Goal: Task Accomplishment & Management: Manage account settings

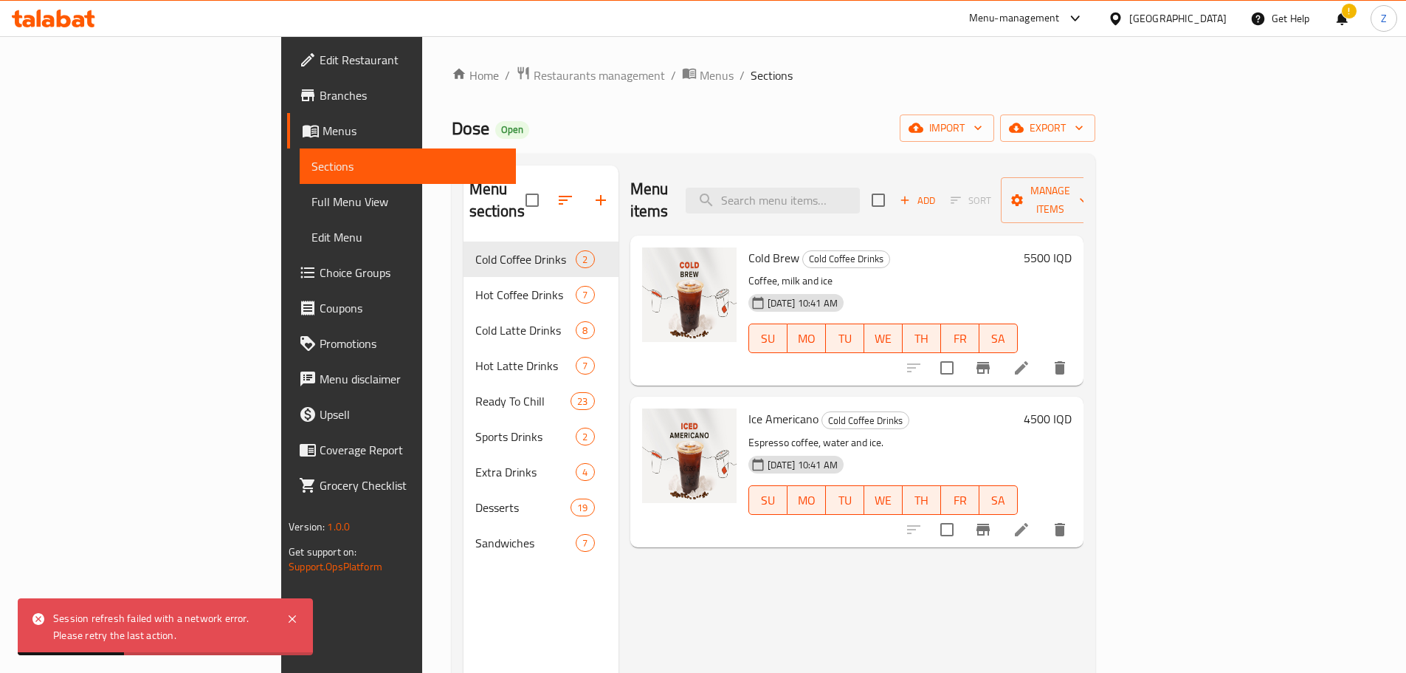
scroll to position [11, 0]
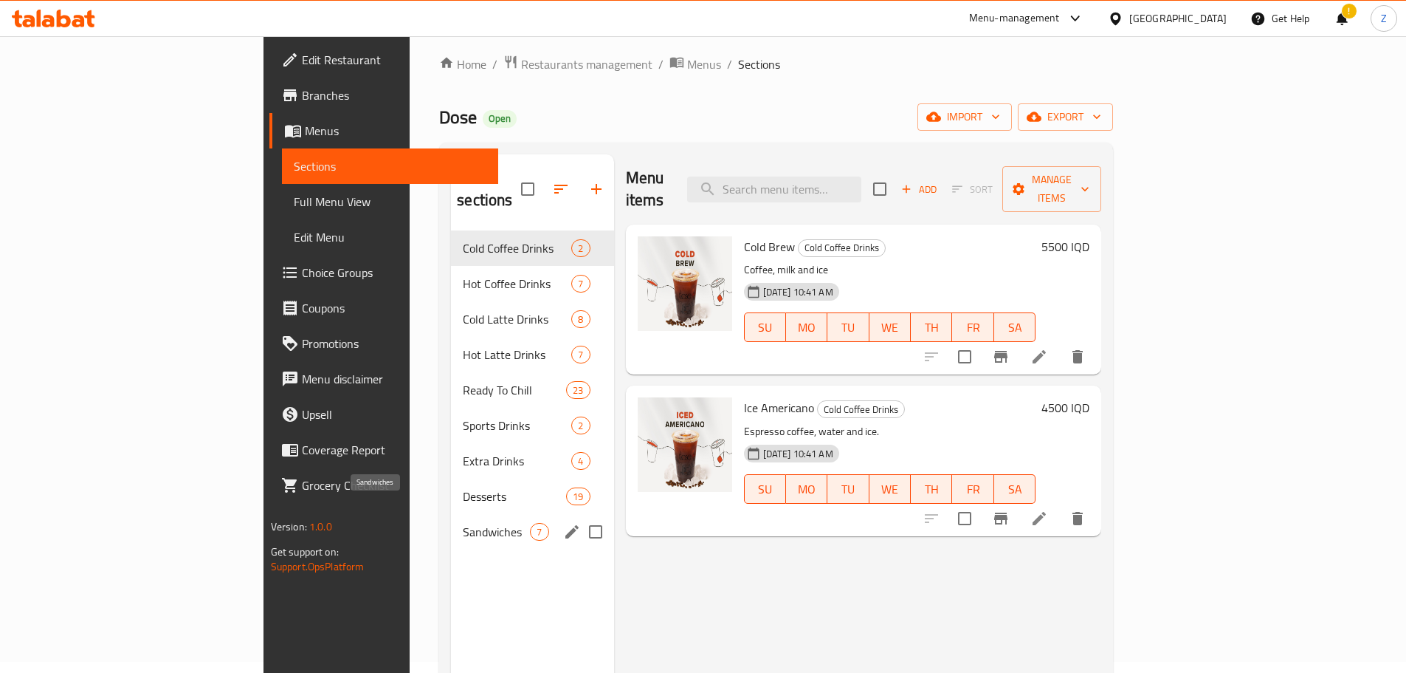
click at [463, 523] on span "Sandwiches" at bounding box center [496, 532] width 67 height 18
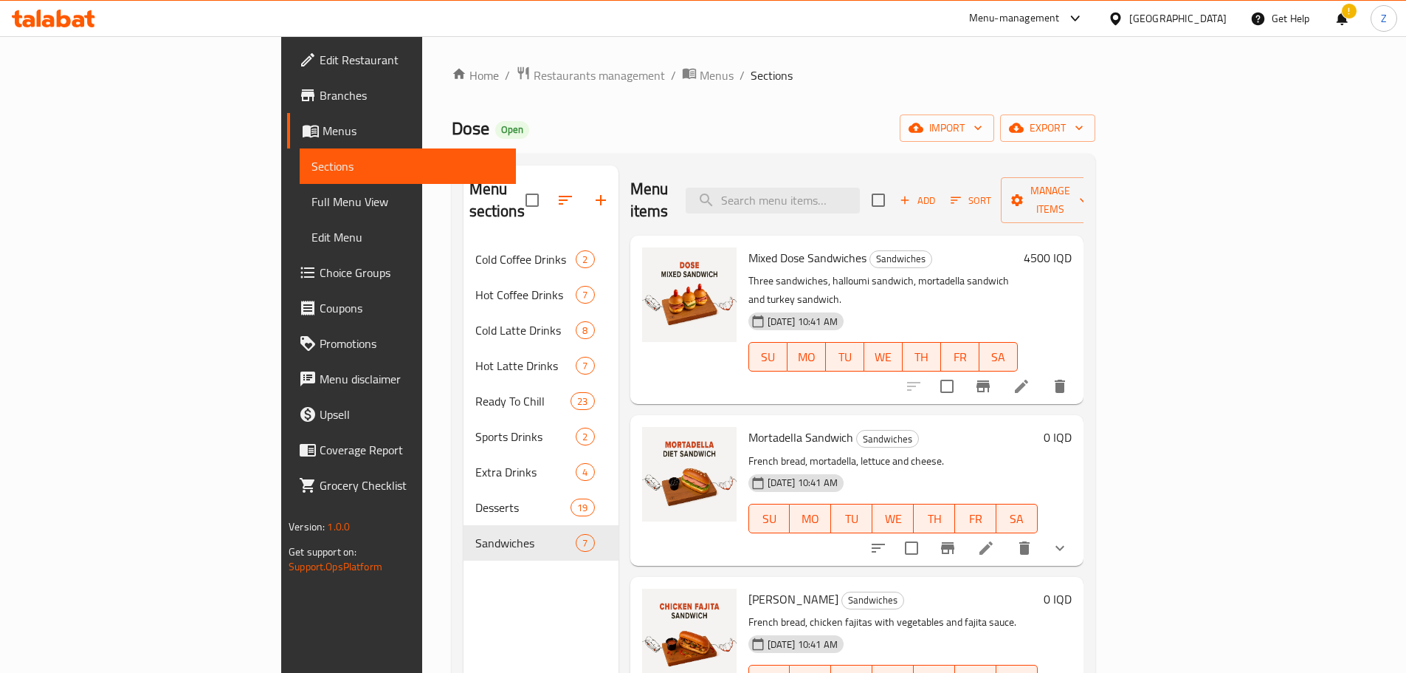
click at [938, 193] on span "Add" at bounding box center [918, 200] width 40 height 17
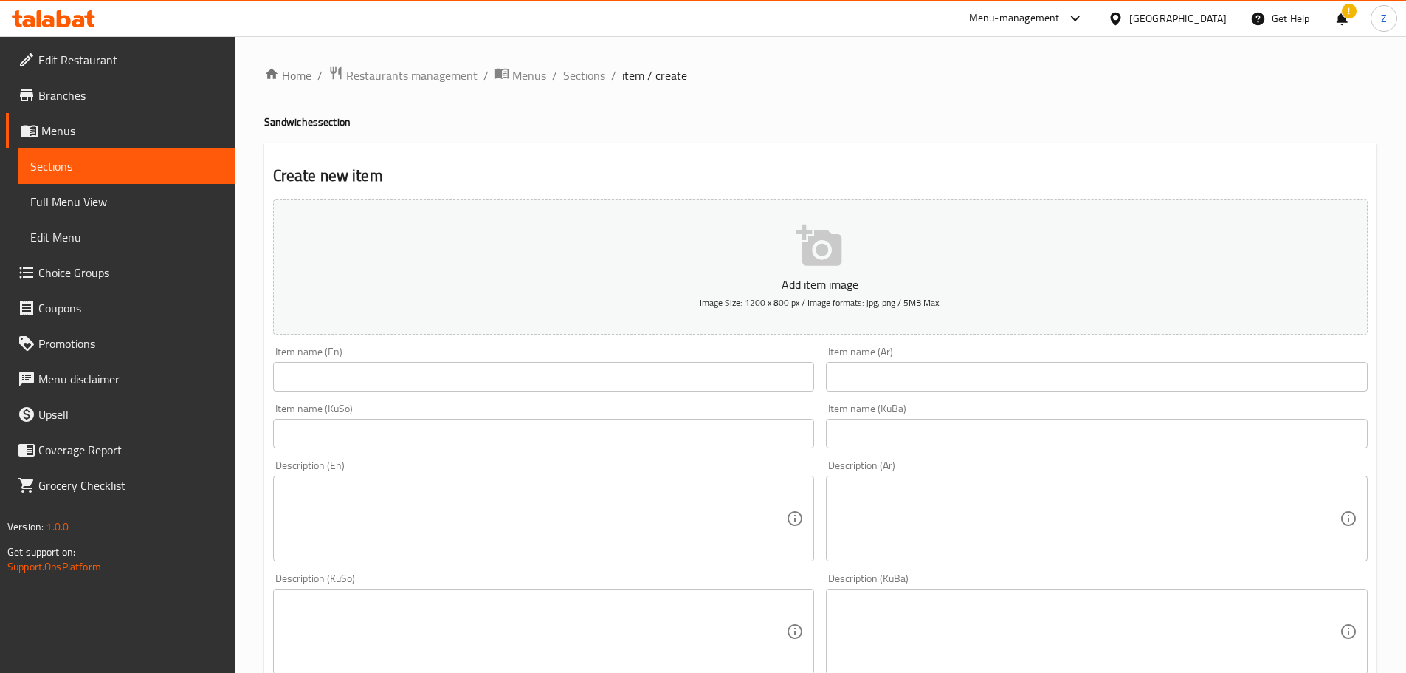
click at [488, 405] on div "Item name (KuSo) Item name (KuSo)" at bounding box center [544, 425] width 542 height 45
click at [484, 381] on input "text" at bounding box center [544, 377] width 542 height 30
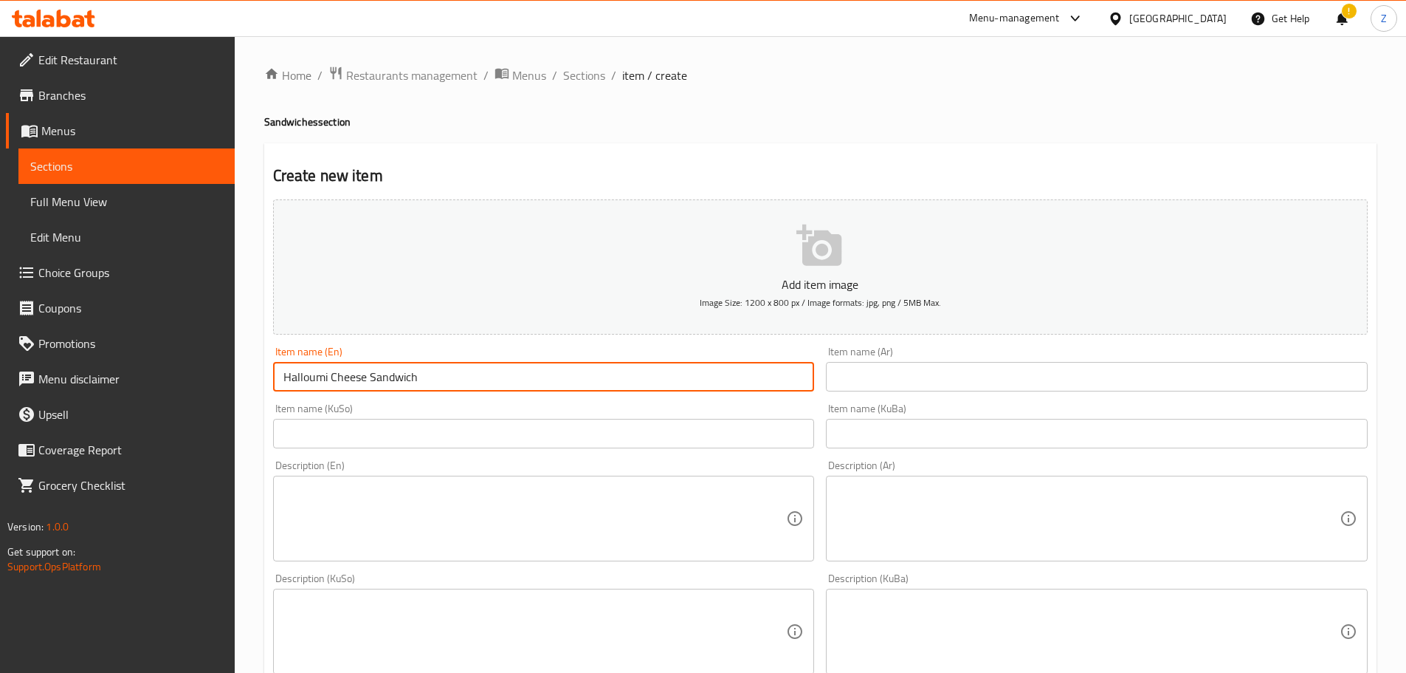
type input "Halloumi Cheese Sandwich"
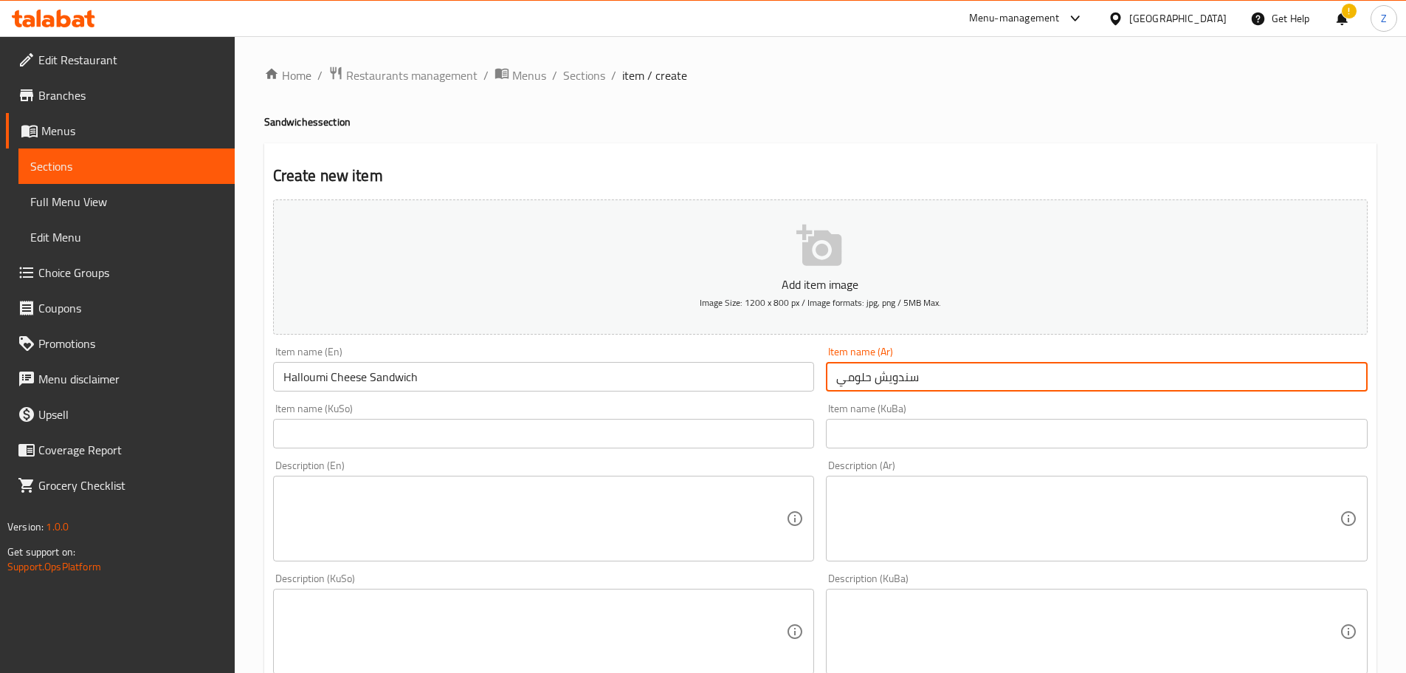
type input "سندويش حلومي"
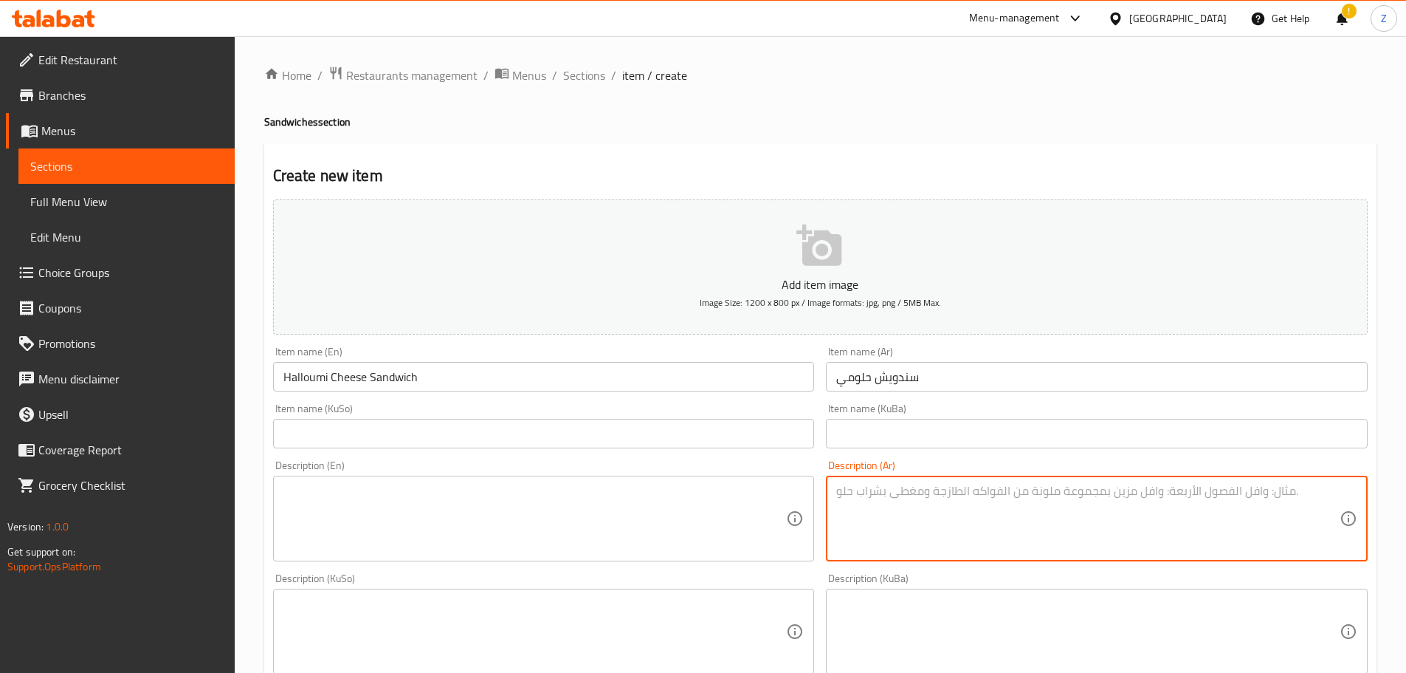
click at [961, 516] on textarea at bounding box center [1088, 519] width 504 height 70
click at [961, 516] on textarea "صمون فرنسي, جبنة حلوم مشوية, خس وصلصة بيستو." at bounding box center [1088, 519] width 504 height 70
type textarea "صمون فرنسي, جبنة حلوم مشوية, خس وصلصة بيستو."
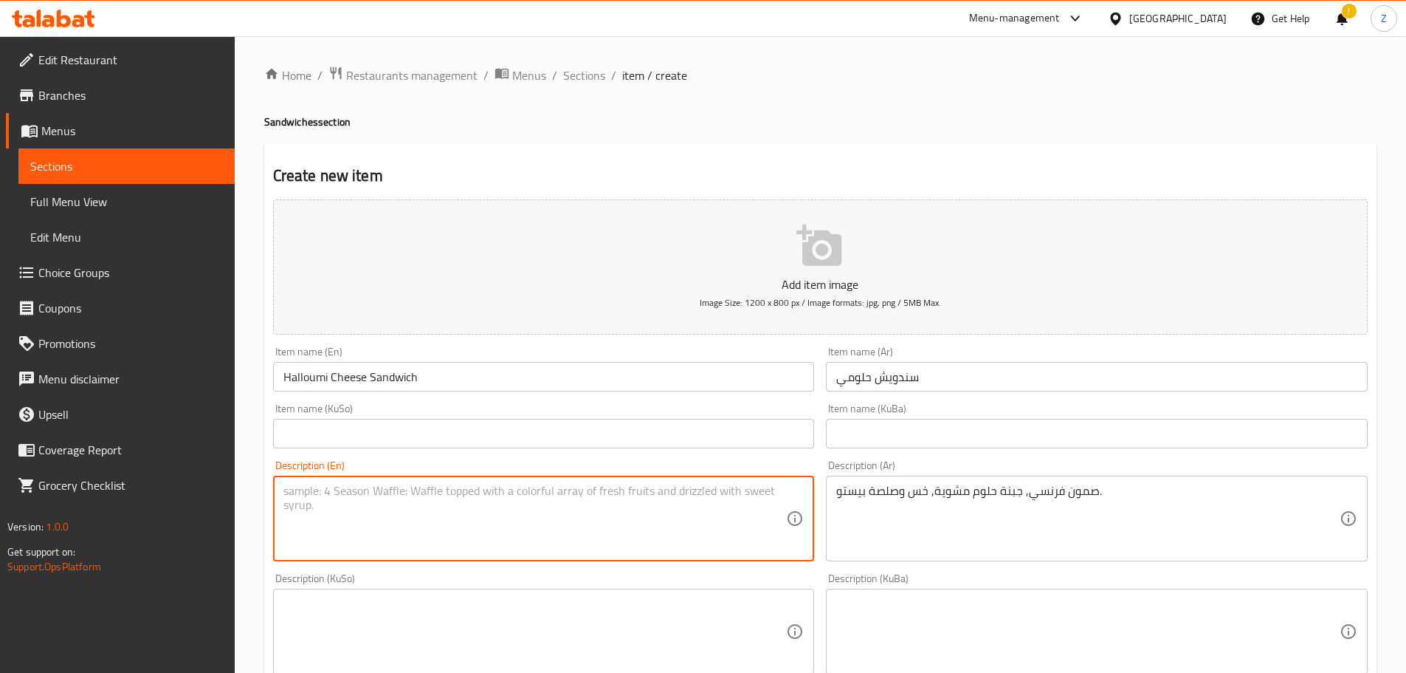
click at [665, 529] on textarea at bounding box center [536, 519] width 504 height 70
paste textarea "French bread, grilled halloumi cheese, lettuce and pesto sauce."
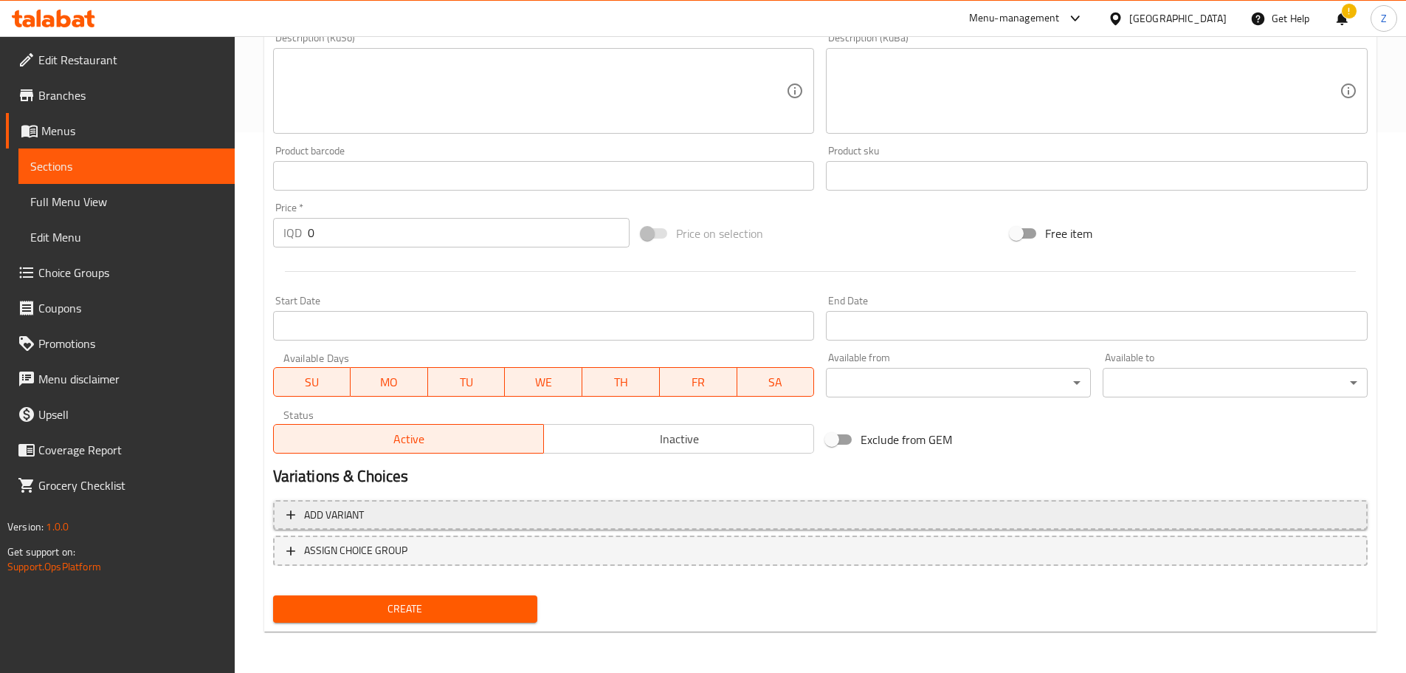
type textarea "French bread, grilled halloumi cheese, lettuce and pesto sauce."
click at [569, 517] on span "Add variant" at bounding box center [820, 515] width 1068 height 18
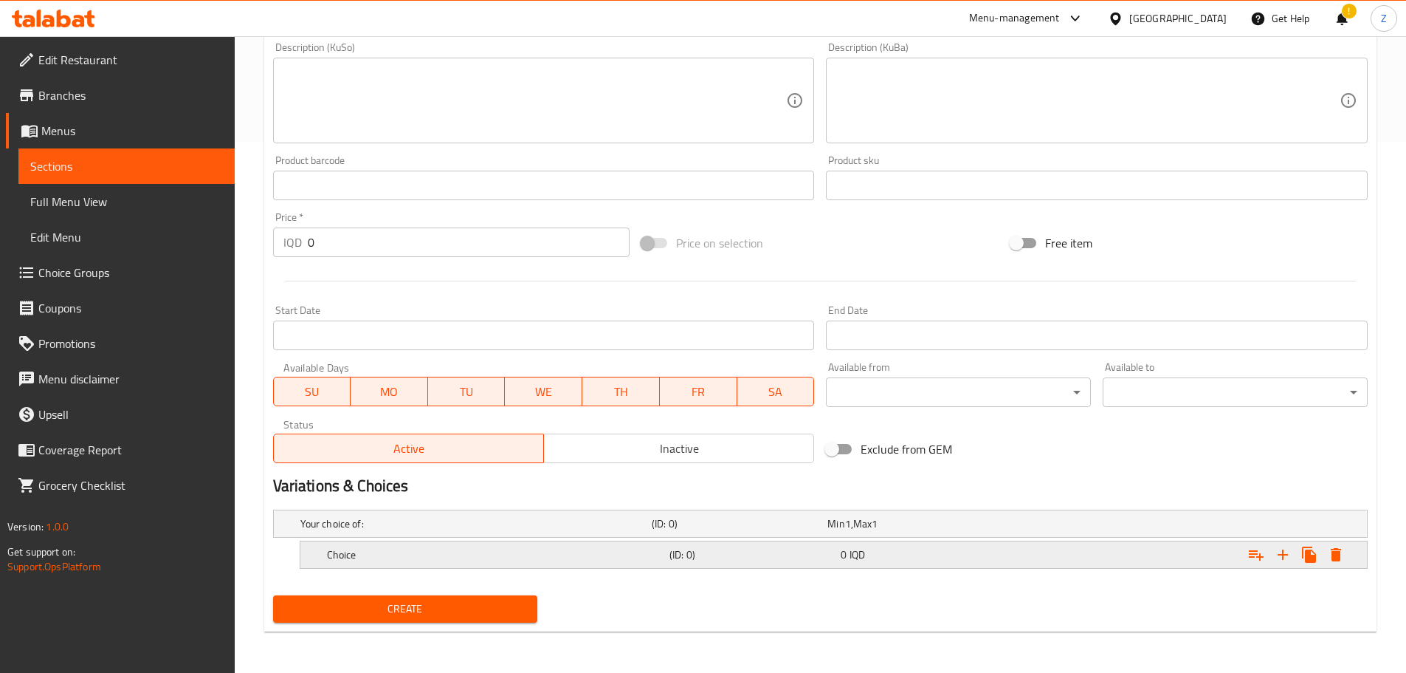
click at [544, 531] on h5 "Choice" at bounding box center [473, 523] width 346 height 15
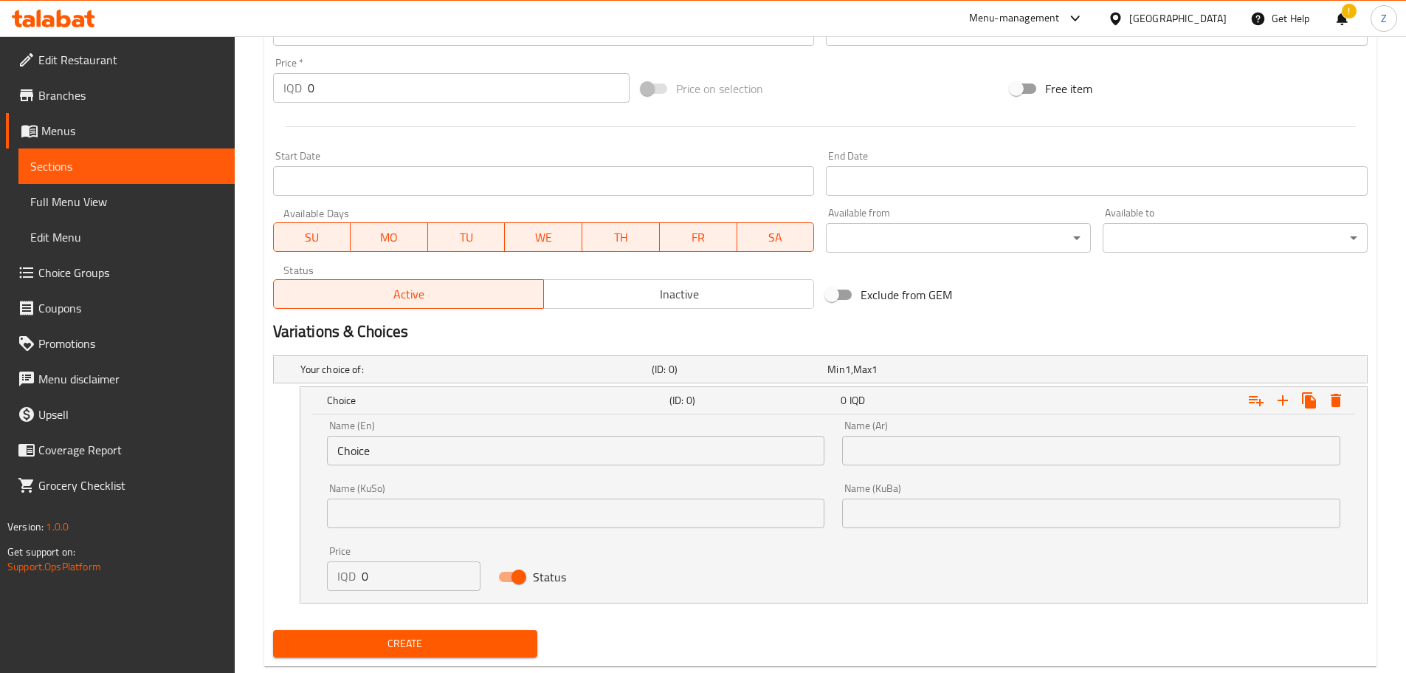
scroll to position [704, 0]
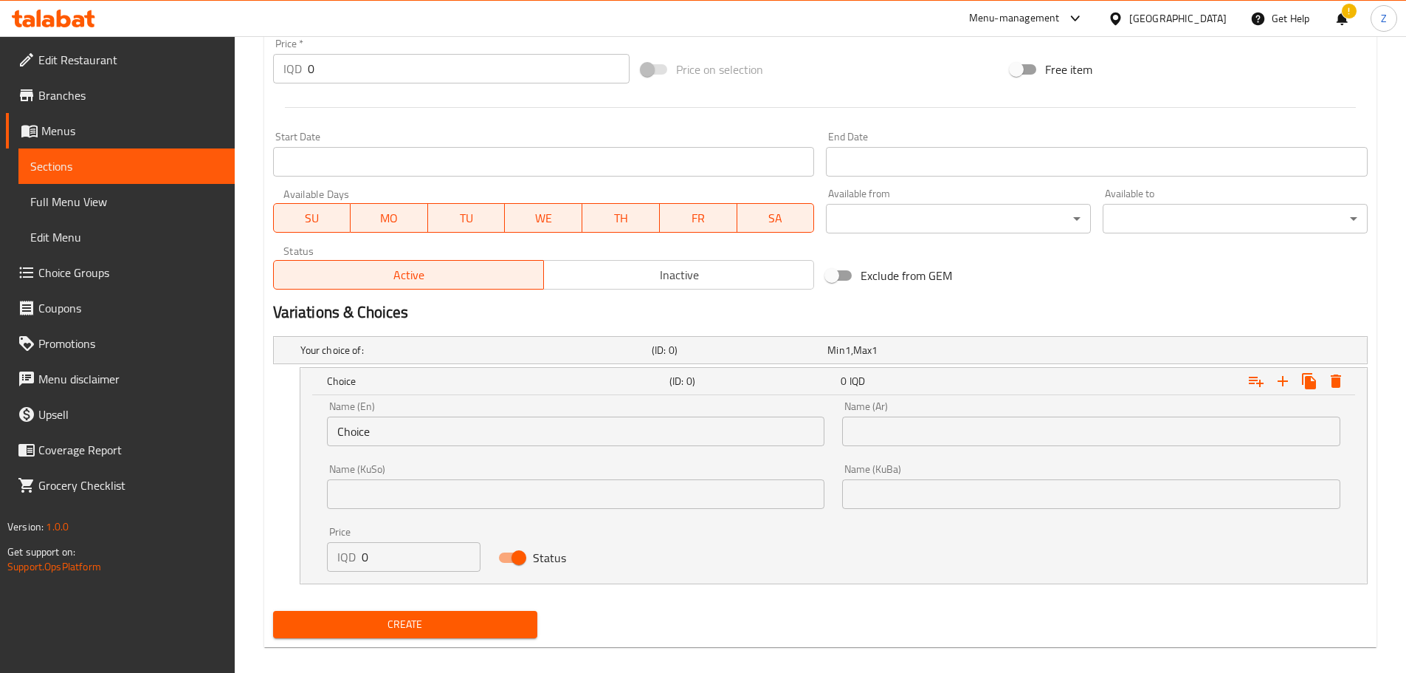
click at [444, 431] on input "Choice" at bounding box center [576, 431] width 498 height 30
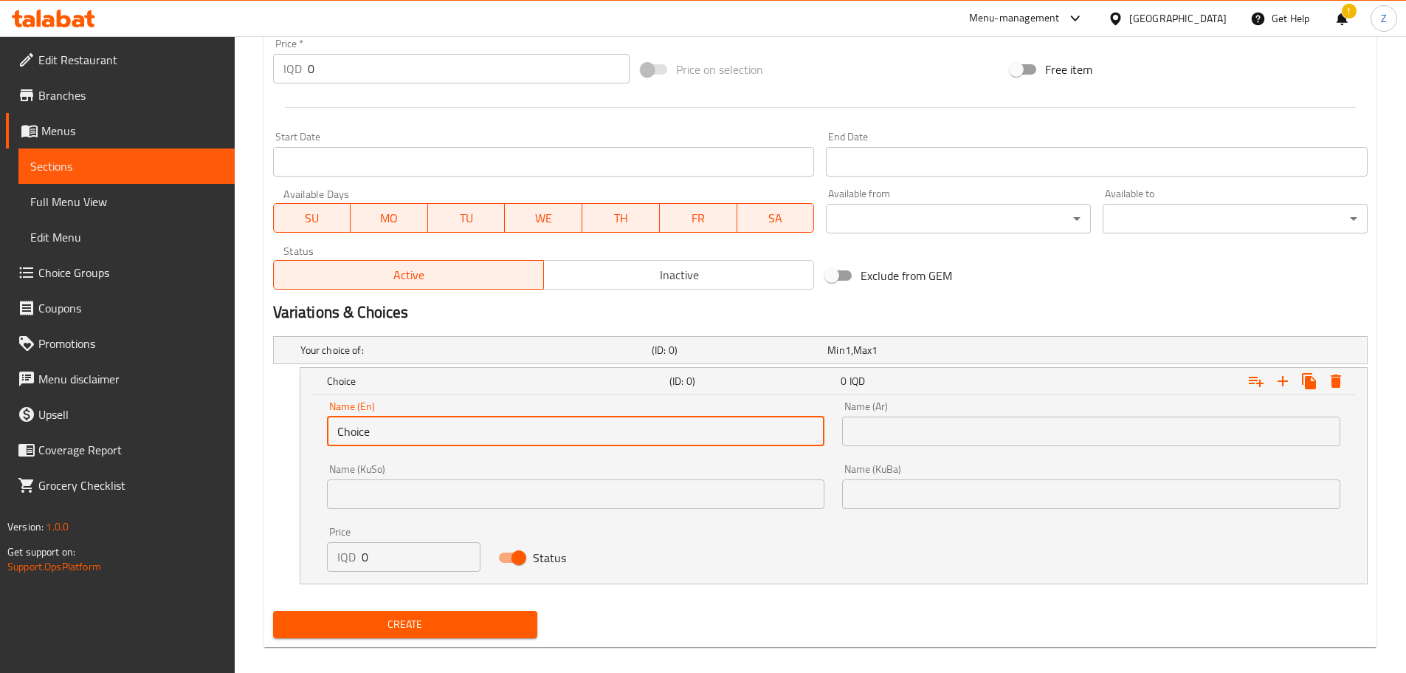
click at [444, 431] on input "Choice" at bounding box center [576, 431] width 498 height 30
type input "Regular"
click at [968, 417] on input "text" at bounding box center [1091, 431] width 498 height 30
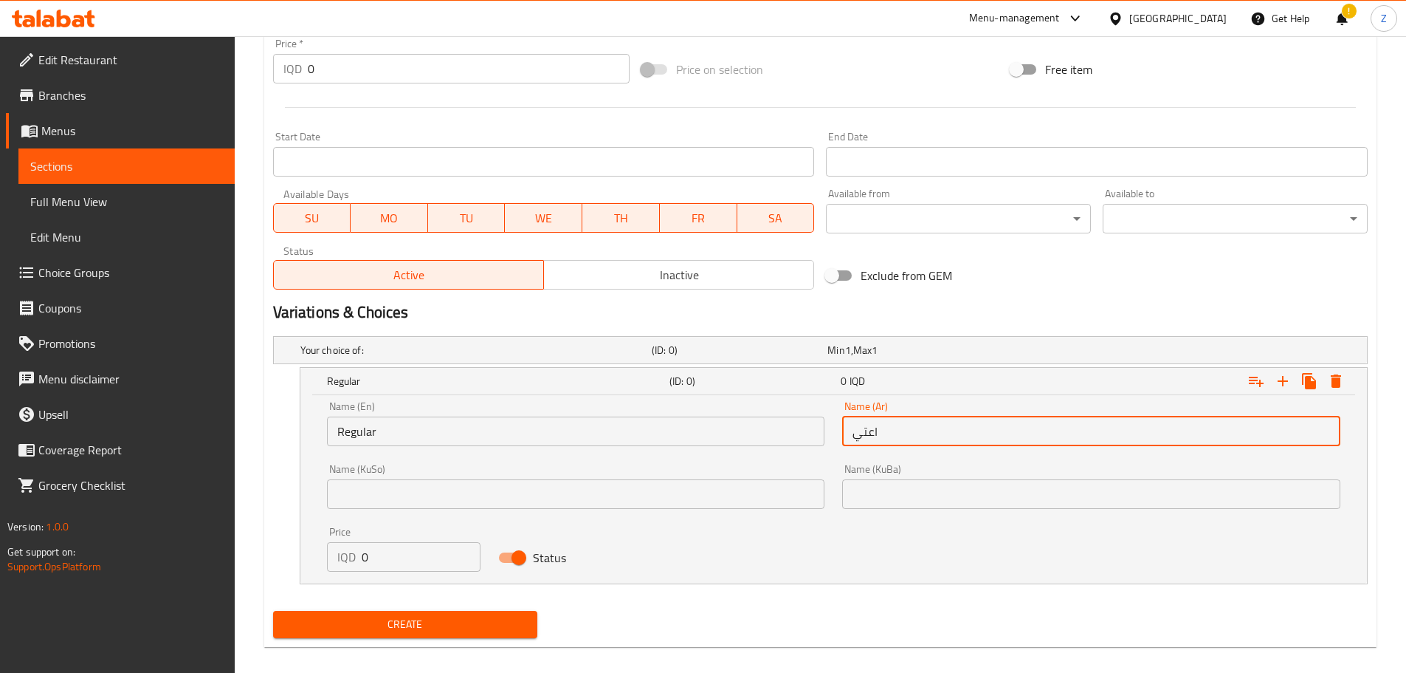
type input "اعتيادي"
click at [421, 556] on input "0" at bounding box center [422, 557] width 120 height 30
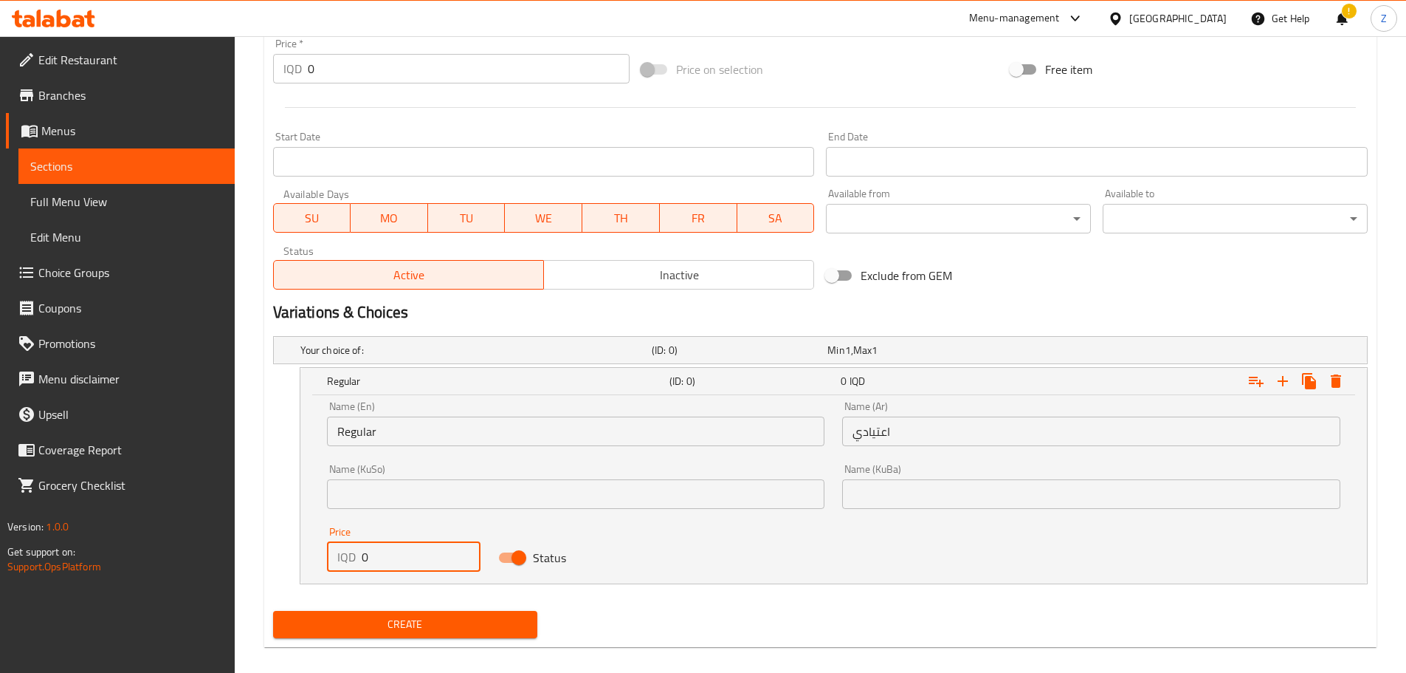
click at [421, 556] on input "0" at bounding box center [422, 557] width 120 height 30
type input "4500"
click at [1290, 381] on icon "Expand" at bounding box center [1283, 381] width 18 height 18
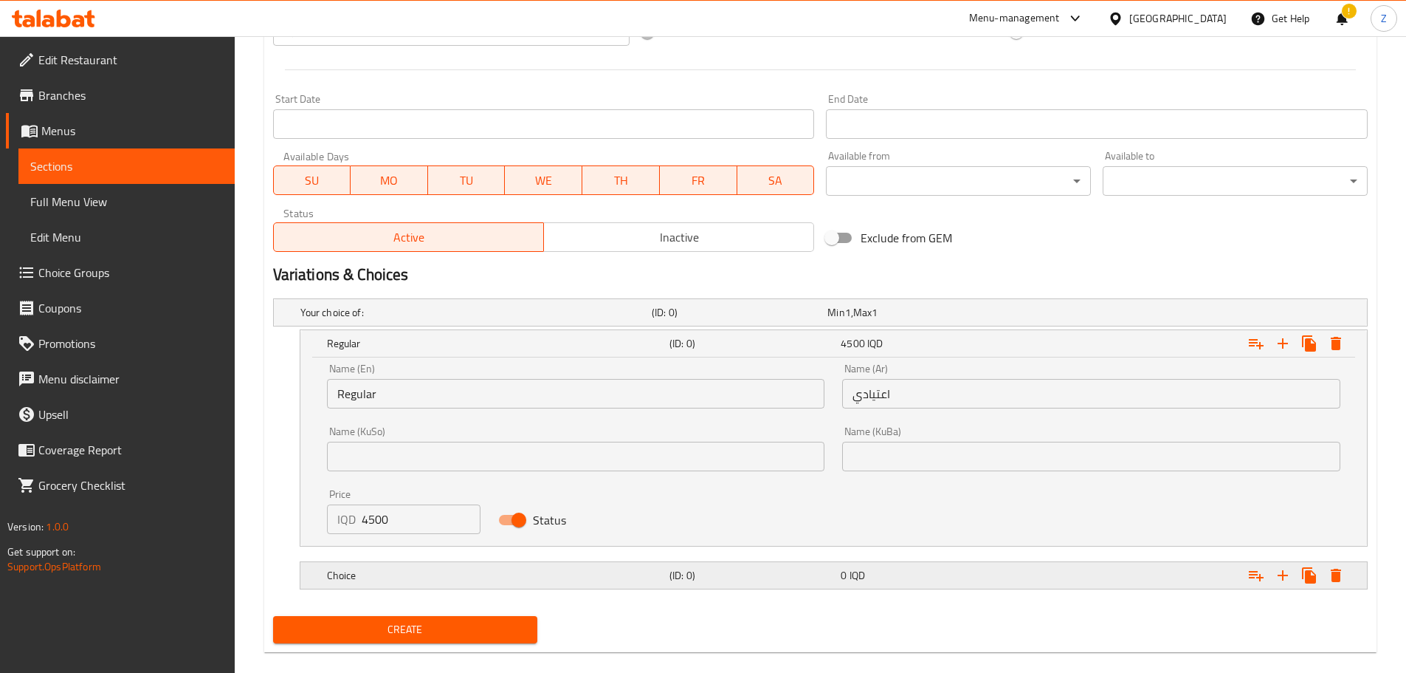
scroll to position [763, 0]
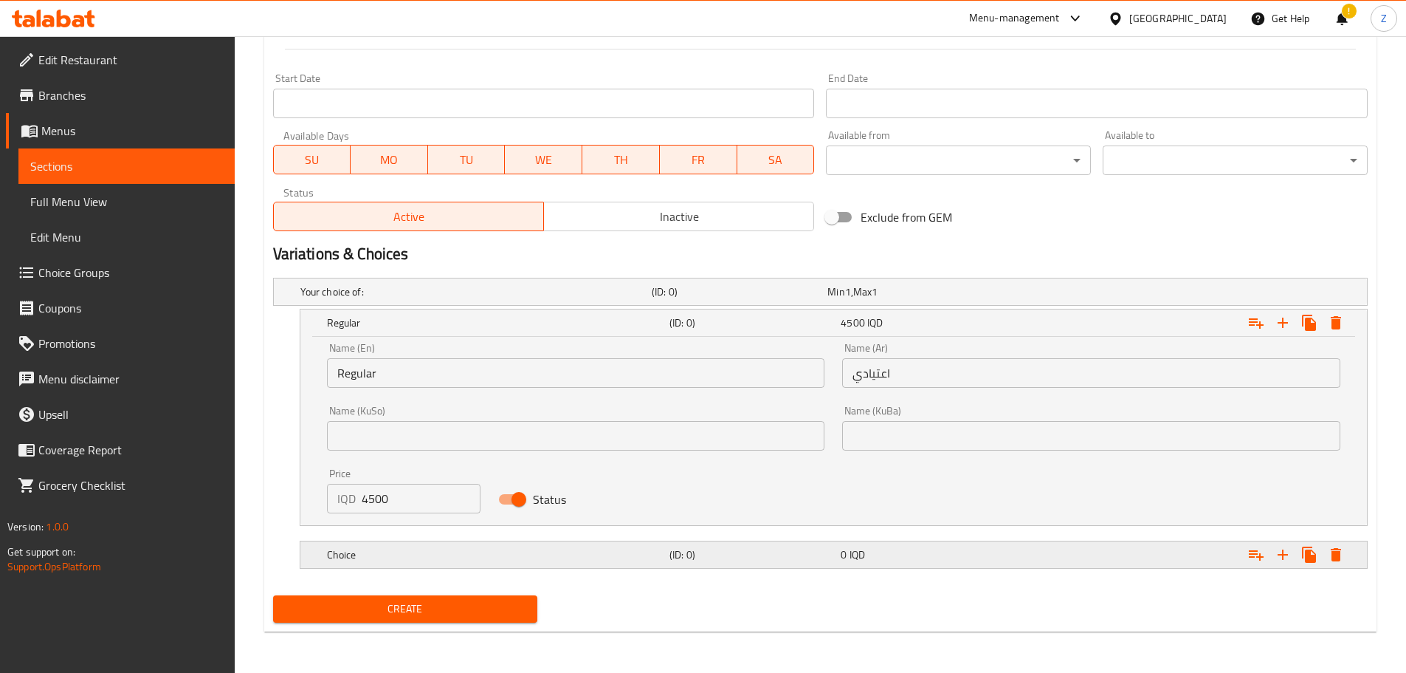
click at [511, 299] on h5 "Choice" at bounding box center [473, 291] width 346 height 15
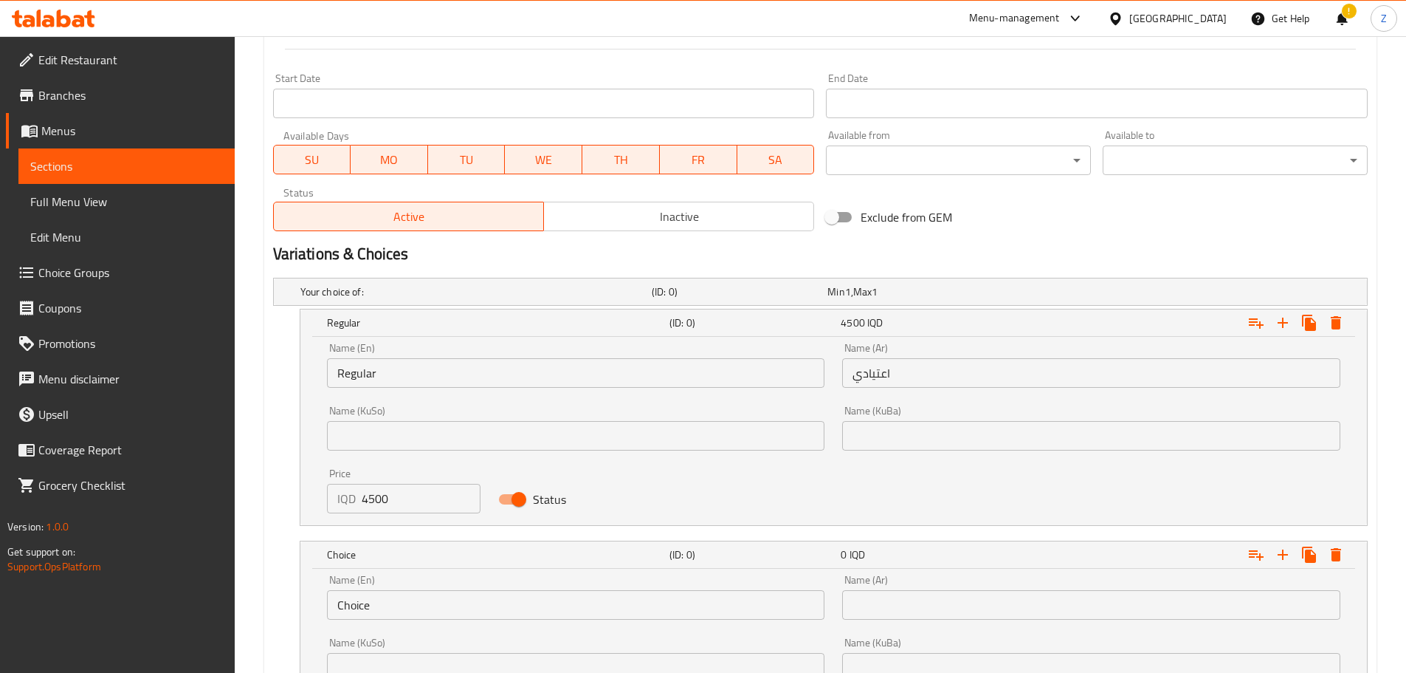
click at [450, 597] on input "Choice" at bounding box center [576, 605] width 498 height 30
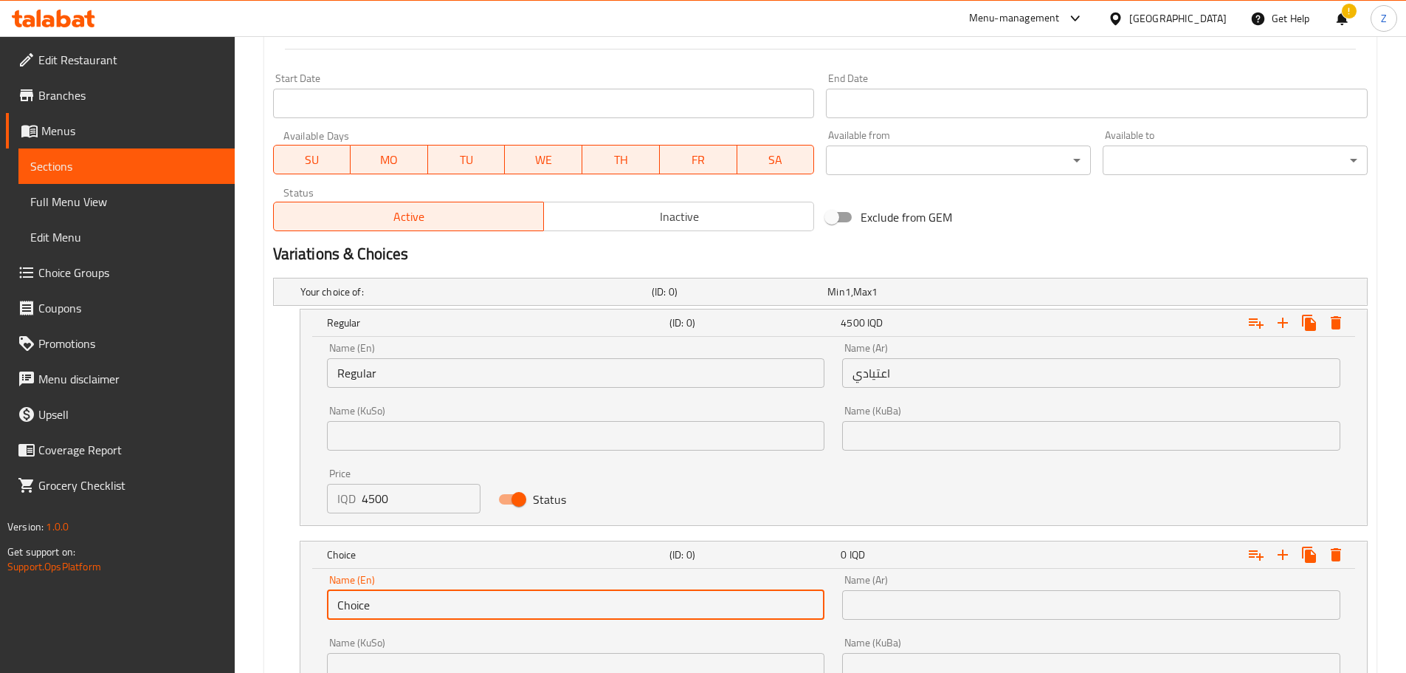
click at [450, 597] on input "Choice" at bounding box center [576, 605] width 498 height 30
type input "Diet"
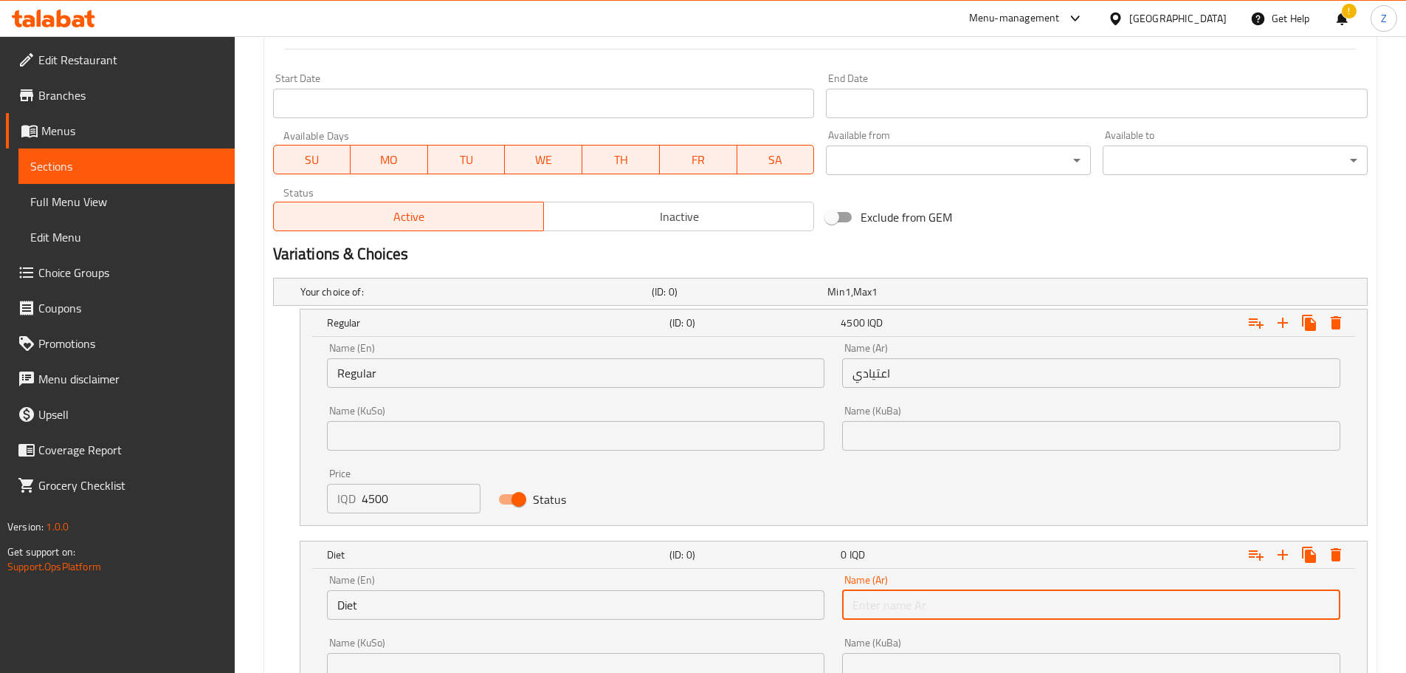
click at [901, 594] on input "text" at bounding box center [1091, 605] width 498 height 30
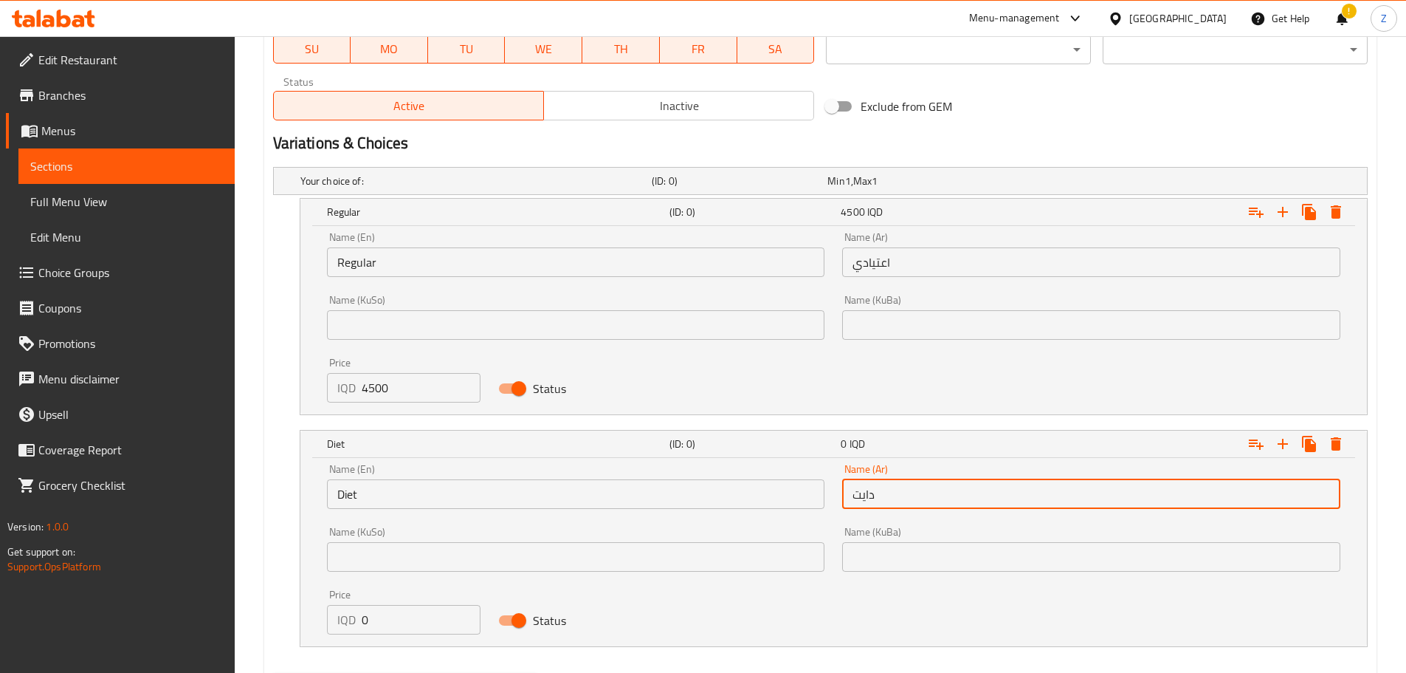
scroll to position [952, 0]
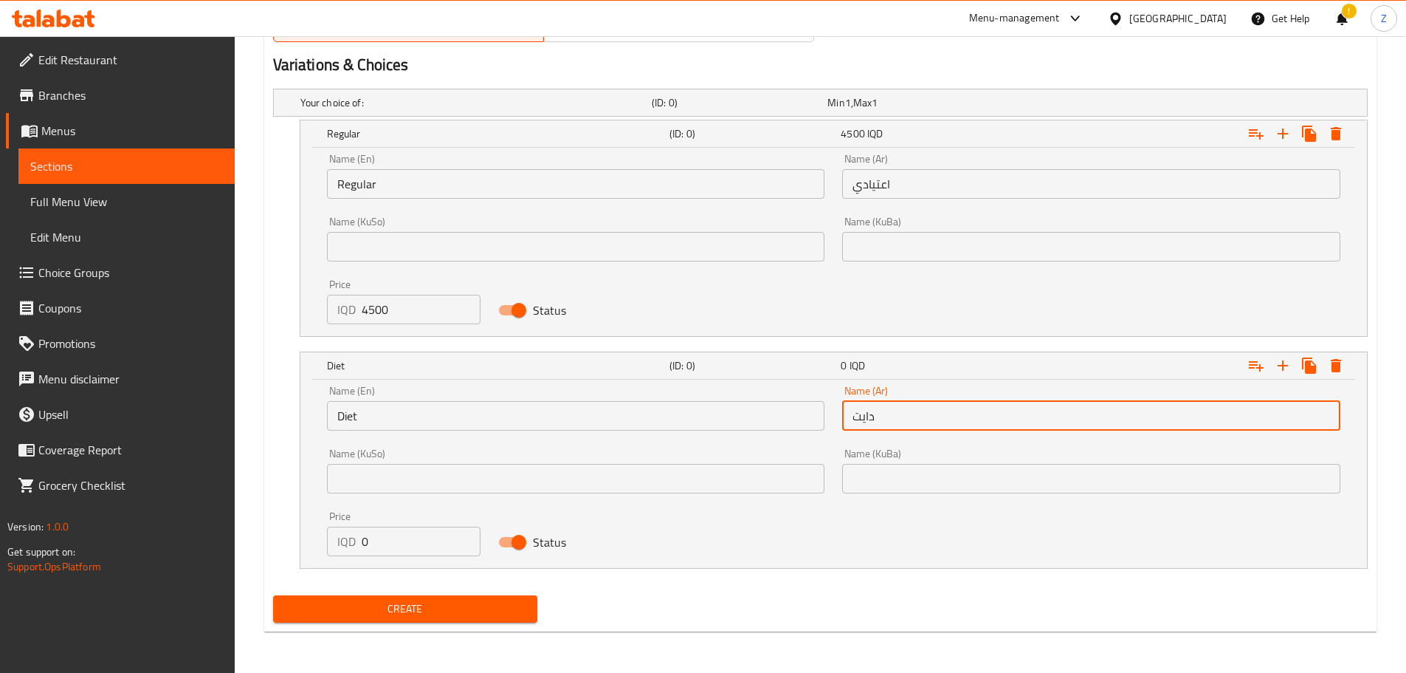
type input "دايت"
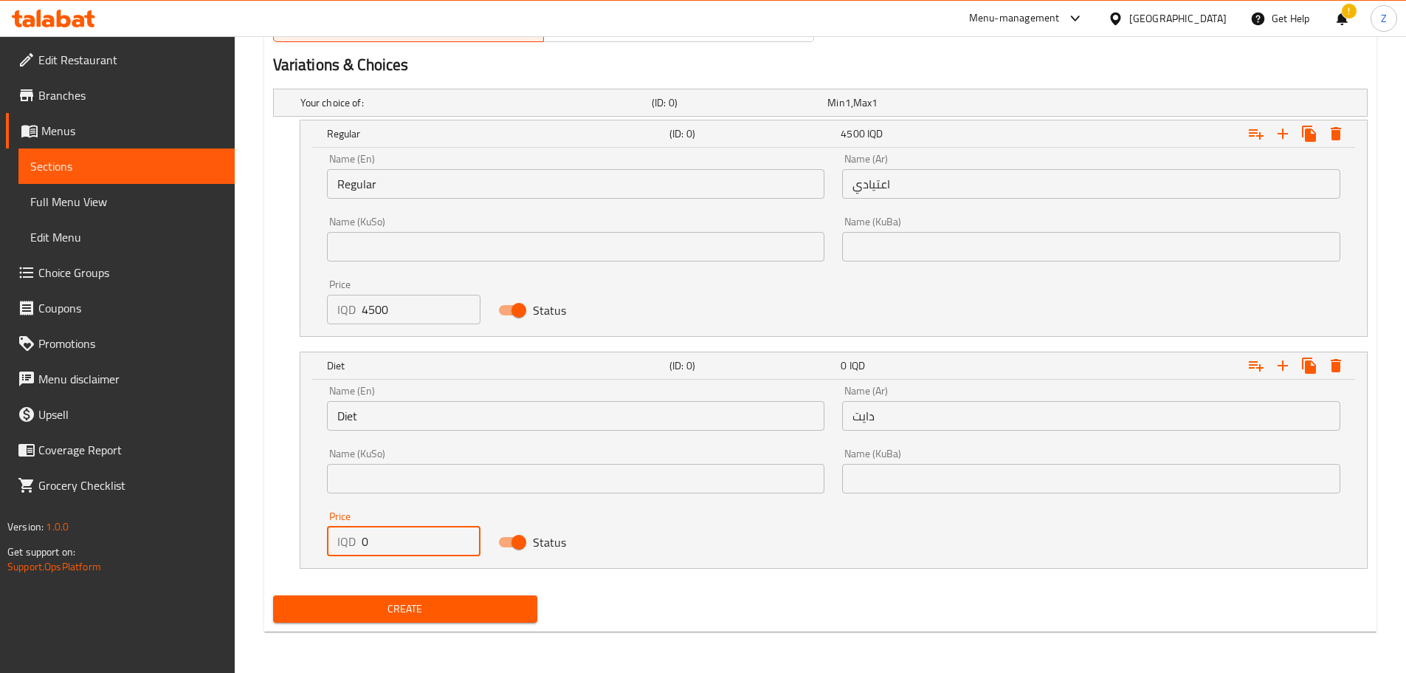
click at [411, 544] on input "0" at bounding box center [422, 541] width 120 height 30
type input "4500"
click at [446, 601] on span "Create" at bounding box center [405, 608] width 241 height 18
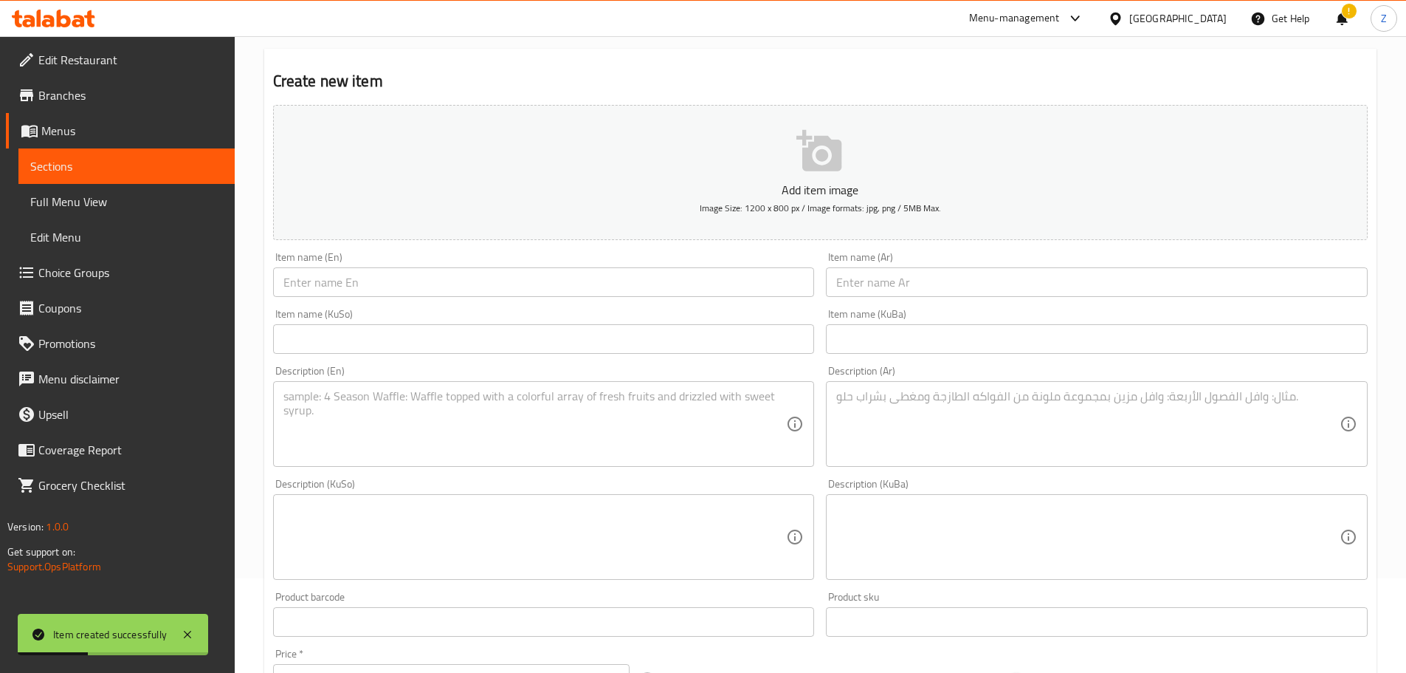
scroll to position [0, 0]
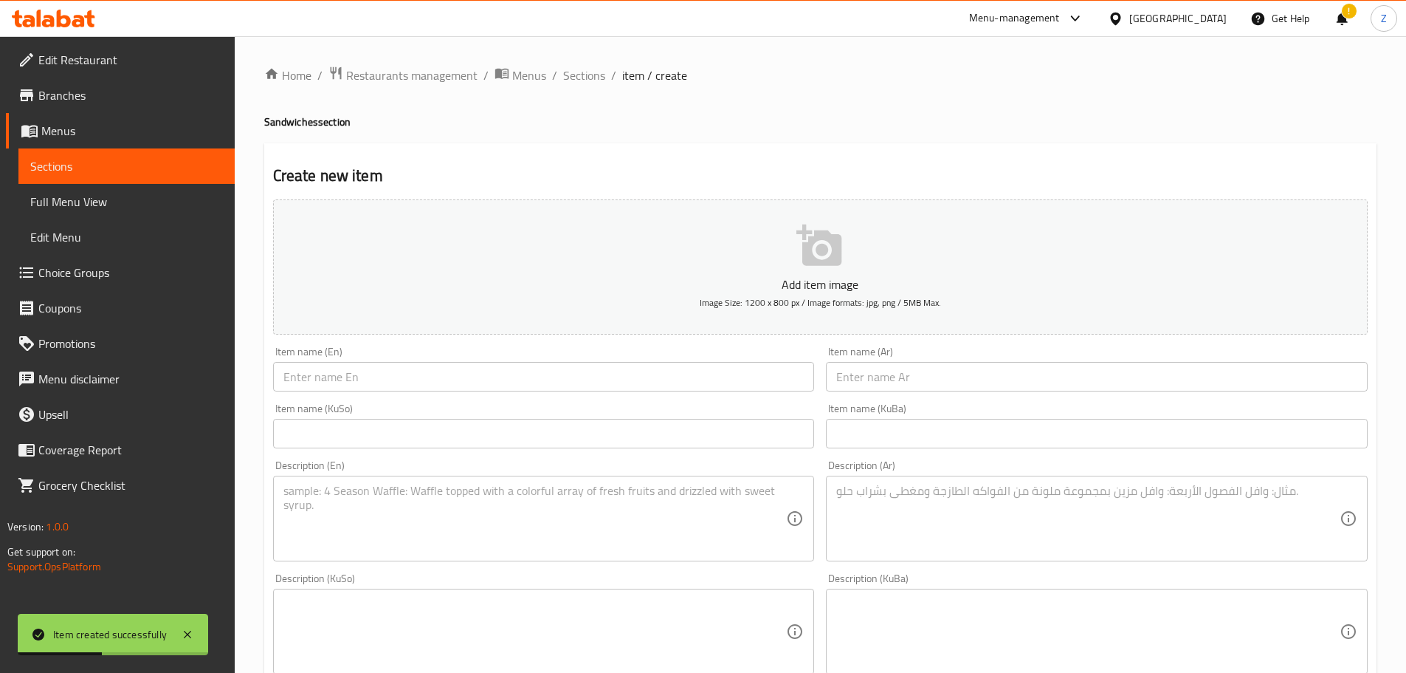
drag, startPoint x: 568, startPoint y: 52, endPoint x: 571, endPoint y: 61, distance: 9.3
click at [573, 70] on span "Sections" at bounding box center [584, 75] width 42 height 18
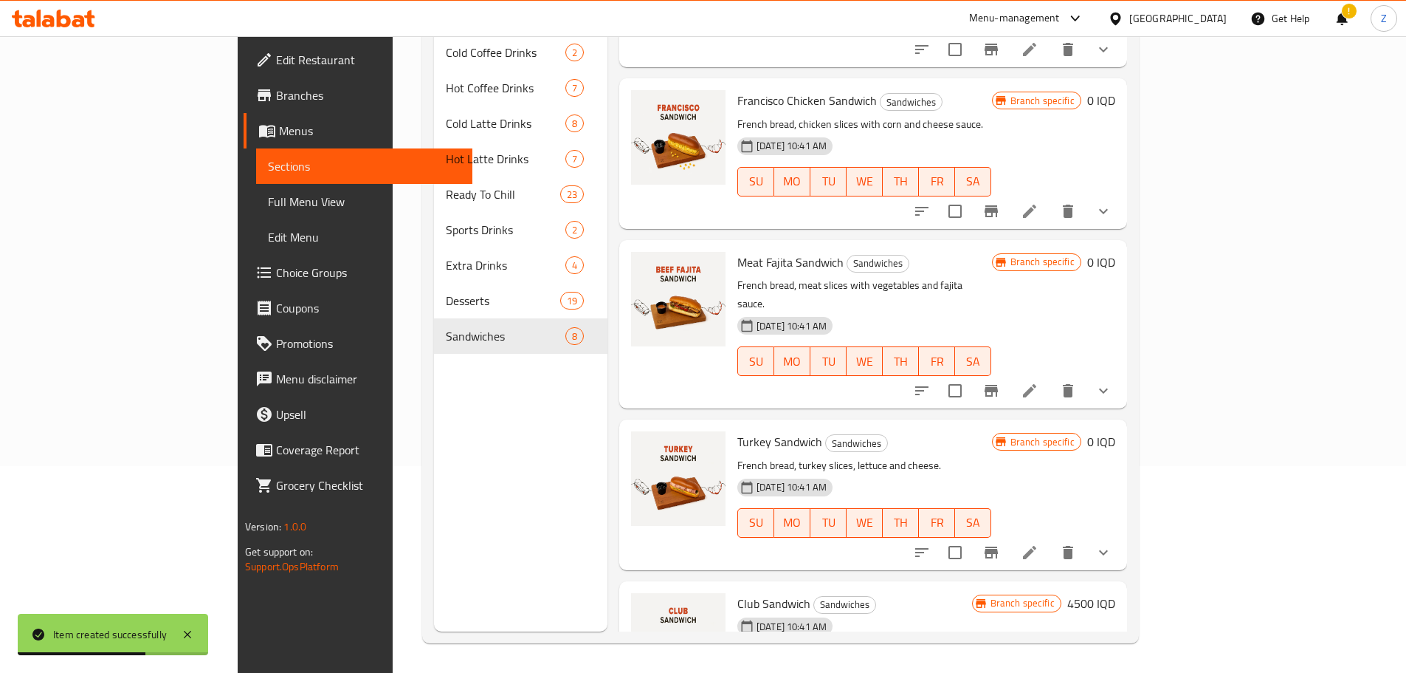
scroll to position [633, 0]
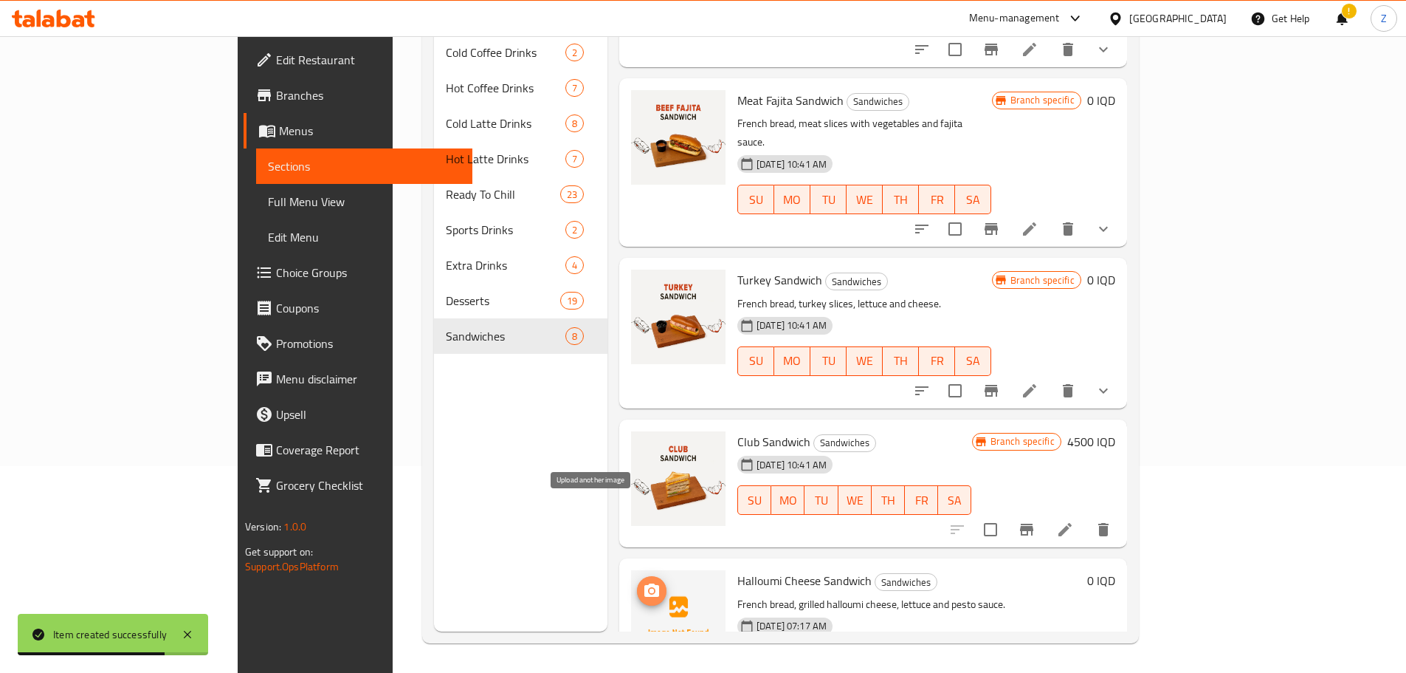
click at [643, 582] on icon "upload picture" at bounding box center [652, 591] width 18 height 18
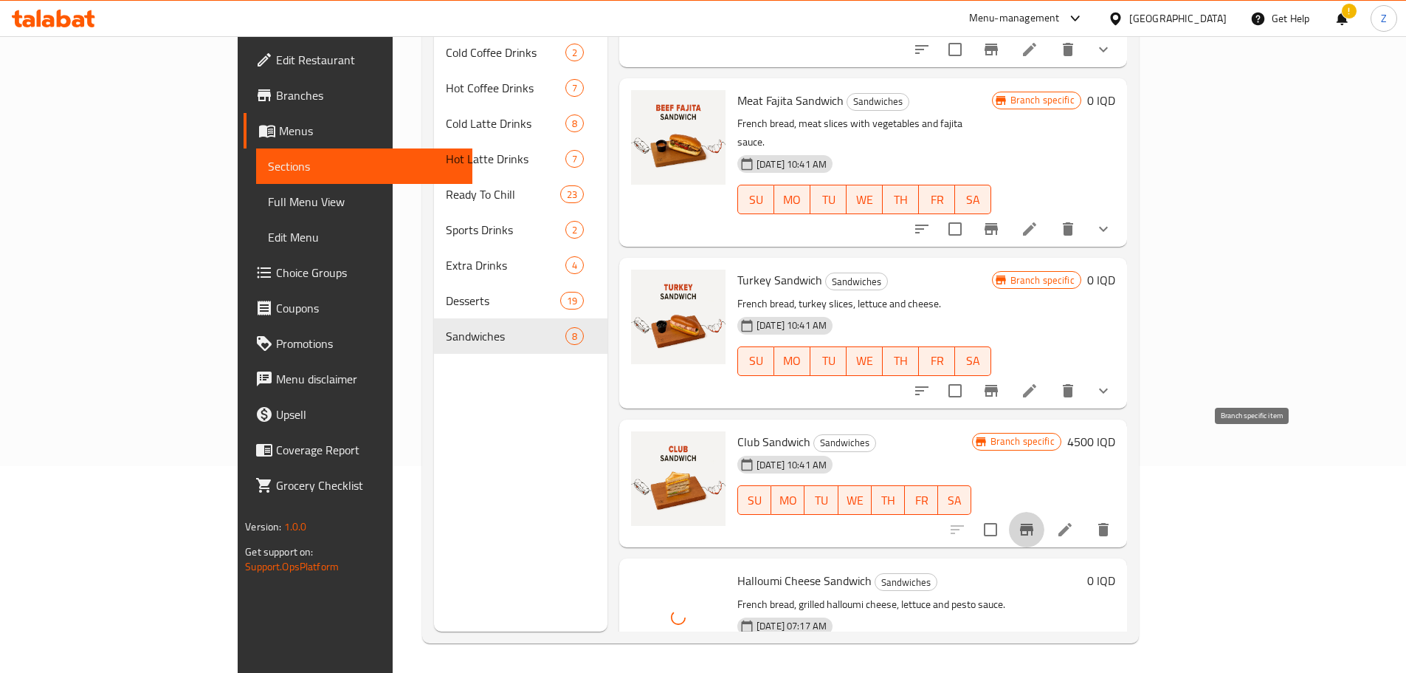
click at [1045, 512] on button "Branch-specific-item" at bounding box center [1026, 529] width 35 height 35
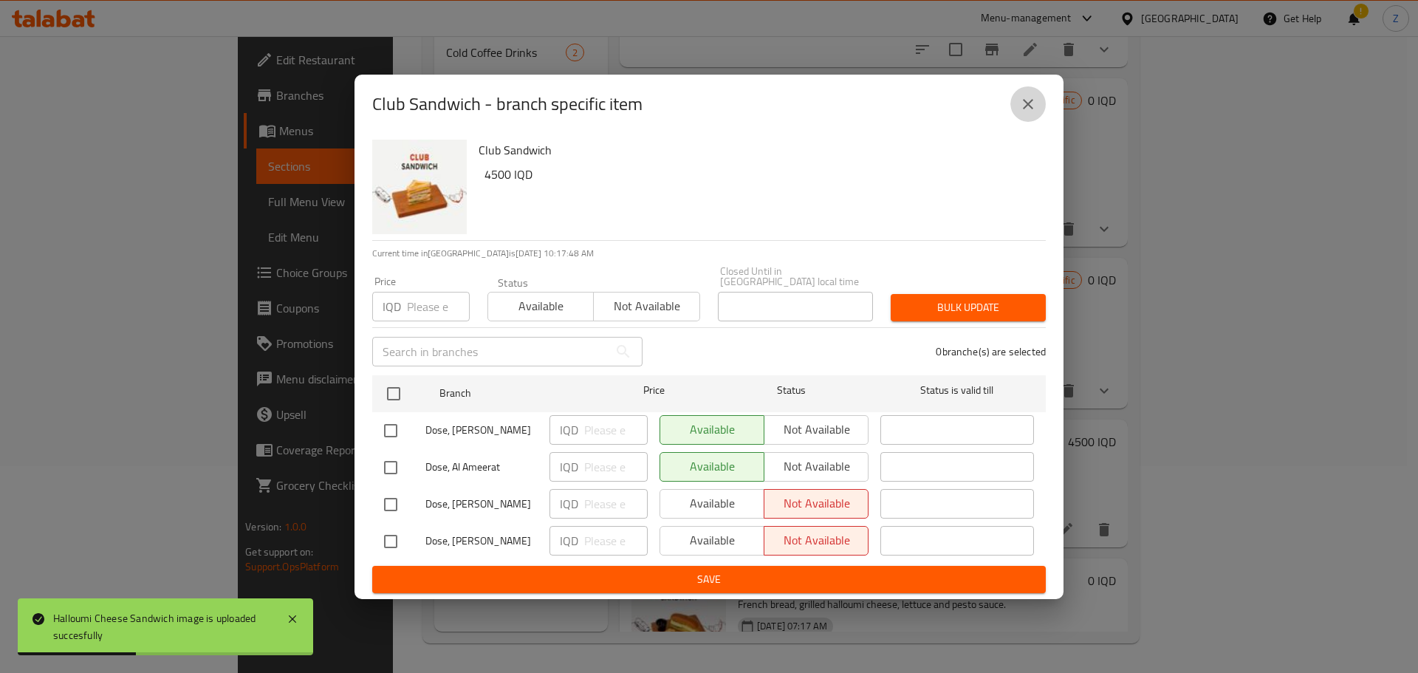
click at [1030, 106] on icon "close" at bounding box center [1028, 104] width 18 height 18
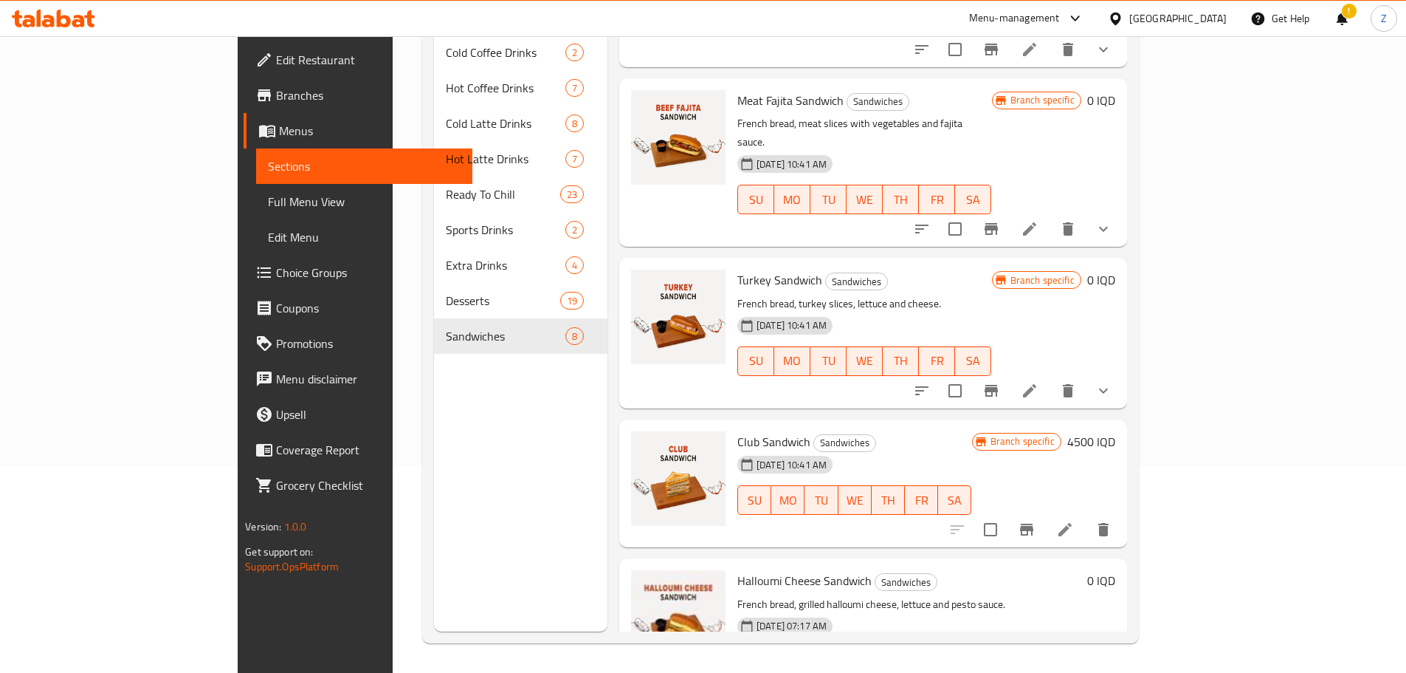
click at [1008, 595] on p "French bread, grilled halloumi cheese, lettuce and pesto sauce." at bounding box center [910, 604] width 344 height 18
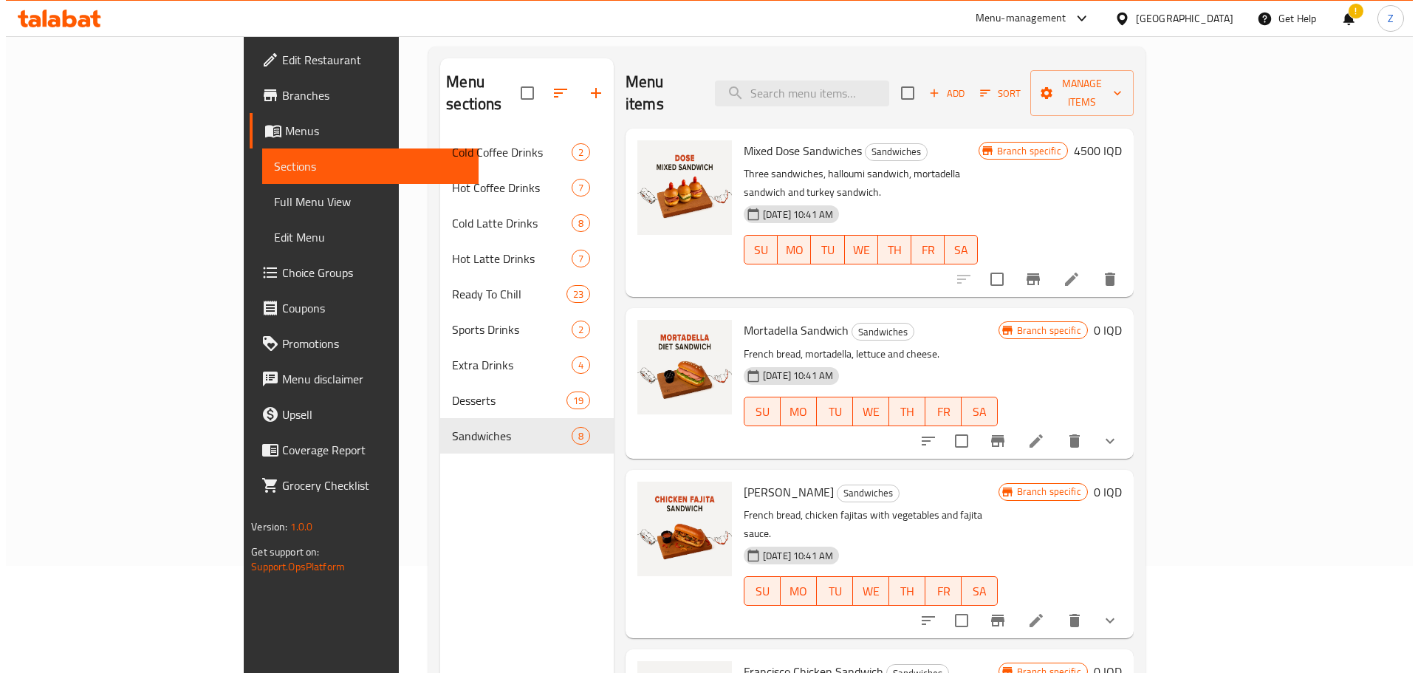
scroll to position [0, 0]
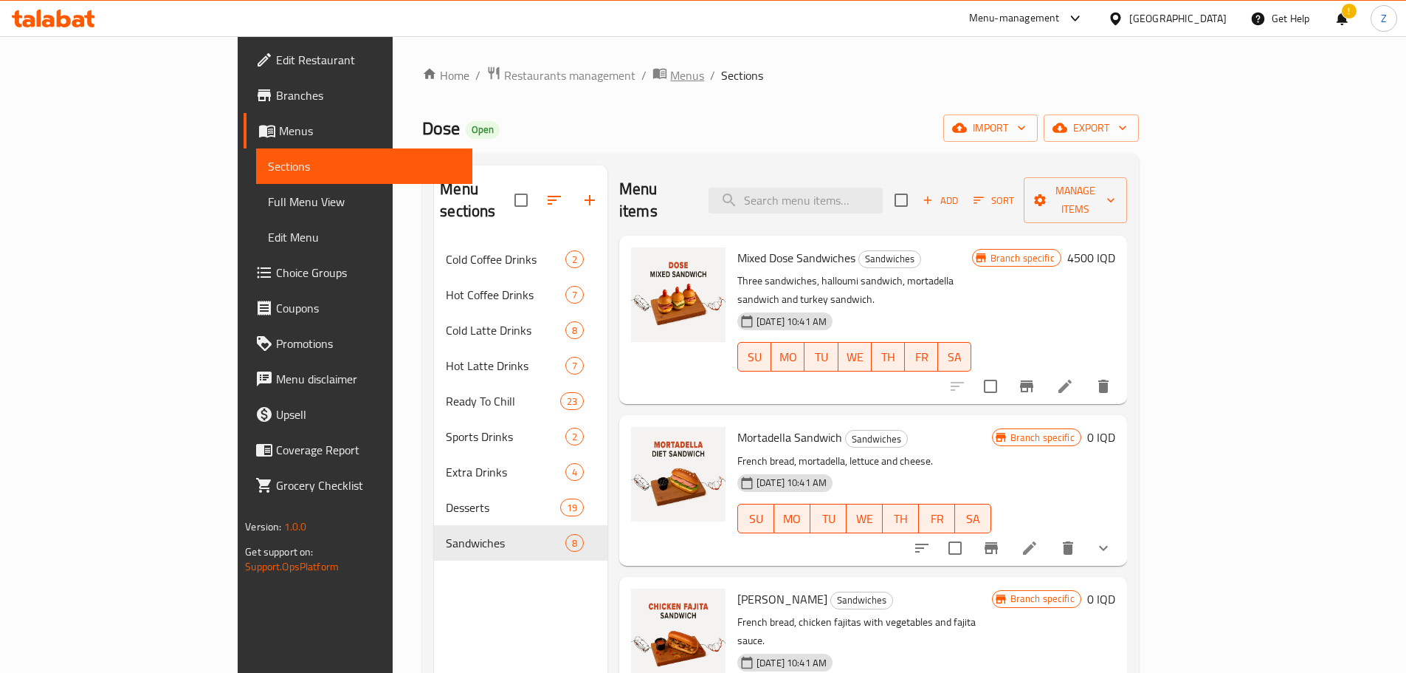
click at [670, 76] on span "Menus" at bounding box center [687, 75] width 34 height 18
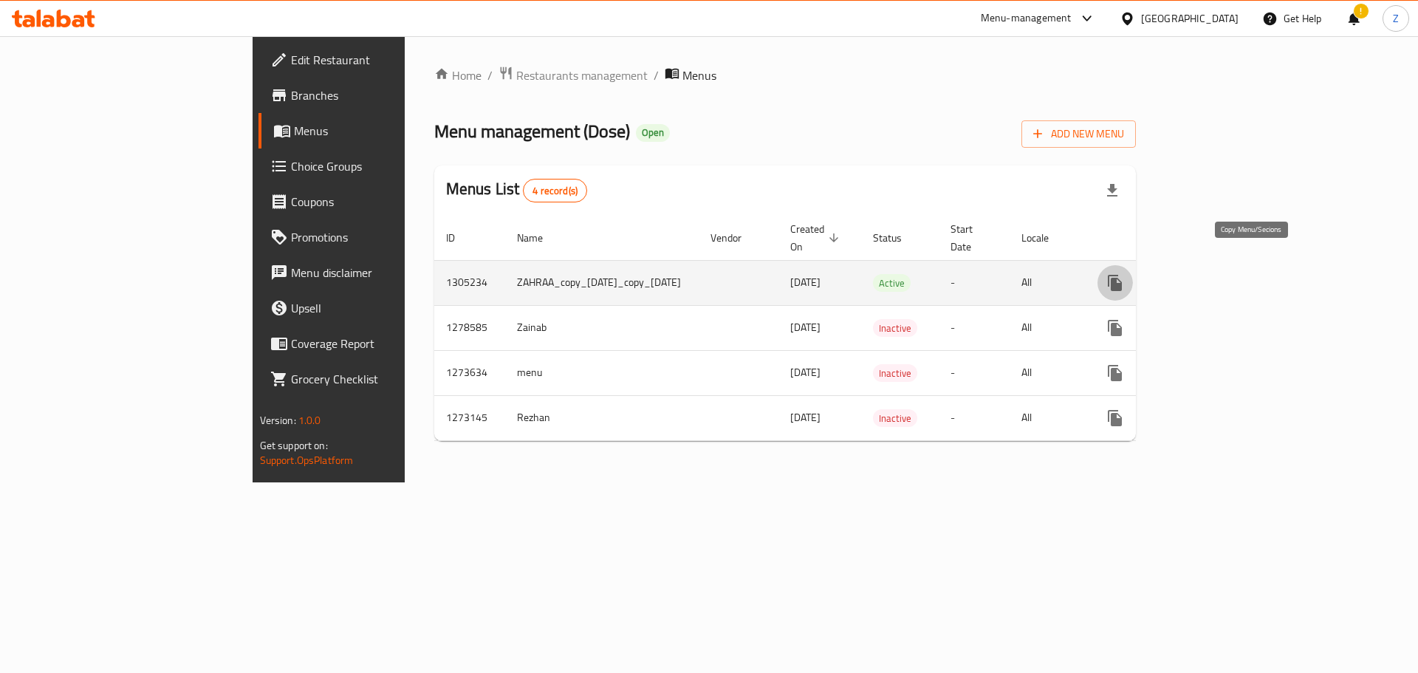
click at [1133, 276] on button "more" at bounding box center [1114, 282] width 35 height 35
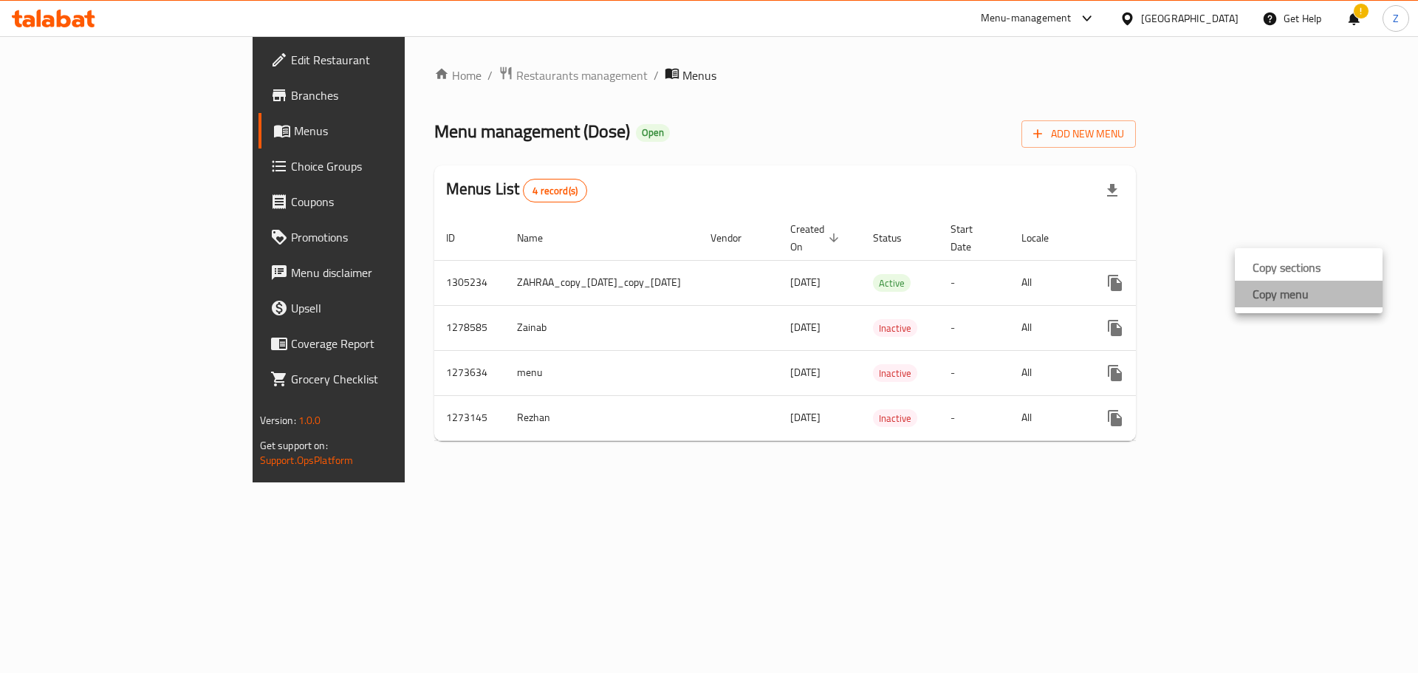
click at [1310, 296] on li "Copy menu" at bounding box center [1308, 294] width 148 height 27
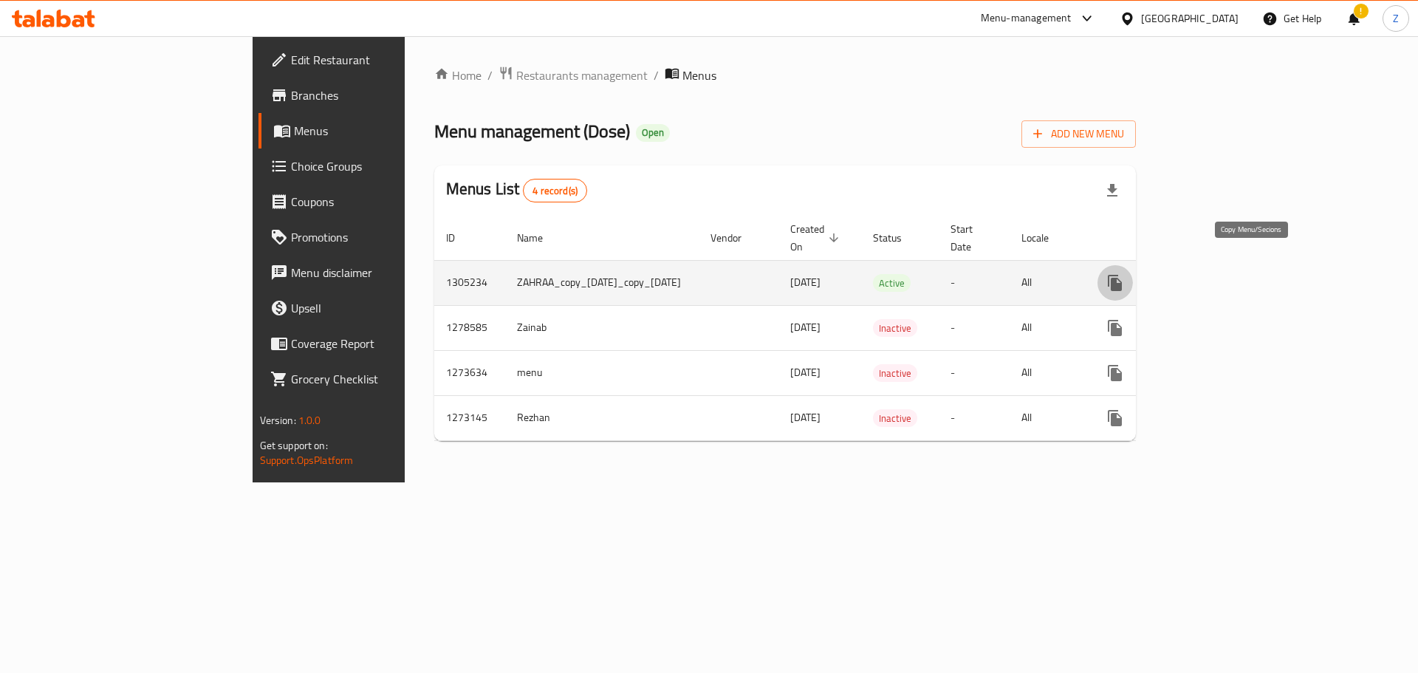
click at [1124, 274] on icon "more" at bounding box center [1115, 283] width 18 height 18
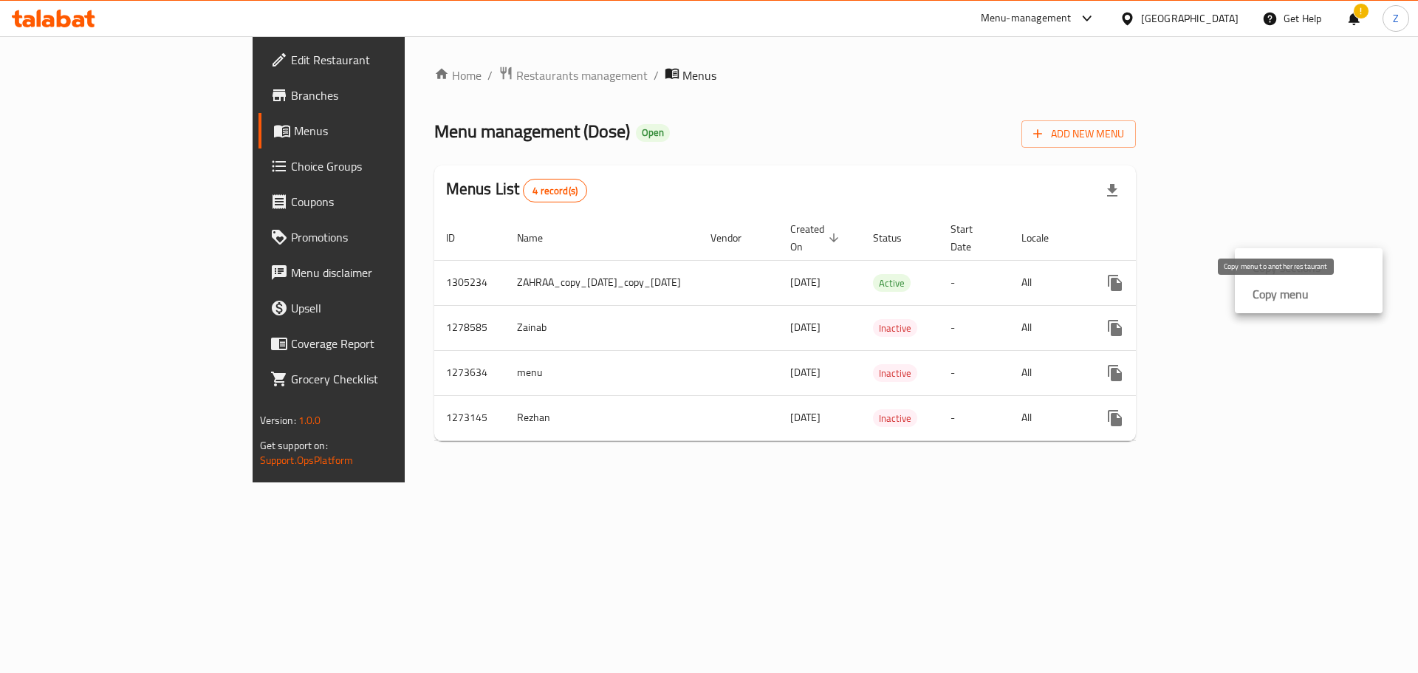
click at [1263, 289] on strong "Copy menu" at bounding box center [1280, 294] width 56 height 18
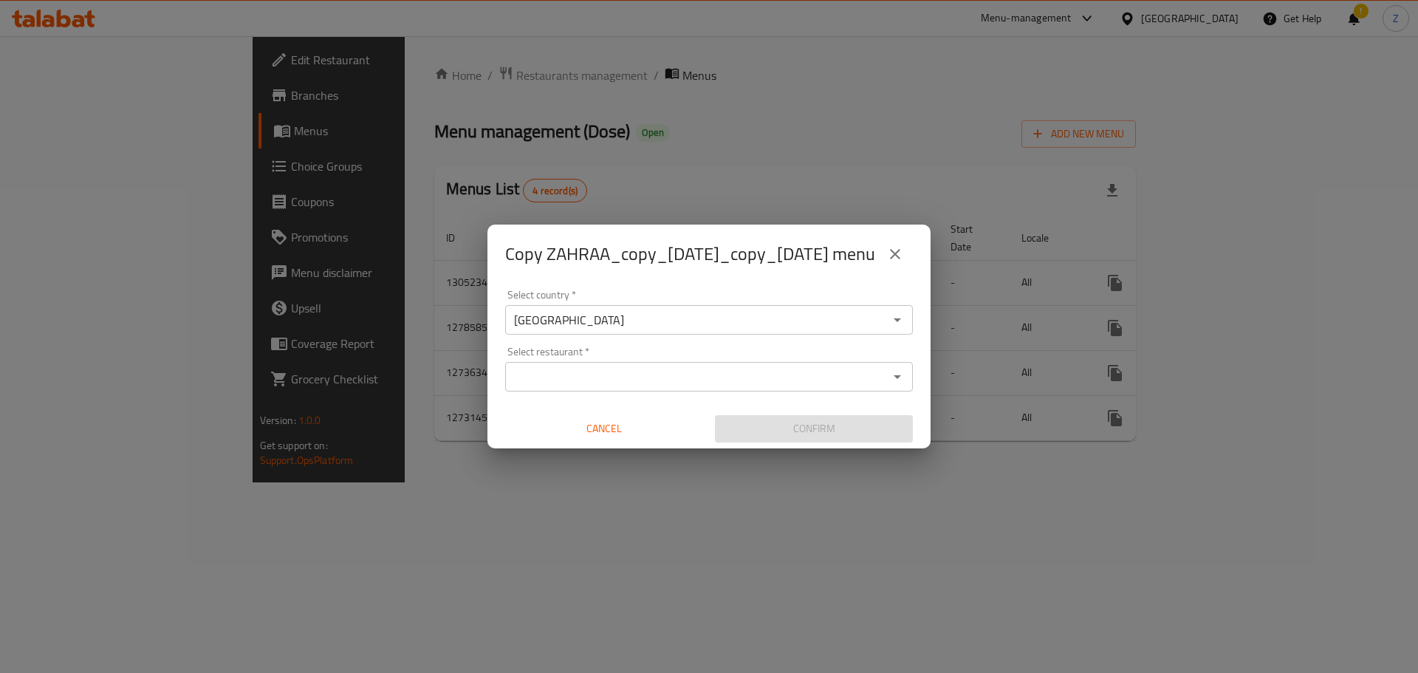
click at [642, 387] on input "Select restaurant   *" at bounding box center [696, 376] width 374 height 21
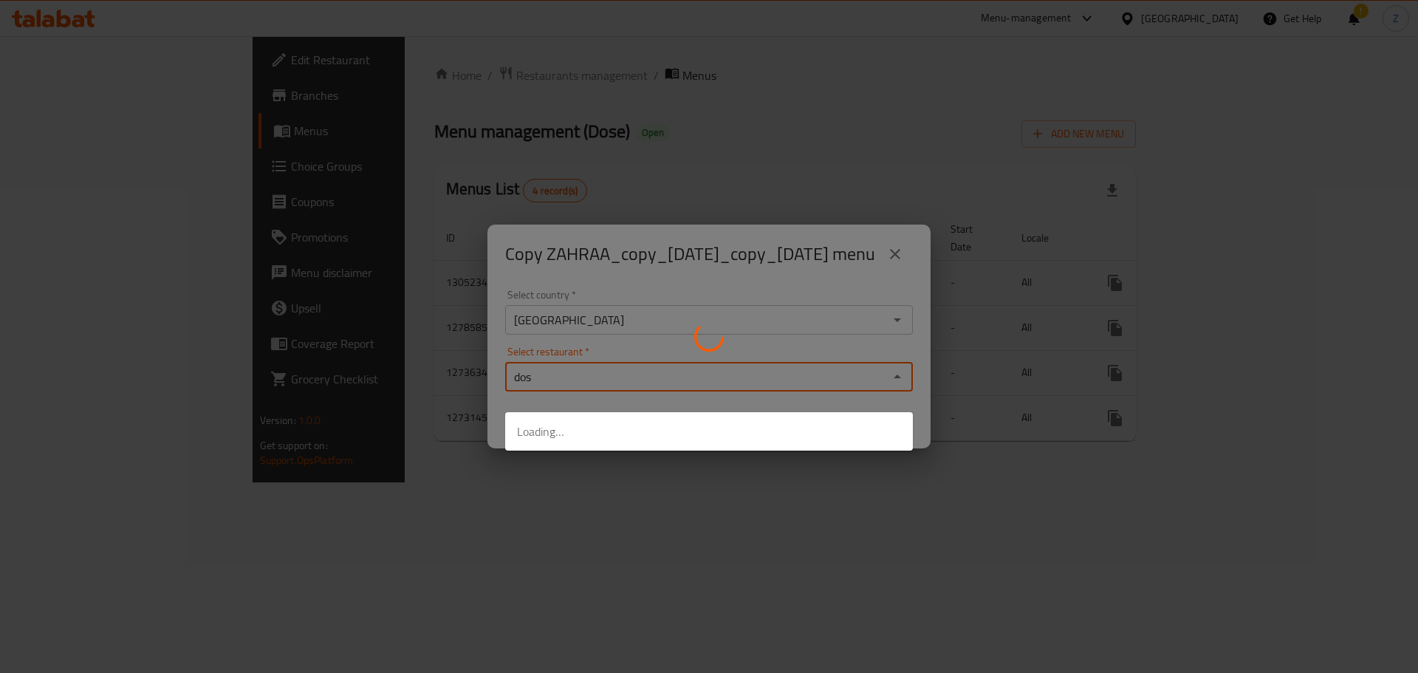
type input "dose"
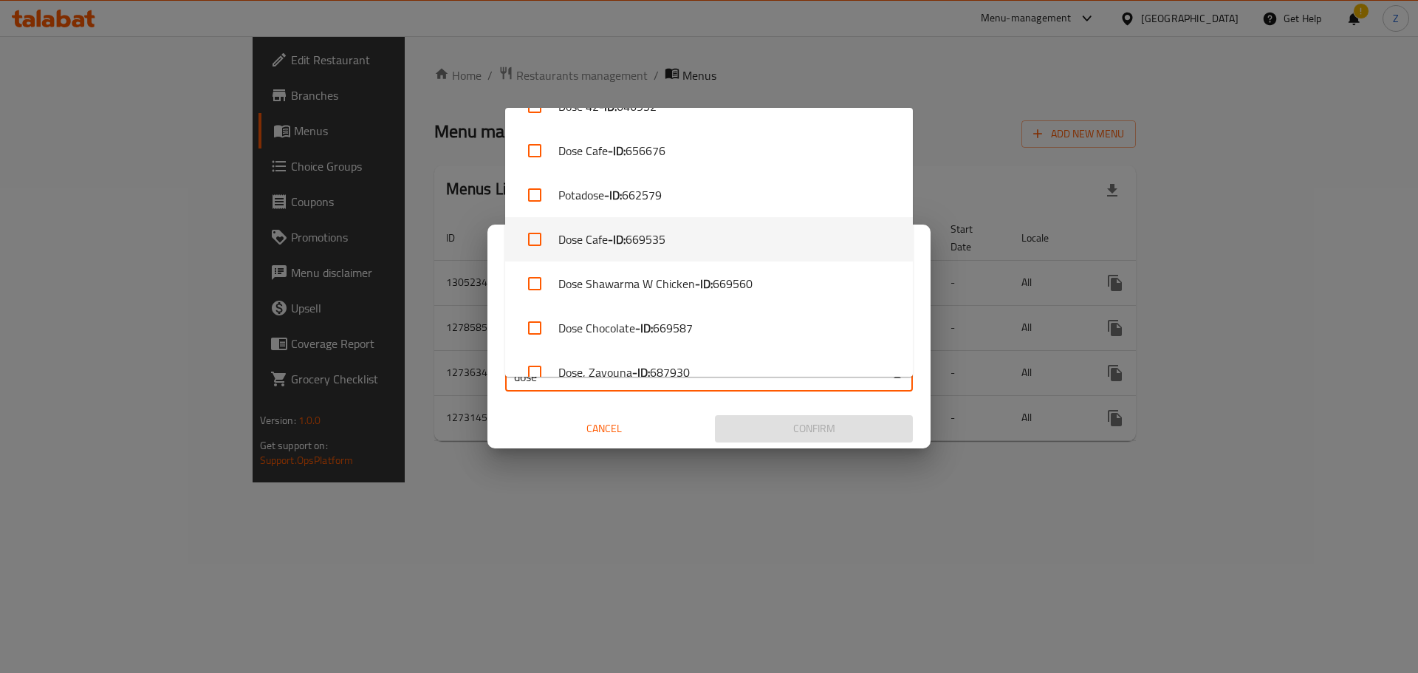
scroll to position [148, 0]
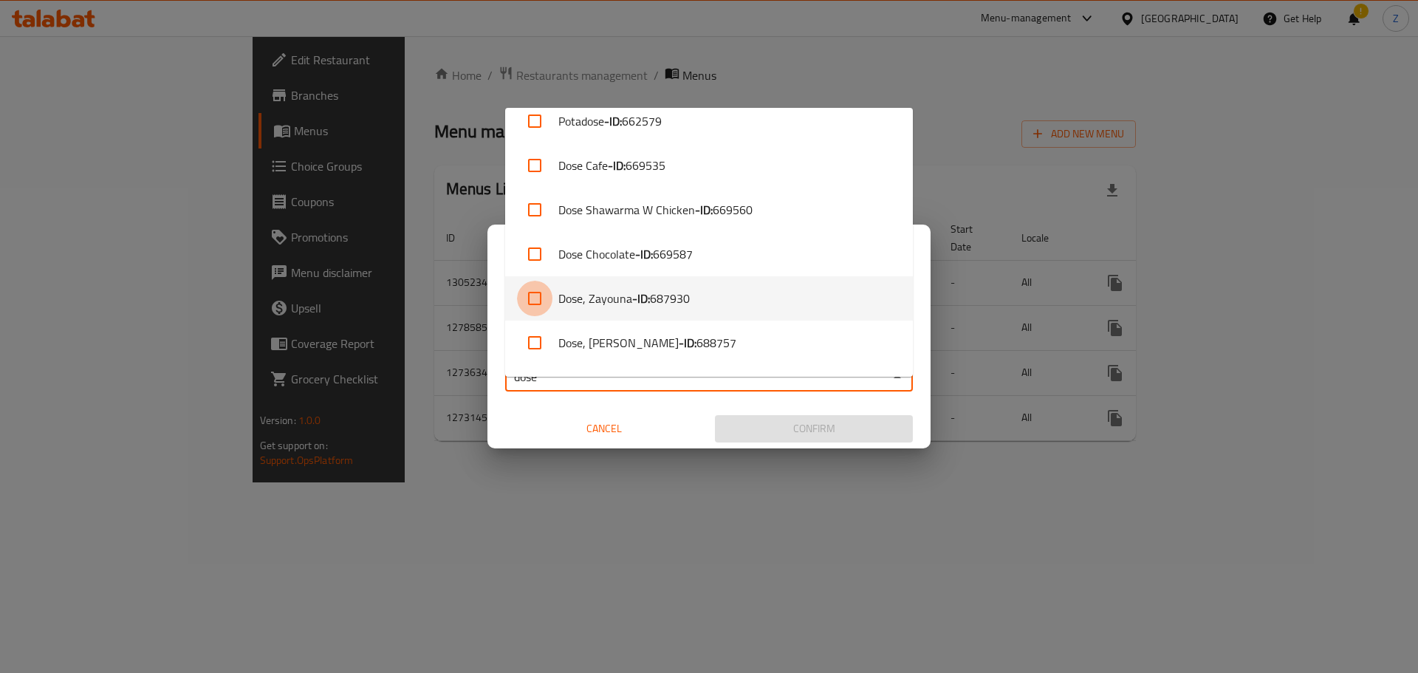
click at [532, 293] on input "checkbox" at bounding box center [534, 298] width 35 height 35
checkbox input "true"
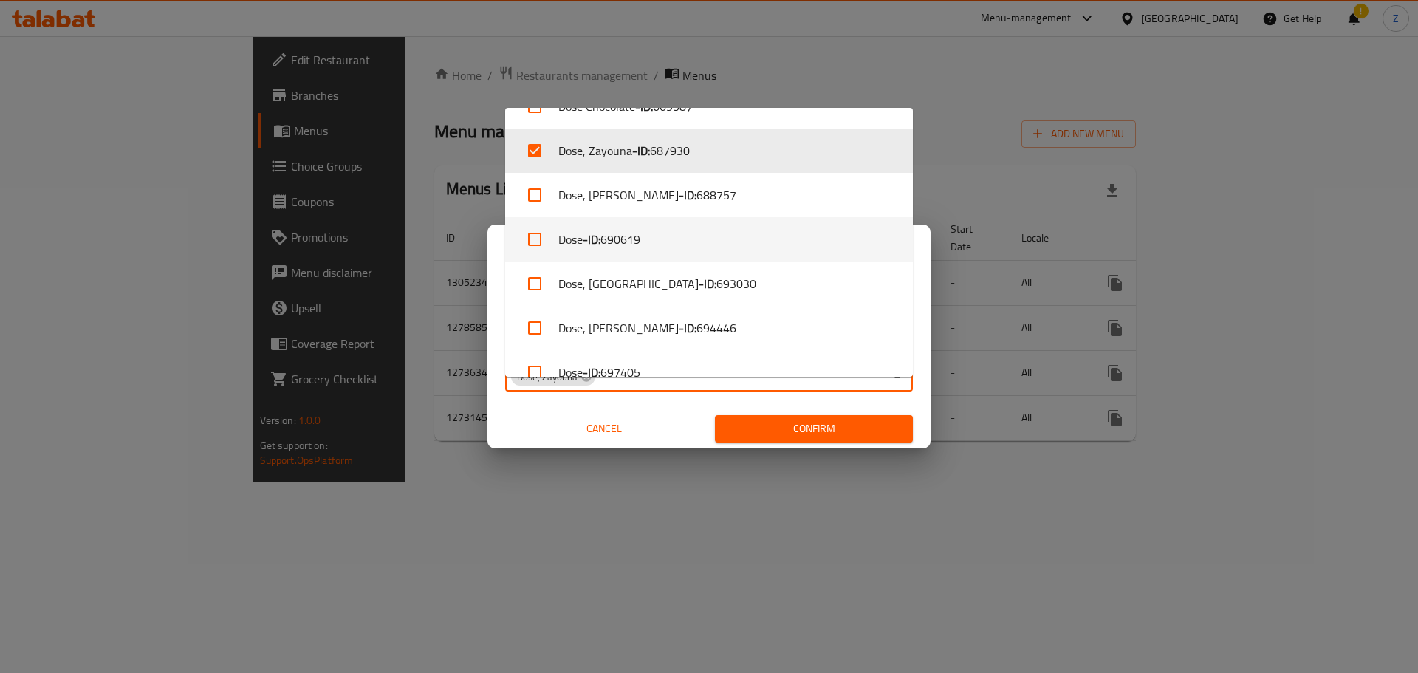
scroll to position [363, 0]
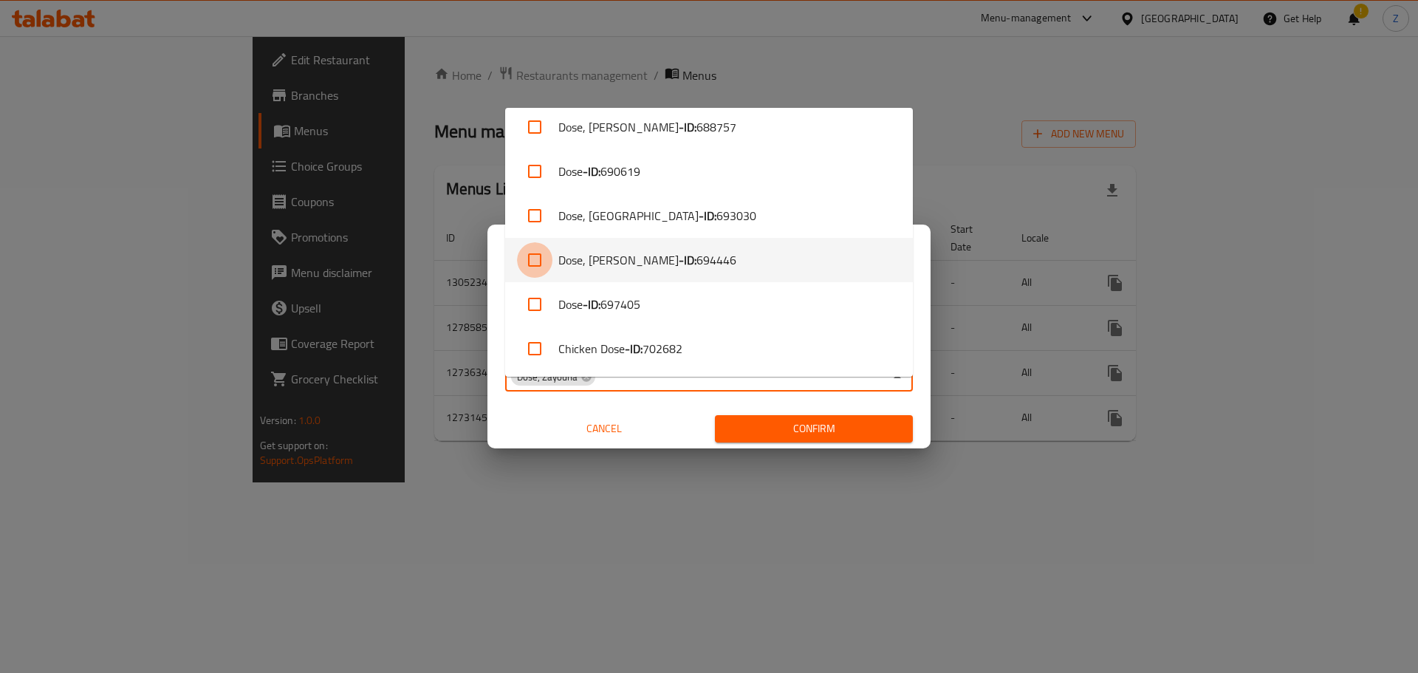
click at [536, 261] on input "checkbox" at bounding box center [534, 259] width 35 height 35
checkbox input "true"
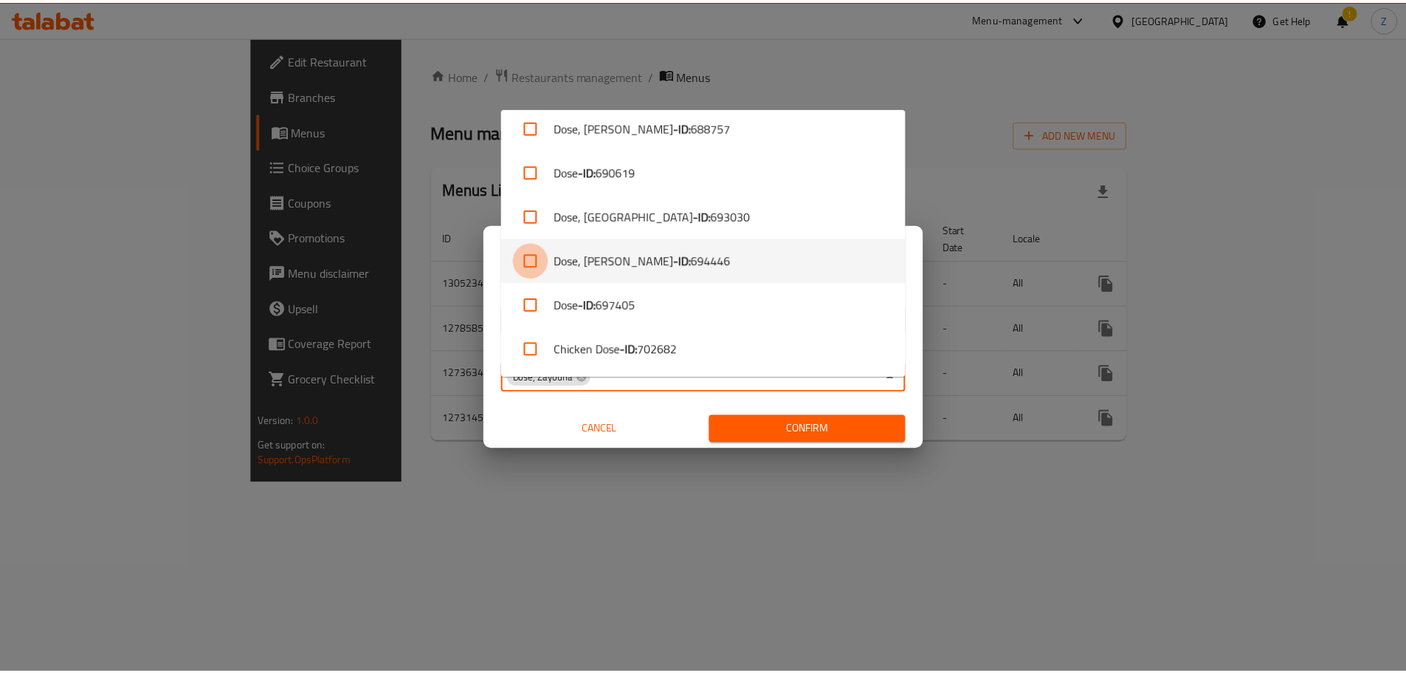
scroll to position [319, 0]
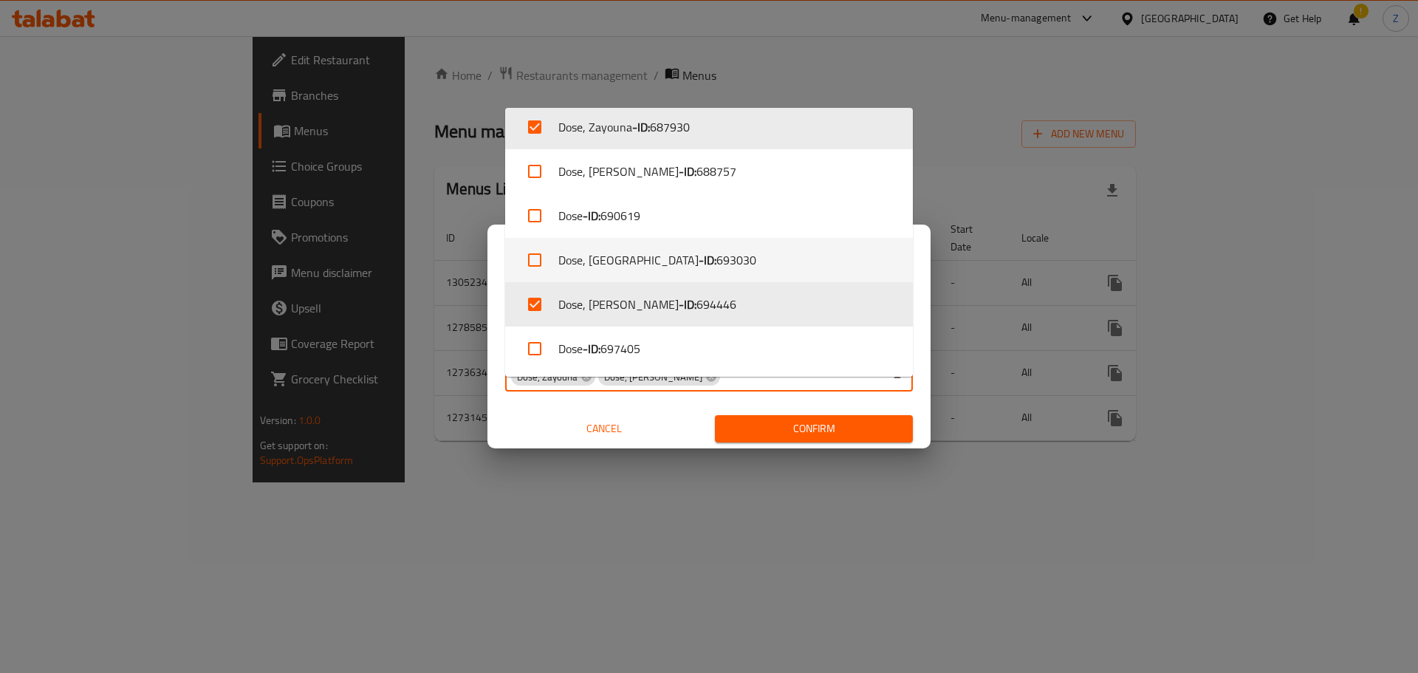
click at [534, 254] on input "checkbox" at bounding box center [534, 259] width 35 height 35
checkbox input "true"
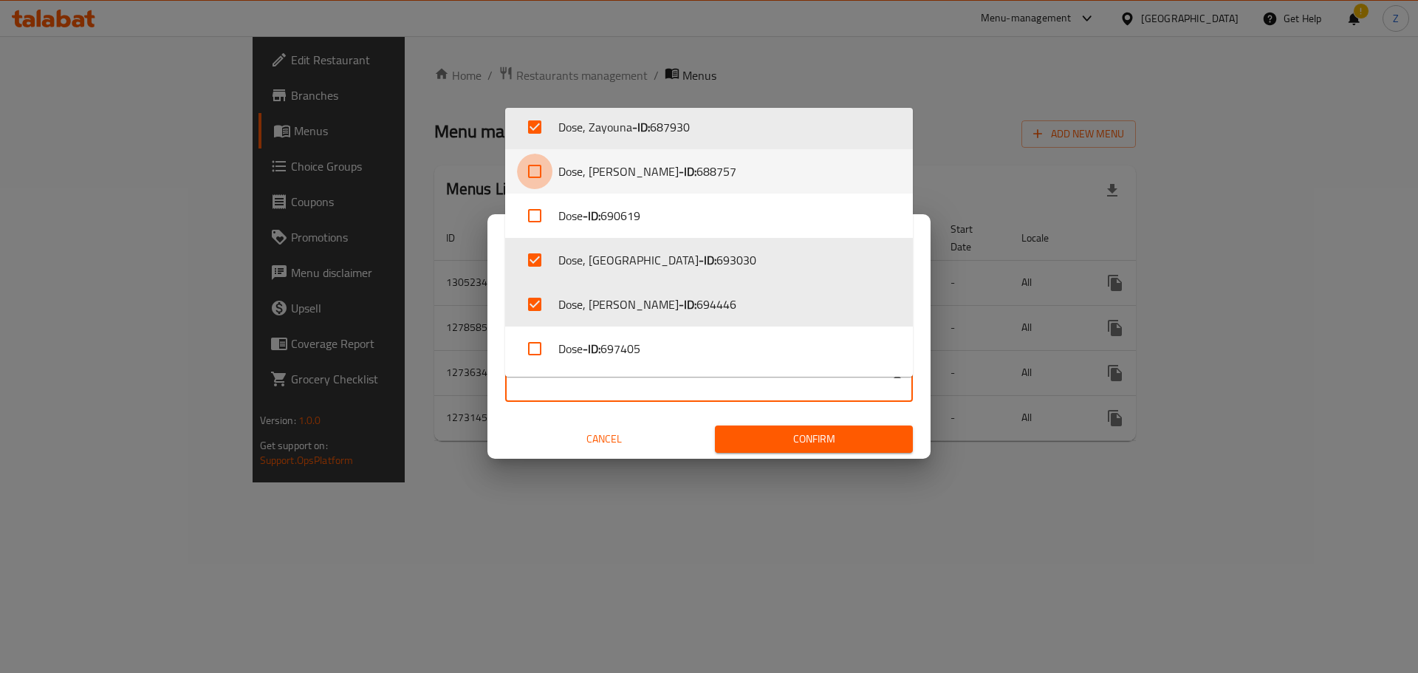
click at [537, 174] on input "checkbox" at bounding box center [534, 171] width 35 height 35
checkbox input "true"
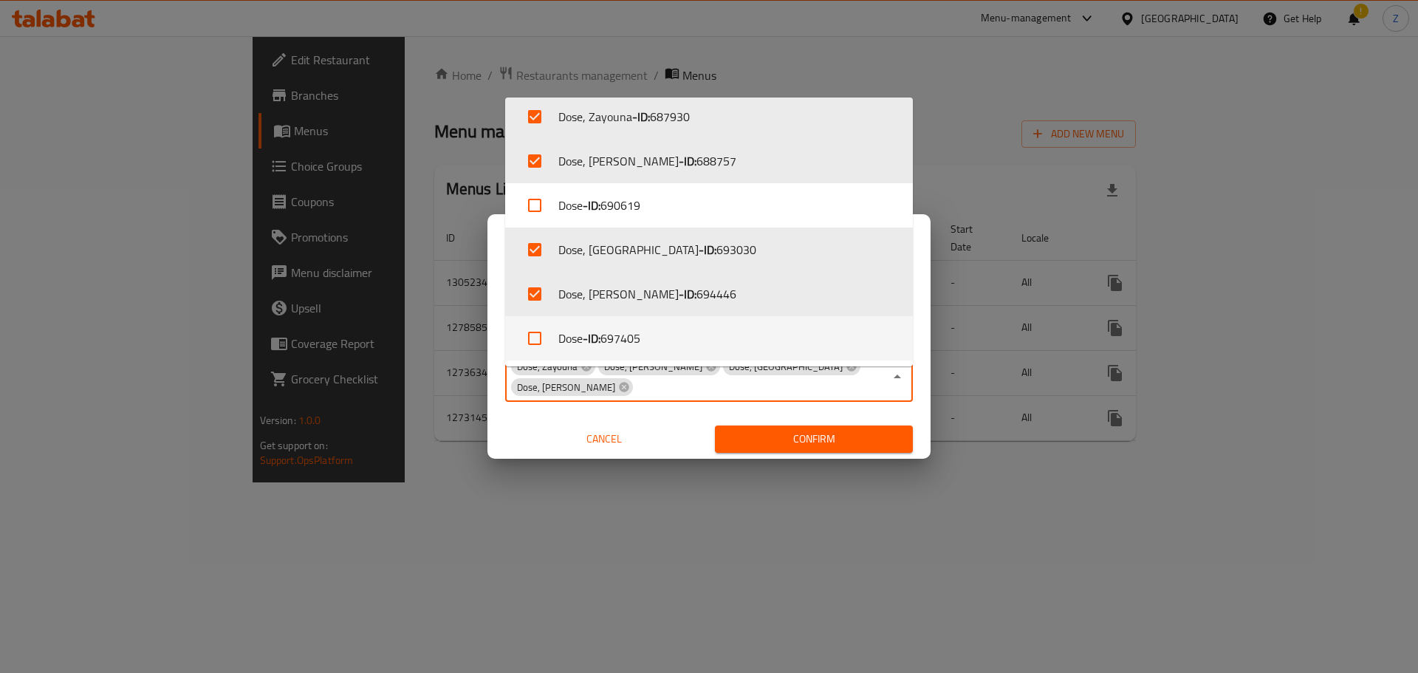
click at [837, 453] on button "Confirm" at bounding box center [814, 438] width 198 height 27
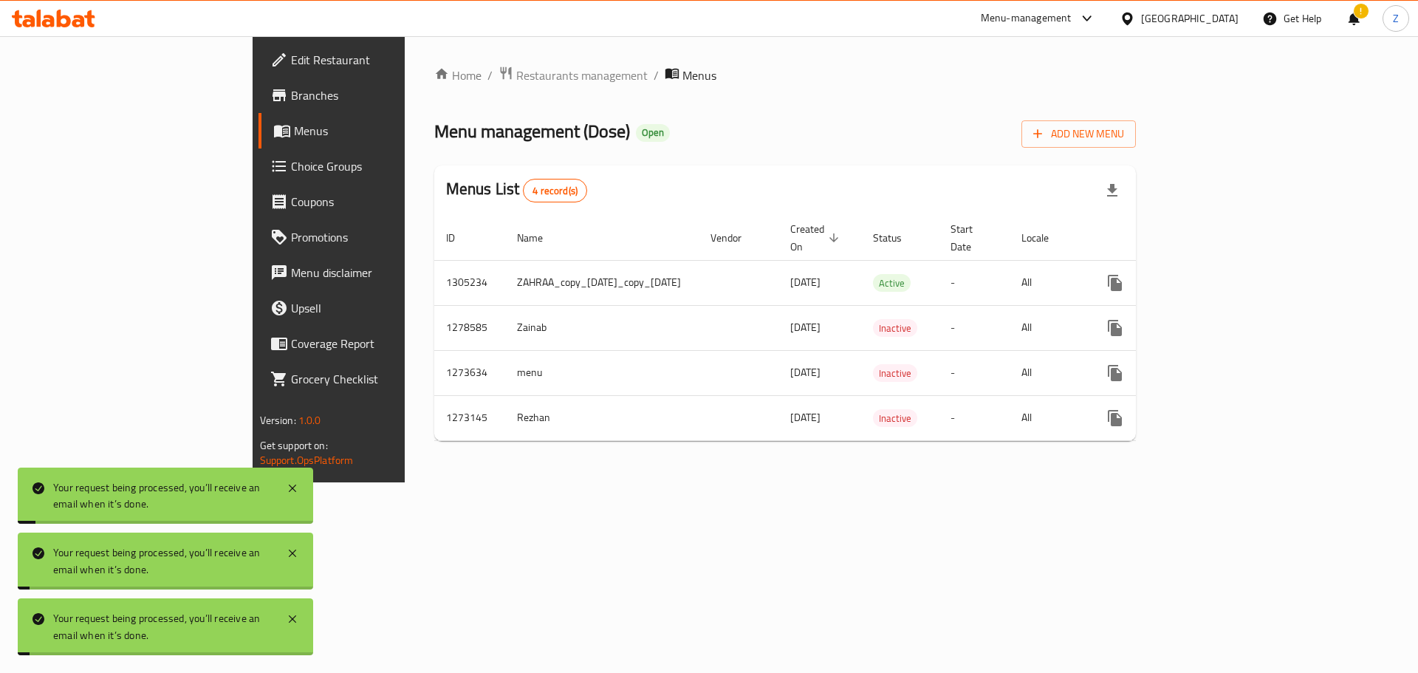
click at [924, 482] on div "Home / Restaurants management / Menus Menu management ( Dose ) Open Add New Men…" at bounding box center [785, 259] width 761 height 446
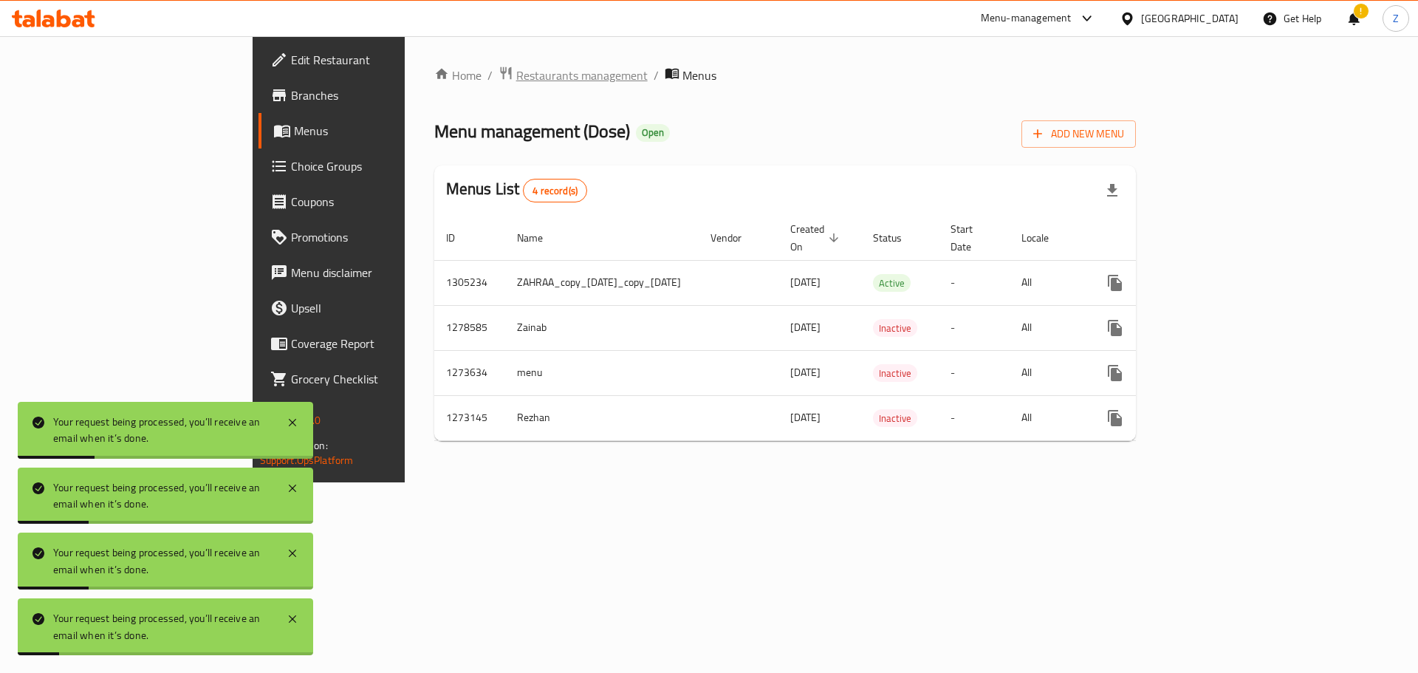
click at [516, 83] on span "Restaurants management" at bounding box center [581, 75] width 131 height 18
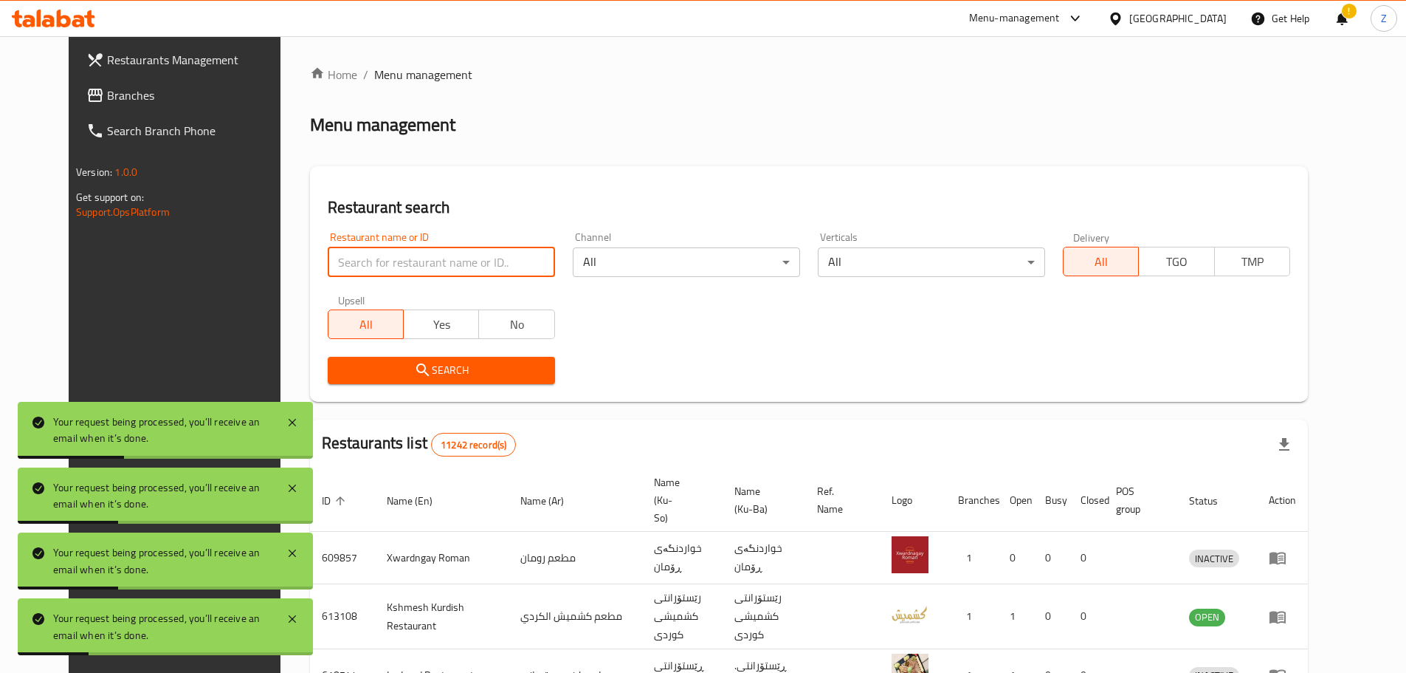
click at [431, 271] on input "search" at bounding box center [441, 262] width 227 height 30
type input "dose"
click button "Search" at bounding box center [441, 370] width 227 height 27
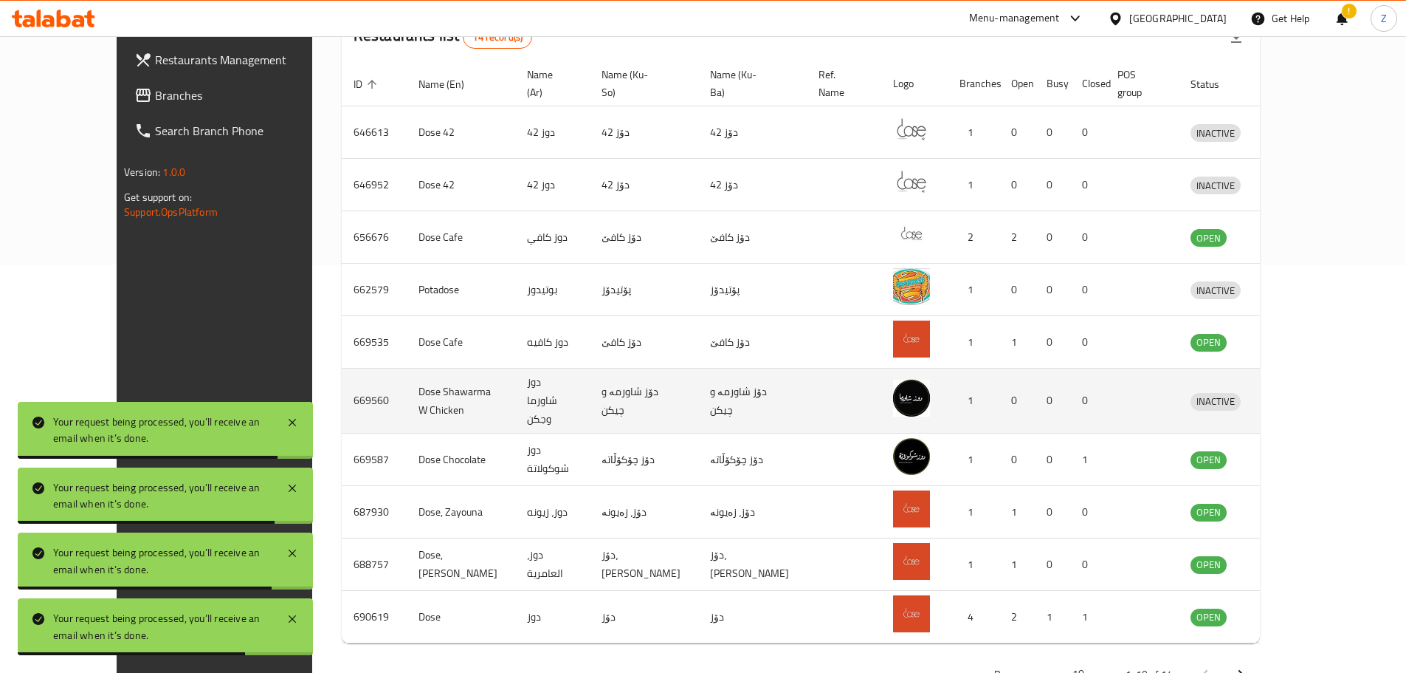
scroll to position [429, 0]
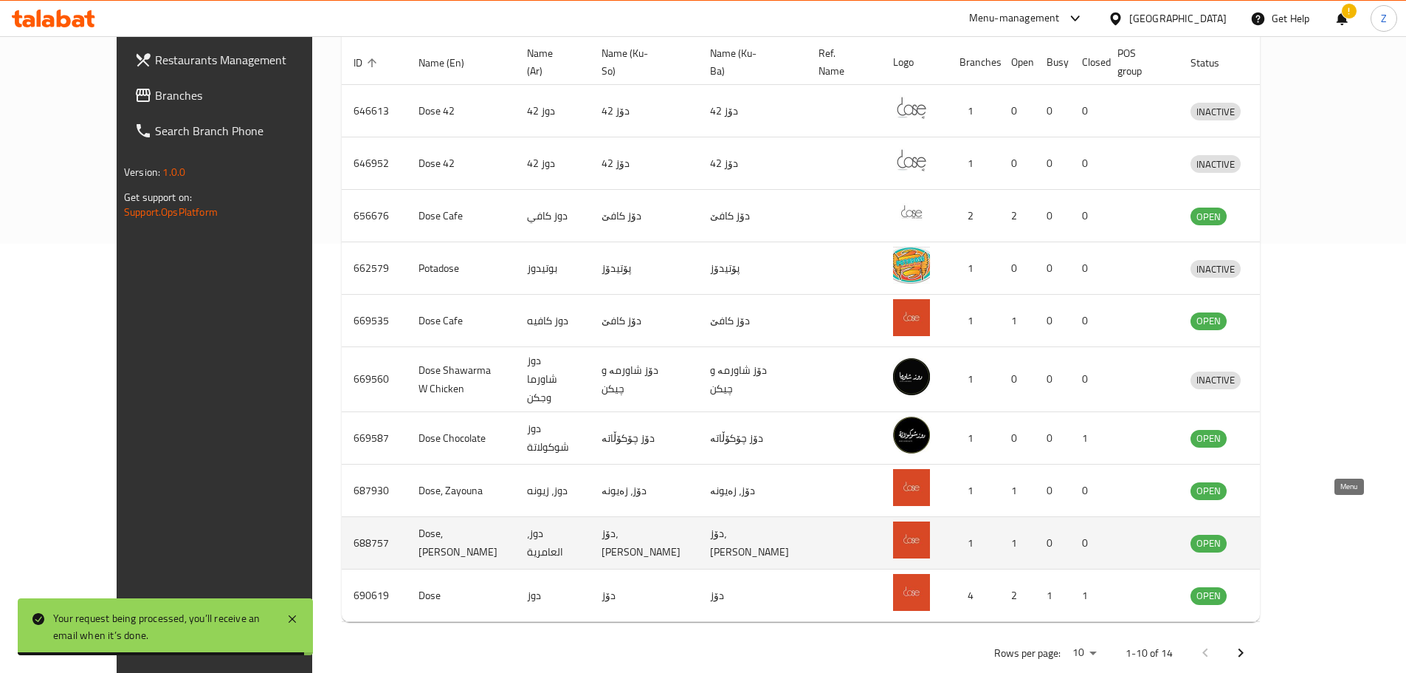
click at [1288, 537] on icon "enhanced table" at bounding box center [1279, 543] width 16 height 13
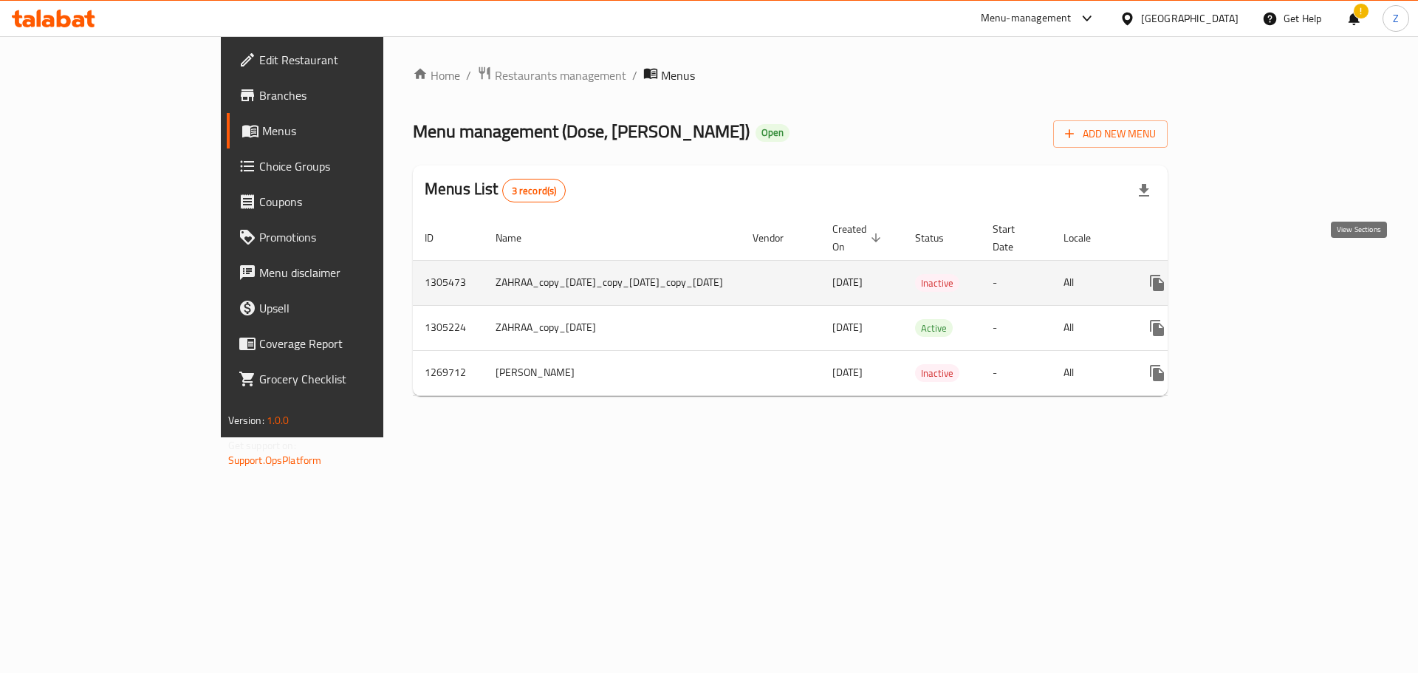
click at [1272, 274] on icon "enhanced table" at bounding box center [1263, 283] width 18 height 18
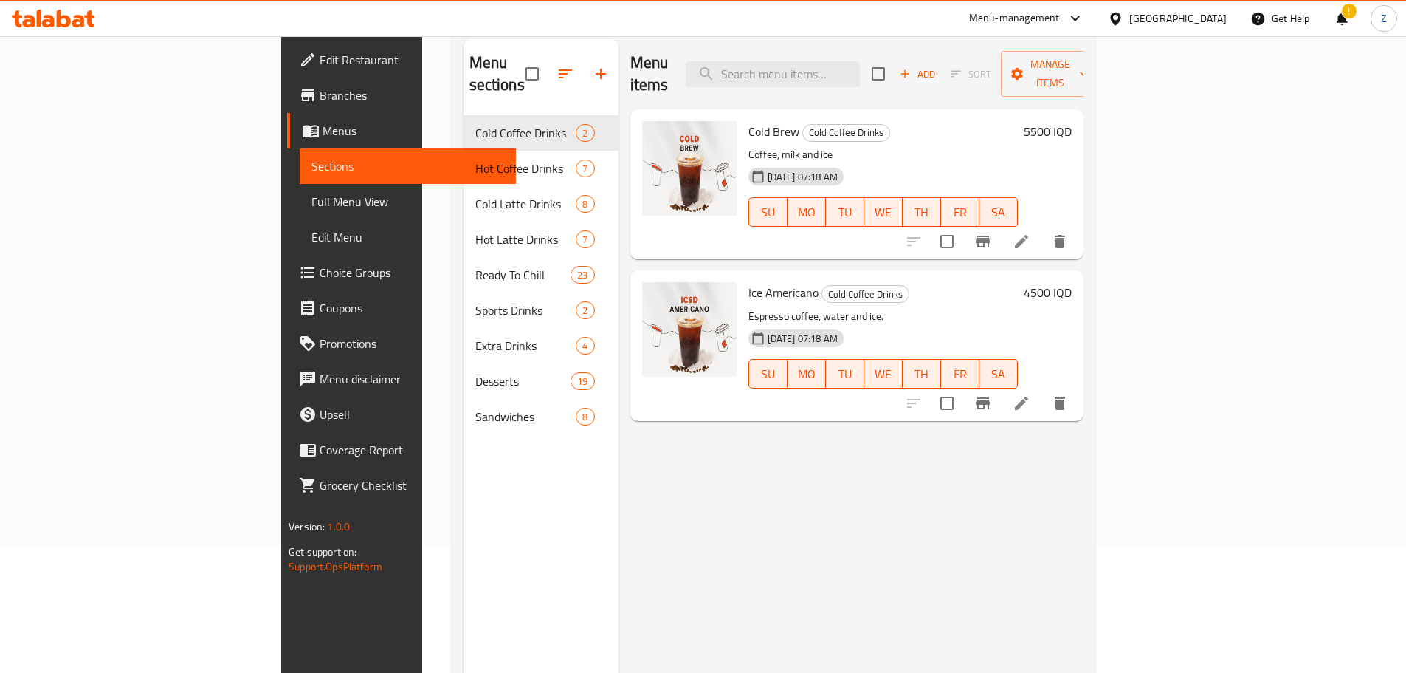
scroll to position [207, 0]
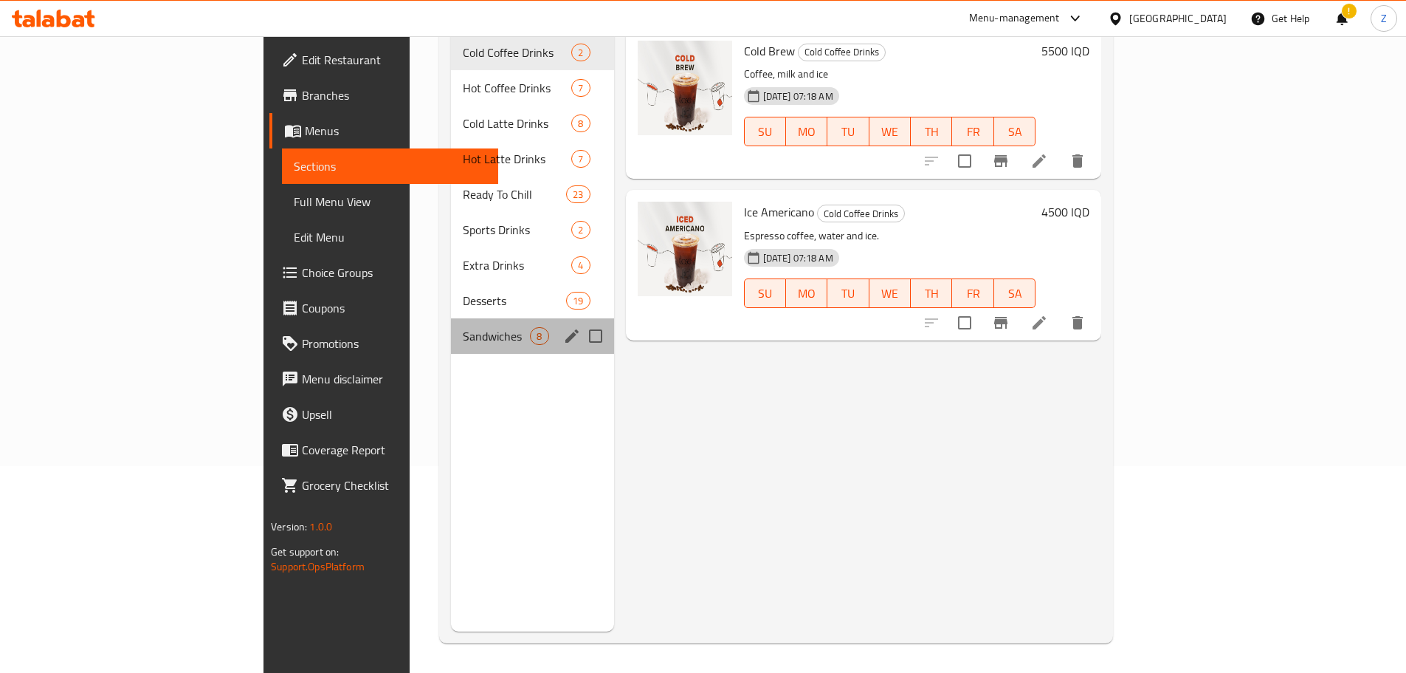
click at [451, 318] on div "Sandwiches 8" at bounding box center [532, 335] width 162 height 35
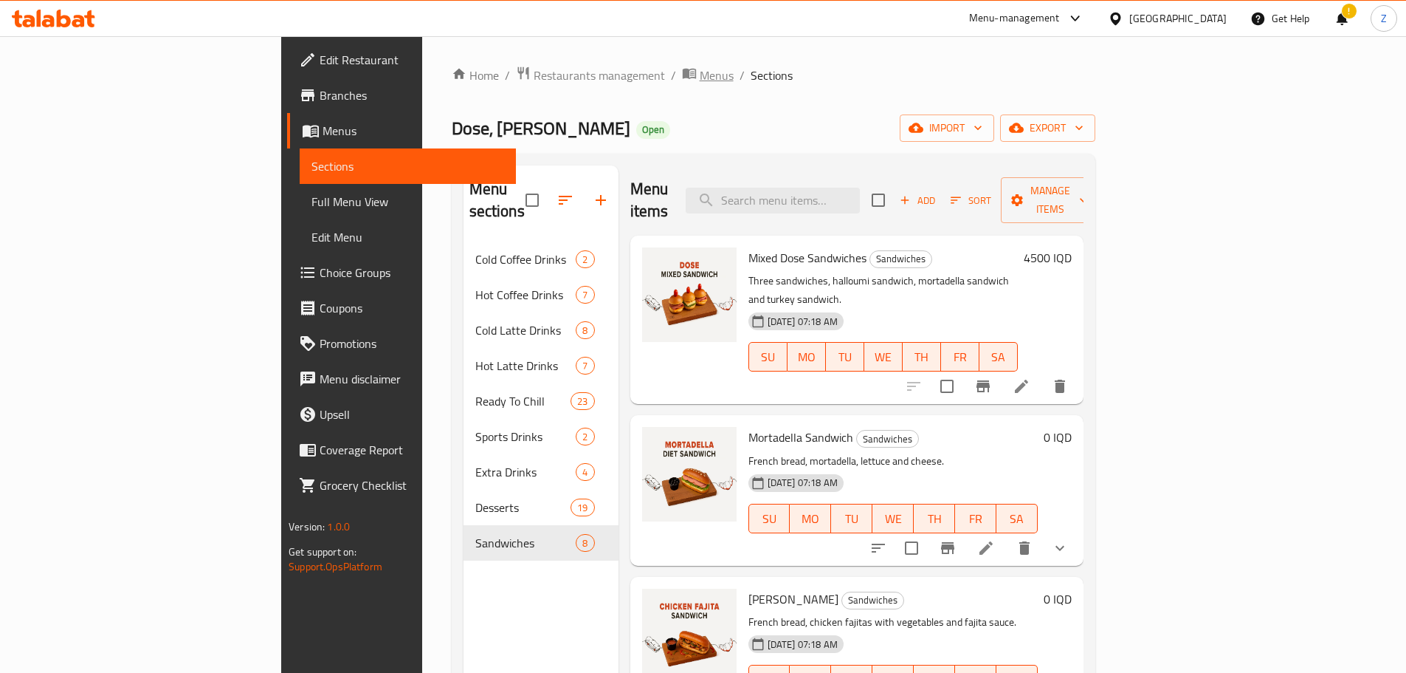
click at [700, 74] on span "Menus" at bounding box center [717, 75] width 34 height 18
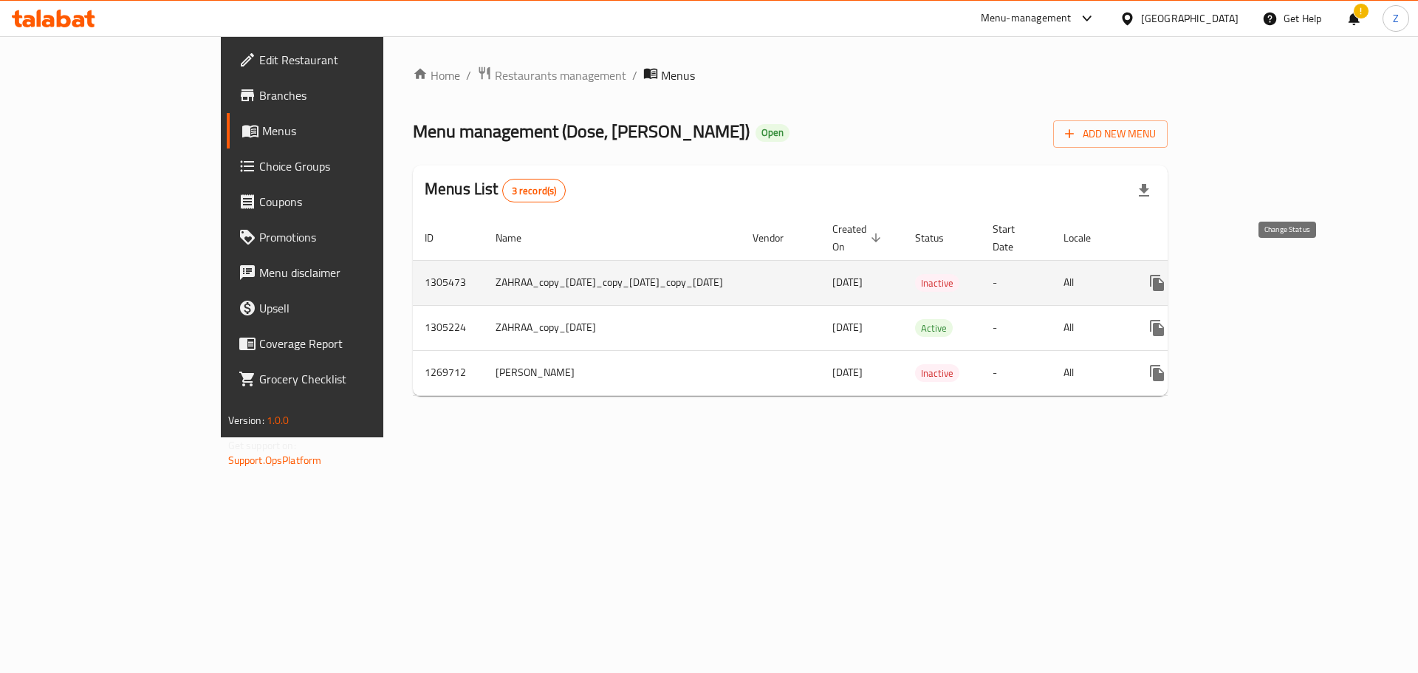
click at [1200, 277] on icon "enhanced table" at bounding box center [1192, 283] width 16 height 12
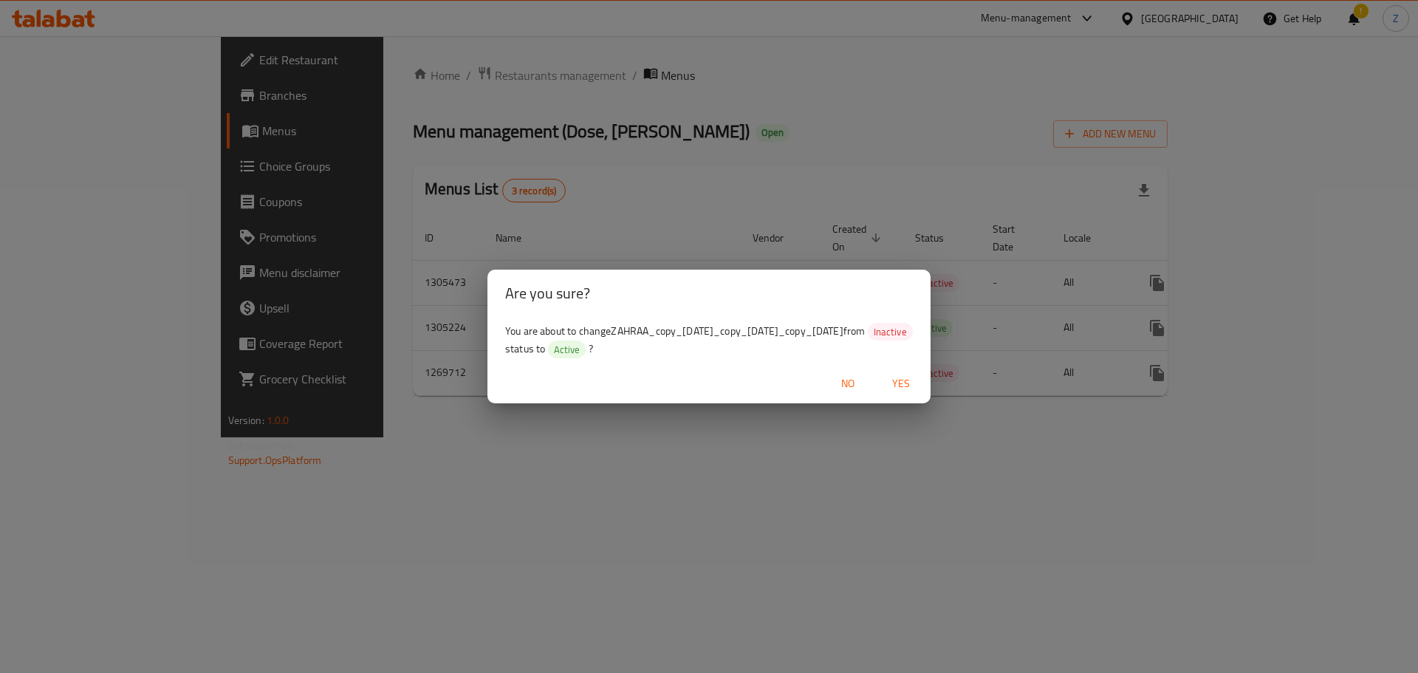
click at [911, 390] on span "Yes" at bounding box center [900, 383] width 35 height 18
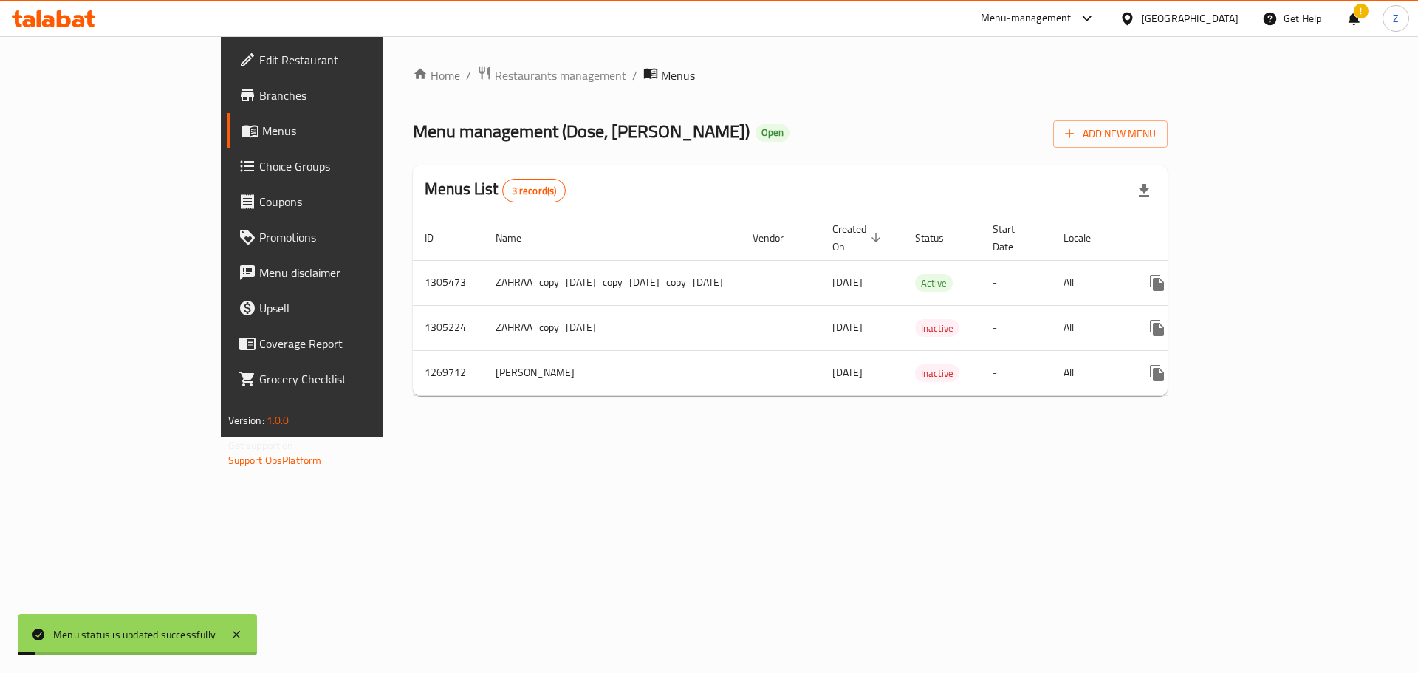
click at [495, 73] on span "Restaurants management" at bounding box center [560, 75] width 131 height 18
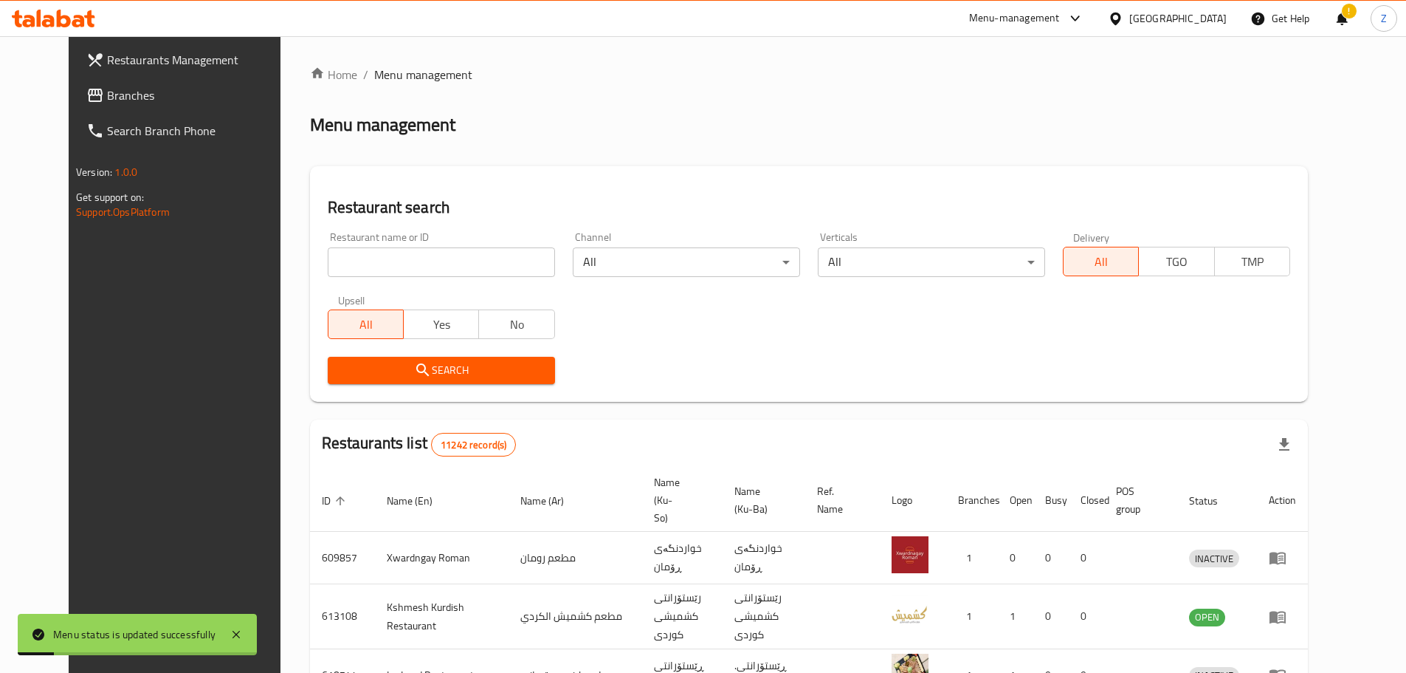
click at [455, 269] on input "search" at bounding box center [441, 262] width 227 height 30
type input "dose"
click button "Search" at bounding box center [441, 370] width 227 height 27
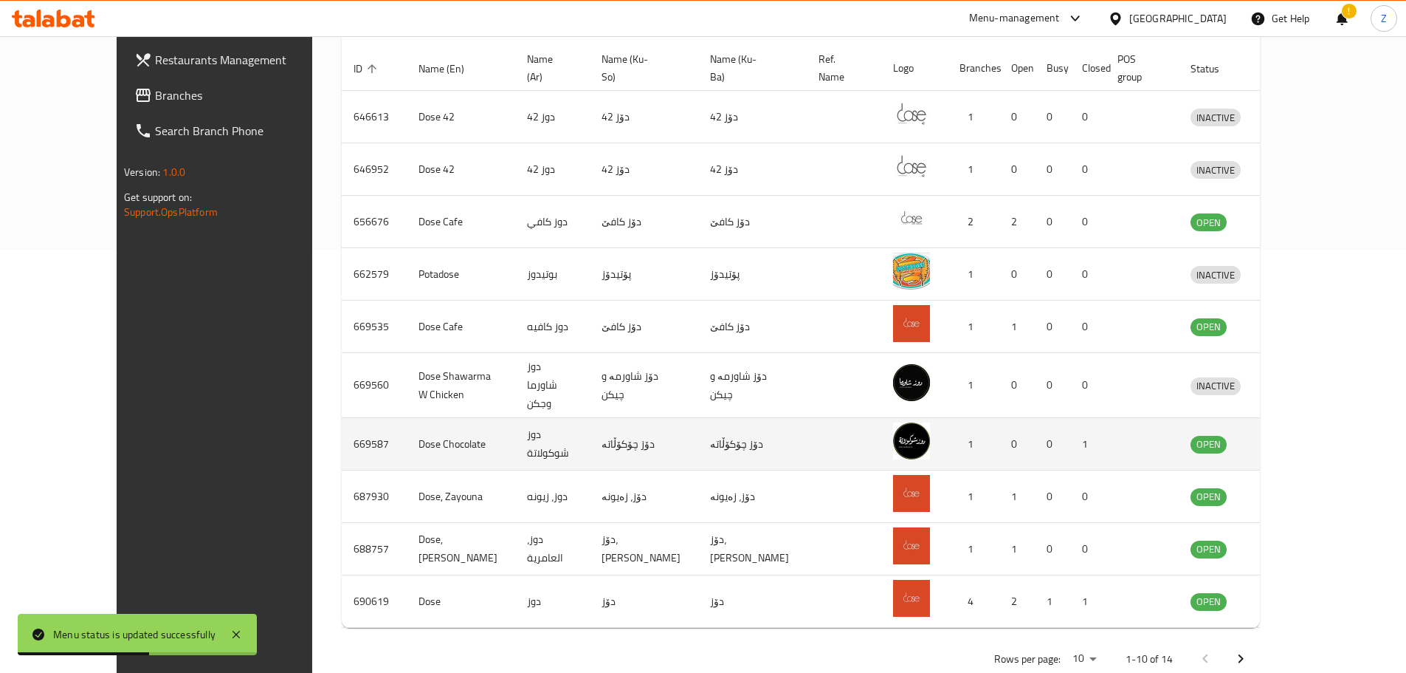
scroll to position [429, 0]
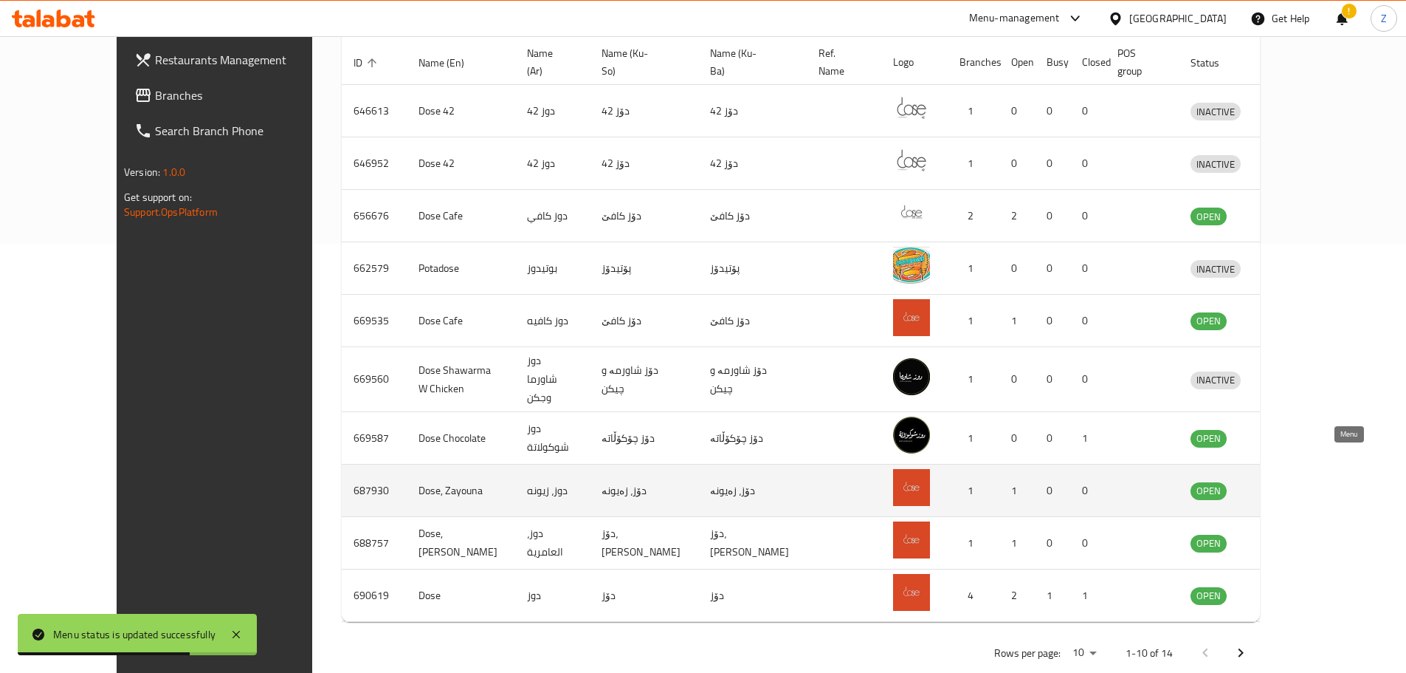
click at [1288, 485] on icon "enhanced table" at bounding box center [1279, 491] width 16 height 13
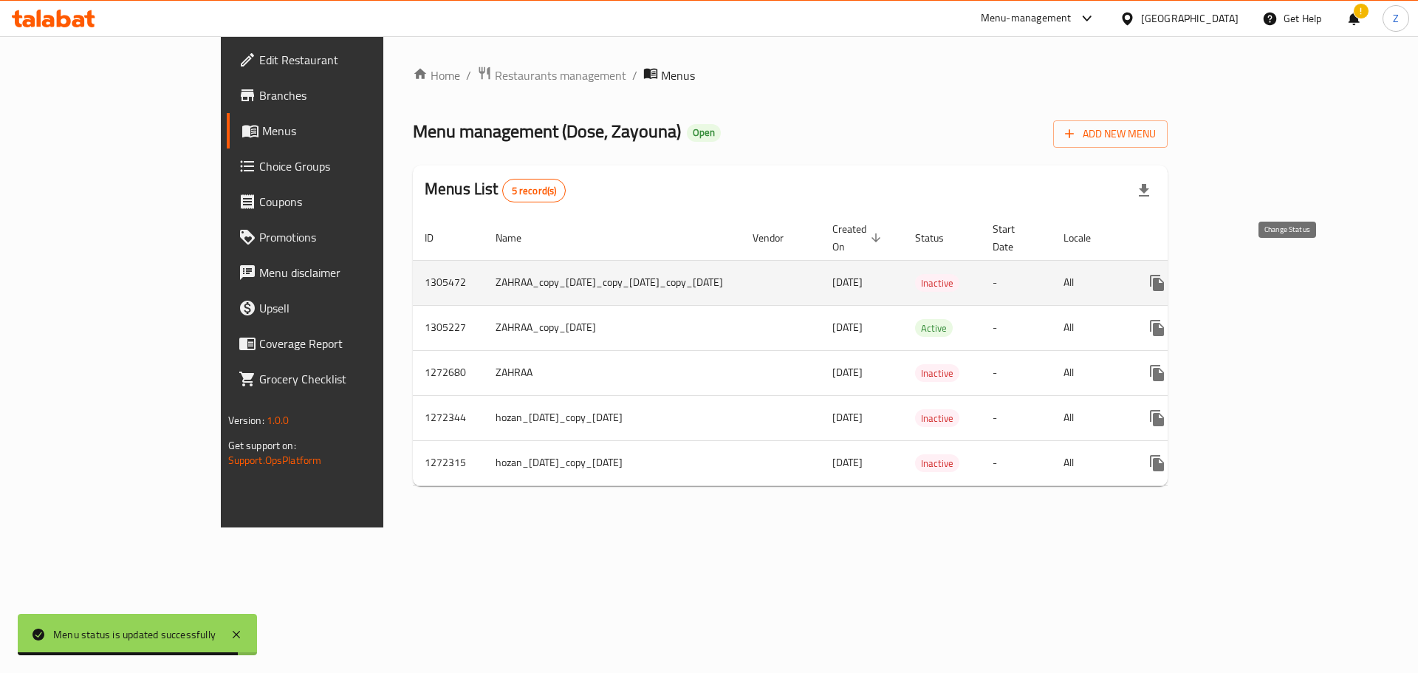
click at [1210, 268] on button "enhanced table" at bounding box center [1192, 282] width 35 height 35
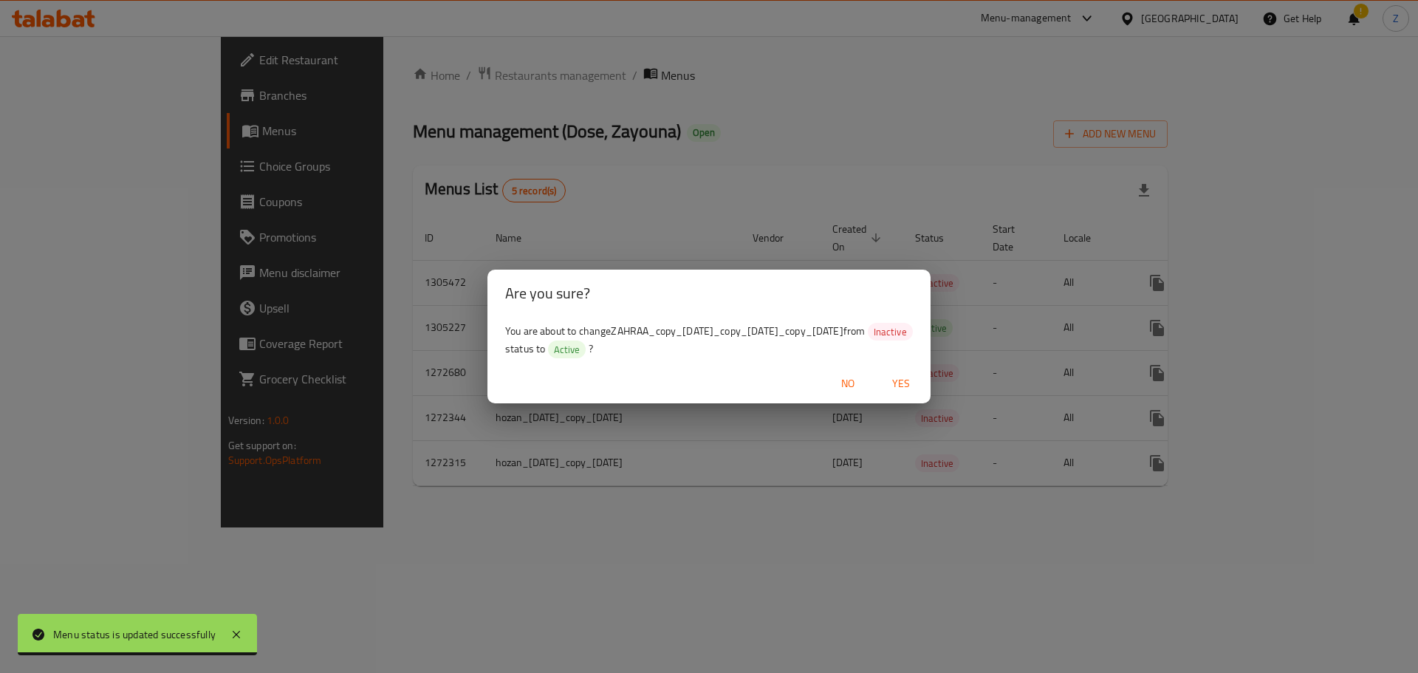
click at [885, 389] on span "Yes" at bounding box center [900, 383] width 35 height 18
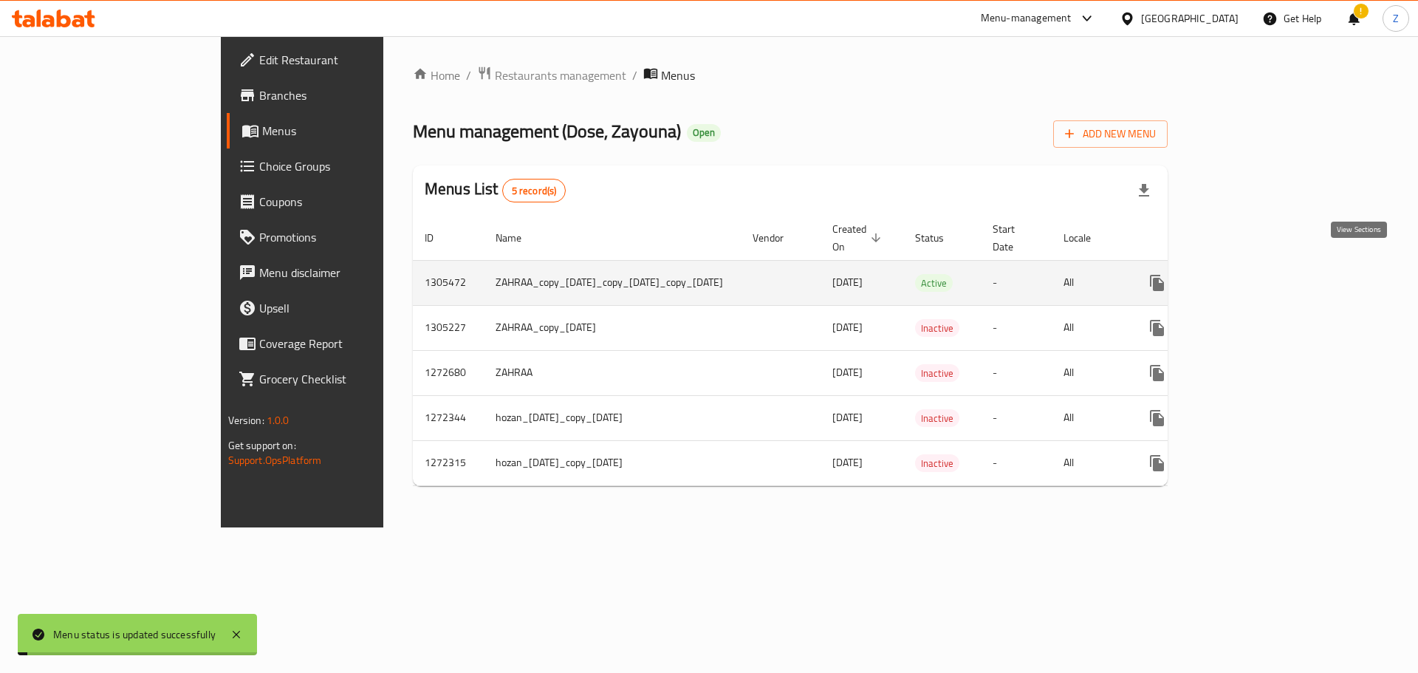
click at [1272, 274] on icon "enhanced table" at bounding box center [1263, 283] width 18 height 18
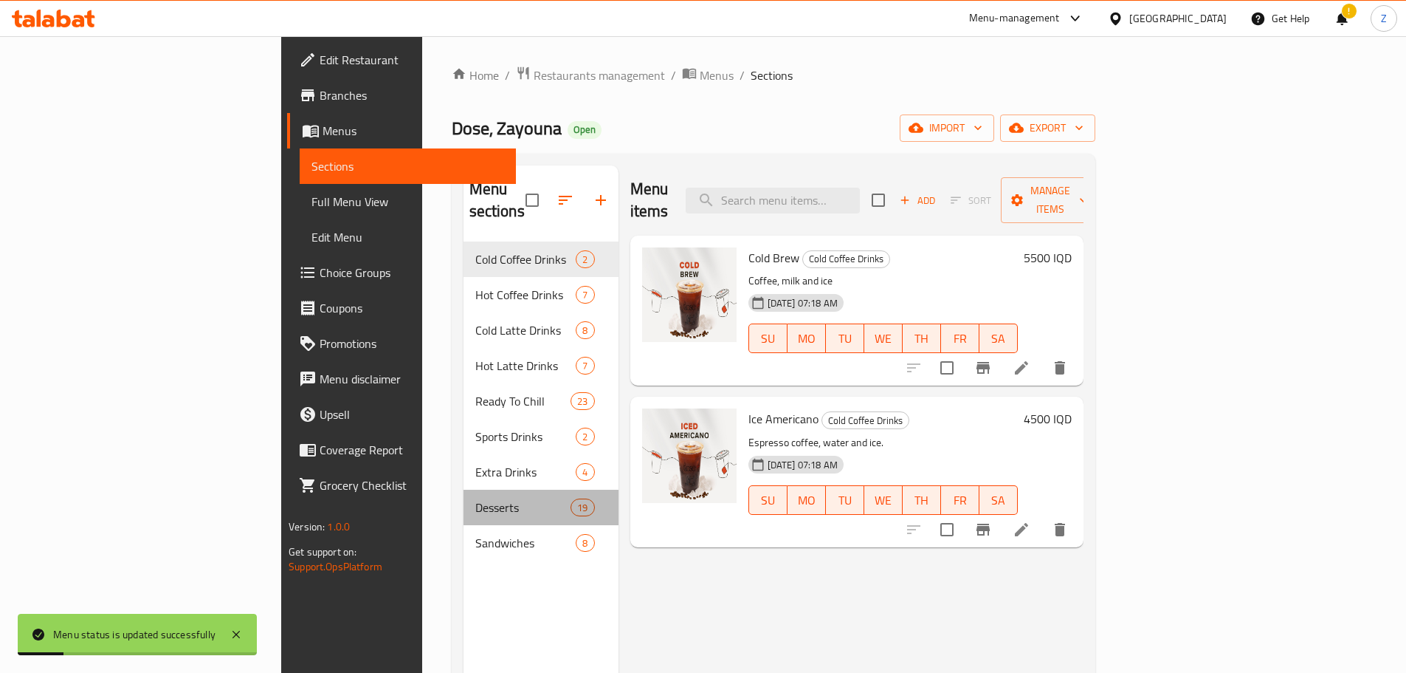
click at [464, 494] on div "Desserts 19" at bounding box center [541, 506] width 155 height 35
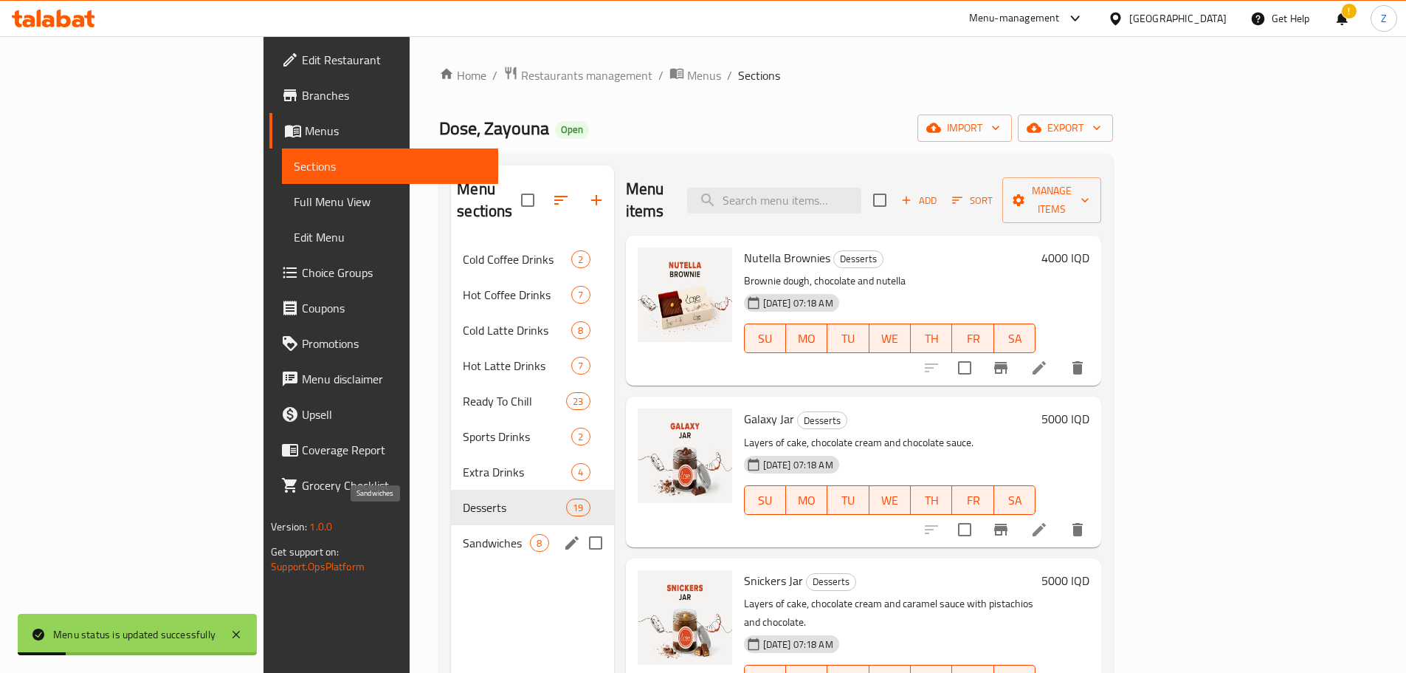
click at [463, 534] on span "Sandwiches" at bounding box center [496, 543] width 67 height 18
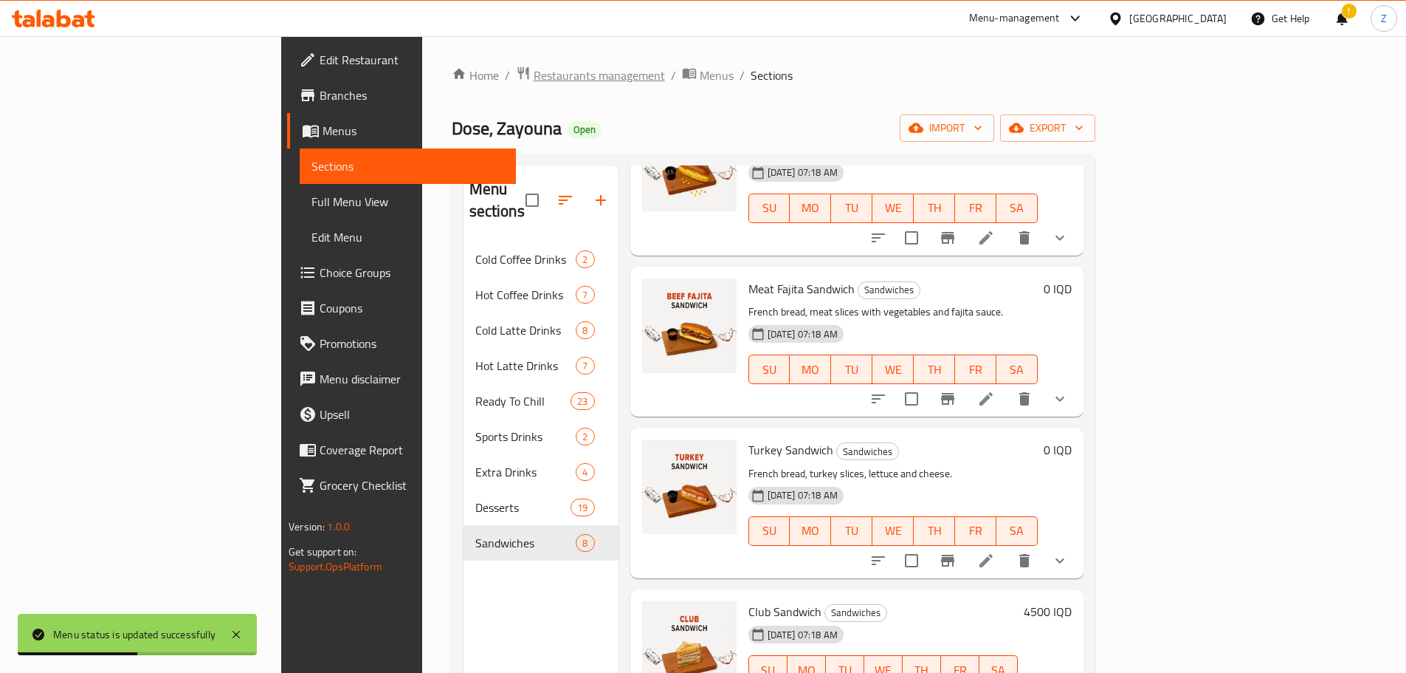
click at [534, 70] on span "Restaurants management" at bounding box center [599, 75] width 131 height 18
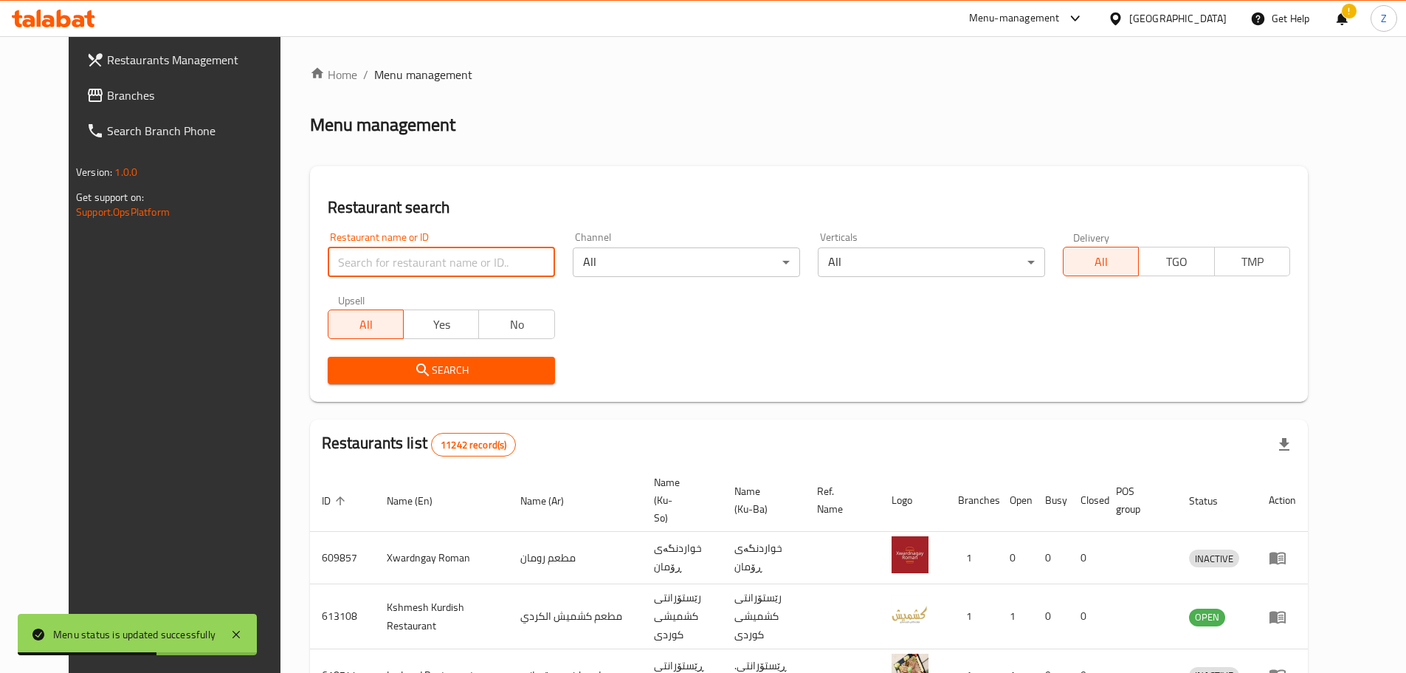
click at [433, 263] on input "search" at bounding box center [441, 262] width 227 height 30
type input "dose"
click button "Search" at bounding box center [441, 370] width 227 height 27
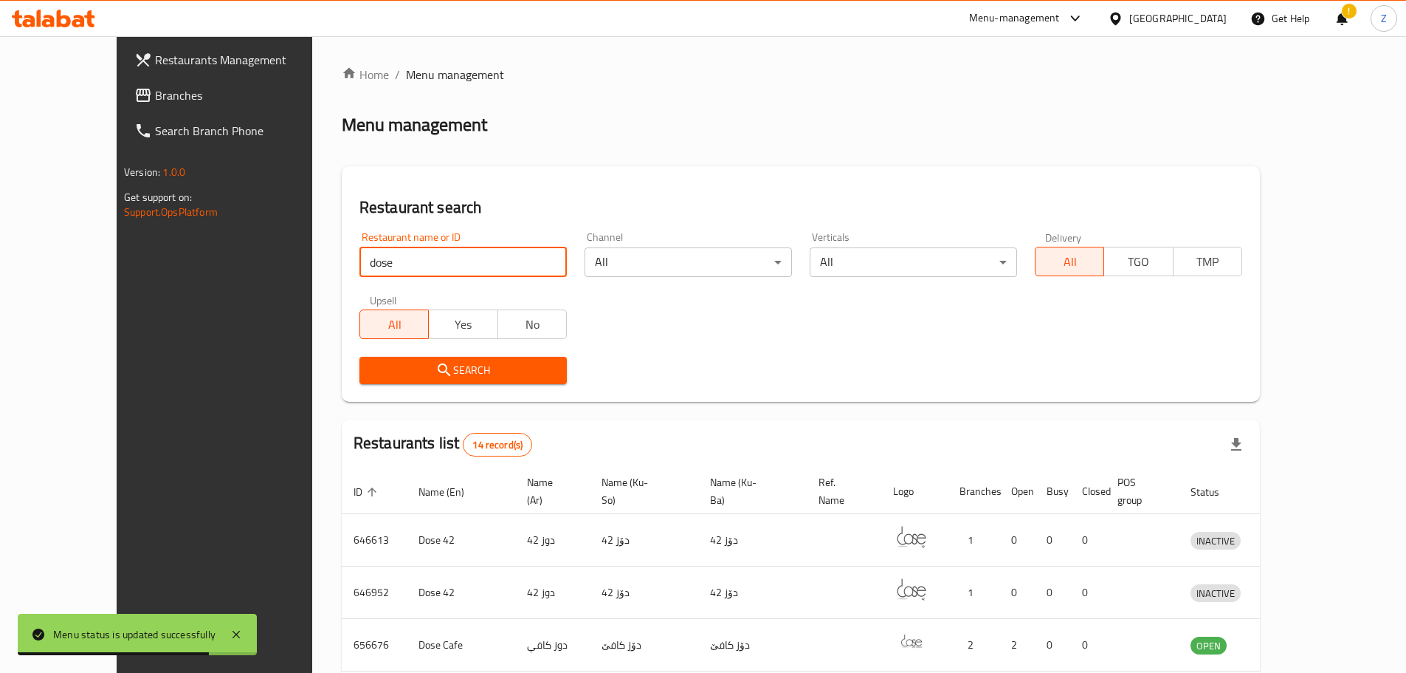
click at [433, 263] on input "dose" at bounding box center [463, 262] width 207 height 30
drag, startPoint x: 449, startPoint y: 355, endPoint x: 462, endPoint y: 386, distance: 33.7
click at [450, 365] on div "Search" at bounding box center [463, 370] width 225 height 45
click at [462, 386] on div "Search" at bounding box center [463, 370] width 225 height 45
click at [467, 375] on span "Search" at bounding box center [463, 370] width 184 height 18
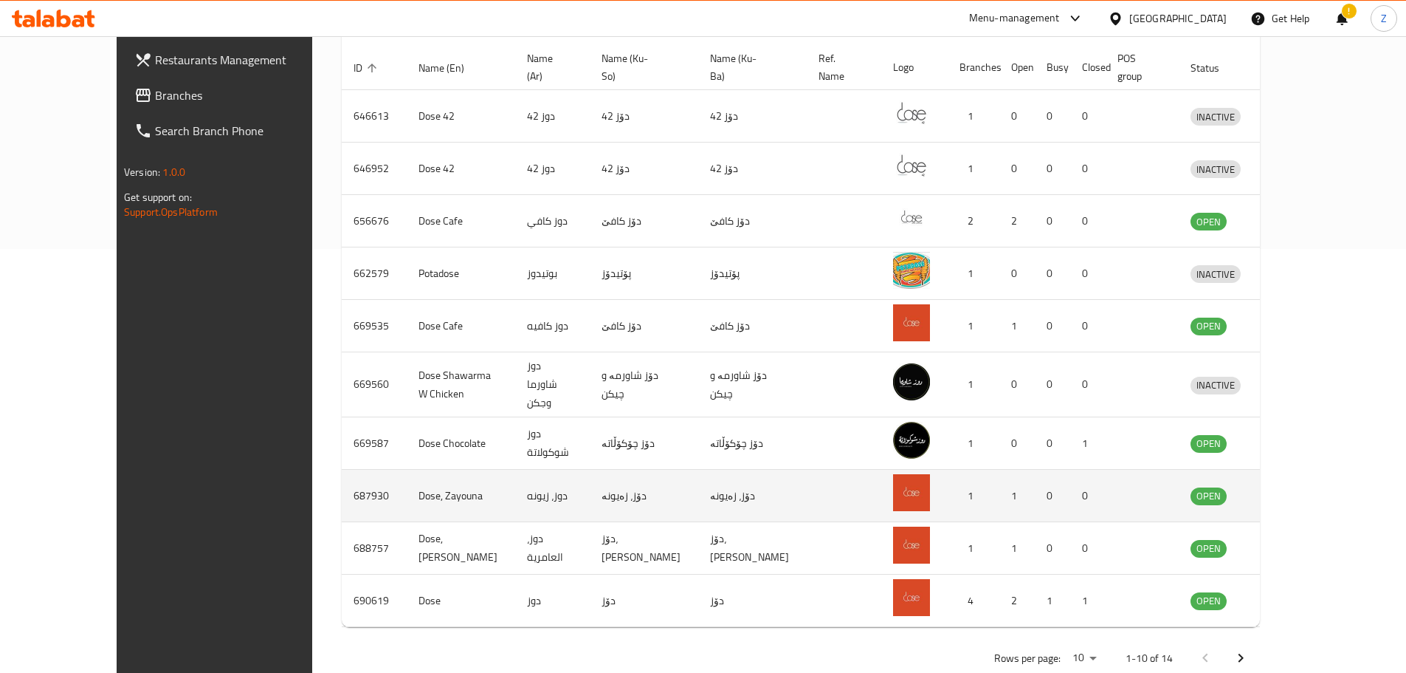
scroll to position [429, 0]
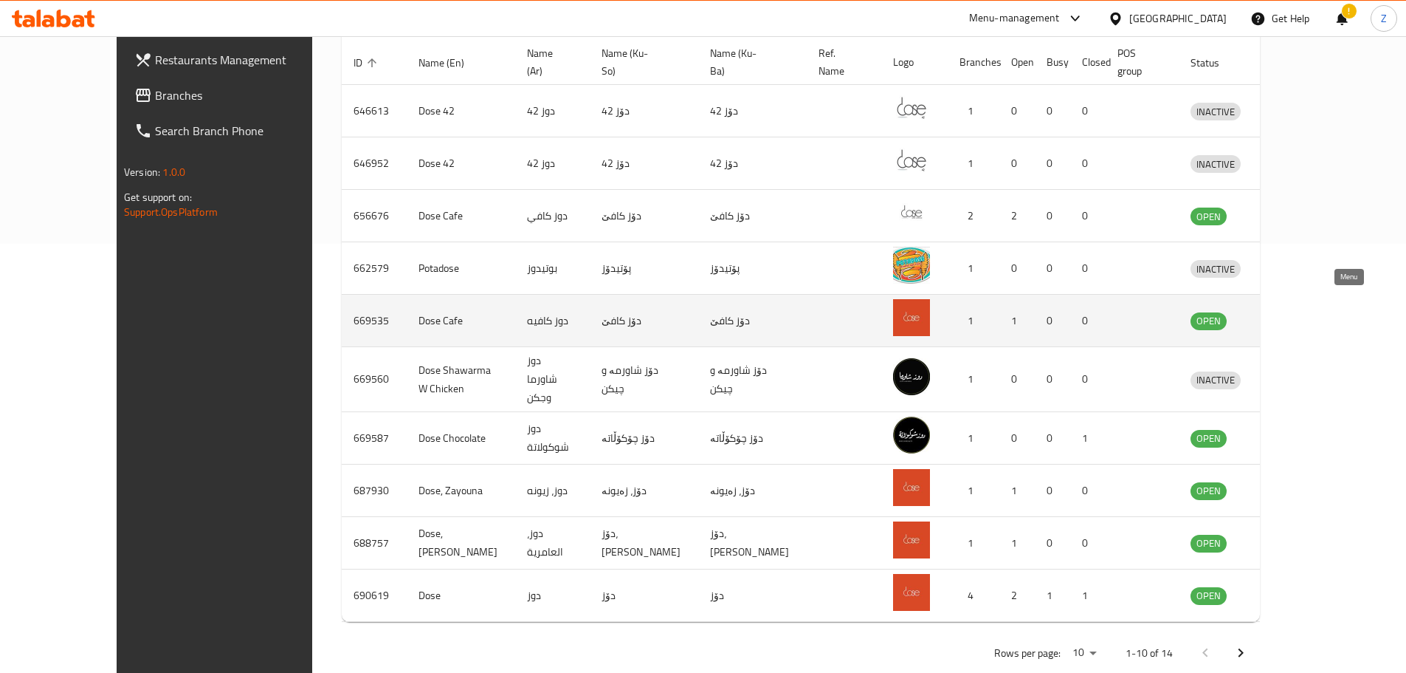
click at [1288, 315] on icon "enhanced table" at bounding box center [1279, 321] width 16 height 13
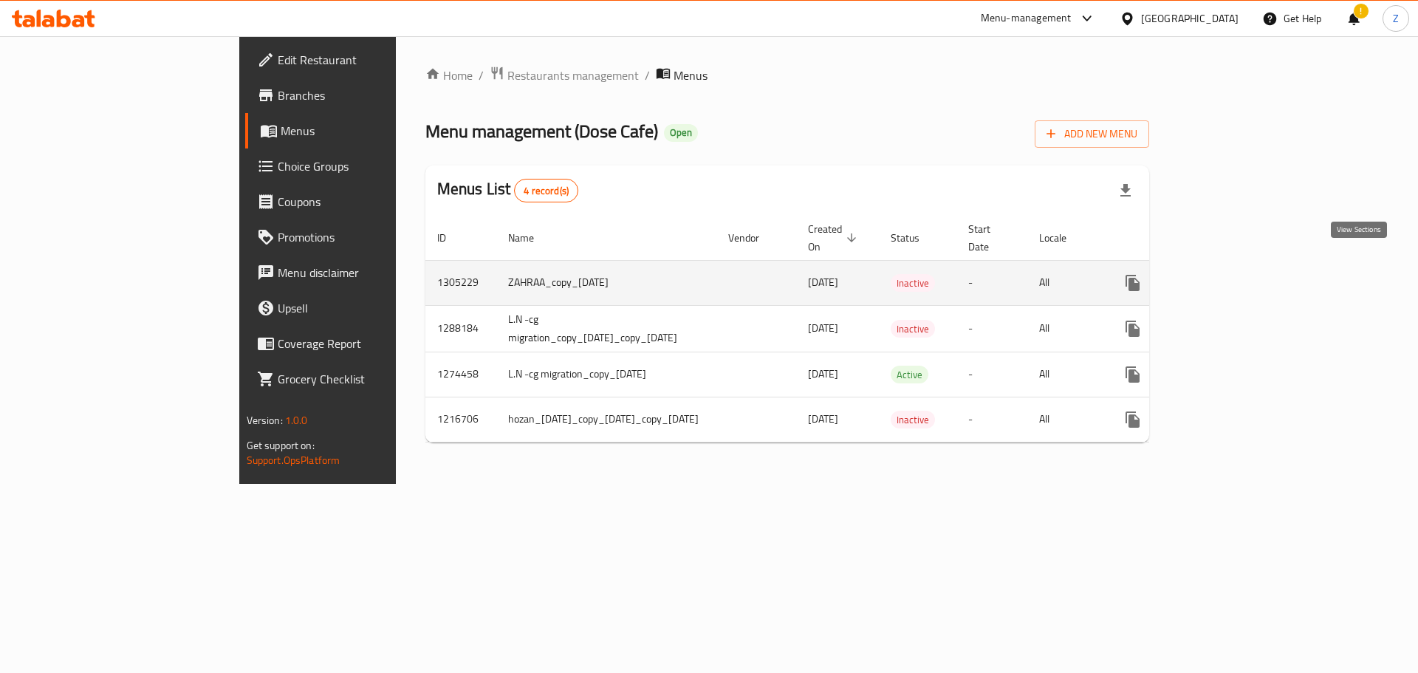
click at [1248, 274] on icon "enhanced table" at bounding box center [1239, 283] width 18 height 18
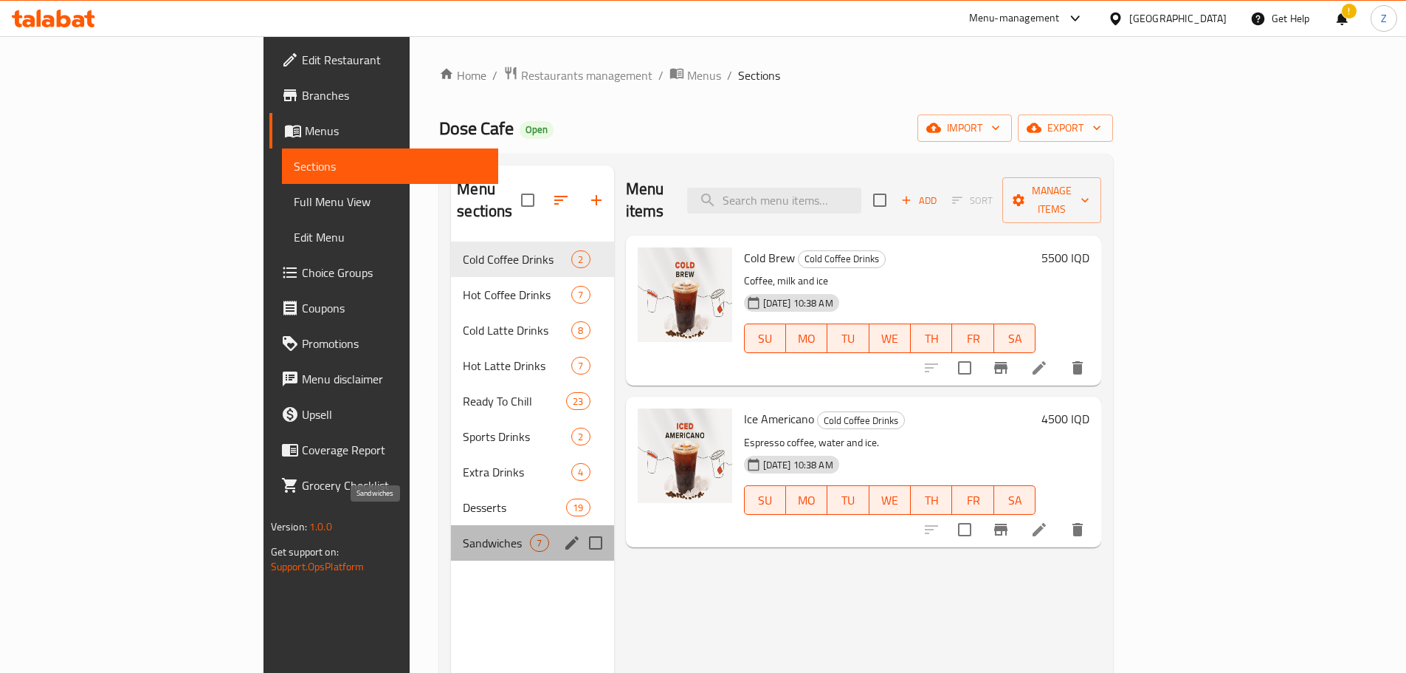
click at [463, 534] on span "Sandwiches" at bounding box center [496, 543] width 67 height 18
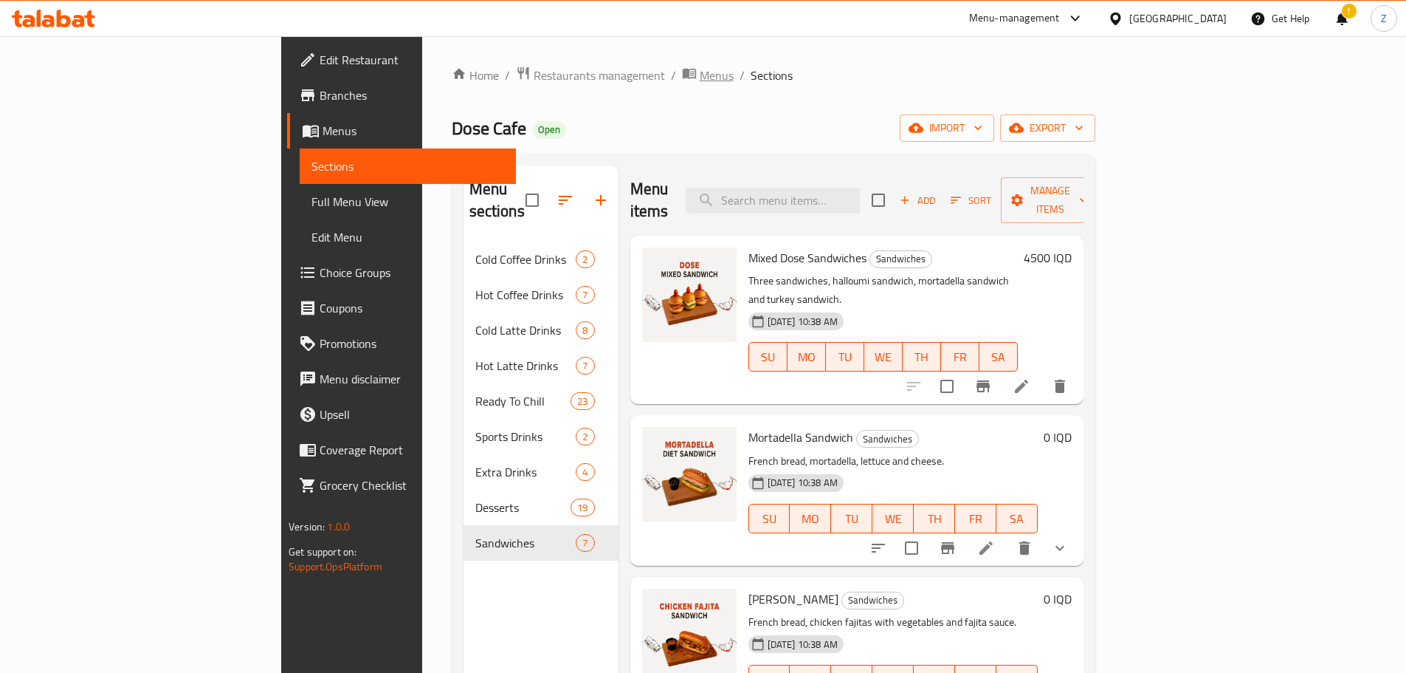
click at [700, 70] on span "Menus" at bounding box center [717, 75] width 34 height 18
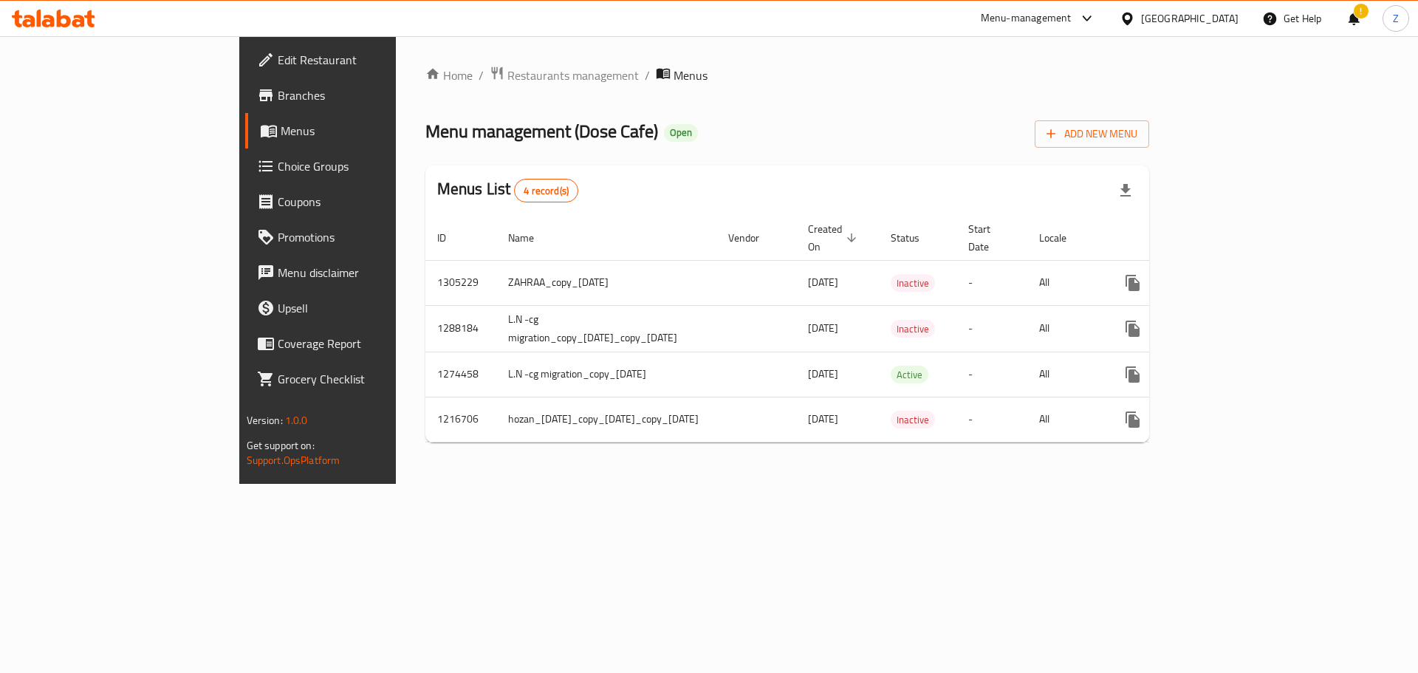
click at [416, 61] on div "Home / Restaurants management / Menus Menu management ( Dose Cafe ) Open Add Ne…" at bounding box center [787, 259] width 783 height 447
click at [507, 72] on span "Restaurants management" at bounding box center [572, 75] width 131 height 18
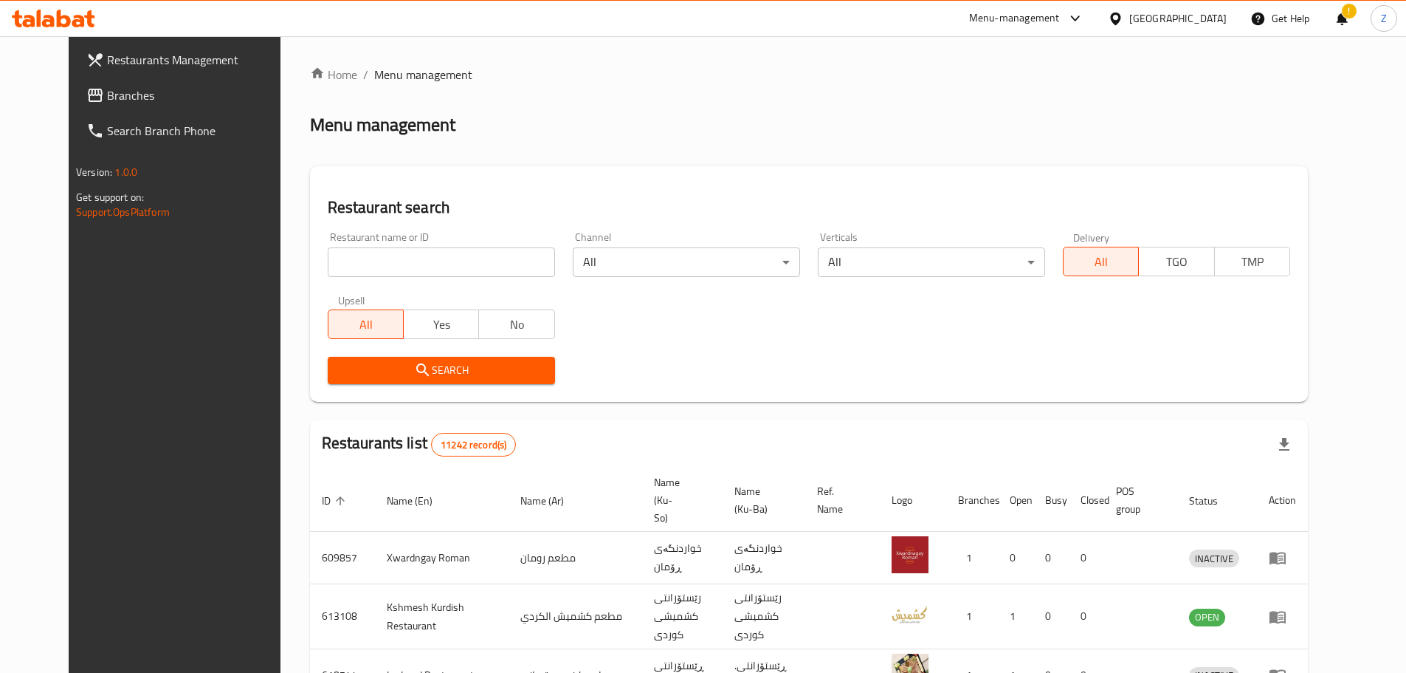
click at [445, 274] on input "search" at bounding box center [441, 262] width 227 height 30
type input "dose"
click button "Search" at bounding box center [441, 370] width 227 height 27
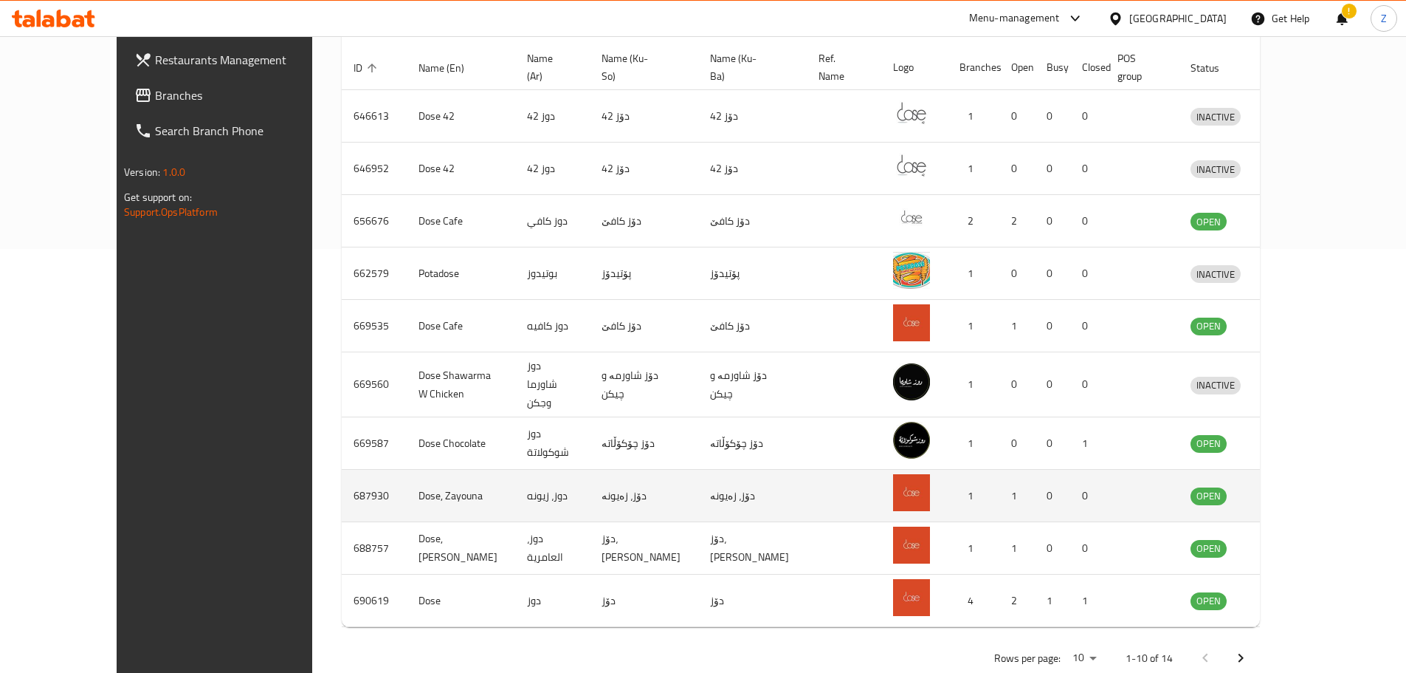
scroll to position [429, 0]
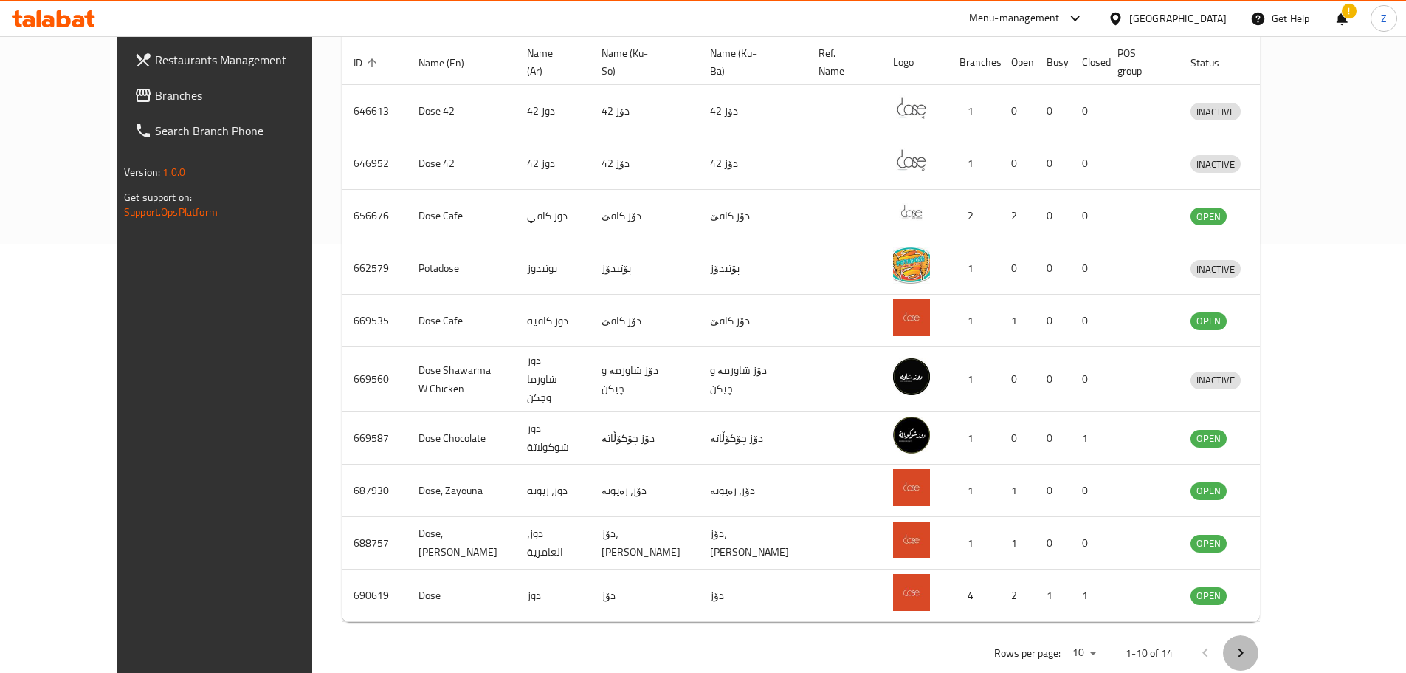
click at [1259, 635] on button "Next page" at bounding box center [1240, 652] width 35 height 35
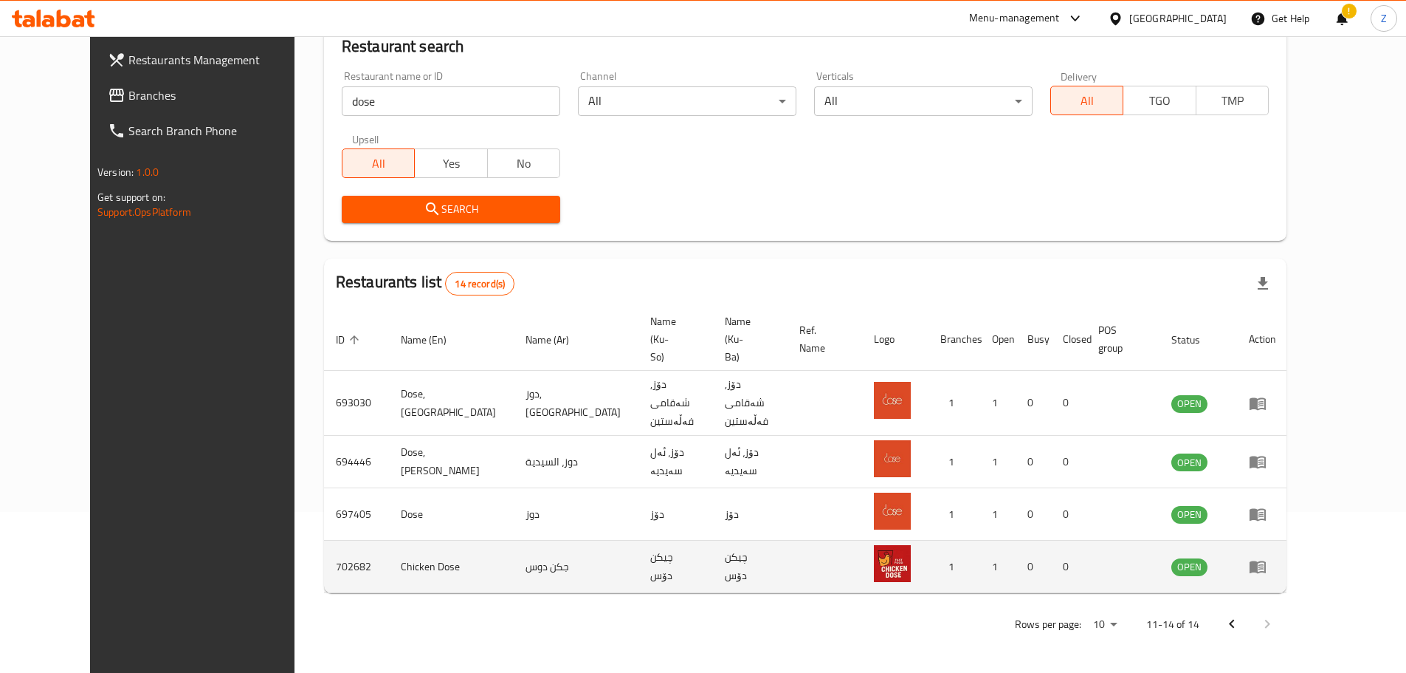
scroll to position [114, 0]
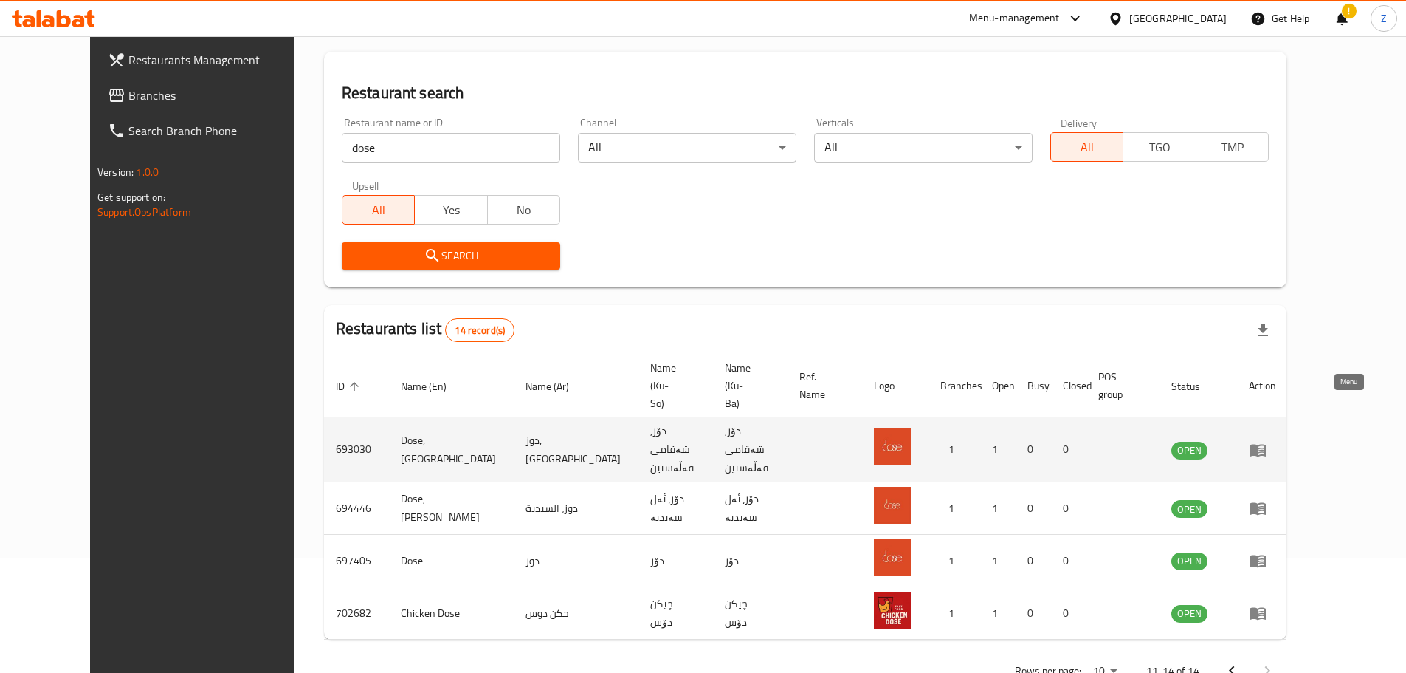
click at [1266, 444] on icon "enhanced table" at bounding box center [1258, 450] width 16 height 13
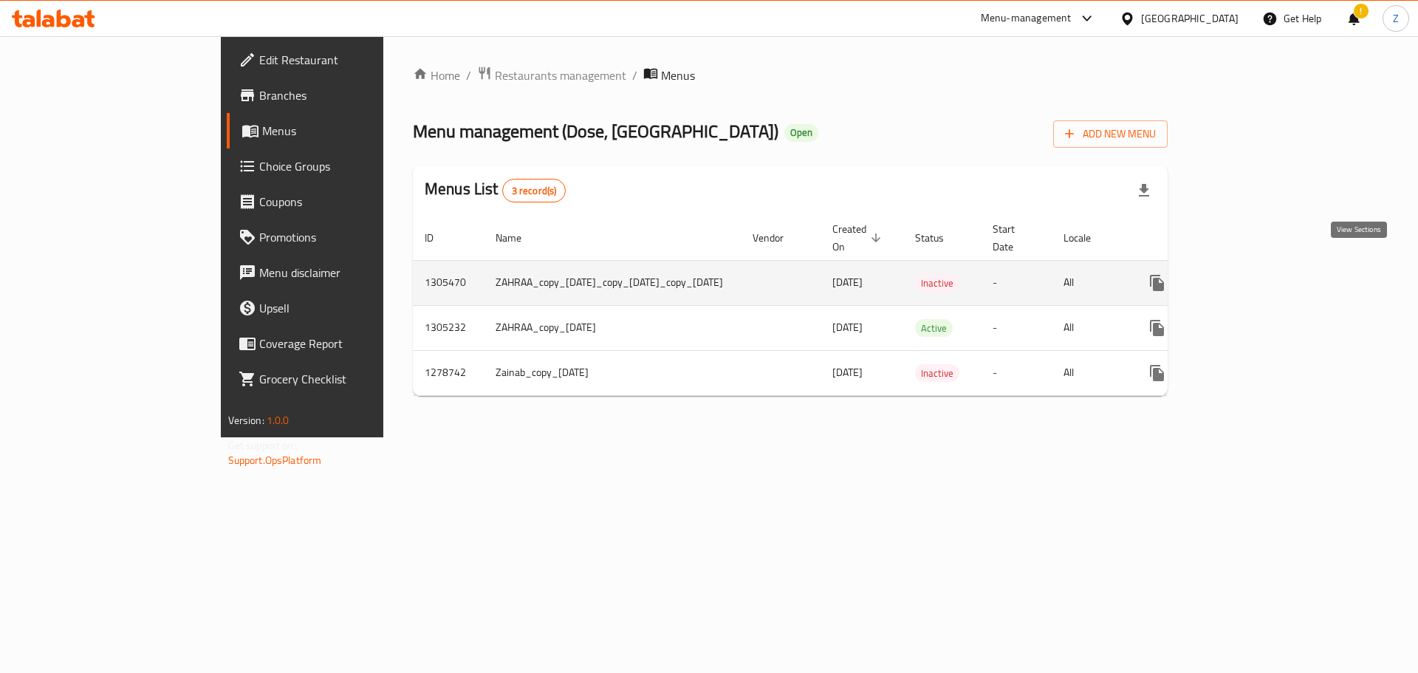
click at [1272, 274] on icon "enhanced table" at bounding box center [1263, 283] width 18 height 18
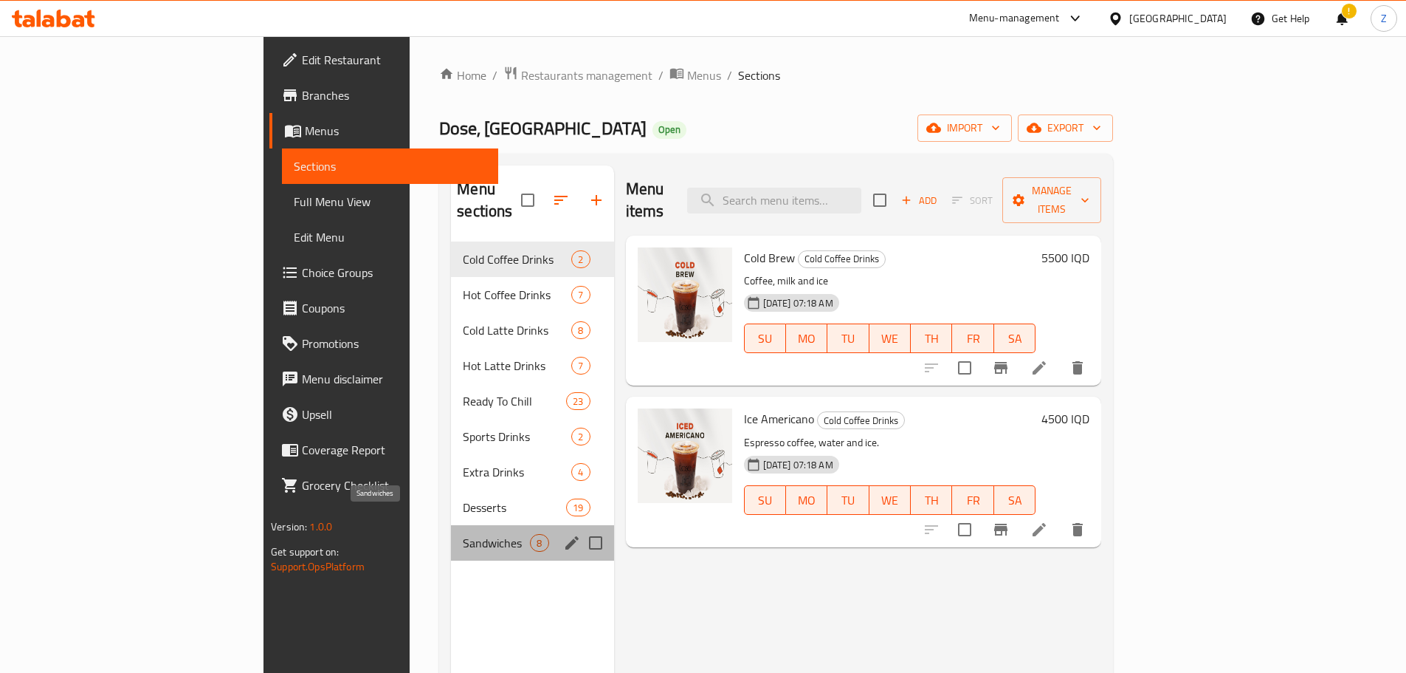
click at [463, 534] on span "Sandwiches" at bounding box center [496, 543] width 67 height 18
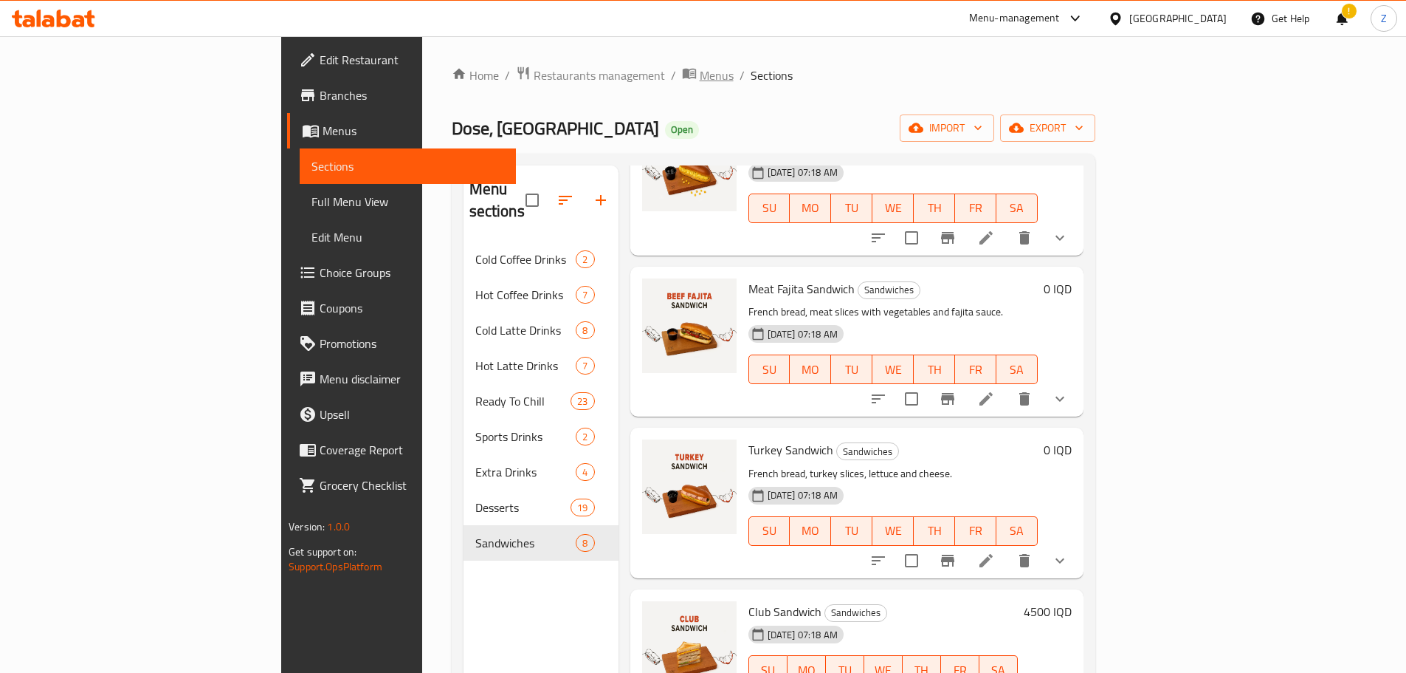
click at [700, 78] on span "Menus" at bounding box center [717, 75] width 34 height 18
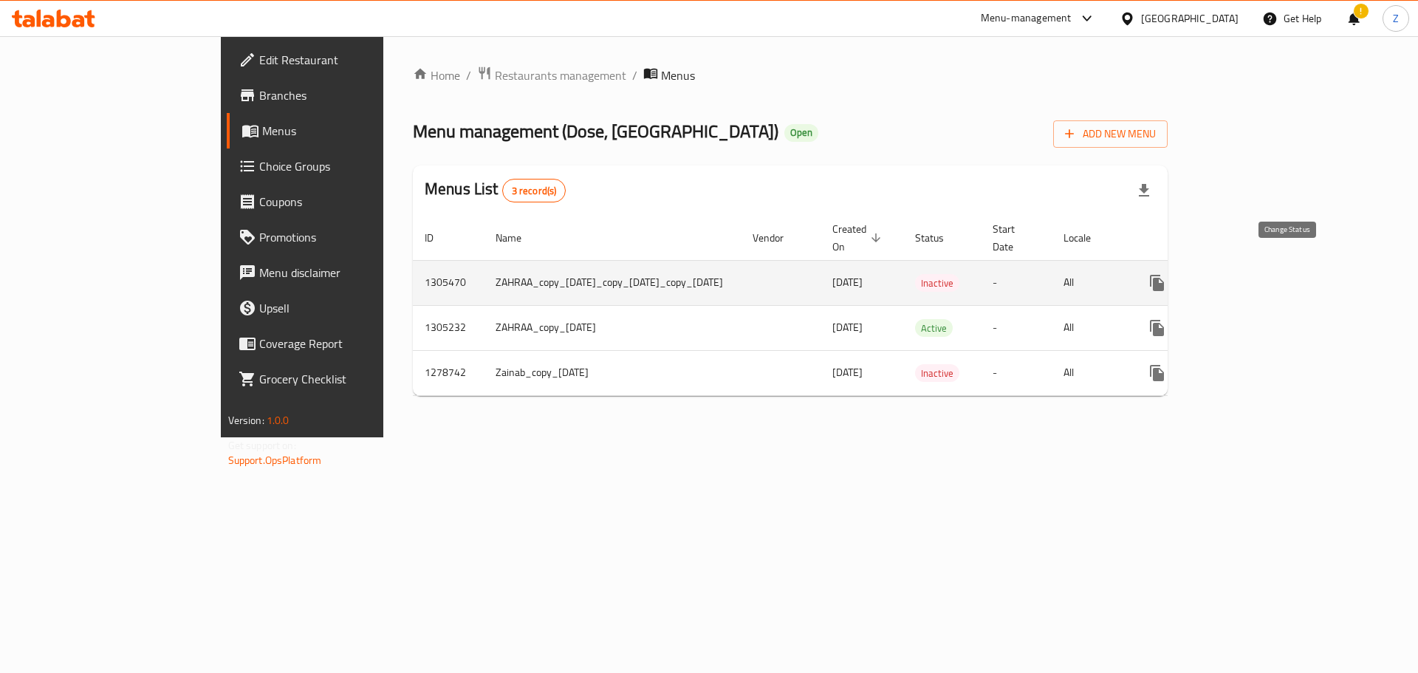
click at [1210, 265] on button "enhanced table" at bounding box center [1192, 282] width 35 height 35
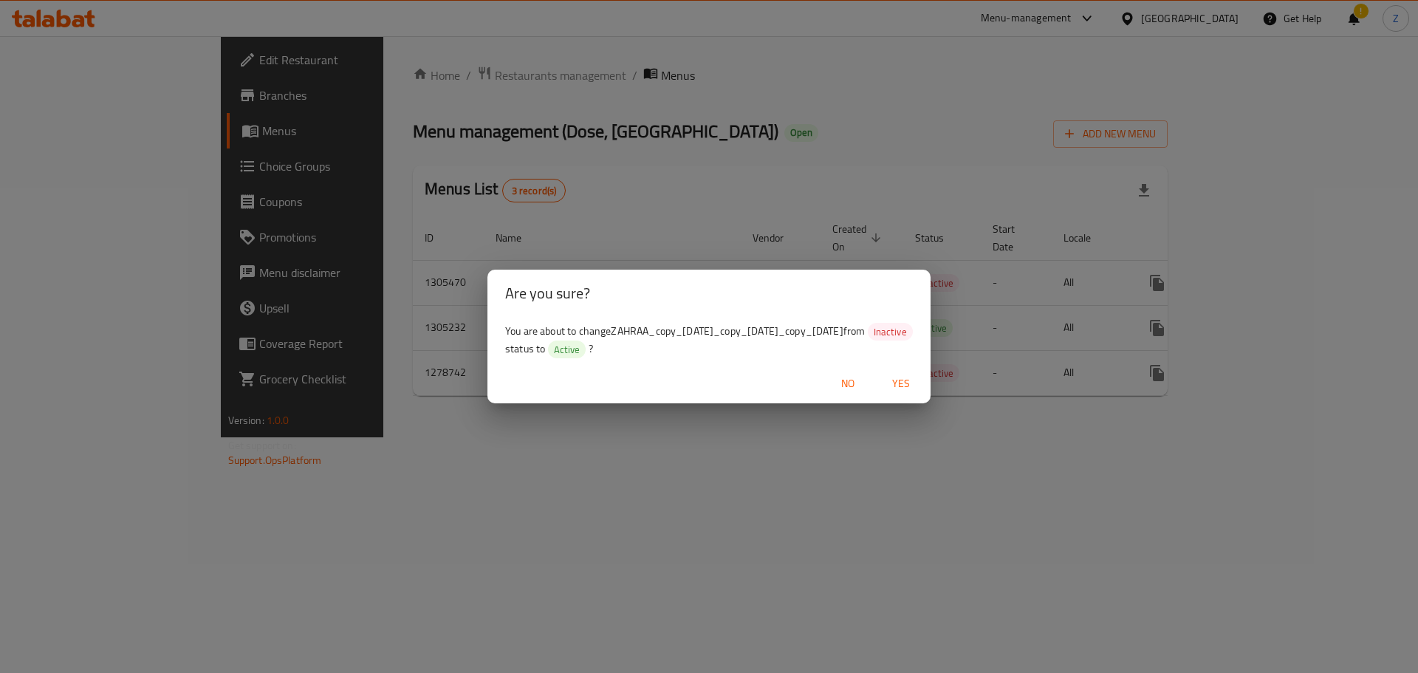
click at [898, 393] on span "Yes" at bounding box center [900, 383] width 35 height 18
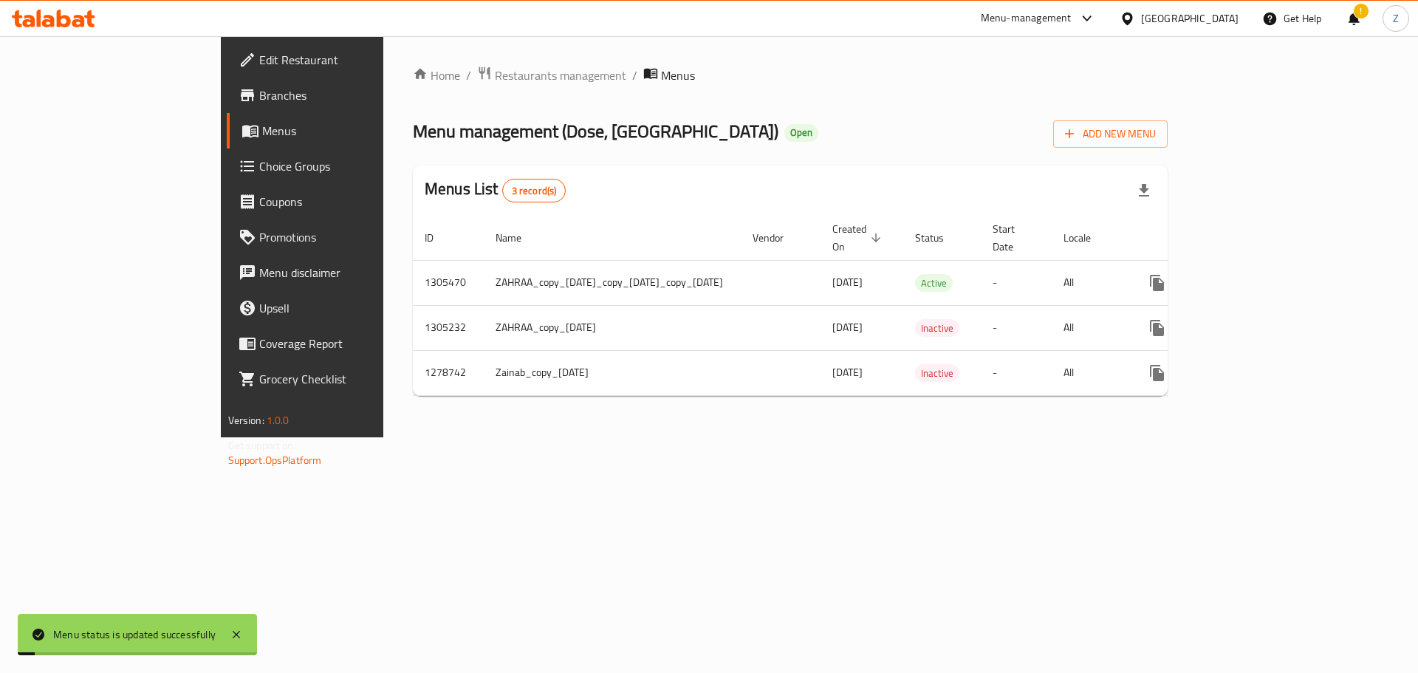
click at [495, 75] on span "Restaurants management" at bounding box center [560, 75] width 131 height 18
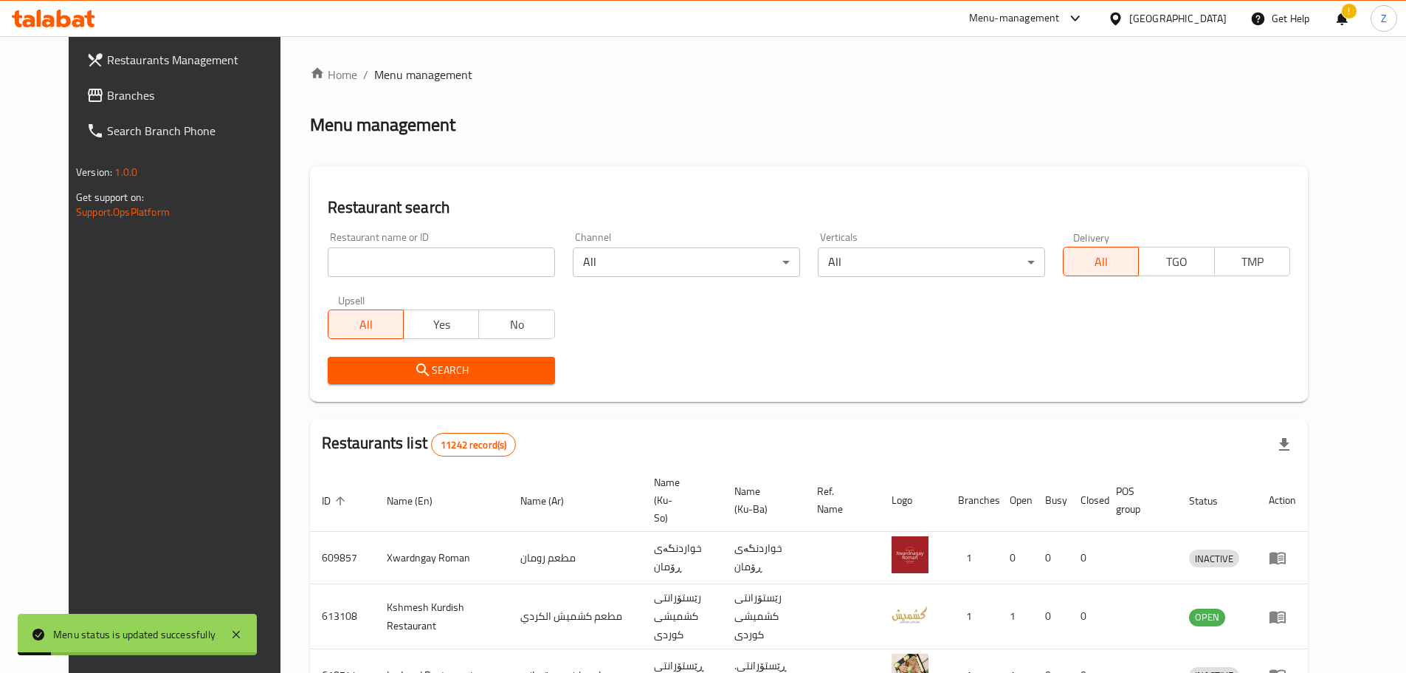
click at [428, 261] on input "search" at bounding box center [441, 262] width 227 height 30
type input "dose"
click button "Search" at bounding box center [441, 370] width 227 height 27
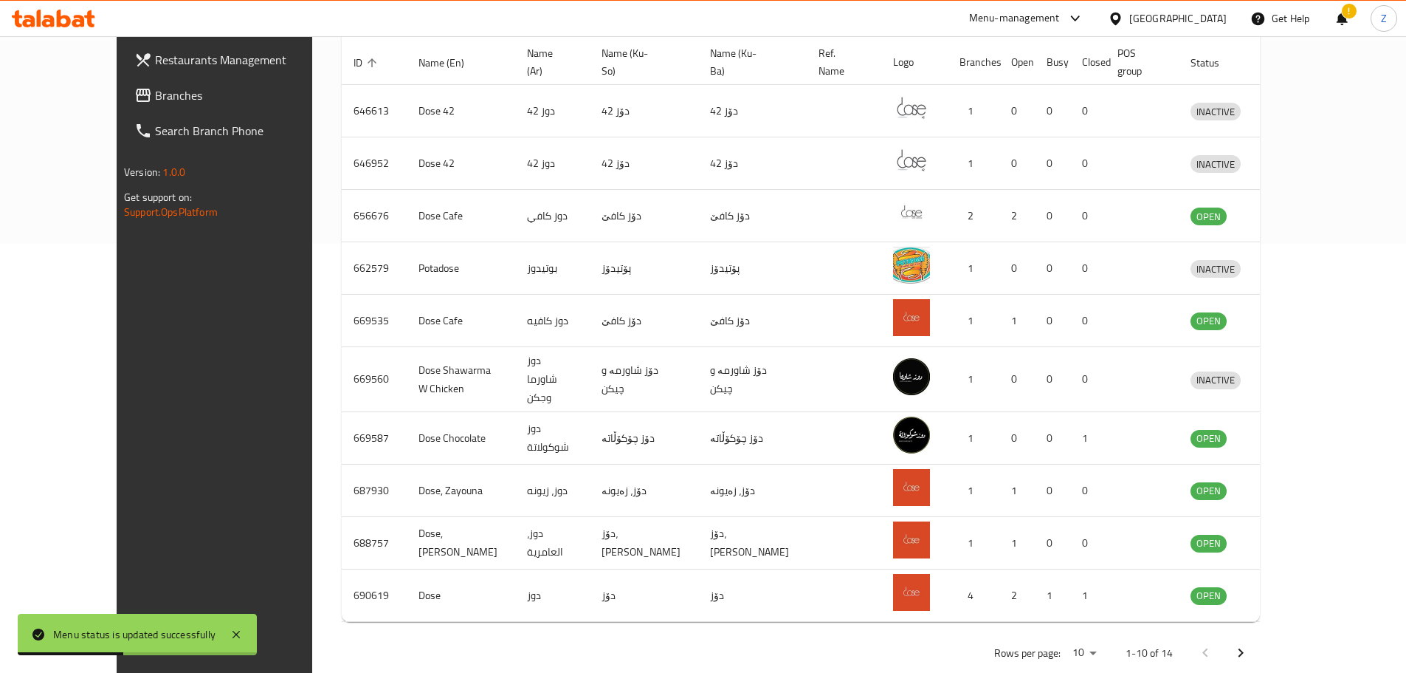
click at [1250, 644] on icon "Next page" at bounding box center [1241, 653] width 18 height 18
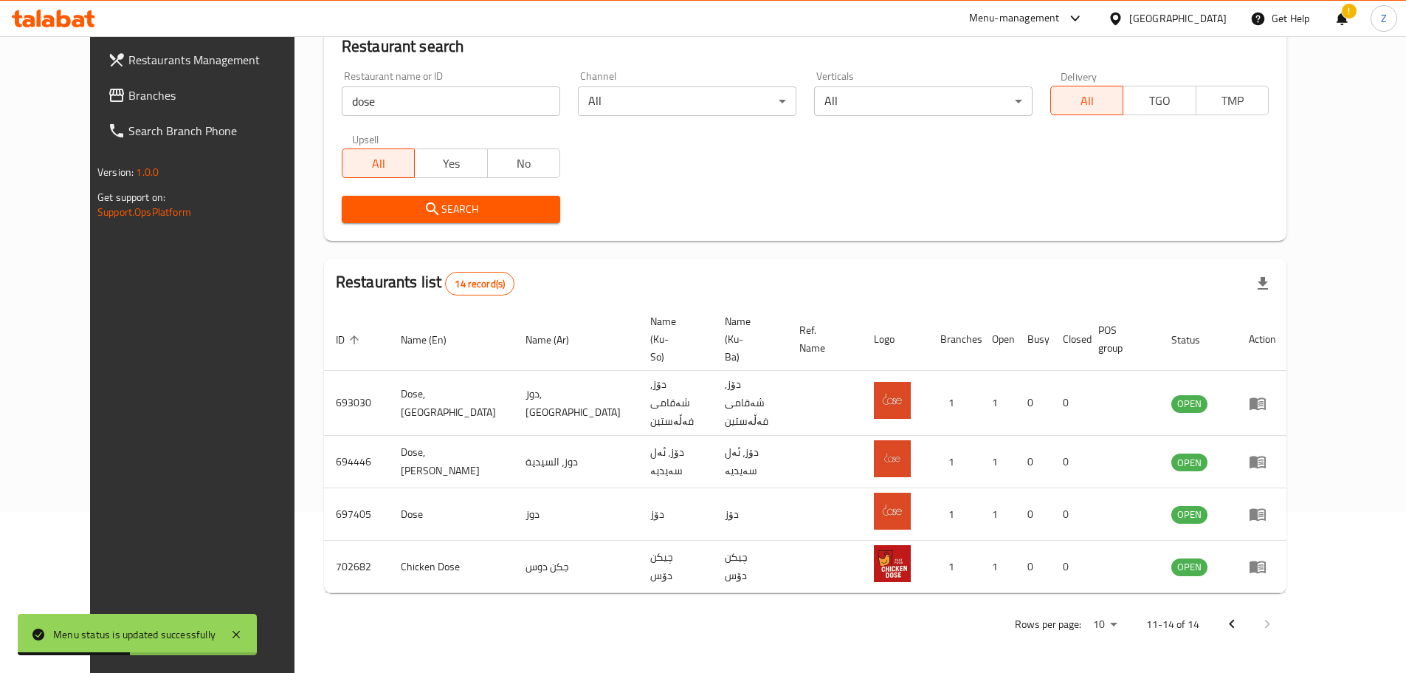
scroll to position [114, 0]
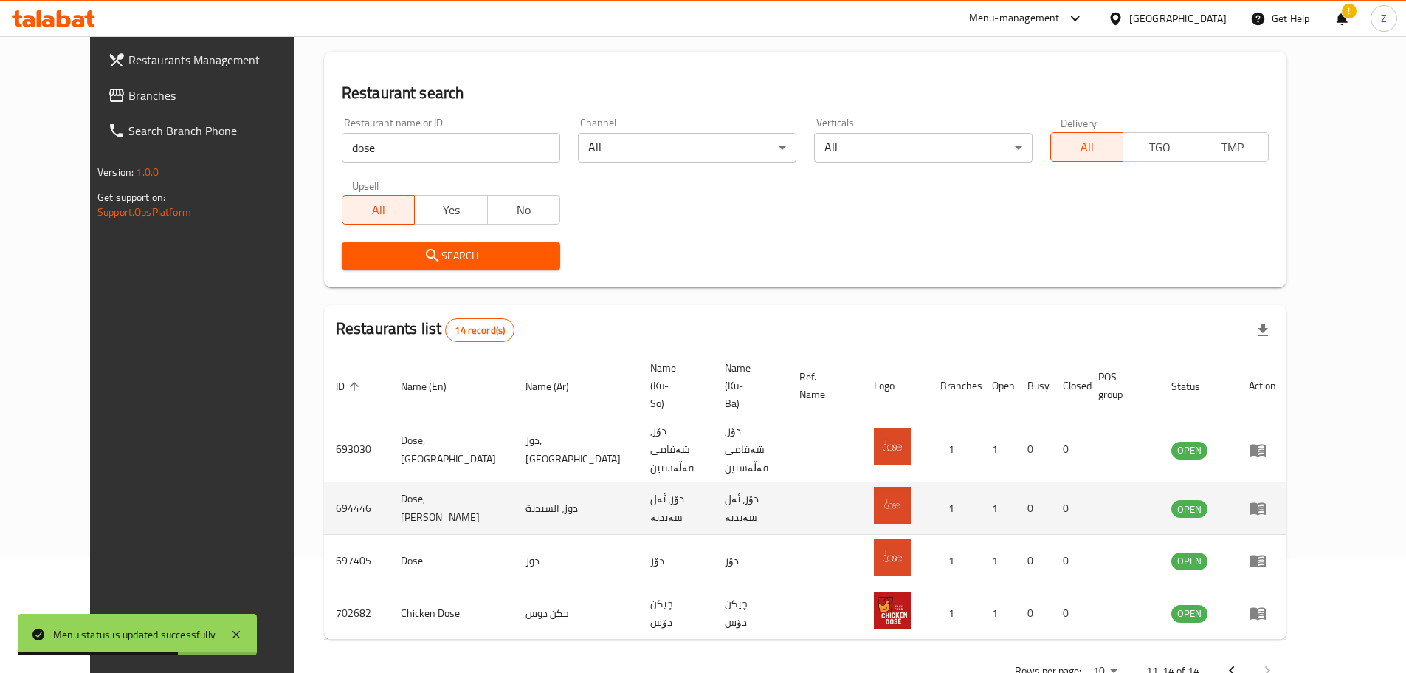
click at [1267, 499] on icon "enhanced table" at bounding box center [1258, 508] width 18 height 18
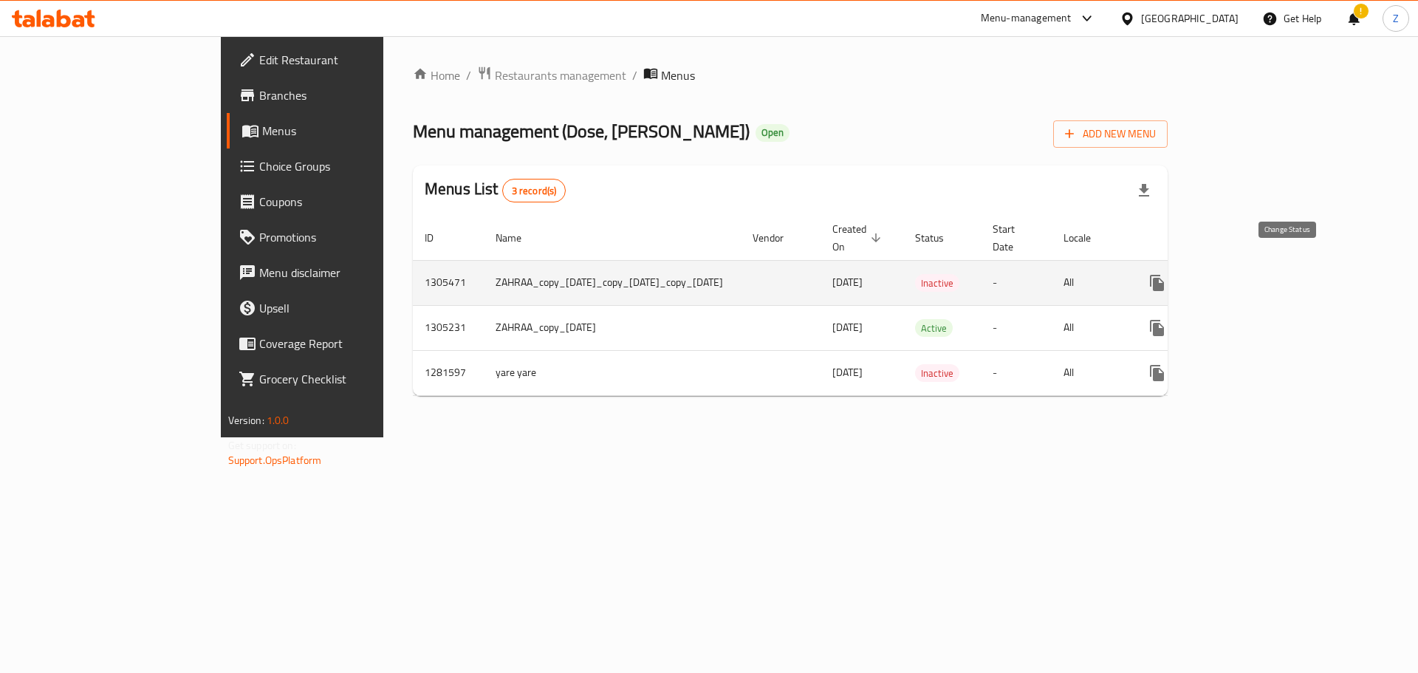
click at [1201, 275] on icon "enhanced table" at bounding box center [1192, 283] width 18 height 18
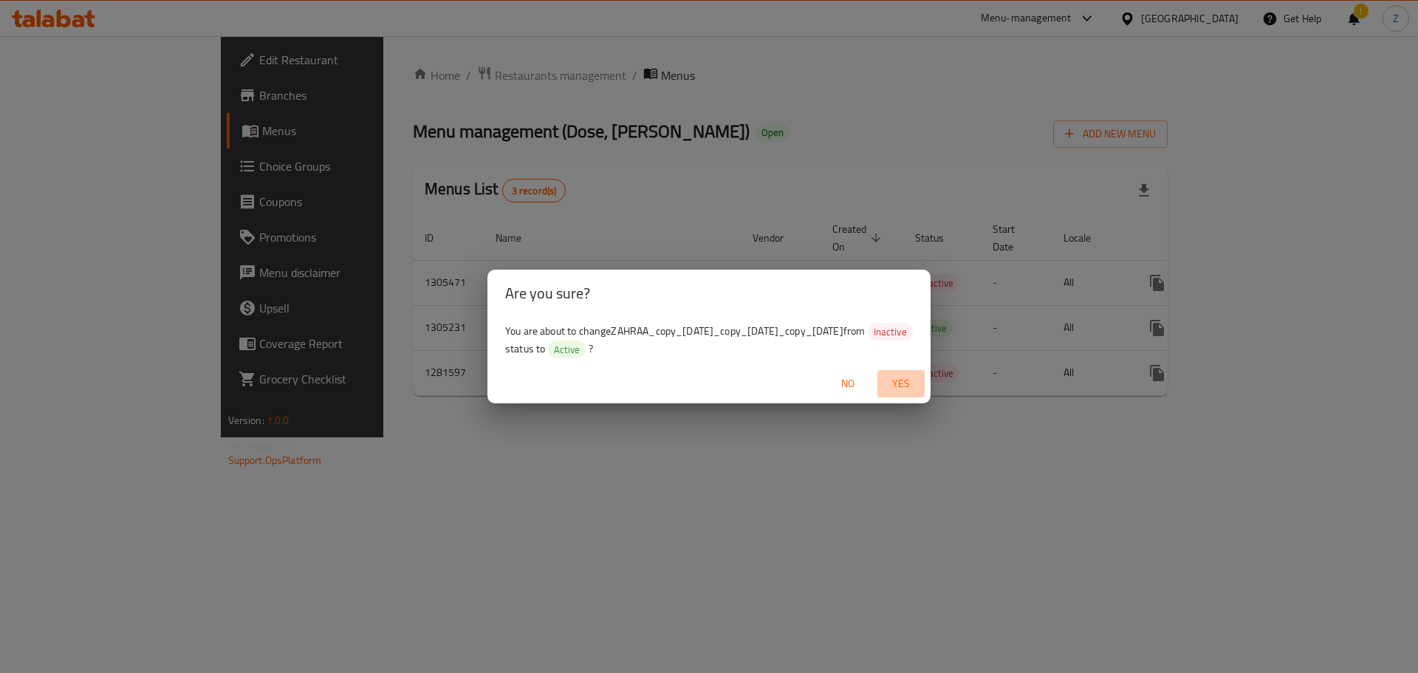
click at [899, 385] on span "Yes" at bounding box center [900, 383] width 35 height 18
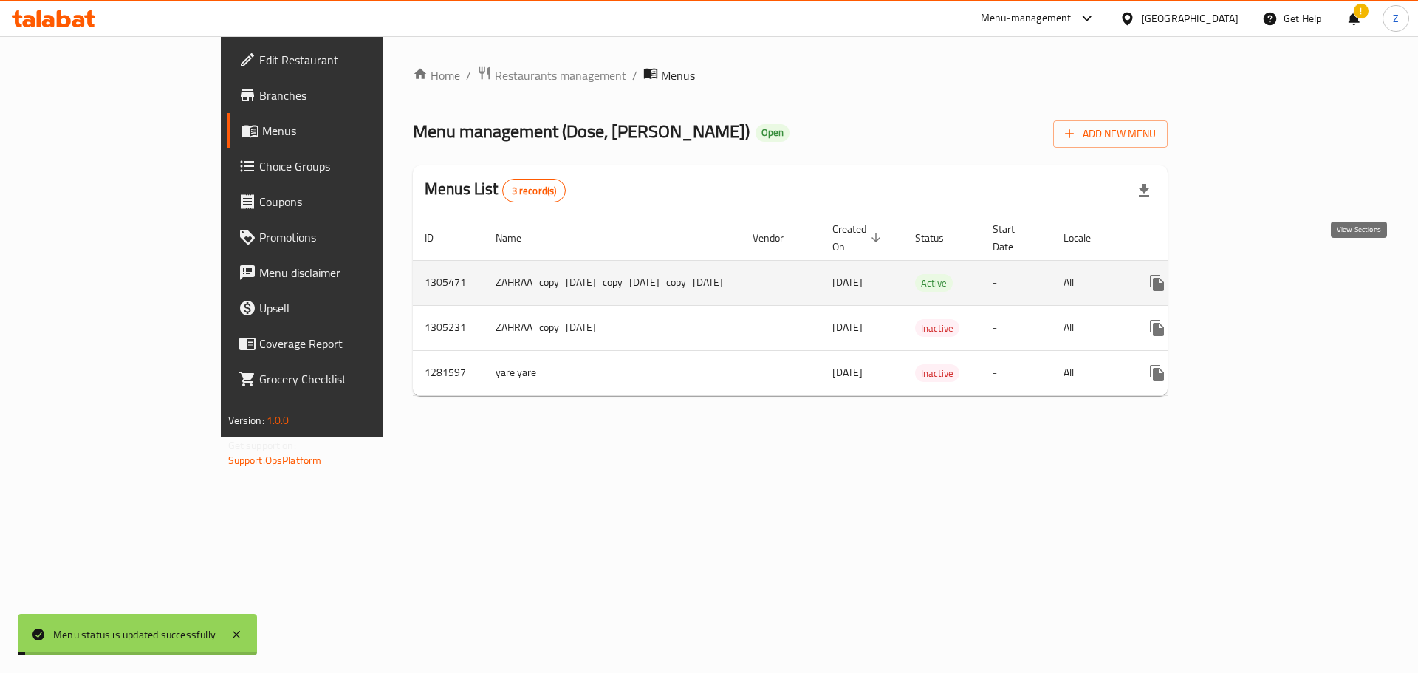
click at [1270, 276] on icon "enhanced table" at bounding box center [1263, 282] width 13 height 13
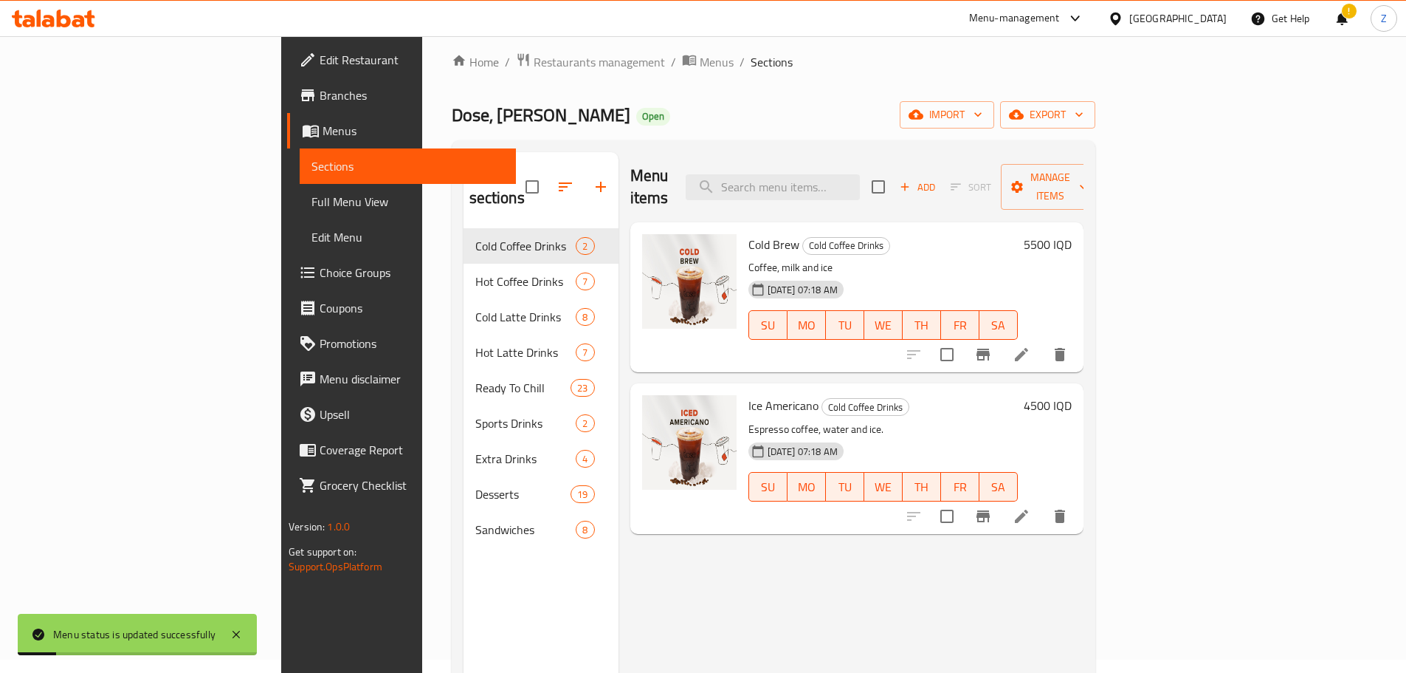
scroll to position [207, 0]
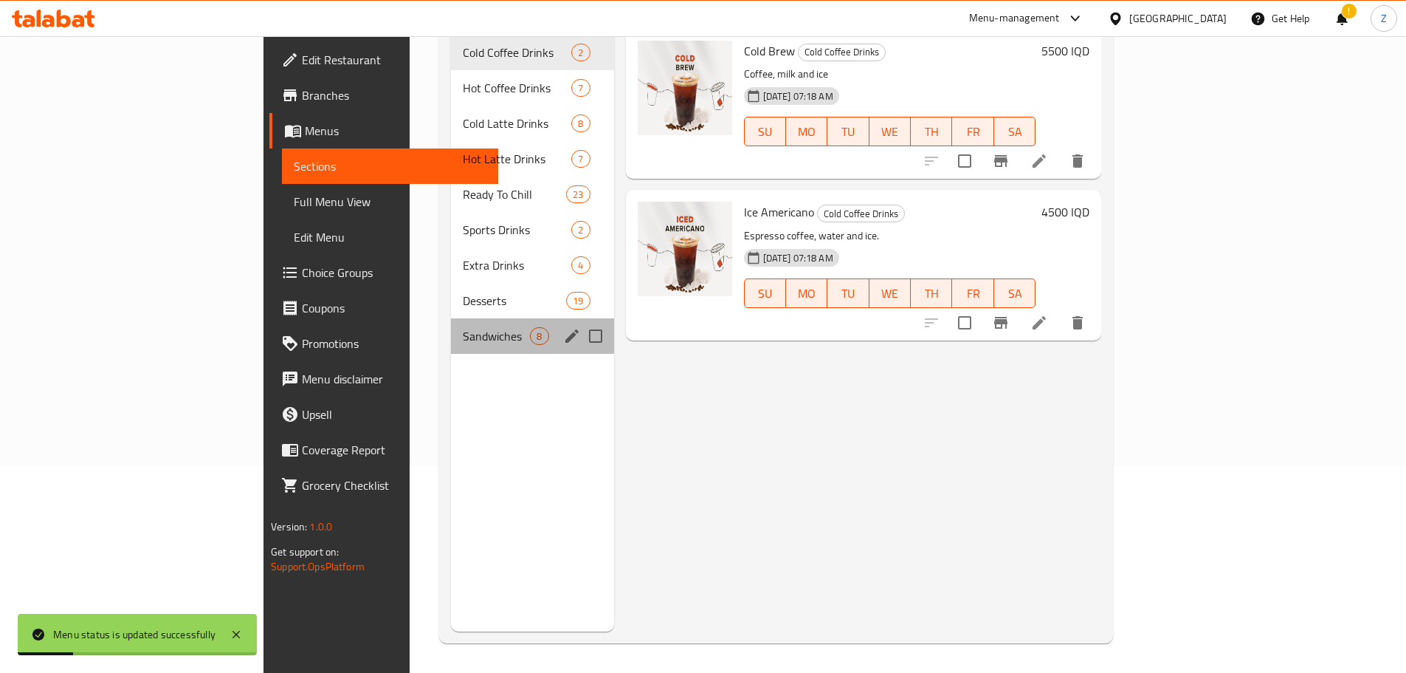
click at [463, 327] on span "Sandwiches" at bounding box center [496, 336] width 67 height 18
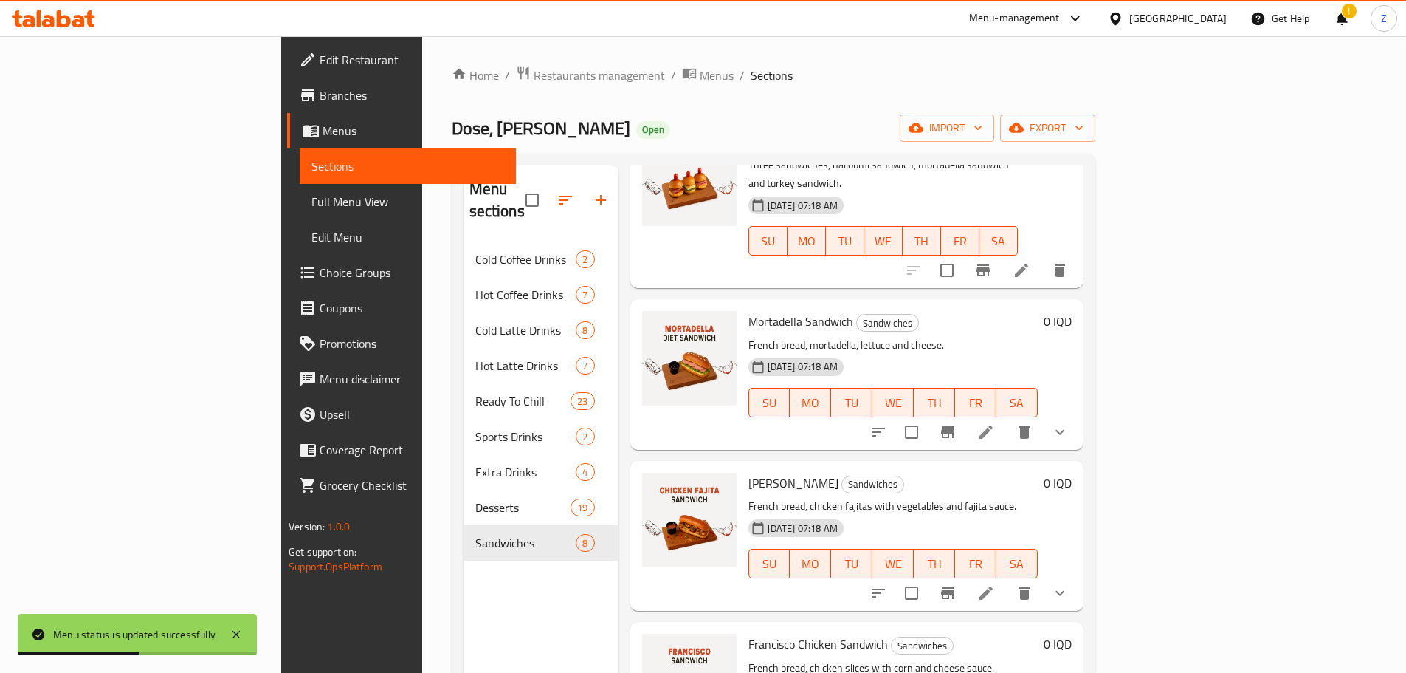
click at [534, 79] on span "Restaurants management" at bounding box center [599, 75] width 131 height 18
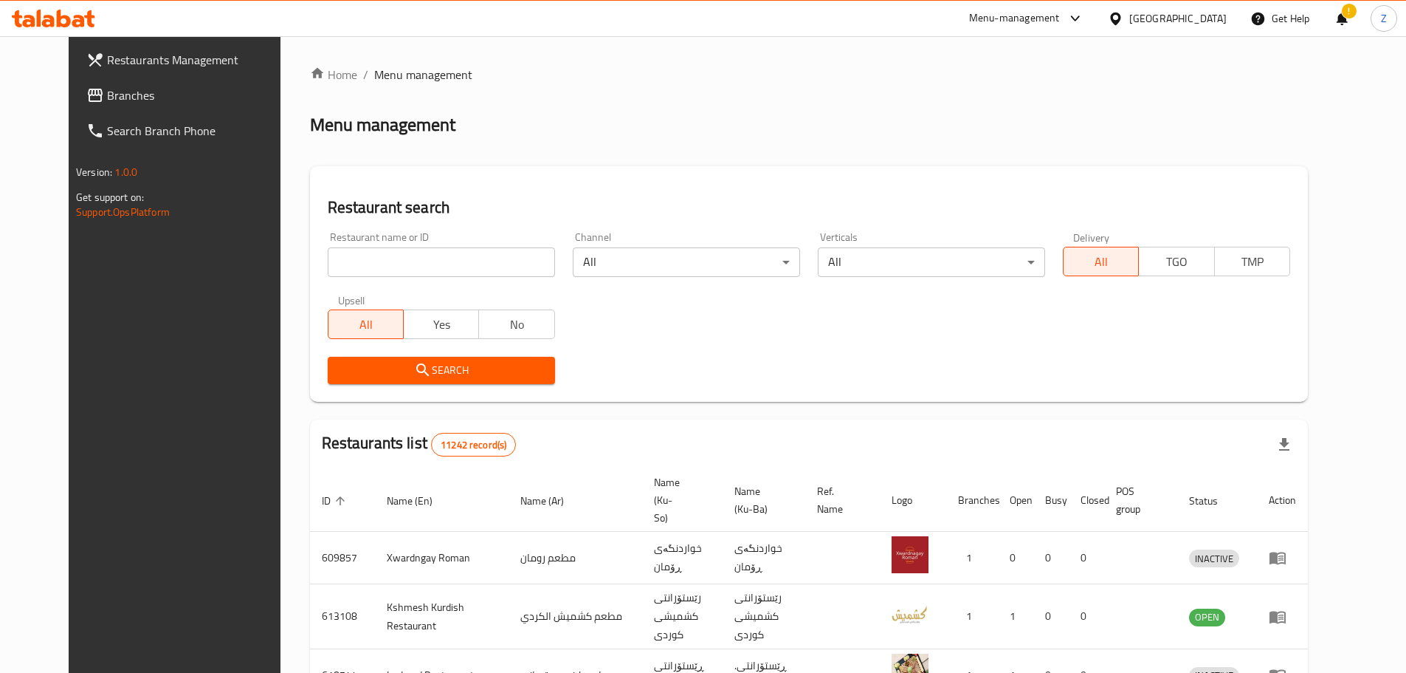
drag, startPoint x: 376, startPoint y: 239, endPoint x: 376, endPoint y: 259, distance: 19.9
click at [376, 239] on div "Restaurant name or ID Restaurant name or ID" at bounding box center [441, 254] width 227 height 45
click at [376, 263] on input "search" at bounding box center [441, 262] width 227 height 30
paste input "700952"
type input "700952"
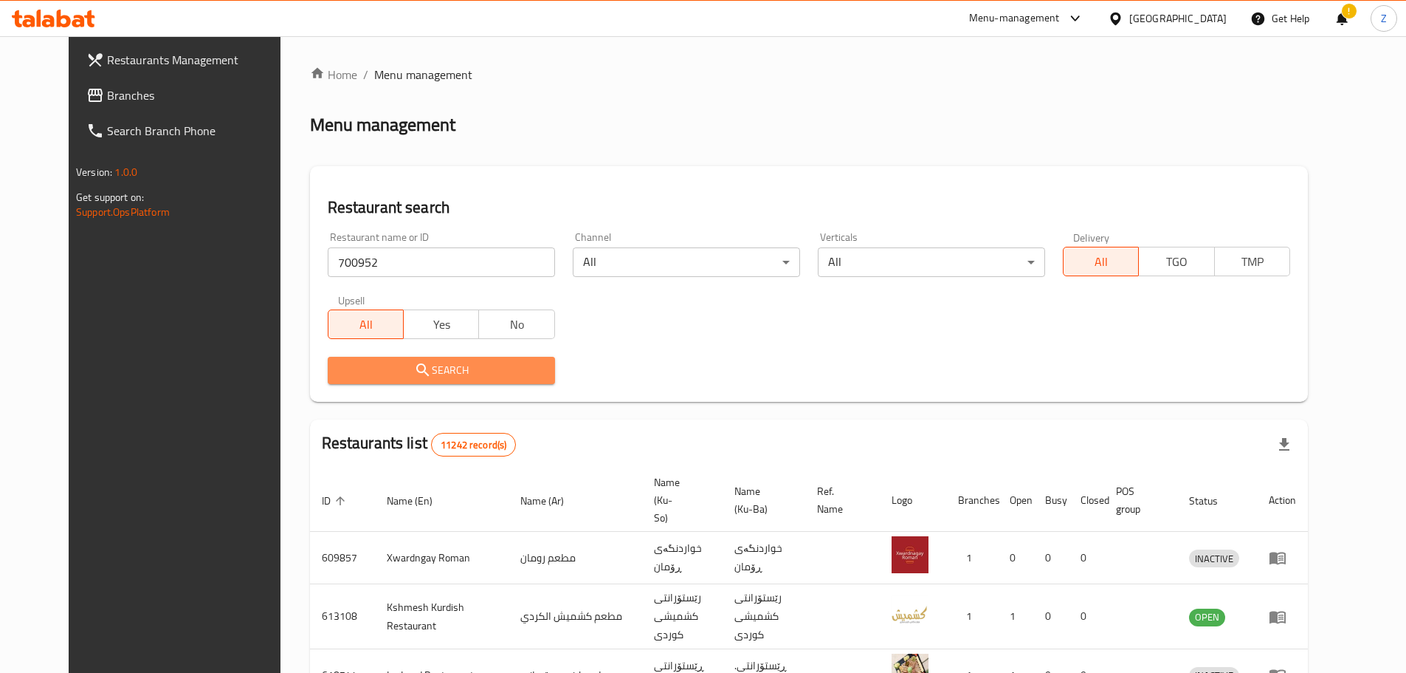
click at [401, 378] on span "Search" at bounding box center [442, 370] width 204 height 18
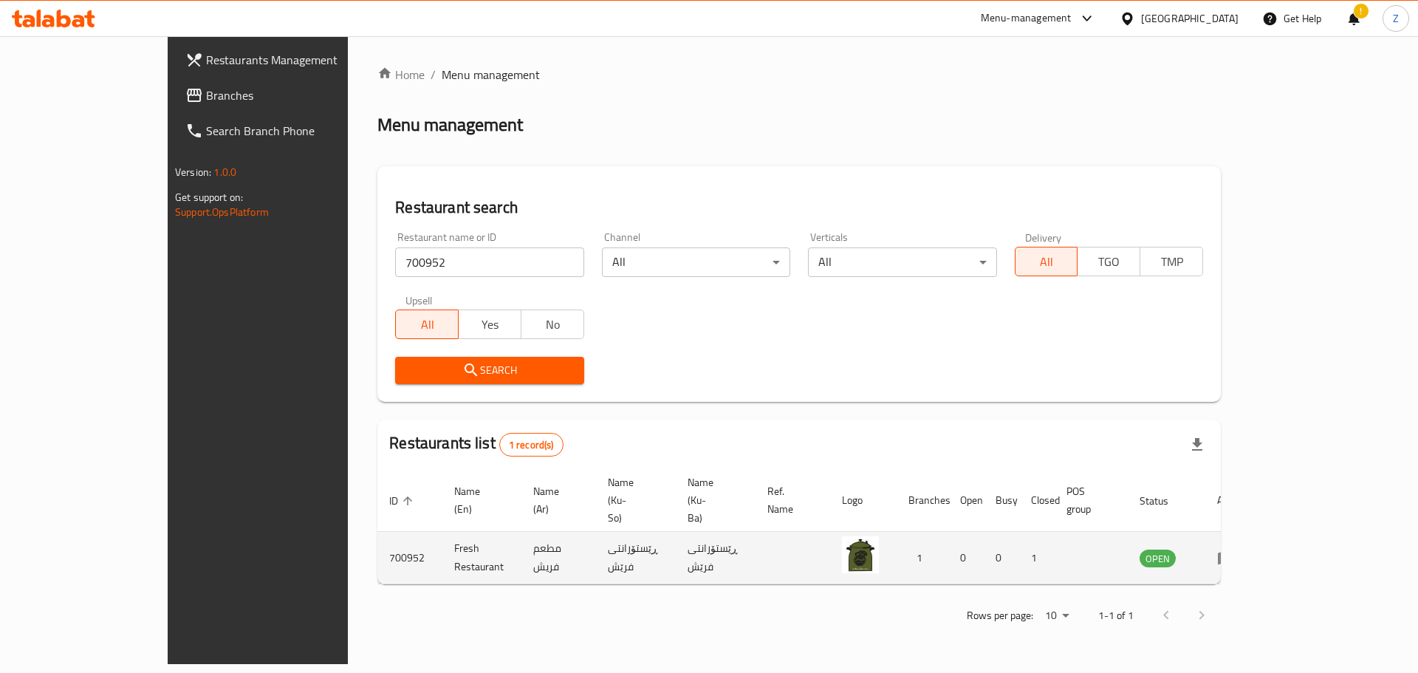
click at [1234, 552] on icon "enhanced table" at bounding box center [1225, 558] width 16 height 13
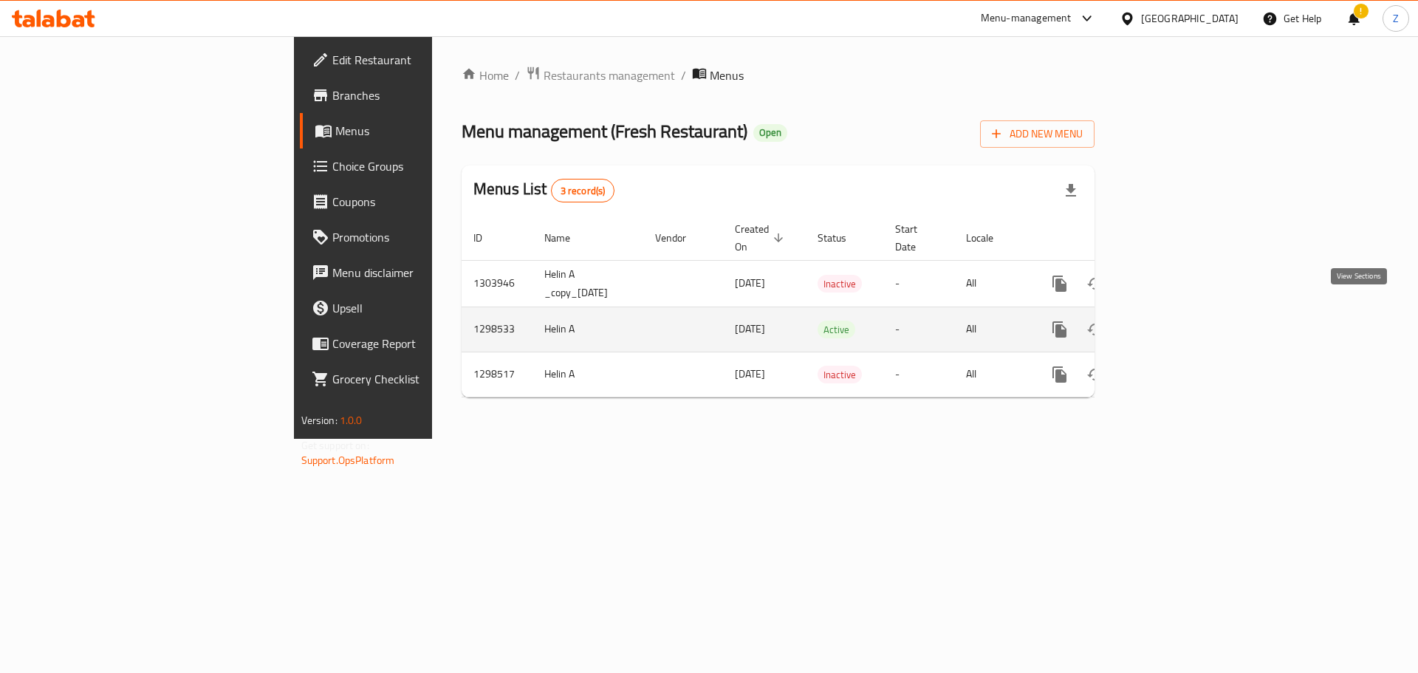
click at [1172, 323] on icon "enhanced table" at bounding box center [1165, 329] width 13 height 13
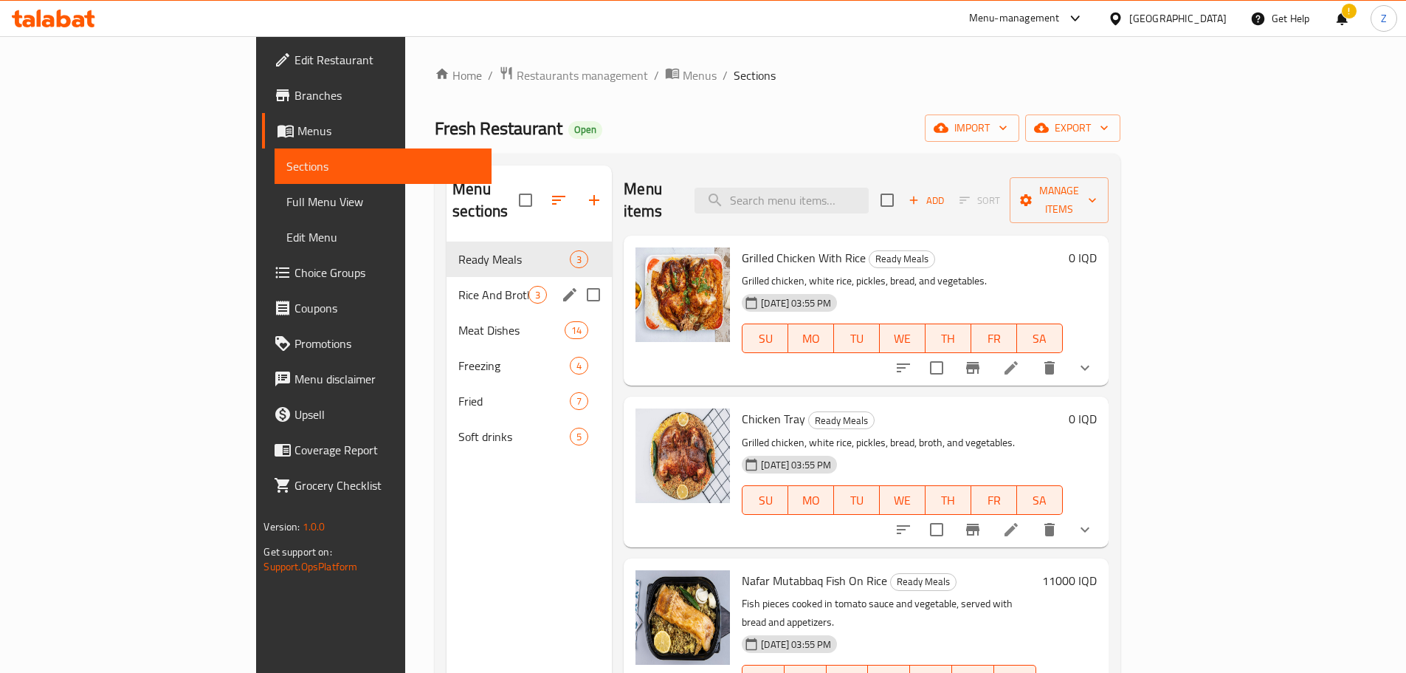
click at [447, 284] on div "Rice And Broth 3" at bounding box center [529, 294] width 165 height 35
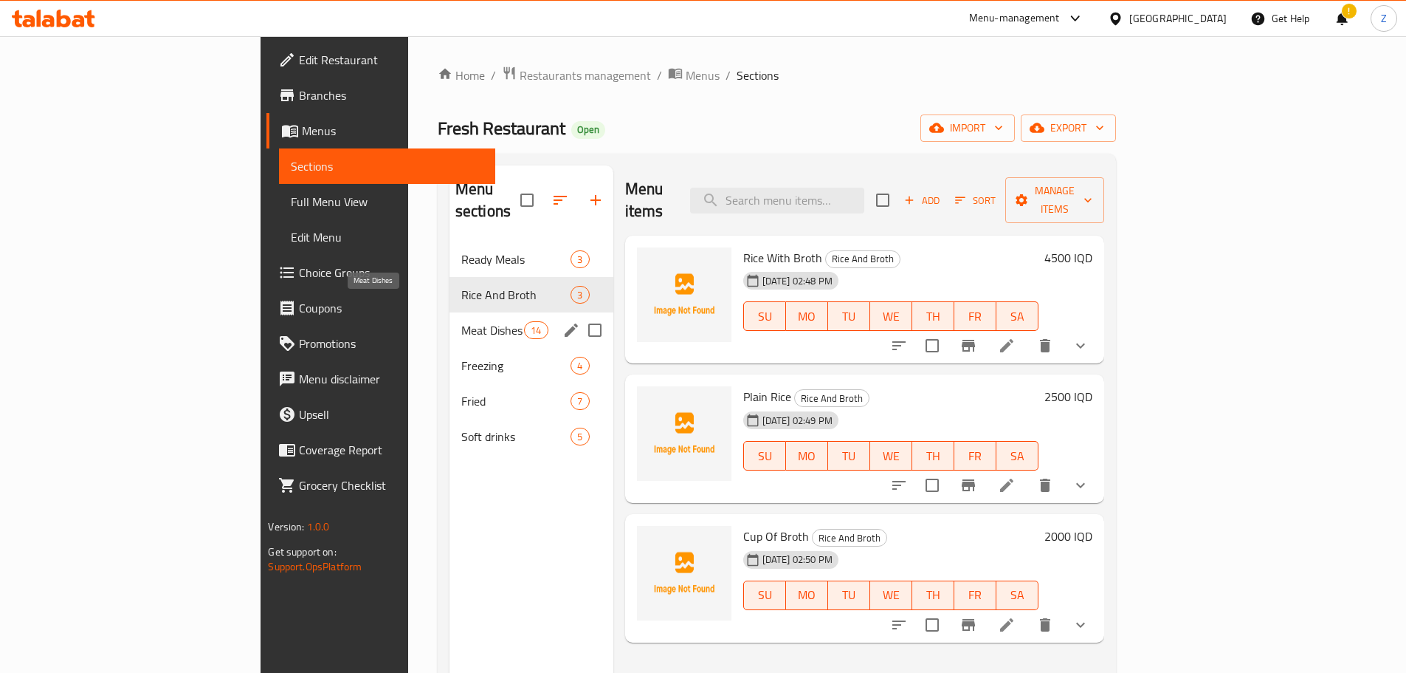
click at [461, 321] on span "Meat Dishes" at bounding box center [492, 330] width 63 height 18
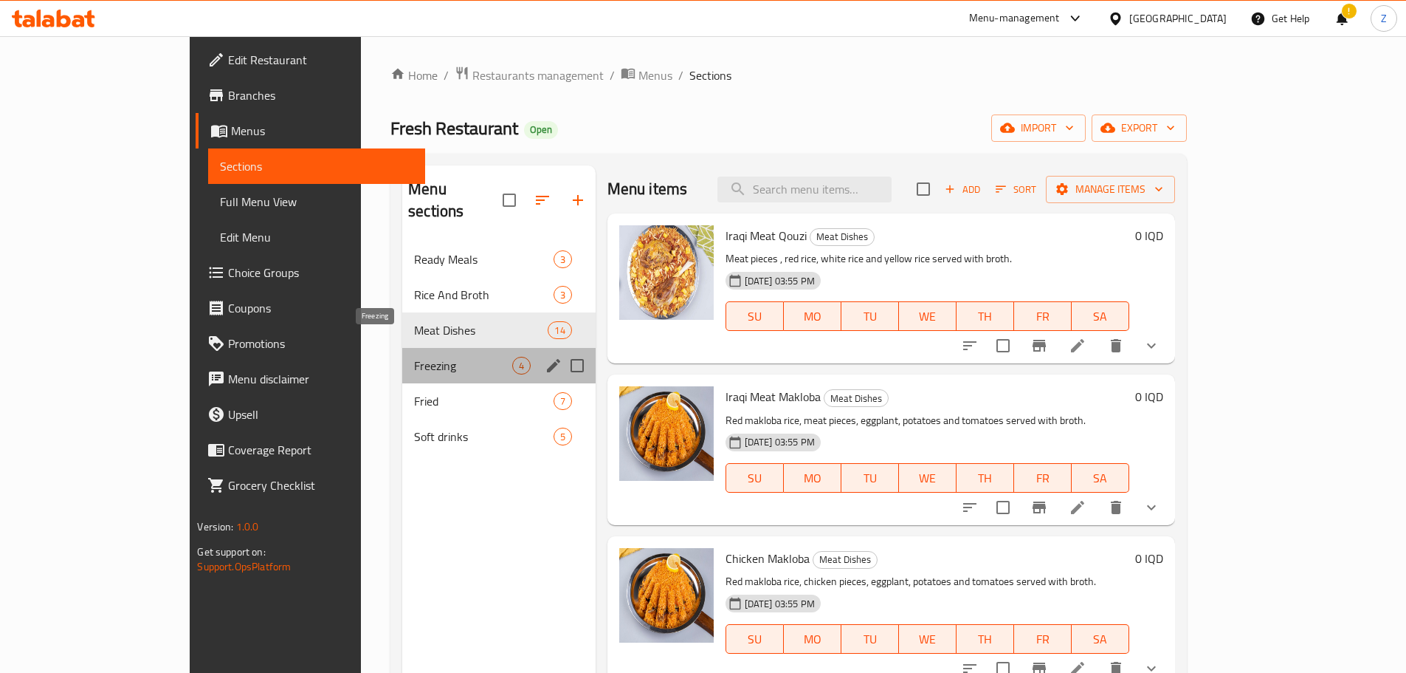
click at [414, 357] on span "Freezing" at bounding box center [462, 366] width 97 height 18
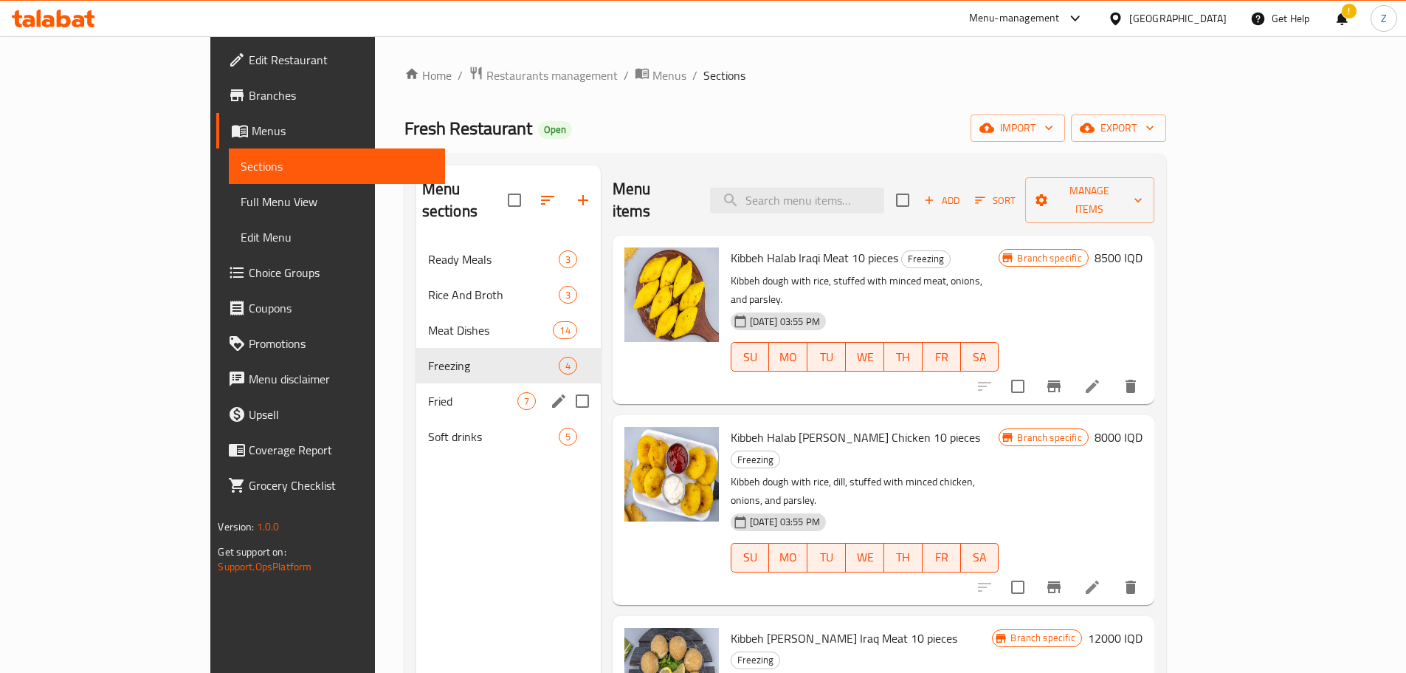
click at [416, 383] on div "Fried 7" at bounding box center [508, 400] width 185 height 35
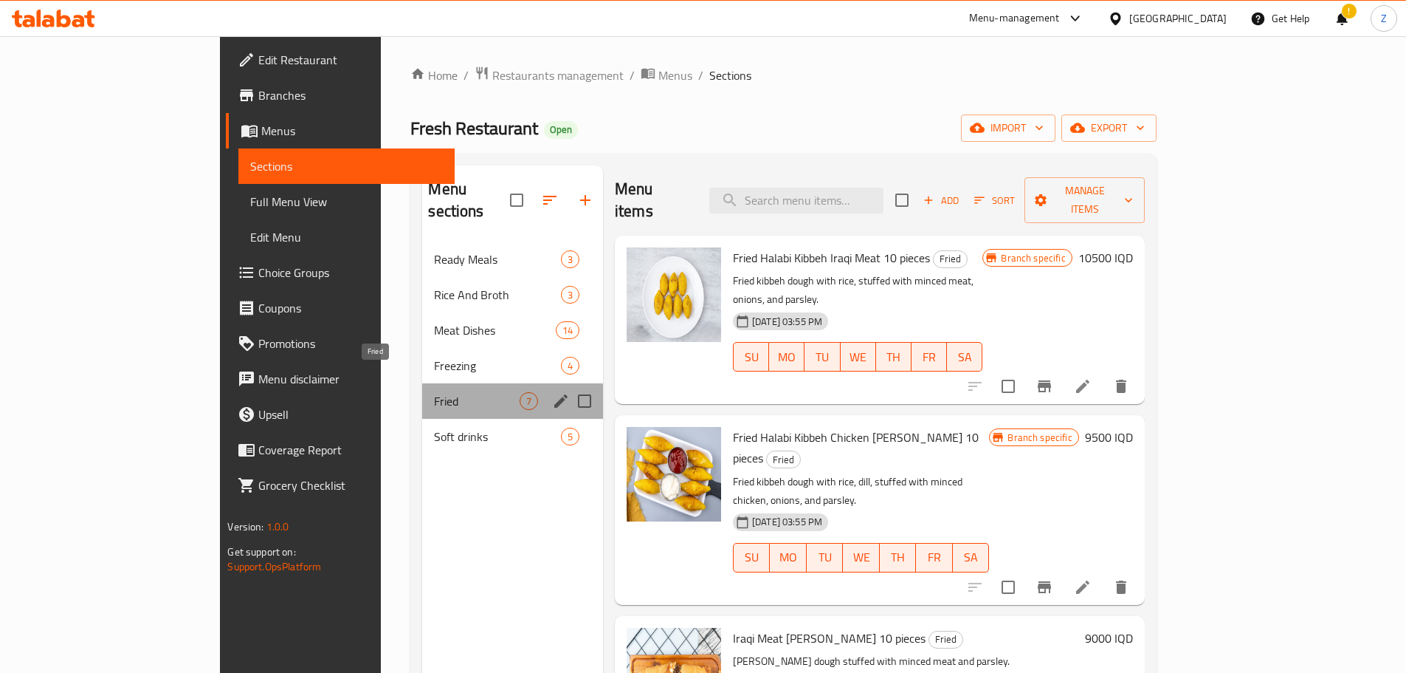
click at [434, 392] on span "Fried" at bounding box center [476, 401] width 85 height 18
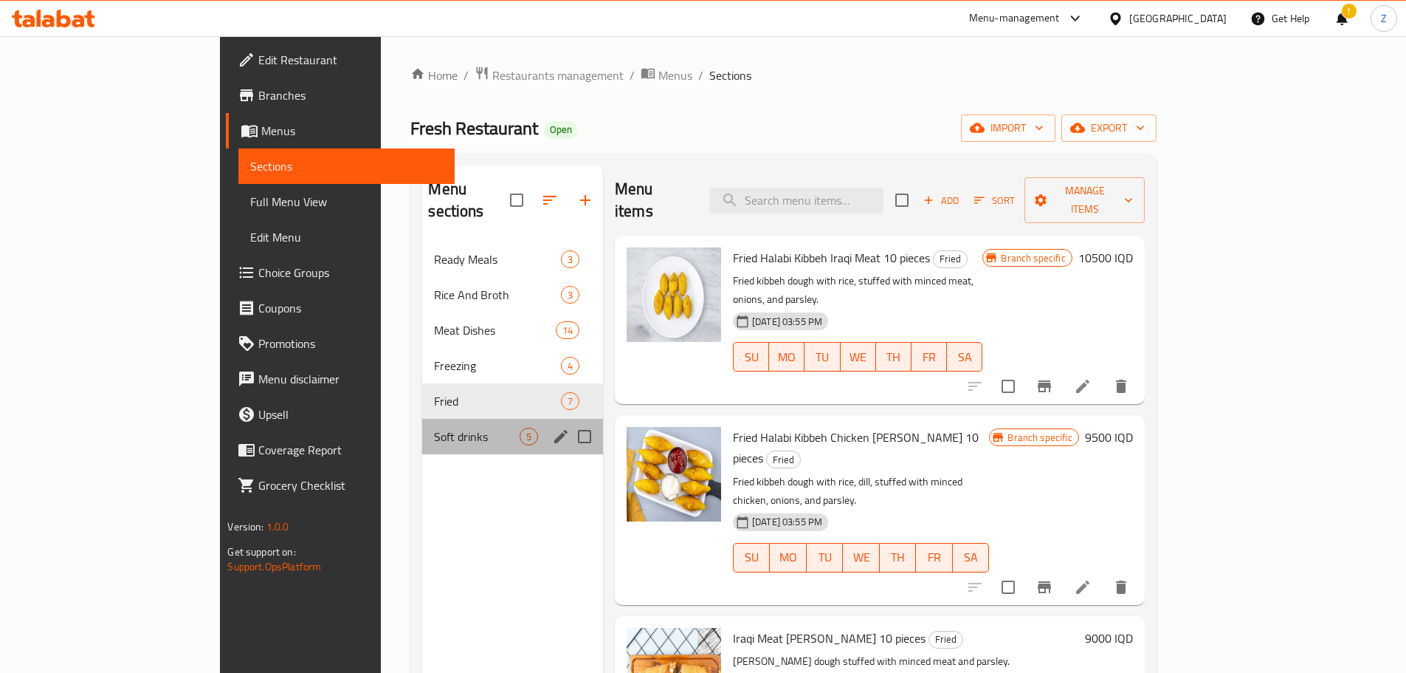
click at [422, 419] on div "Soft drinks 5" at bounding box center [512, 436] width 181 height 35
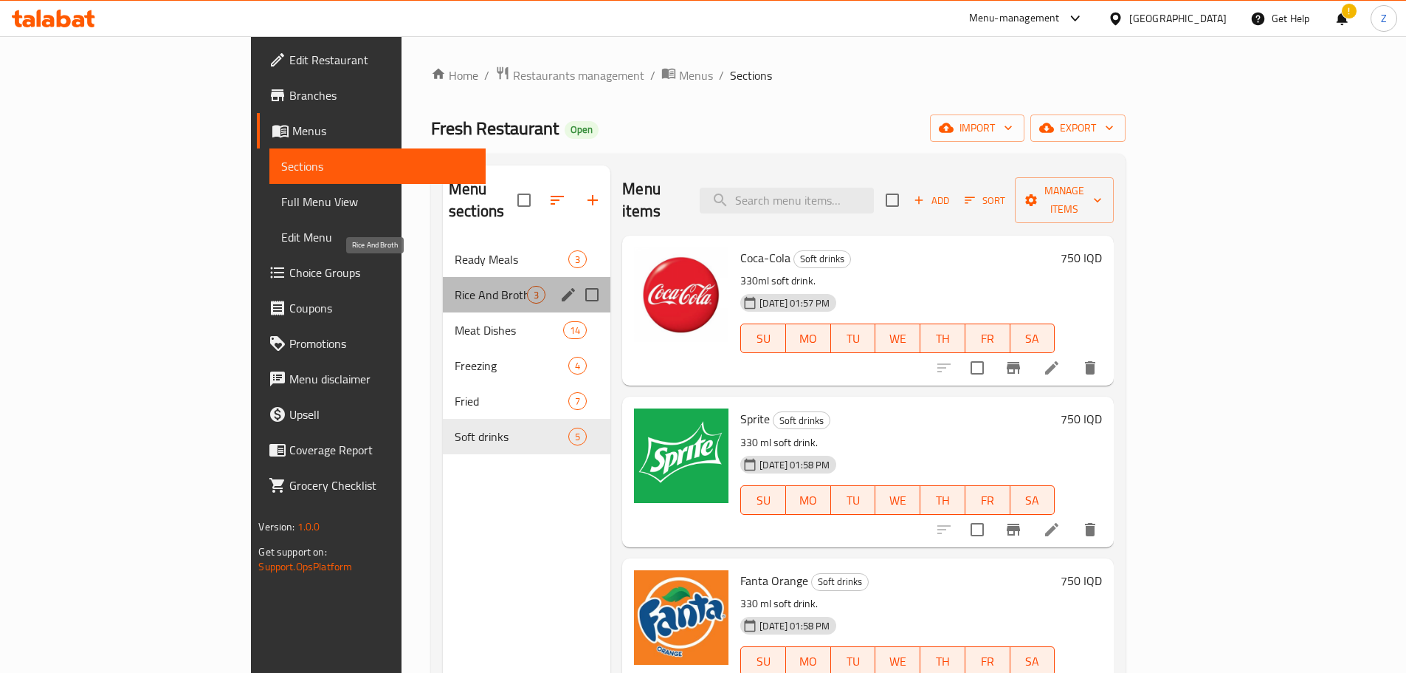
click at [455, 286] on span "Rice And Broth" at bounding box center [491, 295] width 72 height 18
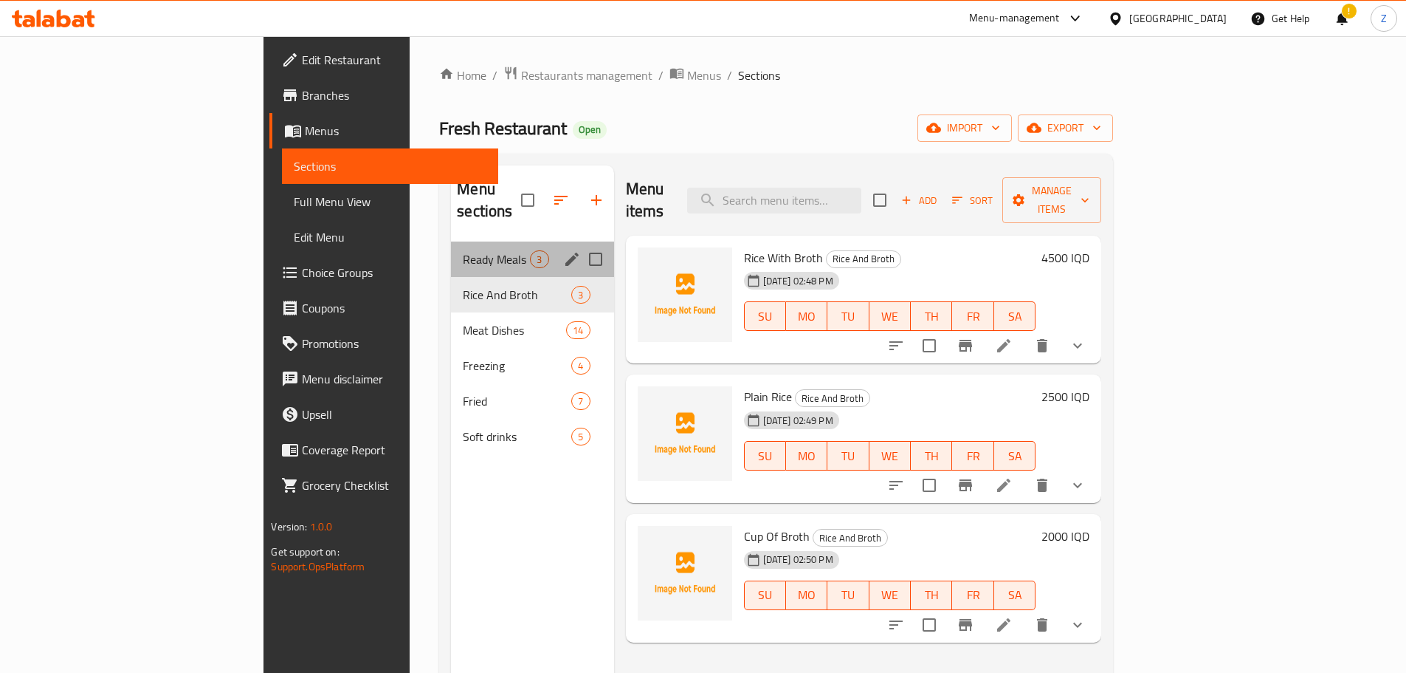
click at [451, 246] on div "Ready Meals 3" at bounding box center [532, 258] width 162 height 35
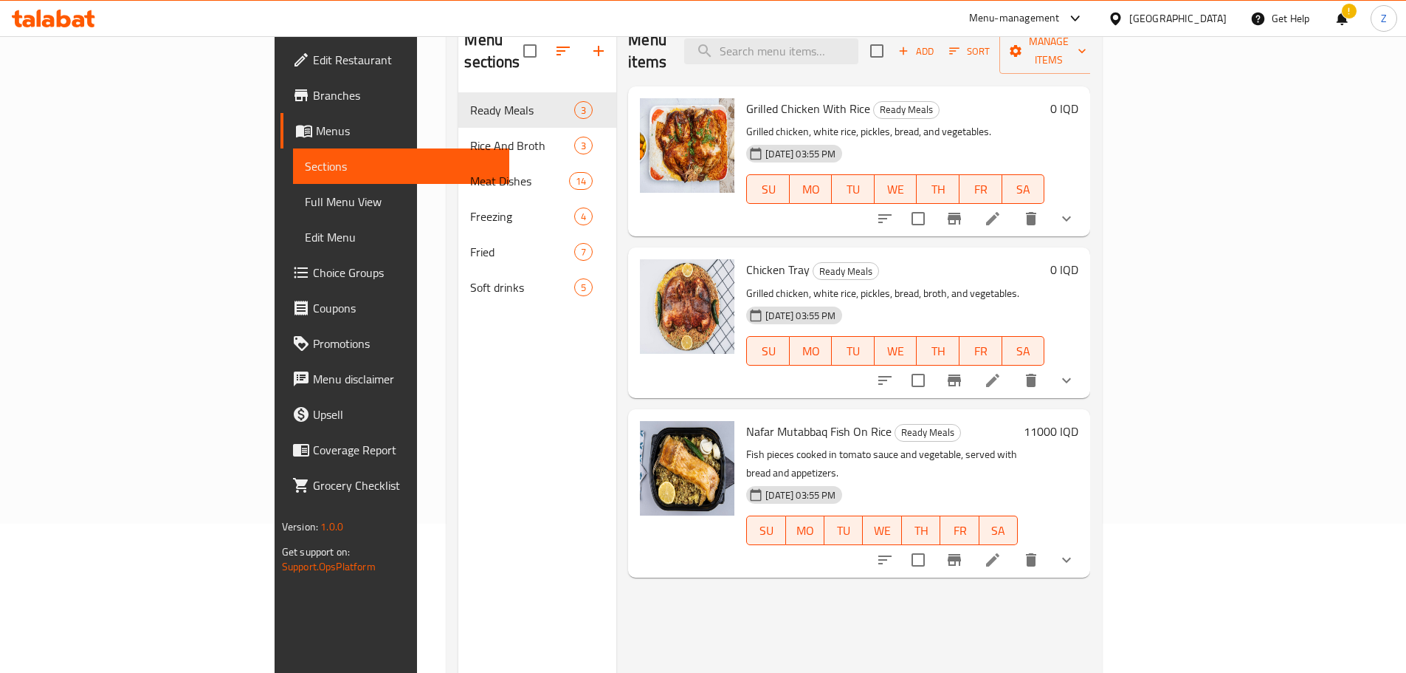
scroll to position [59, 0]
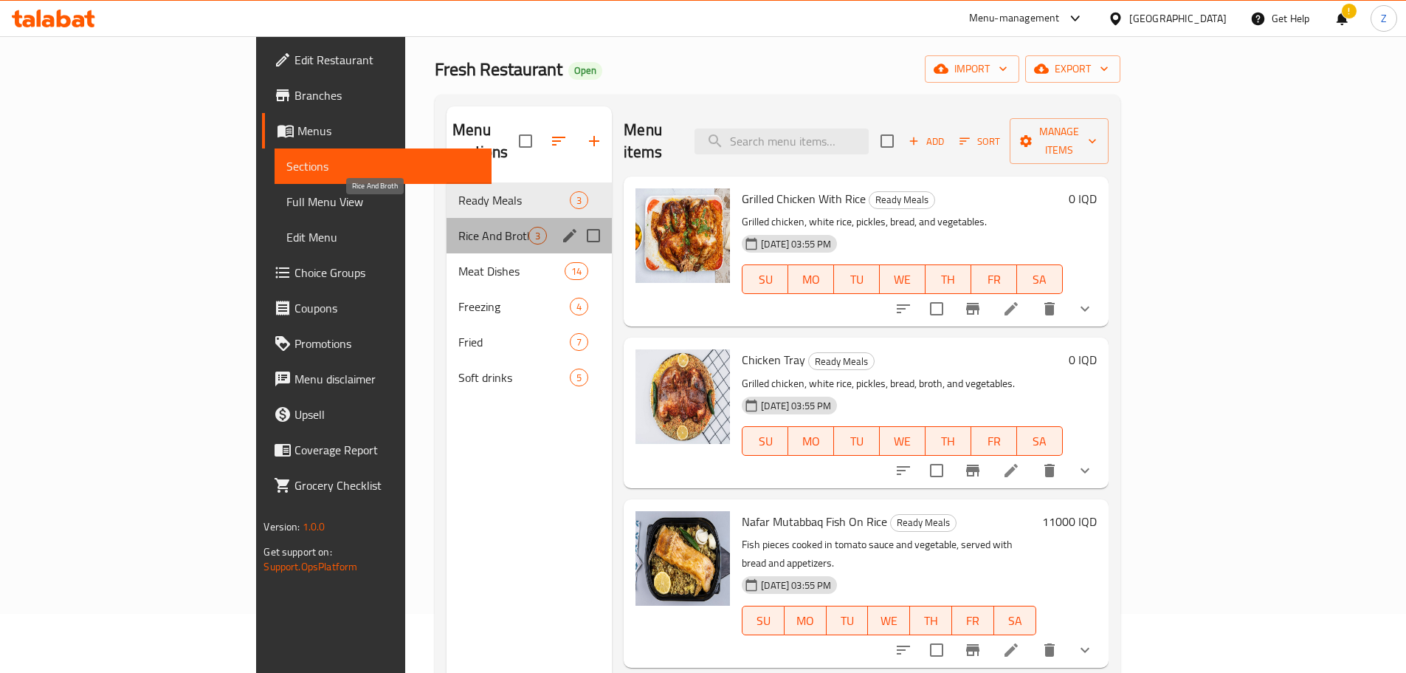
click at [458, 227] on span "Rice And Broth" at bounding box center [493, 236] width 70 height 18
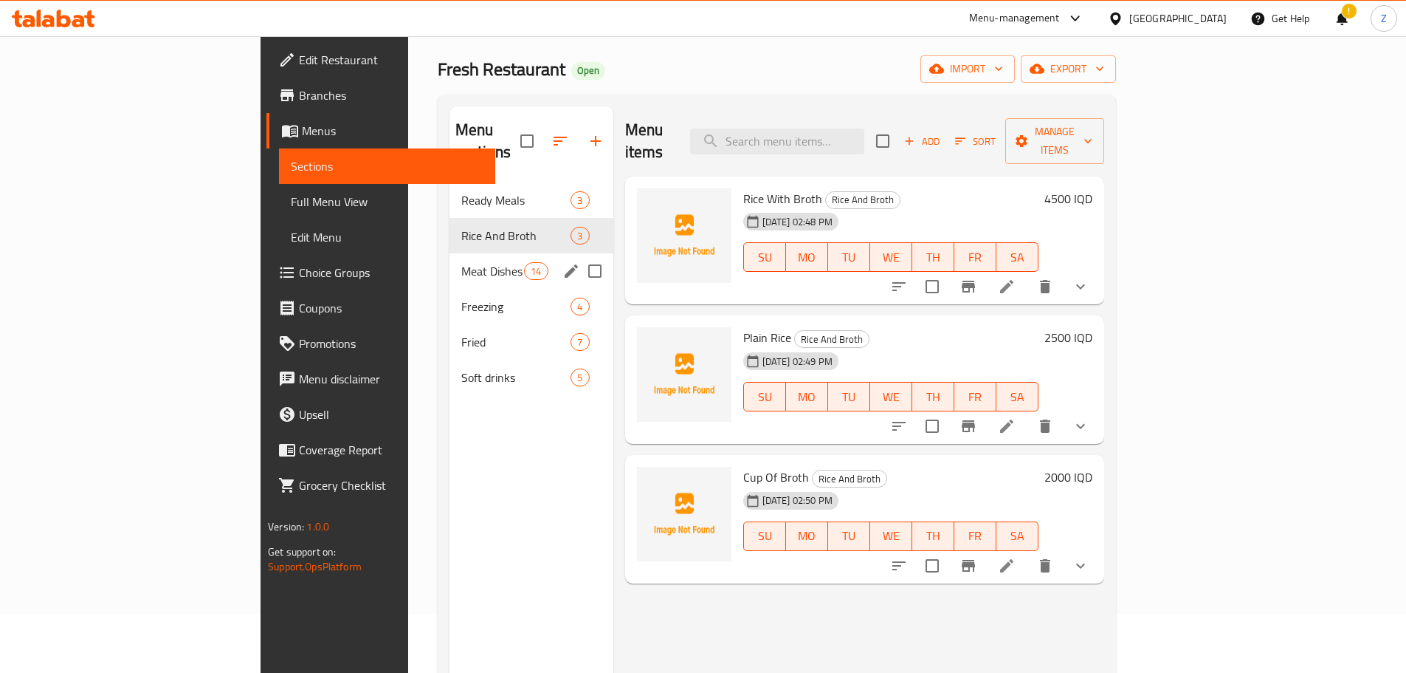
click at [450, 261] on div "Meat Dishes 14" at bounding box center [532, 270] width 164 height 35
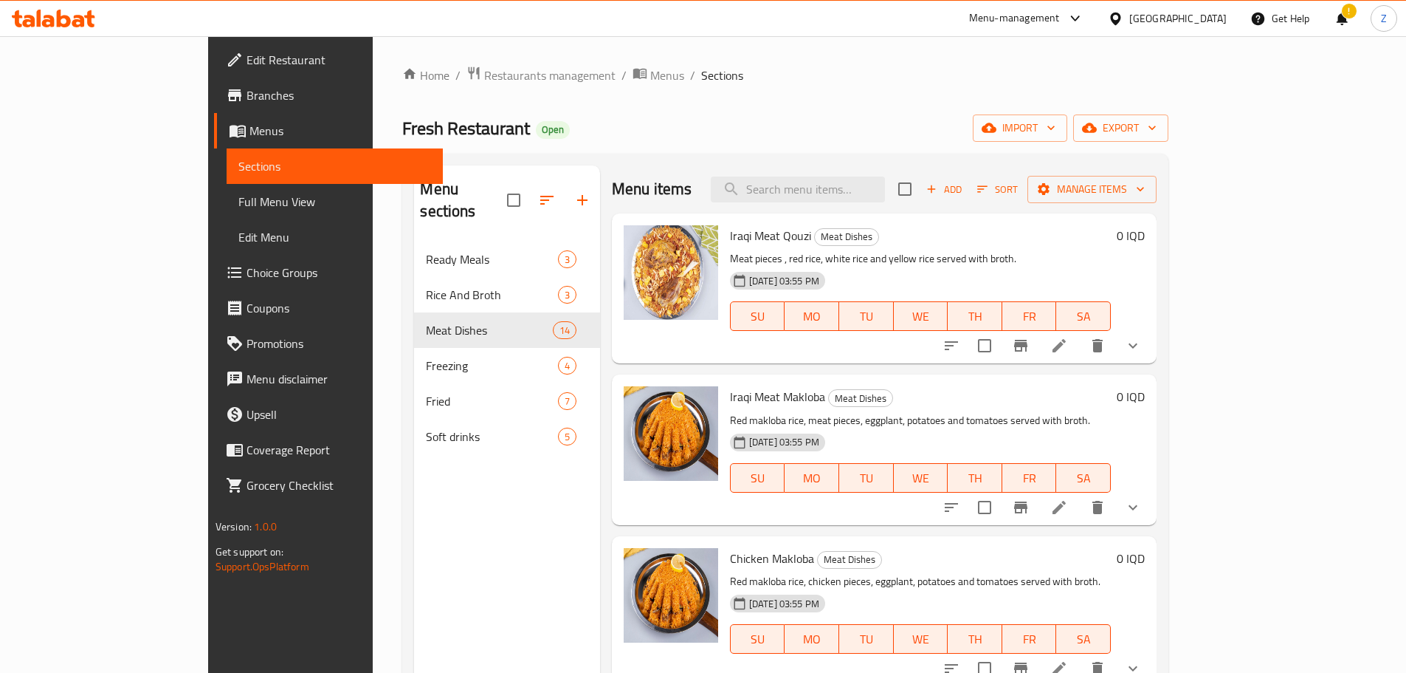
drag, startPoint x: 445, startPoint y: 80, endPoint x: 441, endPoint y: 93, distance: 13.1
click at [484, 80] on span "Restaurants management" at bounding box center [549, 75] width 131 height 18
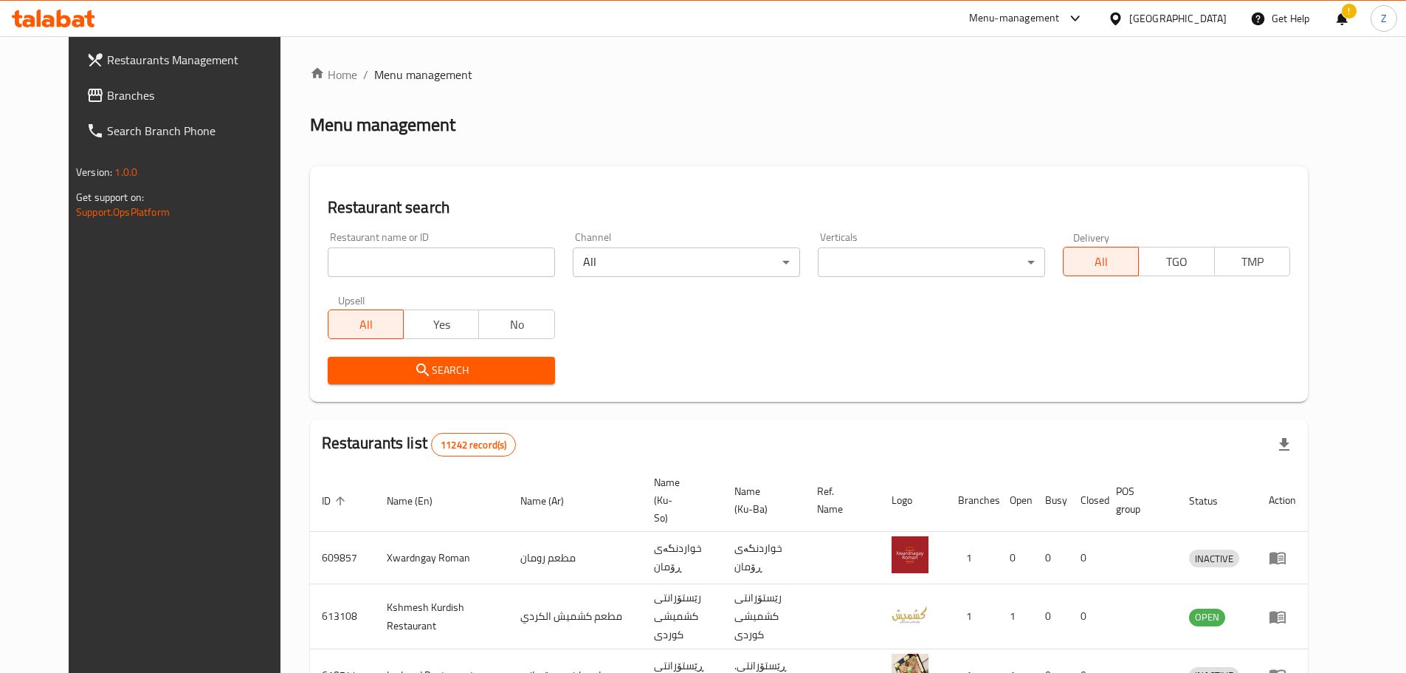
click at [438, 282] on div "Restaurant name or ID Restaurant name or ID" at bounding box center [441, 254] width 245 height 63
click at [438, 275] on input "search" at bounding box center [441, 262] width 227 height 30
paste input "646755"
type input "646755"
click at [498, 377] on span "Search" at bounding box center [442, 370] width 204 height 18
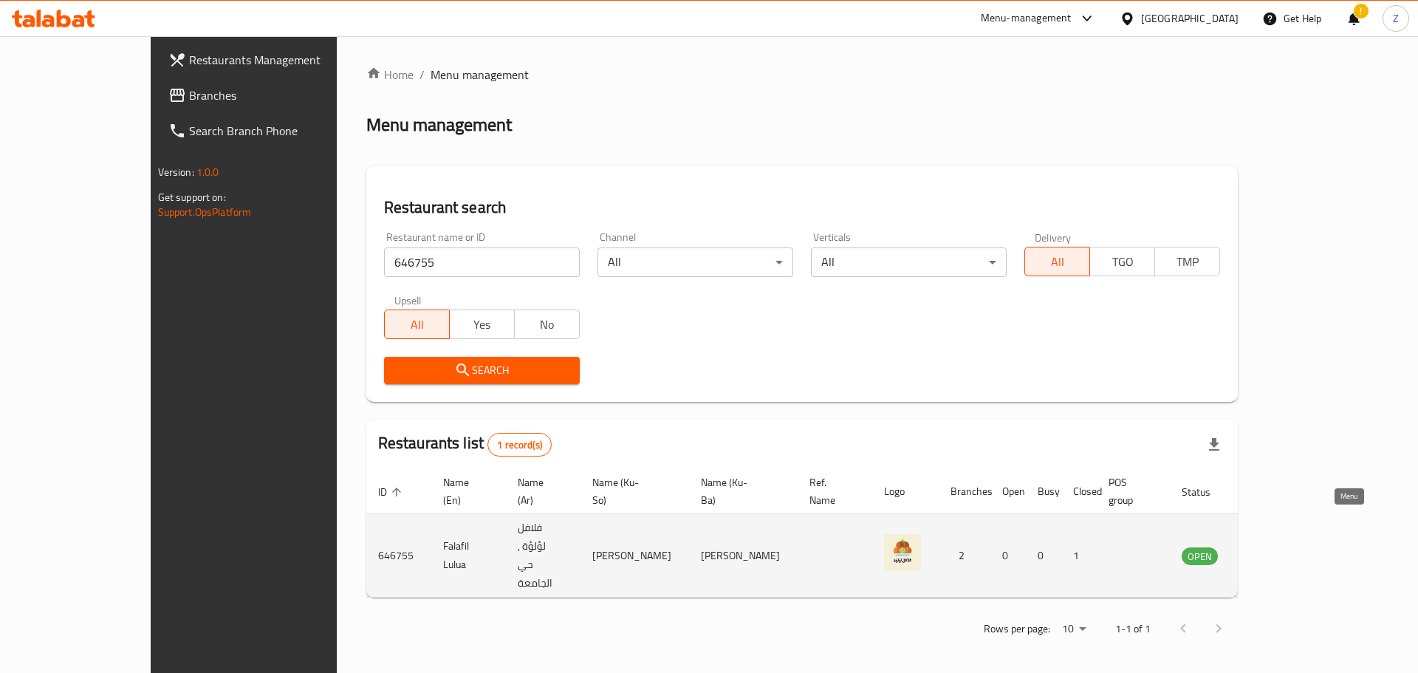
click at [1276, 550] on icon "enhanced table" at bounding box center [1268, 556] width 16 height 13
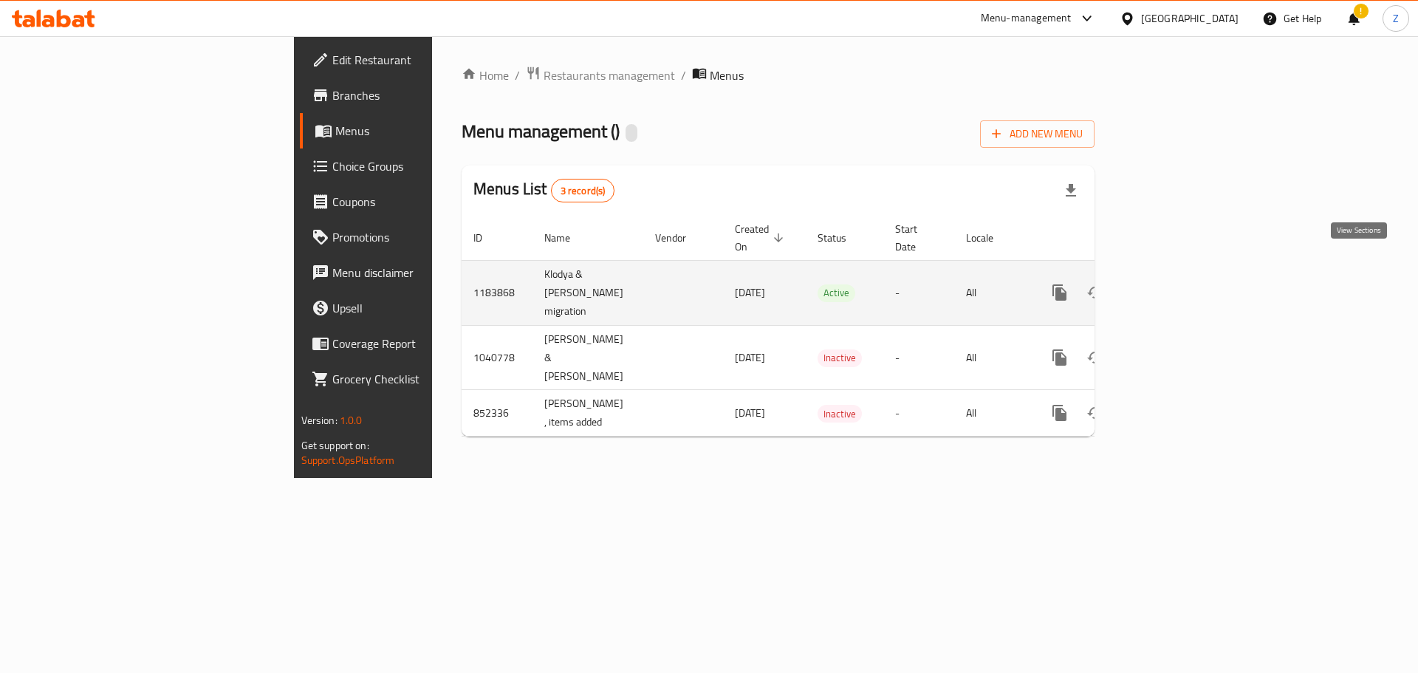
click at [1175, 284] on icon "enhanced table" at bounding box center [1166, 293] width 18 height 18
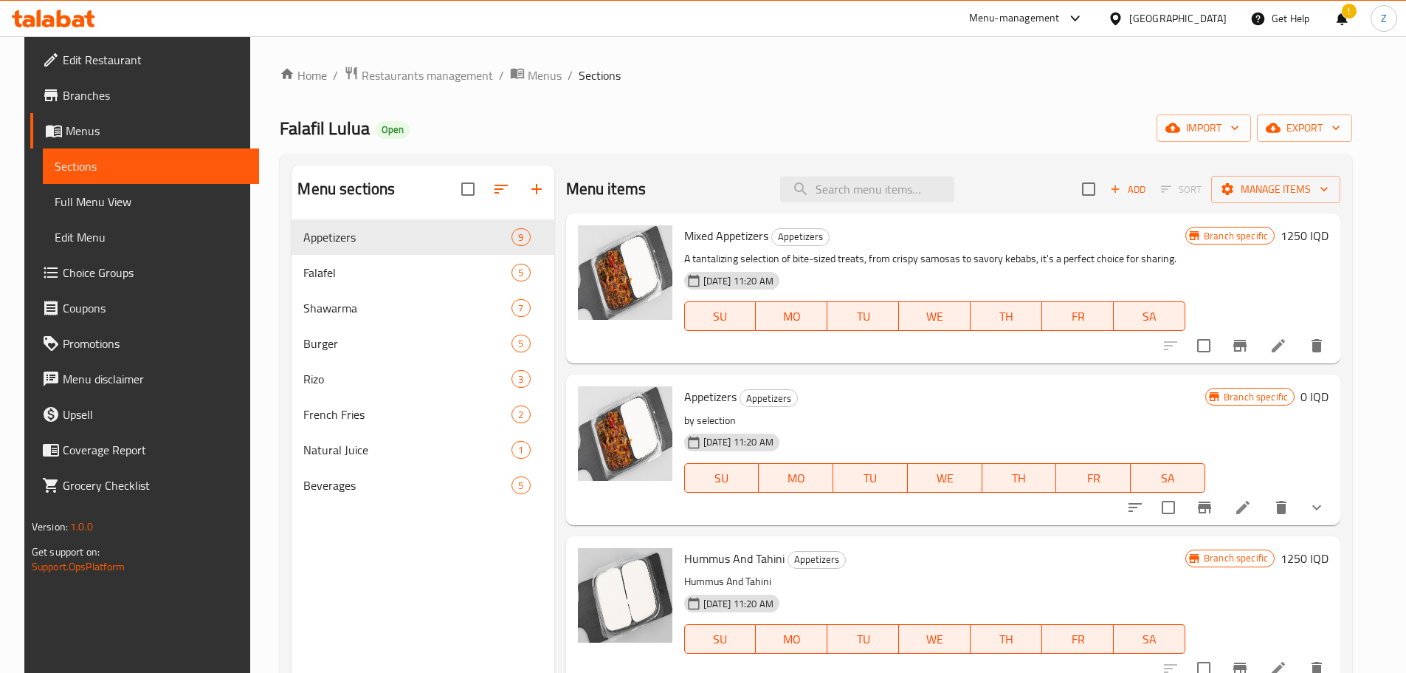
click at [523, 199] on button "button" at bounding box center [536, 188] width 35 height 35
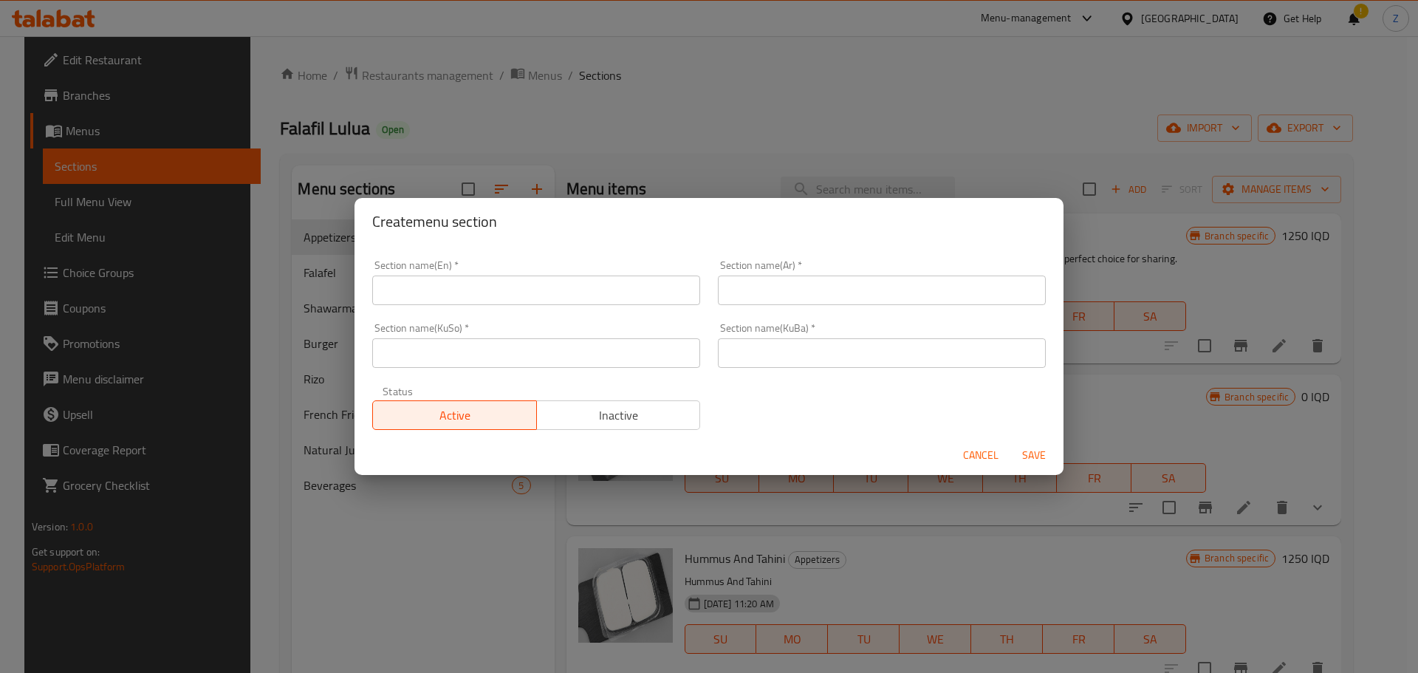
click at [986, 452] on span "Cancel" at bounding box center [980, 455] width 35 height 18
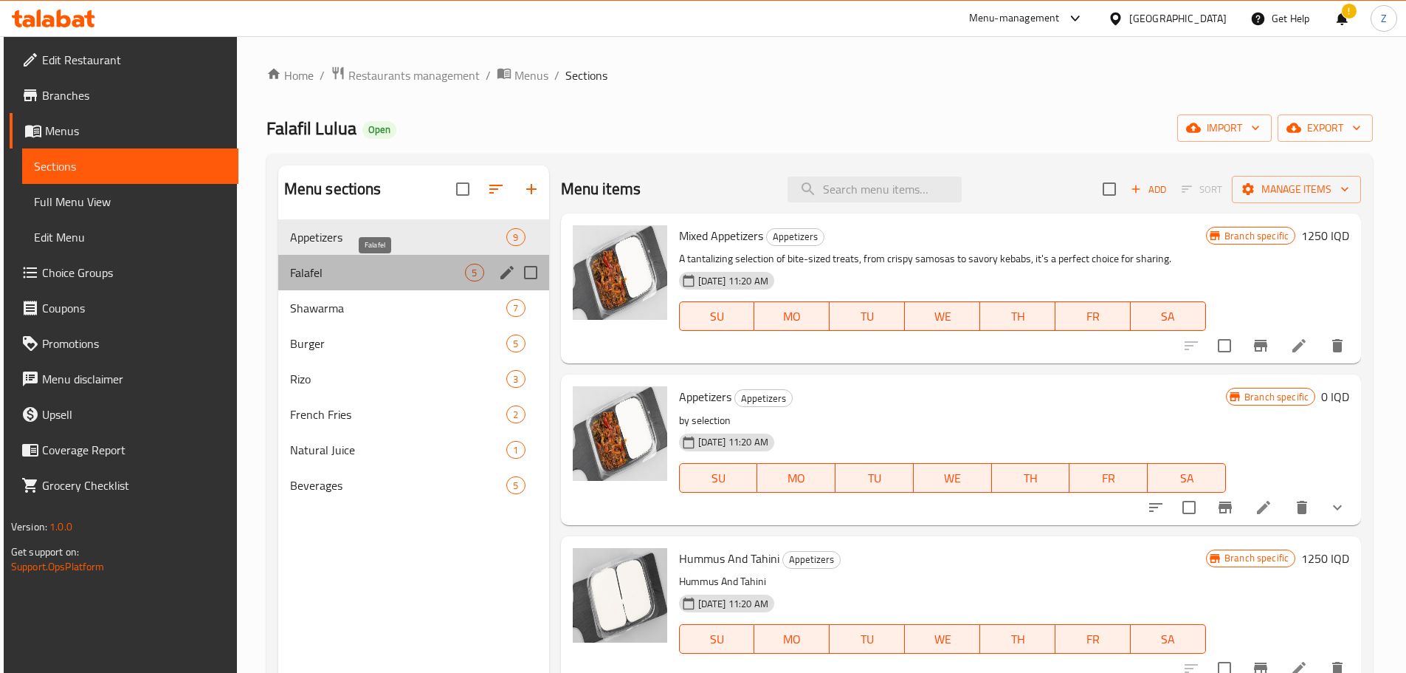
click at [371, 265] on span "Falafel" at bounding box center [378, 273] width 176 height 18
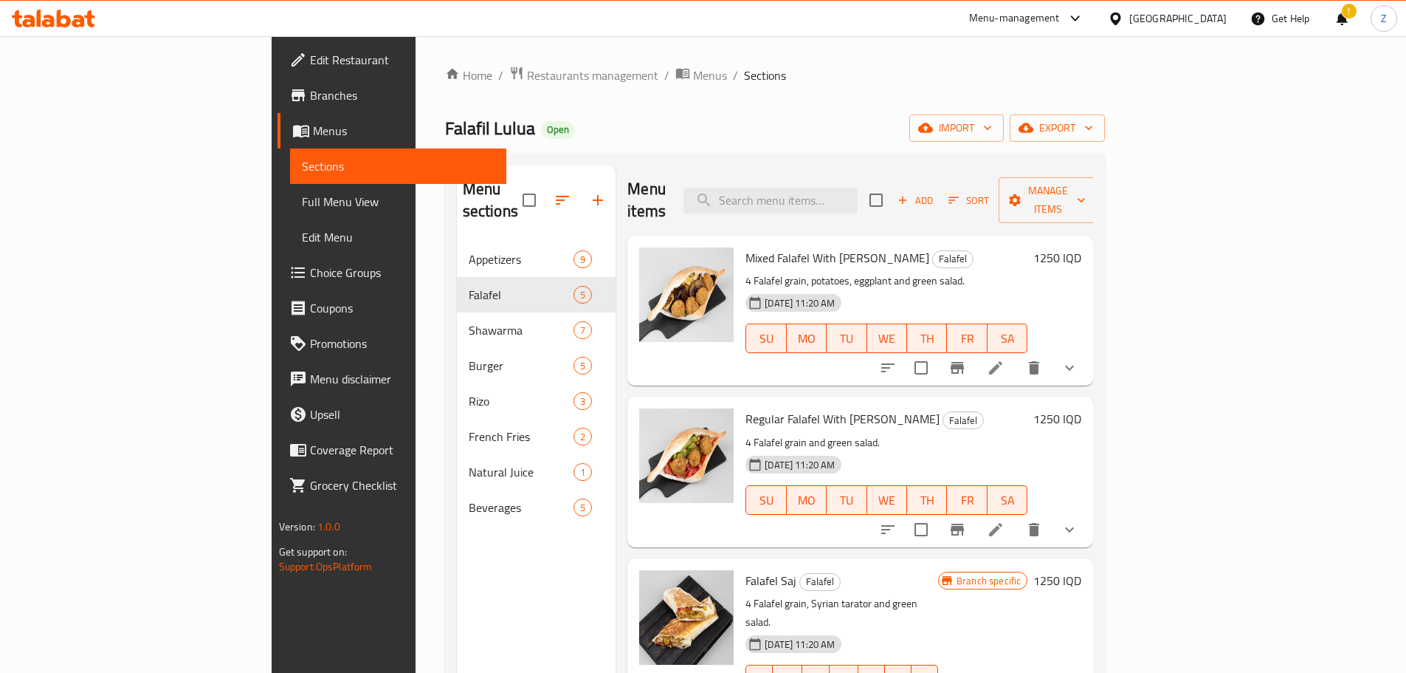
click at [1082, 247] on h6 "1250 IQD" at bounding box center [1058, 257] width 48 height 21
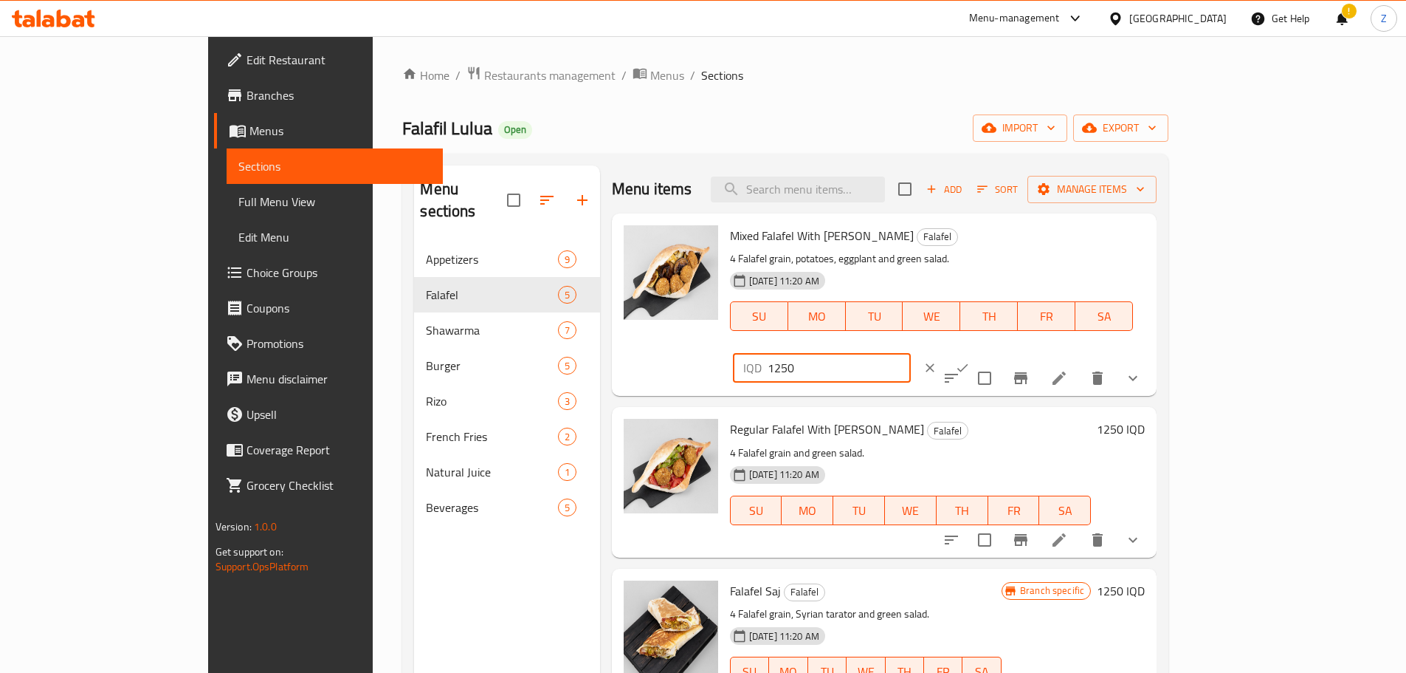
drag, startPoint x: 1210, startPoint y: 246, endPoint x: 1136, endPoint y: 257, distance: 74.7
click at [1000, 351] on div "IQD 1250 ​" at bounding box center [866, 367] width 267 height 32
type input "1000"
click at [979, 351] on button "ok" at bounding box center [962, 367] width 32 height 32
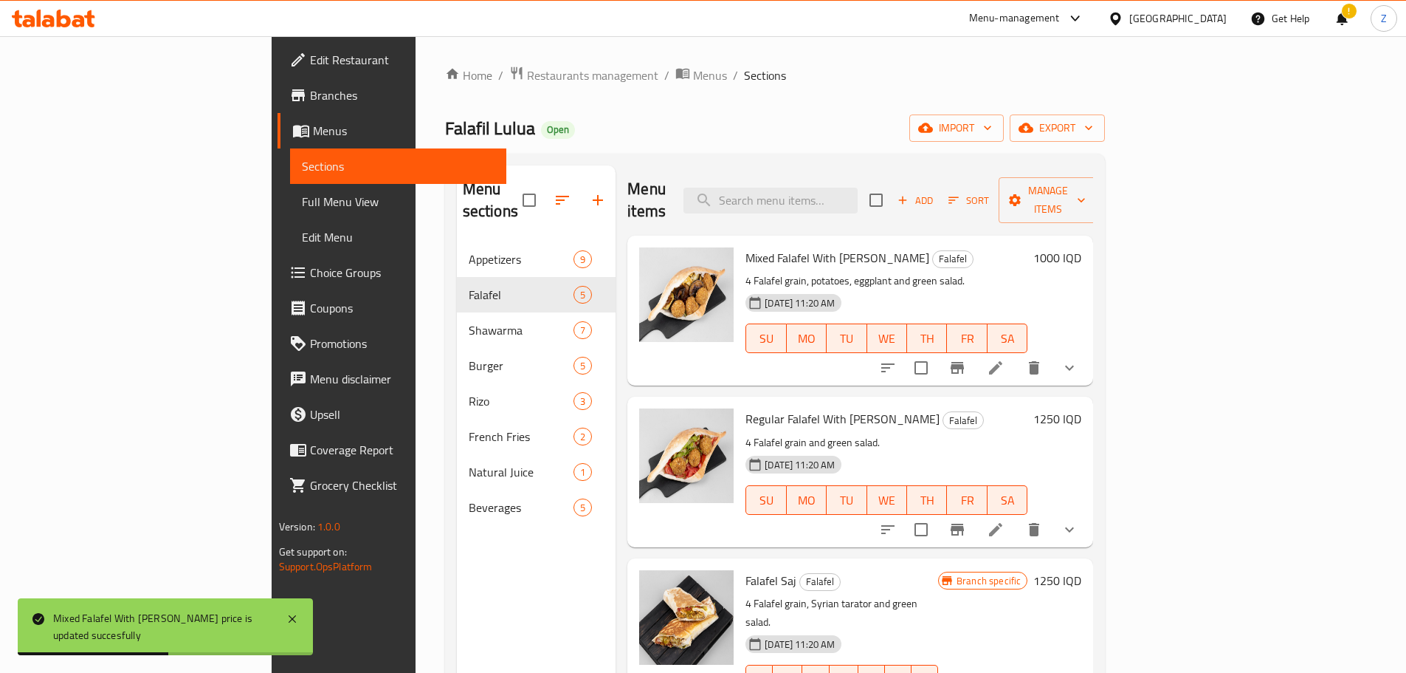
drag, startPoint x: 1313, startPoint y: 408, endPoint x: 1303, endPoint y: 401, distance: 11.7
click at [1082, 408] on div "1250 IQD" at bounding box center [1055, 471] width 54 height 126
click at [1082, 408] on h6 "1250 IQD" at bounding box center [1058, 418] width 48 height 21
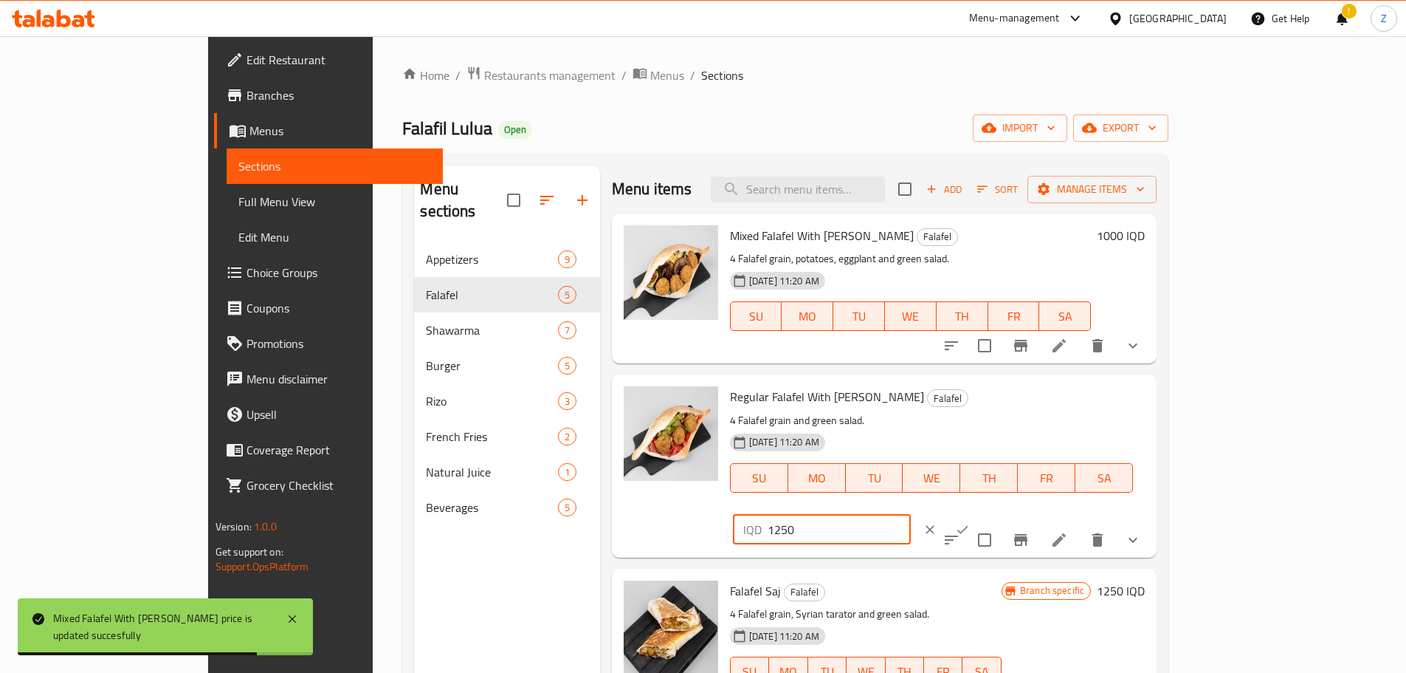
drag, startPoint x: 1180, startPoint y: 408, endPoint x: 1144, endPoint y: 413, distance: 35.7
click at [911, 515] on input "1250" at bounding box center [839, 530] width 143 height 30
type input "1000"
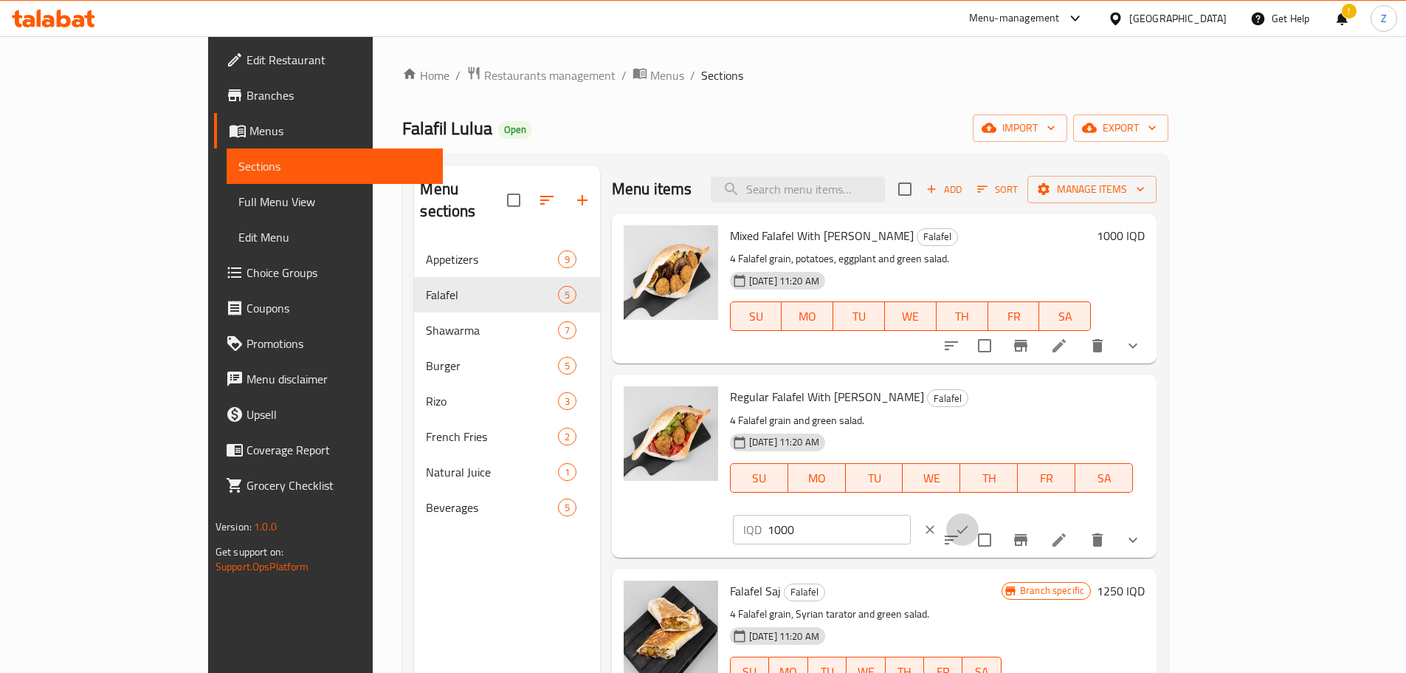
click at [970, 522] on icon "ok" at bounding box center [962, 529] width 15 height 15
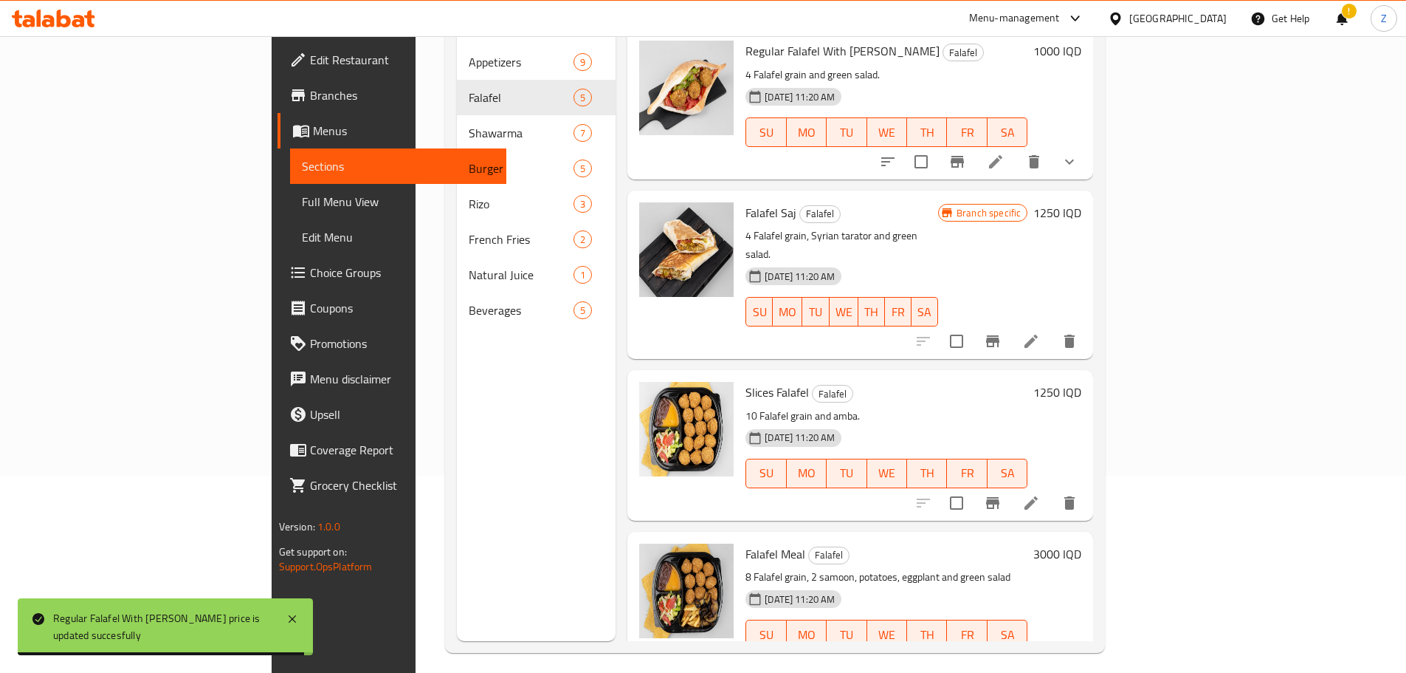
scroll to position [207, 0]
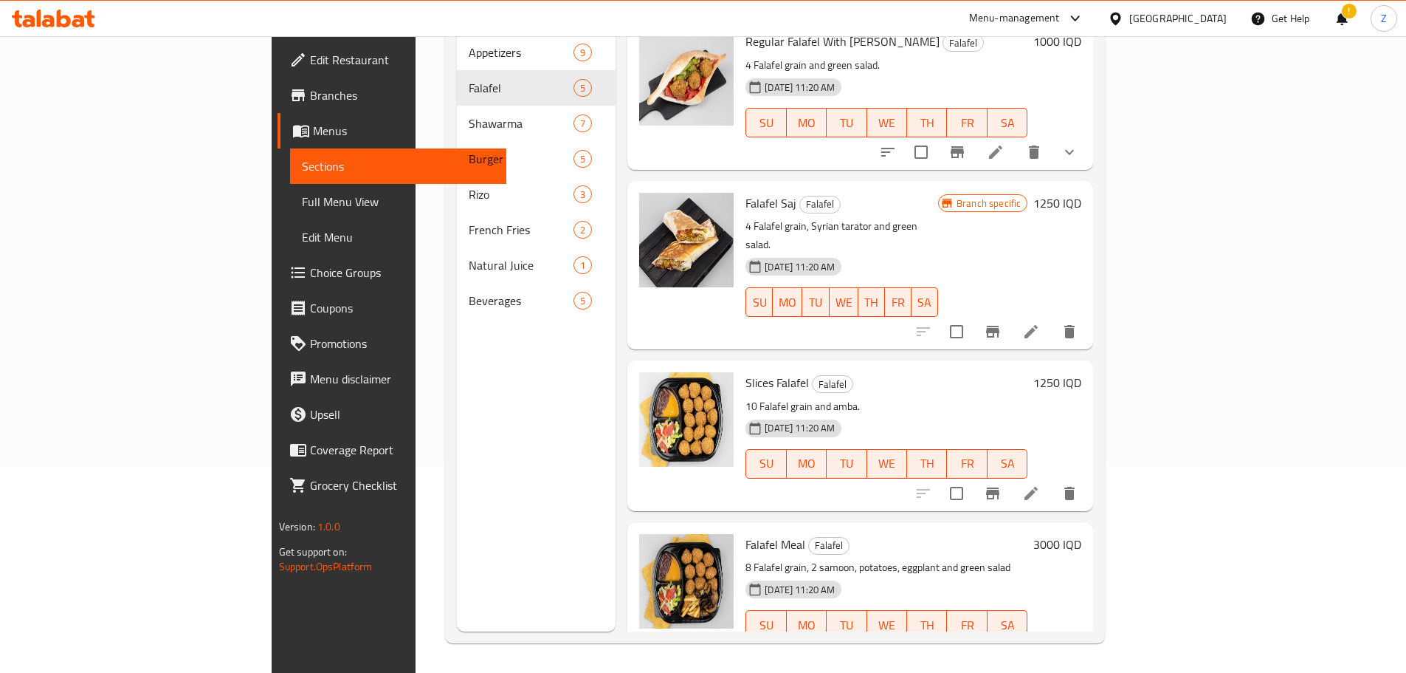
click at [1082, 372] on h6 "1250 IQD" at bounding box center [1058, 382] width 48 height 21
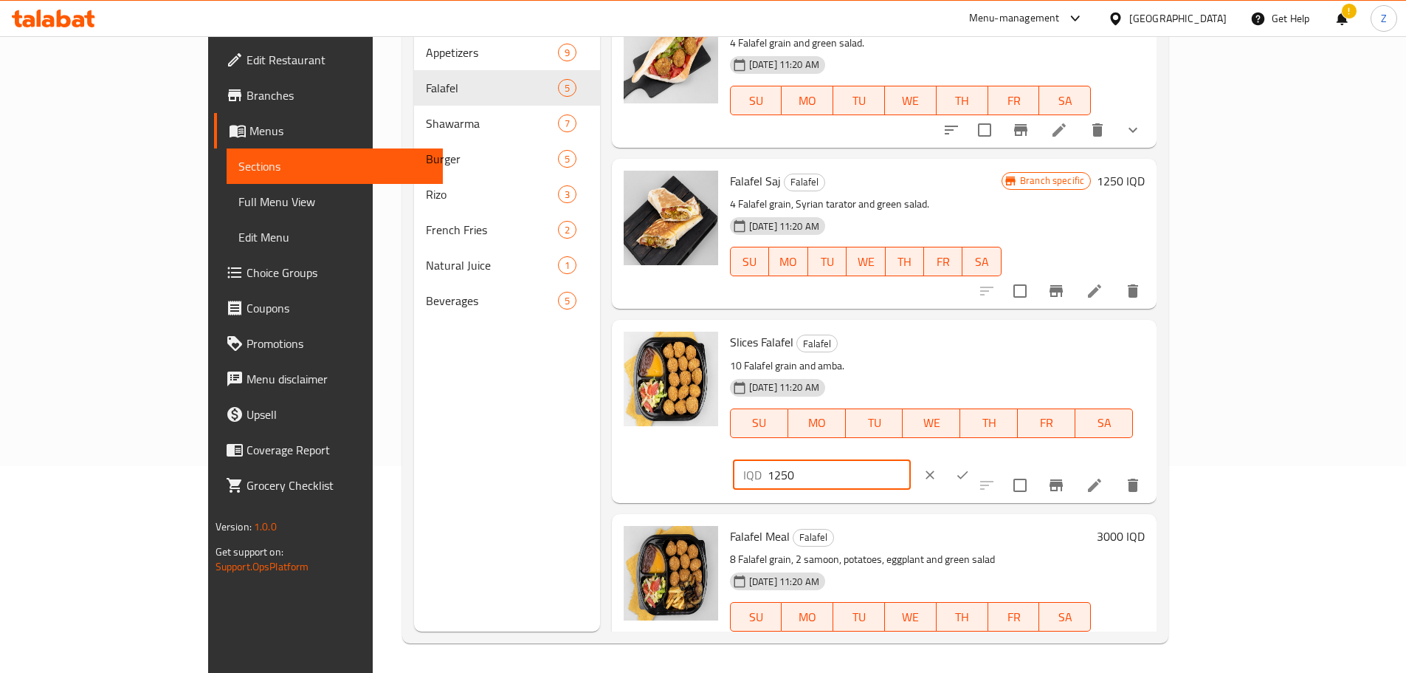
drag, startPoint x: 1195, startPoint y: 343, endPoint x: 1146, endPoint y: 346, distance: 49.6
click at [911, 460] on input "1250" at bounding box center [839, 475] width 143 height 30
type input "1000"
click at [979, 458] on button "ok" at bounding box center [962, 474] width 32 height 32
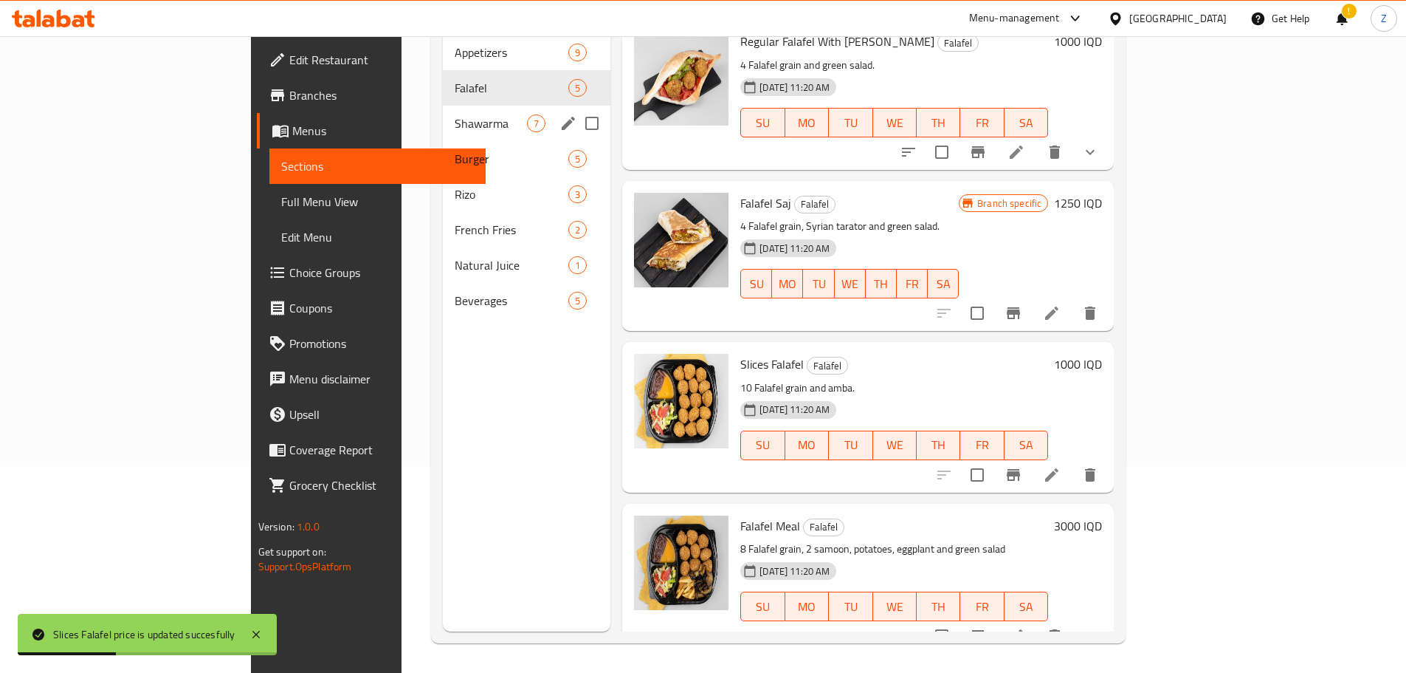
click at [455, 114] on span "Shawarma" at bounding box center [491, 123] width 72 height 18
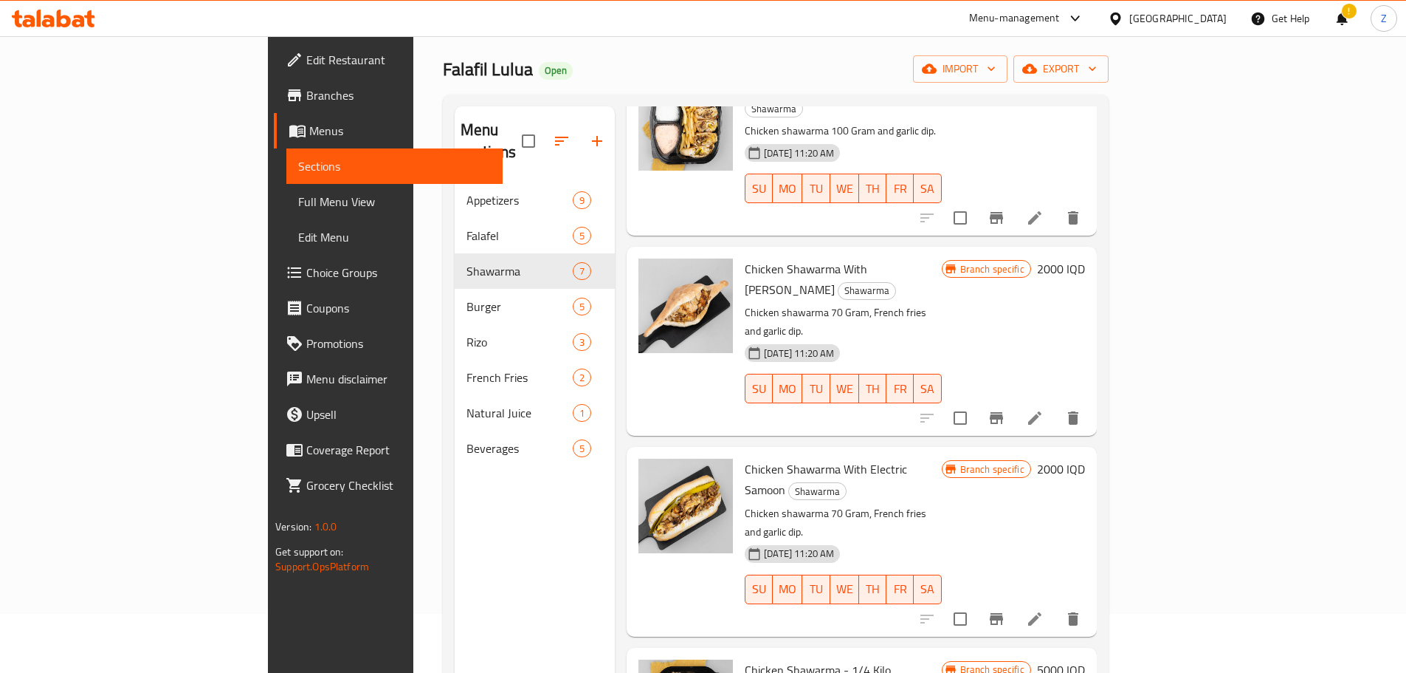
scroll to position [295, 0]
click at [1085, 457] on h6 "2000 IQD" at bounding box center [1061, 467] width 48 height 21
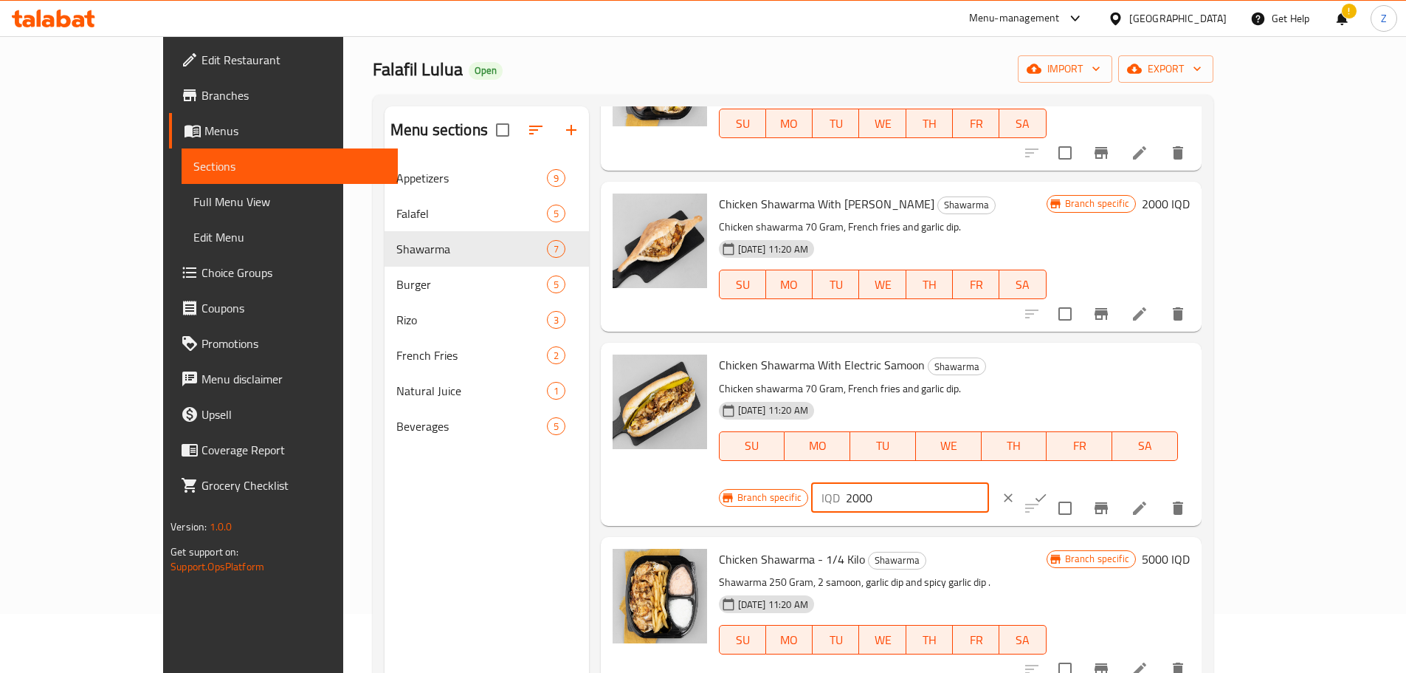
click at [989, 483] on input "2000" at bounding box center [917, 498] width 143 height 30
type input "2500"
click at [1048, 490] on icon "ok" at bounding box center [1041, 497] width 15 height 15
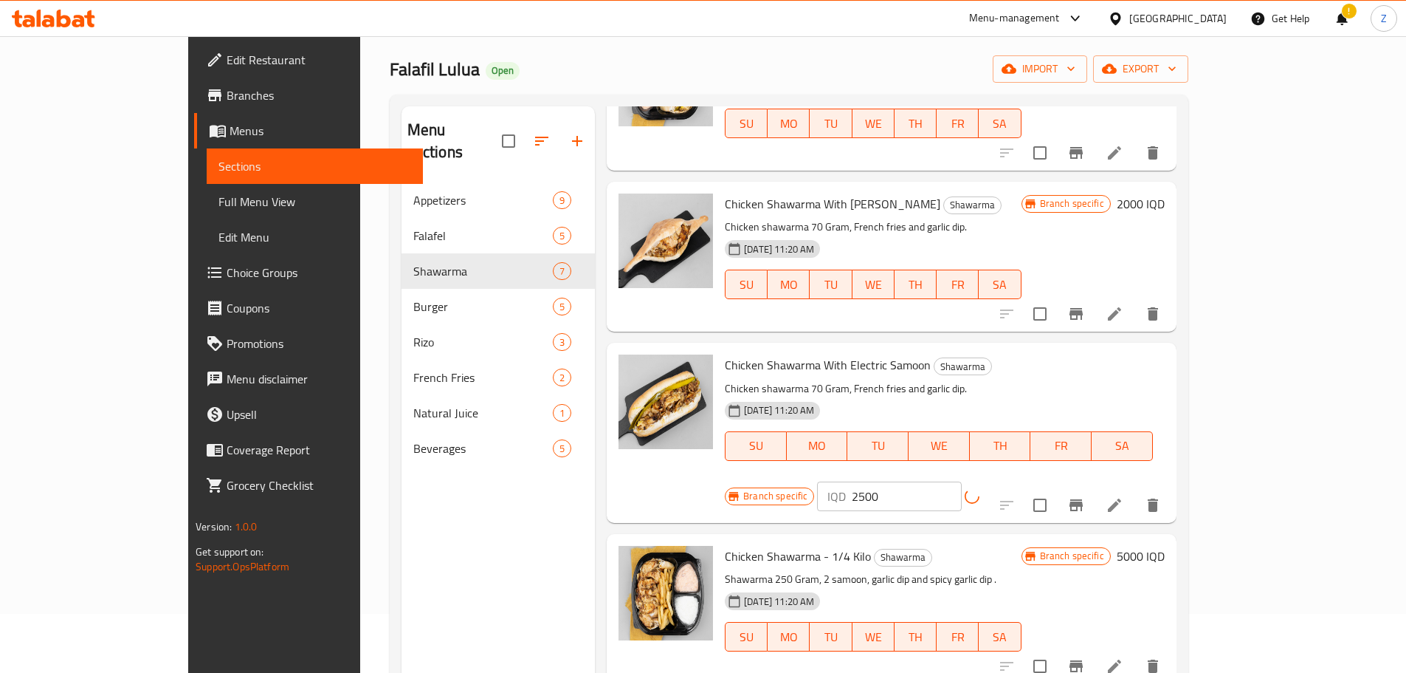
click at [1094, 487] on button "Branch-specific-item" at bounding box center [1076, 504] width 35 height 35
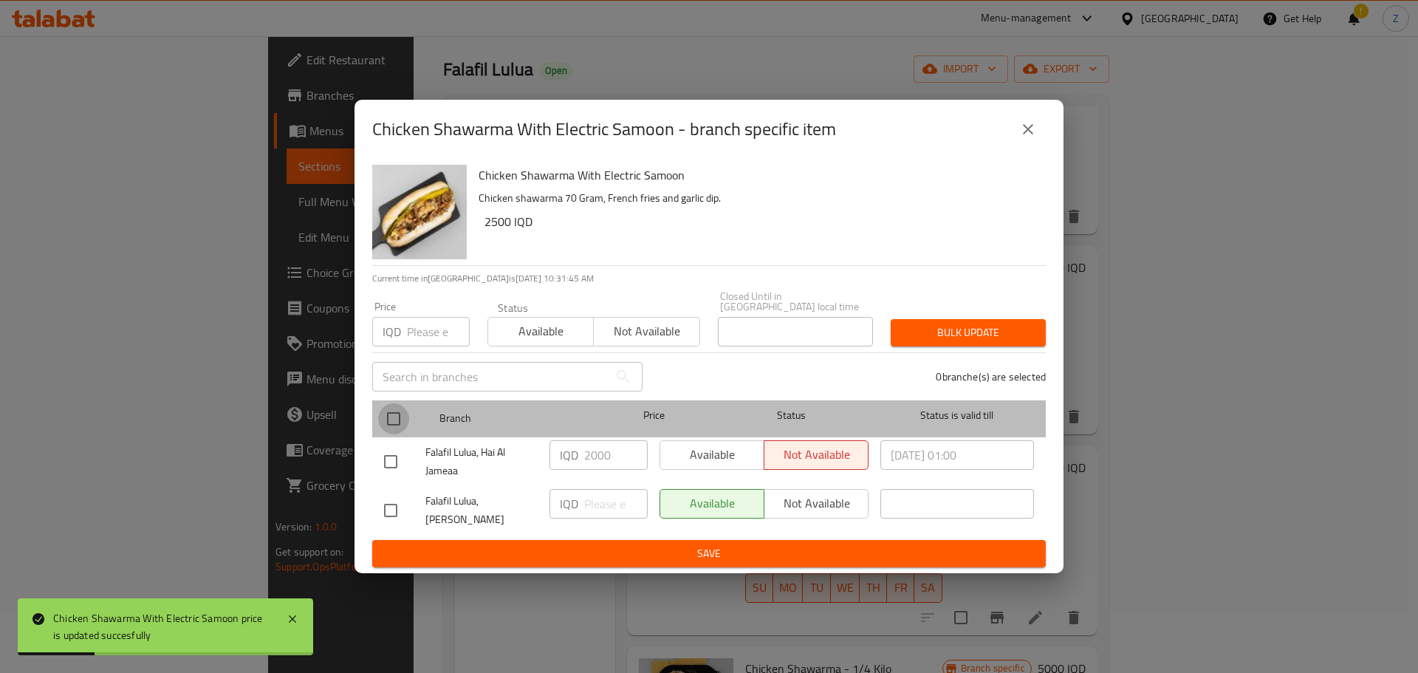
click at [401, 422] on input "checkbox" at bounding box center [393, 418] width 31 height 31
checkbox input "true"
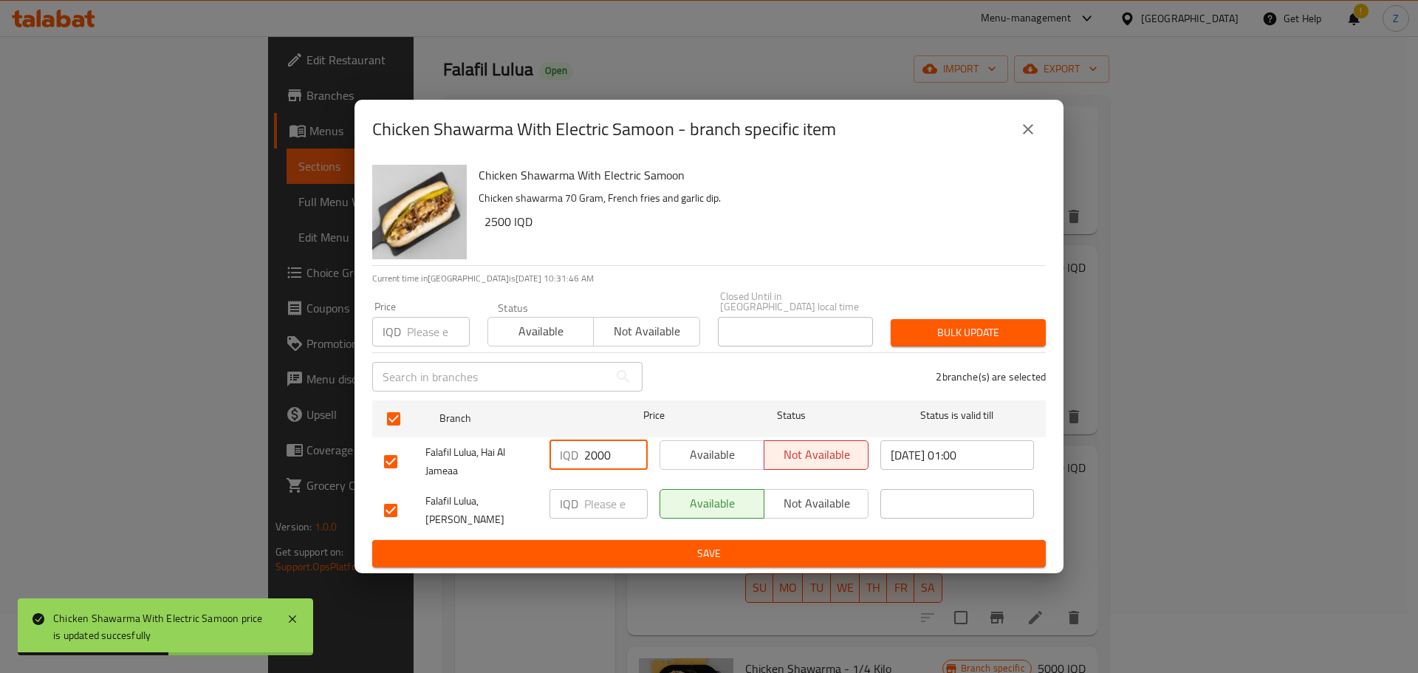
click at [597, 456] on input "2000" at bounding box center [615, 455] width 63 height 30
type input "2500"
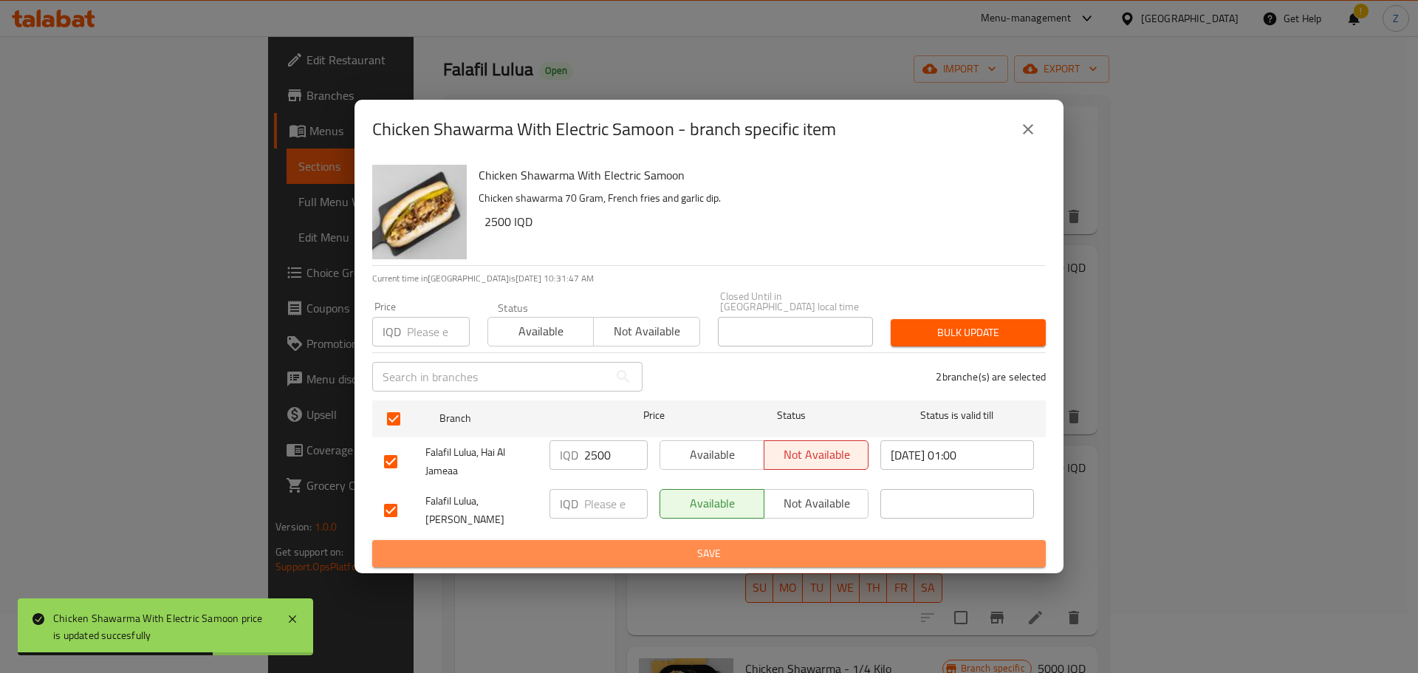
click at [625, 544] on span "Save" at bounding box center [709, 553] width 650 height 18
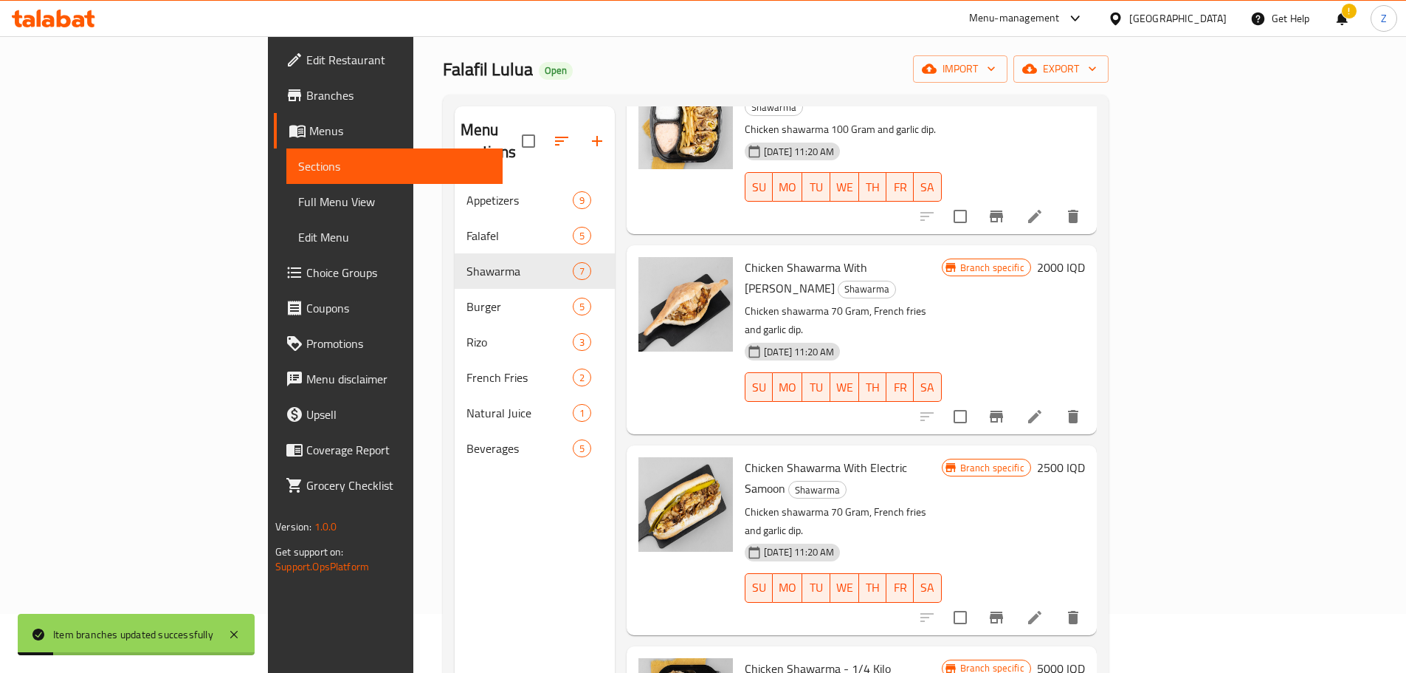
click at [1085, 257] on h6 "2000 IQD" at bounding box center [1061, 267] width 48 height 21
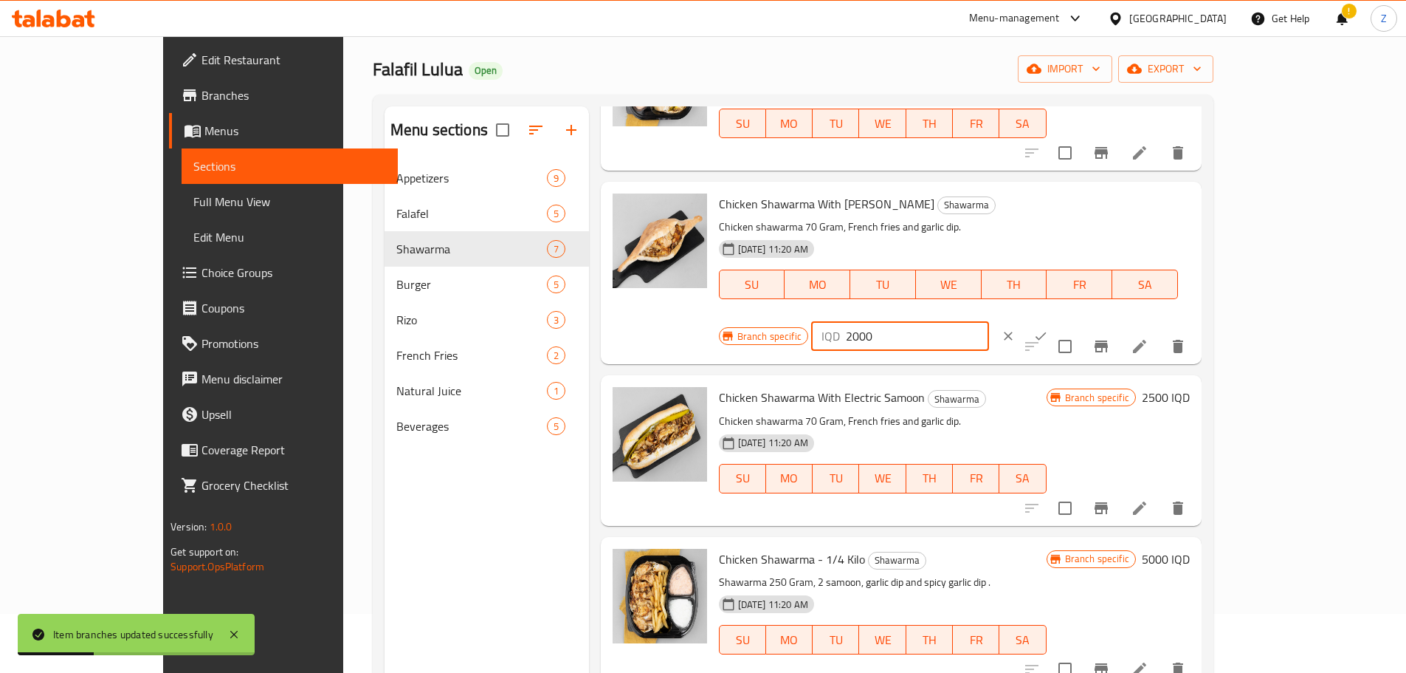
drag, startPoint x: 1149, startPoint y: 217, endPoint x: 1156, endPoint y: 220, distance: 8.0
click at [989, 321] on input "2000" at bounding box center [917, 336] width 143 height 30
type input "2500"
click at [1048, 329] on icon "ok" at bounding box center [1041, 336] width 15 height 15
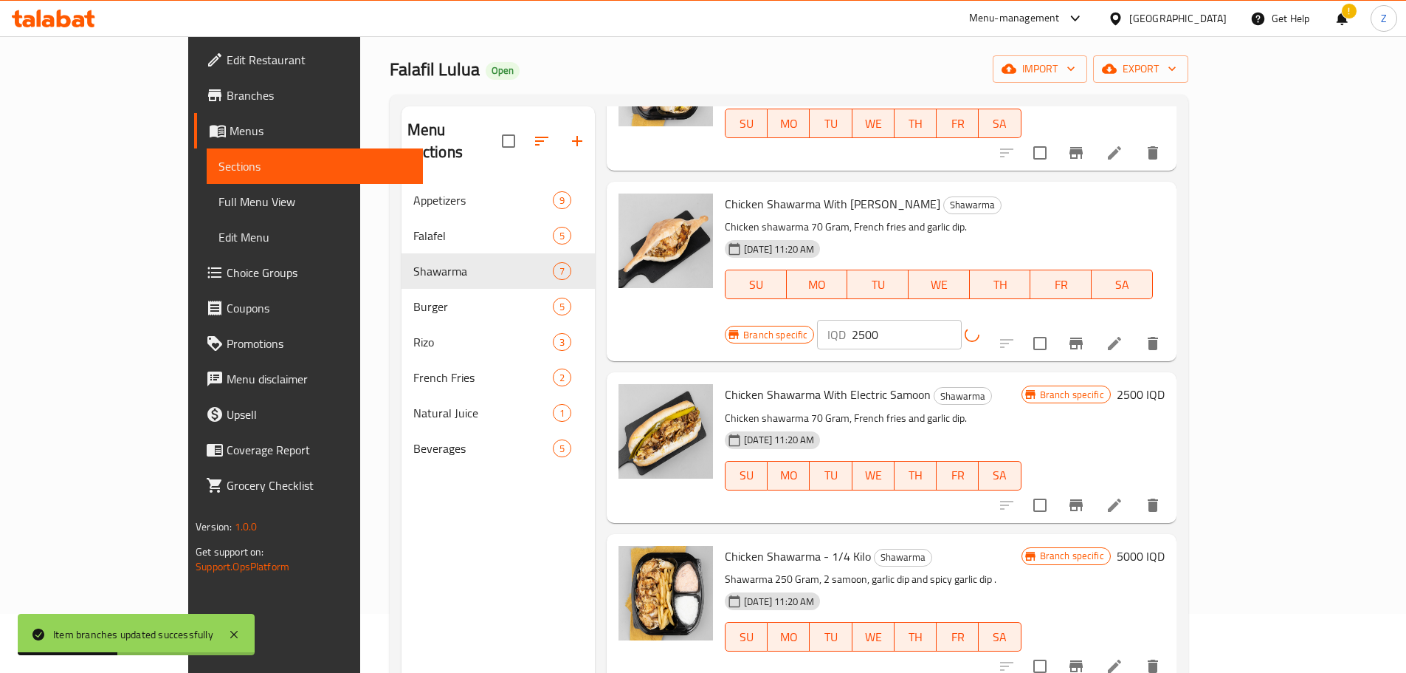
click at [1094, 326] on button "Branch-specific-item" at bounding box center [1076, 343] width 35 height 35
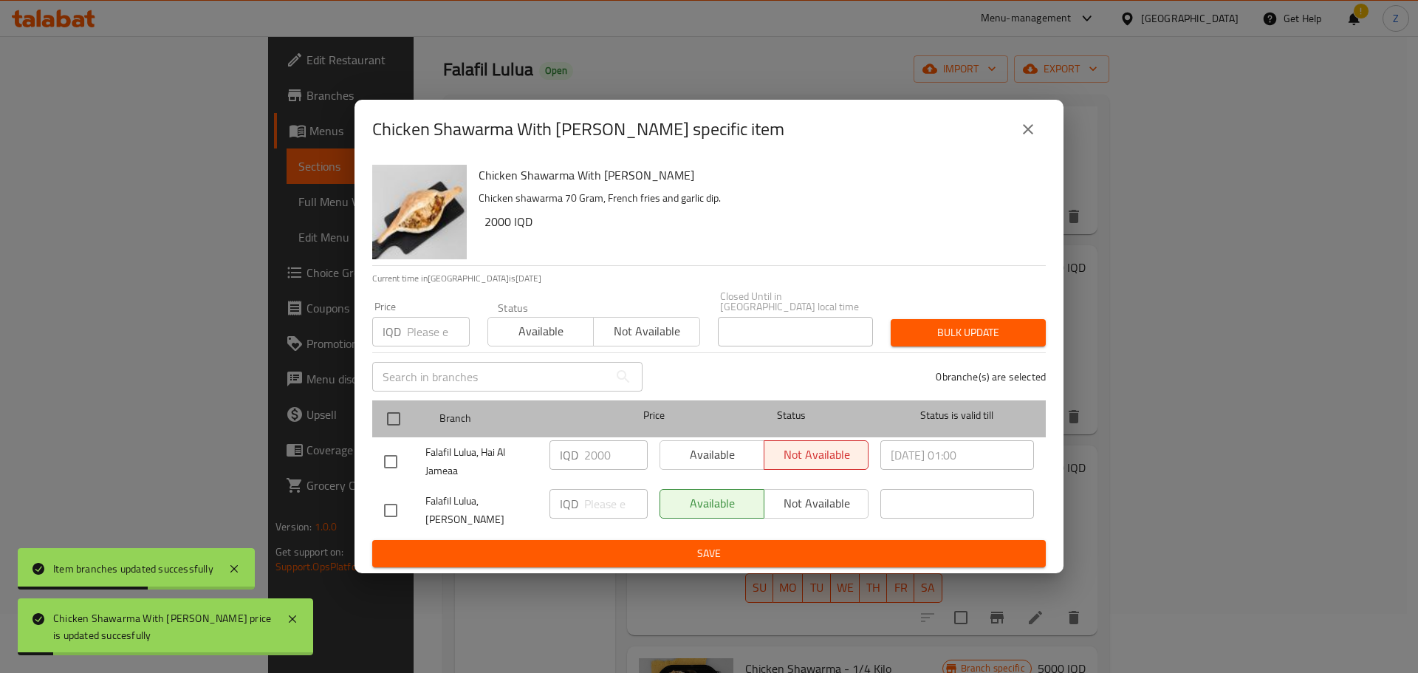
click at [410, 416] on div at bounding box center [405, 418] width 55 height 43
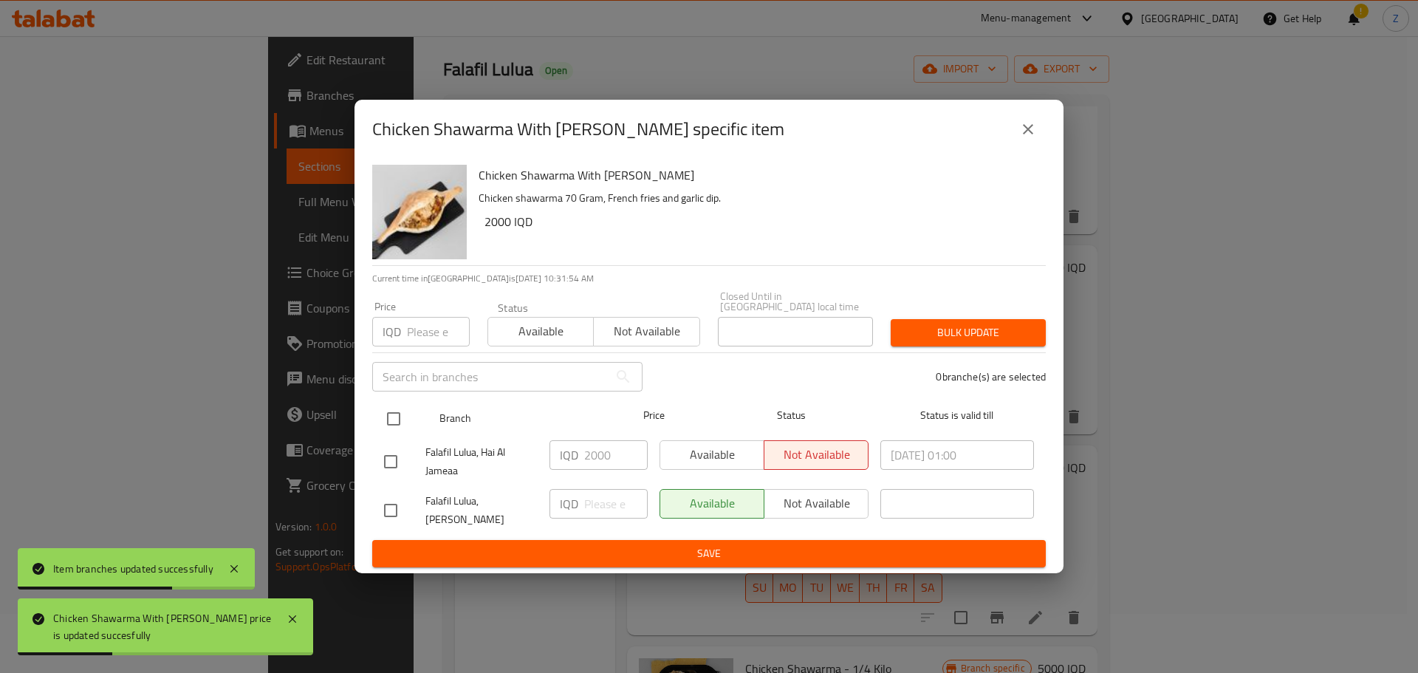
click at [398, 421] on input "checkbox" at bounding box center [393, 418] width 31 height 31
checkbox input "true"
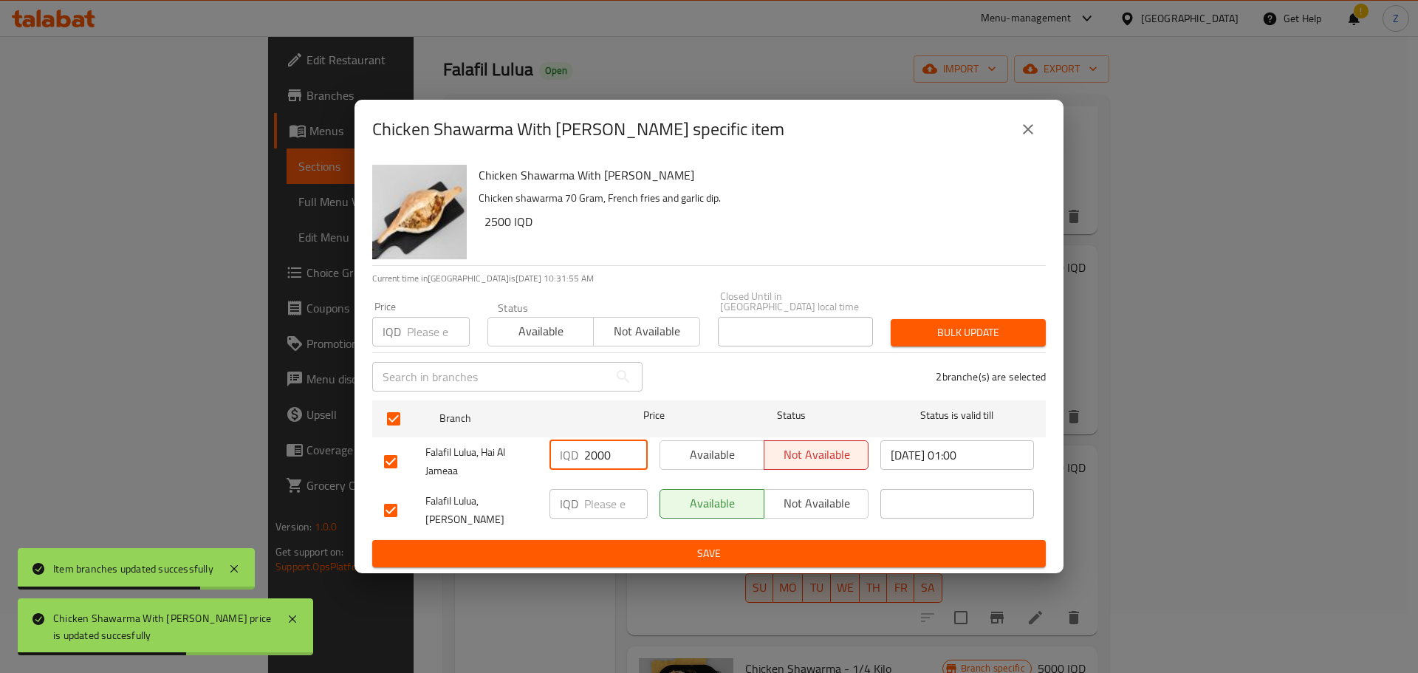
click at [592, 456] on input "2000" at bounding box center [615, 455] width 63 height 30
type input "2500"
click at [612, 544] on span "Save" at bounding box center [709, 553] width 650 height 18
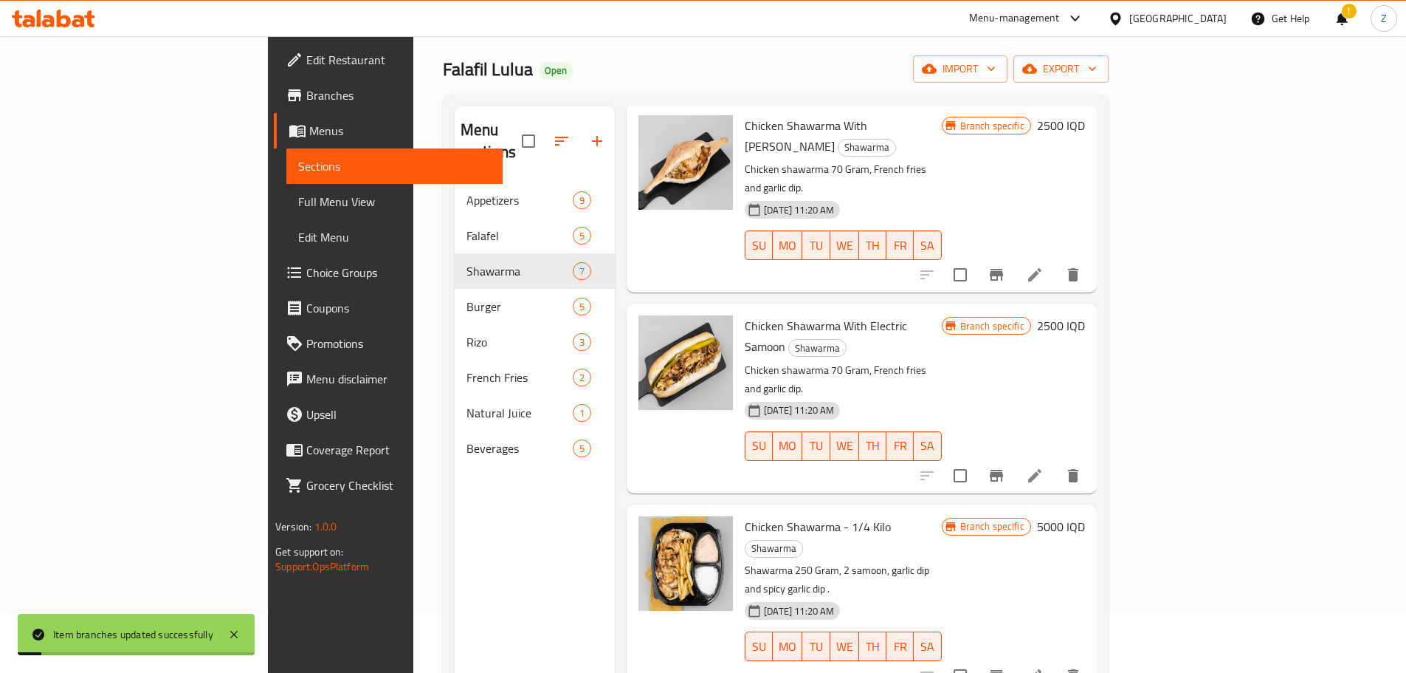
scroll to position [443, 0]
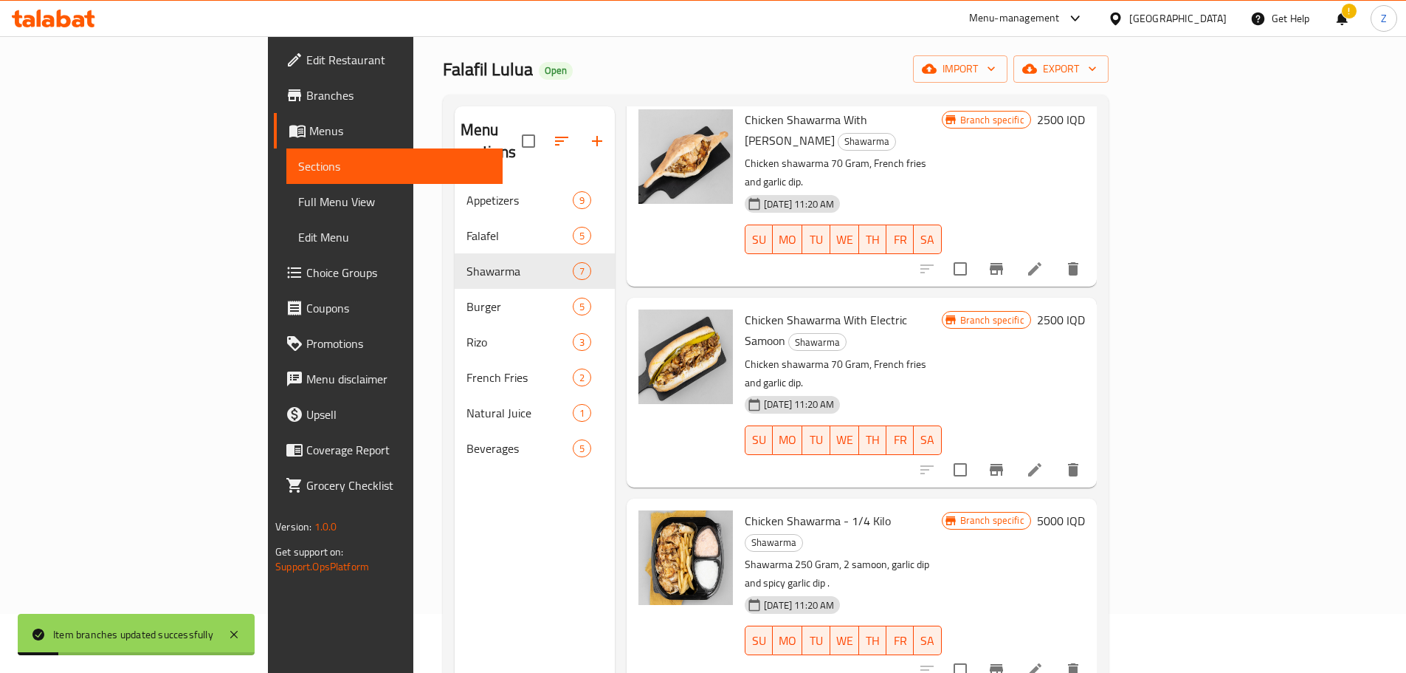
click at [1085, 510] on h6 "5000 IQD" at bounding box center [1061, 520] width 48 height 21
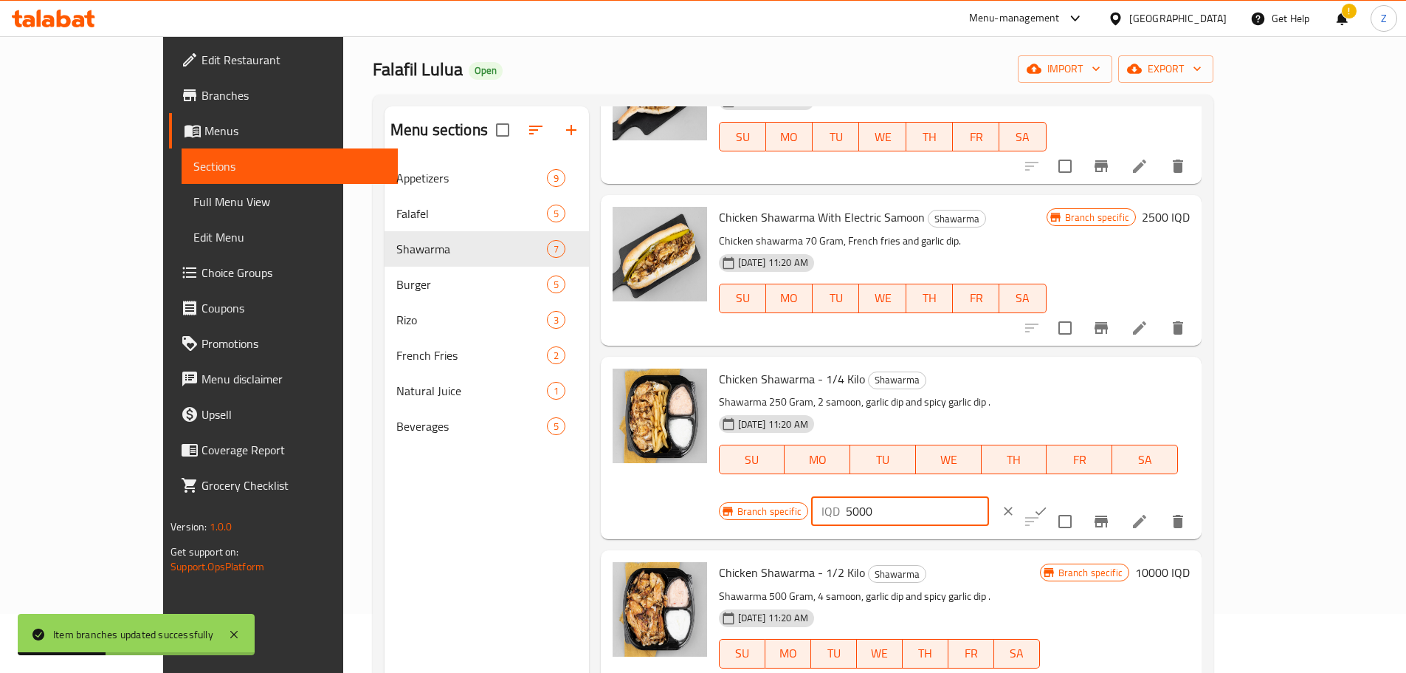
drag, startPoint x: 1152, startPoint y: 385, endPoint x: 1119, endPoint y: 377, distance: 34.0
click at [989, 496] on div "IQD 5000 ​" at bounding box center [900, 511] width 178 height 30
click at [989, 496] on input "7500" at bounding box center [917, 511] width 143 height 30
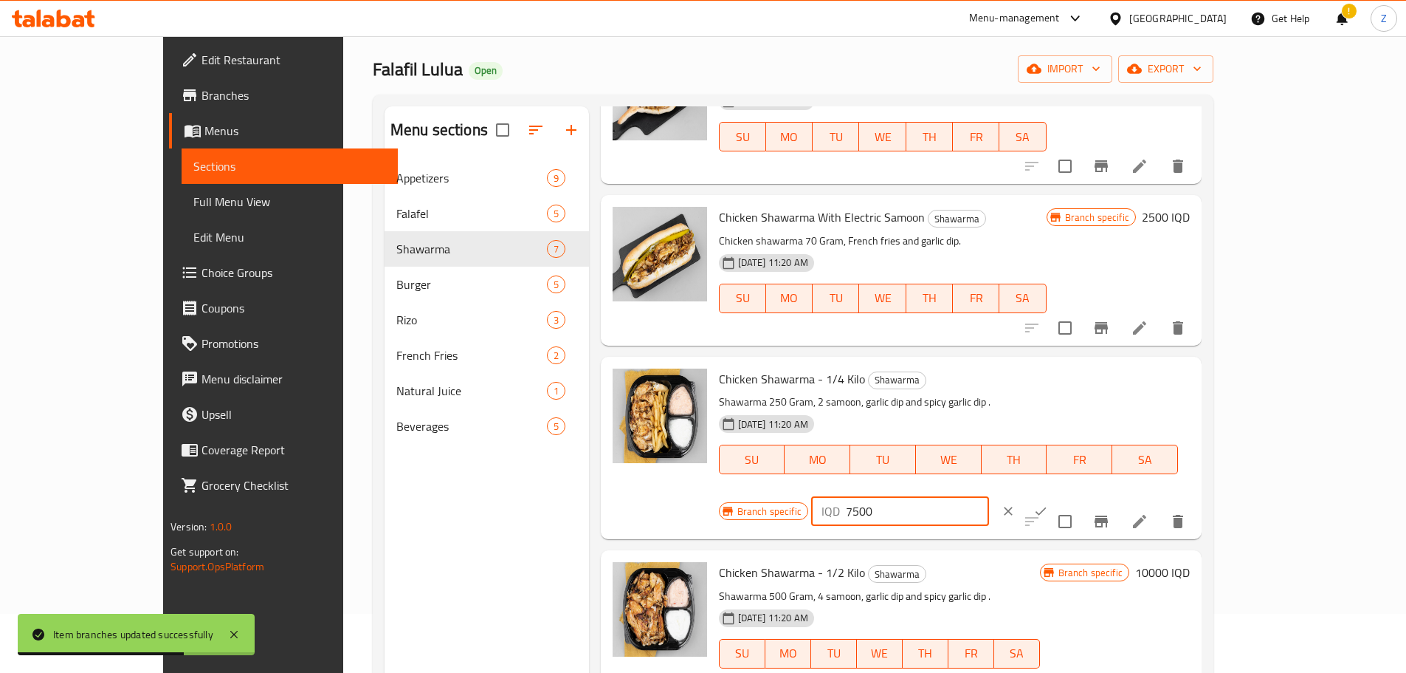
type input "7500"
click at [1048, 504] on icon "ok" at bounding box center [1041, 511] width 15 height 15
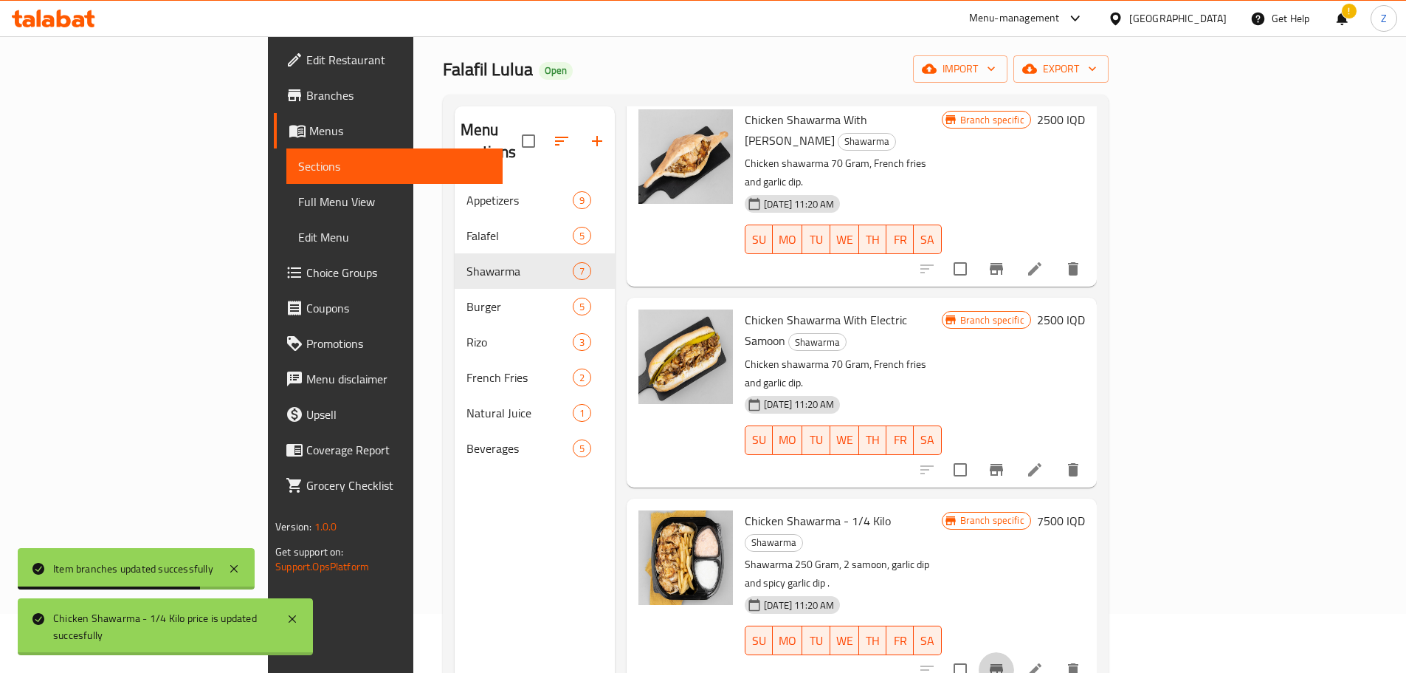
click at [1006, 661] on icon "Branch-specific-item" at bounding box center [997, 670] width 18 height 18
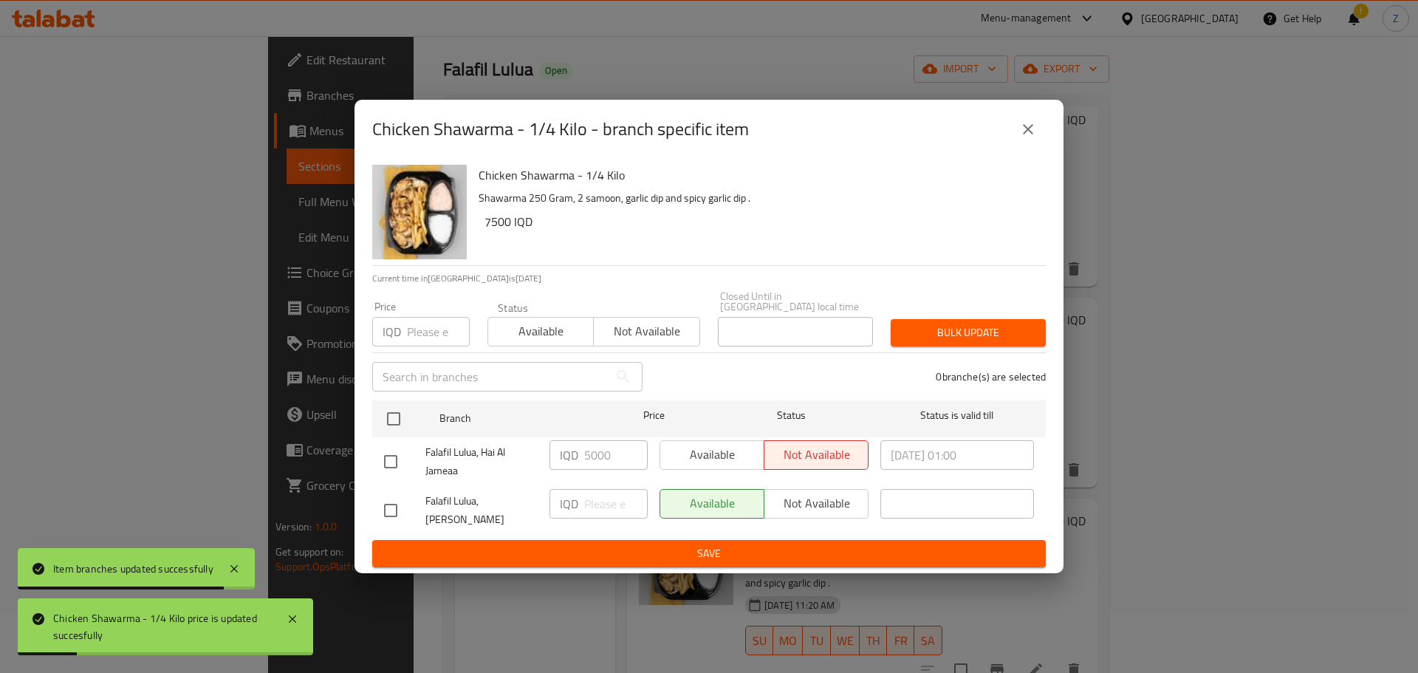
drag, startPoint x: 371, startPoint y: 432, endPoint x: 388, endPoint y: 422, distance: 20.2
click at [371, 432] on div "Chicken Shawarma - 1/4 Kilo Shawarma 250 Gram, 2 samoon, garlic dip and spicy g…" at bounding box center [708, 366] width 709 height 415
click at [388, 422] on input "checkbox" at bounding box center [393, 418] width 31 height 31
checkbox input "true"
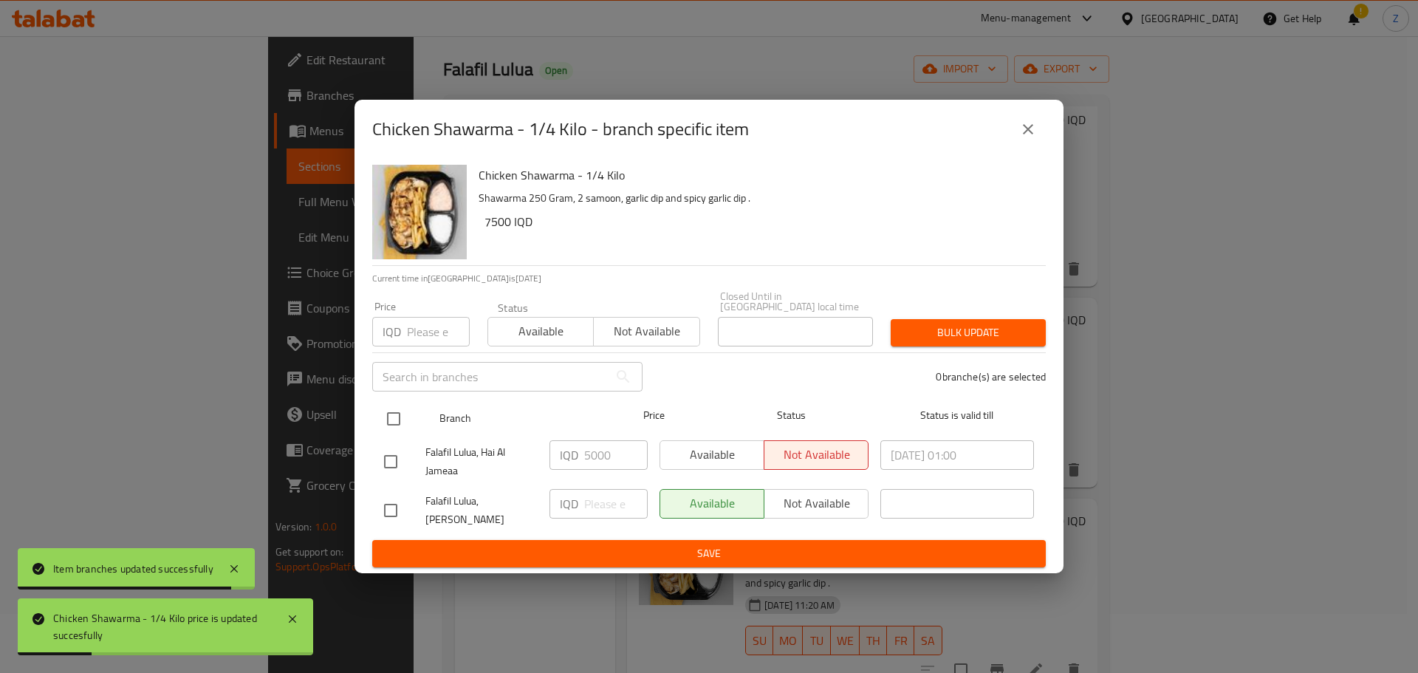
checkbox input "true"
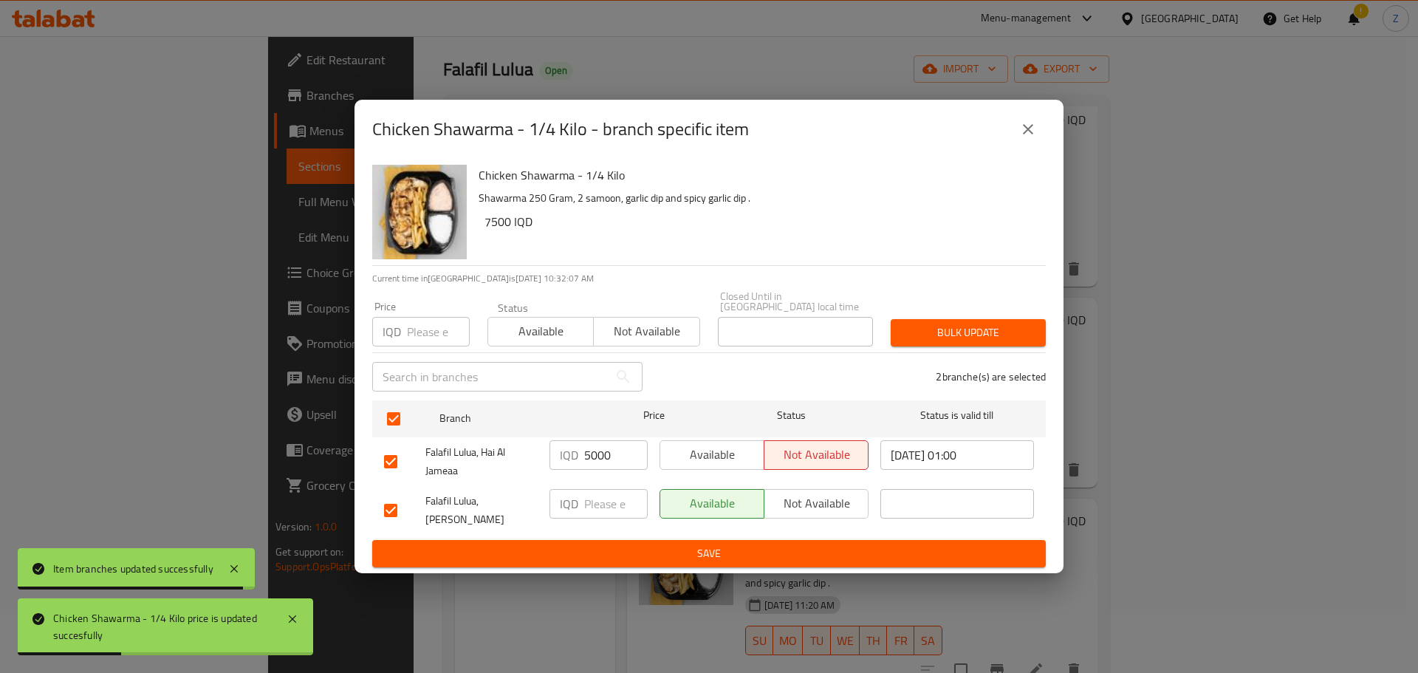
click at [609, 456] on input "5000" at bounding box center [615, 455] width 63 height 30
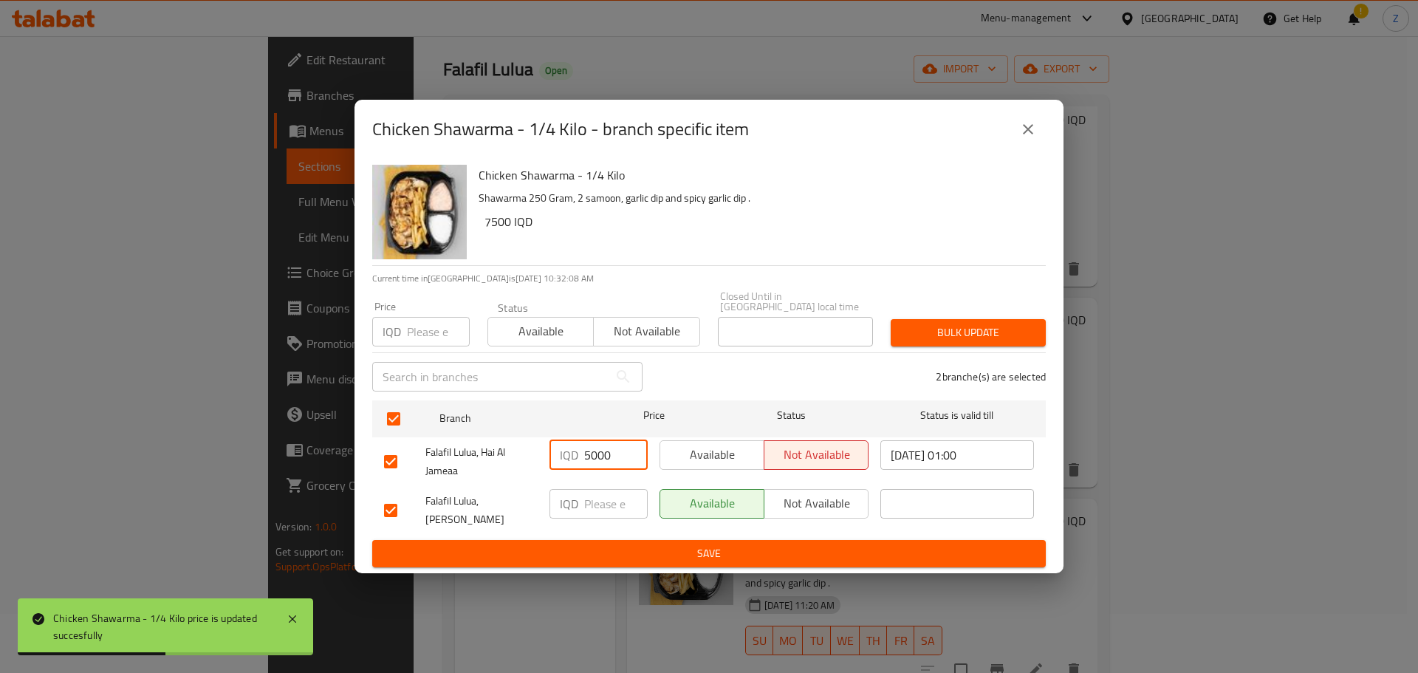
paste input "75"
type input "7500"
click at [619, 540] on button "Save" at bounding box center [708, 553] width 673 height 27
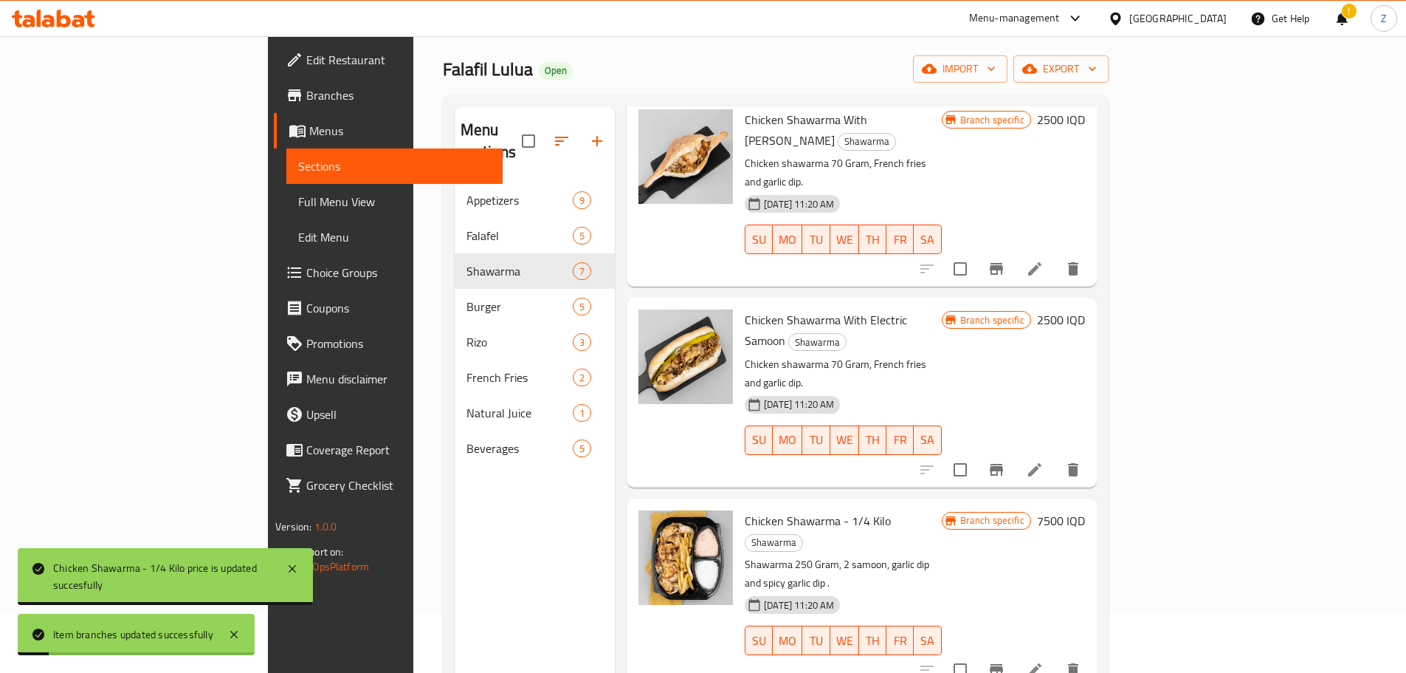
scroll to position [493, 0]
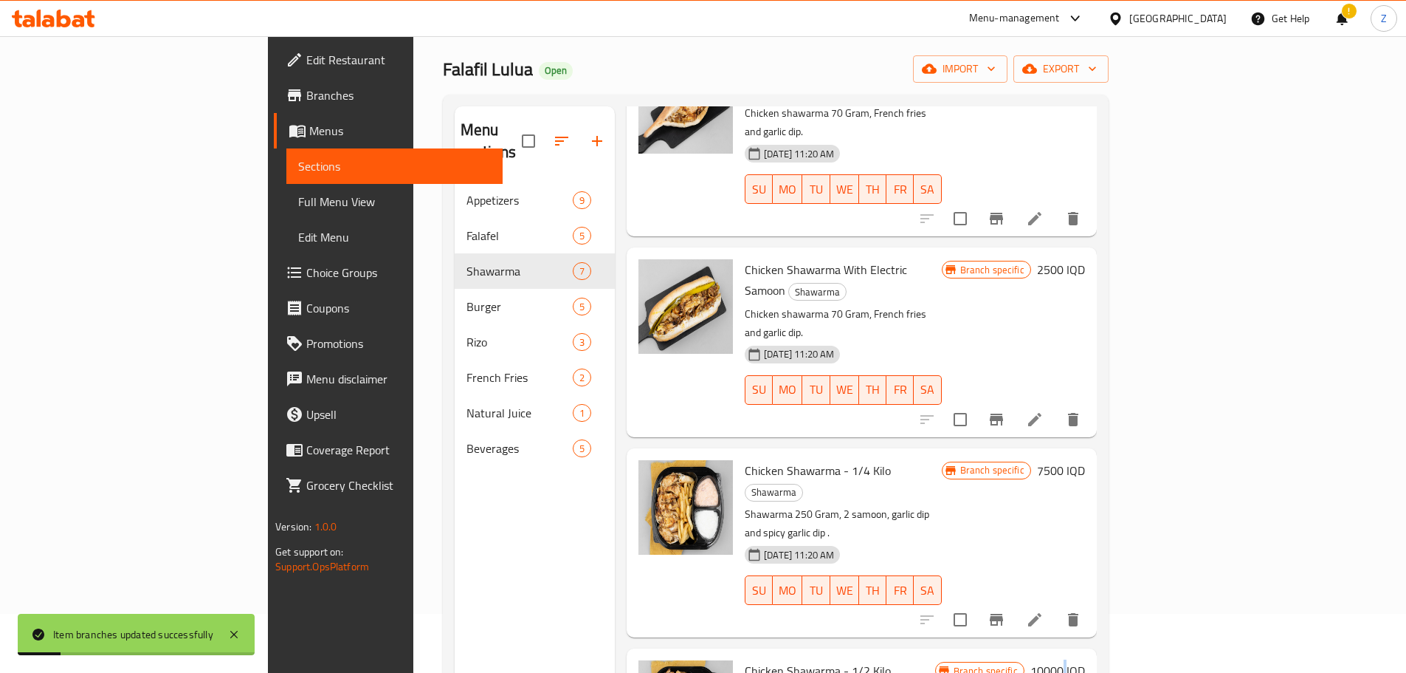
click at [1085, 660] on h6 "10000 IQD" at bounding box center [1058, 670] width 55 height 21
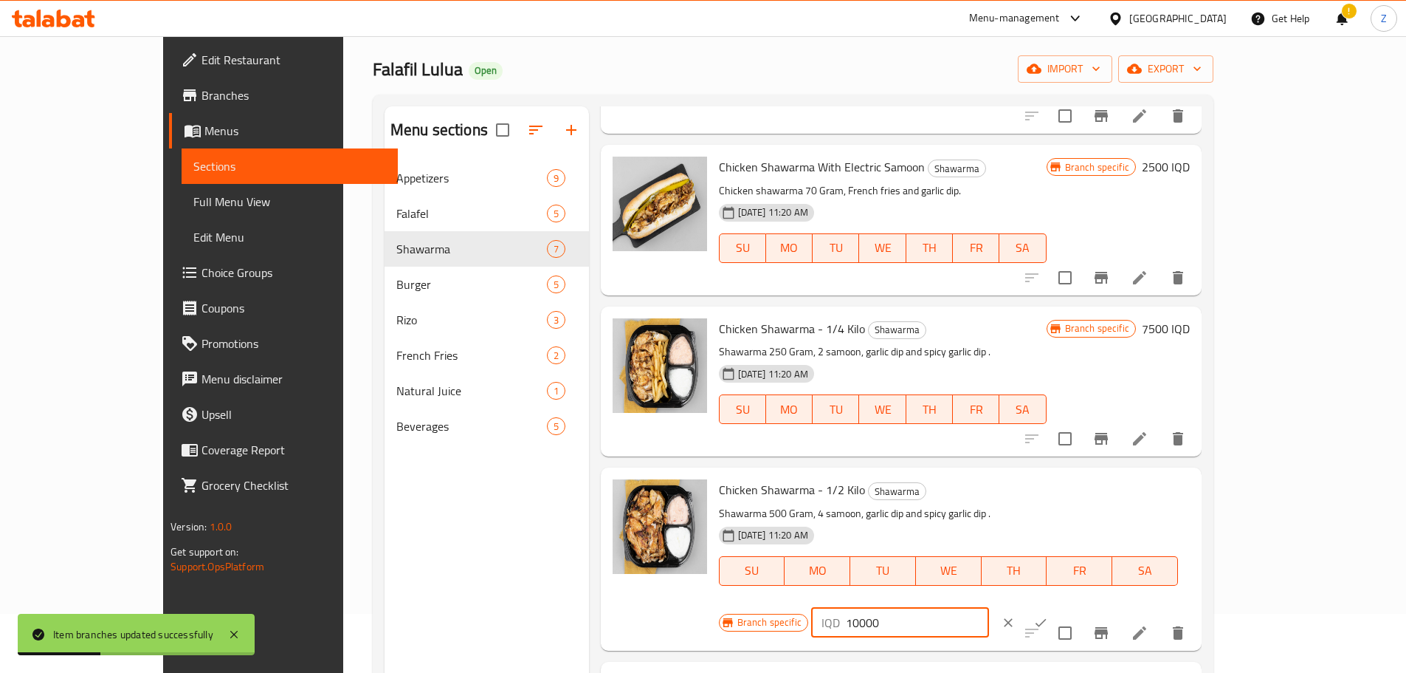
drag, startPoint x: 1145, startPoint y: 498, endPoint x: 1152, endPoint y: 498, distance: 7.4
click at [989, 608] on input "10000" at bounding box center [917, 623] width 143 height 30
click at [989, 608] on input "15000" at bounding box center [917, 623] width 143 height 30
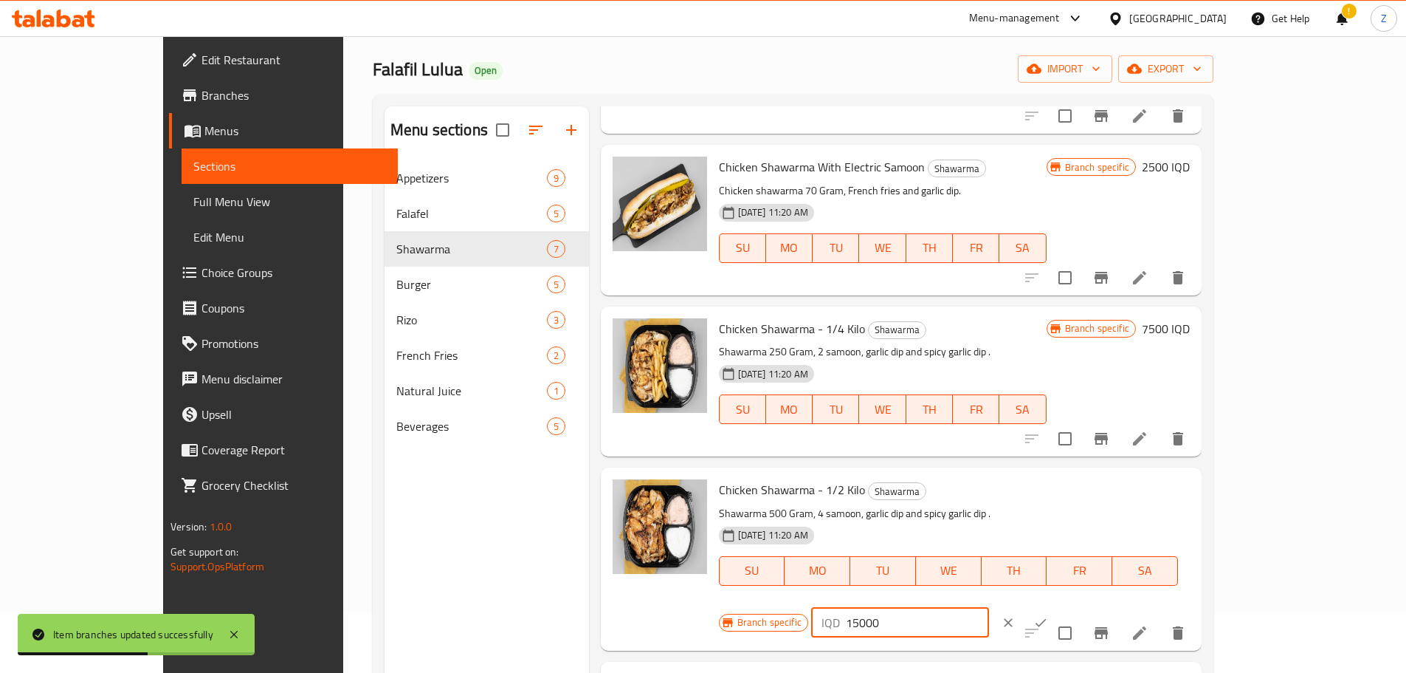
type input "15000"
click at [1057, 606] on button "ok" at bounding box center [1041, 622] width 32 height 32
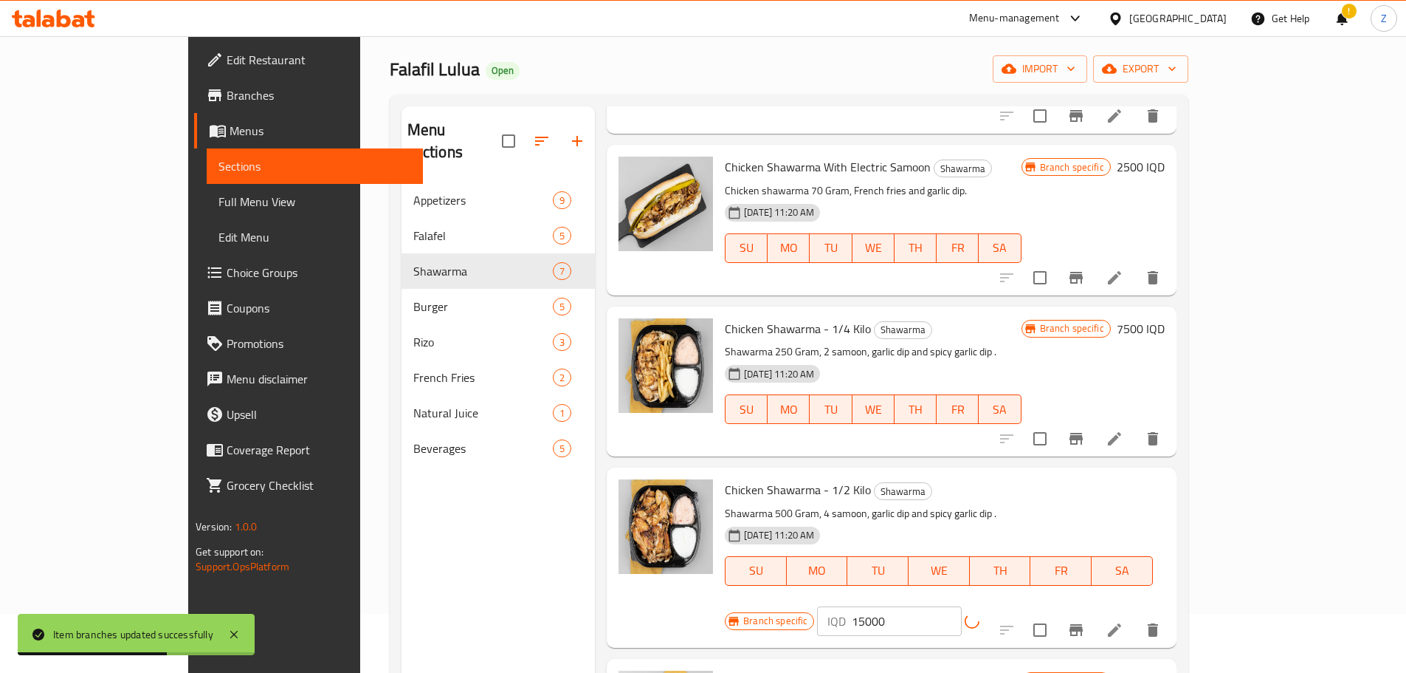
click at [1094, 612] on button "Branch-specific-item" at bounding box center [1076, 629] width 35 height 35
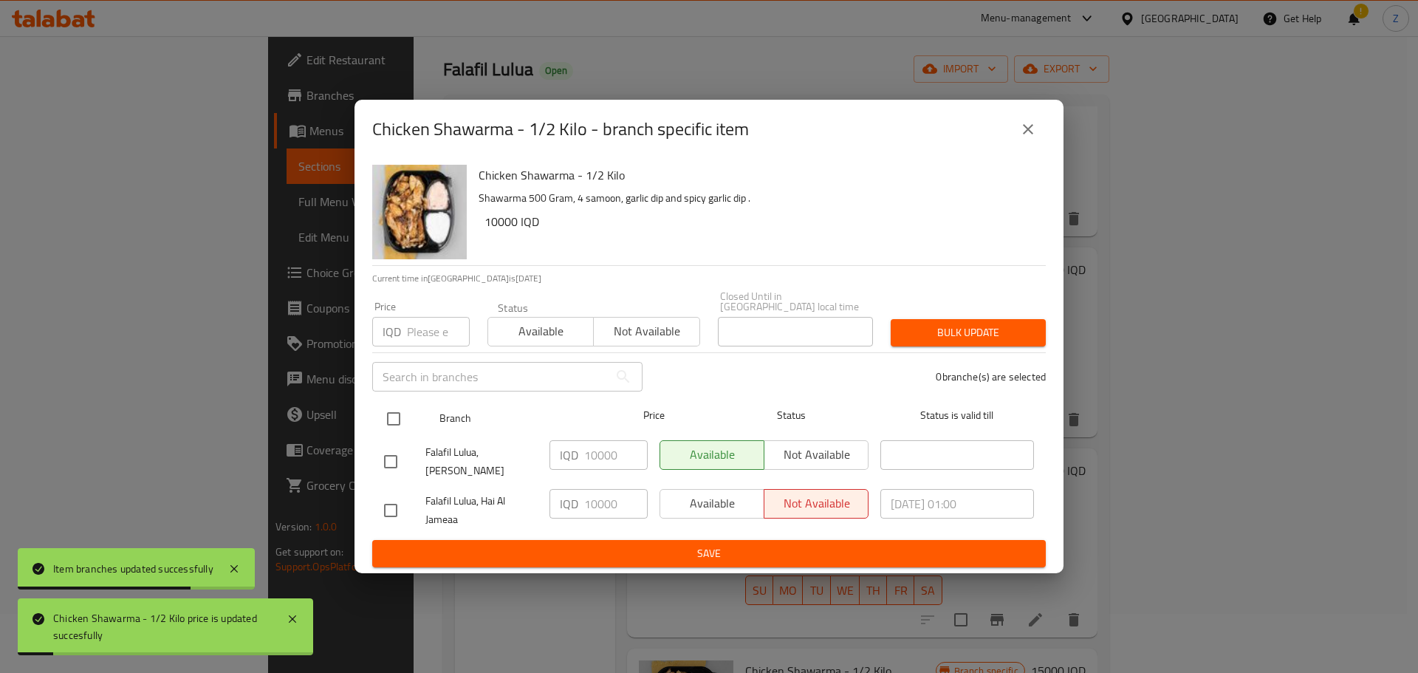
click at [405, 417] on input "checkbox" at bounding box center [393, 418] width 31 height 31
checkbox input "true"
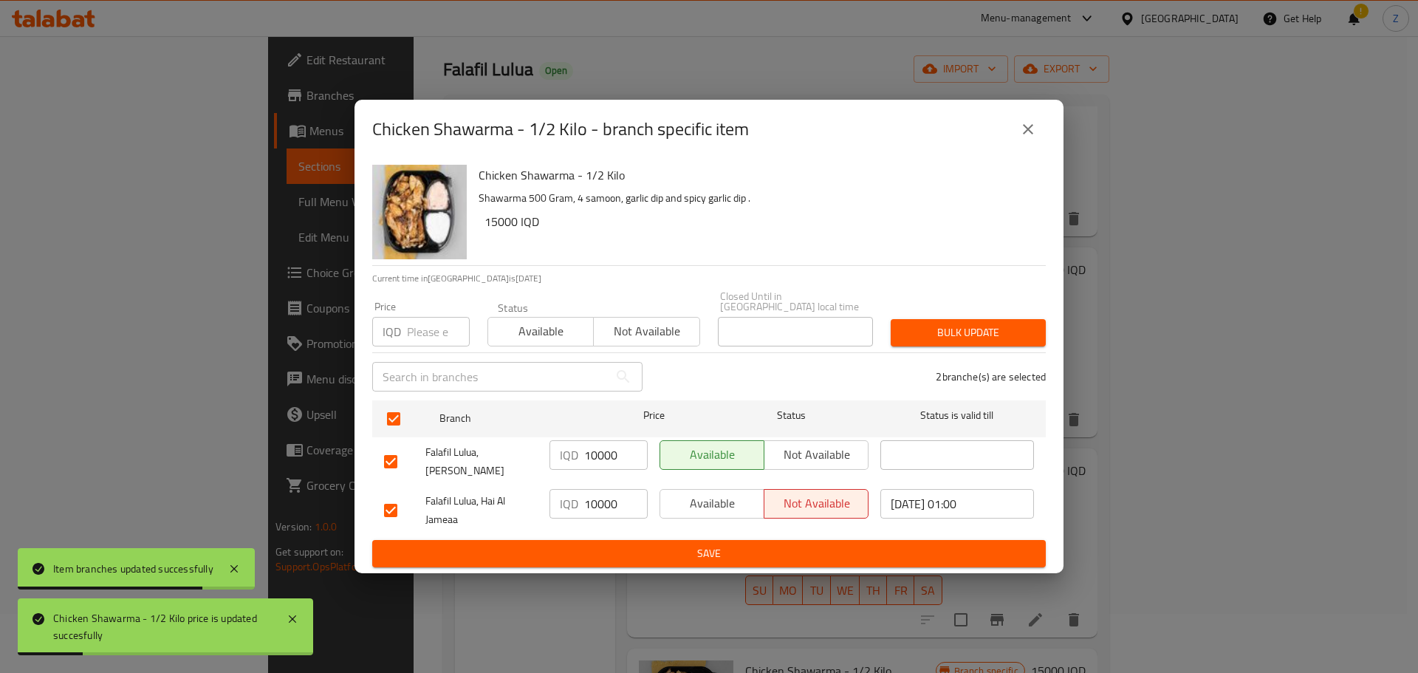
click at [622, 464] on input "10000" at bounding box center [615, 455] width 63 height 30
paste input "5"
type input "15000"
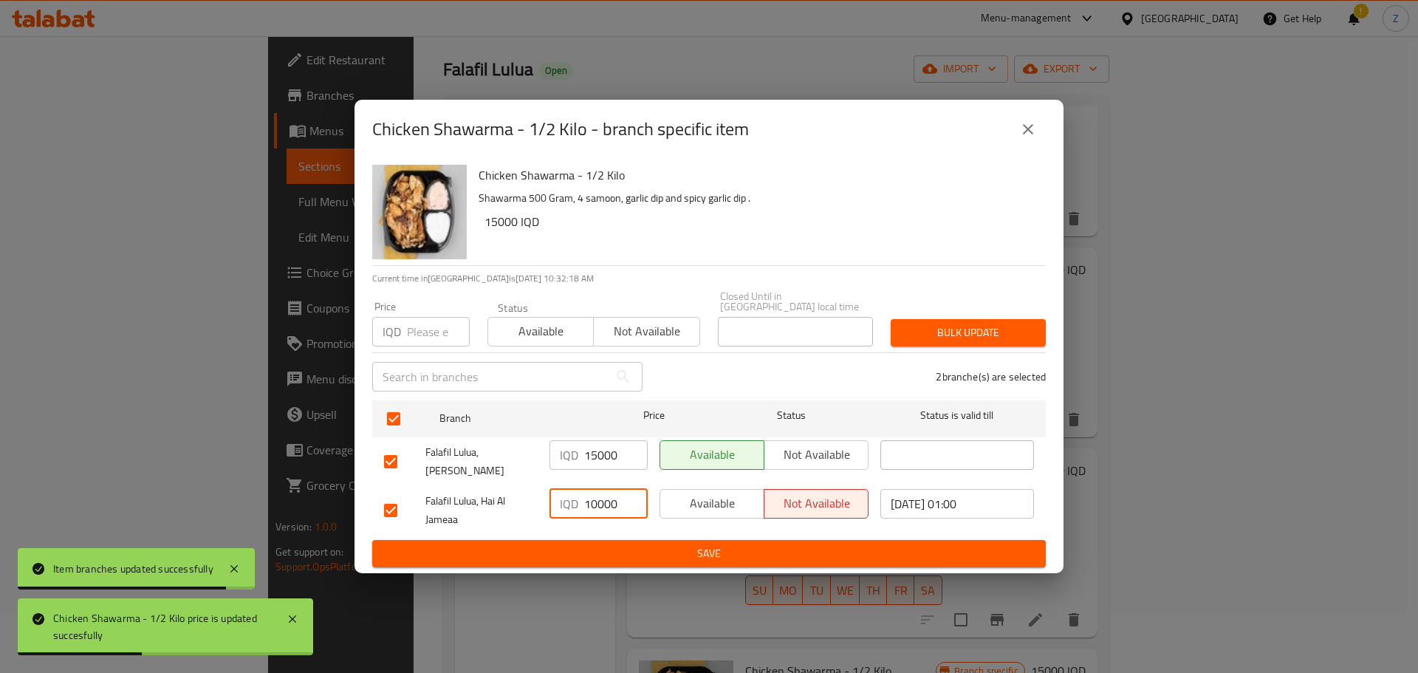
click at [605, 489] on input "10000" at bounding box center [615, 504] width 63 height 30
paste input "5"
type input "15000"
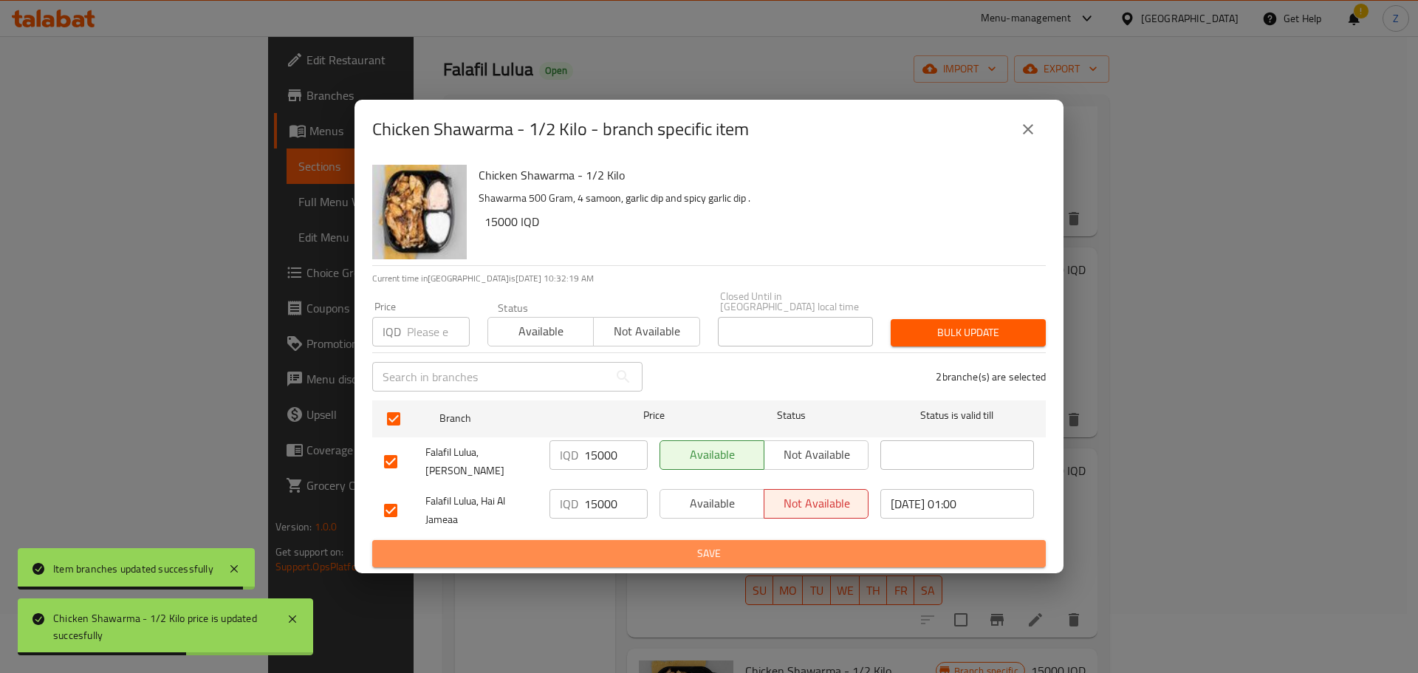
click at [615, 544] on span "Save" at bounding box center [709, 553] width 650 height 18
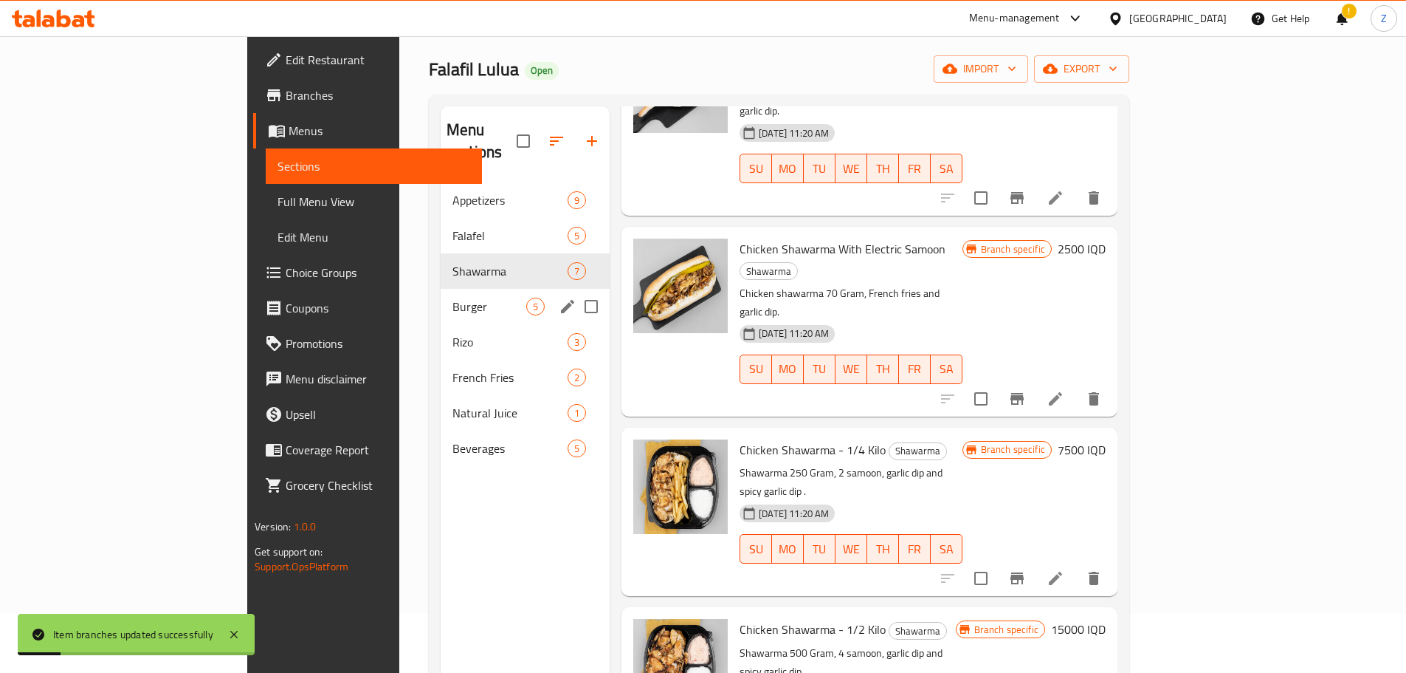
click at [441, 300] on div "Burger 5" at bounding box center [525, 306] width 169 height 35
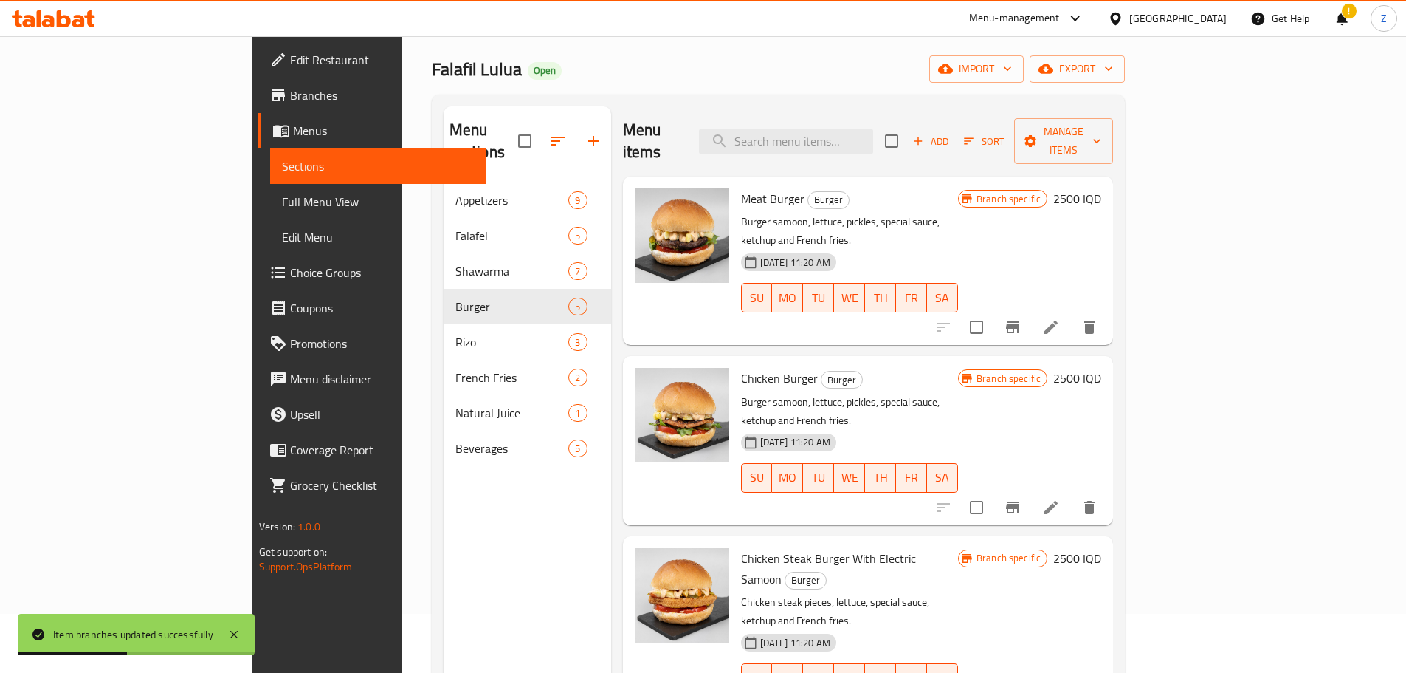
click at [1102, 188] on h6 "2500 IQD" at bounding box center [1078, 198] width 48 height 21
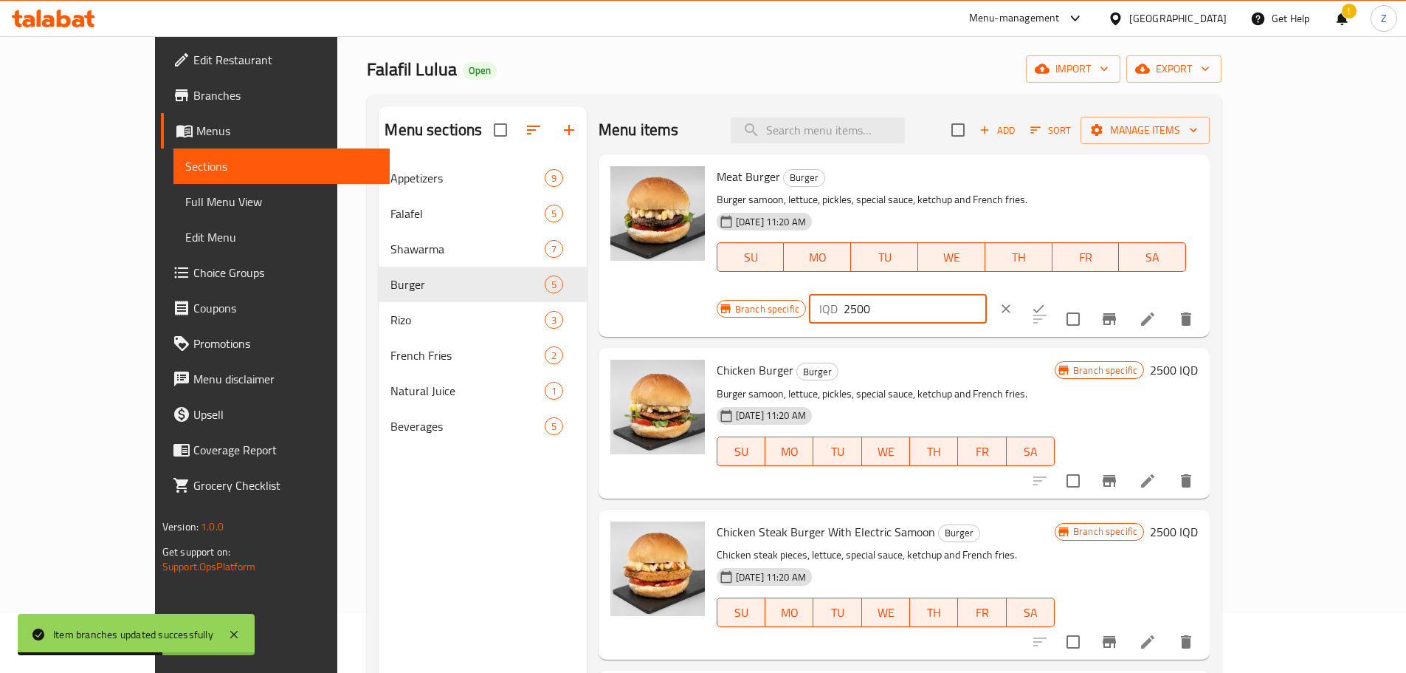
drag, startPoint x: 1141, startPoint y: 179, endPoint x: 1102, endPoint y: 160, distance: 43.3
click at [1106, 165] on div "Meat Burger Burger Burger samoon, lettuce, pickles, special sauce, ketchup and …" at bounding box center [957, 245] width 493 height 171
click at [987, 294] on input "3500" at bounding box center [915, 309] width 143 height 30
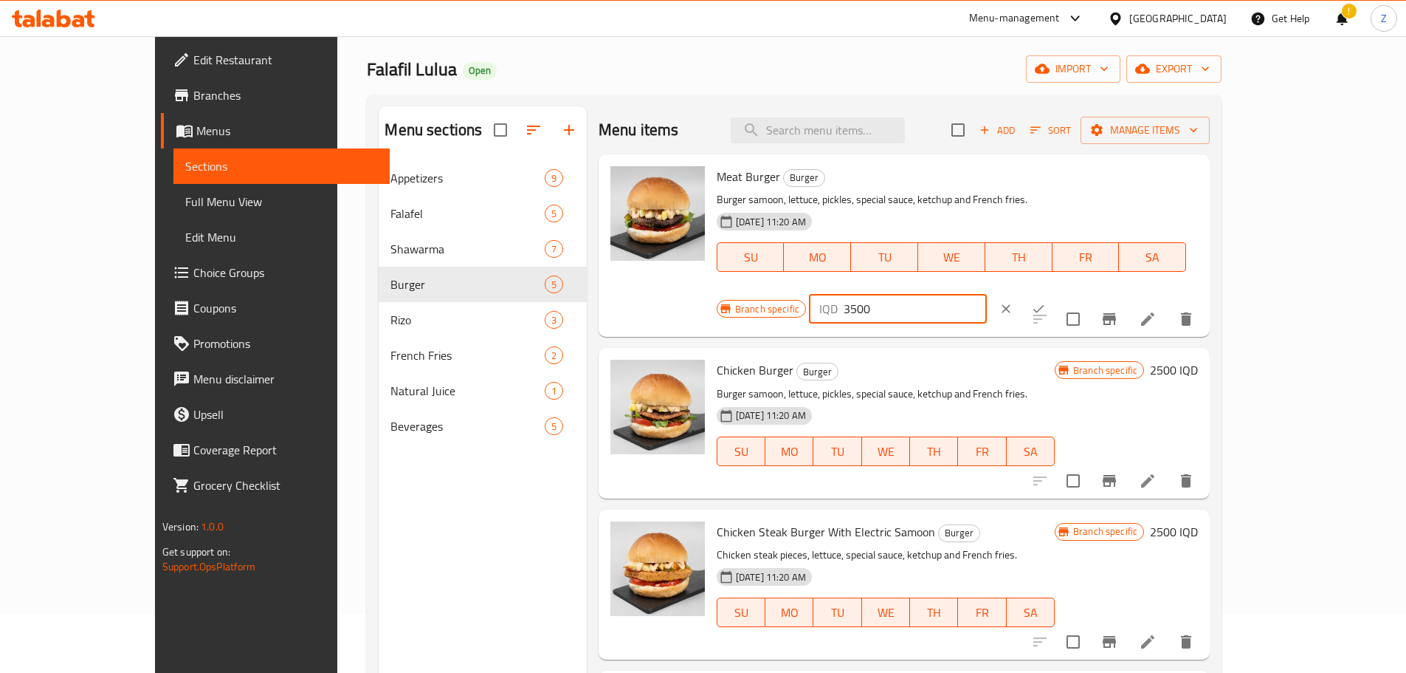
type input "3500"
click at [1046, 301] on icon "ok" at bounding box center [1038, 308] width 15 height 15
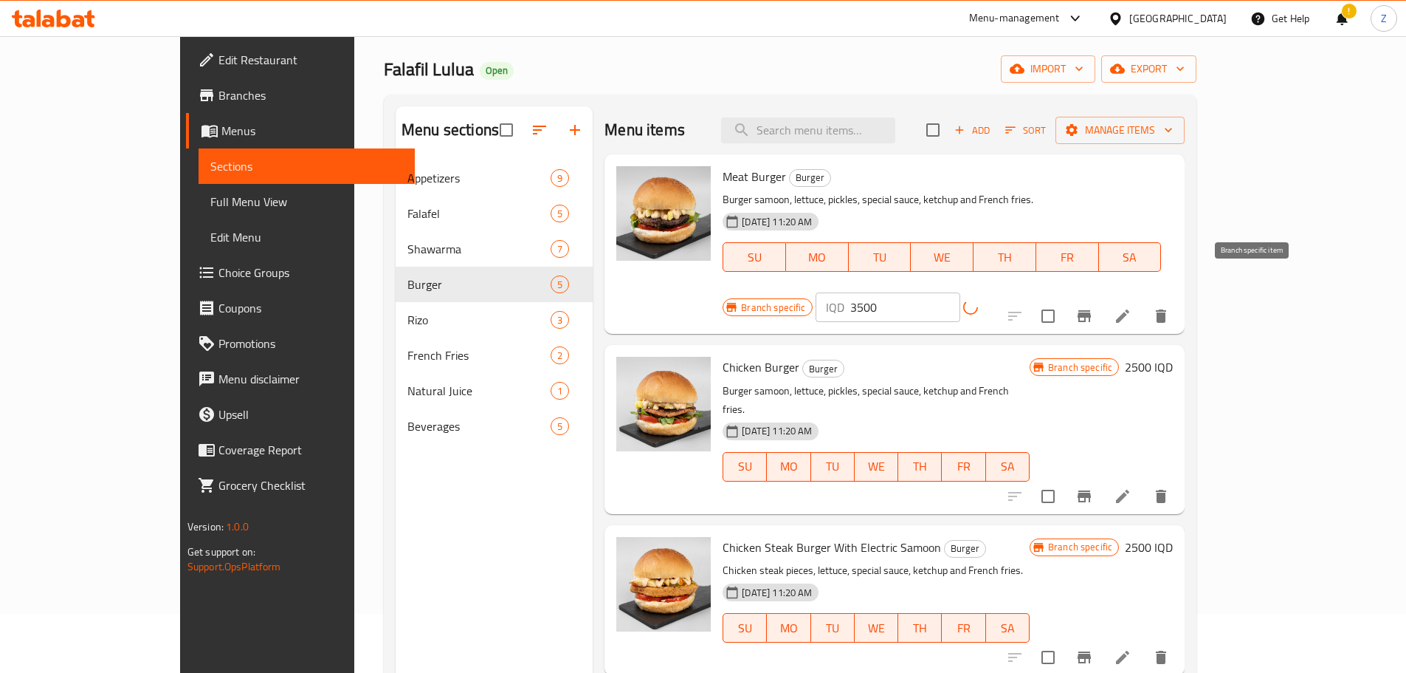
click at [1102, 298] on button "Branch-specific-item" at bounding box center [1084, 315] width 35 height 35
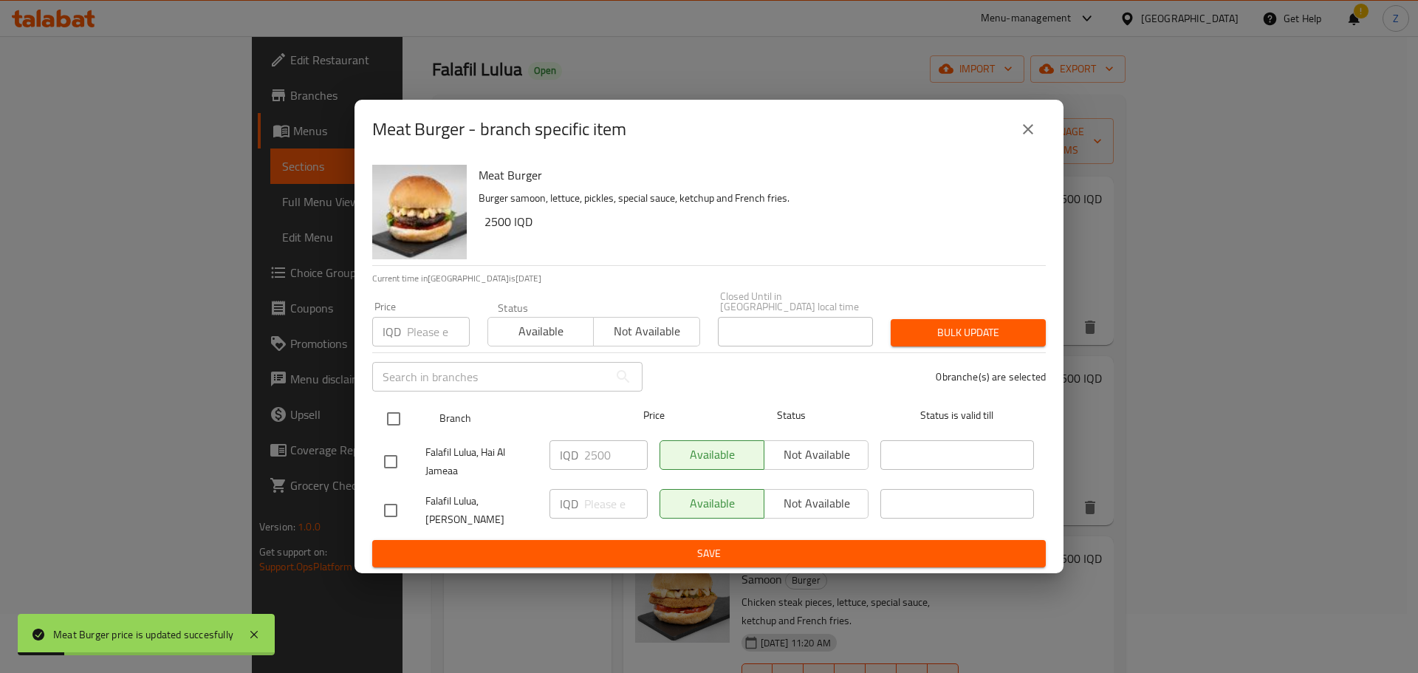
click at [382, 419] on input "checkbox" at bounding box center [393, 418] width 31 height 31
checkbox input "true"
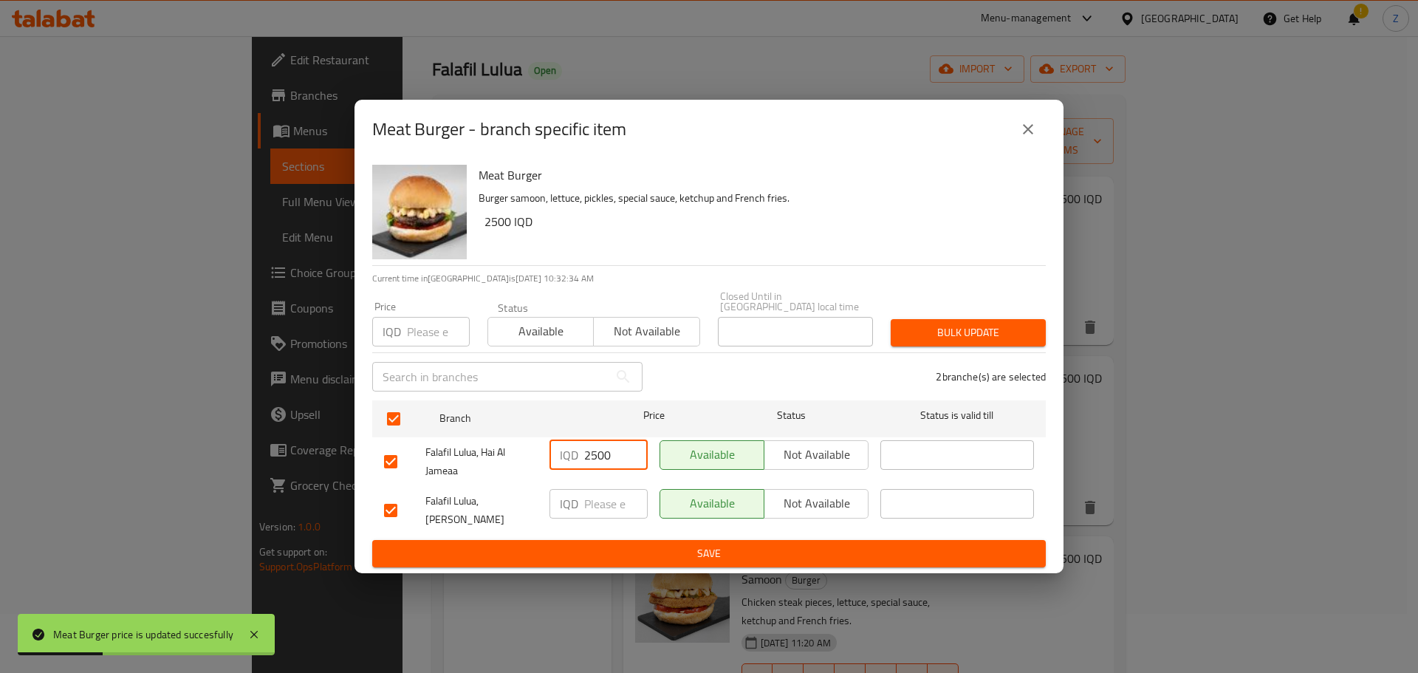
click at [598, 461] on input "2500" at bounding box center [615, 455] width 63 height 30
click at [599, 458] on input "2500" at bounding box center [615, 455] width 63 height 30
paste input "3"
type input "3500"
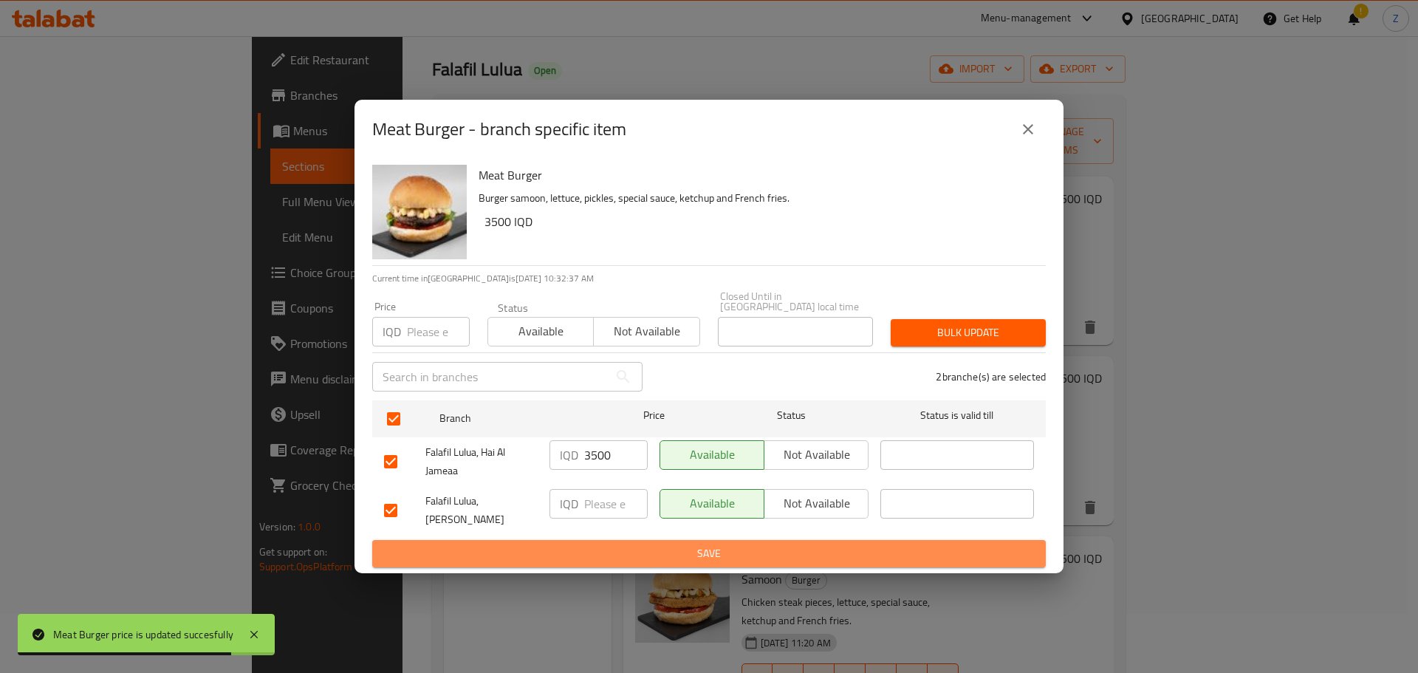
click at [637, 553] on button "Save" at bounding box center [708, 553] width 673 height 27
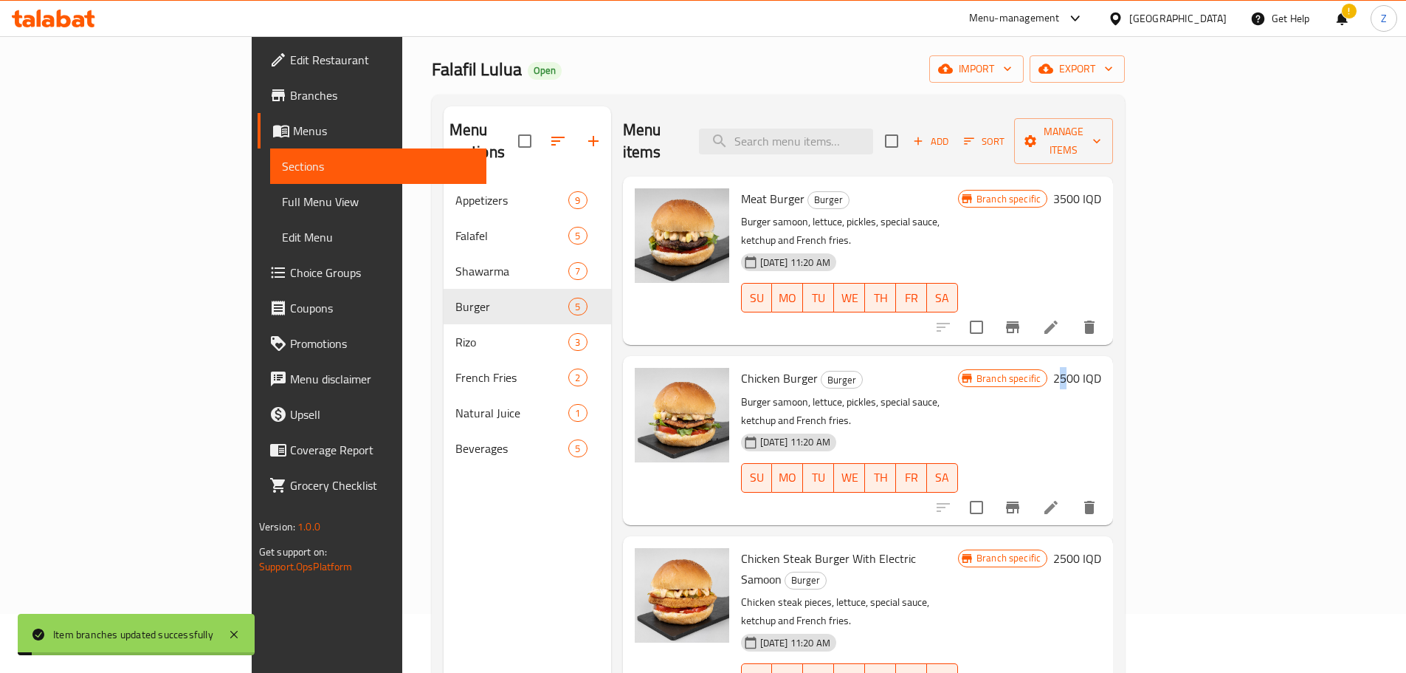
click at [1102, 368] on h6 "2500 IQD" at bounding box center [1078, 378] width 48 height 21
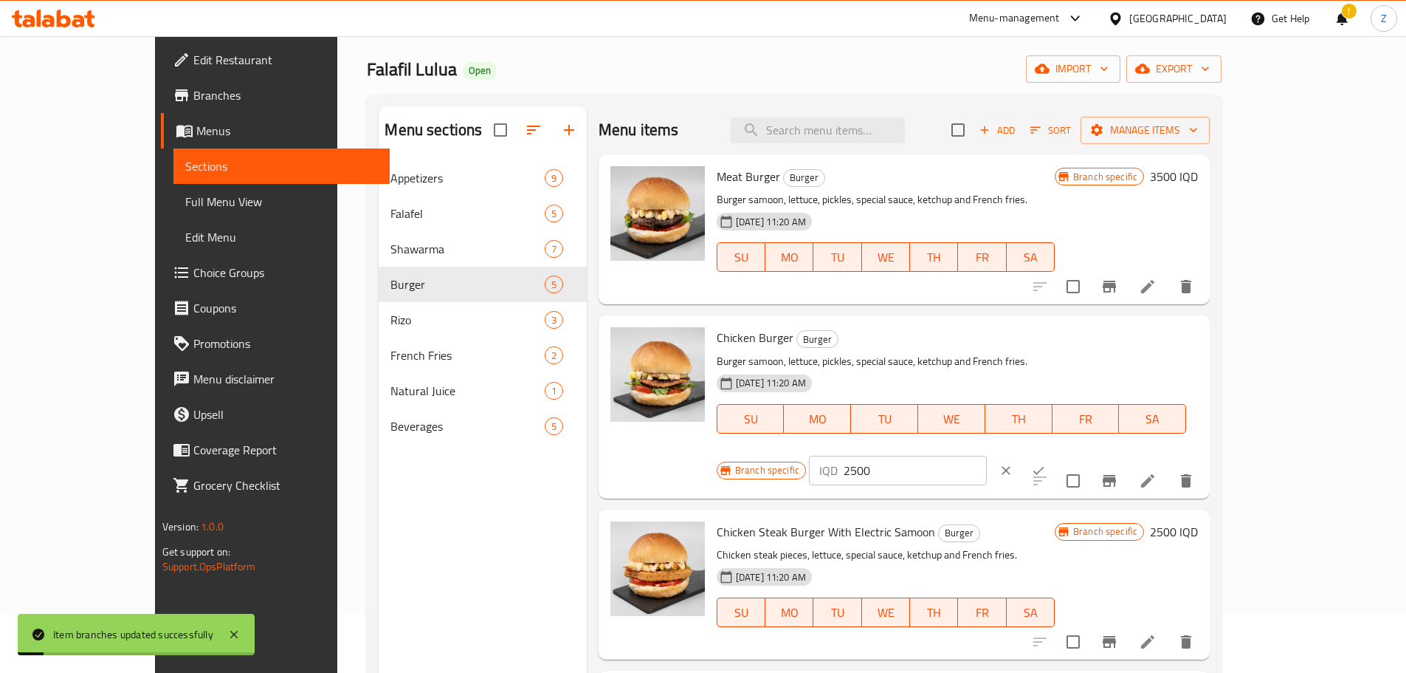
click at [987, 456] on input "2500" at bounding box center [915, 471] width 143 height 30
paste input "3"
type input "3500"
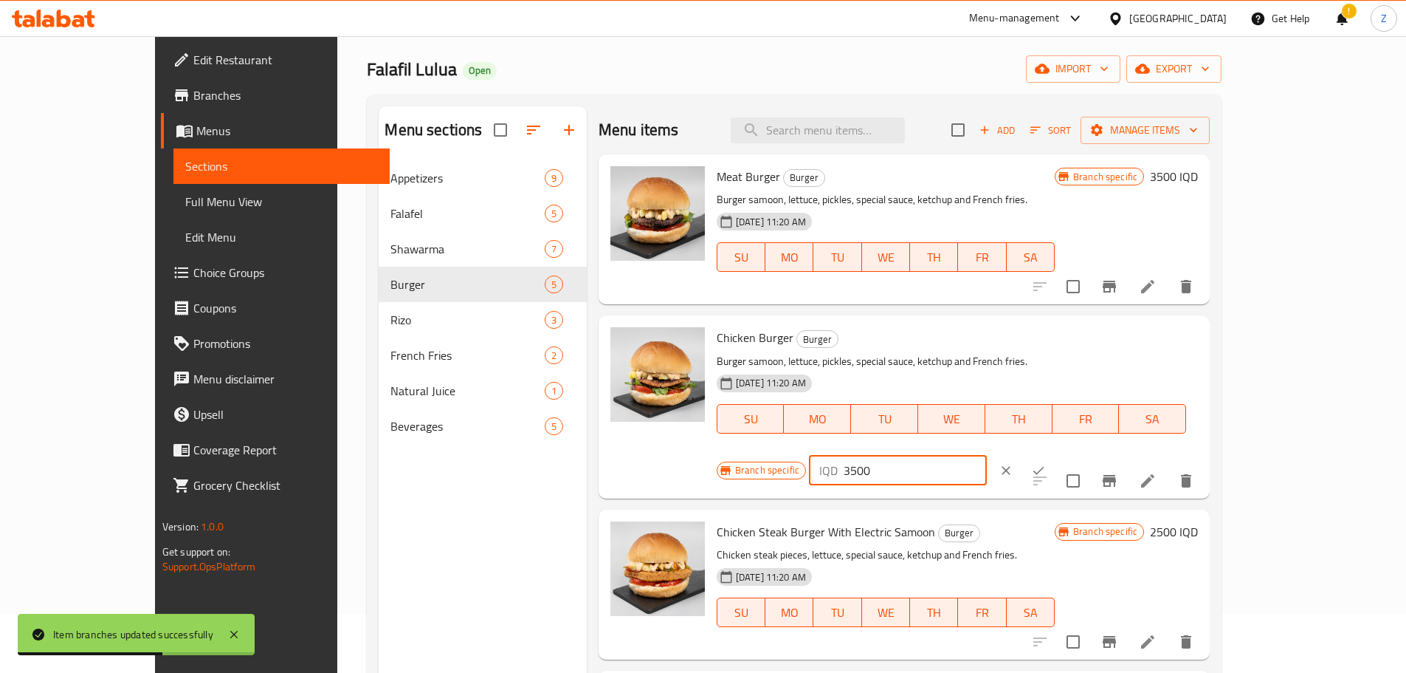
click at [1046, 463] on icon "ok" at bounding box center [1038, 470] width 15 height 15
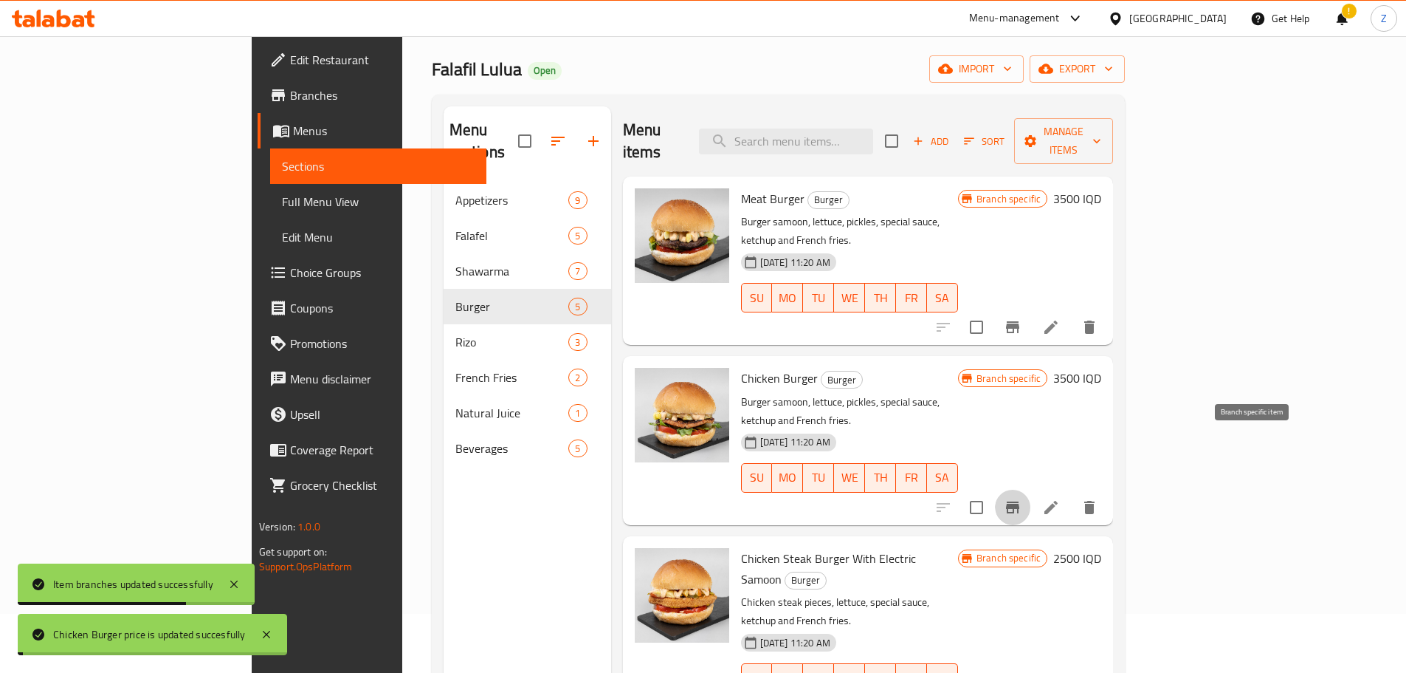
click at [1022, 498] on icon "Branch-specific-item" at bounding box center [1013, 507] width 18 height 18
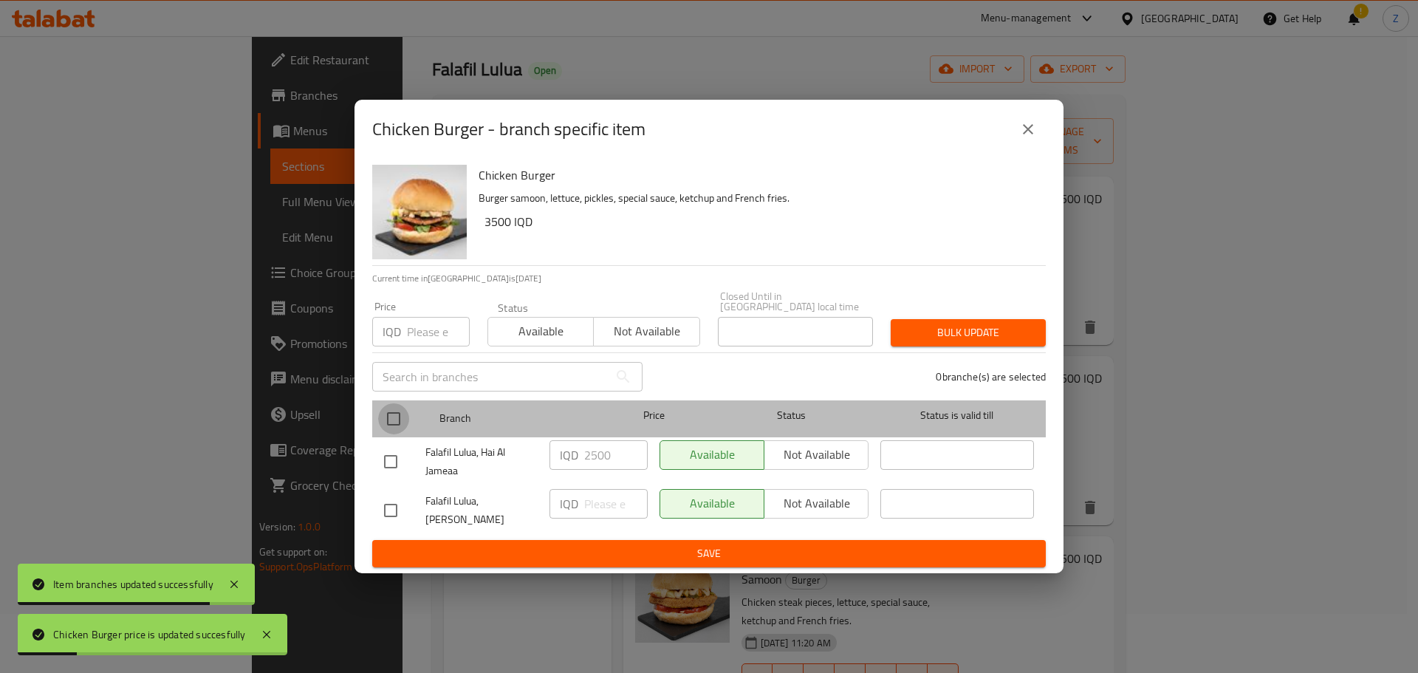
click at [387, 404] on input "checkbox" at bounding box center [393, 418] width 31 height 31
checkbox input "true"
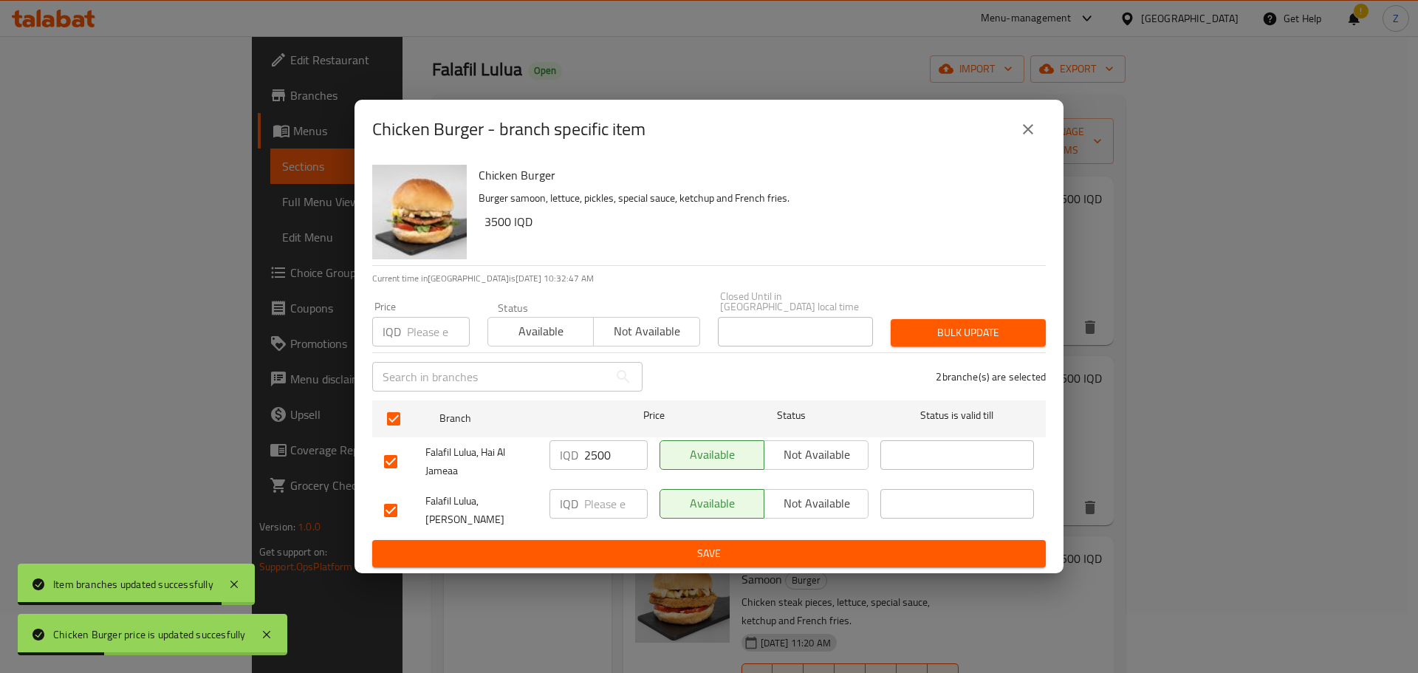
click at [591, 456] on input "2500" at bounding box center [615, 455] width 63 height 30
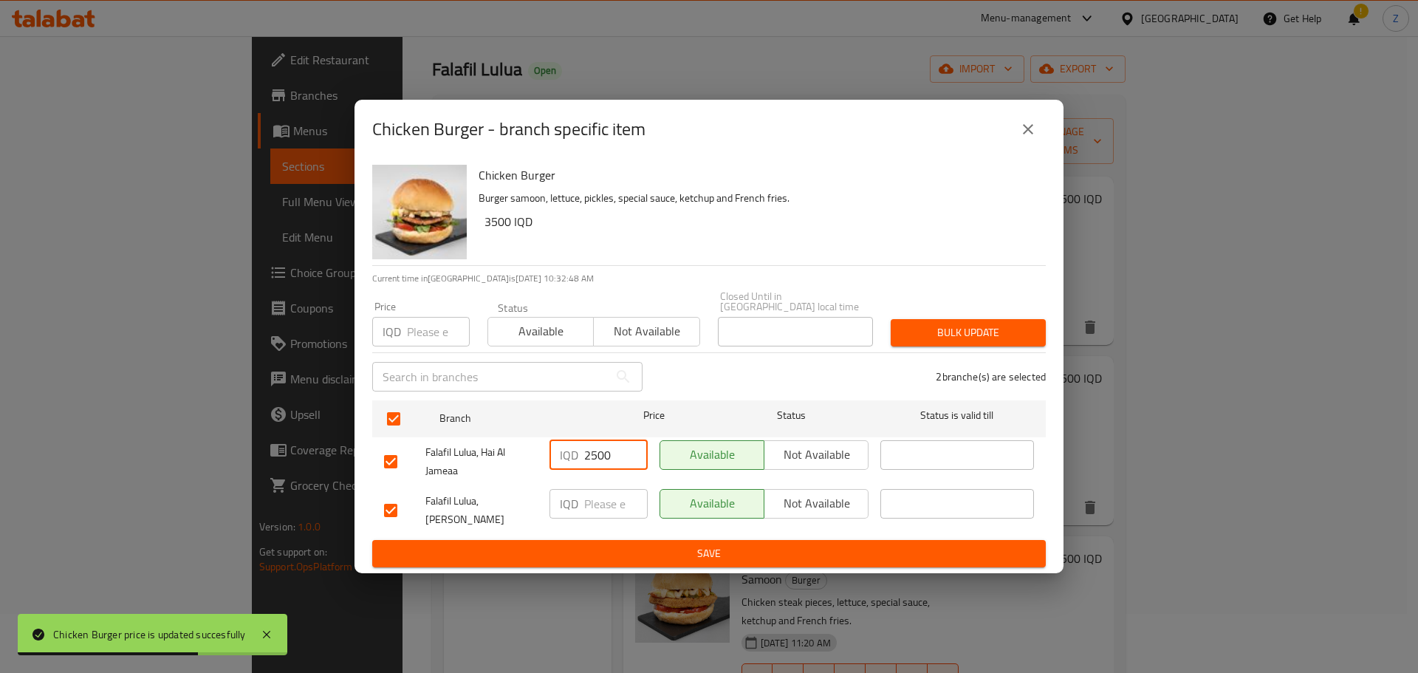
paste input "3"
type input "3500"
click at [644, 551] on span "Save" at bounding box center [709, 553] width 650 height 18
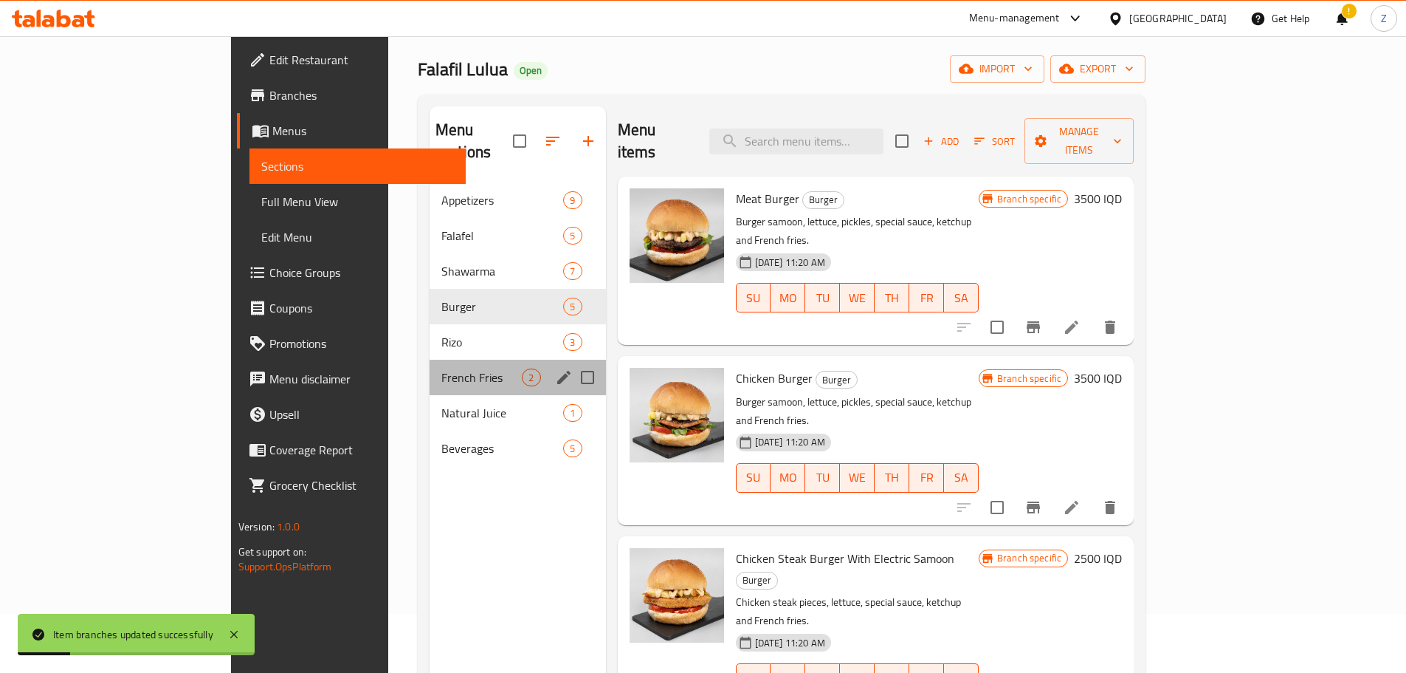
click at [430, 360] on div "French Fries 2" at bounding box center [518, 377] width 176 height 35
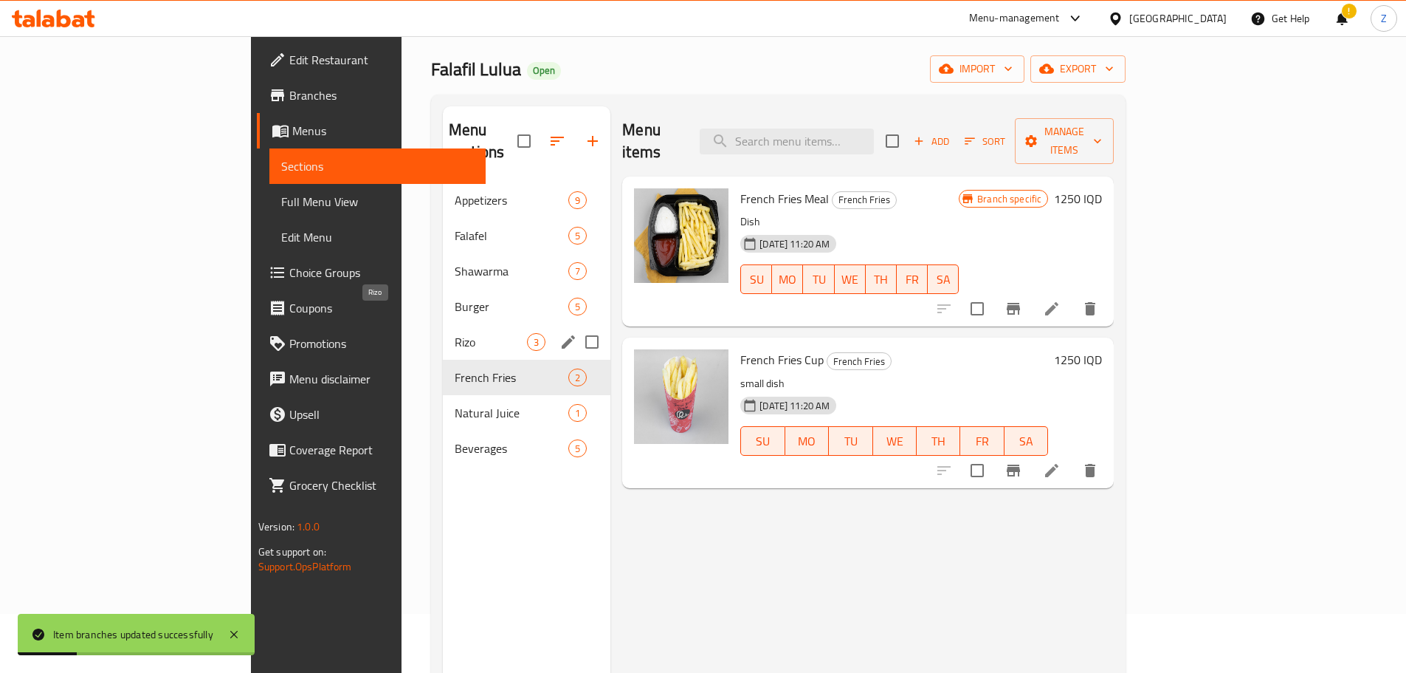
click at [455, 333] on span "Rizo" at bounding box center [491, 342] width 72 height 18
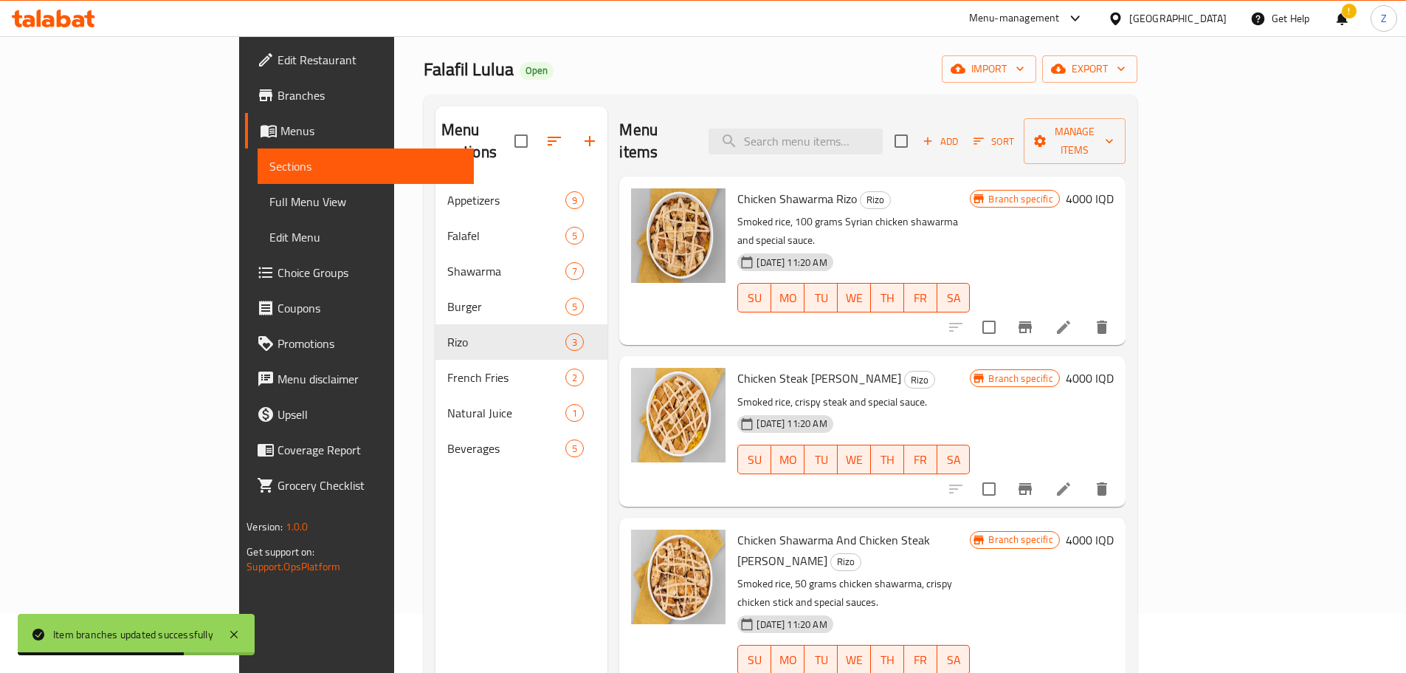
click at [1114, 188] on h6 "4000 IQD" at bounding box center [1090, 198] width 48 height 21
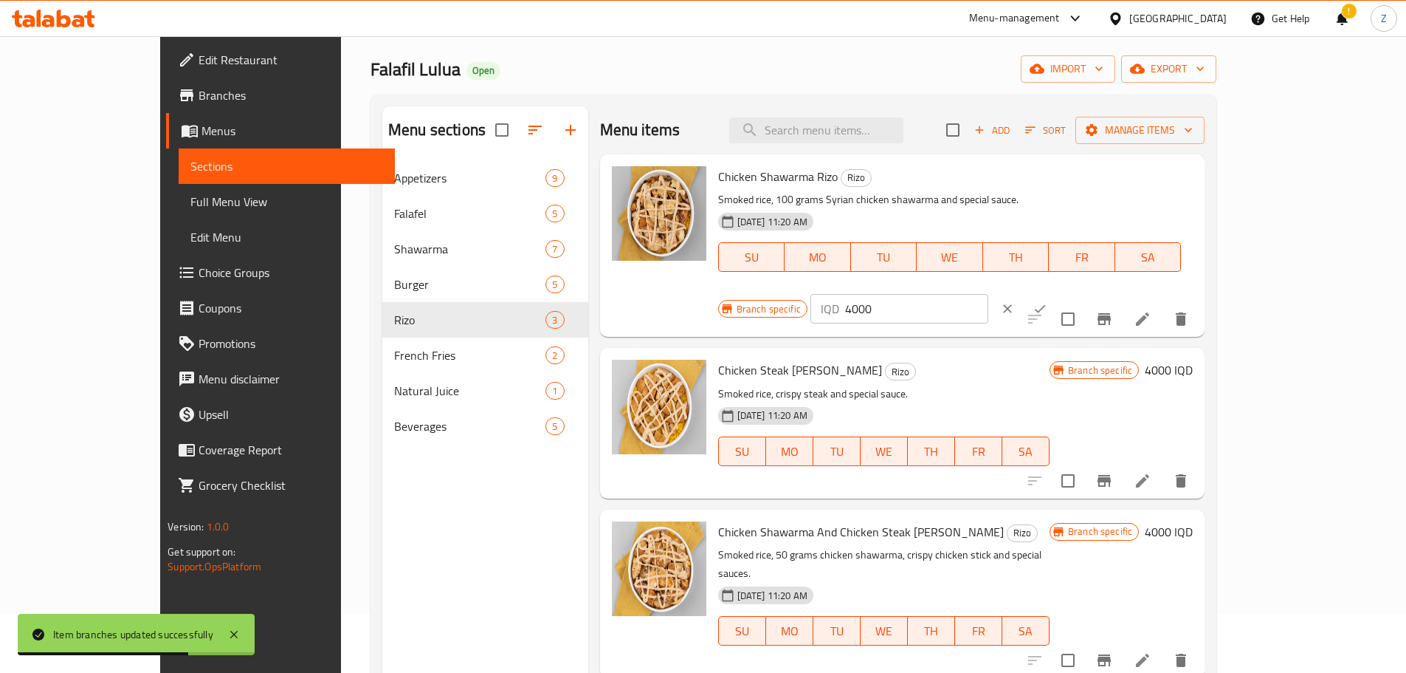
click at [989, 294] on input "4000" at bounding box center [916, 309] width 143 height 30
click at [989, 294] on input "3500" at bounding box center [916, 309] width 143 height 30
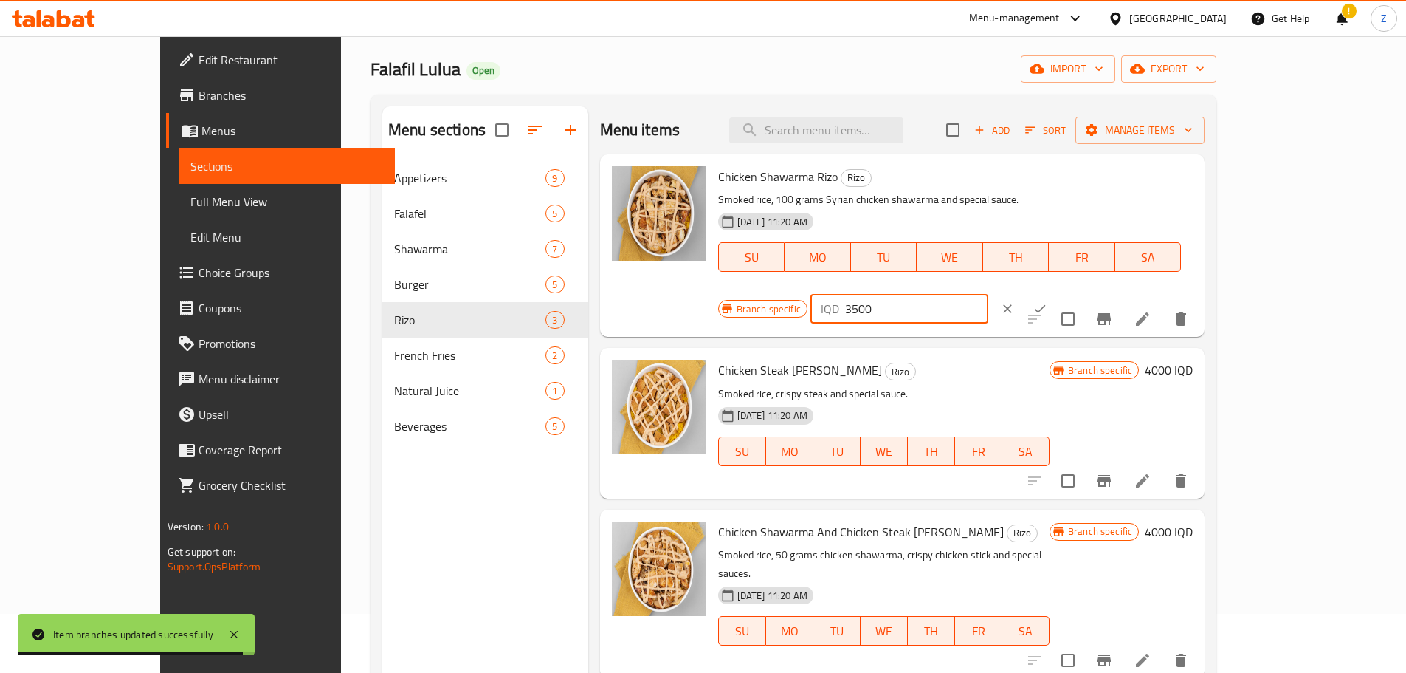
click at [989, 294] on input "3500" at bounding box center [916, 309] width 143 height 30
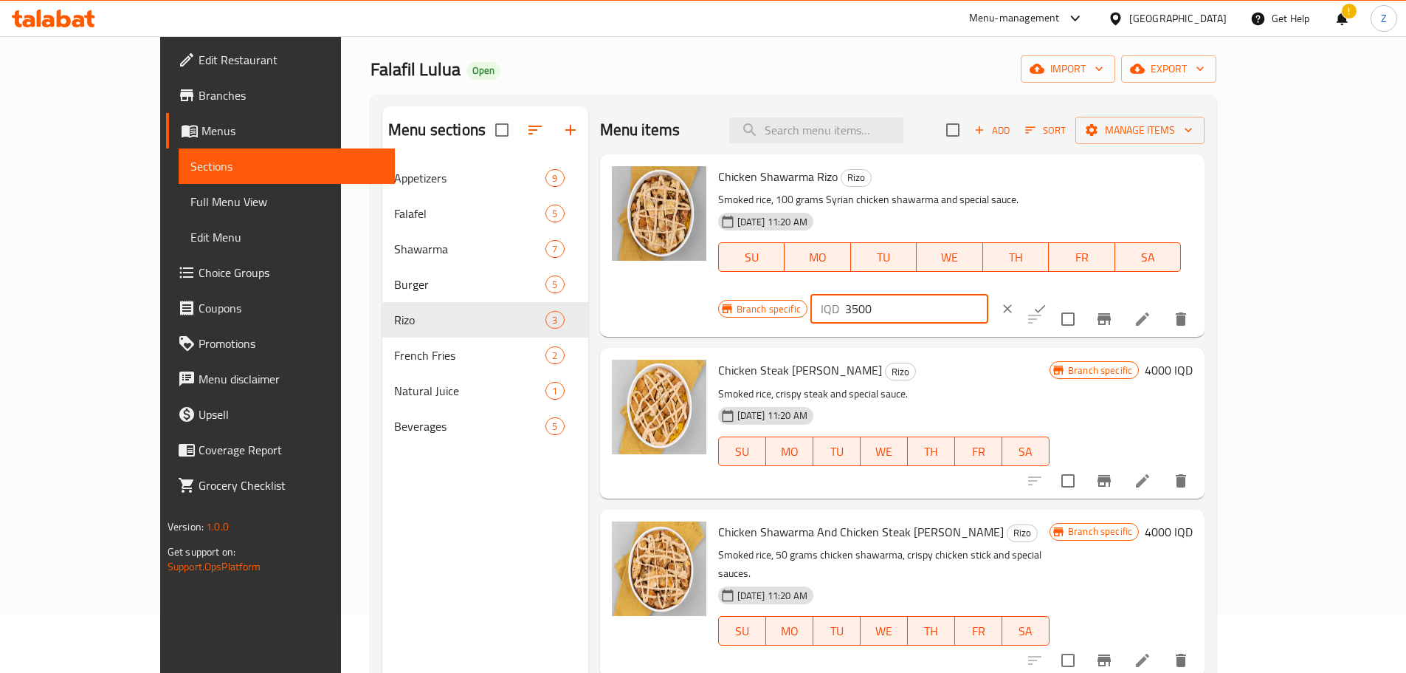
type input "3500"
click at [1048, 301] on icon "ok" at bounding box center [1040, 308] width 15 height 15
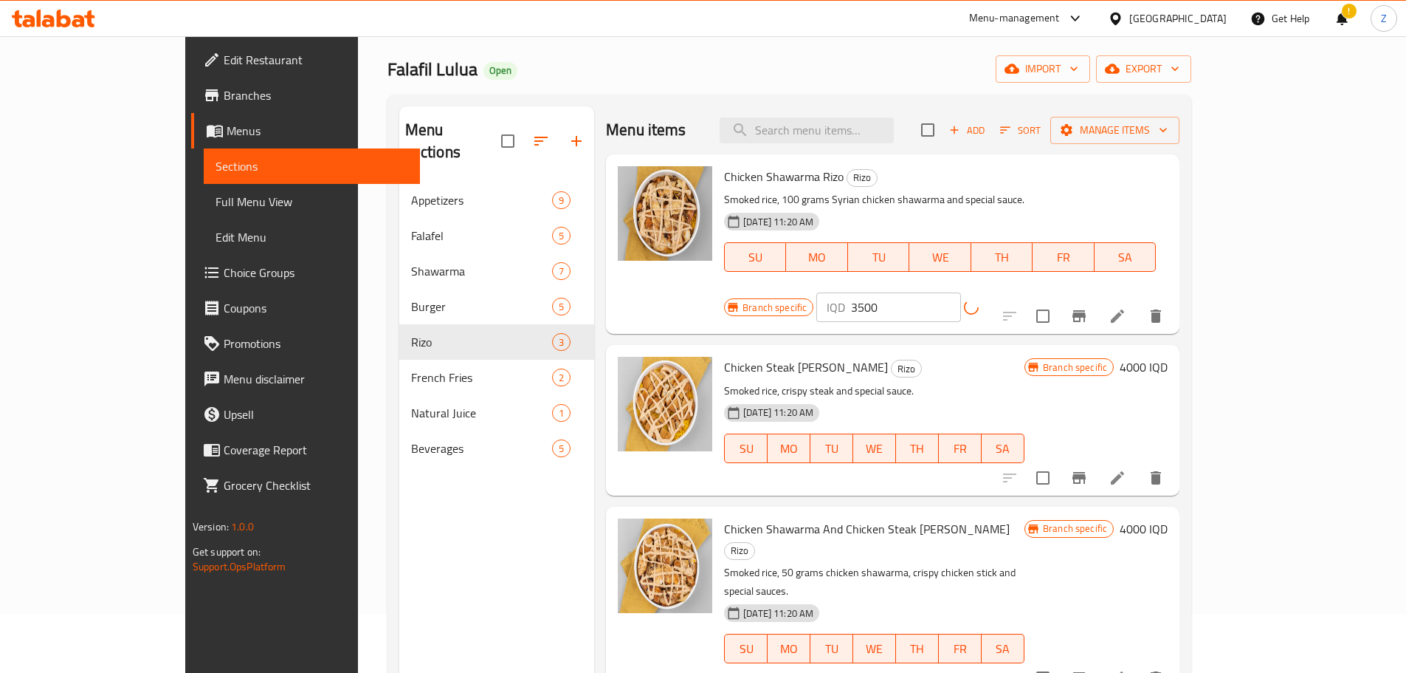
click at [1086, 310] on icon "Branch-specific-item" at bounding box center [1079, 316] width 13 height 12
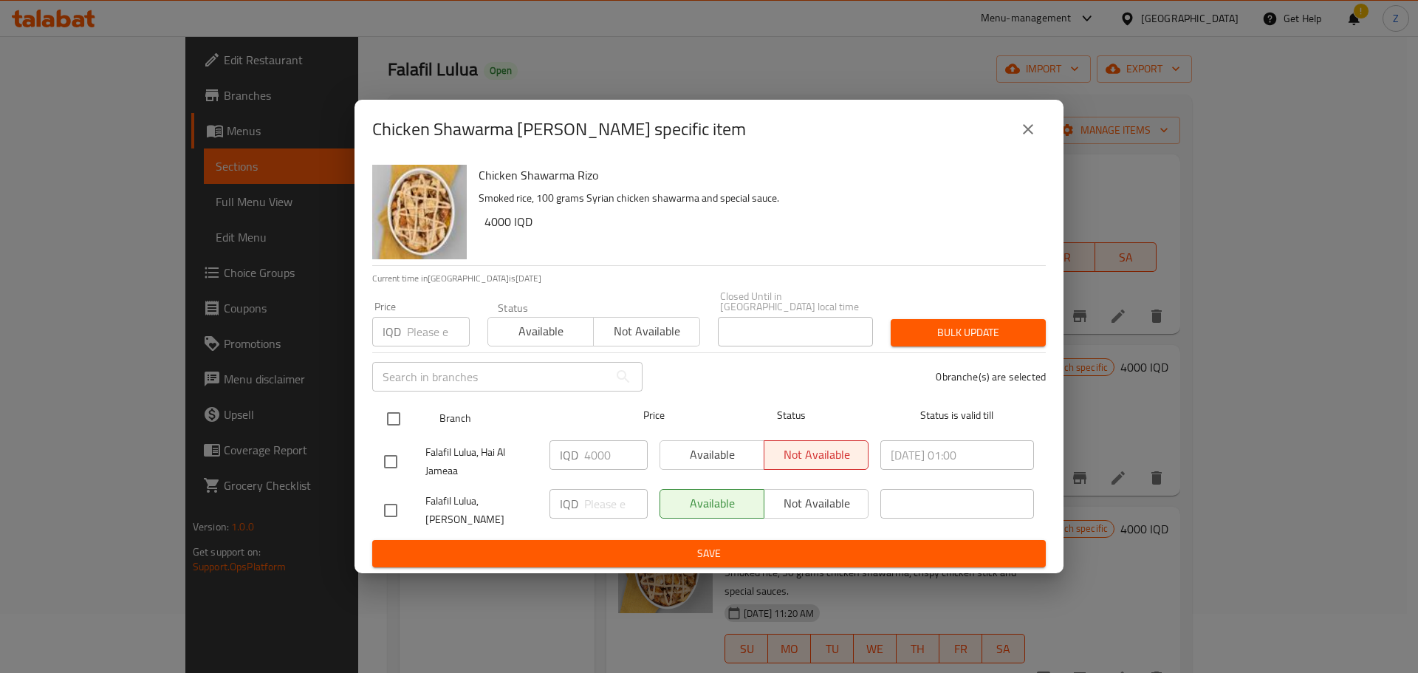
click at [387, 402] on div at bounding box center [405, 418] width 55 height 43
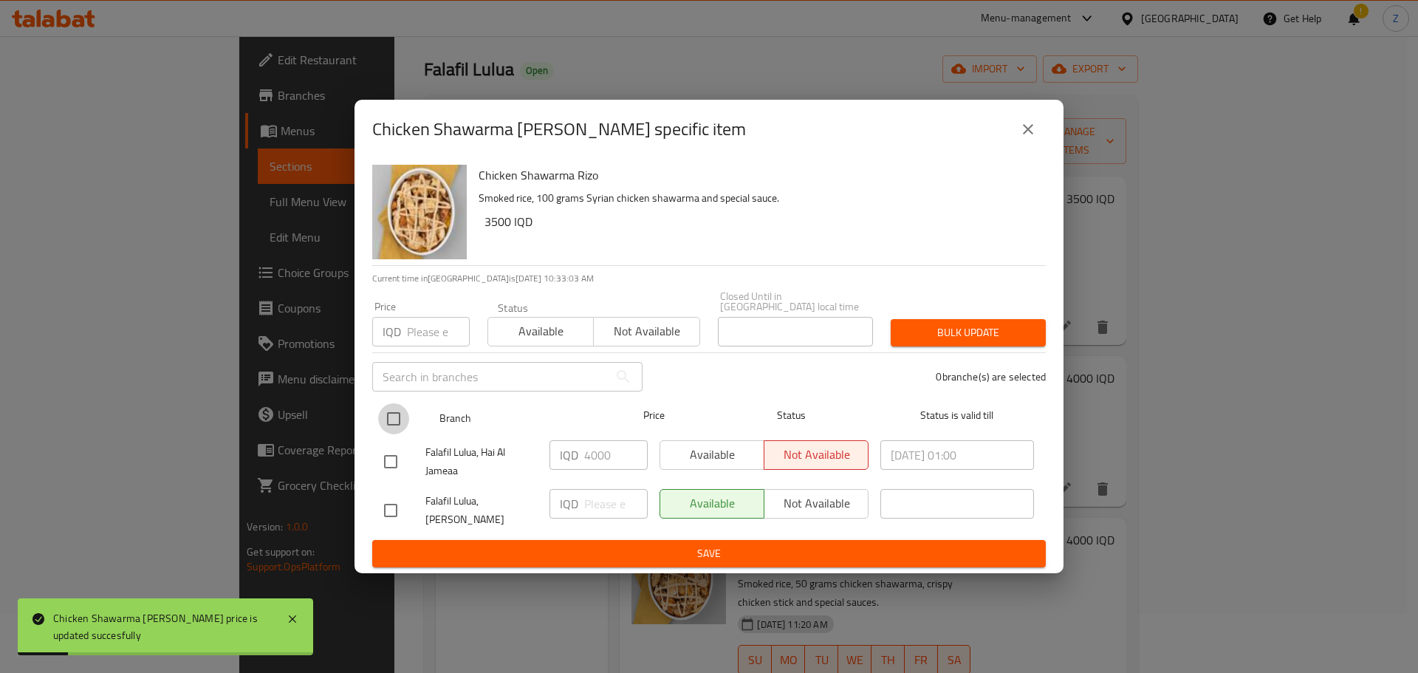
click at [398, 419] on input "checkbox" at bounding box center [393, 418] width 31 height 31
checkbox input "true"
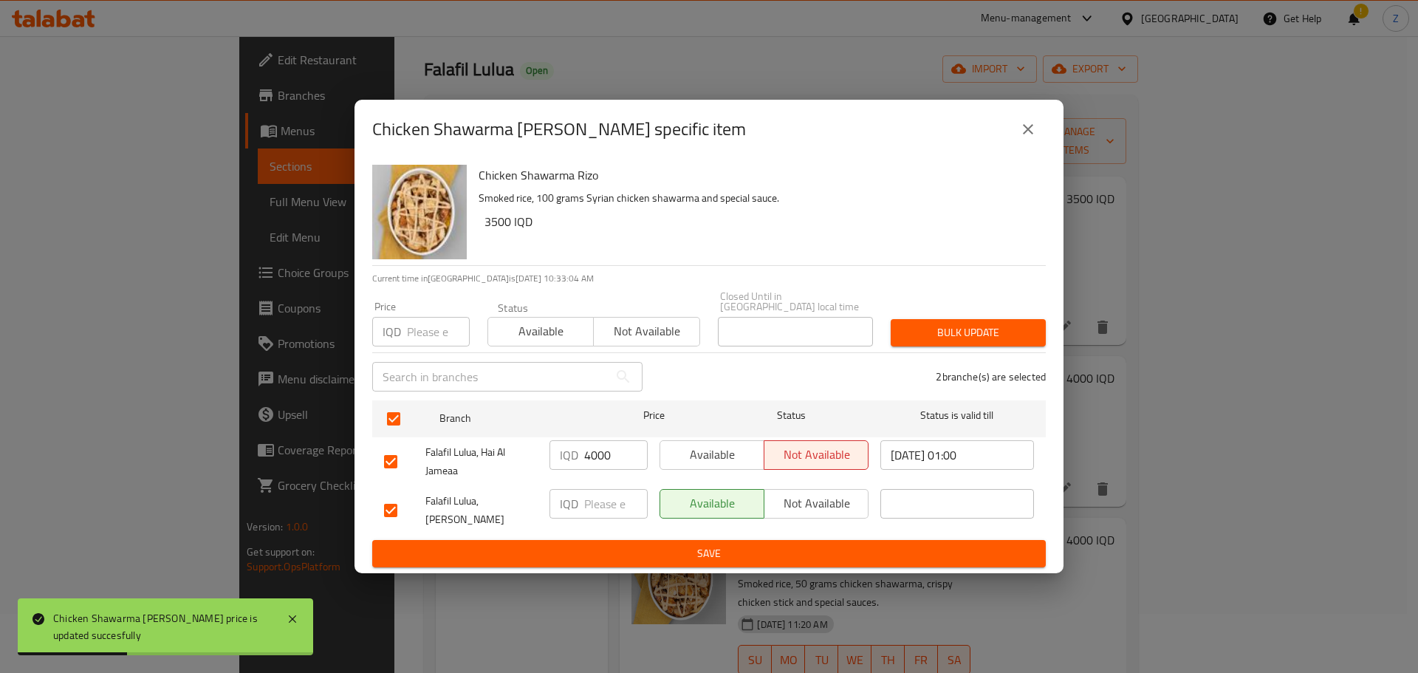
click at [590, 450] on input "4000" at bounding box center [615, 455] width 63 height 30
paste input "35"
type input "3500"
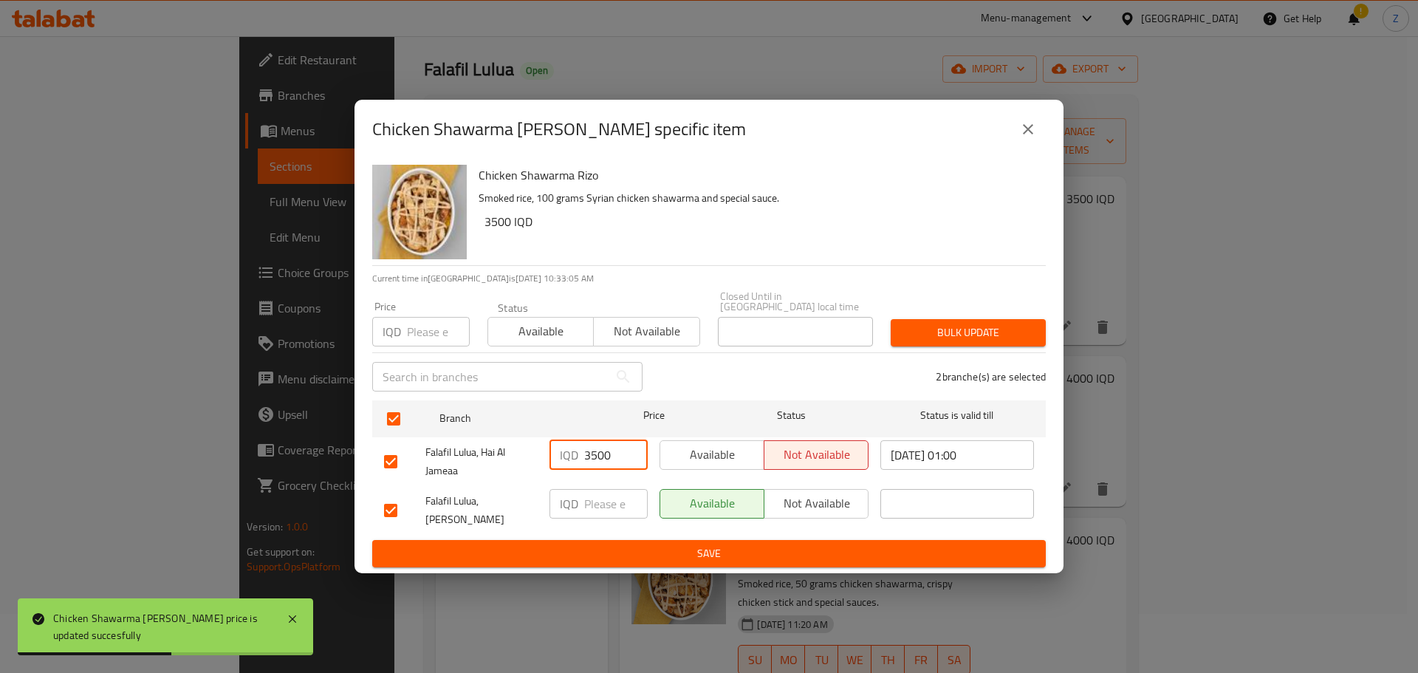
click at [584, 545] on span "Save" at bounding box center [709, 553] width 650 height 18
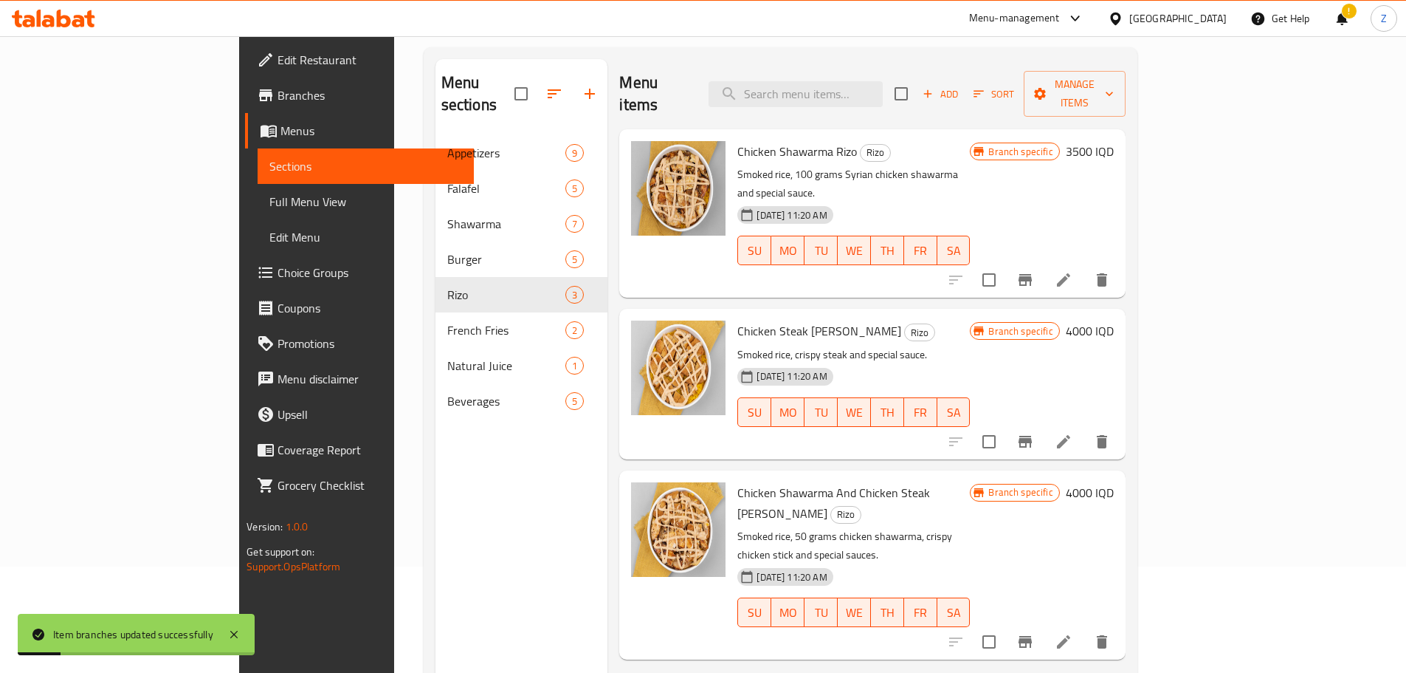
scroll to position [133, 0]
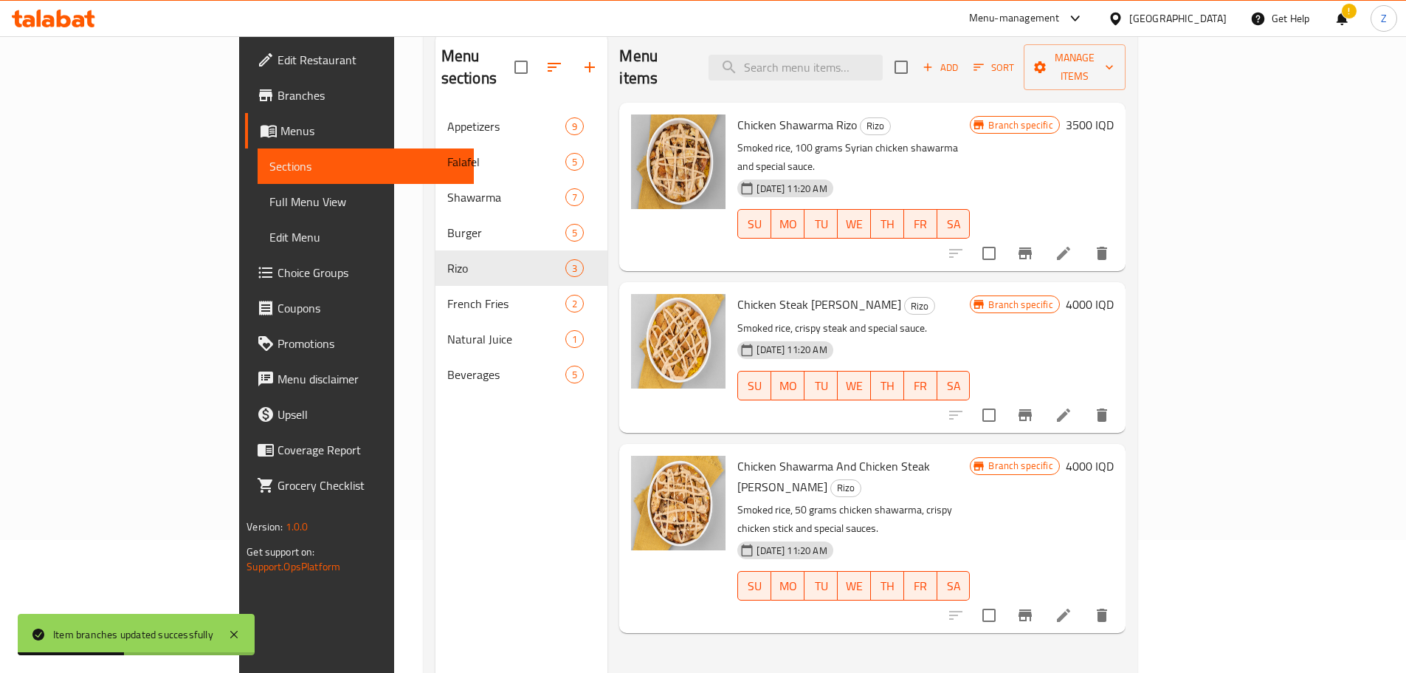
click at [1114, 294] on h6 "4000 IQD" at bounding box center [1090, 304] width 48 height 21
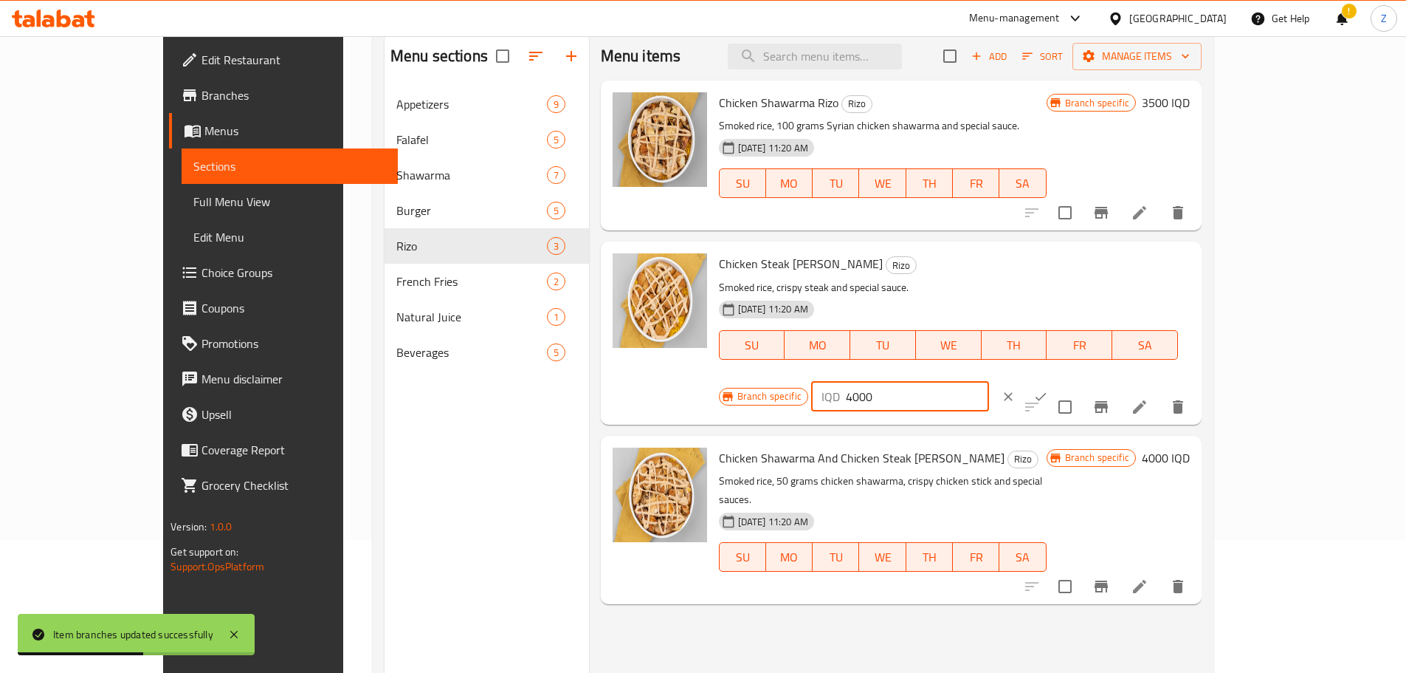
click at [989, 382] on input "4000" at bounding box center [917, 397] width 143 height 30
paste input "35"
type input "3500"
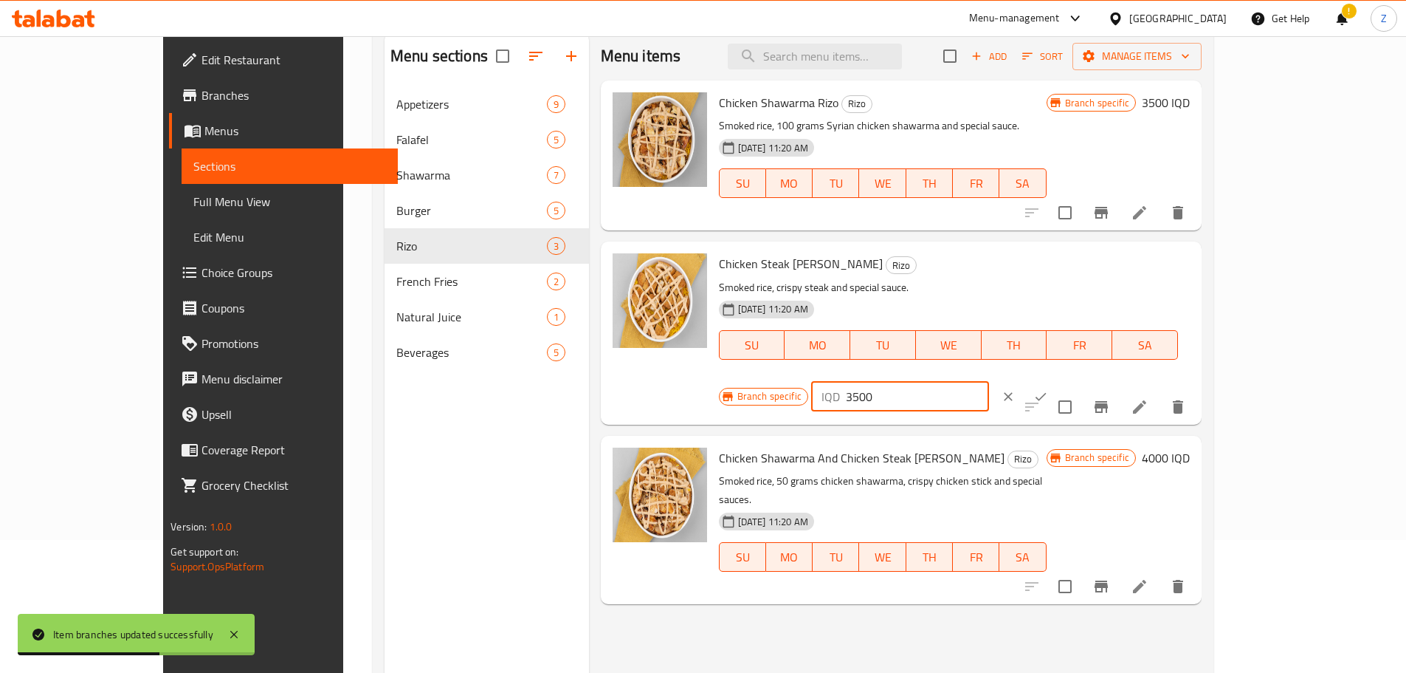
click at [1048, 389] on icon "ok" at bounding box center [1041, 396] width 15 height 15
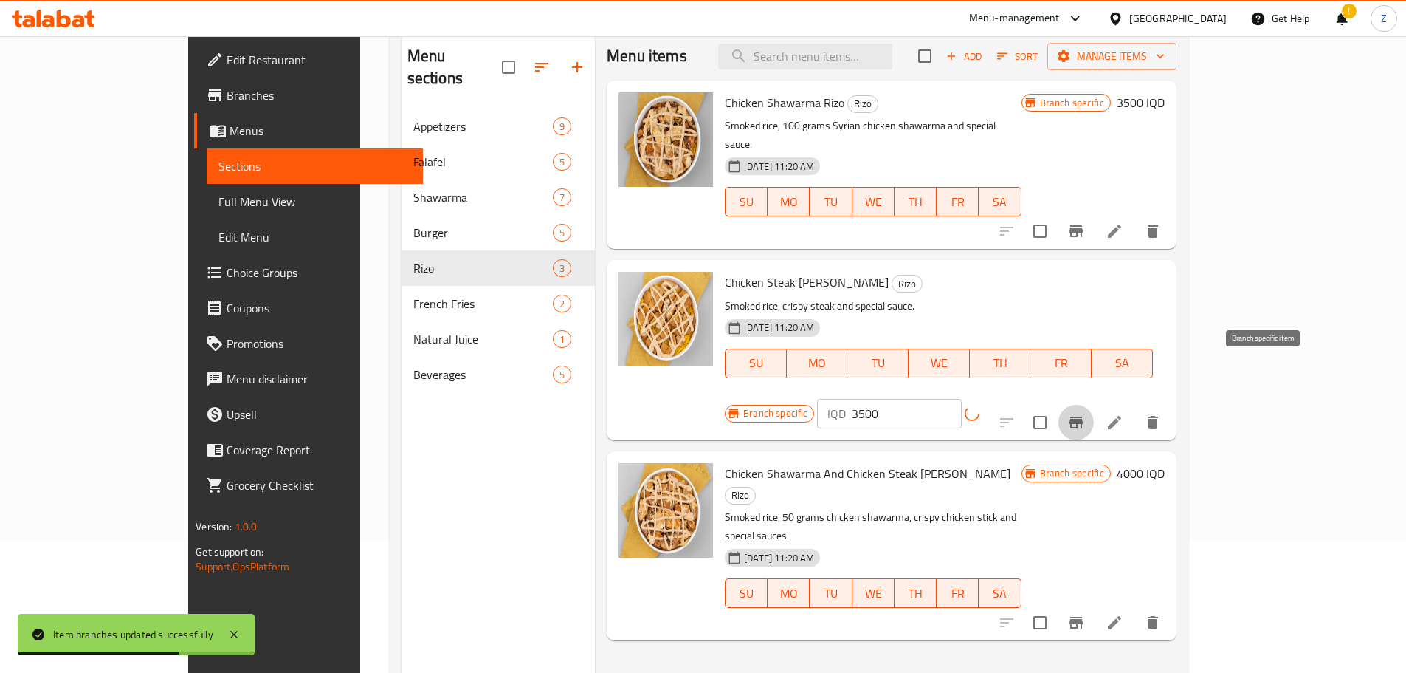
click at [1085, 413] on icon "Branch-specific-item" at bounding box center [1077, 422] width 18 height 18
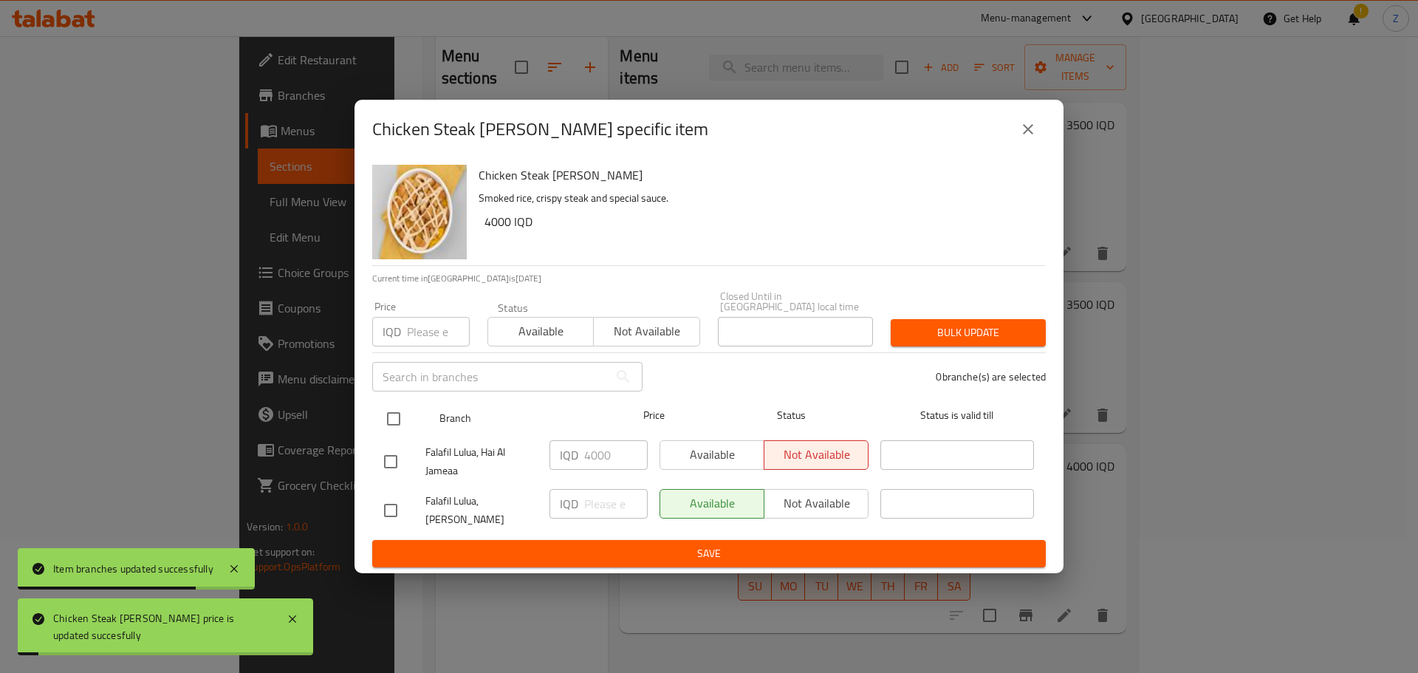
click at [402, 420] on input "checkbox" at bounding box center [393, 418] width 31 height 31
checkbox input "true"
click at [608, 453] on input "4000" at bounding box center [615, 455] width 63 height 30
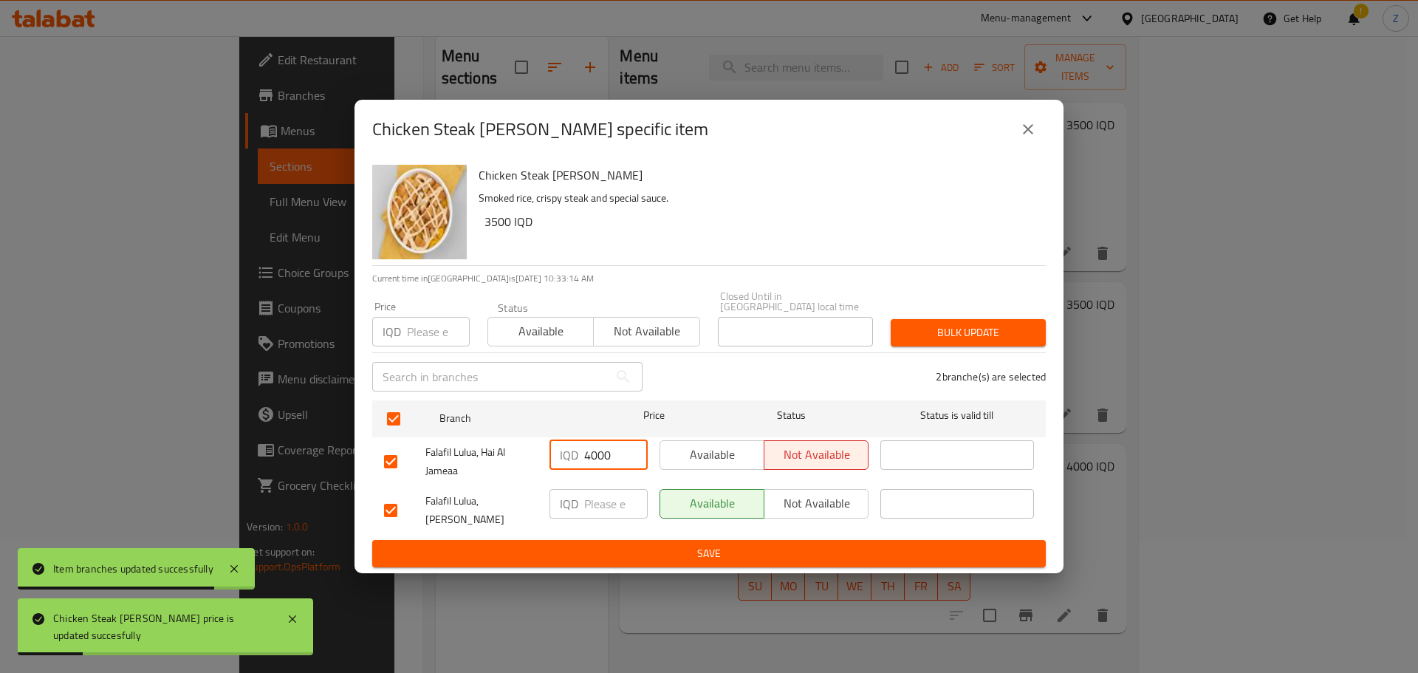
click at [608, 453] on input "4000" at bounding box center [615, 455] width 63 height 30
paste input "35"
type input "3500"
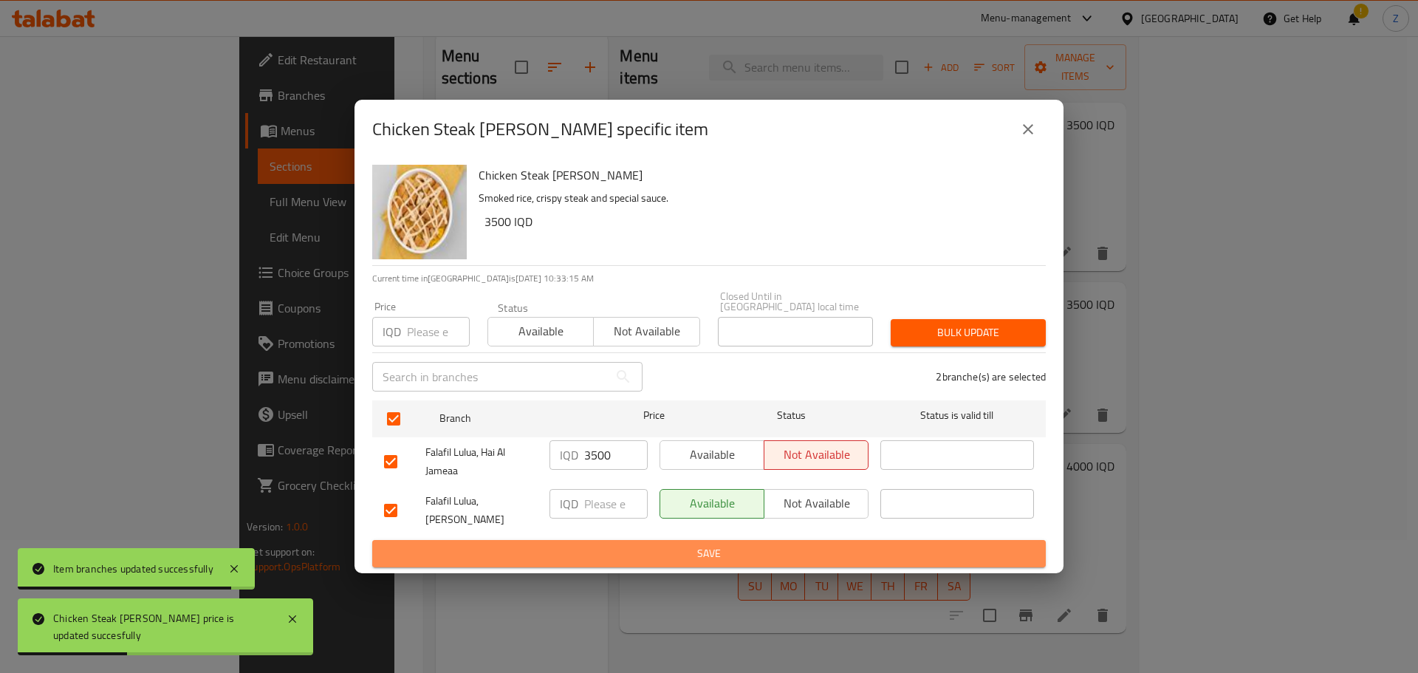
click at [642, 544] on span "Save" at bounding box center [709, 553] width 650 height 18
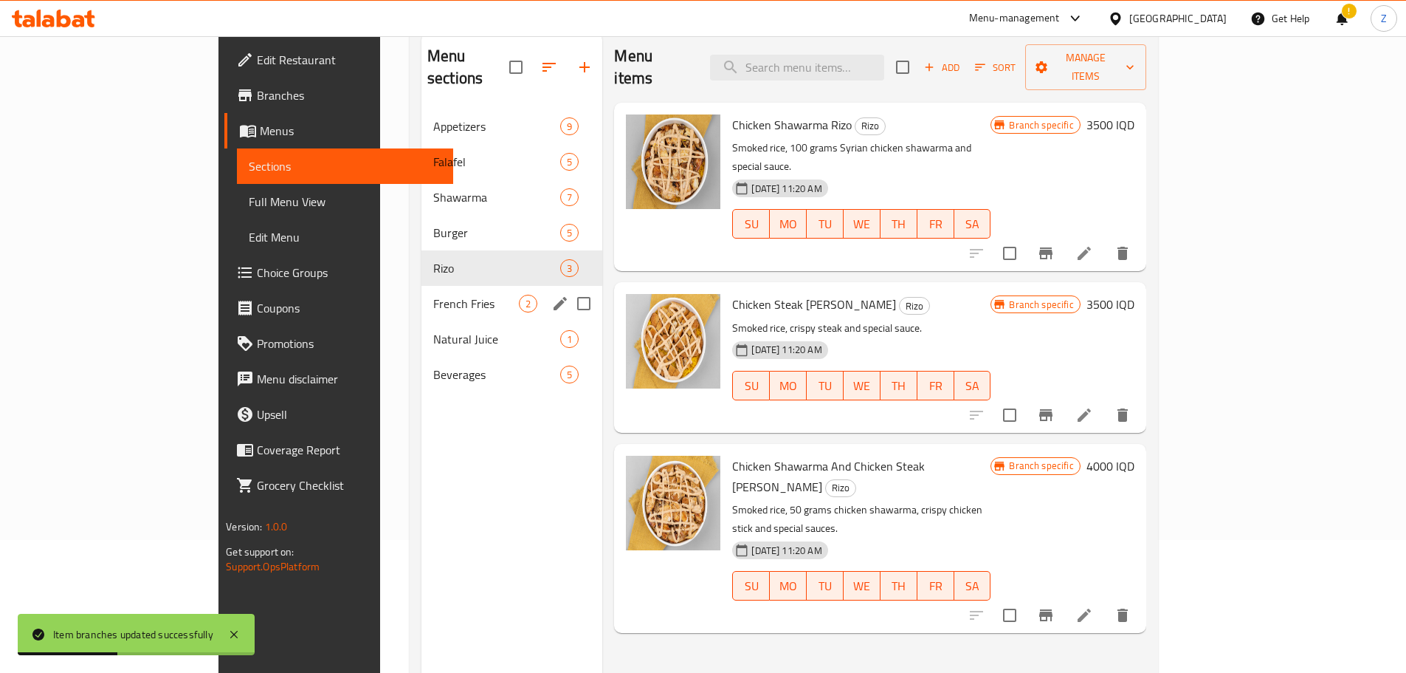
click at [422, 286] on div "French Fries 2" at bounding box center [512, 303] width 181 height 35
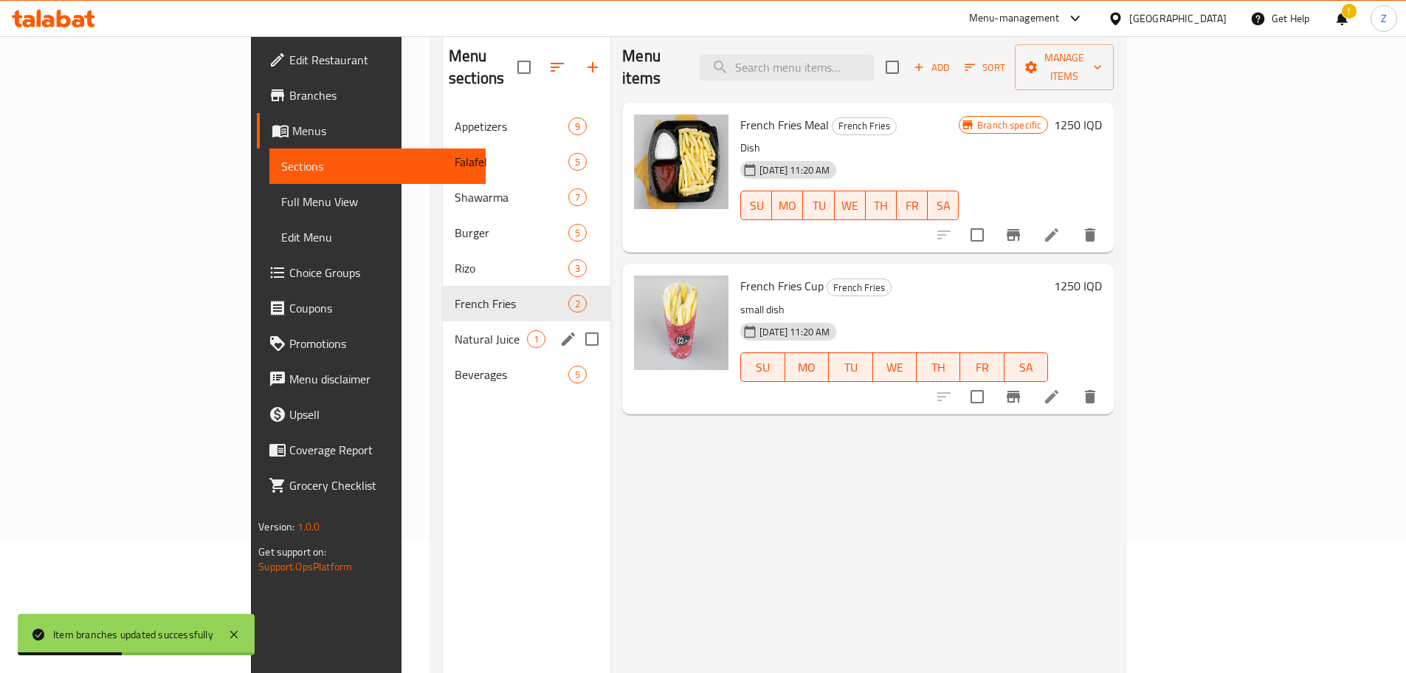
click at [455, 330] on span "Natural Juice" at bounding box center [491, 339] width 72 height 18
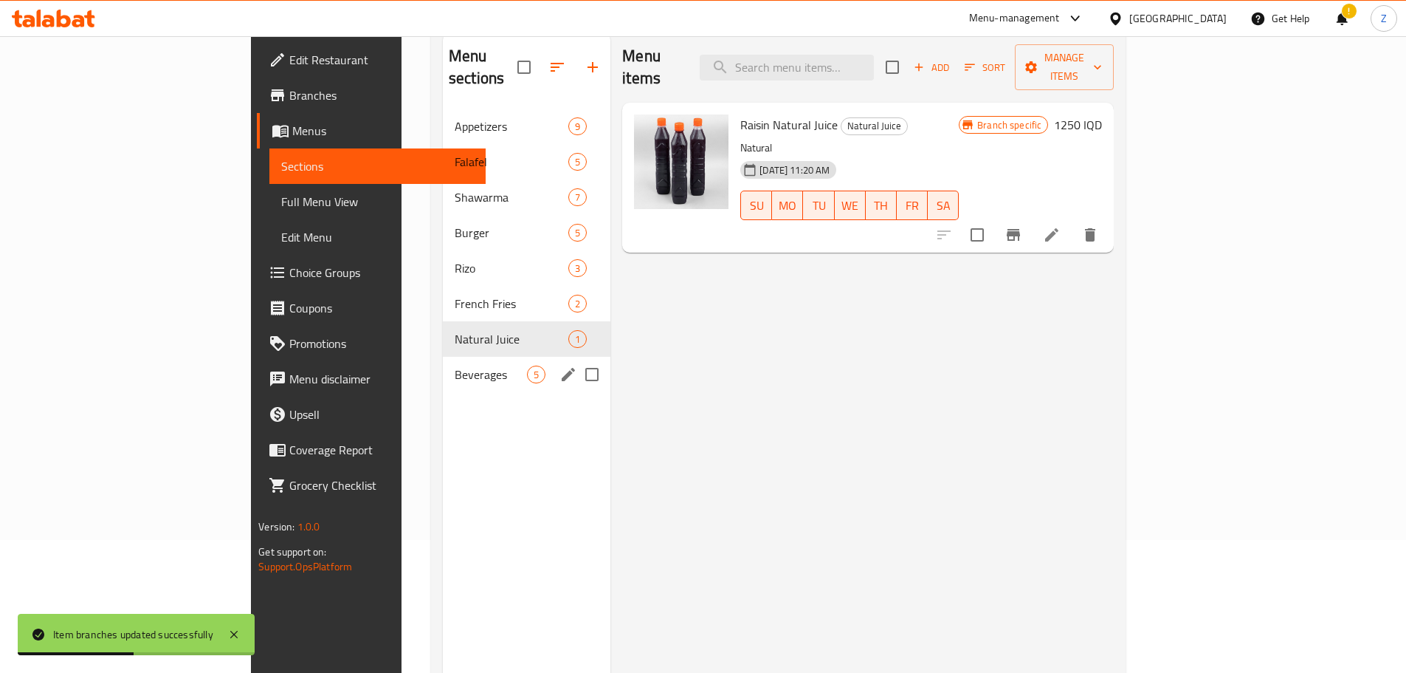
click at [443, 364] on div "Beverages 5" at bounding box center [527, 374] width 168 height 35
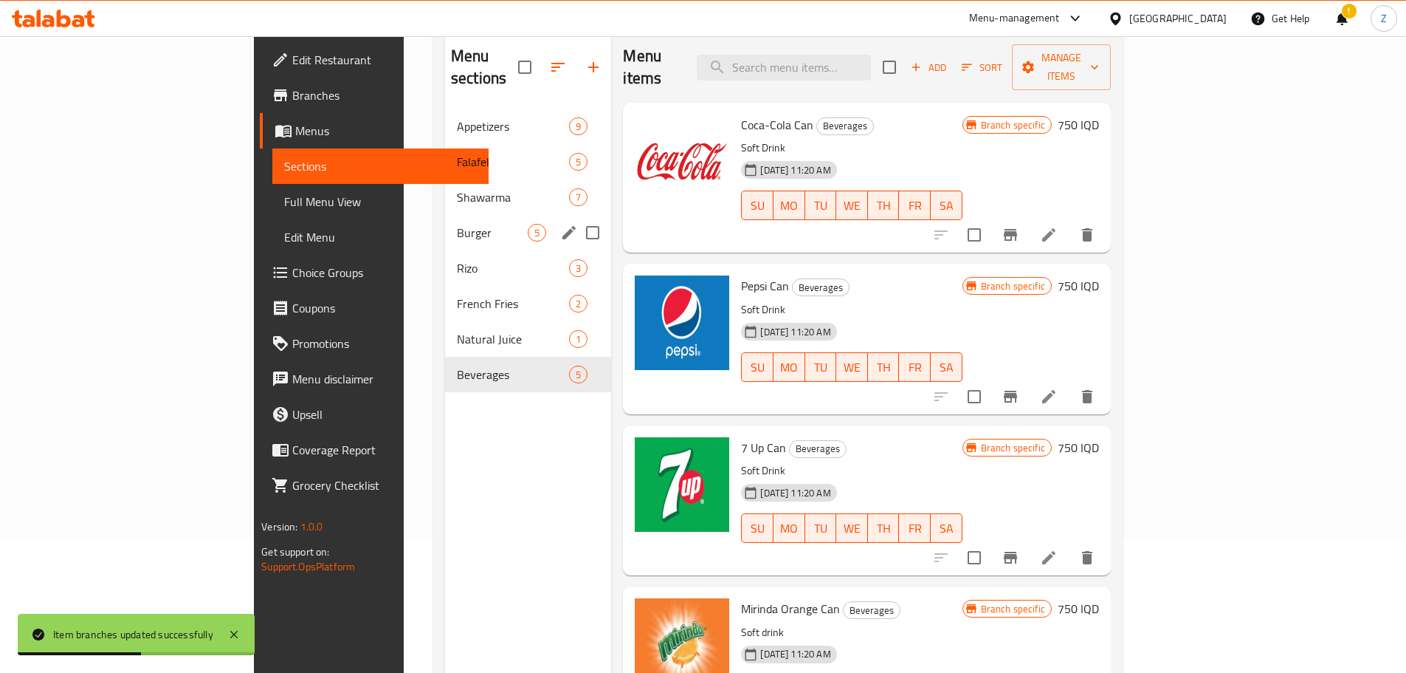
click at [457, 188] on span "Shawarma" at bounding box center [513, 197] width 112 height 18
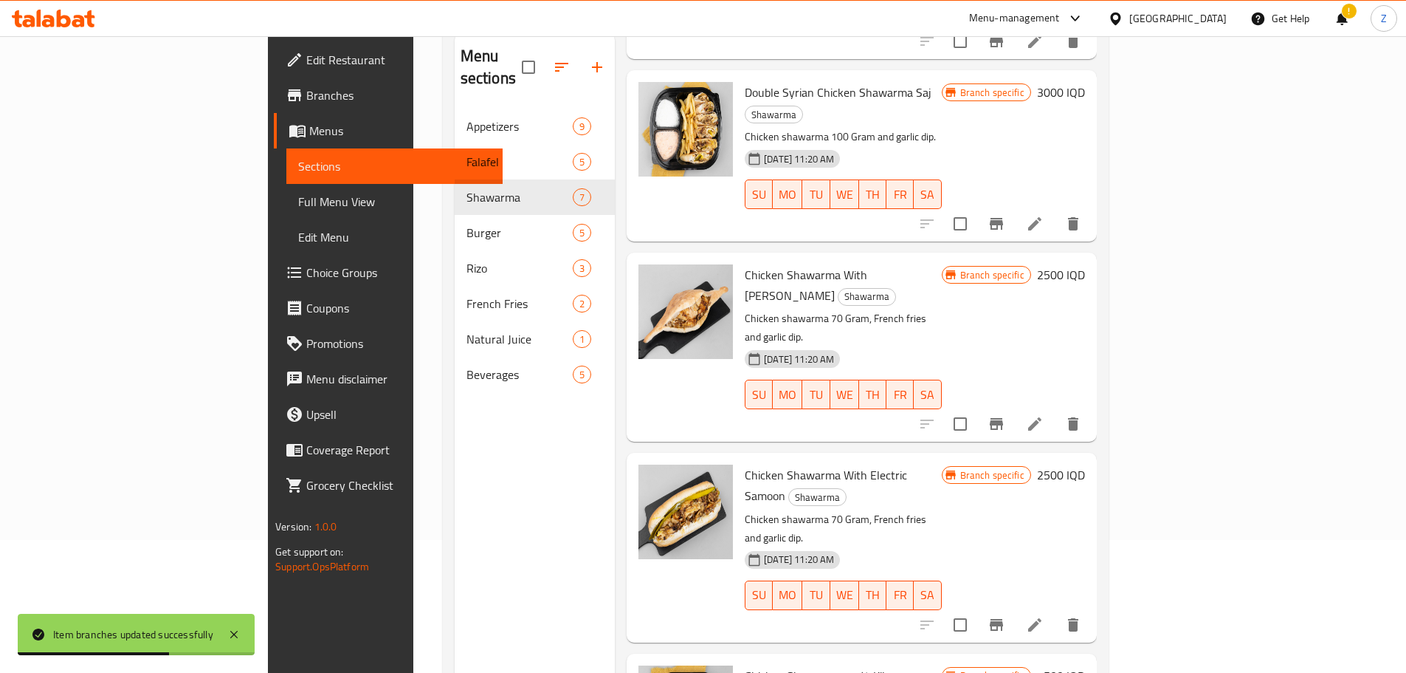
scroll to position [221, 0]
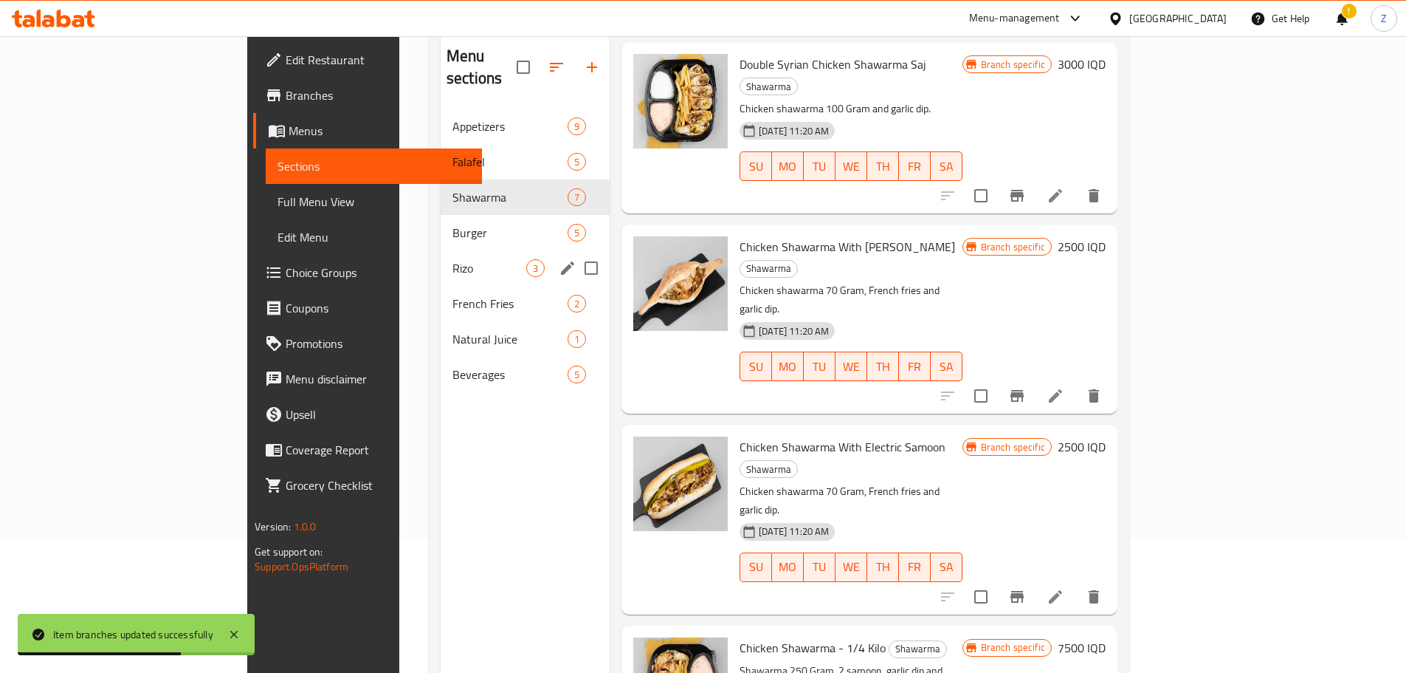
click at [441, 250] on div "Rizo 3" at bounding box center [525, 267] width 169 height 35
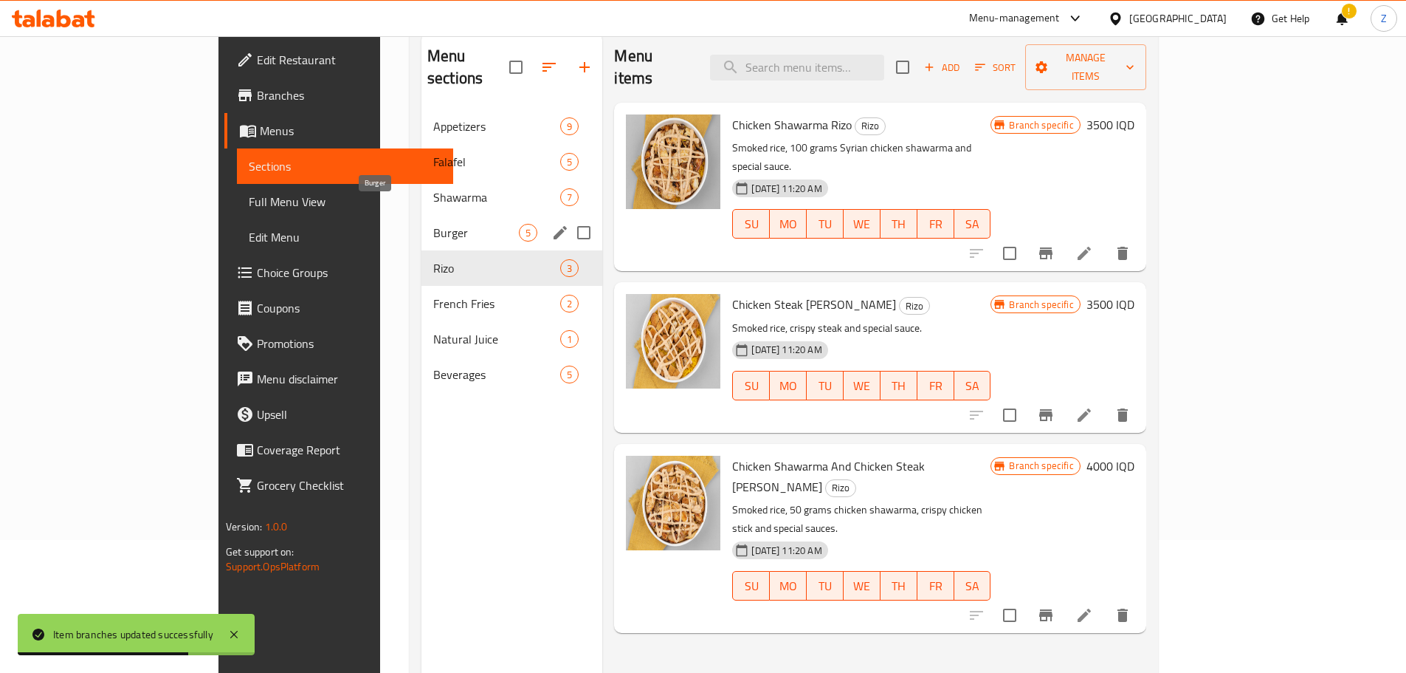
click at [433, 224] on span "Burger" at bounding box center [476, 233] width 86 height 18
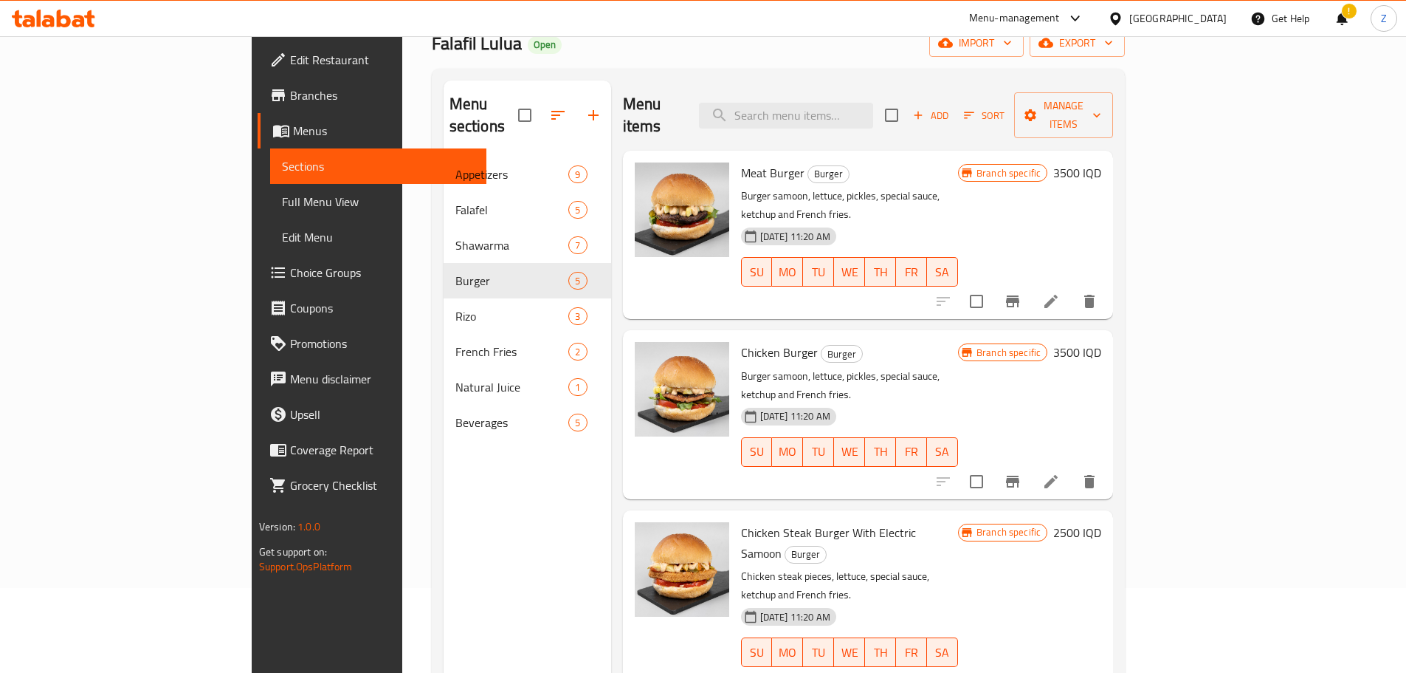
scroll to position [59, 0]
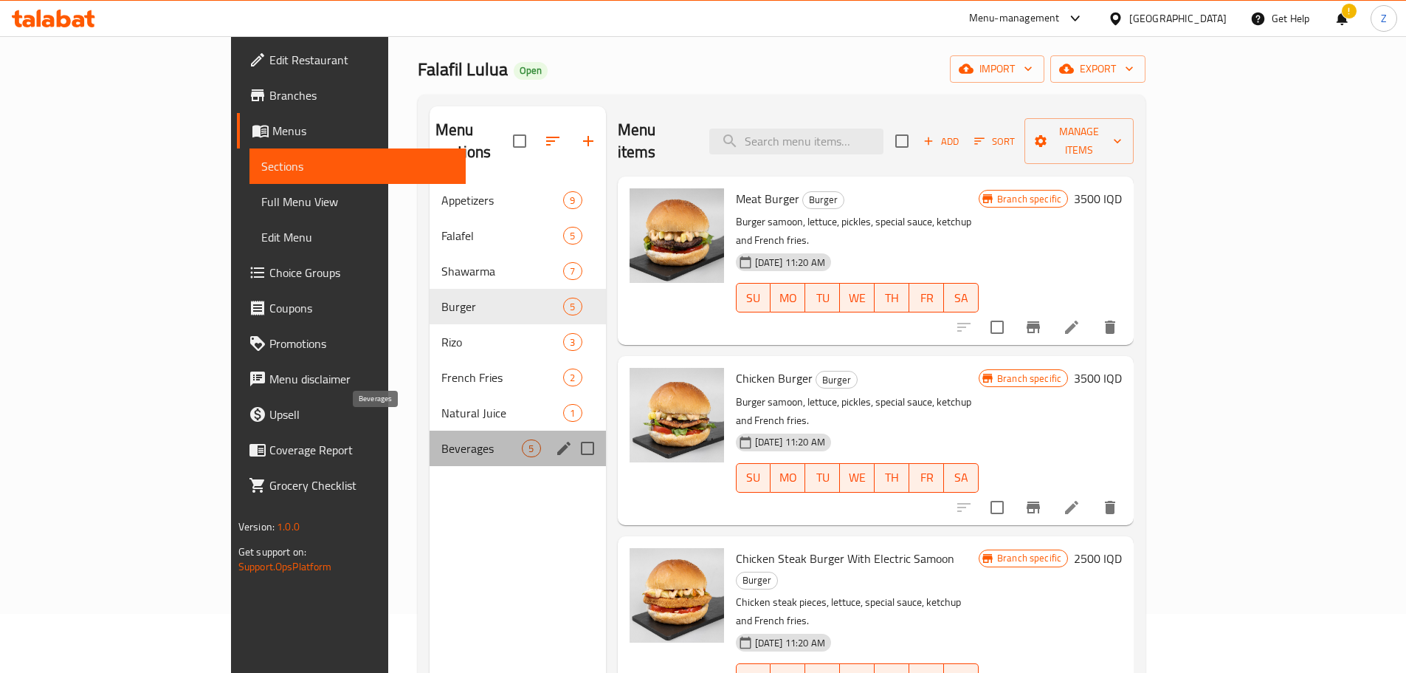
click at [441, 439] on span "Beverages" at bounding box center [481, 448] width 80 height 18
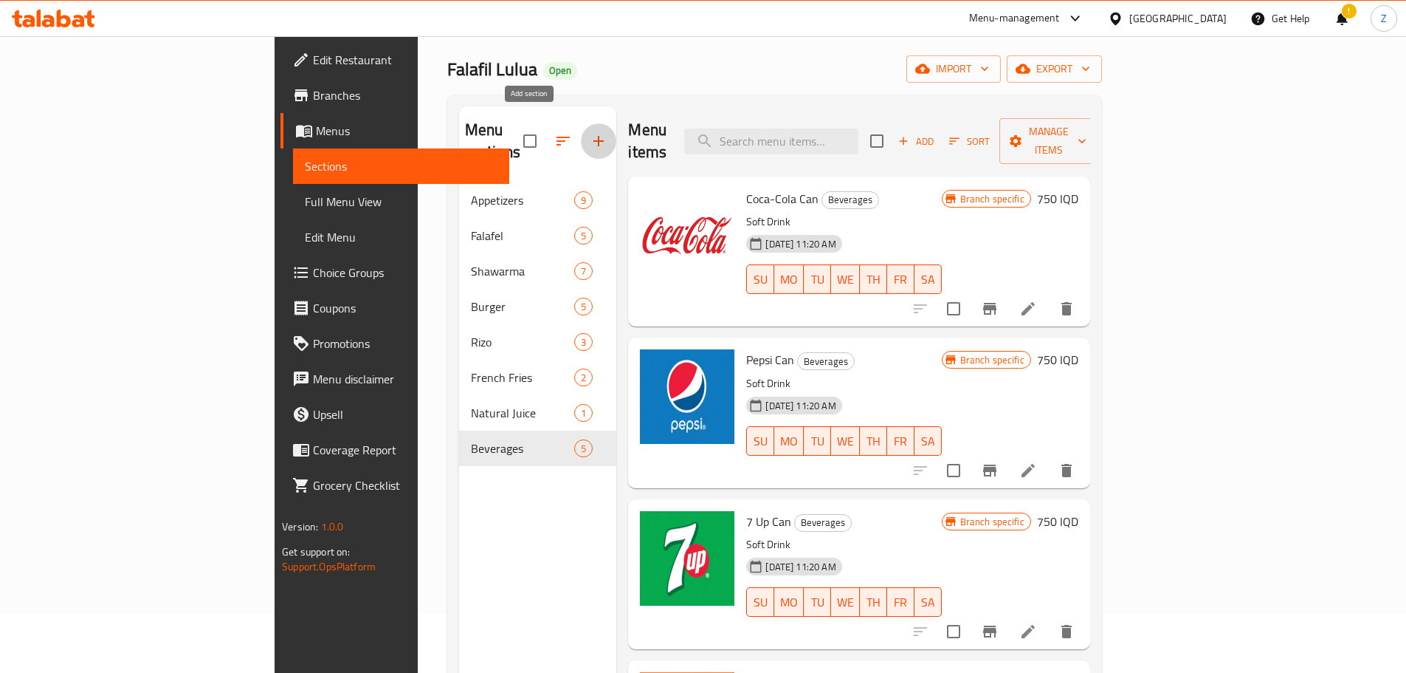
click at [581, 123] on button "button" at bounding box center [598, 140] width 35 height 35
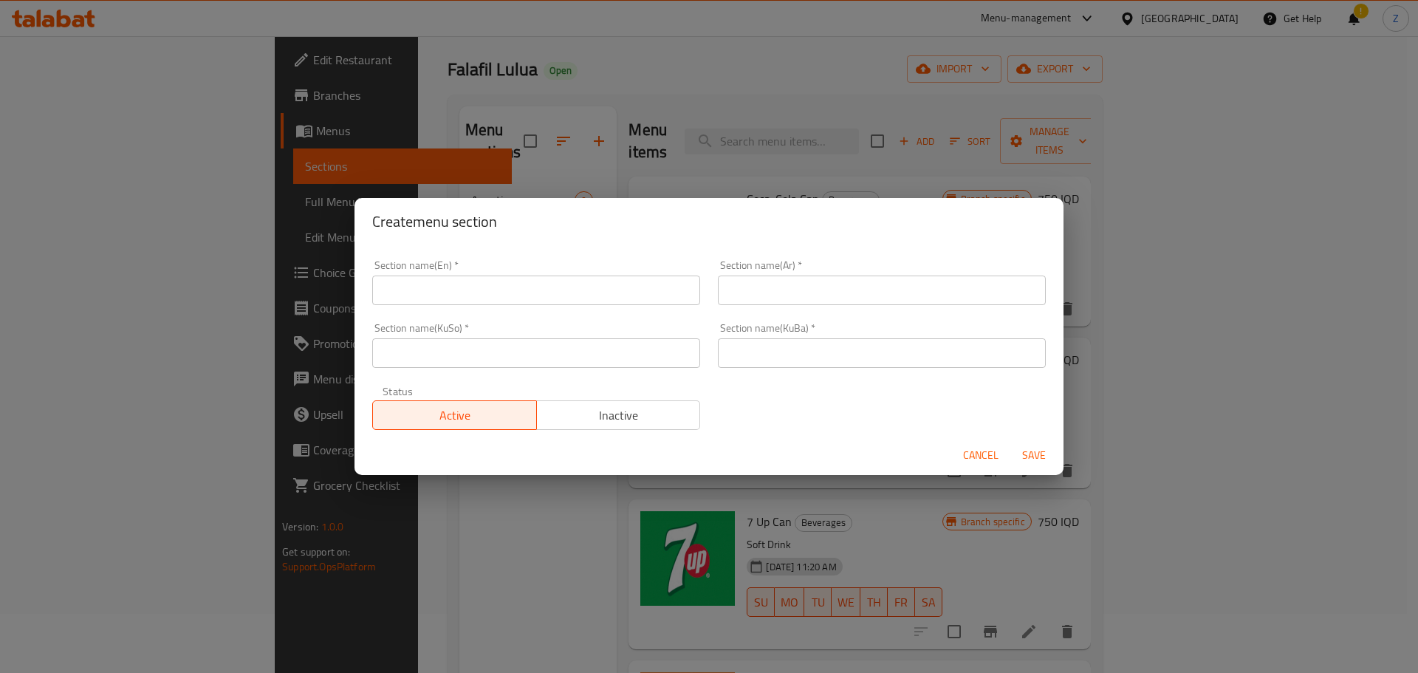
click at [522, 306] on div "Section name(En)   * Section name(En) *" at bounding box center [536, 282] width 346 height 63
click at [523, 303] on input "text" at bounding box center [536, 290] width 328 height 30
type input "Zinger"
click at [774, 306] on div "Section name(Ar)   * Section name(Ar) *" at bounding box center [882, 282] width 346 height 63
click at [785, 298] on input "text" at bounding box center [882, 290] width 328 height 30
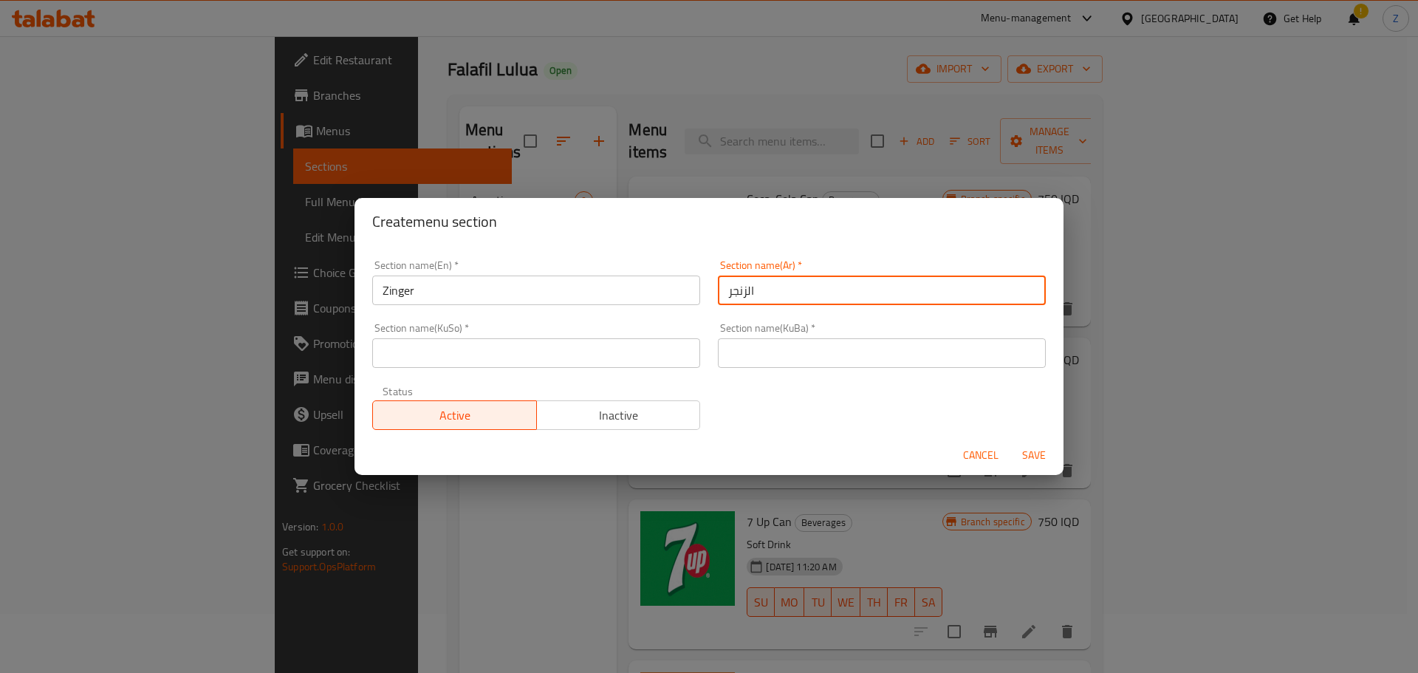
click at [785, 298] on input "الزنجر" at bounding box center [882, 290] width 328 height 30
type input "الزنجر"
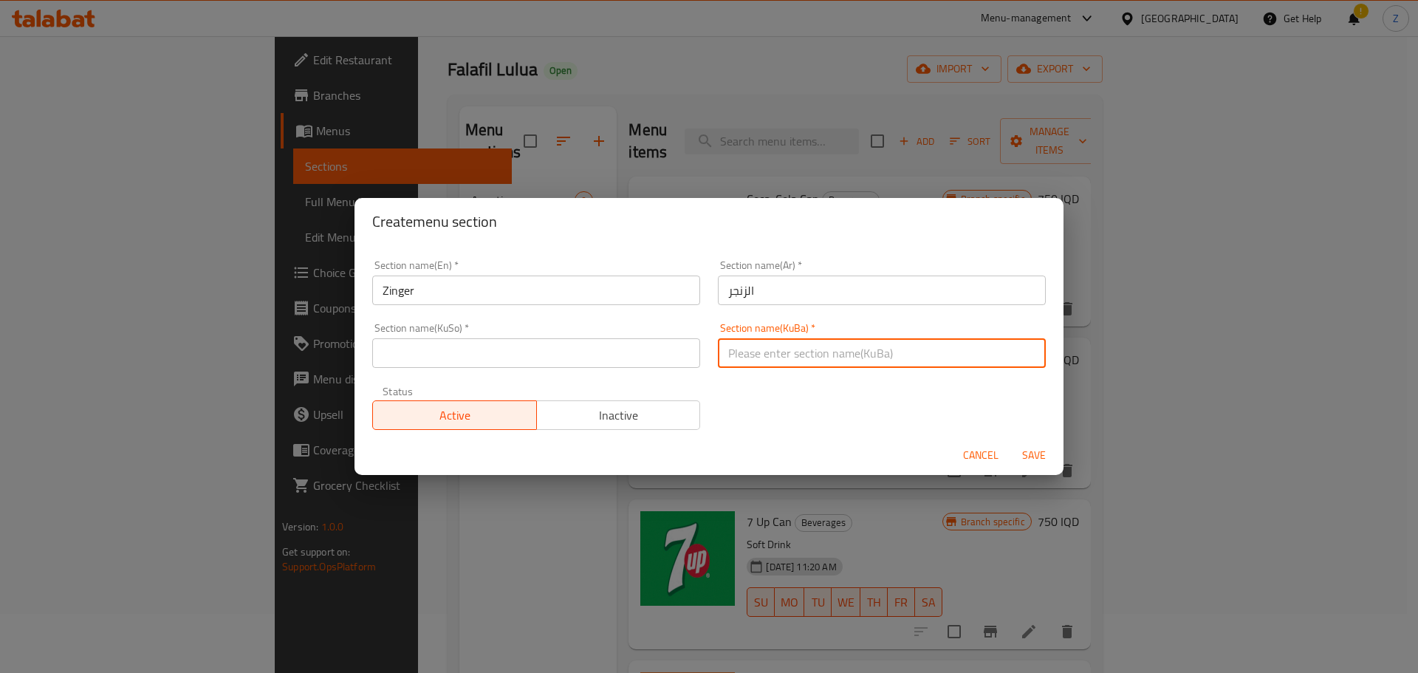
click at [768, 343] on input "text" at bounding box center [882, 353] width 328 height 30
paste input "الزنجر"
type input "الزنجر"
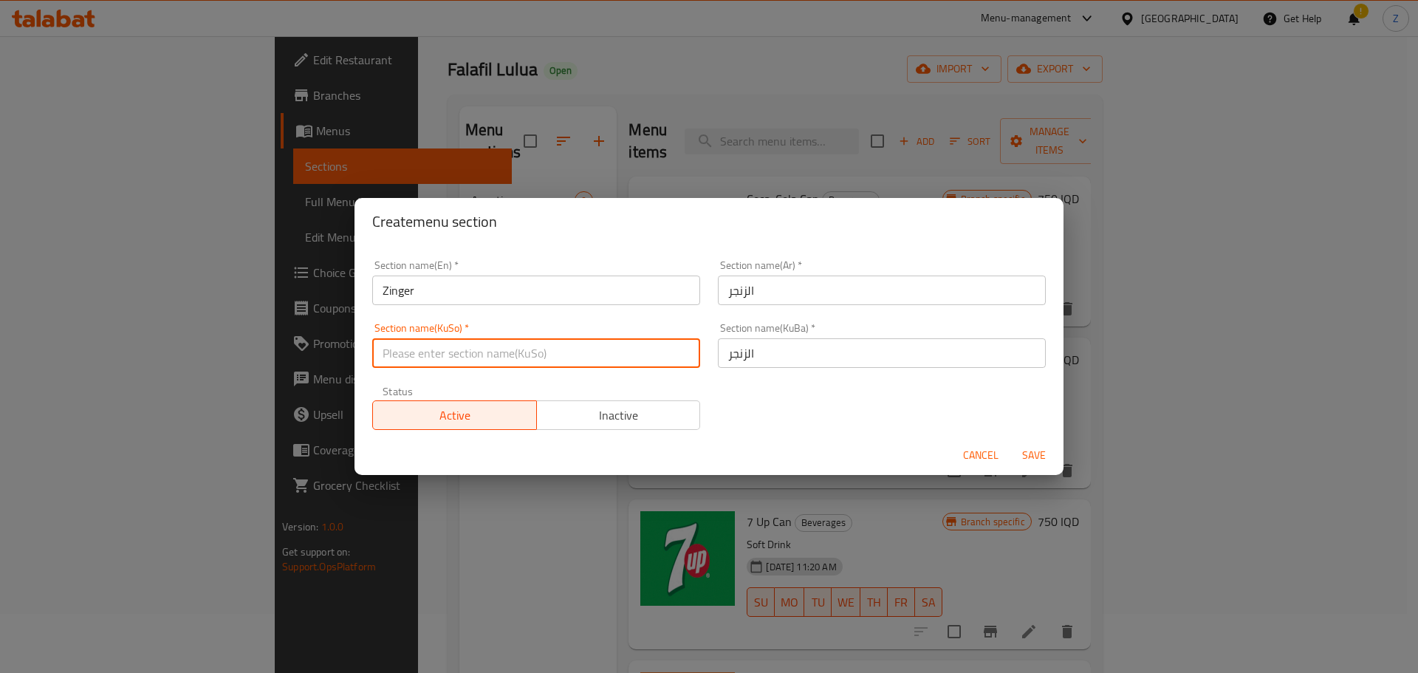
click at [627, 357] on input "text" at bounding box center [536, 353] width 328 height 30
paste input "الزنجر"
type input "الزنجر"
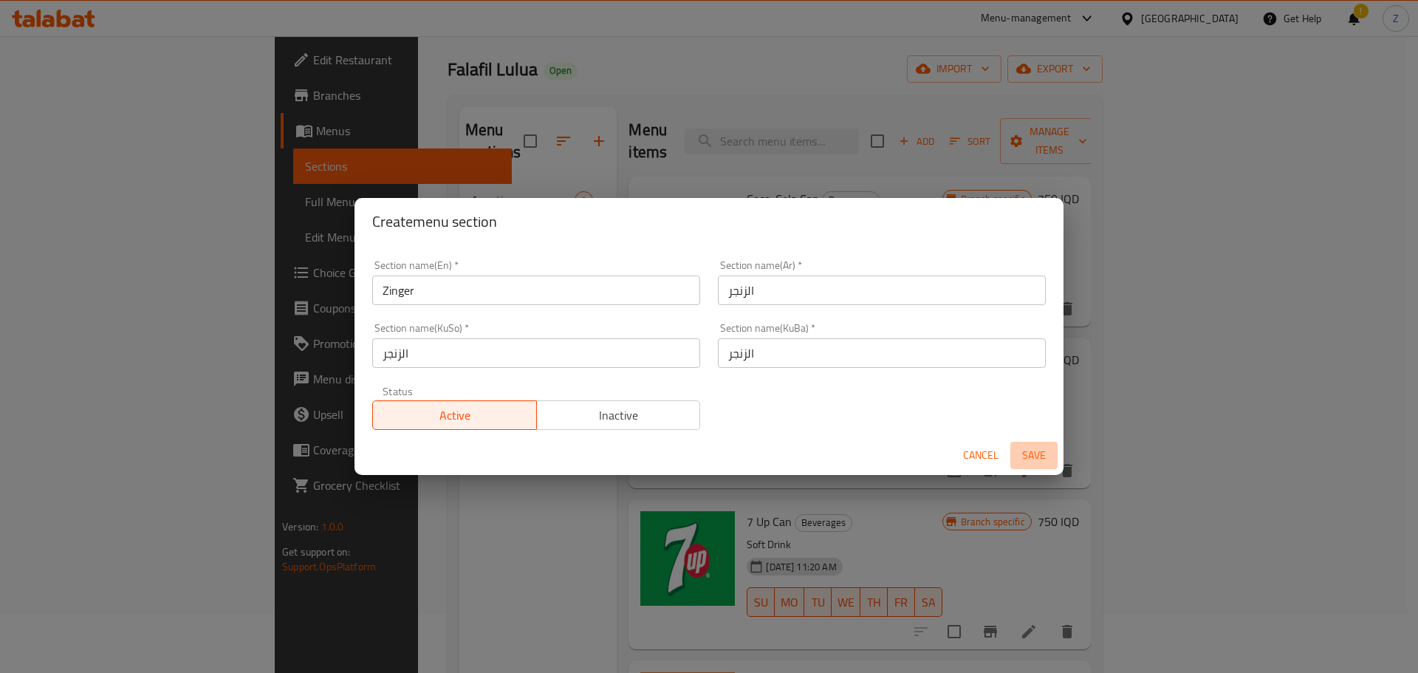
click at [1021, 448] on span "Save" at bounding box center [1033, 455] width 35 height 18
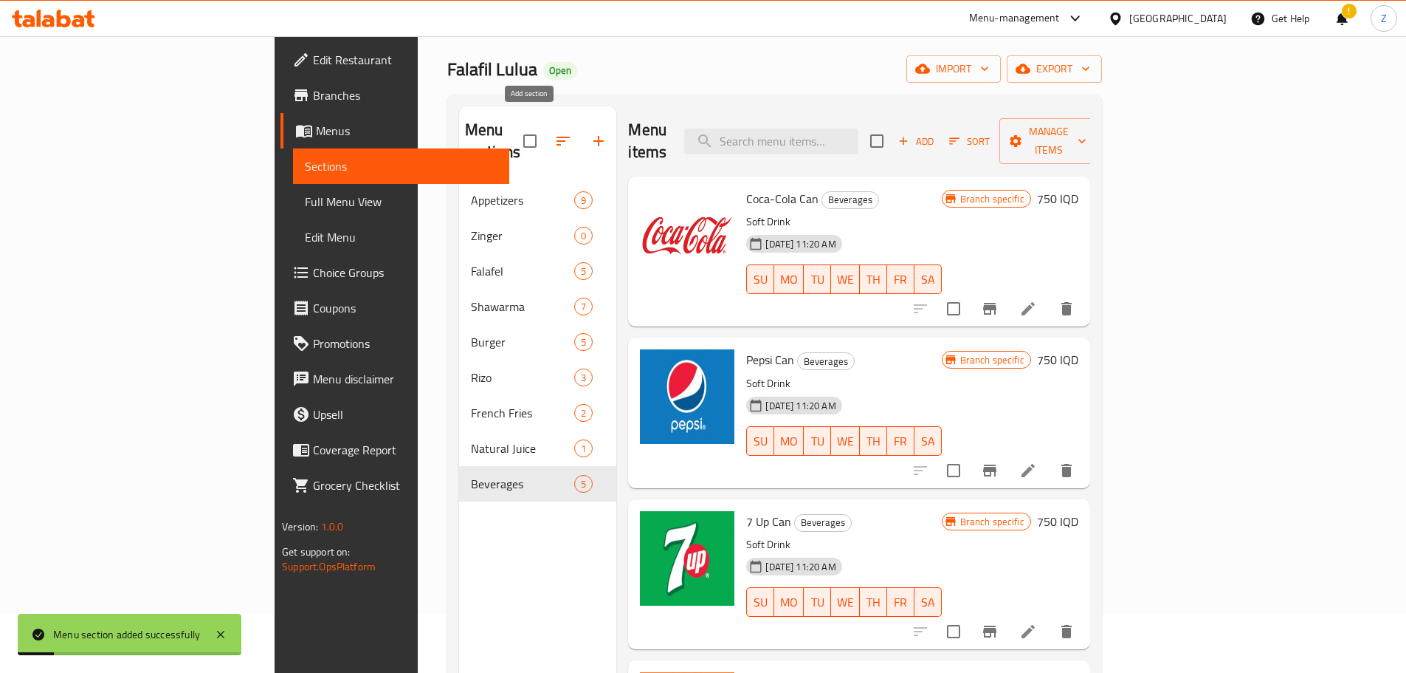
click at [581, 128] on button "button" at bounding box center [598, 140] width 35 height 35
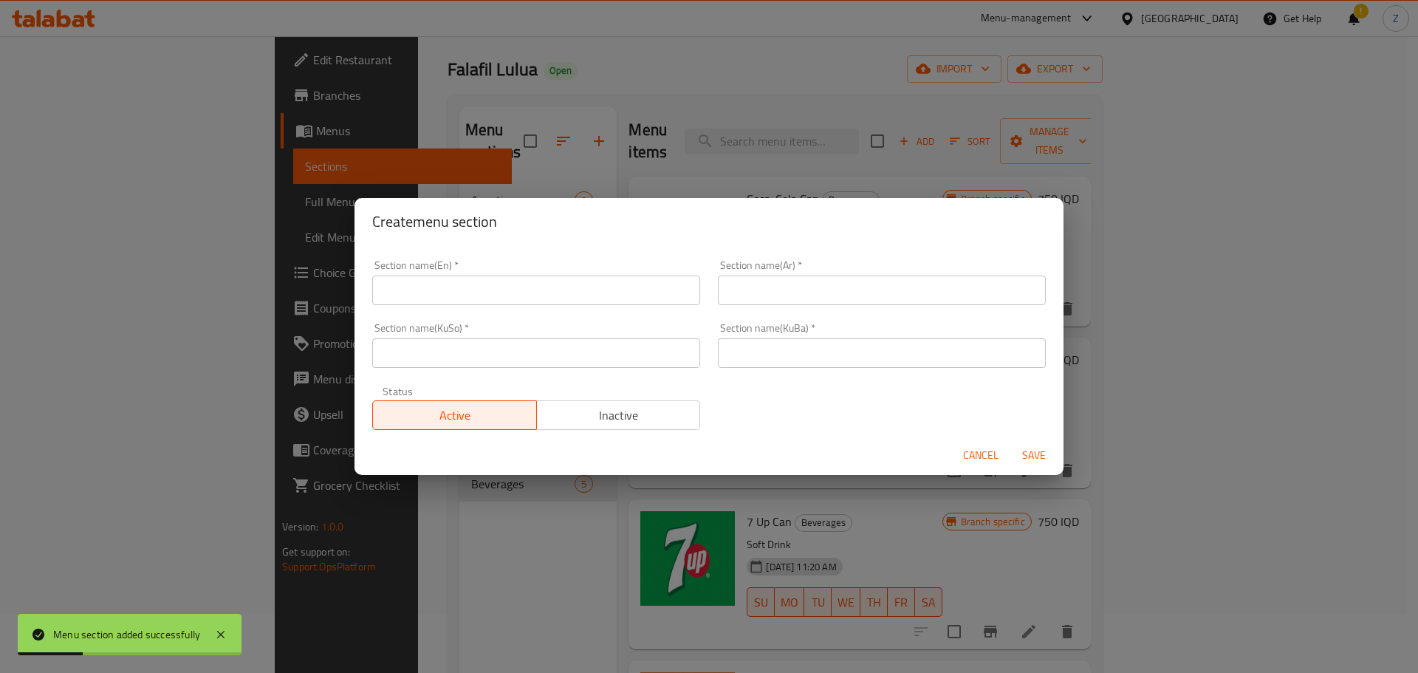
drag, startPoint x: 978, startPoint y: 456, endPoint x: 966, endPoint y: 444, distance: 17.7
click at [974, 453] on span "Cancel" at bounding box center [980, 455] width 35 height 18
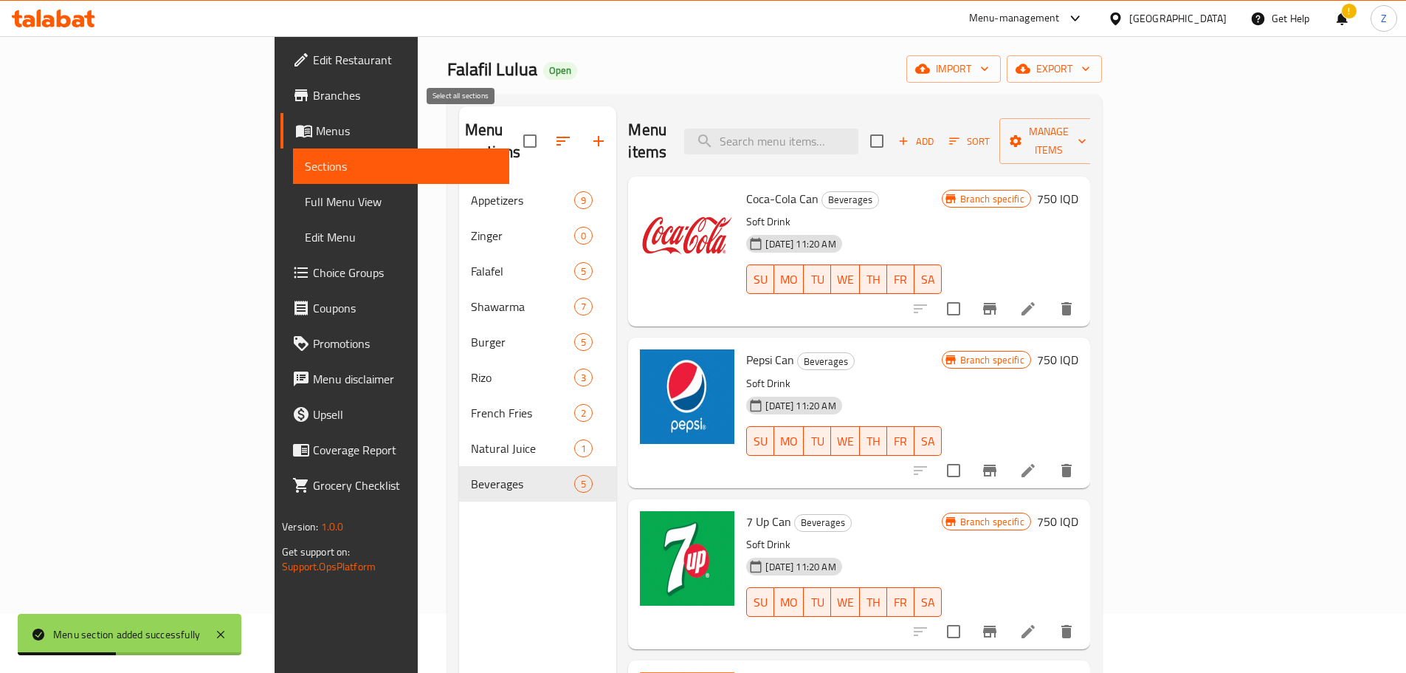
click at [523, 128] on div at bounding box center [569, 140] width 93 height 35
click at [554, 132] on icon "button" at bounding box center [563, 141] width 18 height 18
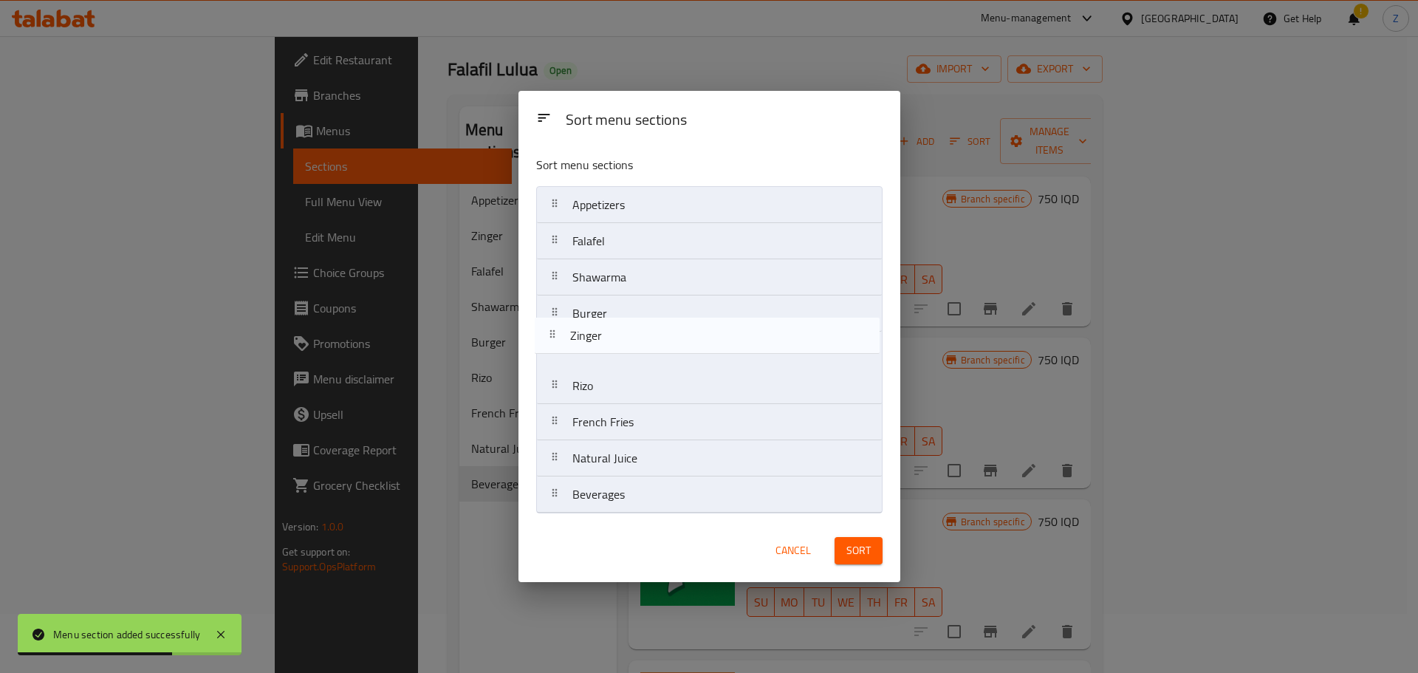
drag, startPoint x: 611, startPoint y: 252, endPoint x: 607, endPoint y: 355, distance: 102.7
click at [607, 355] on nav "Appetizers Zinger Falafel Shawarma Burger Rizo French Fries Natural Juice Bever…" at bounding box center [709, 349] width 346 height 327
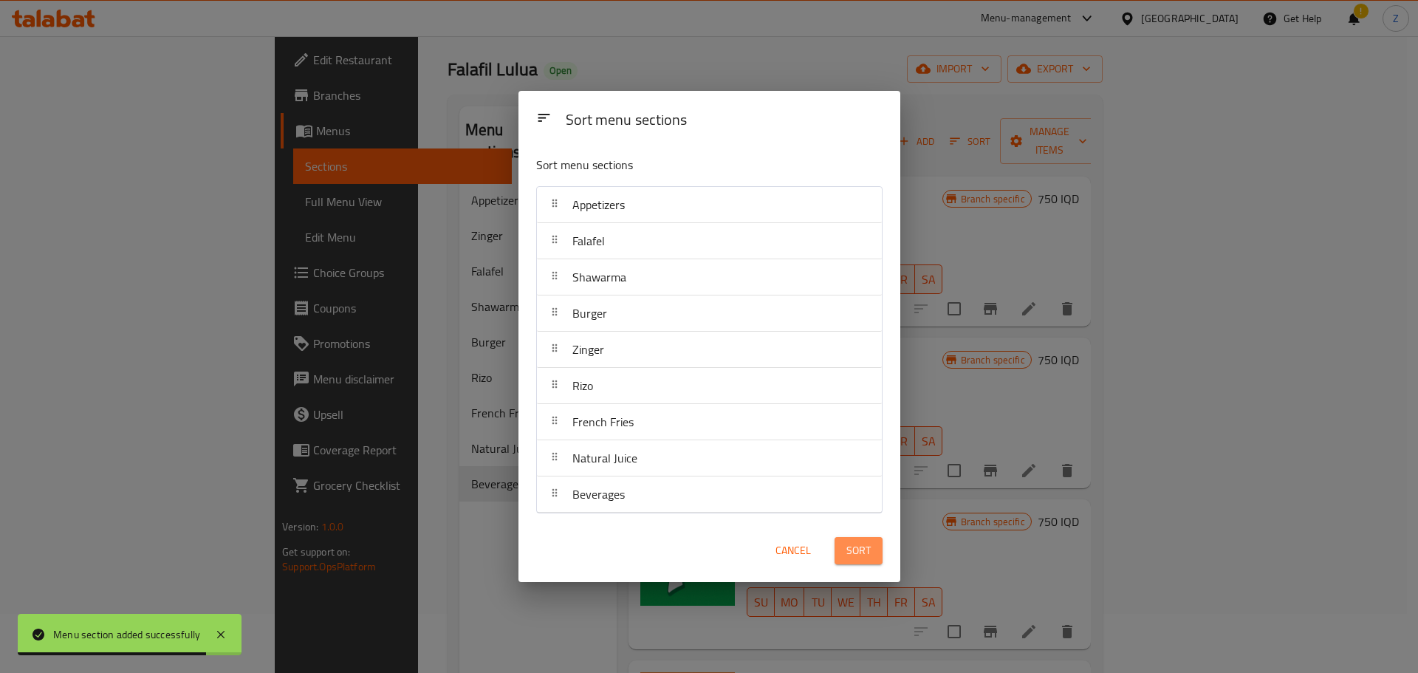
click at [873, 563] on button "Sort" at bounding box center [858, 550] width 48 height 27
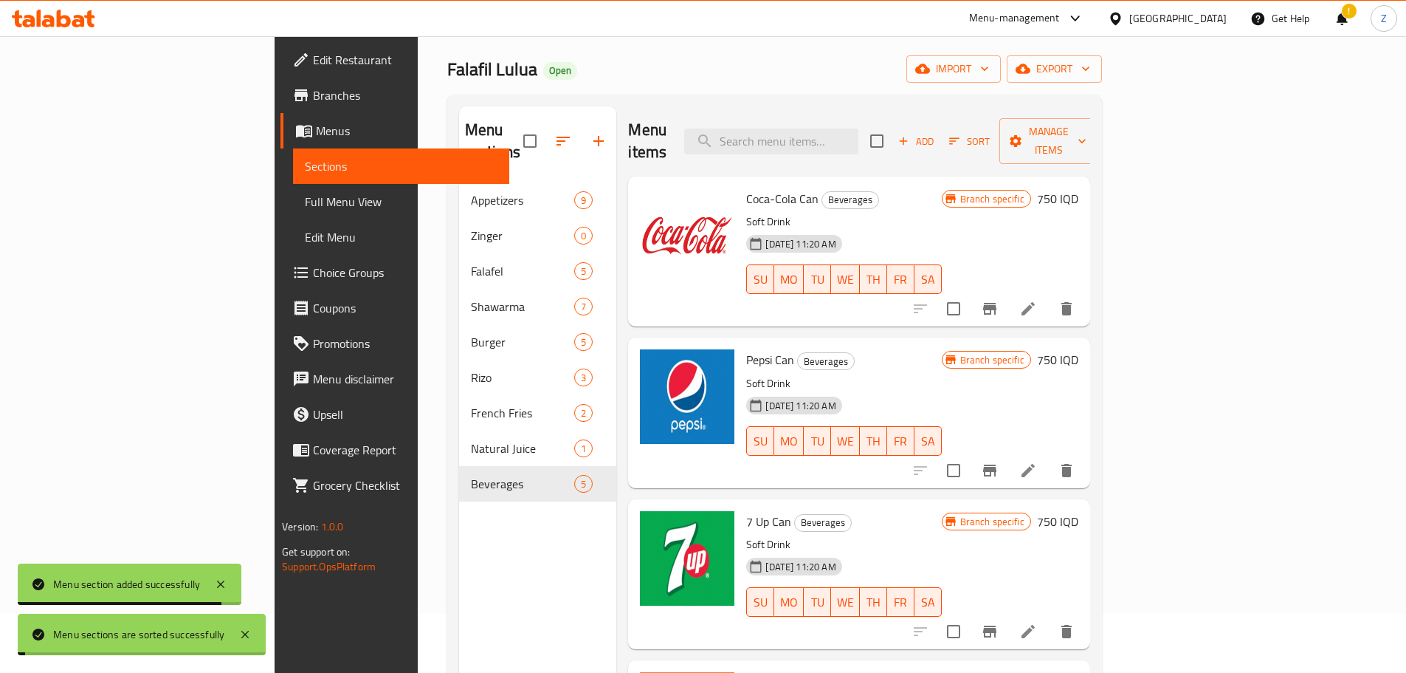
click at [525, 588] on div "Menu sections Appetizers 9 Zinger 0 Falafel 5 Shawarma 7 Burger 5 Rizo 3 French…" at bounding box center [538, 442] width 158 height 673
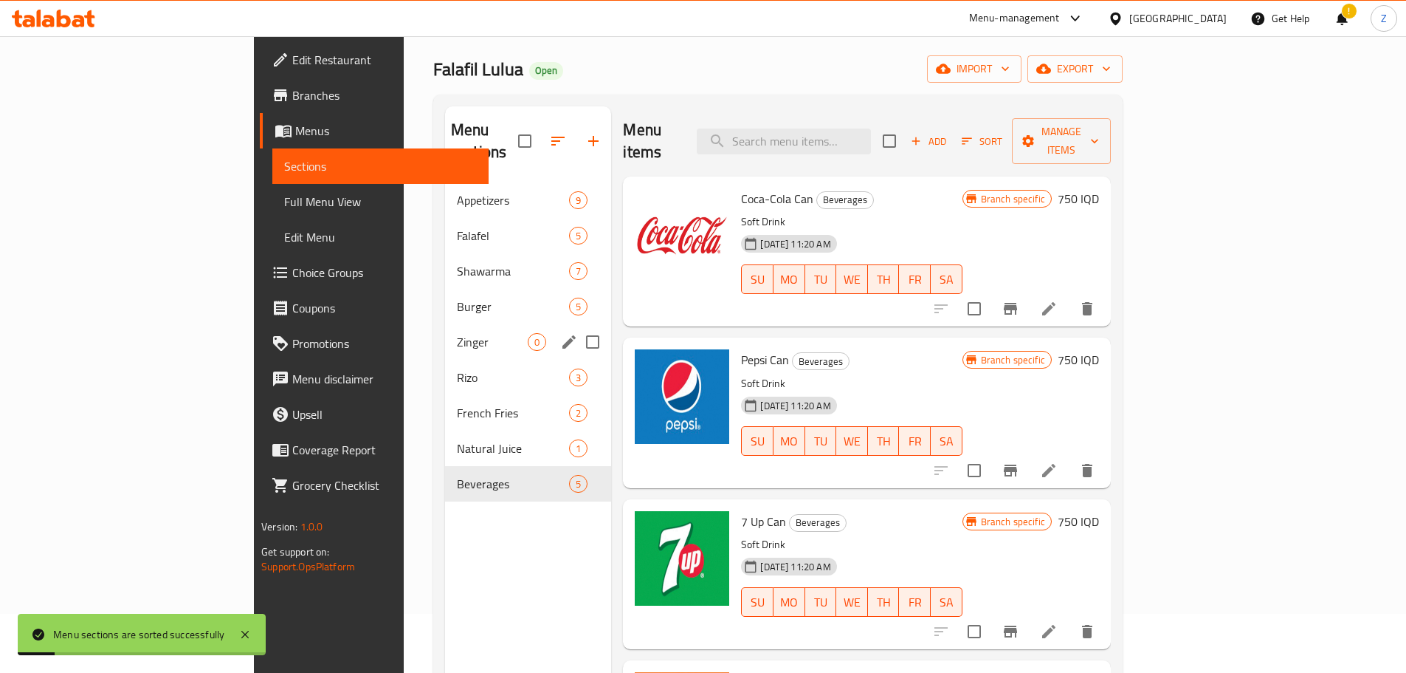
click at [445, 331] on div "Zinger 0" at bounding box center [528, 341] width 166 height 35
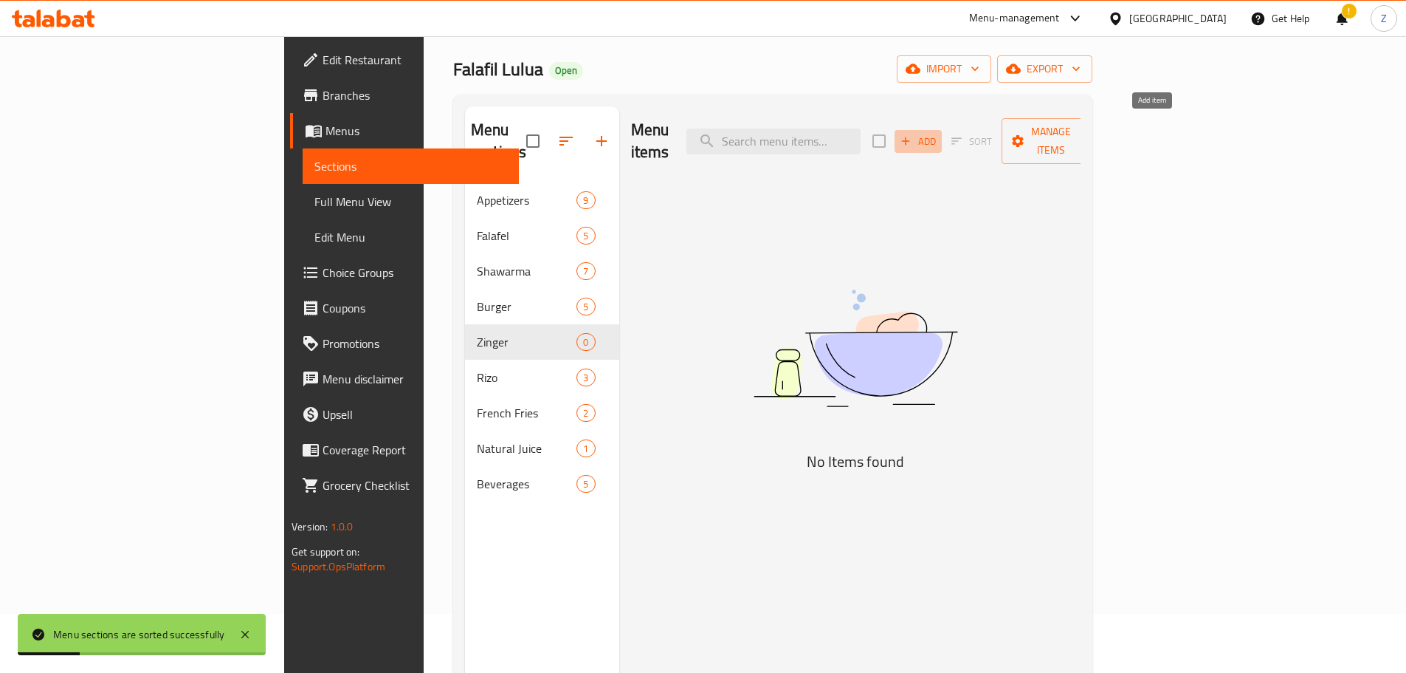
click at [938, 133] on span "Add" at bounding box center [918, 141] width 40 height 17
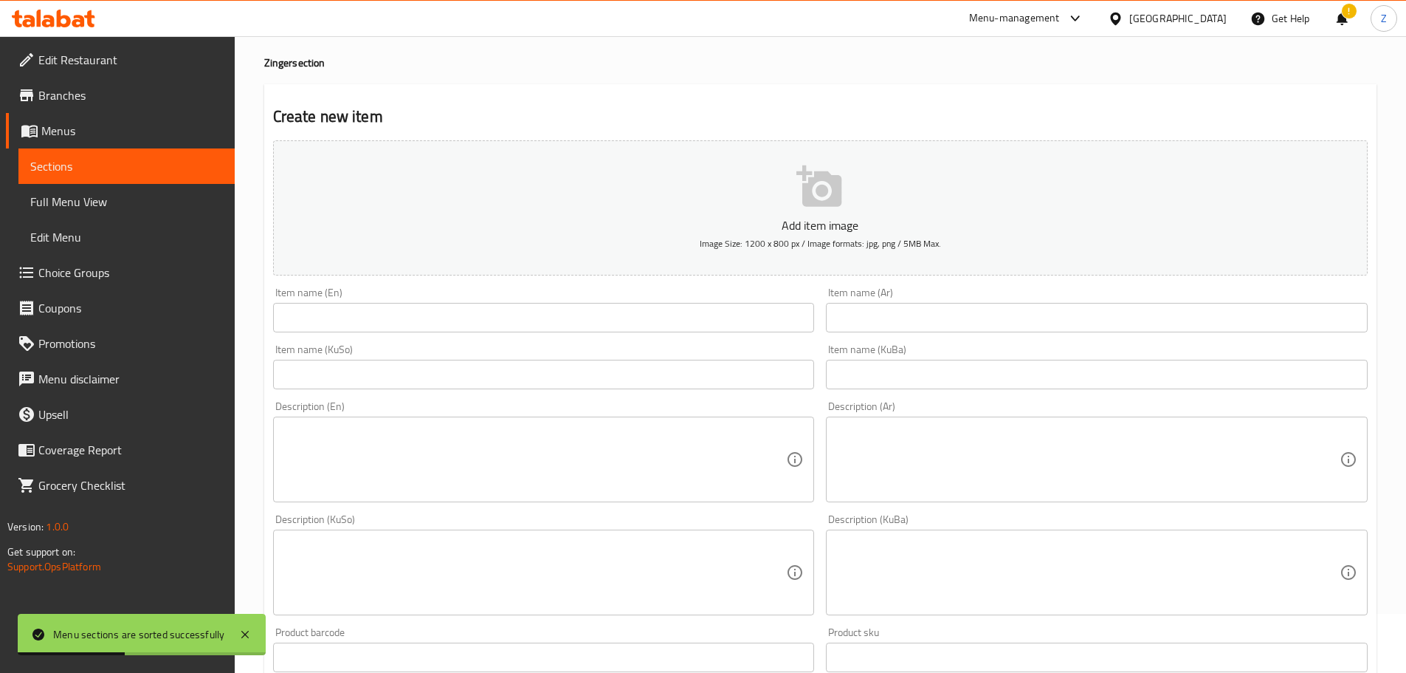
click at [469, 318] on input "text" at bounding box center [544, 318] width 542 height 30
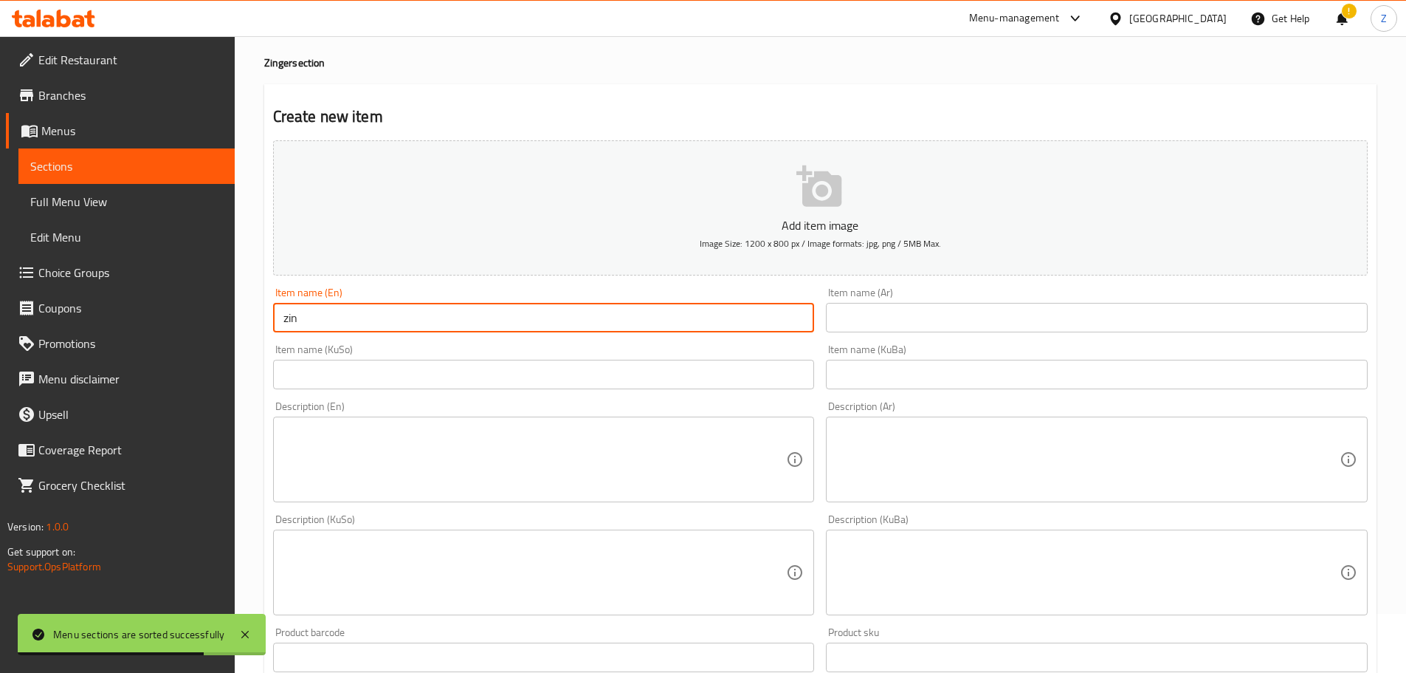
type input "Zinger Sandwich"
click at [966, 329] on input "text" at bounding box center [1097, 318] width 542 height 30
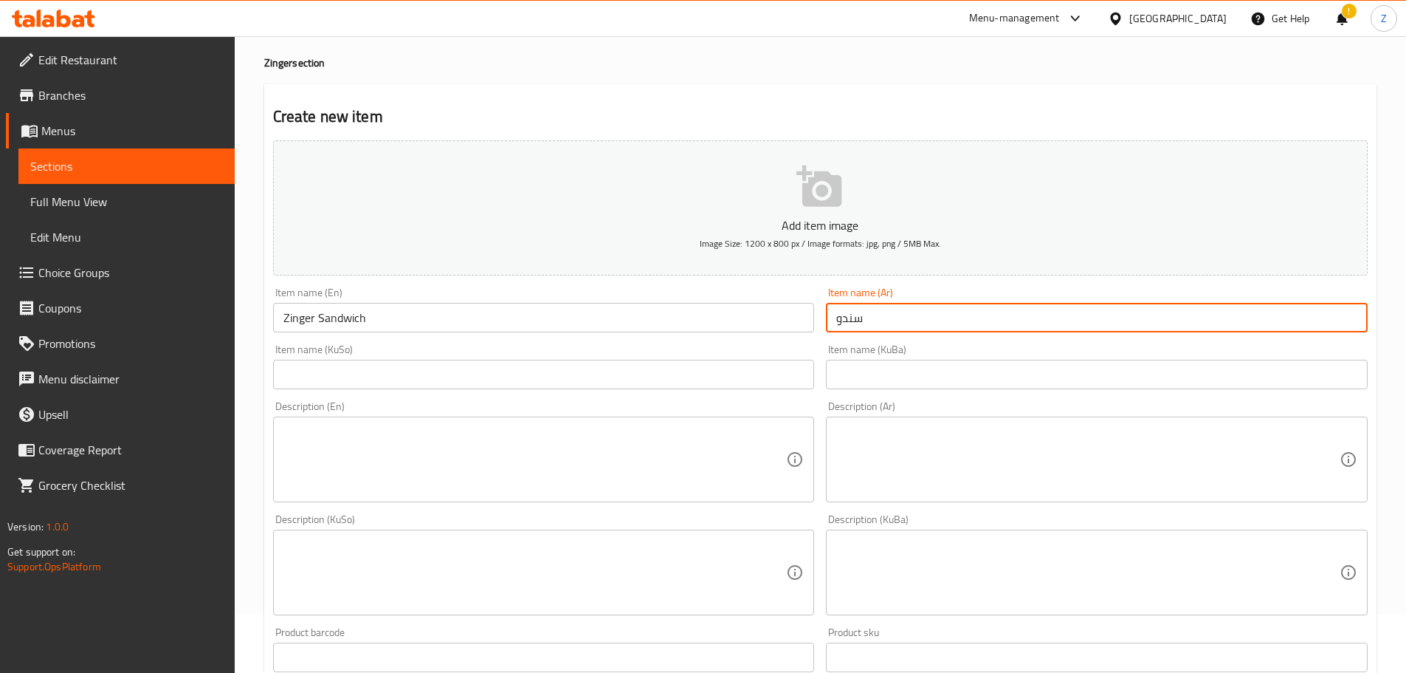
type input "سندويش زنجر"
click at [1000, 473] on textarea at bounding box center [1088, 460] width 504 height 70
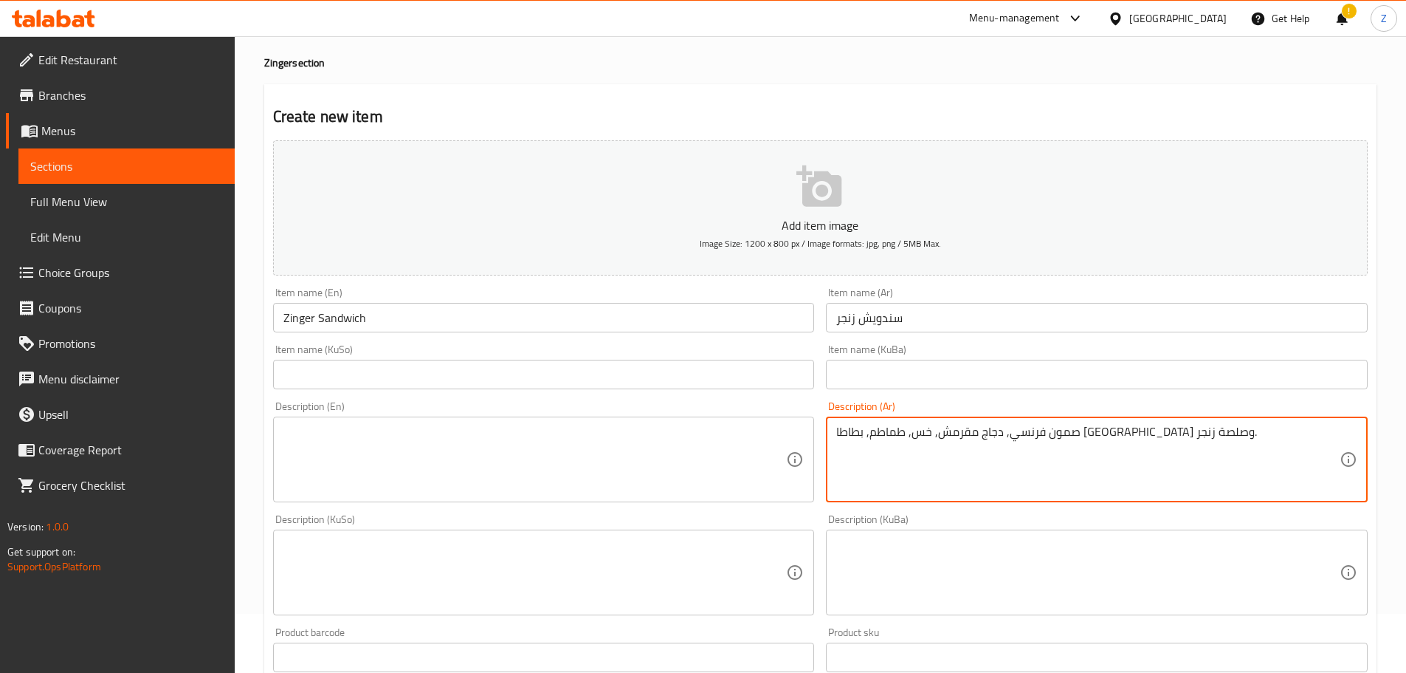
click at [1000, 473] on textarea "صمون فرنسي, دجاج مقرمش, خس, طماطم, بطاطا مقلية وصلصة زنجر." at bounding box center [1088, 460] width 504 height 70
type textarea "صمون فرنسي, دجاج مقرمش, خس, طماطم, بطاطا مقلية وصلصة زنجر."
click at [622, 465] on textarea at bounding box center [536, 460] width 504 height 70
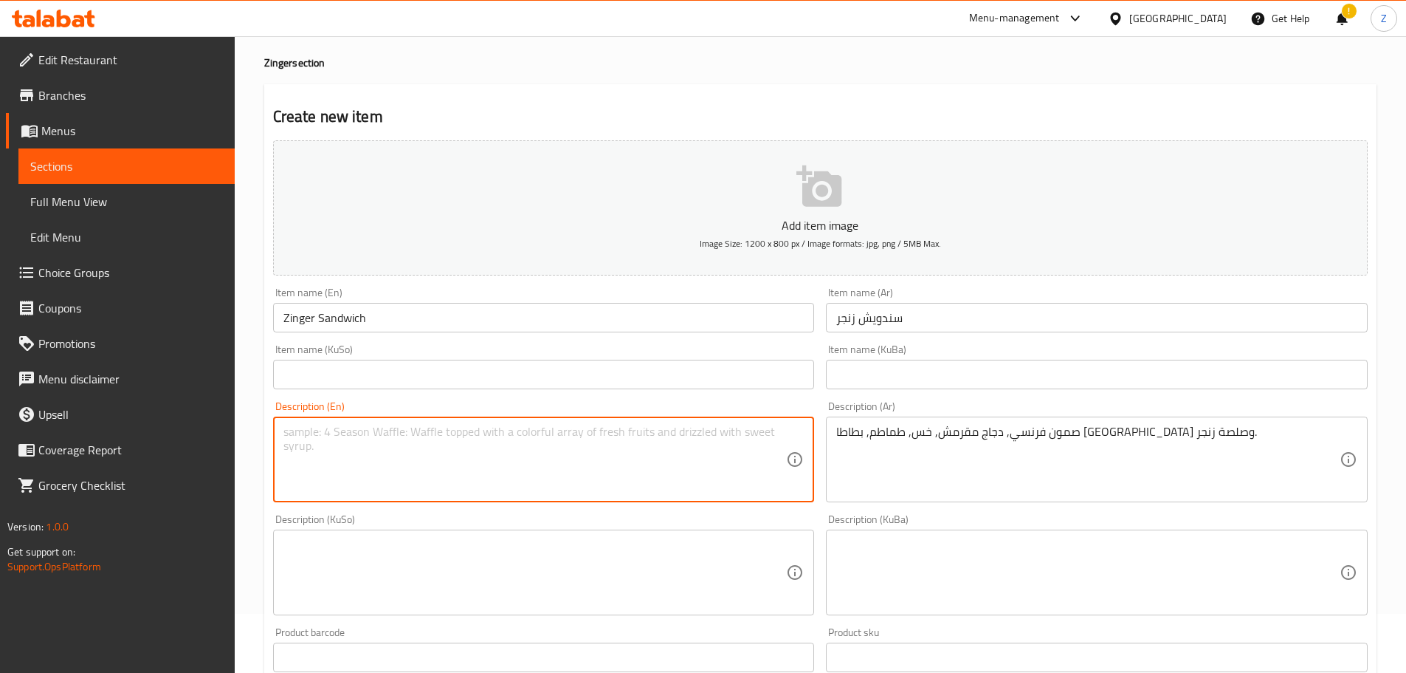
paste textarea "French bread, crispy chicken, lettuce, tomatoes, French fries and Zinger sauce."
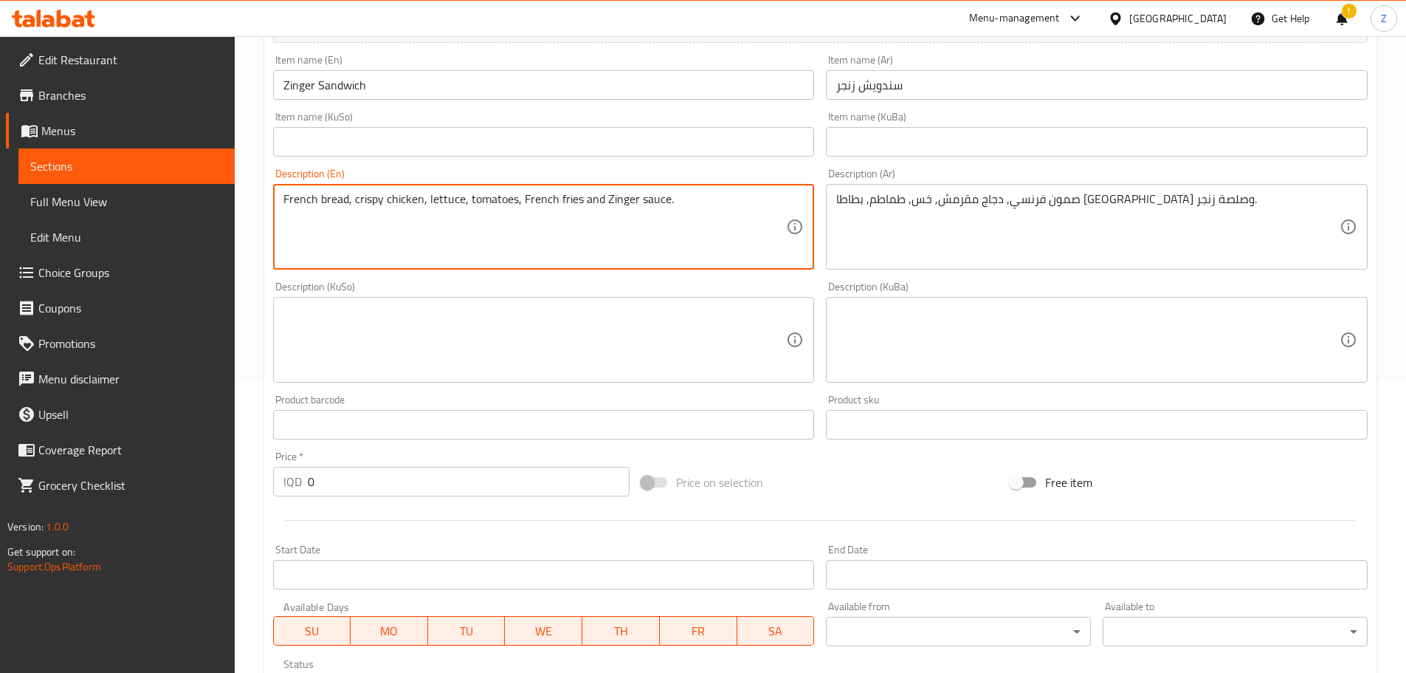
scroll to position [502, 0]
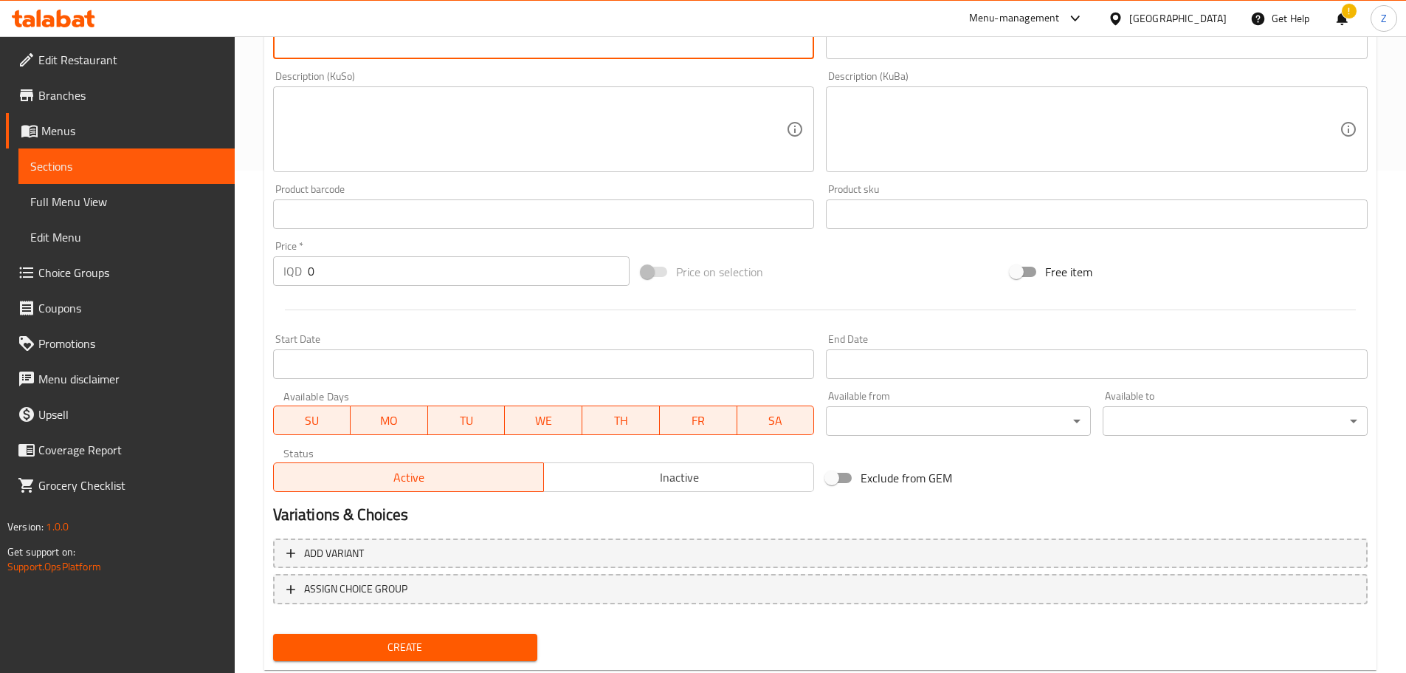
type textarea "French bread, crispy chicken, lettuce, tomatoes, French fries and Zinger sauce."
click at [373, 275] on input "0" at bounding box center [469, 271] width 323 height 30
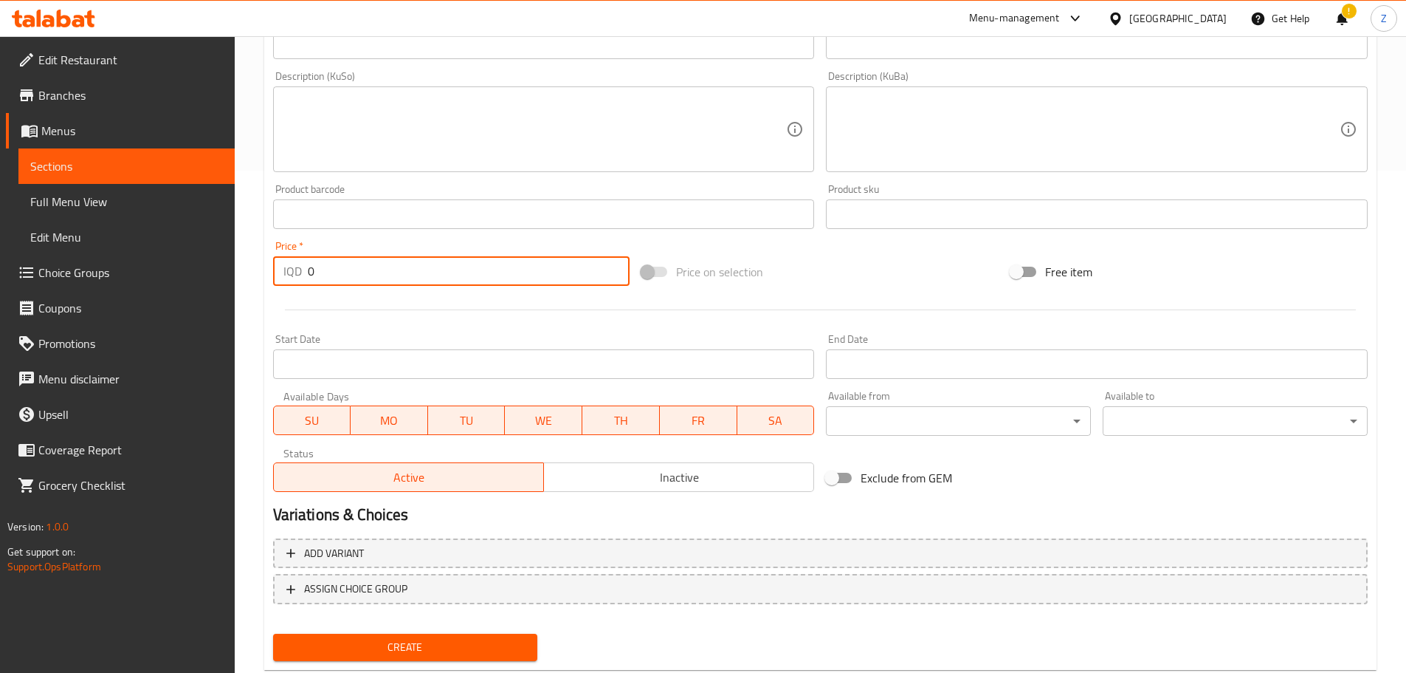
click at [373, 275] on input "0" at bounding box center [469, 271] width 323 height 30
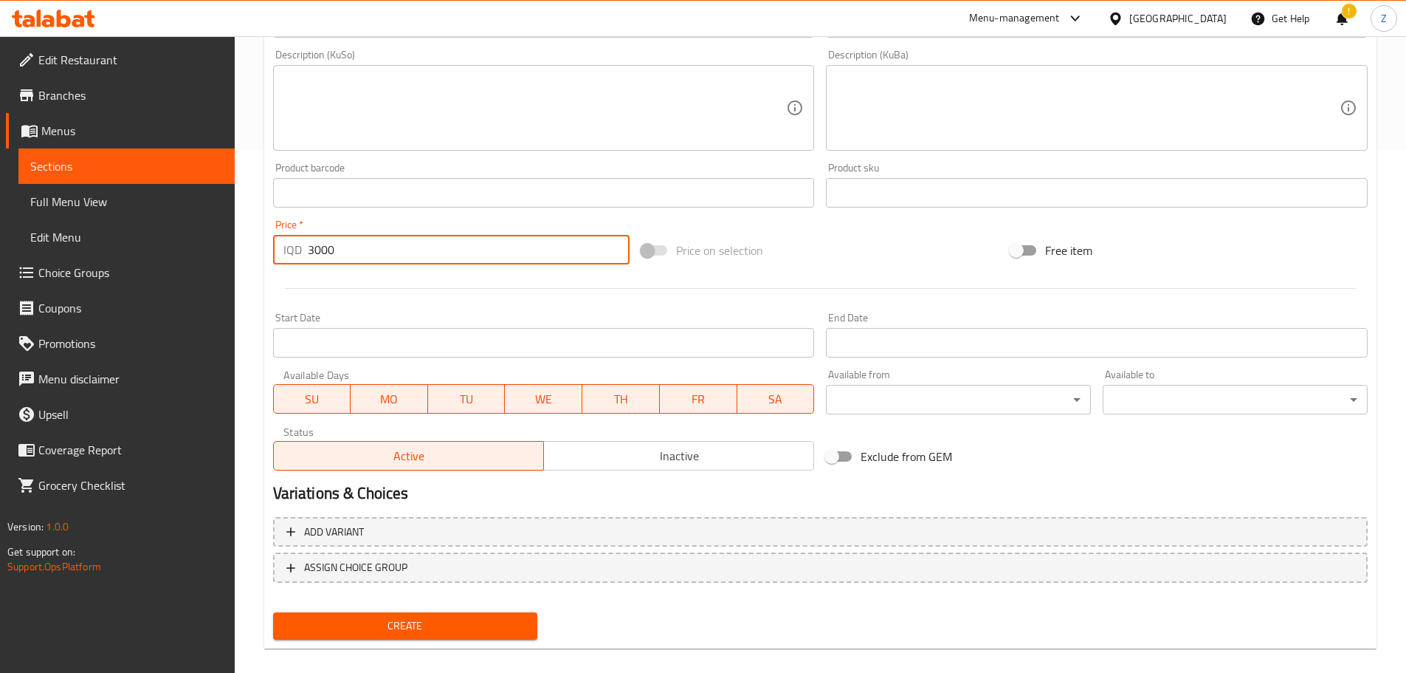
scroll to position [540, 0]
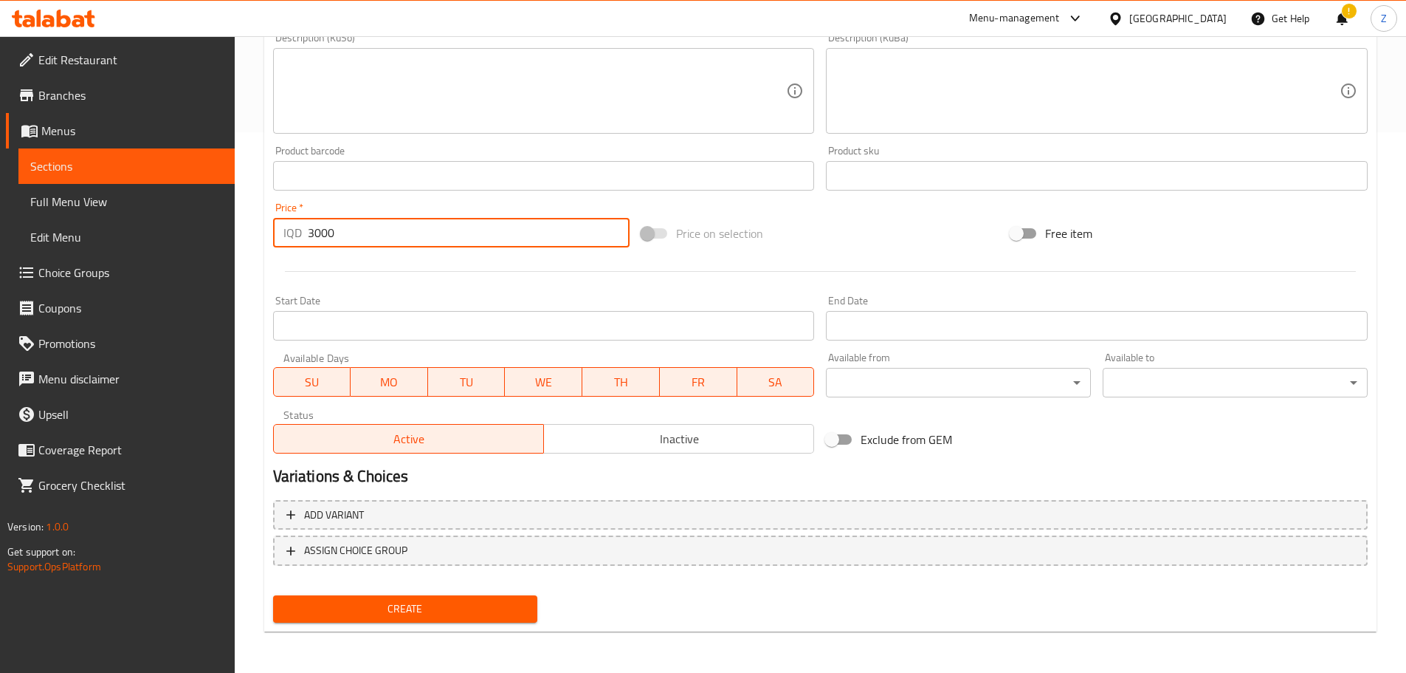
type input "3000"
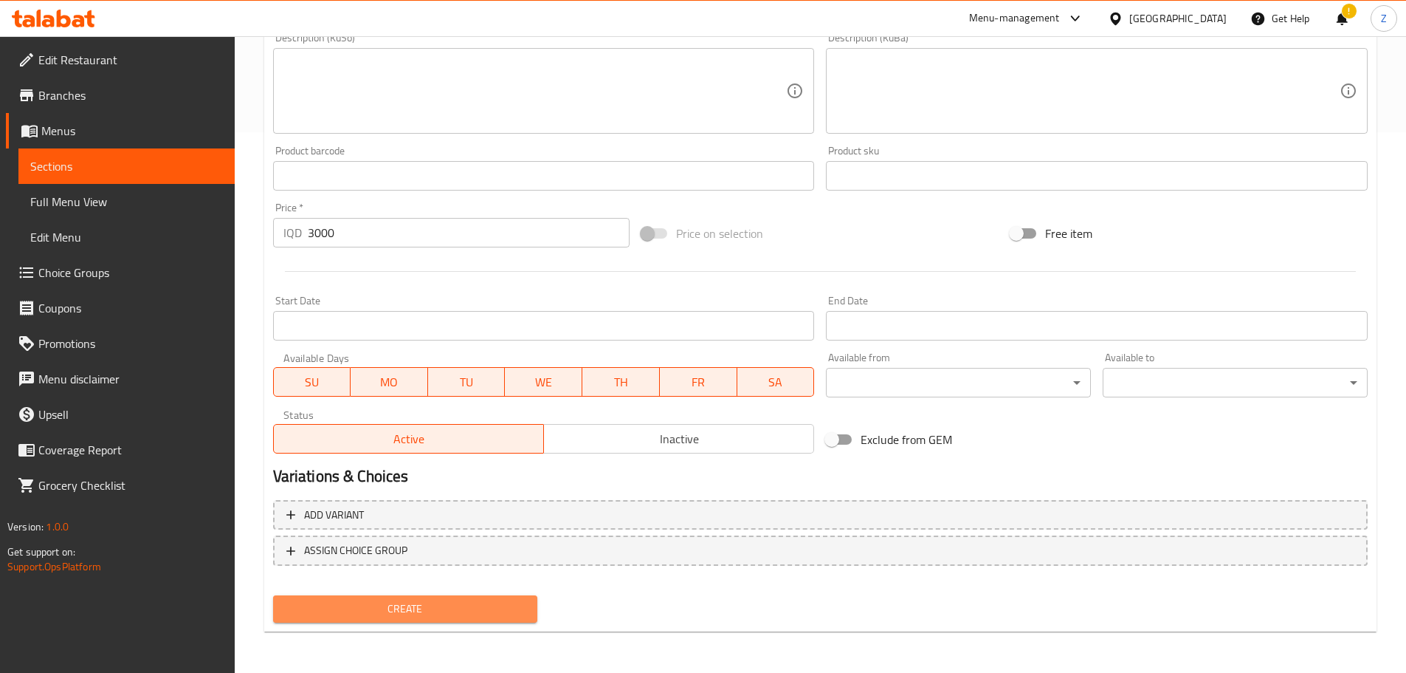
click at [488, 605] on span "Create" at bounding box center [405, 608] width 241 height 18
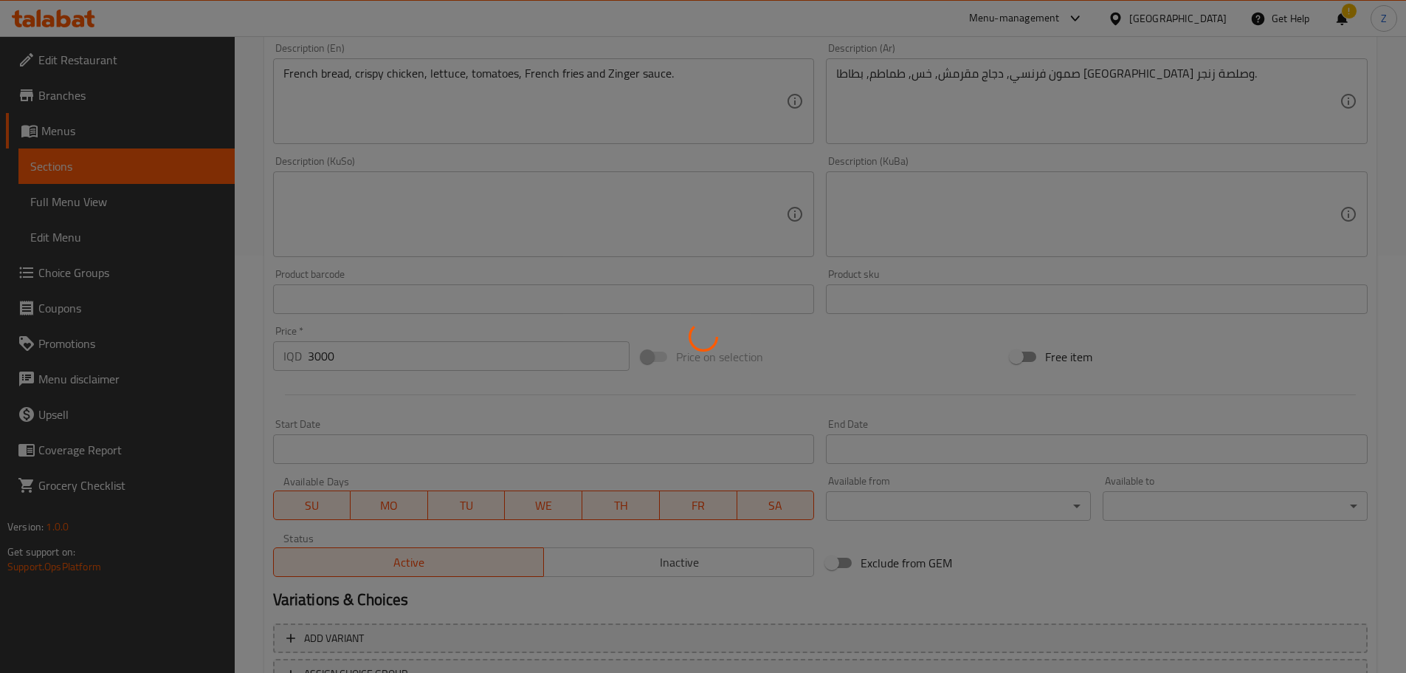
scroll to position [245, 0]
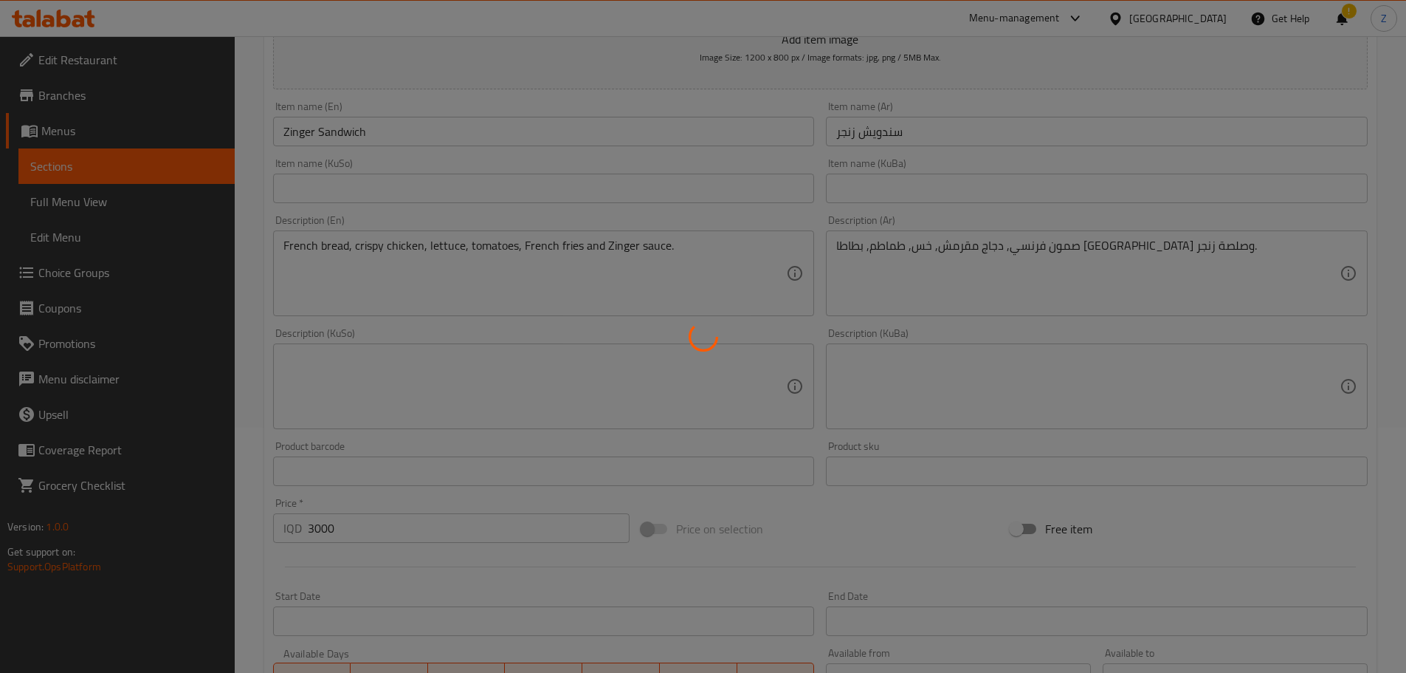
type input "0"
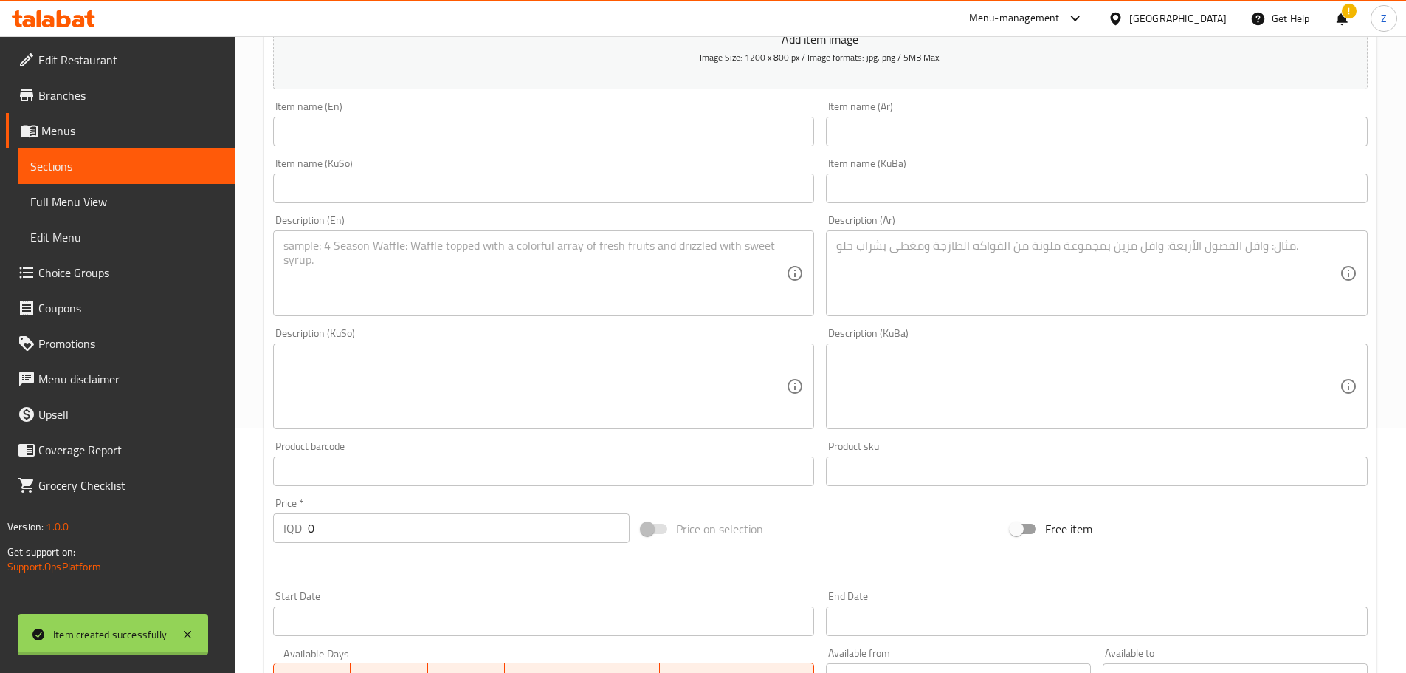
scroll to position [0, 0]
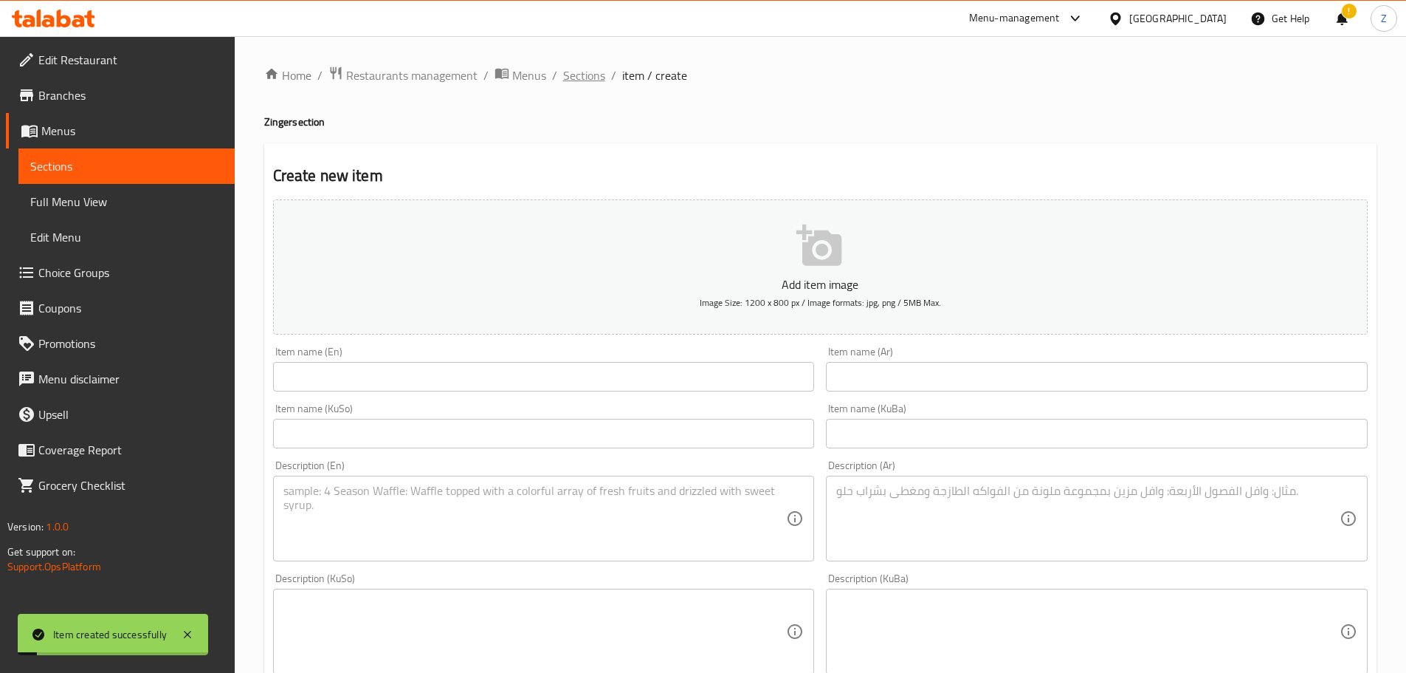
click at [585, 66] on span "Sections" at bounding box center [584, 75] width 42 height 18
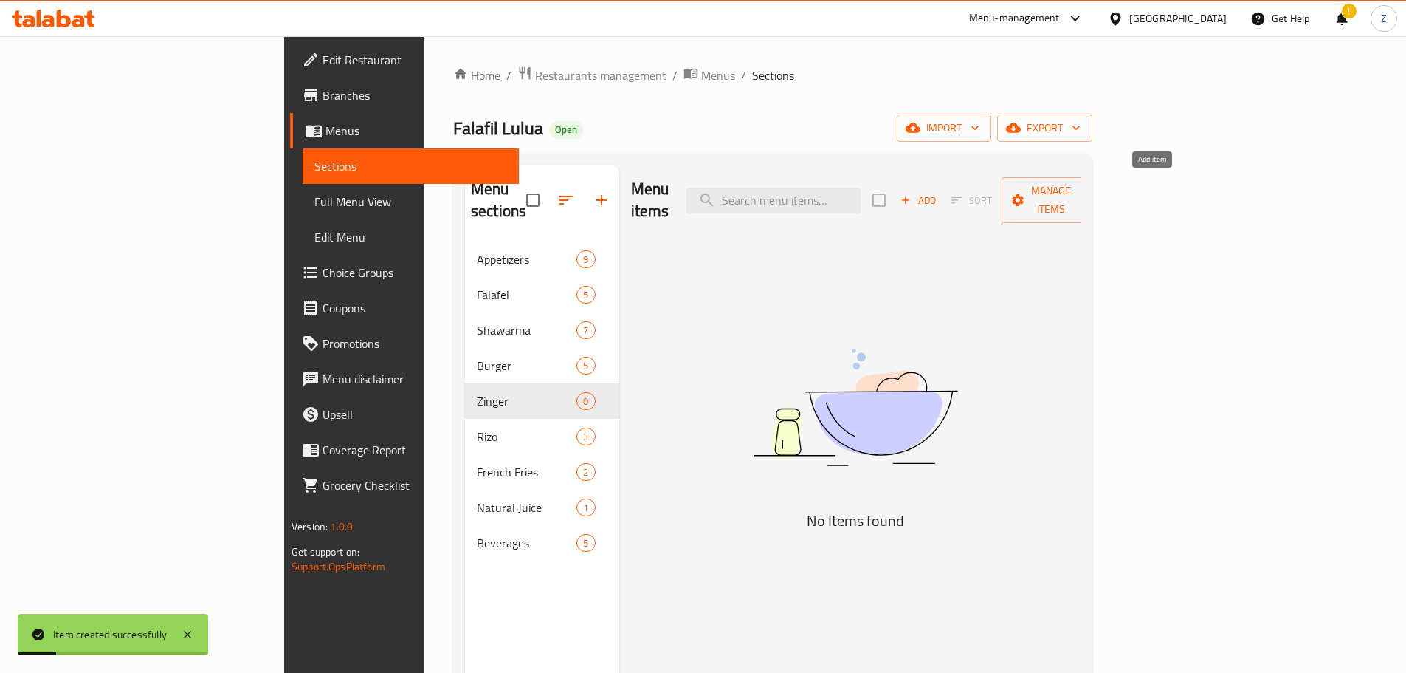
click at [938, 192] on span "Add" at bounding box center [918, 200] width 40 height 17
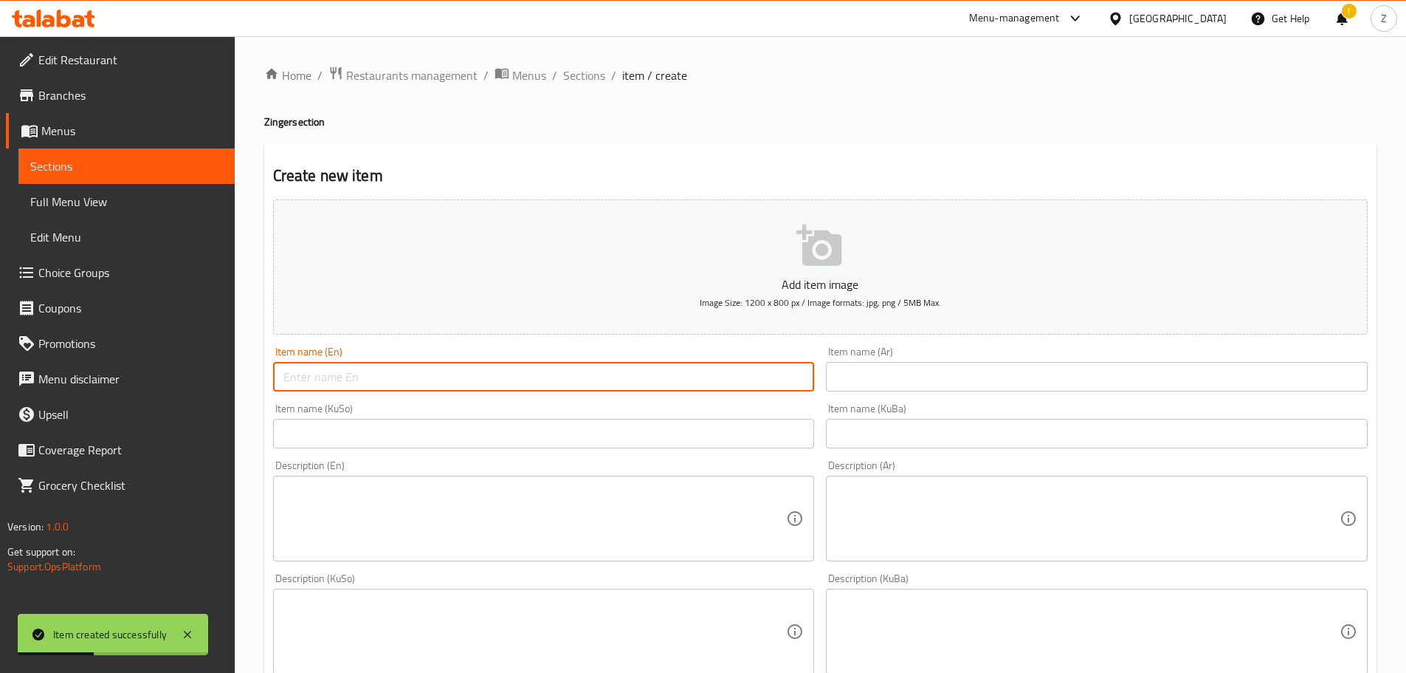
click at [436, 366] on input "text" at bounding box center [544, 377] width 542 height 30
type input "Zinger Meal"
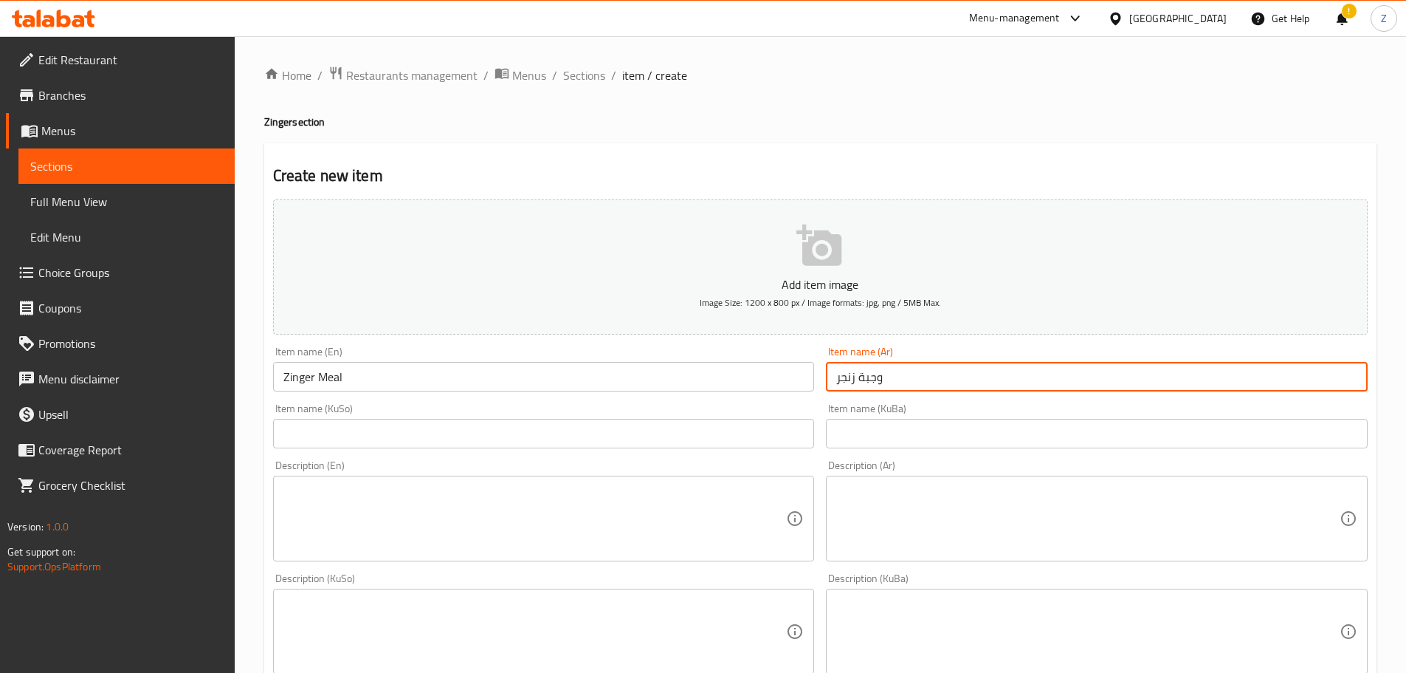
type input "وجبة زنجر"
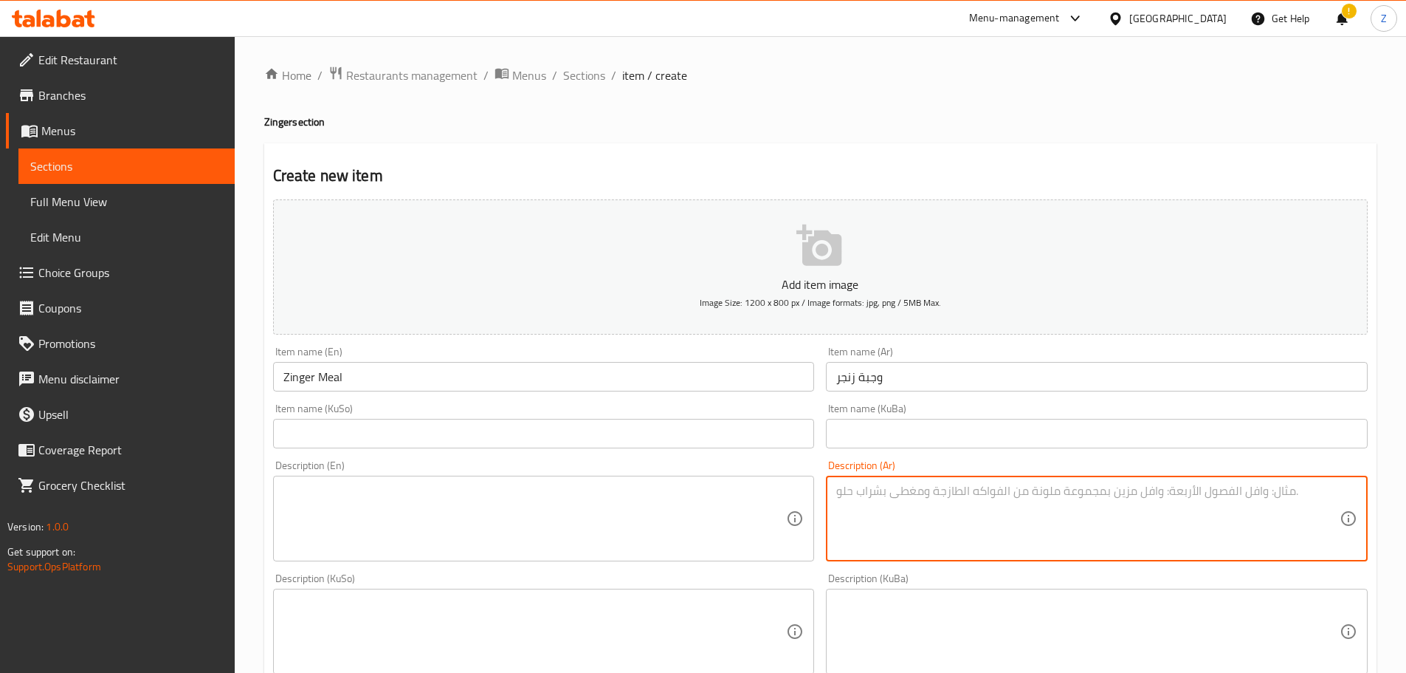
click at [985, 519] on textarea at bounding box center [1088, 519] width 504 height 70
click at [985, 518] on textarea "4 قطع زنجر, بطاطا مقلية, تقدم مع صلصة, ثومية وصمون." at bounding box center [1088, 519] width 504 height 70
type textarea "4 قطع زنجر, بطاطا مقلية, تقدم مع صلصة, ثومية وصمون."
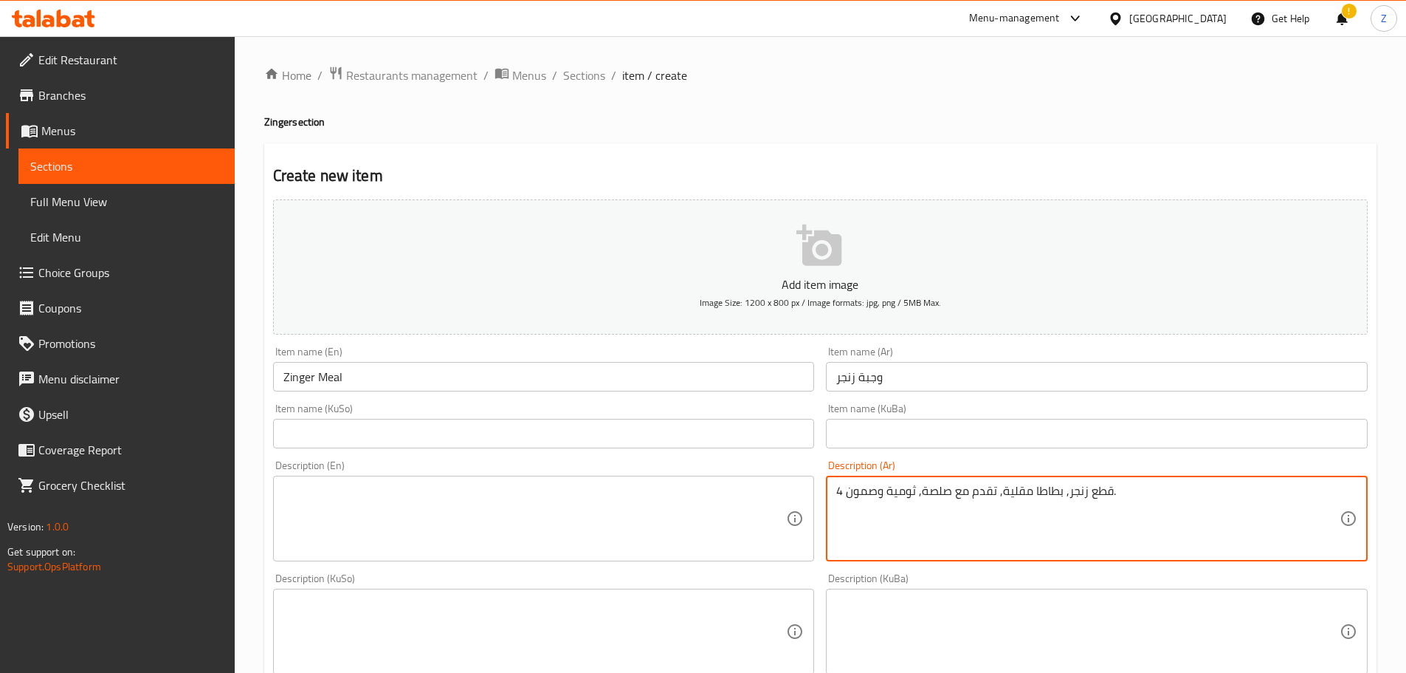
click at [608, 512] on textarea at bounding box center [536, 519] width 504 height 70
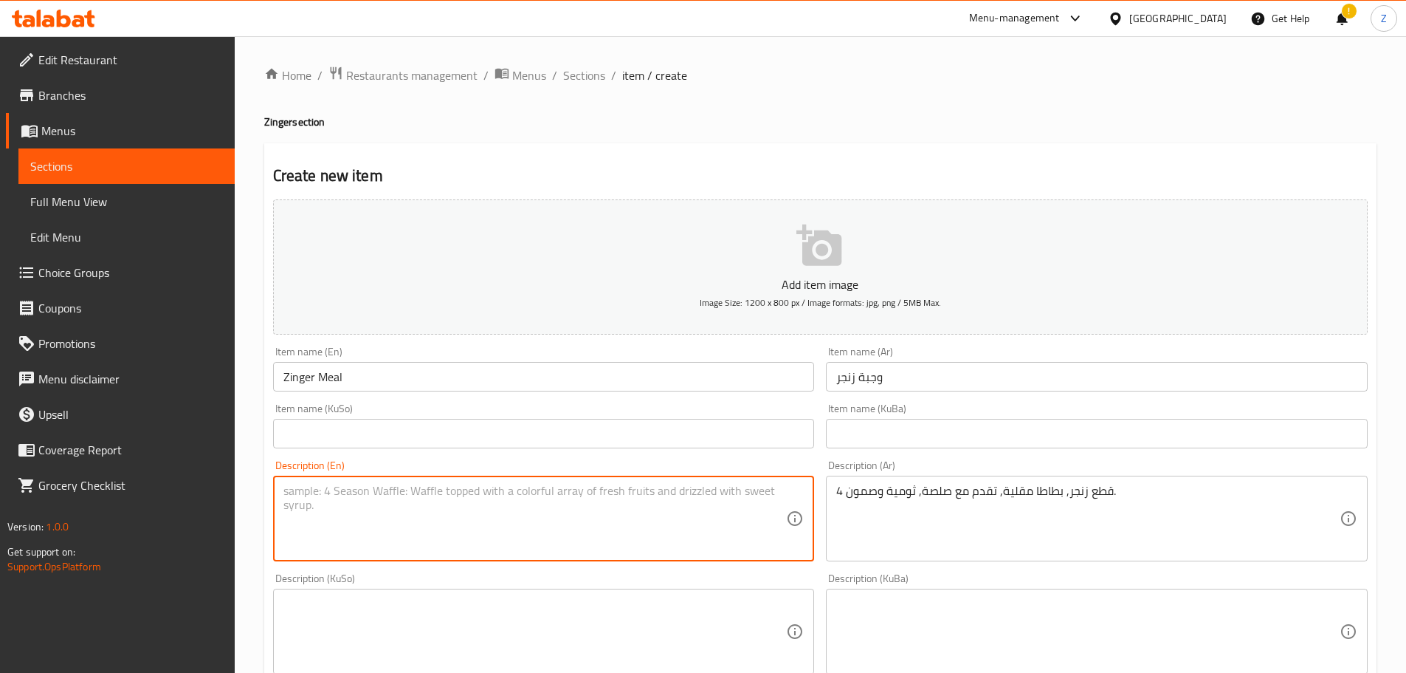
paste textarea "4 pieces of Zinger, French fries, served with sauce, garlic sauce and bread."
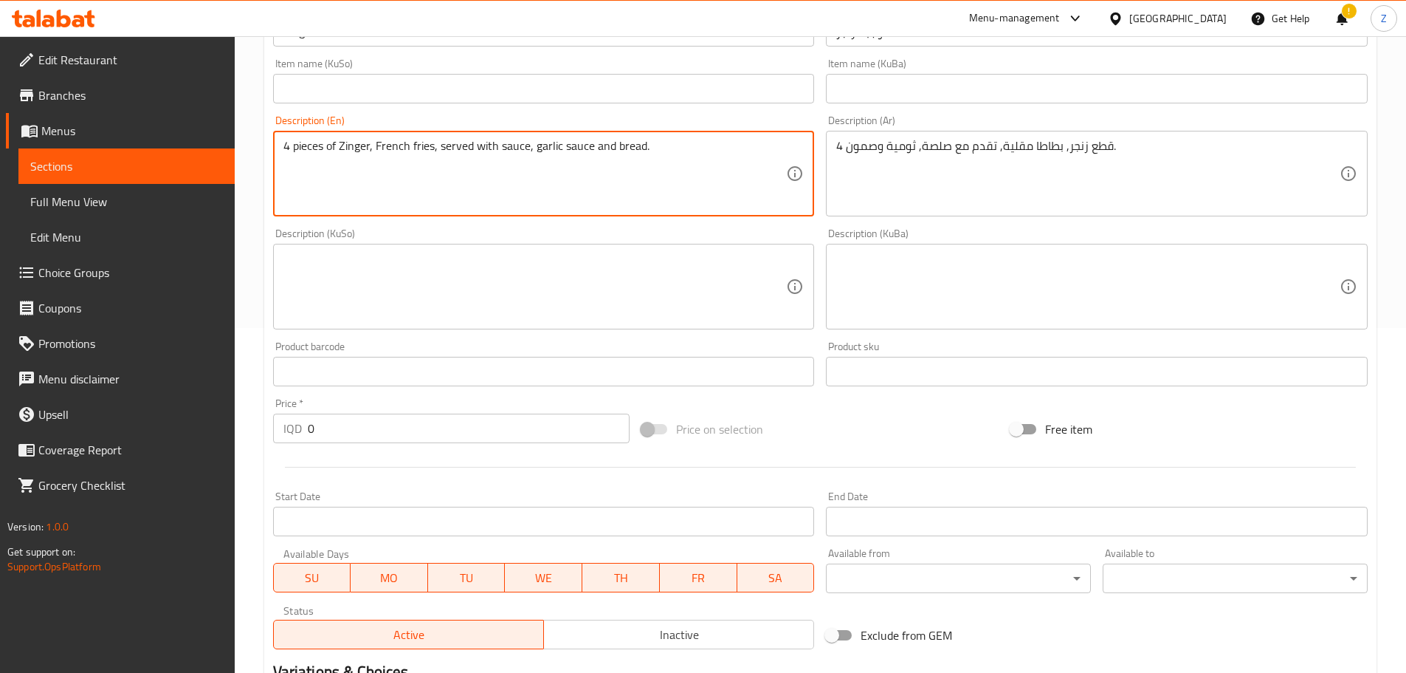
scroll to position [443, 0]
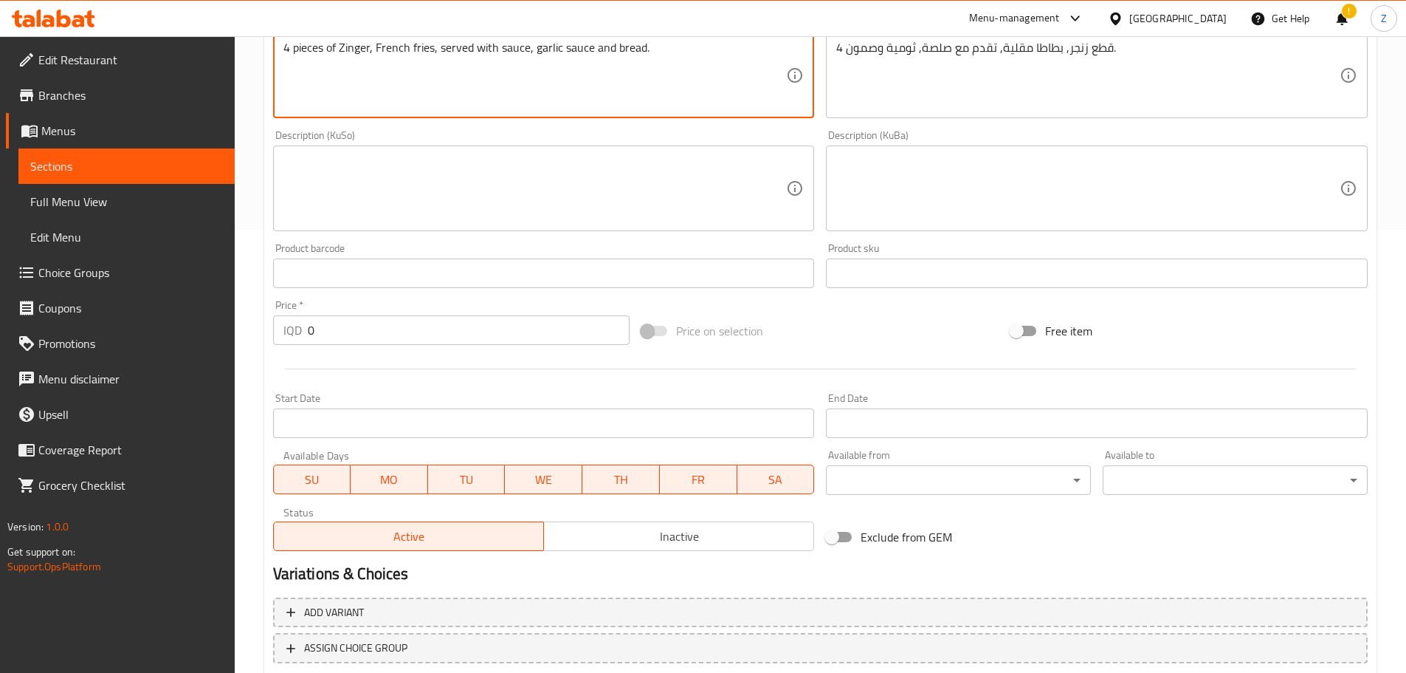
type textarea "4 pieces of Zinger, French fries, served with sauce, garlic sauce and bread."
click at [388, 339] on input "0" at bounding box center [469, 330] width 323 height 30
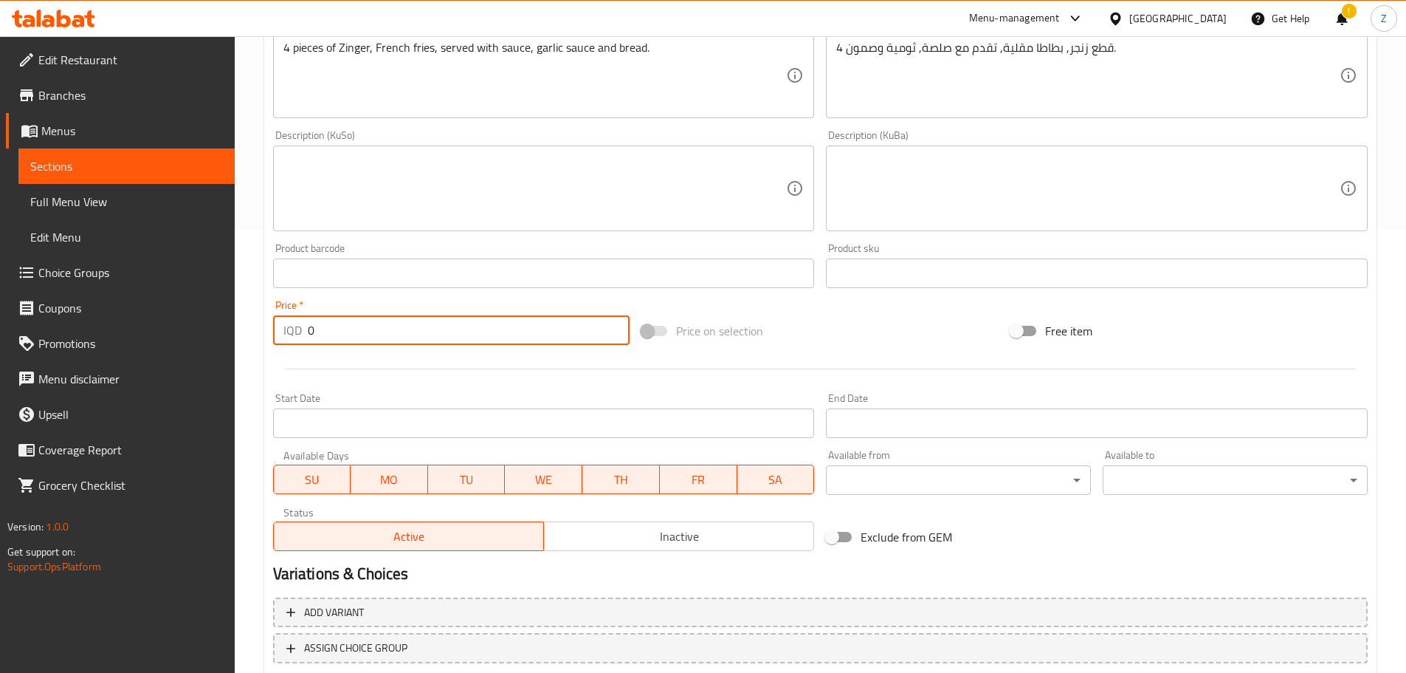
click at [388, 339] on input "0" at bounding box center [469, 330] width 323 height 30
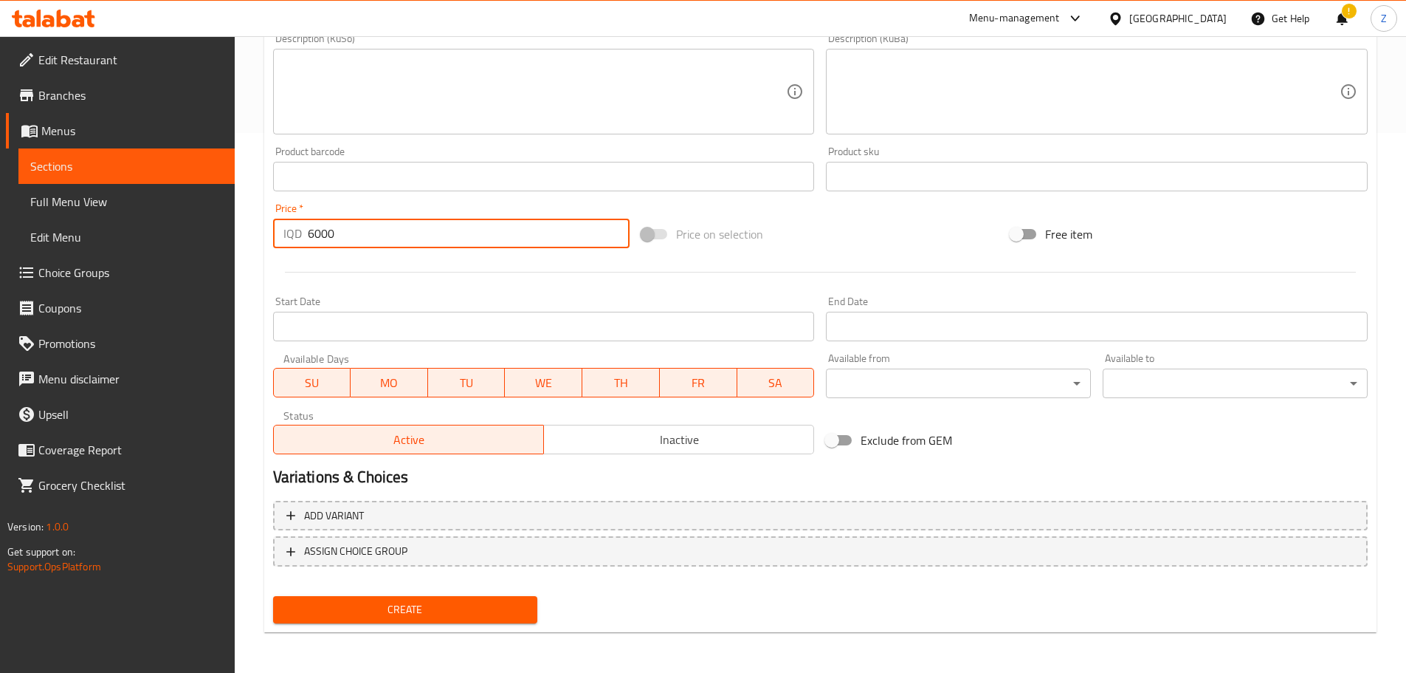
scroll to position [540, 0]
type input "6000"
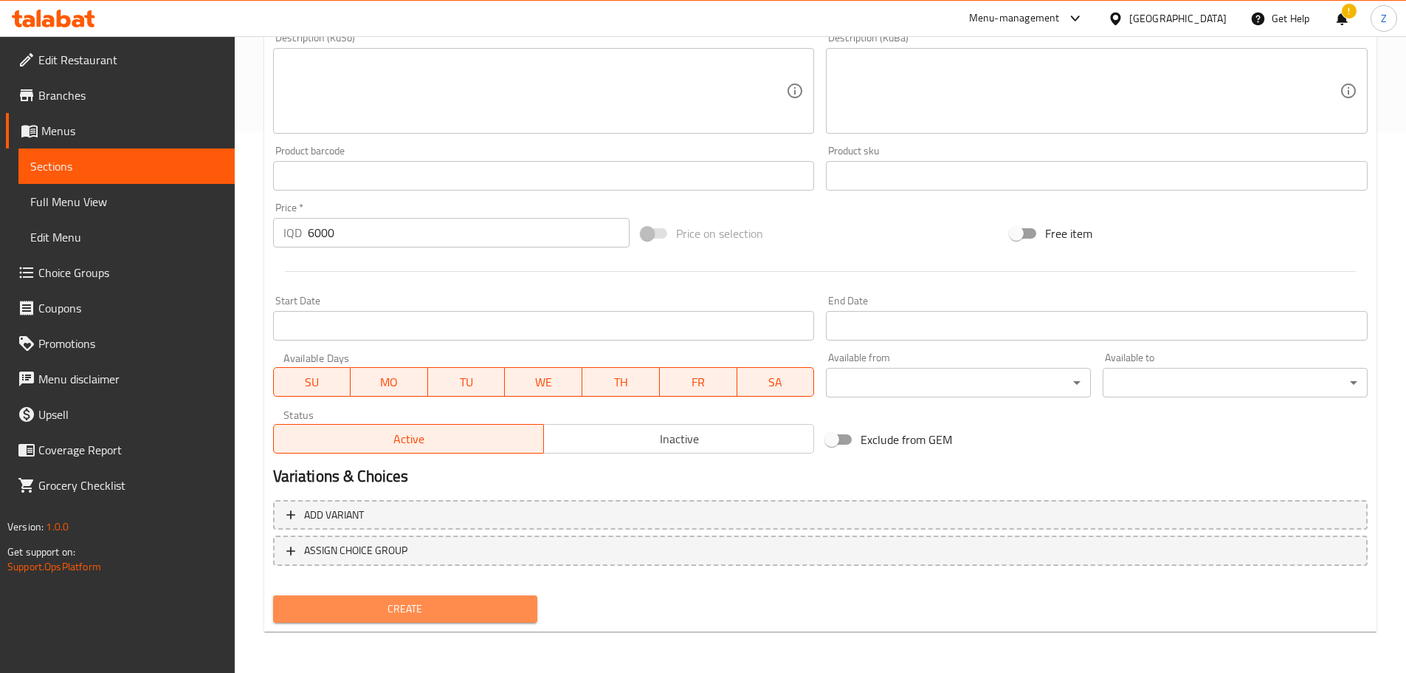
click at [476, 595] on button "Create" at bounding box center [405, 608] width 265 height 27
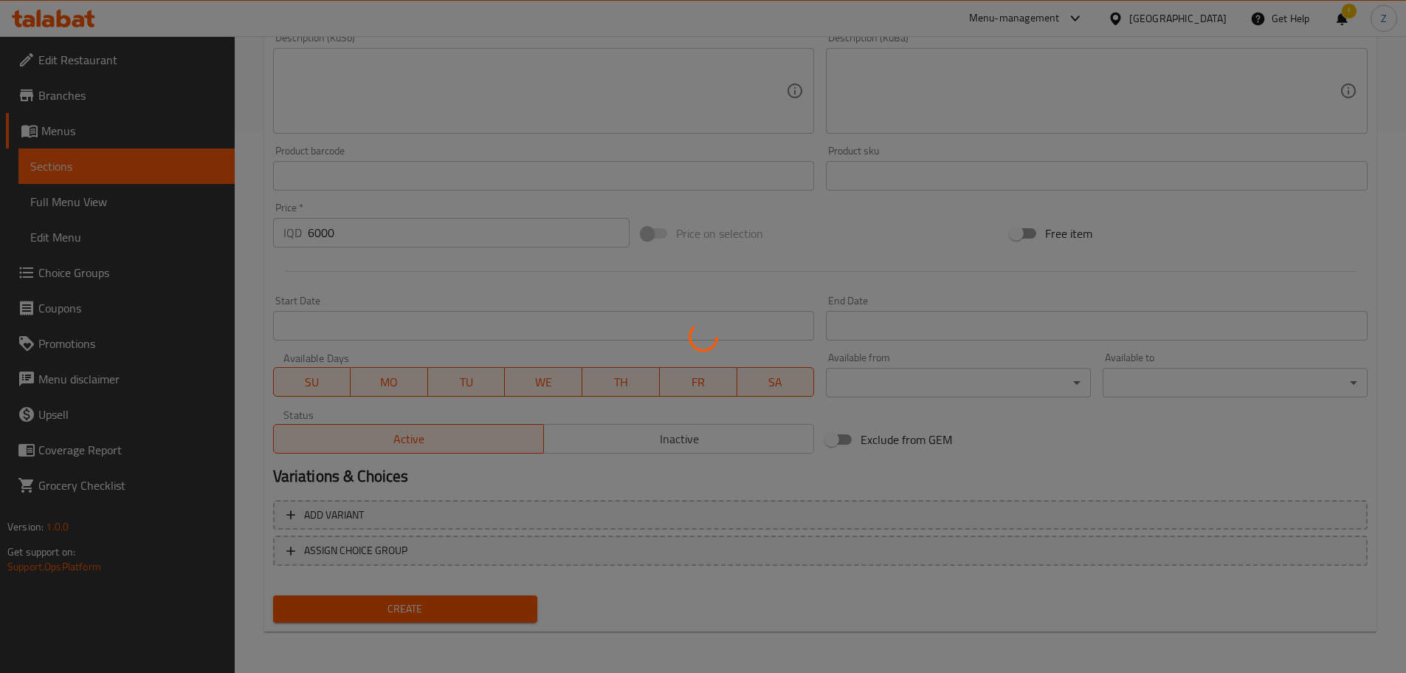
type input "0"
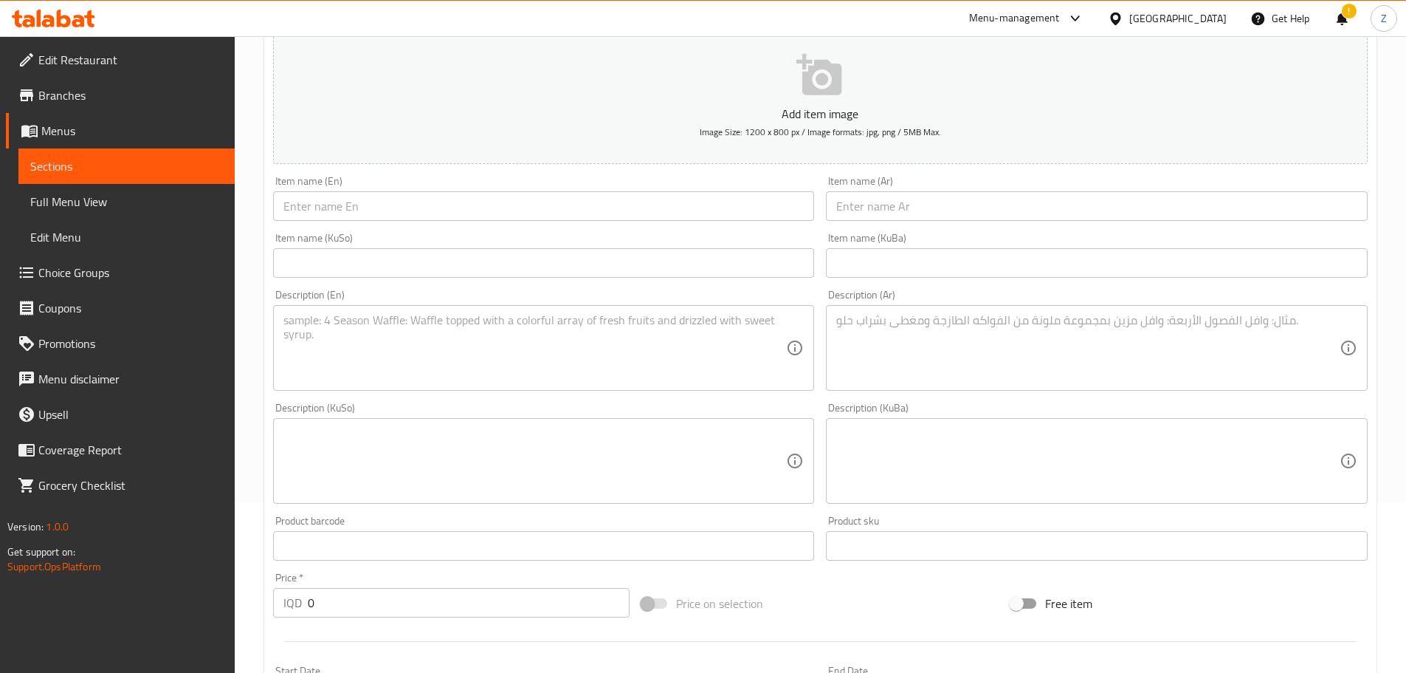
scroll to position [0, 0]
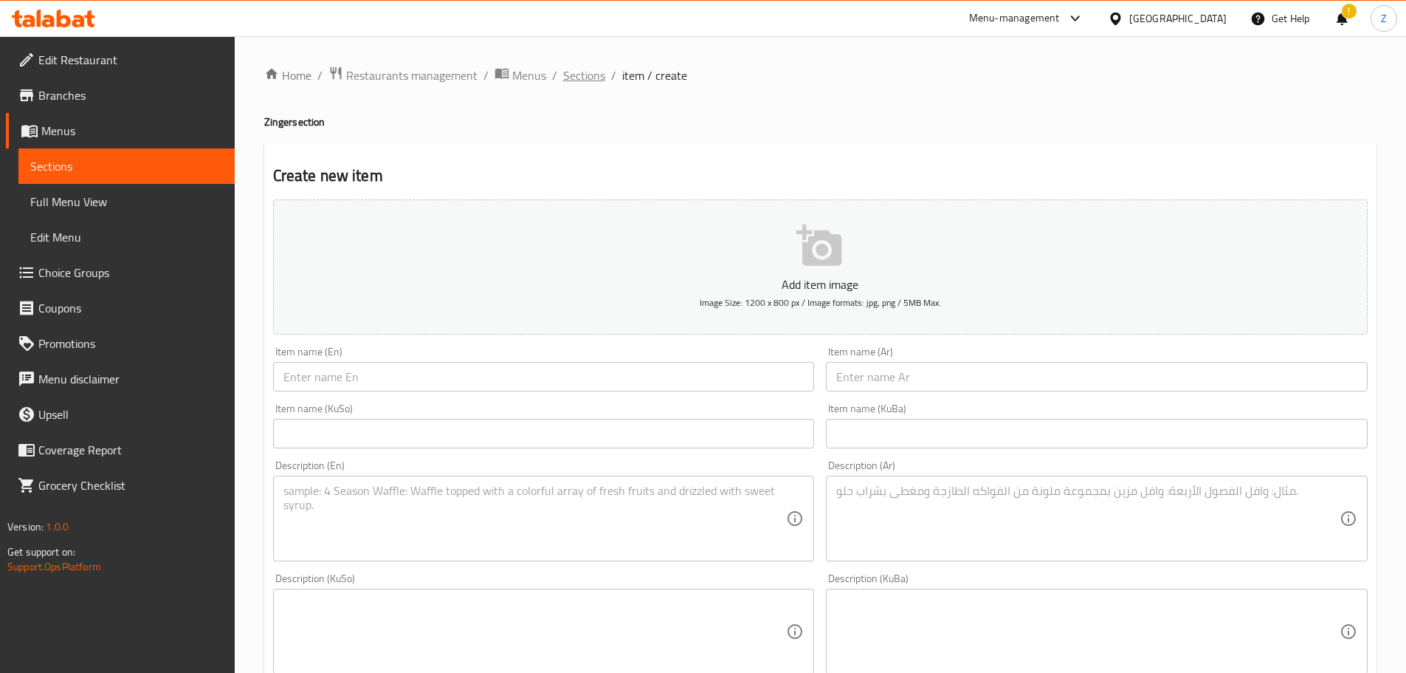
click at [599, 75] on span "Sections" at bounding box center [584, 75] width 42 height 18
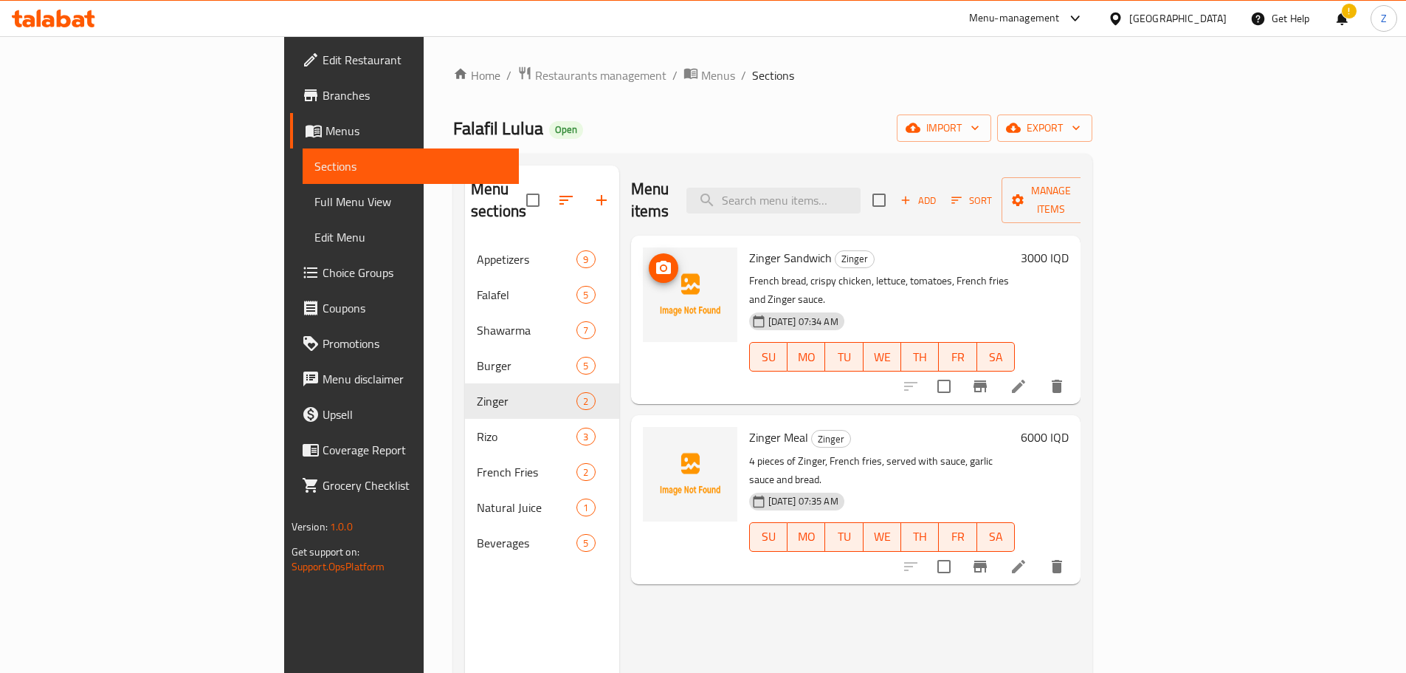
click at [655, 259] on icon "upload picture" at bounding box center [664, 268] width 18 height 18
click at [655, 439] on icon "upload picture" at bounding box center [664, 448] width 18 height 18
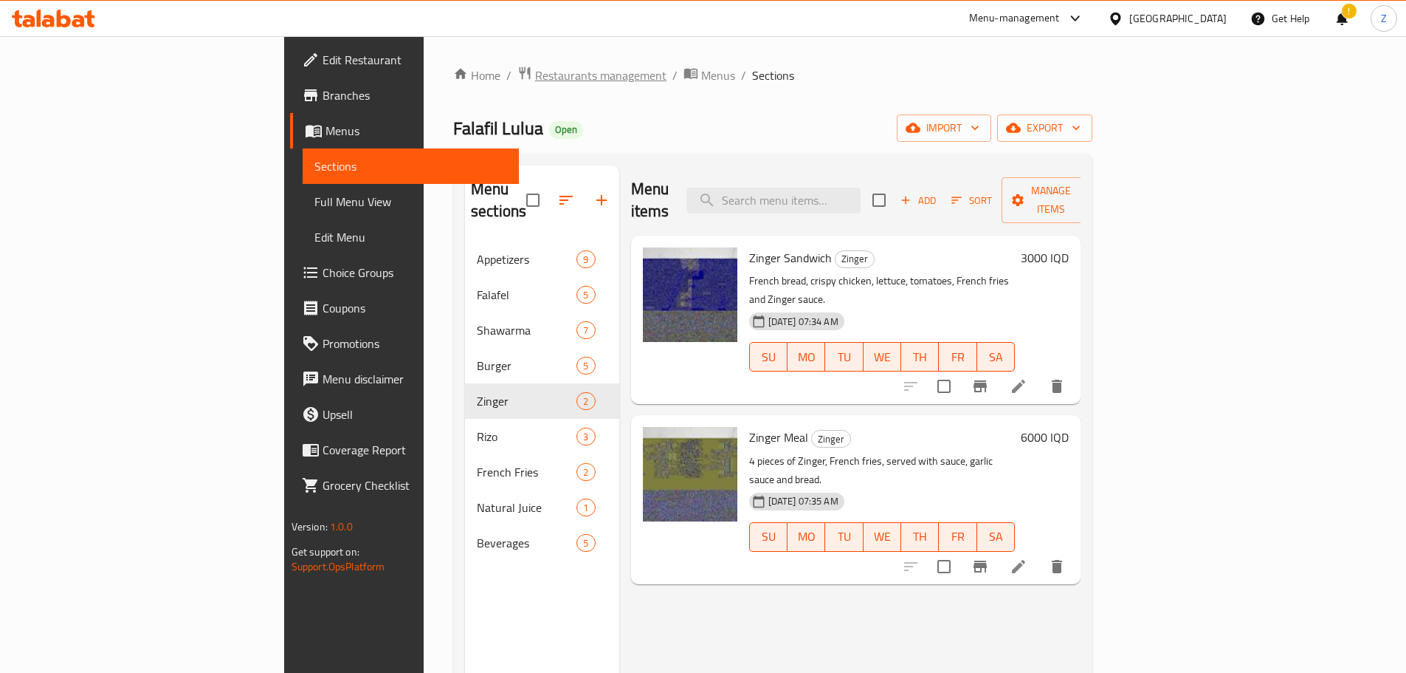
drag, startPoint x: 354, startPoint y: 86, endPoint x: 372, endPoint y: 82, distance: 18.3
click at [453, 86] on div "Home / Restaurants management / Menus / Sections Falafil Lulua Open import expo…" at bounding box center [772, 458] width 639 height 784
click at [535, 75] on span "Restaurants management" at bounding box center [600, 75] width 131 height 18
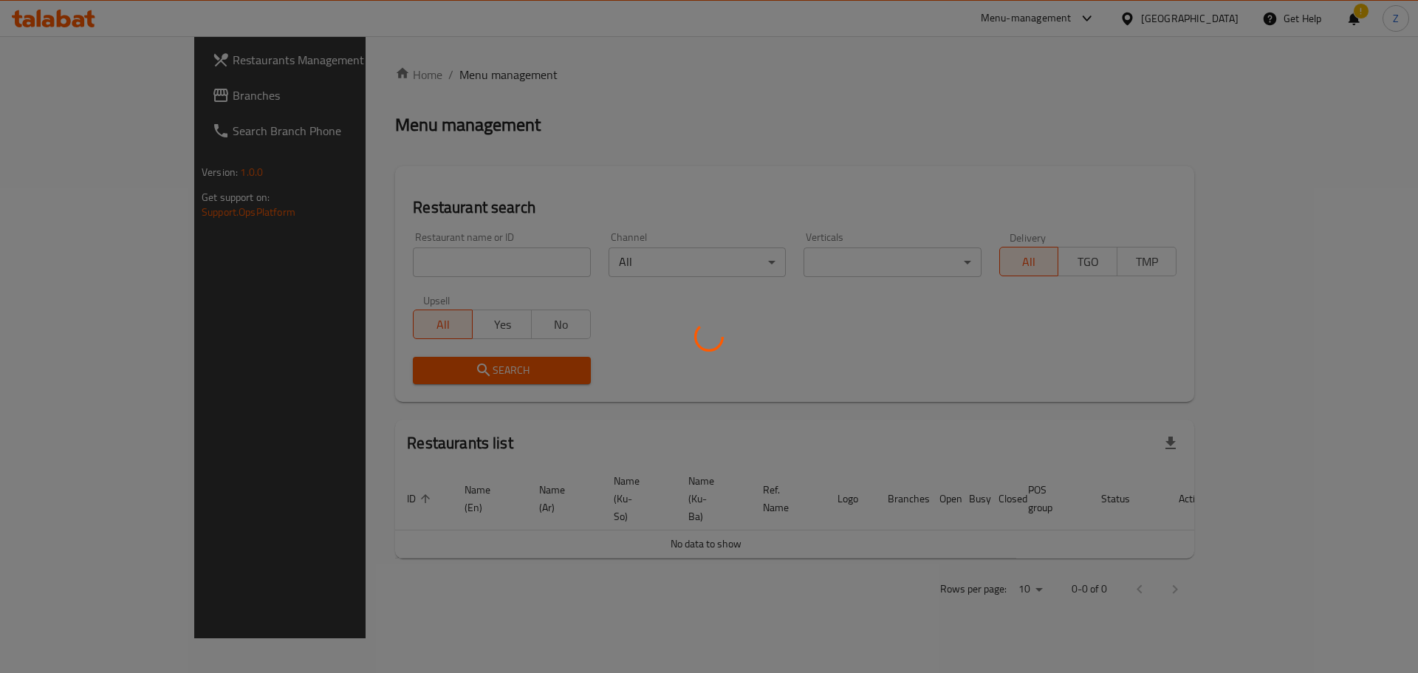
click at [427, 268] on div at bounding box center [709, 336] width 1418 height 673
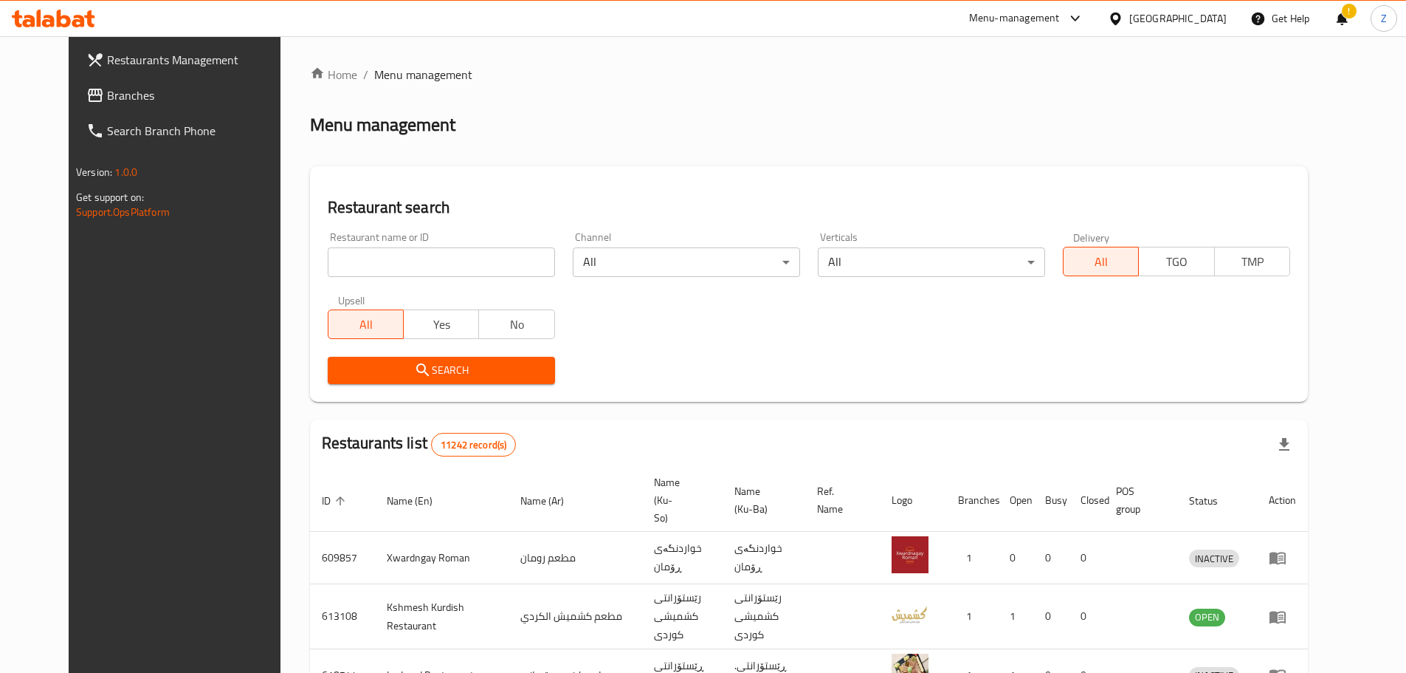
click at [436, 255] on input "search" at bounding box center [441, 262] width 227 height 30
paste input "688336"
type input "688336"
click at [435, 374] on span "Search" at bounding box center [442, 370] width 204 height 18
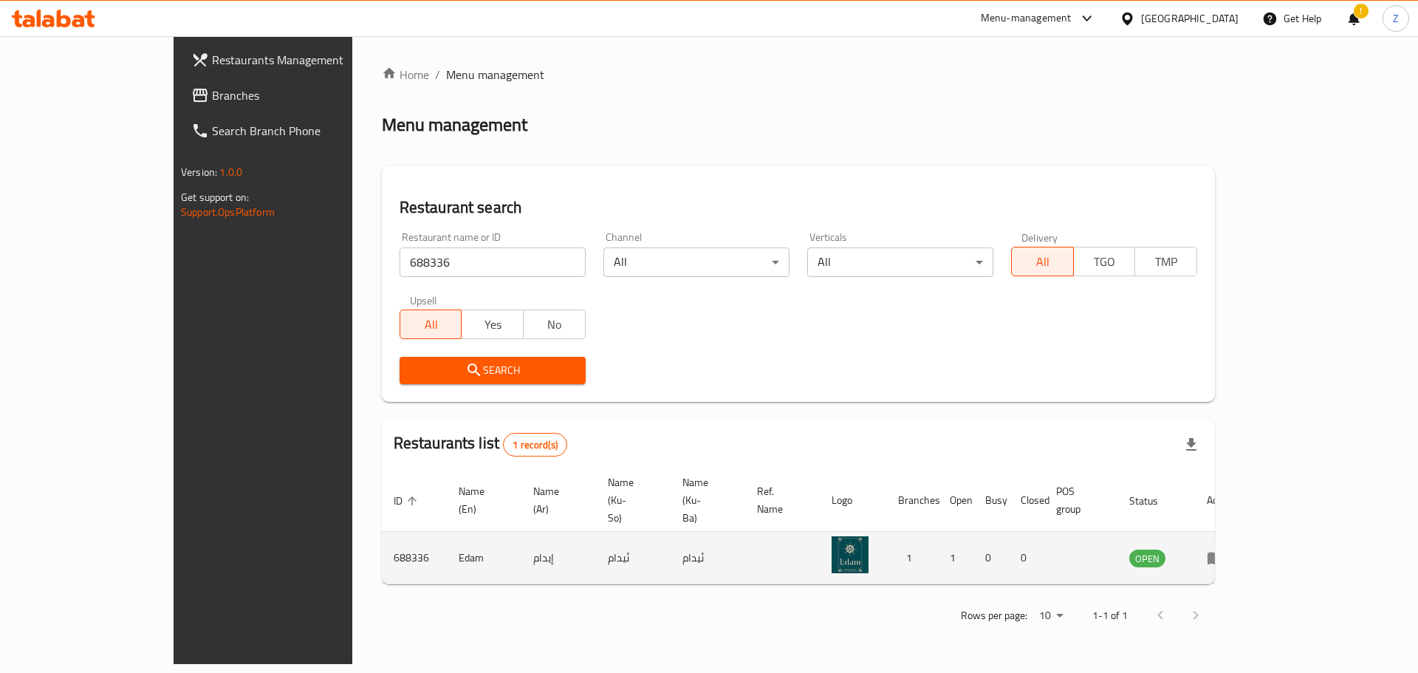
click at [1245, 533] on td "enhanced table" at bounding box center [1220, 558] width 51 height 52
click at [1223, 552] on icon "enhanced table" at bounding box center [1215, 558] width 16 height 13
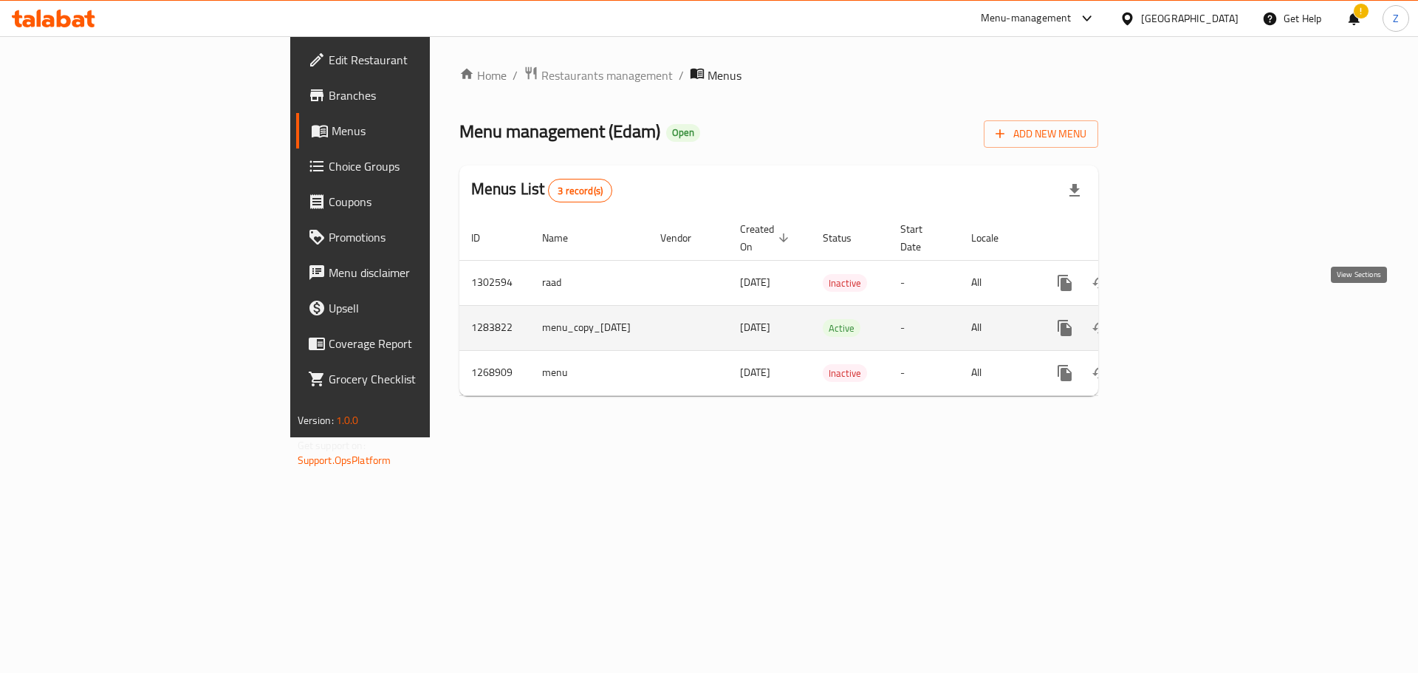
click at [1180, 319] on icon "enhanced table" at bounding box center [1171, 328] width 18 height 18
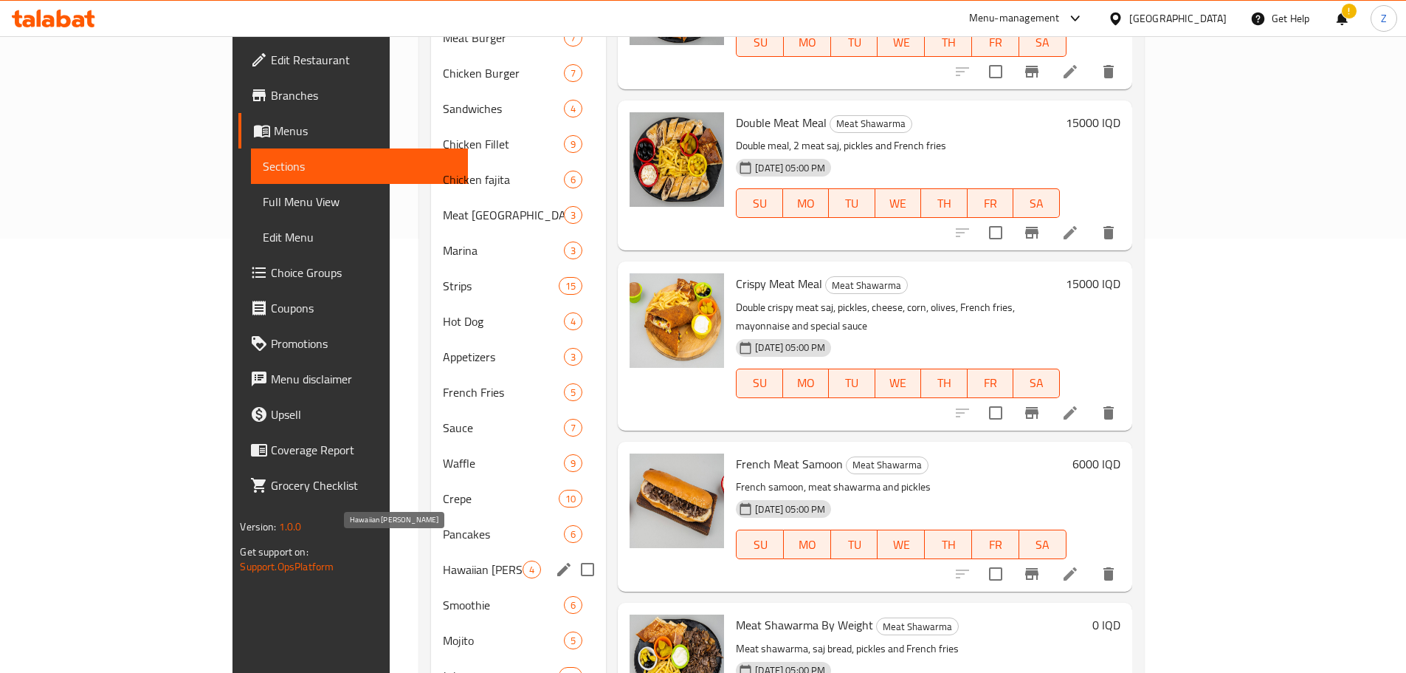
scroll to position [515, 0]
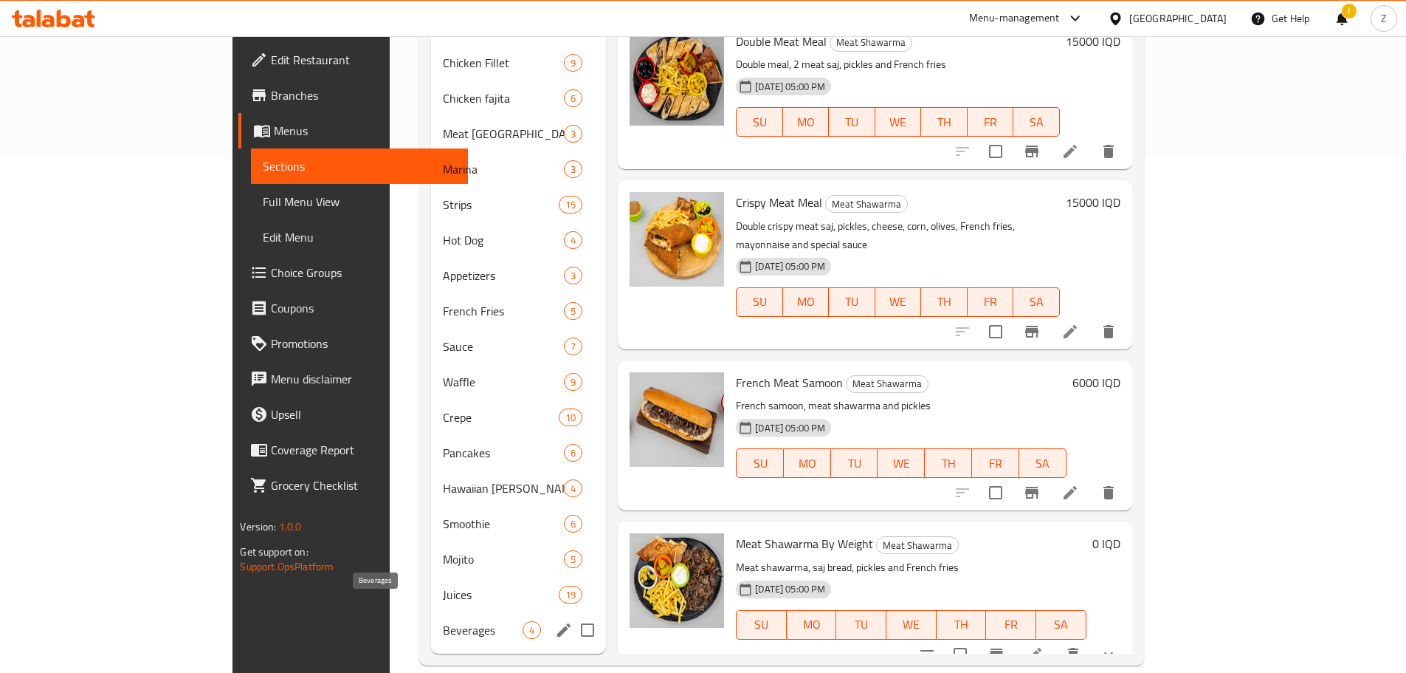
click at [454, 621] on span "Beverages" at bounding box center [483, 630] width 80 height 18
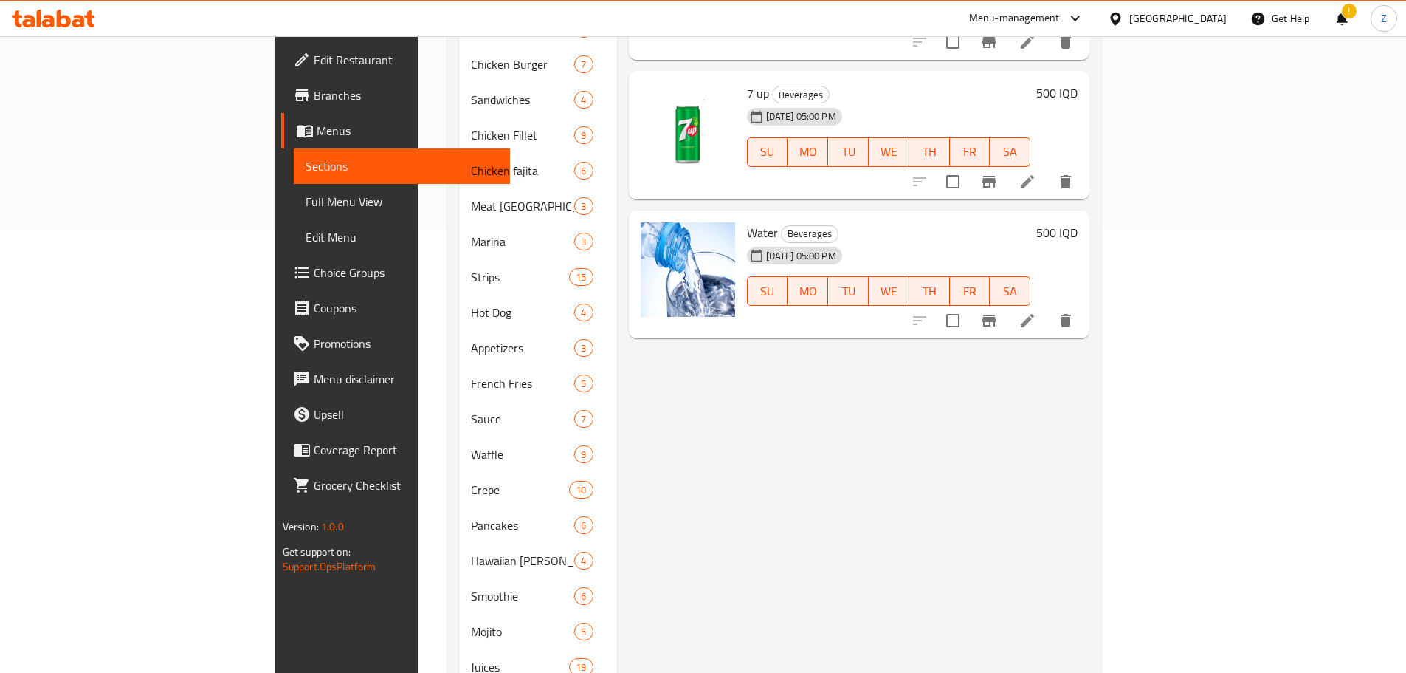
scroll to position [515, 0]
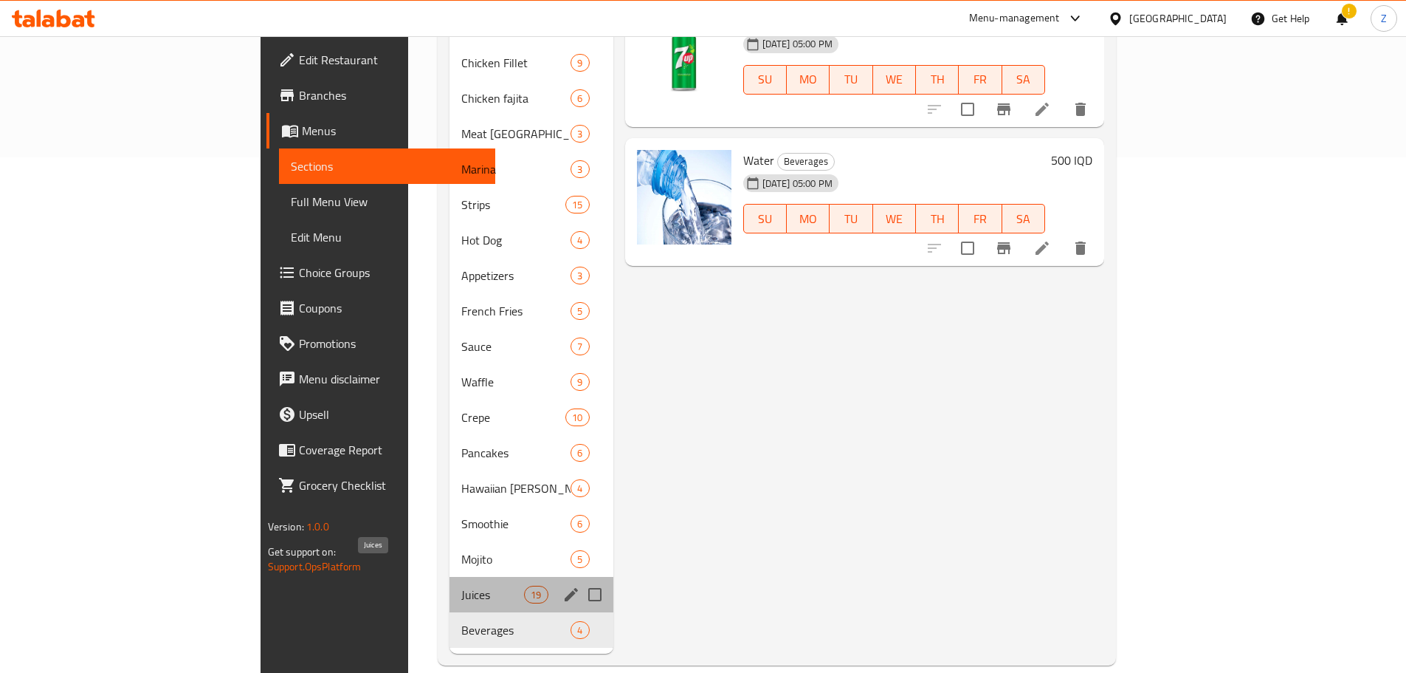
click at [461, 585] on span "Juices" at bounding box center [492, 594] width 63 height 18
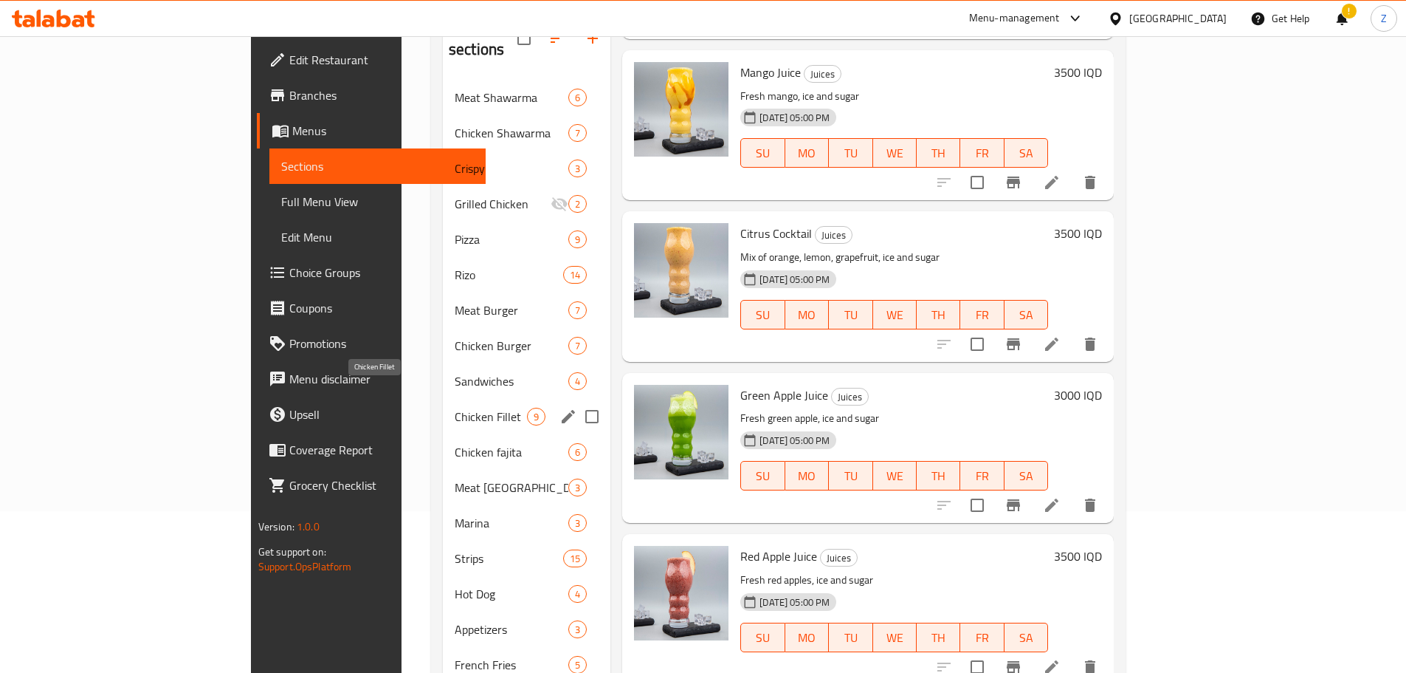
scroll to position [146, 0]
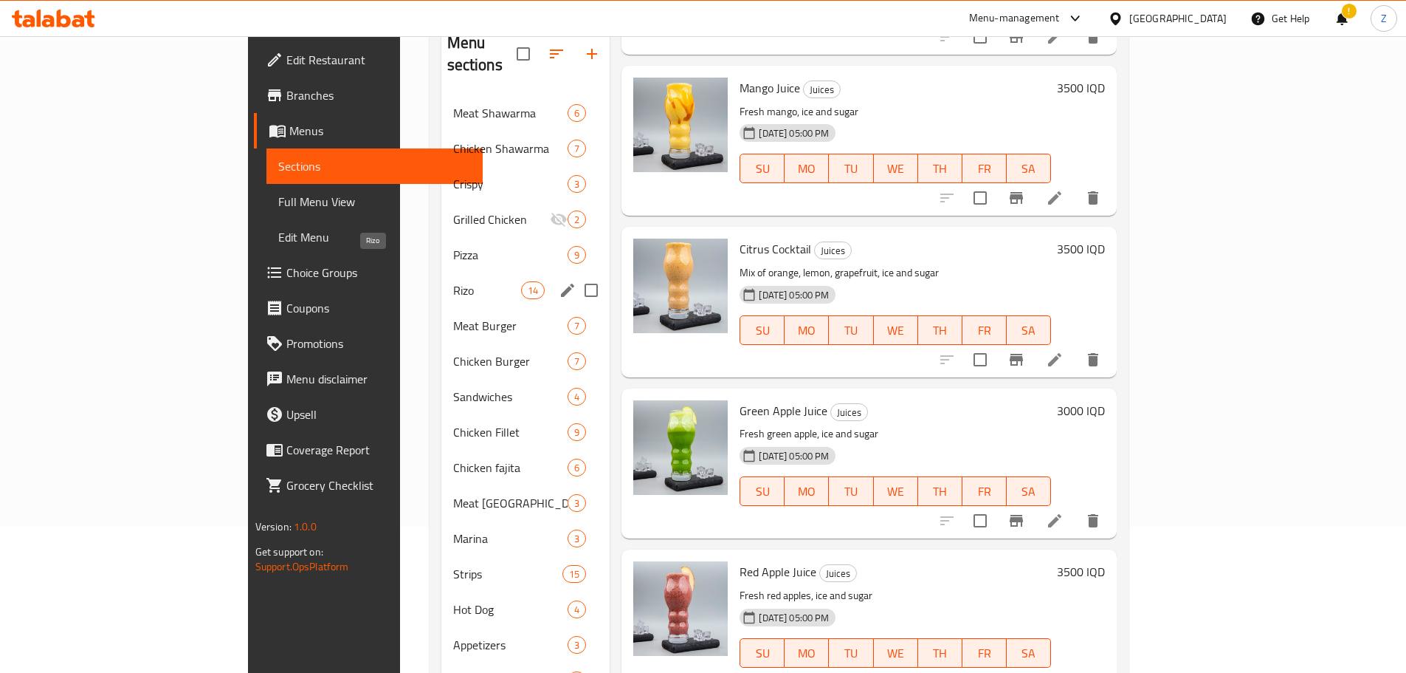
click at [453, 281] on span "Rizo" at bounding box center [487, 290] width 69 height 18
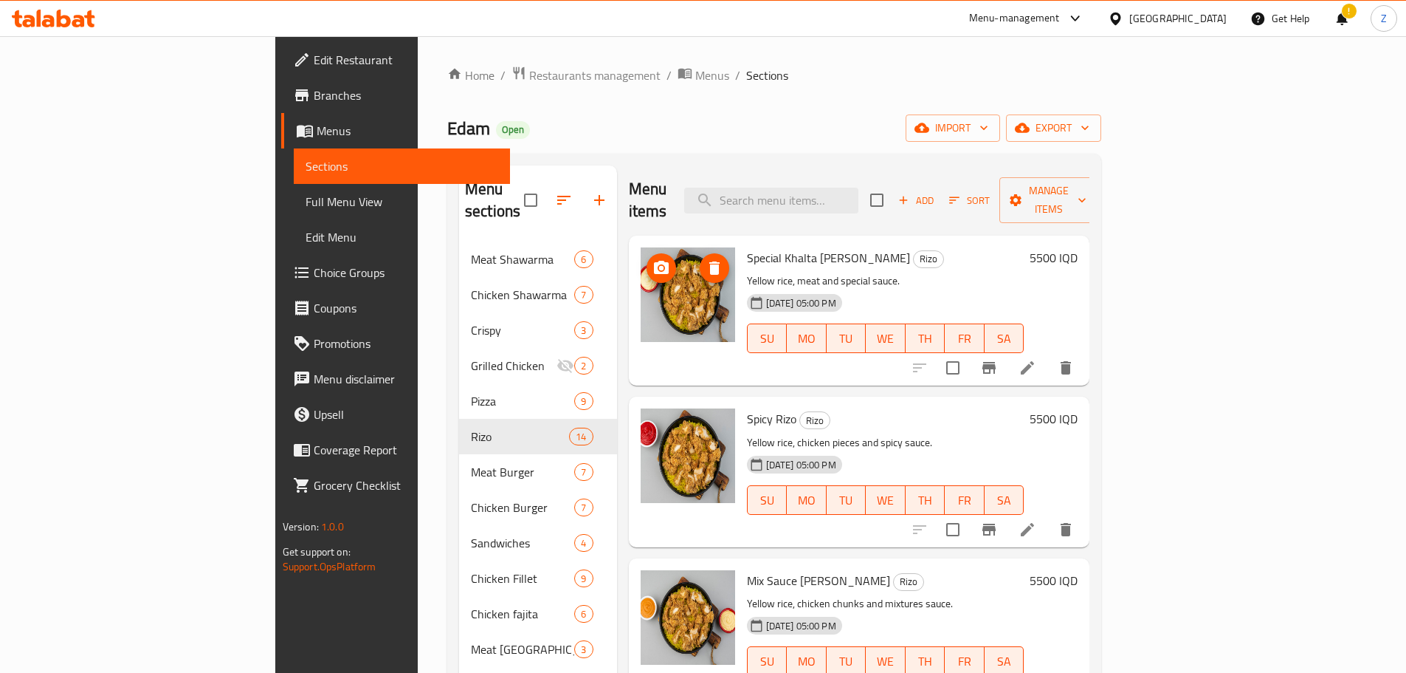
click at [653, 259] on icon "upload picture" at bounding box center [662, 268] width 18 height 18
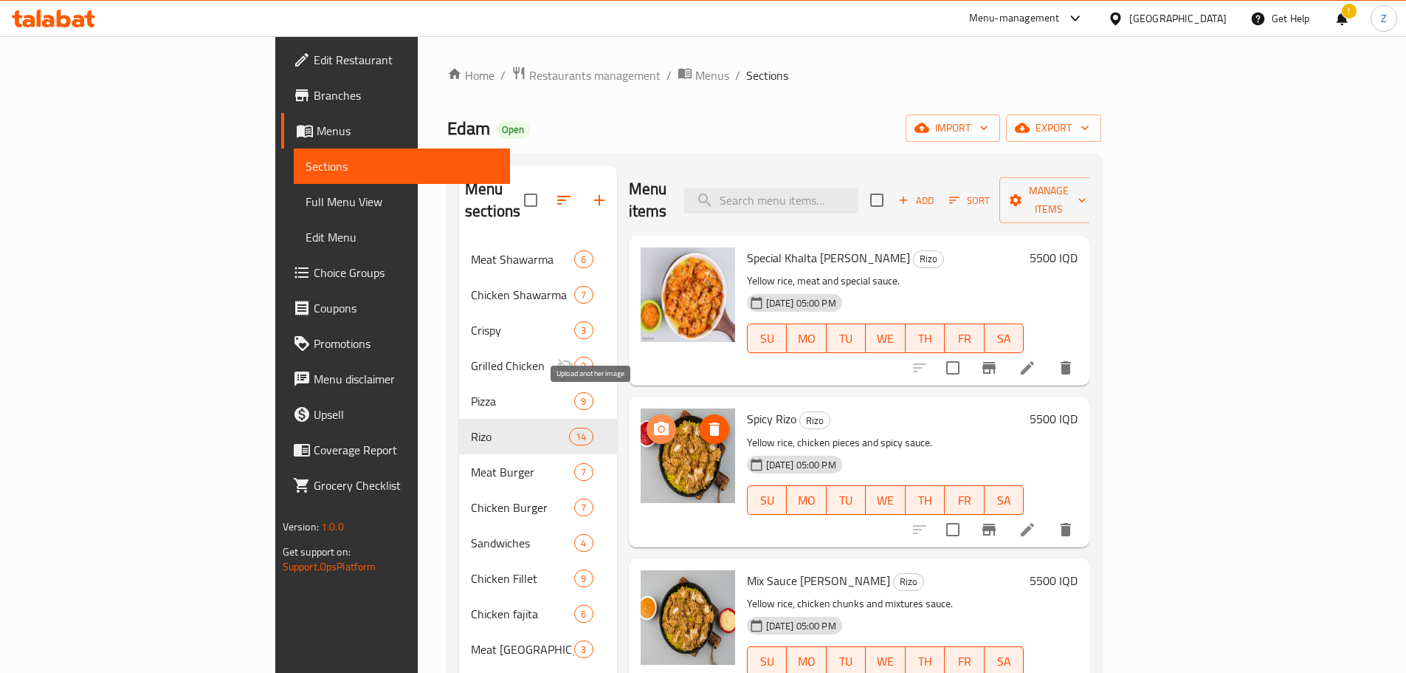
click at [653, 420] on icon "upload picture" at bounding box center [662, 429] width 18 height 18
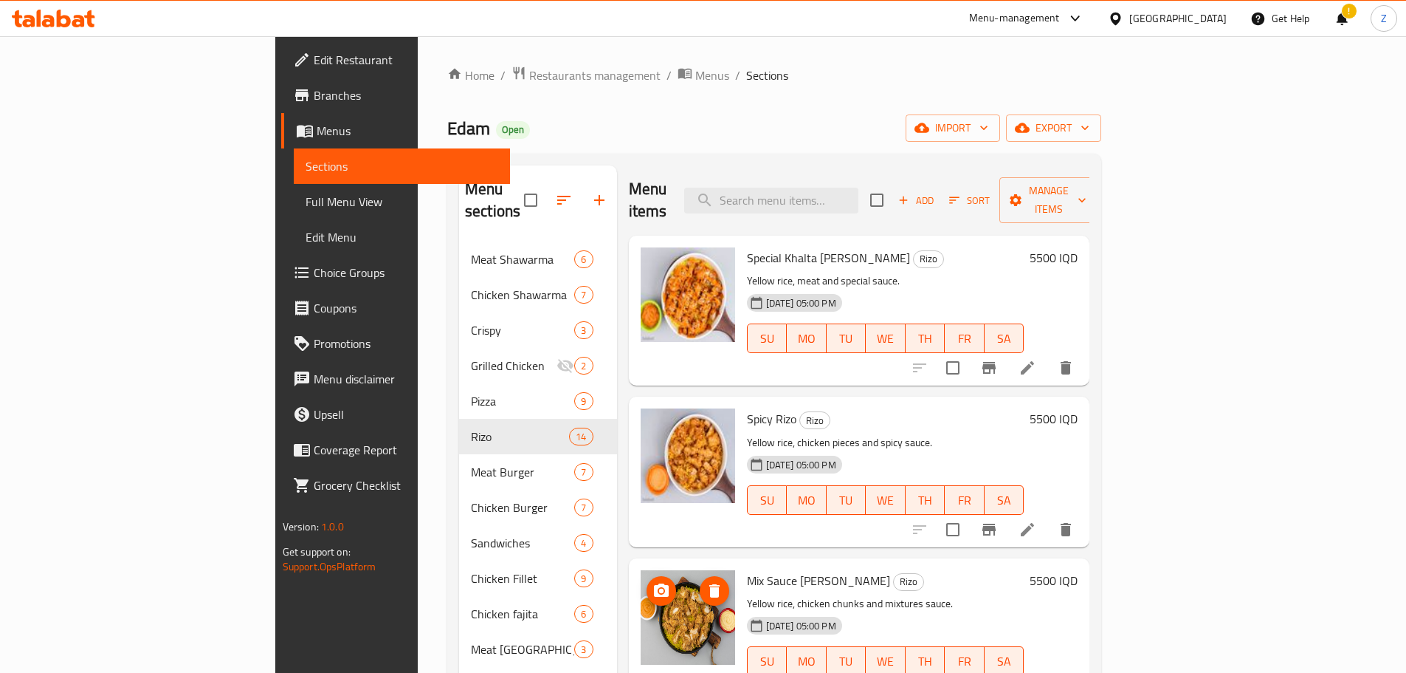
click at [647, 581] on button "upload picture" at bounding box center [662, 591] width 30 height 30
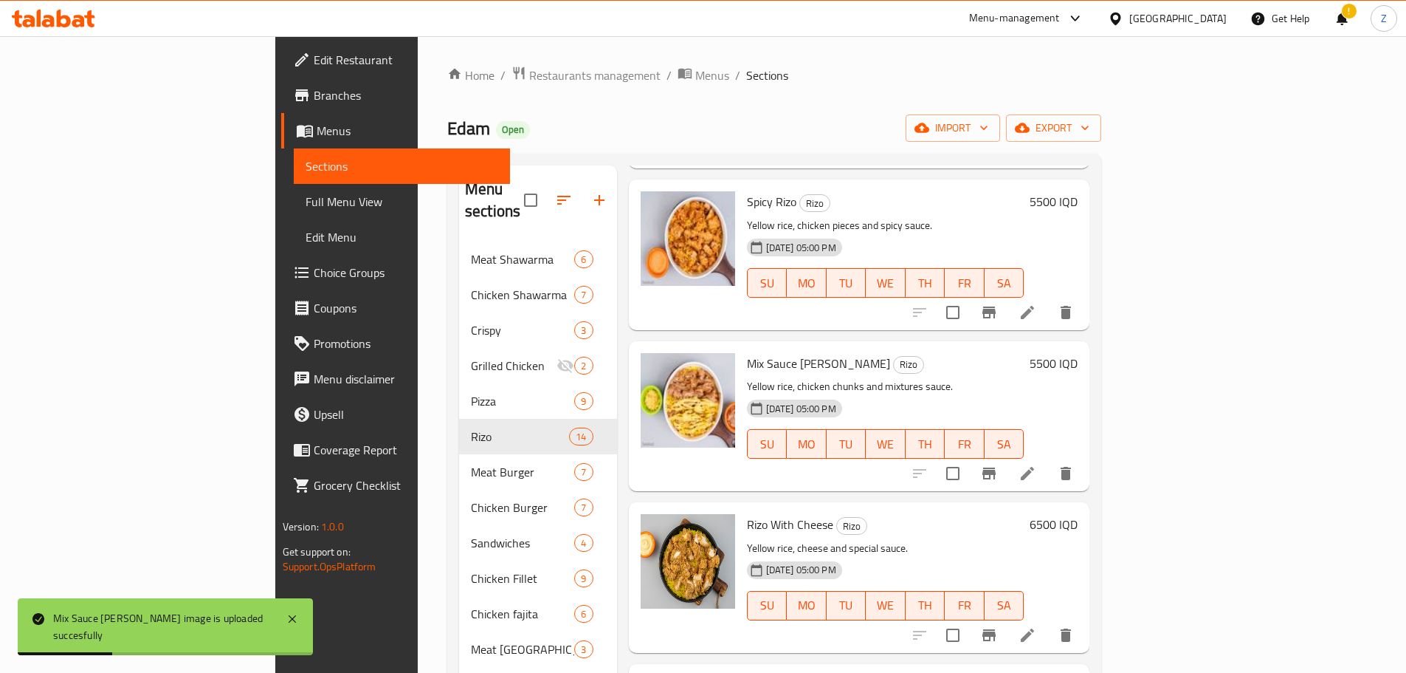
scroll to position [295, 0]
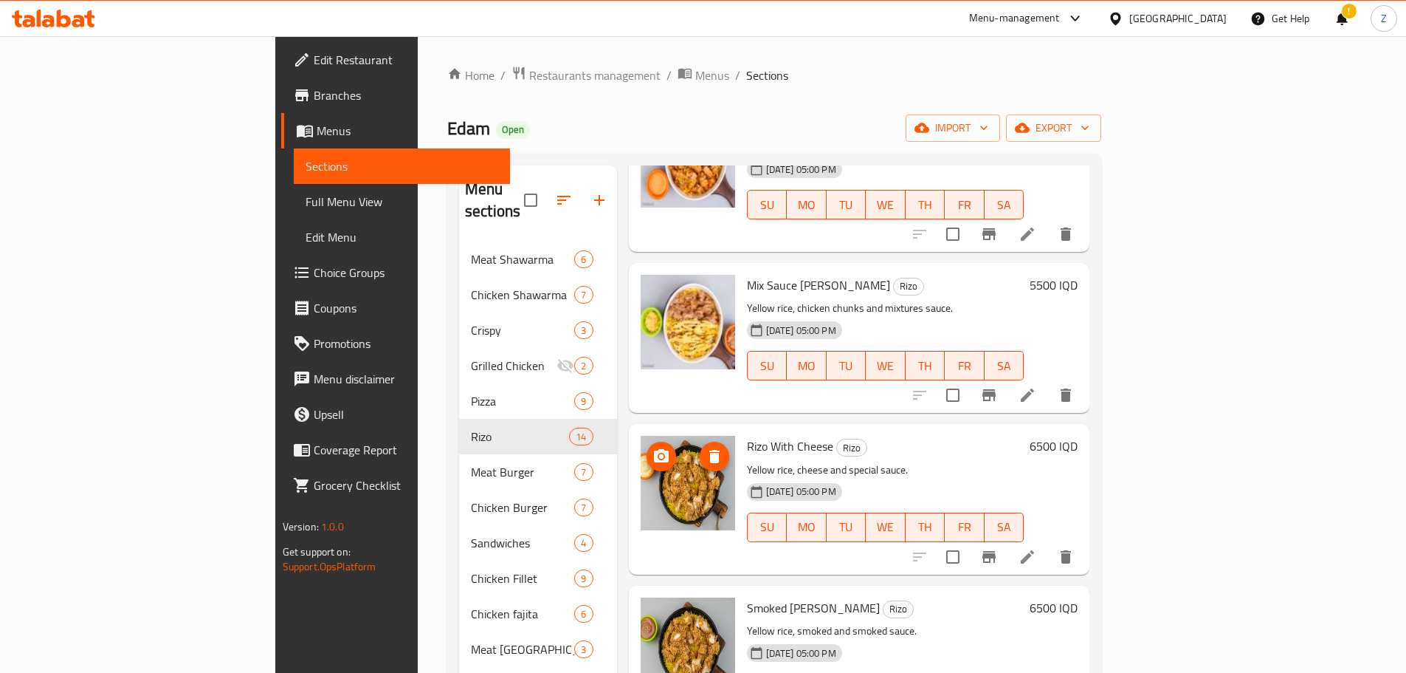
click at [647, 447] on span "upload picture" at bounding box center [662, 456] width 30 height 18
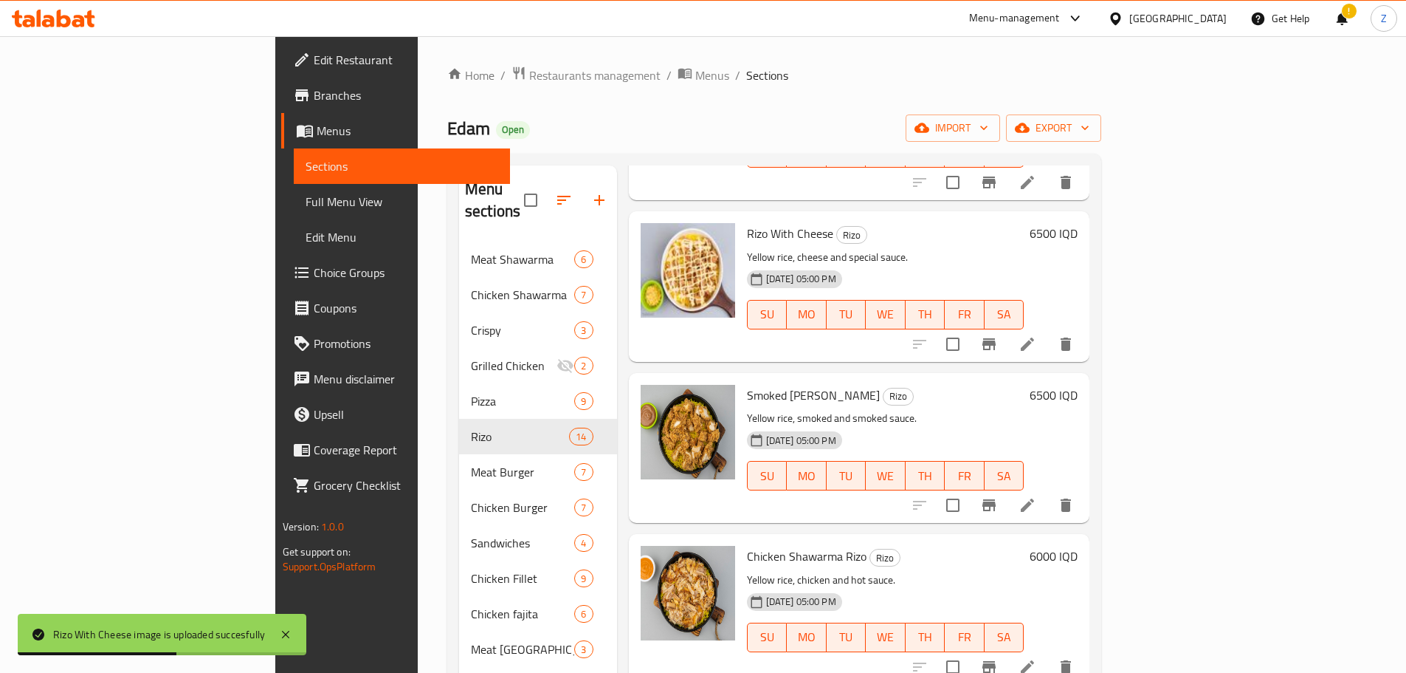
scroll to position [517, 0]
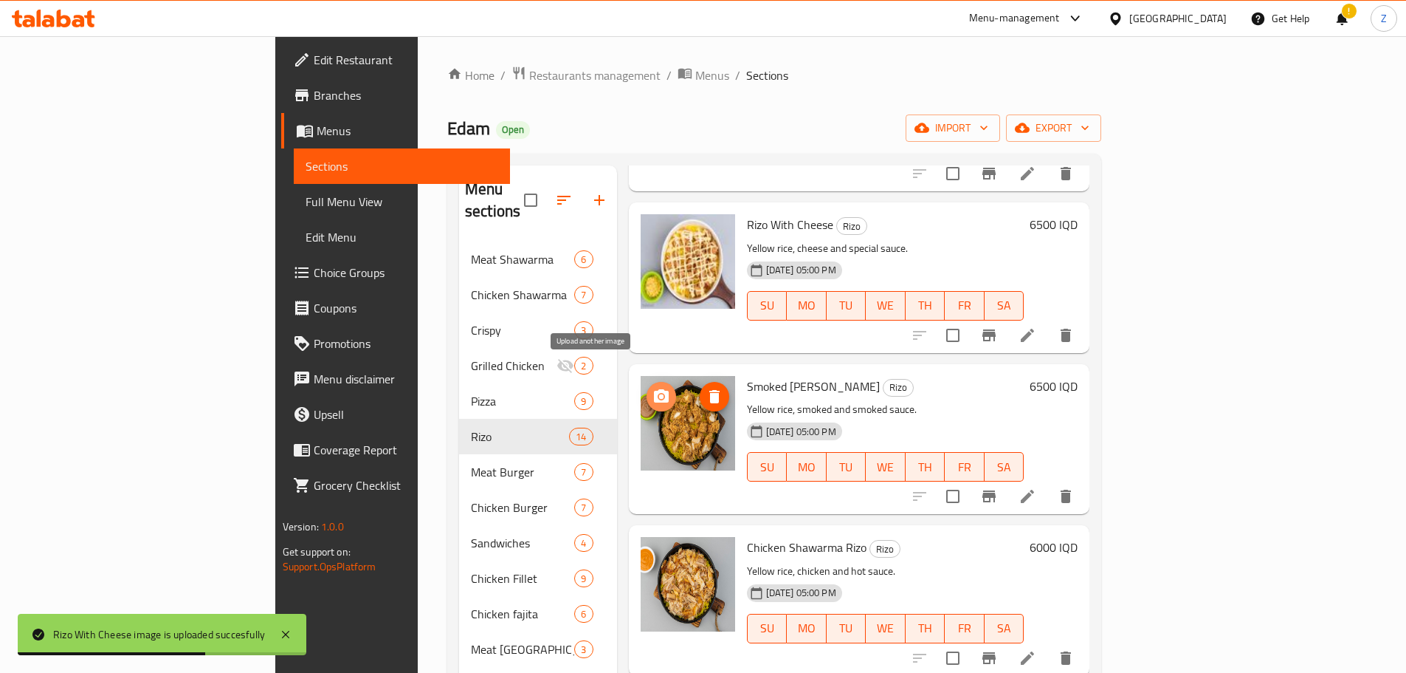
click at [654, 389] on icon "upload picture" at bounding box center [661, 395] width 15 height 13
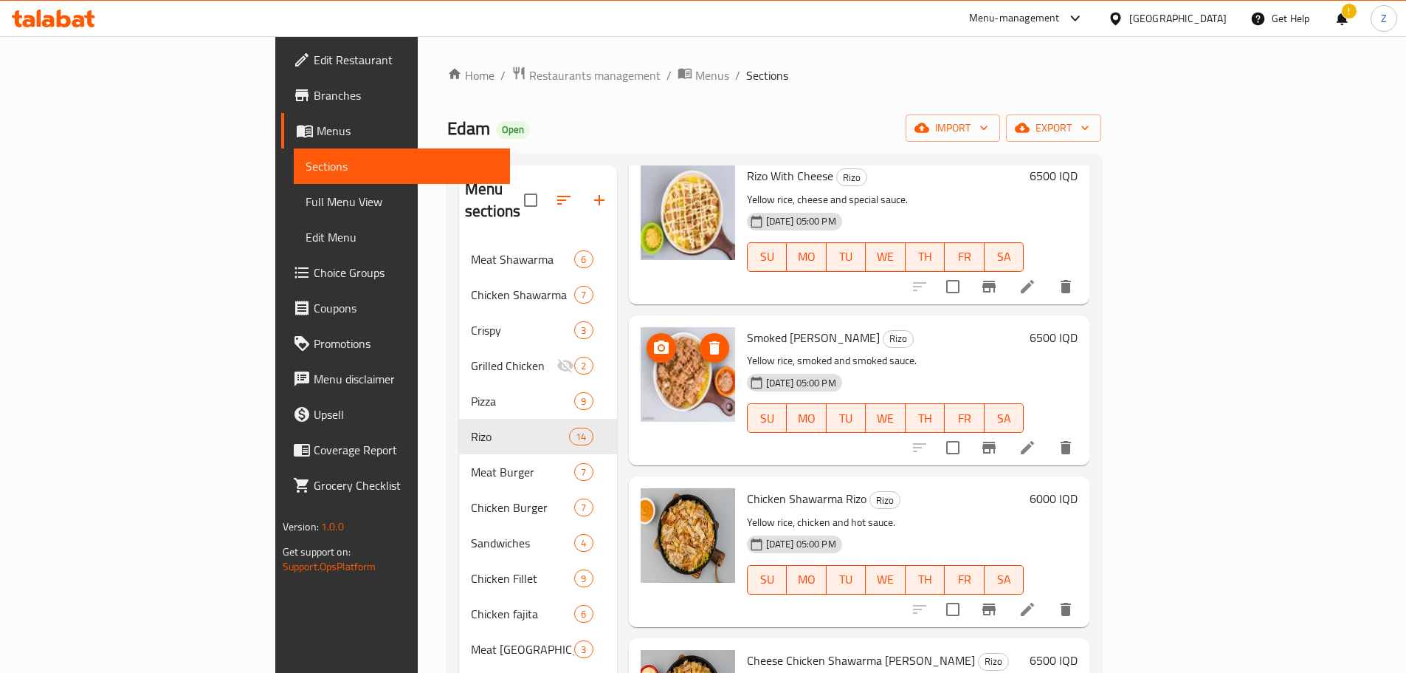
scroll to position [591, 0]
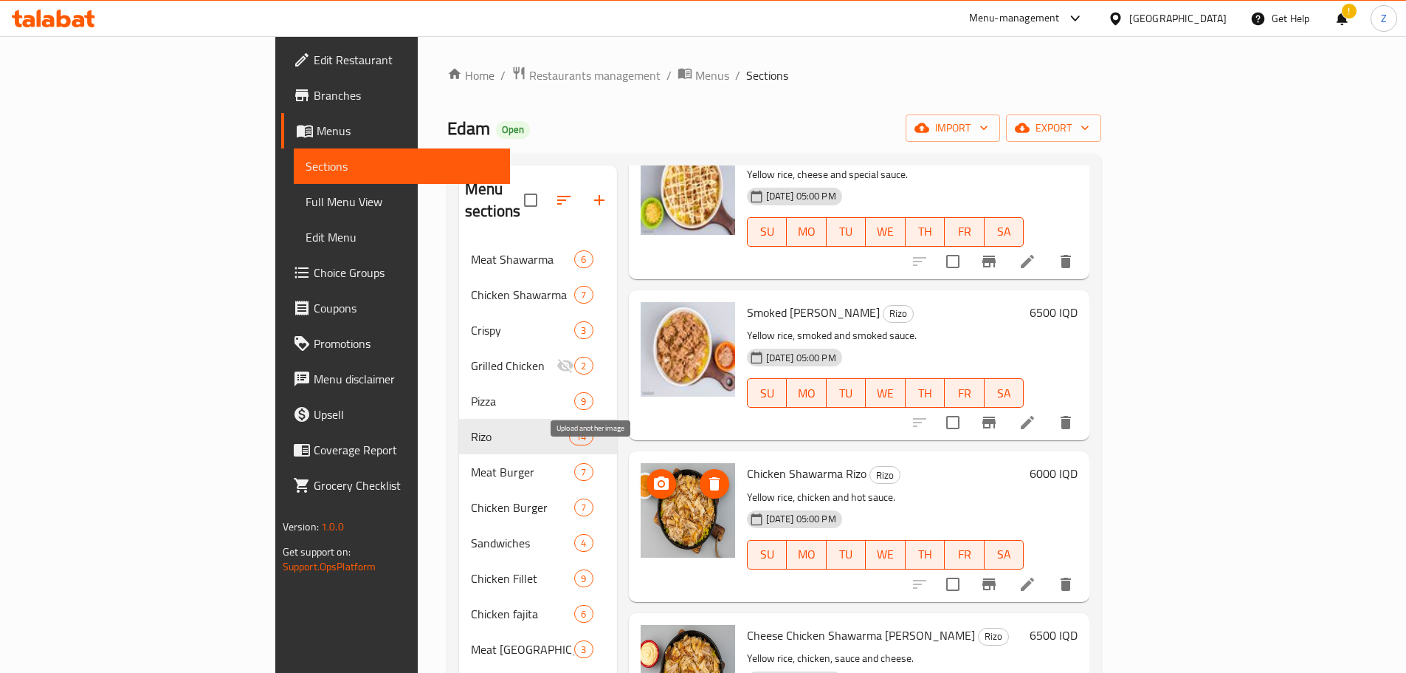
click at [647, 469] on button "upload picture" at bounding box center [662, 484] width 30 height 30
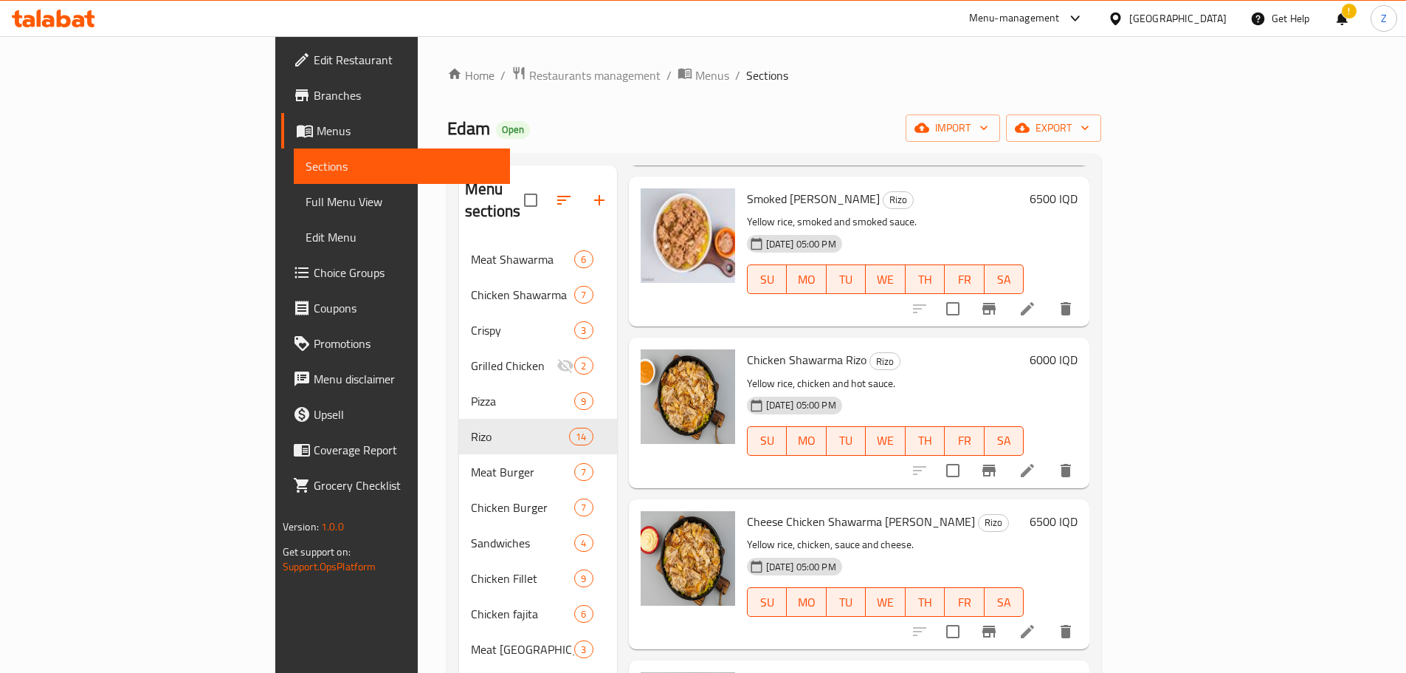
scroll to position [738, 0]
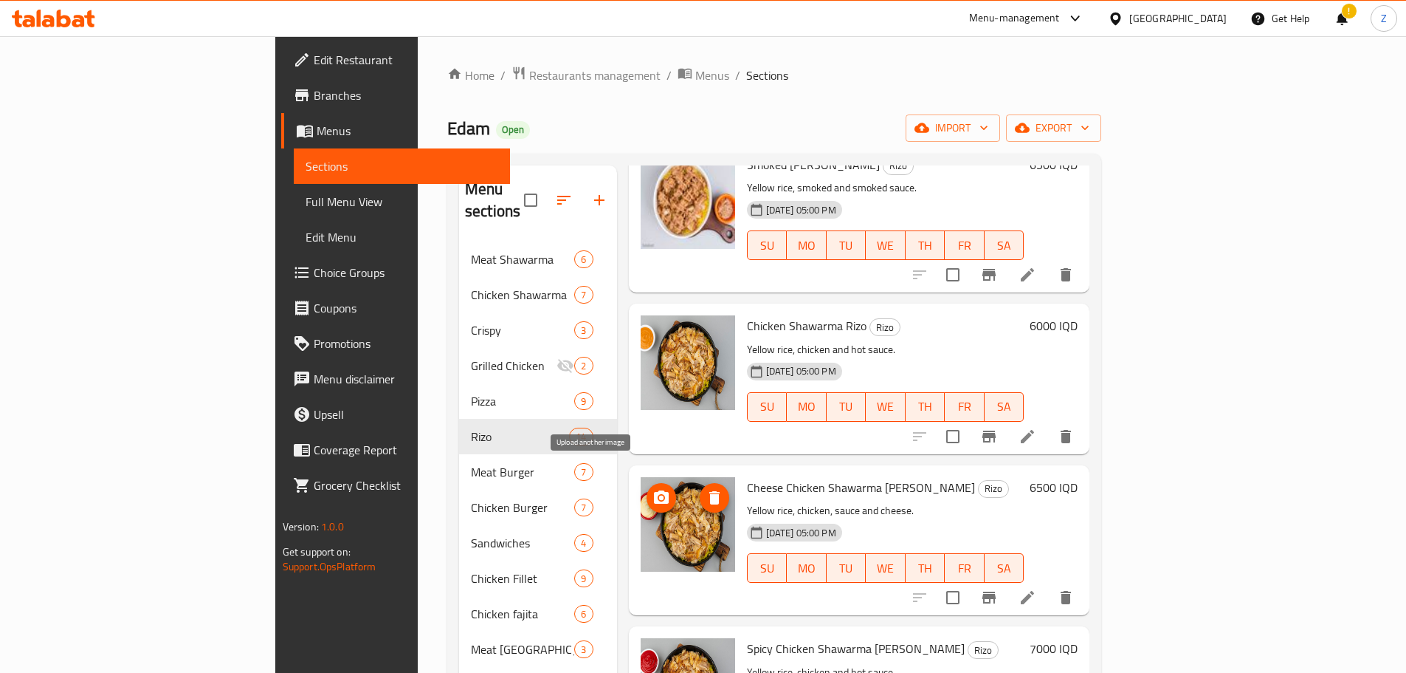
click at [653, 489] on icon "upload picture" at bounding box center [662, 498] width 18 height 18
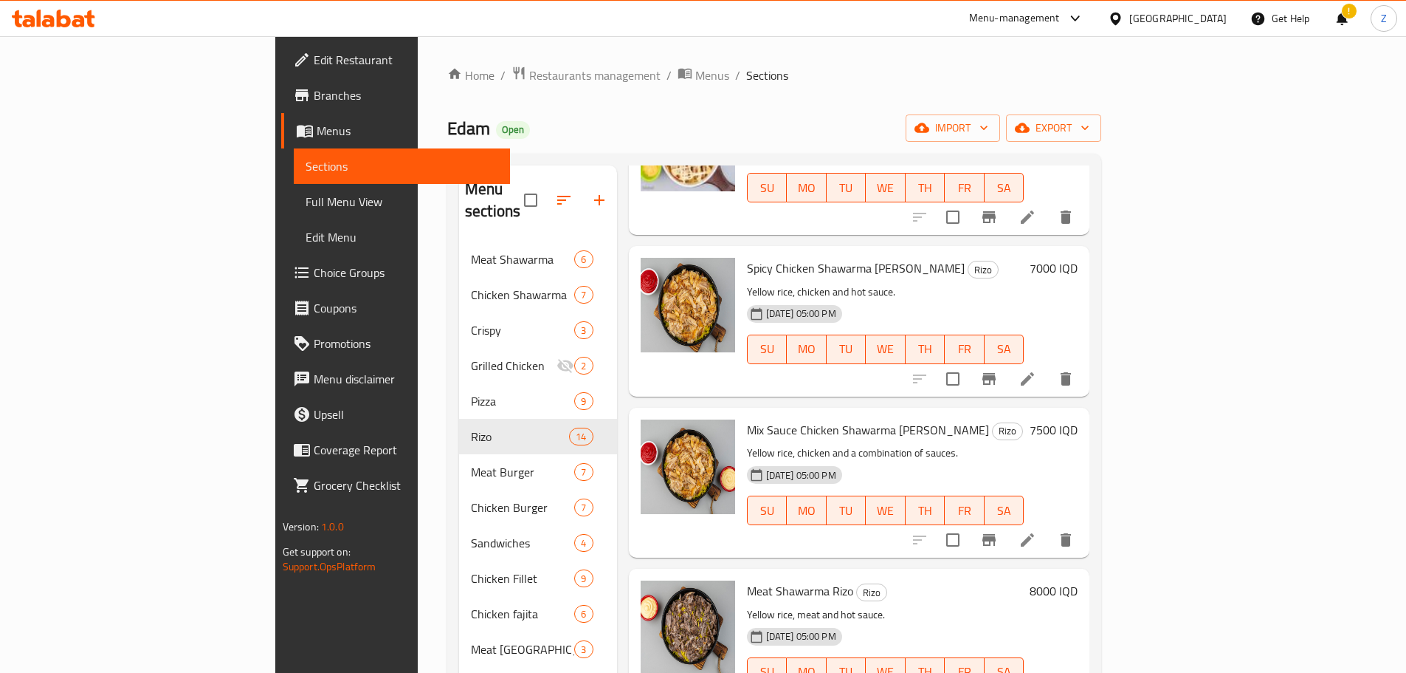
scroll to position [1092, 0]
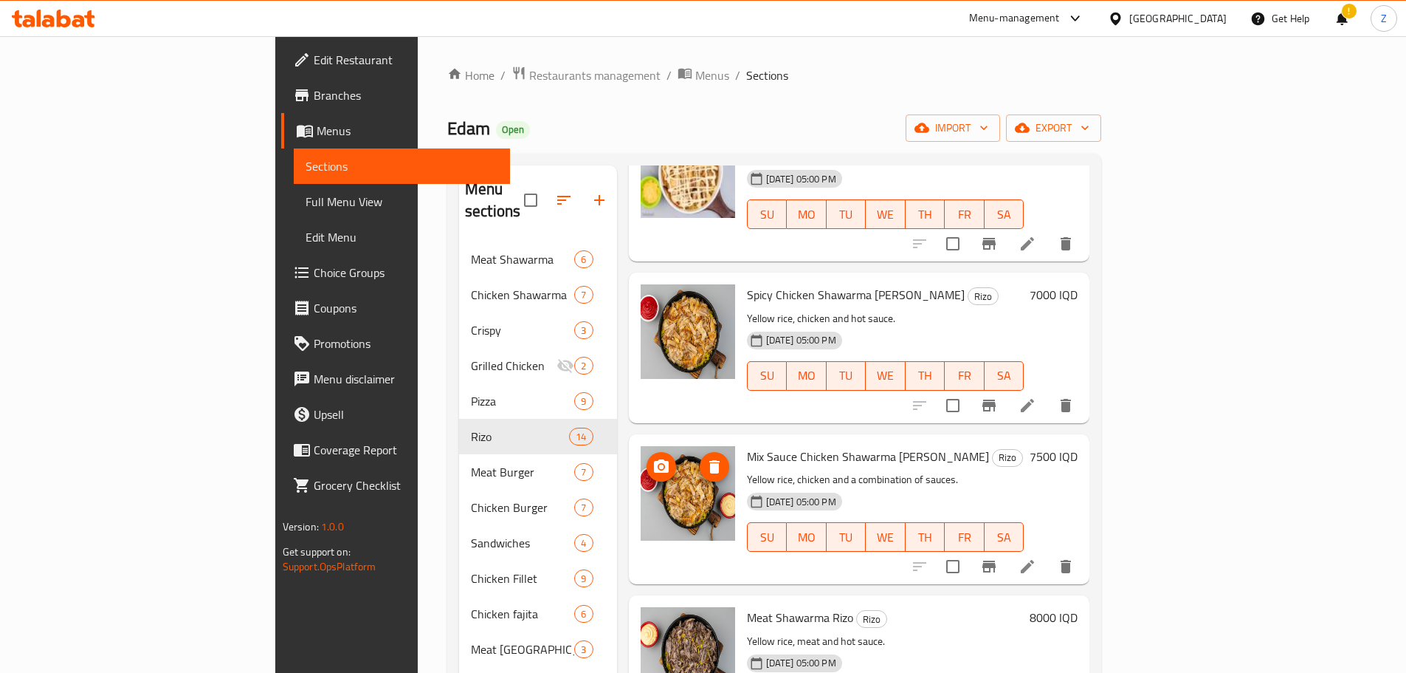
click at [647, 458] on span "upload picture" at bounding box center [662, 467] width 30 height 18
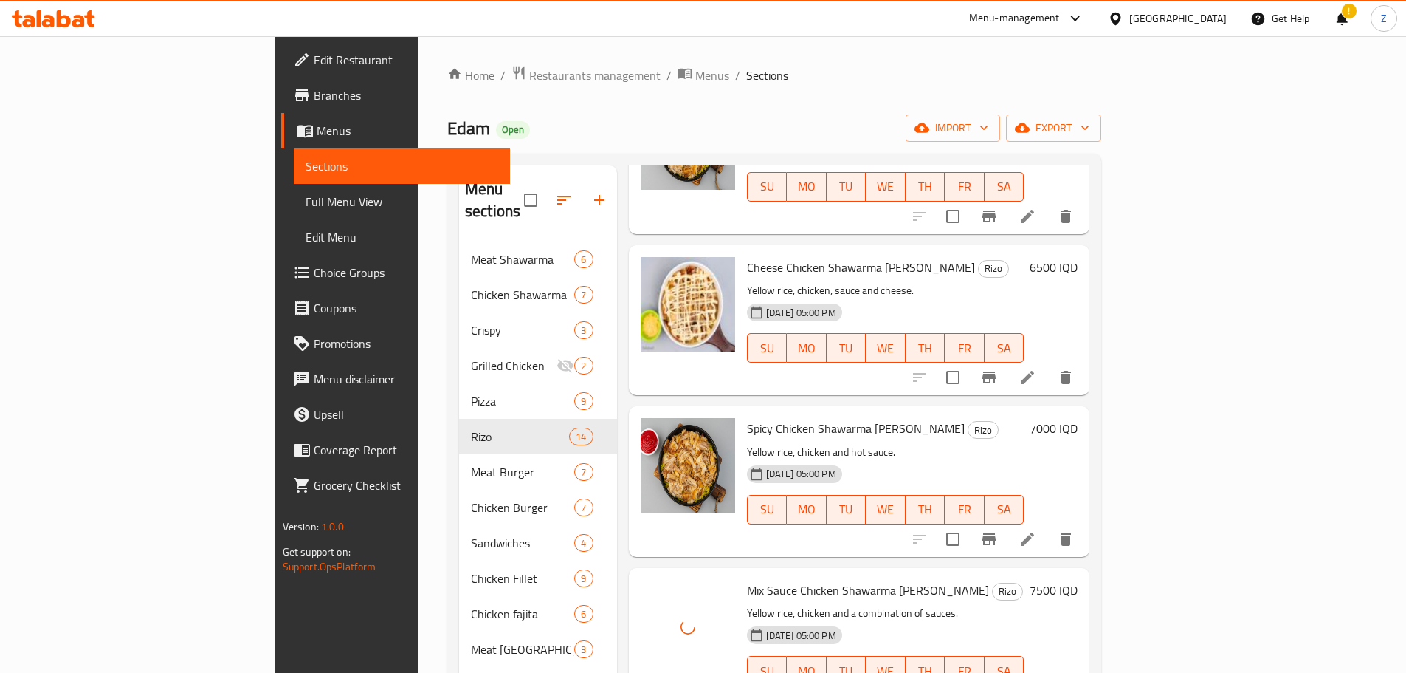
scroll to position [944, 0]
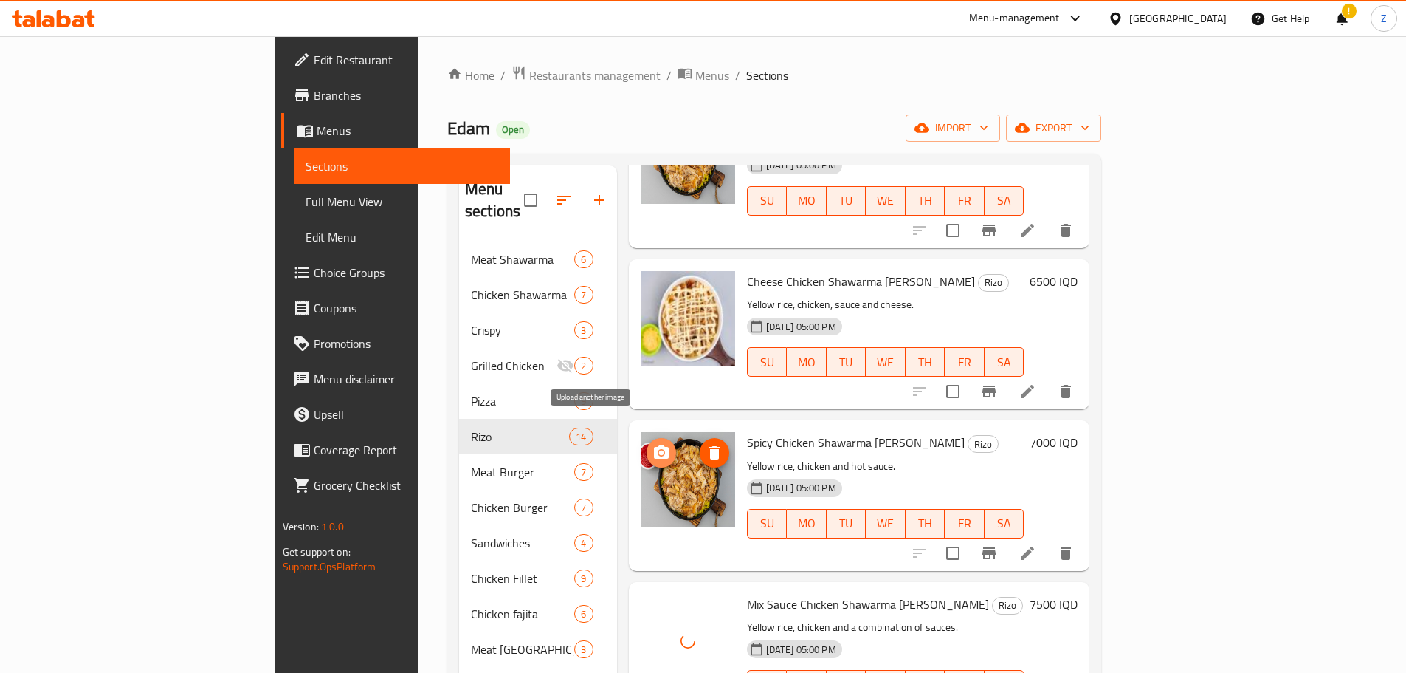
click at [653, 444] on icon "upload picture" at bounding box center [662, 453] width 18 height 18
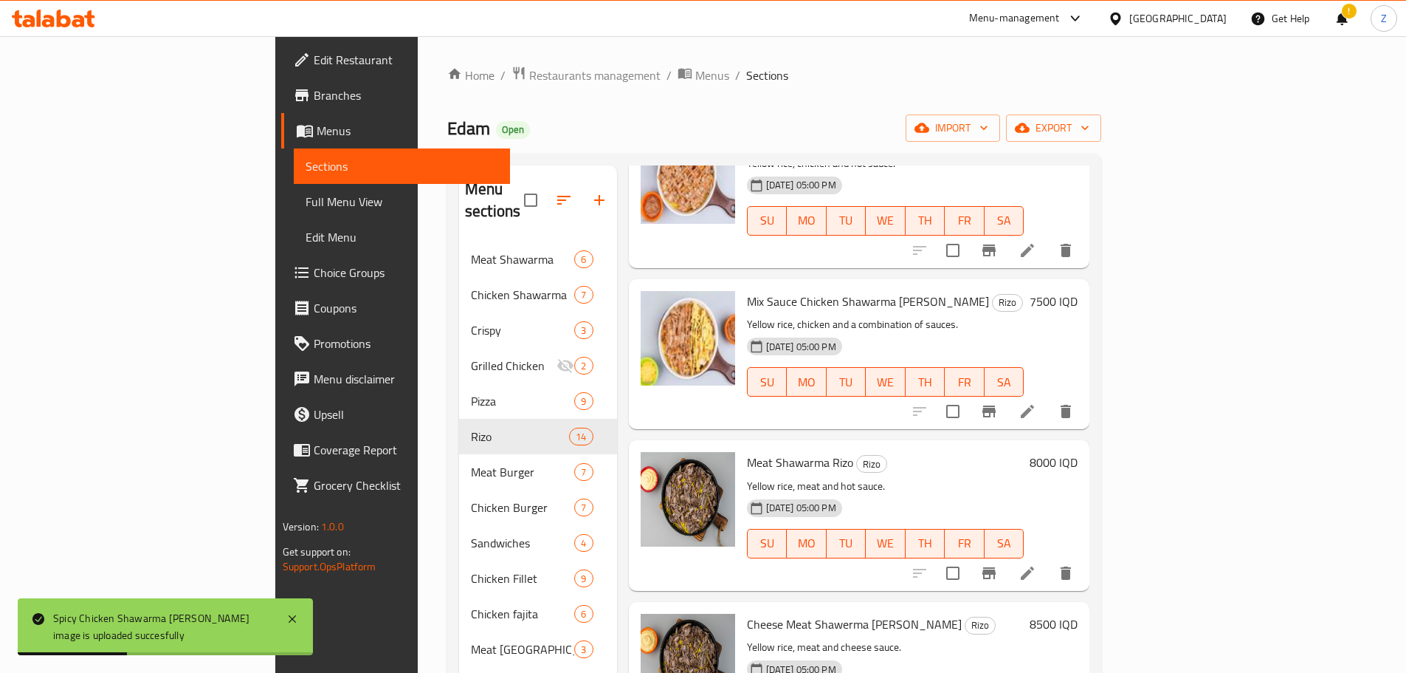
scroll to position [1313, 0]
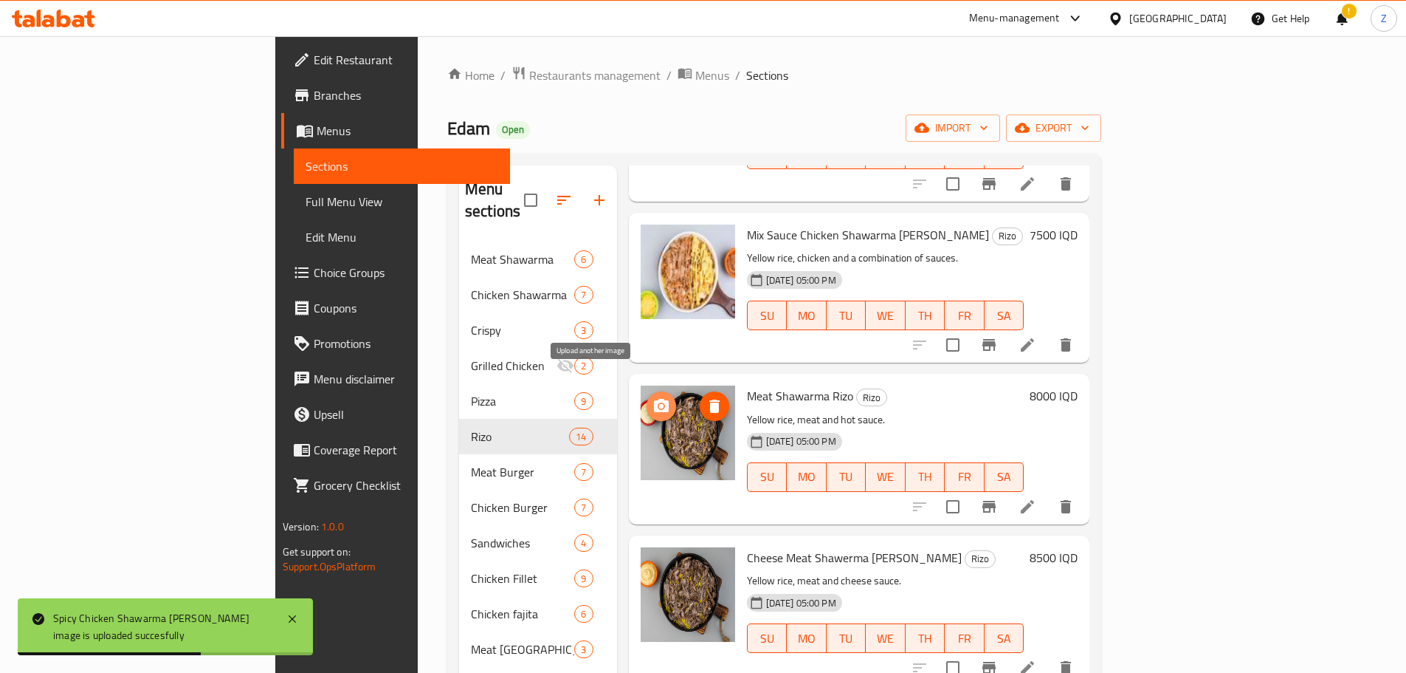
click at [653, 397] on icon "upload picture" at bounding box center [662, 406] width 18 height 18
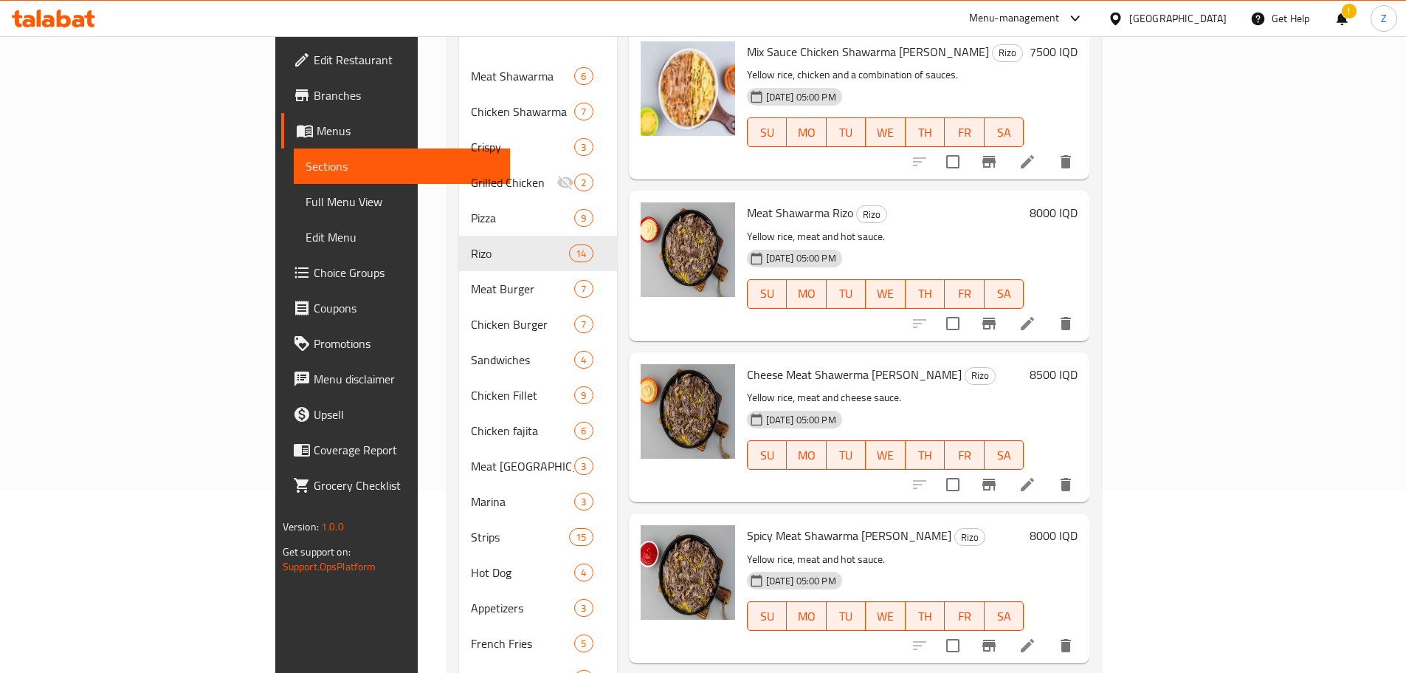
scroll to position [221, 0]
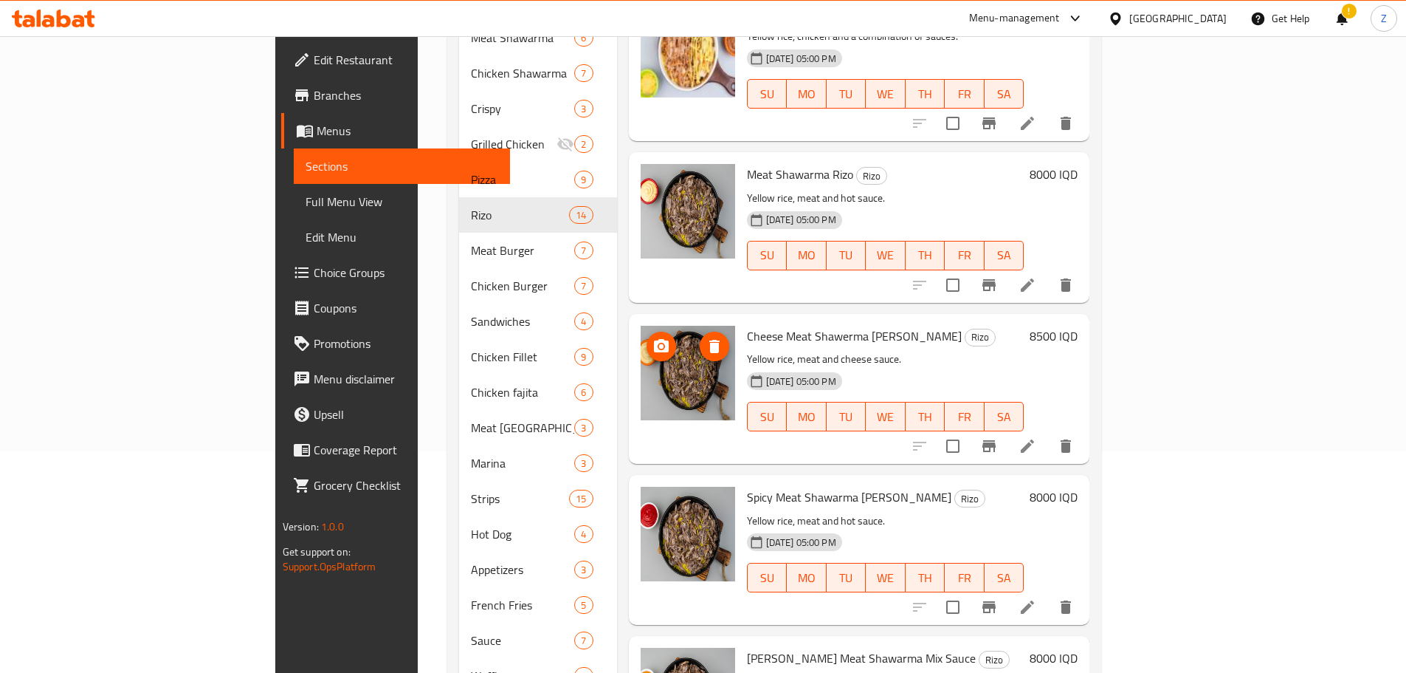
click at [654, 339] on icon "upload picture" at bounding box center [661, 345] width 15 height 13
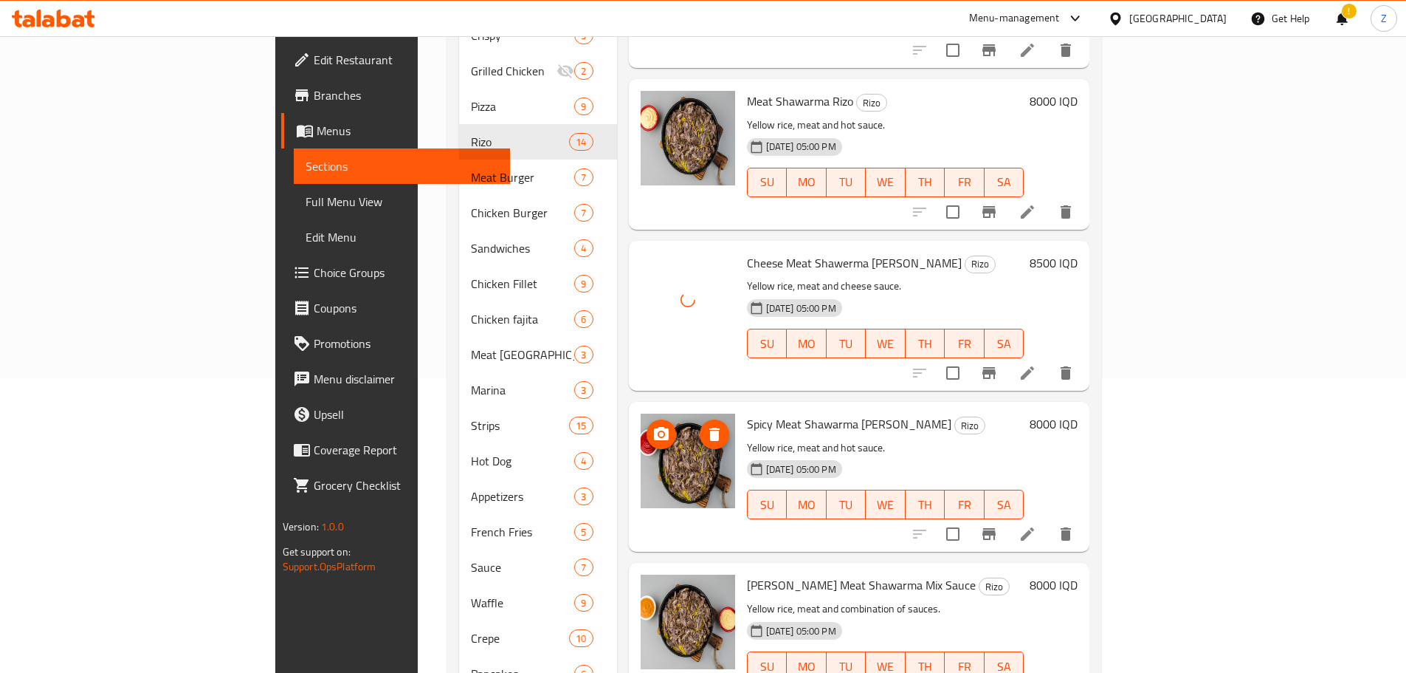
scroll to position [295, 0]
click at [654, 426] on icon "upload picture" at bounding box center [661, 432] width 15 height 13
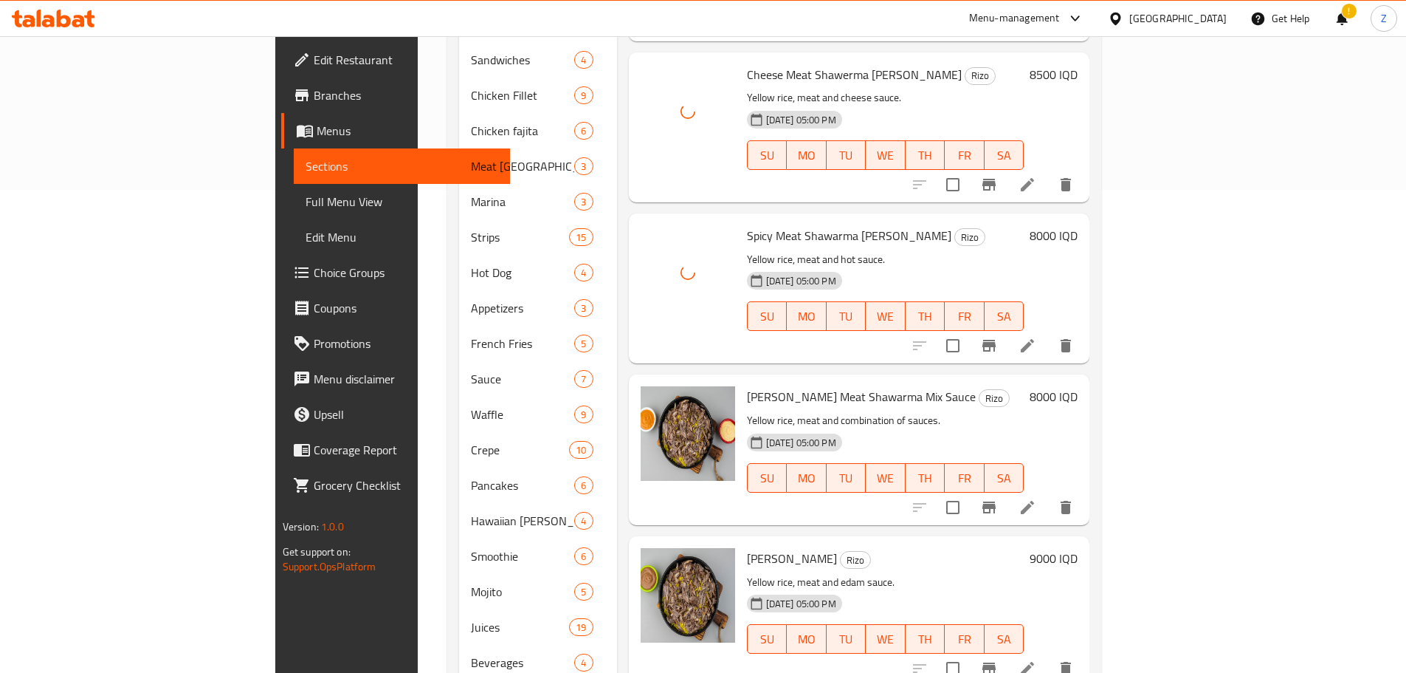
scroll to position [515, 0]
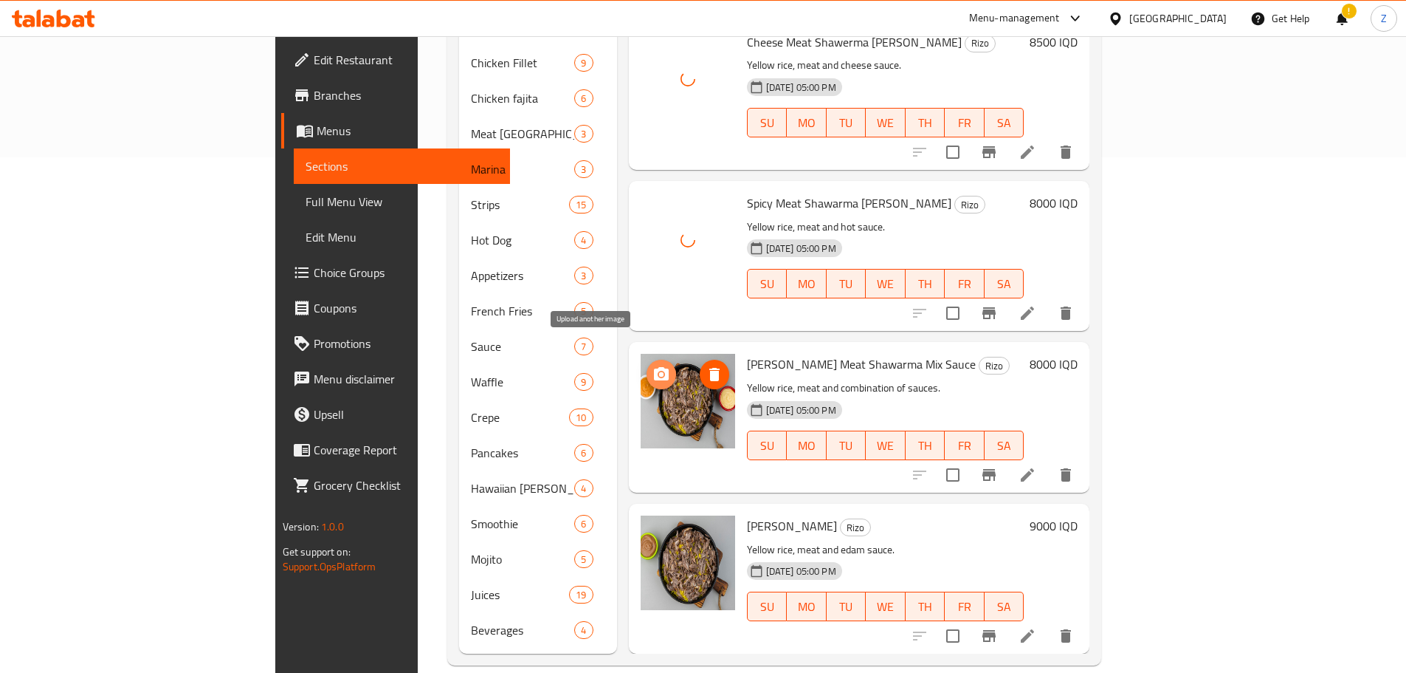
click at [653, 365] on icon "upload picture" at bounding box center [662, 374] width 18 height 18
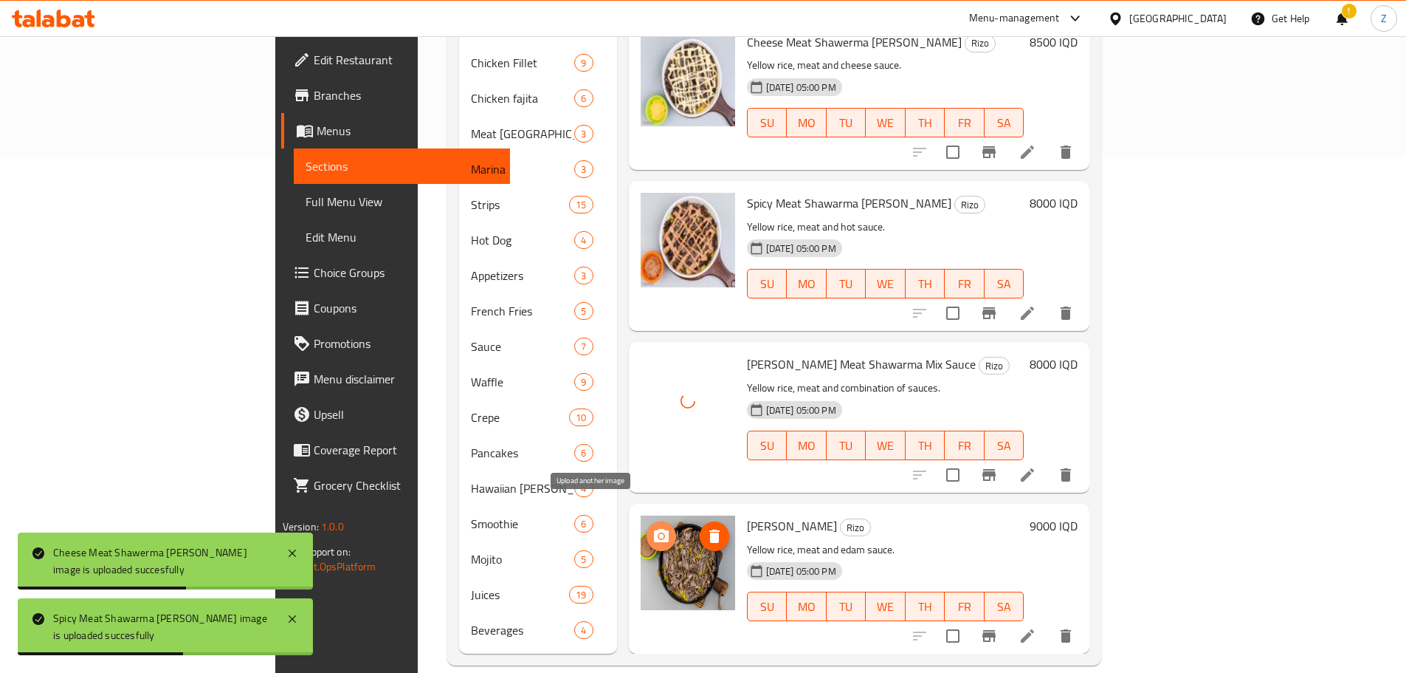
click at [654, 529] on icon "upload picture" at bounding box center [661, 535] width 15 height 13
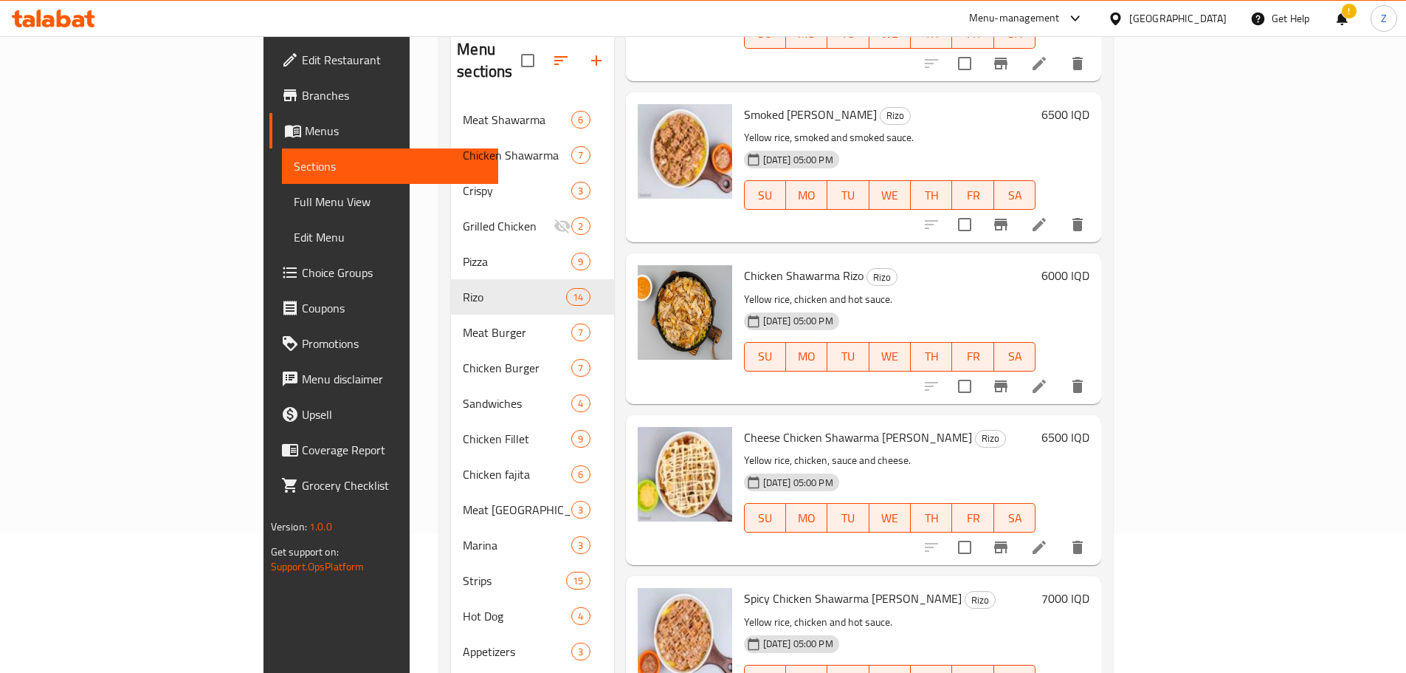
scroll to position [0, 0]
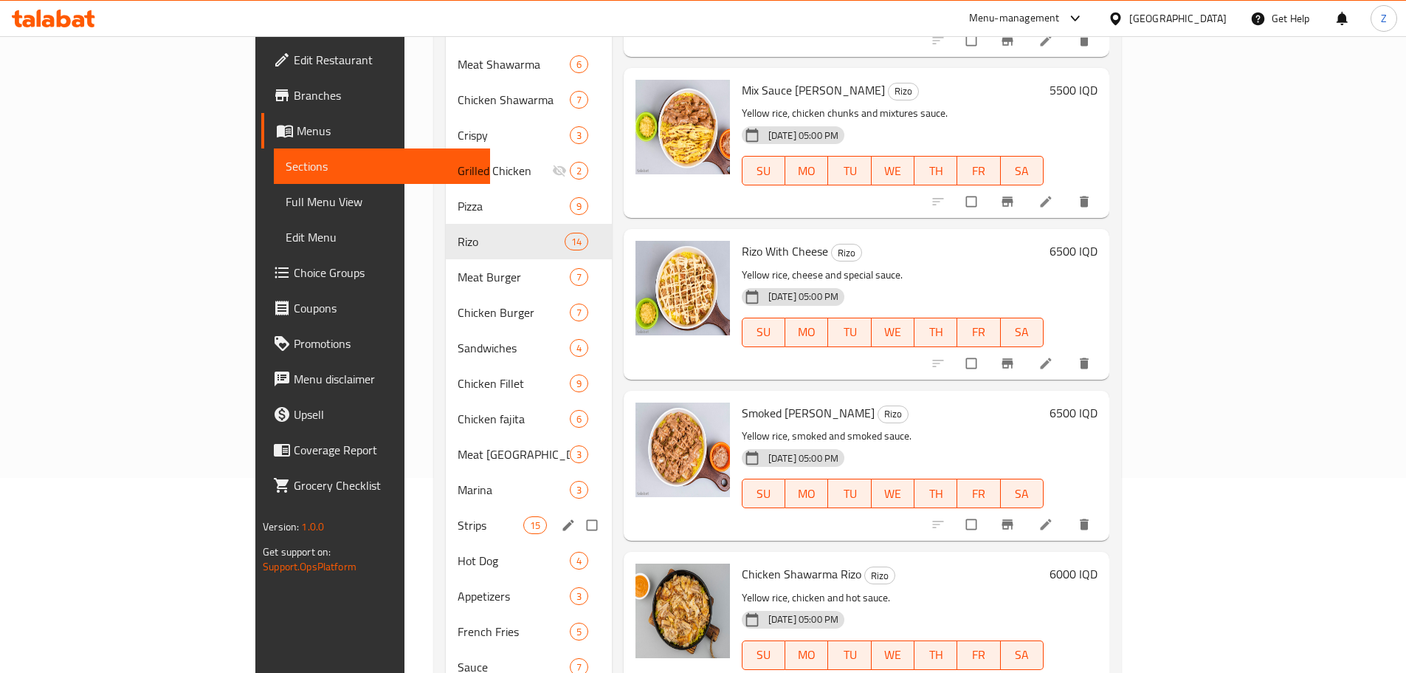
scroll to position [221, 0]
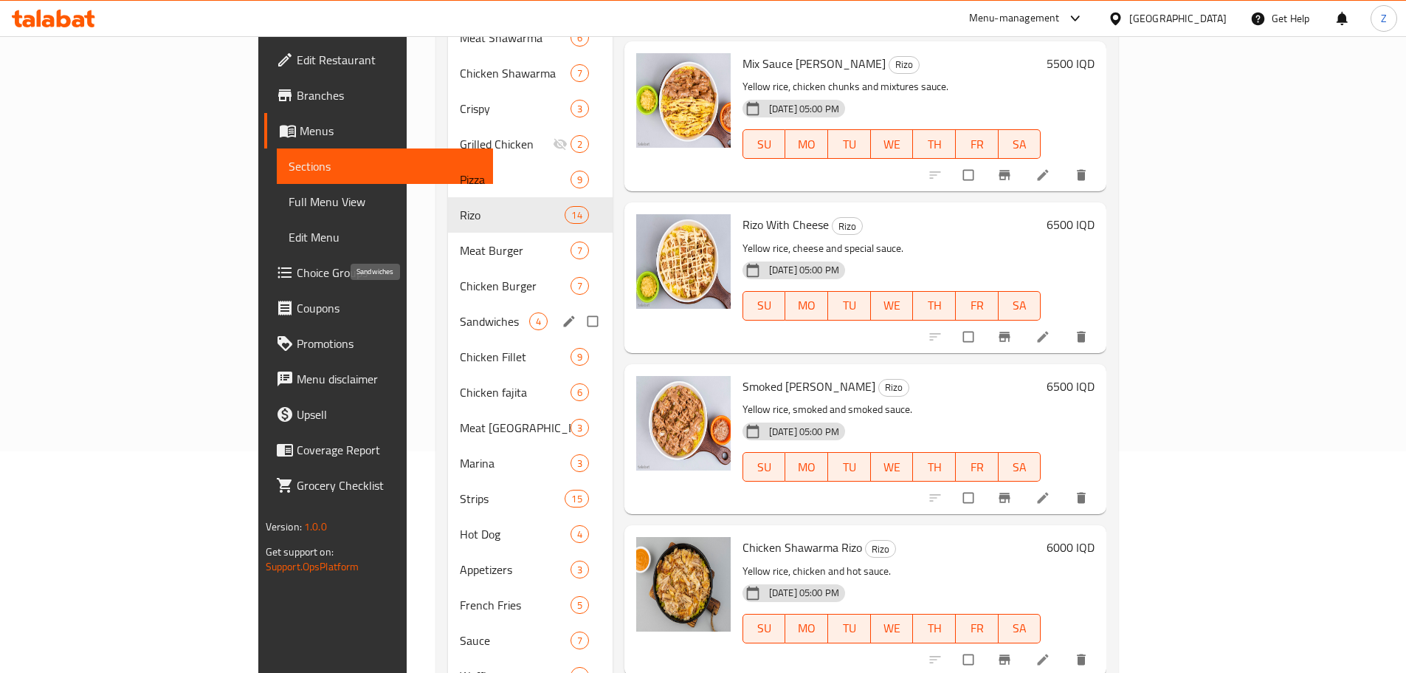
drag, startPoint x: 398, startPoint y: 293, endPoint x: 718, endPoint y: 309, distance: 320.8
click at [460, 312] on span "Sandwiches" at bounding box center [494, 321] width 69 height 18
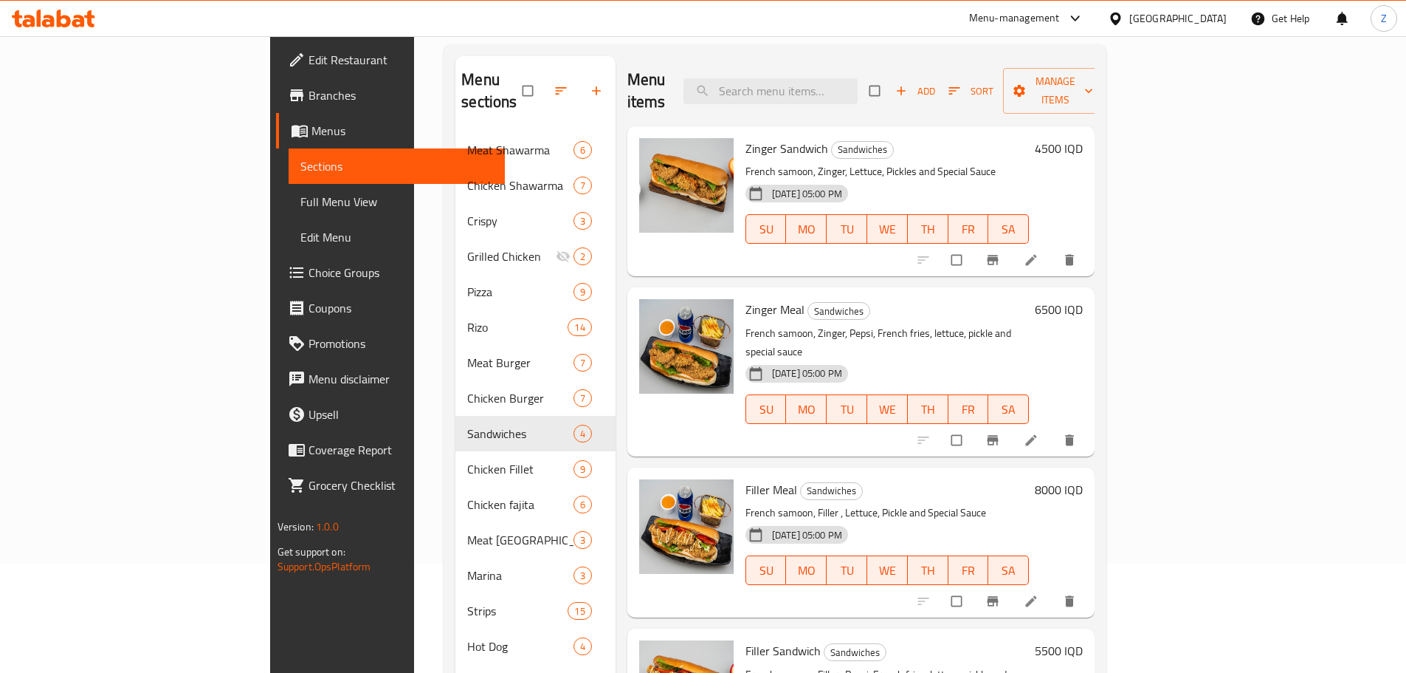
scroll to position [74, 0]
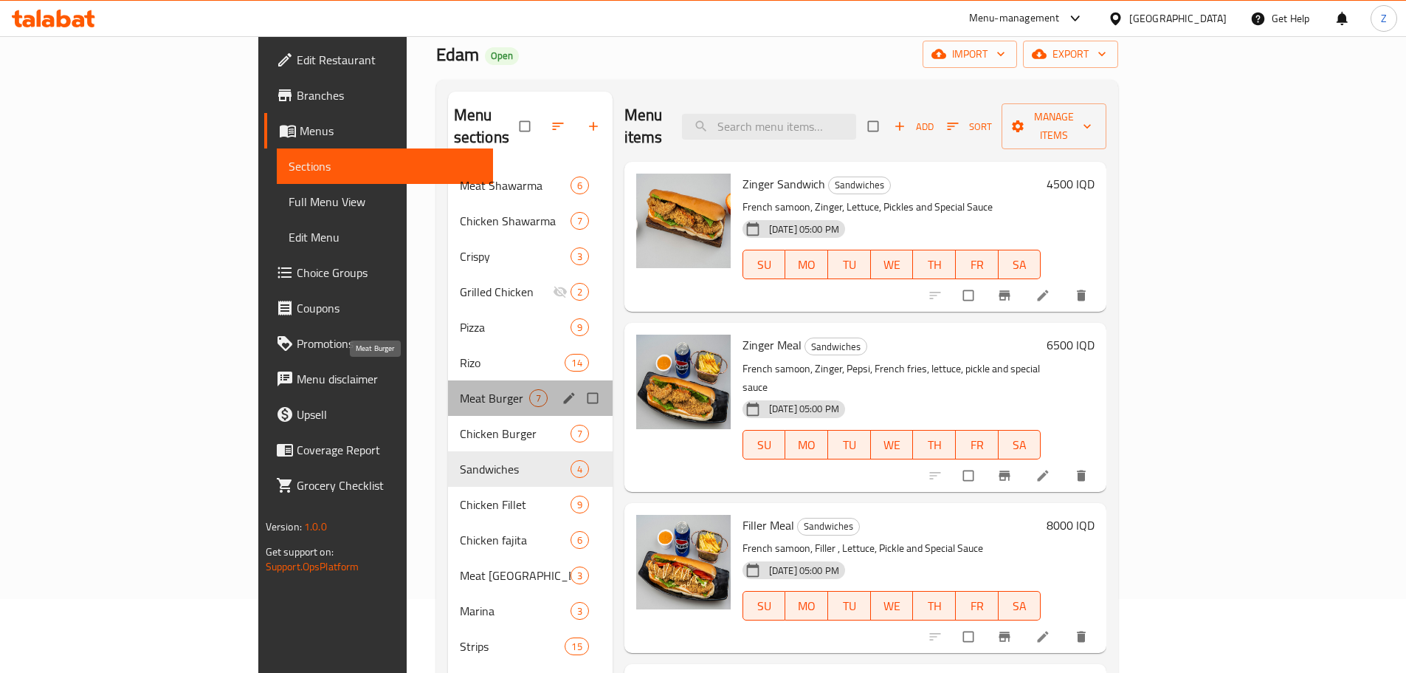
click at [460, 389] on span "Meat Burger" at bounding box center [494, 398] width 69 height 18
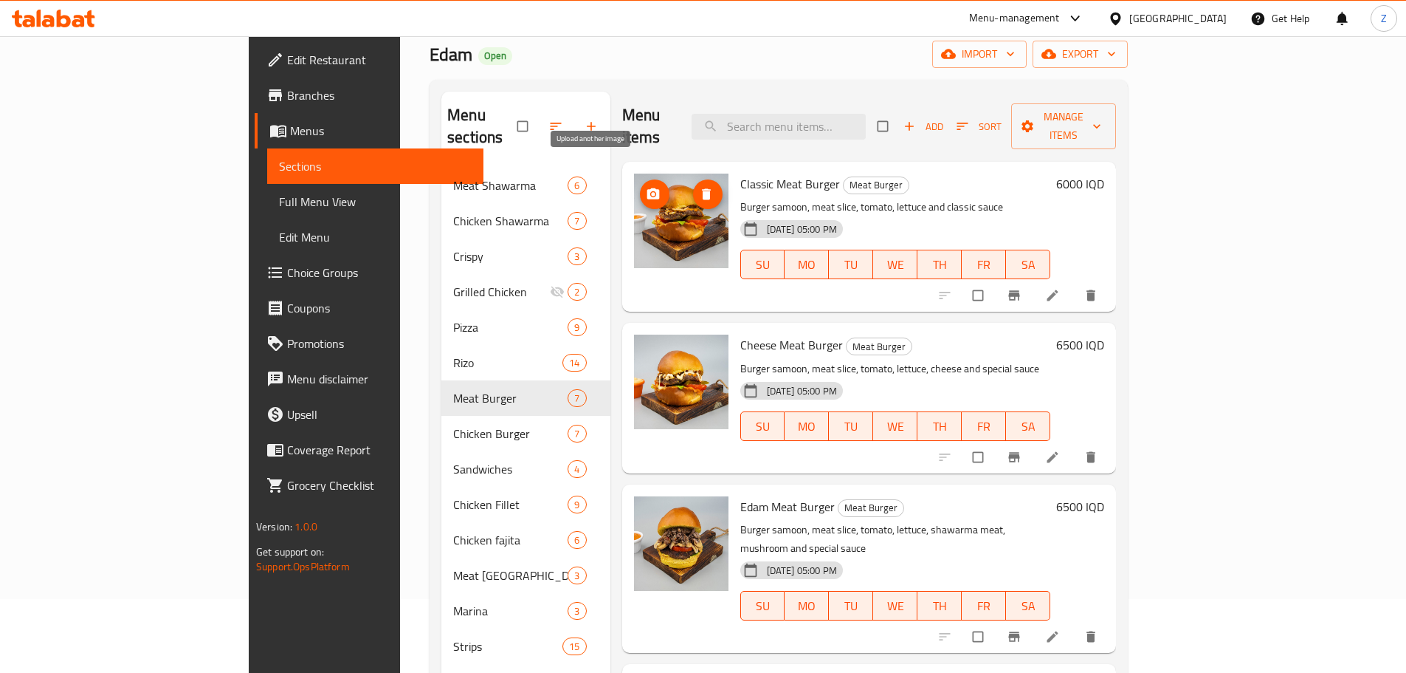
click at [646, 187] on icon "upload picture" at bounding box center [653, 194] width 15 height 15
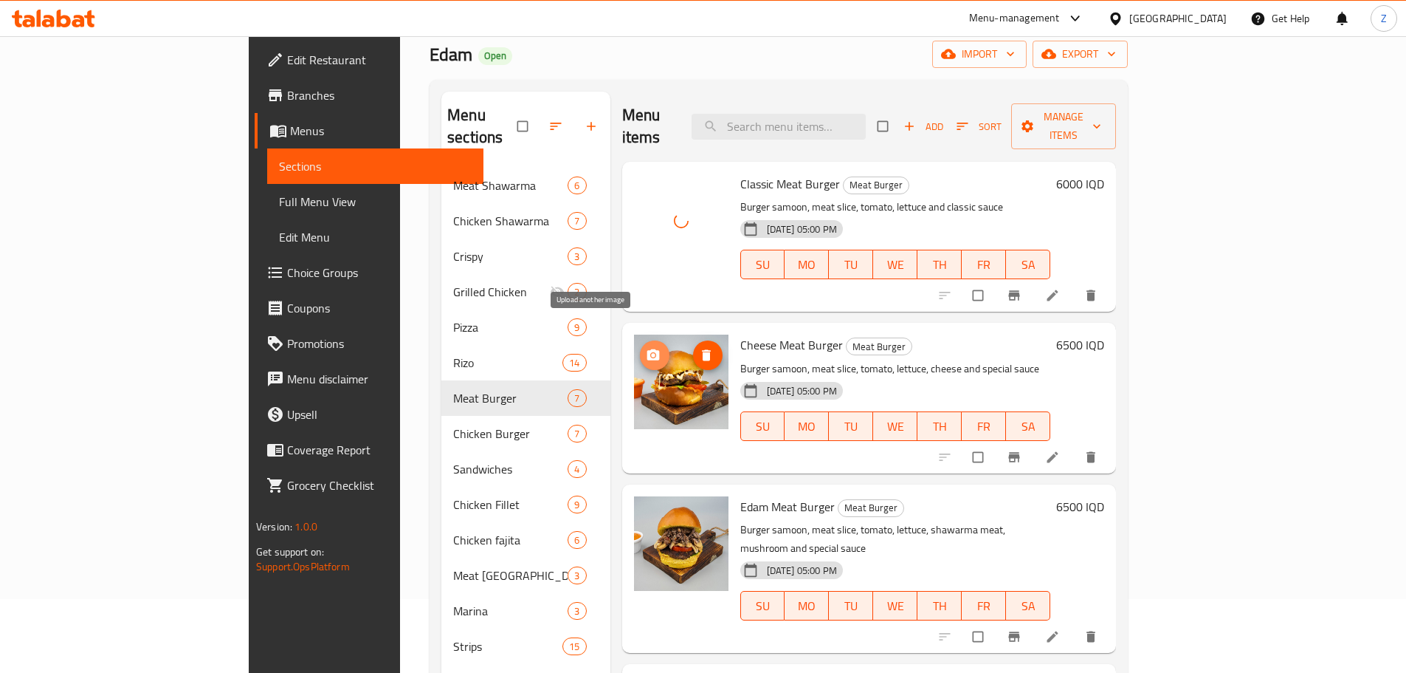
click at [647, 349] on icon "upload picture" at bounding box center [653, 354] width 13 height 11
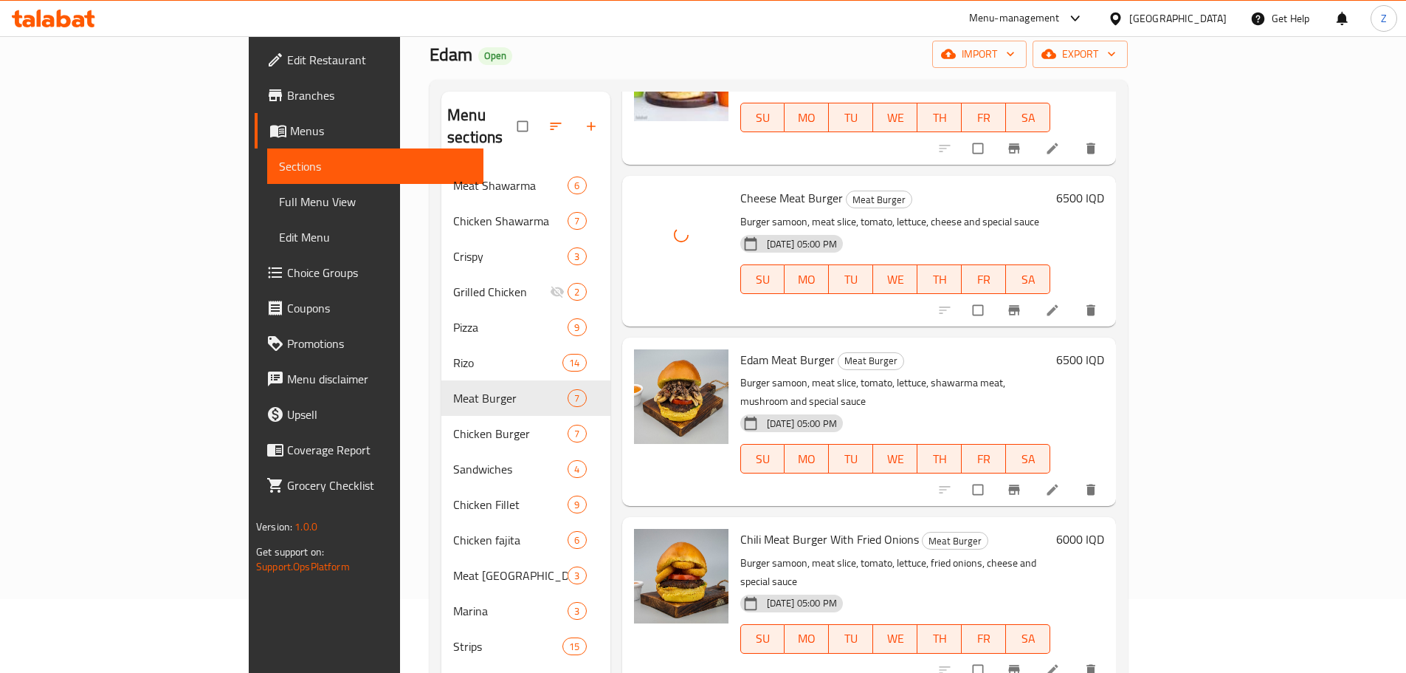
scroll to position [148, 0]
click at [647, 362] on icon "upload picture" at bounding box center [653, 367] width 13 height 11
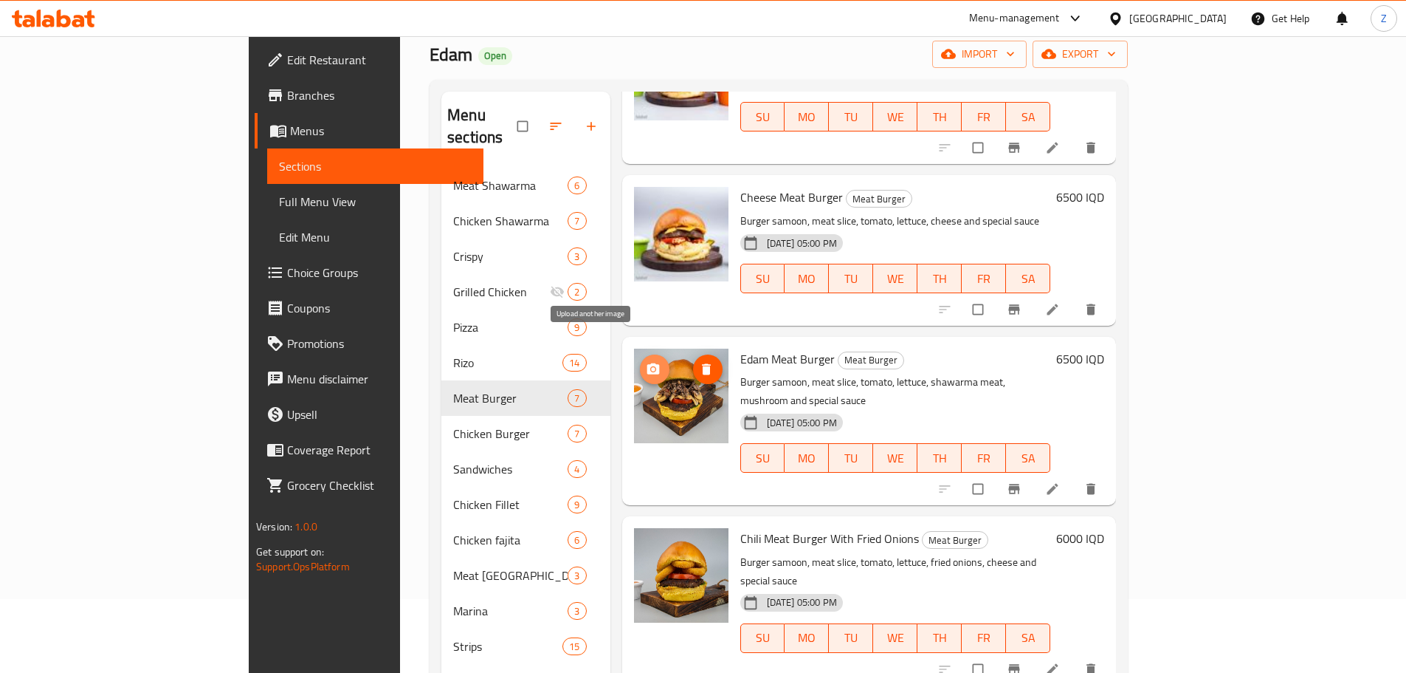
click at [646, 362] on icon "upload picture" at bounding box center [653, 369] width 15 height 15
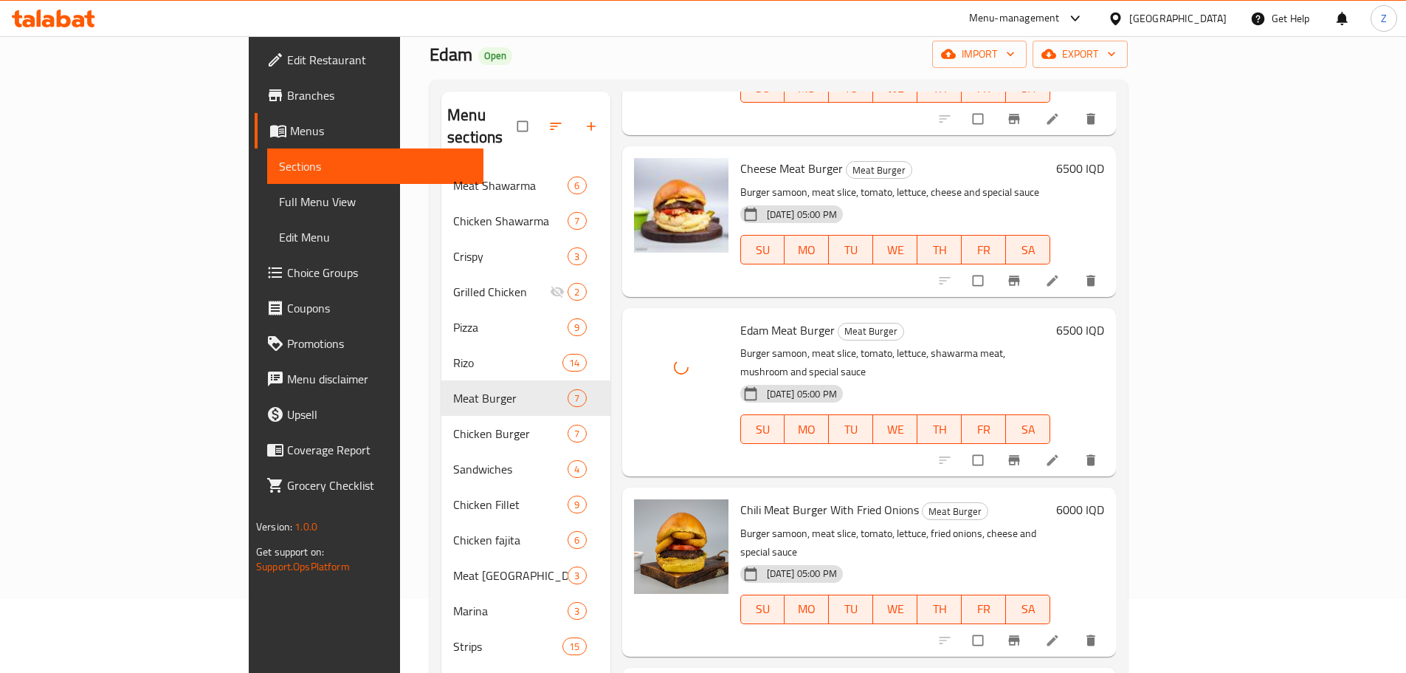
scroll to position [185, 0]
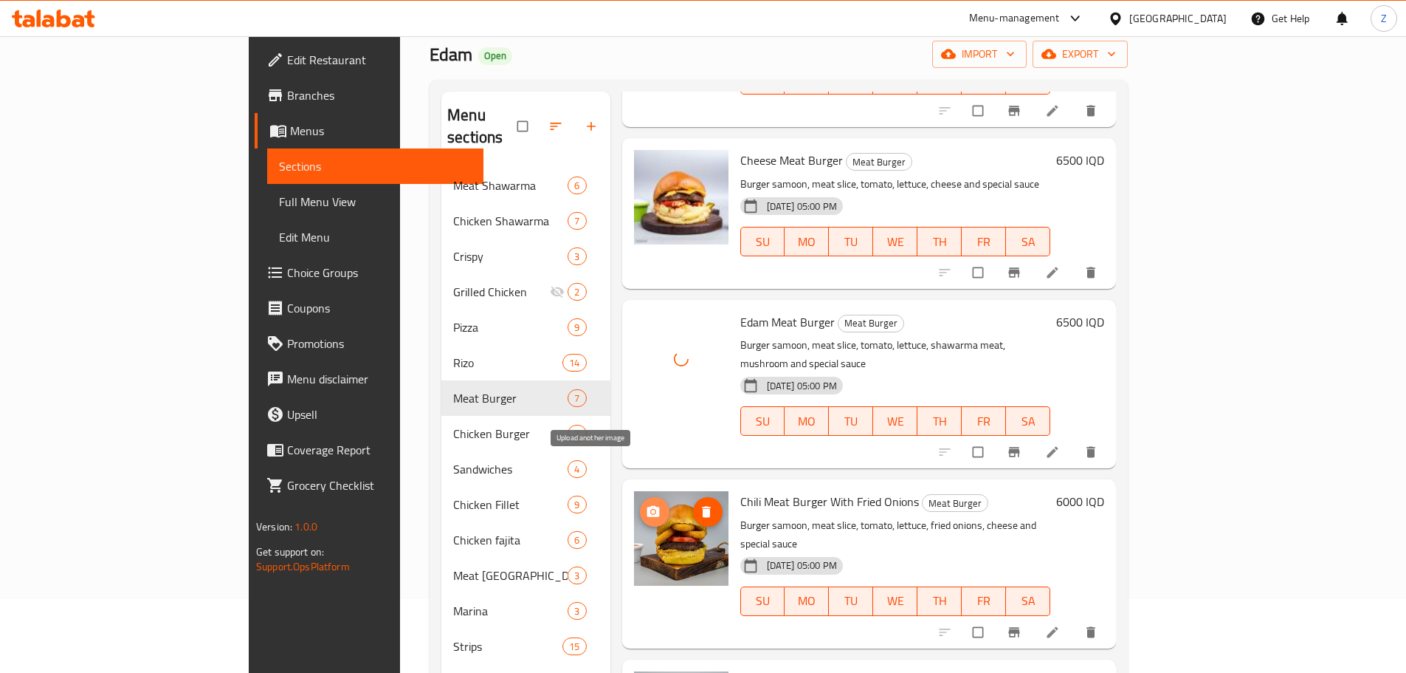
click at [646, 504] on icon "upload picture" at bounding box center [653, 511] width 15 height 15
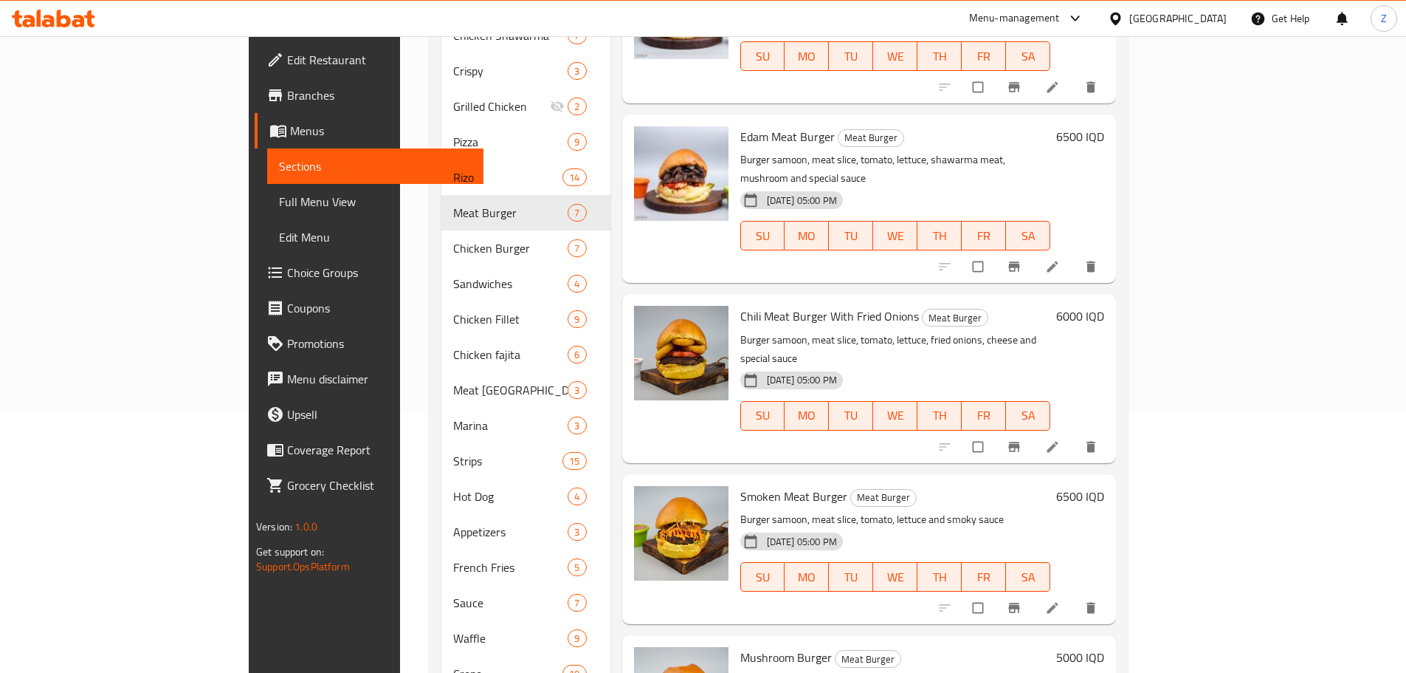
scroll to position [295, 0]
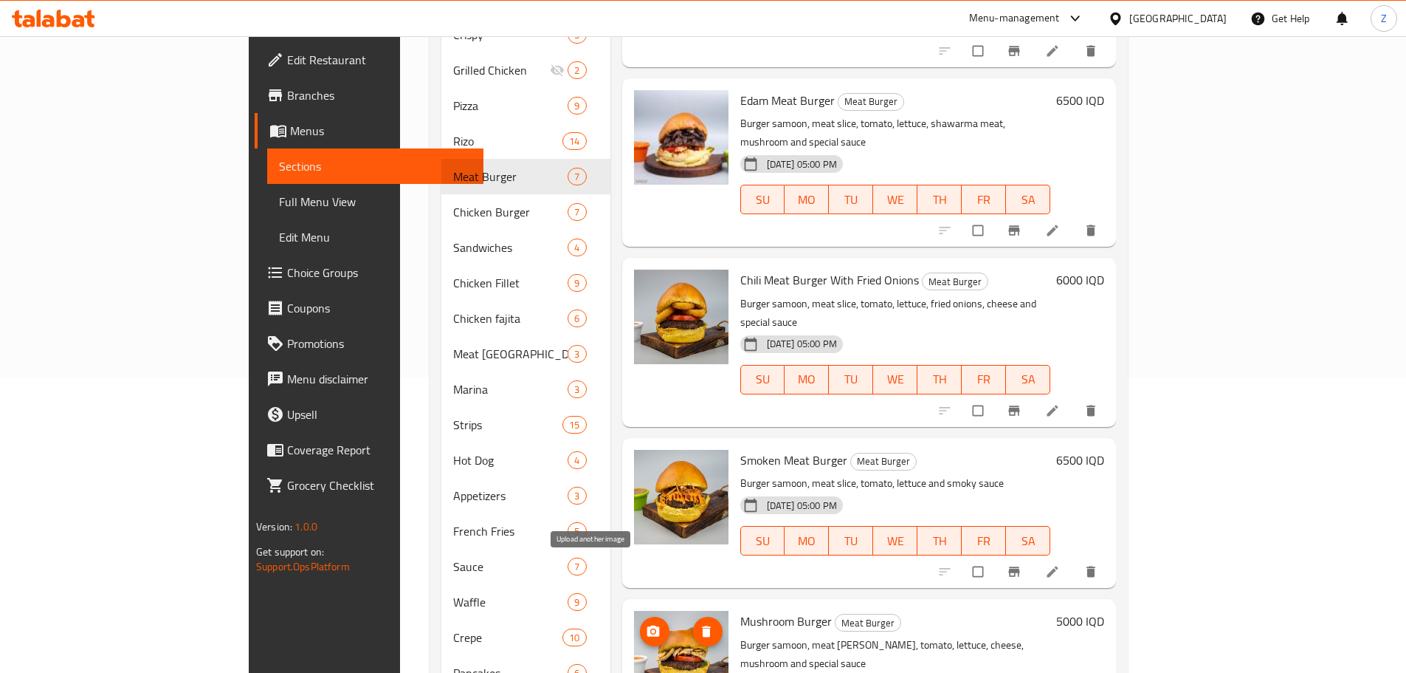
click at [640, 624] on span "upload picture" at bounding box center [655, 631] width 30 height 15
click at [693, 616] on button "delete image" at bounding box center [708, 631] width 30 height 30
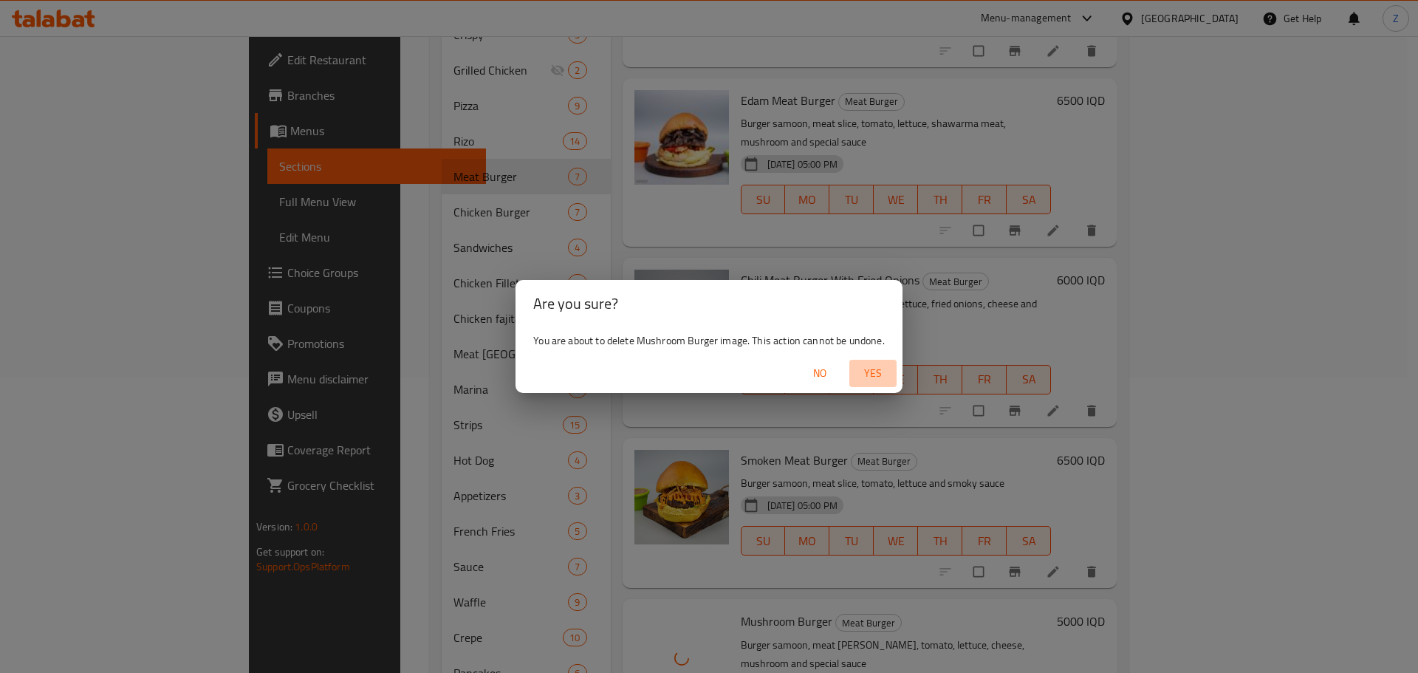
click at [867, 382] on button "Yes" at bounding box center [872, 373] width 47 height 27
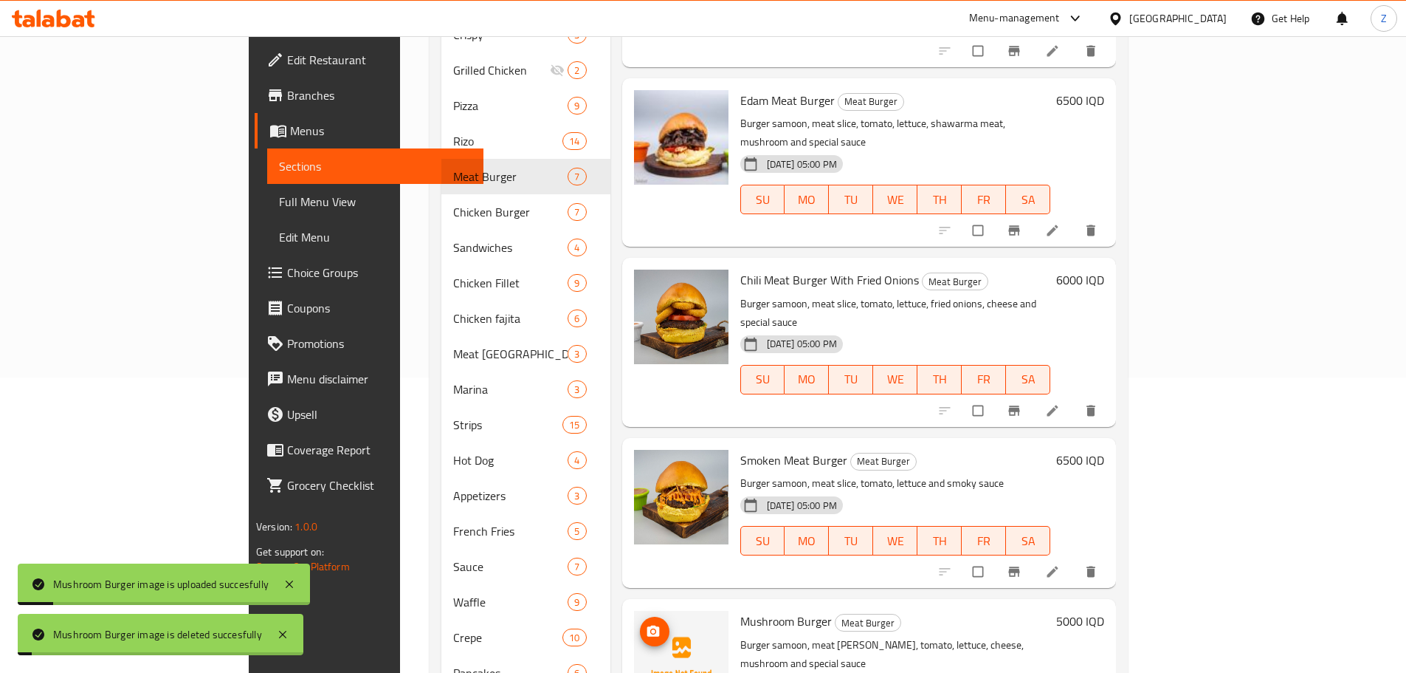
click at [647, 625] on icon "upload picture" at bounding box center [653, 630] width 13 height 11
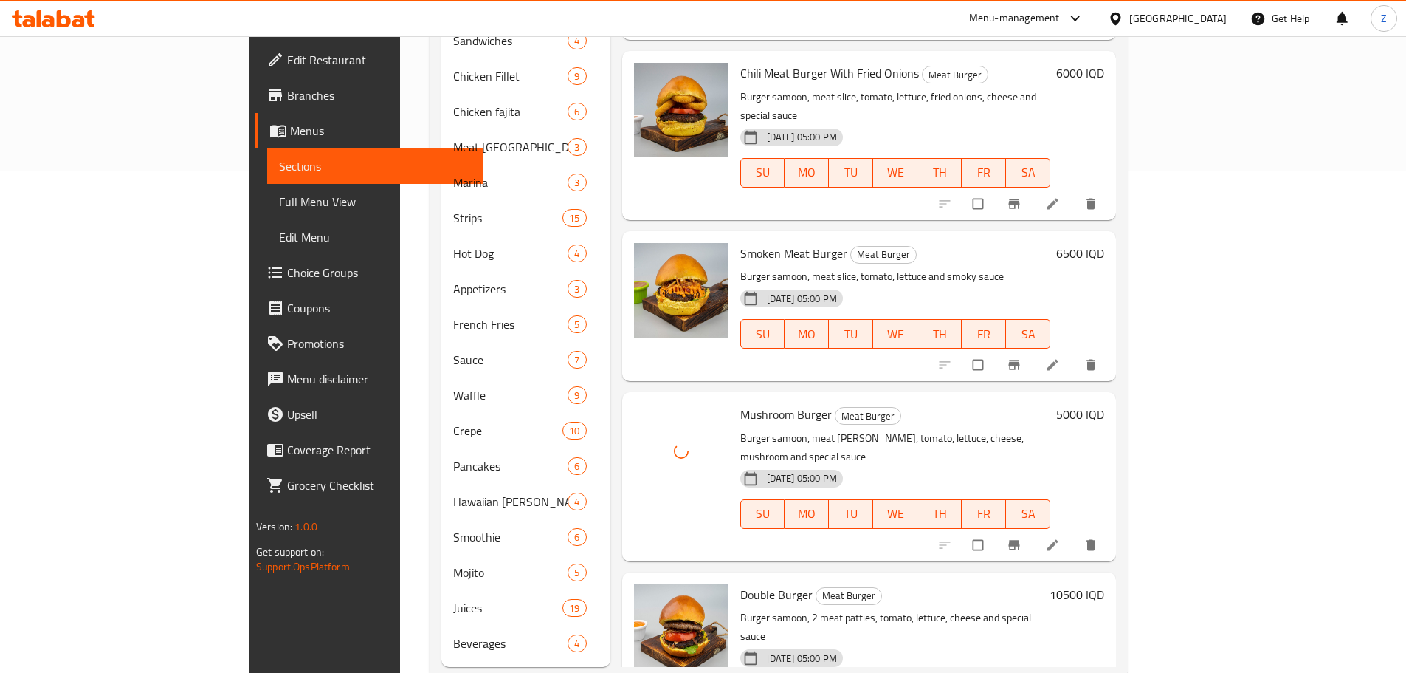
scroll to position [515, 0]
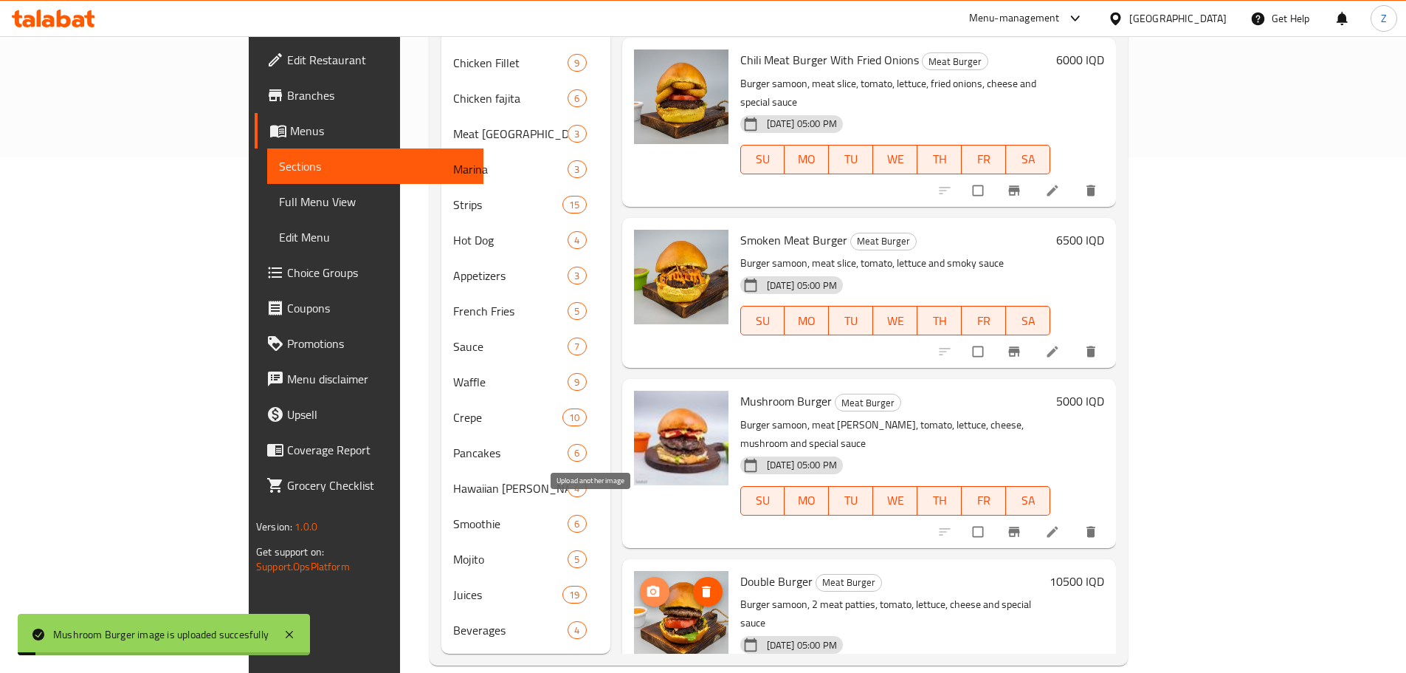
click at [646, 584] on icon "upload picture" at bounding box center [653, 591] width 15 height 15
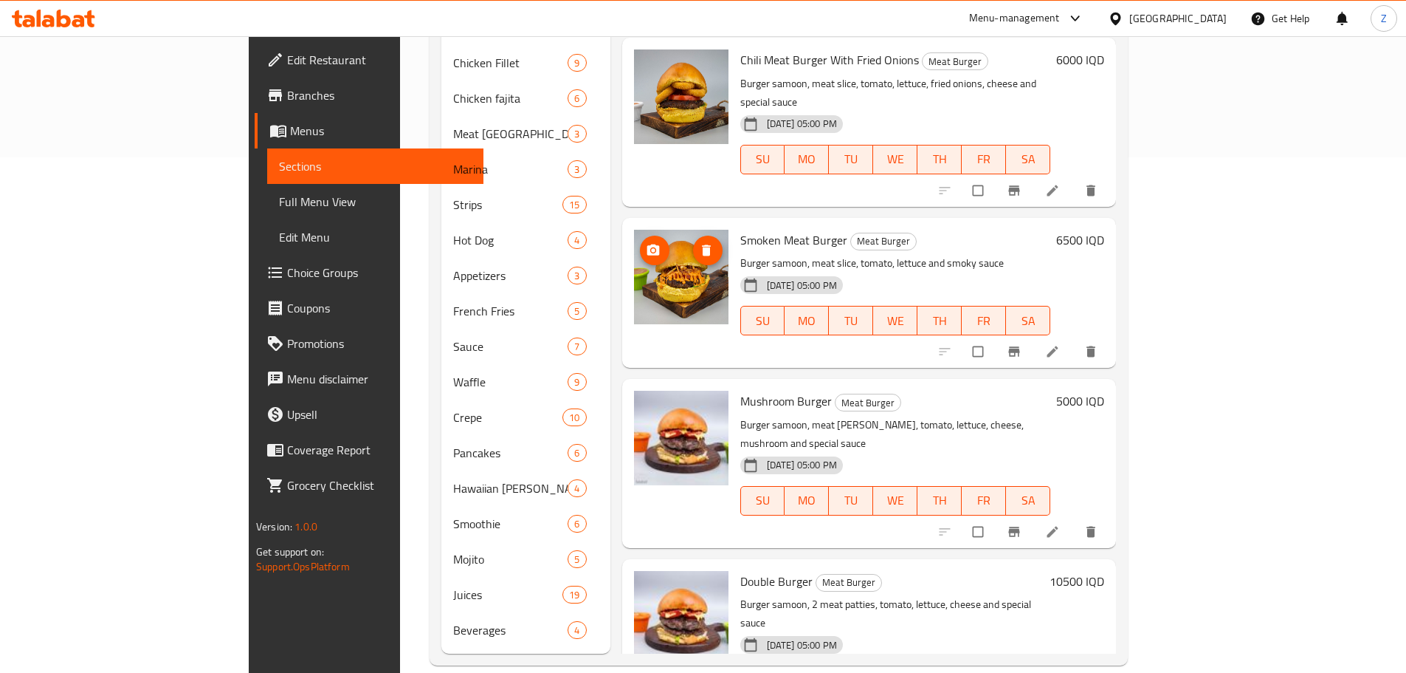
click at [640, 243] on span "upload picture" at bounding box center [655, 250] width 30 height 15
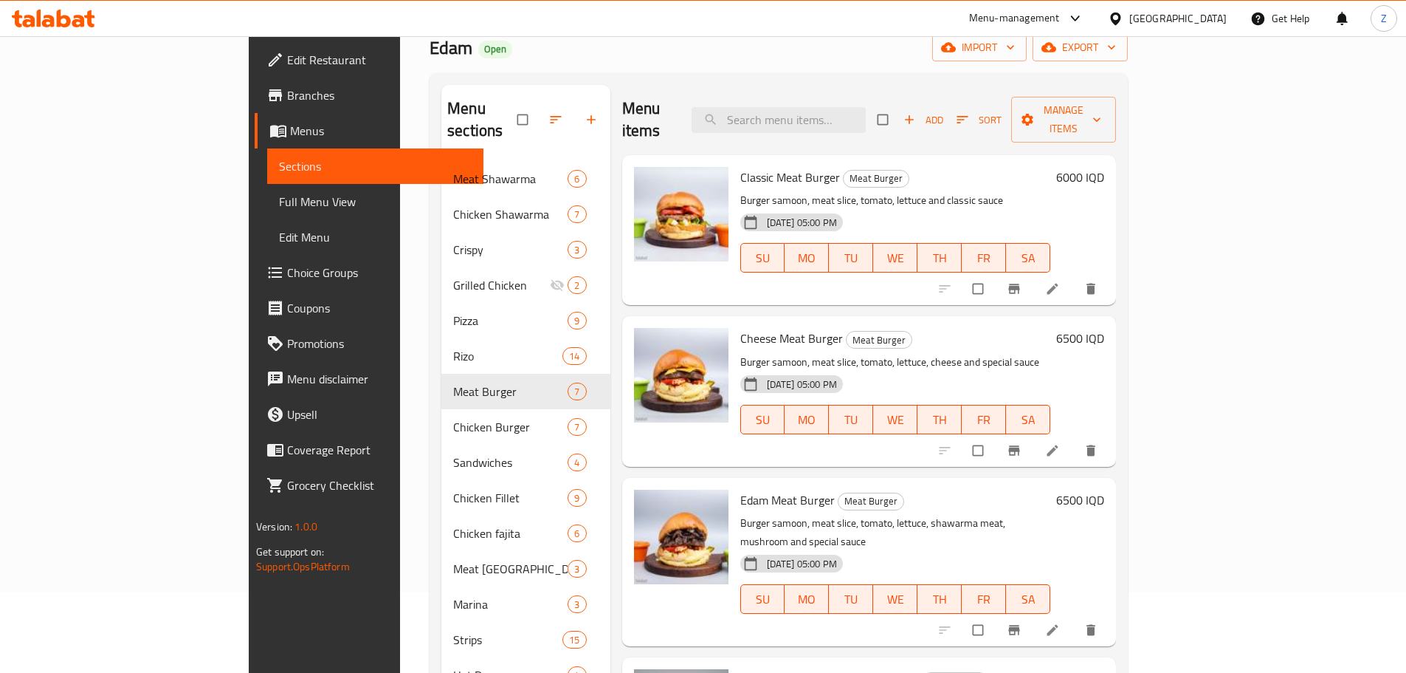
scroll to position [72, 0]
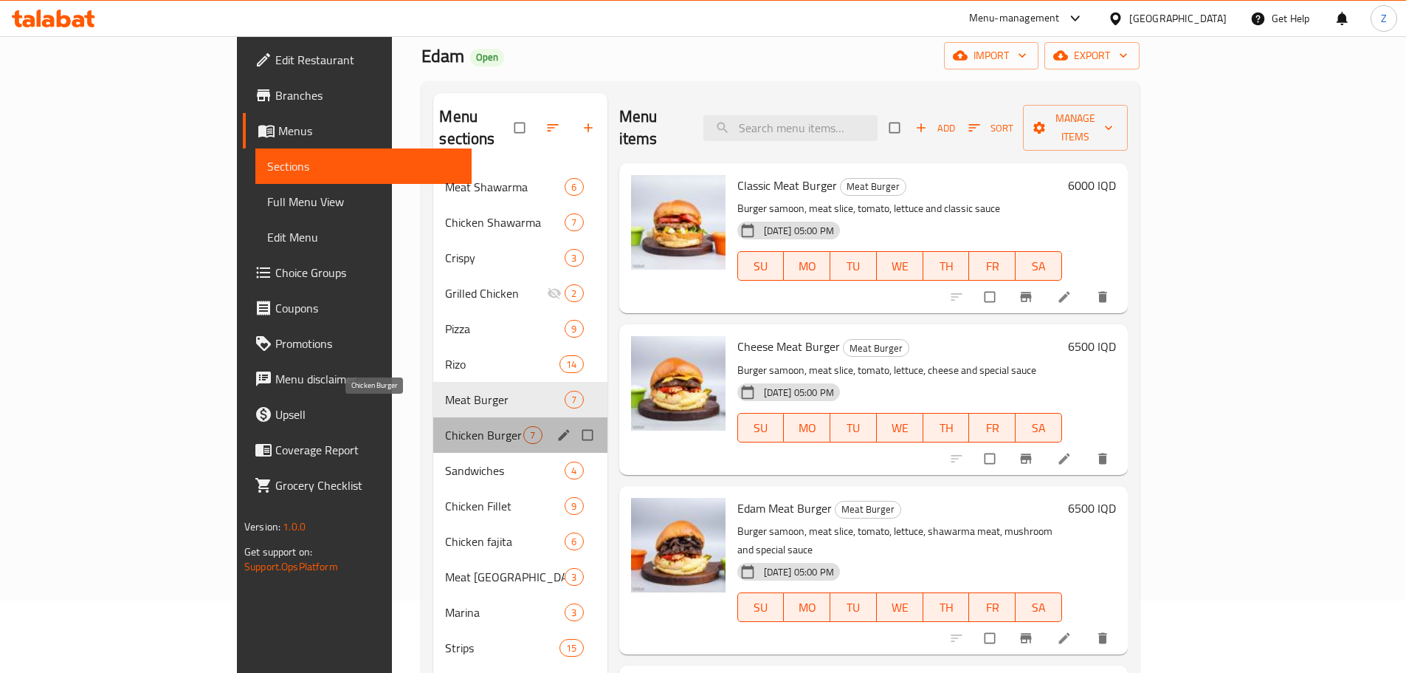
click at [445, 426] on span "Chicken Burger" at bounding box center [484, 435] width 78 height 18
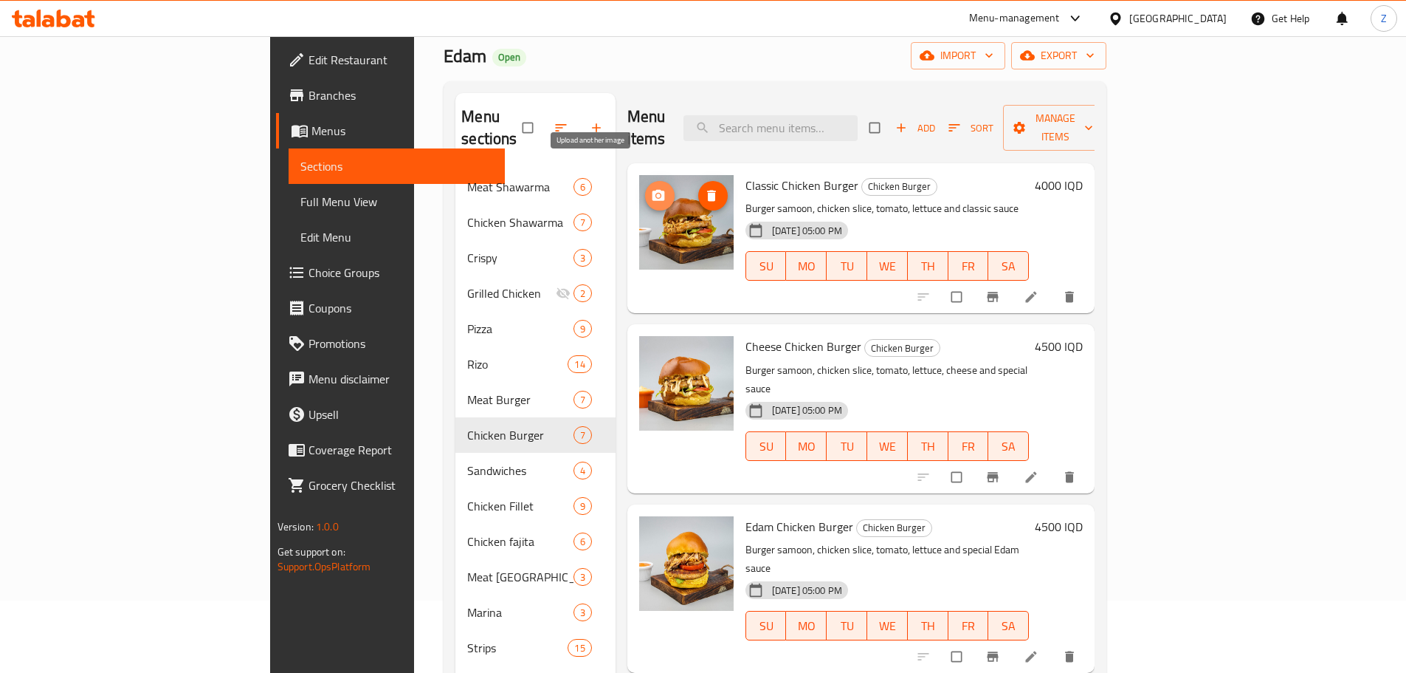
click at [652, 190] on icon "upload picture" at bounding box center [658, 195] width 13 height 11
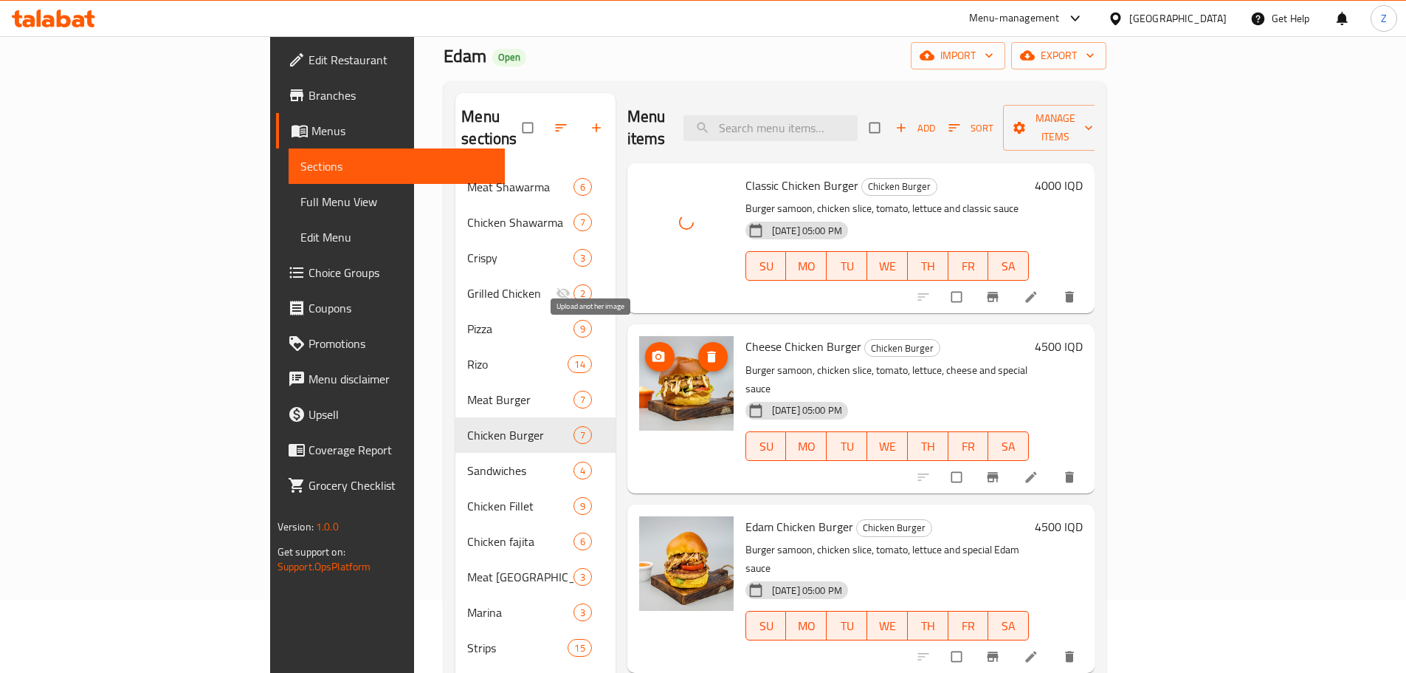
click at [651, 349] on icon "upload picture" at bounding box center [658, 356] width 15 height 15
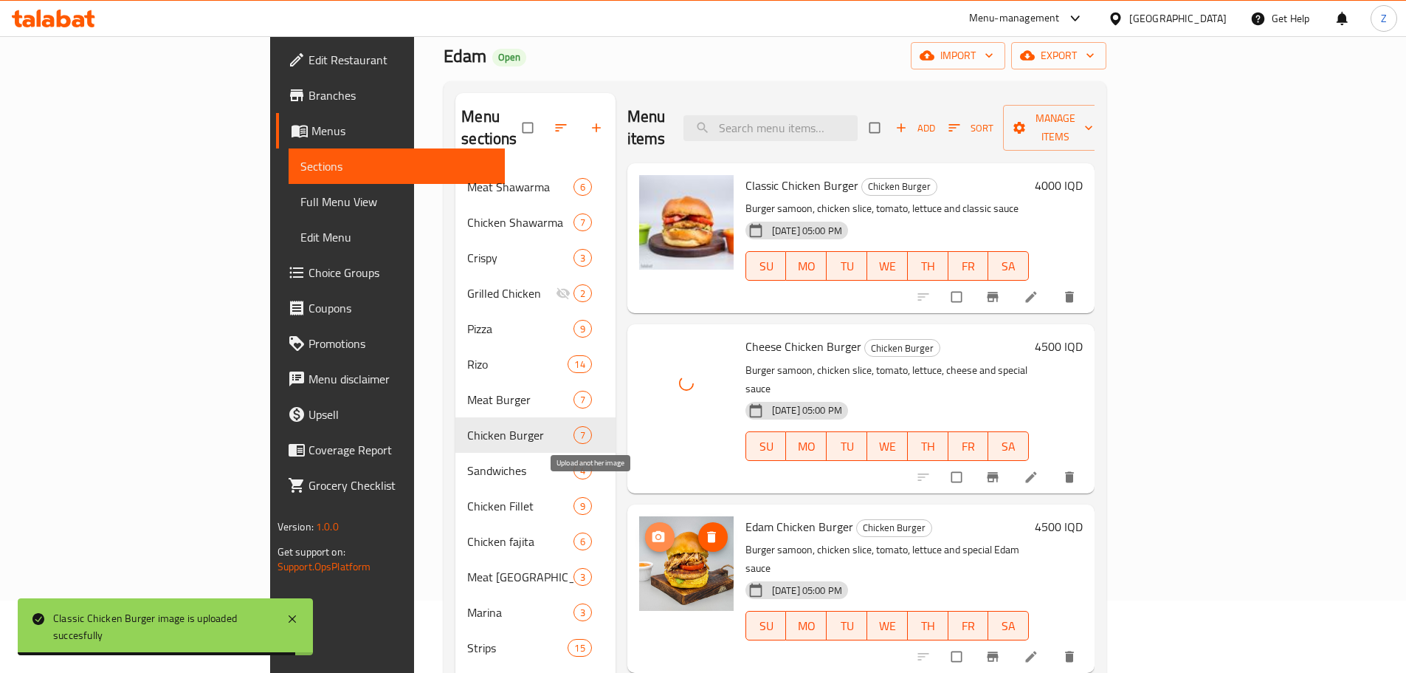
click at [652, 530] on icon "upload picture" at bounding box center [658, 535] width 13 height 11
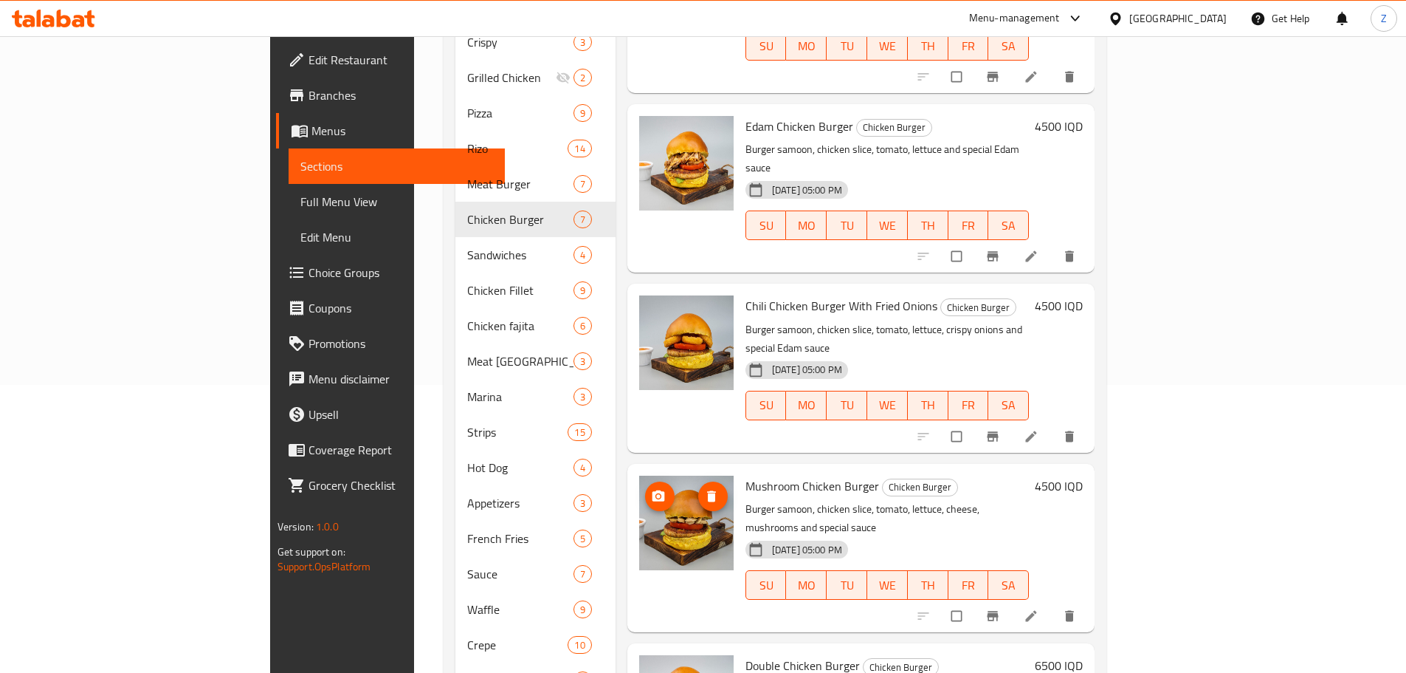
scroll to position [294, 0]
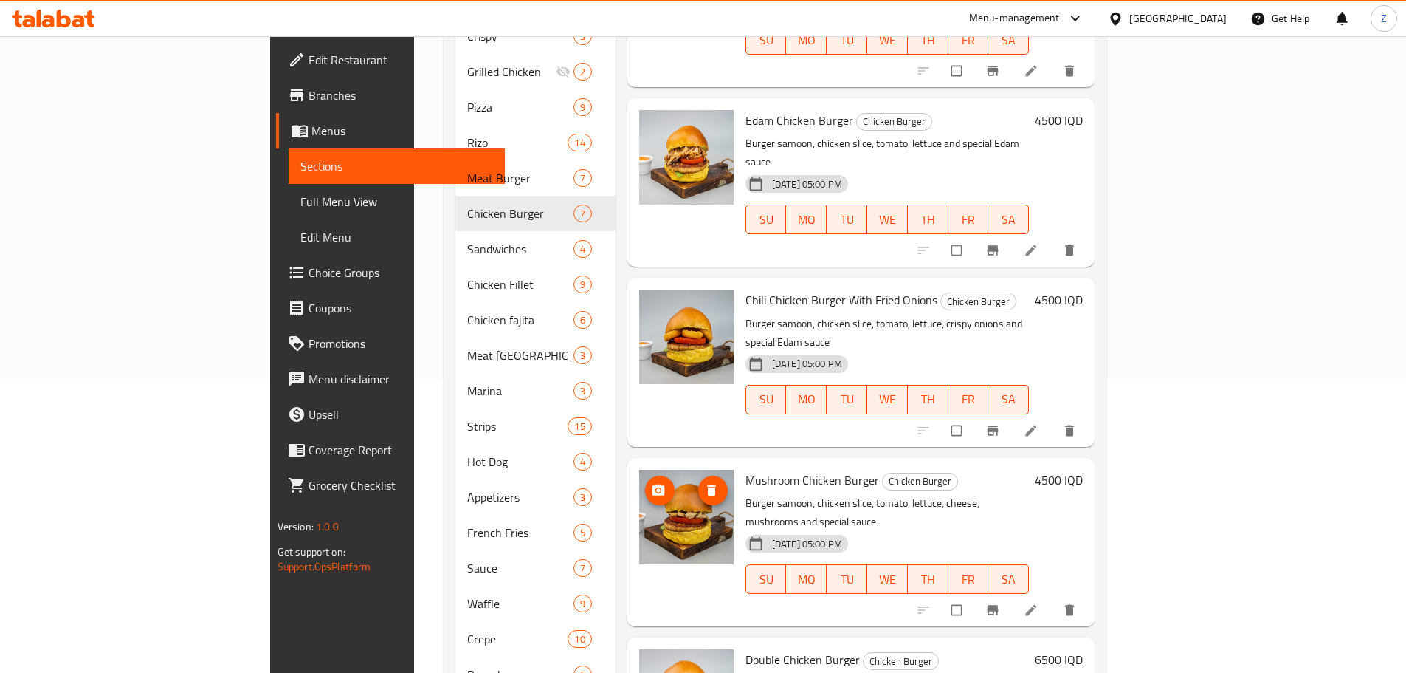
click at [651, 483] on icon "upload picture" at bounding box center [658, 490] width 15 height 15
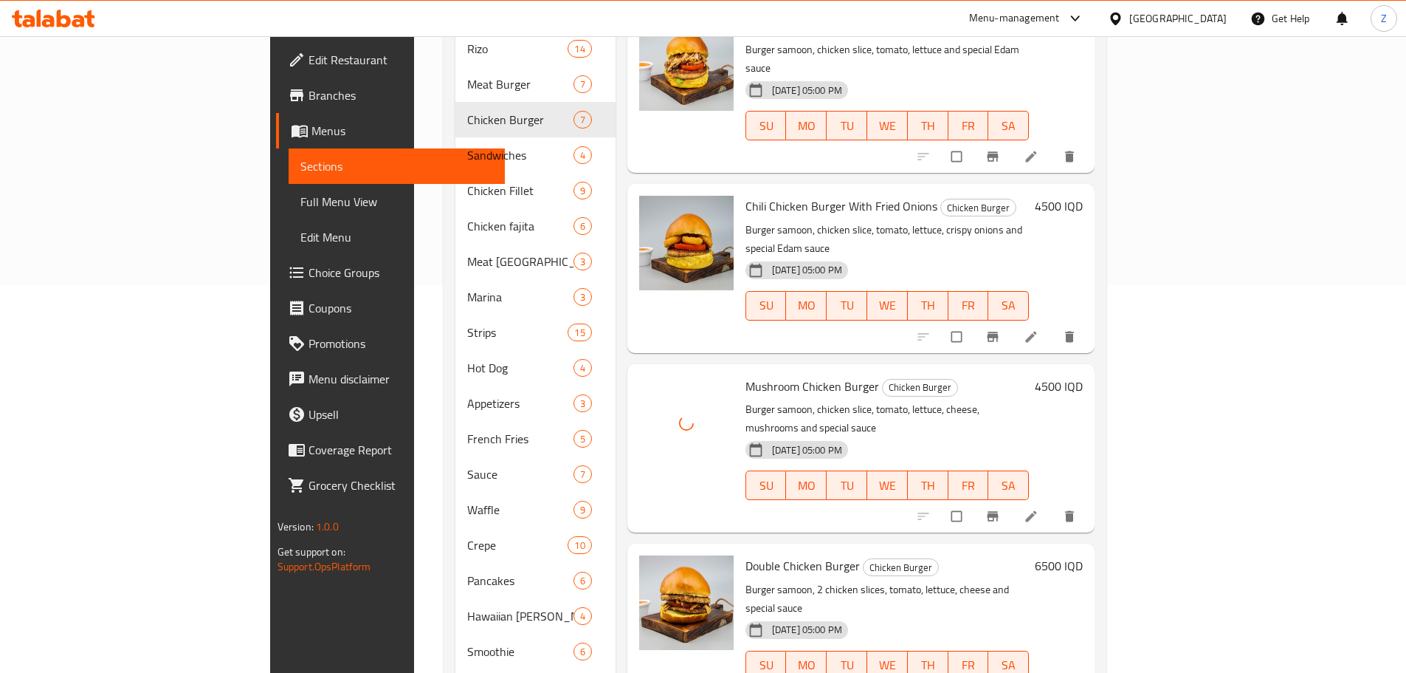
scroll to position [441, 0]
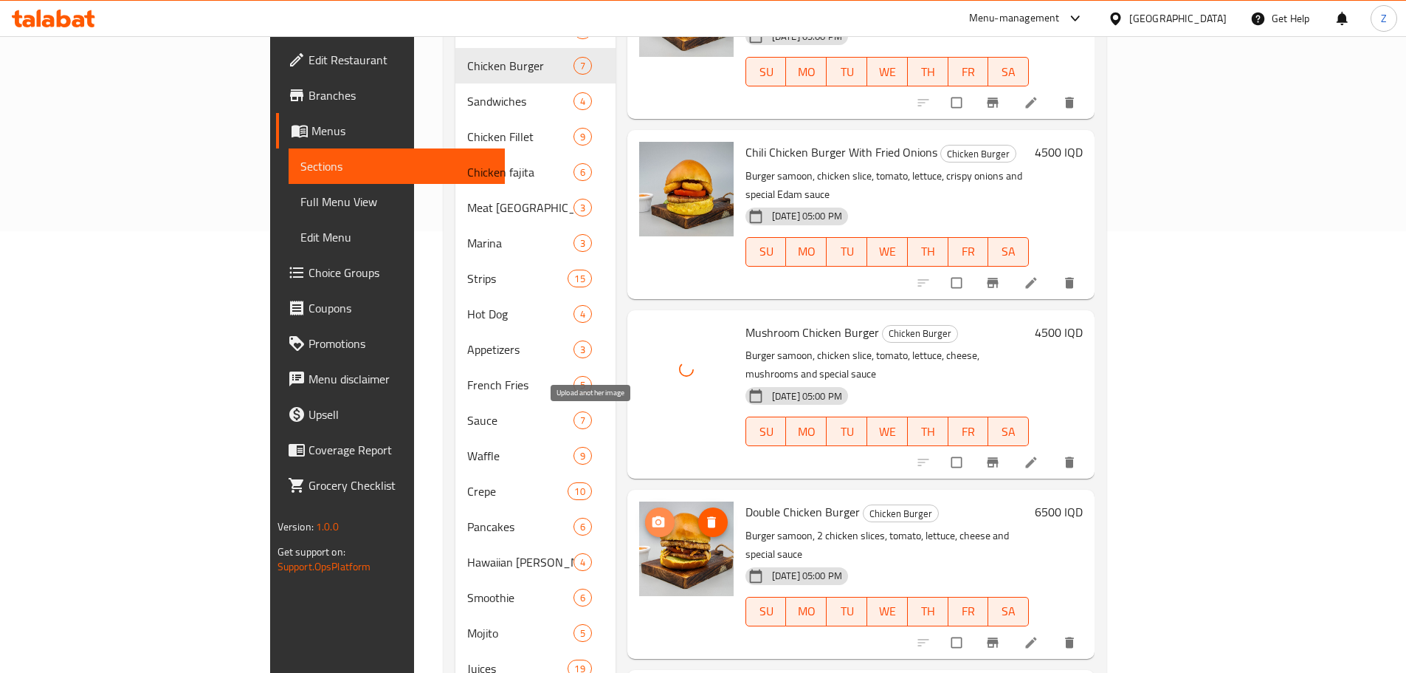
click at [645, 515] on span "upload picture" at bounding box center [660, 522] width 30 height 15
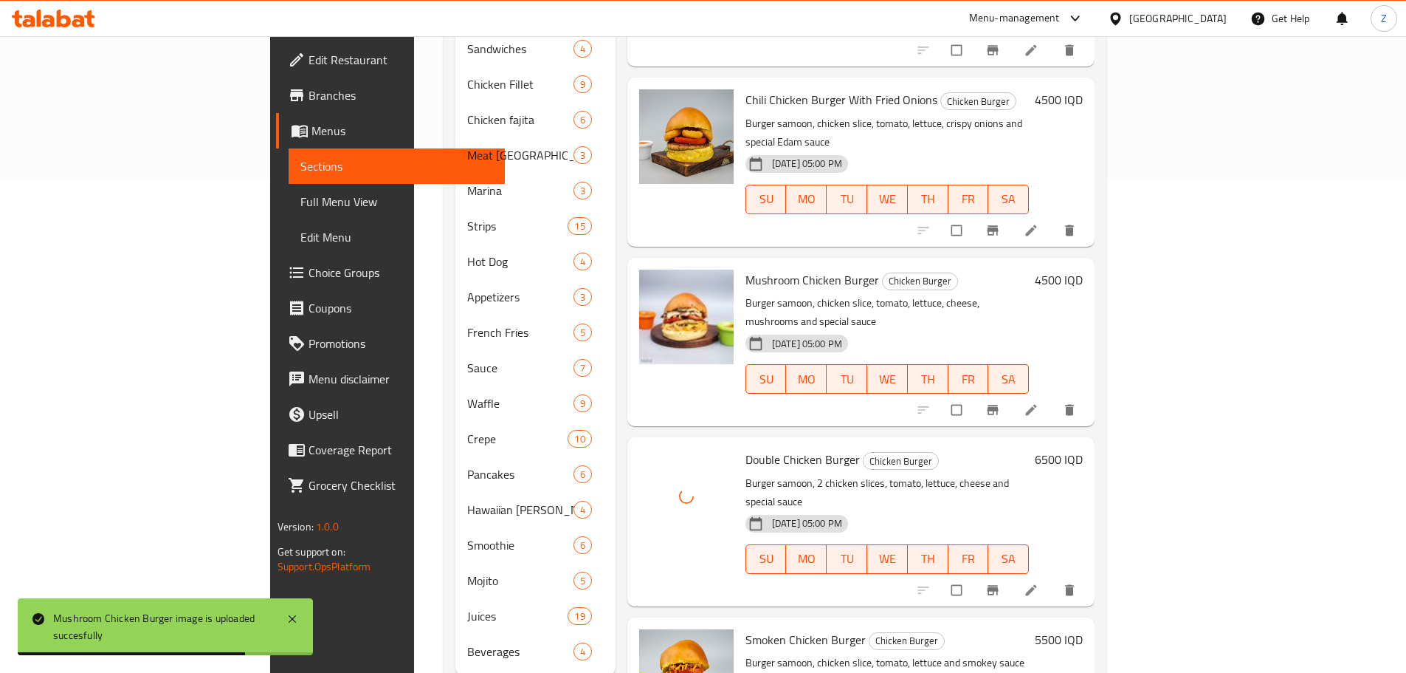
scroll to position [515, 0]
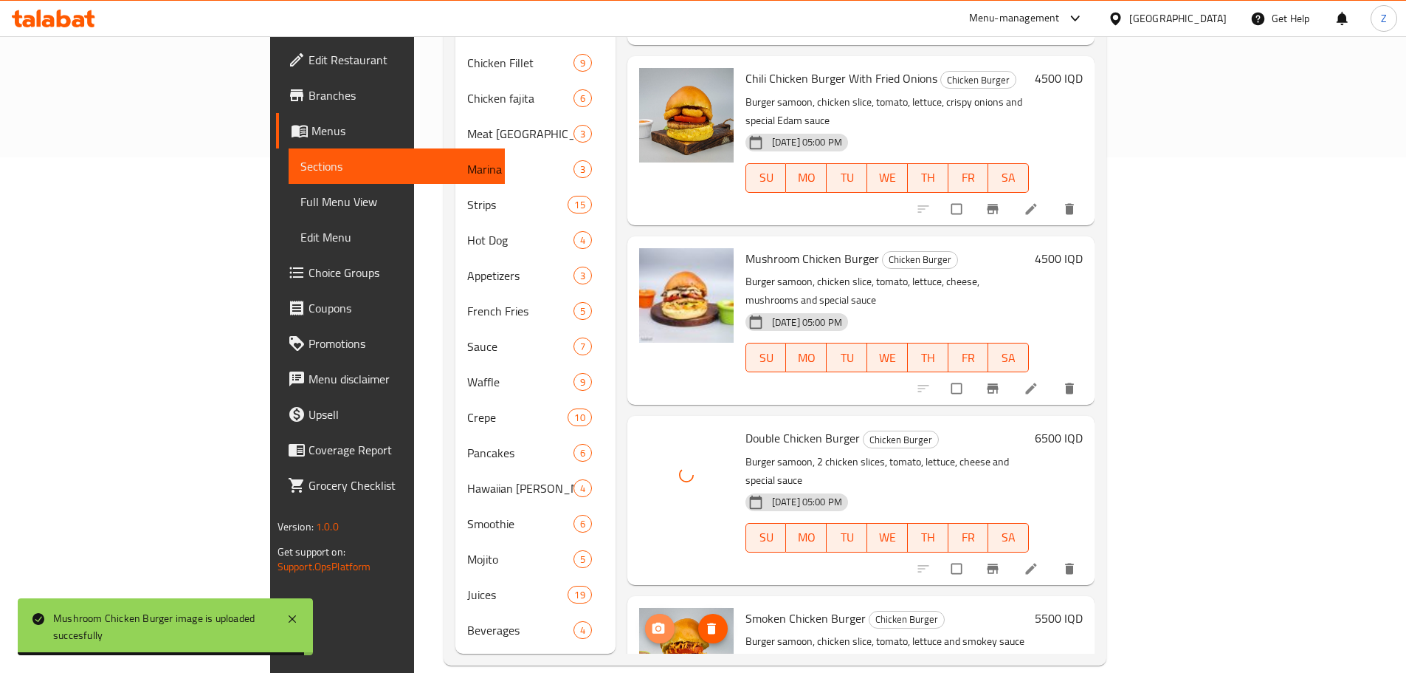
click at [652, 622] on icon "upload picture" at bounding box center [658, 627] width 13 height 11
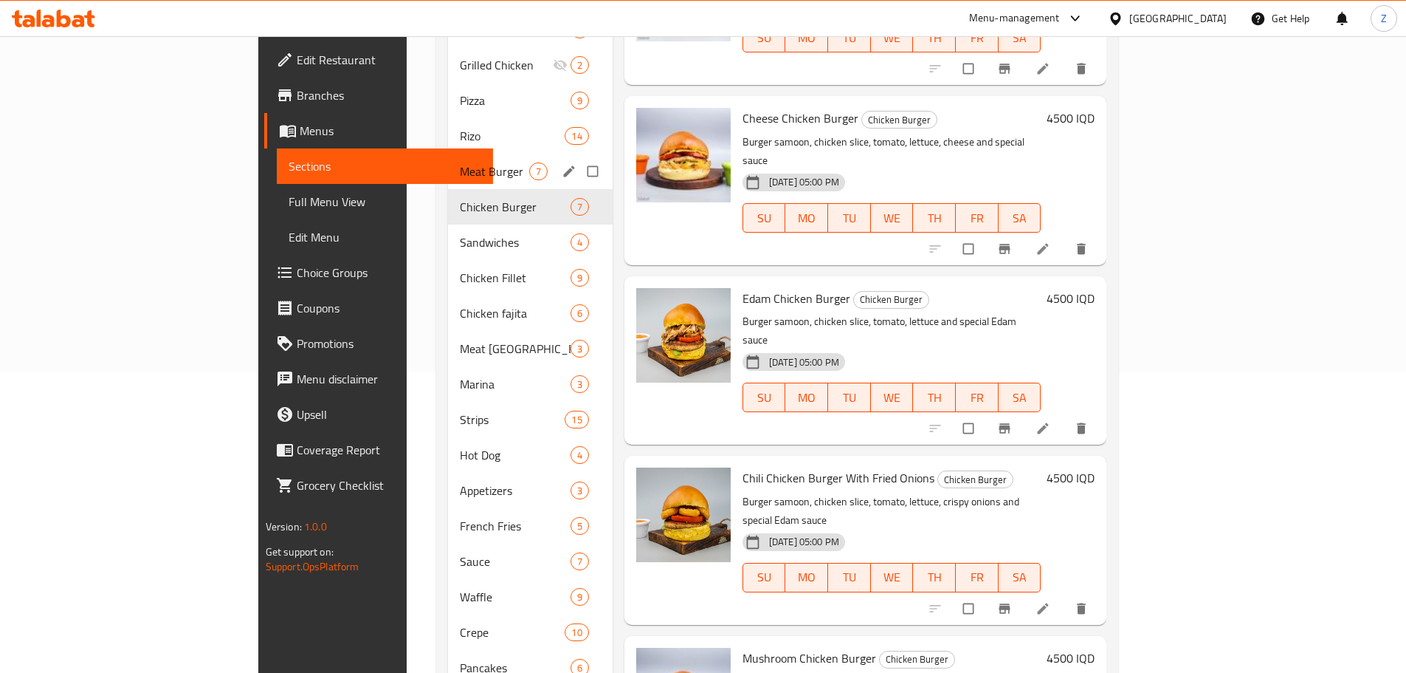
scroll to position [294, 0]
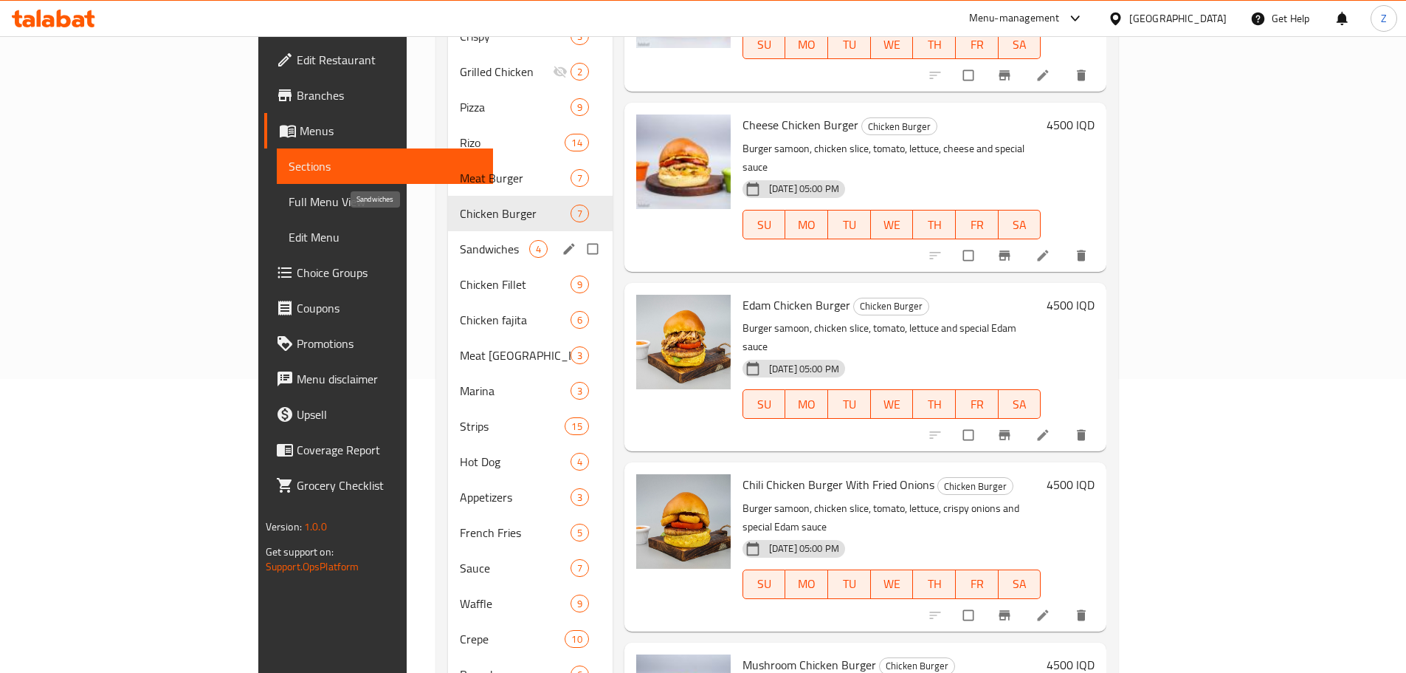
click at [460, 240] on span "Sandwiches" at bounding box center [494, 249] width 69 height 18
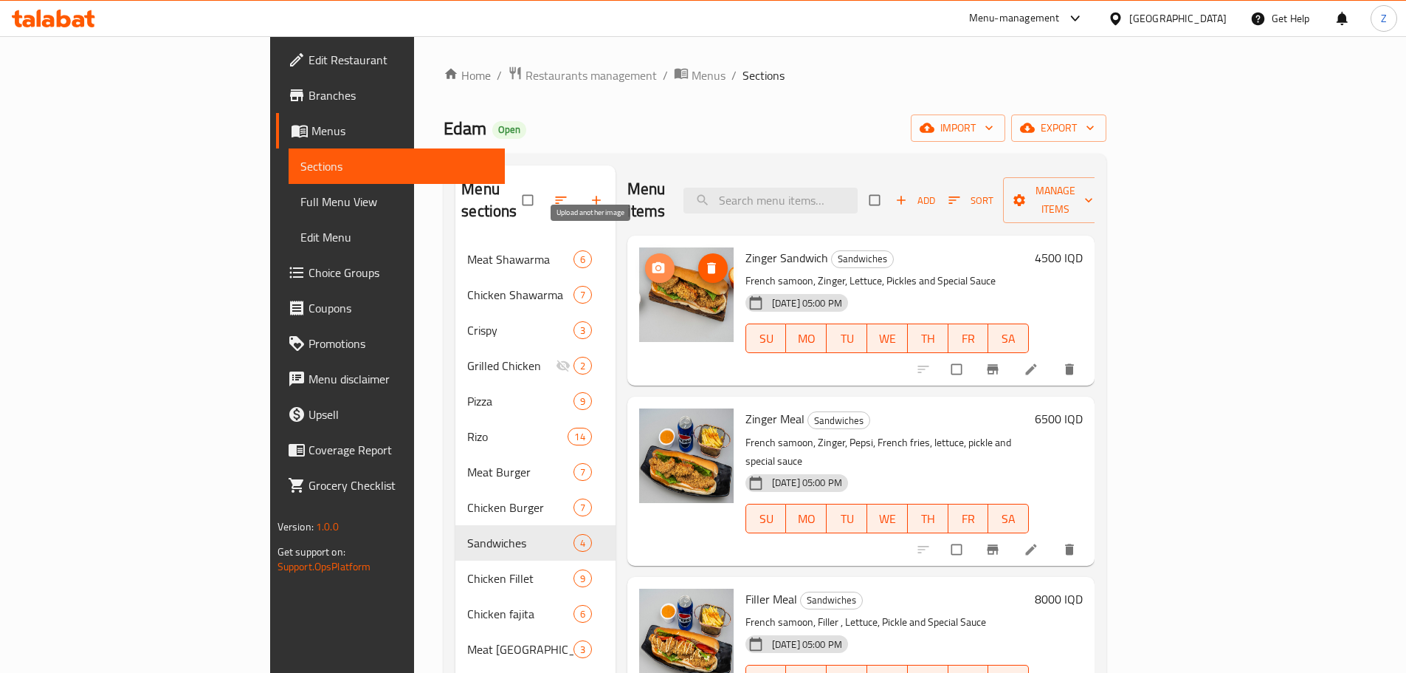
click at [651, 261] on icon "upload picture" at bounding box center [658, 268] width 15 height 15
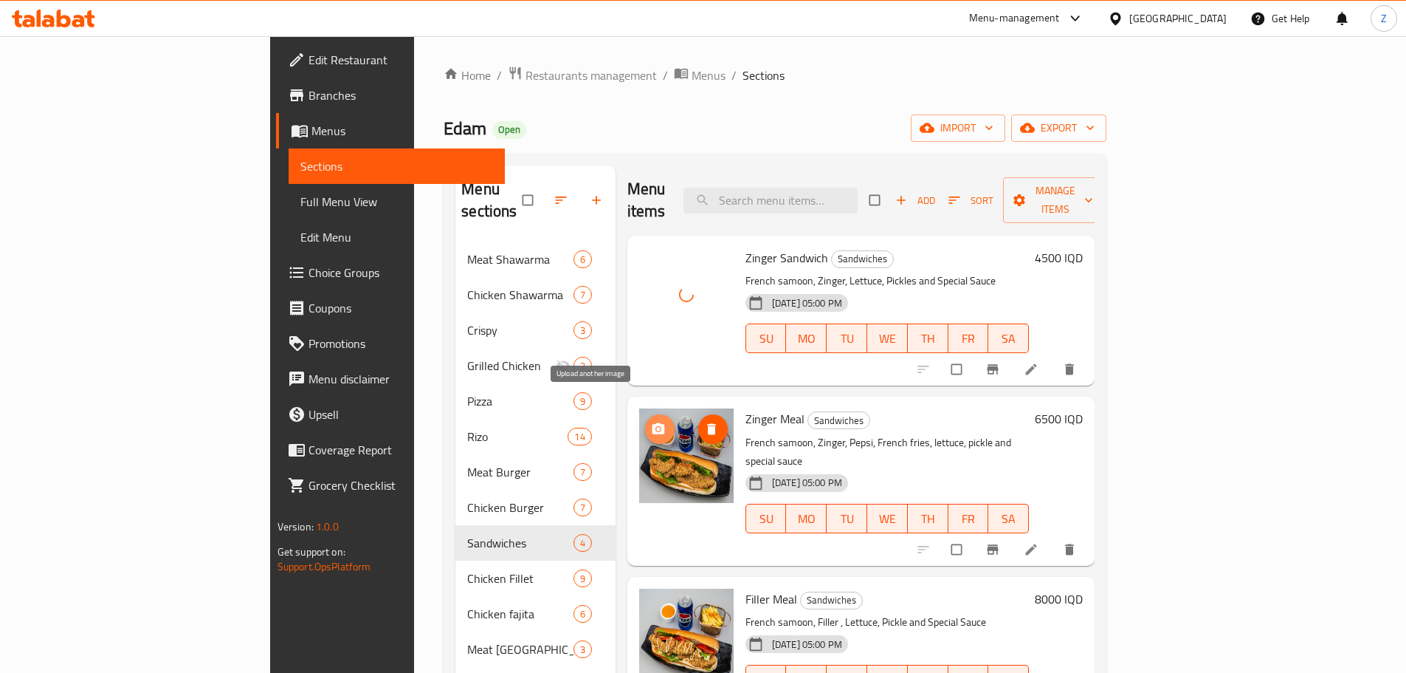
click at [652, 423] on icon "upload picture" at bounding box center [658, 428] width 13 height 11
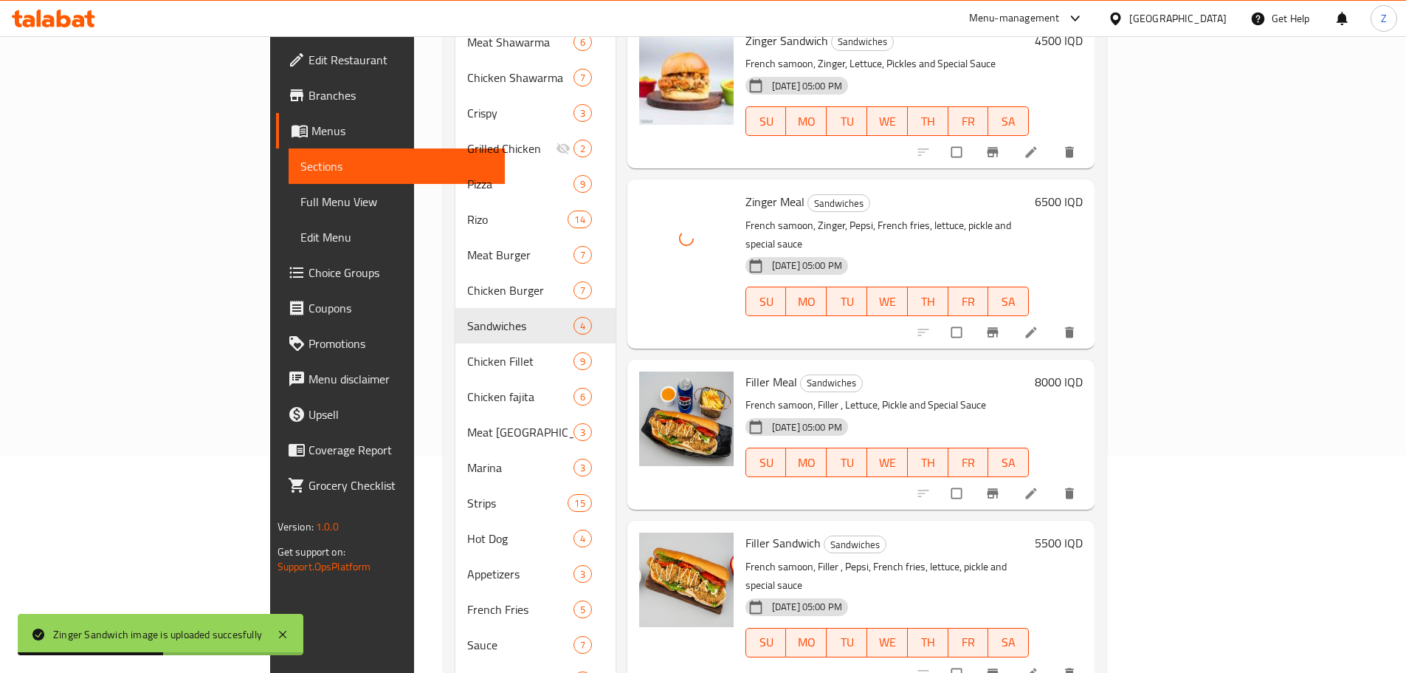
scroll to position [221, 0]
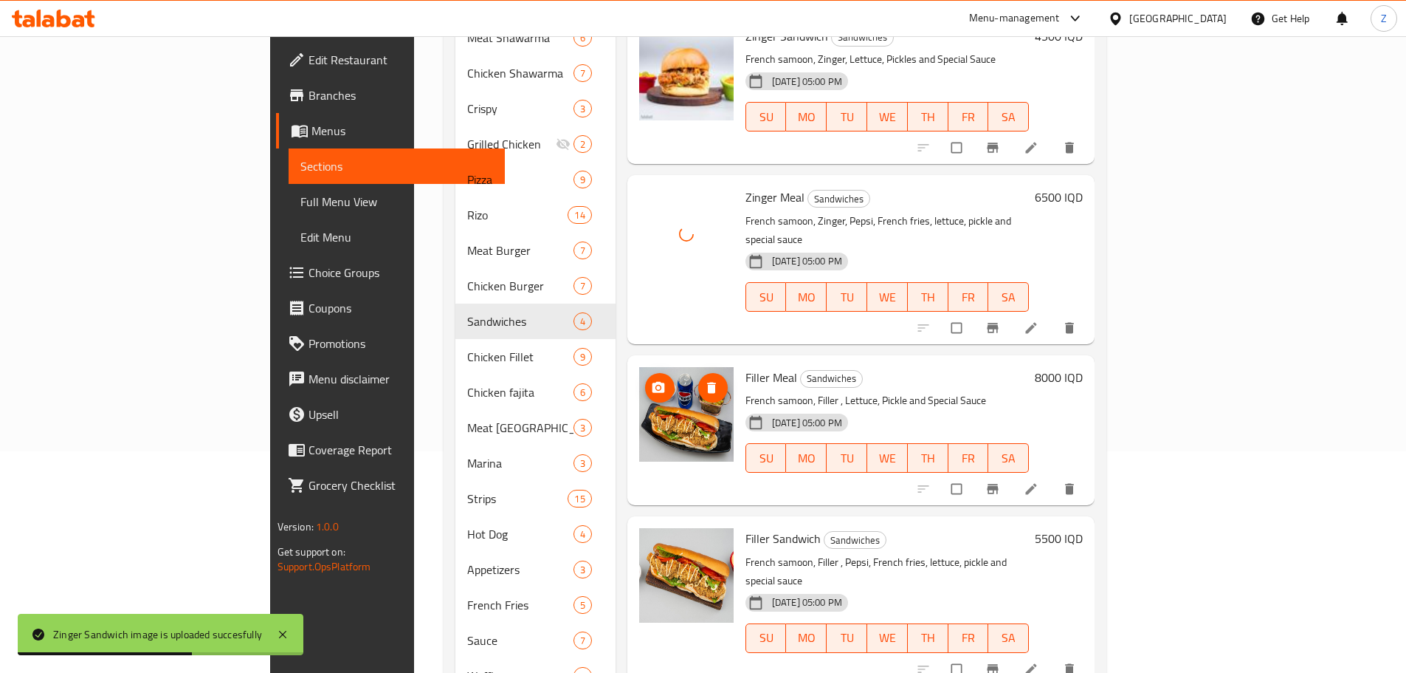
click at [652, 381] on icon "upload picture" at bounding box center [658, 386] width 13 height 11
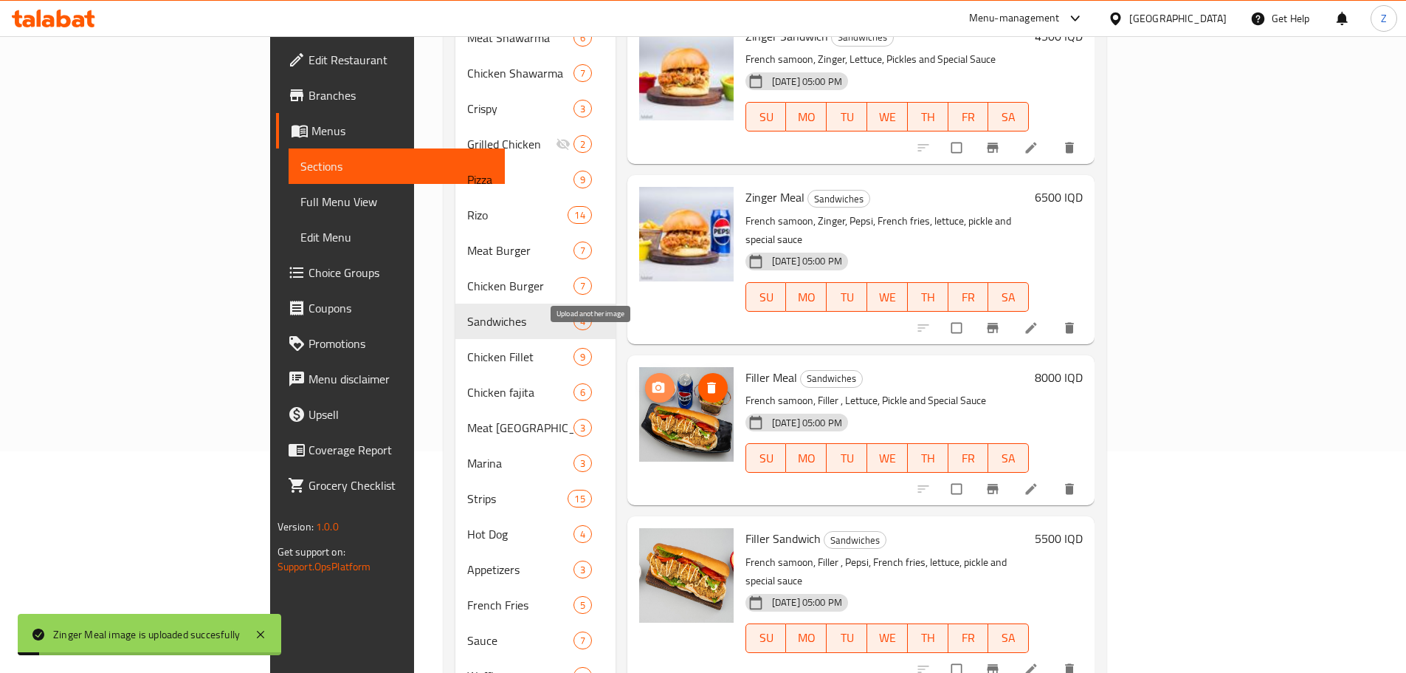
click at [651, 380] on icon "upload picture" at bounding box center [658, 387] width 15 height 15
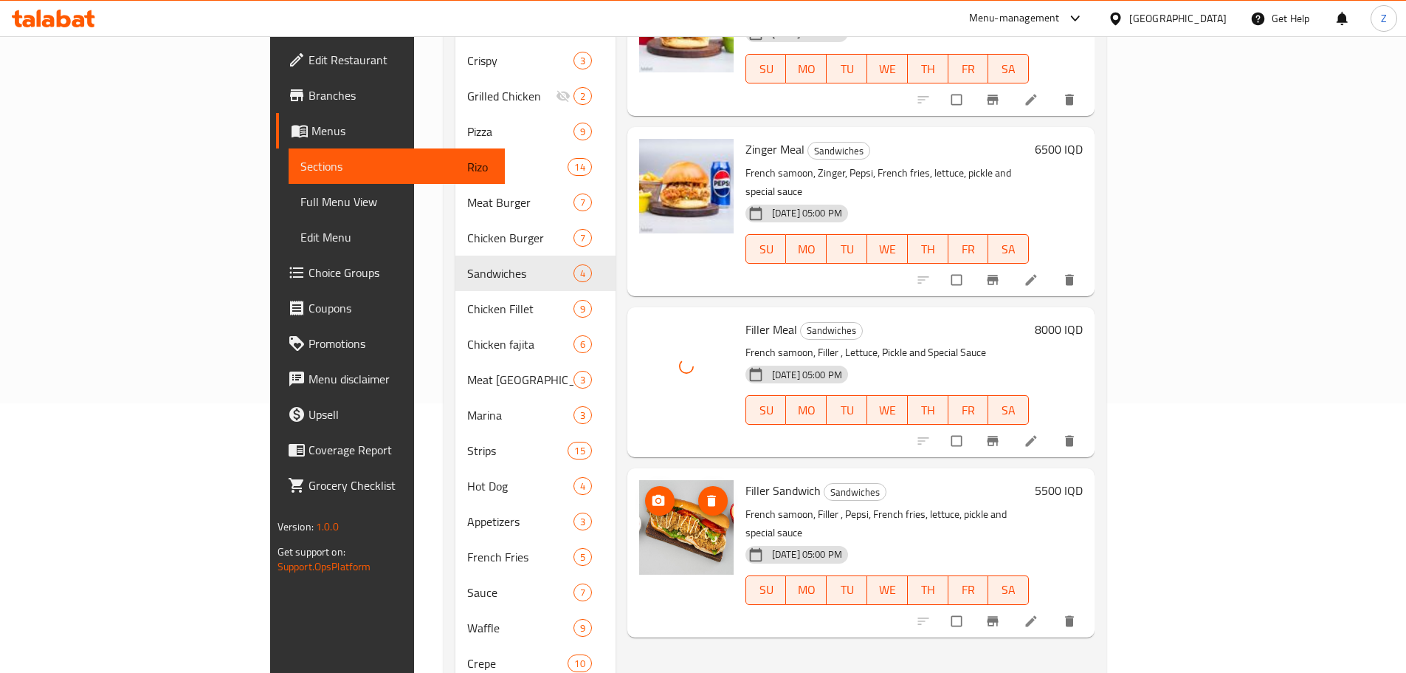
scroll to position [295, 0]
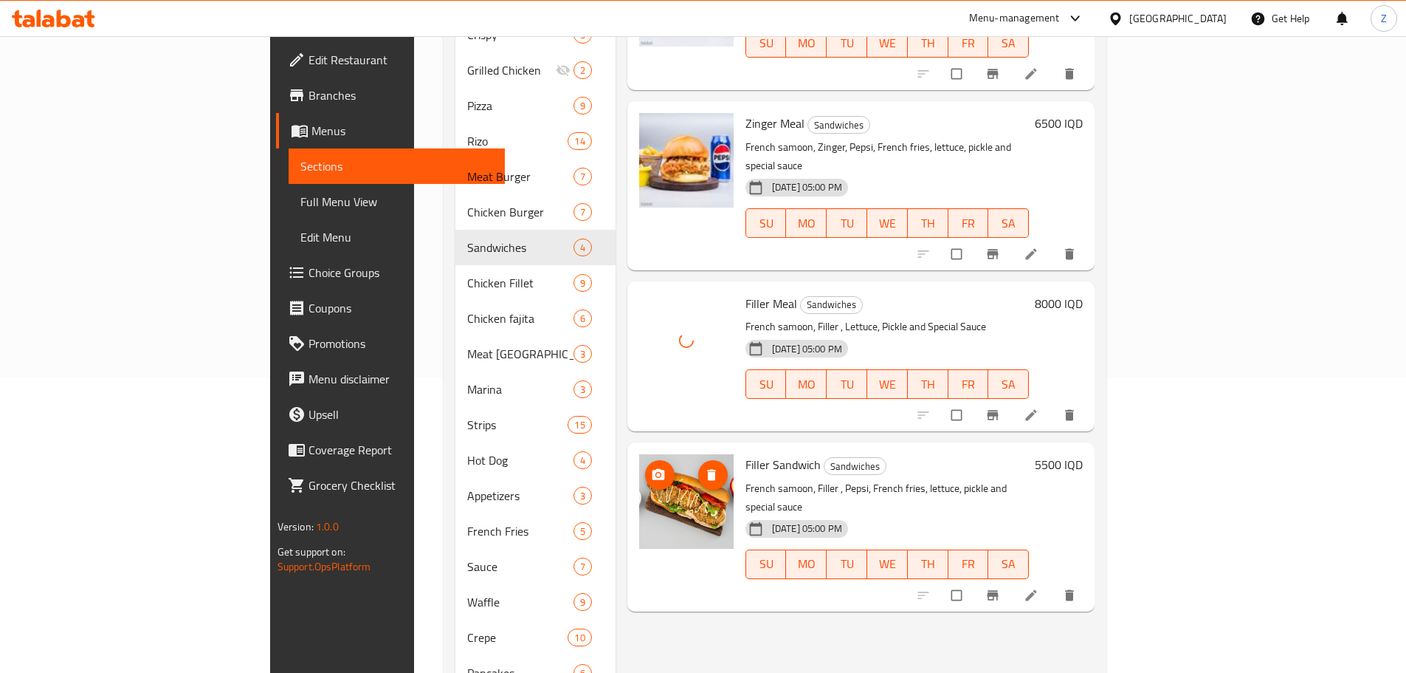
click at [645, 460] on button "upload picture" at bounding box center [660, 475] width 30 height 30
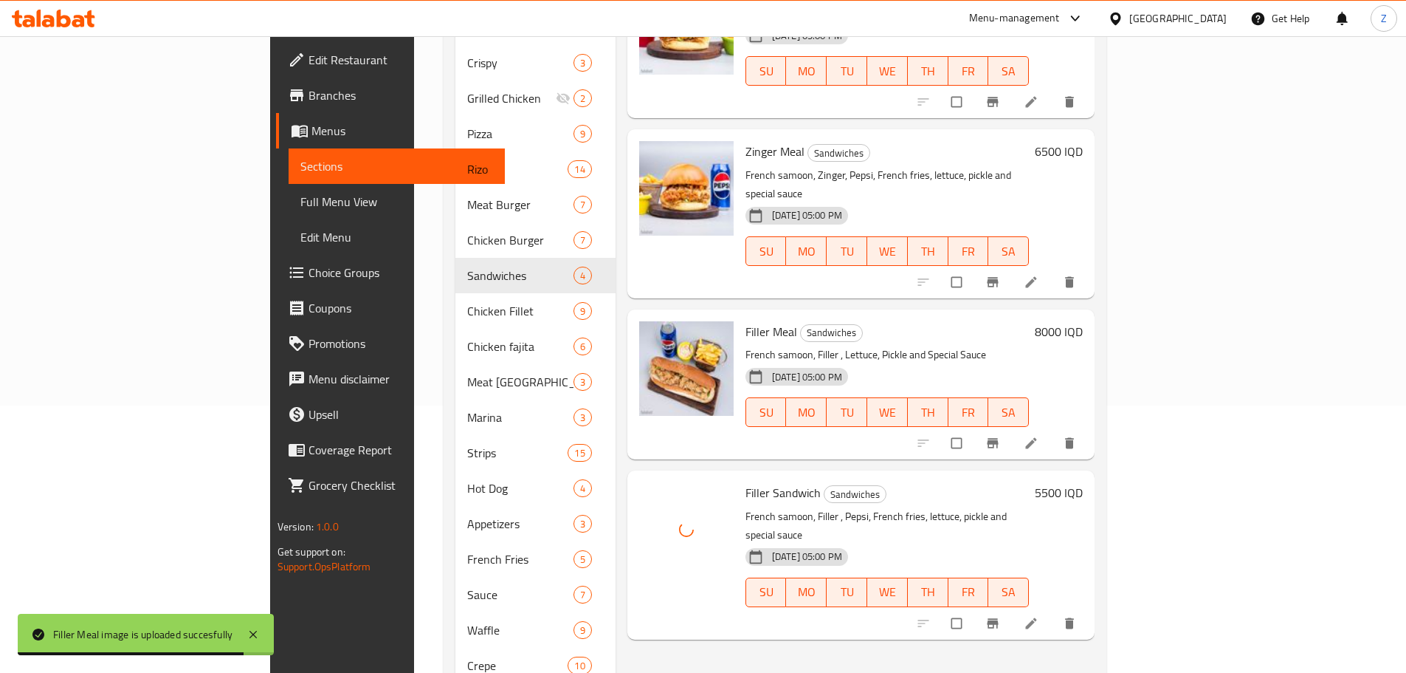
scroll to position [148, 0]
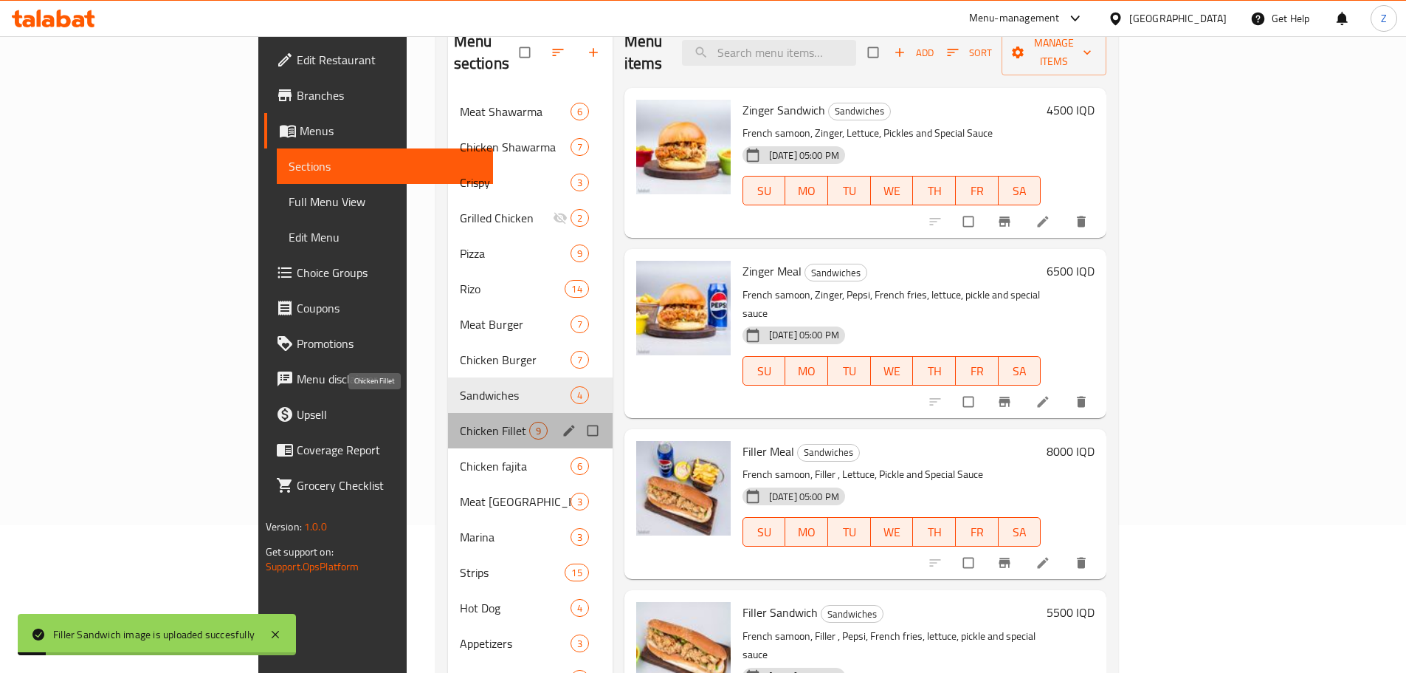
click at [460, 422] on span "Chicken Fillet" at bounding box center [494, 431] width 69 height 18
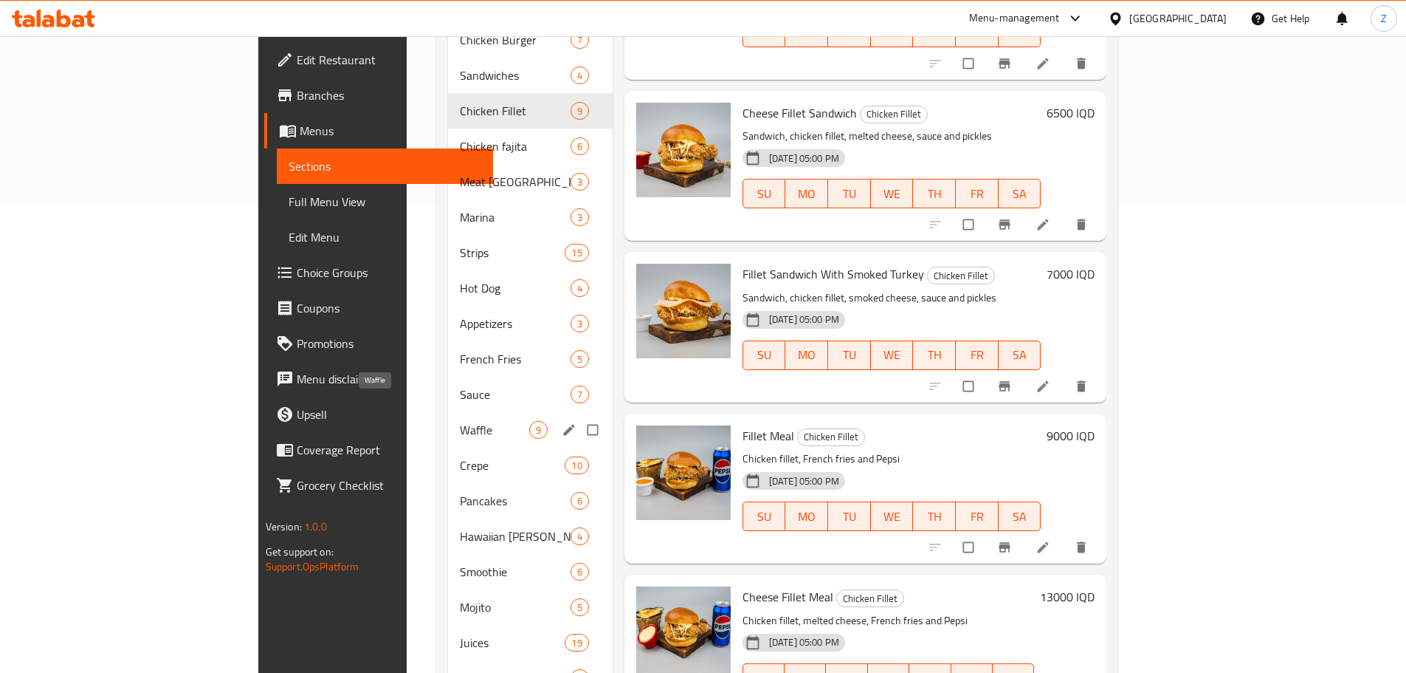
scroll to position [441, 0]
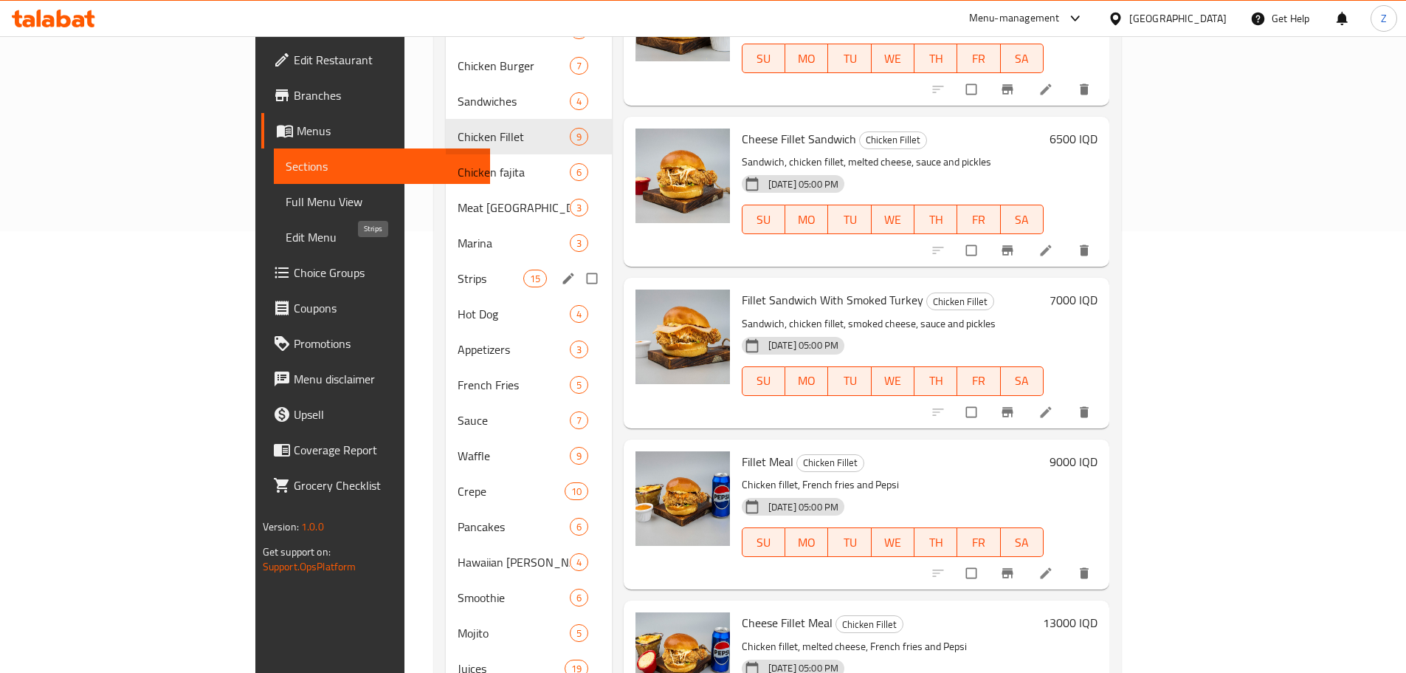
drag, startPoint x: 337, startPoint y: 255, endPoint x: 508, endPoint y: 296, distance: 175.3
click at [458, 269] on span "Strips" at bounding box center [490, 278] width 65 height 18
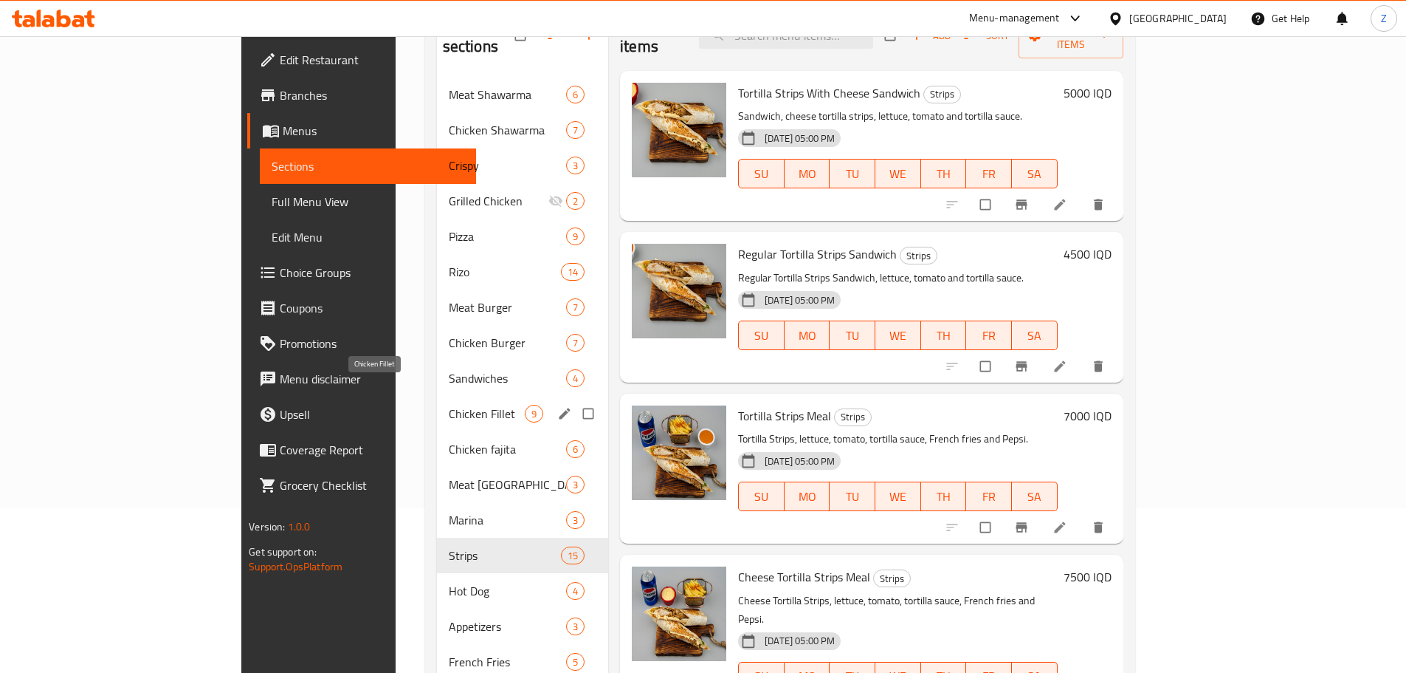
scroll to position [146, 0]
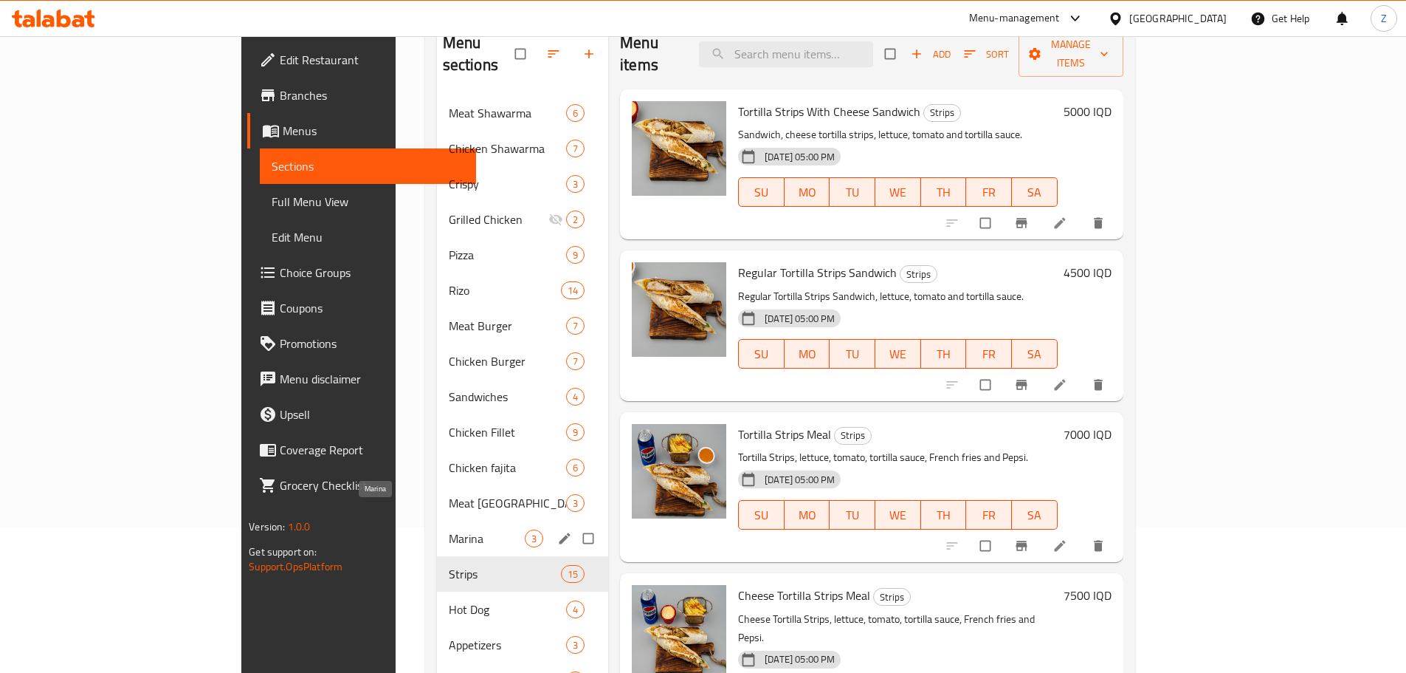
click at [449, 529] on span "Marina" at bounding box center [487, 538] width 76 height 18
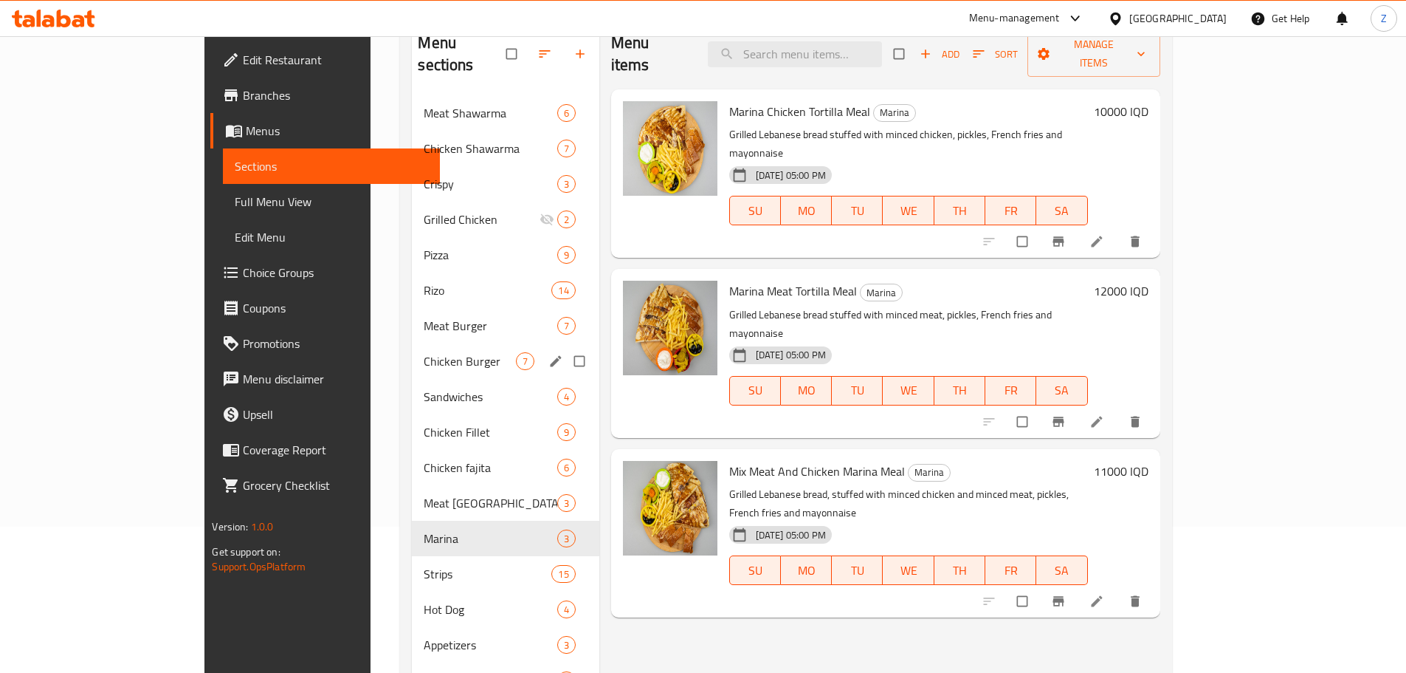
click at [424, 352] on span "Chicken Burger" at bounding box center [470, 361] width 92 height 18
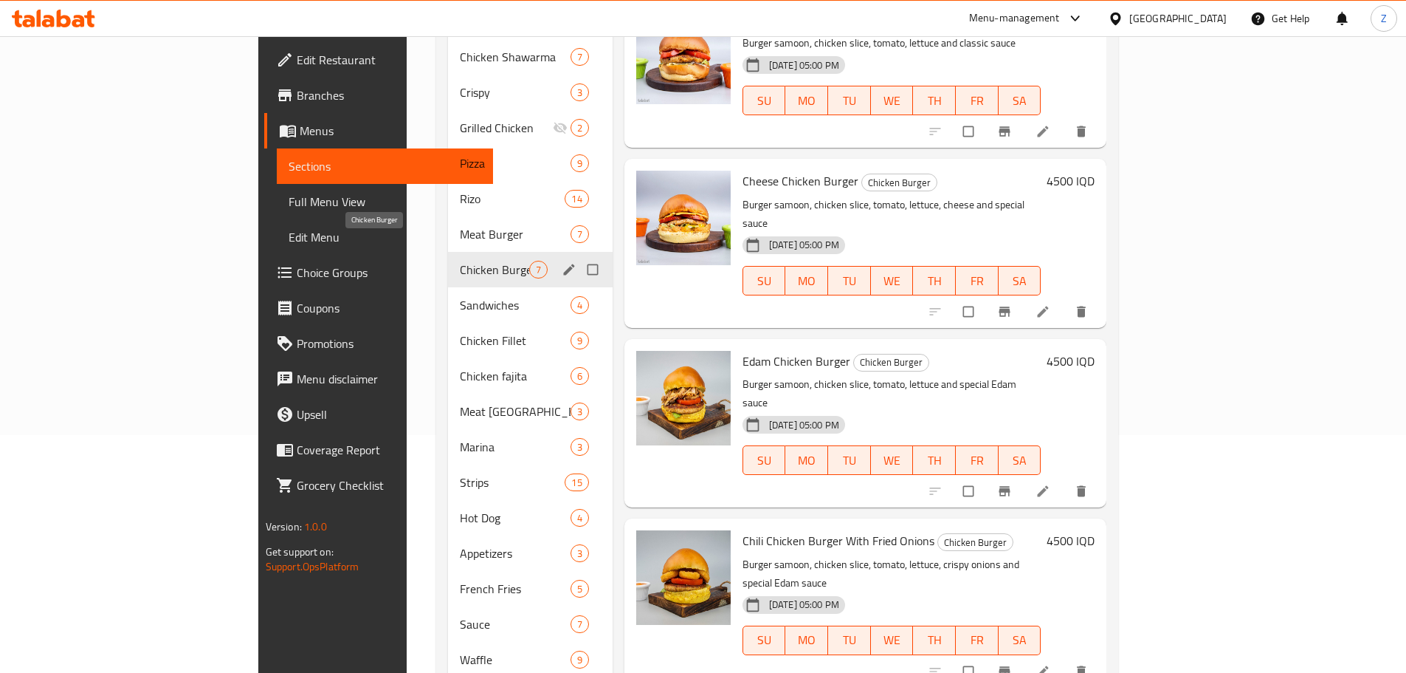
scroll to position [220, 0]
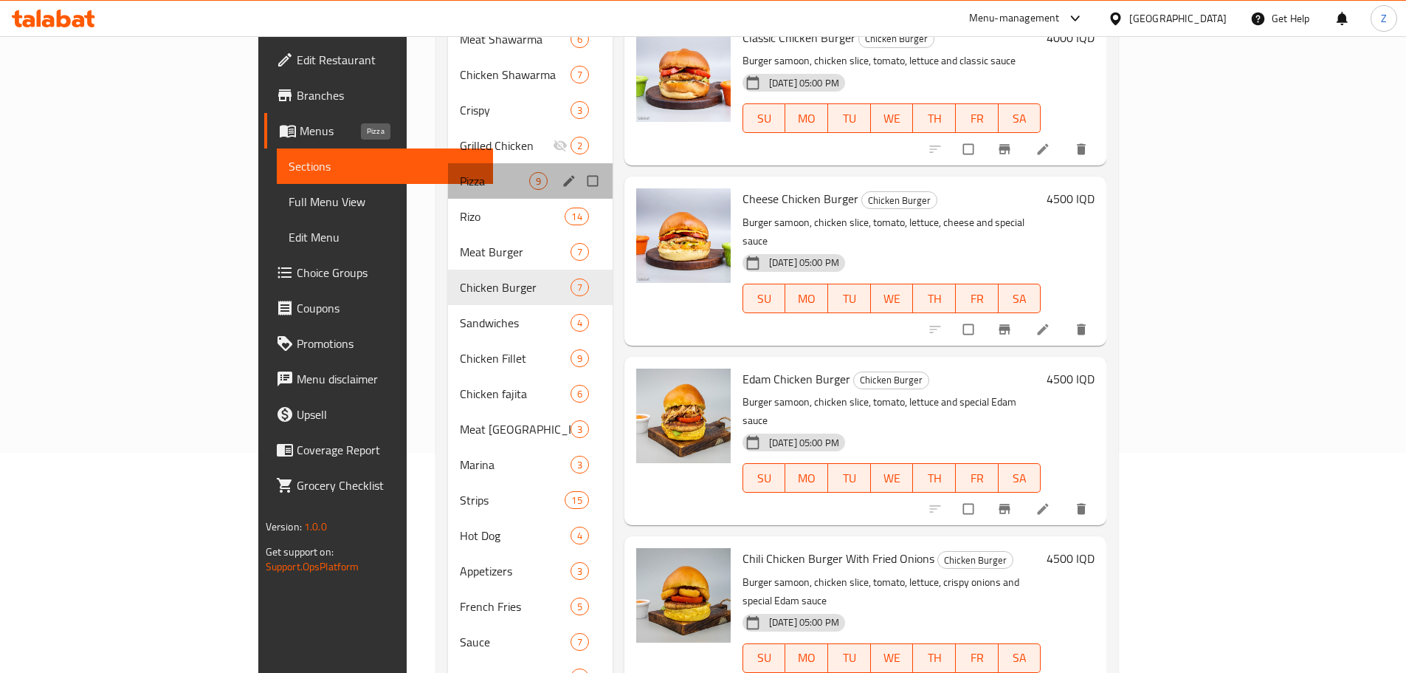
click at [460, 172] on span "Pizza" at bounding box center [494, 181] width 69 height 18
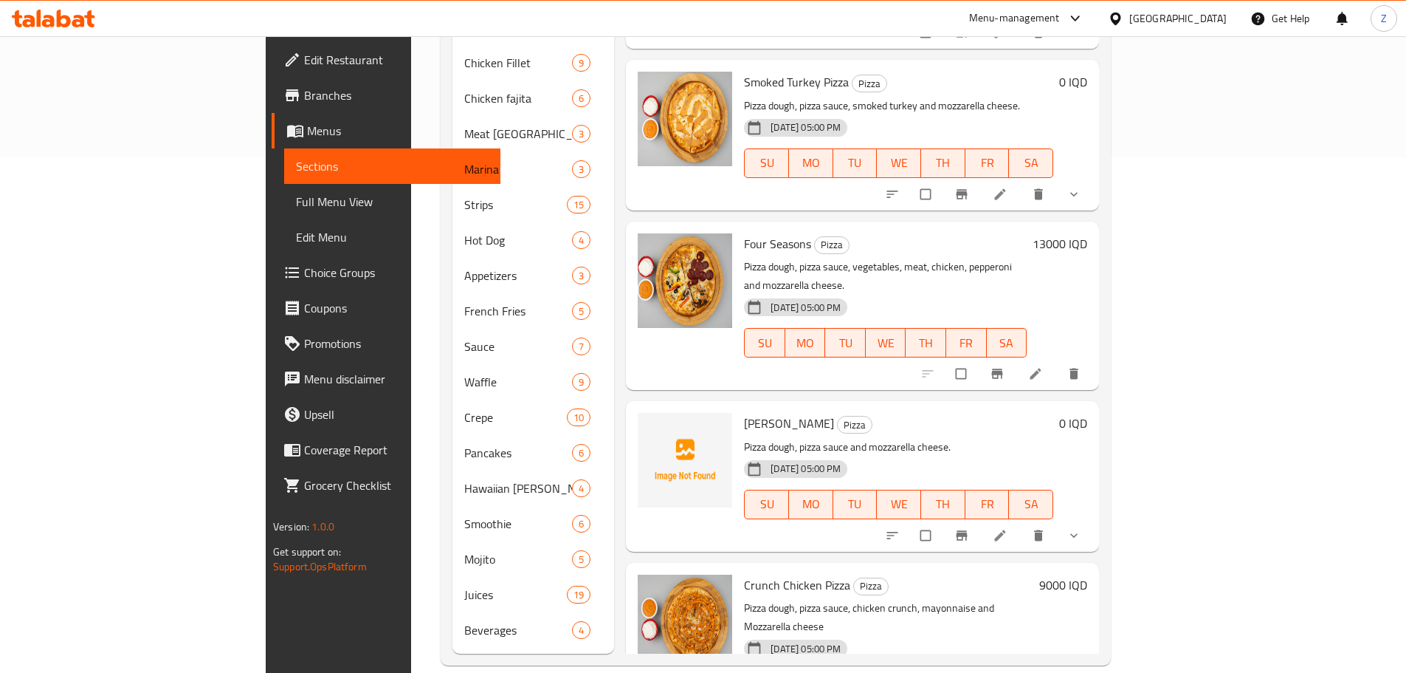
scroll to position [507, 0]
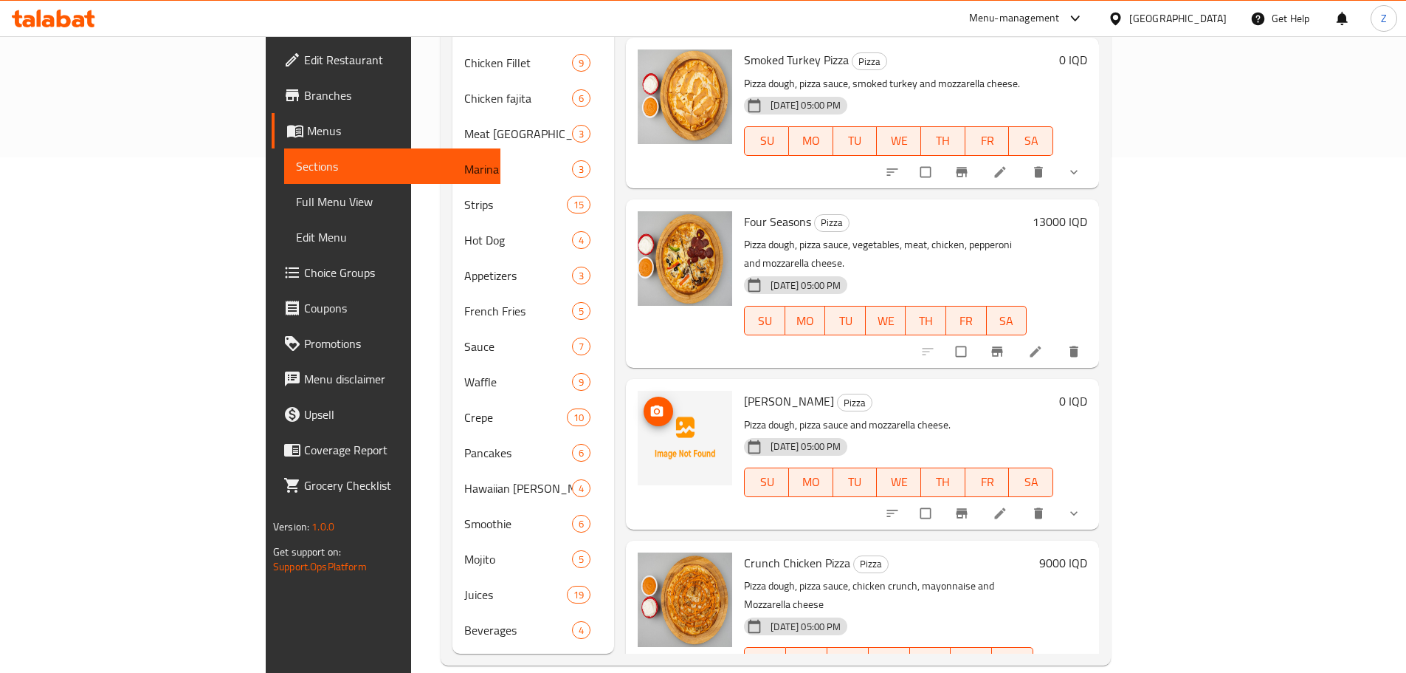
click at [650, 404] on icon "upload picture" at bounding box center [657, 411] width 15 height 15
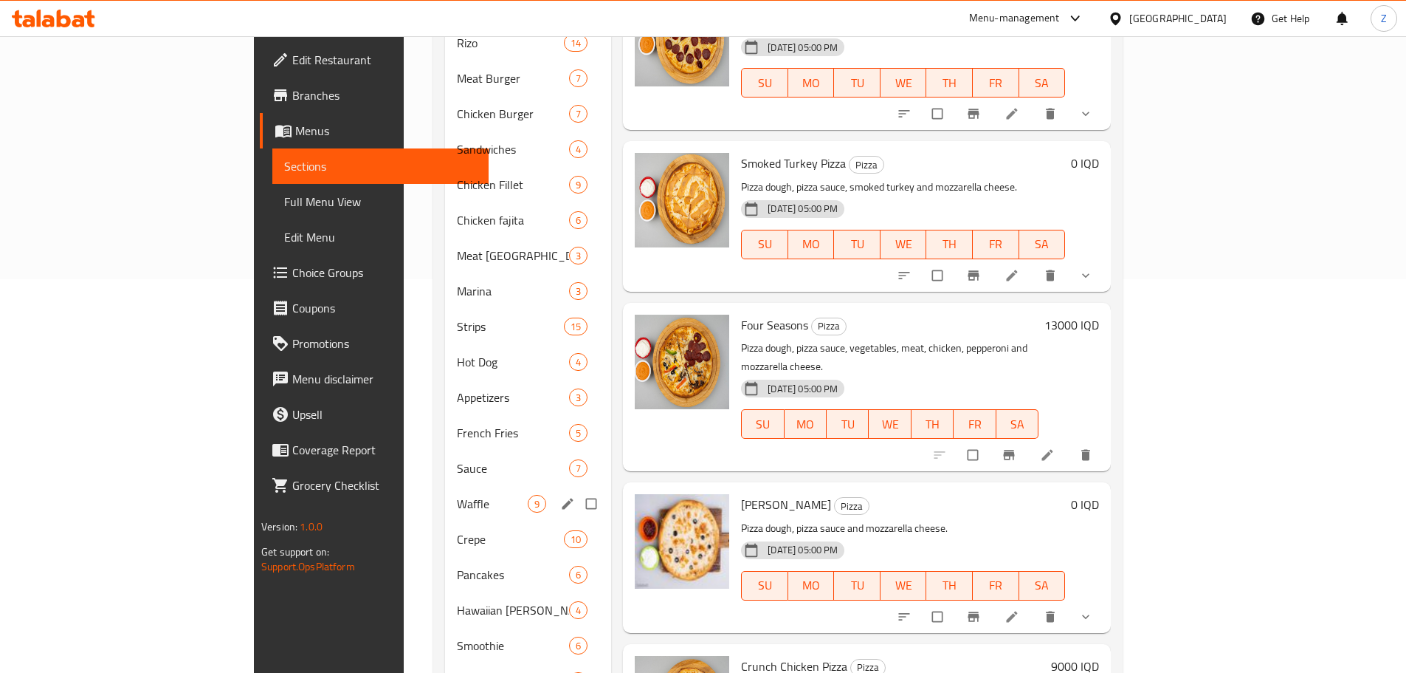
scroll to position [368, 0]
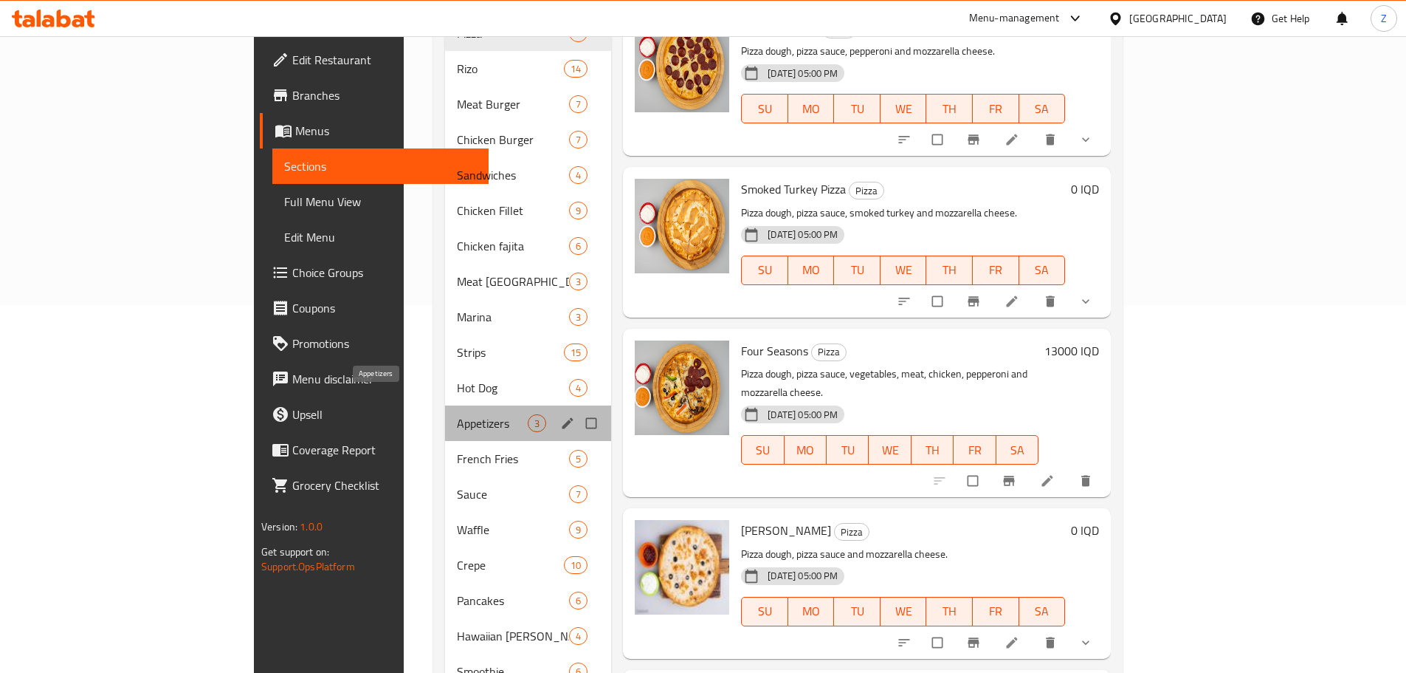
click at [457, 414] on span "Appetizers" at bounding box center [492, 423] width 71 height 18
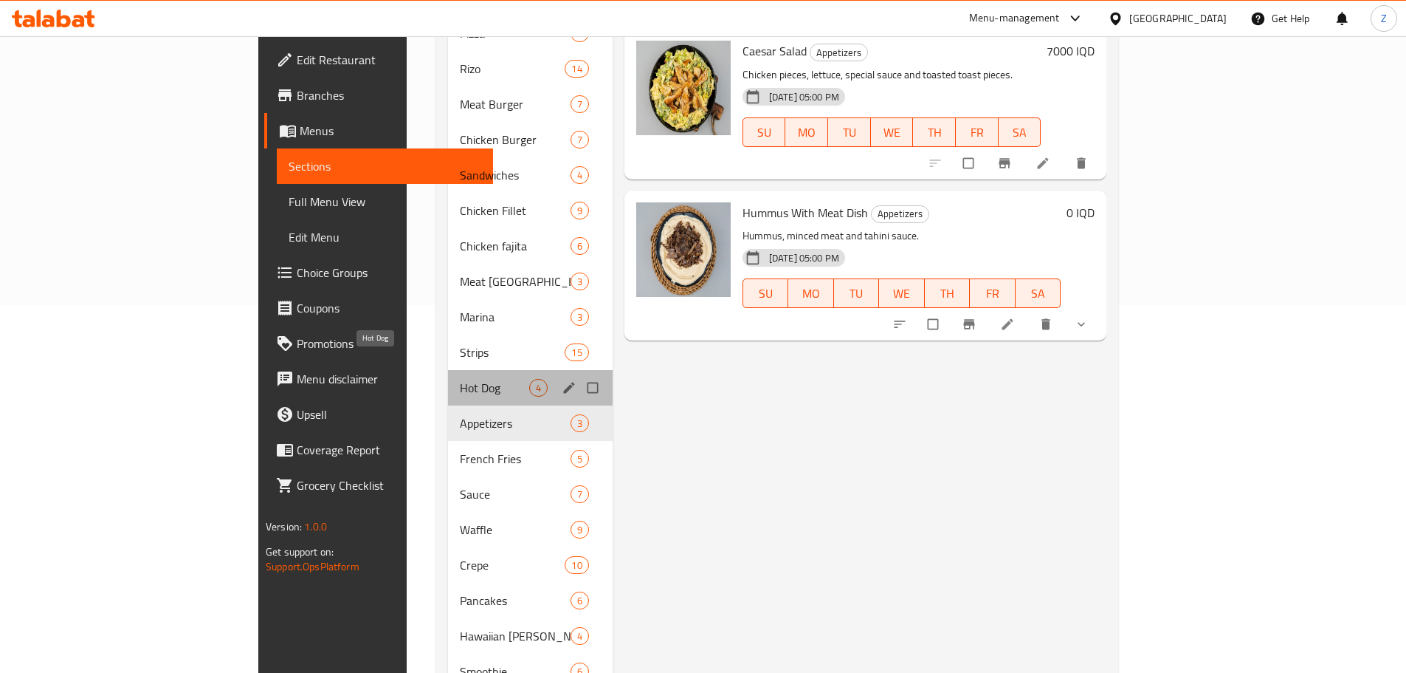
click at [460, 379] on span "Hot Dog" at bounding box center [494, 388] width 69 height 18
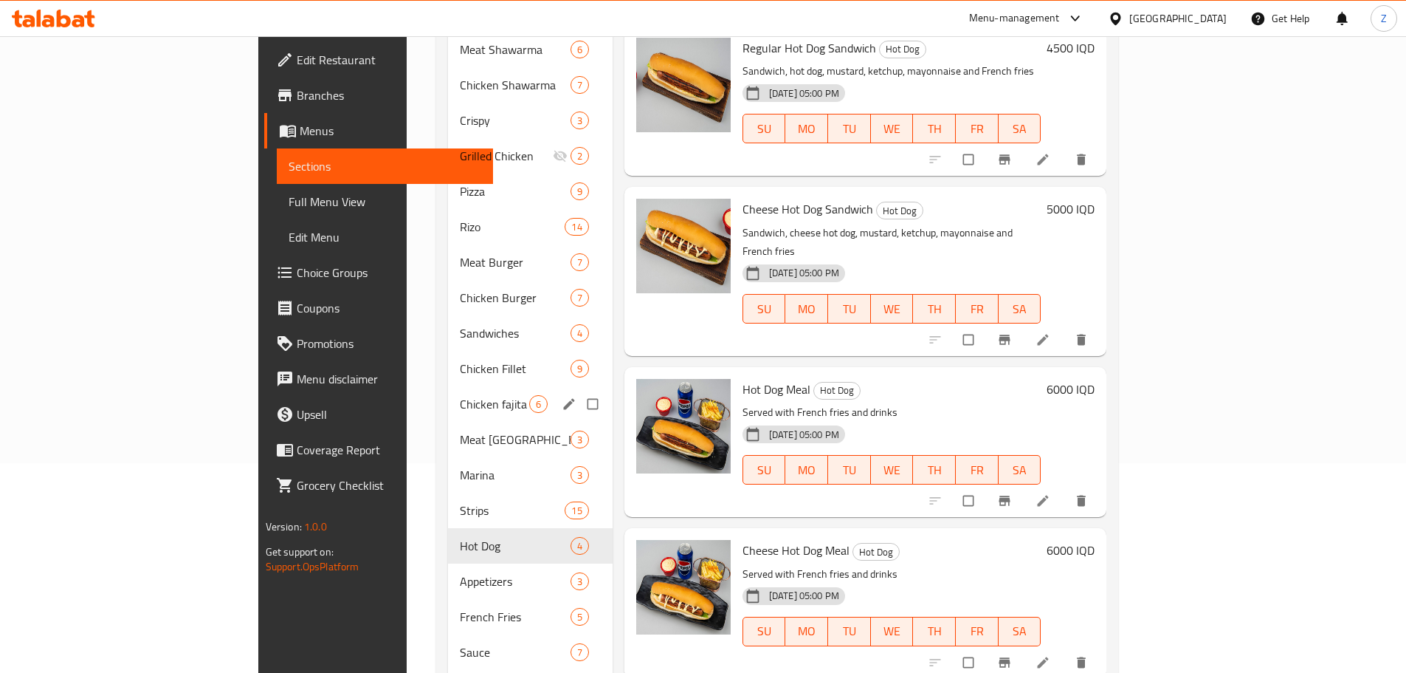
scroll to position [220, 0]
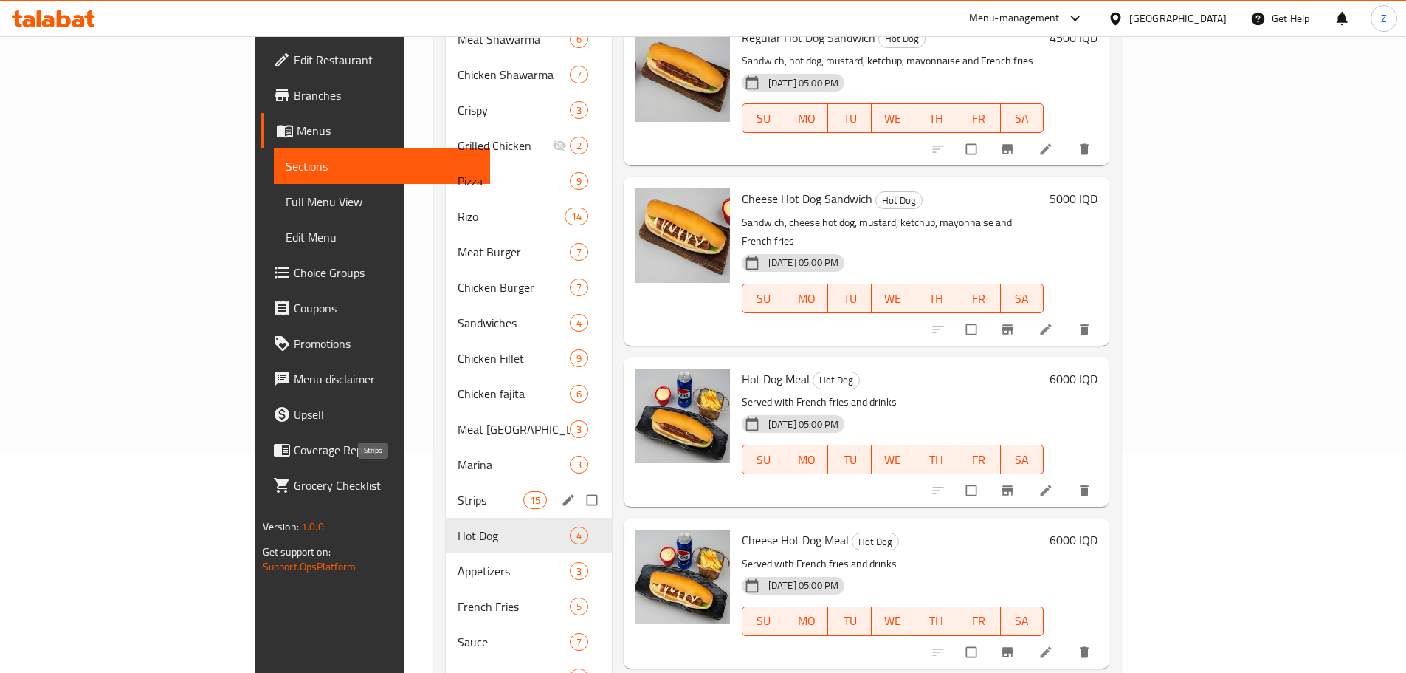
click at [458, 491] on span "Strips" at bounding box center [490, 500] width 65 height 18
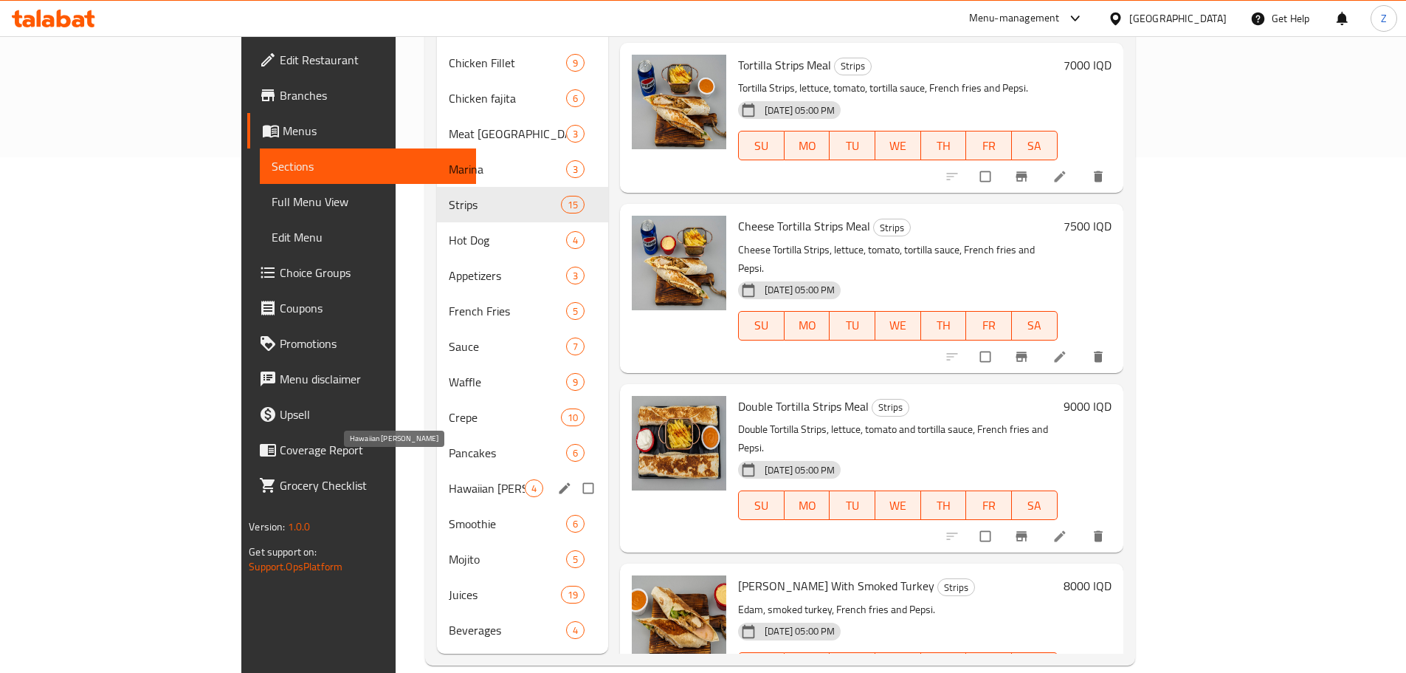
click at [437, 478] on div "Hawaiian [PERSON_NAME] 4" at bounding box center [523, 487] width 172 height 35
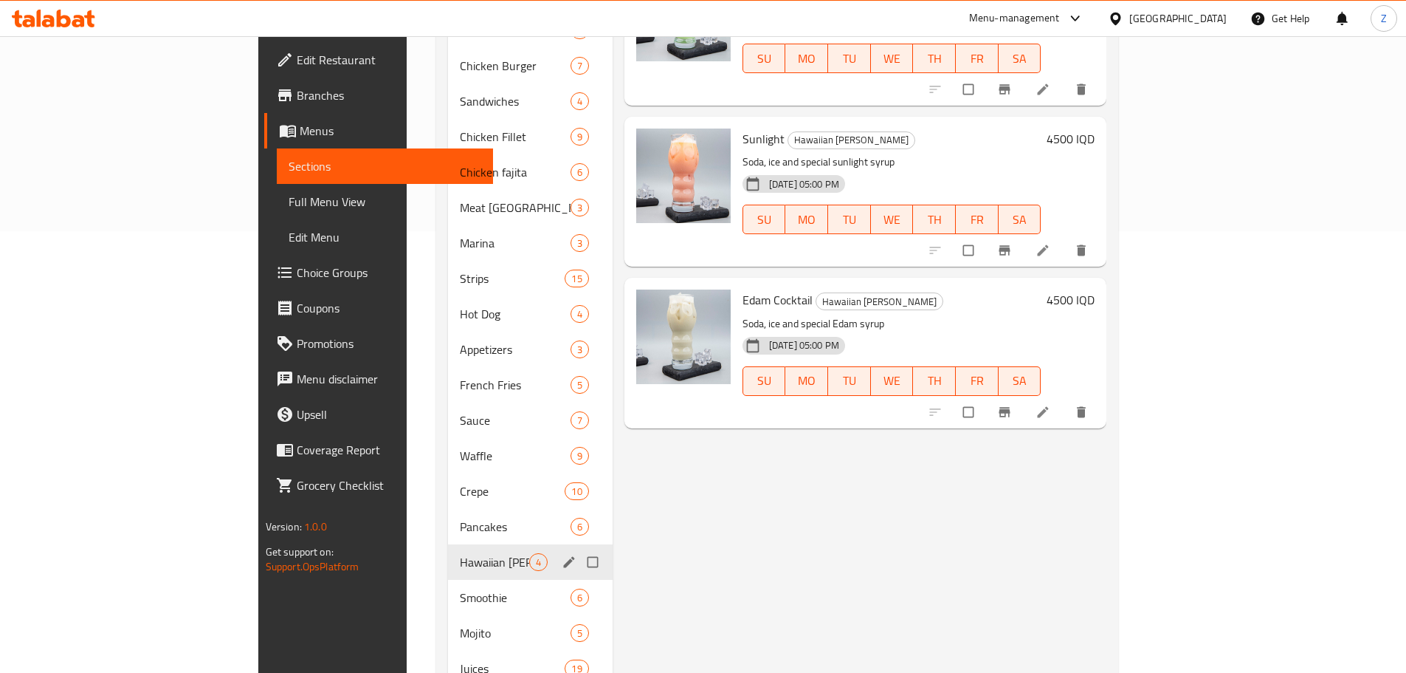
click at [448, 480] on div "Crepe 10" at bounding box center [530, 490] width 165 height 35
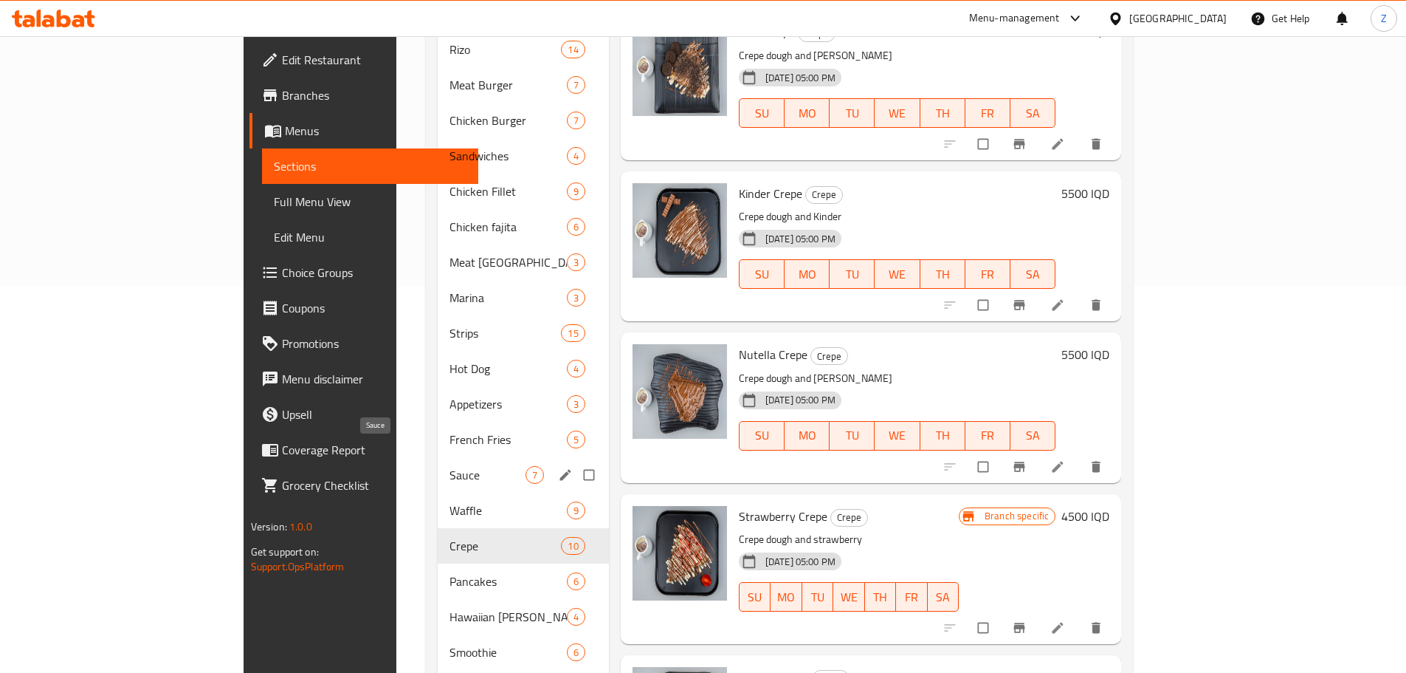
scroll to position [294, 0]
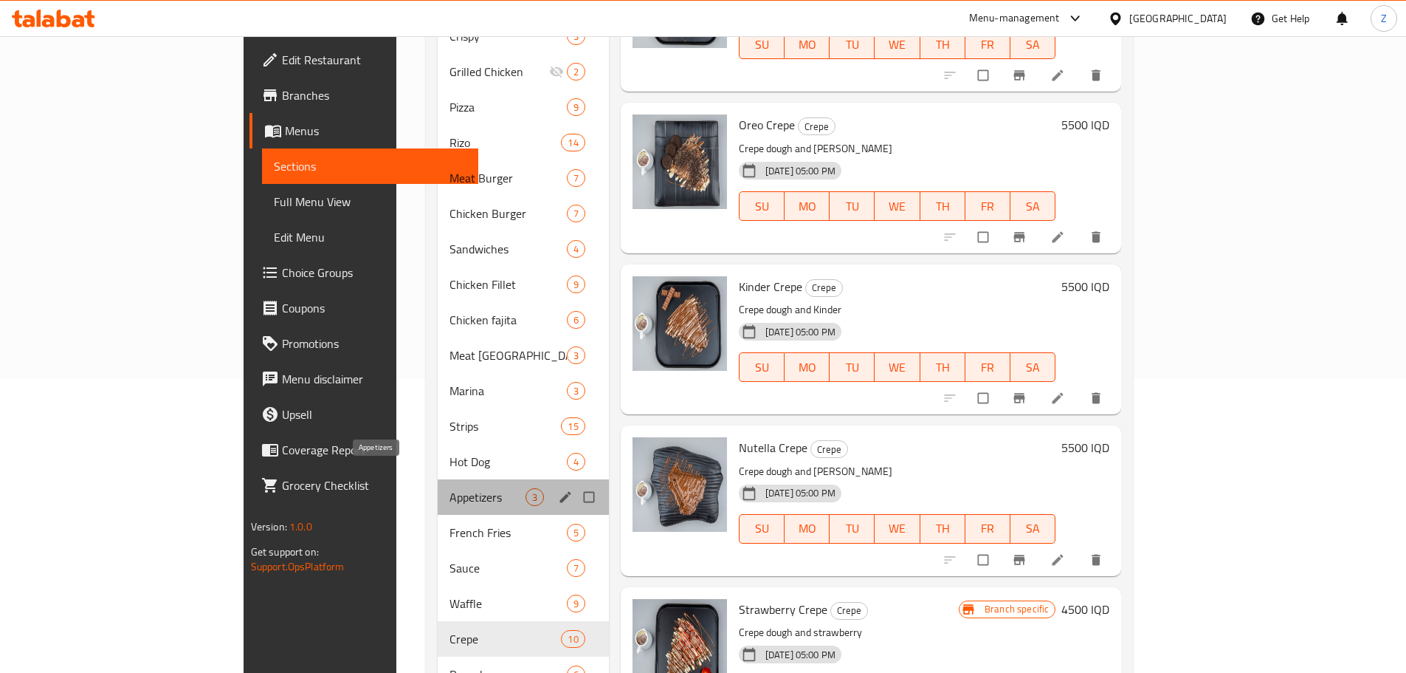
click at [450, 488] on span "Appetizers" at bounding box center [487, 497] width 75 height 18
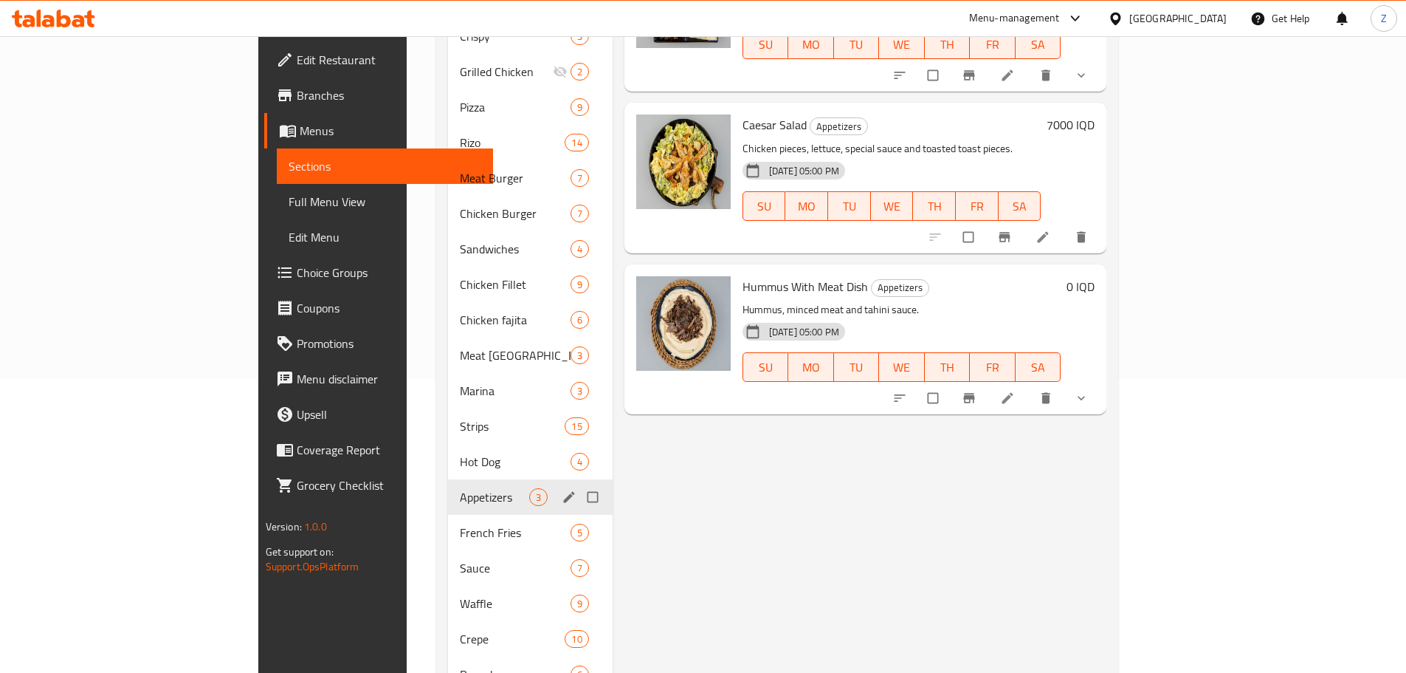
click at [448, 479] on div "Appetizers 3" at bounding box center [530, 496] width 165 height 35
click at [448, 453] on div "Hot Dog 4" at bounding box center [530, 461] width 165 height 35
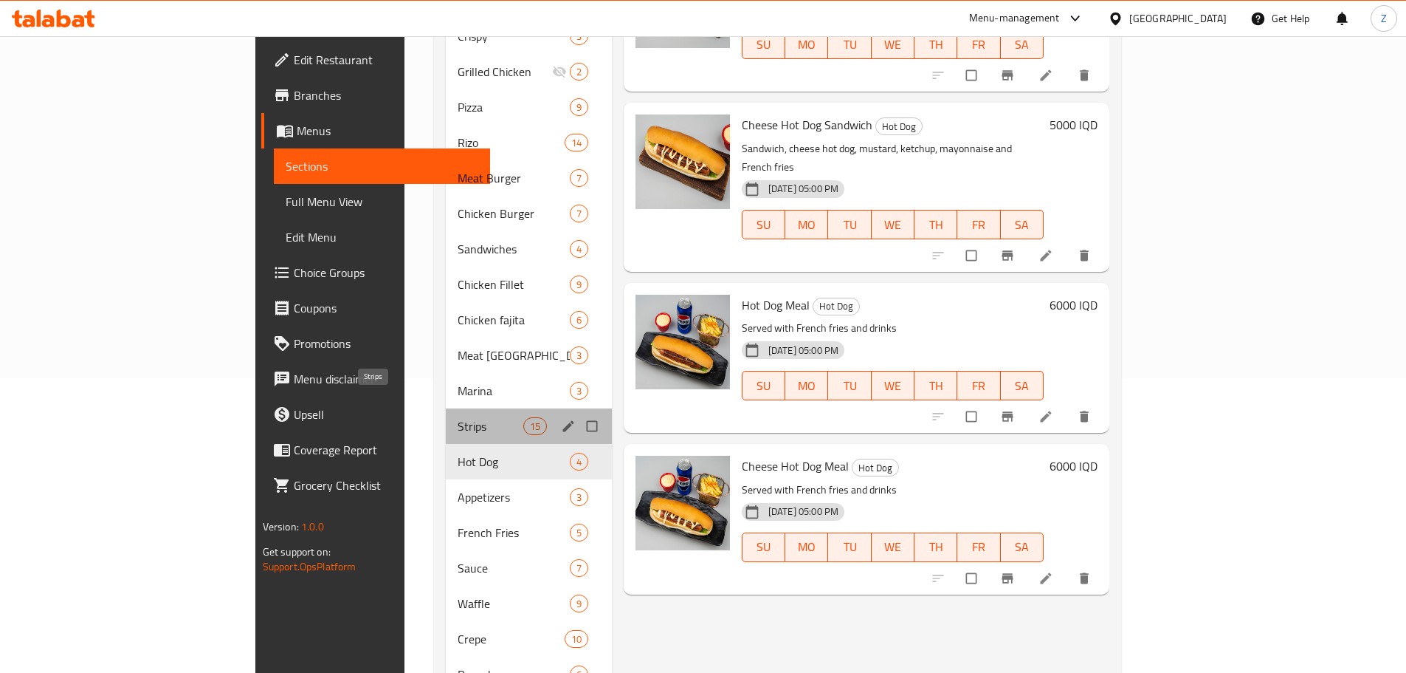
click at [458, 417] on span "Strips" at bounding box center [490, 426] width 65 height 18
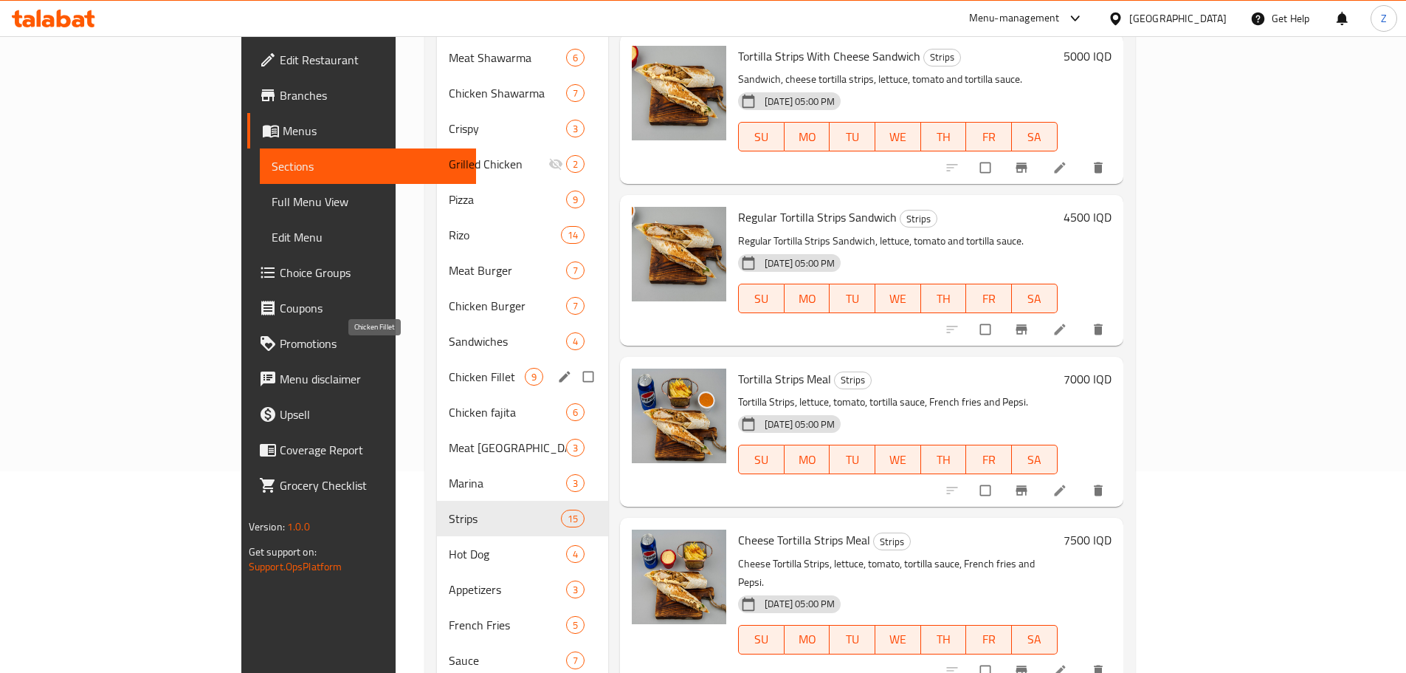
scroll to position [146, 0]
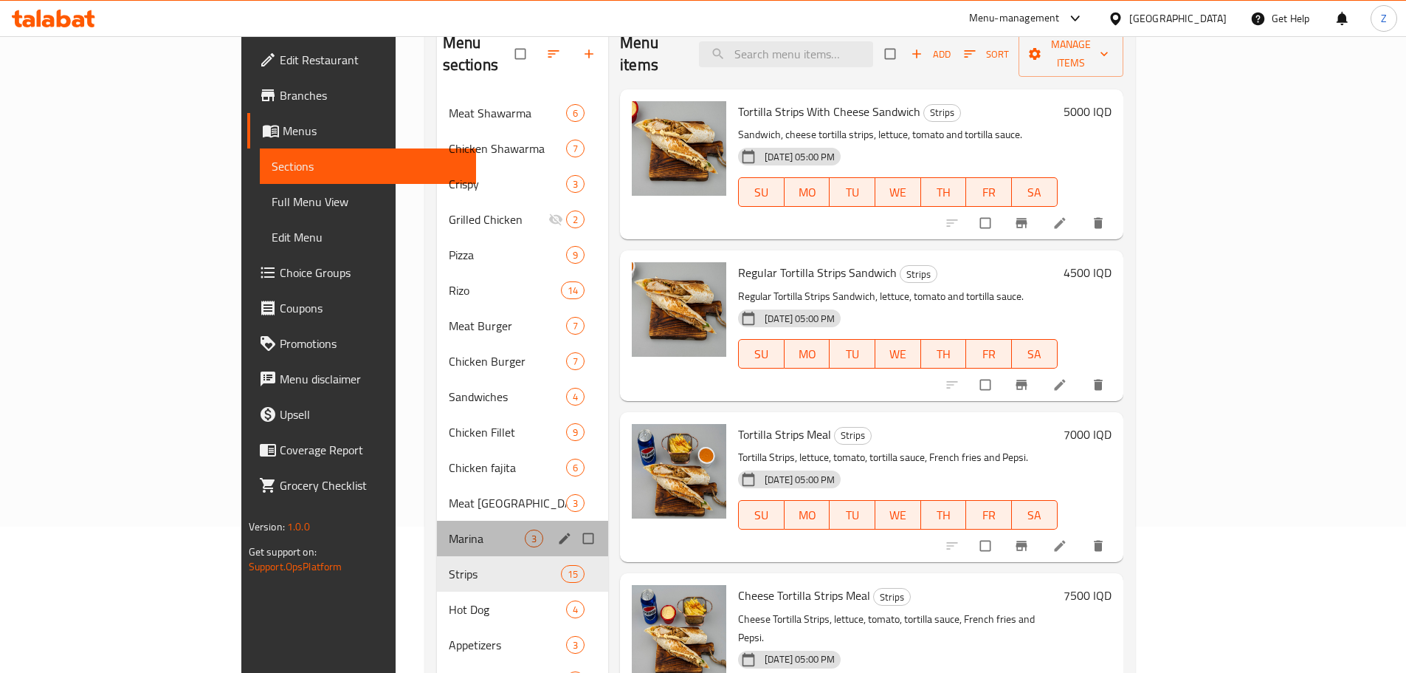
click at [437, 520] on div "Marina 3" at bounding box center [523, 537] width 172 height 35
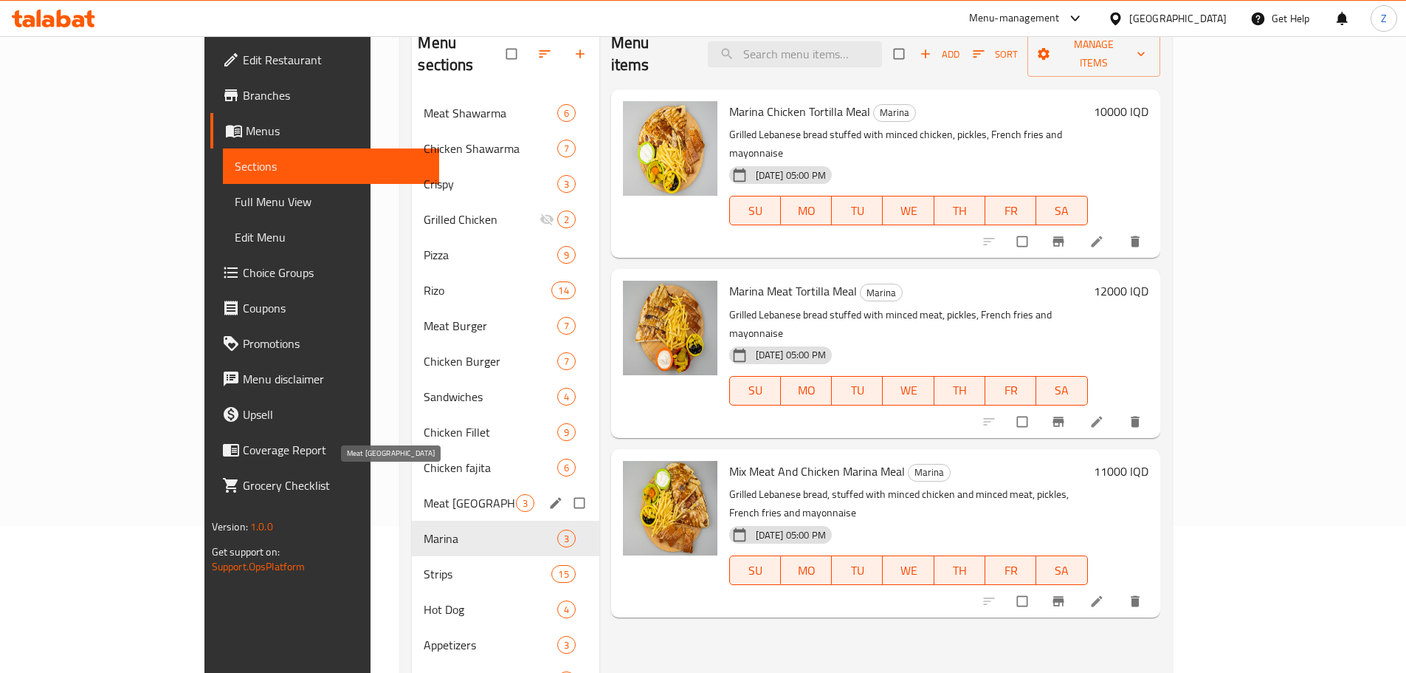
click at [424, 494] on span "Meat [GEOGRAPHIC_DATA]" at bounding box center [470, 503] width 92 height 18
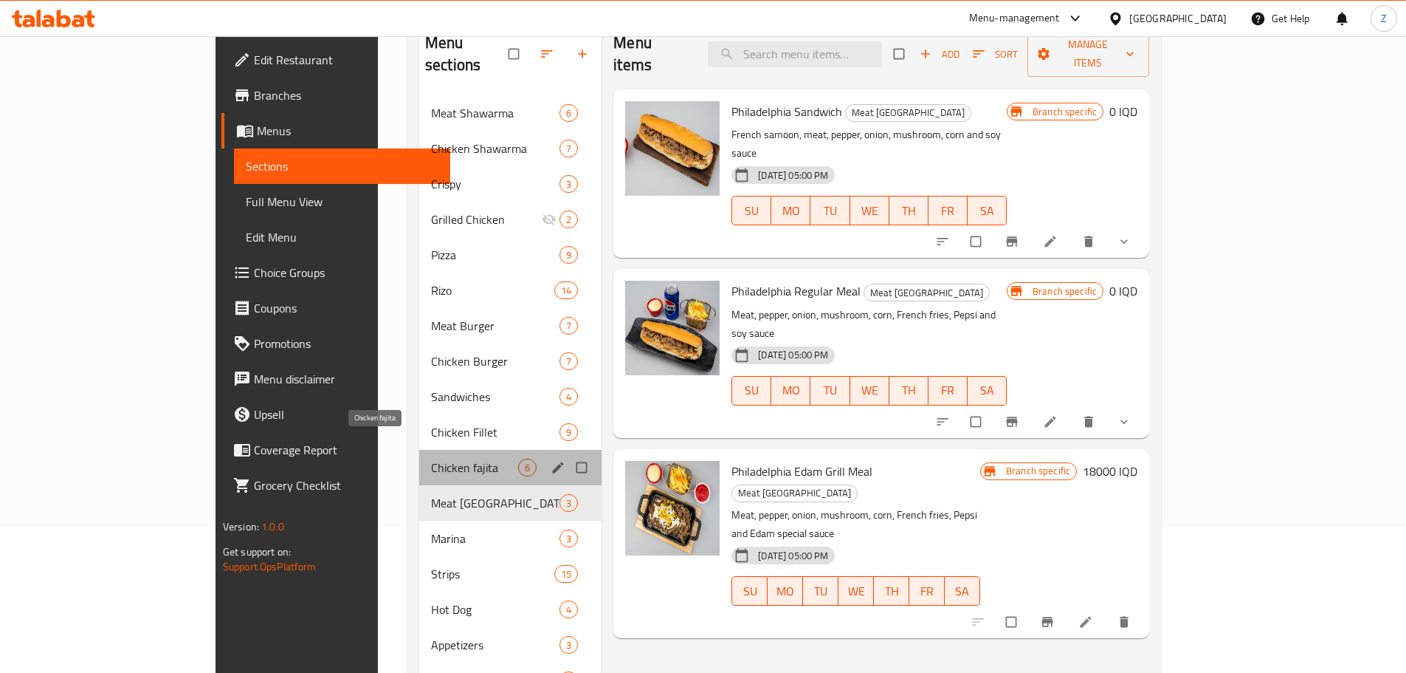
click at [431, 458] on span "Chicken fajita" at bounding box center [474, 467] width 87 height 18
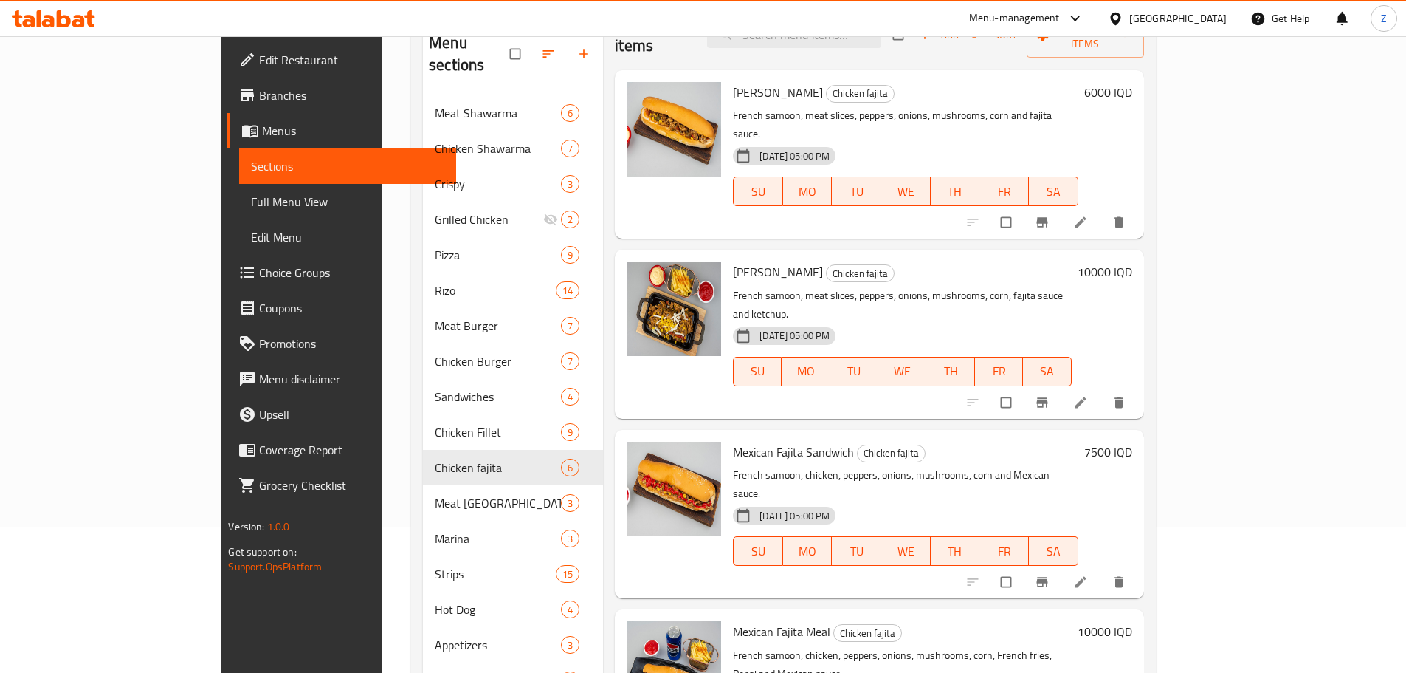
scroll to position [24, 0]
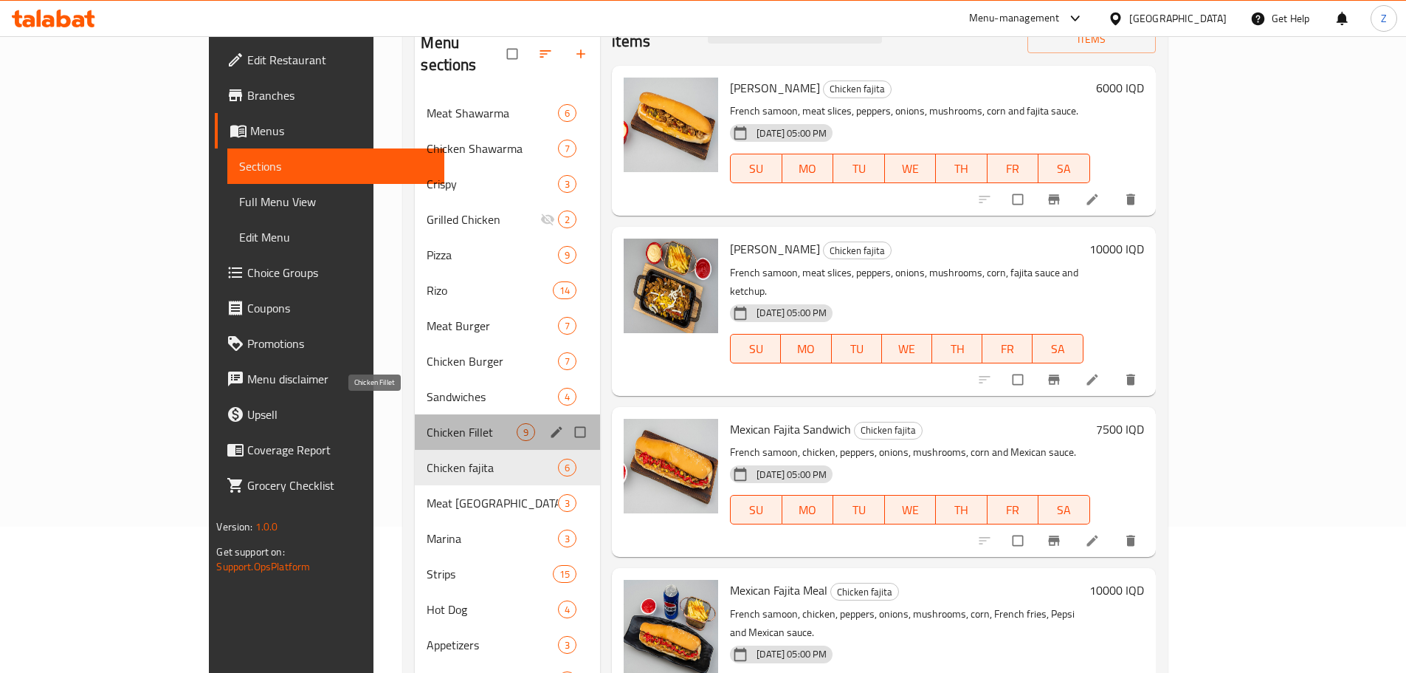
click at [427, 423] on span "Chicken Fillet" at bounding box center [472, 432] width 90 height 18
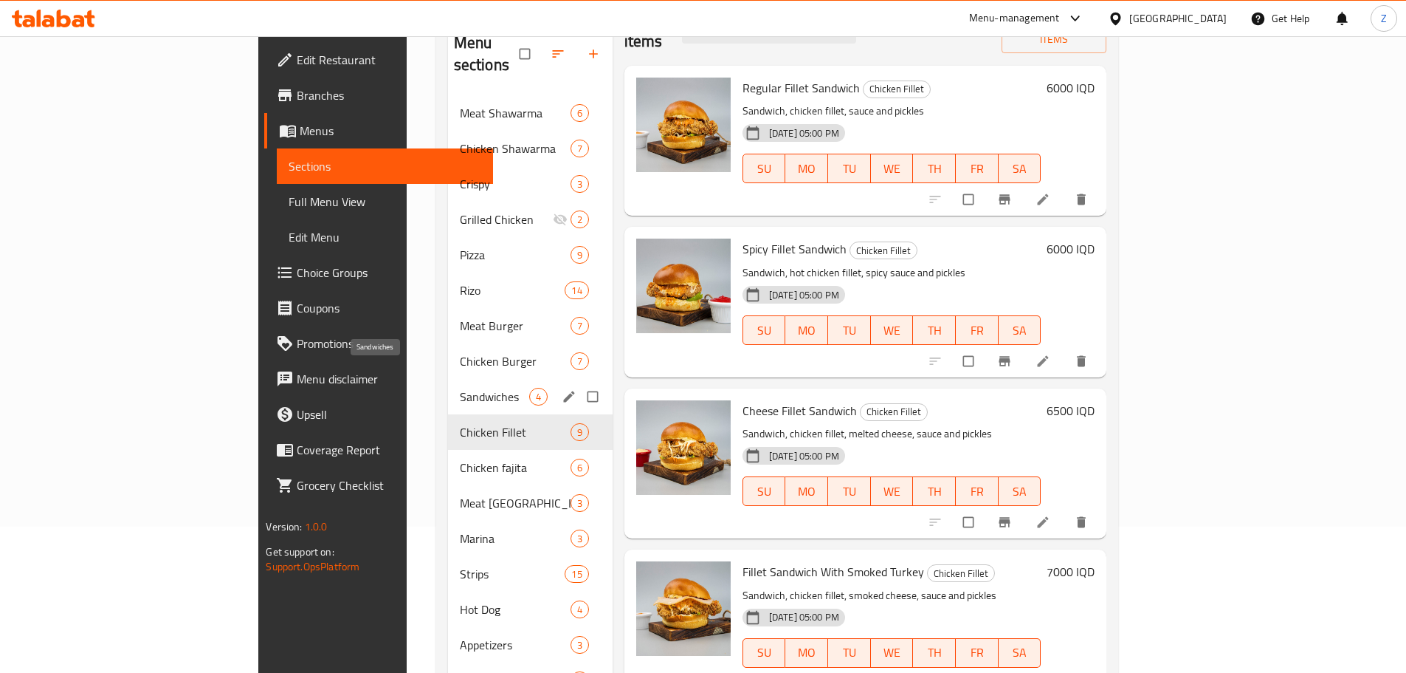
click at [460, 388] on span "Sandwiches" at bounding box center [494, 397] width 69 height 18
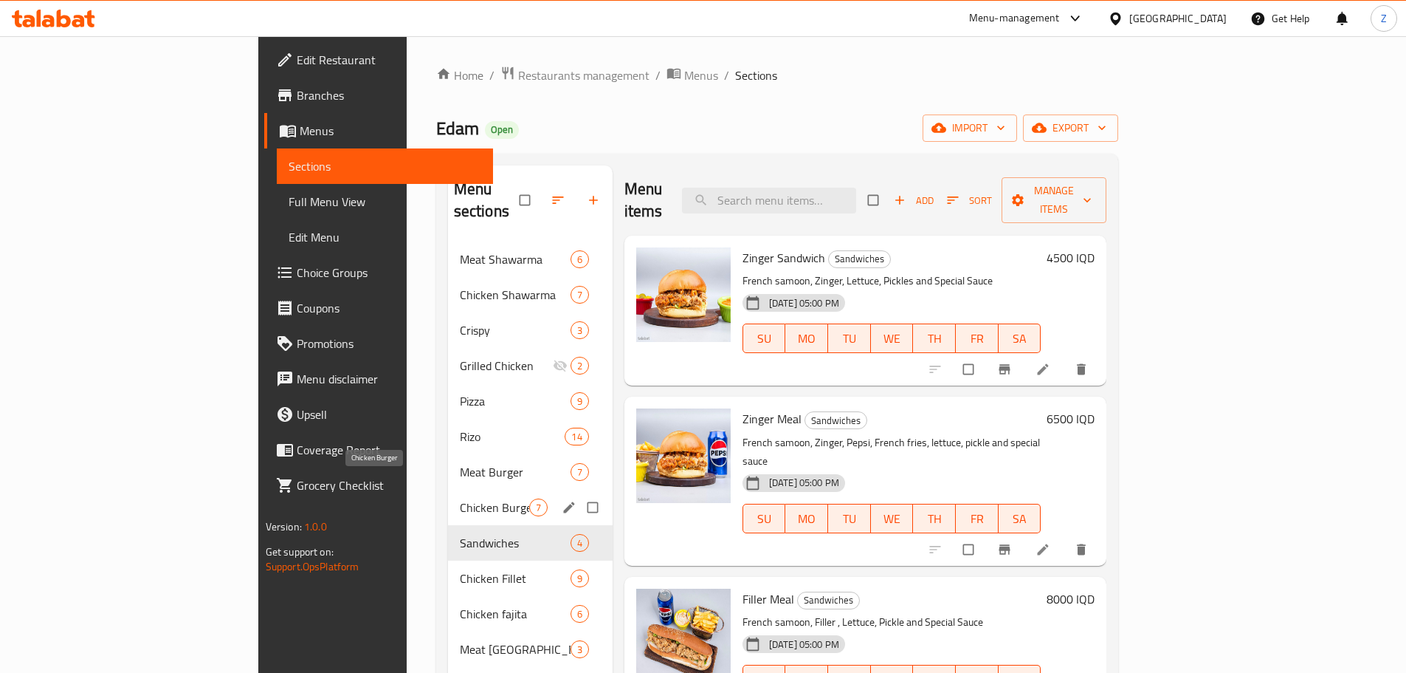
click at [460, 498] on span "Chicken Burger" at bounding box center [494, 507] width 69 height 18
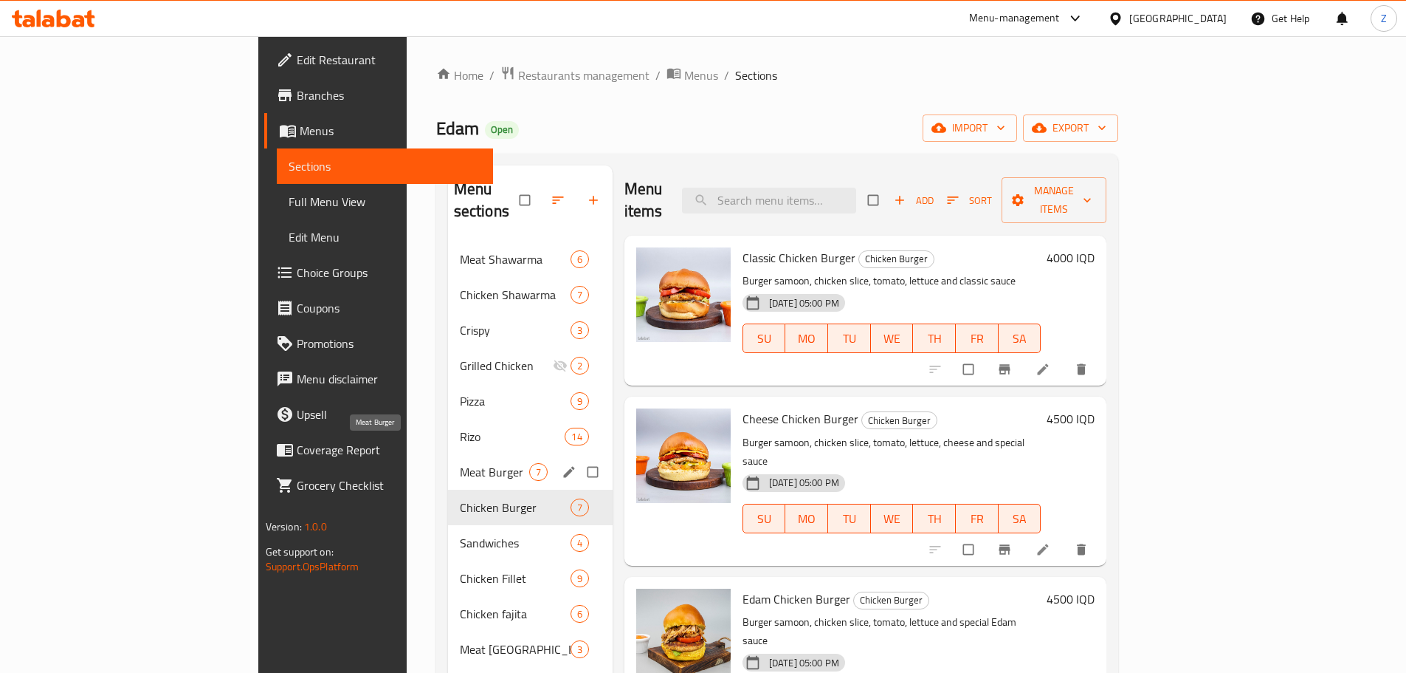
click at [460, 463] on span "Meat Burger" at bounding box center [494, 472] width 69 height 18
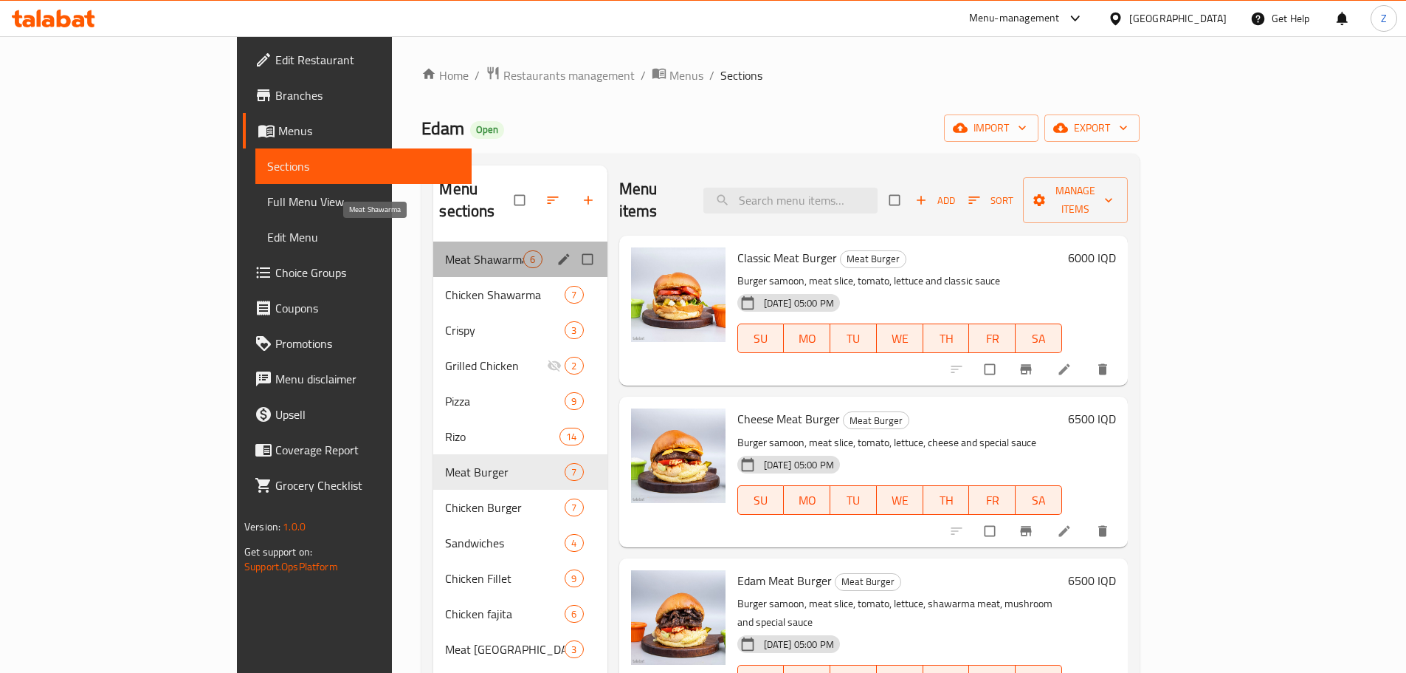
click at [445, 250] on span "Meat Shawarma" at bounding box center [484, 259] width 78 height 18
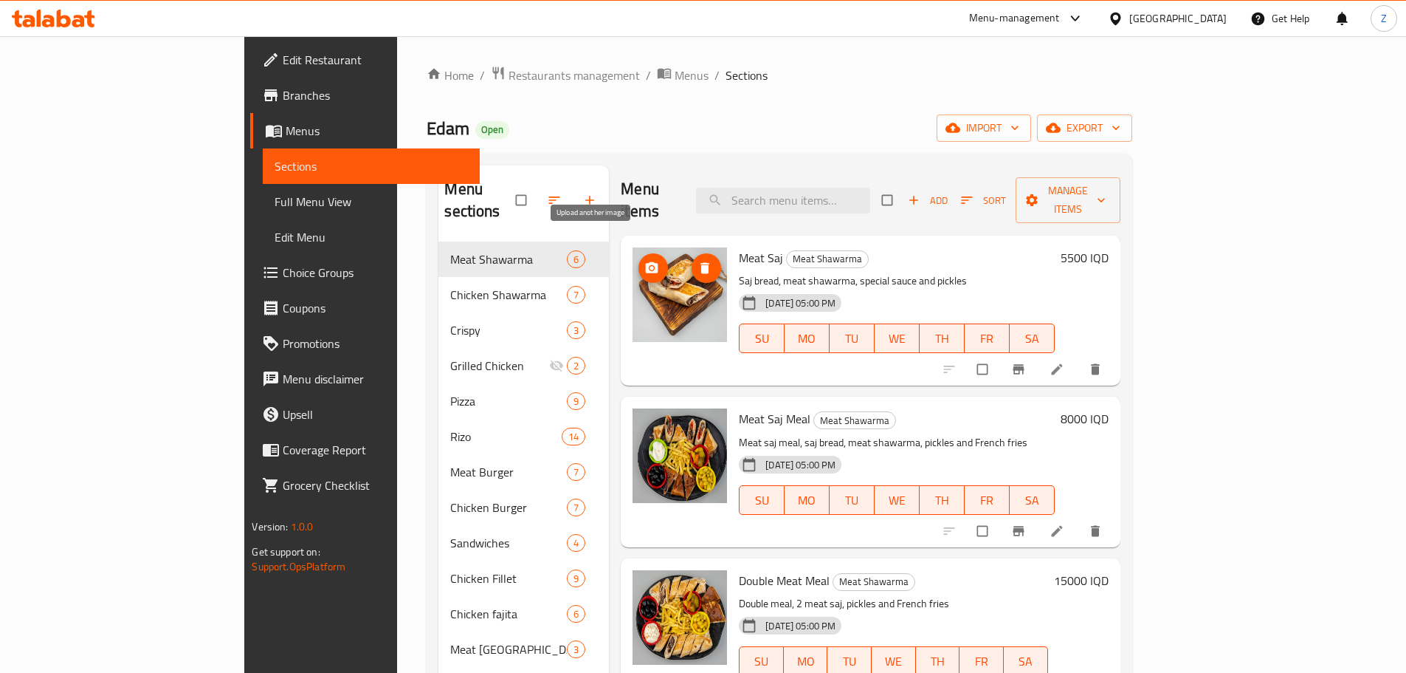
click at [639, 261] on span "upload picture" at bounding box center [654, 268] width 30 height 15
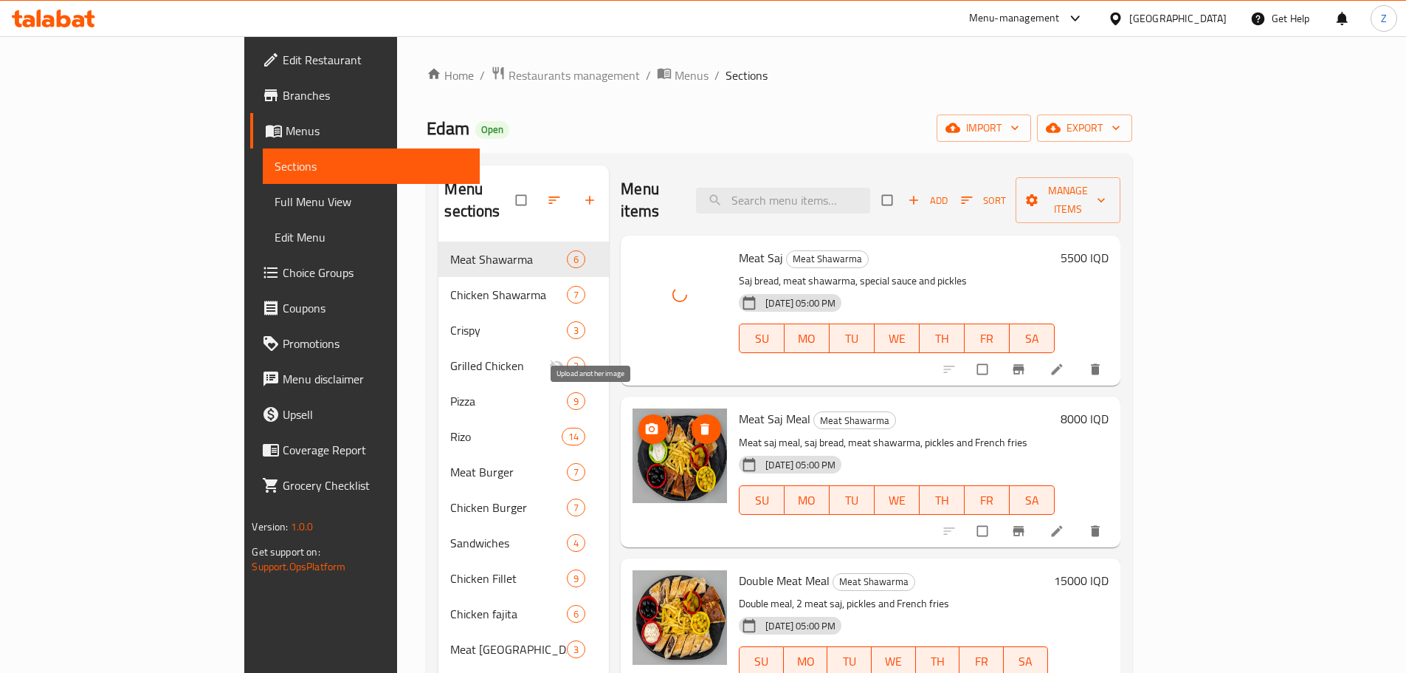
click at [645, 422] on icon "upload picture" at bounding box center [652, 429] width 15 height 15
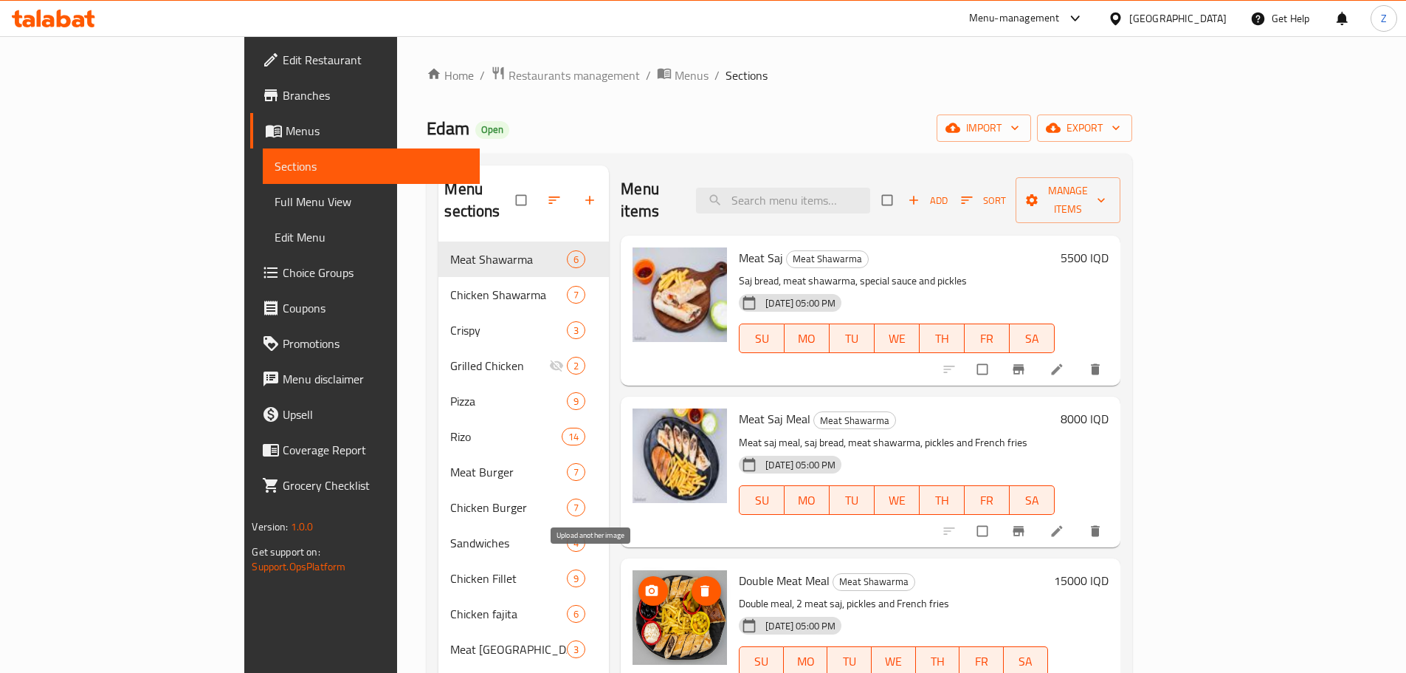
click at [646, 584] on icon "upload picture" at bounding box center [652, 589] width 13 height 11
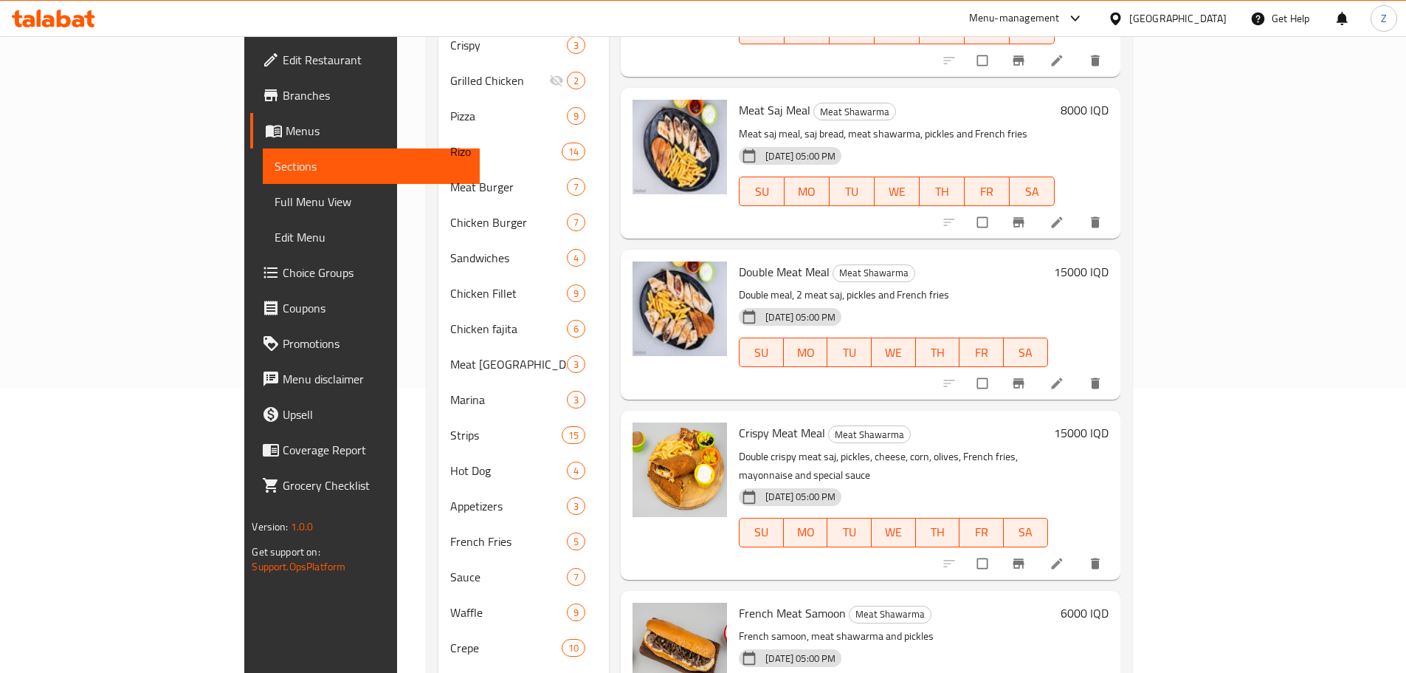
scroll to position [295, 0]
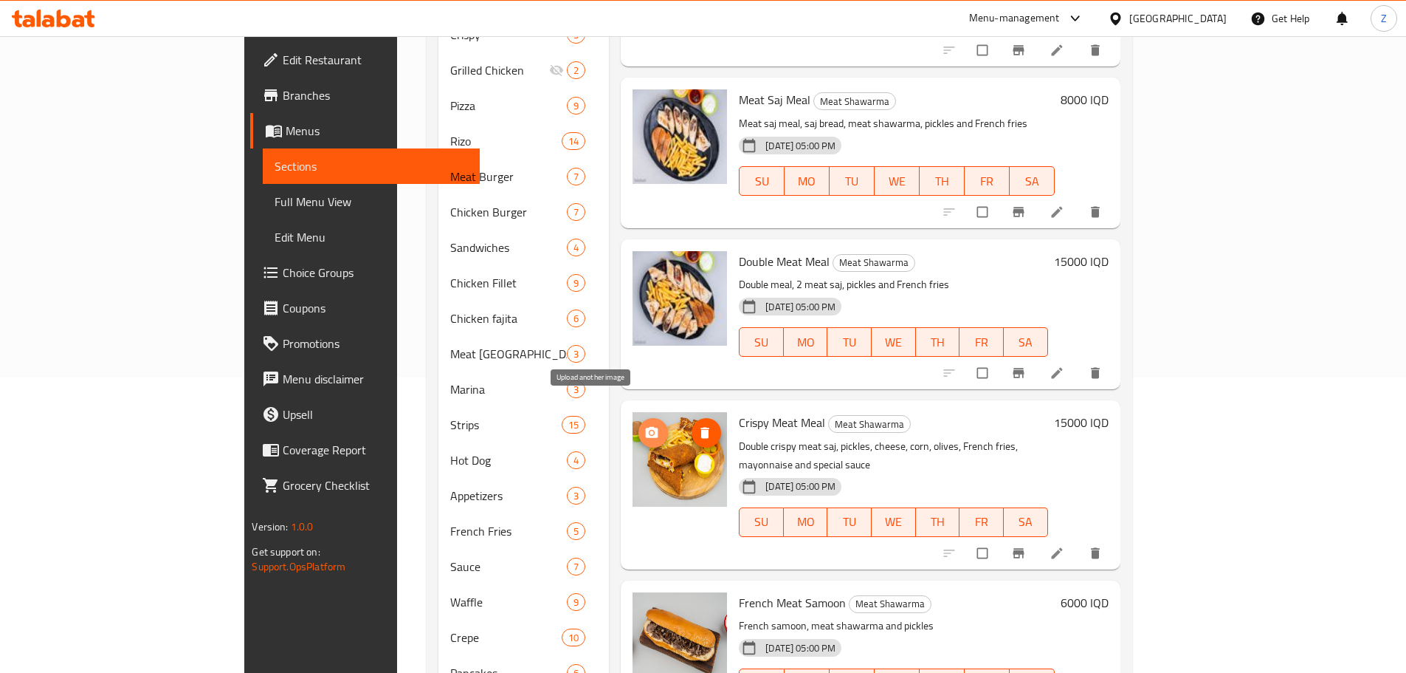
click at [645, 425] on icon "upload picture" at bounding box center [652, 432] width 15 height 15
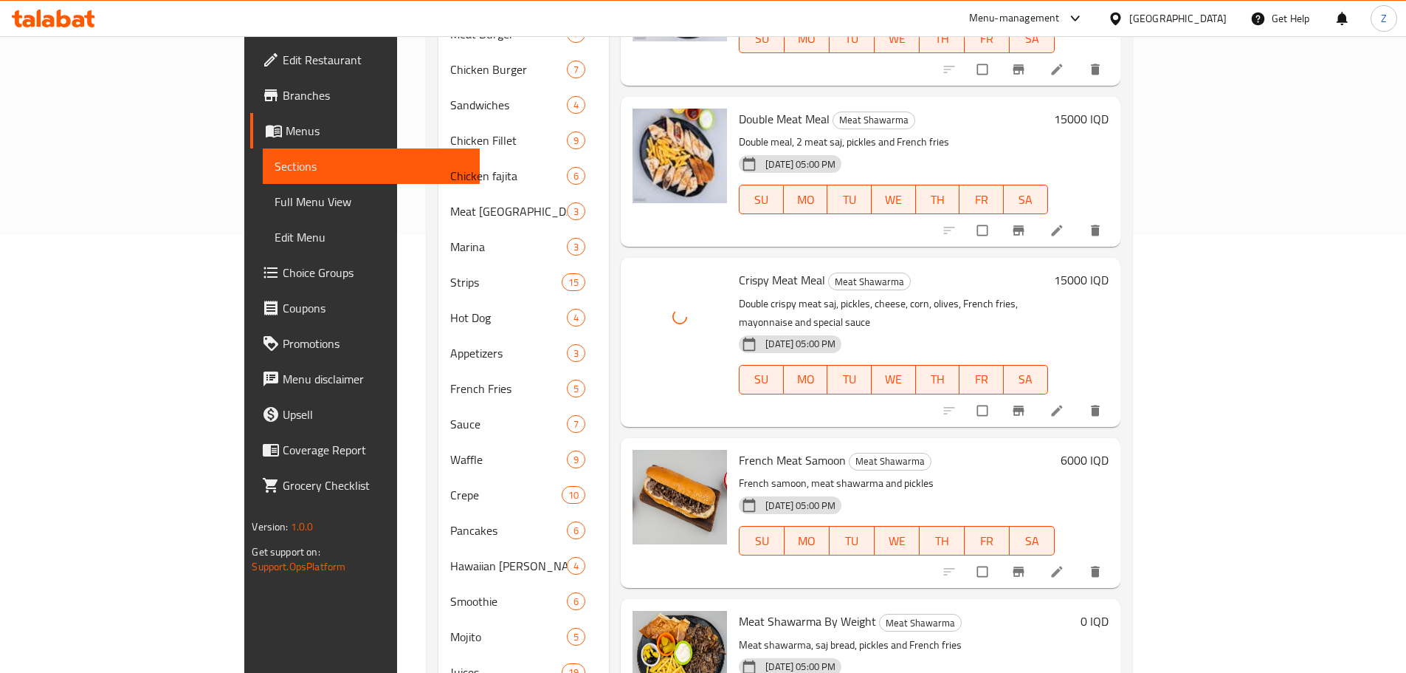
scroll to position [443, 0]
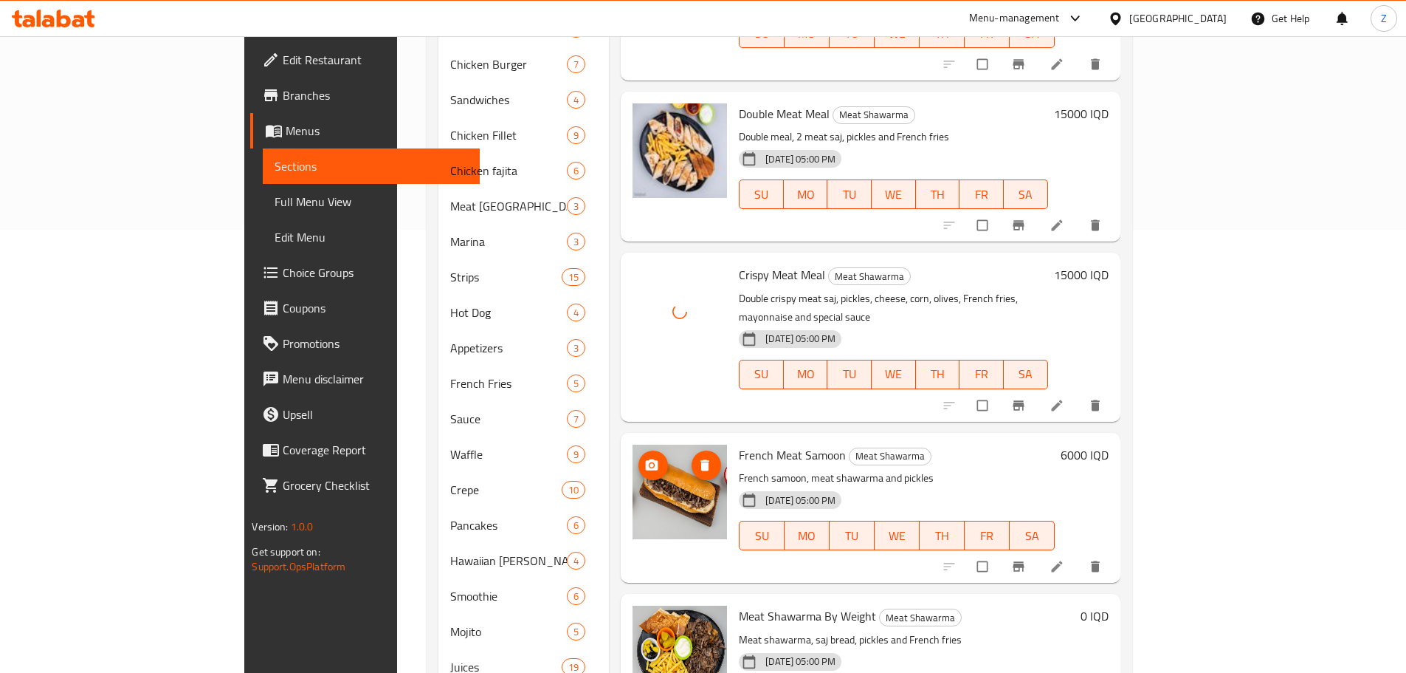
click at [633, 444] on img at bounding box center [680, 491] width 95 height 95
click at [639, 458] on span "upload picture" at bounding box center [654, 465] width 30 height 15
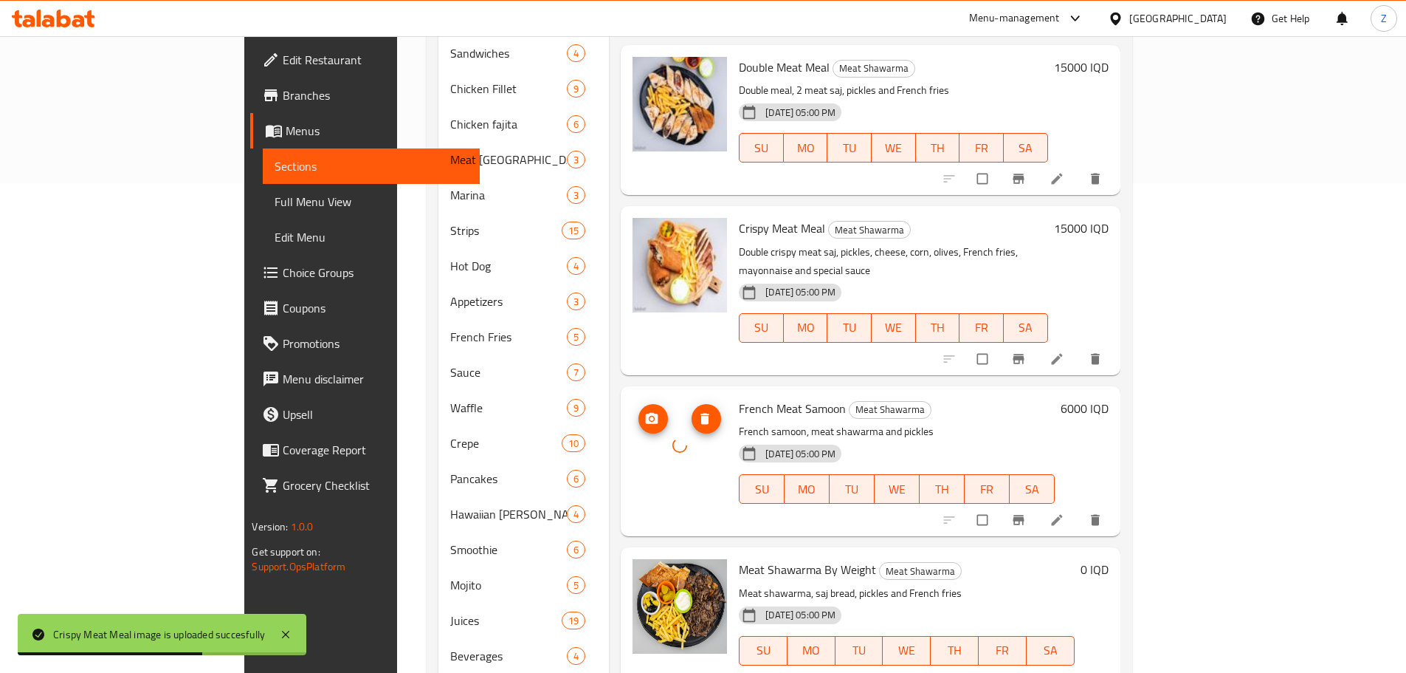
scroll to position [515, 0]
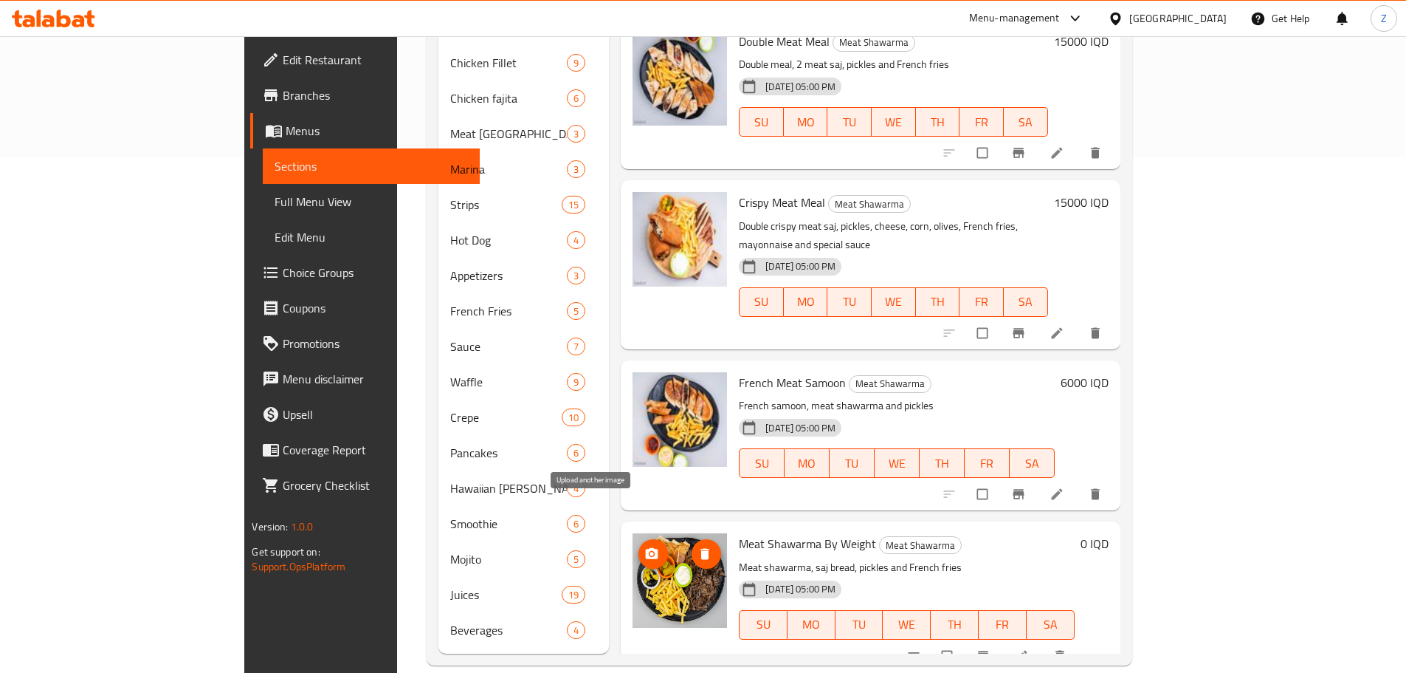
click at [650, 552] on circle "upload picture" at bounding box center [652, 554] width 4 height 4
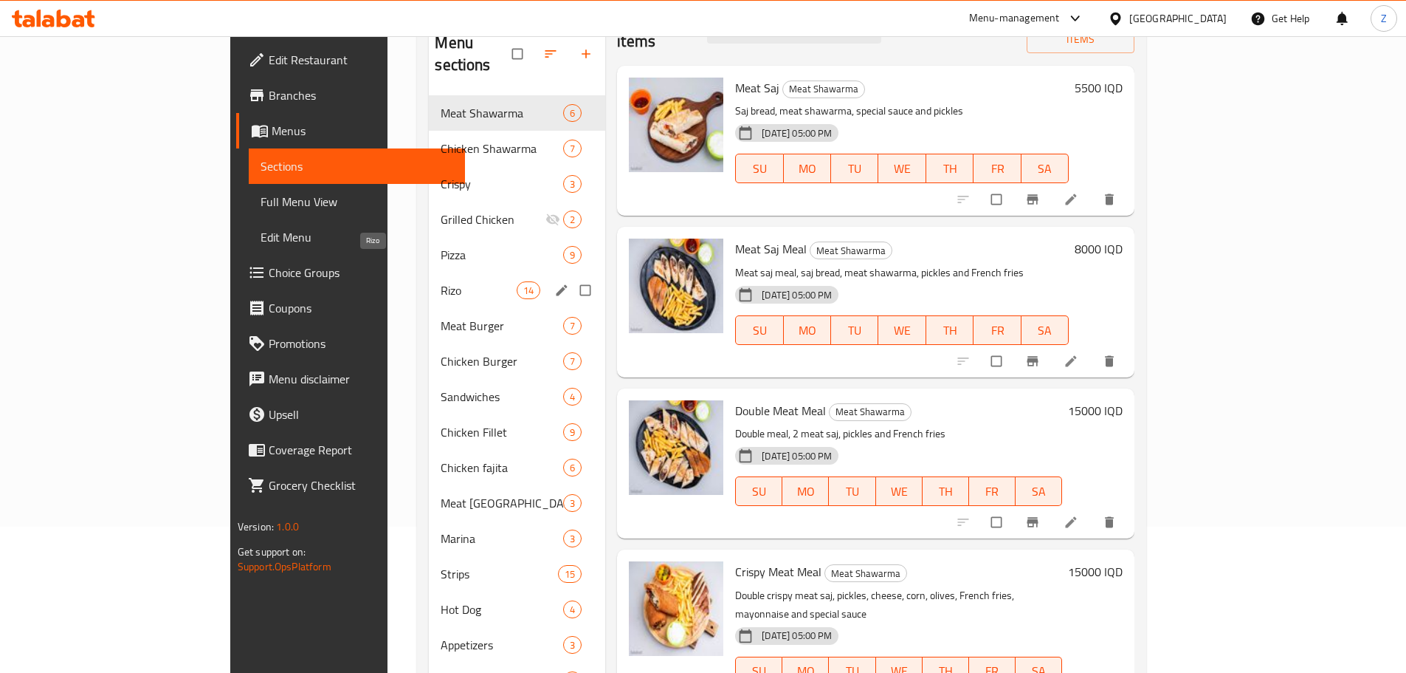
scroll to position [0, 0]
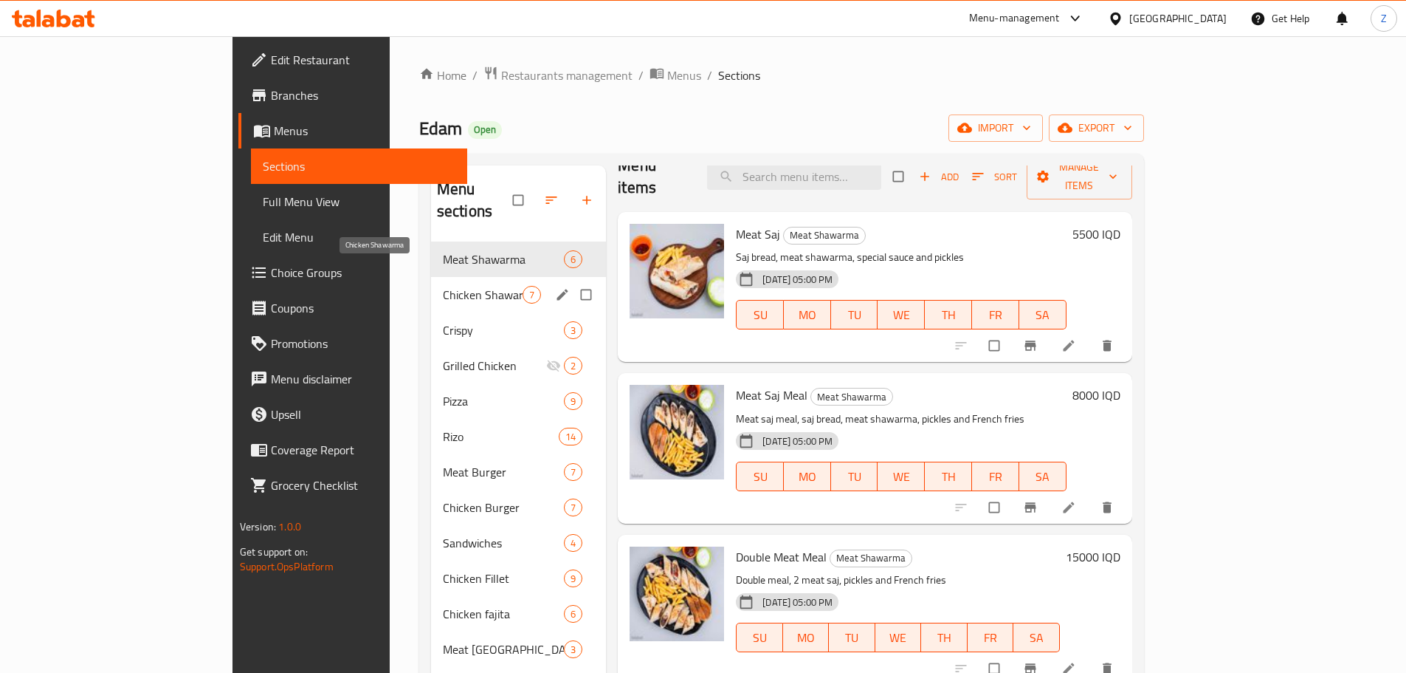
click at [431, 284] on div "Chicken Shawarma 7" at bounding box center [518, 294] width 175 height 35
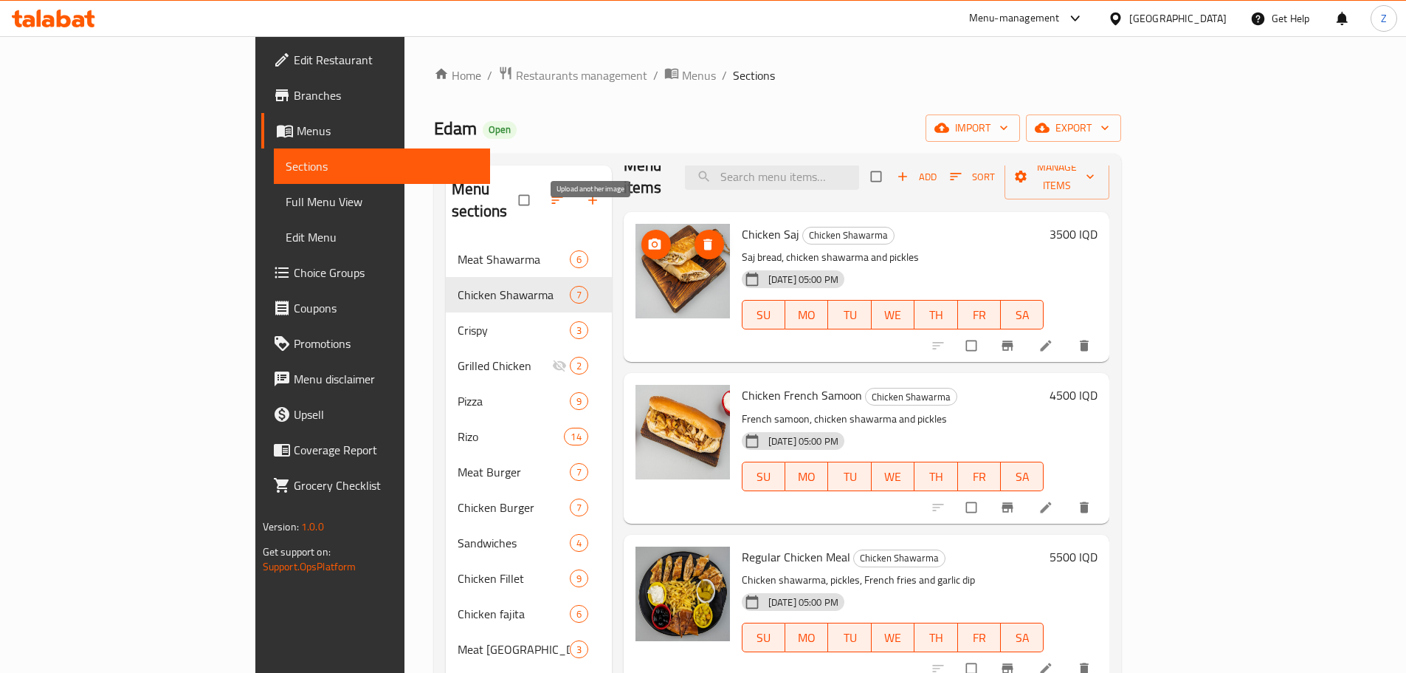
click at [642, 231] on button "upload picture" at bounding box center [657, 245] width 30 height 30
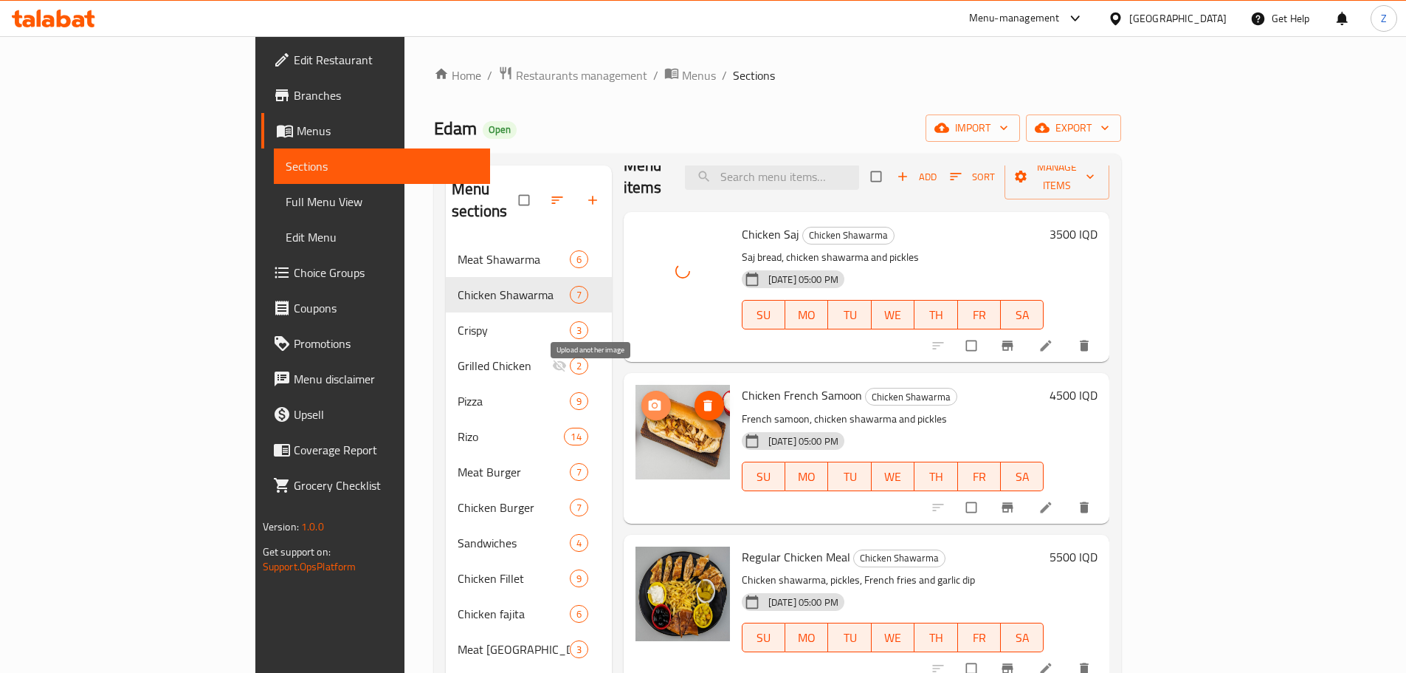
click at [642, 398] on span "upload picture" at bounding box center [657, 405] width 30 height 15
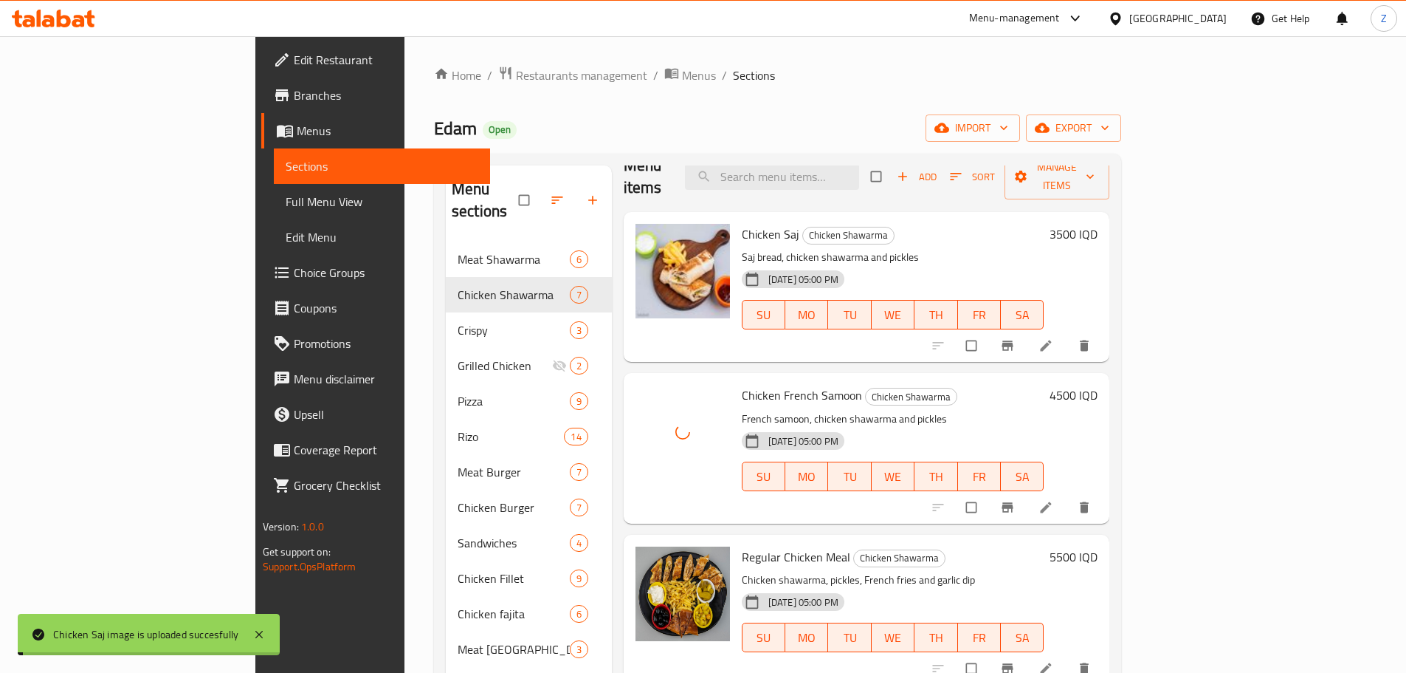
scroll to position [97, 0]
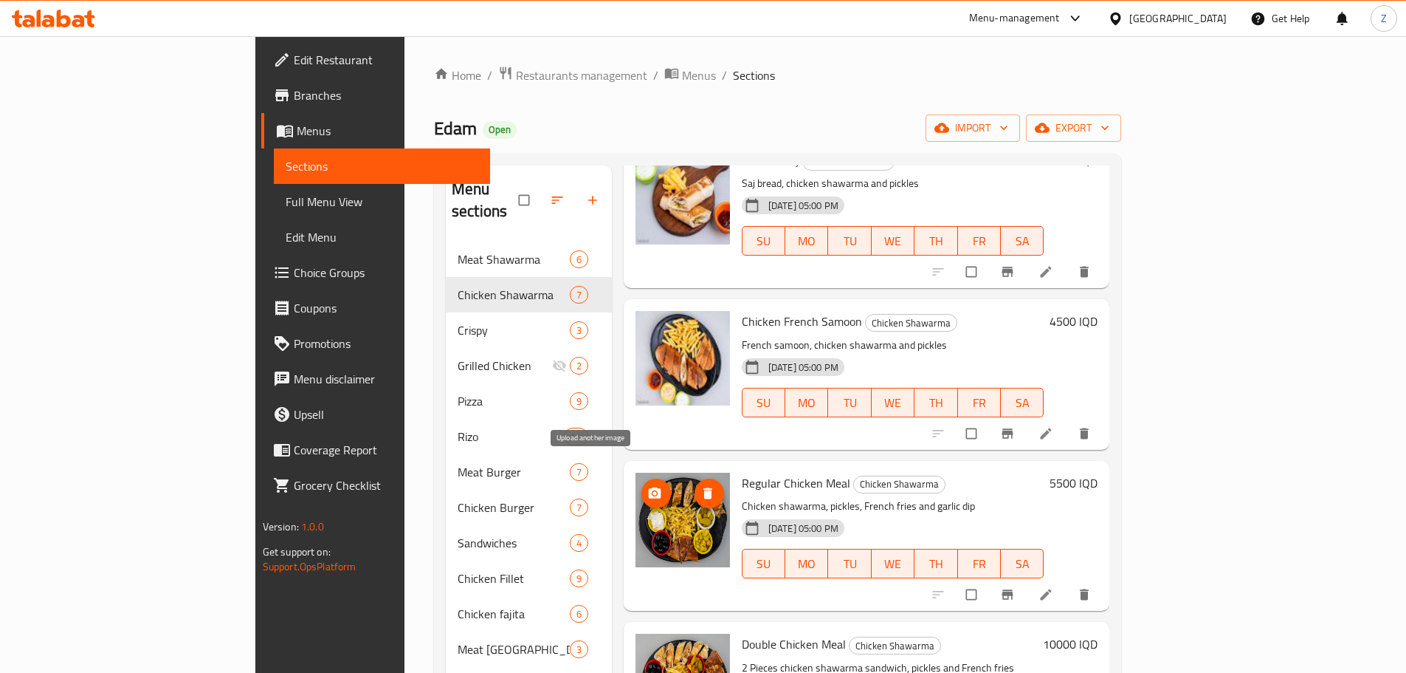
click at [642, 486] on span "upload picture" at bounding box center [657, 493] width 30 height 15
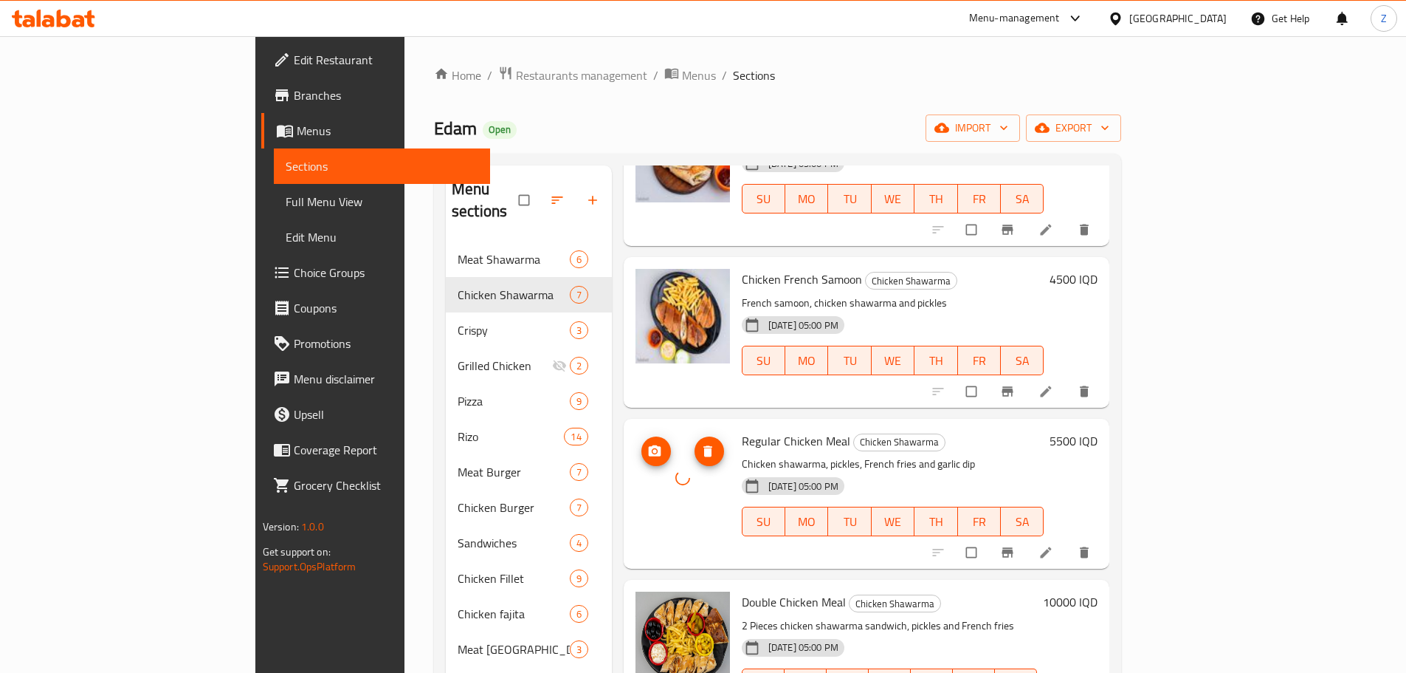
scroll to position [185, 0]
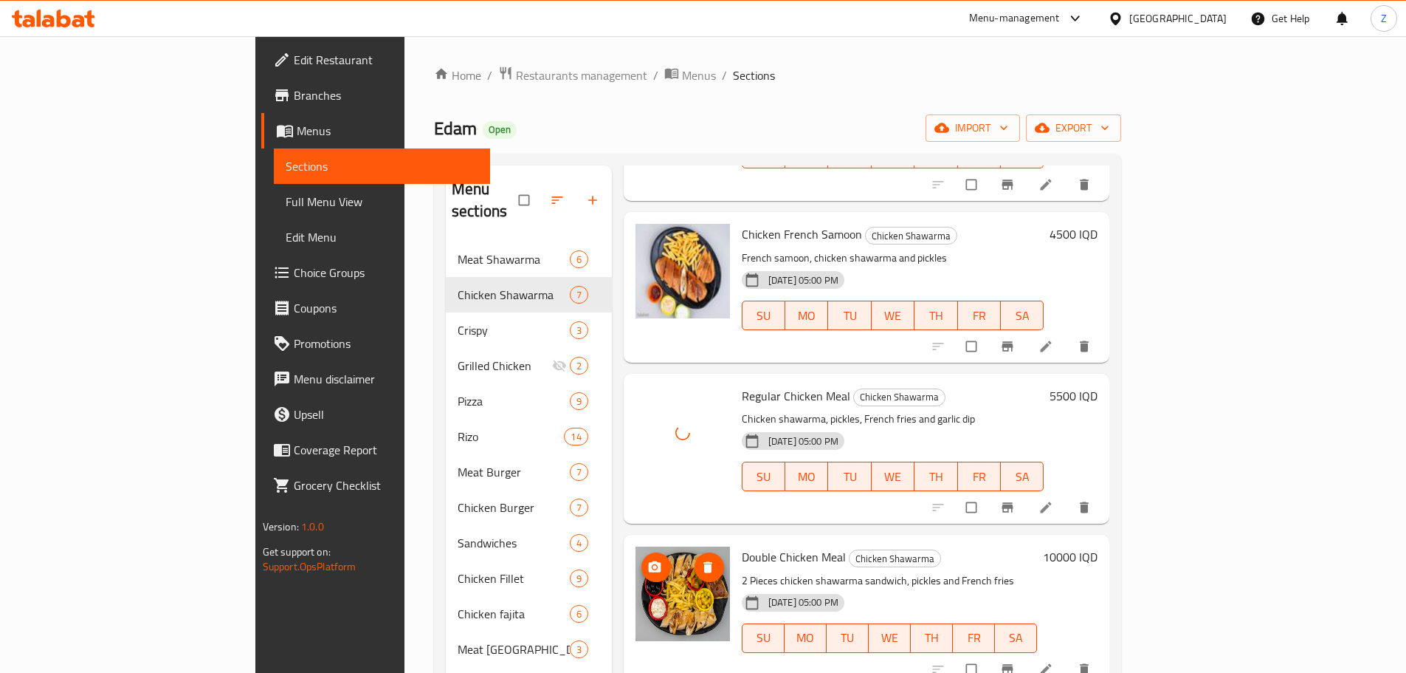
click at [647, 560] on icon "upload picture" at bounding box center [654, 567] width 15 height 15
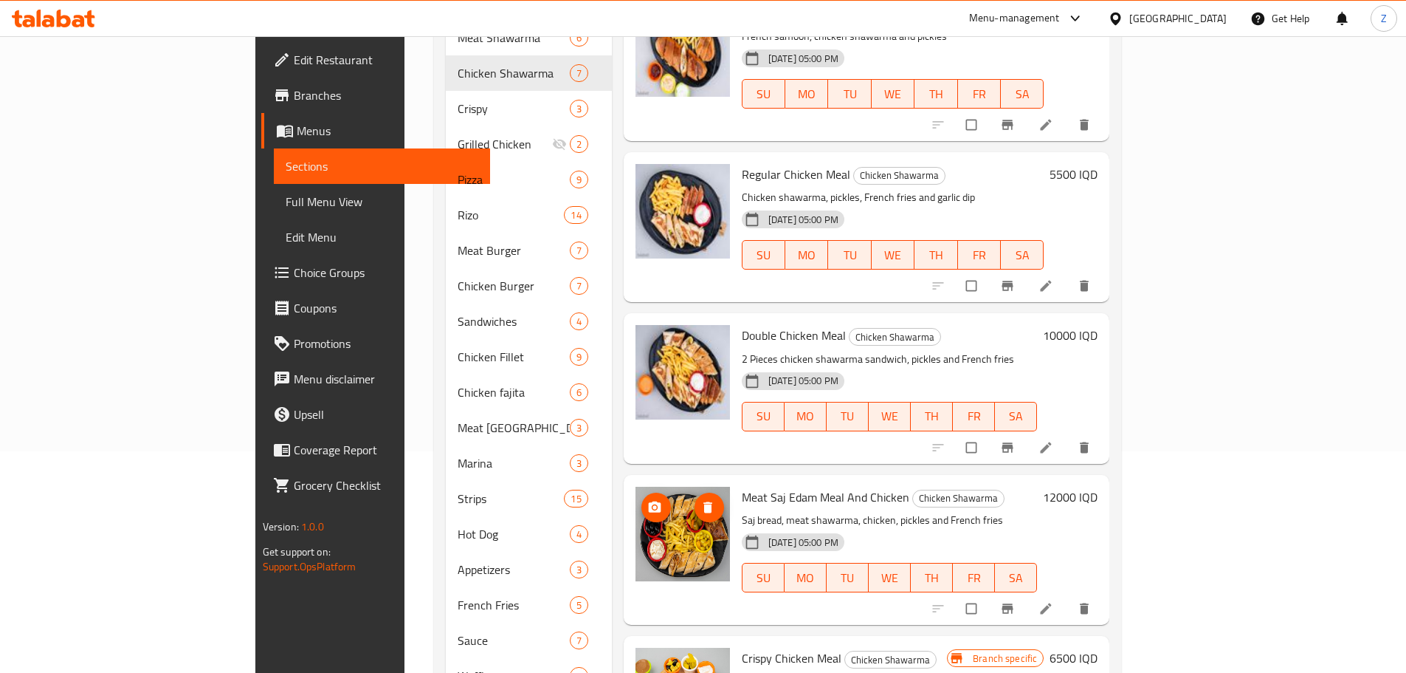
scroll to position [295, 0]
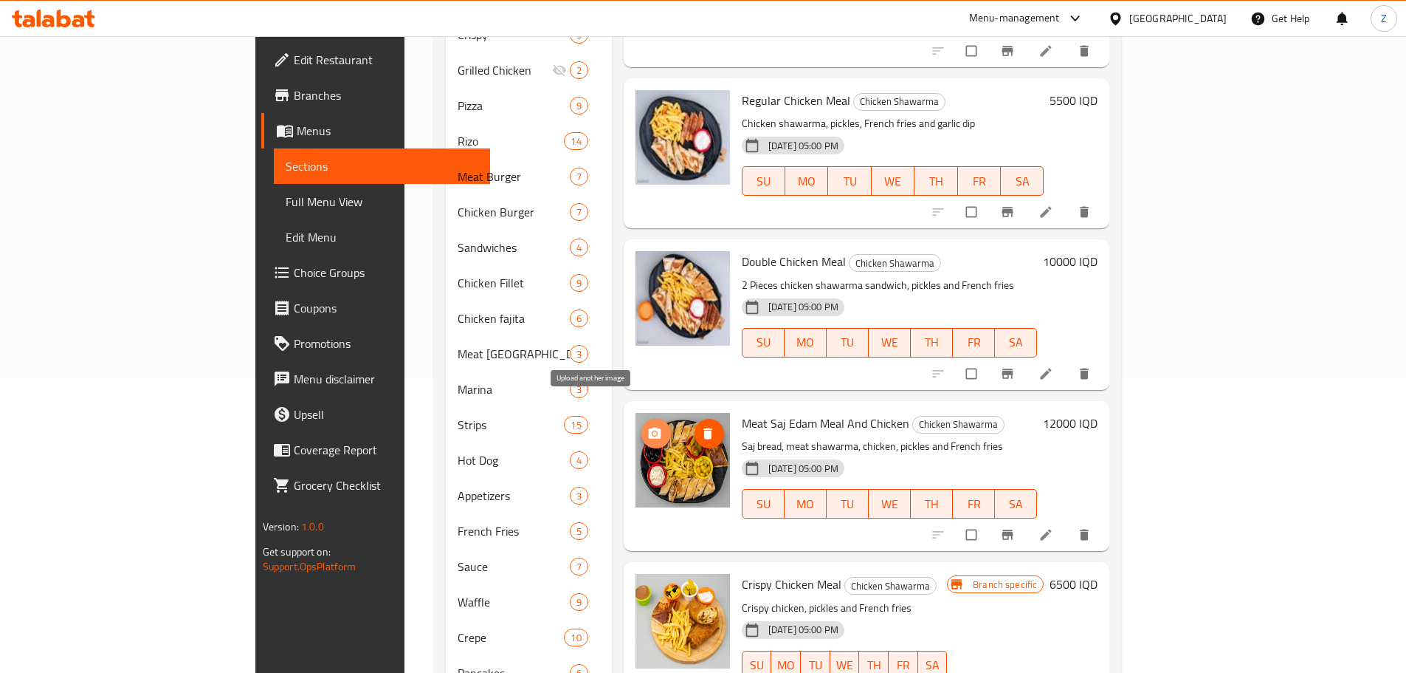
click at [642, 419] on button "upload picture" at bounding box center [657, 434] width 30 height 30
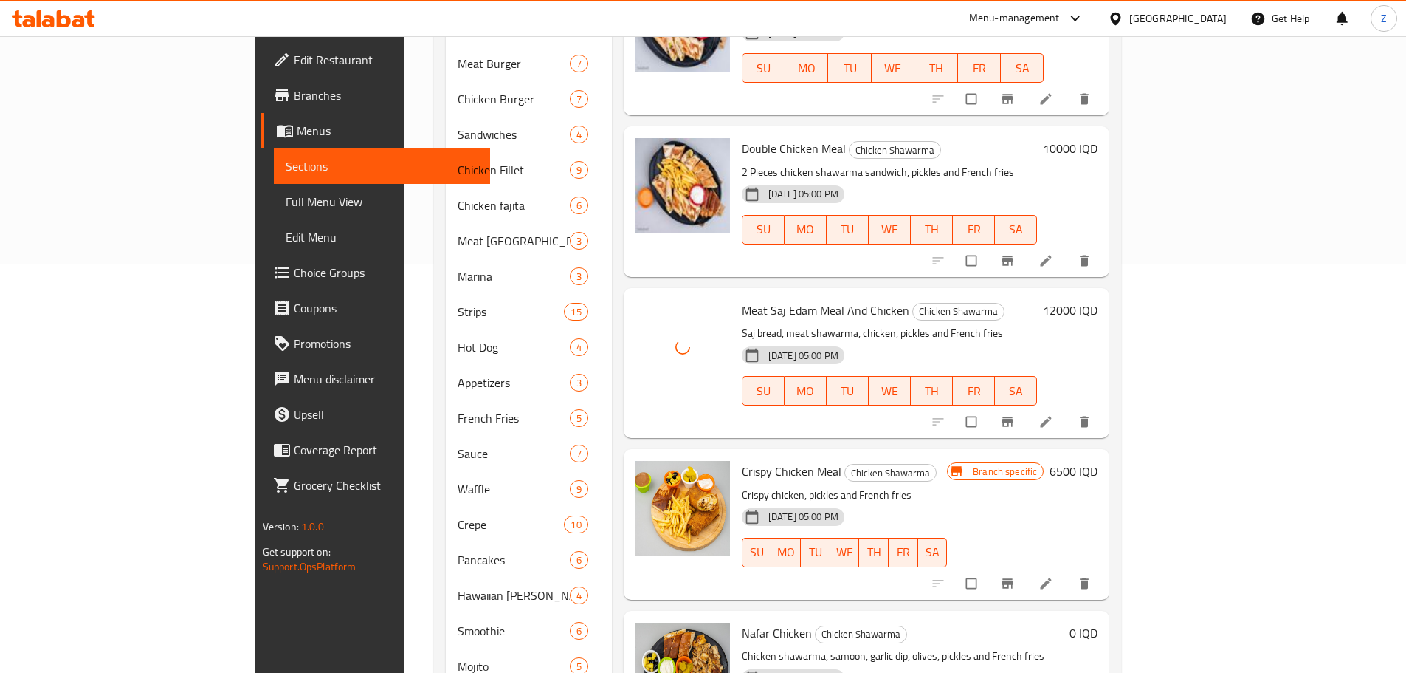
scroll to position [443, 0]
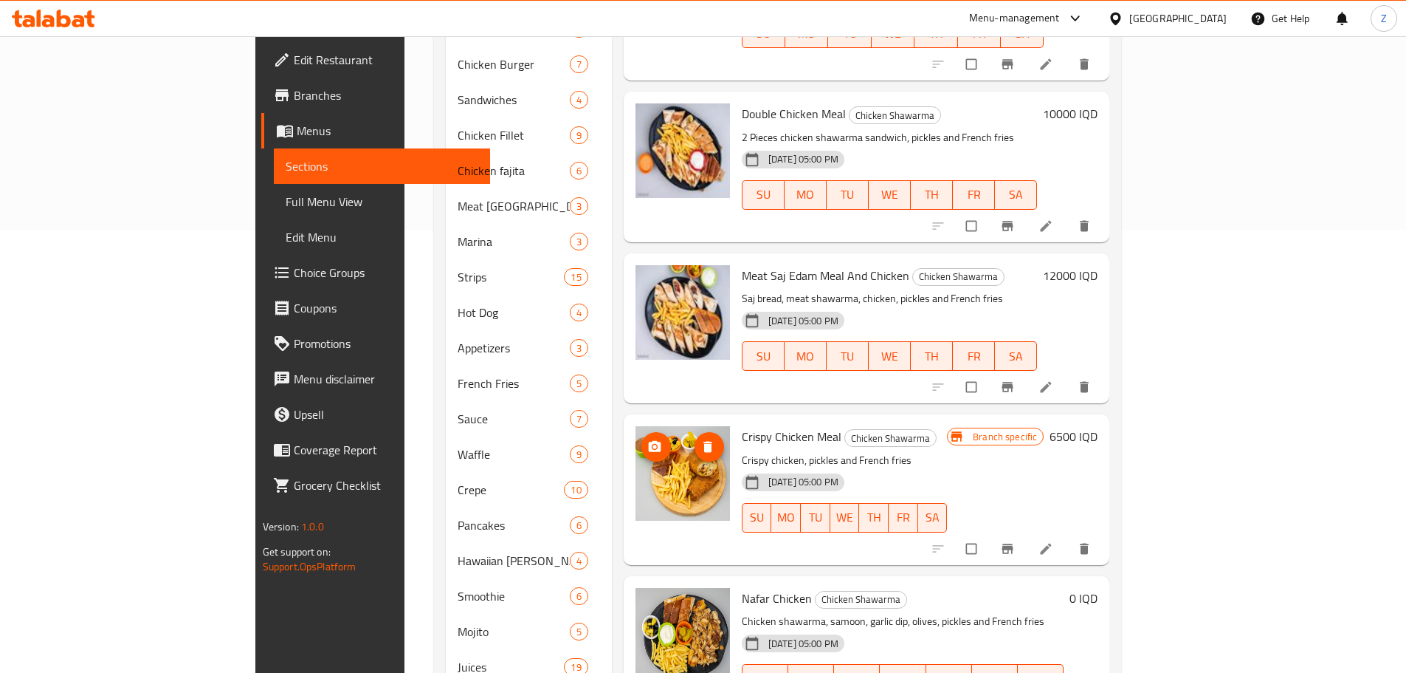
click at [653, 445] on circle "upload picture" at bounding box center [655, 447] width 4 height 4
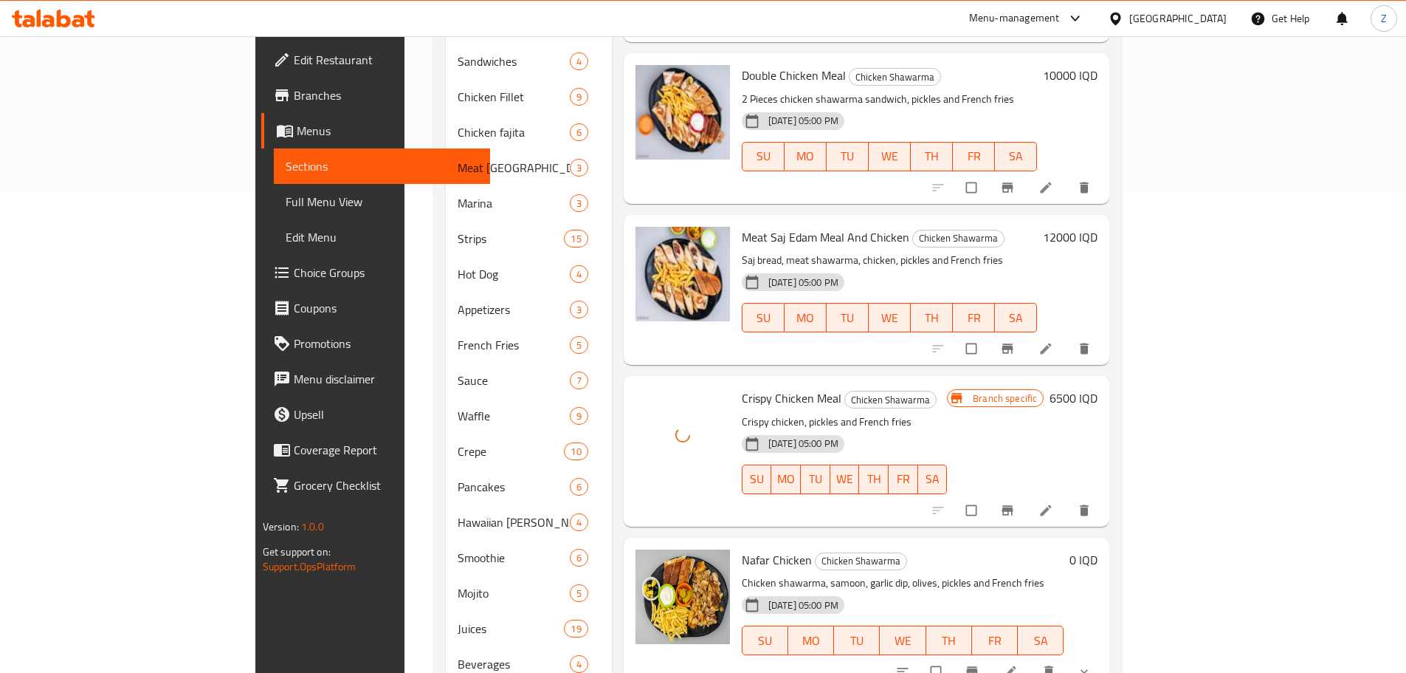
scroll to position [515, 0]
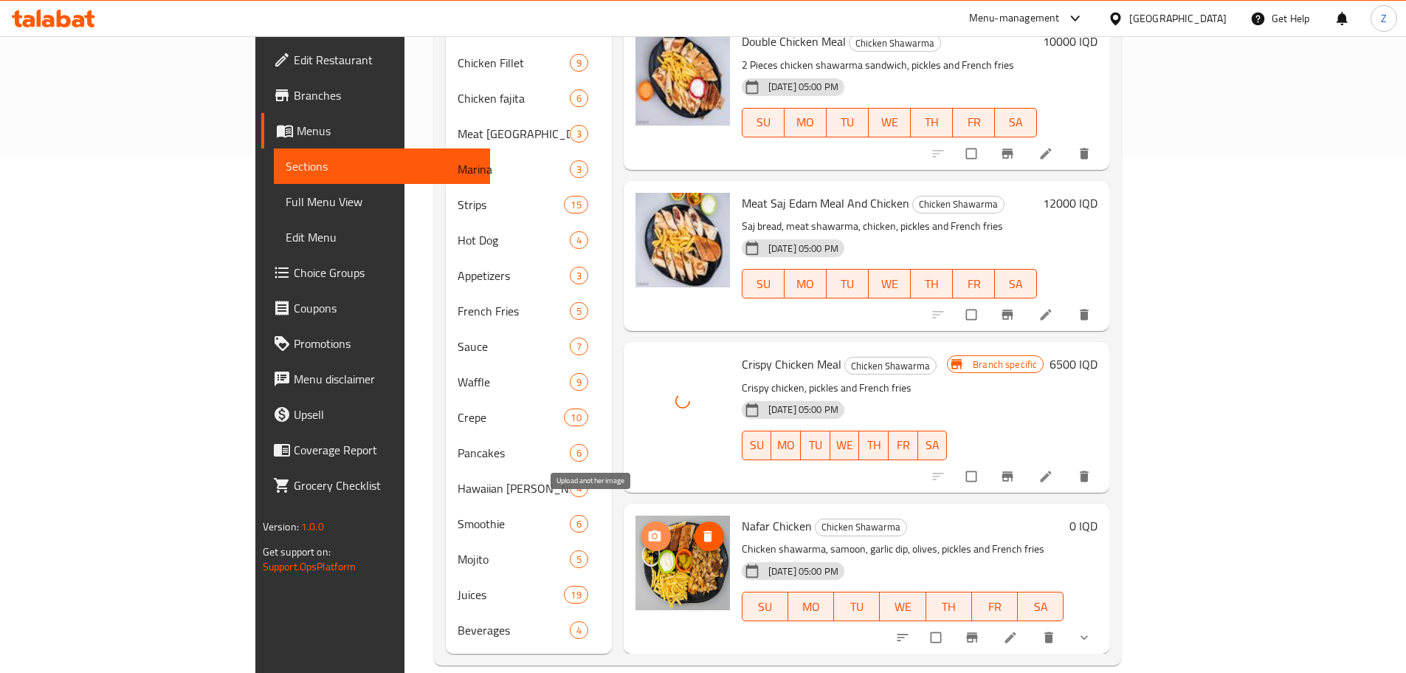
click at [648, 529] on icon "upload picture" at bounding box center [654, 534] width 13 height 11
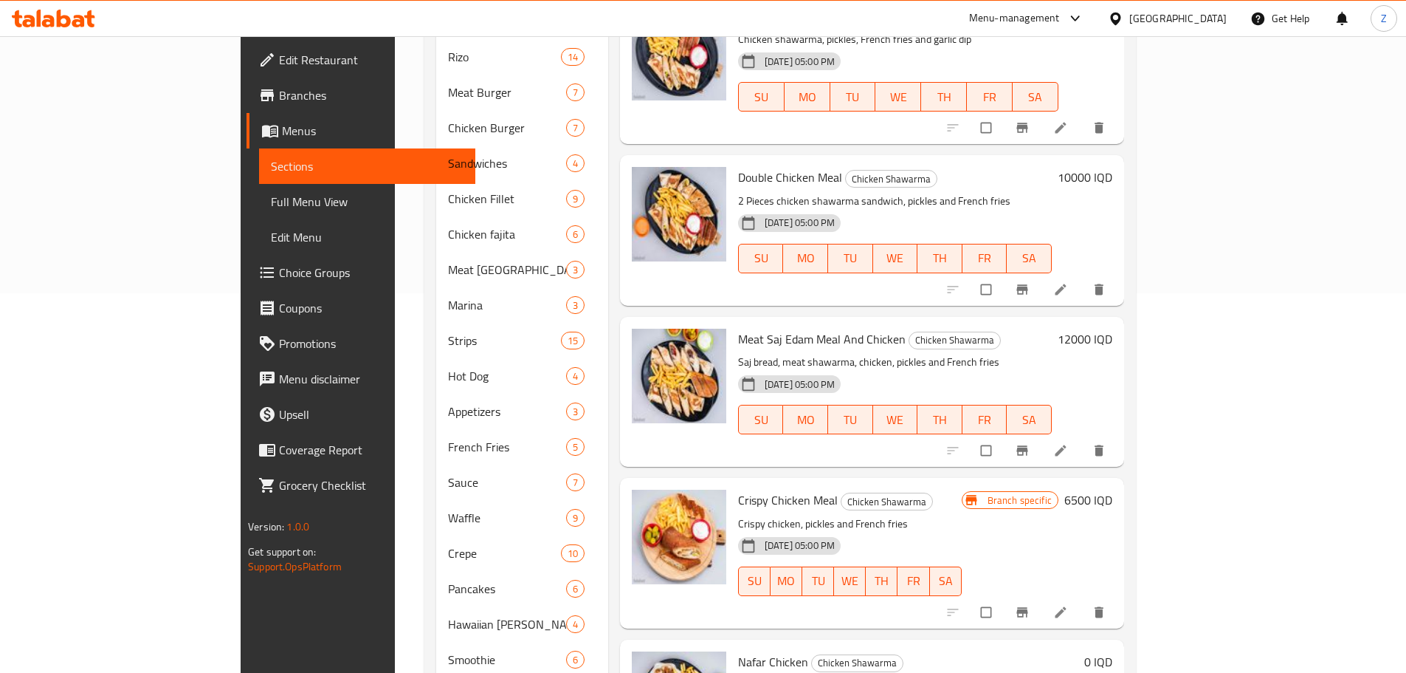
scroll to position [368, 0]
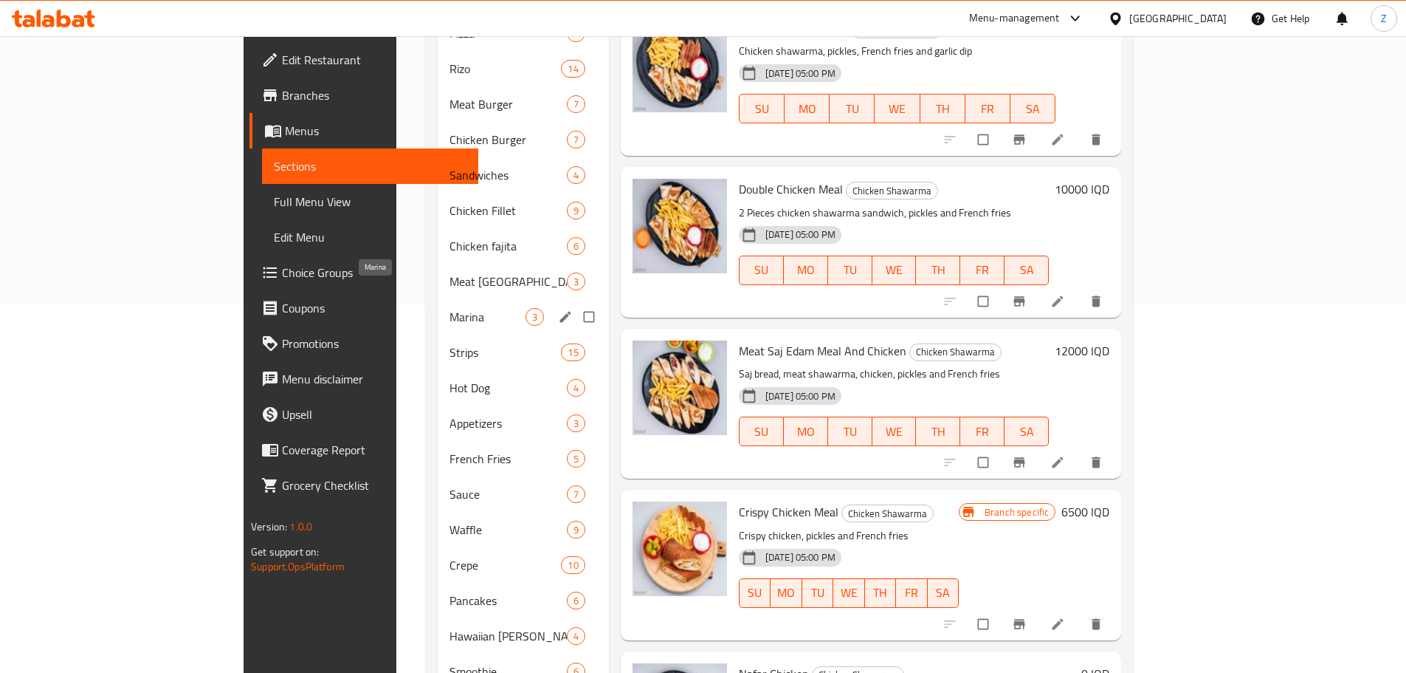
click at [450, 308] on span "Marina" at bounding box center [487, 317] width 75 height 18
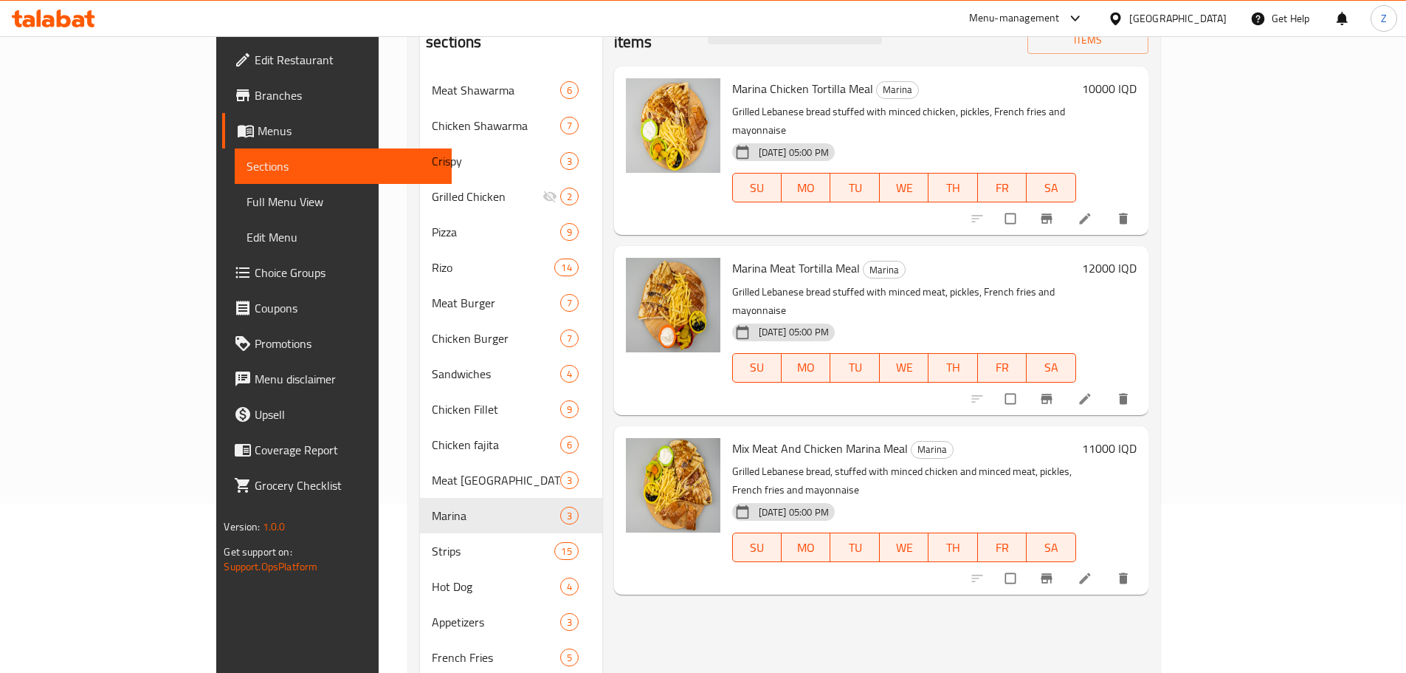
scroll to position [72, 0]
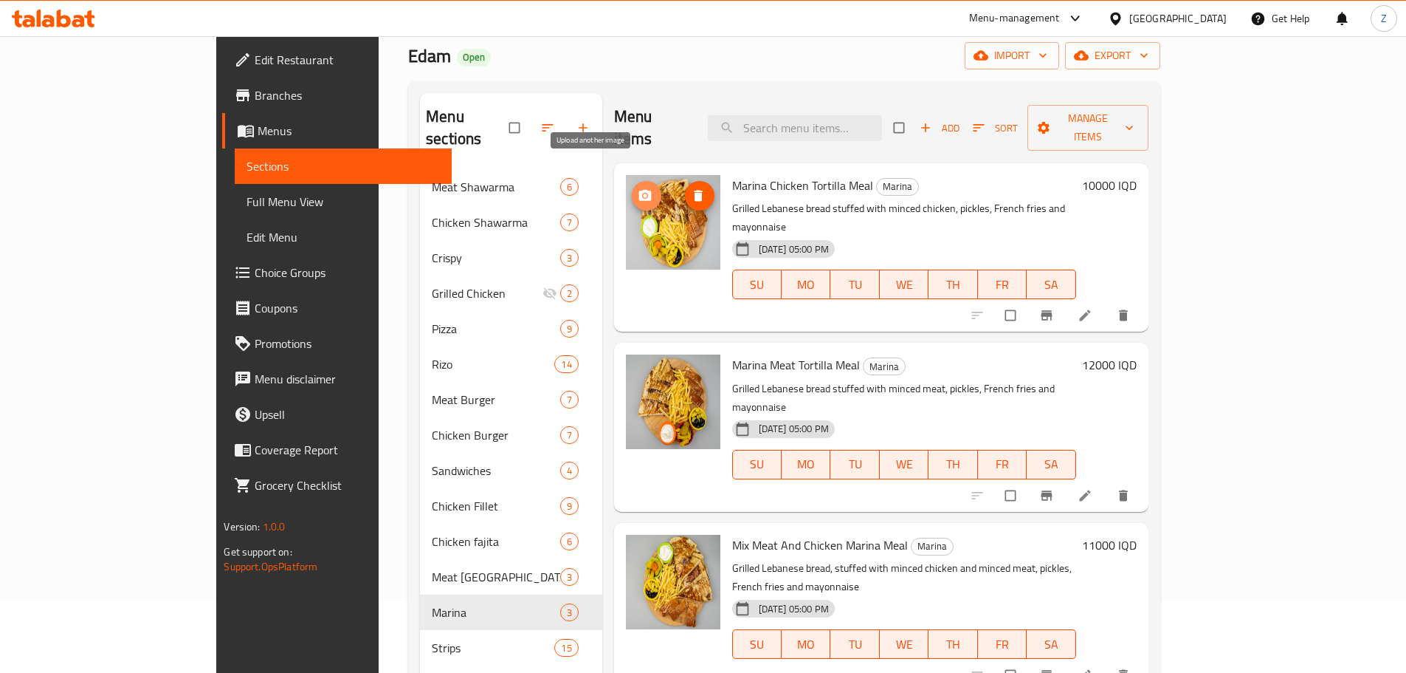
click at [632, 188] on span "upload picture" at bounding box center [647, 195] width 30 height 15
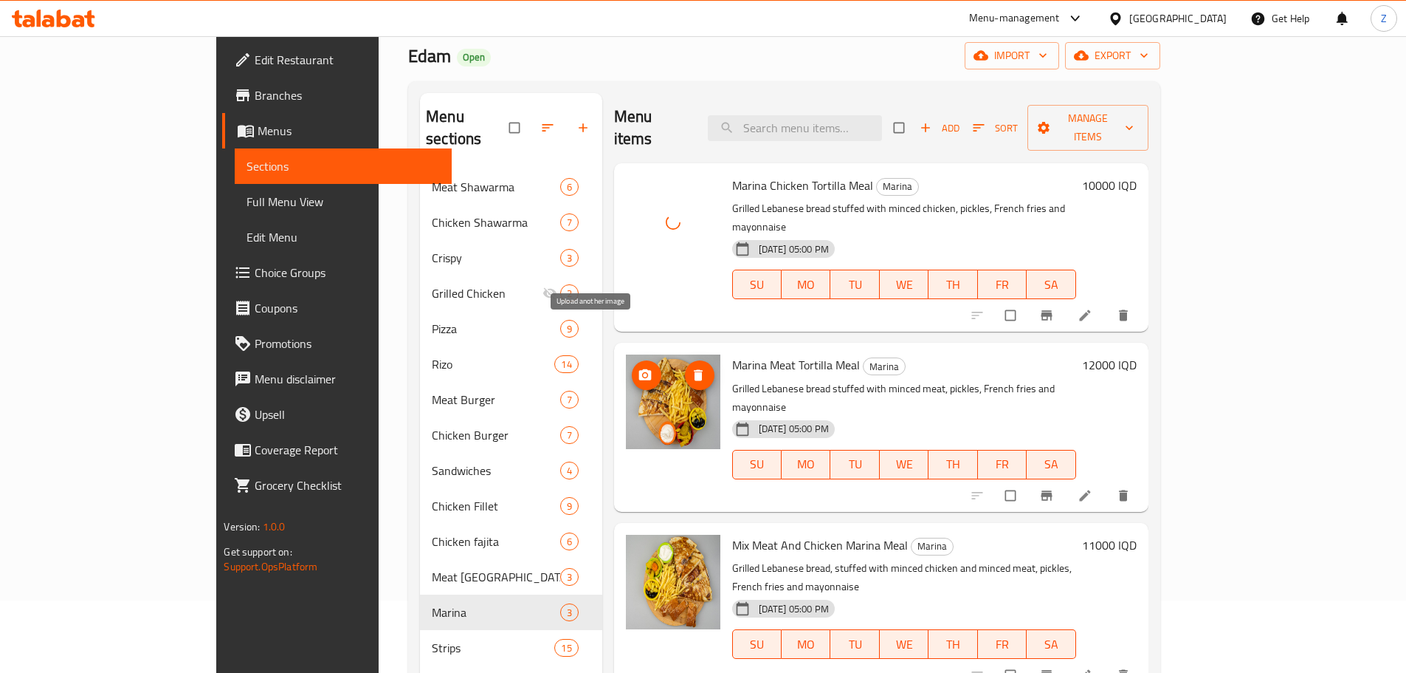
click at [632, 360] on button "upload picture" at bounding box center [647, 375] width 30 height 30
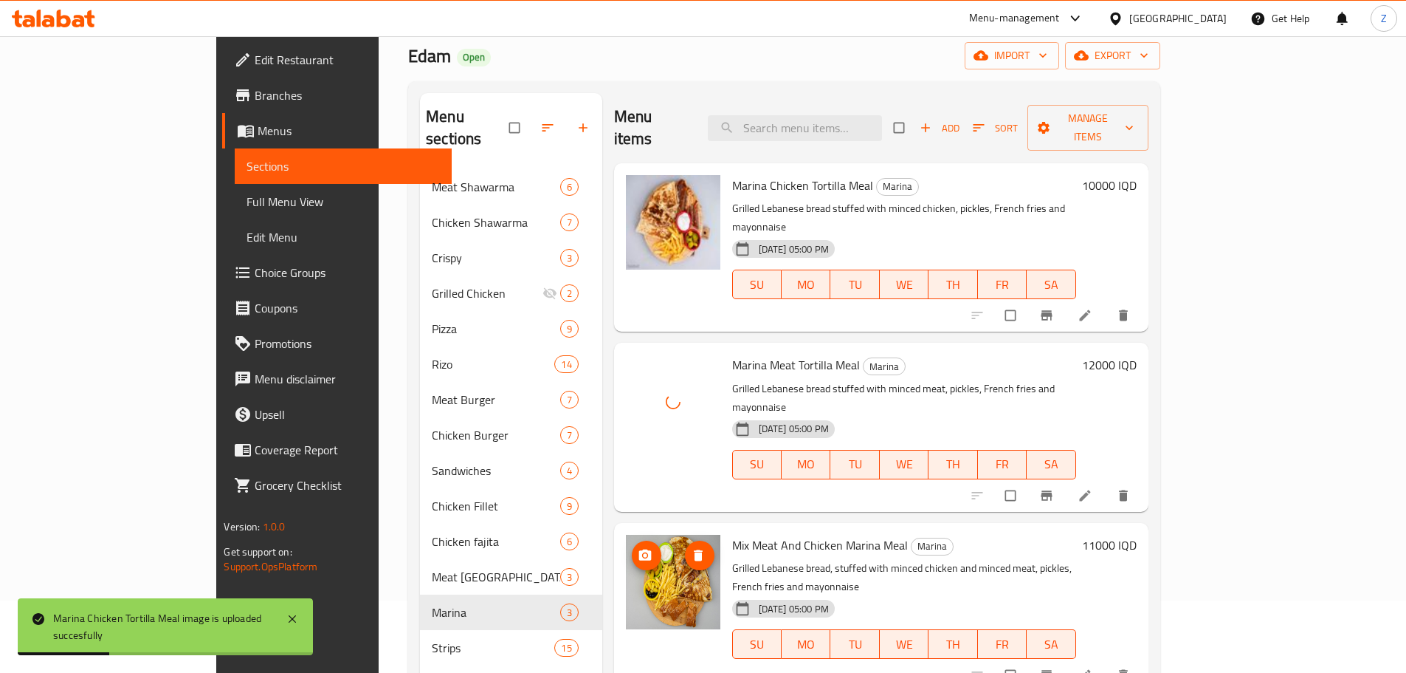
click at [632, 540] on button "upload picture" at bounding box center [647, 555] width 30 height 30
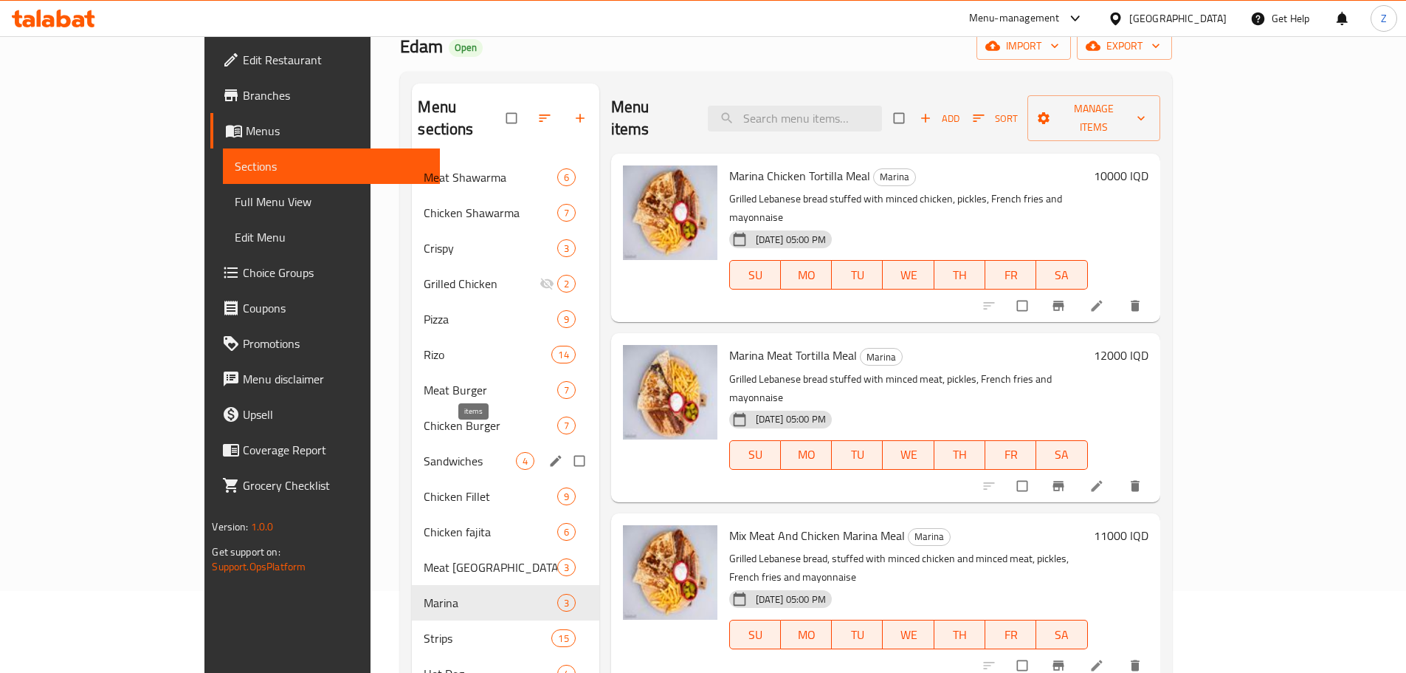
scroll to position [146, 0]
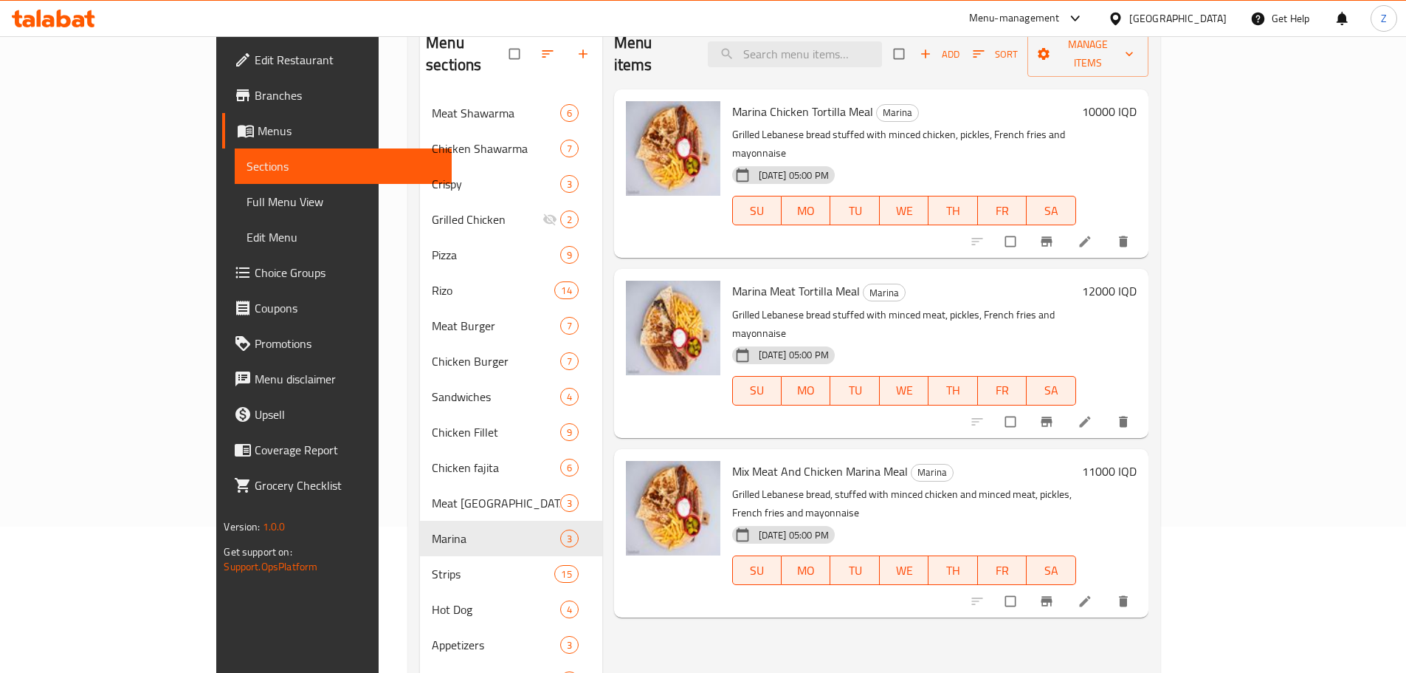
click at [770, 585] on div "Menu items Add Sort Manage items Marina Chicken Tortilla Meal Marina Grilled Le…" at bounding box center [875, 520] width 546 height 1003
click at [770, 584] on div "Menu items Add Sort Manage items Marina Chicken Tortilla Meal Marina Grilled Le…" at bounding box center [875, 520] width 546 height 1003
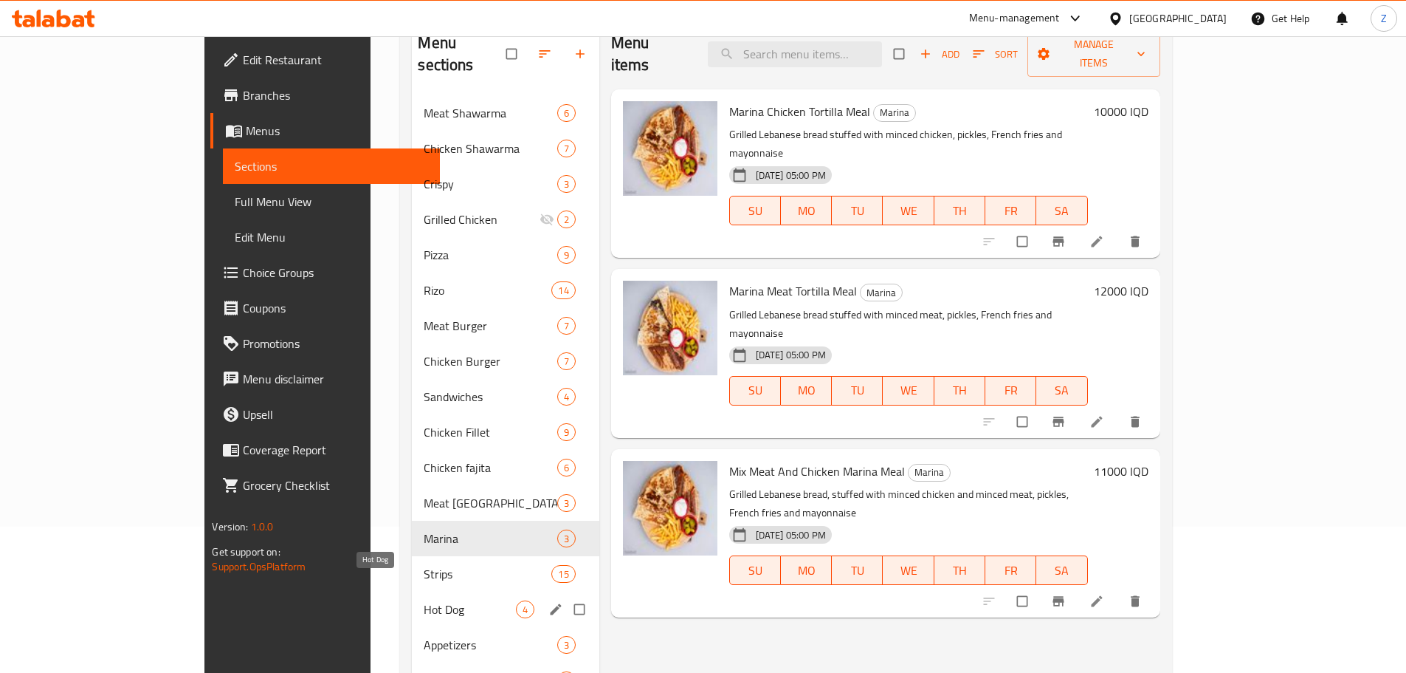
click at [424, 600] on span "Hot Dog" at bounding box center [470, 609] width 92 height 18
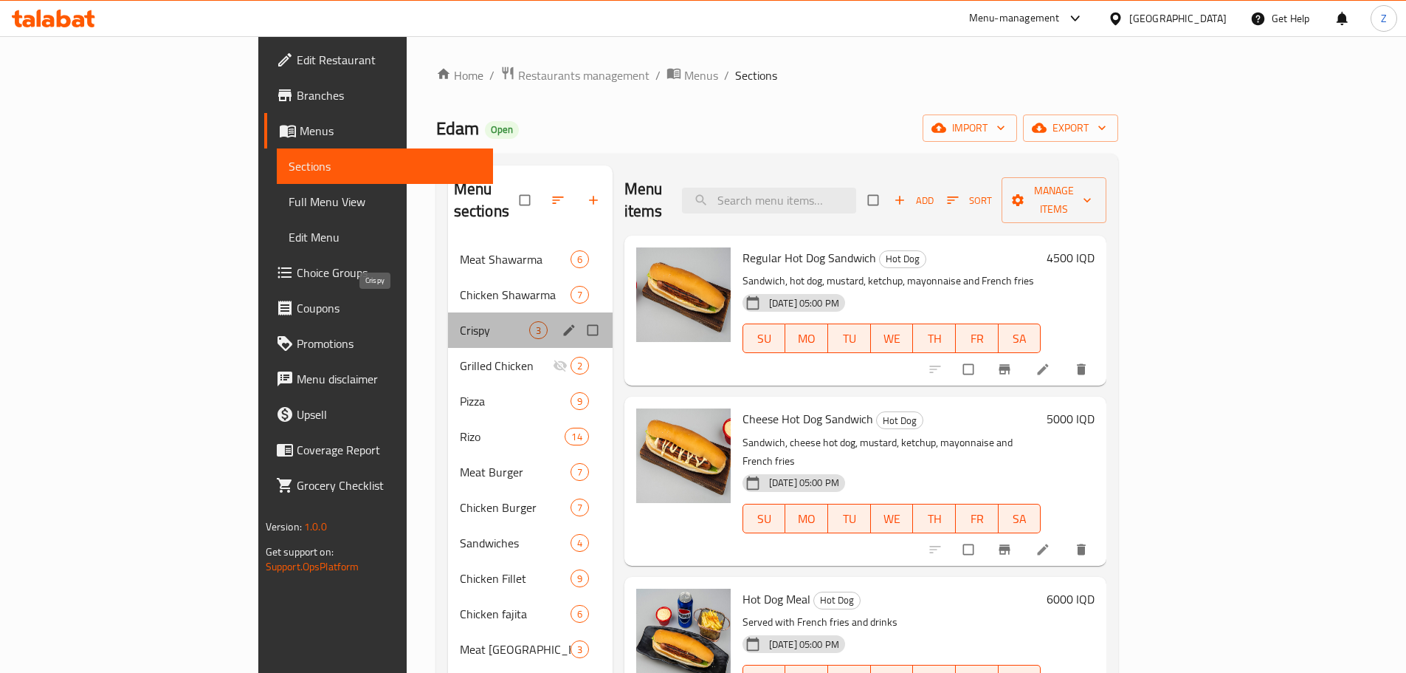
click at [460, 321] on span "Crispy" at bounding box center [494, 330] width 69 height 18
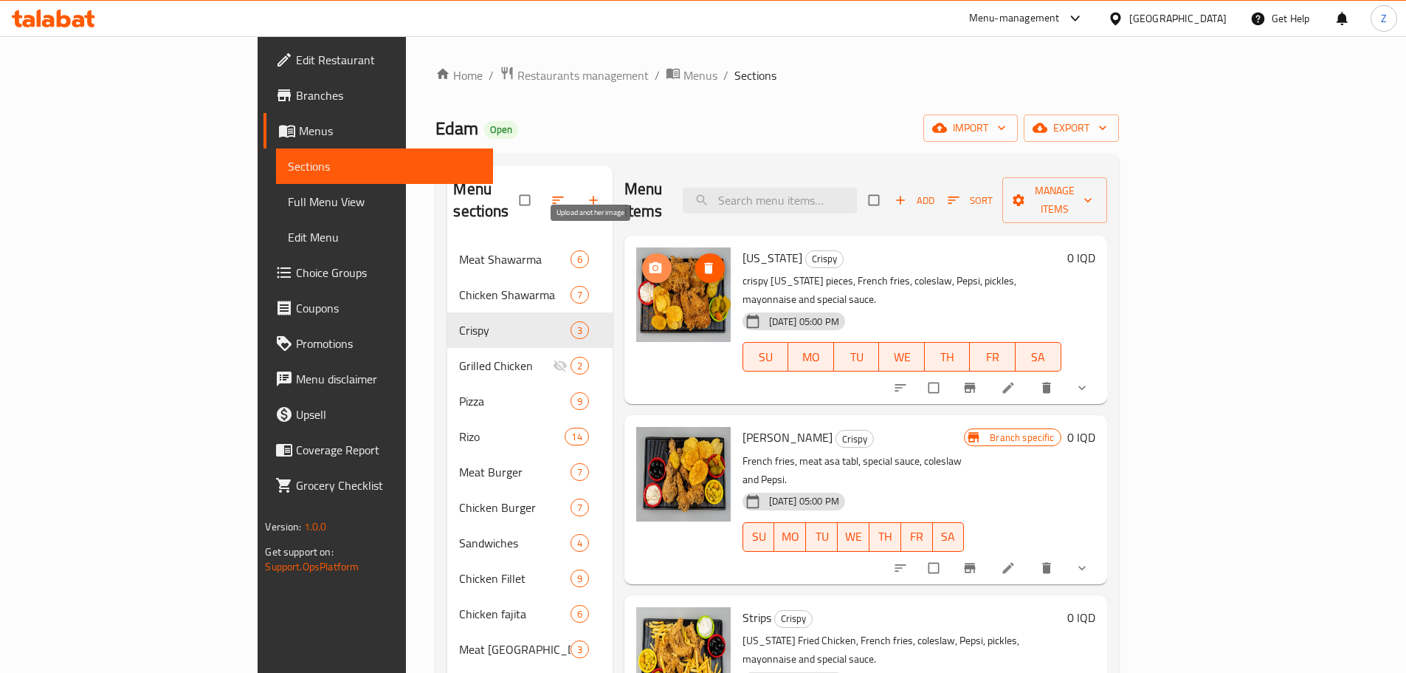
click at [642, 256] on button "upload picture" at bounding box center [657, 268] width 30 height 30
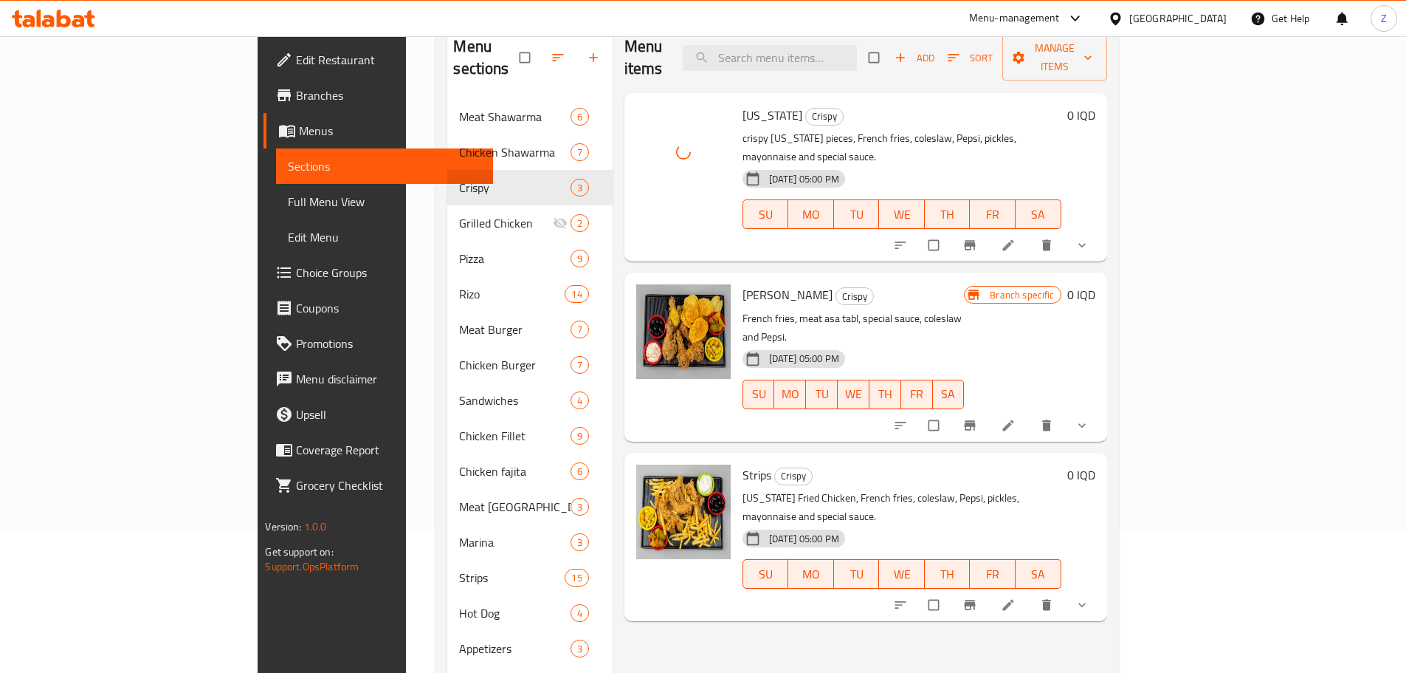
scroll to position [148, 0]
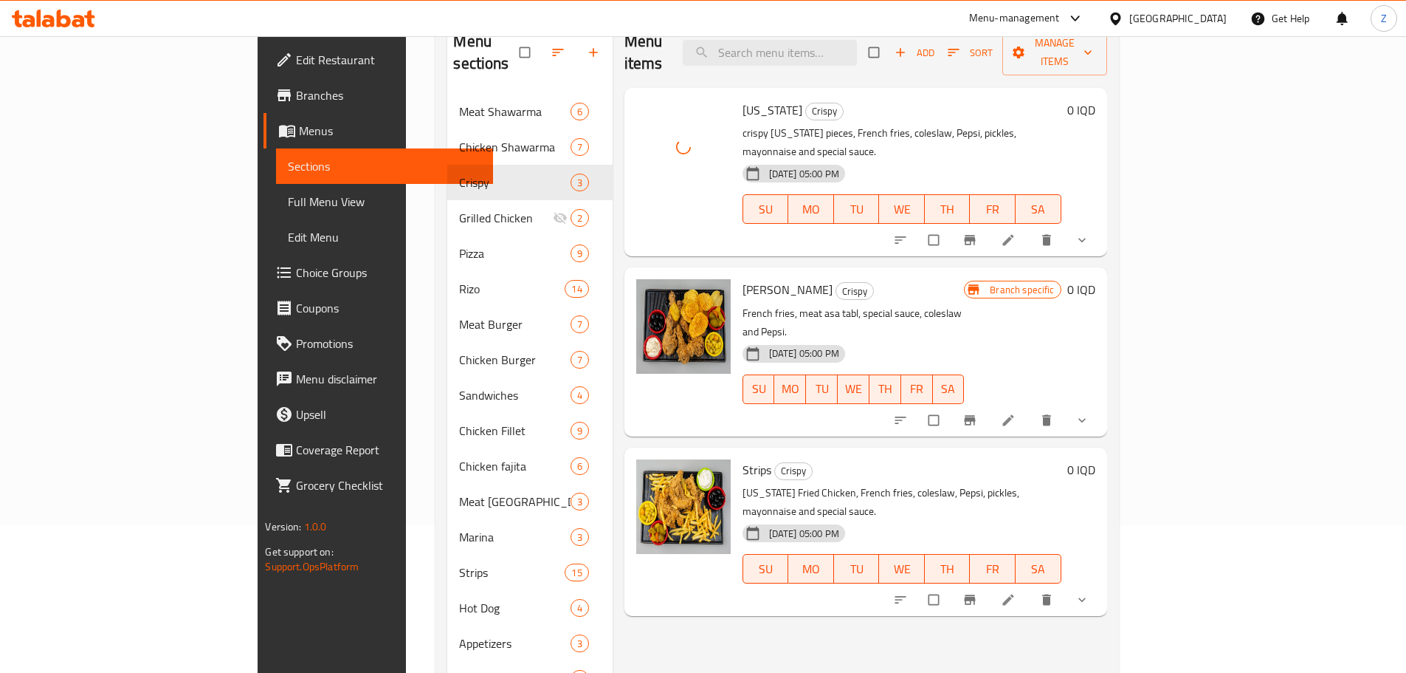
drag, startPoint x: 591, startPoint y: 399, endPoint x: 591, endPoint y: 410, distance: 11.1
click at [630, 453] on div at bounding box center [683, 531] width 106 height 157
click at [649, 473] on icon "upload picture" at bounding box center [655, 478] width 13 height 11
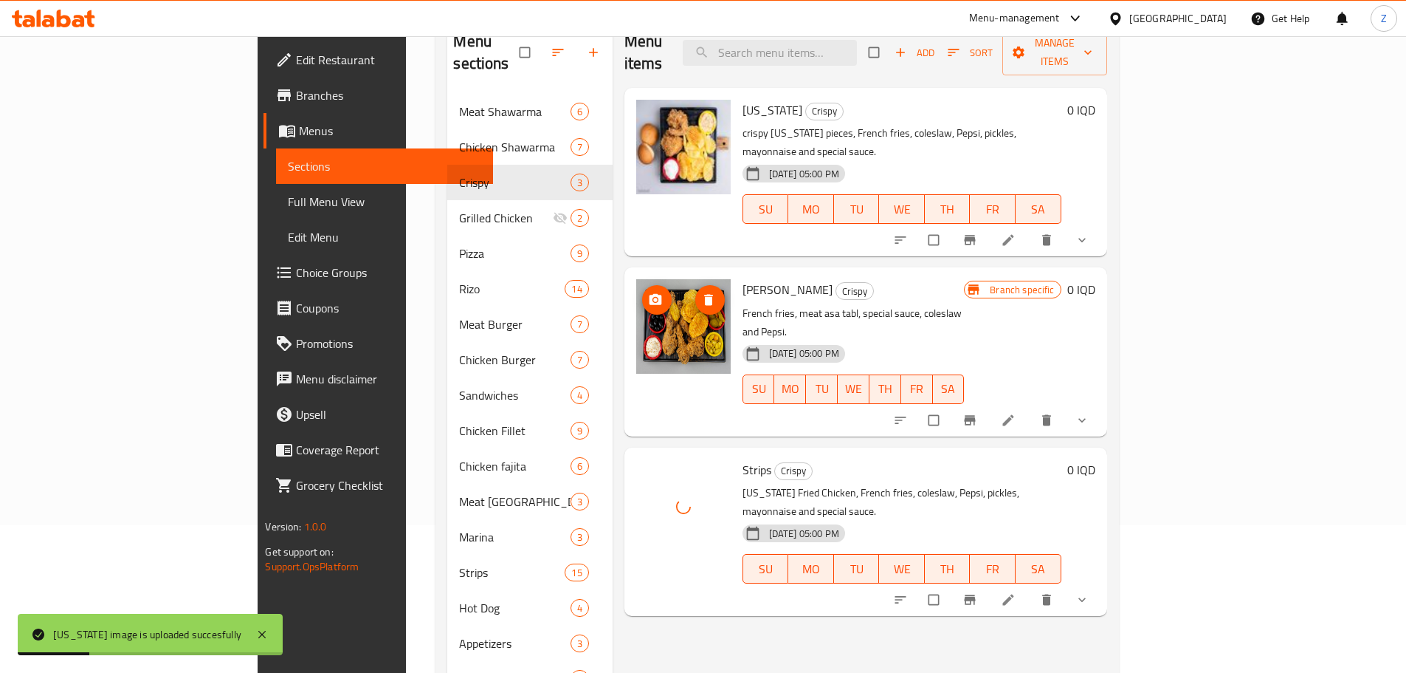
click at [642, 285] on button "upload picture" at bounding box center [657, 300] width 30 height 30
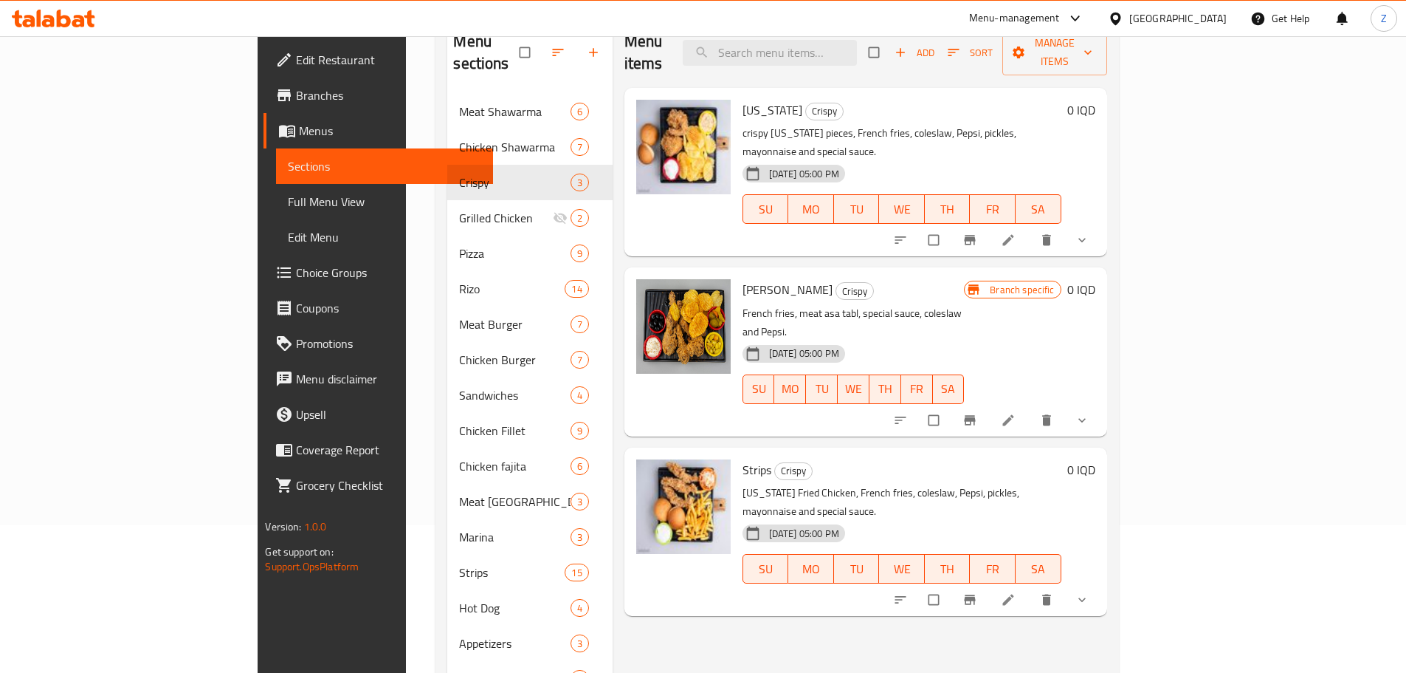
drag, startPoint x: 904, startPoint y: 546, endPoint x: 886, endPoint y: 542, distance: 18.1
click at [897, 543] on div "Menu items Add Sort Manage items [US_STATE] Crispy crispy [US_STATE] pieces, Fr…" at bounding box center [860, 519] width 495 height 1003
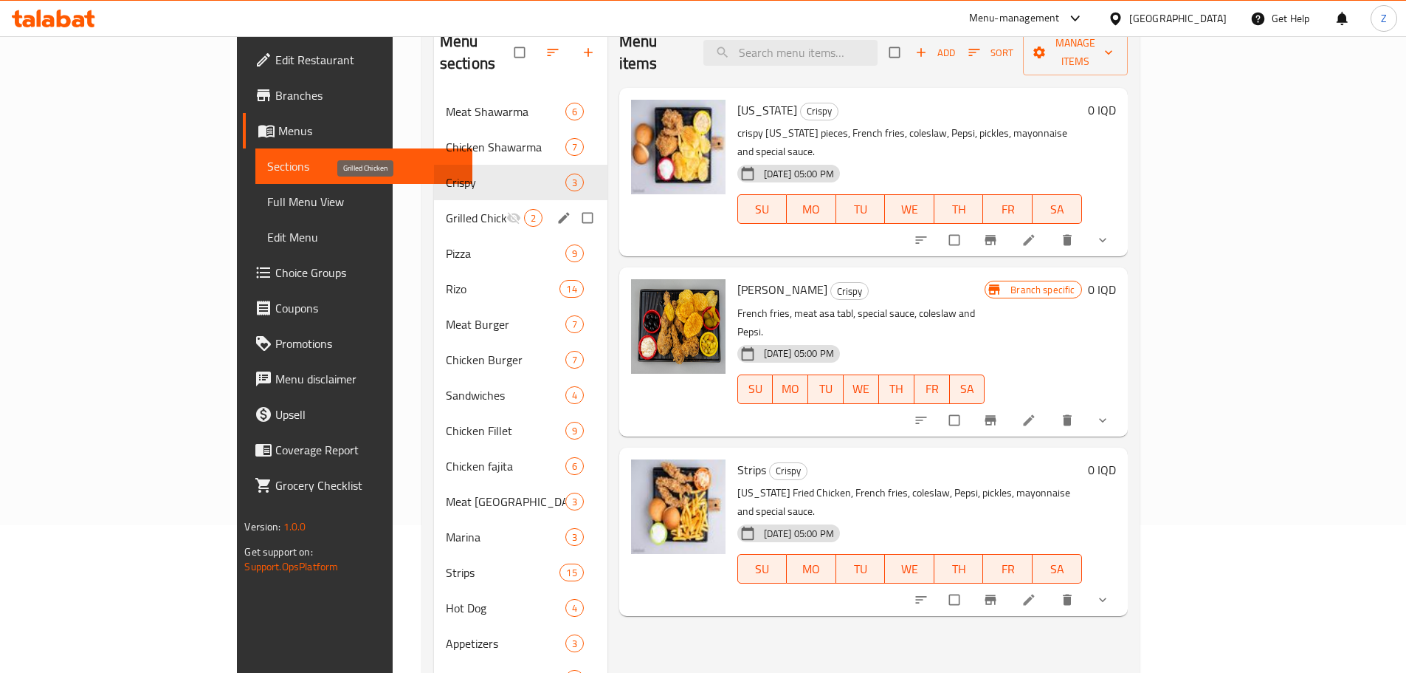
click at [446, 209] on span "Grilled Chicken" at bounding box center [476, 218] width 61 height 18
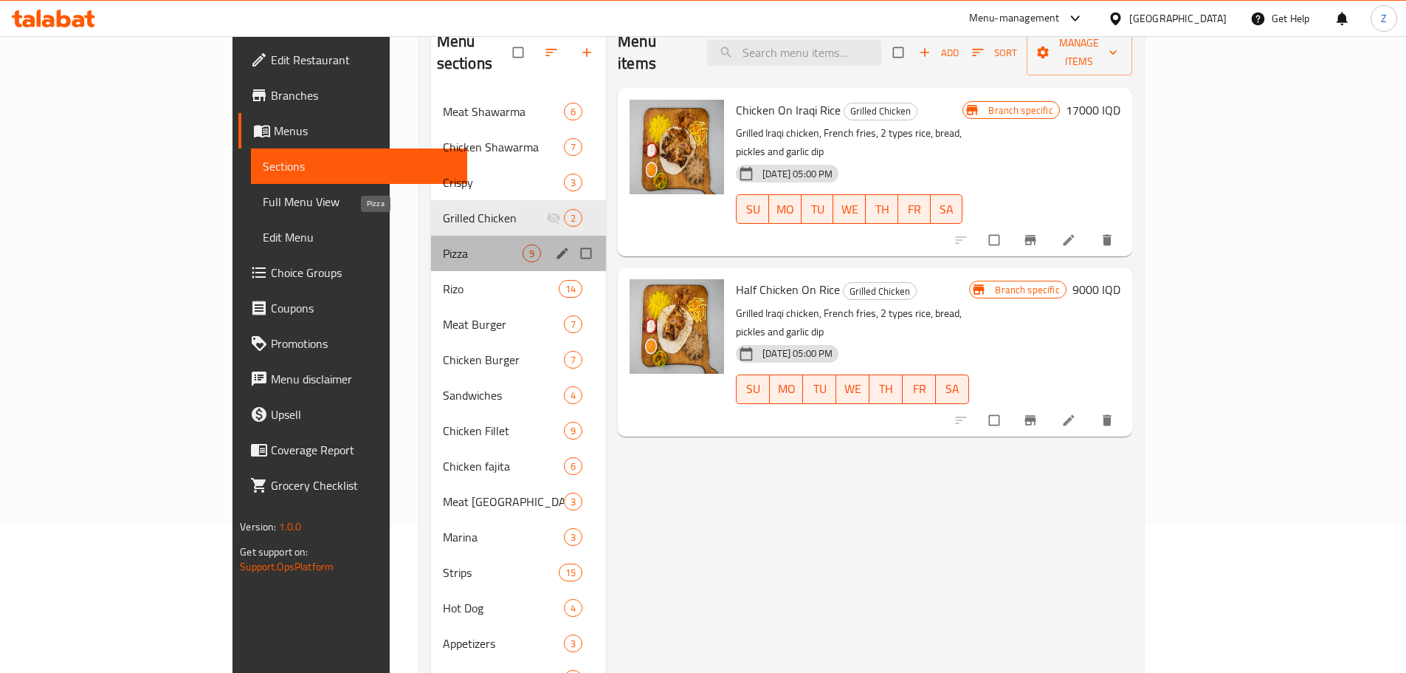
click at [443, 244] on span "Pizza" at bounding box center [483, 253] width 80 height 18
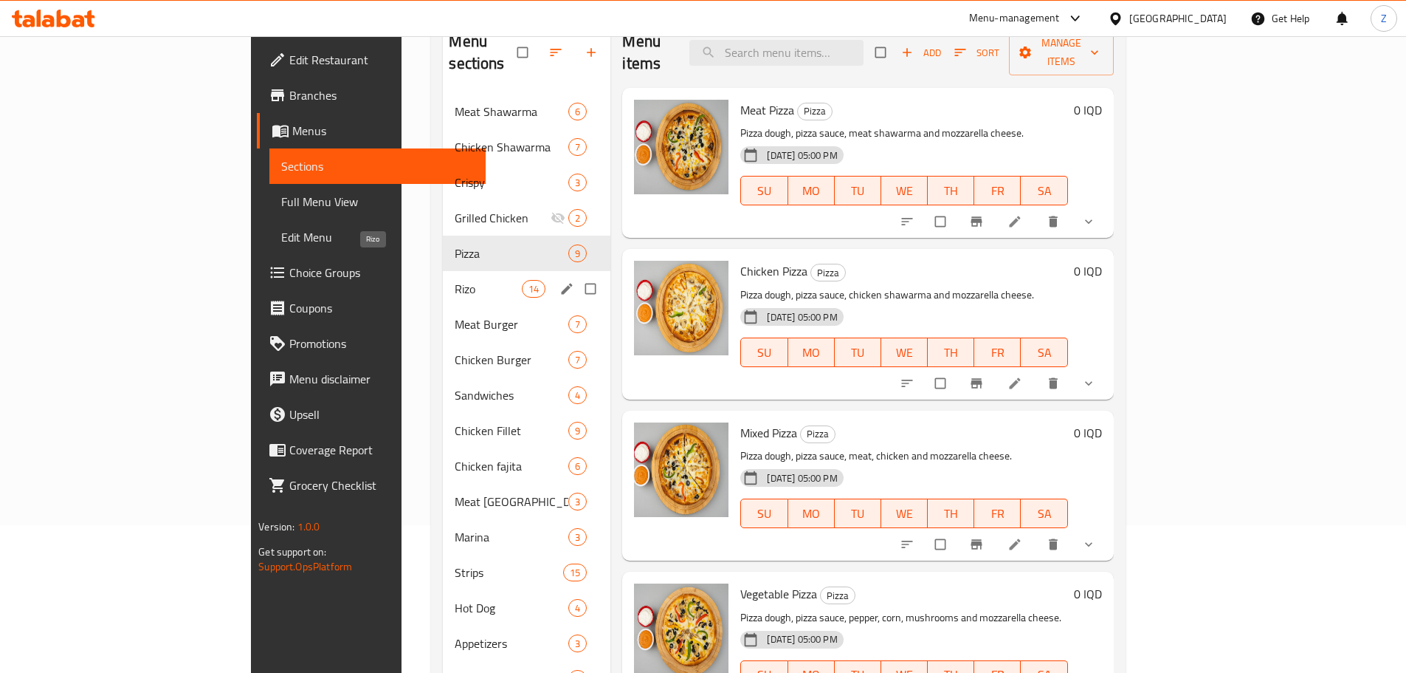
click at [455, 280] on span "Rizo" at bounding box center [488, 289] width 67 height 18
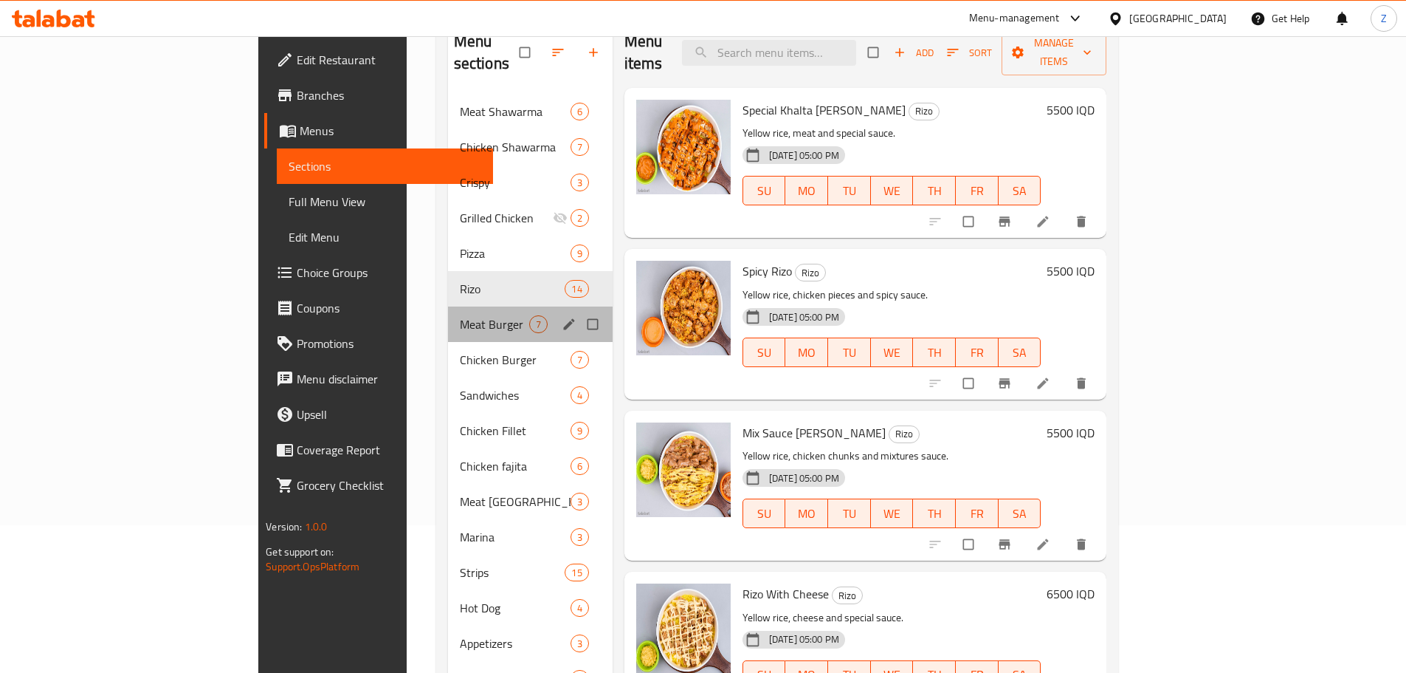
click at [448, 306] on div "Meat Burger 7" at bounding box center [530, 323] width 165 height 35
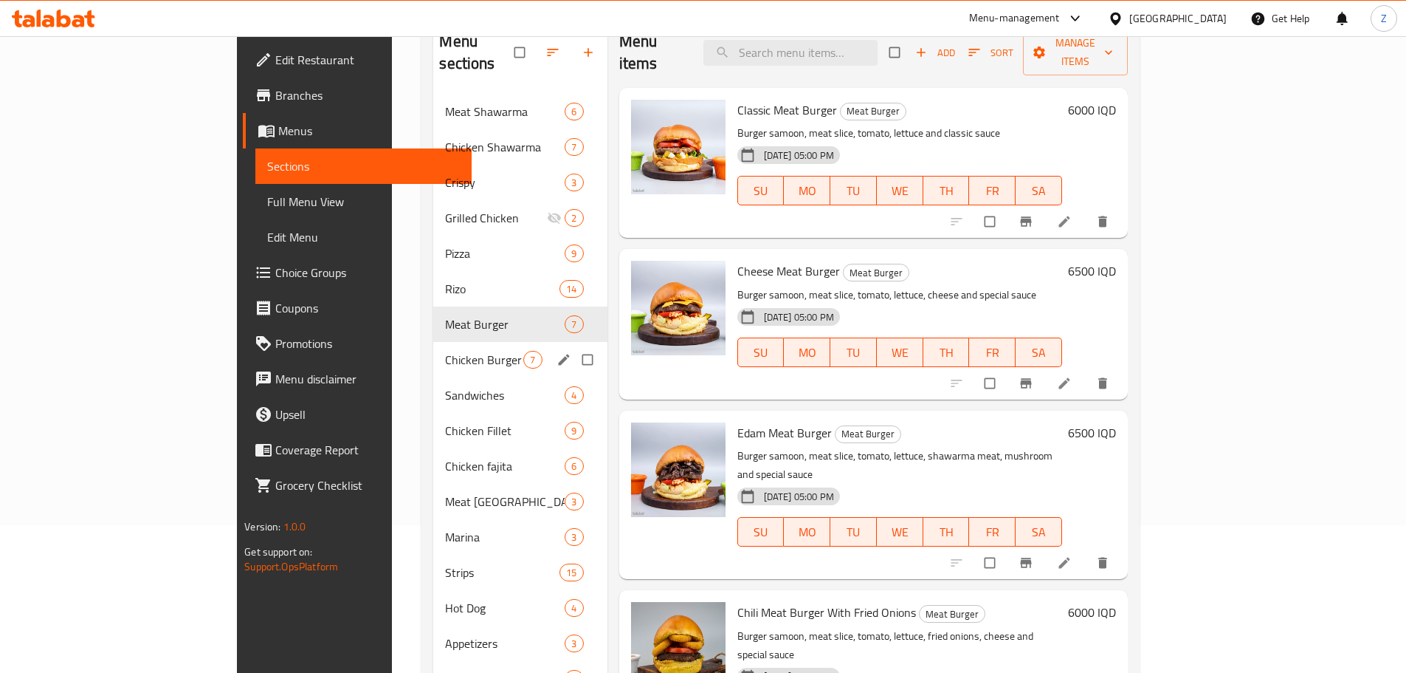
click at [433, 342] on div "Chicken Burger 7" at bounding box center [519, 359] width 173 height 35
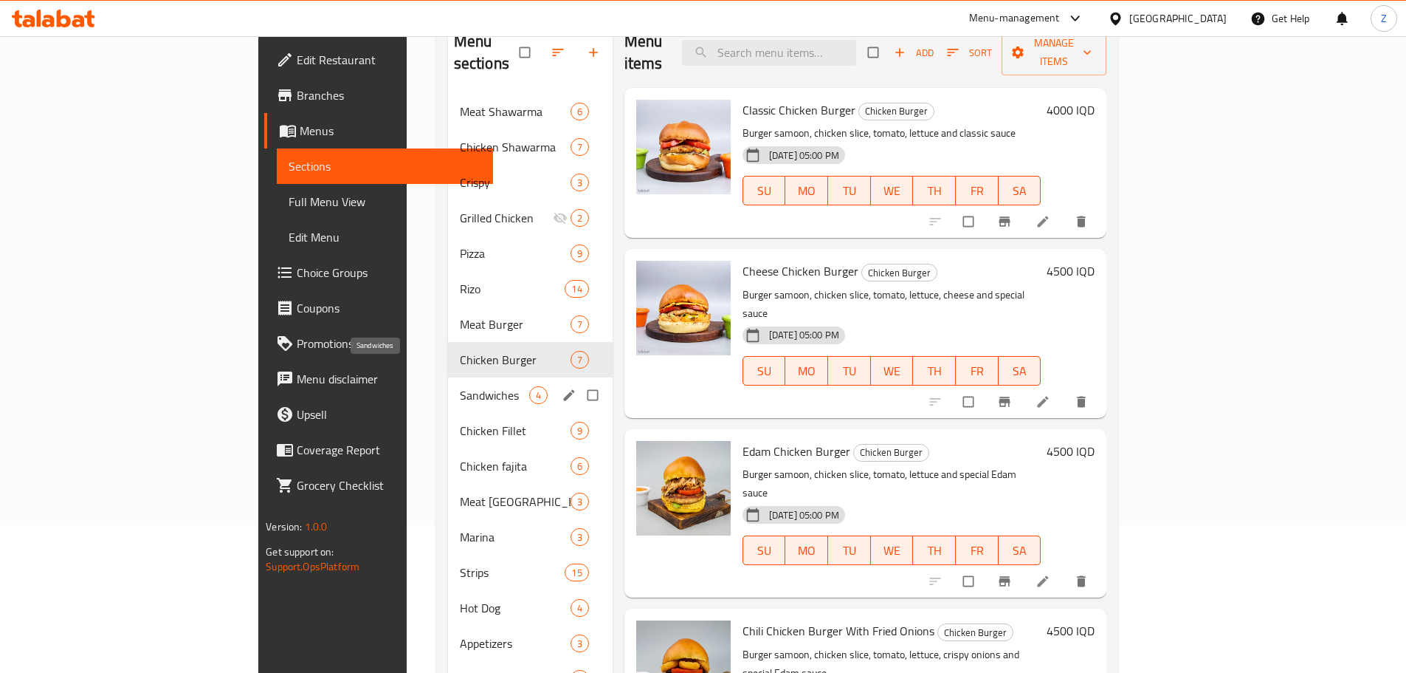
click at [460, 386] on span "Sandwiches" at bounding box center [494, 395] width 69 height 18
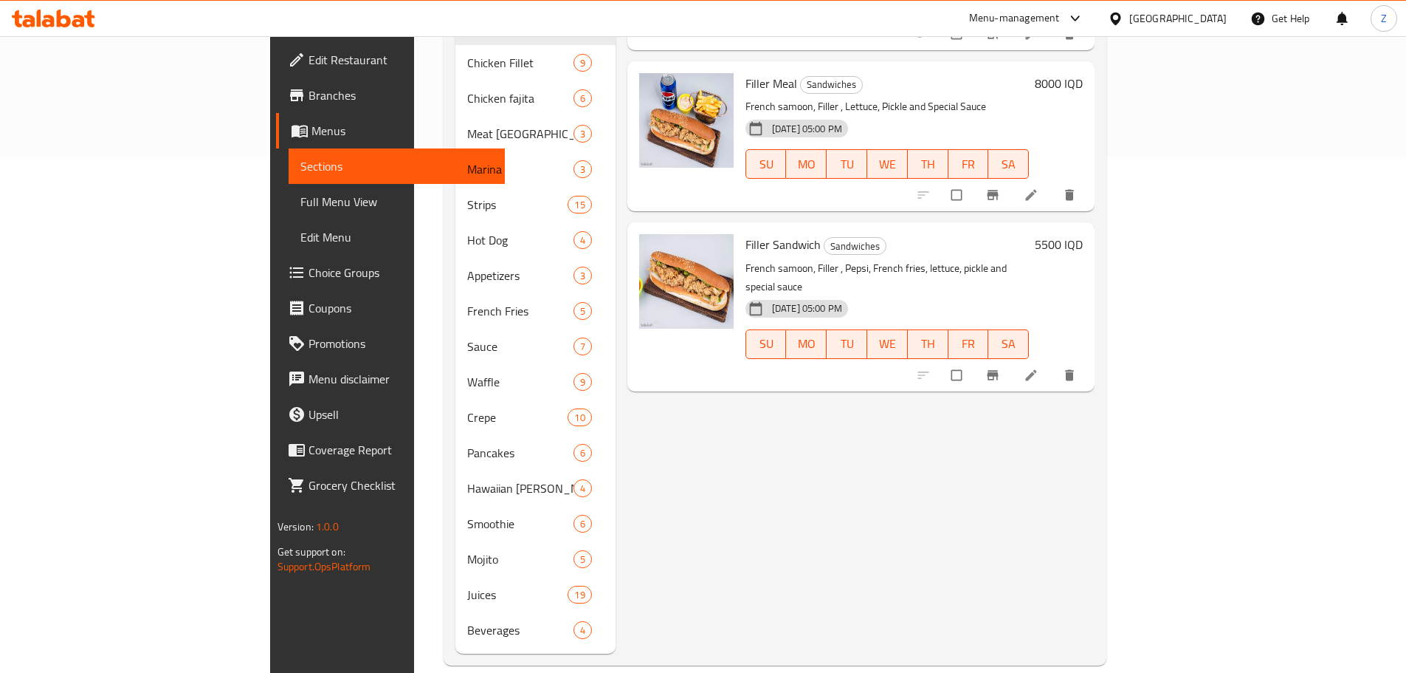
scroll to position [294, 0]
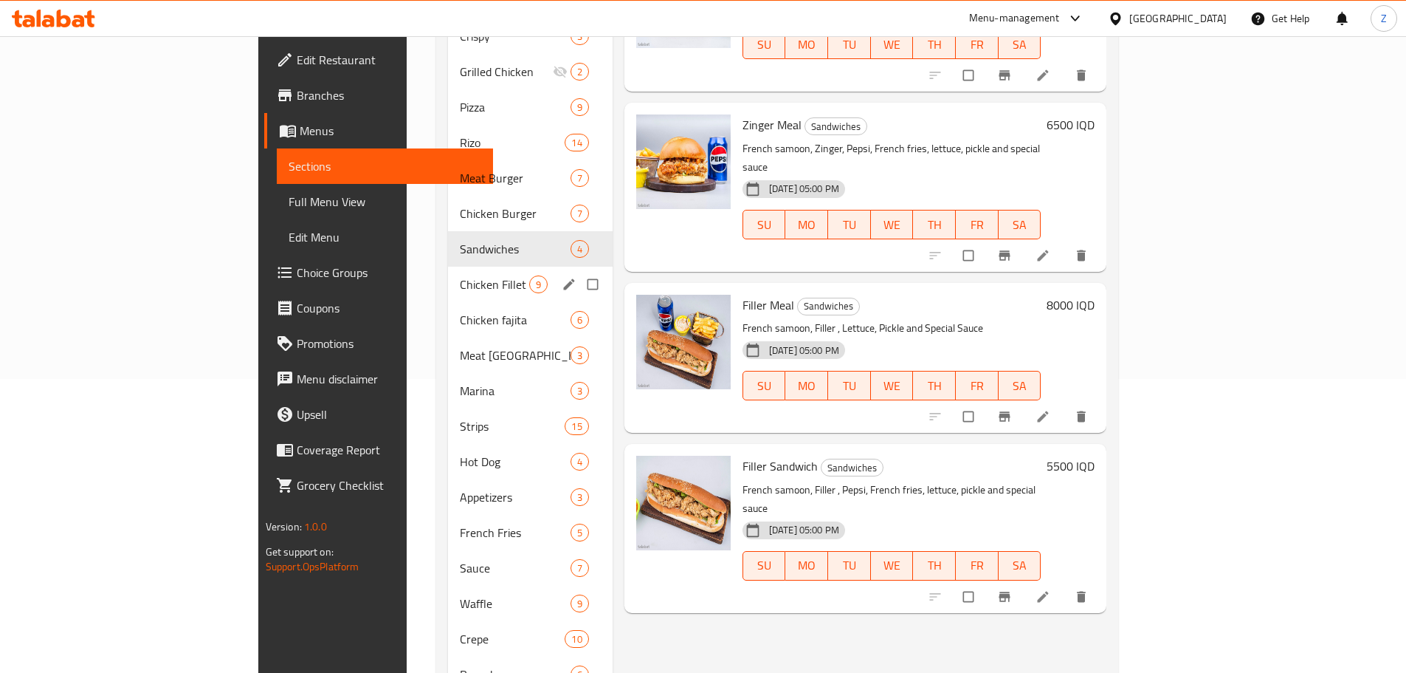
click at [448, 275] on div "Chicken Fillet 9" at bounding box center [530, 284] width 165 height 35
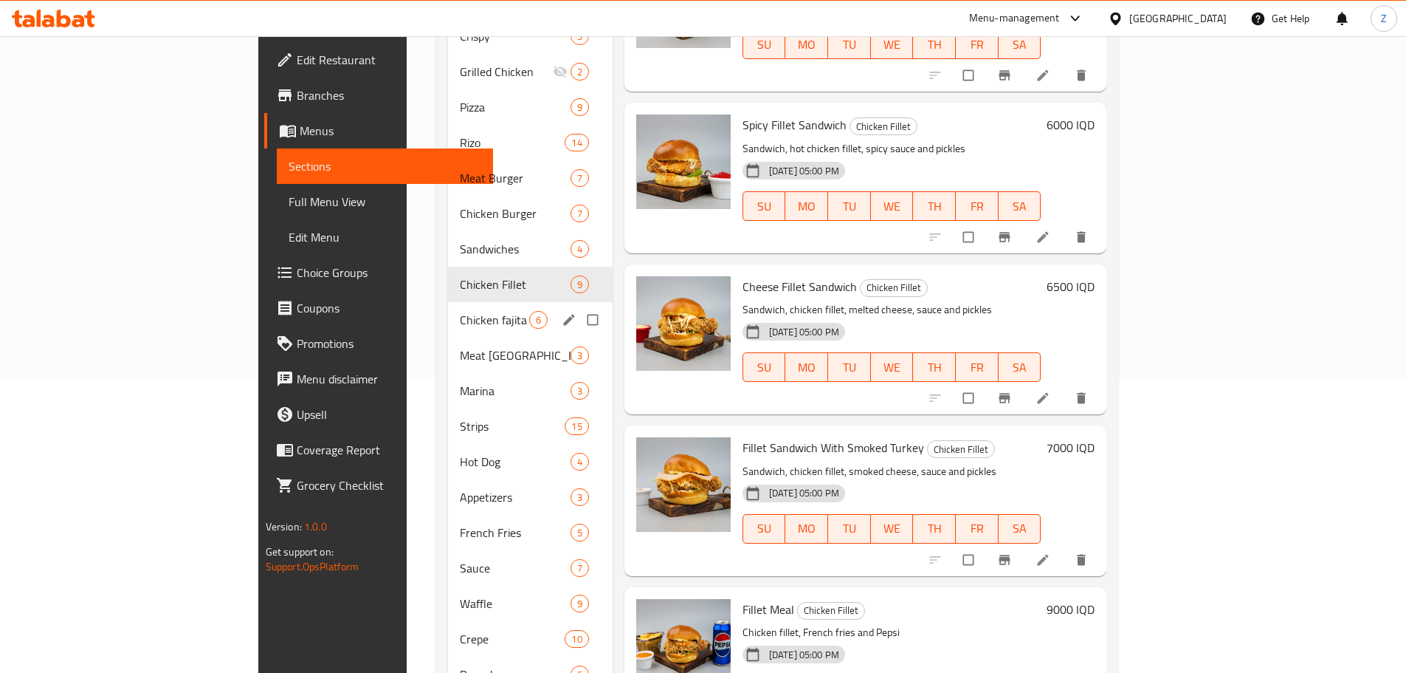
click at [460, 311] on span "Chicken fajita" at bounding box center [494, 320] width 69 height 18
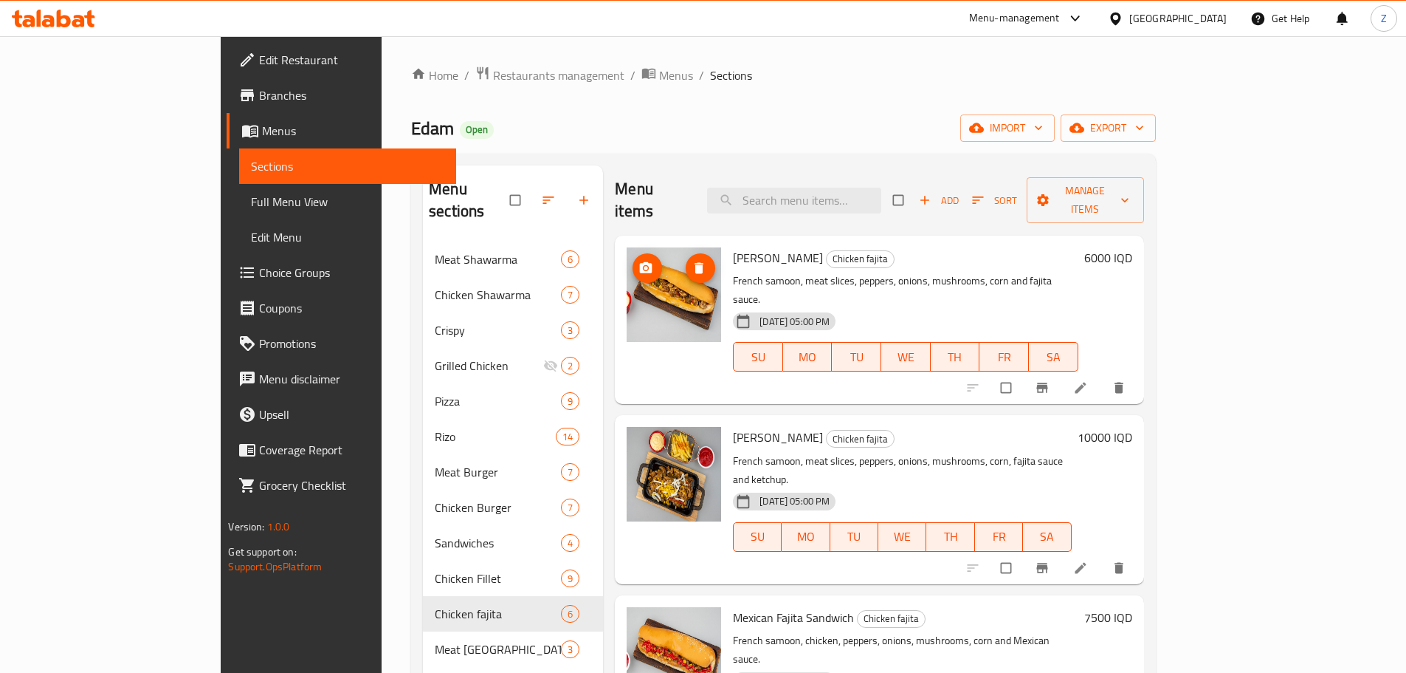
click at [633, 253] on button "upload picture" at bounding box center [648, 268] width 30 height 30
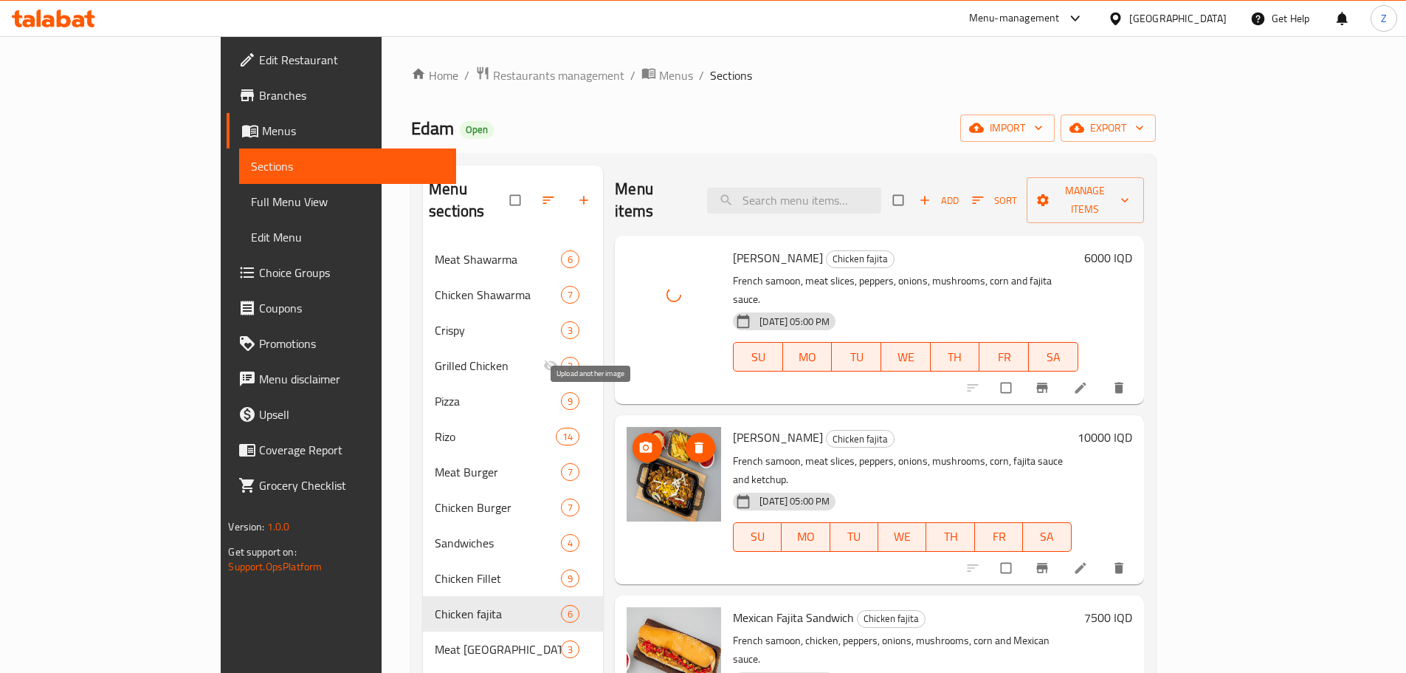
click at [640, 441] on icon "upload picture" at bounding box center [646, 446] width 13 height 11
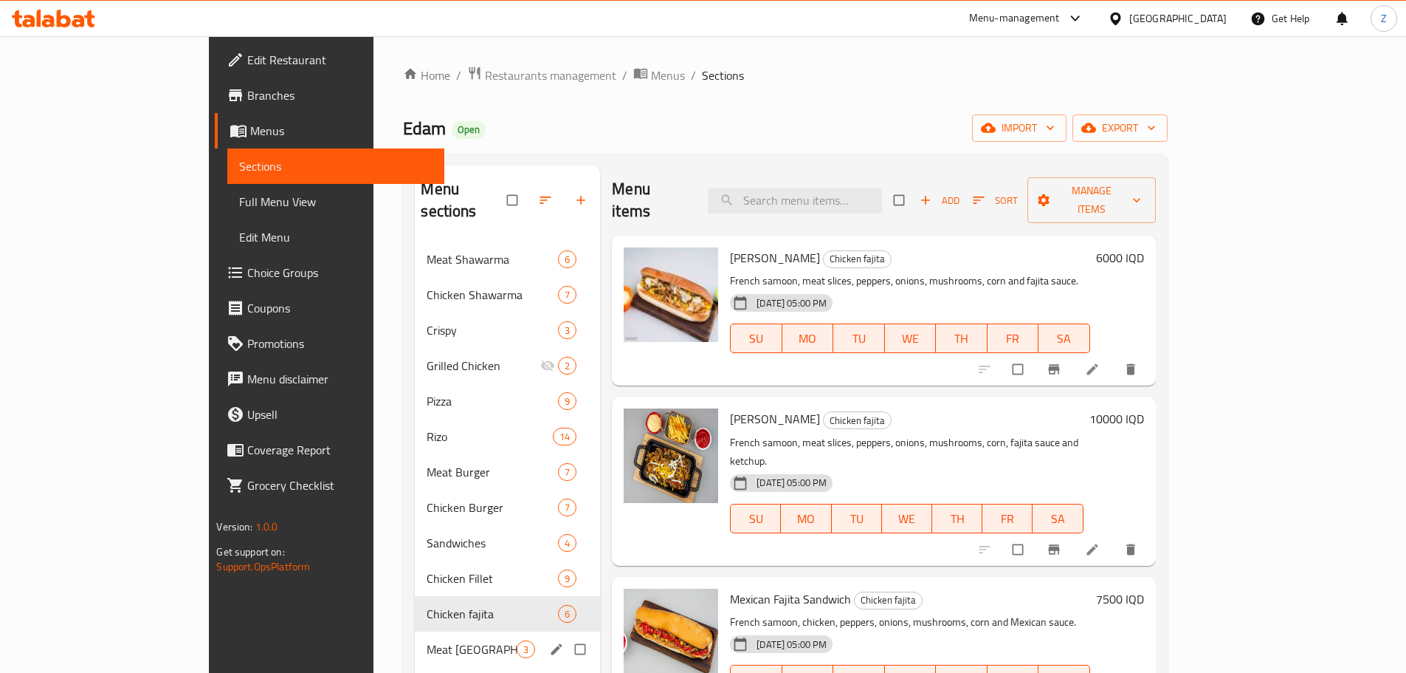
click at [415, 631] on div "Meat [GEOGRAPHIC_DATA] 3" at bounding box center [507, 648] width 185 height 35
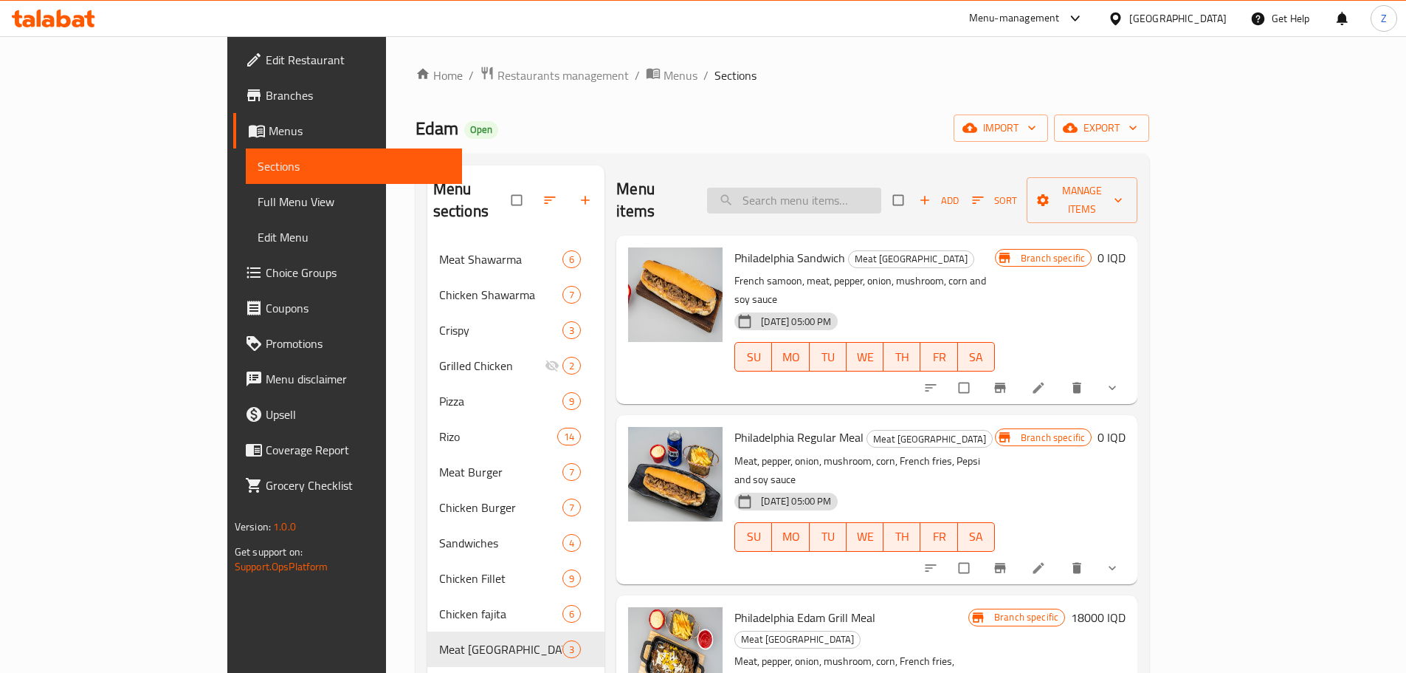
click at [848, 199] on input "search" at bounding box center [794, 201] width 174 height 26
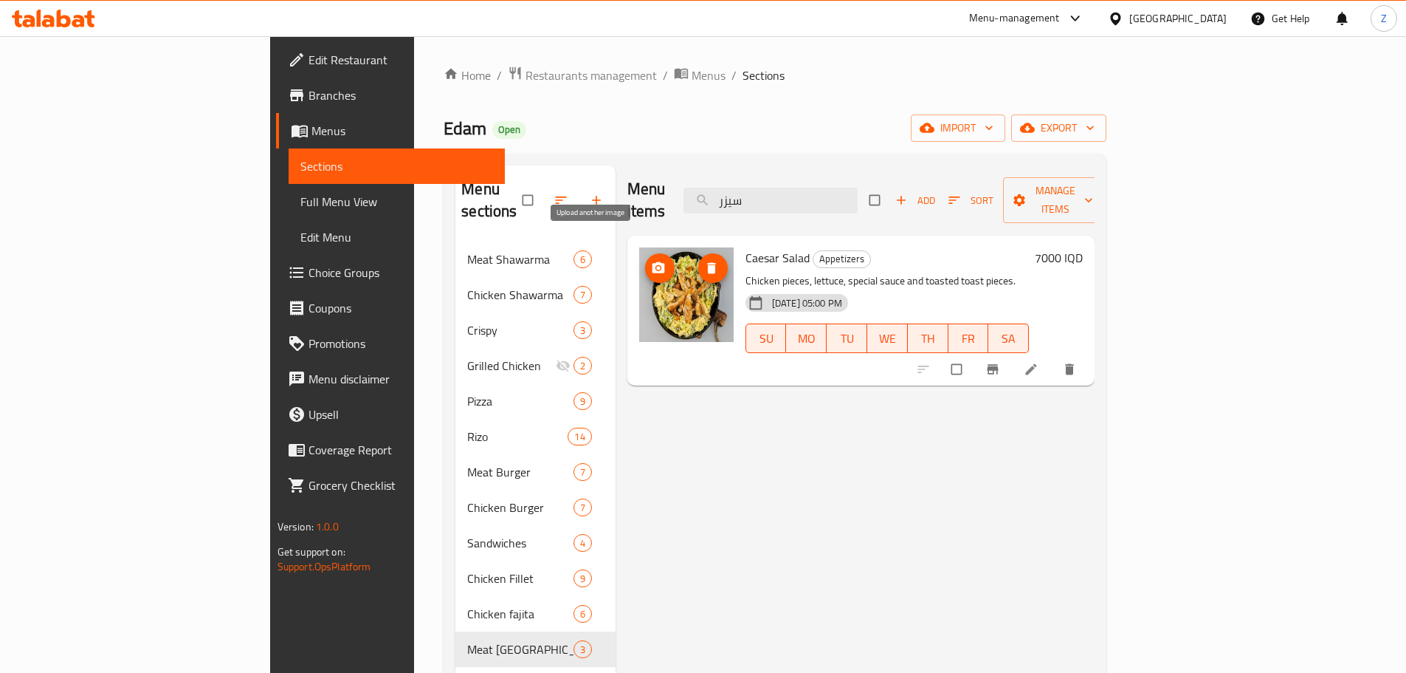
click at [652, 262] on icon "upload picture" at bounding box center [658, 267] width 13 height 11
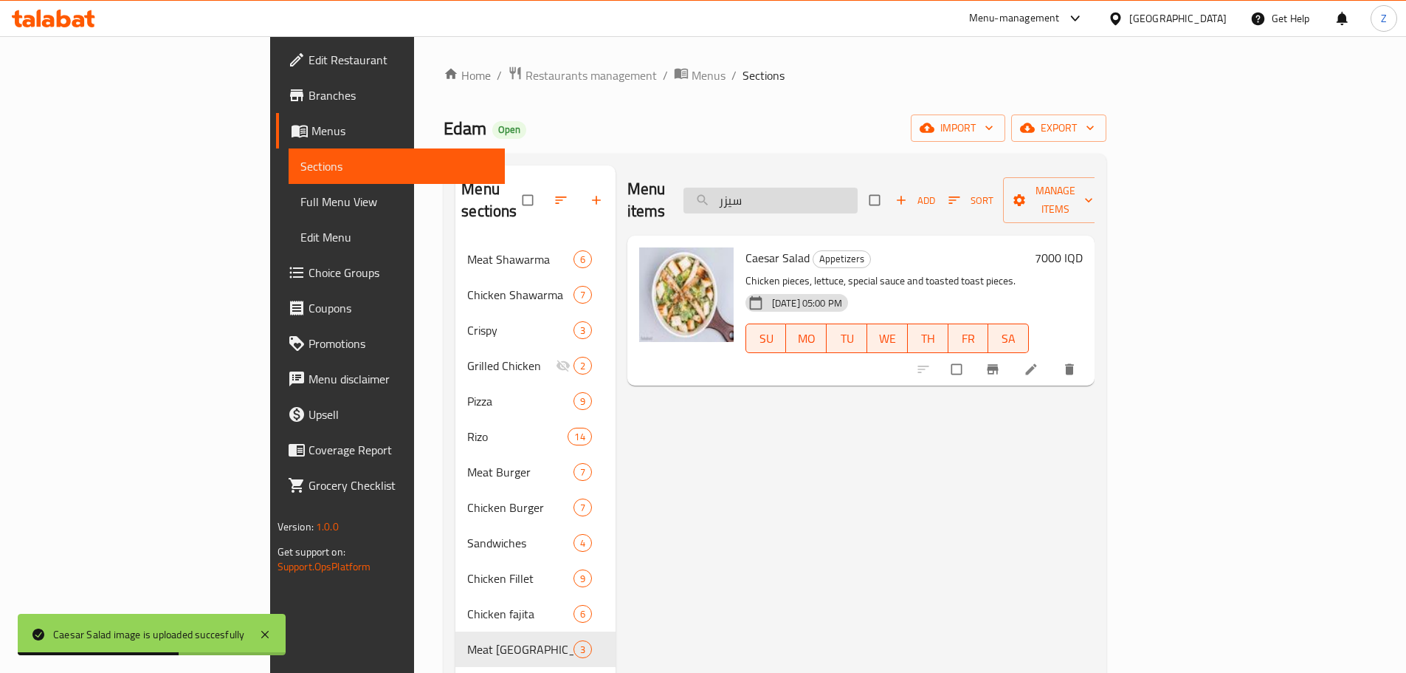
click at [858, 188] on input "سيزر" at bounding box center [771, 201] width 174 height 26
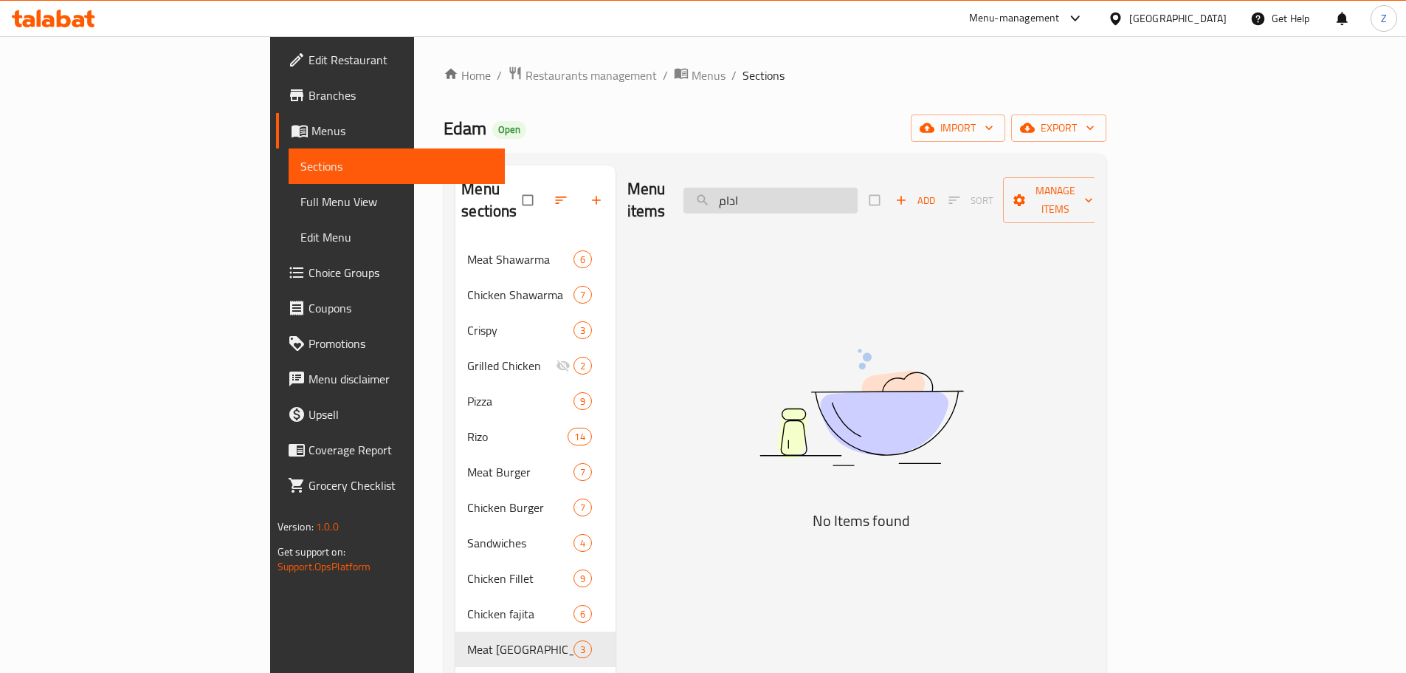
click at [858, 188] on input "ادام" at bounding box center [771, 201] width 174 height 26
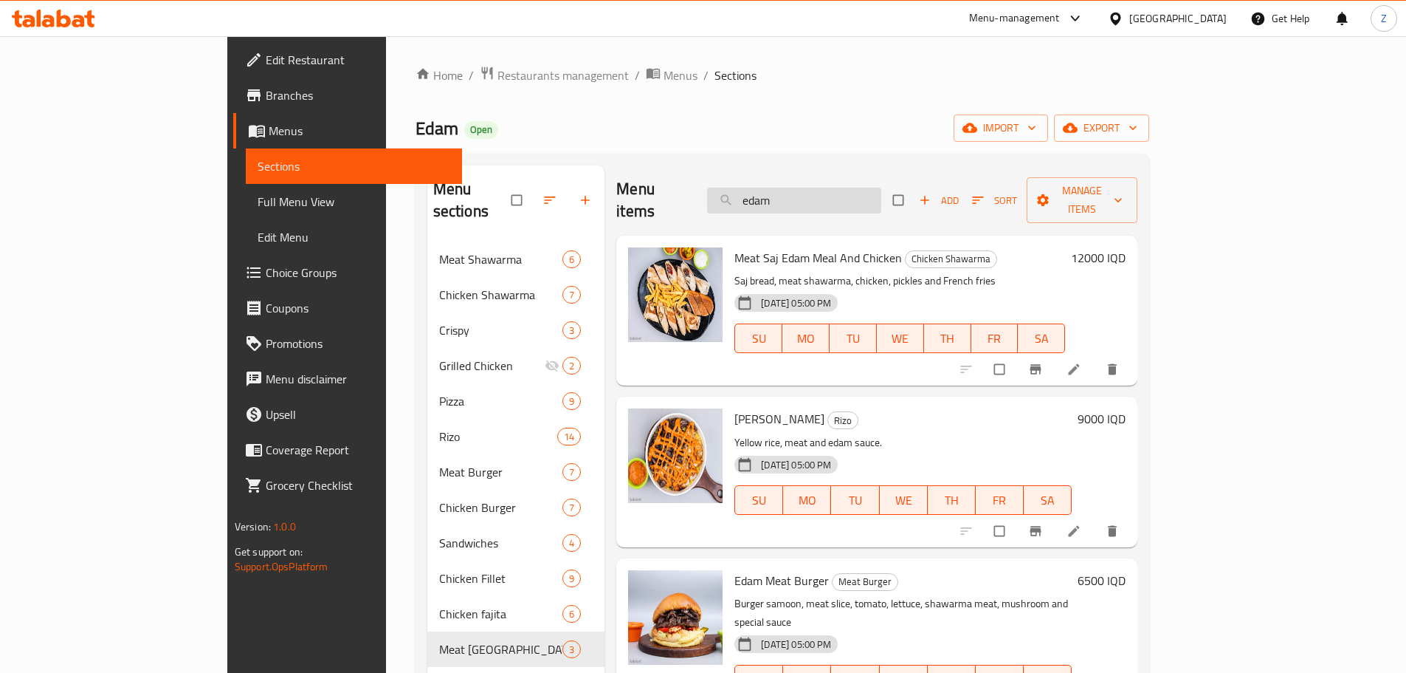
click at [858, 188] on input "edam" at bounding box center [794, 201] width 174 height 26
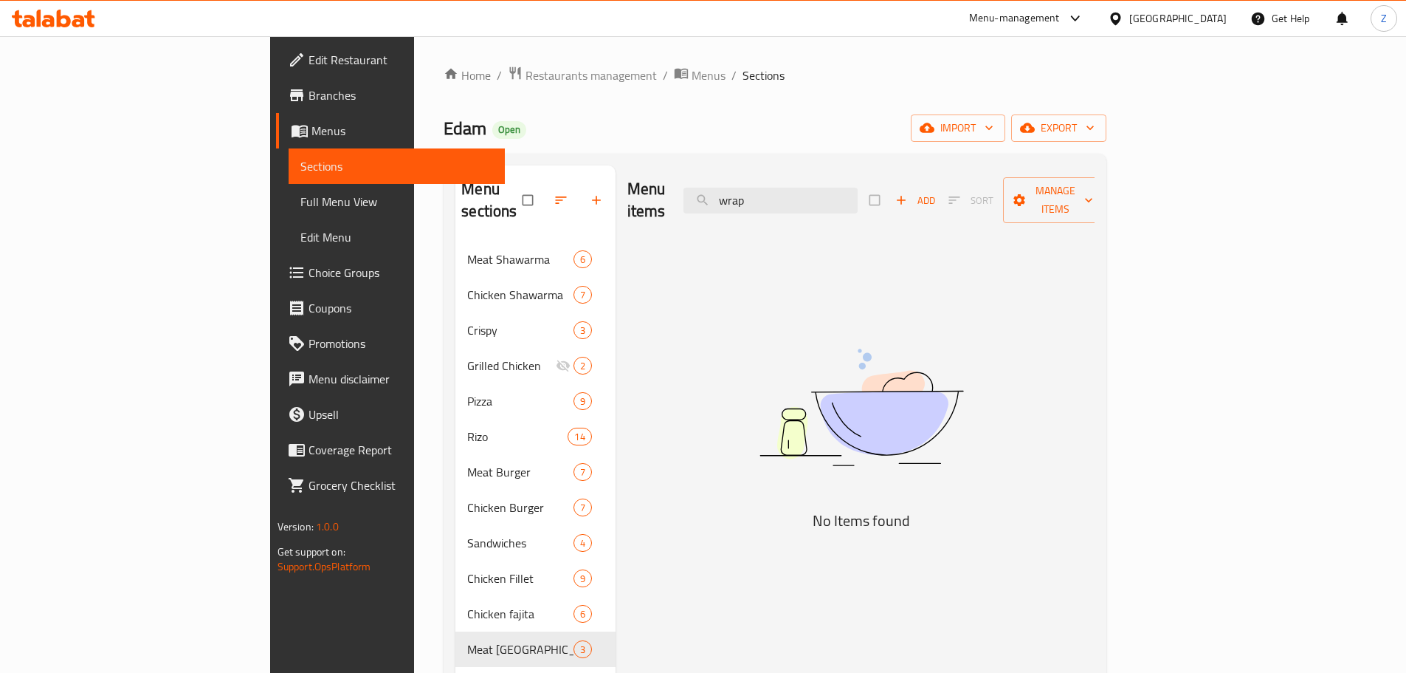
type input "wrap"
click at [692, 66] on span "Menus" at bounding box center [709, 75] width 34 height 18
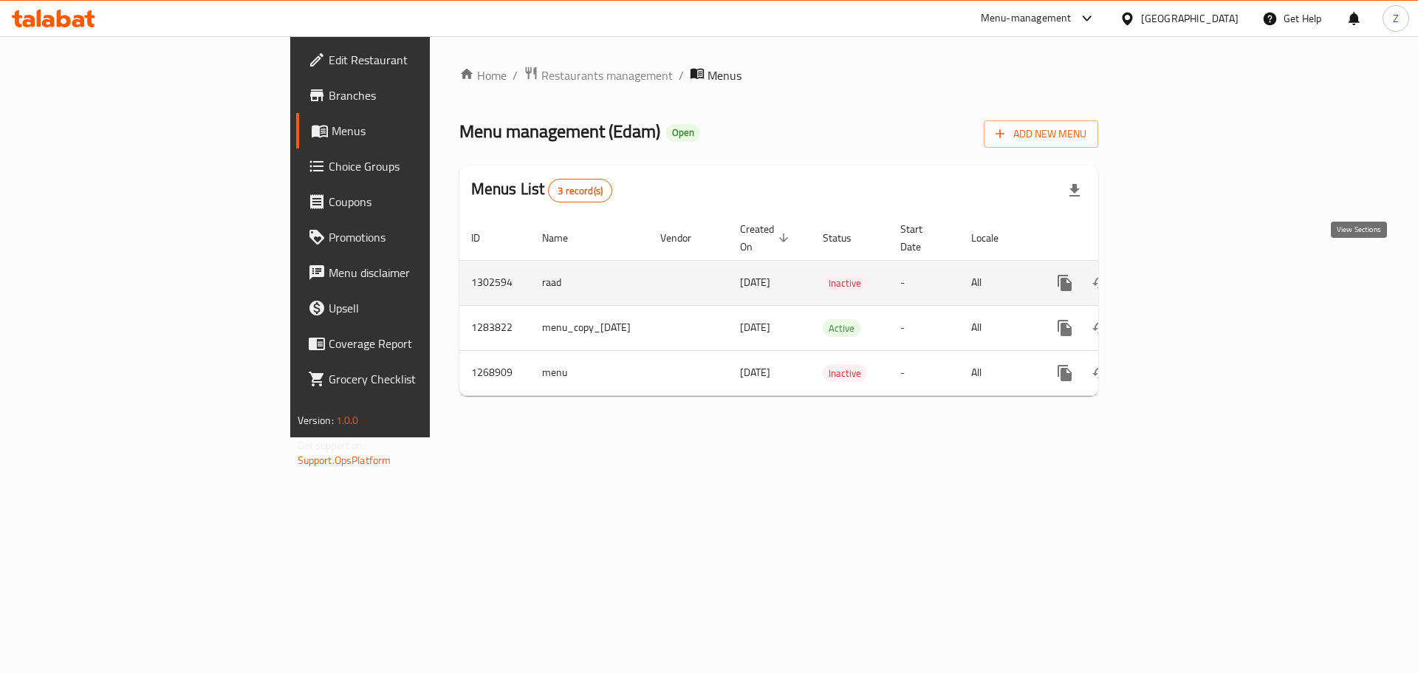
click at [1180, 274] on icon "enhanced table" at bounding box center [1171, 283] width 18 height 18
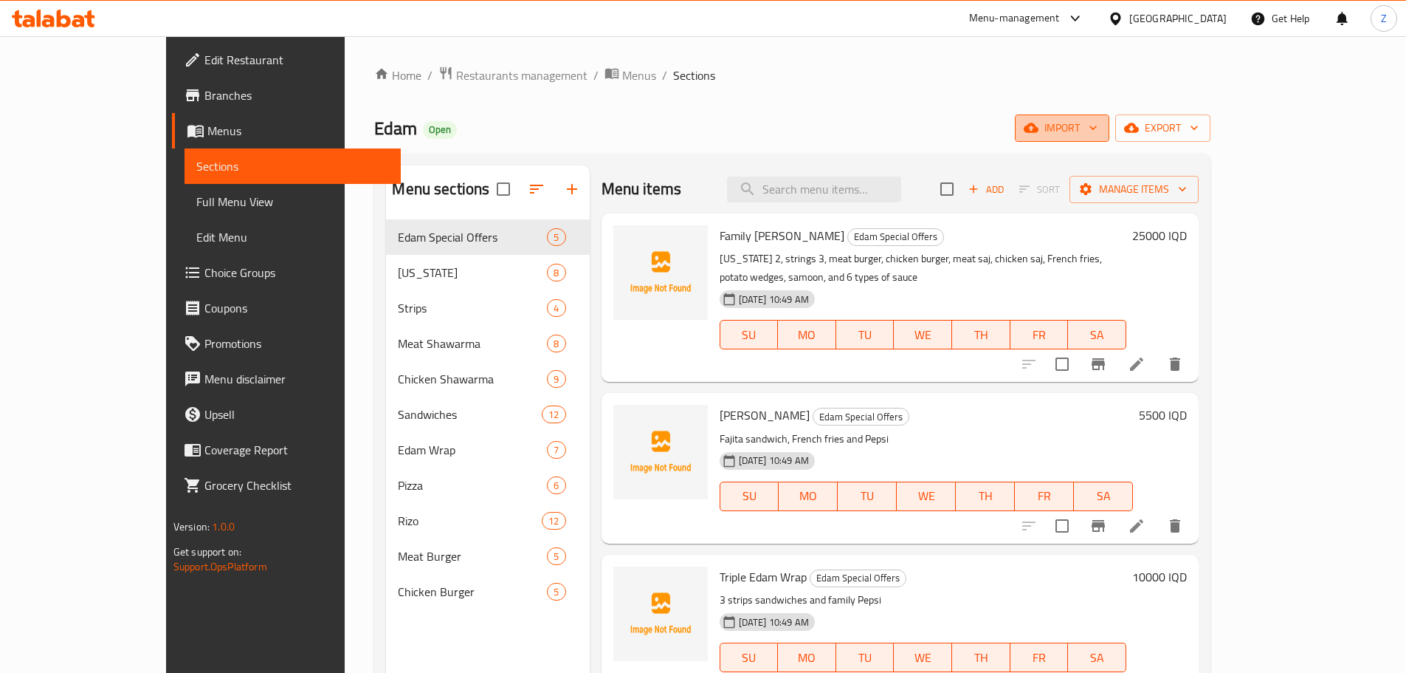
click at [1101, 133] on icon "button" at bounding box center [1093, 127] width 15 height 15
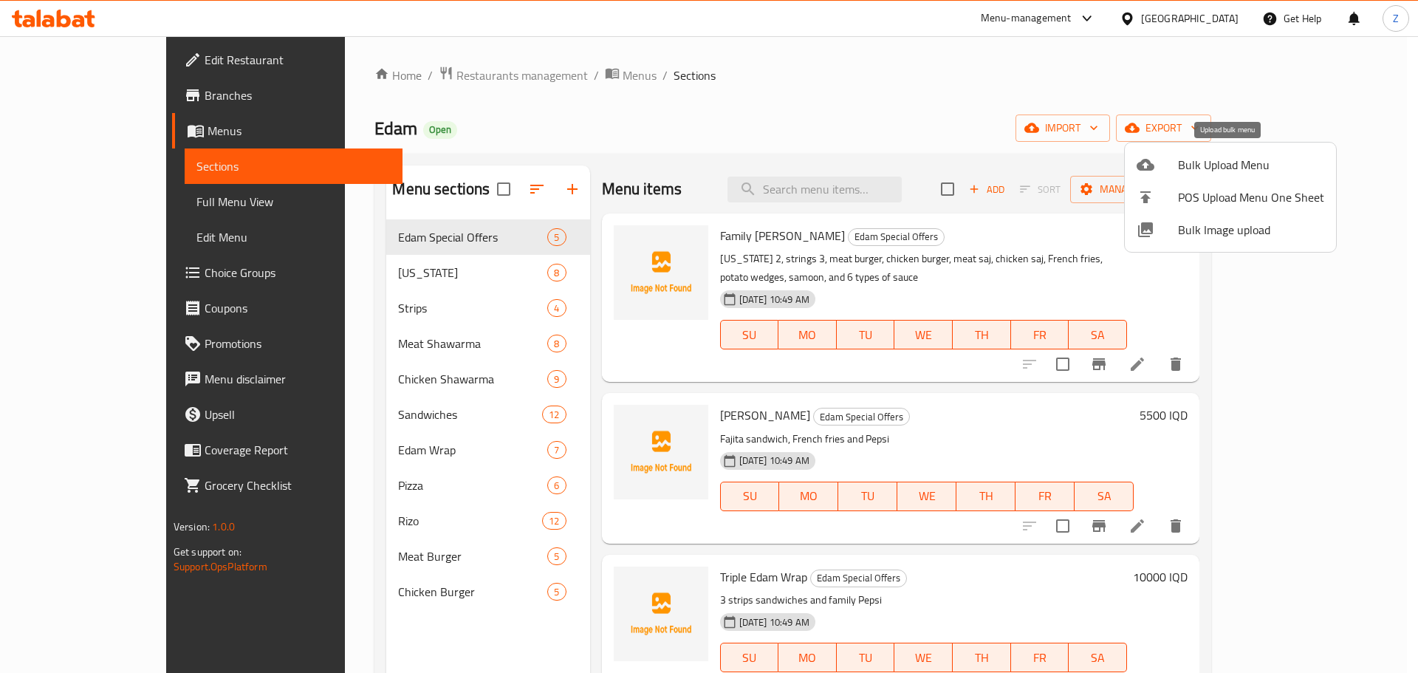
click at [1232, 159] on span "Bulk Upload Menu" at bounding box center [1251, 165] width 146 height 18
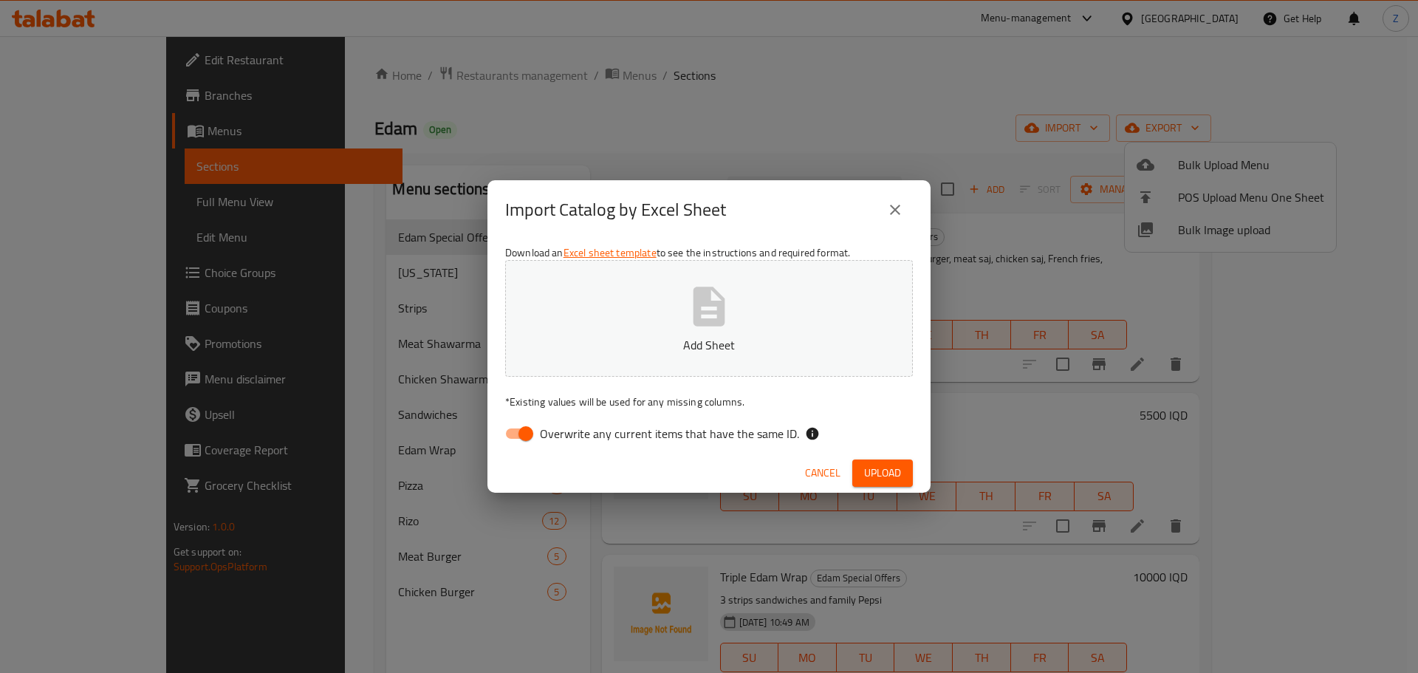
click at [899, 204] on icon "close" at bounding box center [895, 210] width 18 height 18
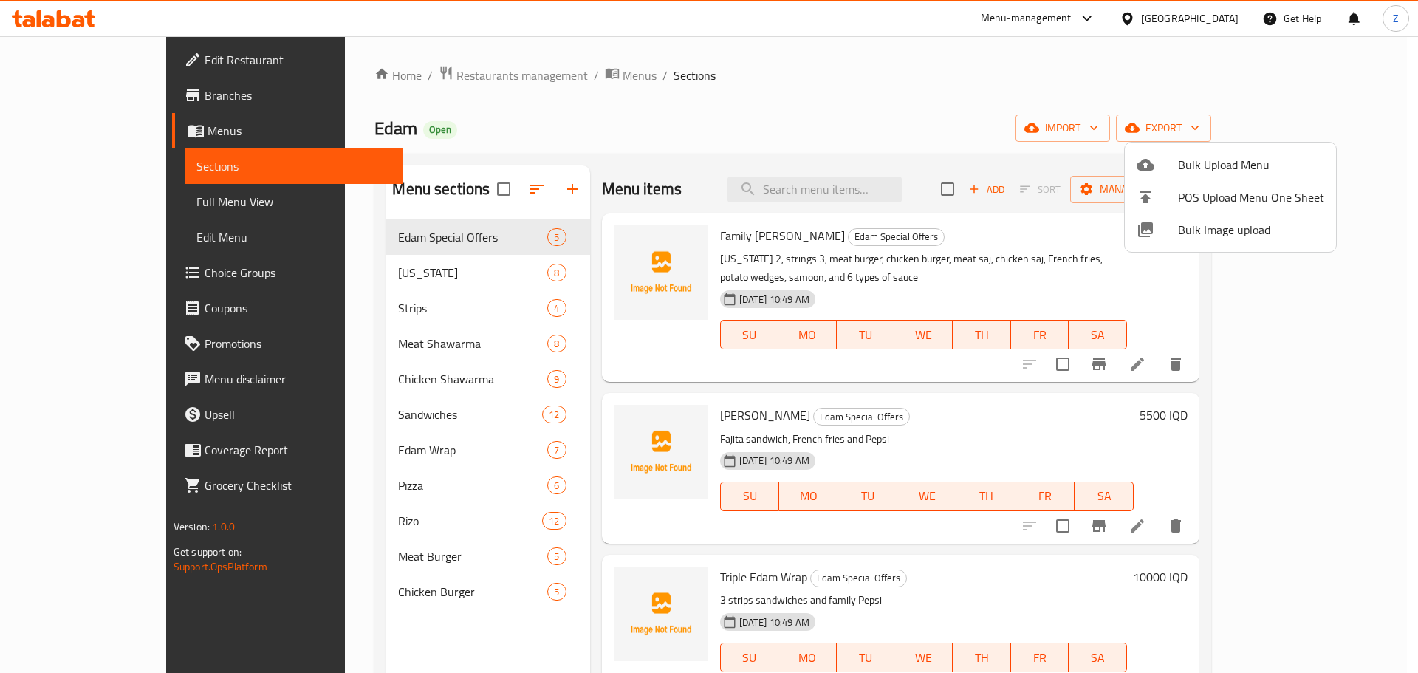
click at [1219, 236] on span "Bulk Image upload" at bounding box center [1251, 230] width 146 height 18
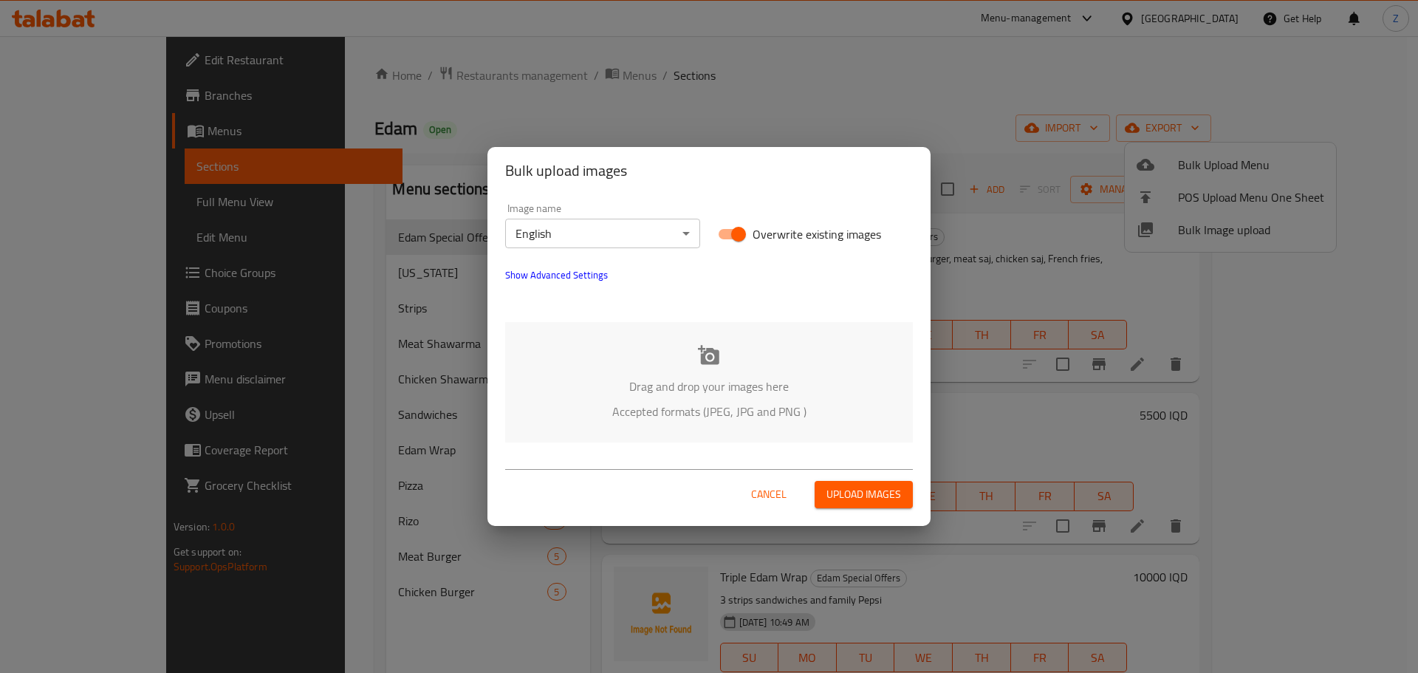
click at [757, 355] on div "Drag and drop your images here Accepted formats (JPEG, JPG and PNG )" at bounding box center [709, 382] width 408 height 120
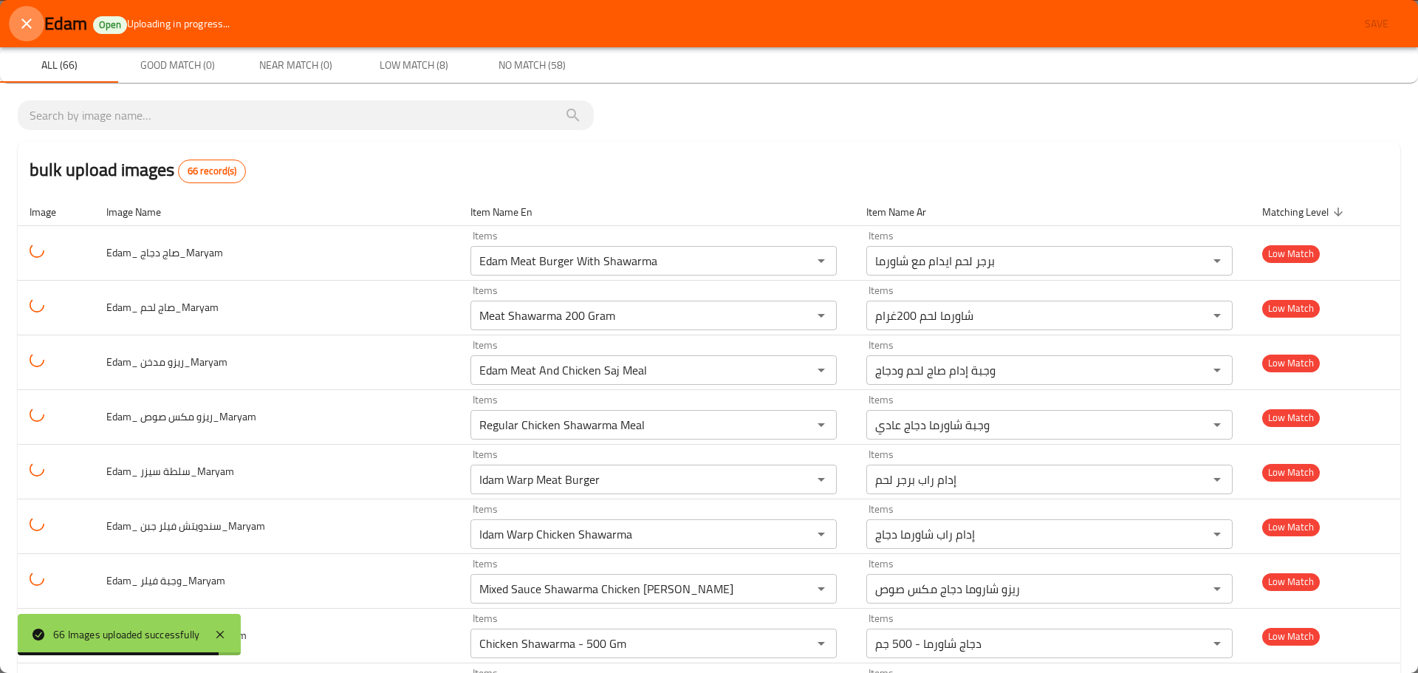
click at [15, 21] on button "close" at bounding box center [26, 23] width 35 height 35
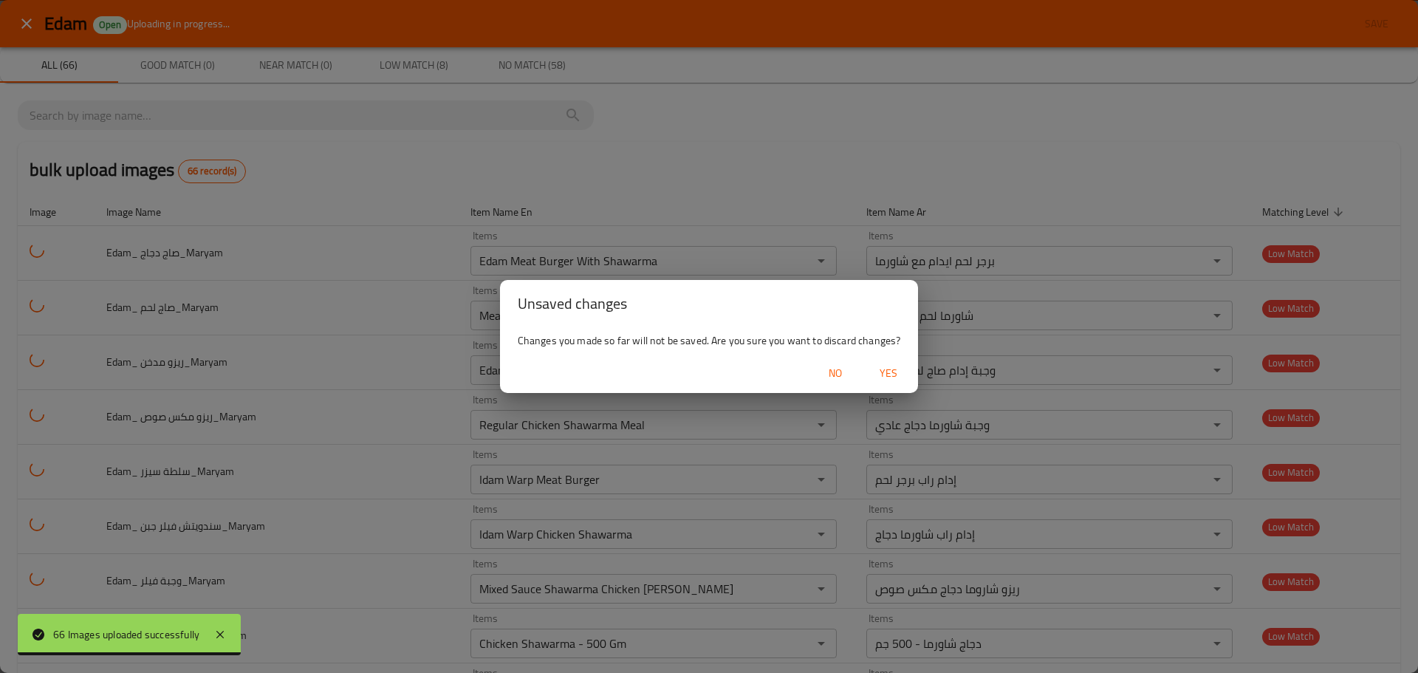
click at [876, 366] on span "Yes" at bounding box center [887, 373] width 35 height 18
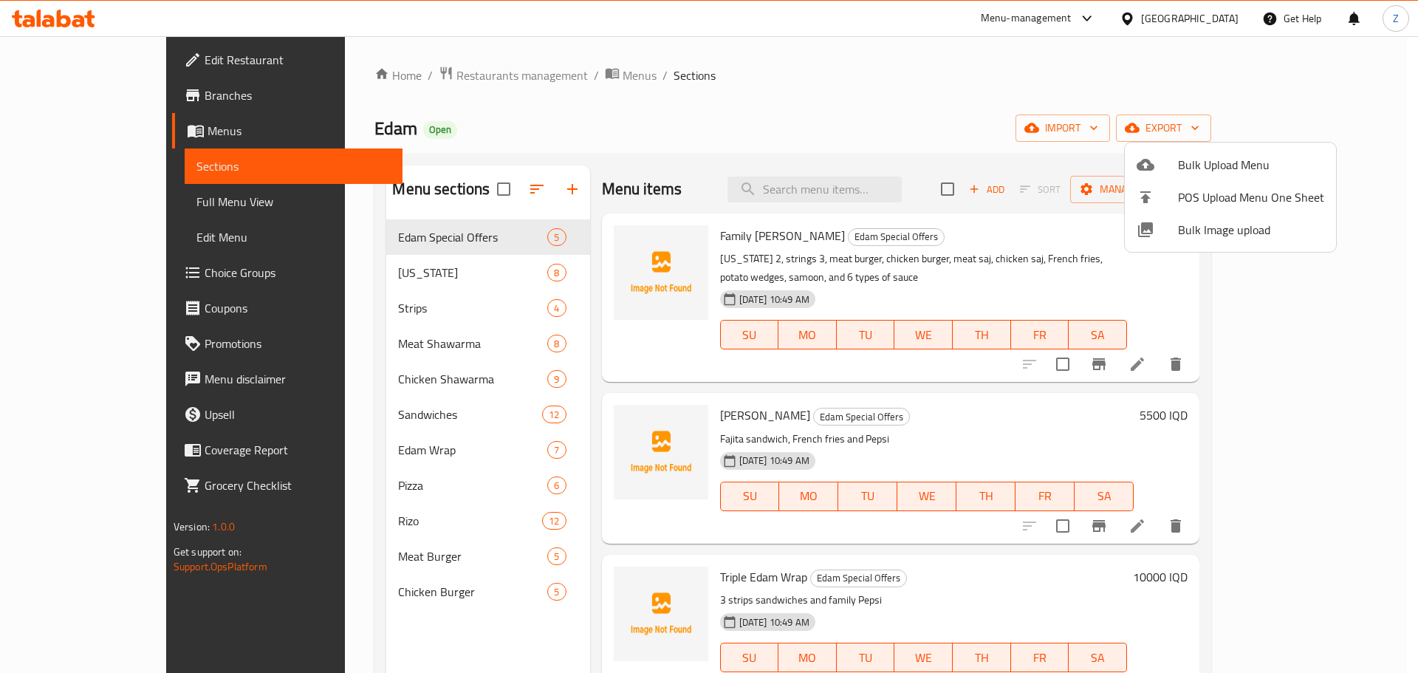
click at [371, 574] on div at bounding box center [709, 336] width 1418 height 673
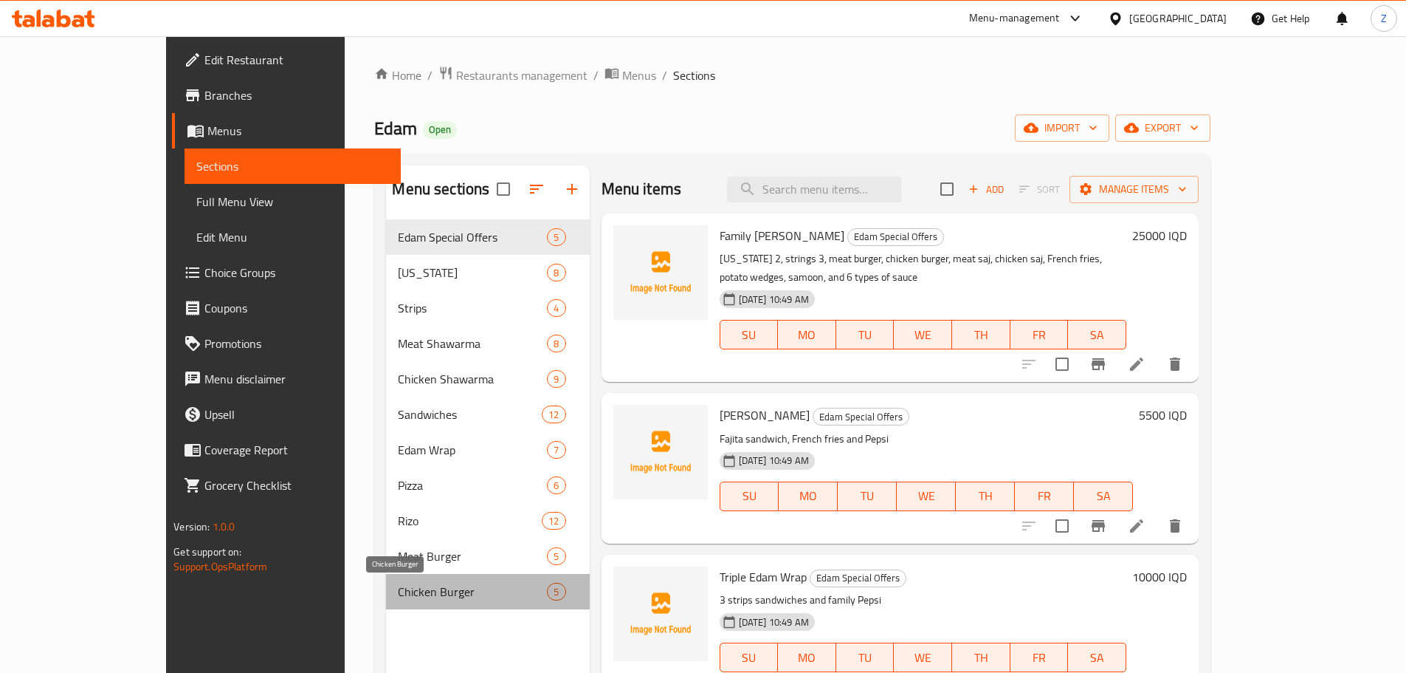
click at [398, 594] on span "Chicken Burger" at bounding box center [472, 592] width 149 height 18
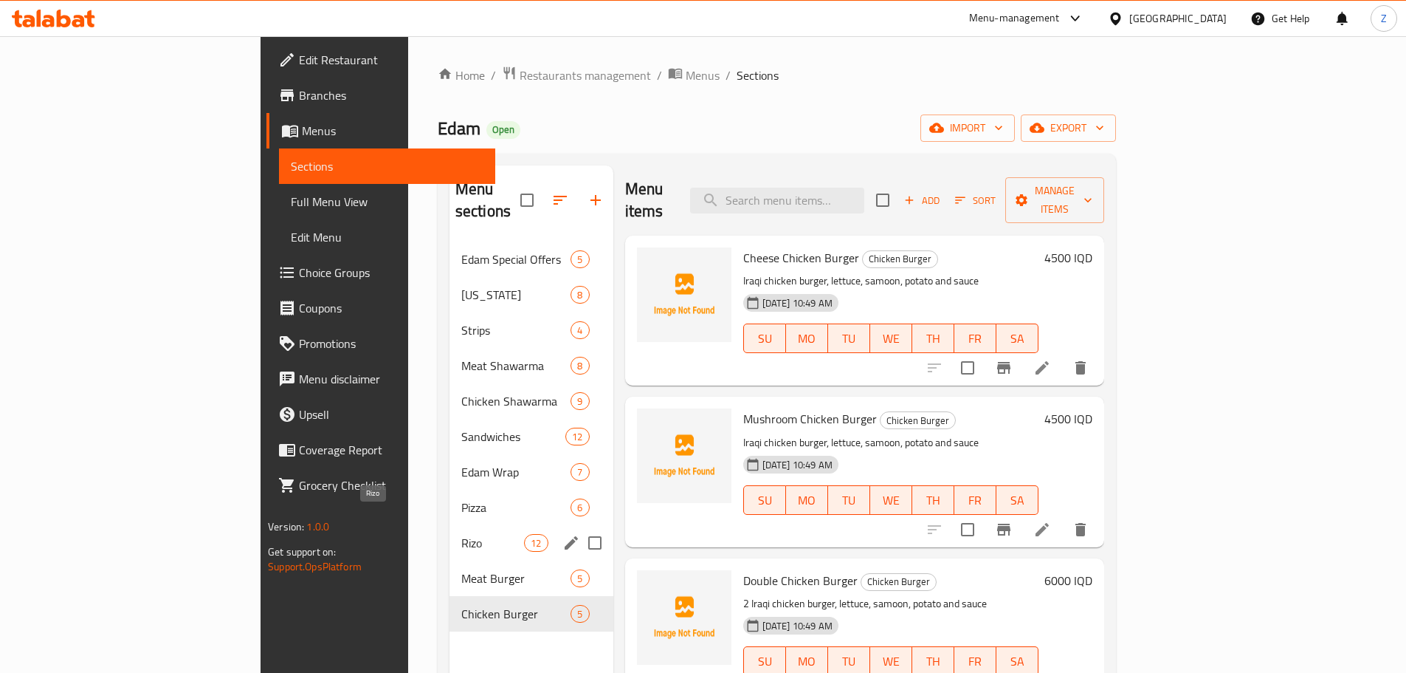
click at [461, 534] on span "Rizo" at bounding box center [492, 543] width 63 height 18
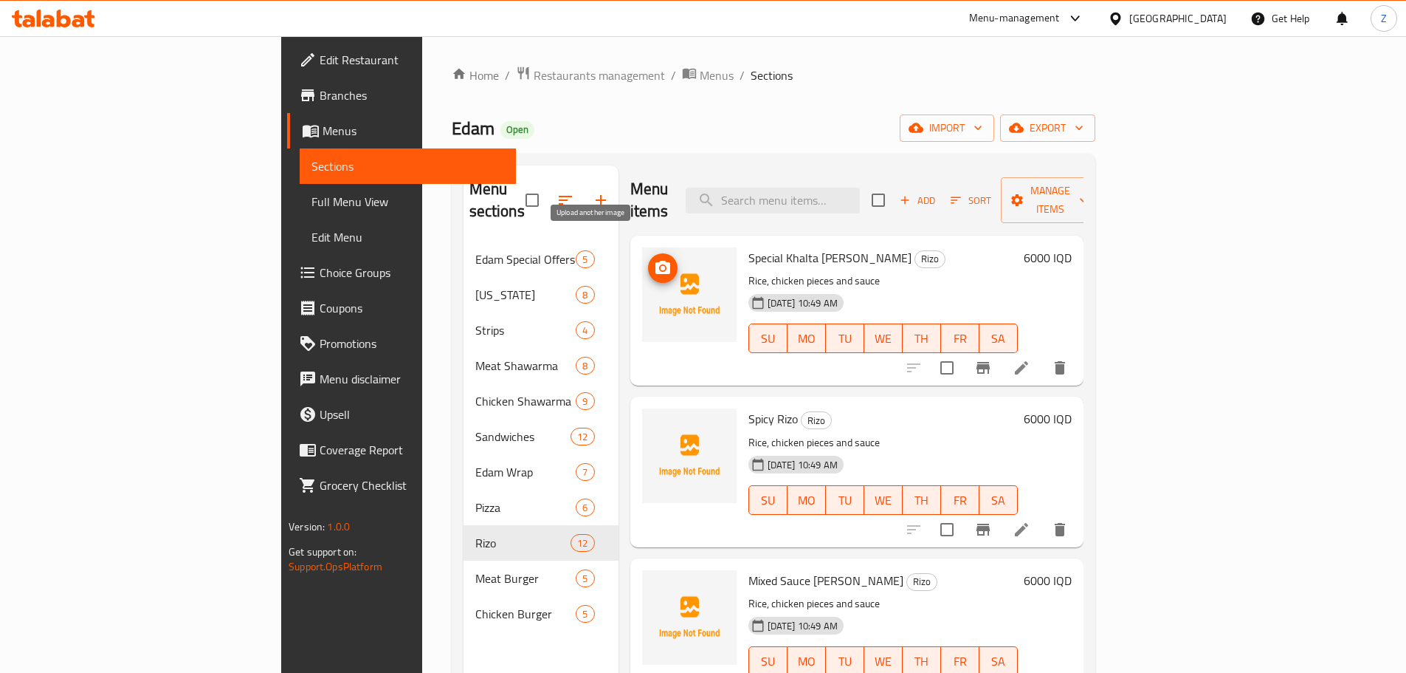
click at [654, 259] on icon "upload picture" at bounding box center [663, 268] width 18 height 18
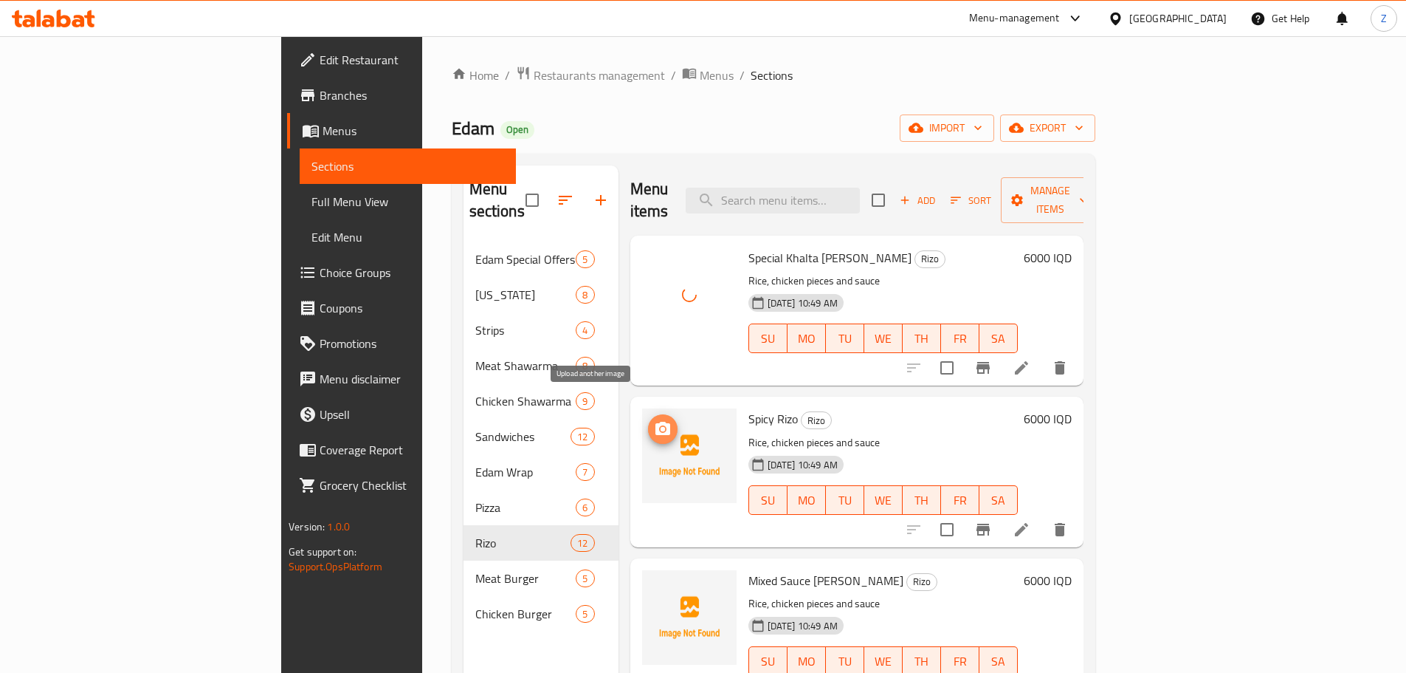
click at [648, 420] on span "upload picture" at bounding box center [663, 429] width 30 height 18
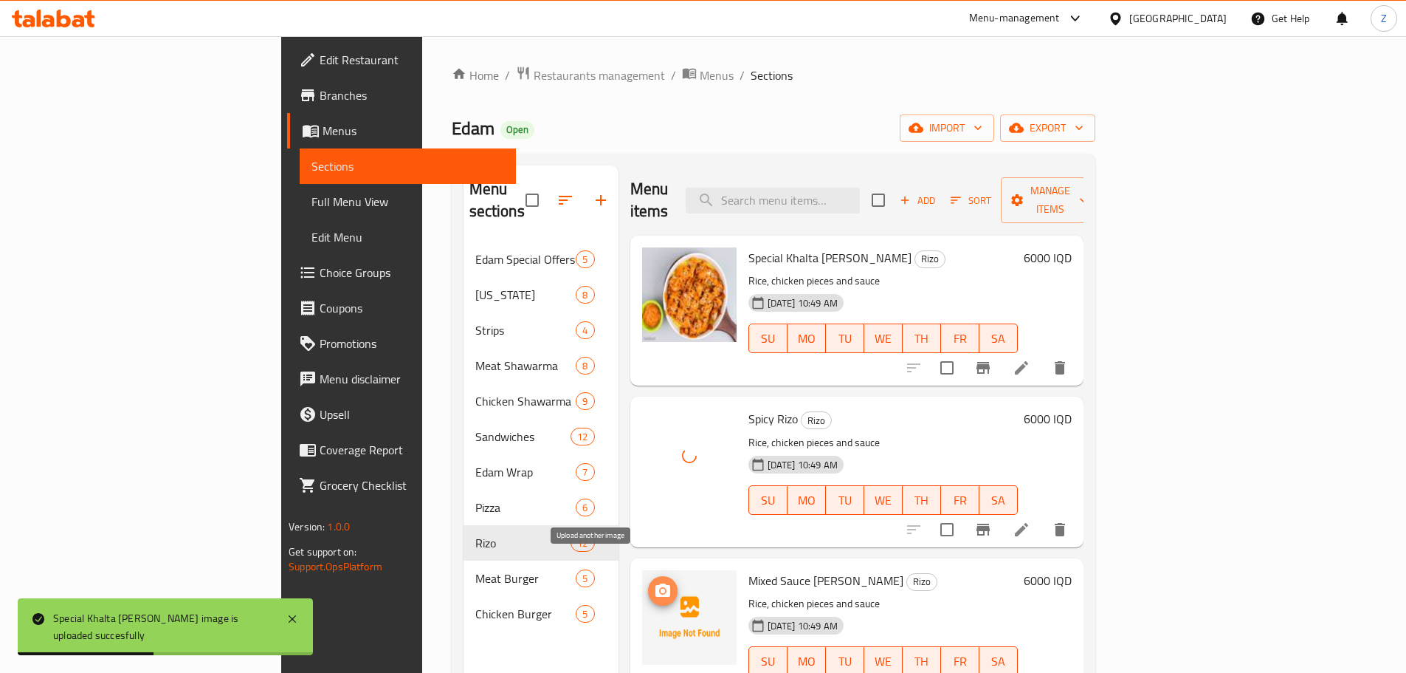
click at [648, 576] on button "upload picture" at bounding box center [663, 591] width 30 height 30
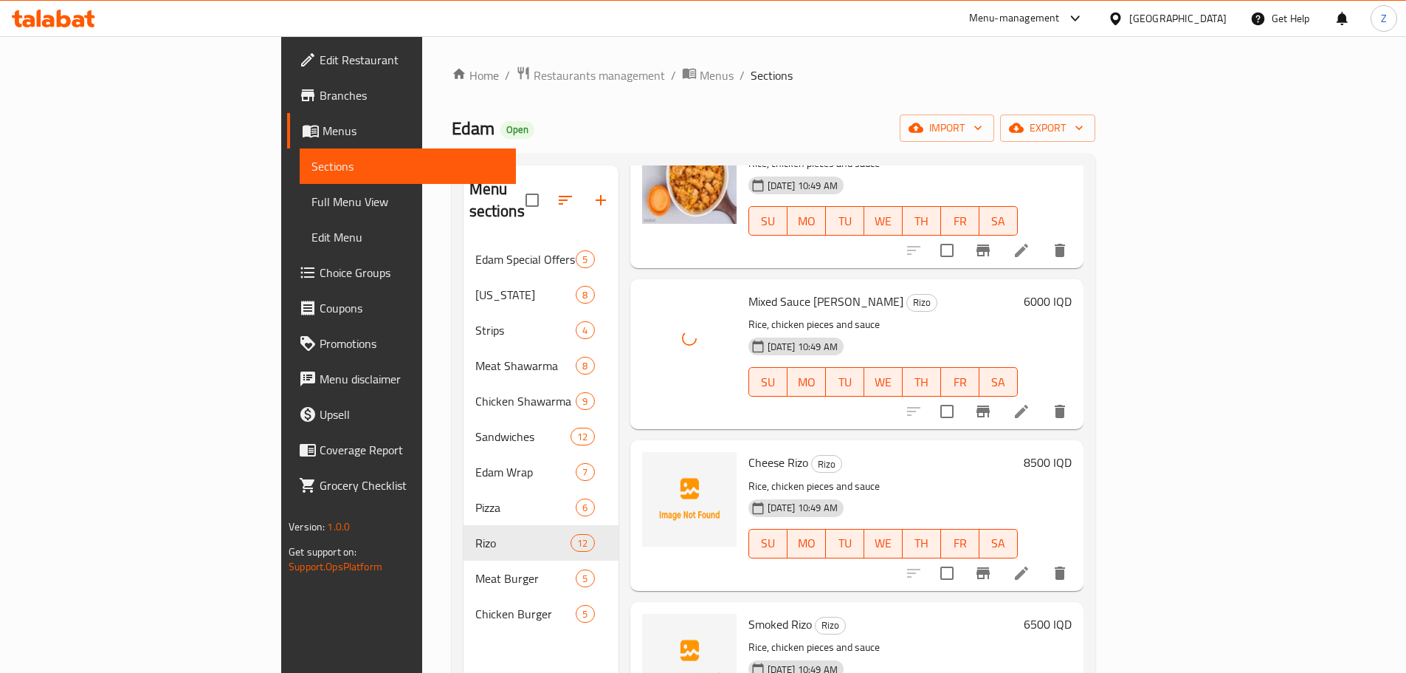
scroll to position [369, 0]
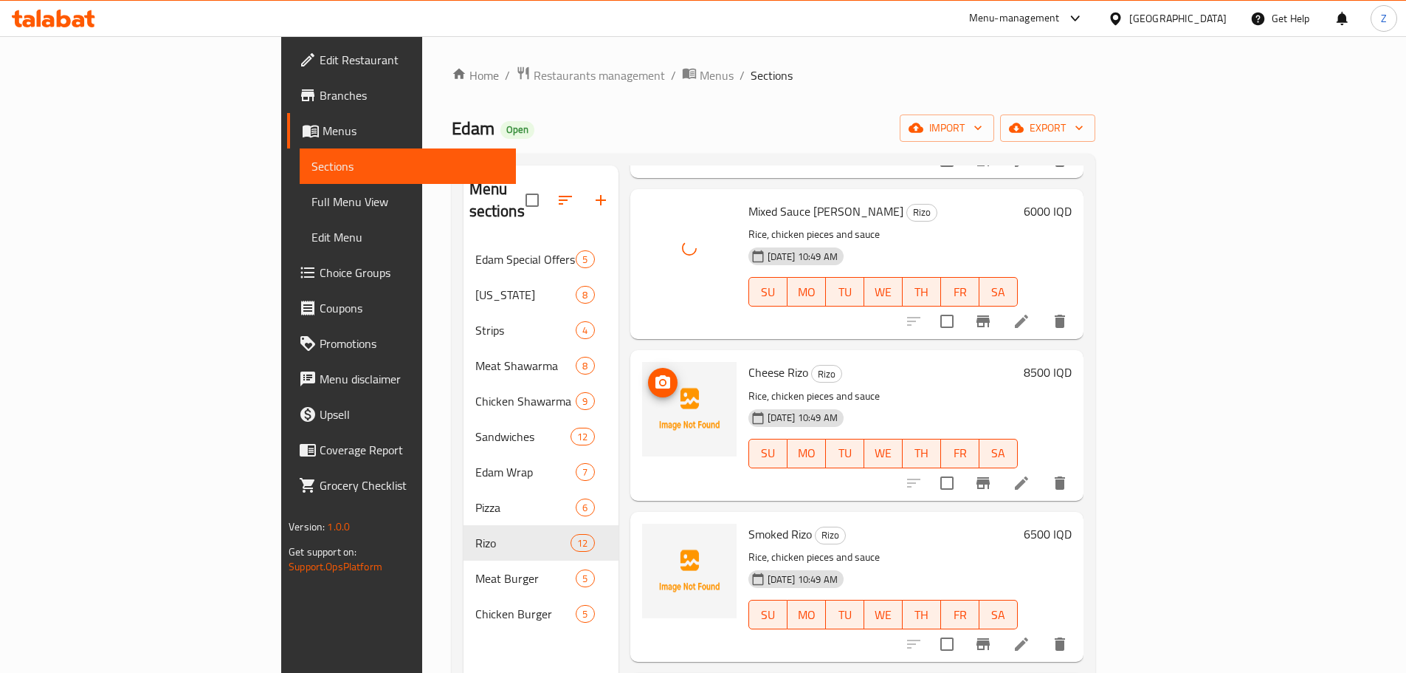
click at [648, 374] on span "upload picture" at bounding box center [663, 383] width 30 height 18
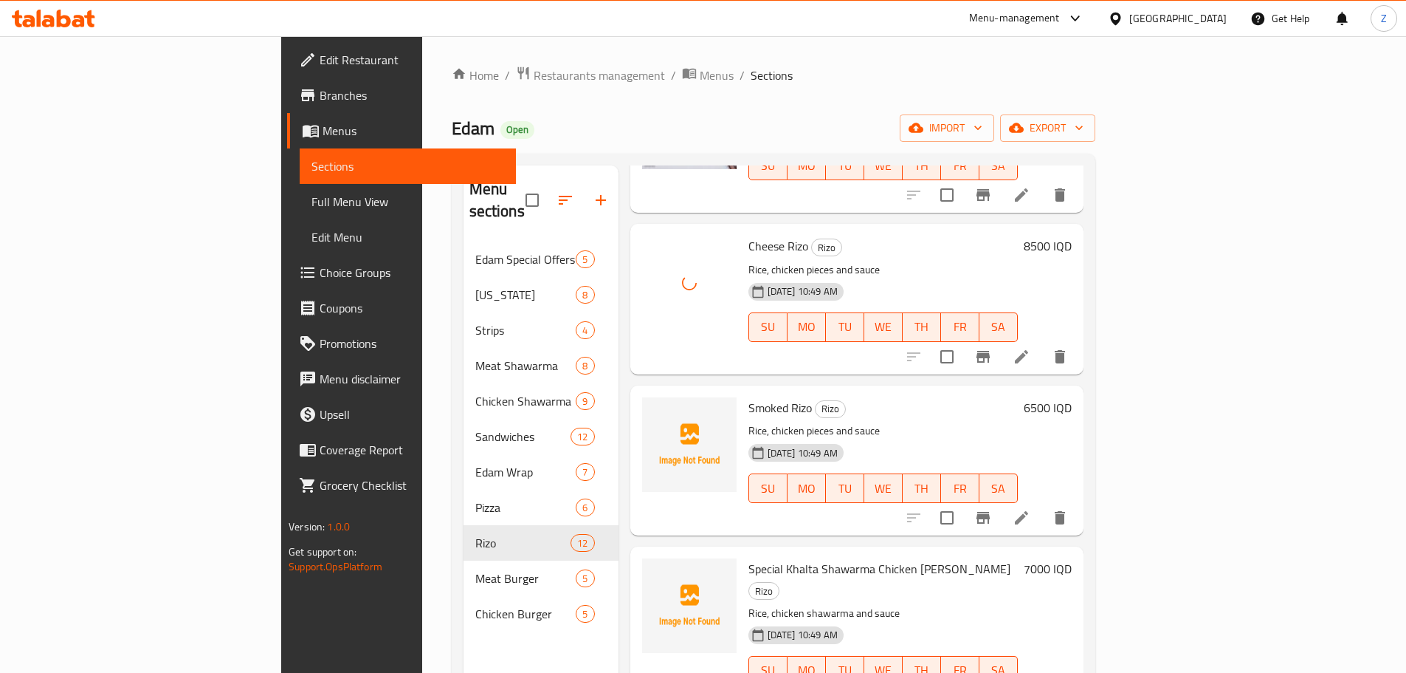
scroll to position [591, 0]
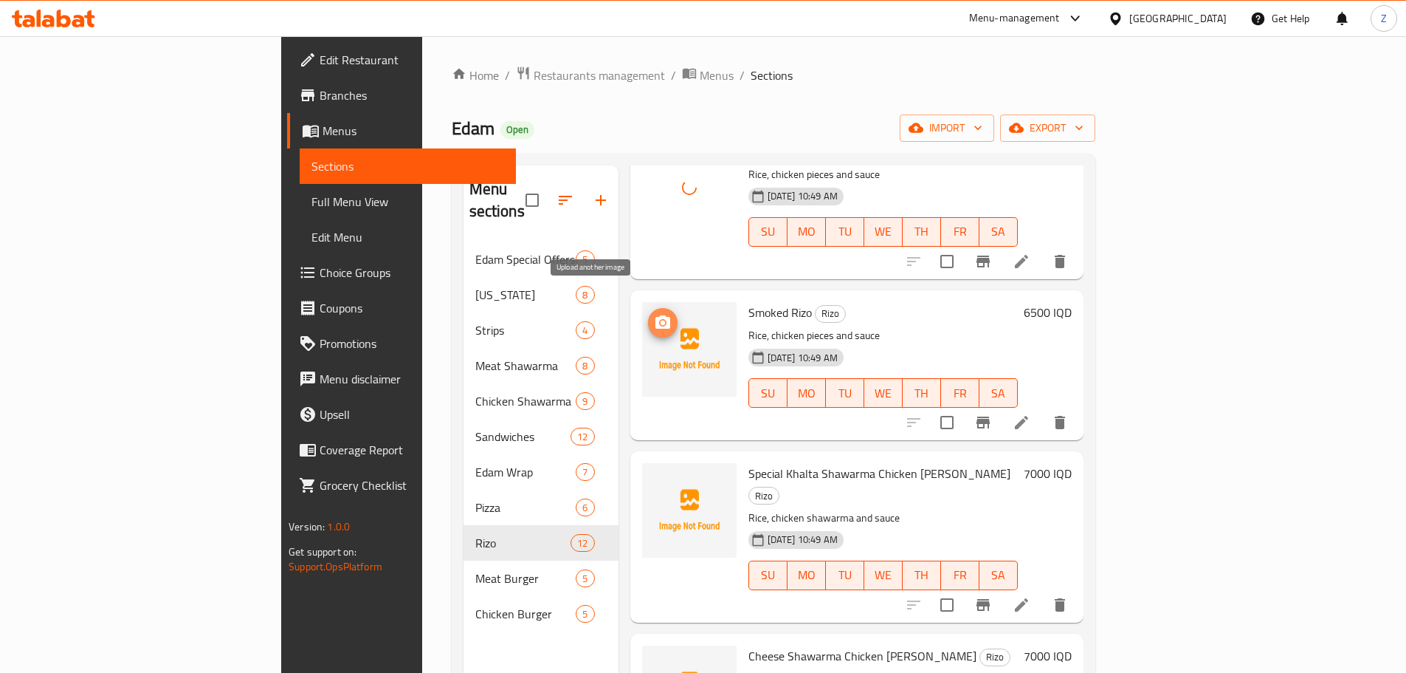
click at [656, 315] on icon "upload picture" at bounding box center [663, 321] width 15 height 13
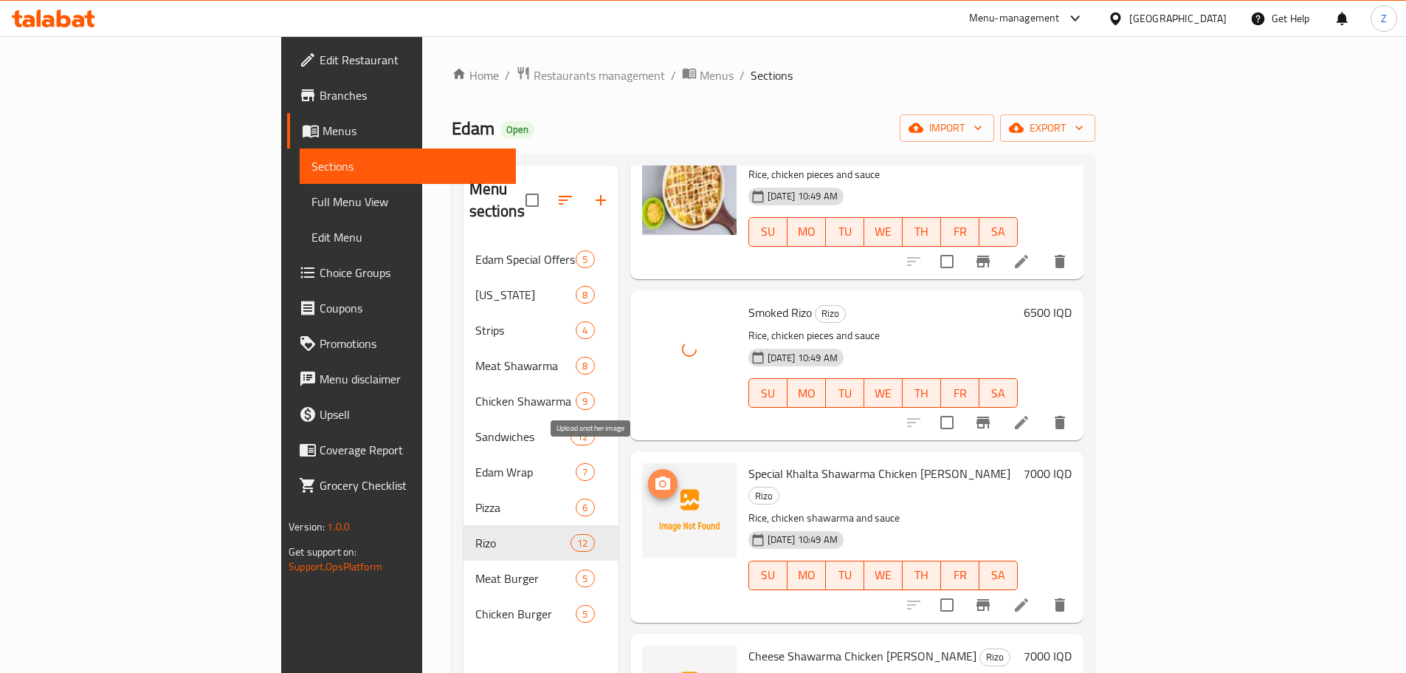
click at [654, 475] on icon "upload picture" at bounding box center [663, 484] width 18 height 18
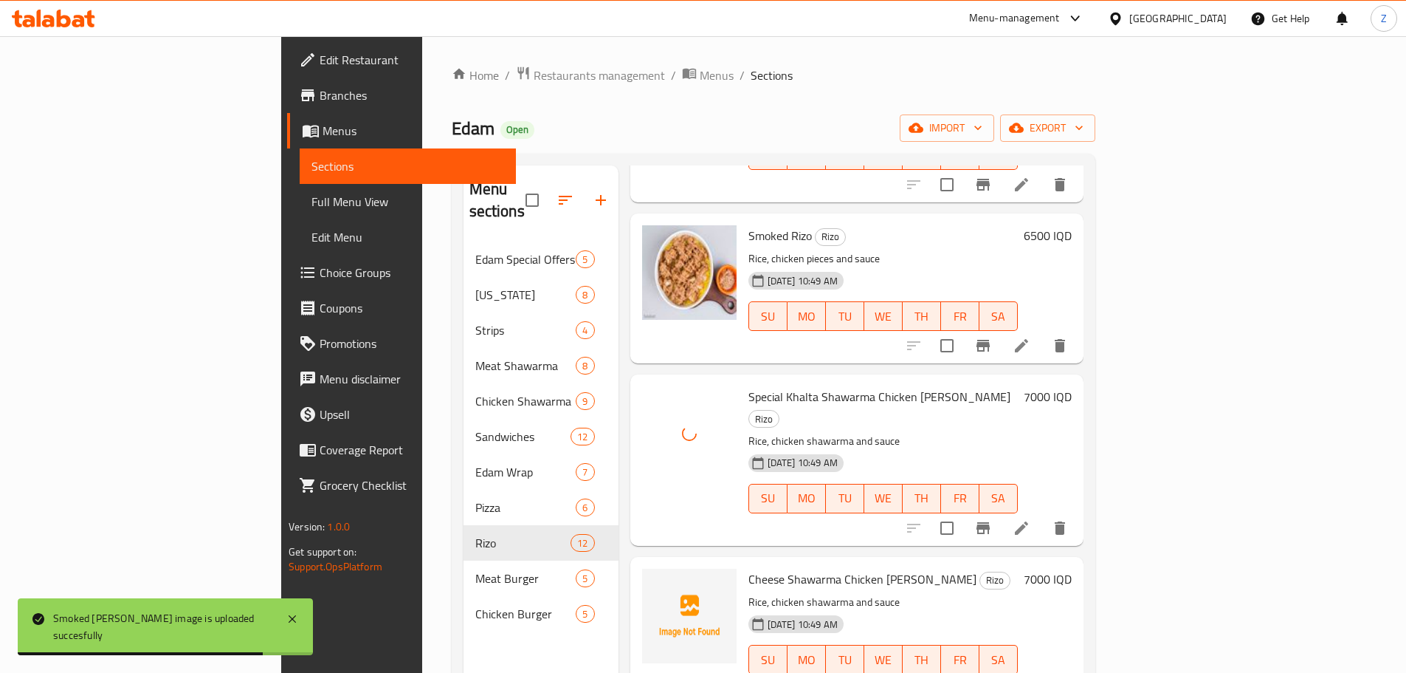
scroll to position [738, 0]
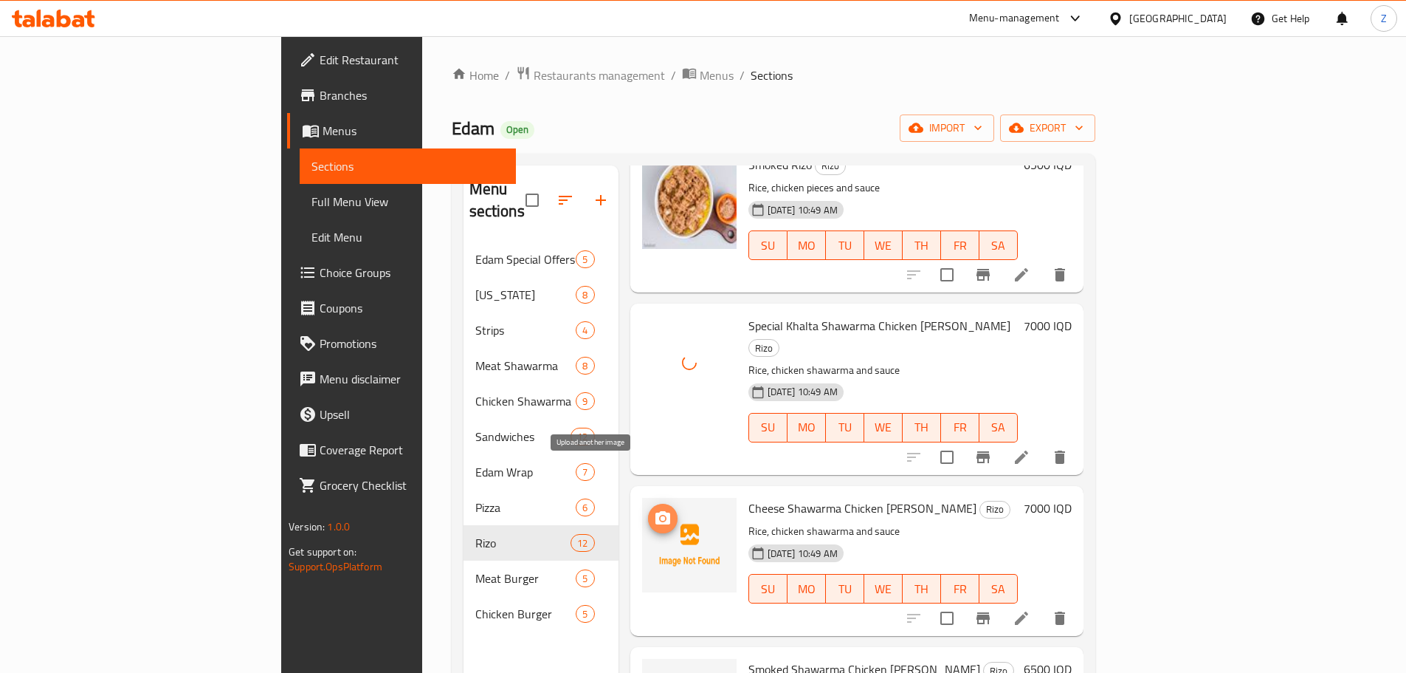
click at [654, 509] on icon "upload picture" at bounding box center [663, 518] width 18 height 18
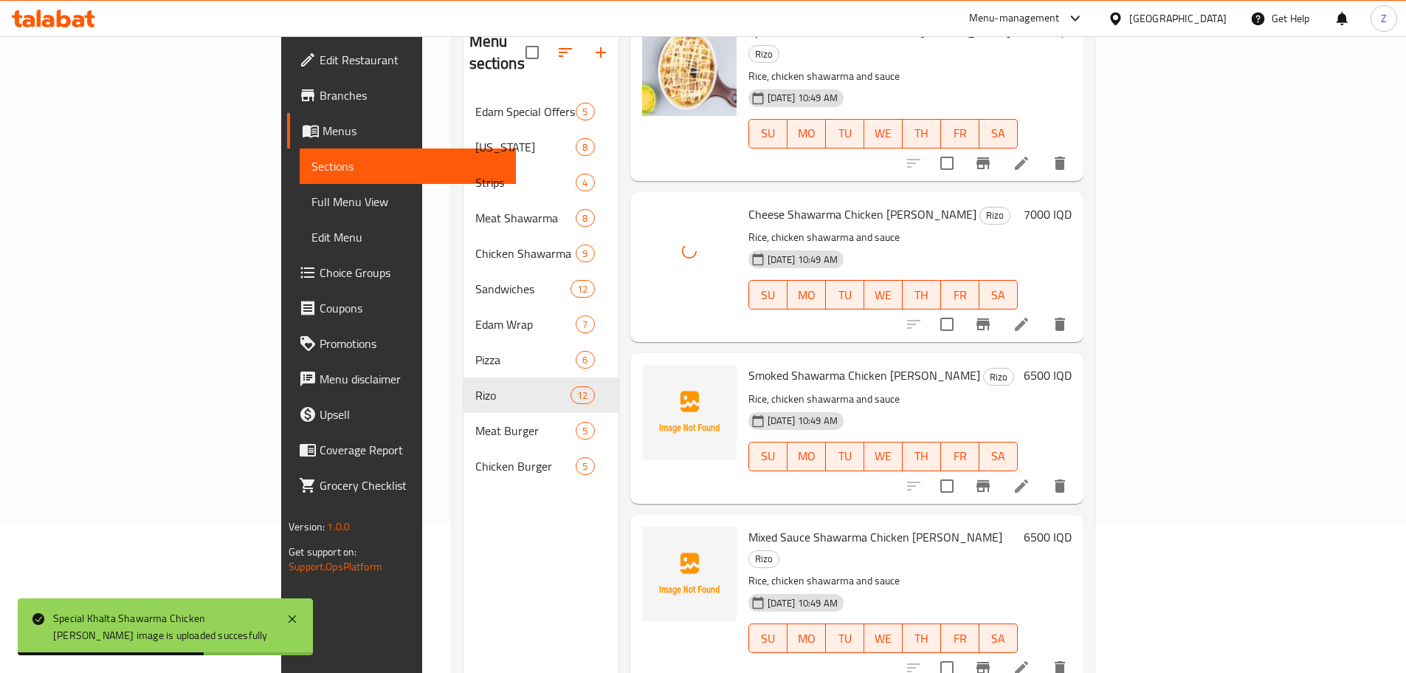
scroll to position [886, 0]
click at [656, 377] on icon "upload picture" at bounding box center [663, 383] width 15 height 13
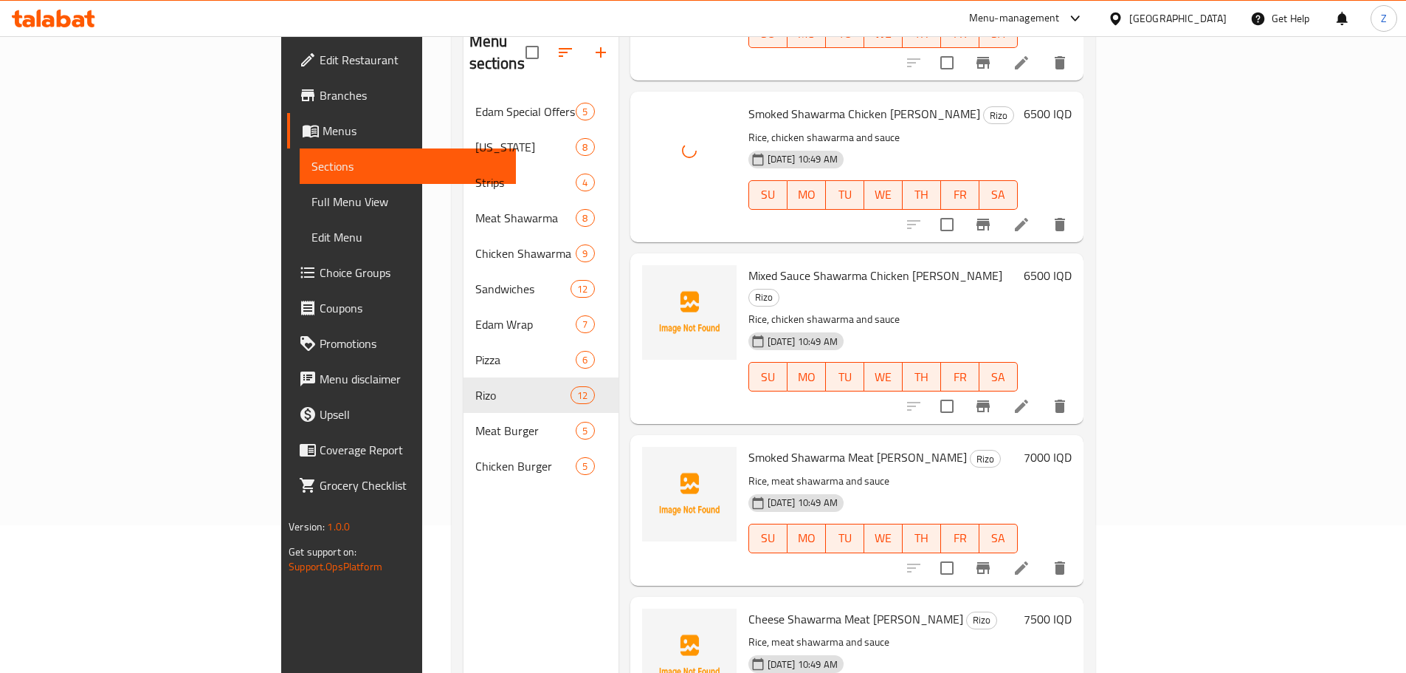
scroll to position [1255, 0]
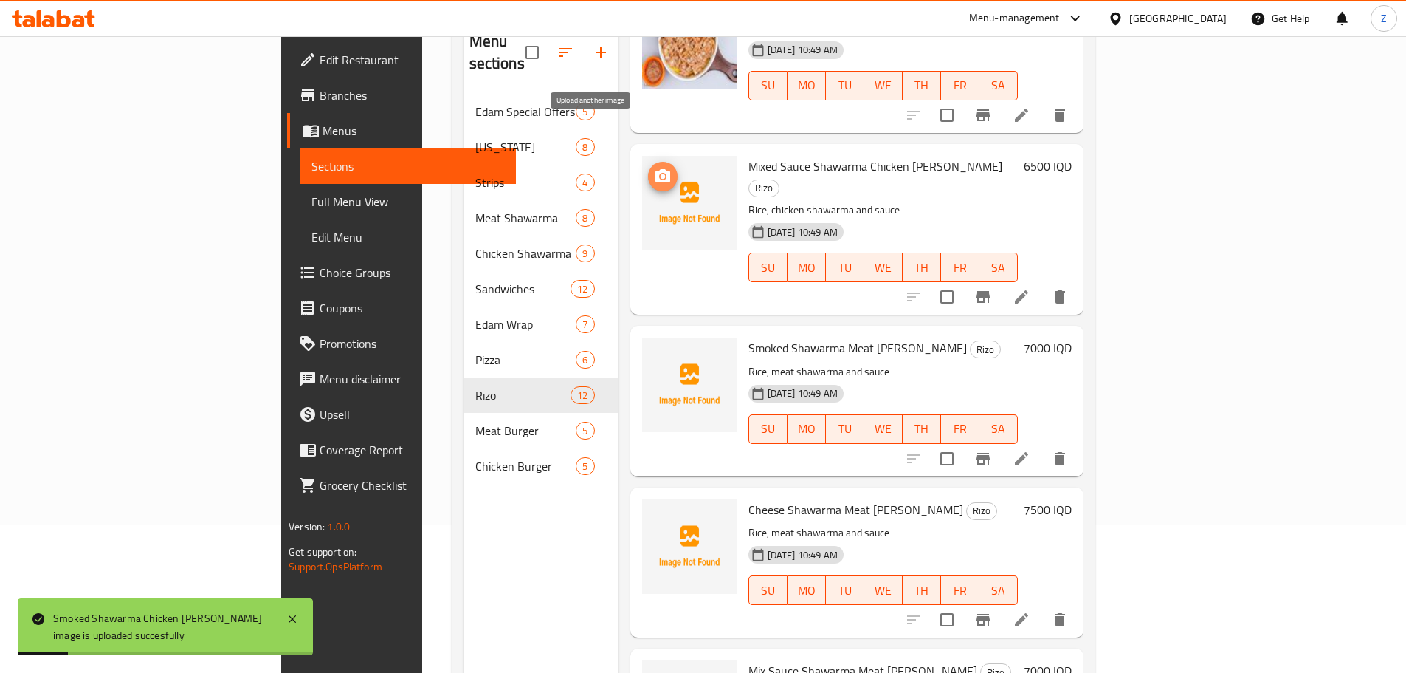
click at [648, 168] on span "upload picture" at bounding box center [663, 177] width 30 height 18
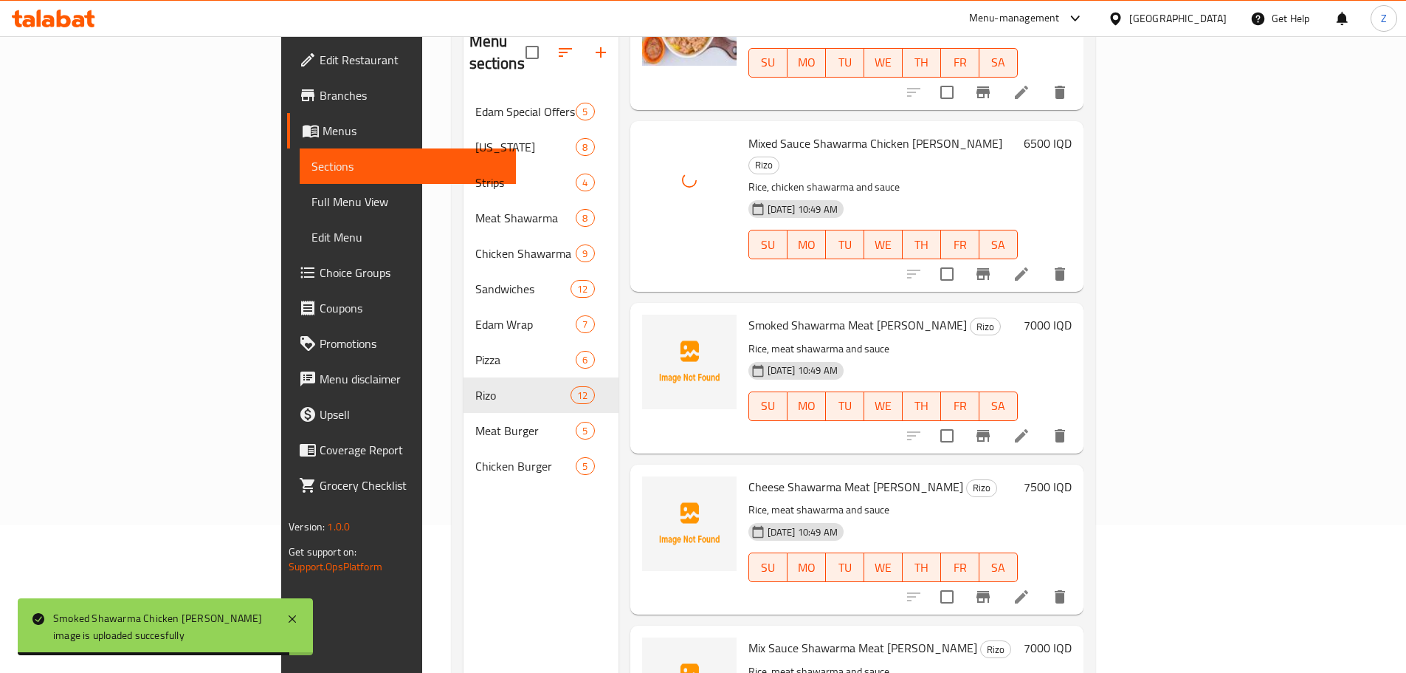
scroll to position [1299, 0]
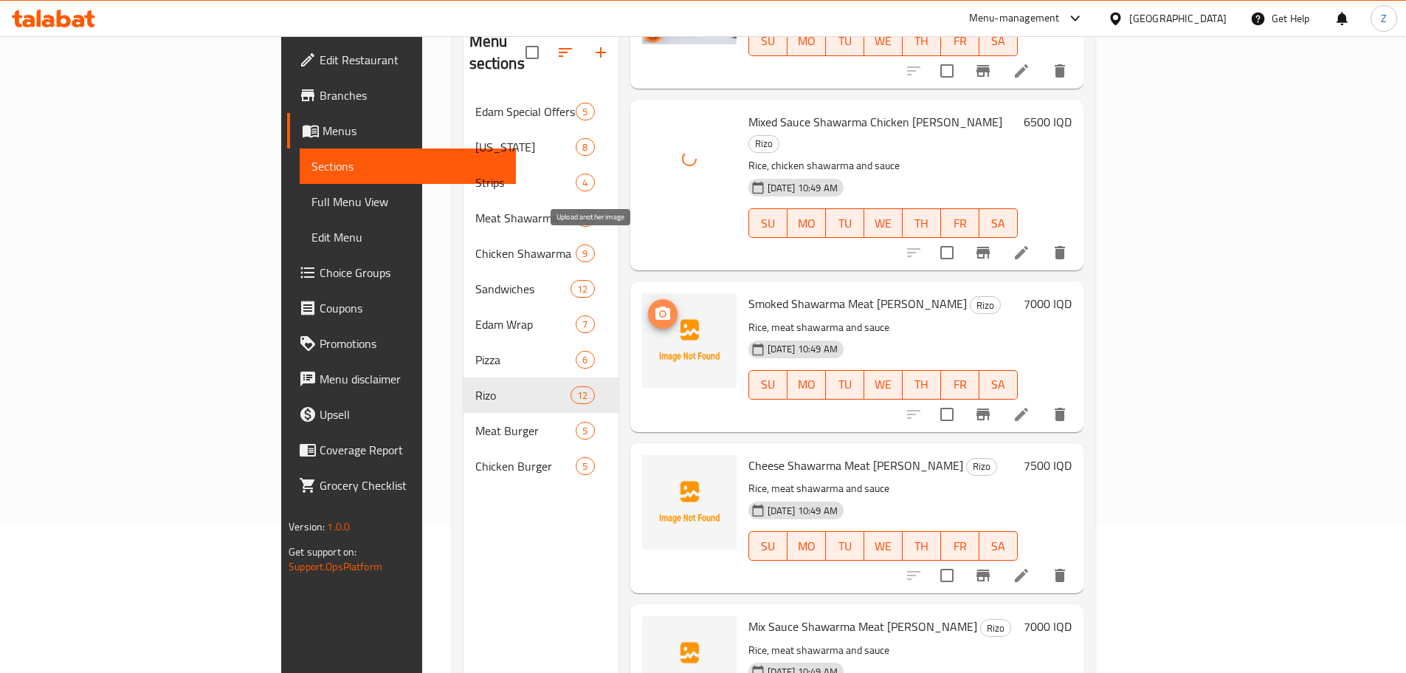
click at [656, 306] on icon "upload picture" at bounding box center [663, 312] width 15 height 13
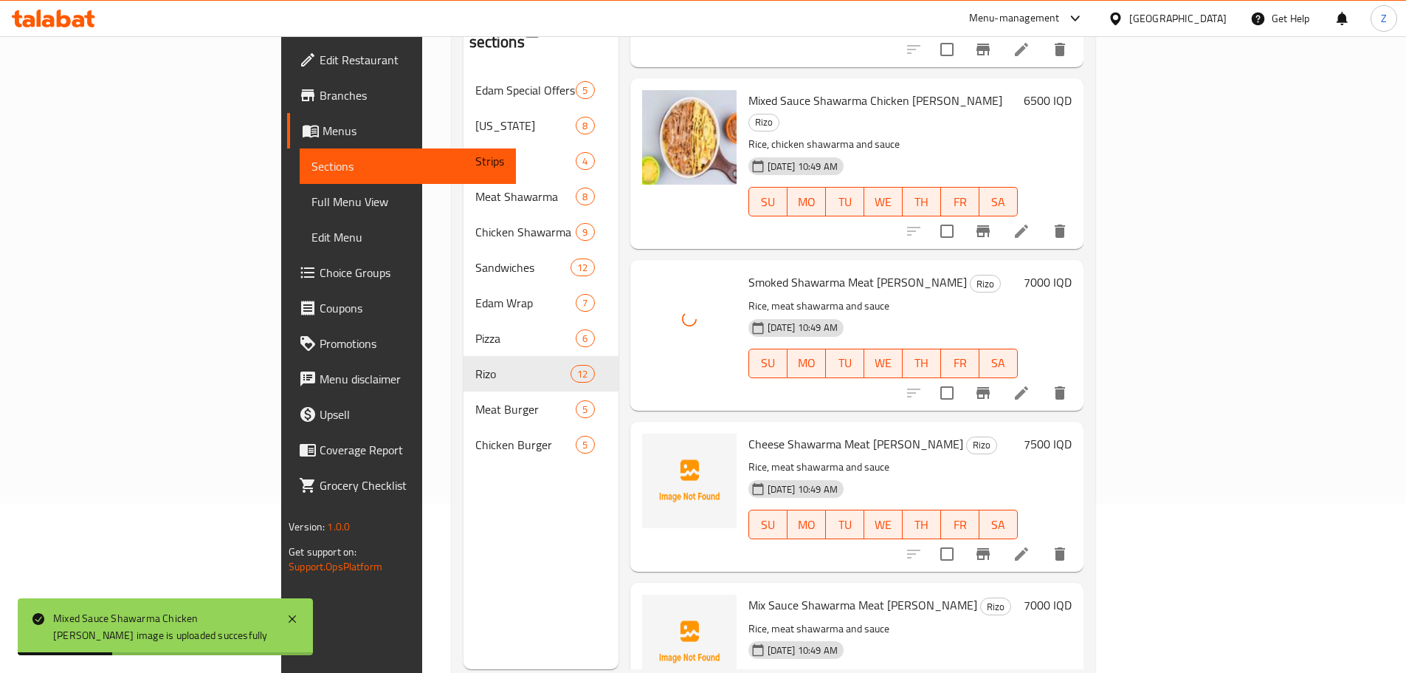
scroll to position [207, 0]
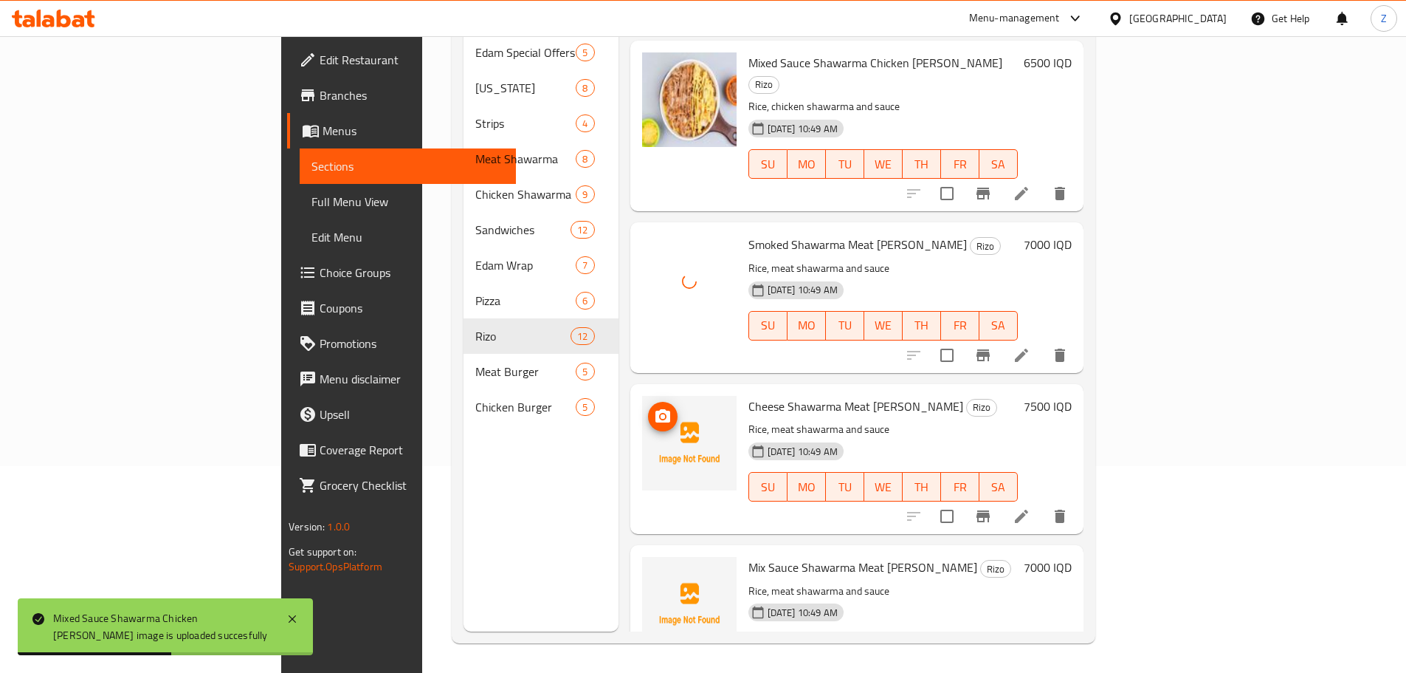
click at [648, 408] on span "upload picture" at bounding box center [663, 417] width 30 height 18
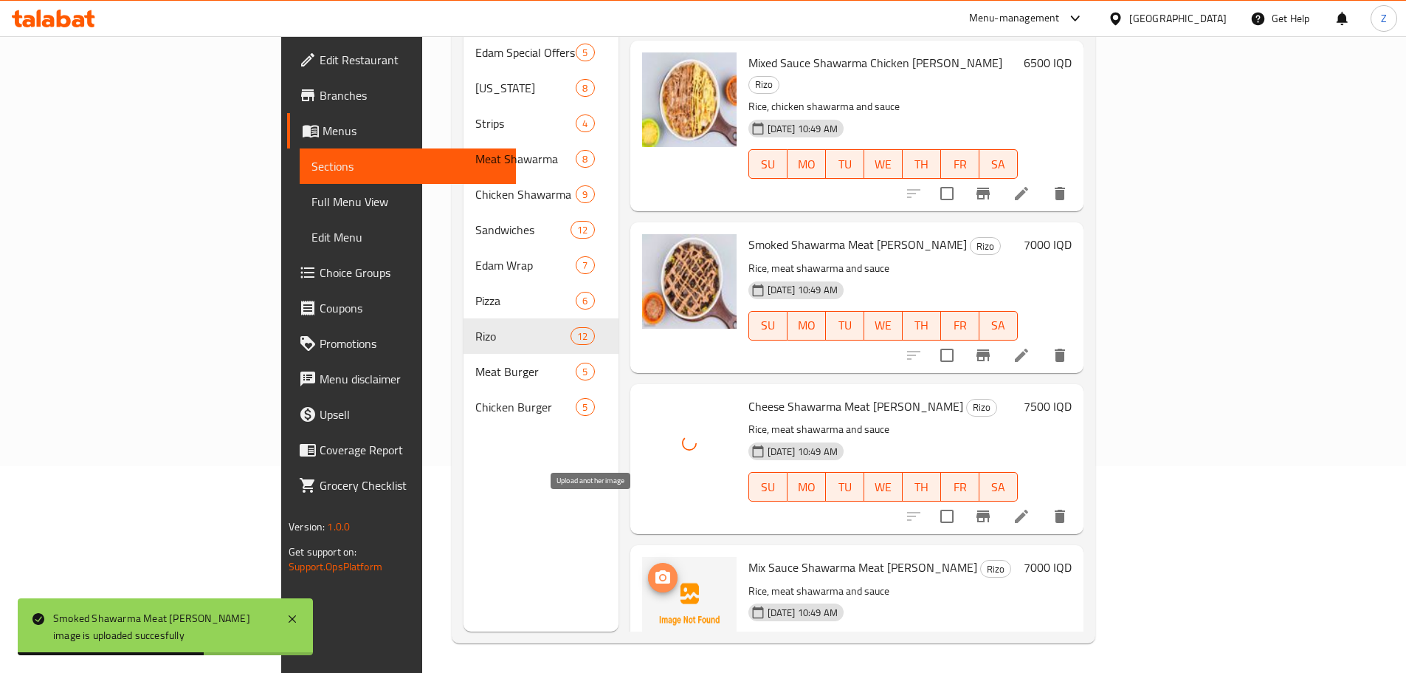
click at [648, 568] on span "upload picture" at bounding box center [663, 577] width 30 height 18
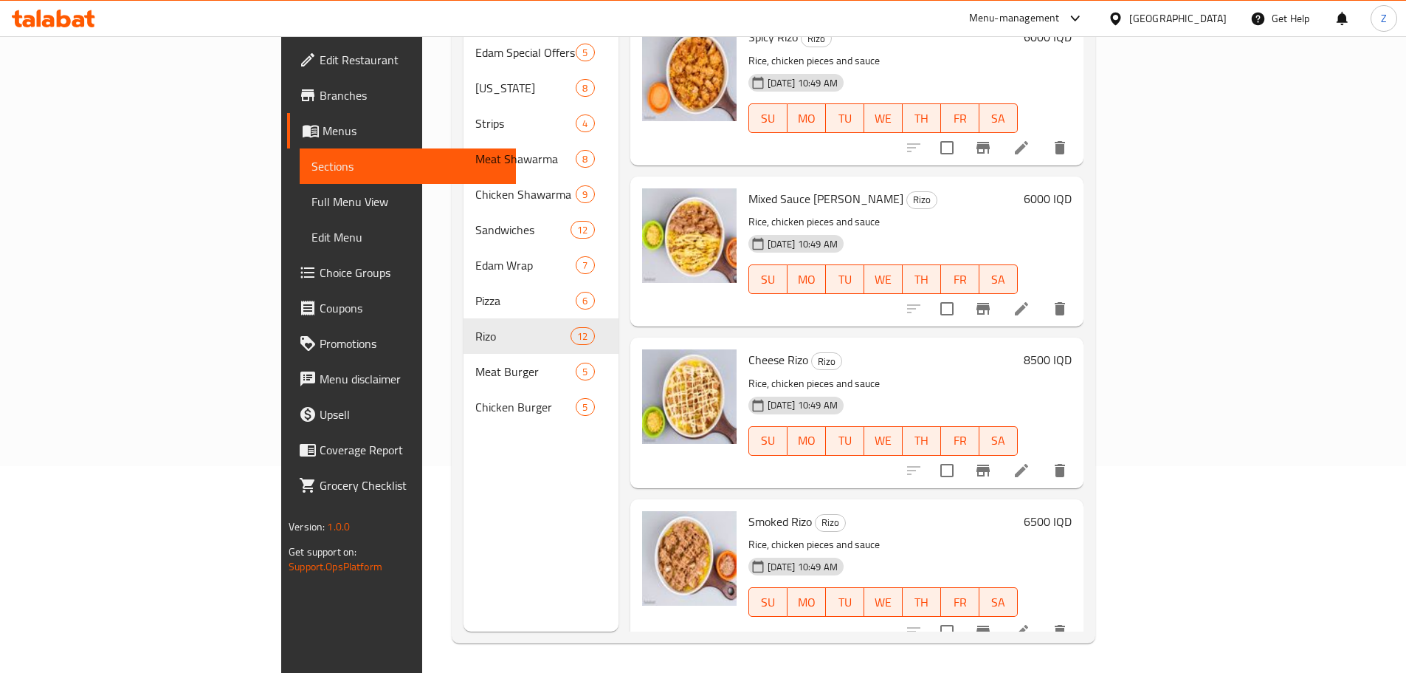
scroll to position [0, 0]
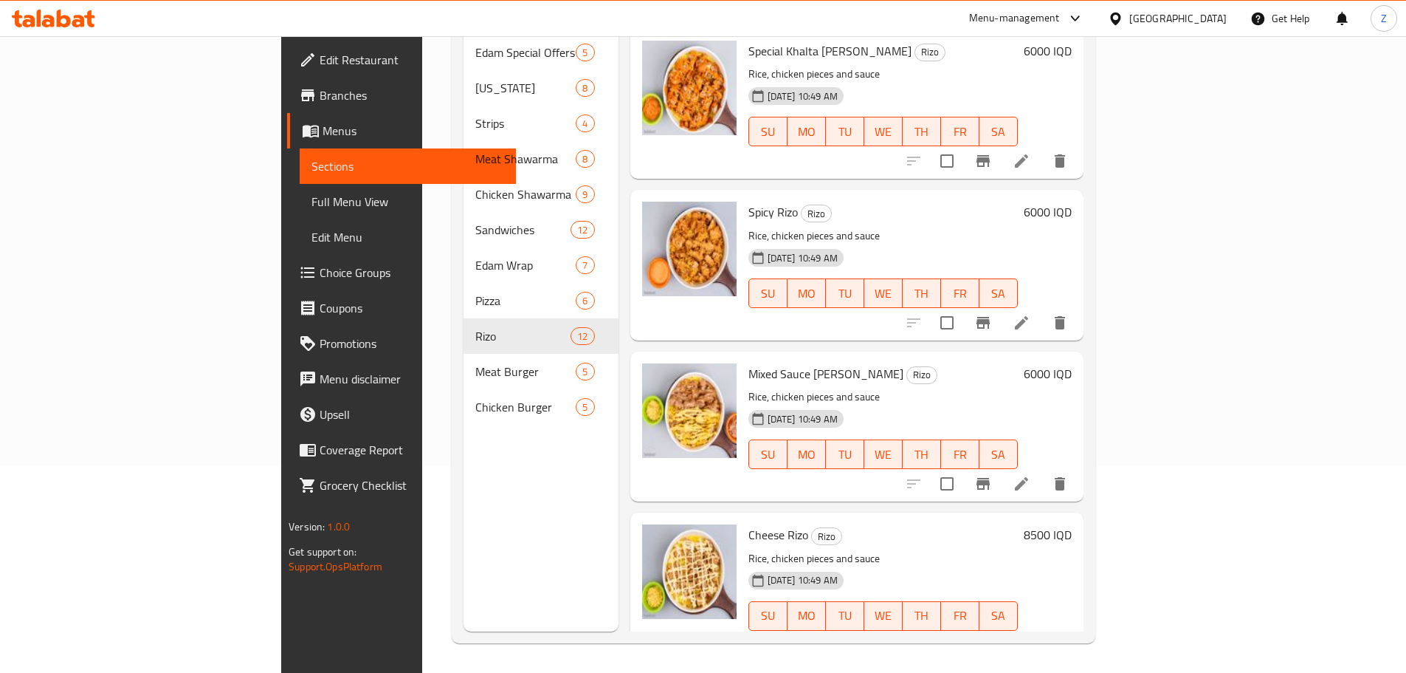
click at [835, 518] on div "Cheese [PERSON_NAME] [PERSON_NAME], chicken pieces and sauce [DATE] 10:49 AM SU…" at bounding box center [883, 587] width 281 height 138
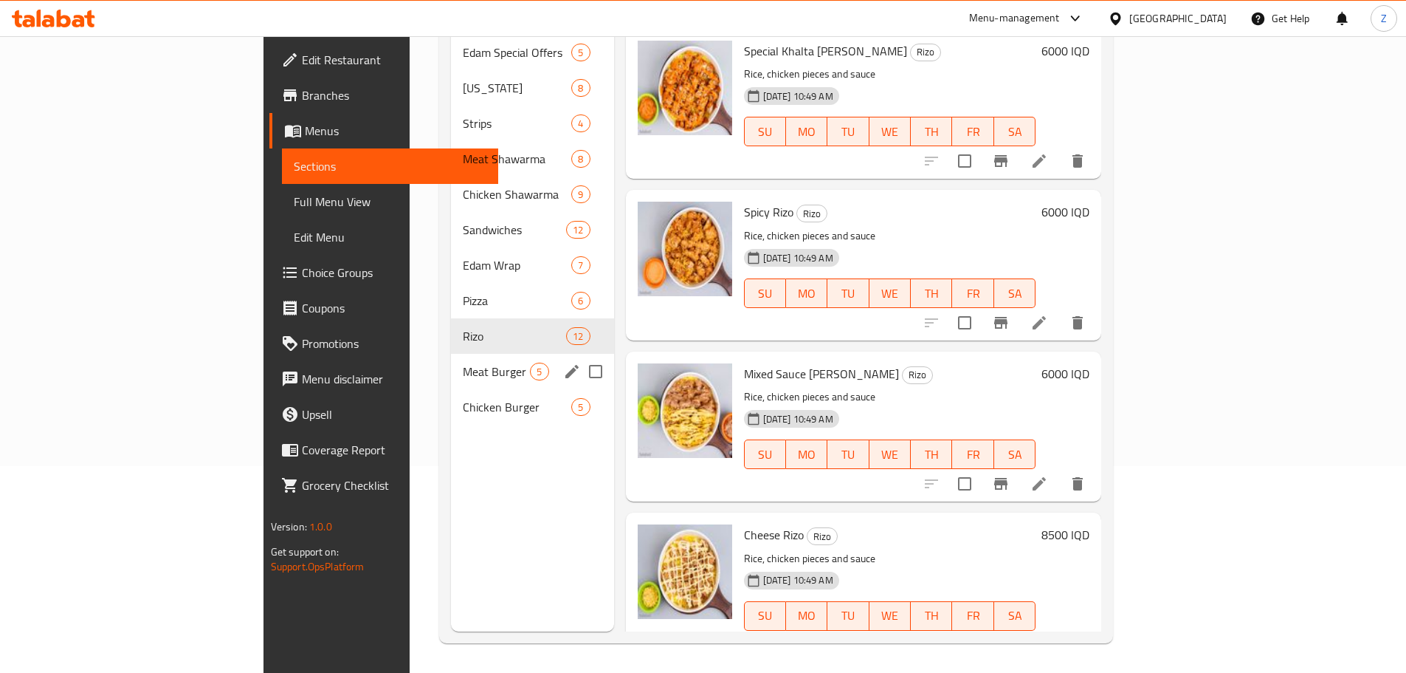
click at [451, 363] on div "Meat Burger 5" at bounding box center [532, 371] width 162 height 35
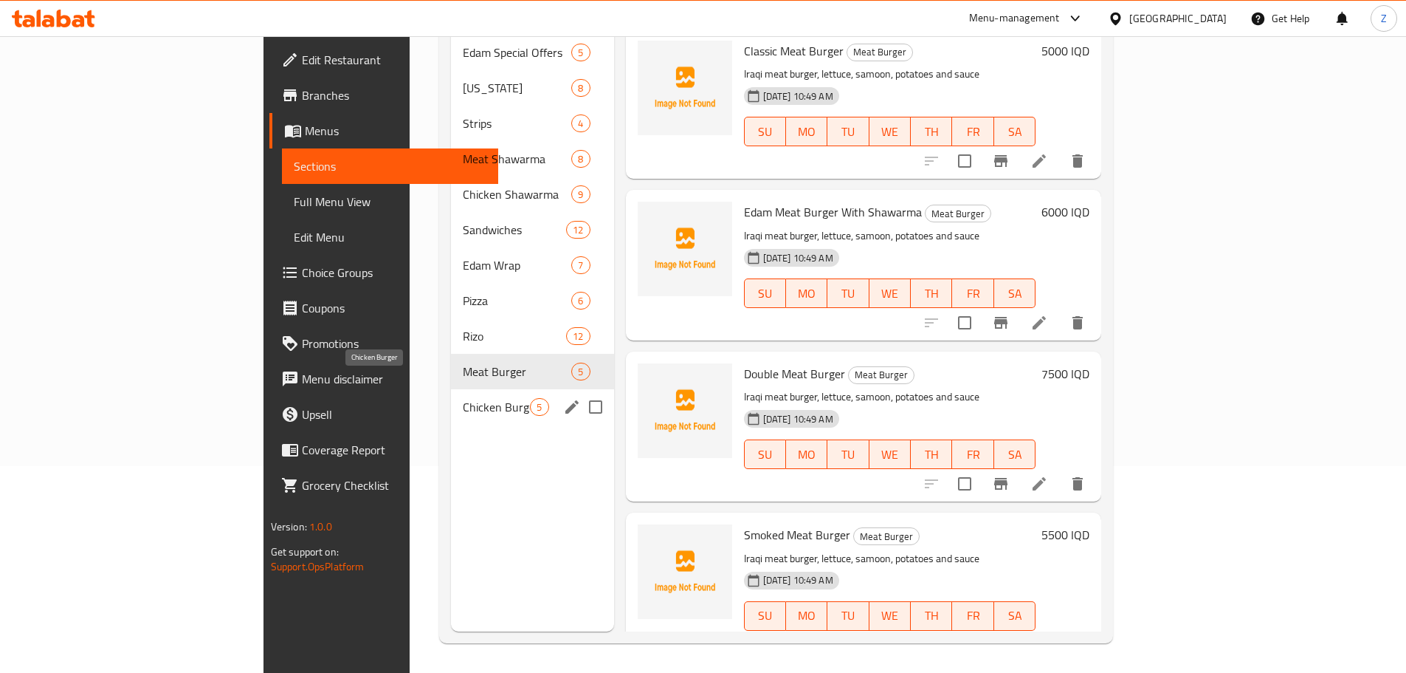
click at [463, 398] on span "Chicken Burger" at bounding box center [496, 407] width 67 height 18
click at [451, 354] on div "Meat Burger 5" at bounding box center [532, 371] width 162 height 35
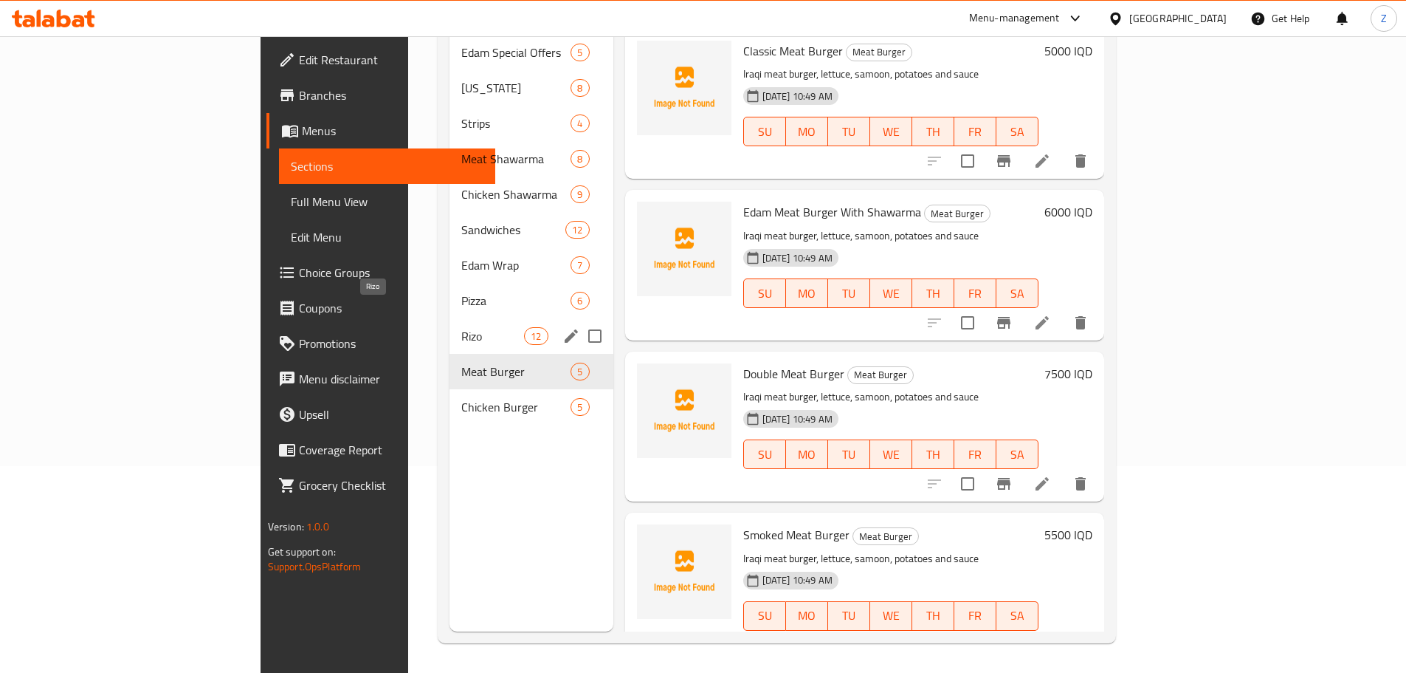
click at [461, 327] on span "Rizo" at bounding box center [492, 336] width 63 height 18
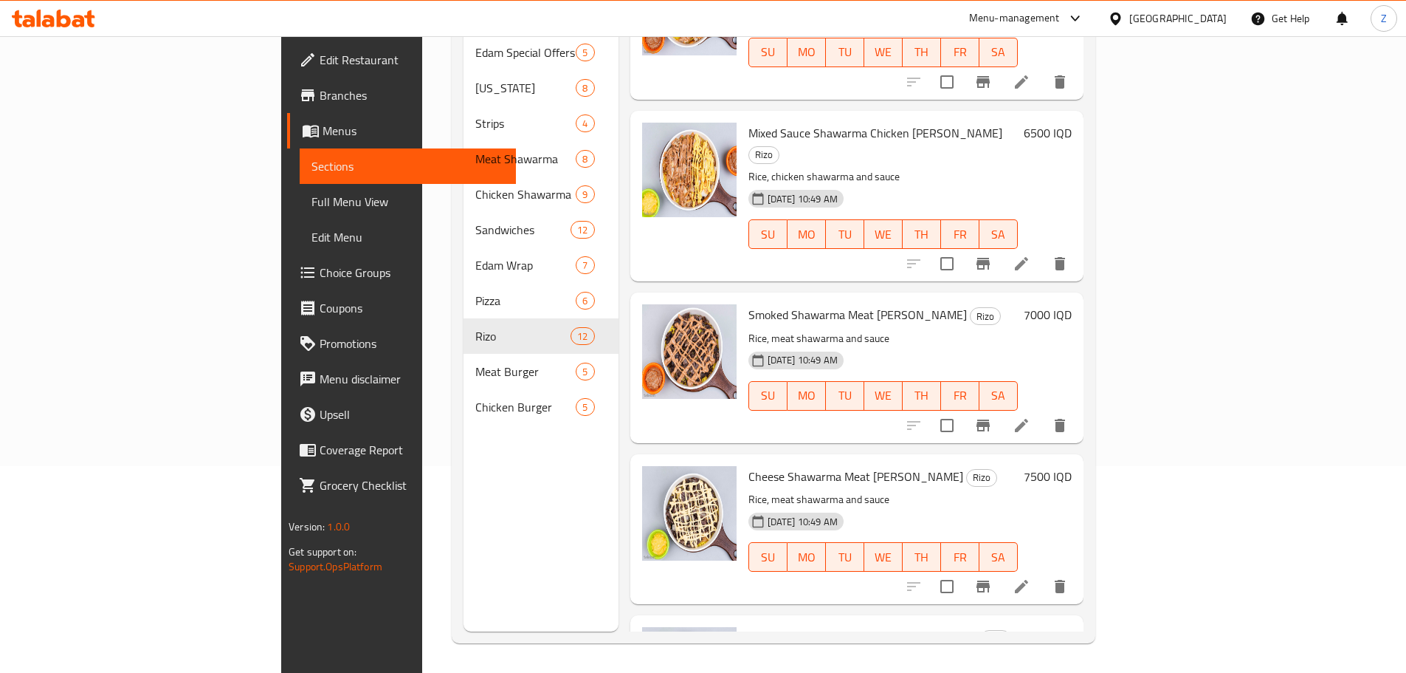
scroll to position [1299, 0]
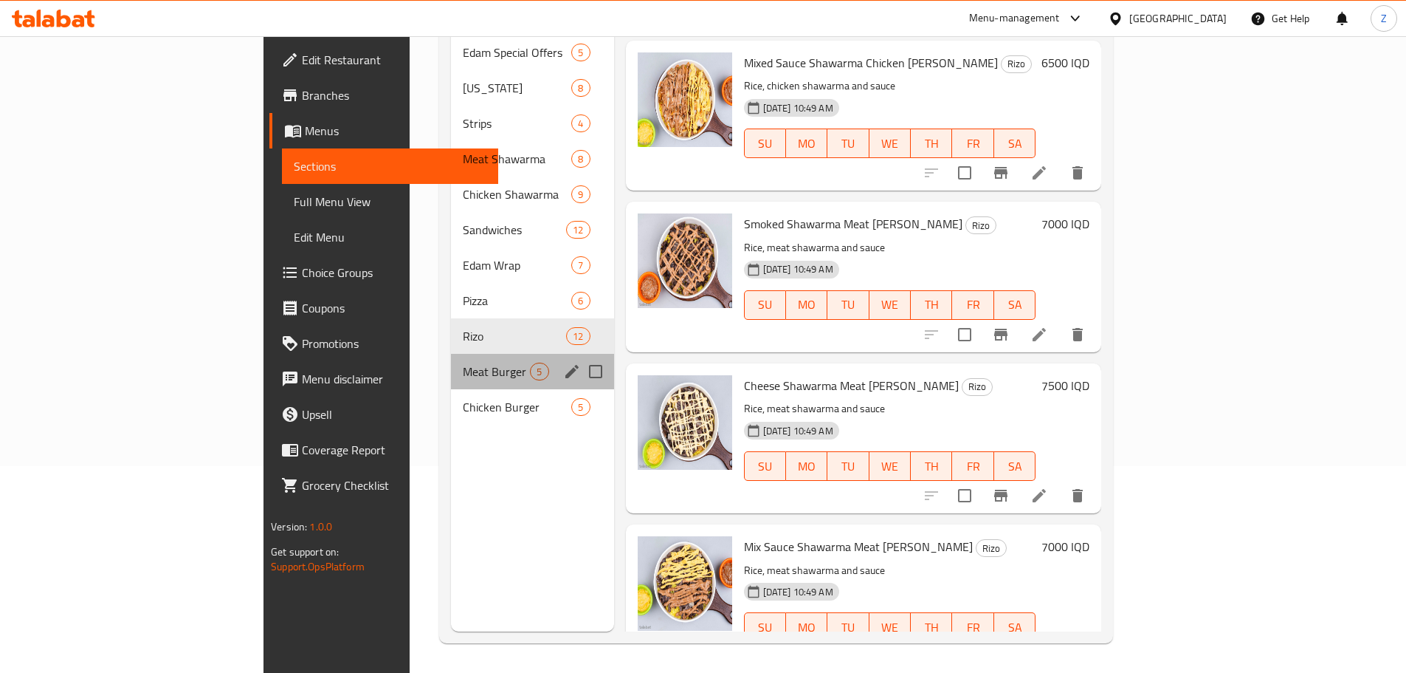
click at [451, 360] on div "Meat Burger 5" at bounding box center [532, 371] width 162 height 35
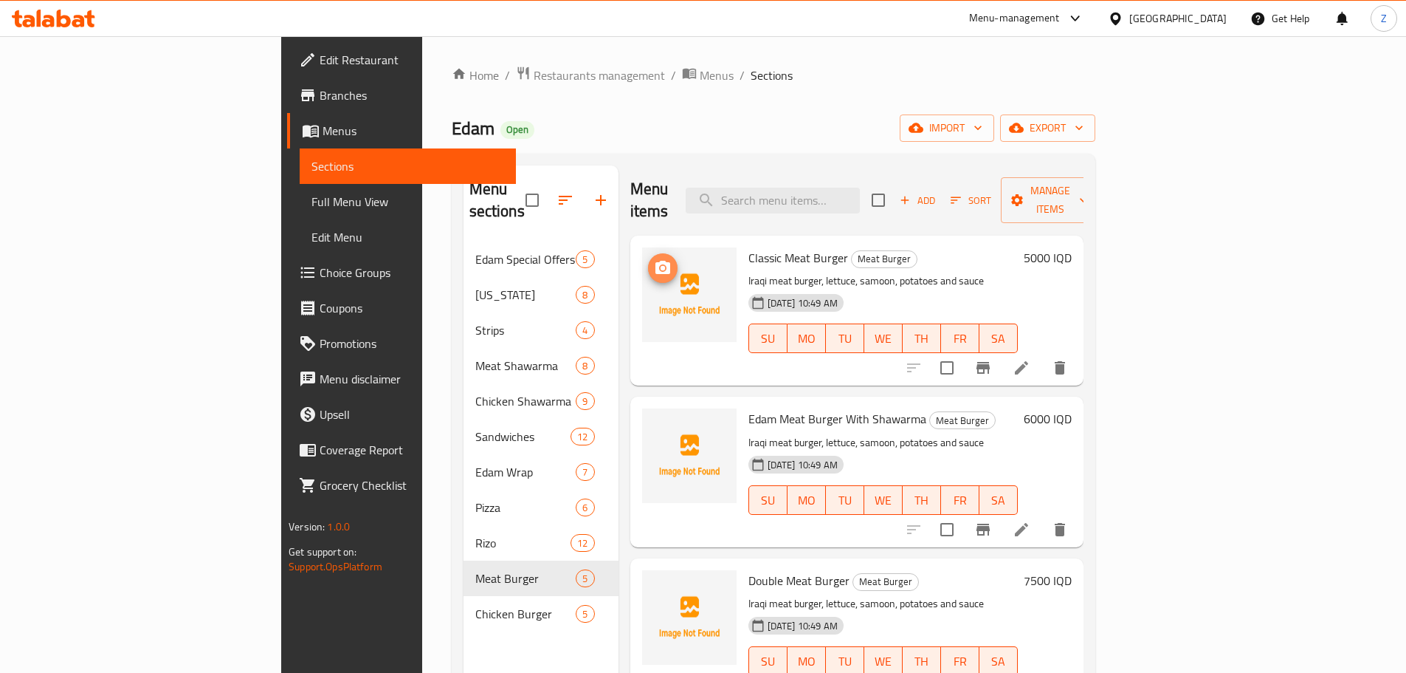
click at [656, 261] on icon "upload picture" at bounding box center [663, 267] width 15 height 13
click at [648, 420] on span "upload picture" at bounding box center [663, 429] width 30 height 18
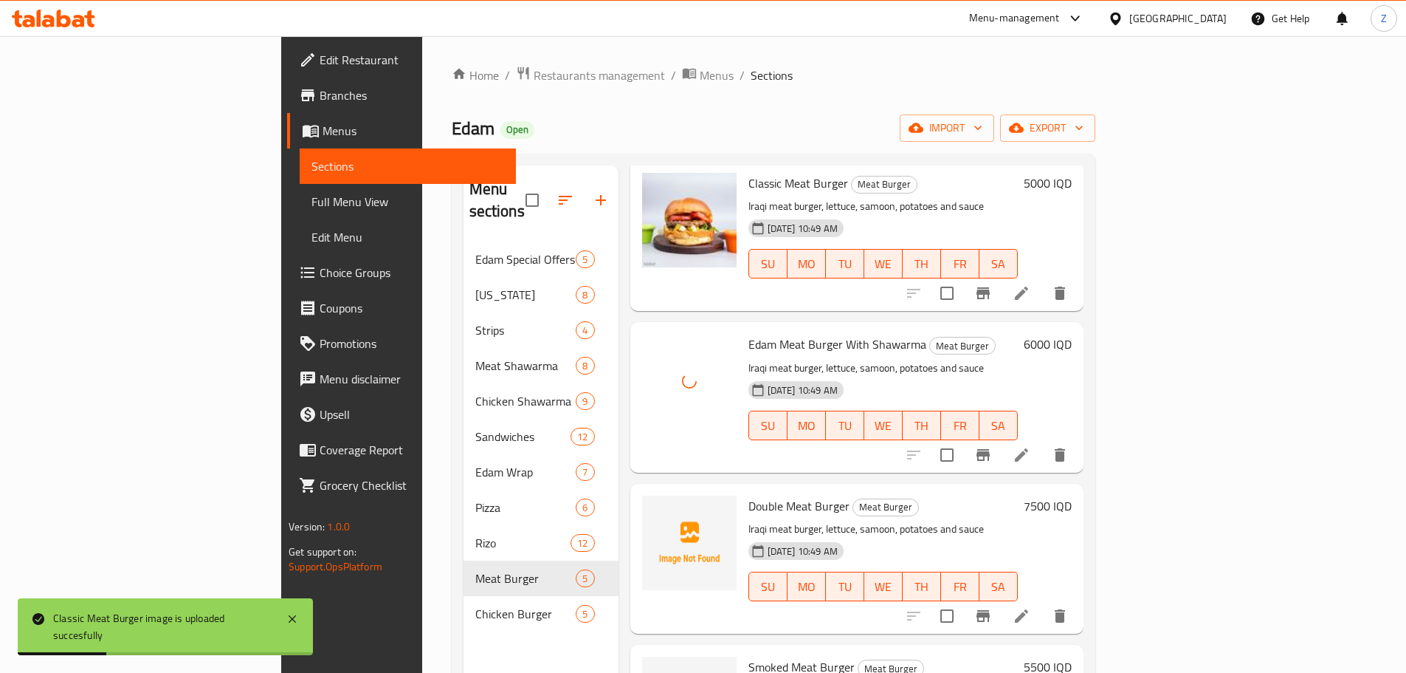
scroll to position [171, 0]
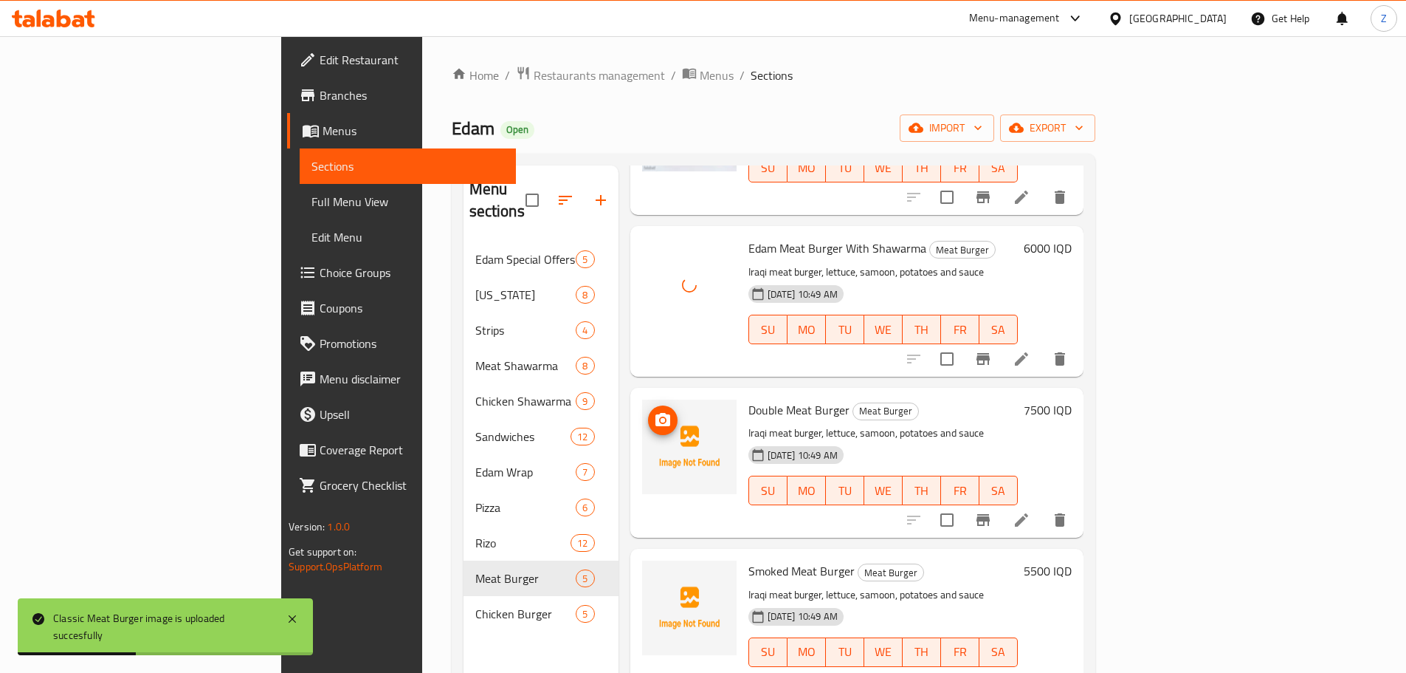
click at [654, 411] on icon "upload picture" at bounding box center [663, 420] width 18 height 18
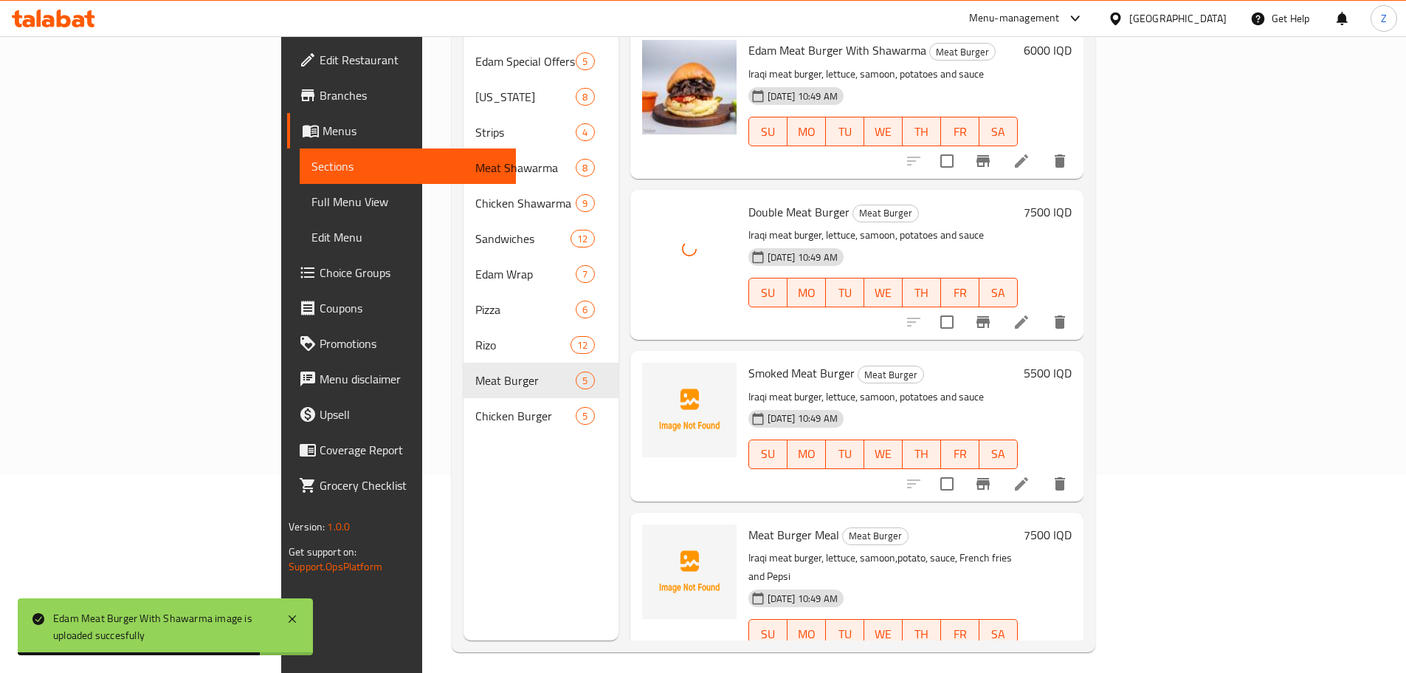
scroll to position [207, 0]
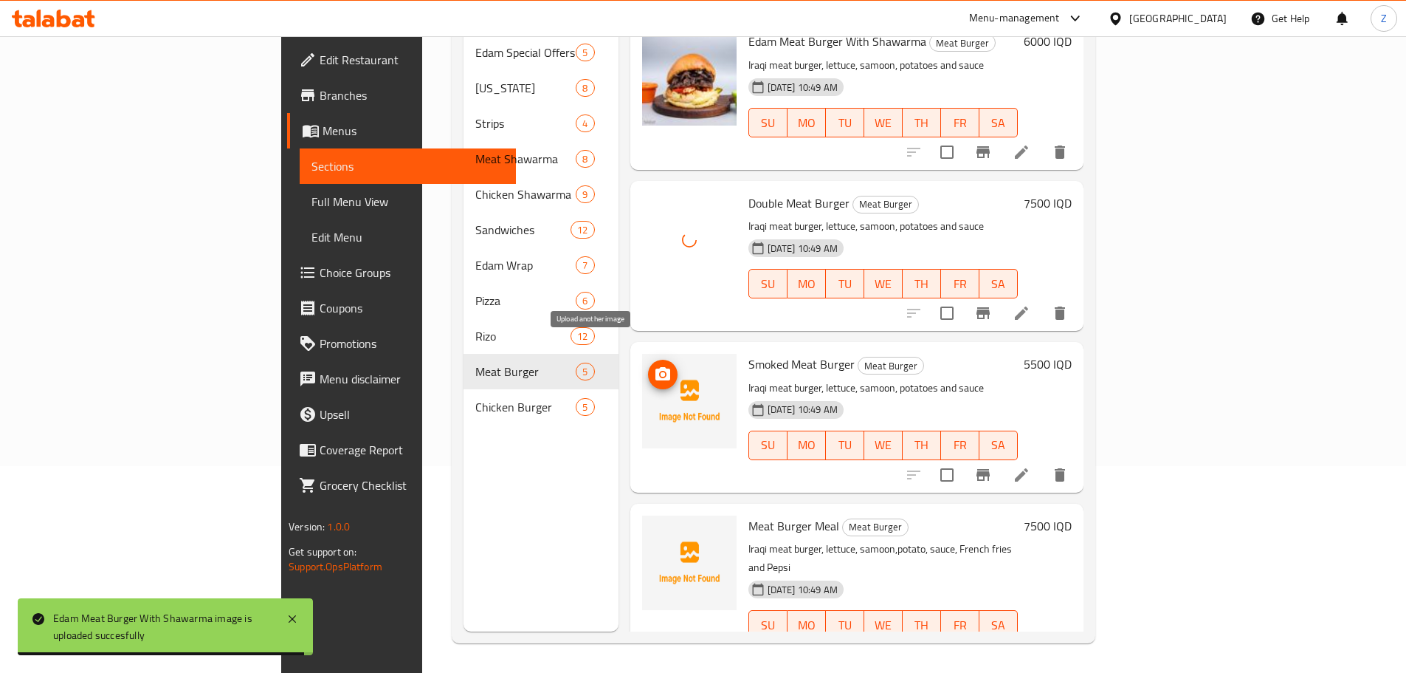
click at [656, 367] on icon "upload picture" at bounding box center [663, 373] width 15 height 13
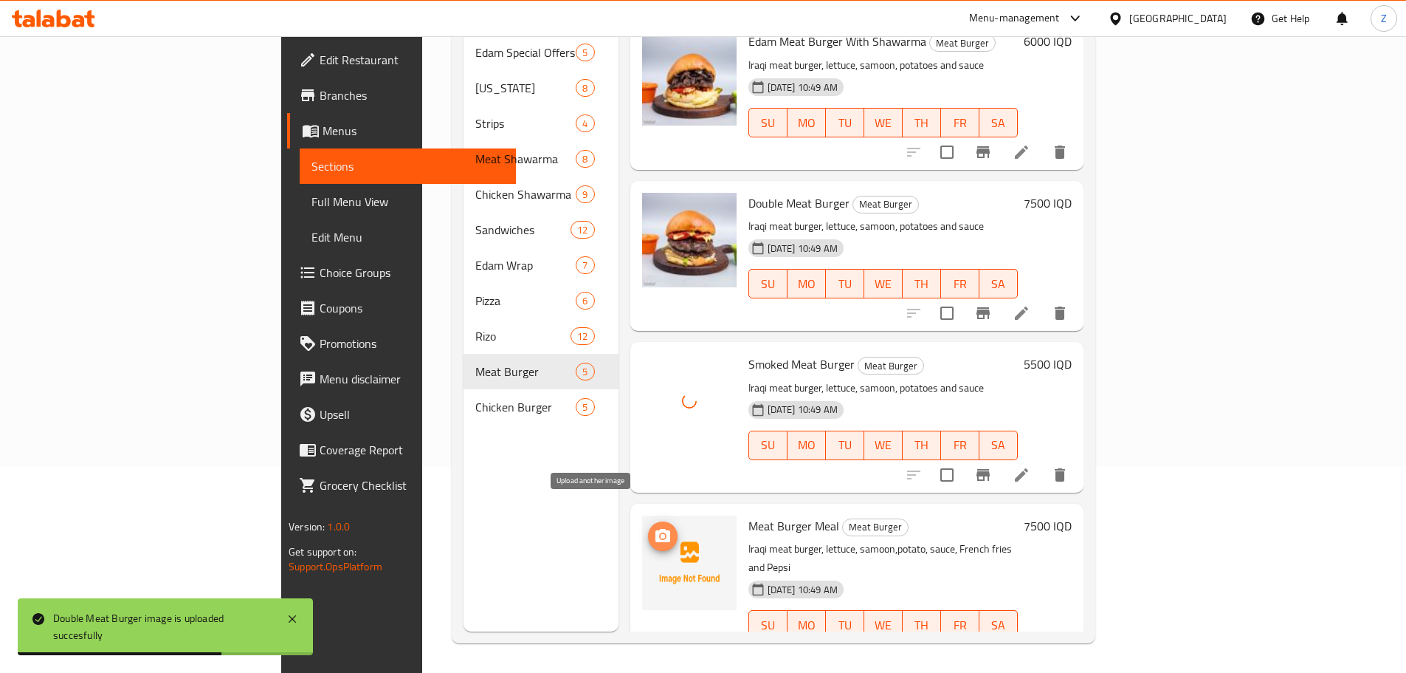
click at [648, 527] on span "upload picture" at bounding box center [663, 536] width 30 height 18
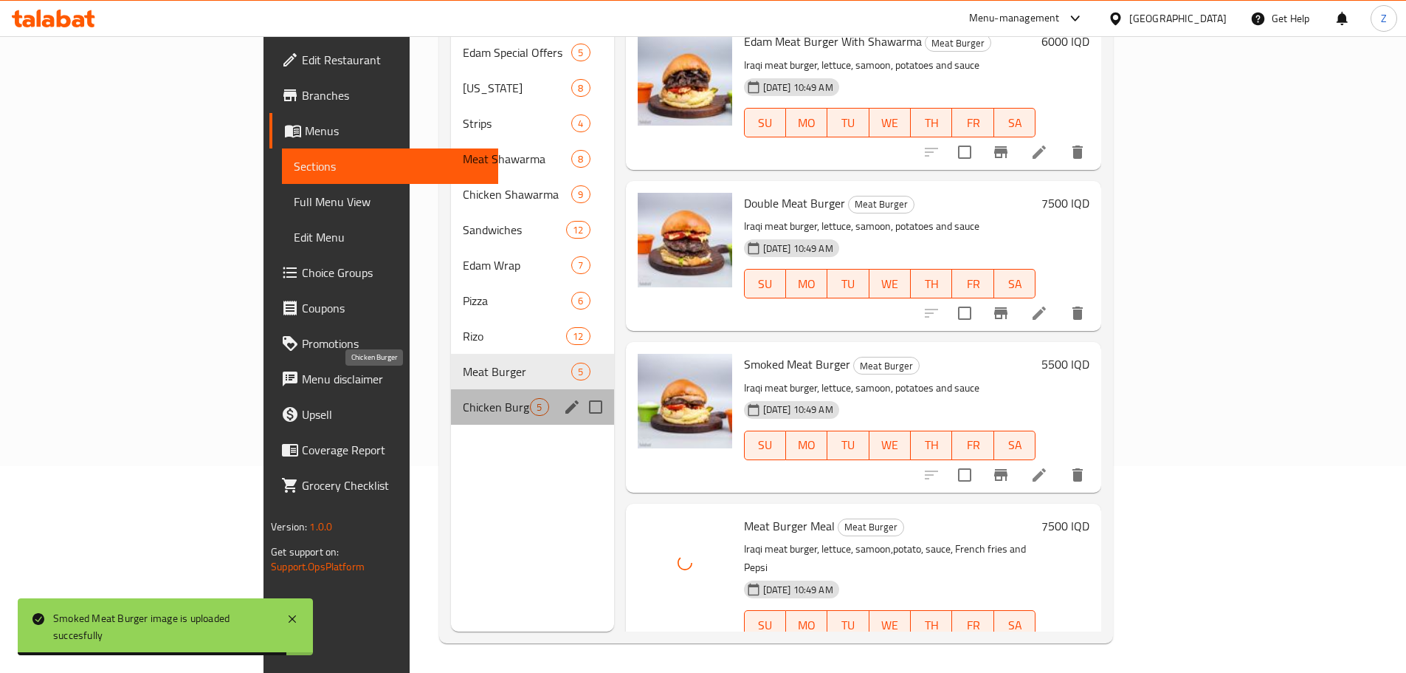
click at [463, 398] on span "Chicken Burger" at bounding box center [496, 407] width 67 height 18
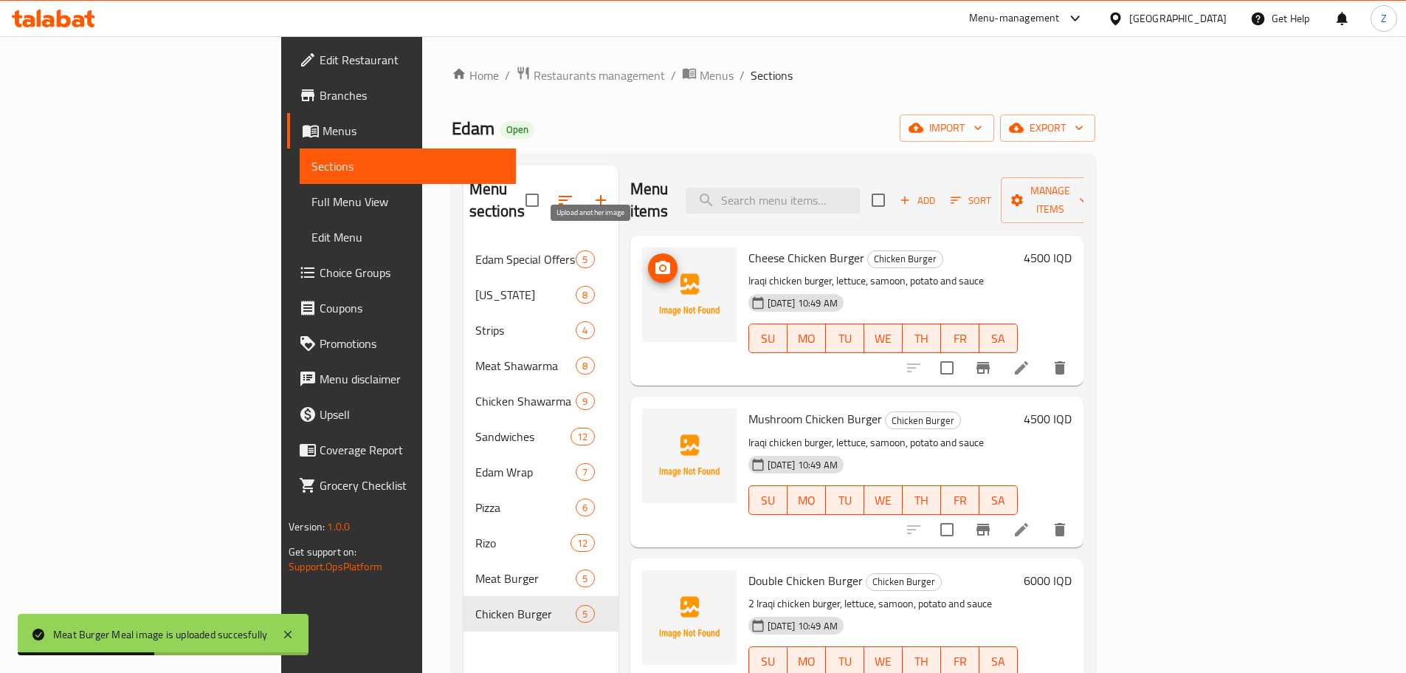
click at [660, 266] on circle "upload picture" at bounding box center [662, 268] width 4 height 4
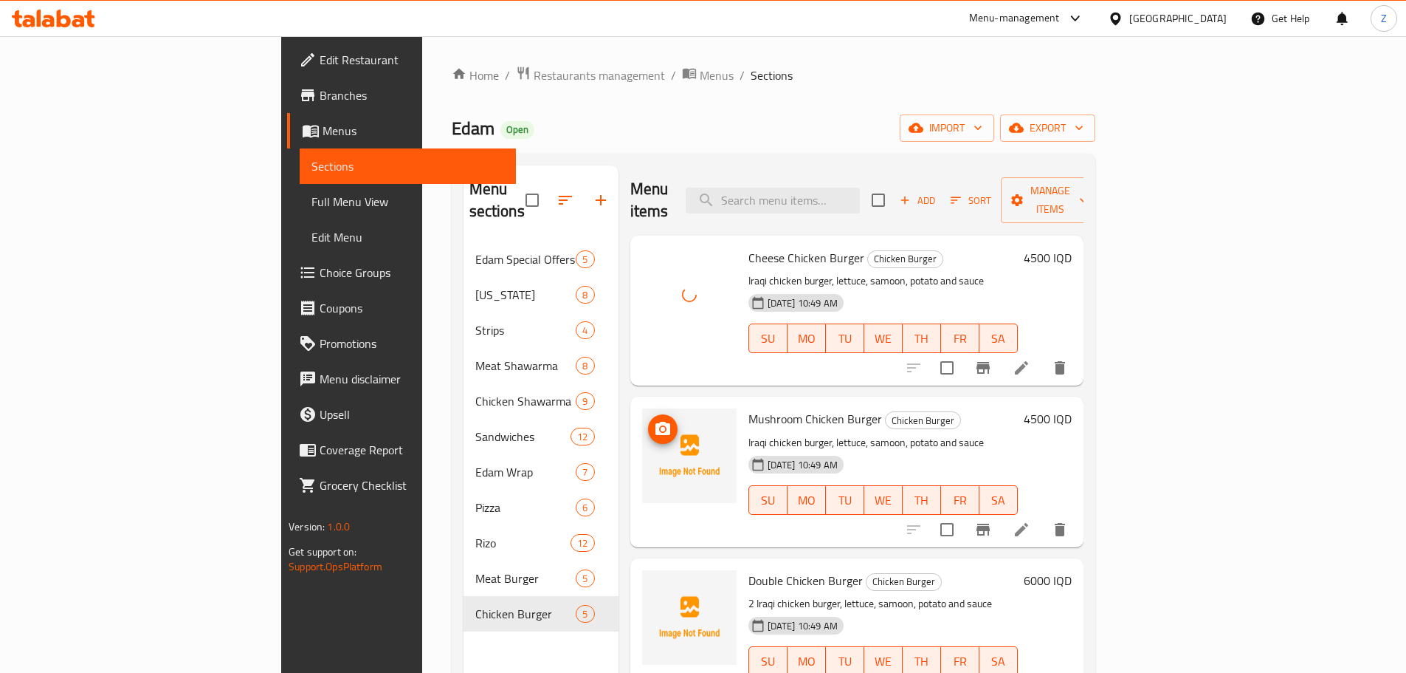
click at [656, 422] on icon "upload picture" at bounding box center [663, 428] width 15 height 13
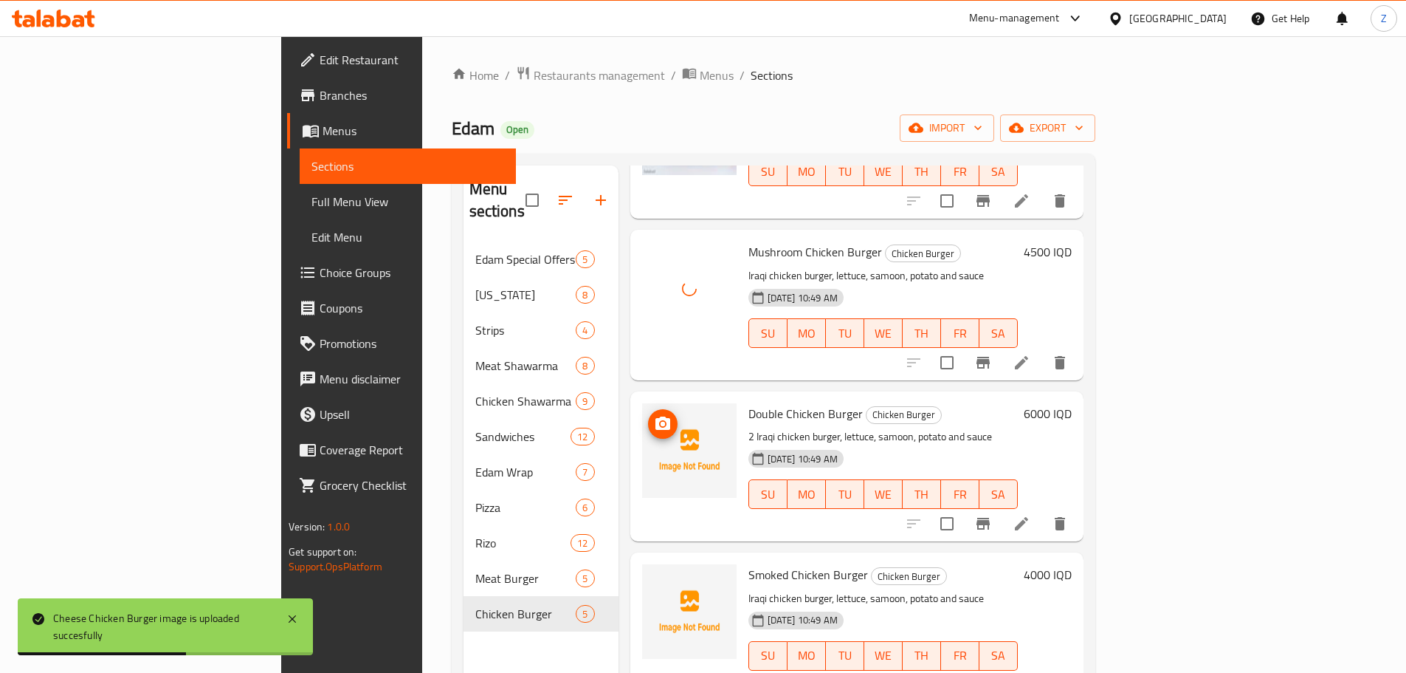
scroll to position [171, 0]
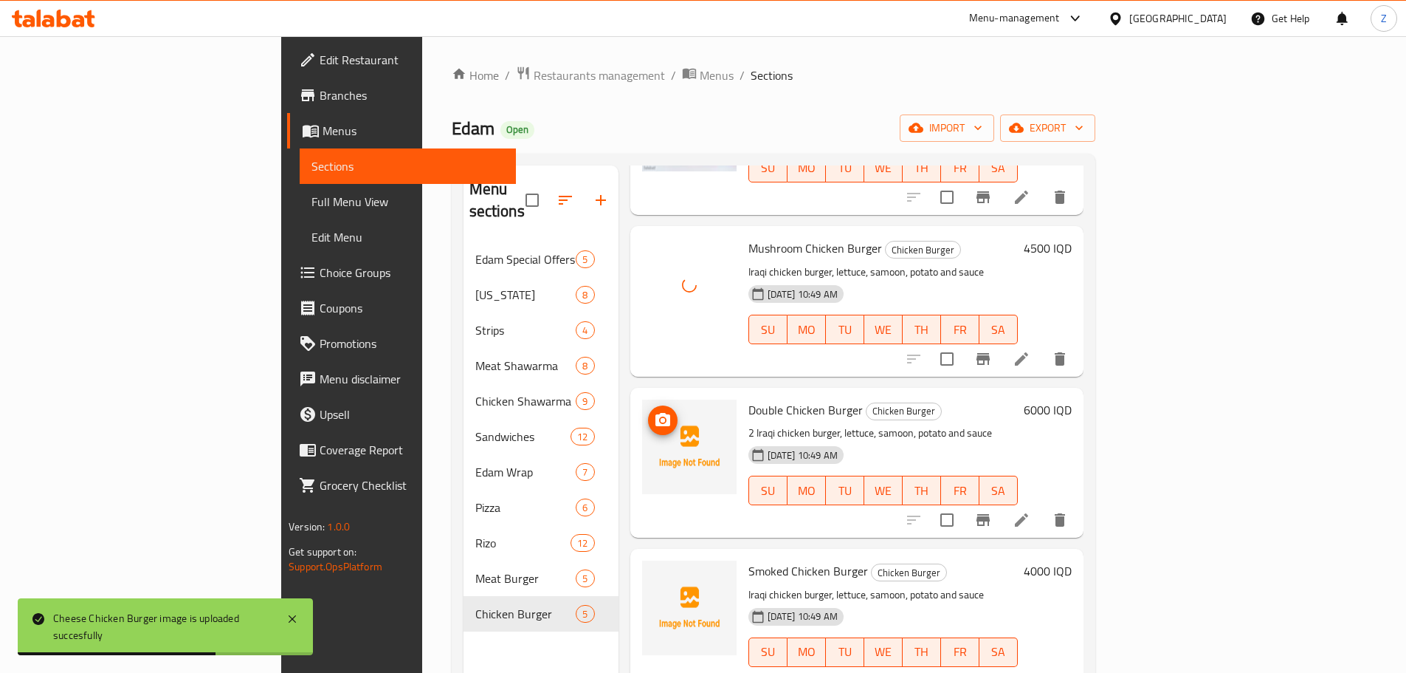
click at [654, 411] on icon "upload picture" at bounding box center [663, 420] width 18 height 18
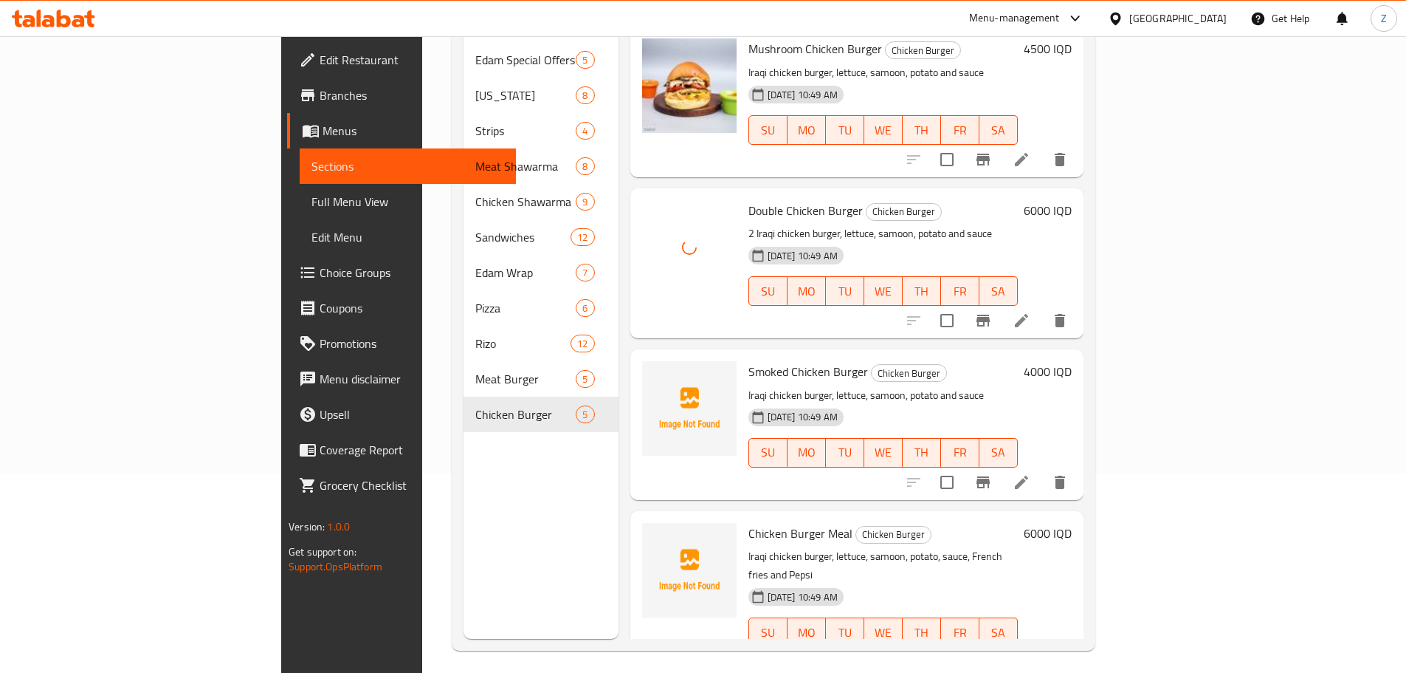
scroll to position [207, 0]
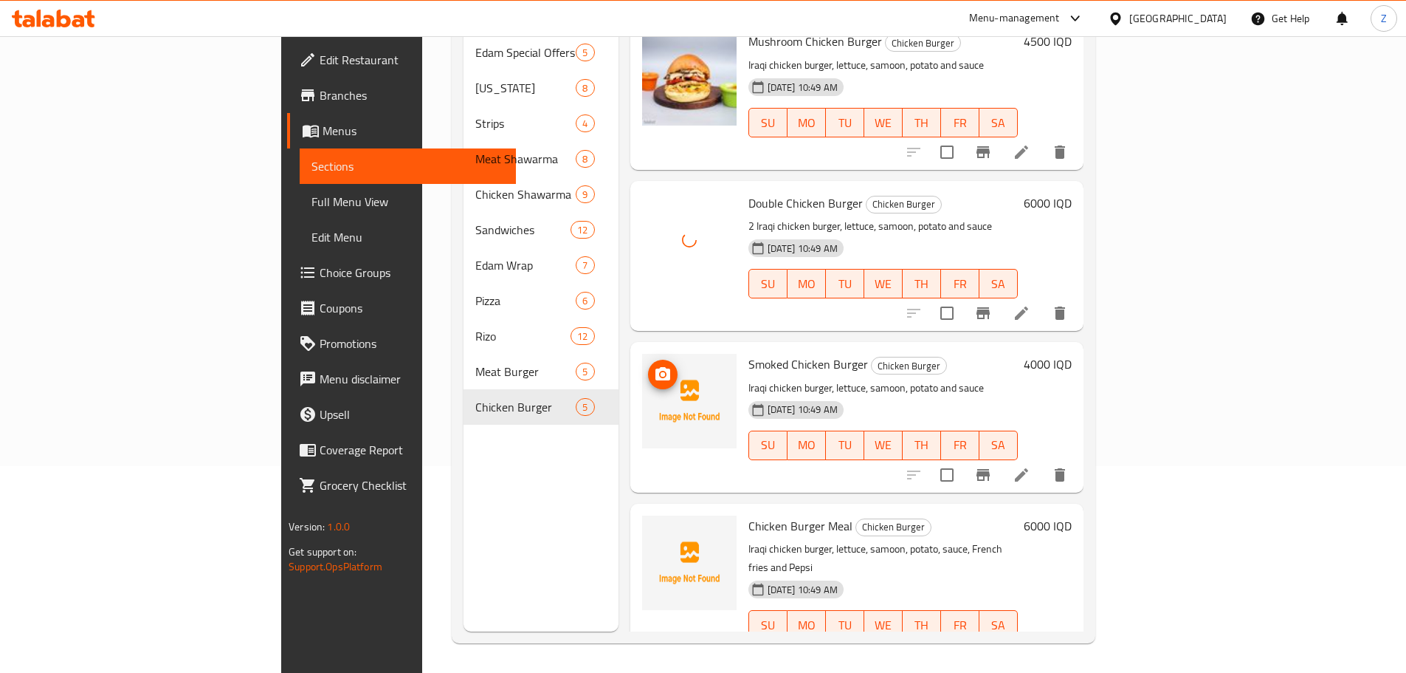
click at [654, 365] on icon "upload picture" at bounding box center [663, 374] width 18 height 18
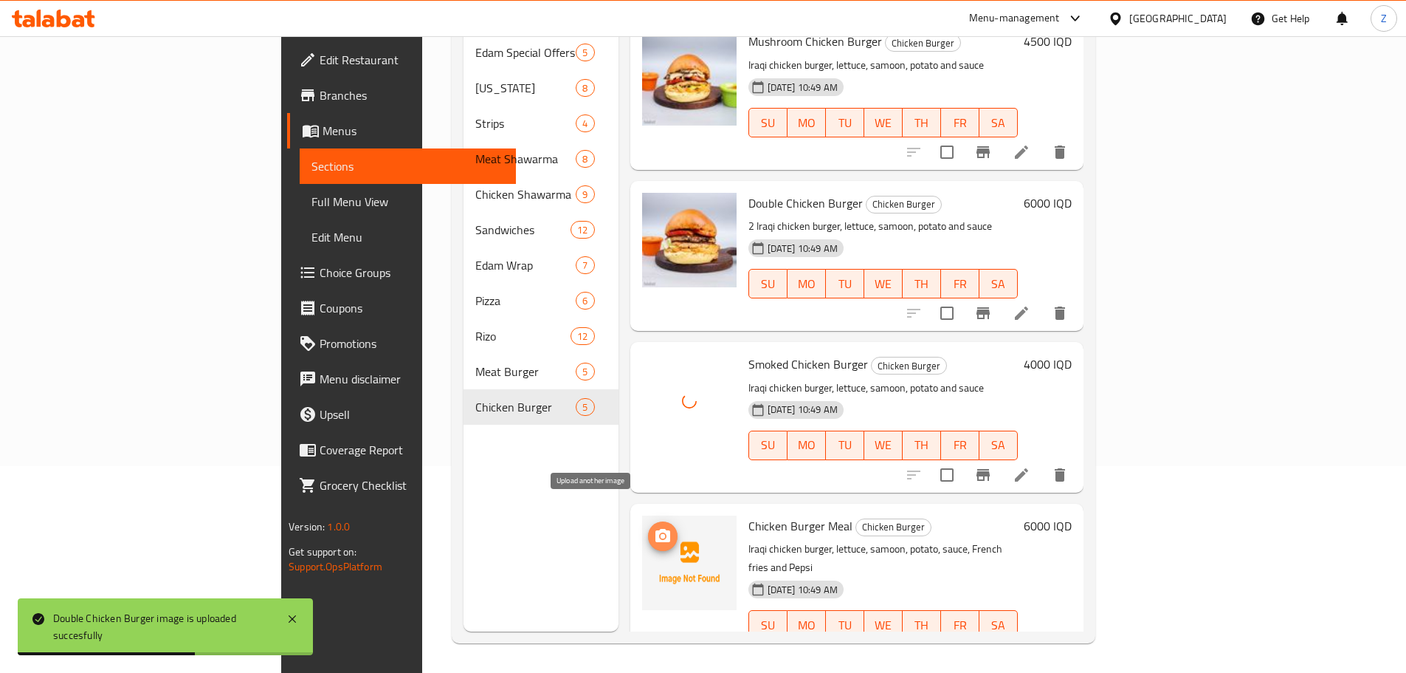
click at [648, 524] on button "upload picture" at bounding box center [663, 536] width 30 height 30
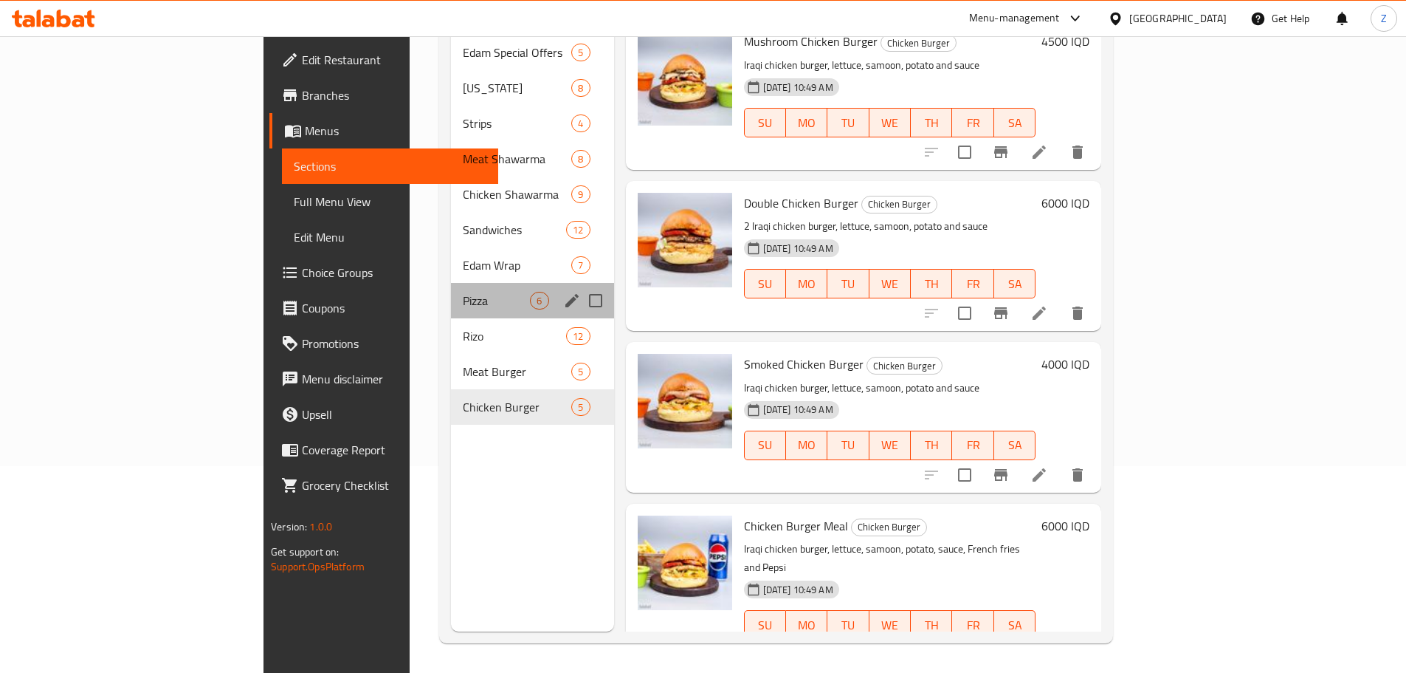
click at [451, 286] on div "Pizza 6" at bounding box center [532, 300] width 162 height 35
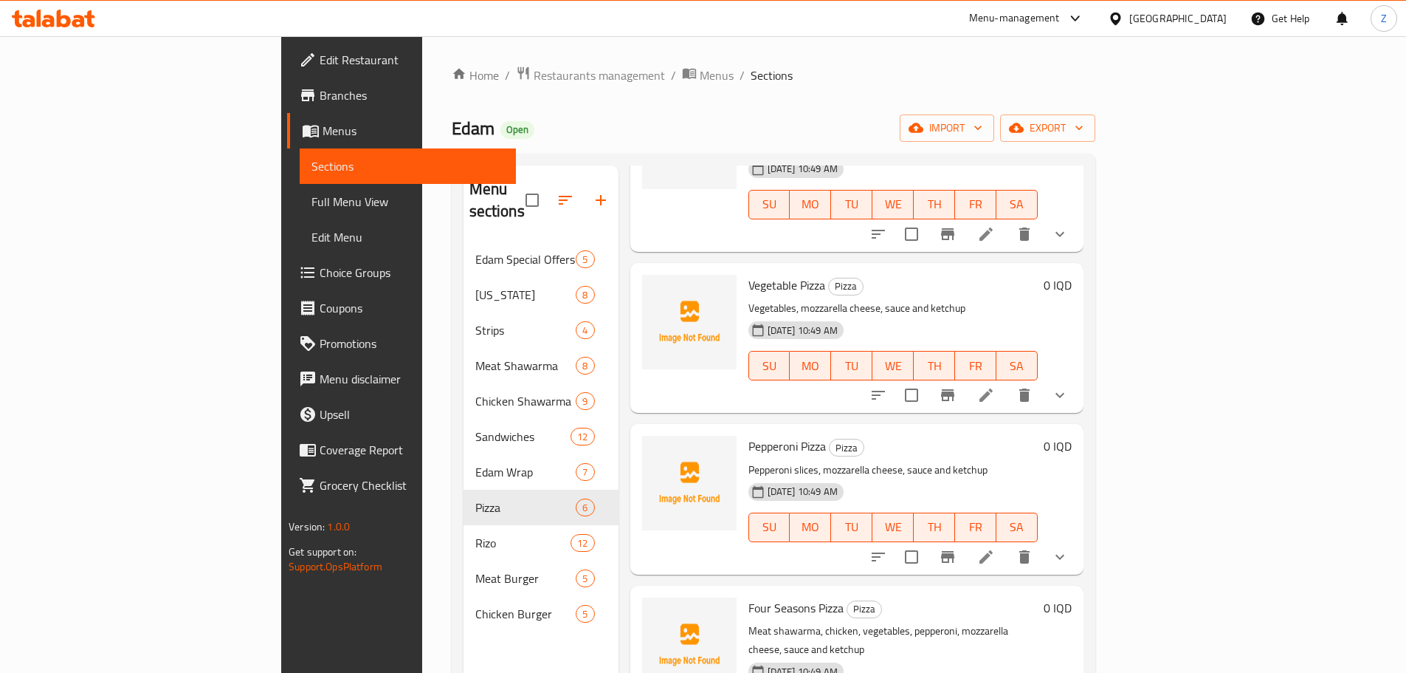
scroll to position [207, 0]
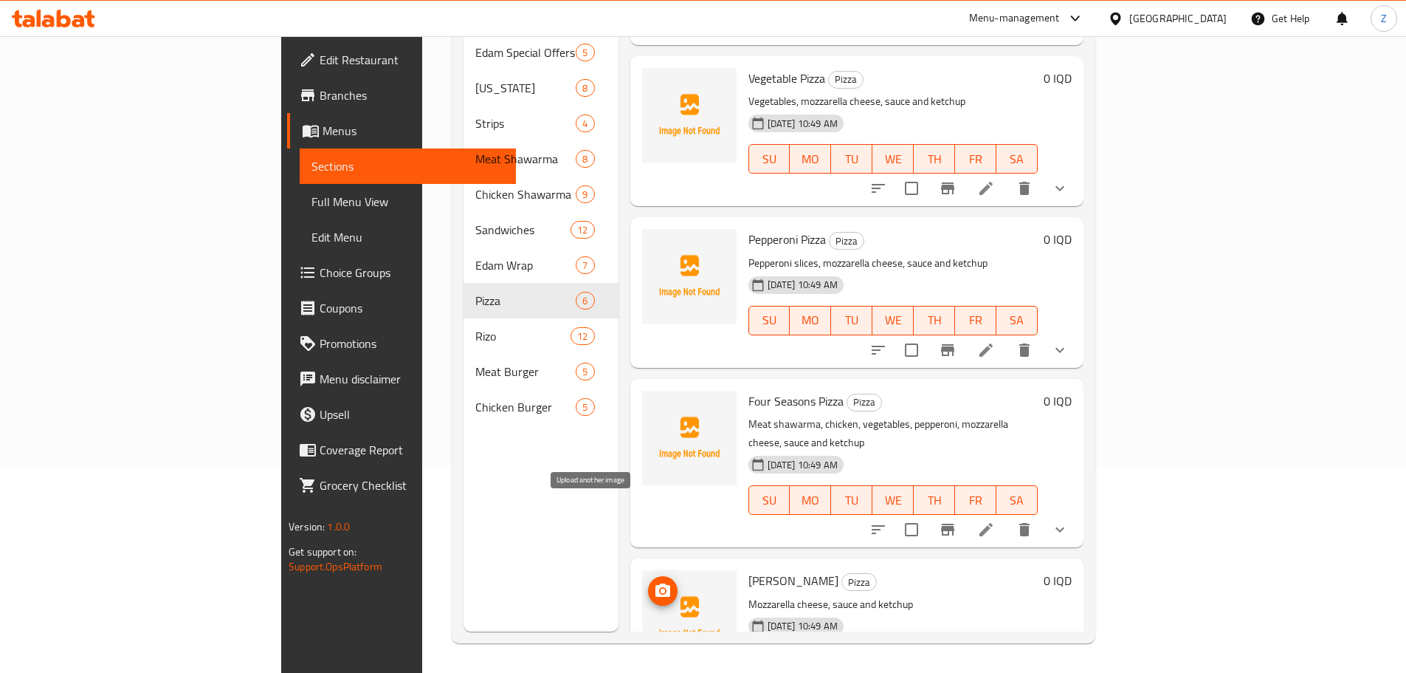
click at [648, 576] on button "upload picture" at bounding box center [663, 591] width 30 height 30
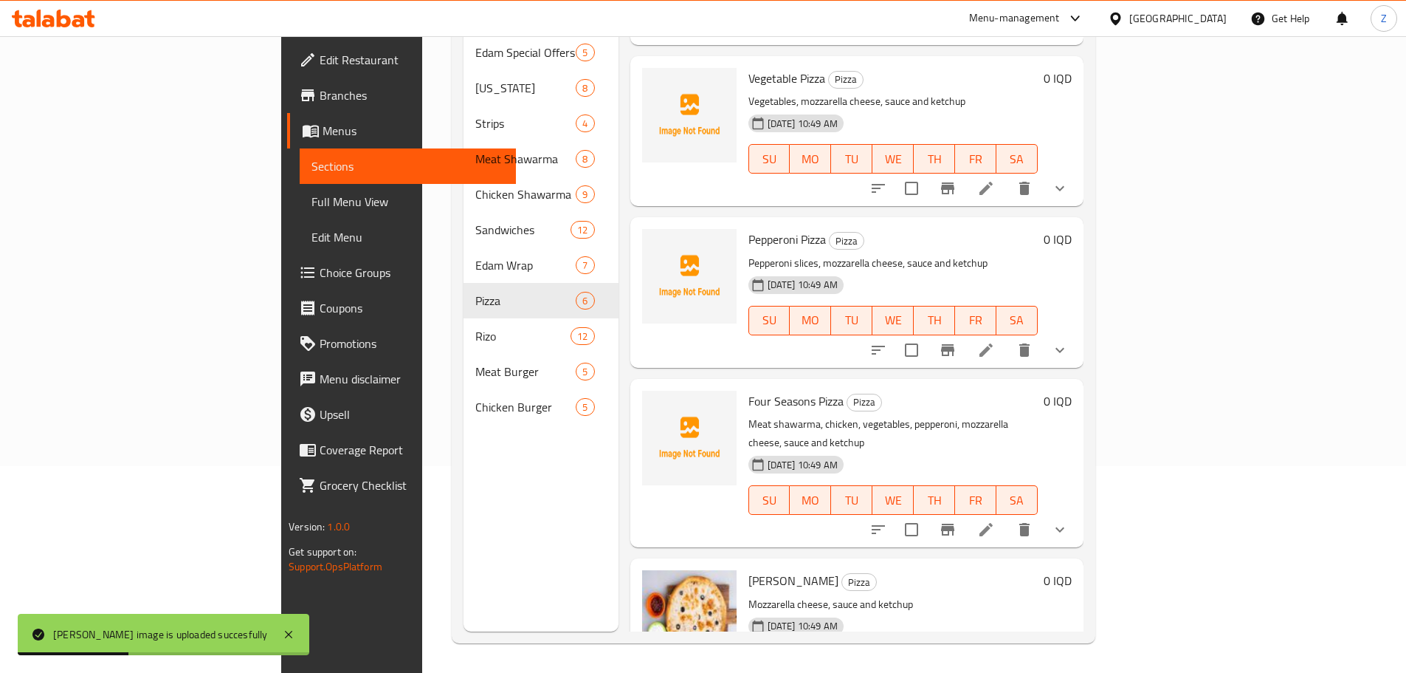
scroll to position [0, 0]
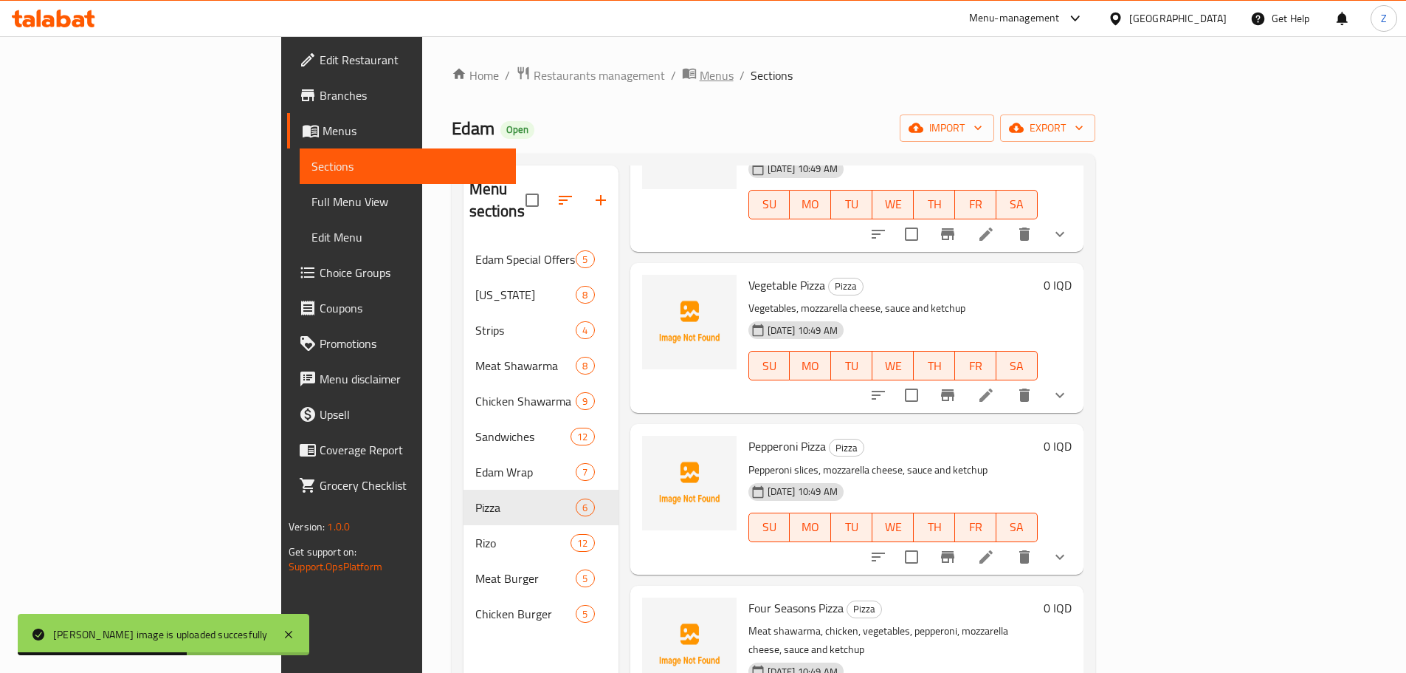
click at [700, 72] on span "Menus" at bounding box center [717, 75] width 34 height 18
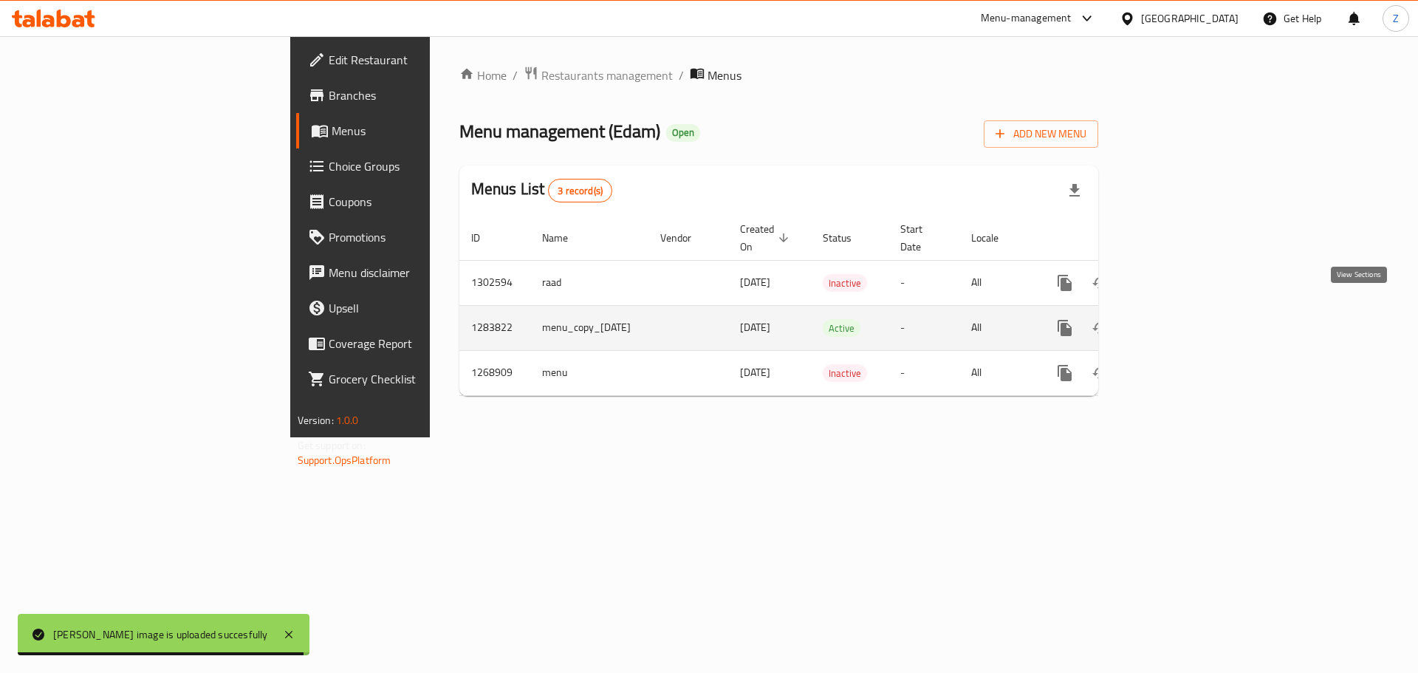
click at [1178, 321] on icon "enhanced table" at bounding box center [1170, 327] width 13 height 13
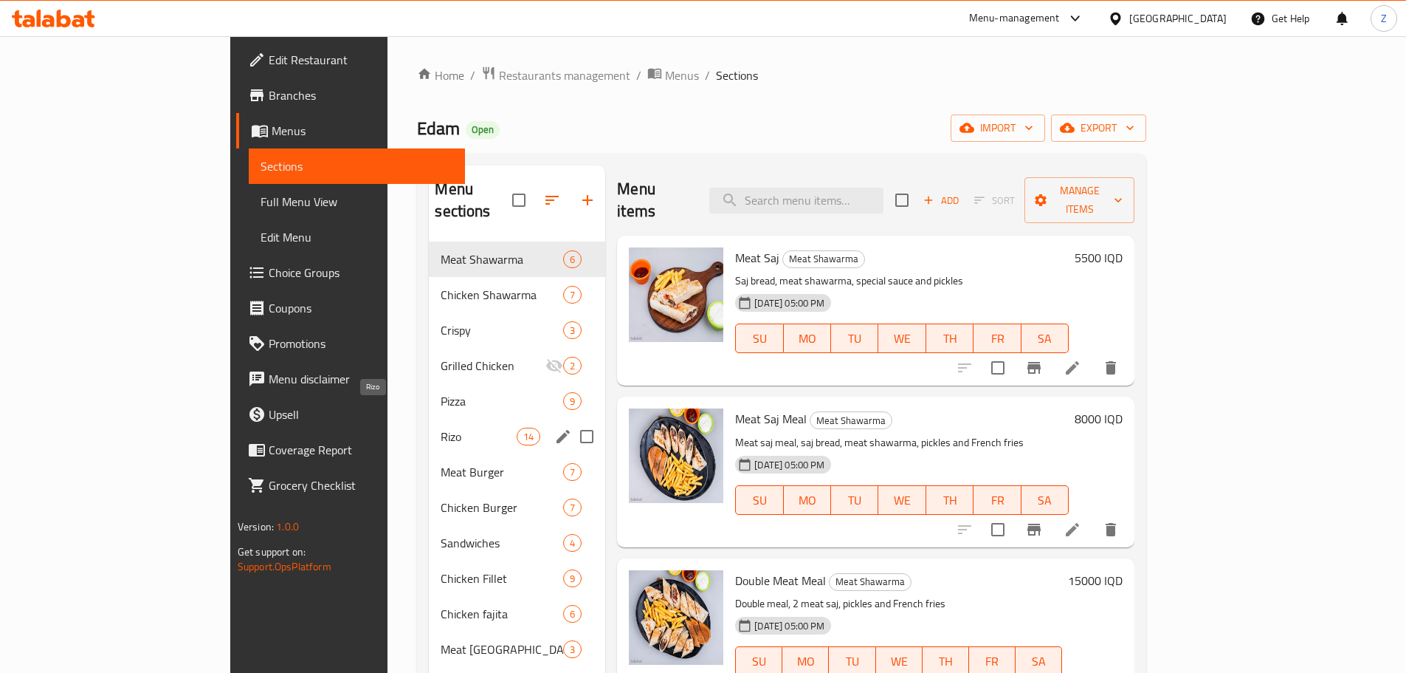
click at [441, 427] on span "Rizo" at bounding box center [479, 436] width 76 height 18
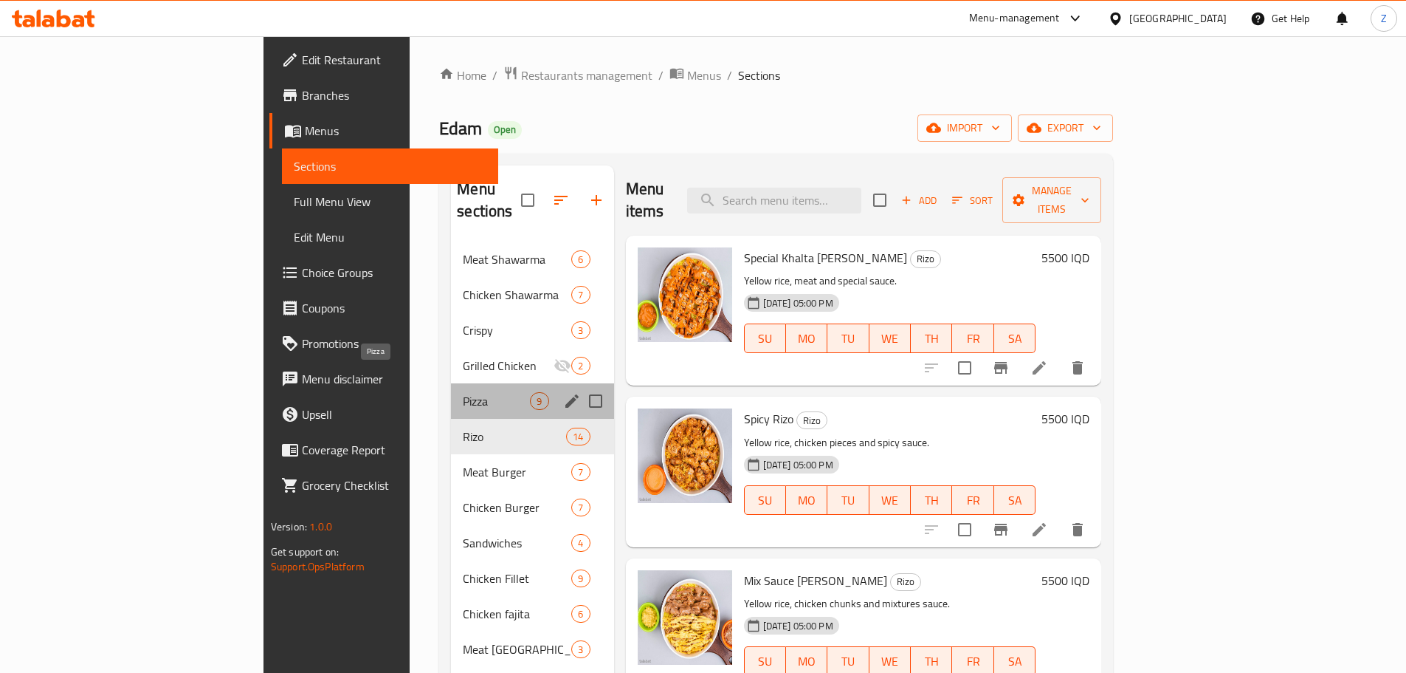
click at [463, 392] on span "Pizza" at bounding box center [496, 401] width 67 height 18
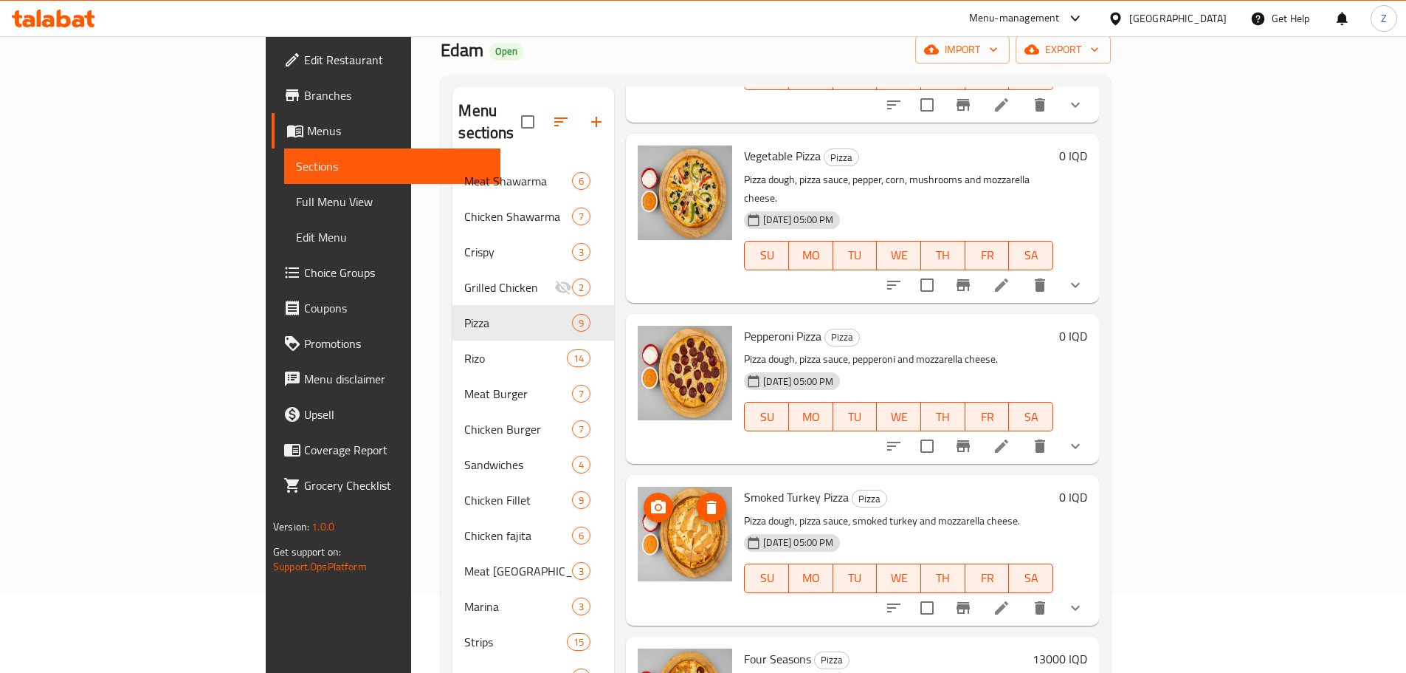
scroll to position [148, 0]
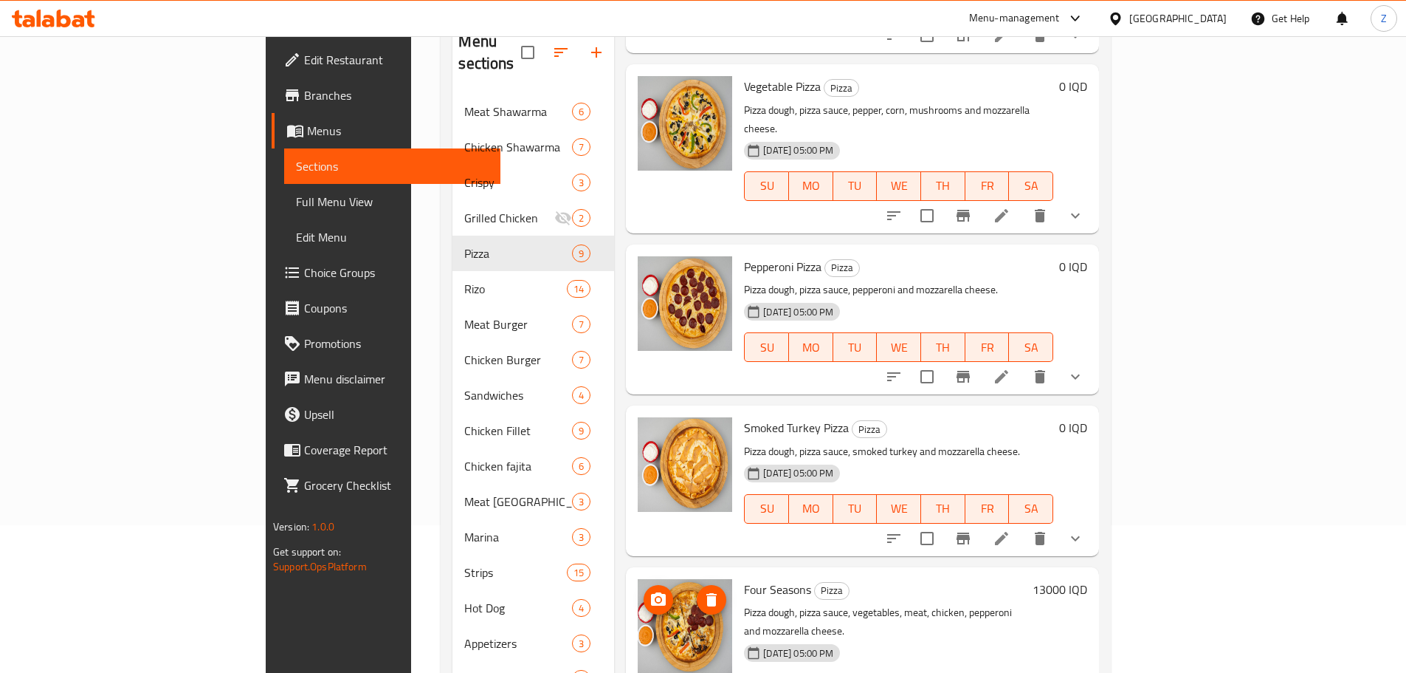
drag, startPoint x: 609, startPoint y: 418, endPoint x: 597, endPoint y: 591, distance: 173.9
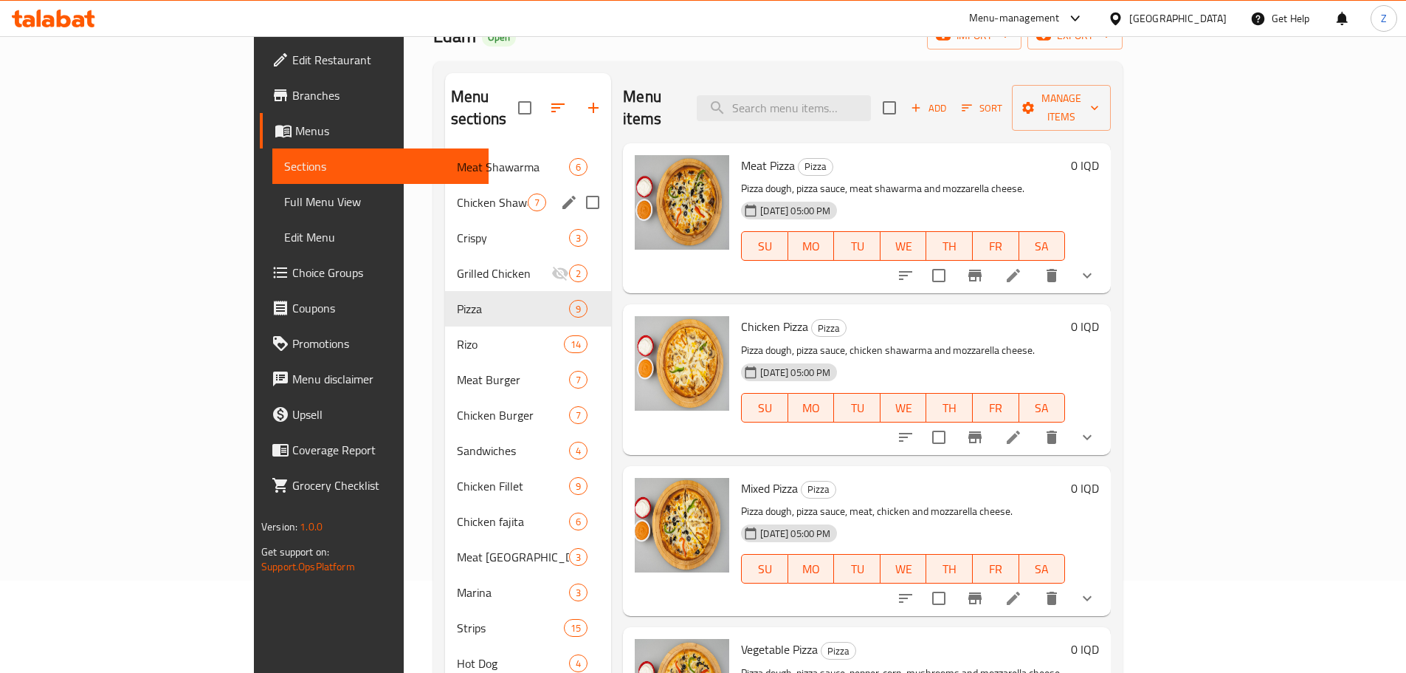
scroll to position [0, 0]
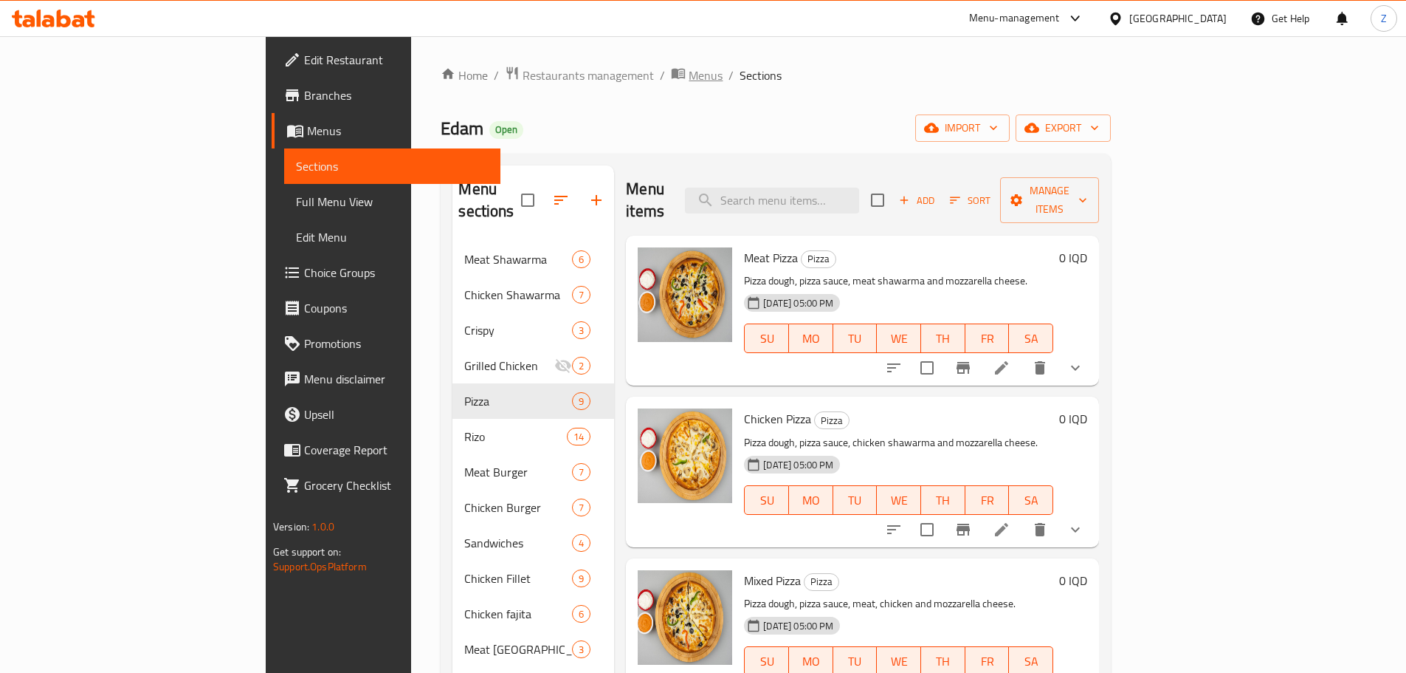
click at [689, 75] on span "Menus" at bounding box center [706, 75] width 34 height 18
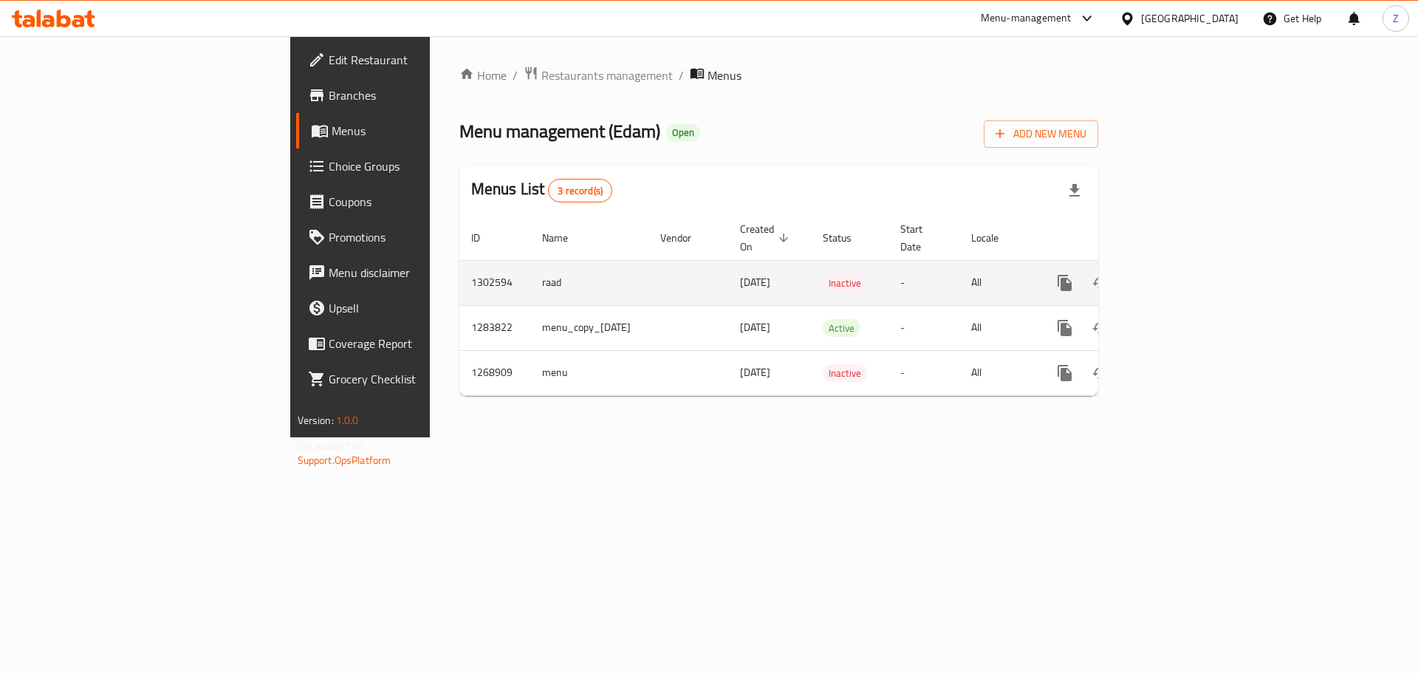
click at [1189, 267] on link "enhanced table" at bounding box center [1170, 282] width 35 height 35
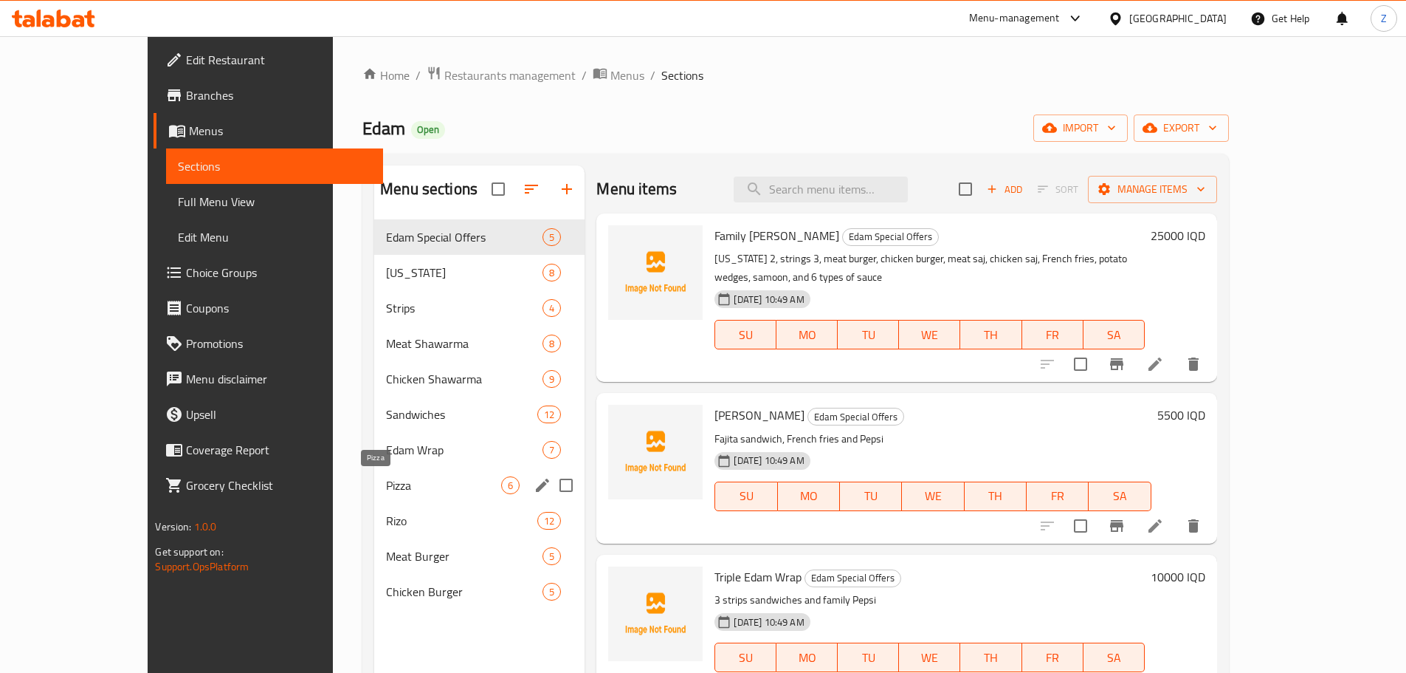
click at [386, 480] on span "Pizza" at bounding box center [443, 485] width 115 height 18
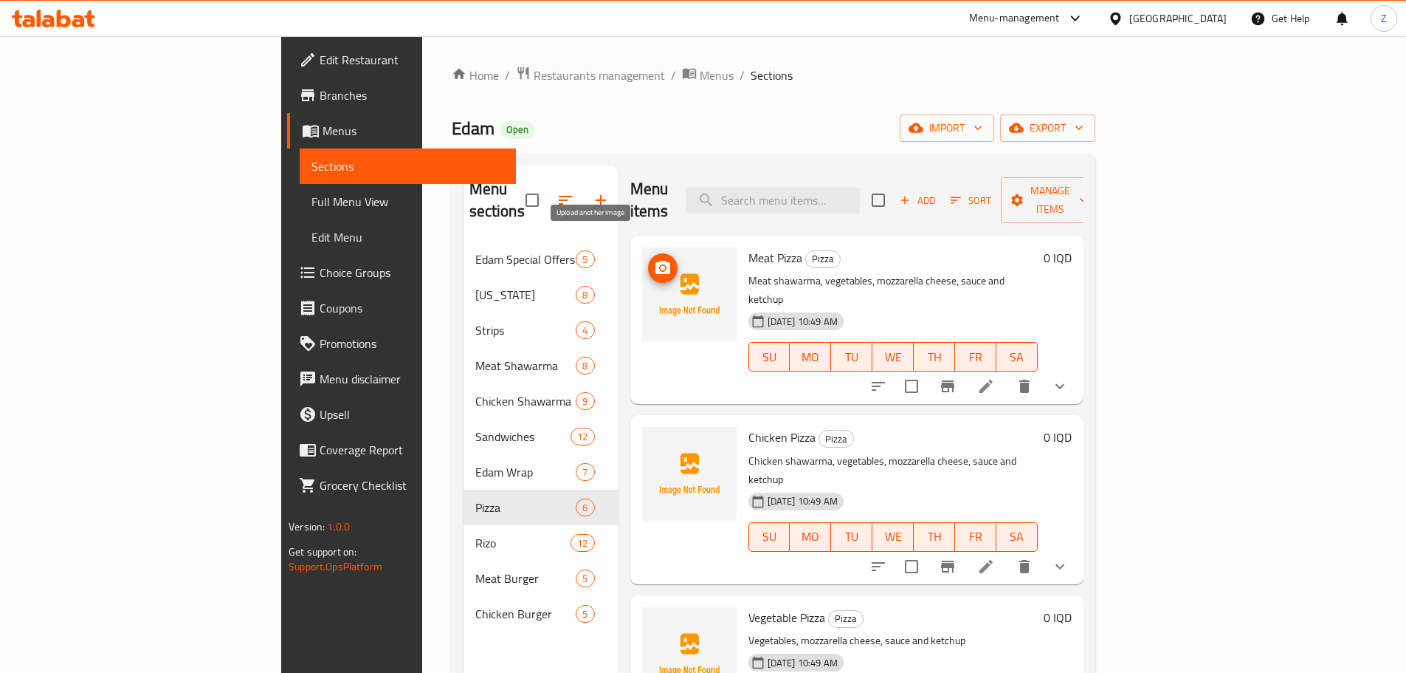
click at [642, 260] on div at bounding box center [689, 294] width 95 height 95
click at [654, 259] on icon "upload picture" at bounding box center [663, 268] width 18 height 18
click at [656, 440] on icon "upload picture" at bounding box center [663, 446] width 15 height 13
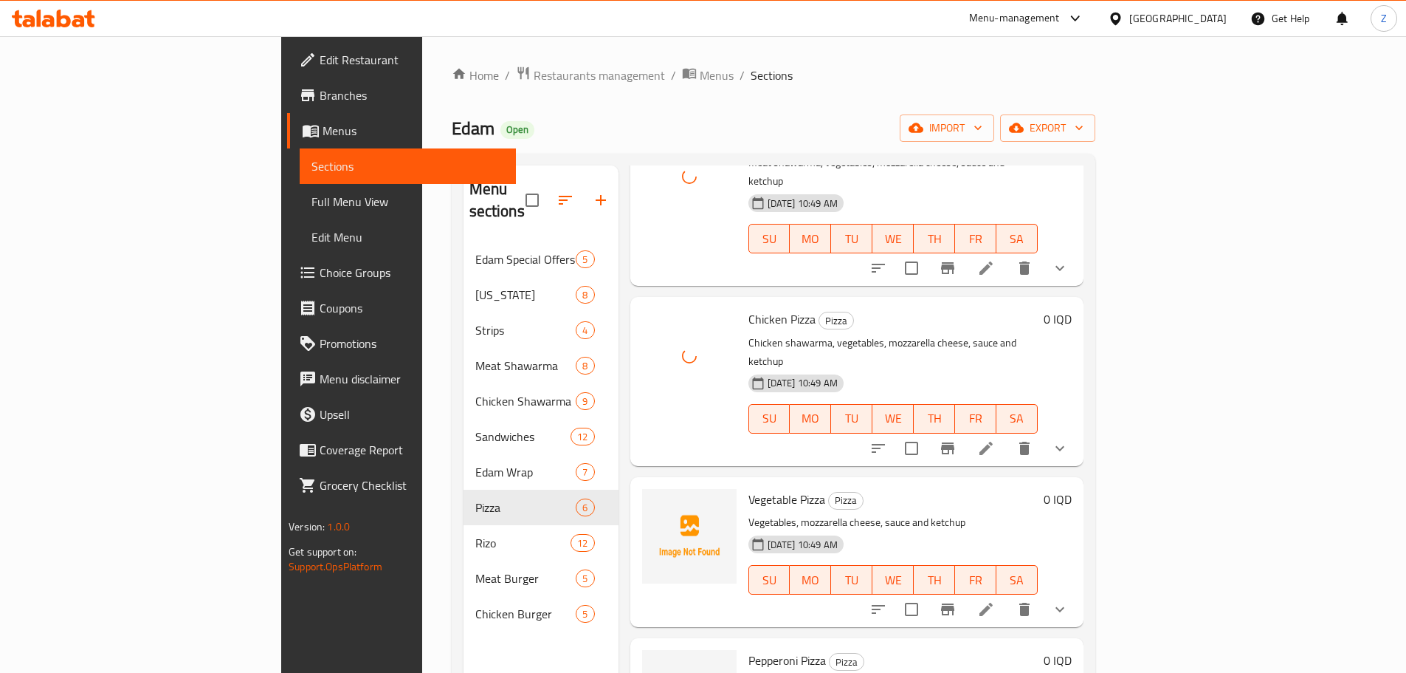
scroll to position [221, 0]
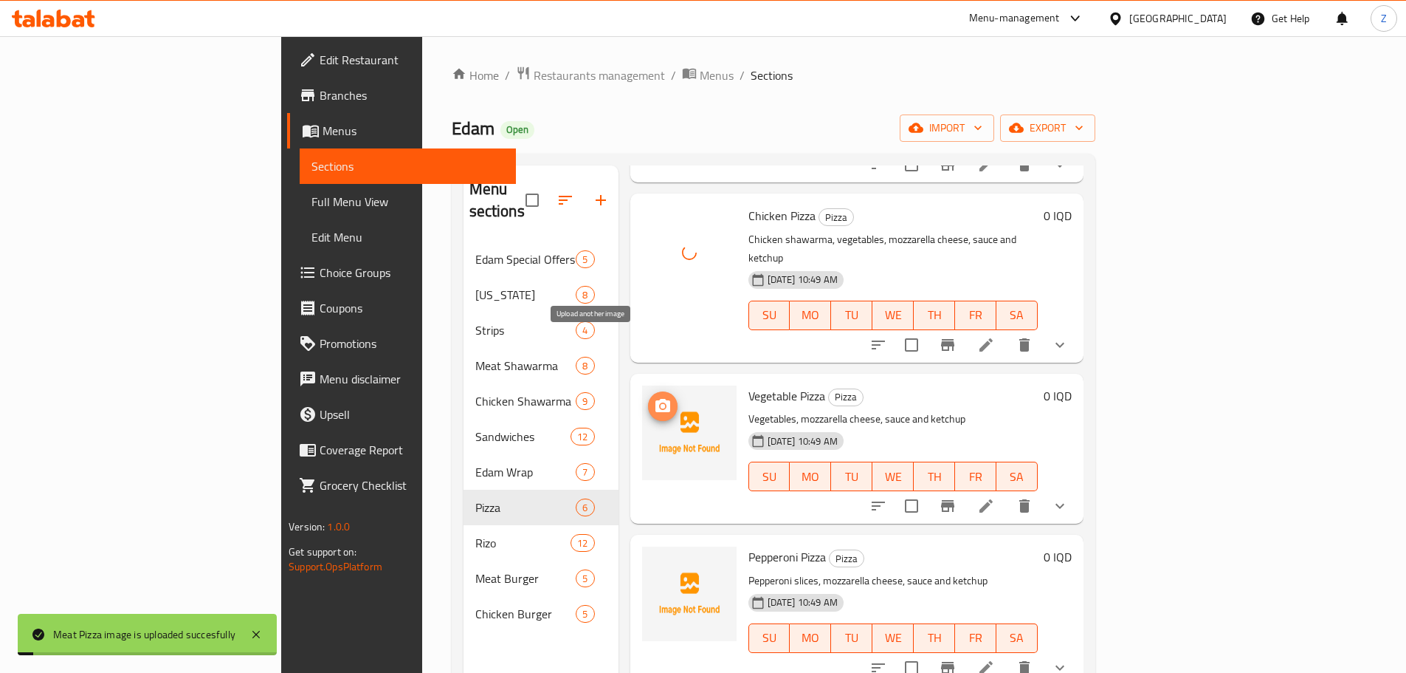
click at [660, 404] on circle "upload picture" at bounding box center [662, 406] width 4 height 4
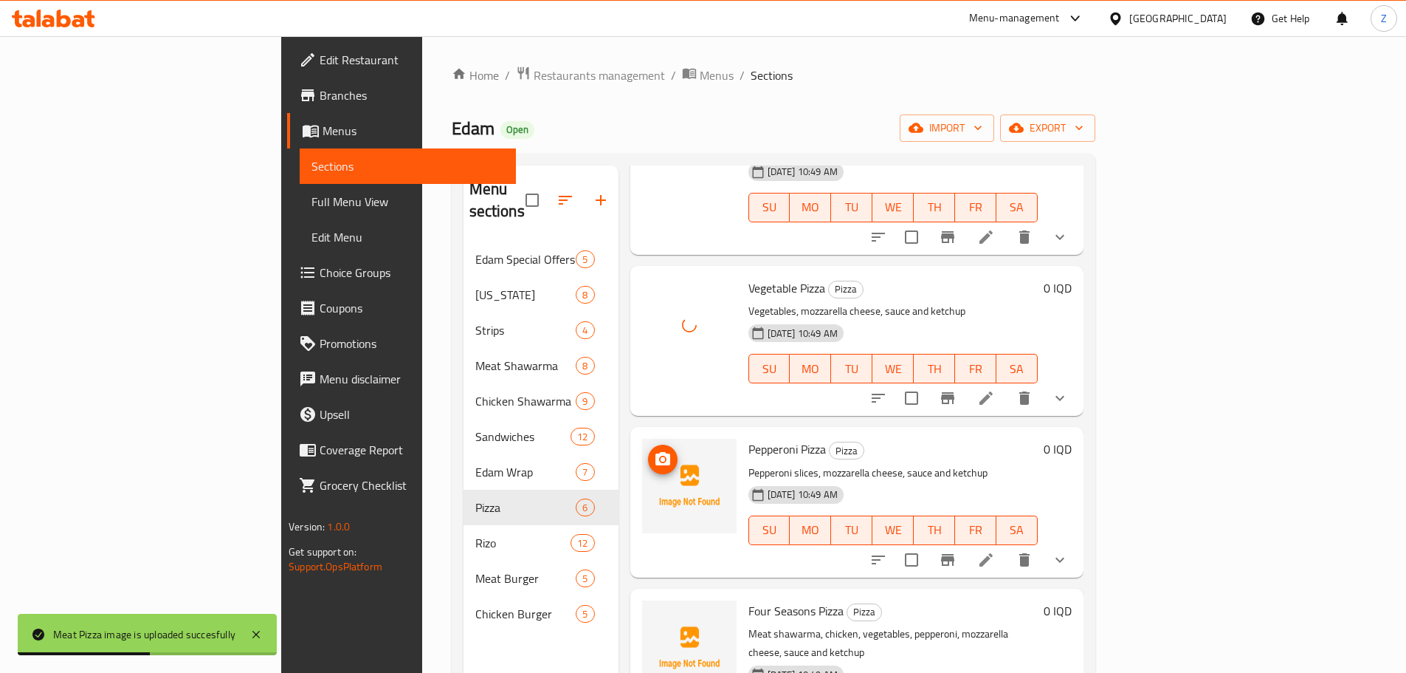
scroll to position [332, 0]
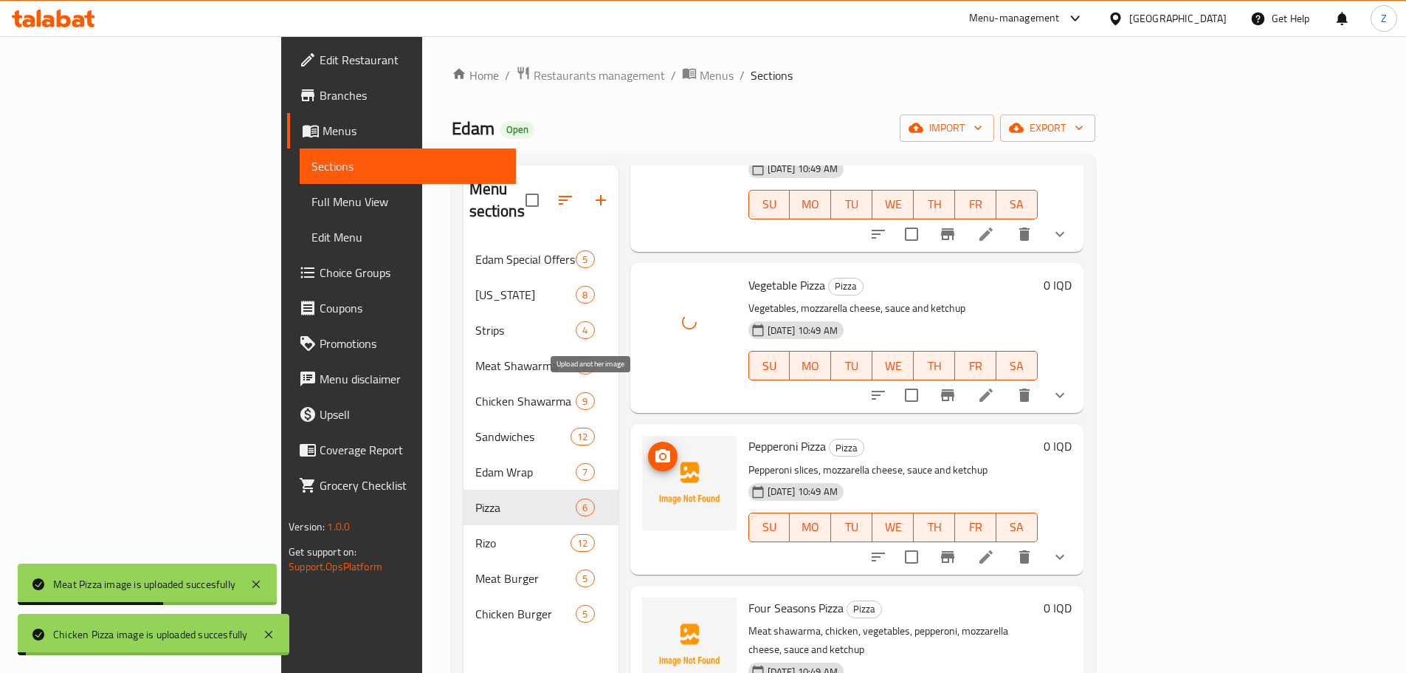
click at [654, 447] on icon "upload picture" at bounding box center [663, 456] width 18 height 18
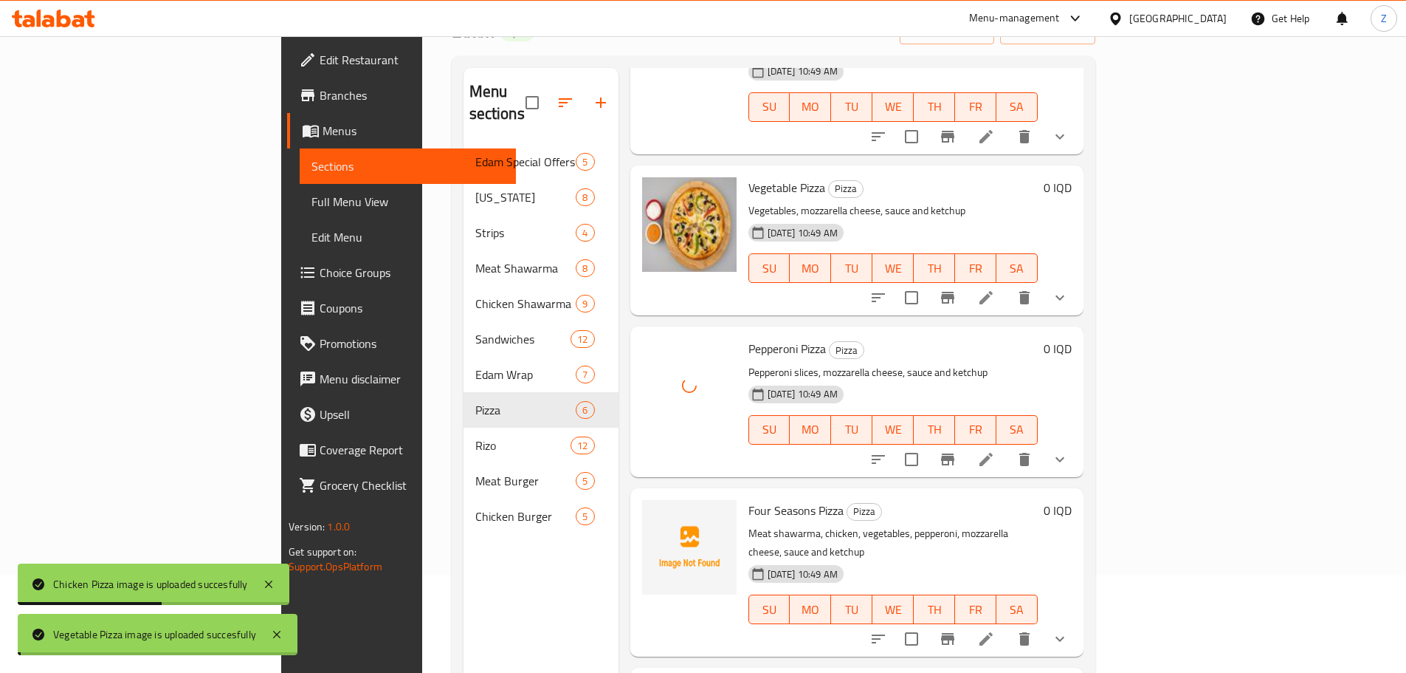
scroll to position [207, 0]
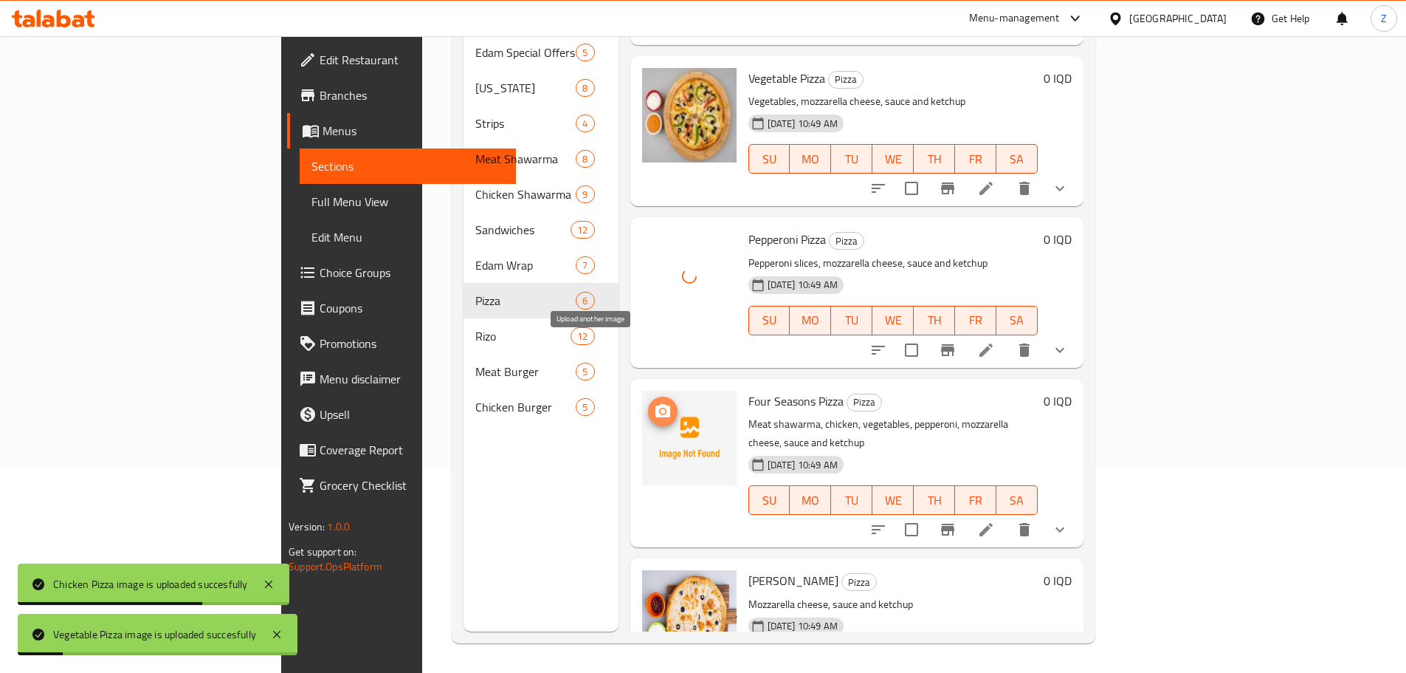
click at [660, 409] on circle "upload picture" at bounding box center [662, 411] width 4 height 4
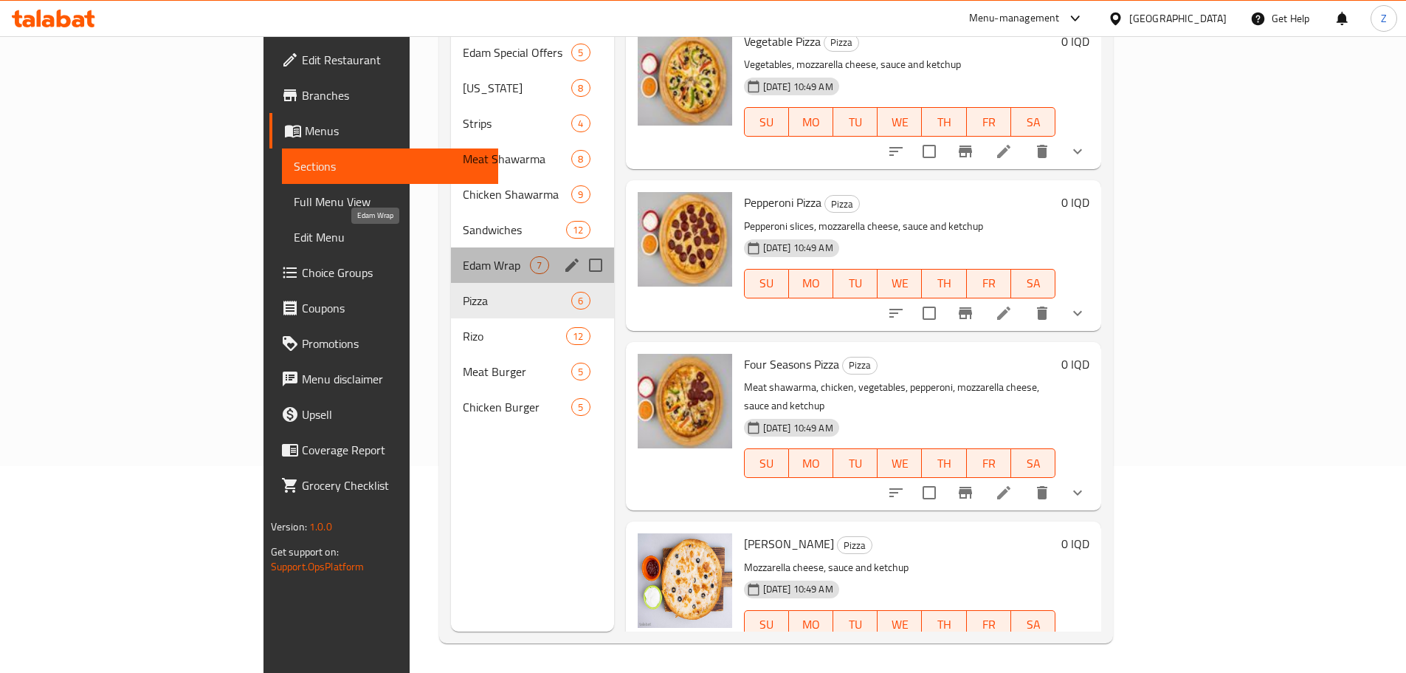
click at [463, 256] on span "Edam Wrap" at bounding box center [496, 265] width 67 height 18
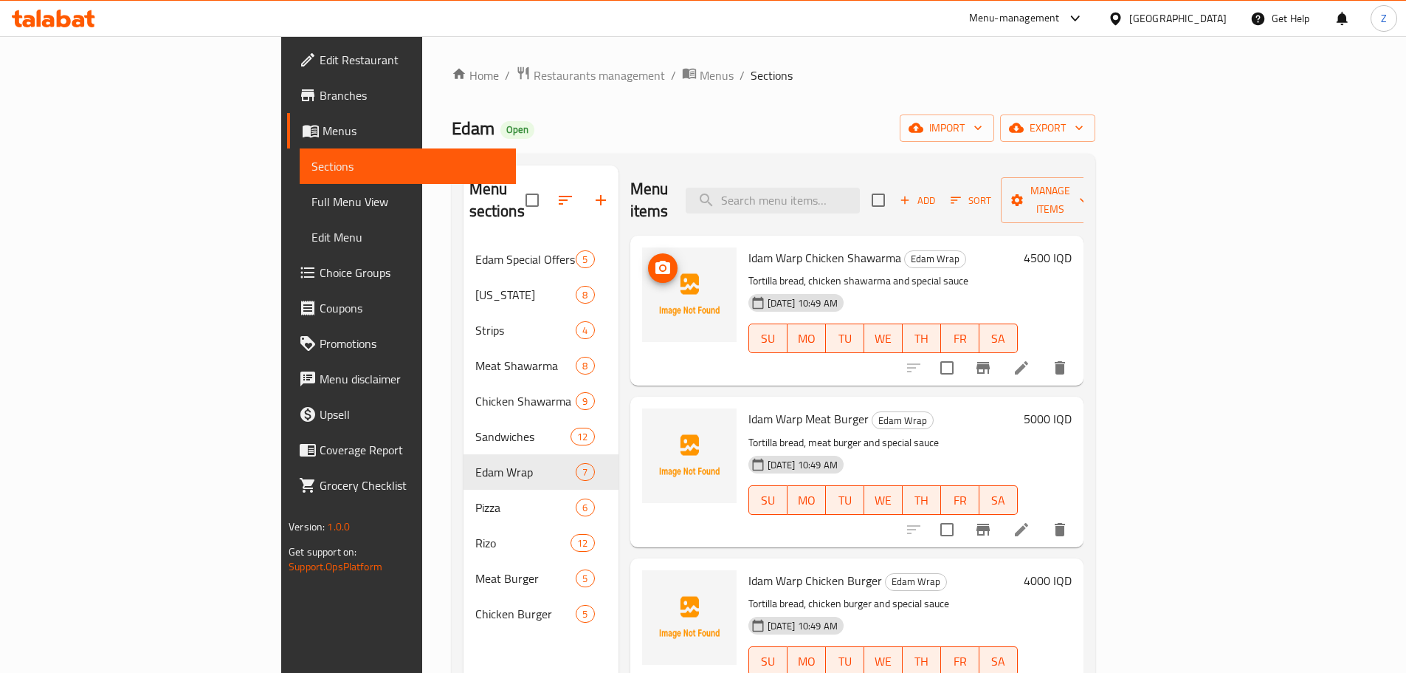
click at [648, 259] on span "upload picture" at bounding box center [663, 268] width 30 height 18
click at [656, 261] on icon "upload picture" at bounding box center [663, 267] width 15 height 13
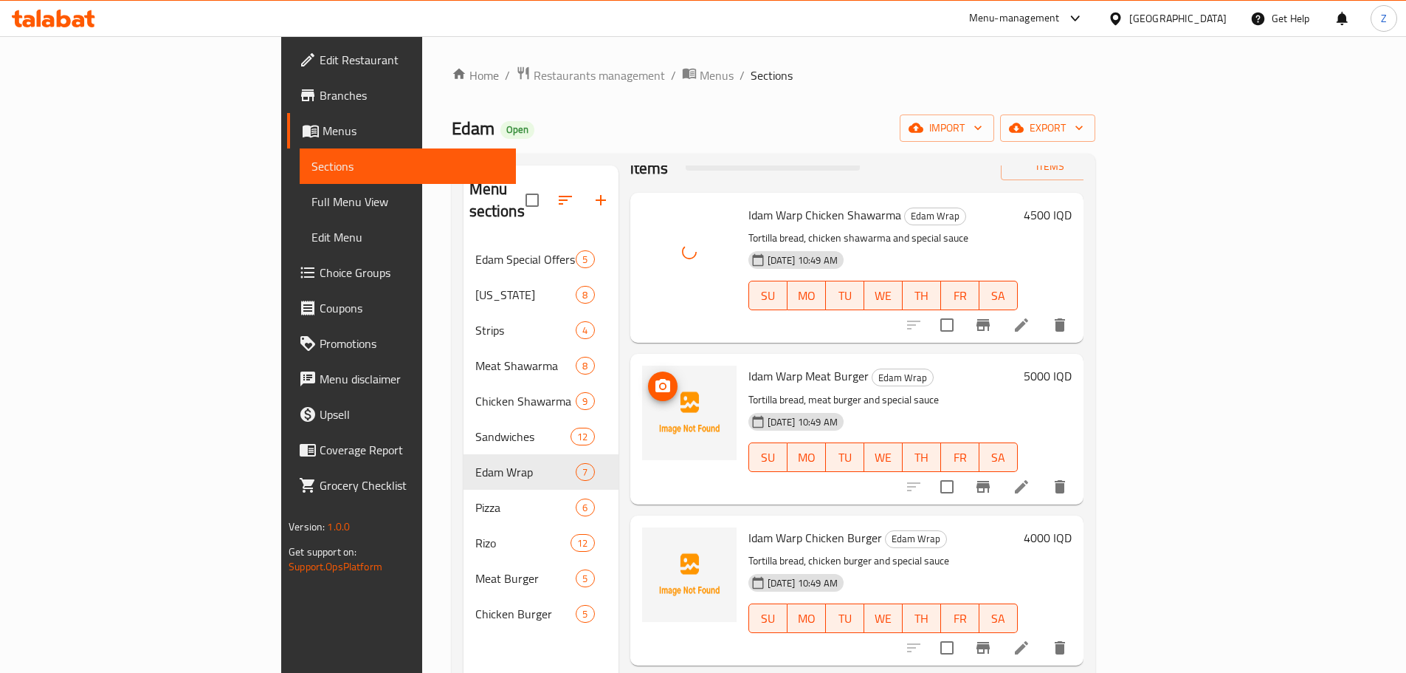
scroll to position [74, 0]
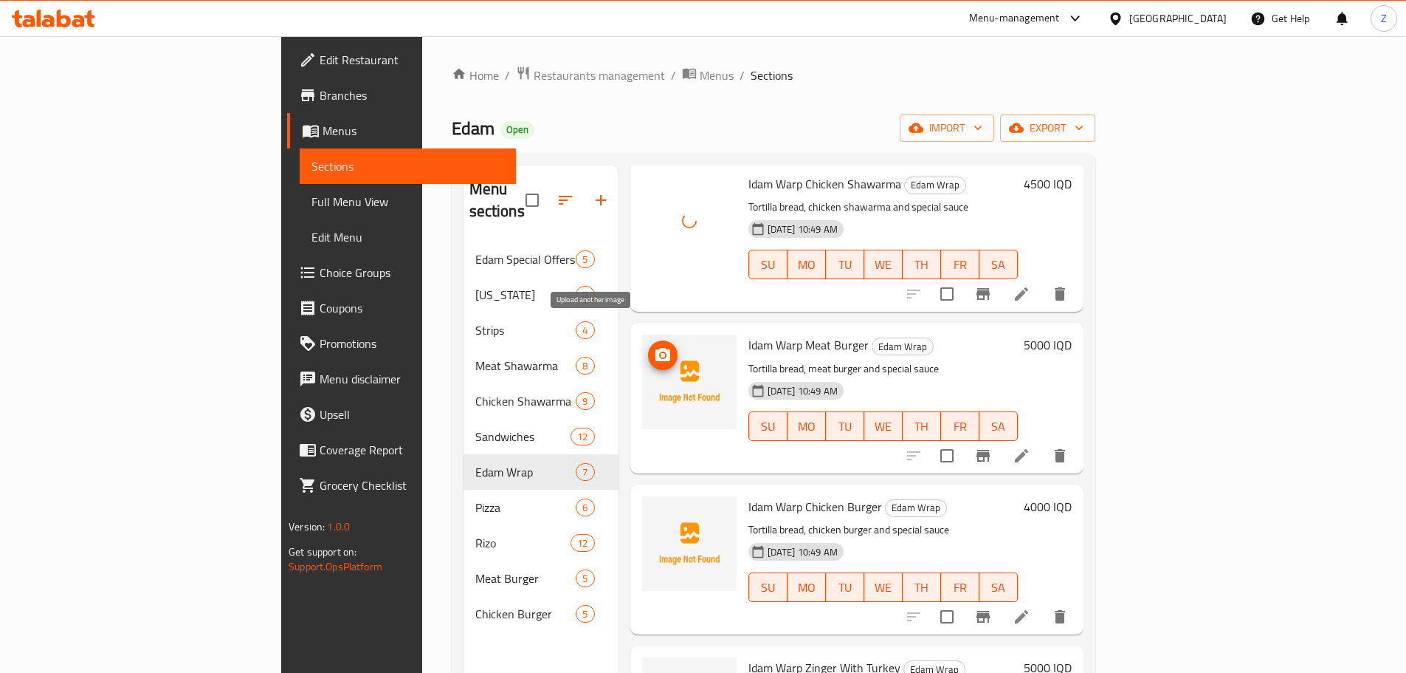
click at [642, 334] on img at bounding box center [689, 381] width 95 height 95
click at [654, 346] on icon "upload picture" at bounding box center [663, 355] width 18 height 18
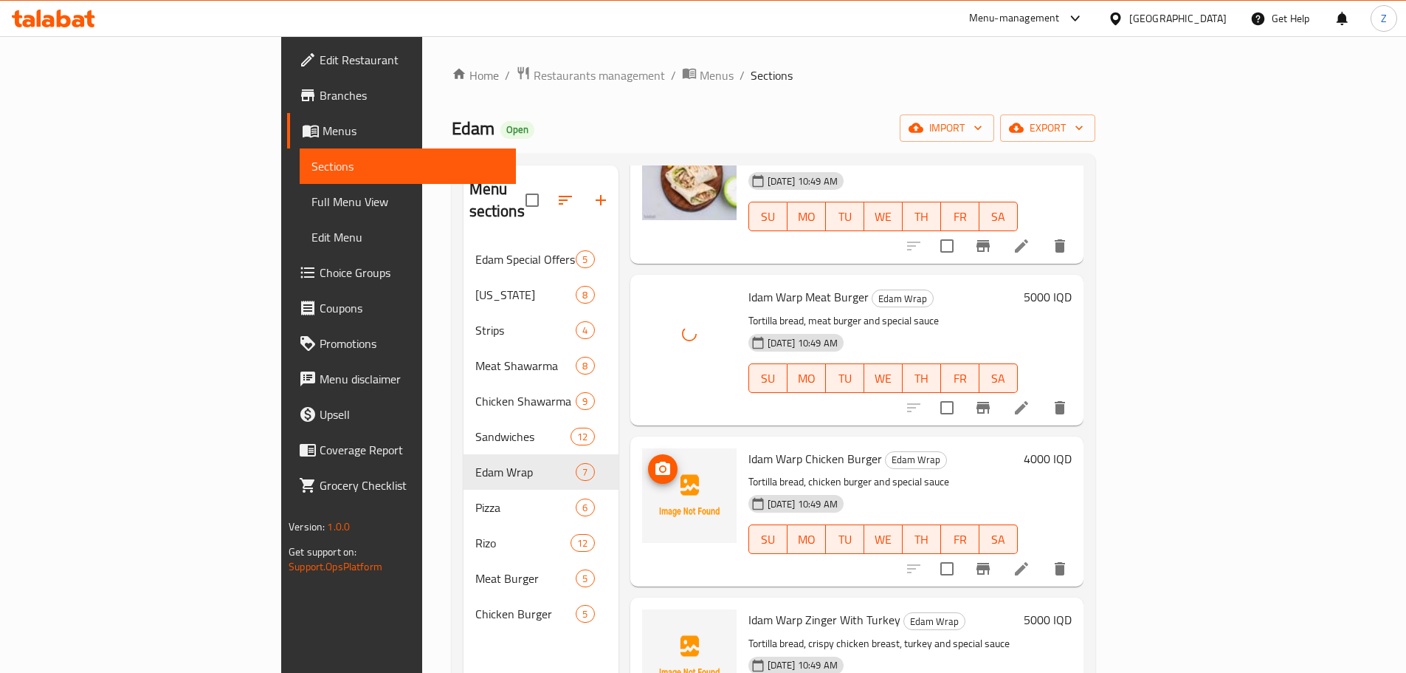
scroll to position [148, 0]
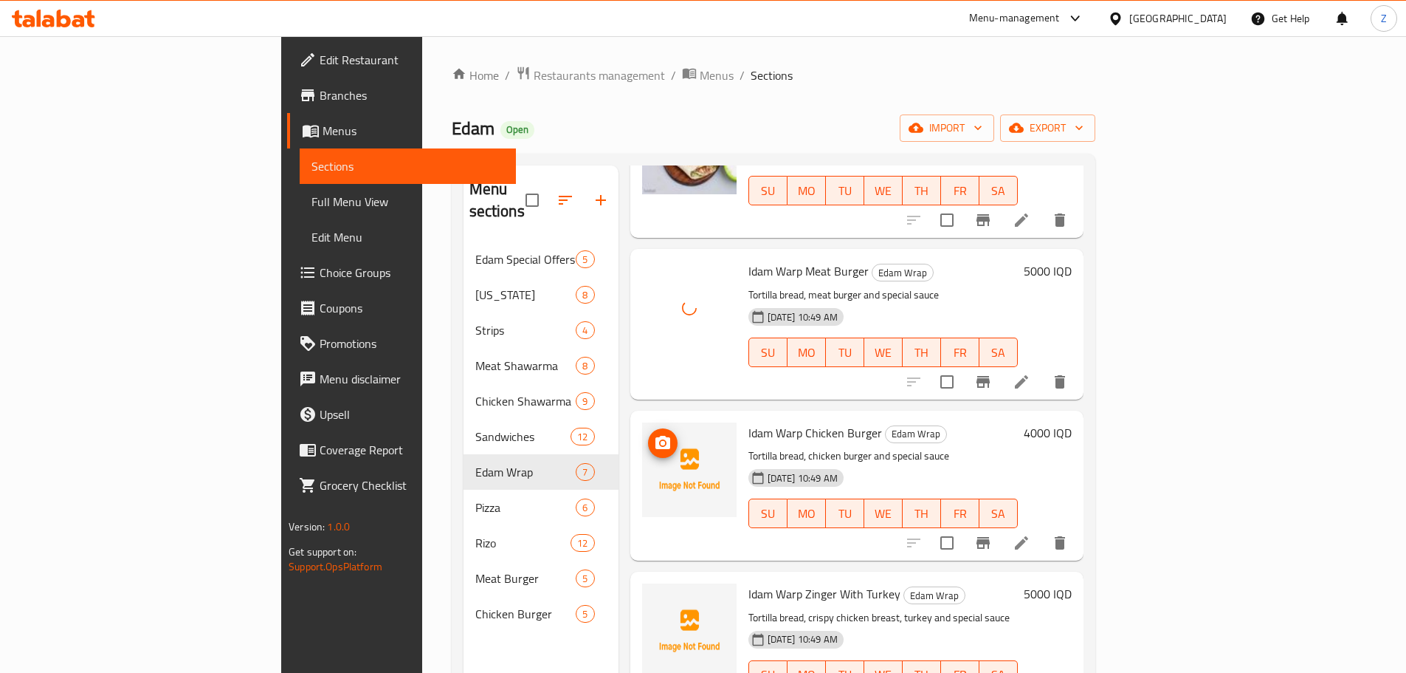
click at [654, 434] on icon "upload picture" at bounding box center [663, 443] width 18 height 18
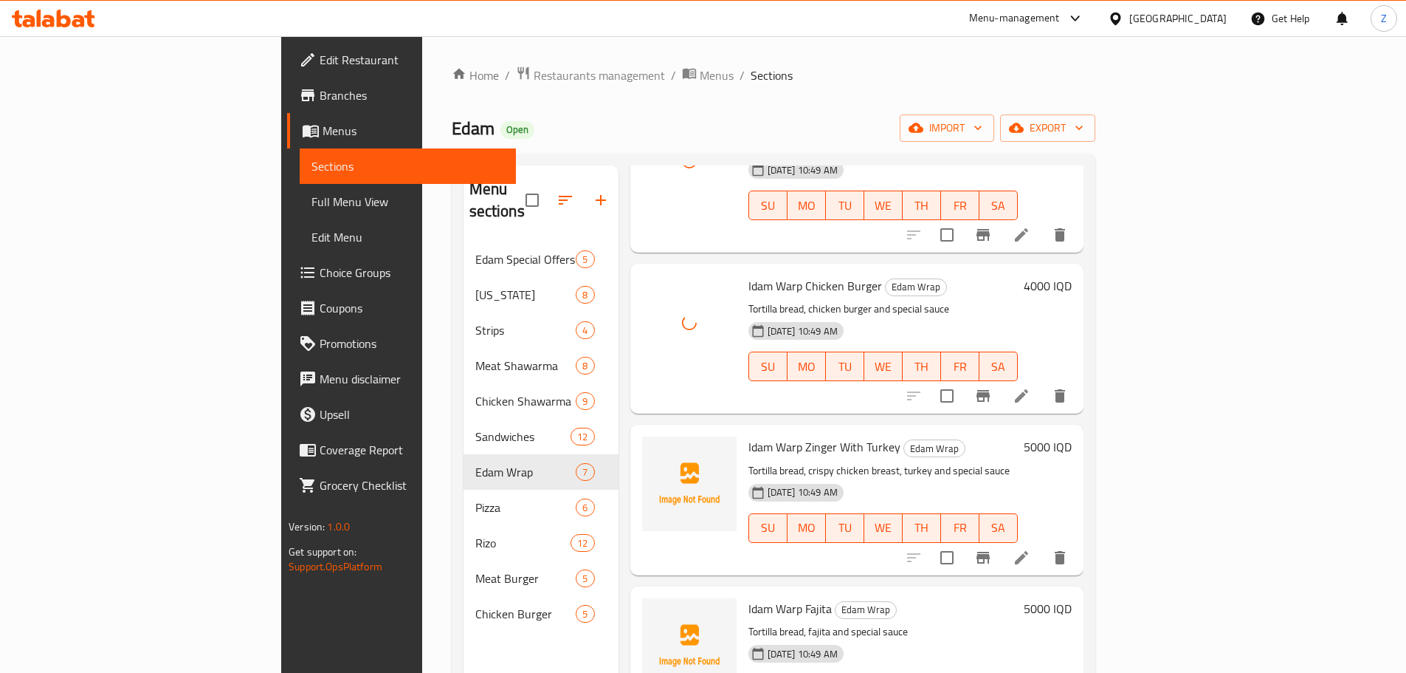
scroll to position [295, 0]
click at [648, 445] on button "upload picture" at bounding box center [663, 456] width 30 height 30
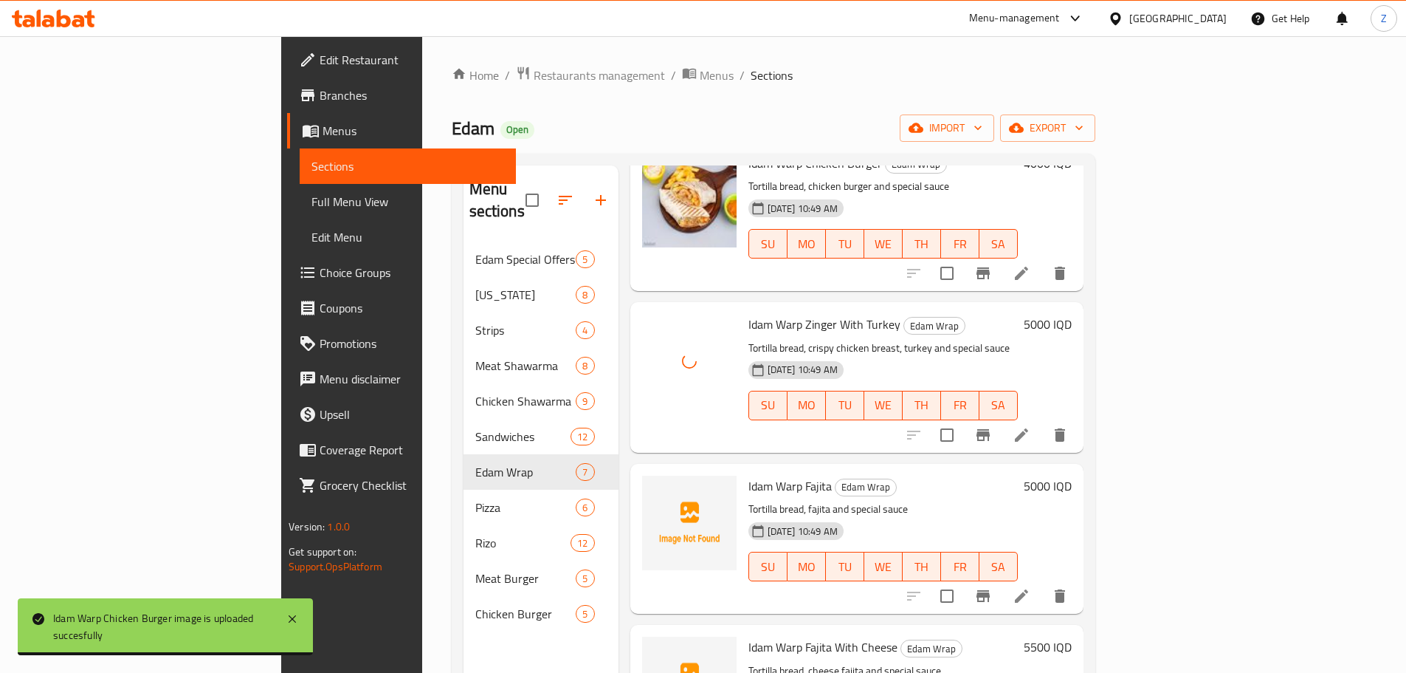
scroll to position [493, 0]
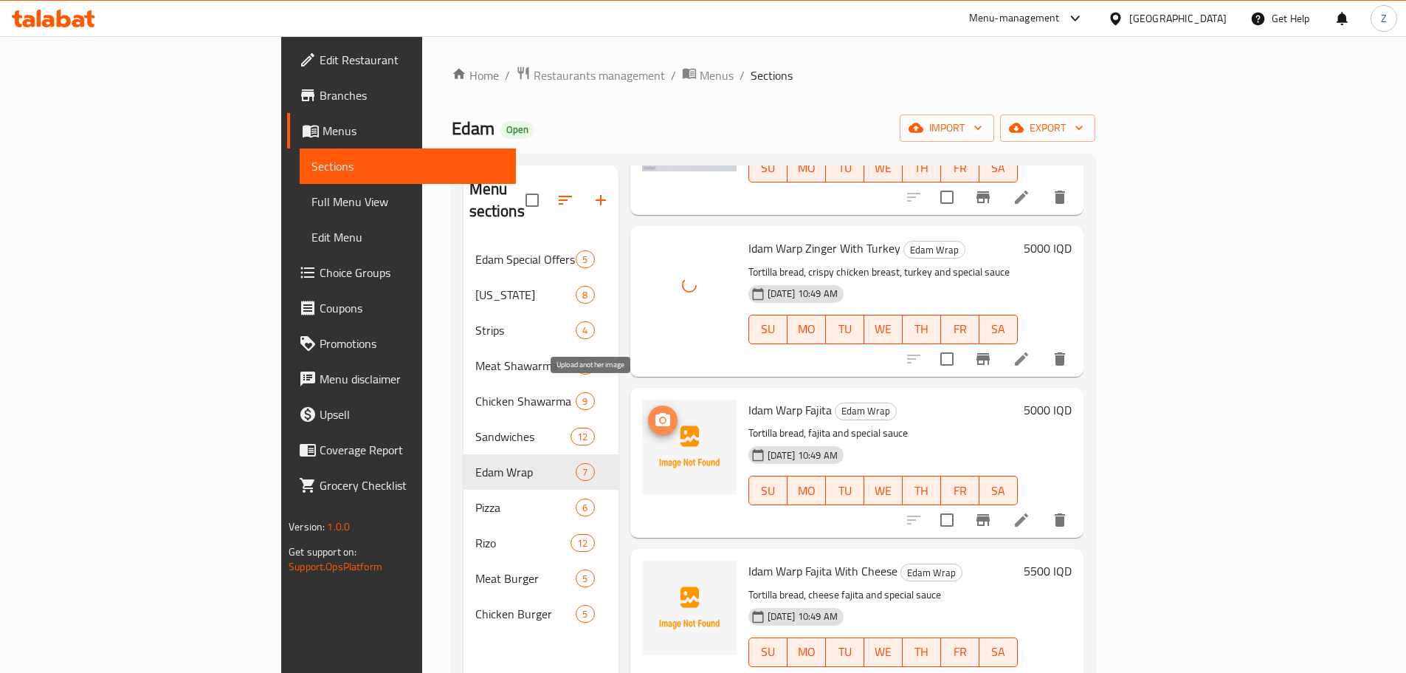
click at [660, 418] on circle "upload picture" at bounding box center [662, 420] width 4 height 4
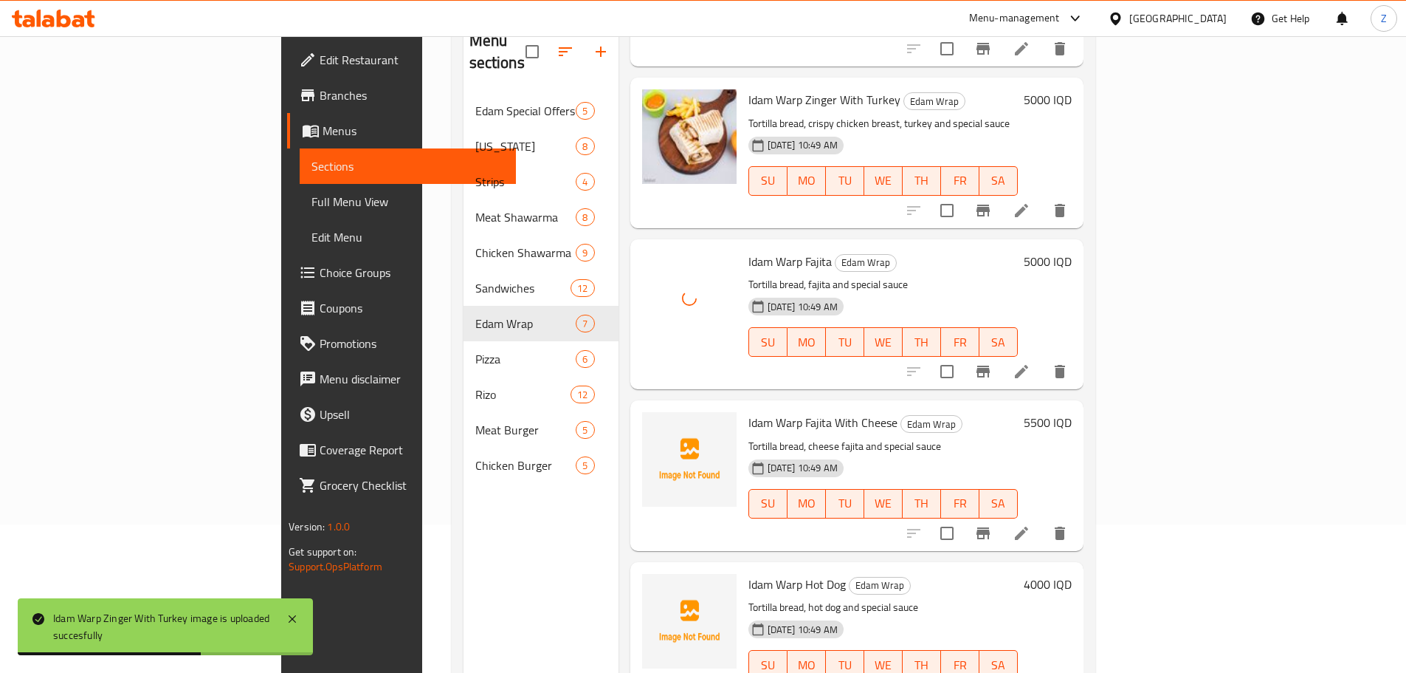
scroll to position [207, 0]
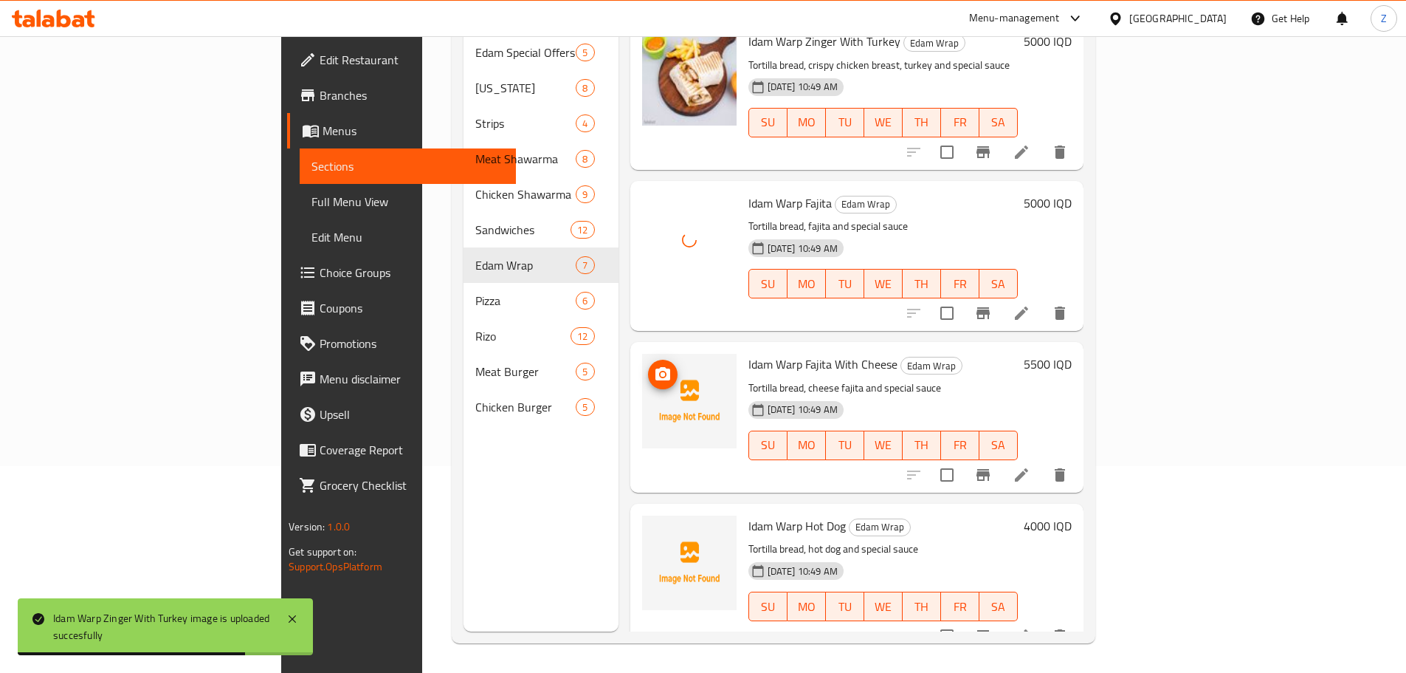
drag, startPoint x: 616, startPoint y: 374, endPoint x: 605, endPoint y: 370, distance: 11.9
click at [642, 376] on img at bounding box center [689, 401] width 95 height 95
click at [656, 367] on icon "upload picture" at bounding box center [663, 373] width 15 height 13
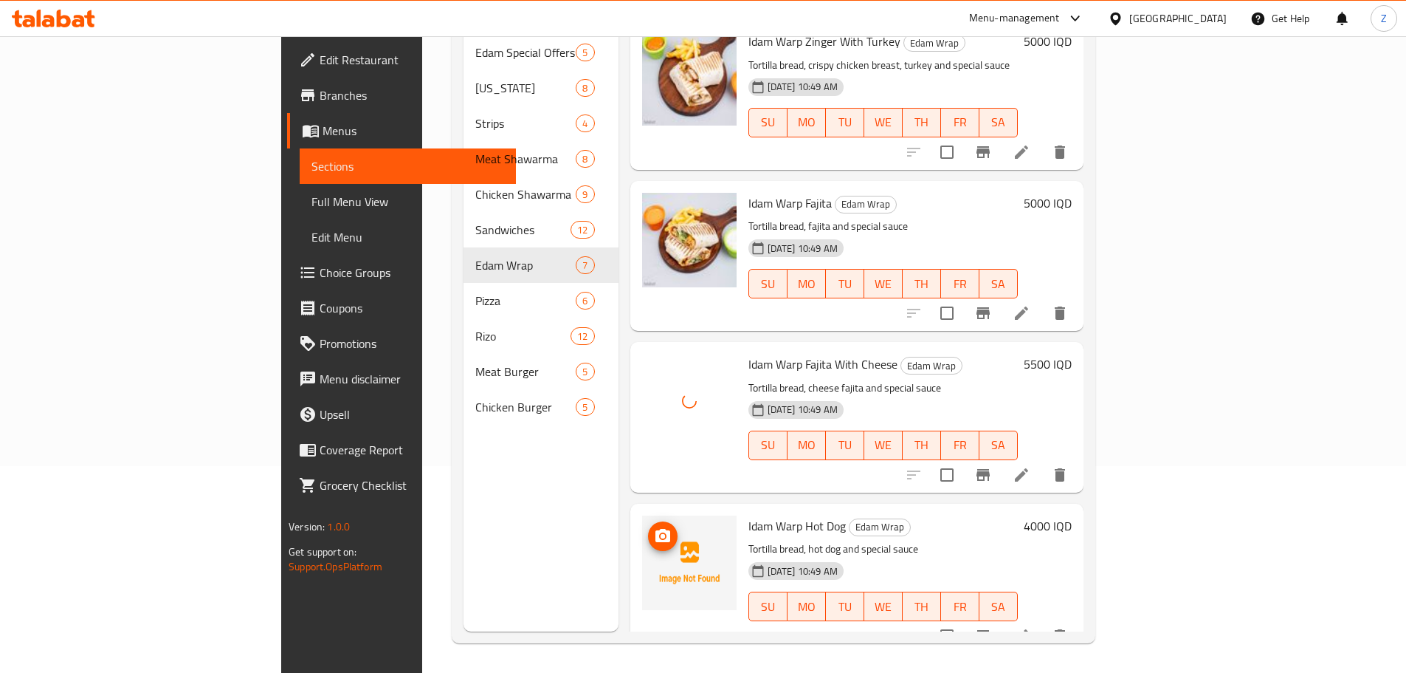
click at [642, 528] on img at bounding box center [689, 562] width 95 height 95
click at [656, 529] on icon "upload picture" at bounding box center [663, 535] width 15 height 13
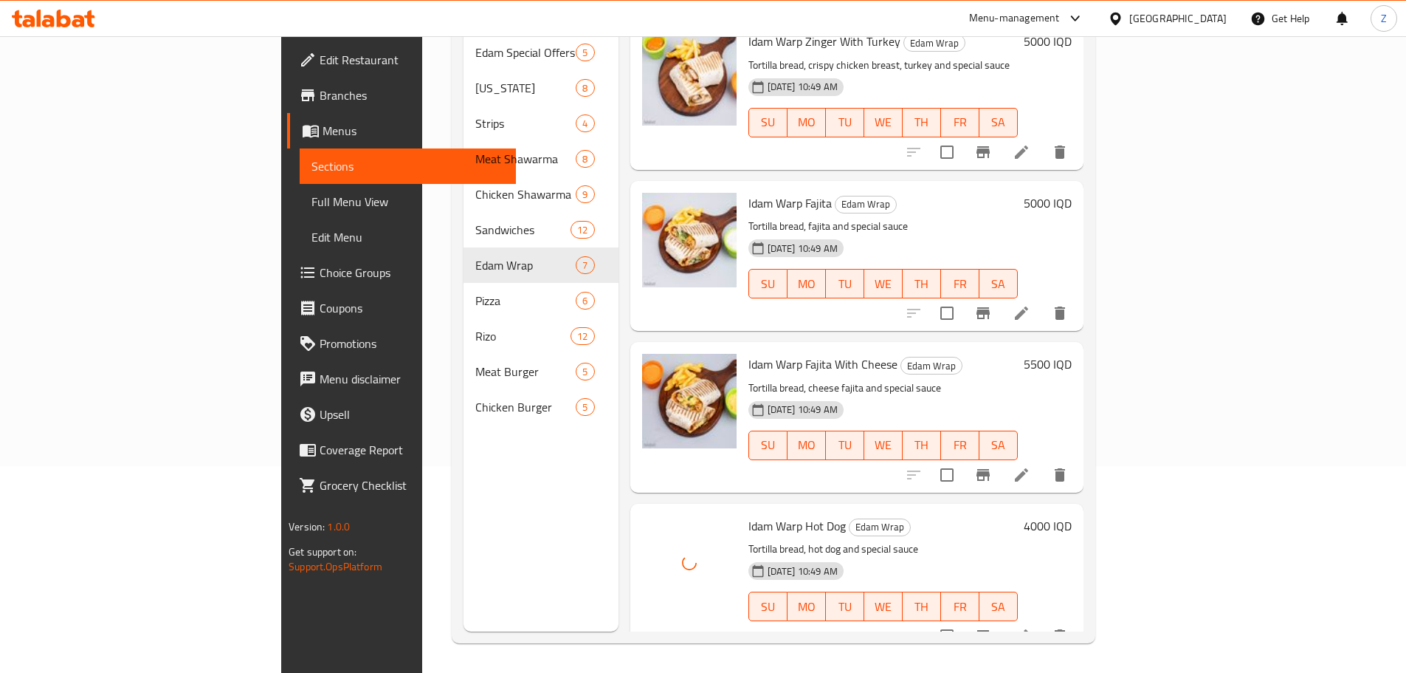
click at [896, 540] on p "Tortilla bread, hot dog and special sauce" at bounding box center [883, 549] width 269 height 18
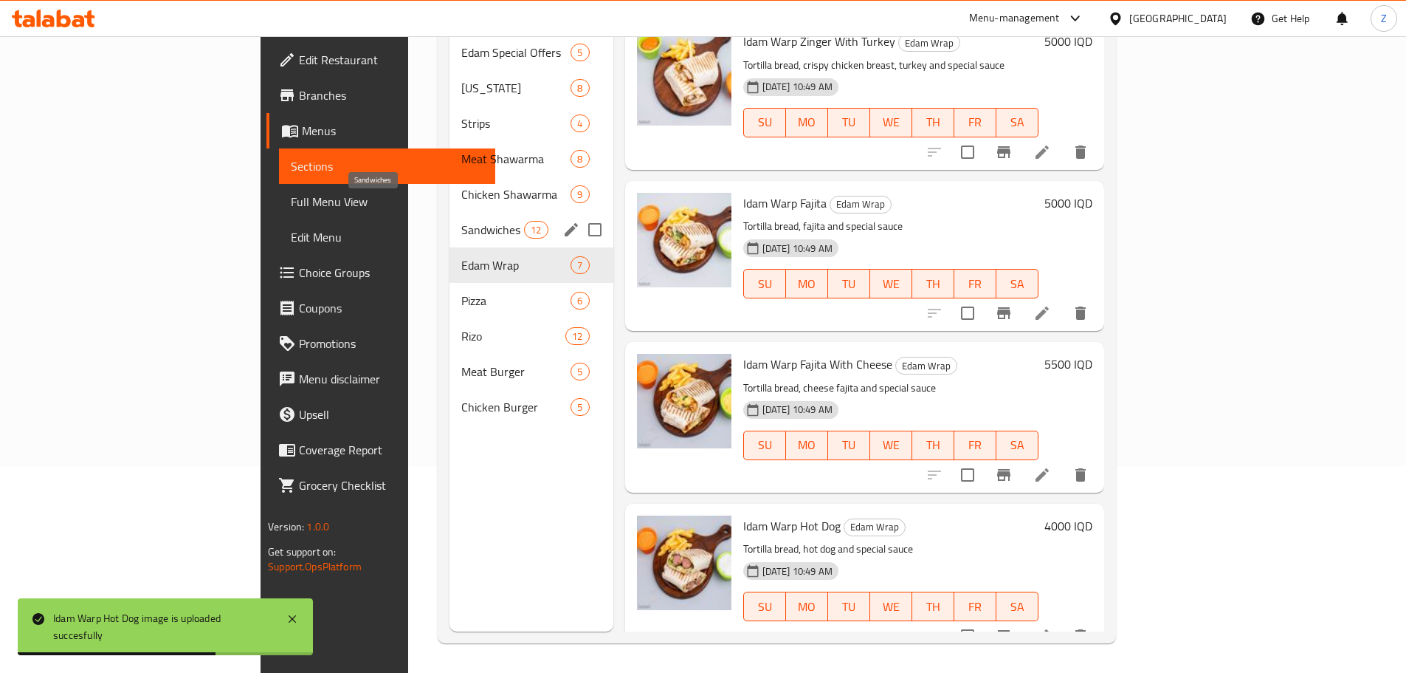
drag, startPoint x: 333, startPoint y: 205, endPoint x: 346, endPoint y: 219, distance: 18.8
click at [461, 221] on span "Sandwiches" at bounding box center [492, 230] width 63 height 18
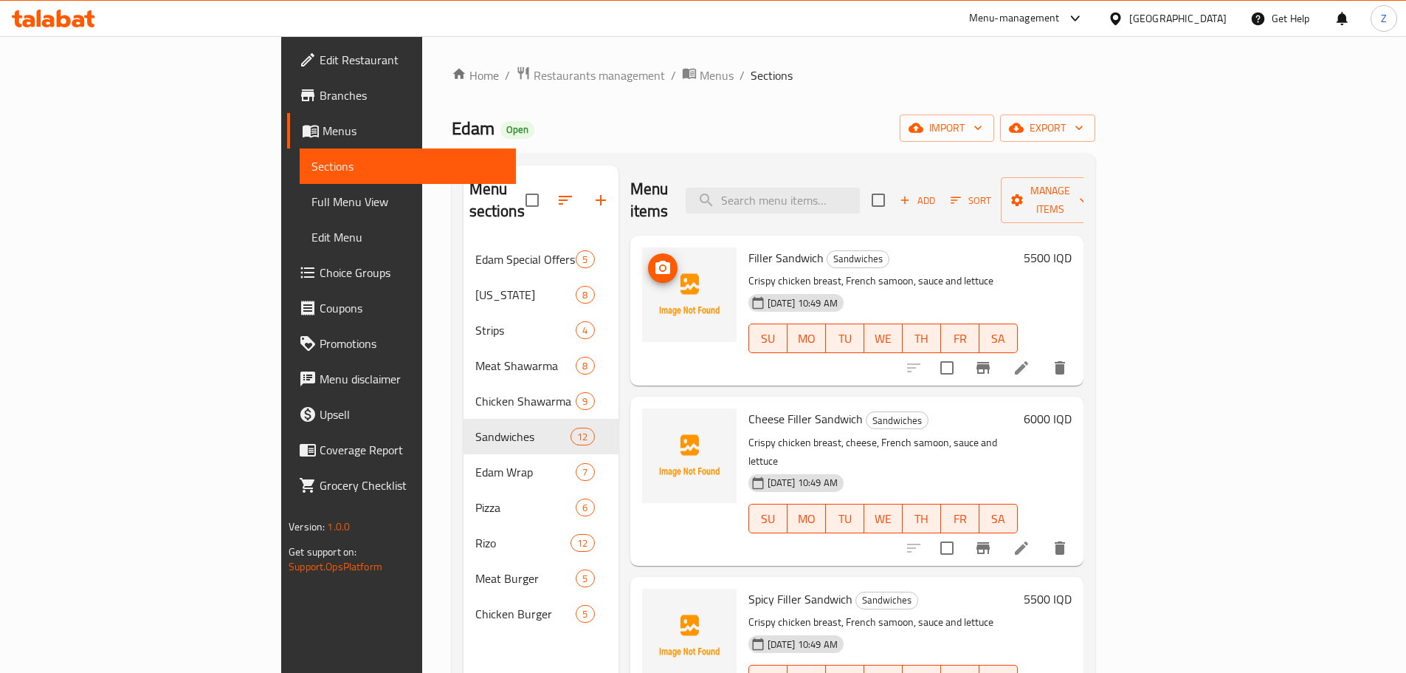
click at [648, 259] on span "upload picture" at bounding box center [663, 268] width 30 height 18
click at [656, 422] on icon "upload picture" at bounding box center [663, 428] width 15 height 13
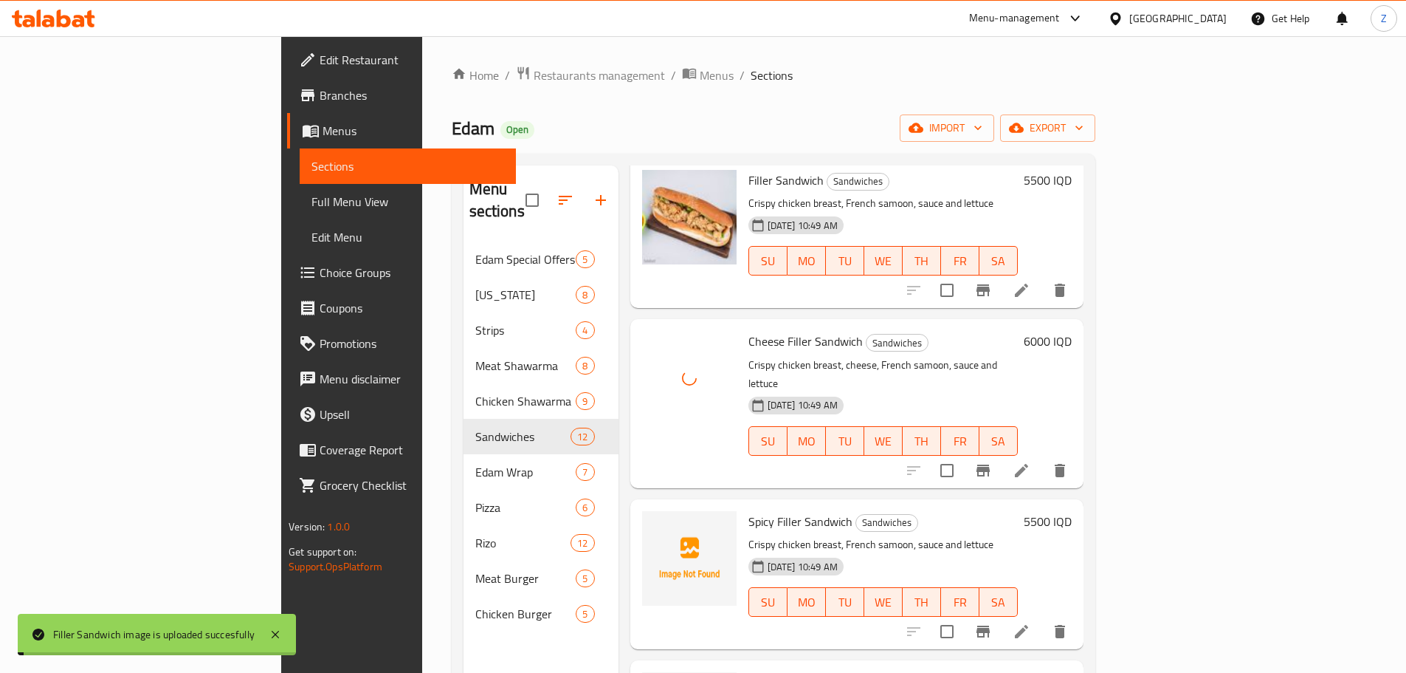
scroll to position [148, 0]
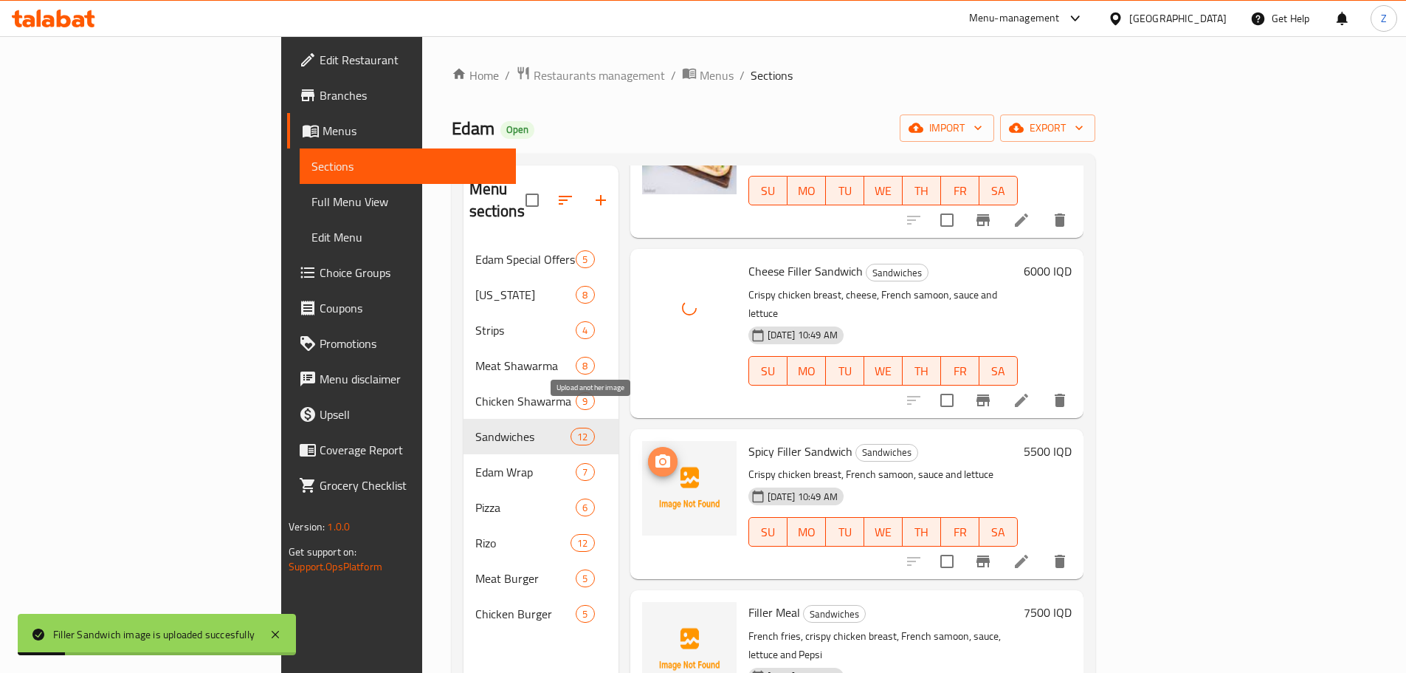
click at [648, 453] on span "upload picture" at bounding box center [663, 462] width 30 height 18
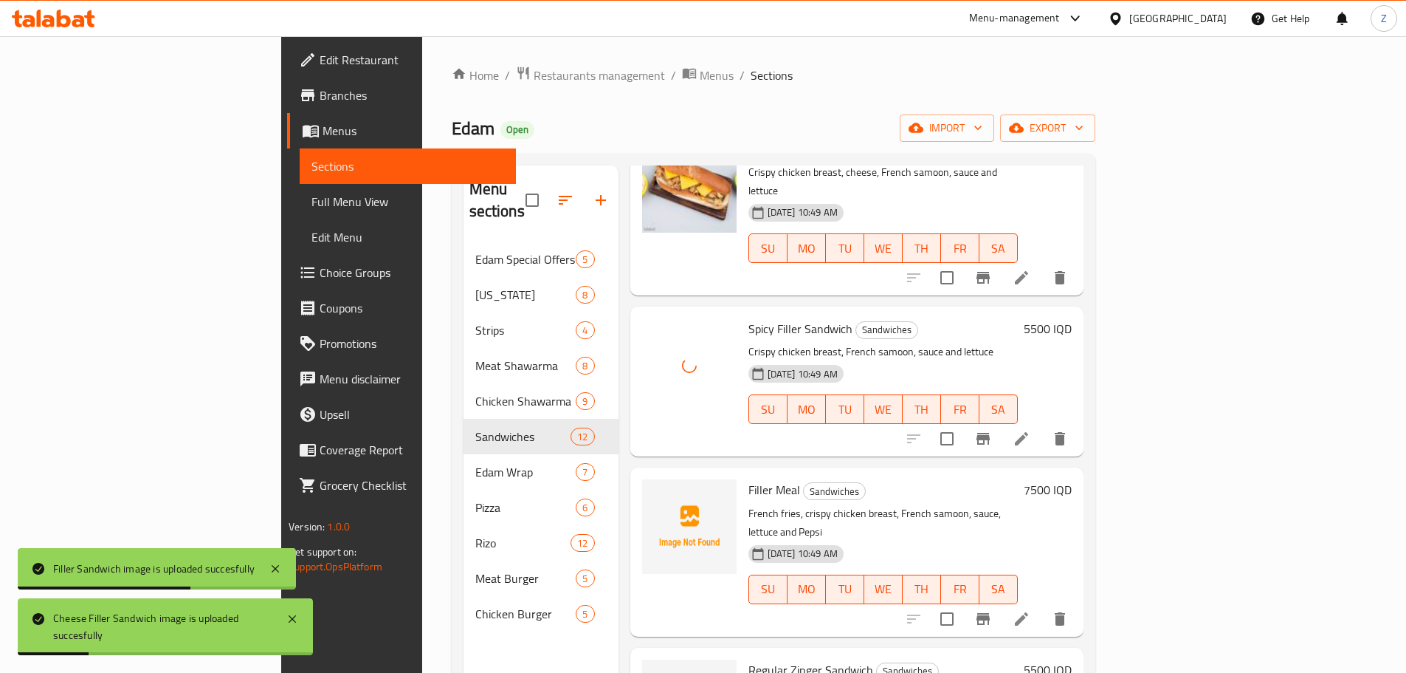
scroll to position [369, 0]
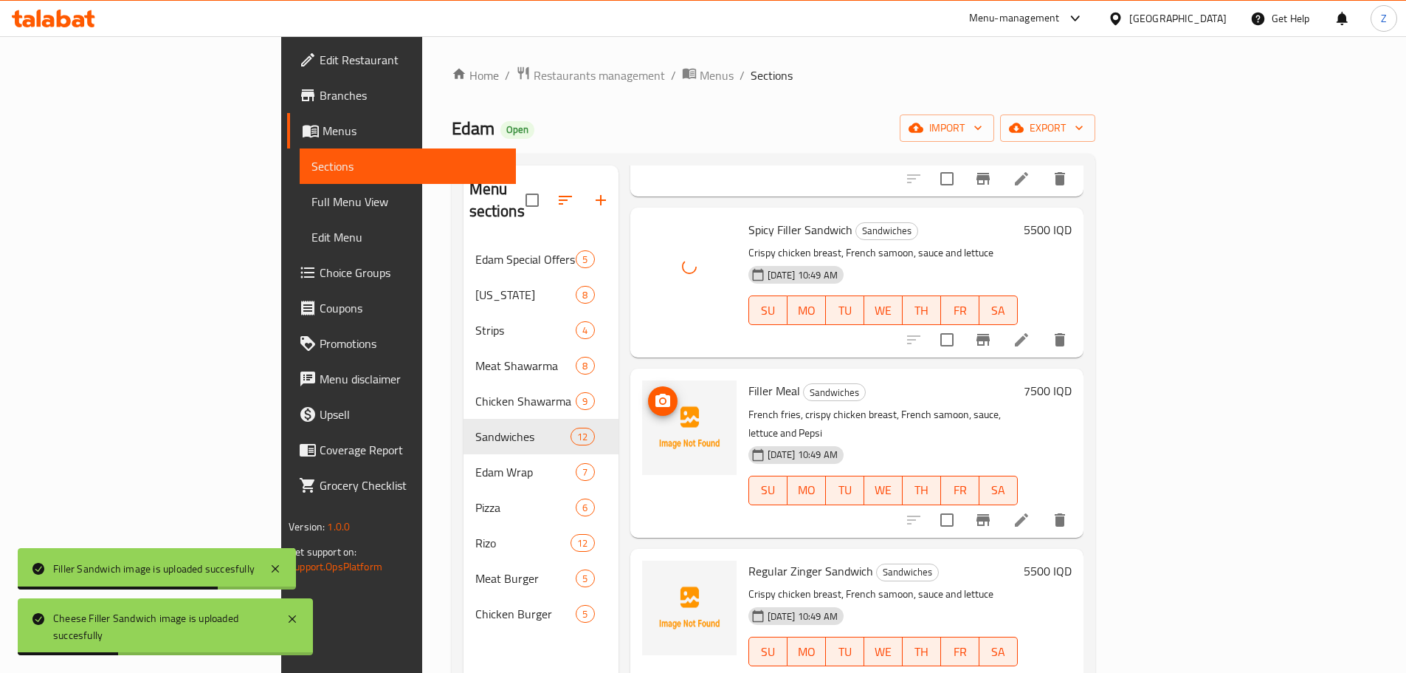
click at [654, 392] on icon "upload picture" at bounding box center [663, 401] width 18 height 18
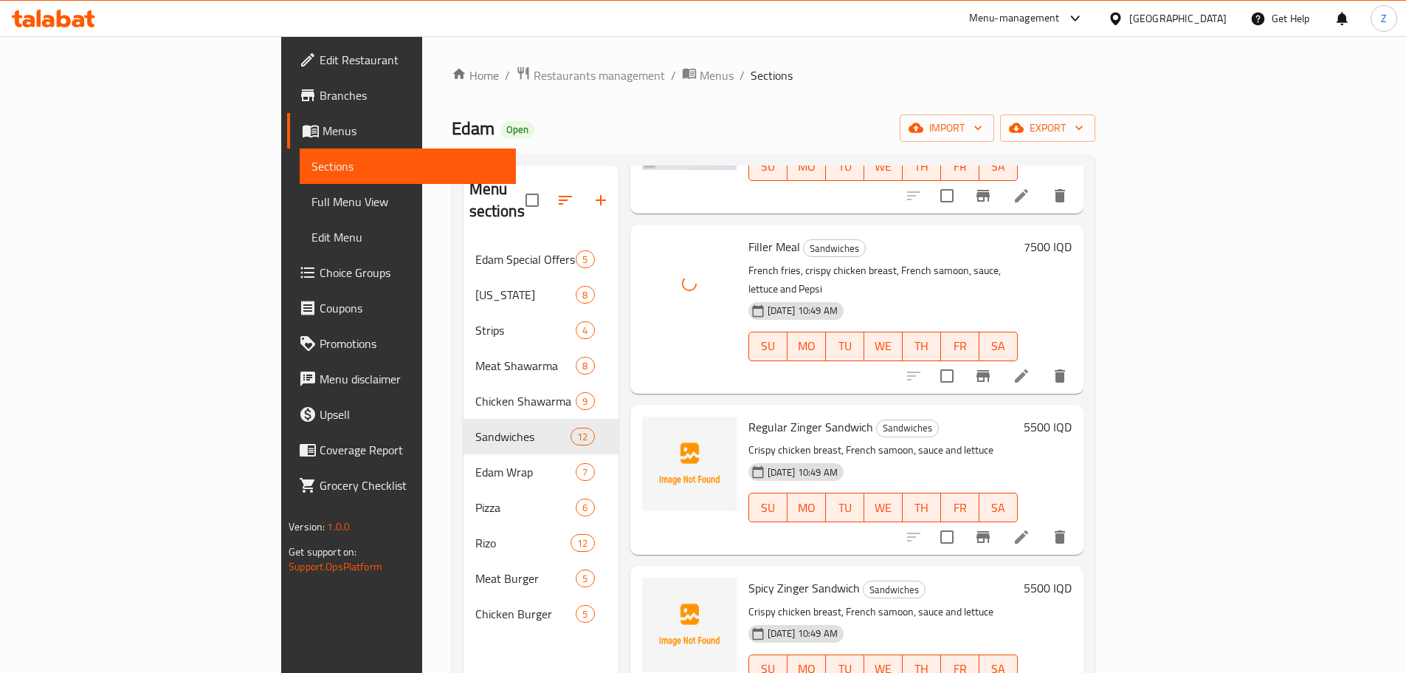
scroll to position [517, 0]
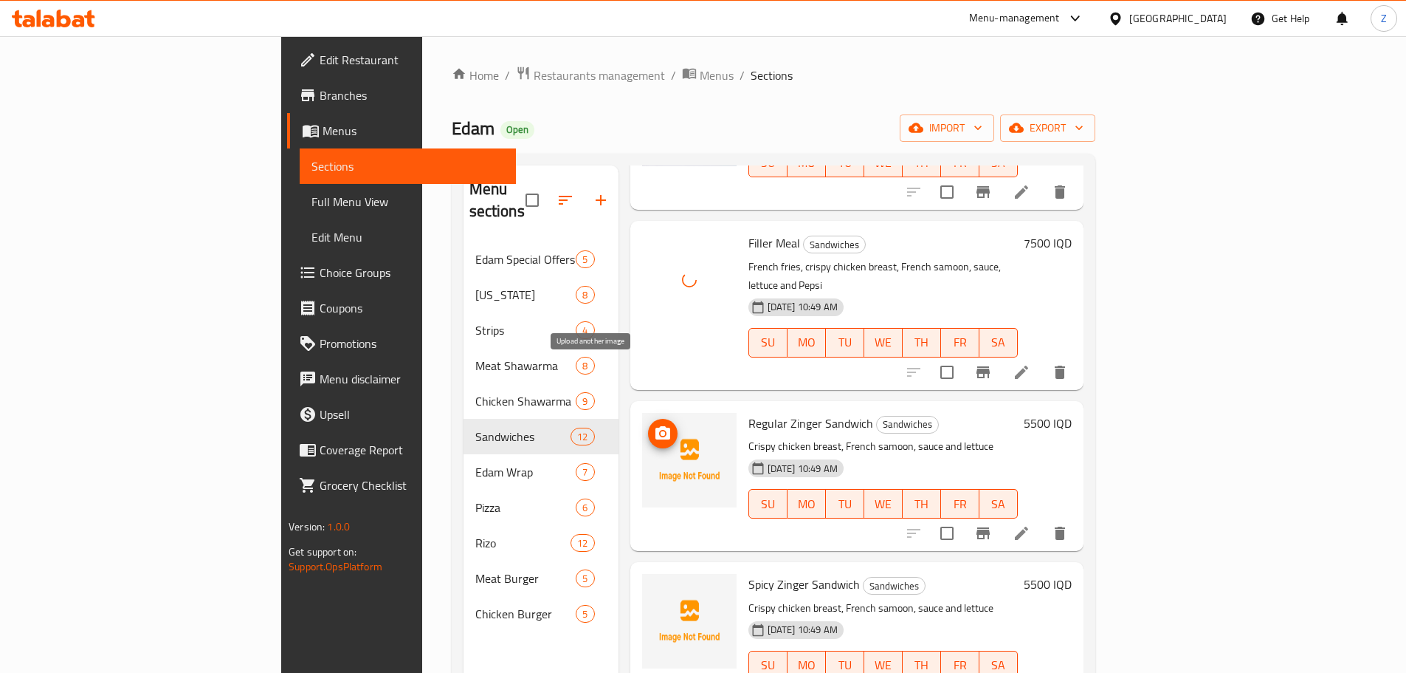
click at [648, 425] on span "upload picture" at bounding box center [663, 434] width 30 height 18
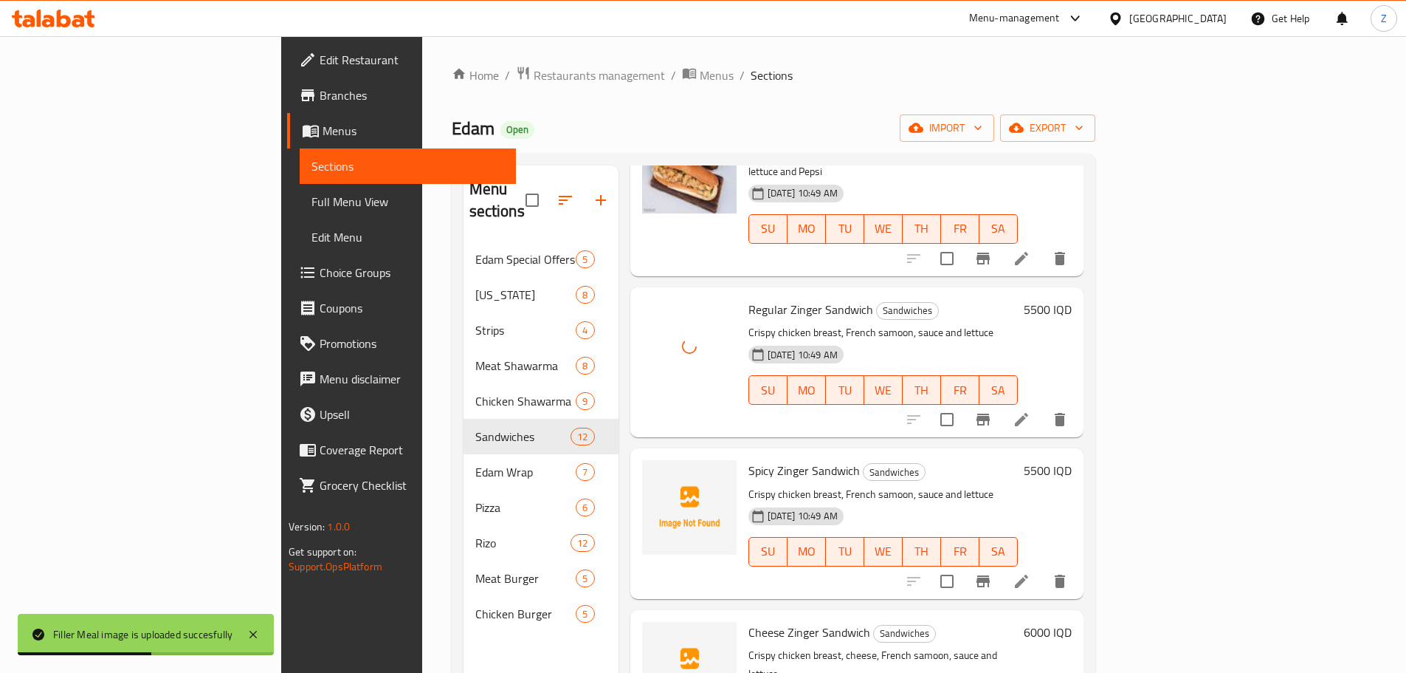
scroll to position [738, 0]
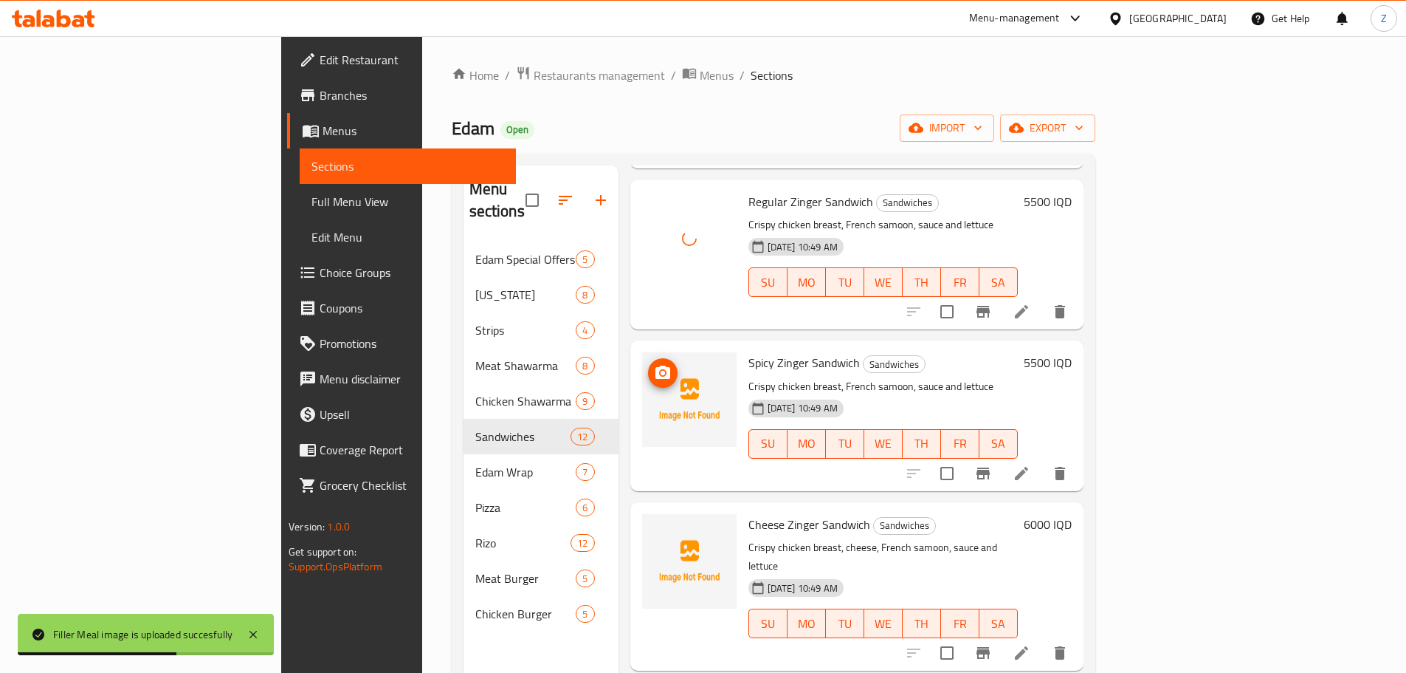
click at [660, 371] on circle "upload picture" at bounding box center [662, 373] width 4 height 4
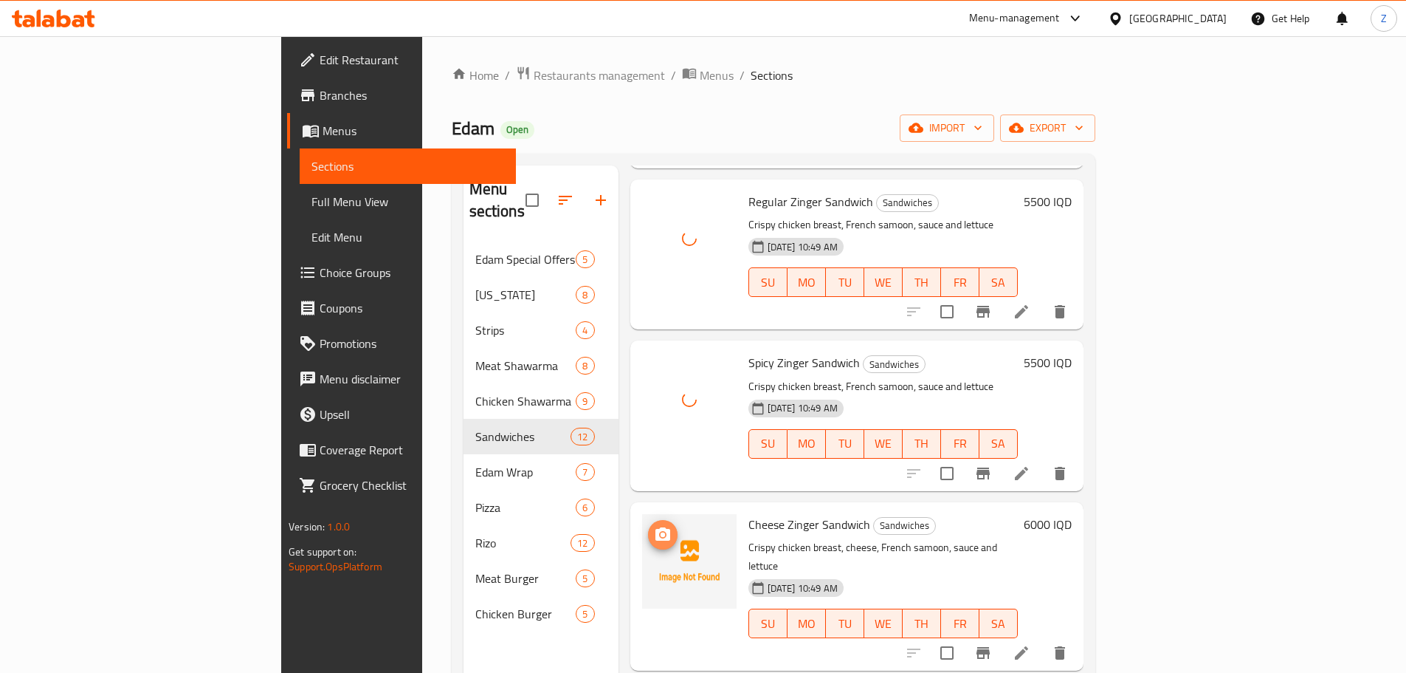
click at [648, 526] on span "upload picture" at bounding box center [663, 535] width 30 height 18
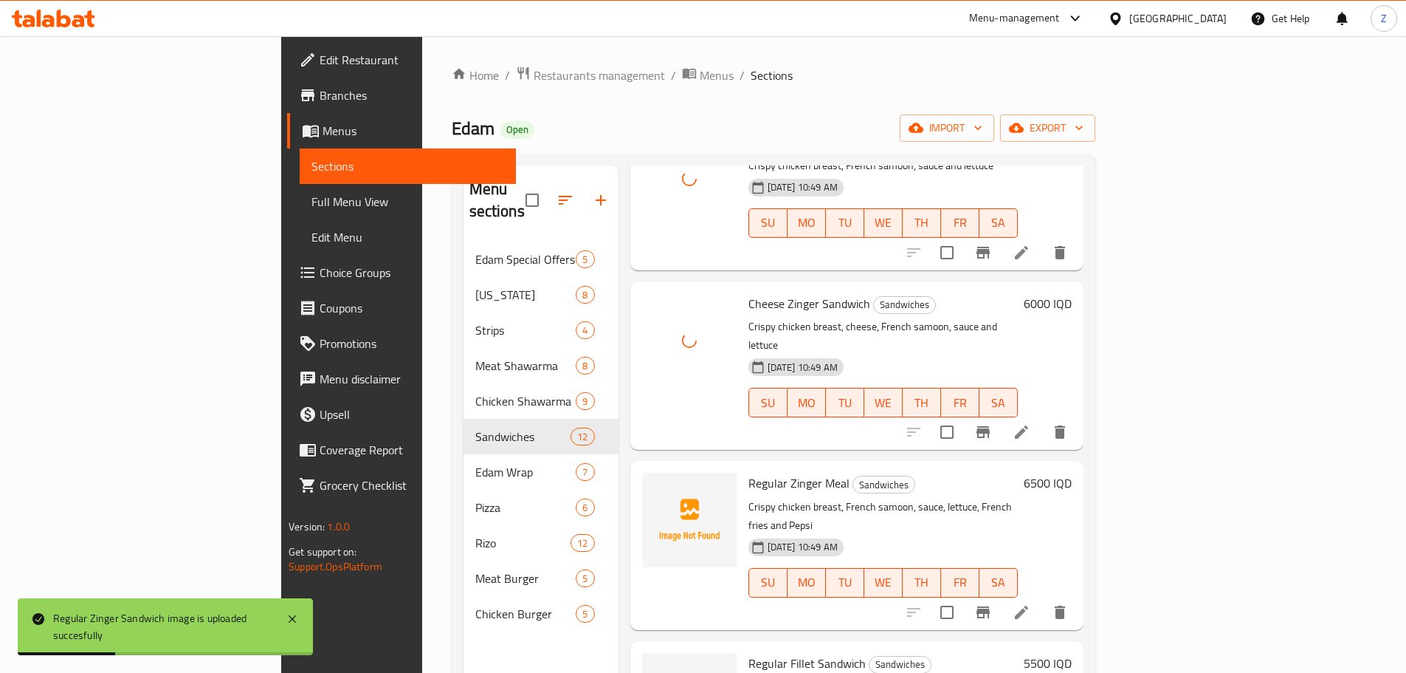
scroll to position [960, 0]
click at [642, 472] on img at bounding box center [689, 519] width 95 height 95
click at [656, 485] on icon "upload picture" at bounding box center [663, 491] width 15 height 13
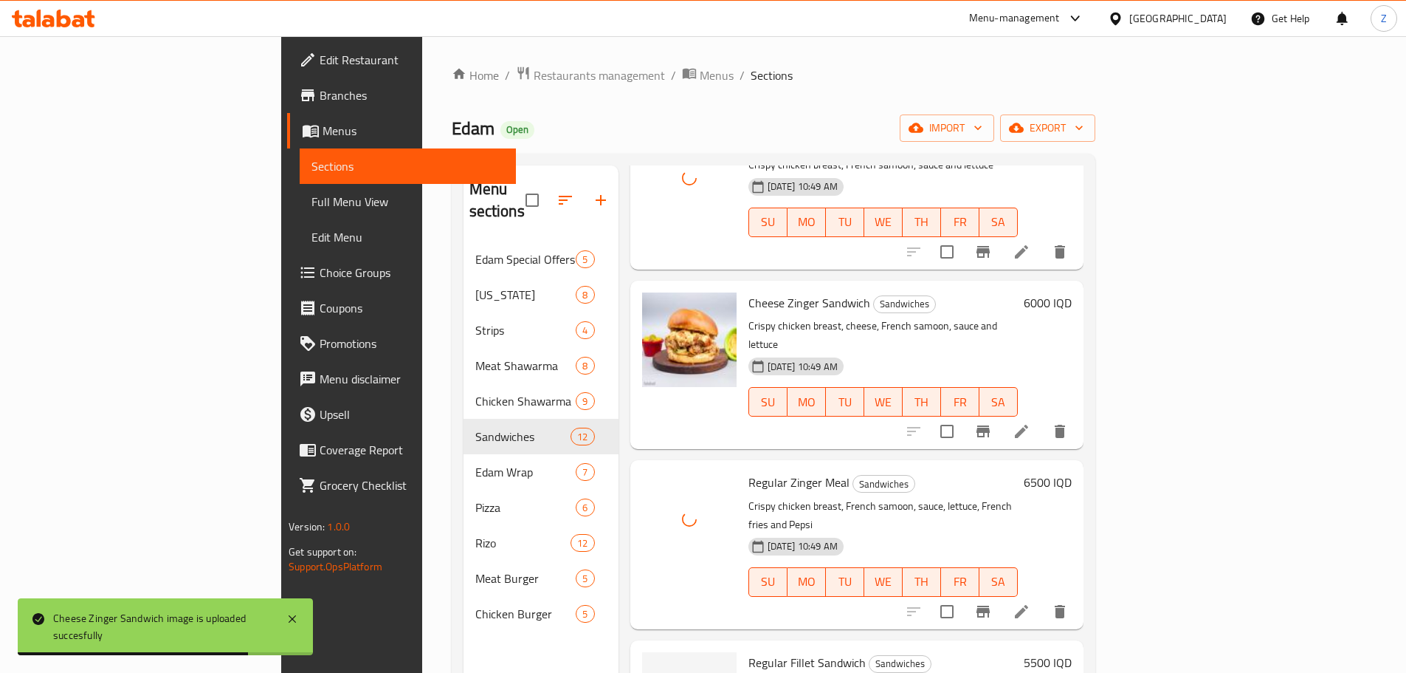
scroll to position [1255, 0]
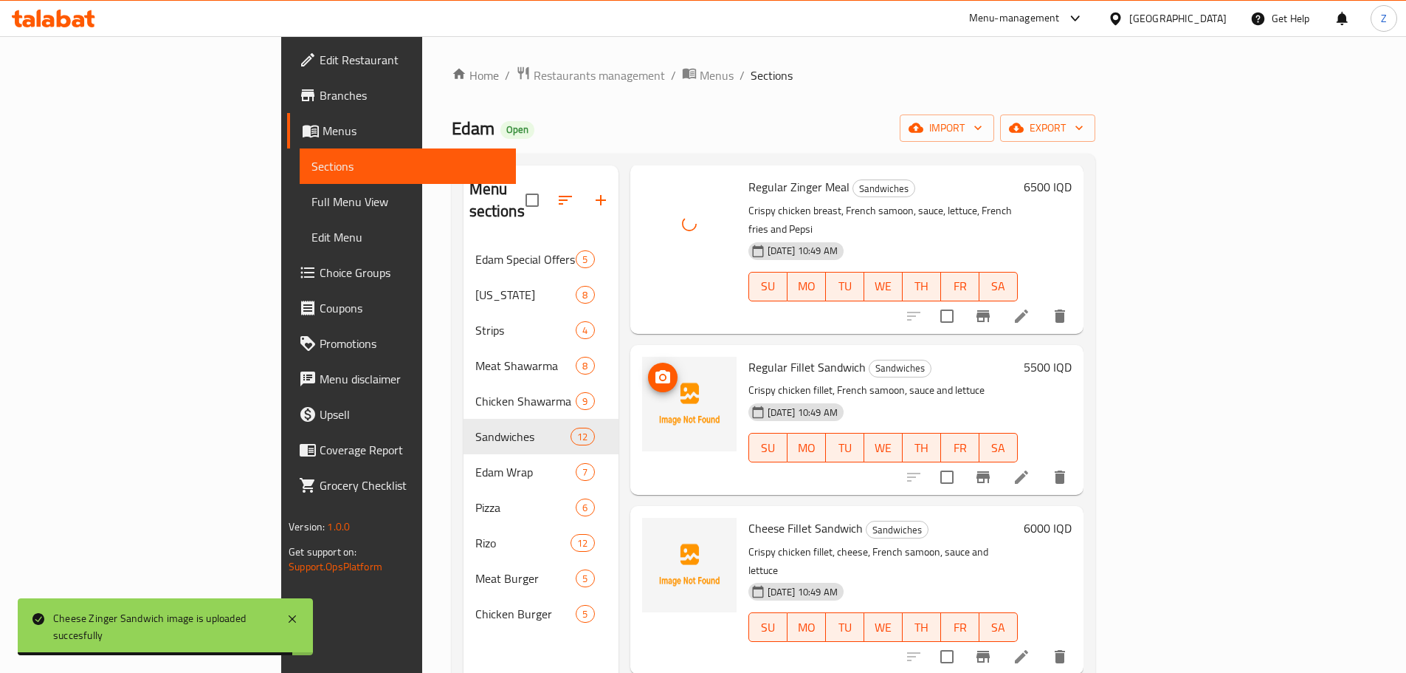
click at [648, 362] on button "upload picture" at bounding box center [663, 377] width 30 height 30
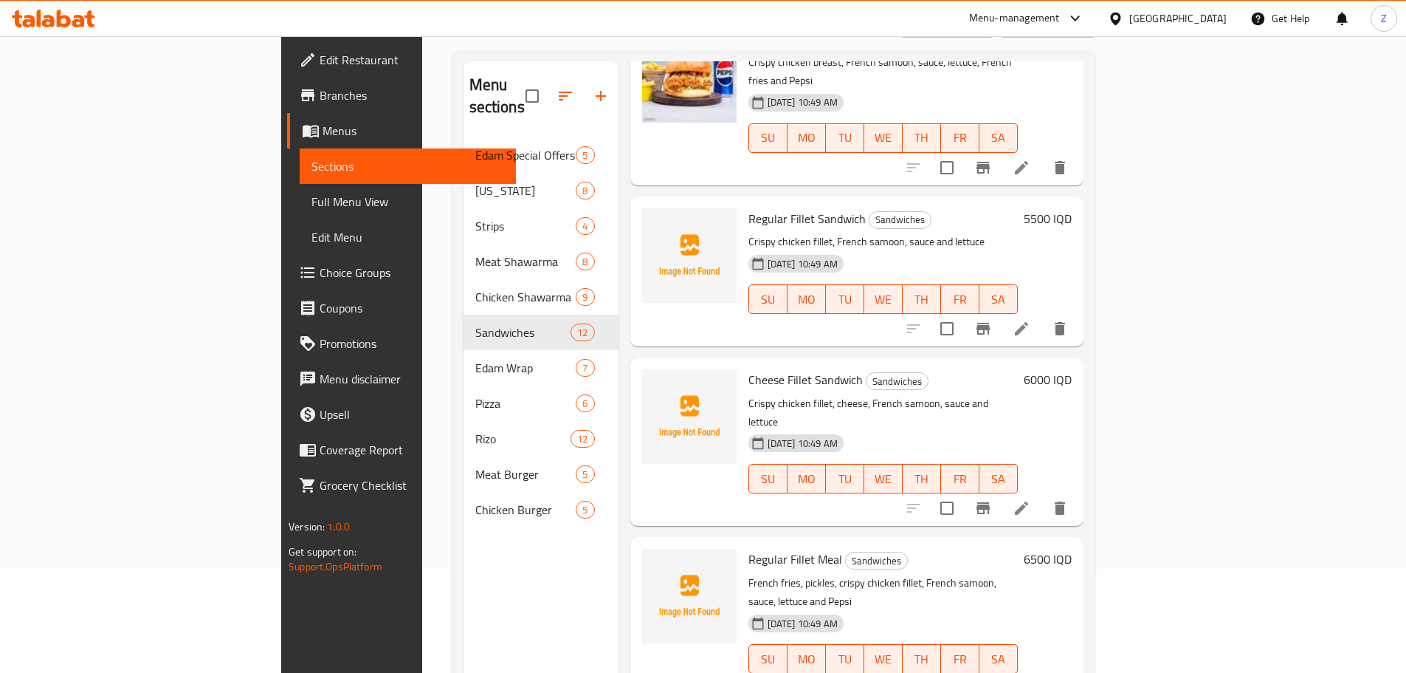
scroll to position [207, 0]
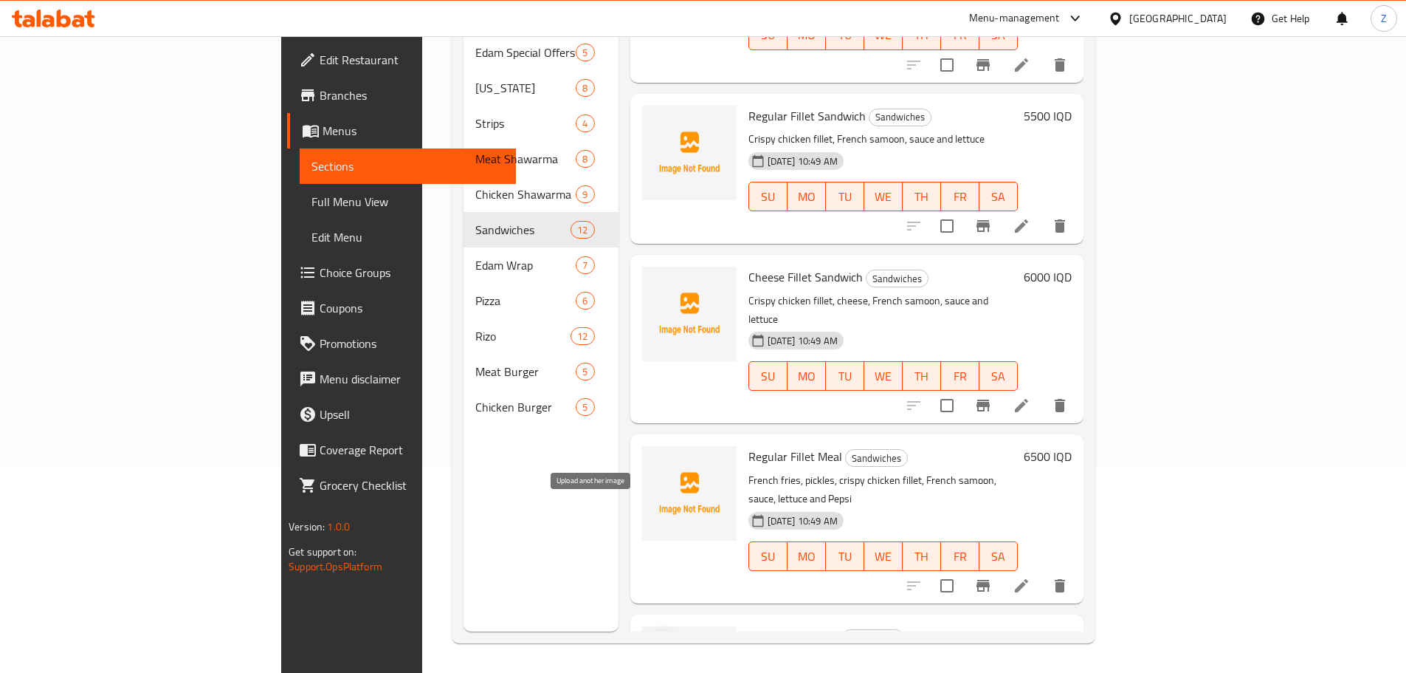
click at [660, 645] on circle "upload picture" at bounding box center [662, 647] width 4 height 4
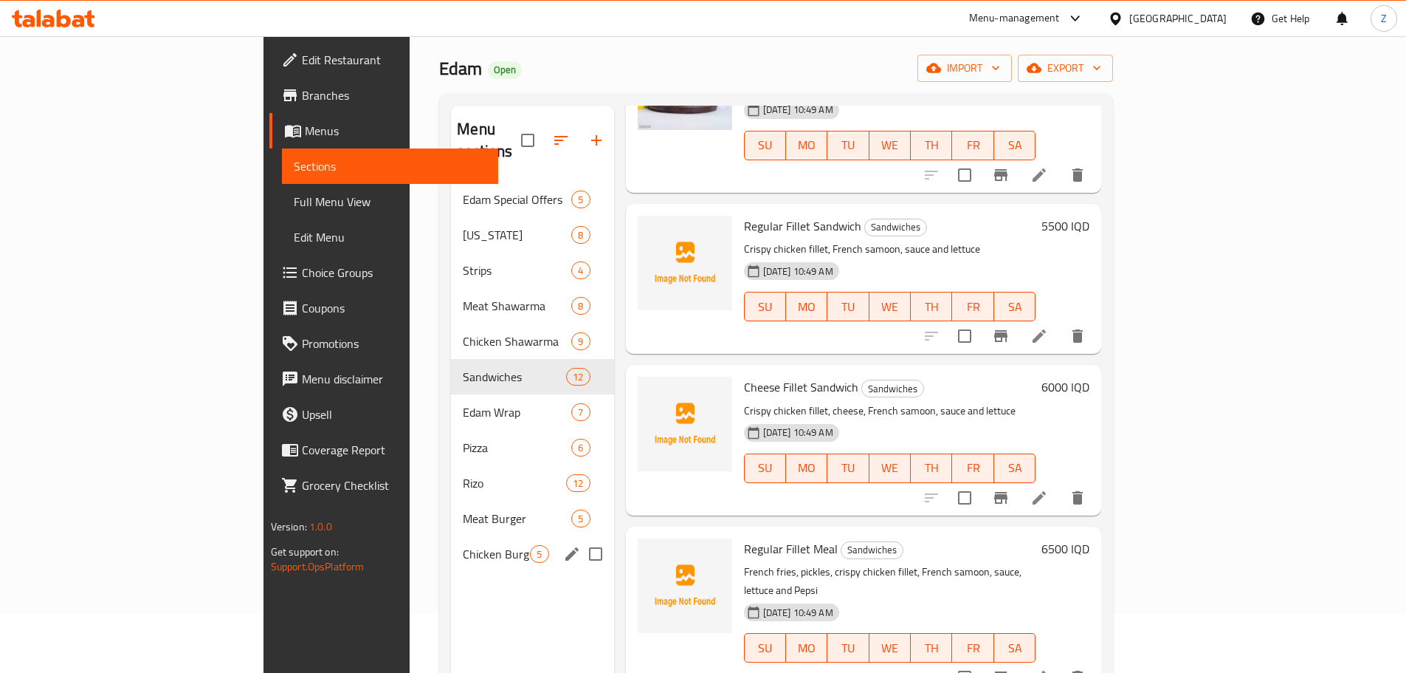
scroll to position [59, 0]
click at [463, 262] on span "Strips" at bounding box center [496, 271] width 67 height 18
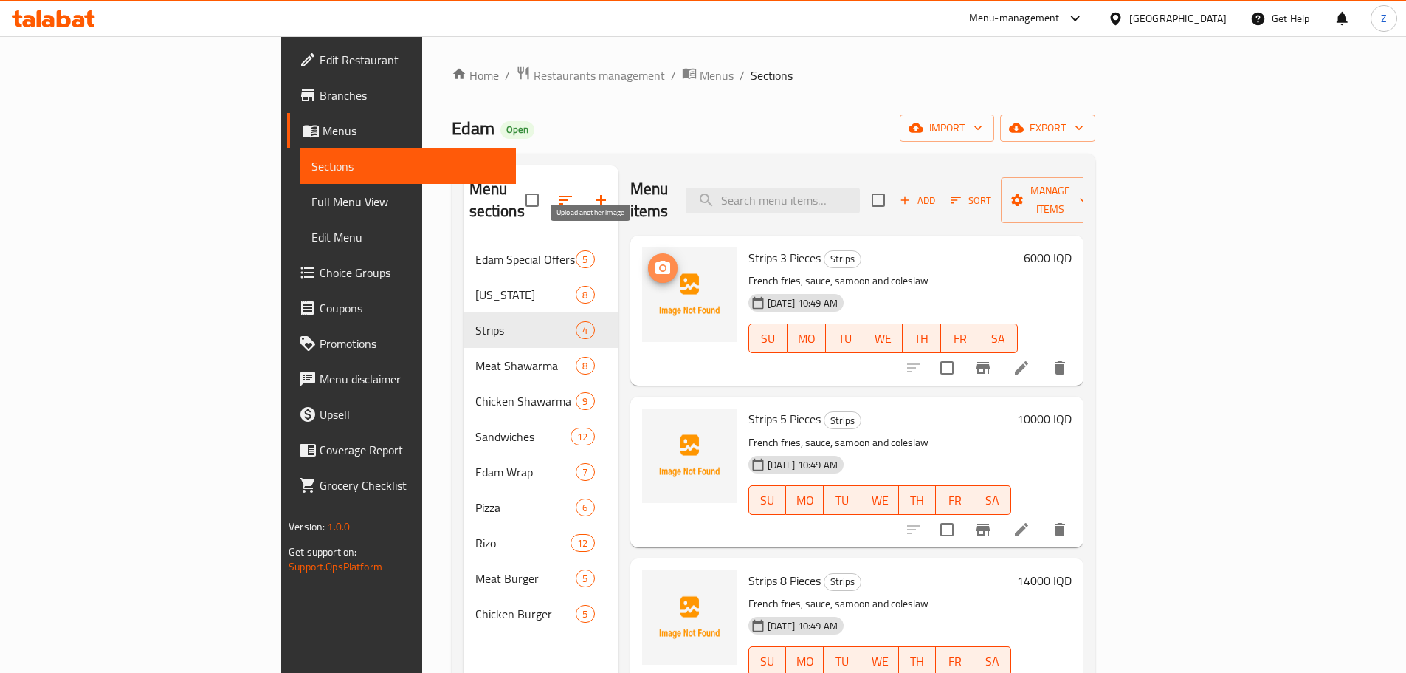
click at [656, 261] on icon "upload picture" at bounding box center [663, 267] width 15 height 13
click at [648, 420] on span "upload picture" at bounding box center [663, 429] width 30 height 18
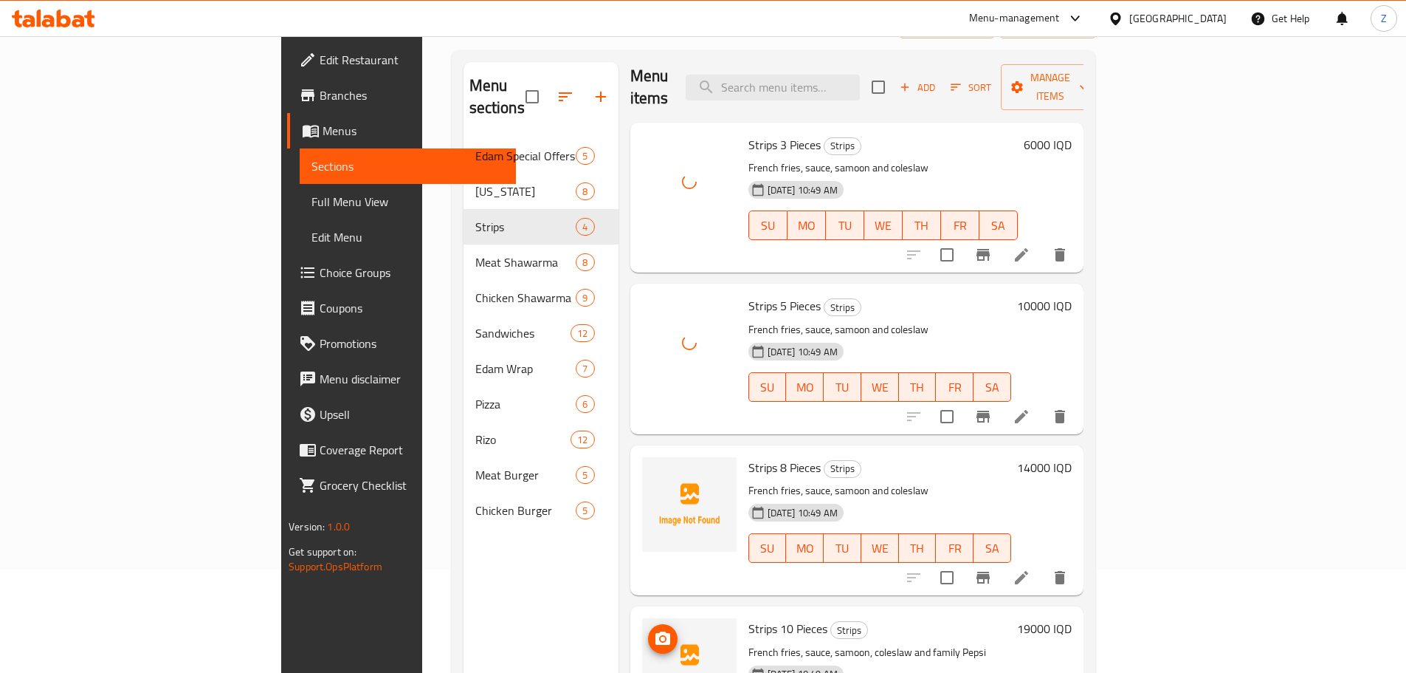
scroll to position [207, 0]
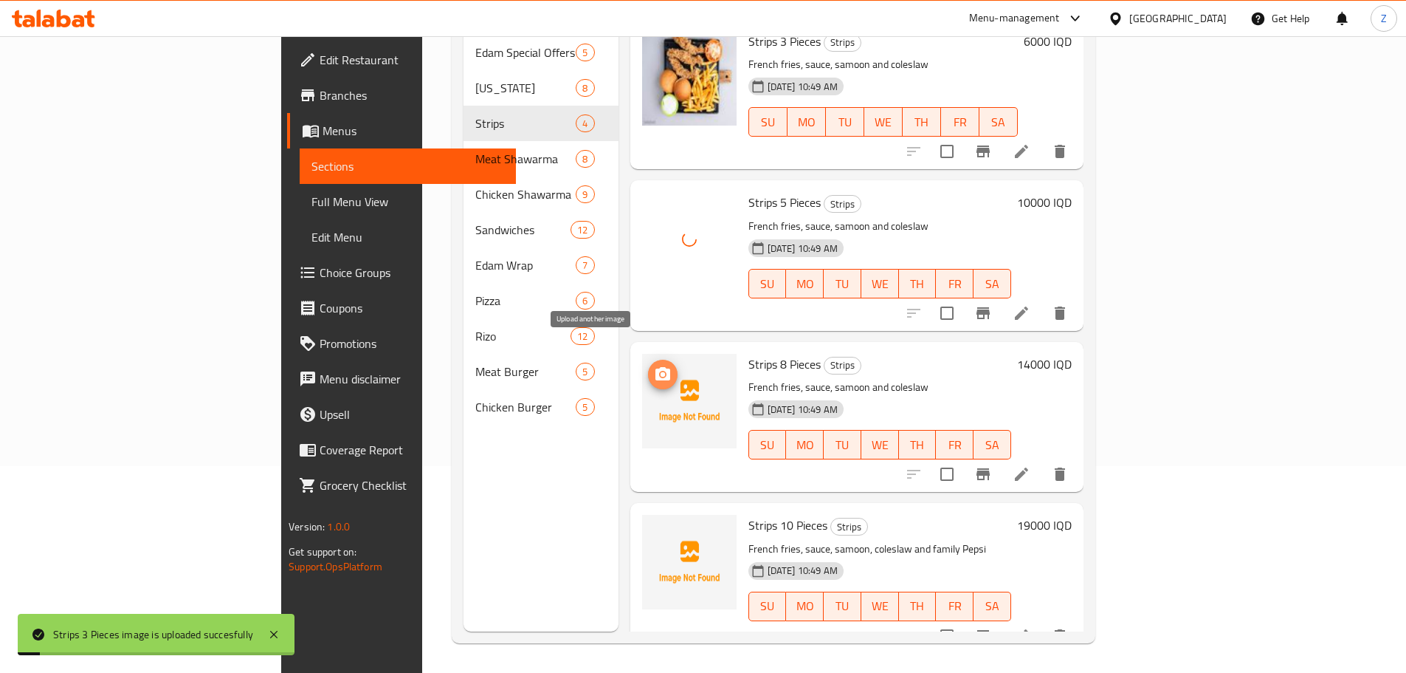
click at [656, 367] on icon "upload picture" at bounding box center [663, 373] width 15 height 13
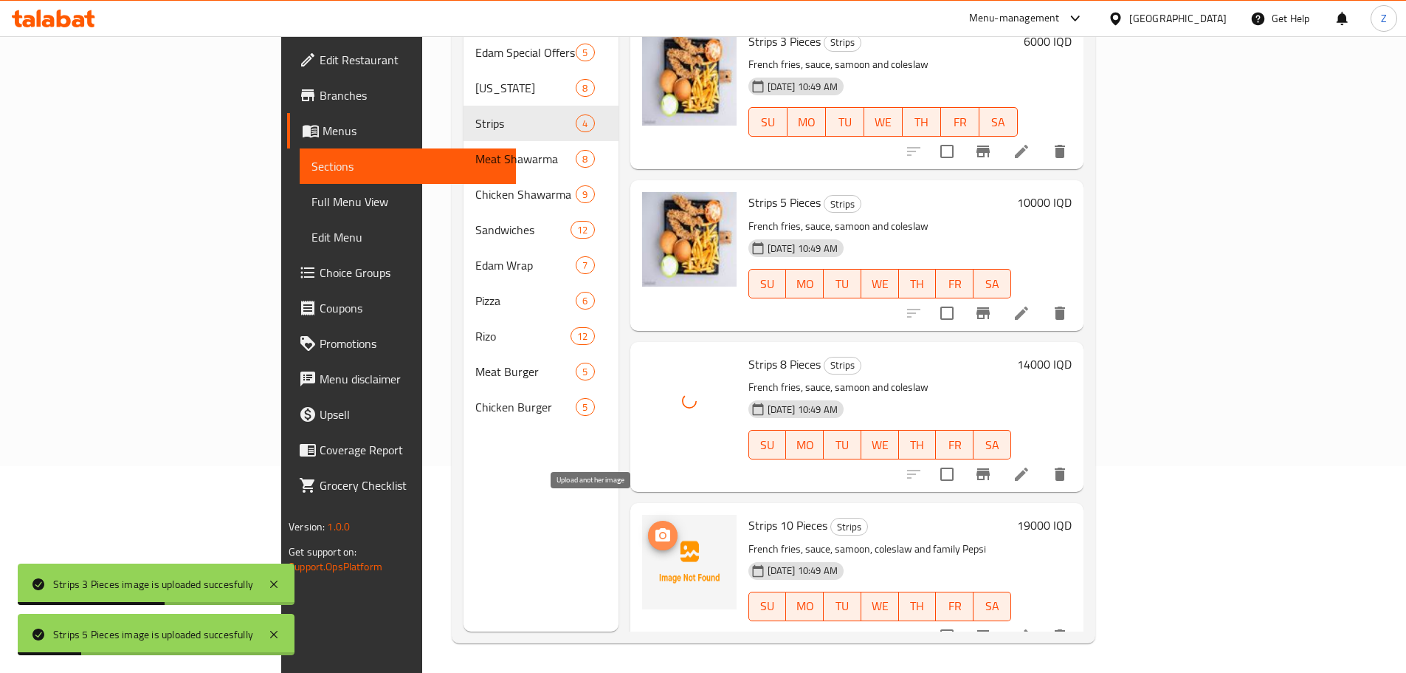
click at [656, 528] on icon "upload picture" at bounding box center [663, 534] width 15 height 13
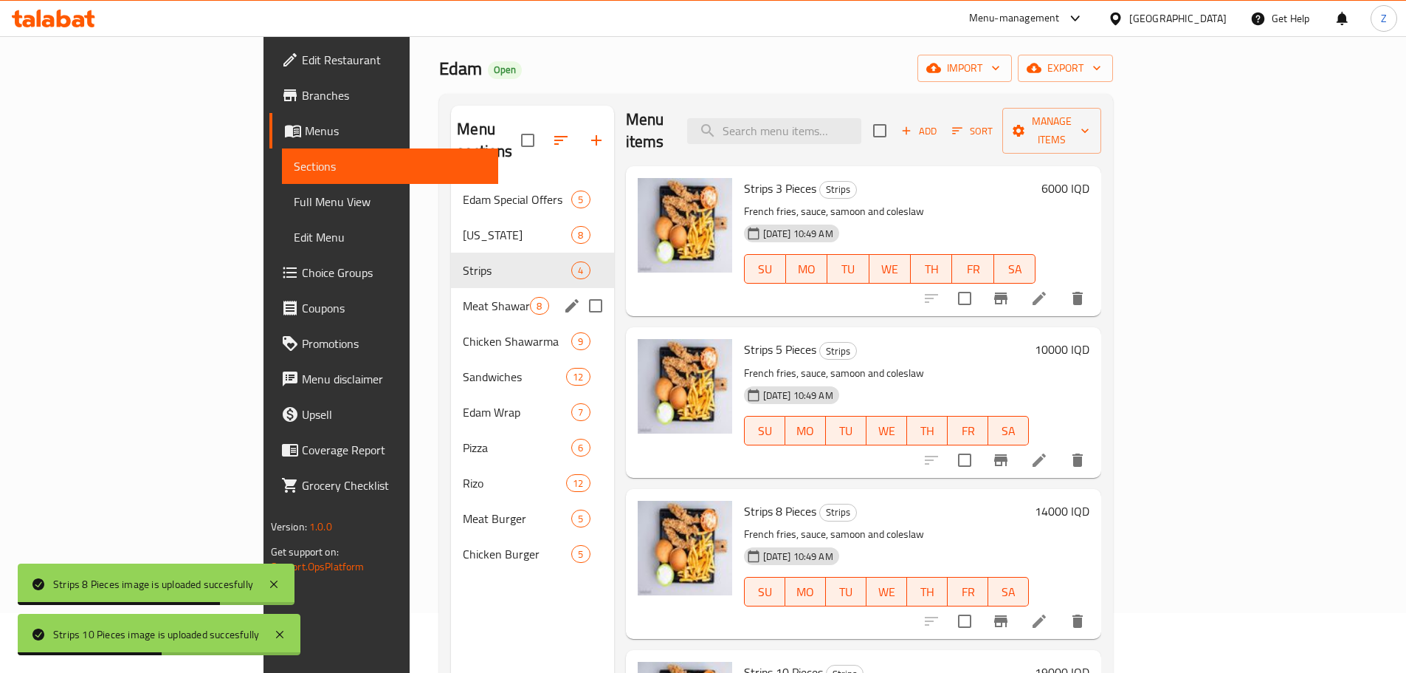
scroll to position [59, 0]
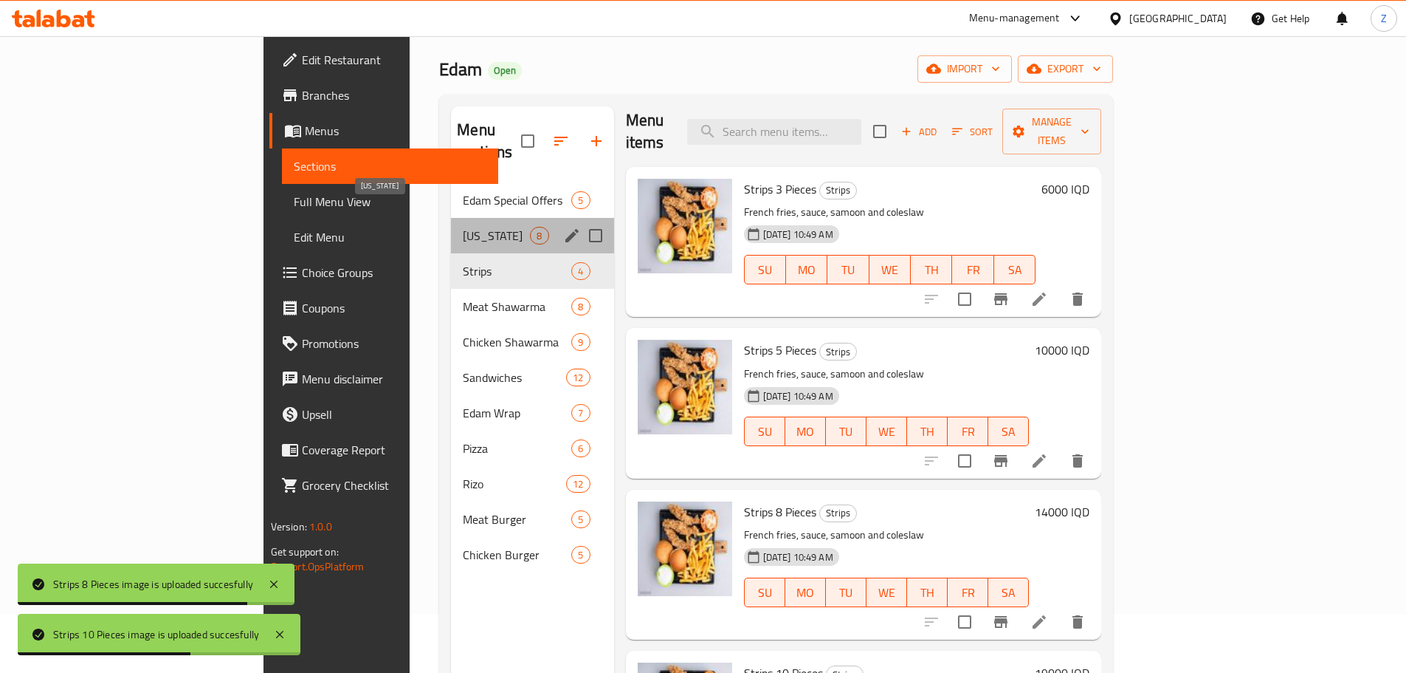
click at [463, 227] on span "[US_STATE]" at bounding box center [496, 236] width 67 height 18
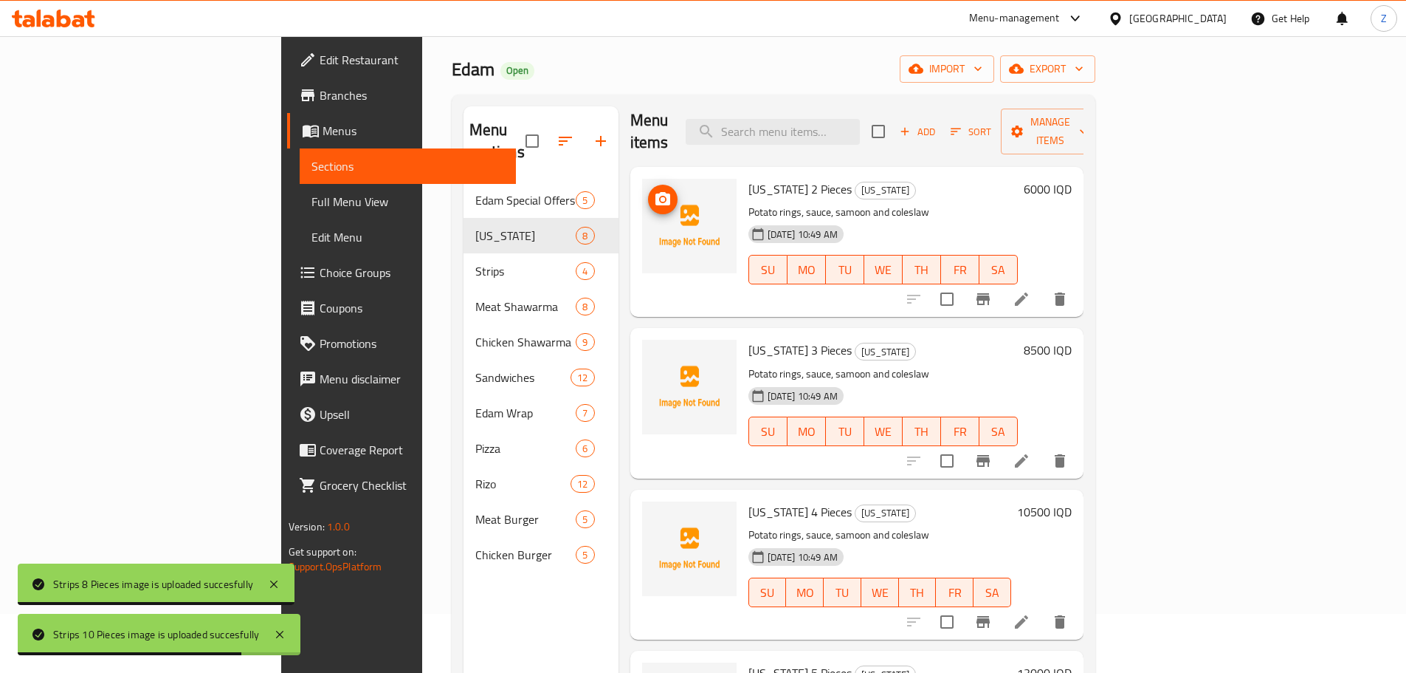
click at [642, 189] on img at bounding box center [689, 226] width 95 height 95
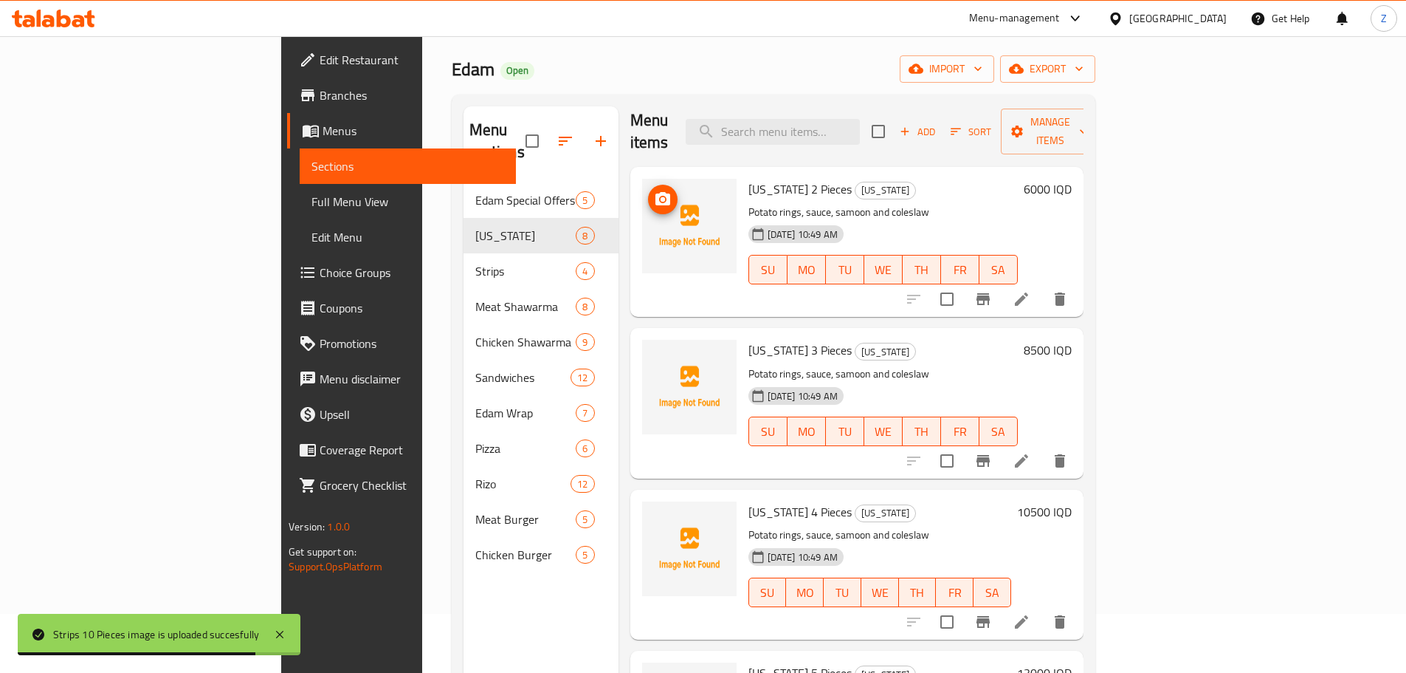
click at [648, 190] on span "upload picture" at bounding box center [663, 199] width 30 height 18
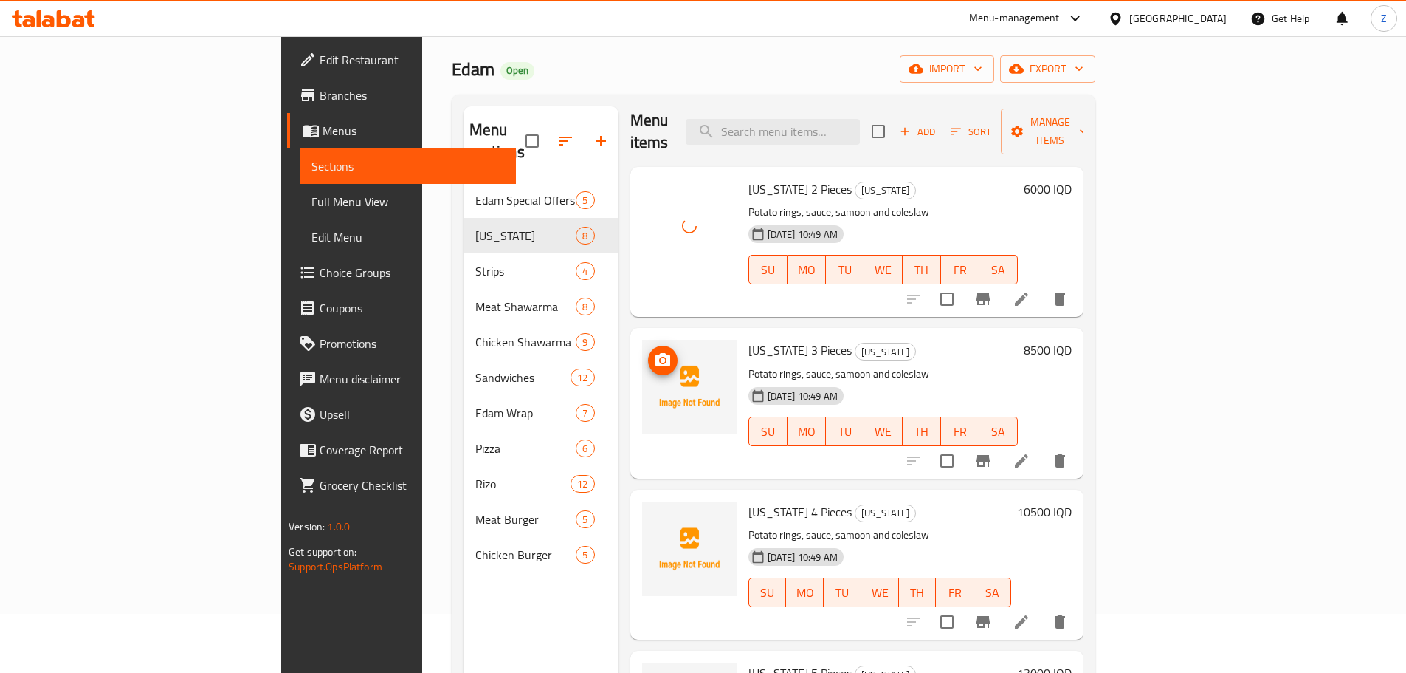
click at [656, 353] on icon "upload picture" at bounding box center [663, 359] width 15 height 13
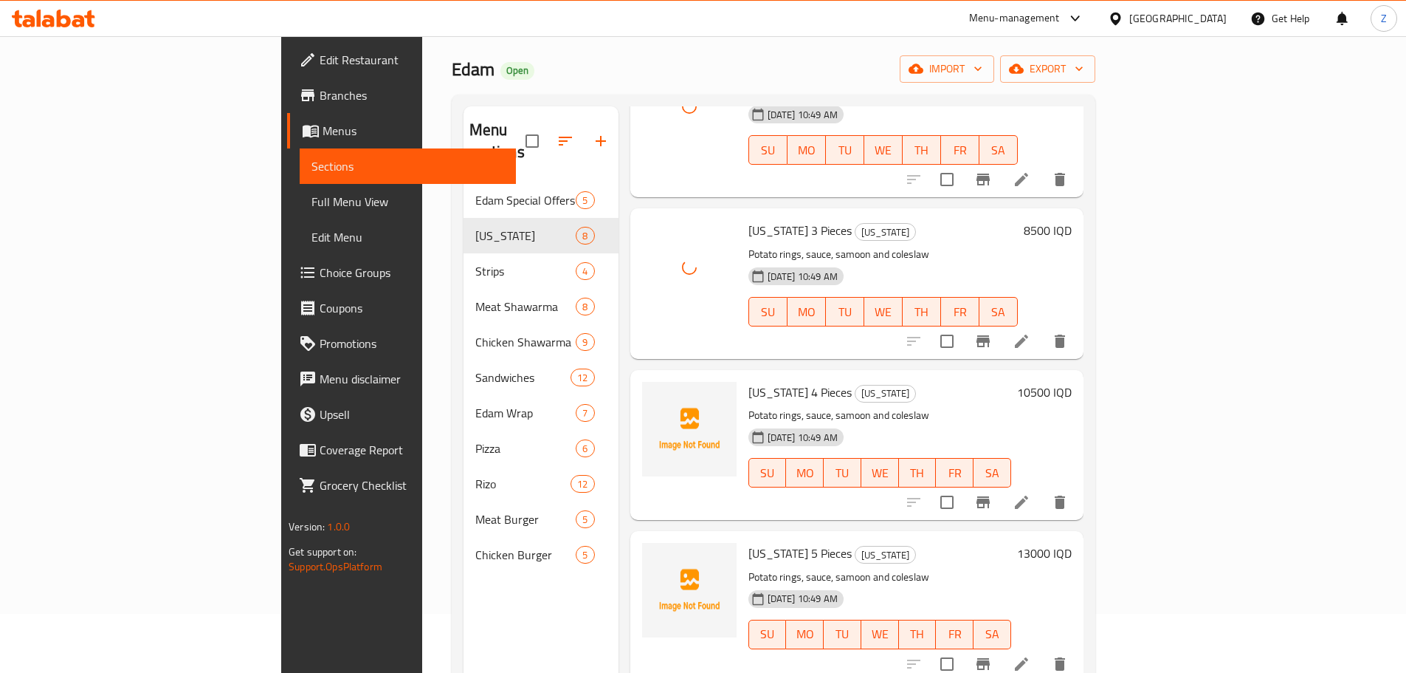
scroll to position [231, 0]
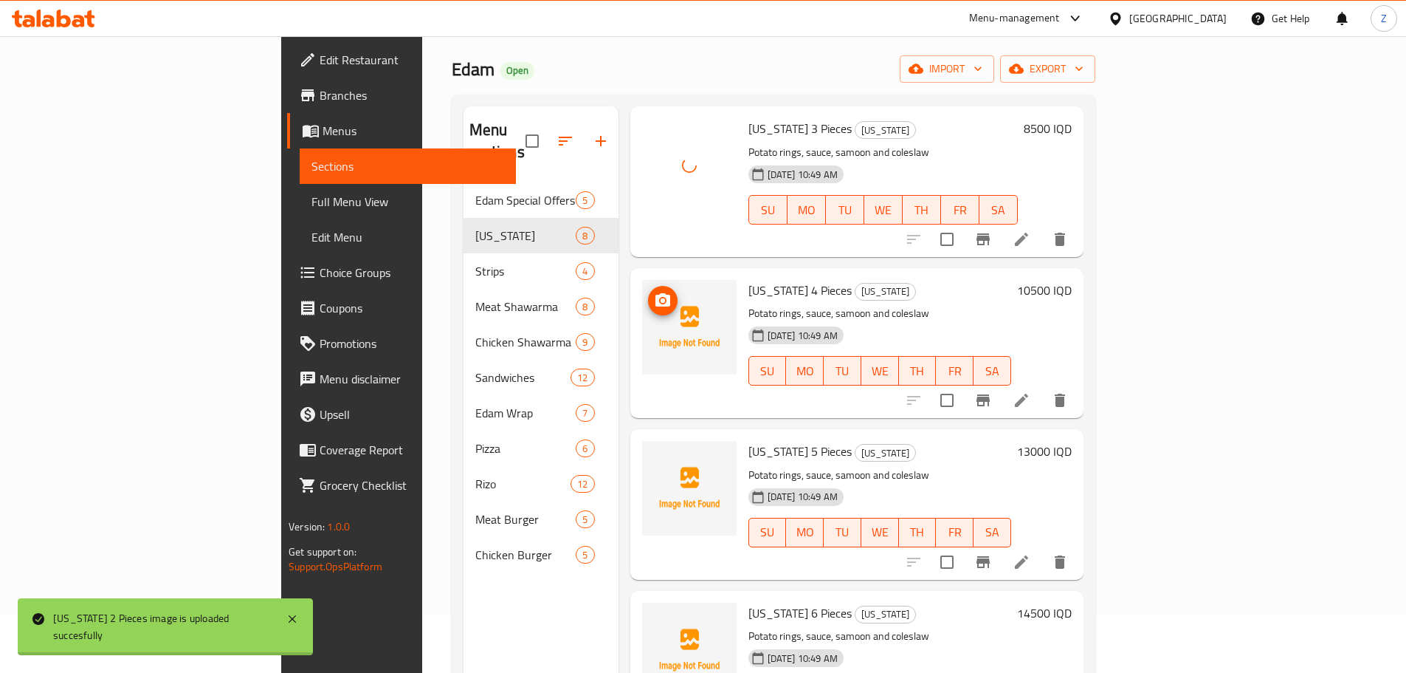
click at [656, 293] on icon "upload picture" at bounding box center [663, 299] width 15 height 13
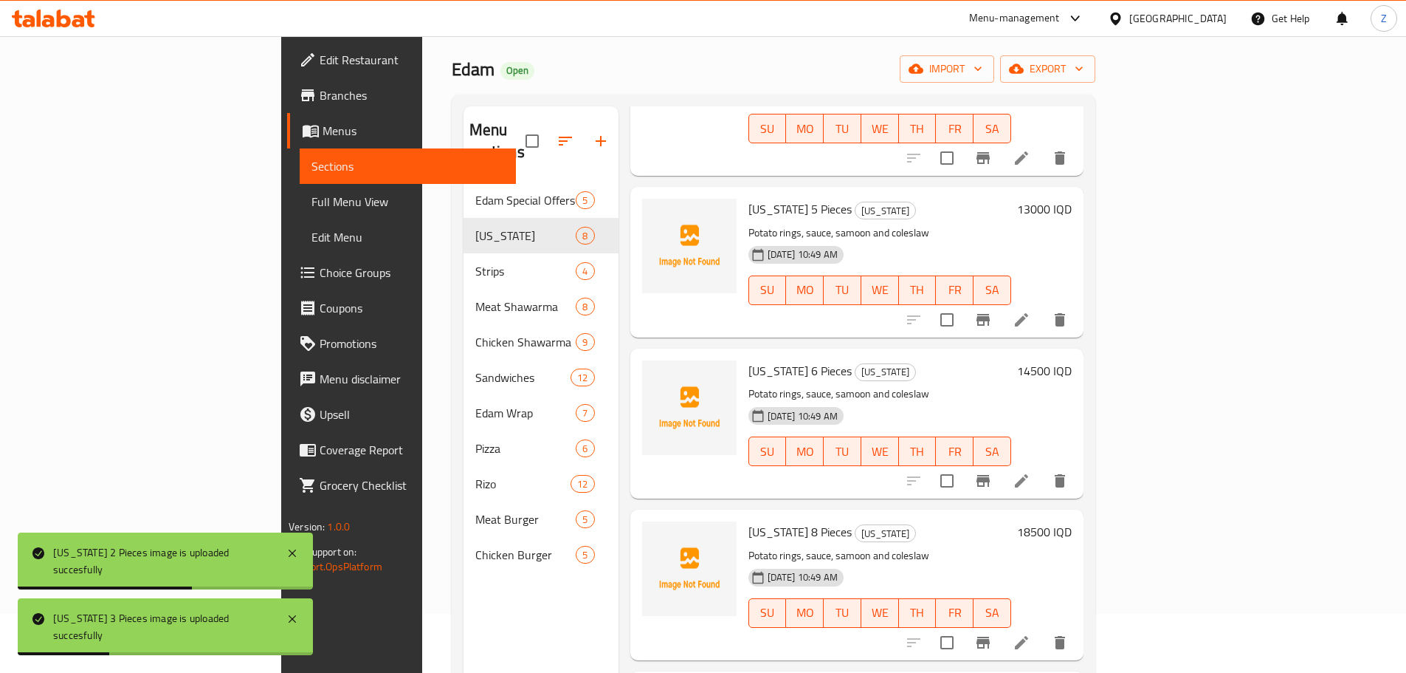
scroll to position [453, 0]
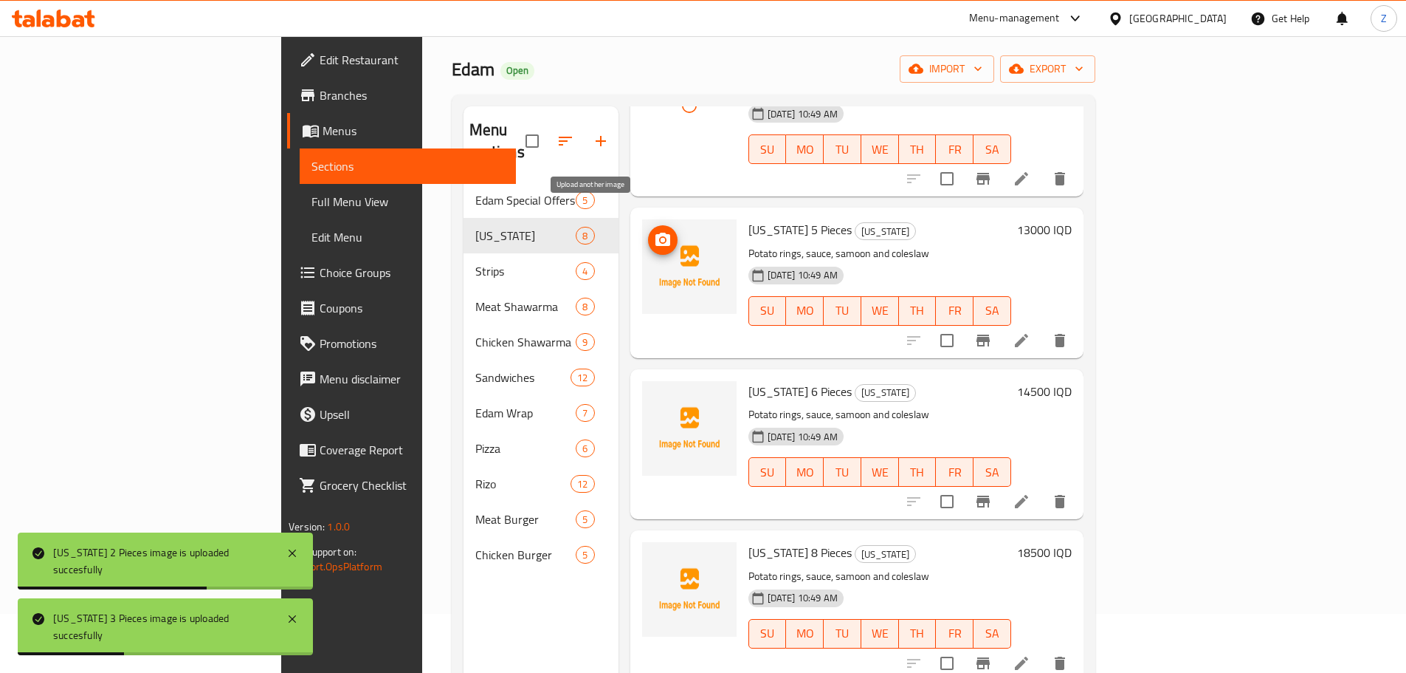
click at [654, 231] on icon "upload picture" at bounding box center [663, 240] width 18 height 18
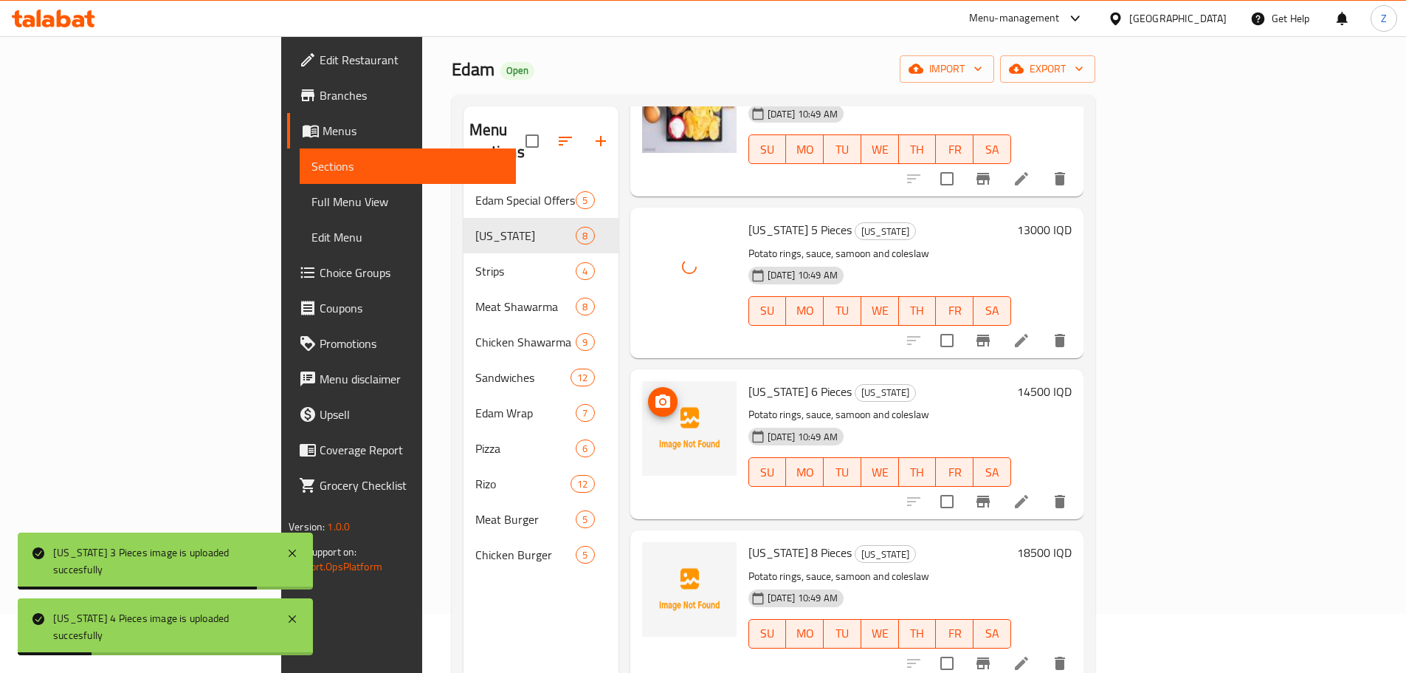
click at [642, 381] on img at bounding box center [689, 428] width 95 height 95
click at [656, 394] on icon "upload picture" at bounding box center [663, 400] width 15 height 13
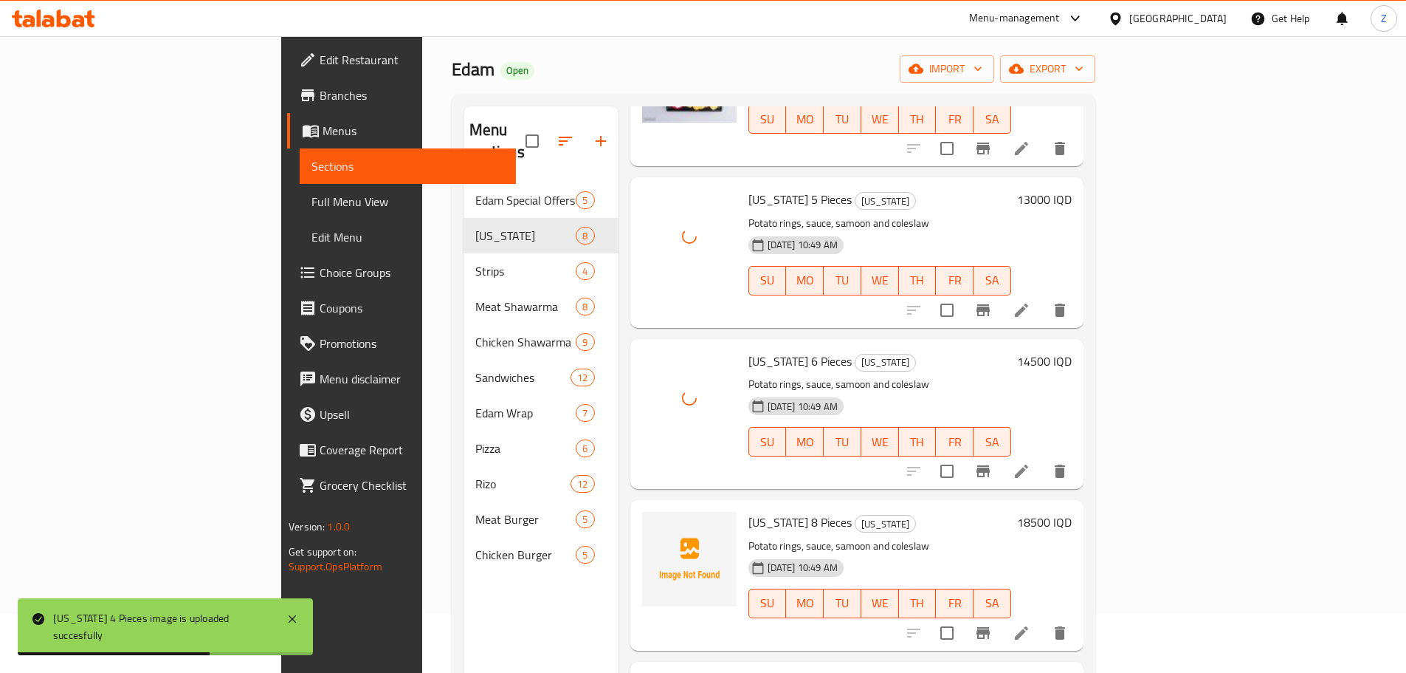
scroll to position [655, 0]
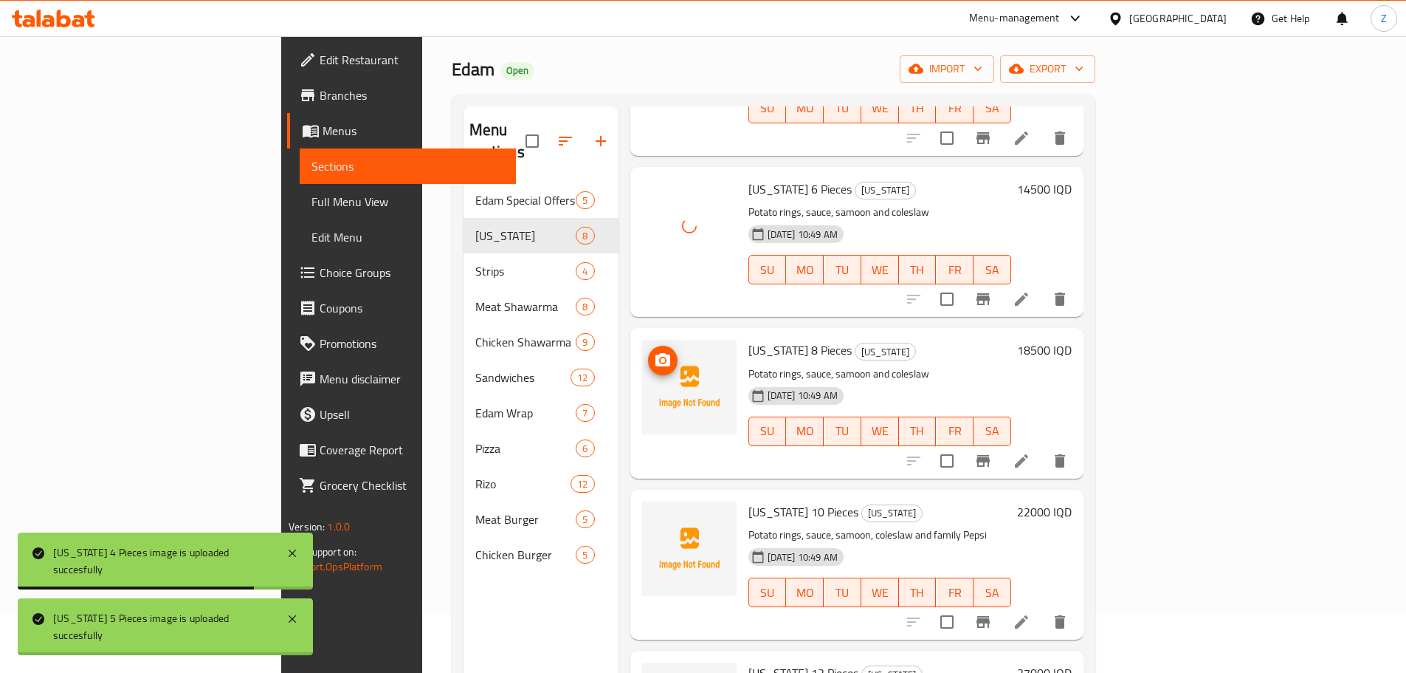
click at [660, 358] on circle "upload picture" at bounding box center [662, 360] width 4 height 4
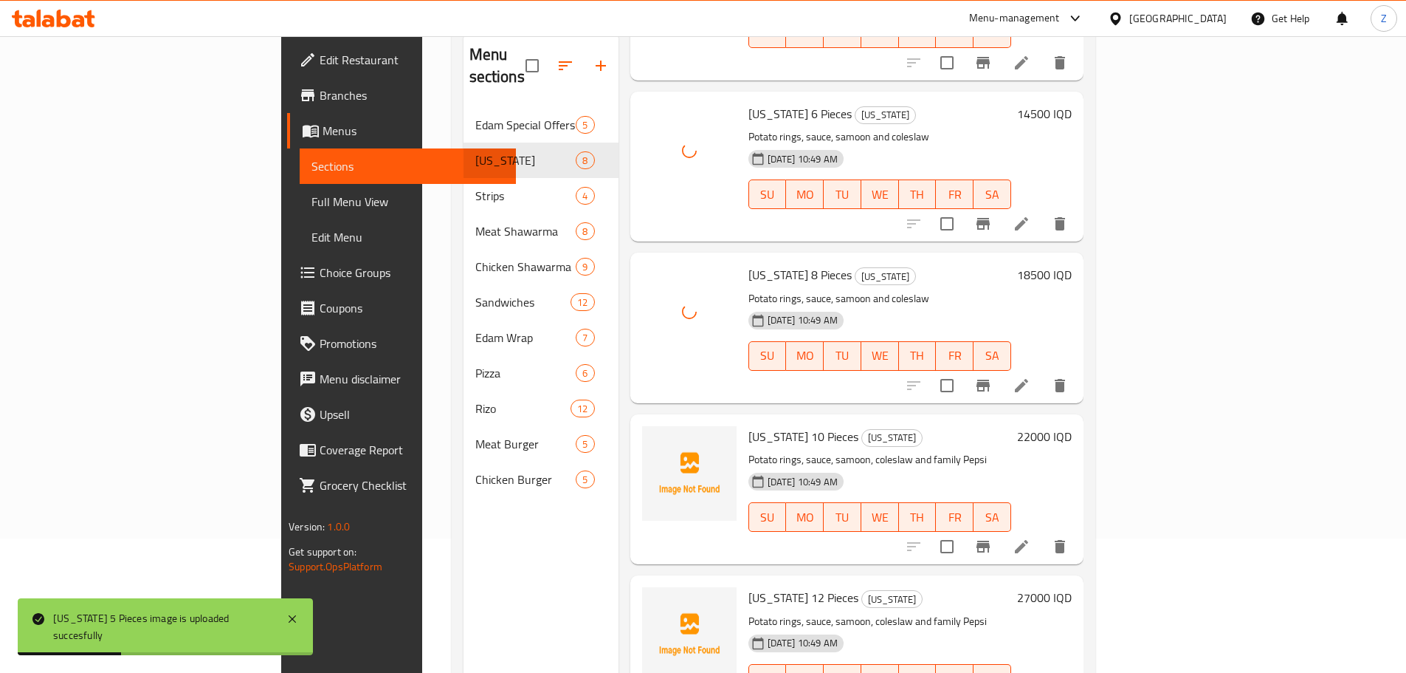
scroll to position [207, 0]
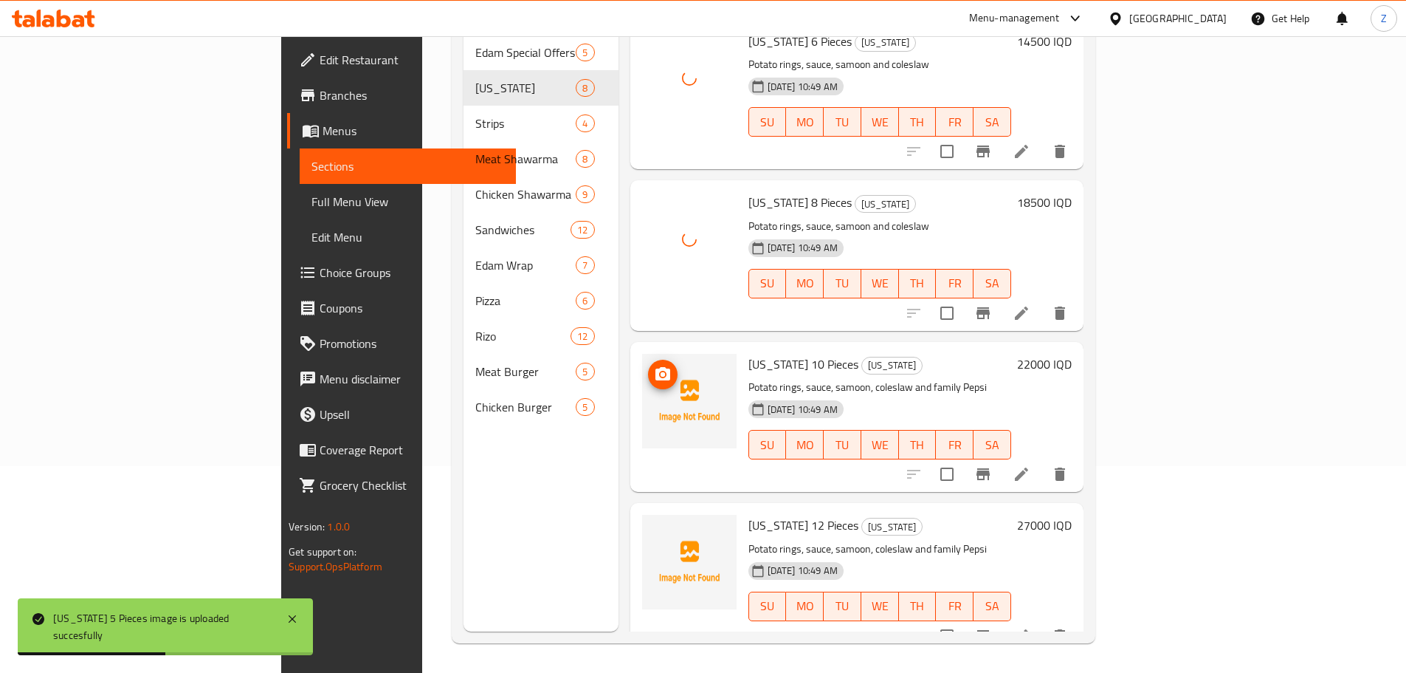
click at [656, 367] on icon "upload picture" at bounding box center [663, 373] width 15 height 13
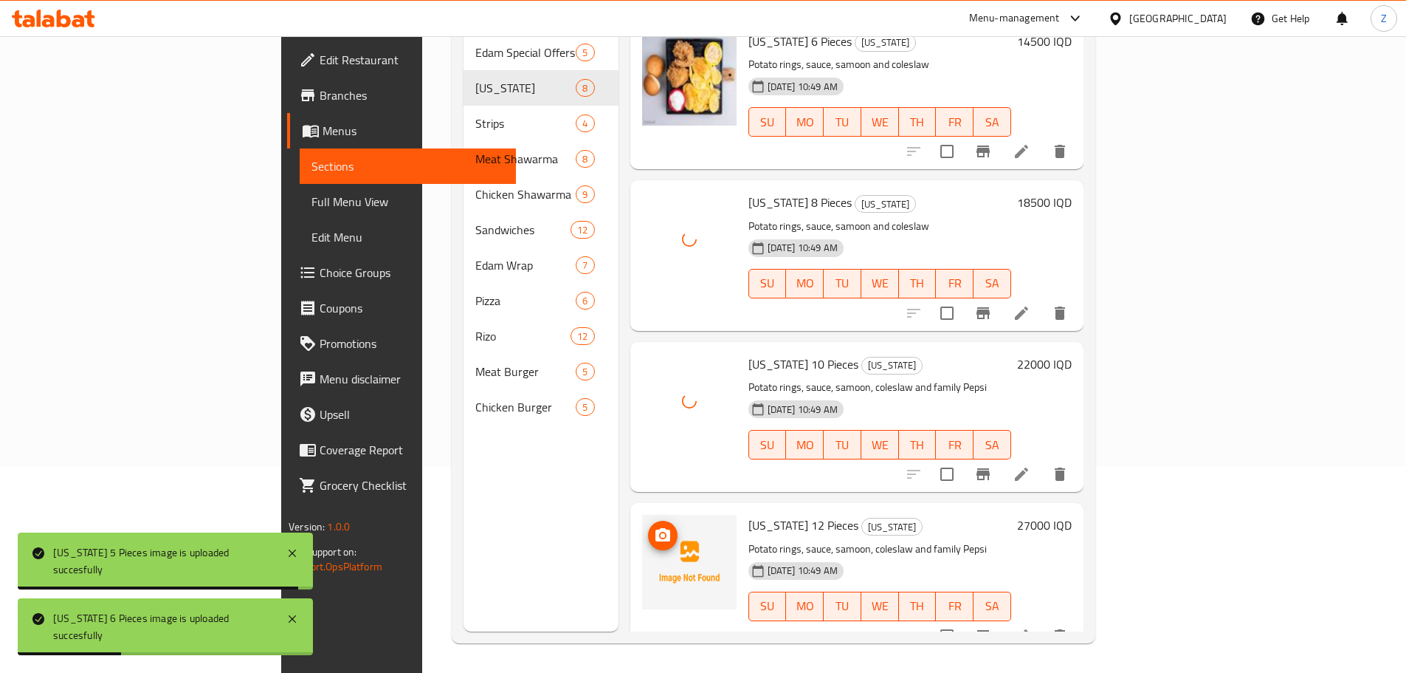
click at [642, 515] on img at bounding box center [689, 562] width 95 height 95
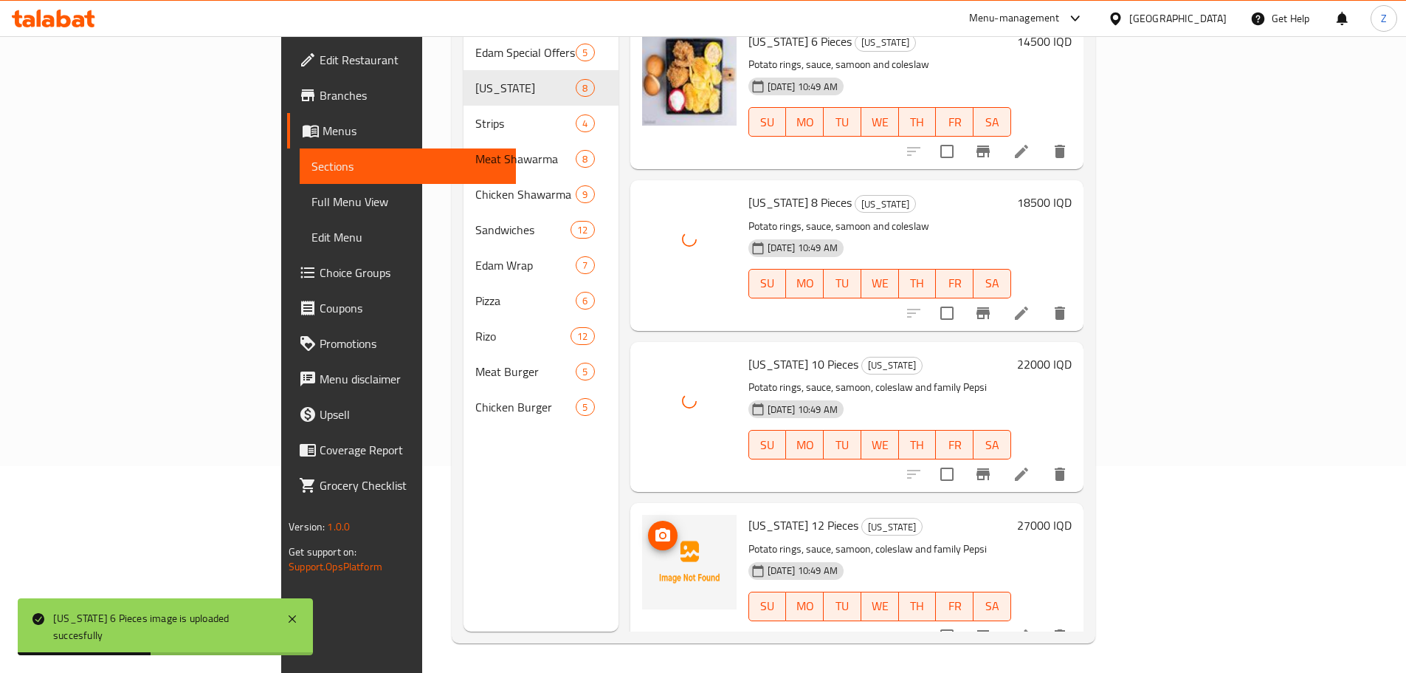
click at [656, 528] on icon "upload picture" at bounding box center [663, 534] width 15 height 13
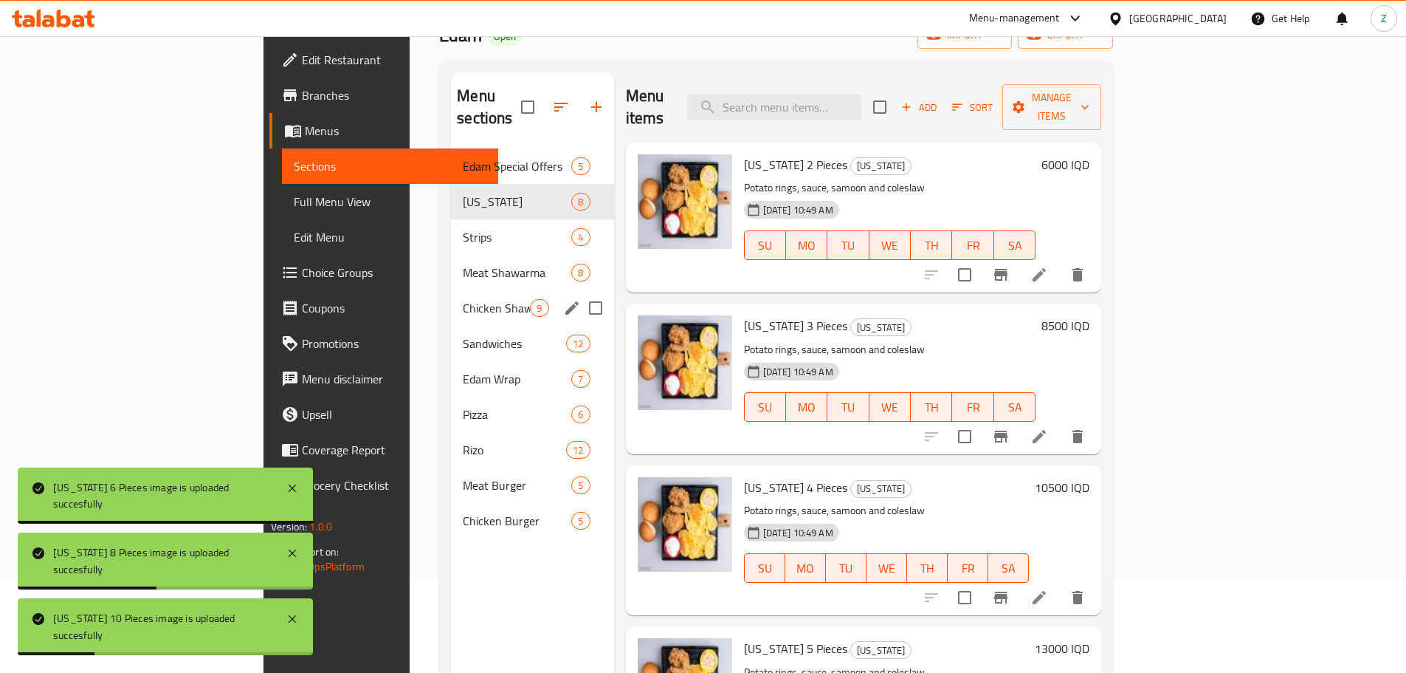
scroll to position [0, 0]
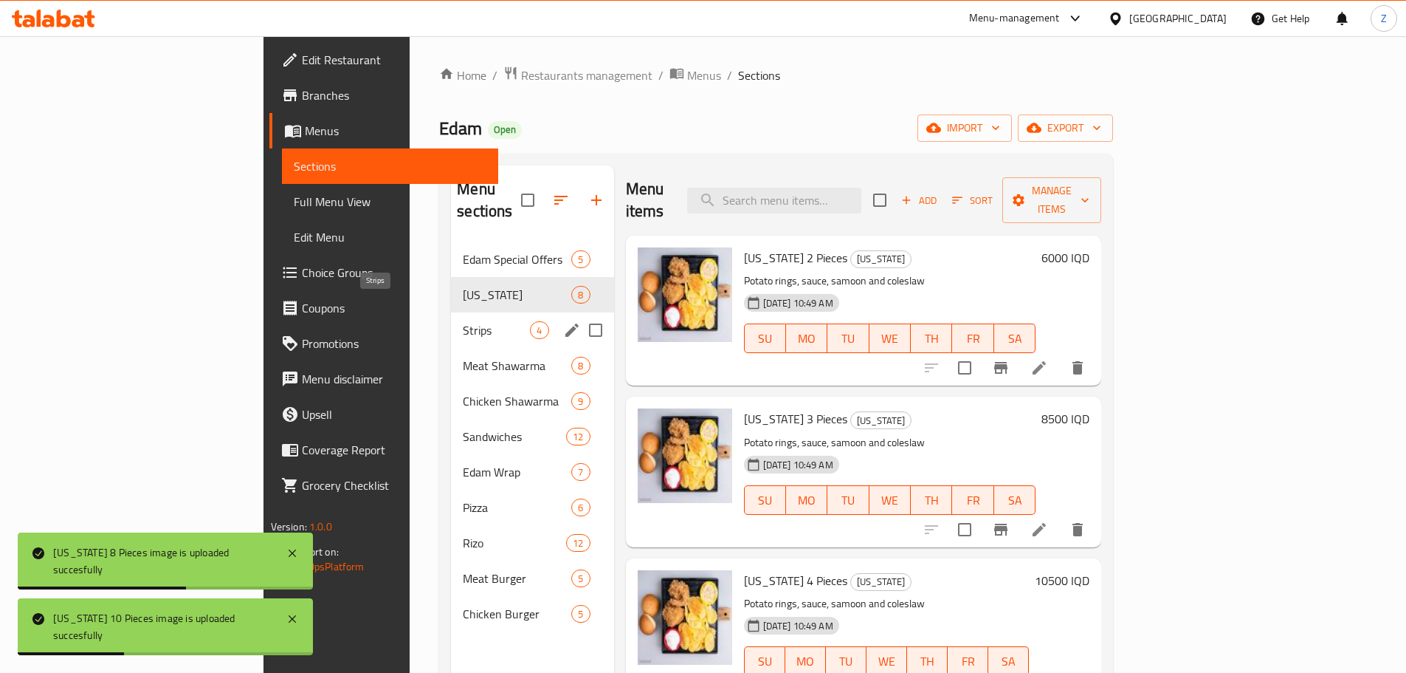
click at [463, 321] on span "Strips" at bounding box center [496, 330] width 67 height 18
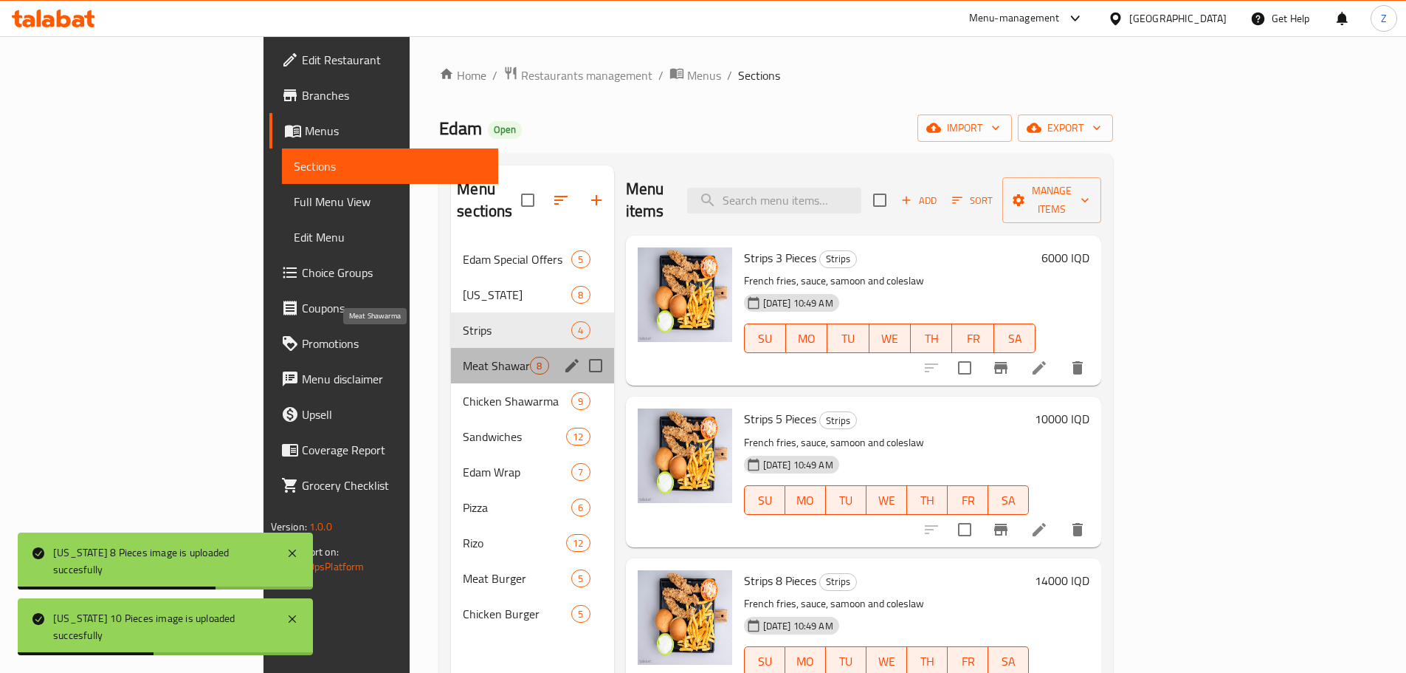
click at [463, 357] on span "Meat Shawarma" at bounding box center [496, 366] width 67 height 18
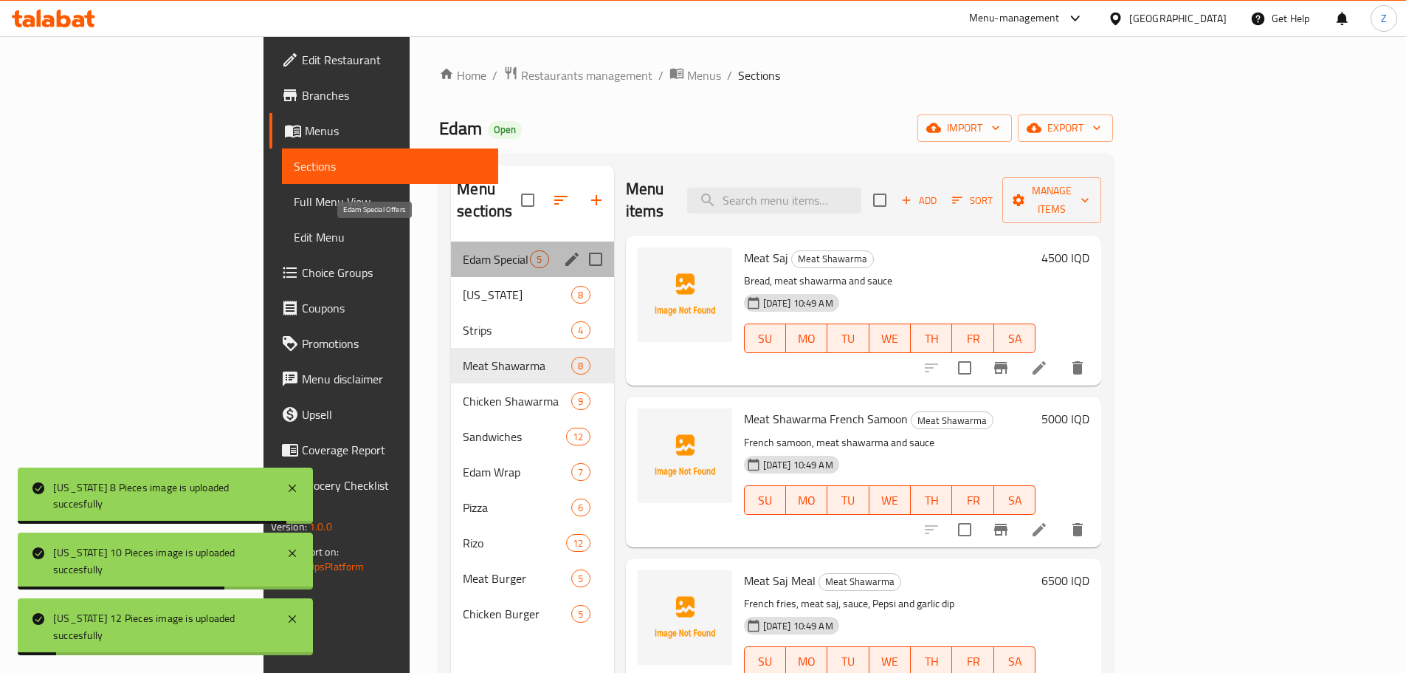
click at [463, 250] on span "Edam Special Offers" at bounding box center [496, 259] width 67 height 18
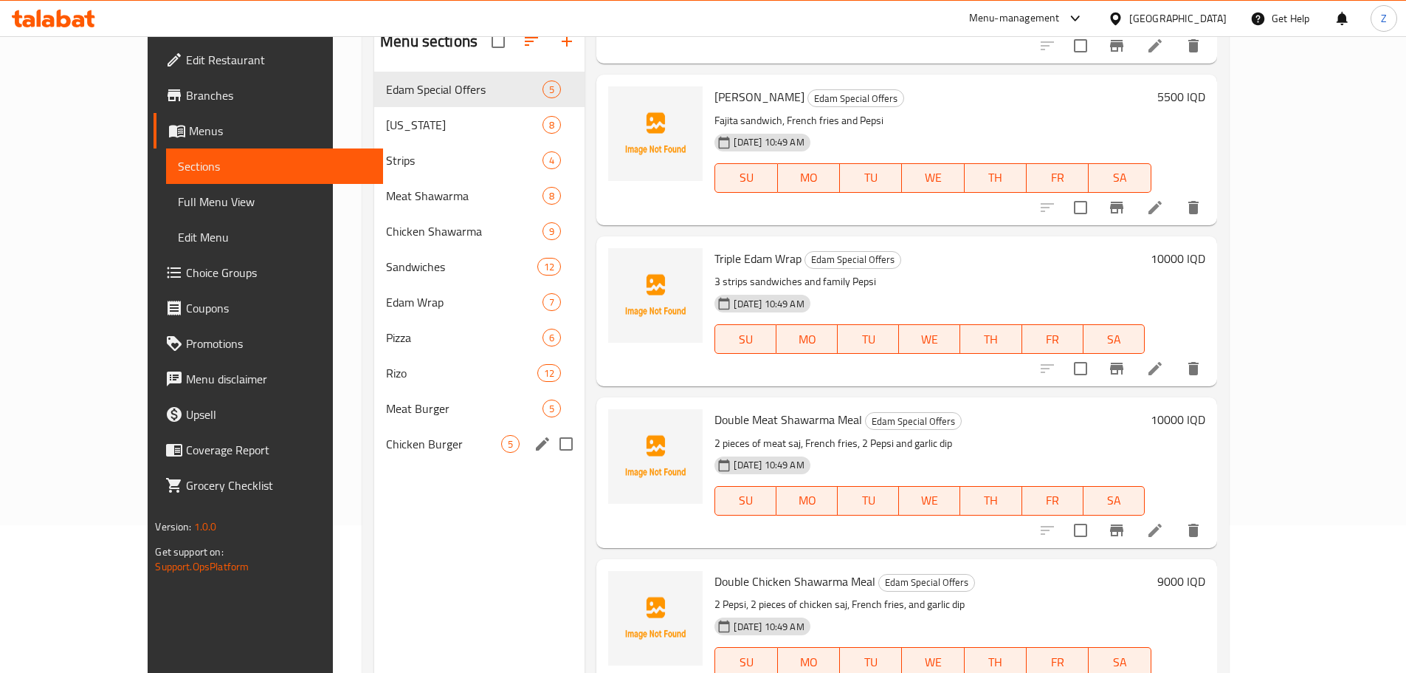
scroll to position [59, 0]
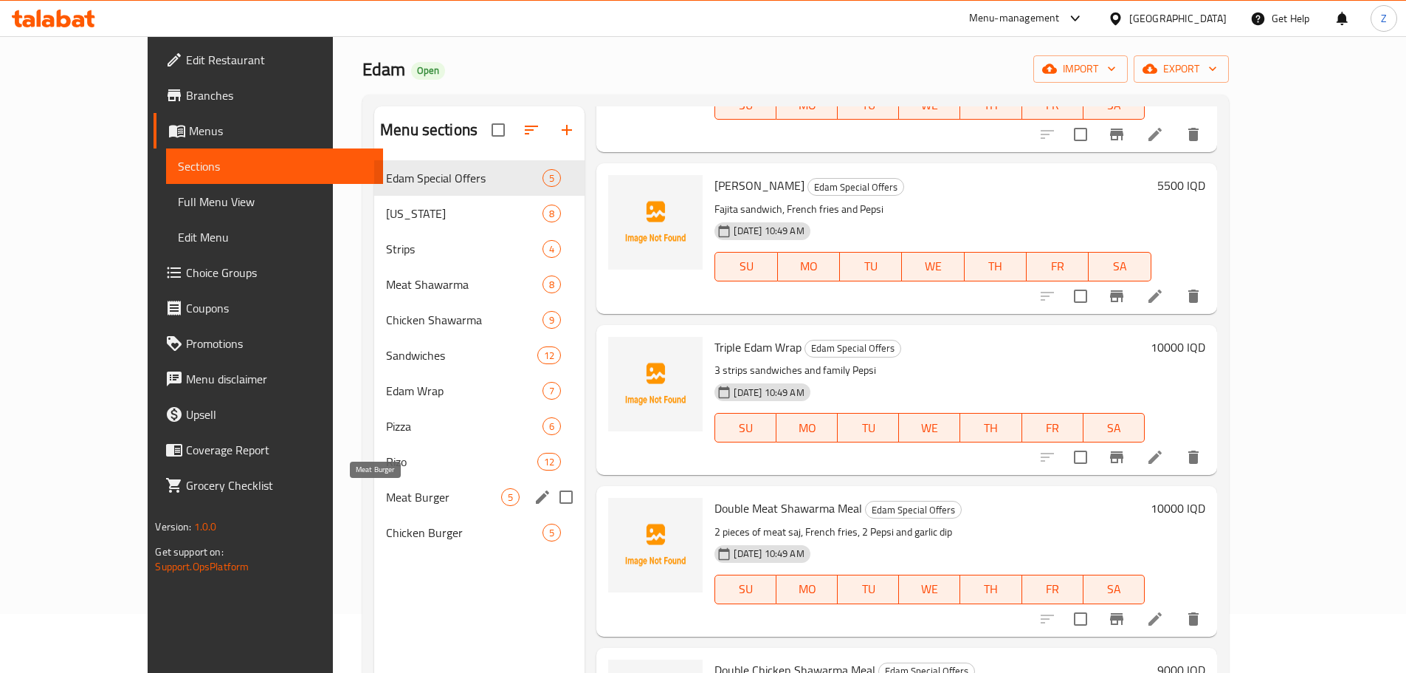
drag, startPoint x: 397, startPoint y: 504, endPoint x: 400, endPoint y: 525, distance: 20.9
click at [397, 504] on span "Meat Burger" at bounding box center [443, 497] width 115 height 18
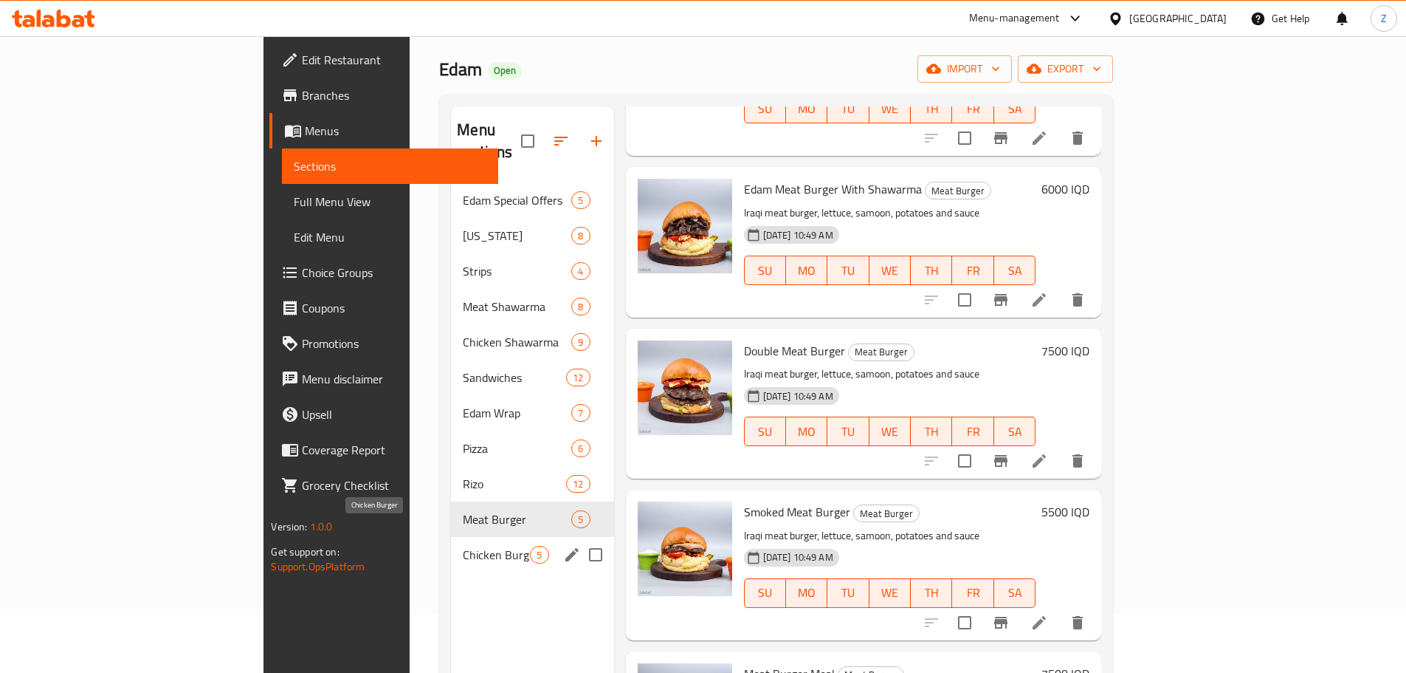
click at [463, 546] on span "Chicken Burger" at bounding box center [496, 555] width 67 height 18
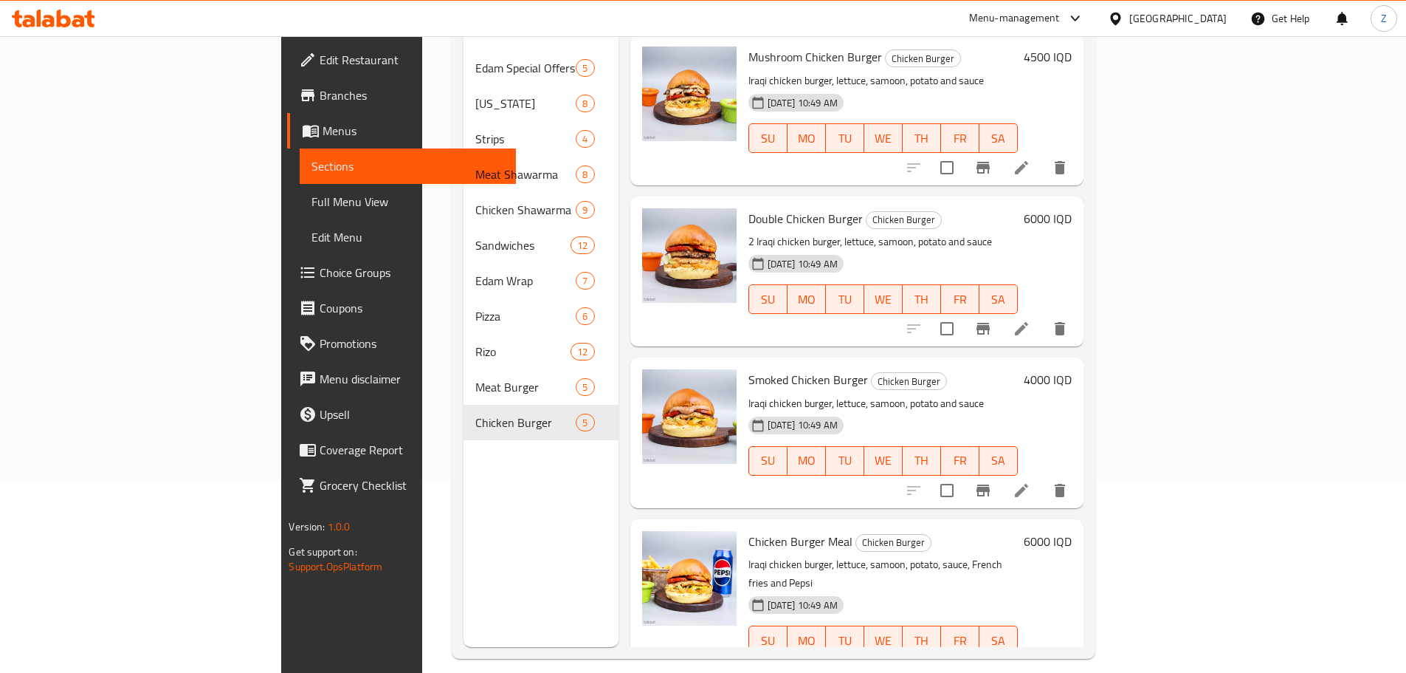
scroll to position [207, 0]
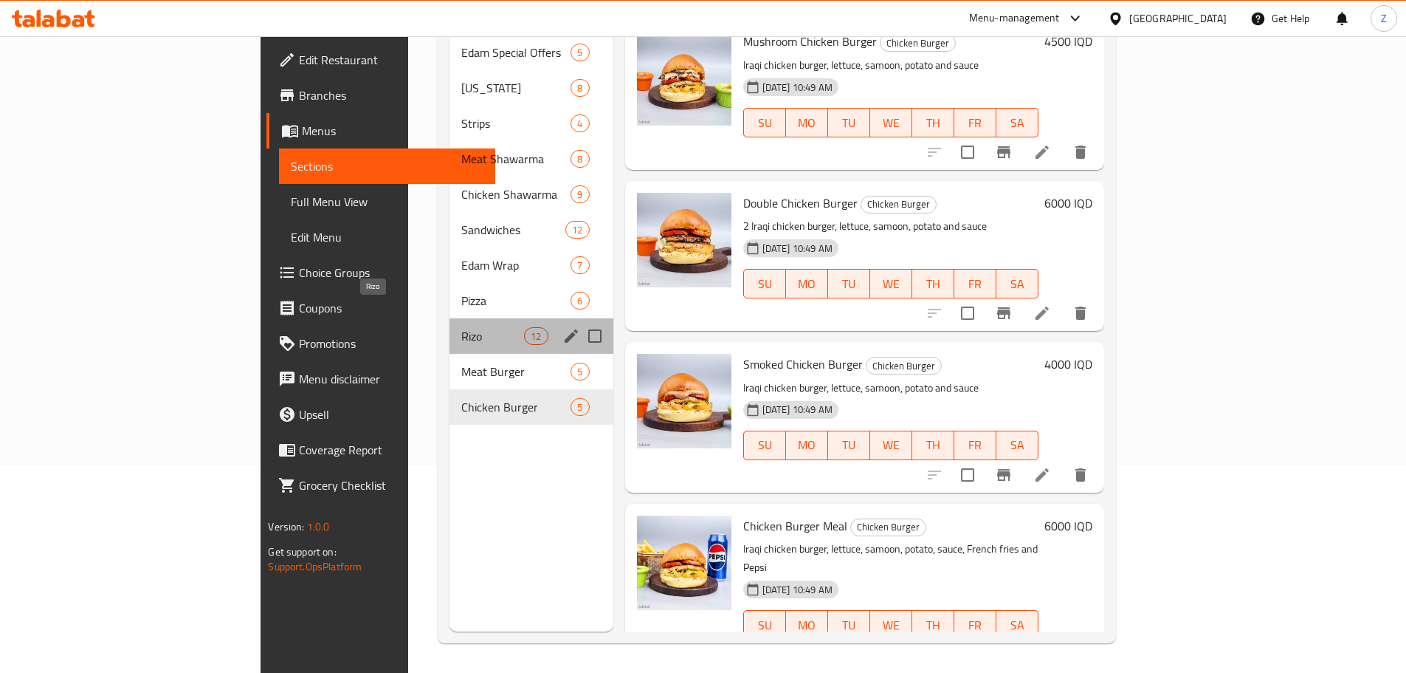
drag, startPoint x: 313, startPoint y: 309, endPoint x: 320, endPoint y: 347, distance: 39.1
click at [461, 327] on span "Rizo" at bounding box center [492, 336] width 63 height 18
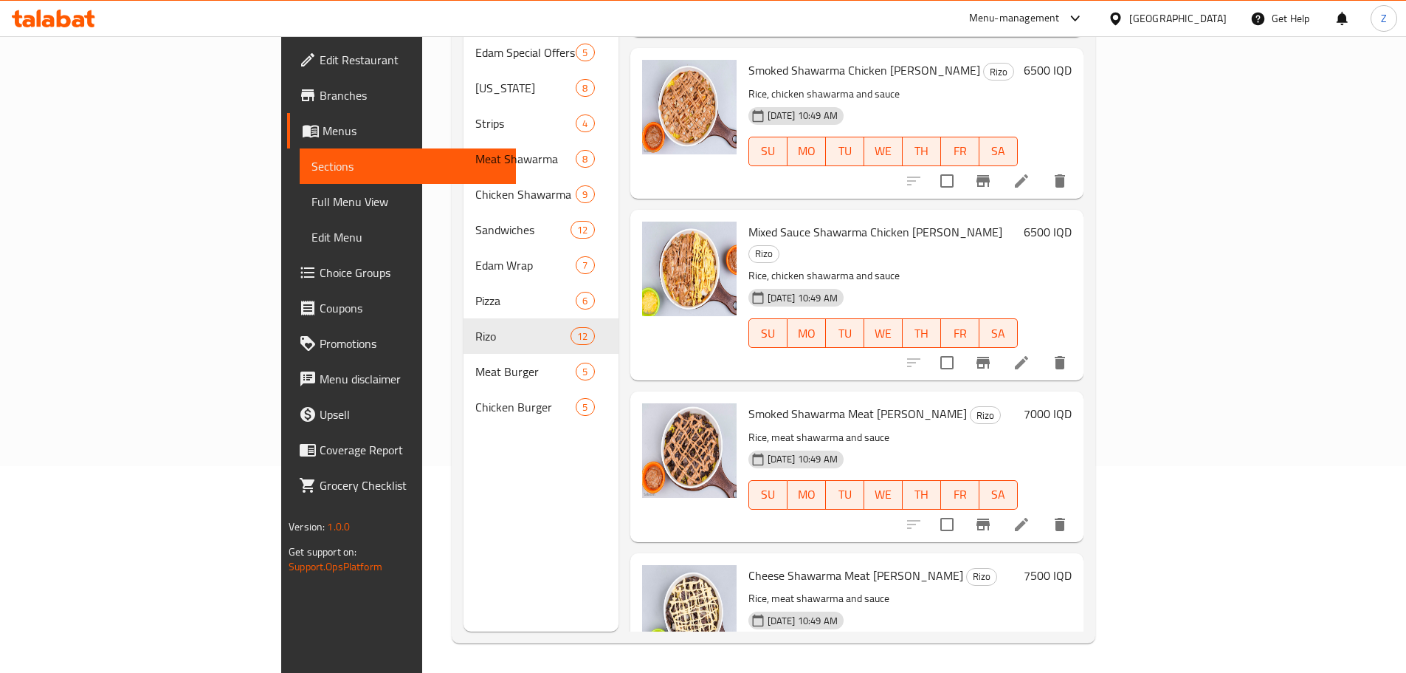
scroll to position [1299, 0]
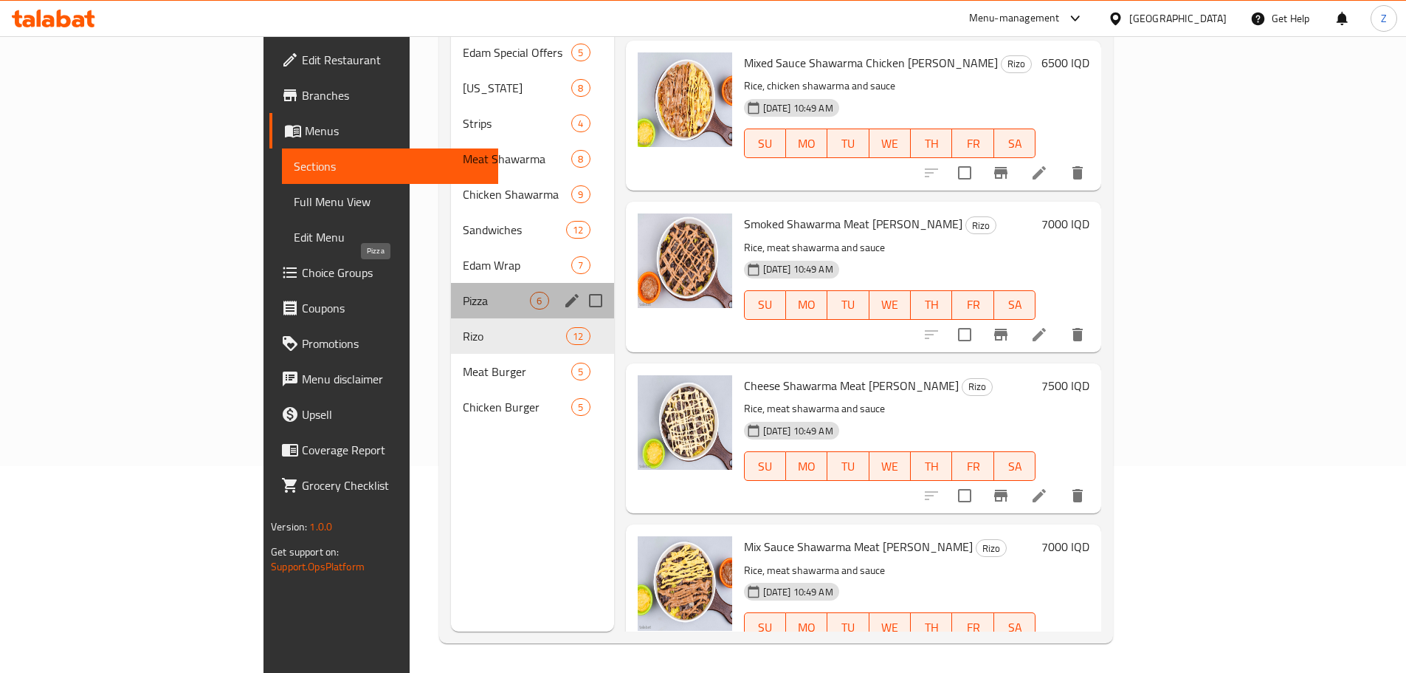
click at [463, 292] on span "Pizza" at bounding box center [496, 301] width 67 height 18
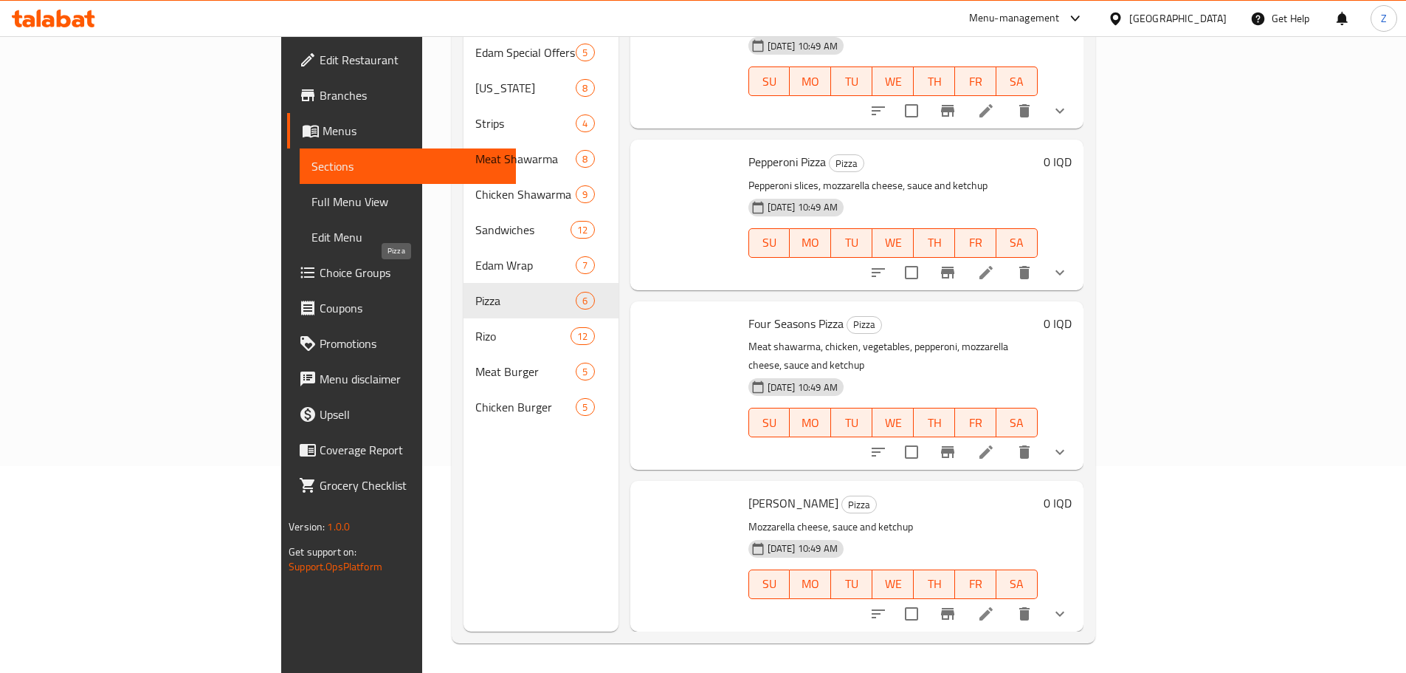
scroll to position [332, 0]
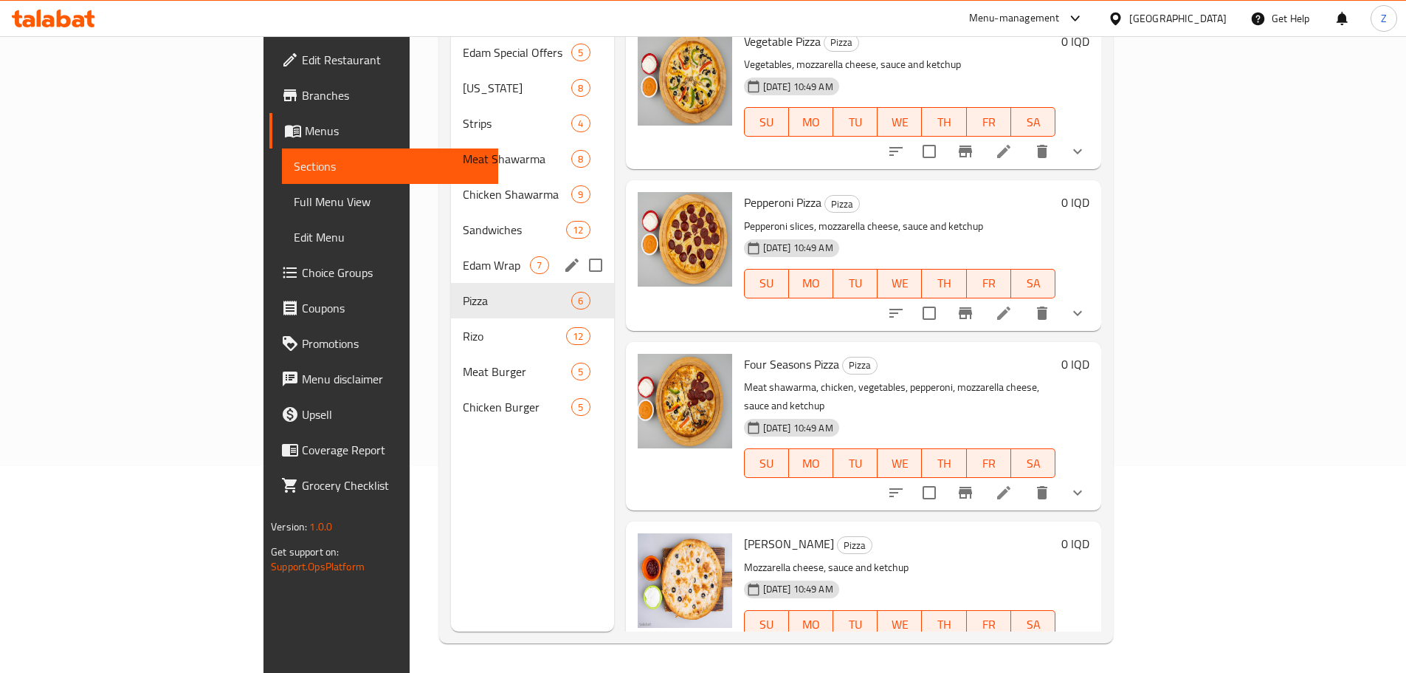
click at [451, 222] on div "Sandwiches 12" at bounding box center [532, 229] width 162 height 35
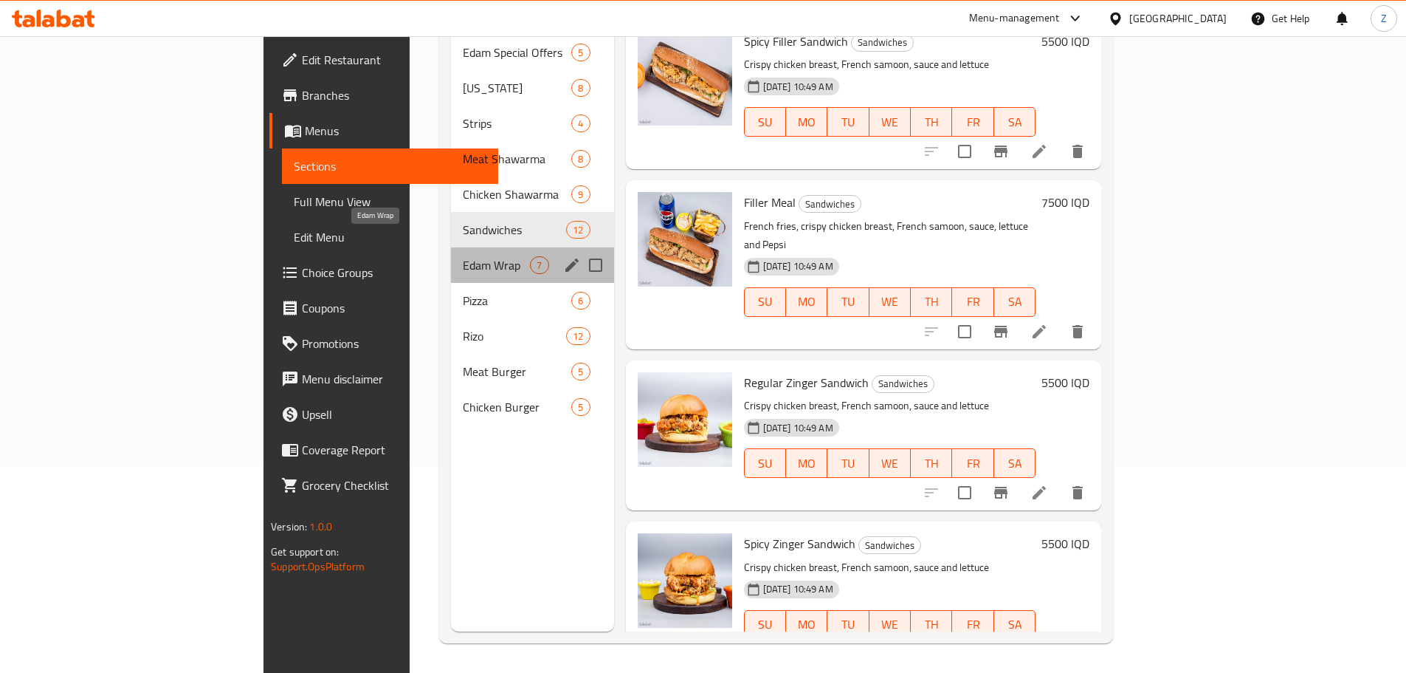
click at [463, 256] on span "Edam Wrap" at bounding box center [496, 265] width 67 height 18
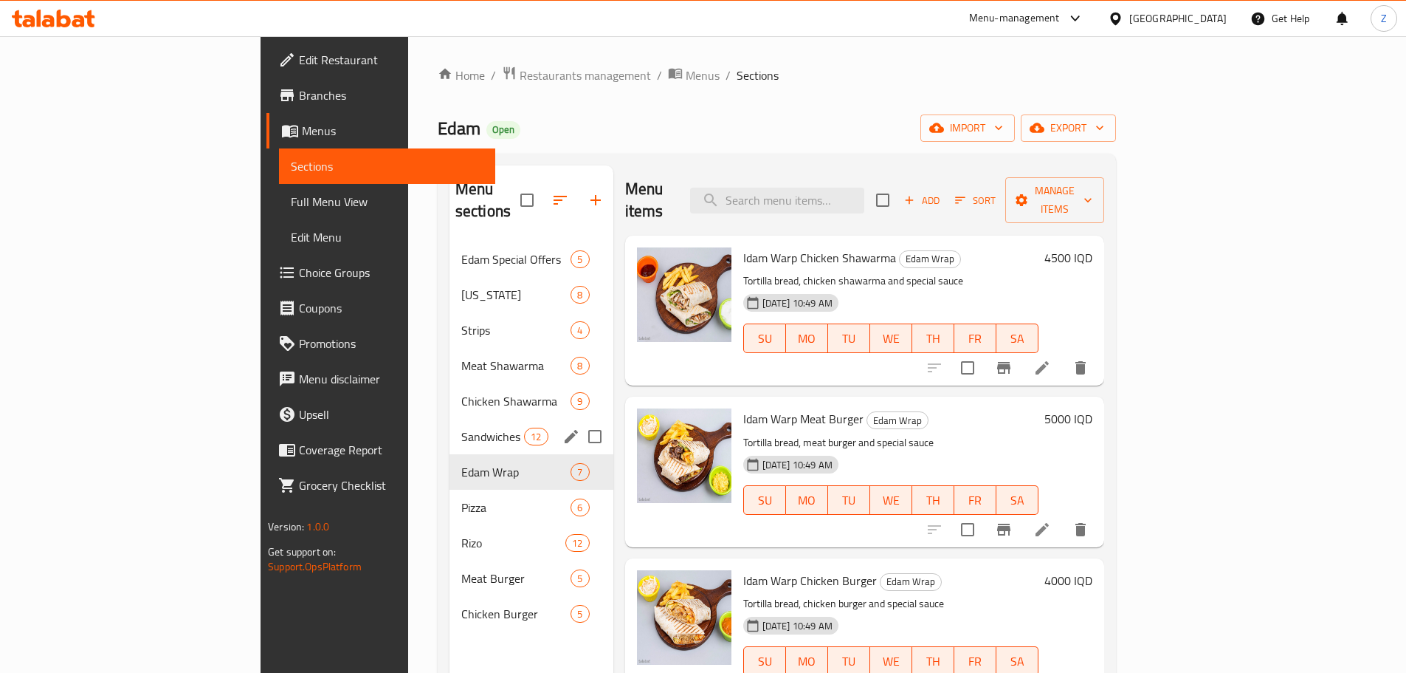
click at [461, 427] on span "Sandwiches" at bounding box center [492, 436] width 63 height 18
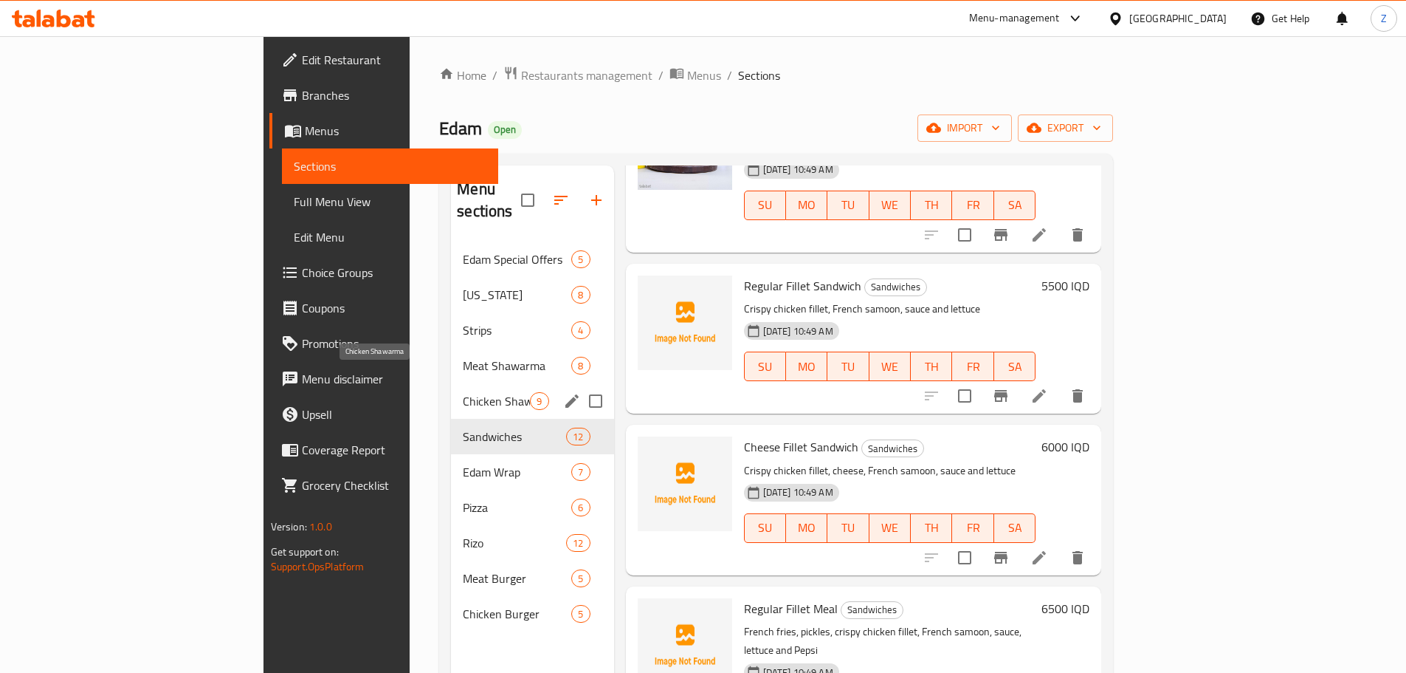
click at [463, 392] on span "Chicken Shawarma" at bounding box center [496, 401] width 67 height 18
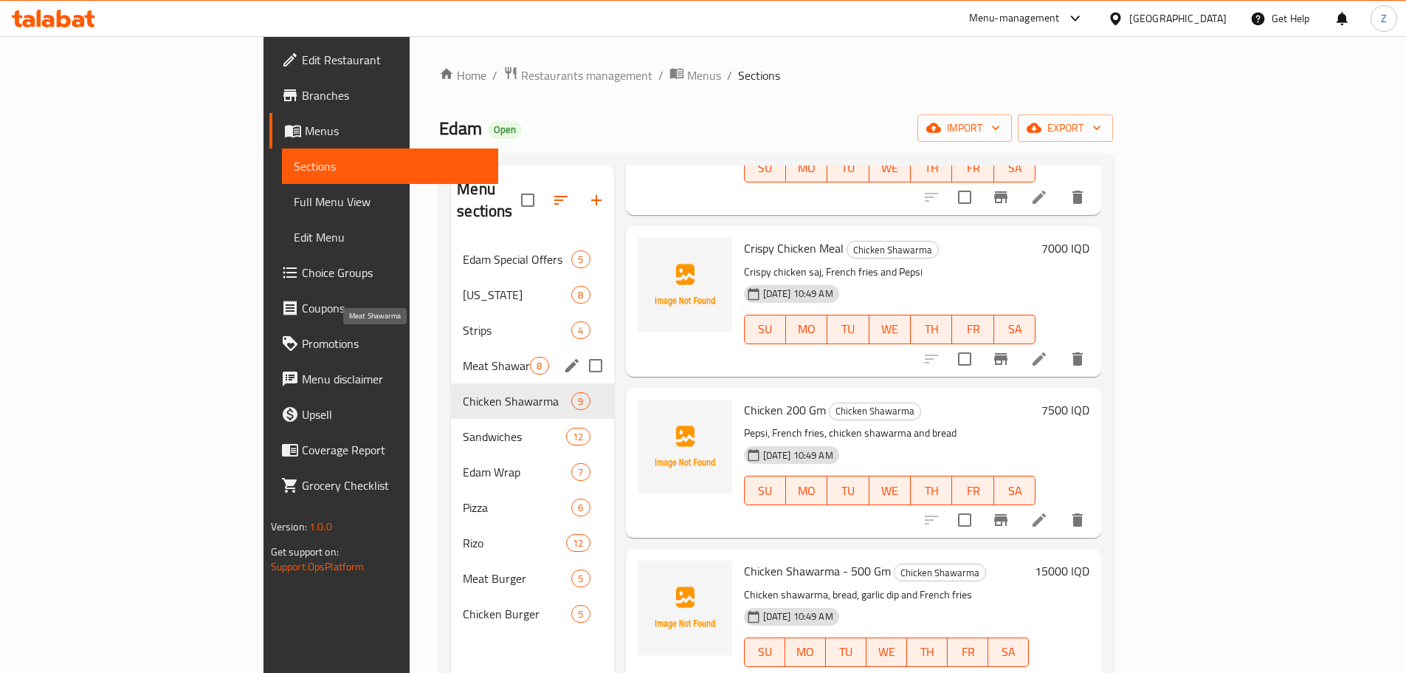
click at [463, 357] on span "Meat Shawarma" at bounding box center [496, 366] width 67 height 18
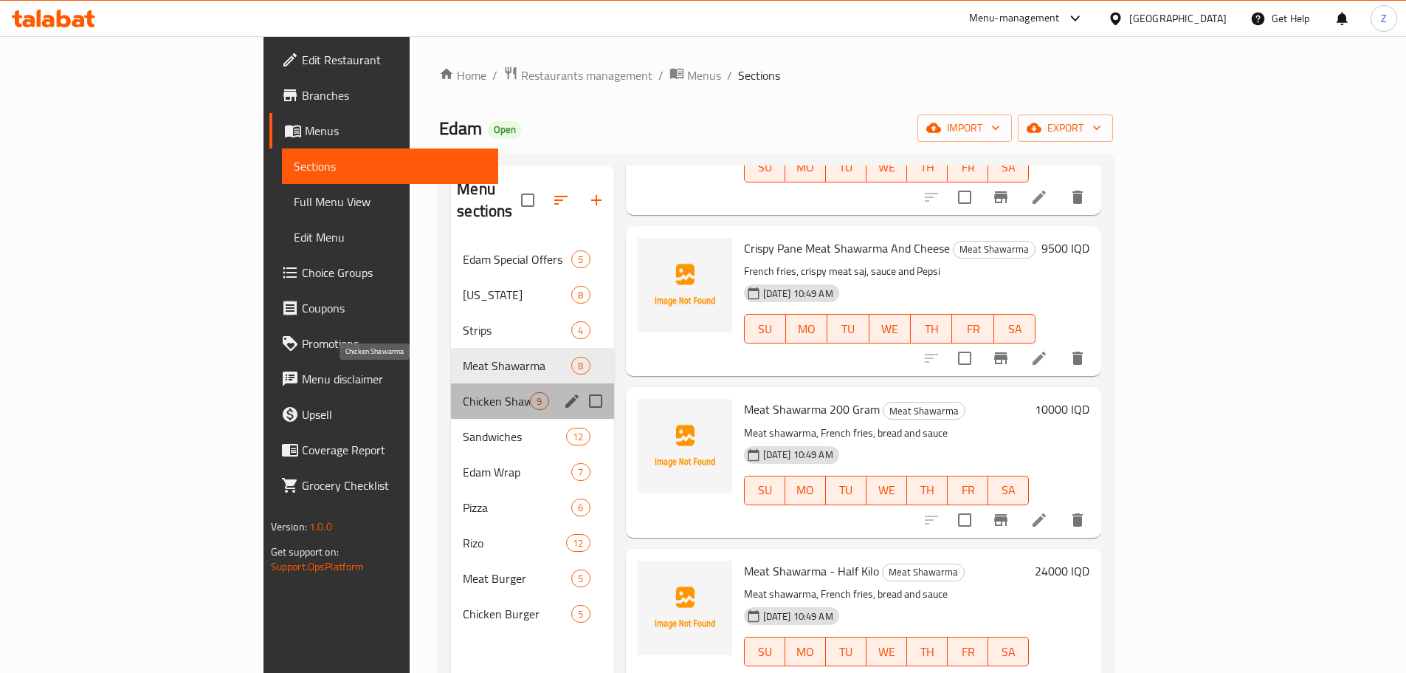
click at [463, 392] on span "Chicken Shawarma" at bounding box center [496, 401] width 67 height 18
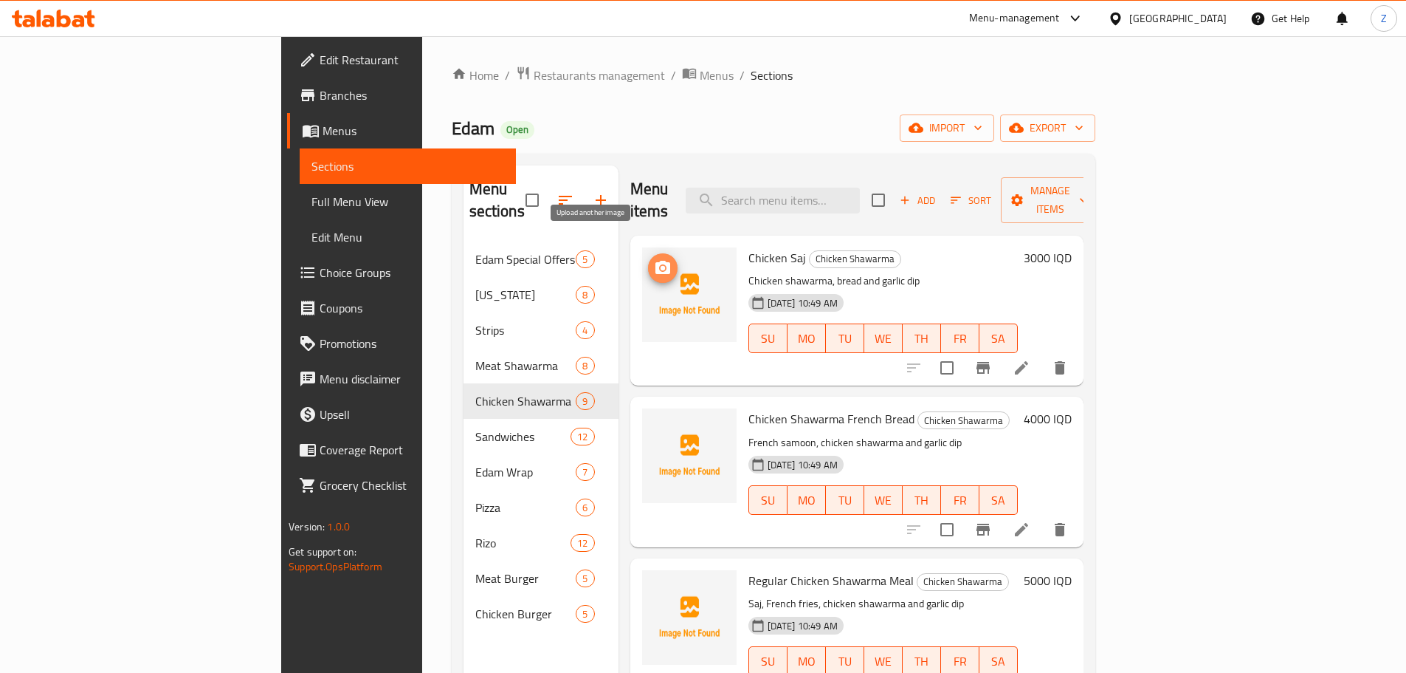
click at [648, 259] on span "upload picture" at bounding box center [663, 268] width 30 height 18
click at [642, 408] on img at bounding box center [689, 455] width 95 height 95
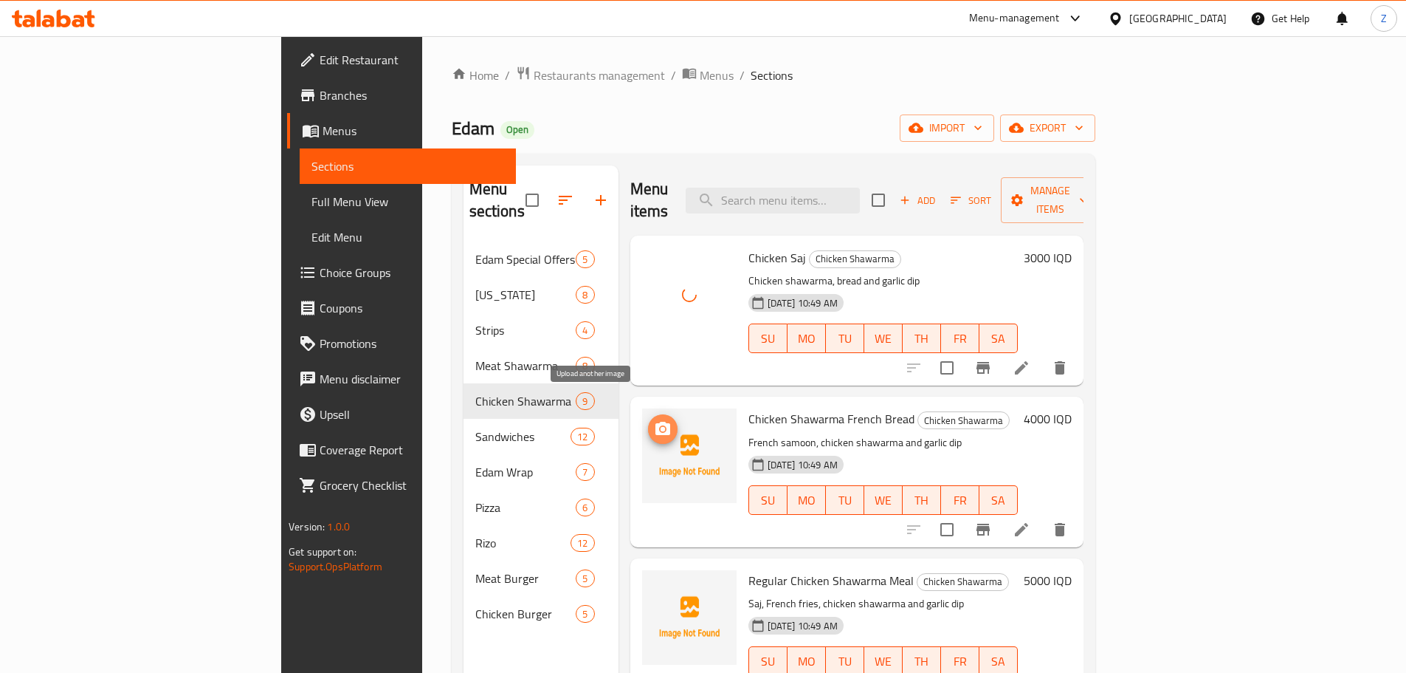
click at [656, 422] on icon "upload picture" at bounding box center [663, 428] width 15 height 13
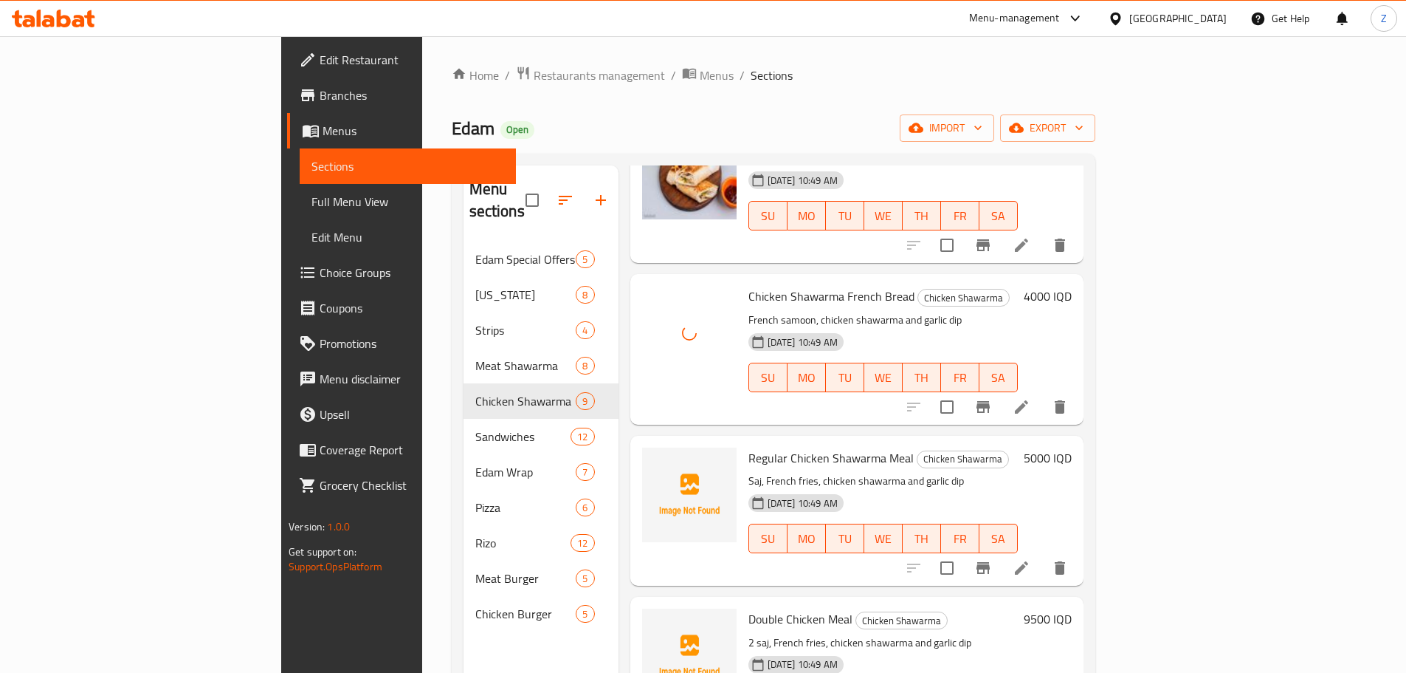
scroll to position [221, 0]
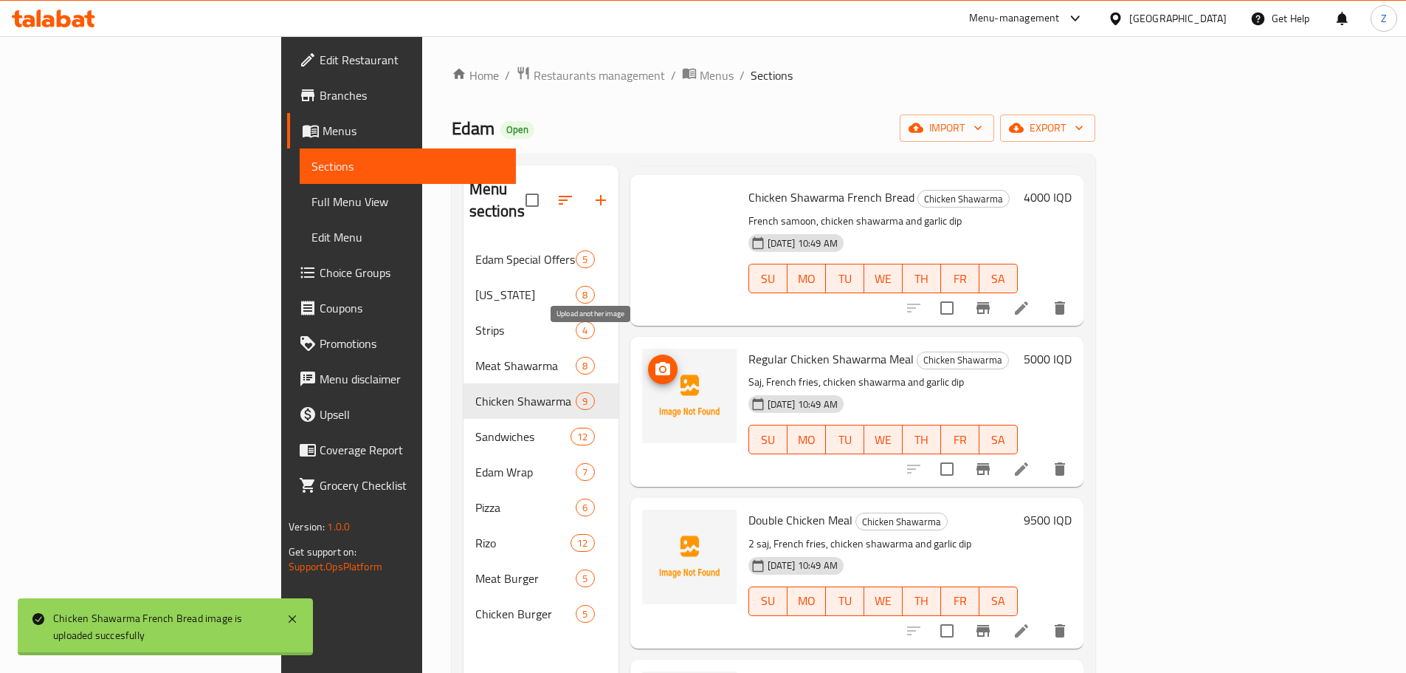
click at [656, 362] on icon "upload picture" at bounding box center [663, 368] width 15 height 13
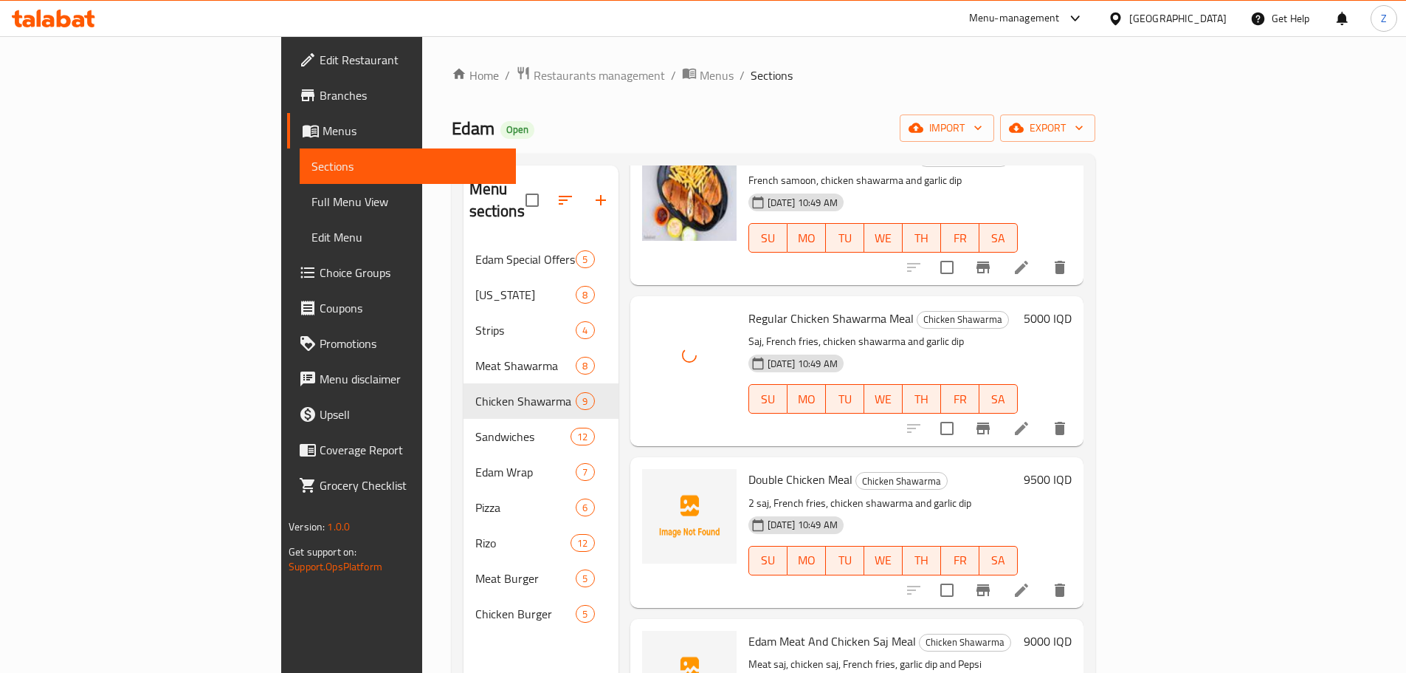
scroll to position [295, 0]
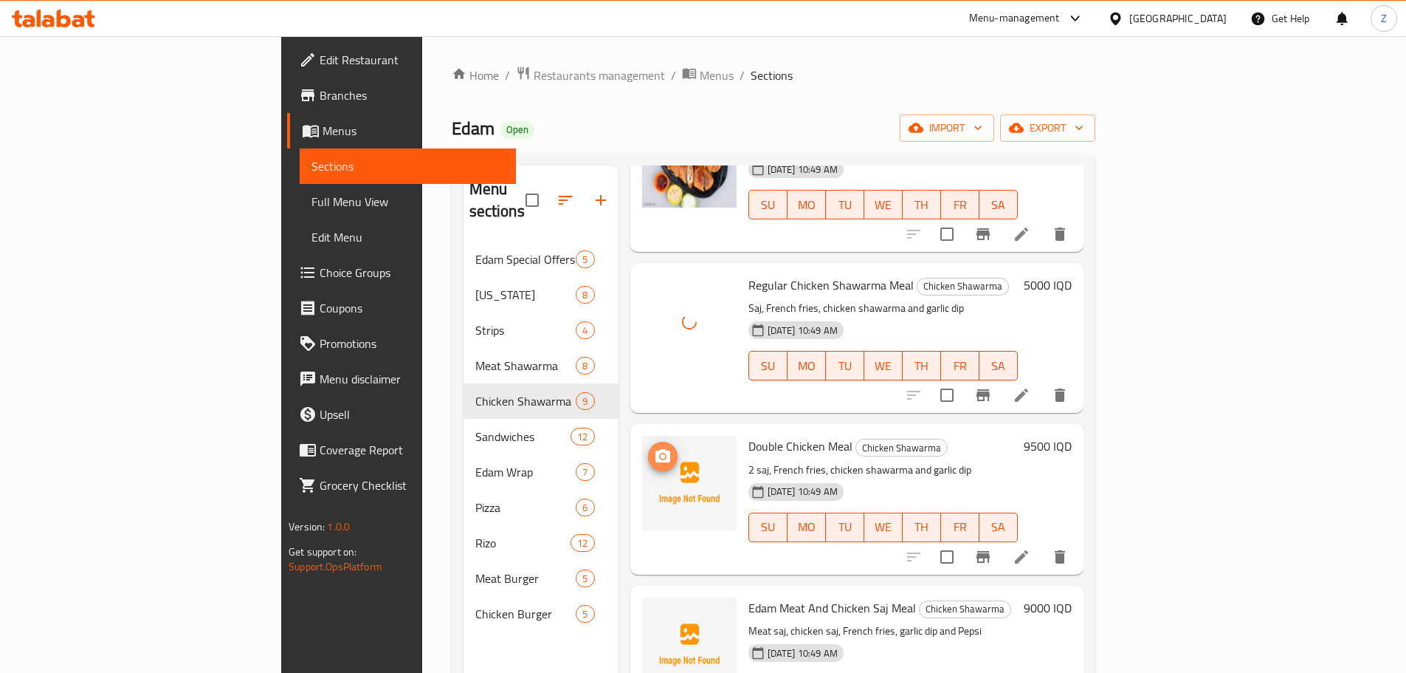
click at [654, 447] on icon "upload picture" at bounding box center [663, 456] width 18 height 18
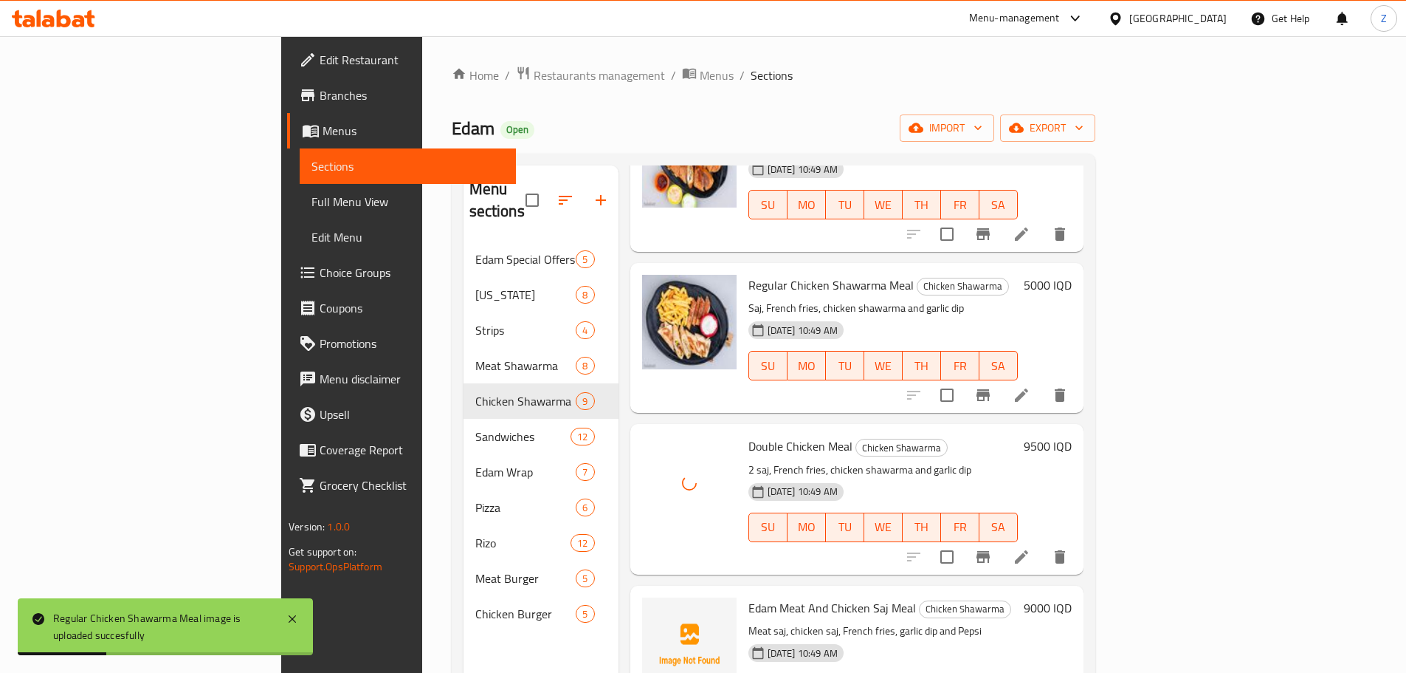
scroll to position [591, 0]
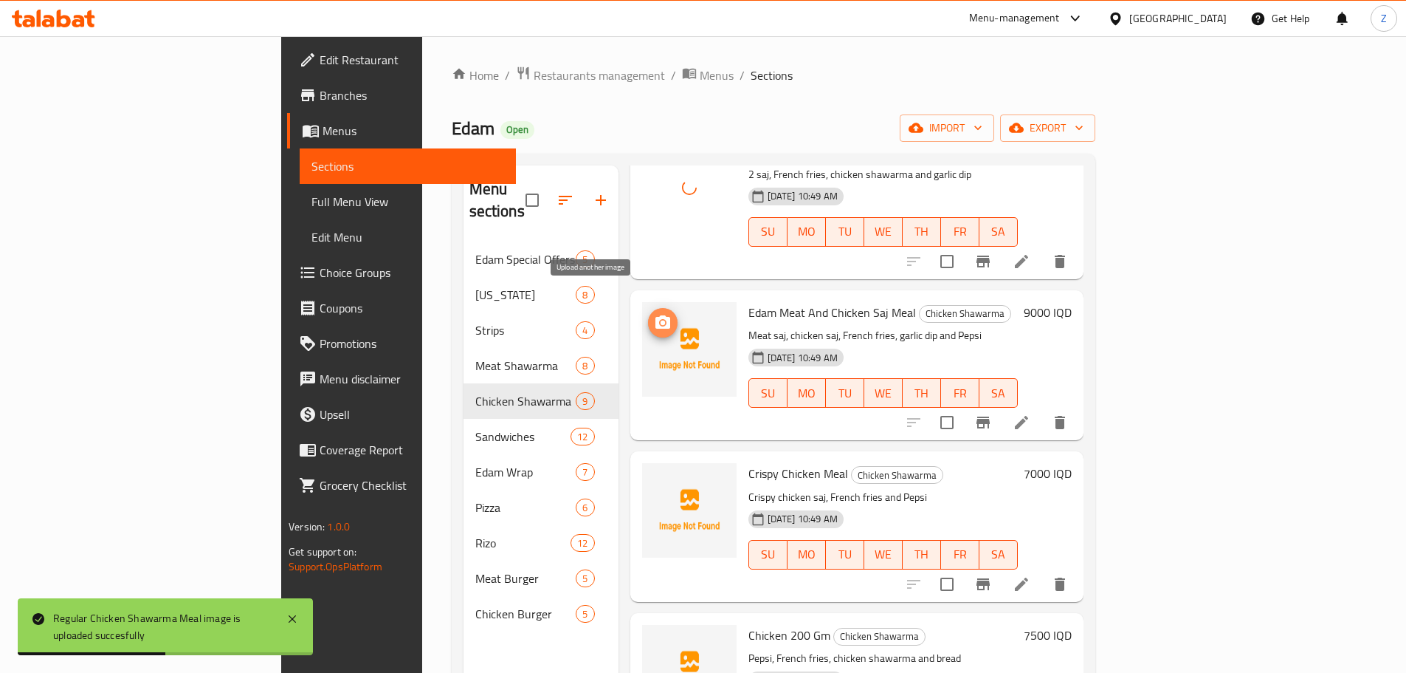
click at [656, 315] on icon "upload picture" at bounding box center [663, 321] width 15 height 13
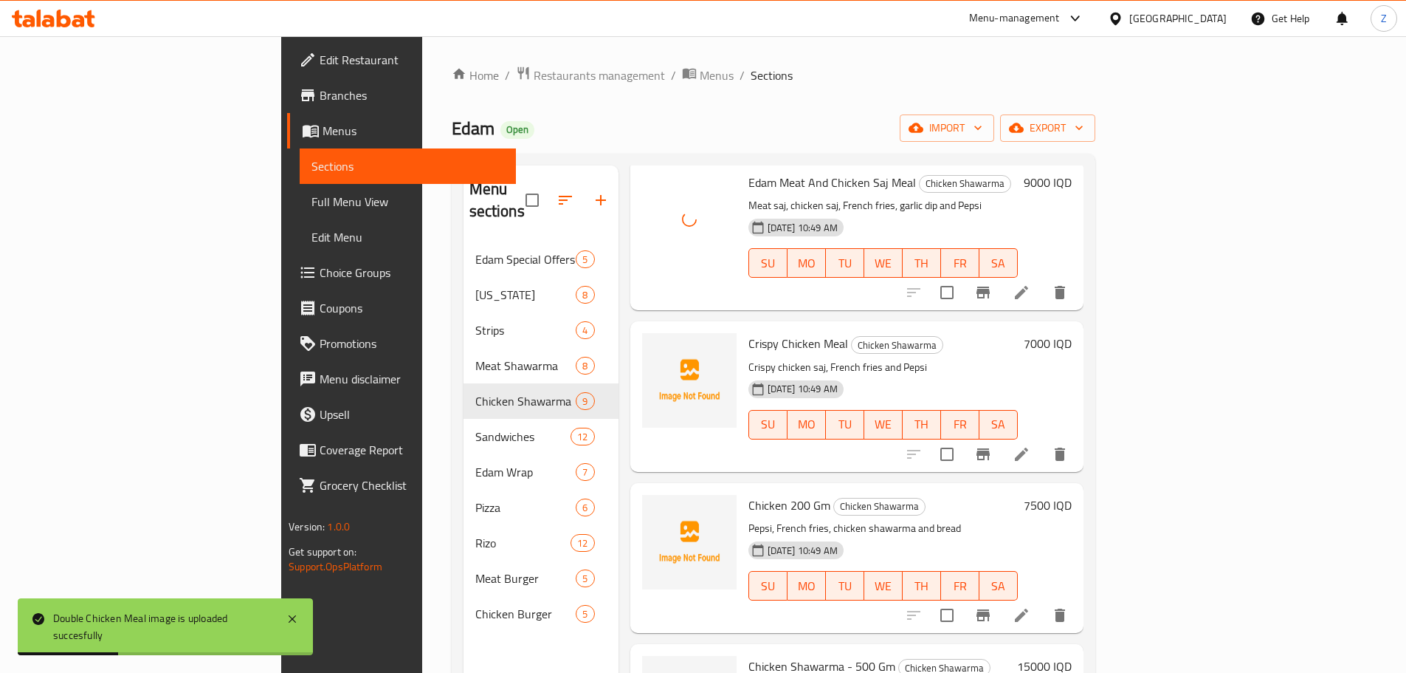
scroll to position [738, 0]
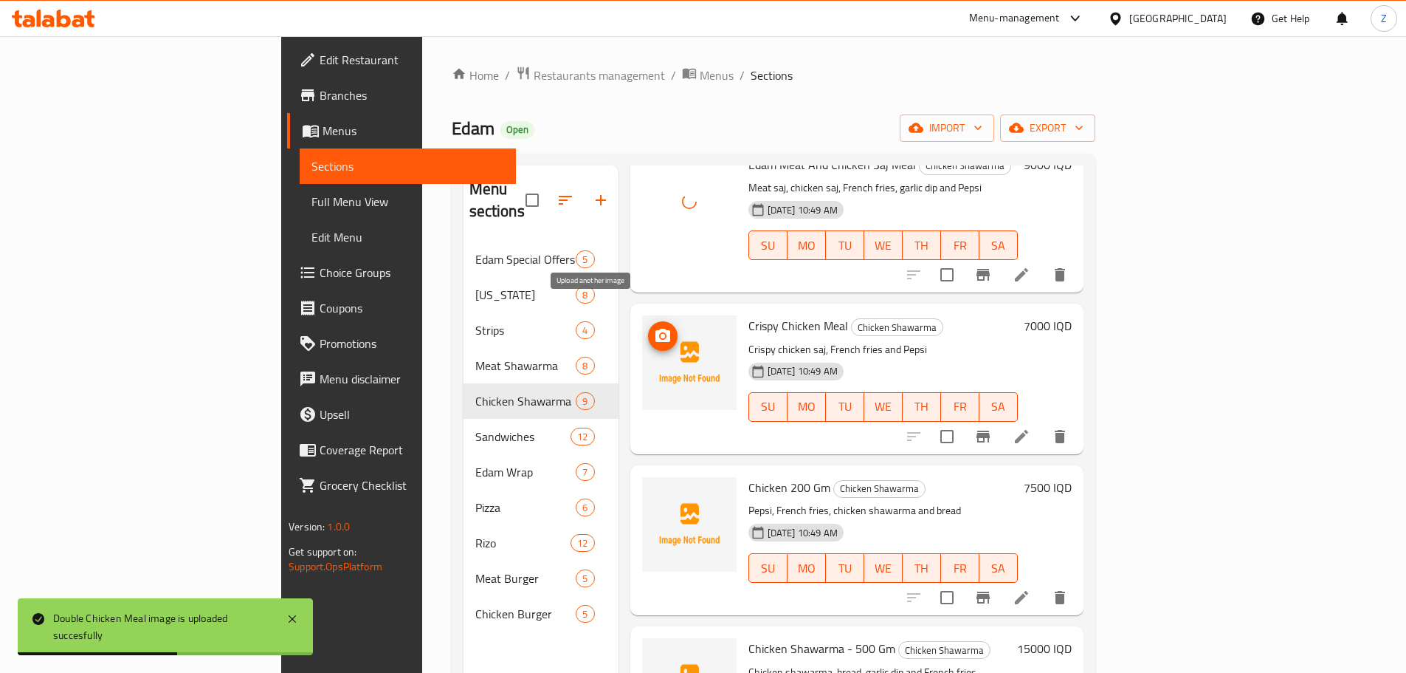
click at [654, 327] on icon "upload picture" at bounding box center [663, 336] width 18 height 18
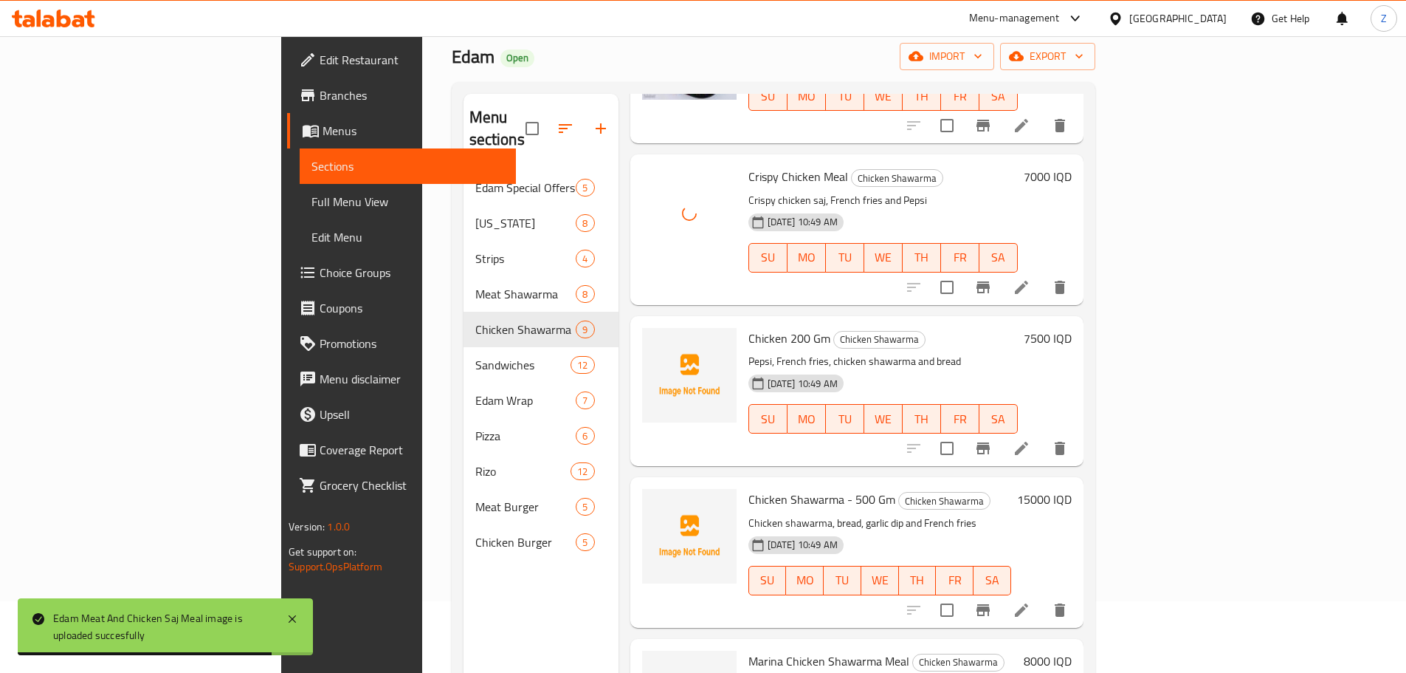
scroll to position [148, 0]
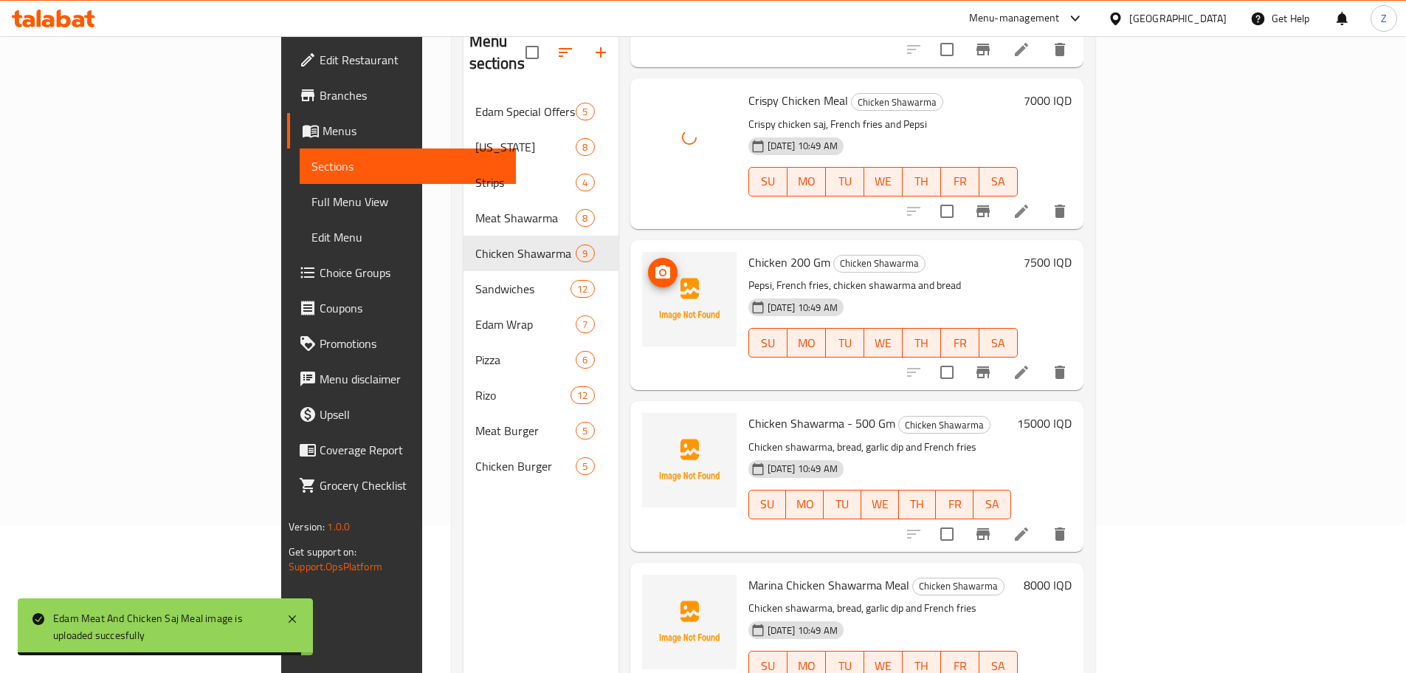
click at [648, 264] on span "upload picture" at bounding box center [663, 273] width 30 height 18
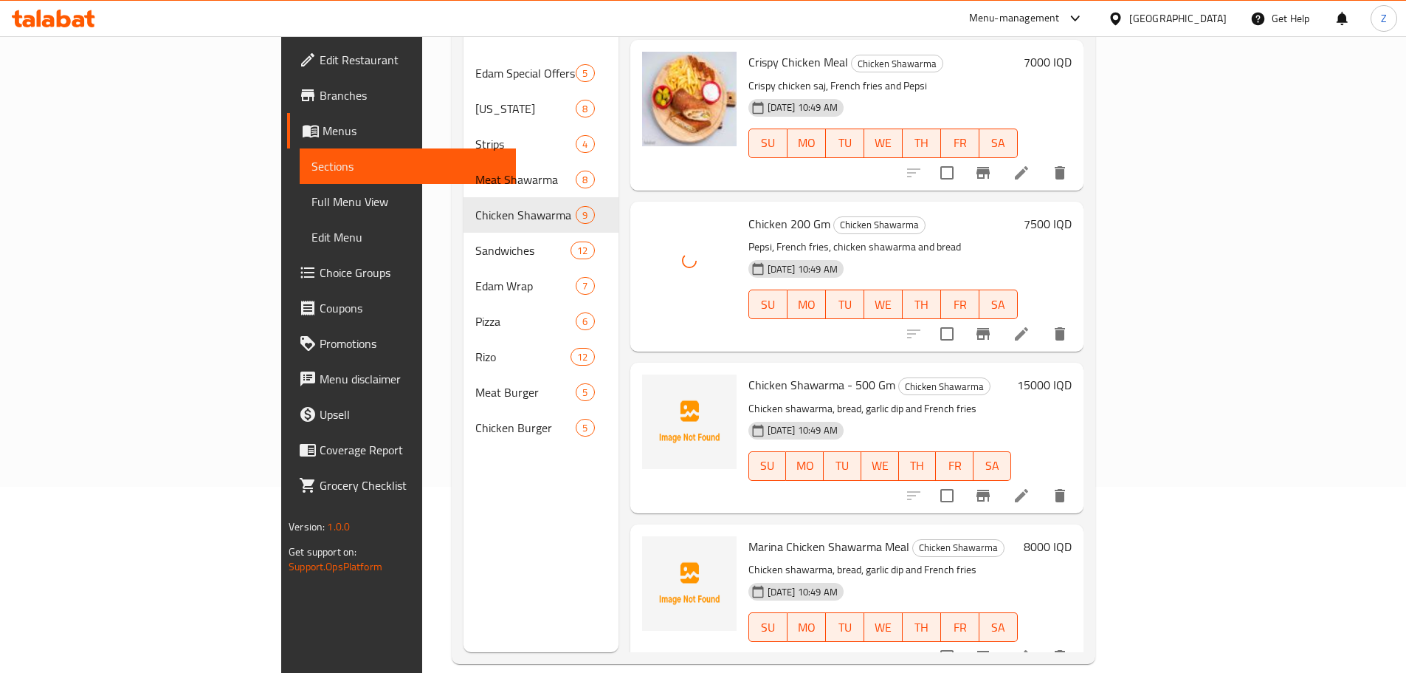
scroll to position [207, 0]
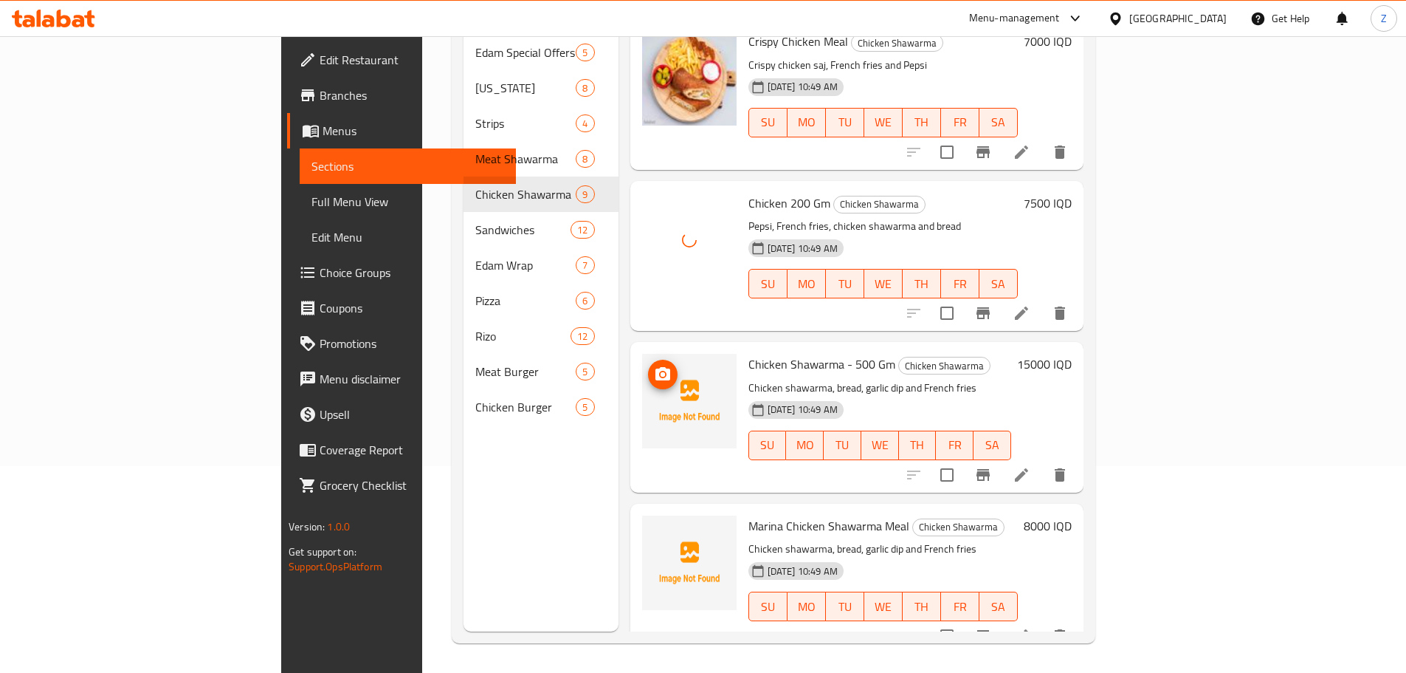
click at [656, 367] on icon "upload picture" at bounding box center [663, 373] width 15 height 13
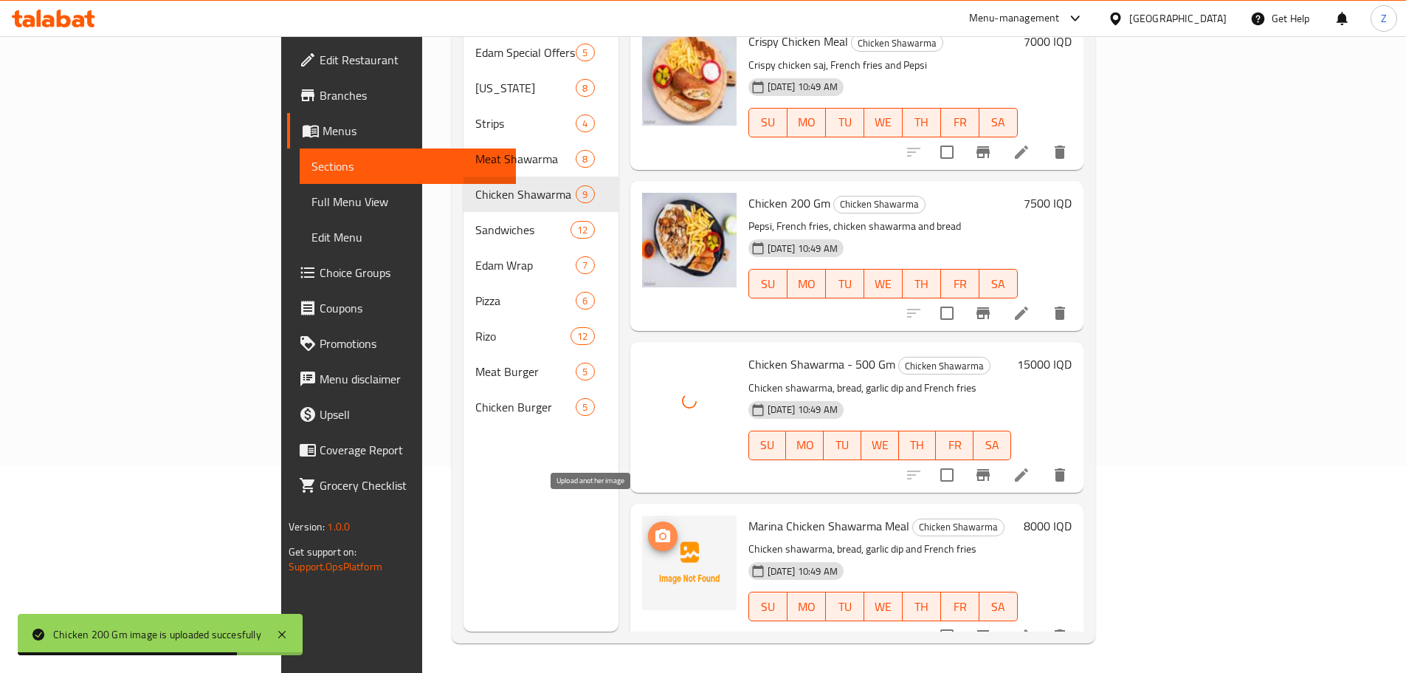
click at [656, 529] on icon "upload picture" at bounding box center [663, 535] width 15 height 13
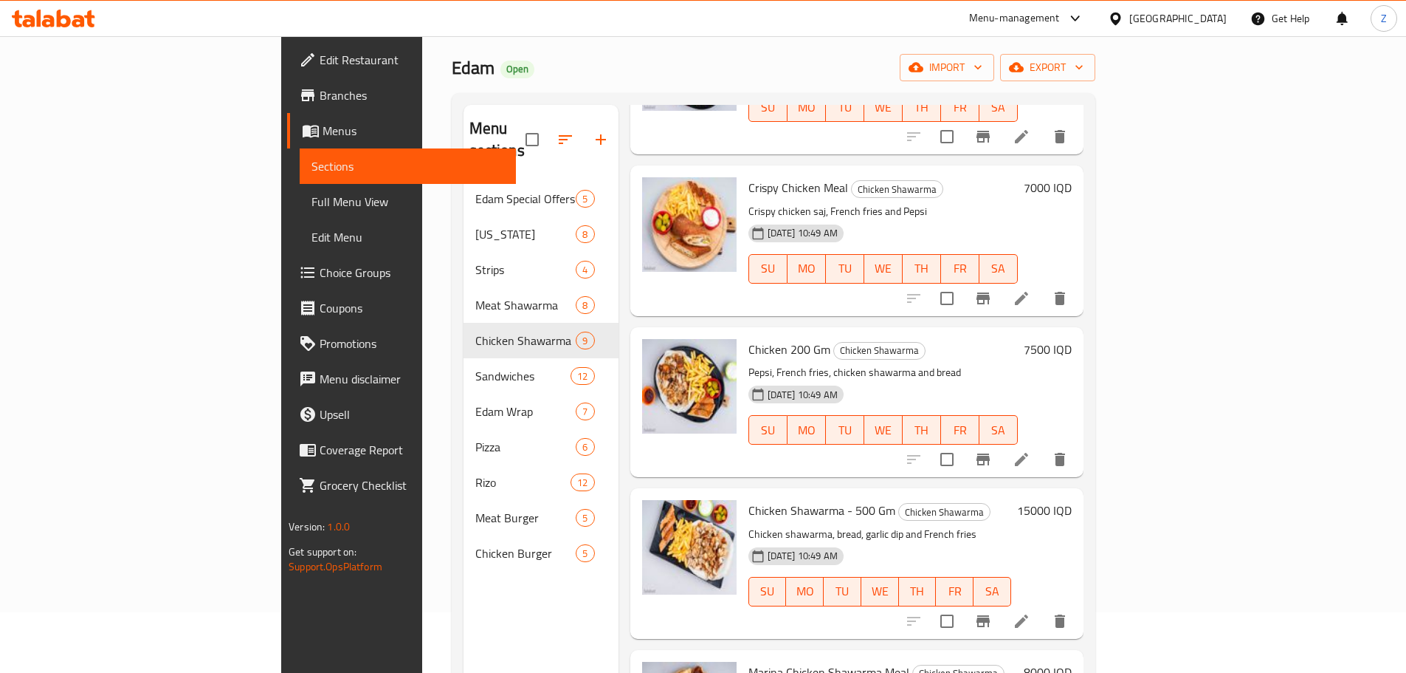
scroll to position [59, 0]
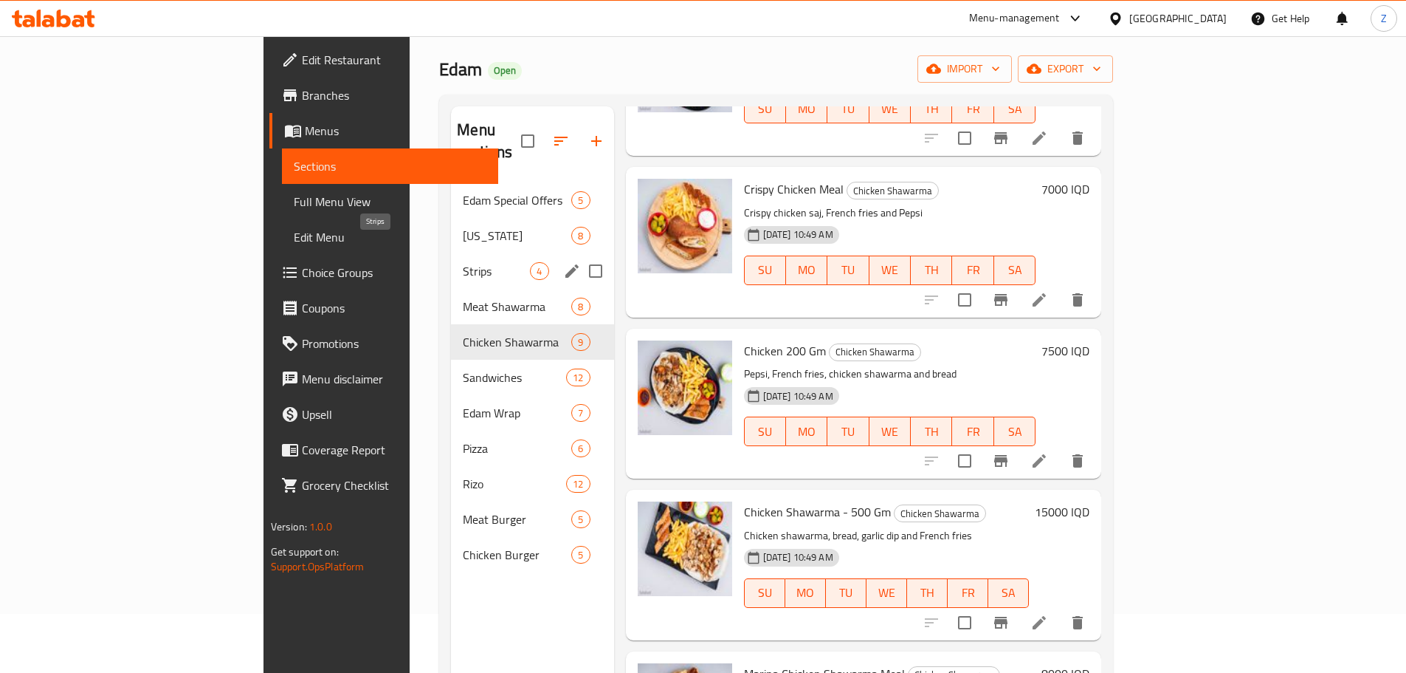
drag, startPoint x: 397, startPoint y: 241, endPoint x: 410, endPoint y: 276, distance: 36.9
click at [463, 262] on span "Strips" at bounding box center [496, 271] width 67 height 18
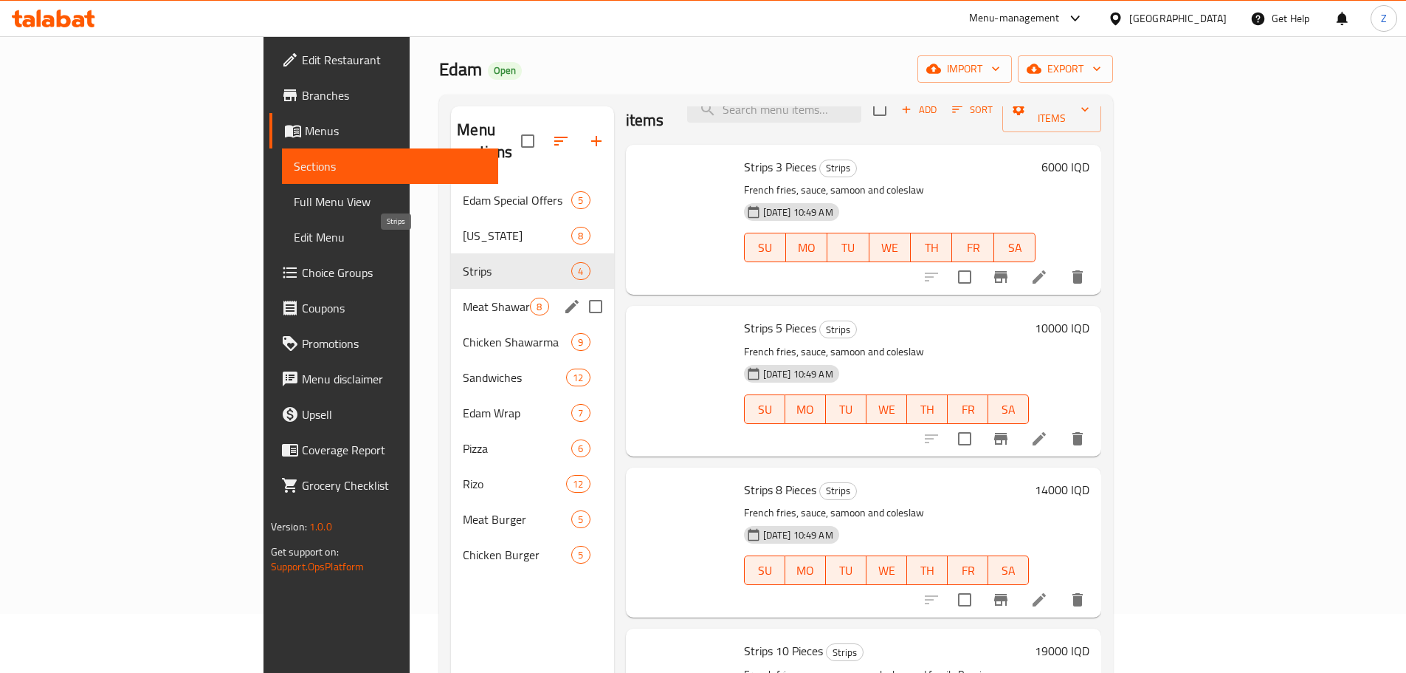
scroll to position [10, 0]
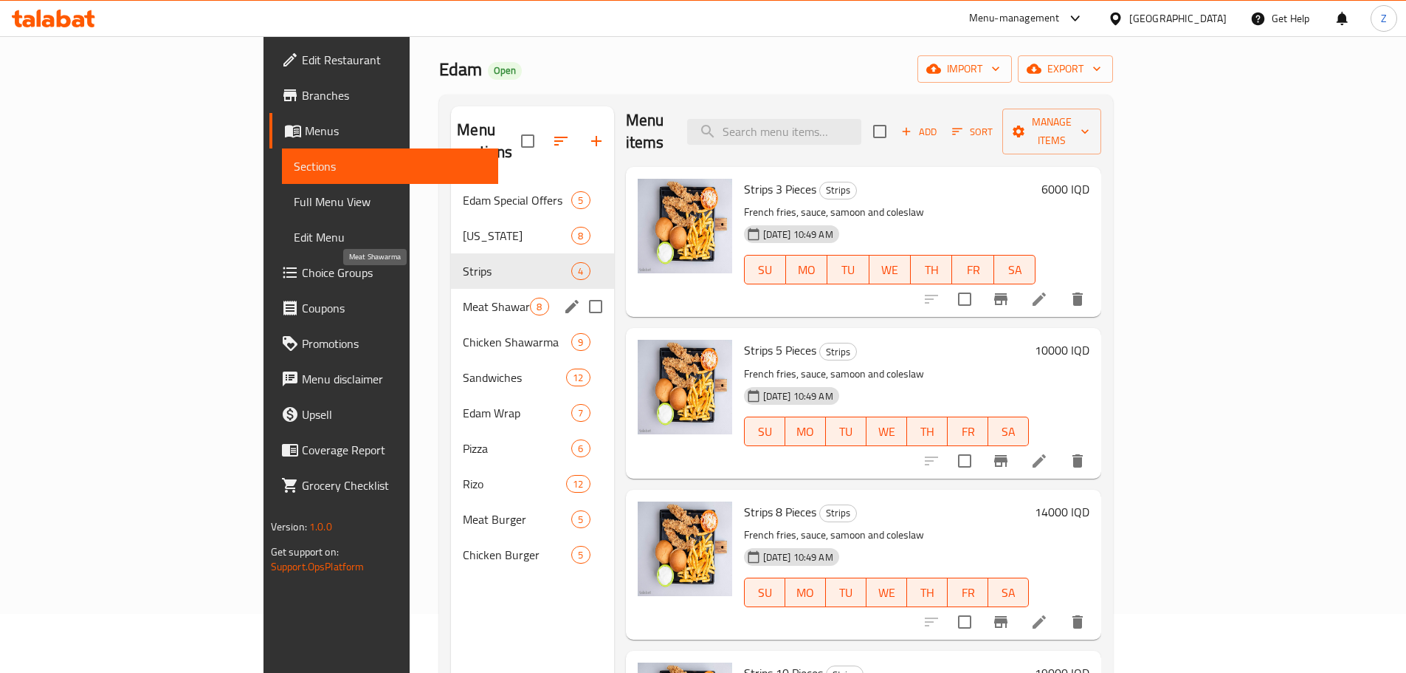
click at [463, 298] on span "Meat Shawarma" at bounding box center [496, 307] width 67 height 18
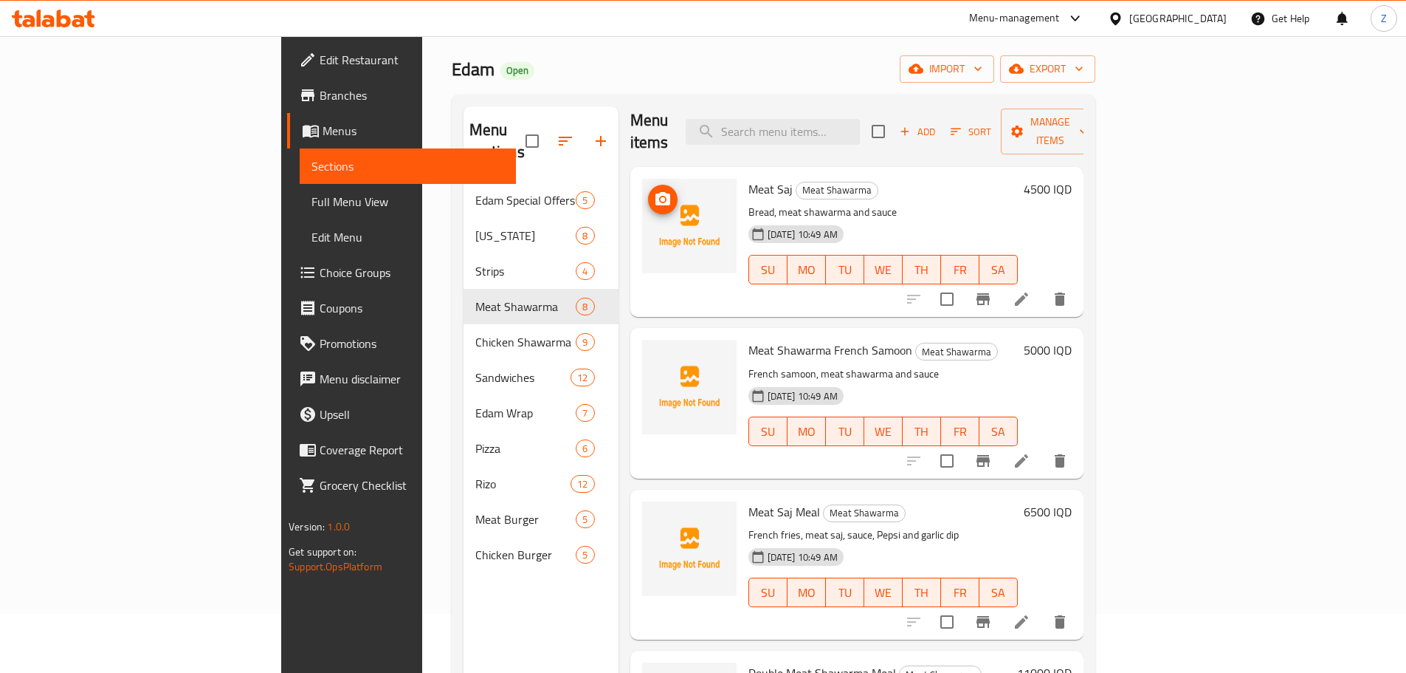
click at [654, 190] on icon "upload picture" at bounding box center [663, 199] width 18 height 18
click at [654, 351] on icon "upload picture" at bounding box center [663, 360] width 18 height 18
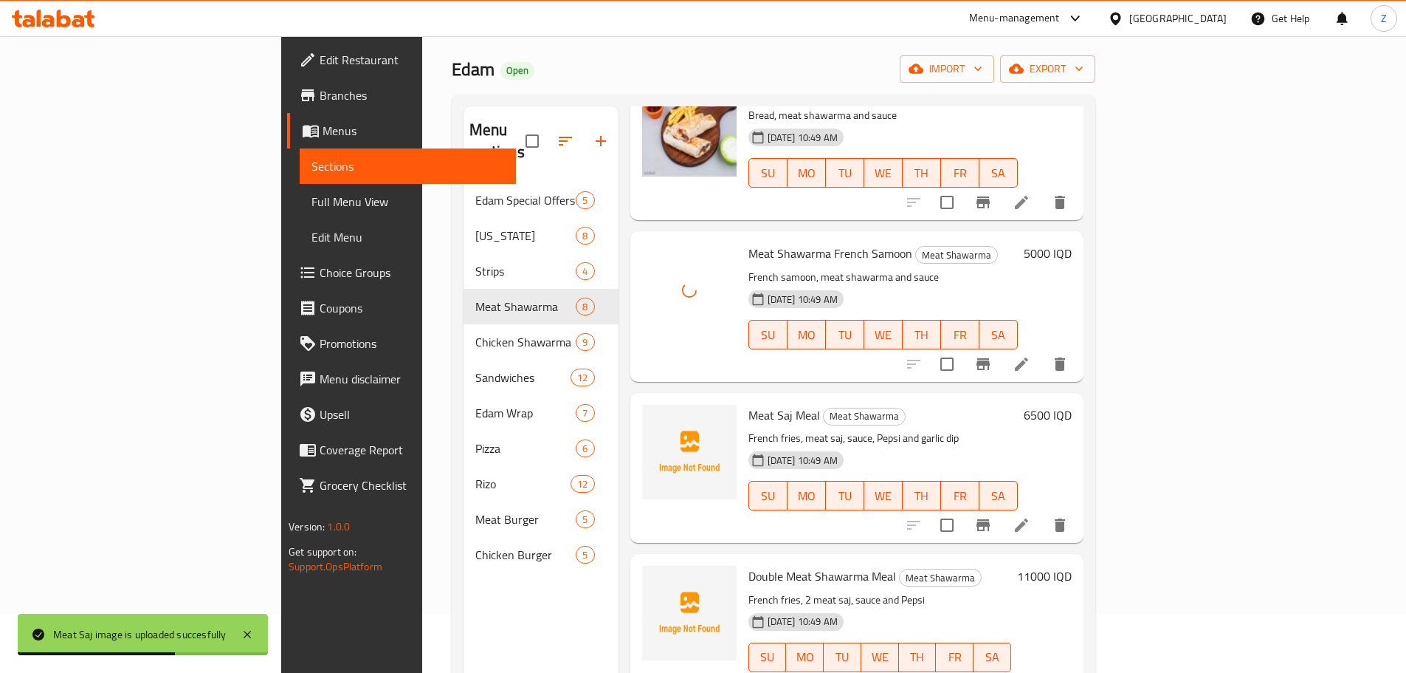
scroll to position [157, 0]
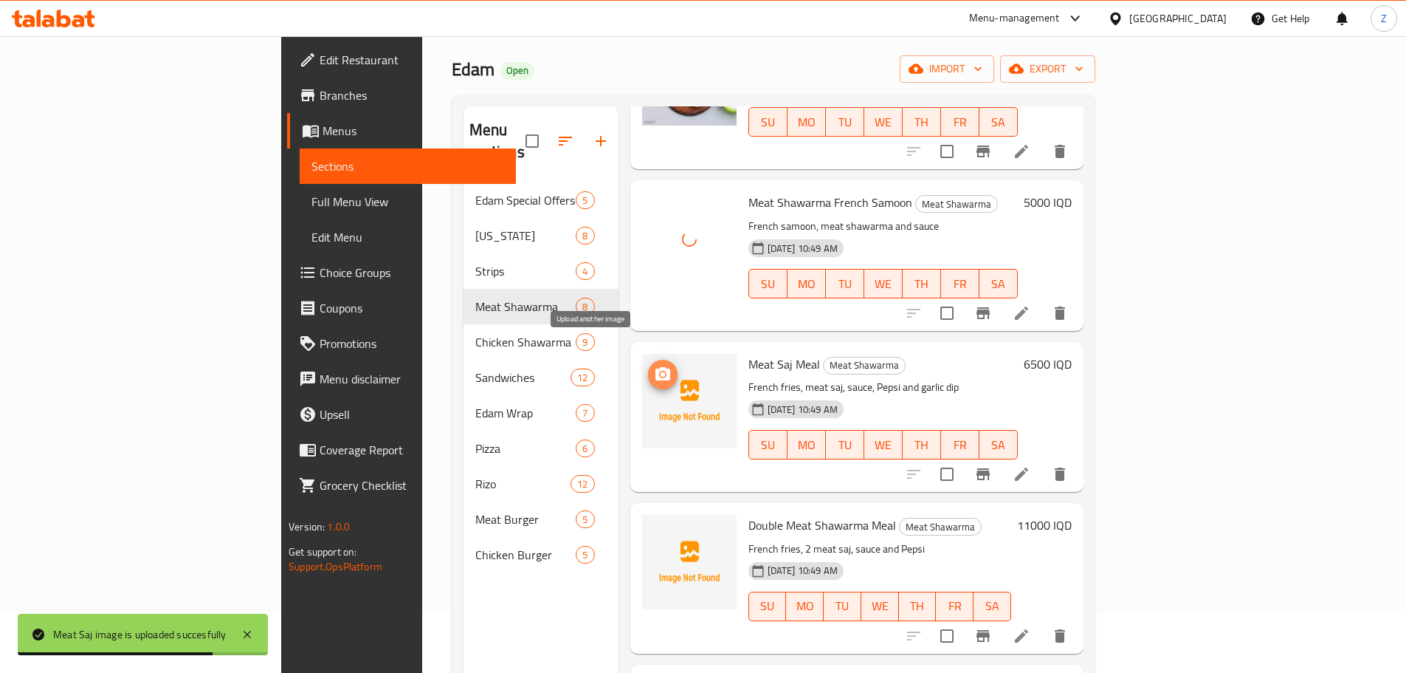
click at [656, 367] on icon "upload picture" at bounding box center [663, 373] width 15 height 13
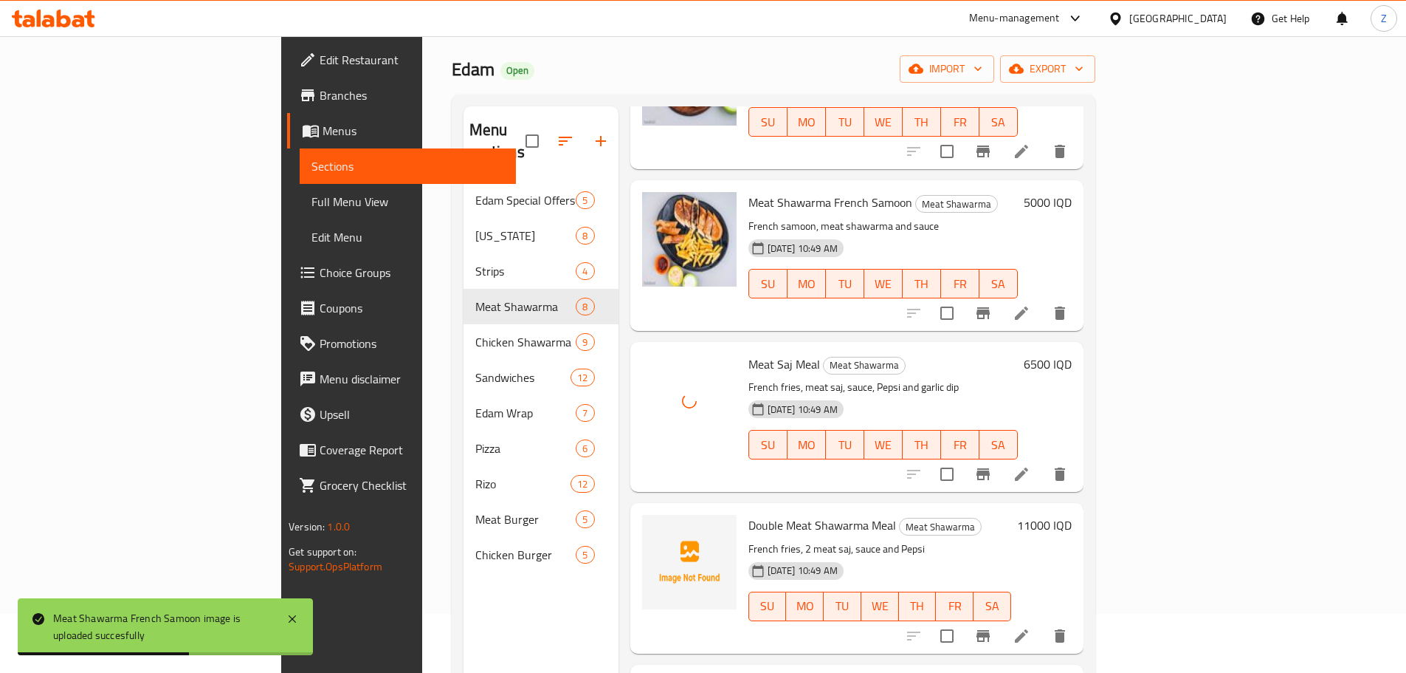
scroll to position [305, 0]
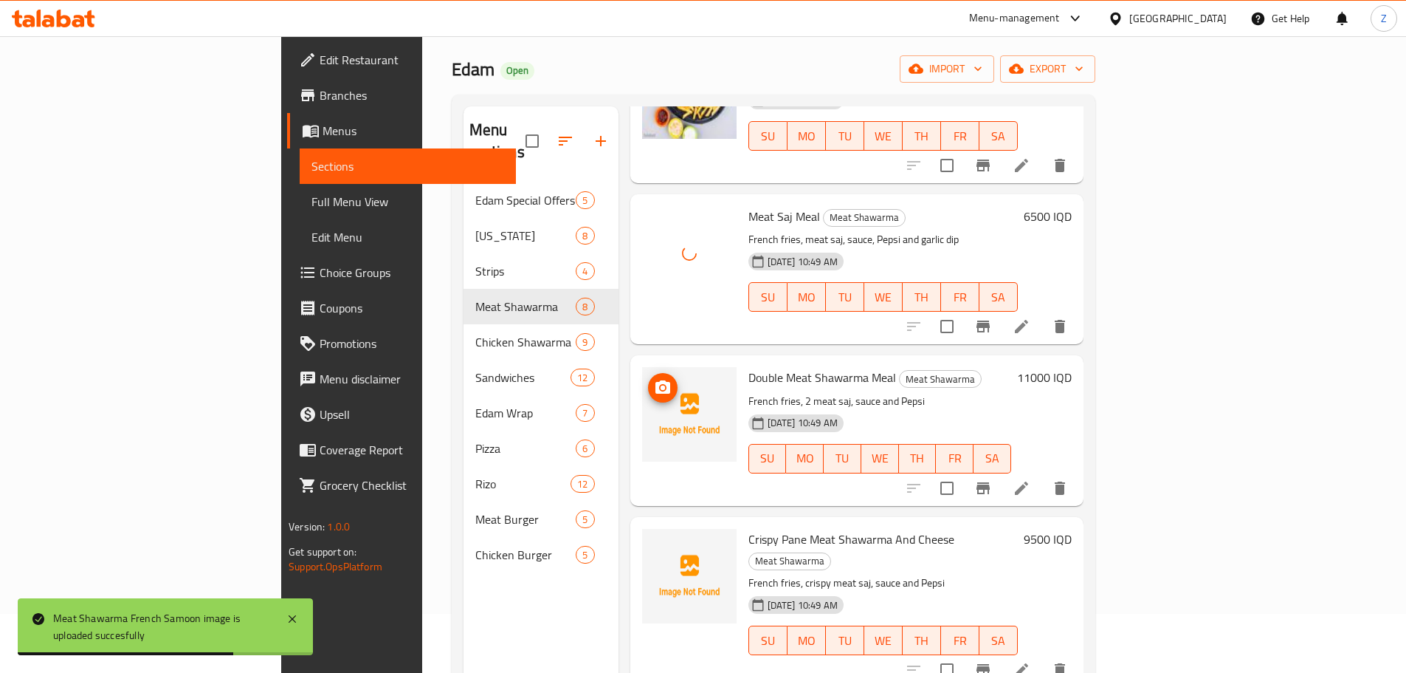
click at [660, 385] on circle "upload picture" at bounding box center [662, 387] width 4 height 4
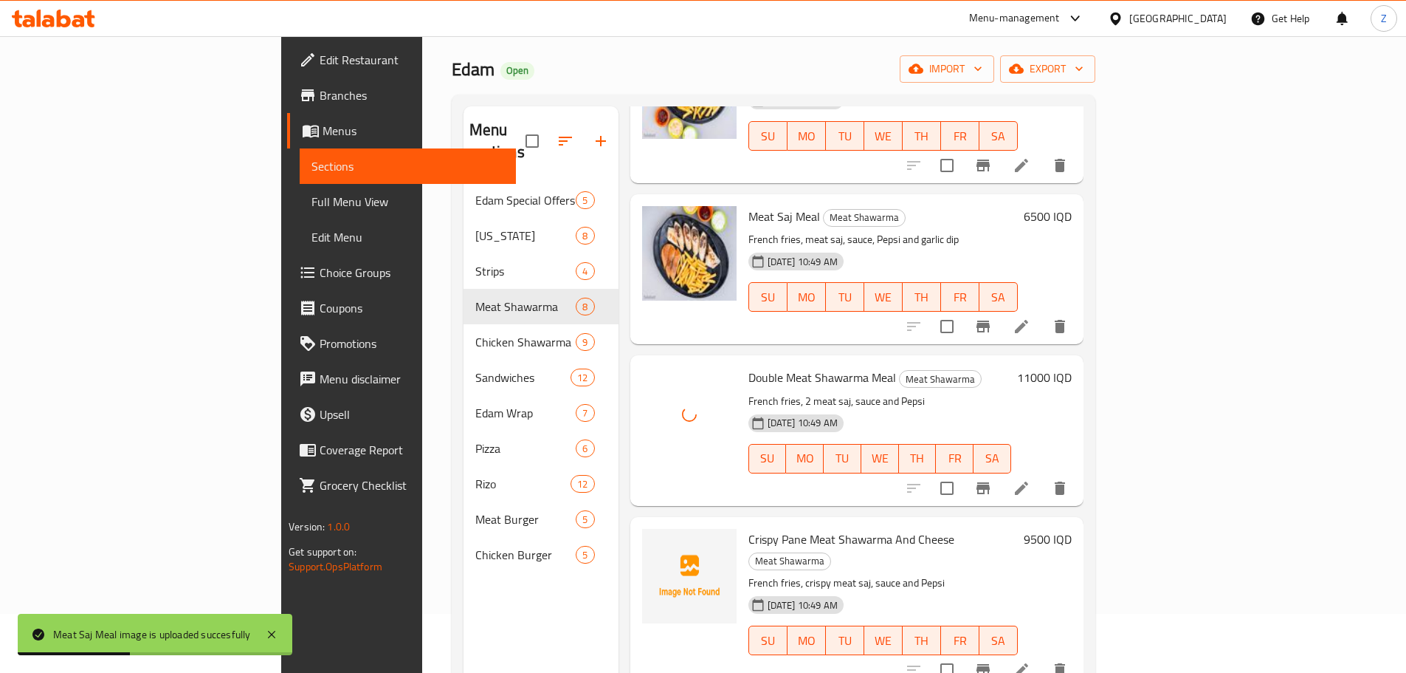
scroll to position [453, 0]
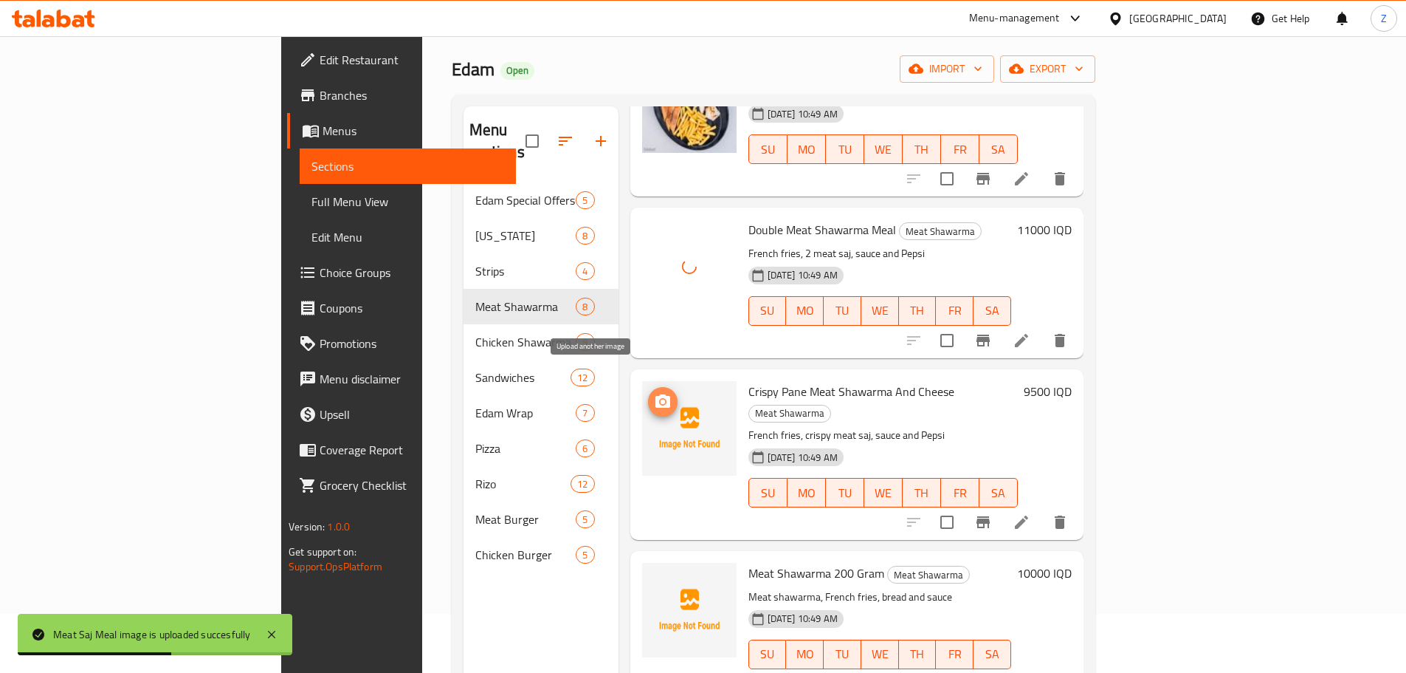
click at [654, 393] on icon "upload picture" at bounding box center [663, 402] width 18 height 18
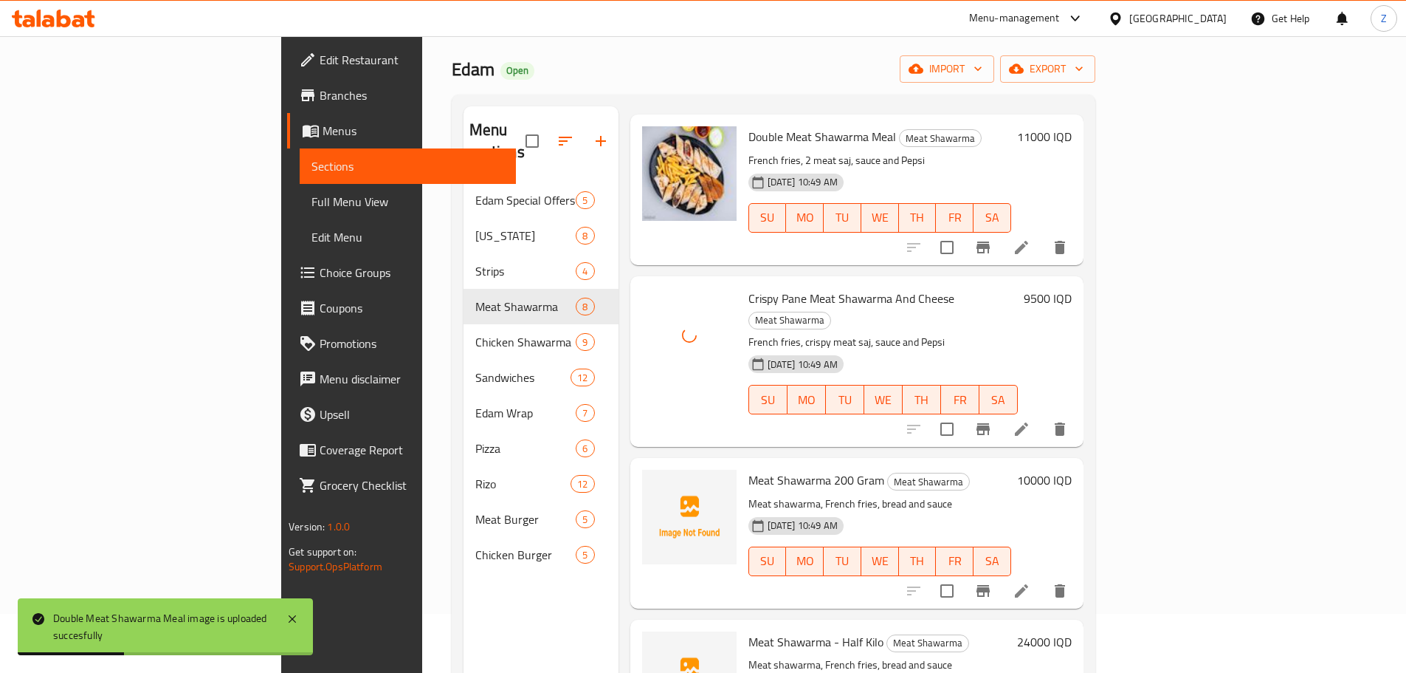
scroll to position [655, 0]
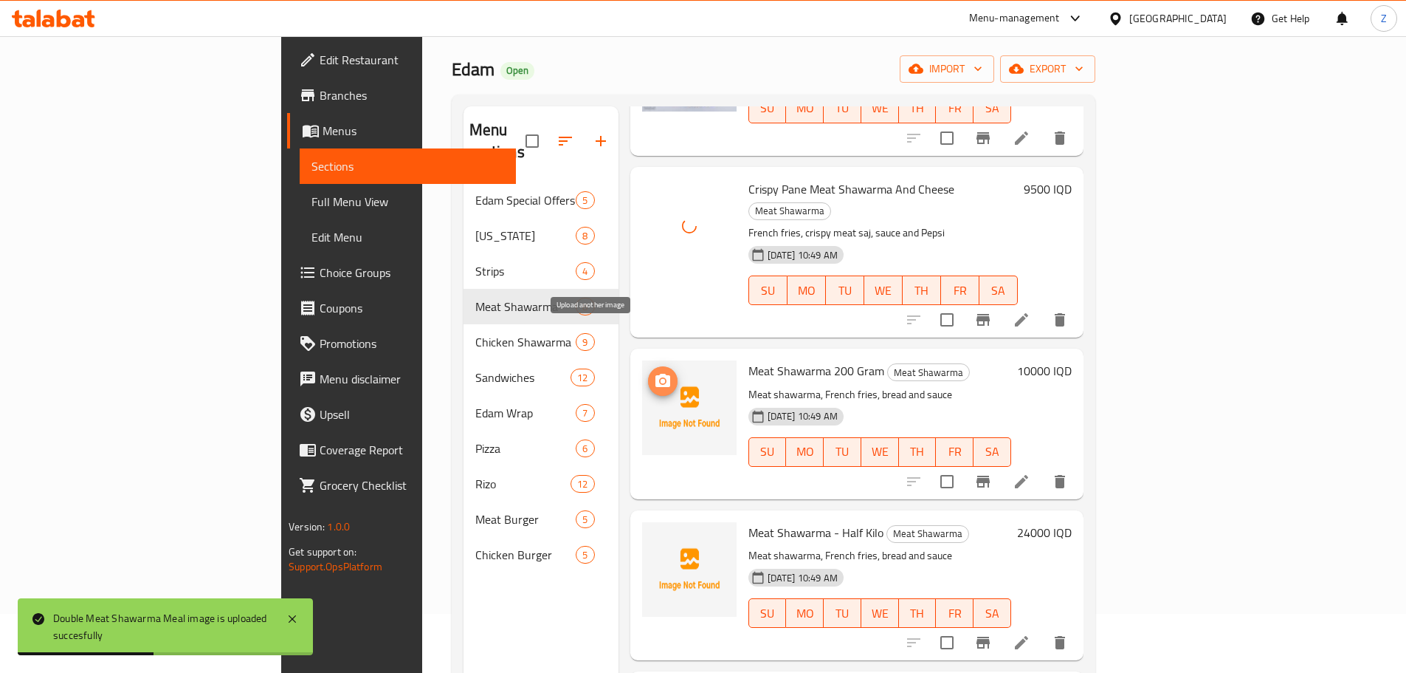
click at [654, 372] on icon "upload picture" at bounding box center [663, 381] width 18 height 18
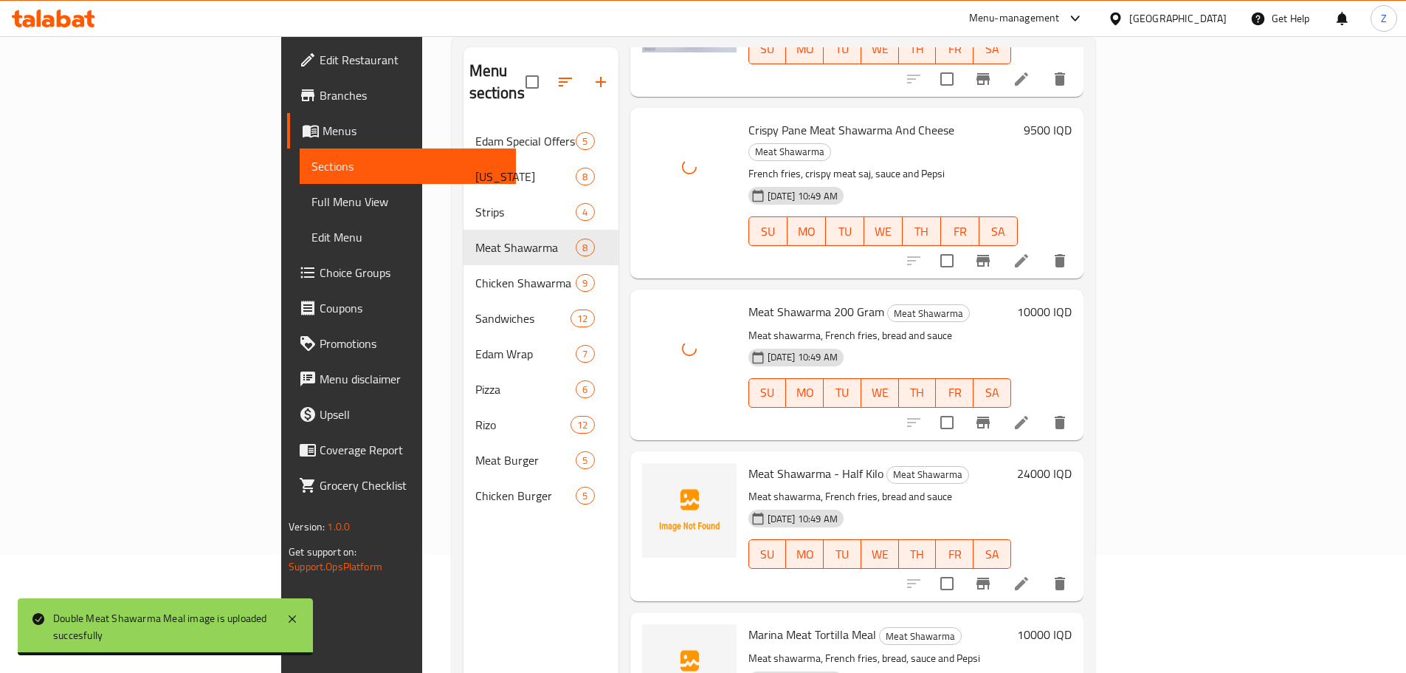
scroll to position [207, 0]
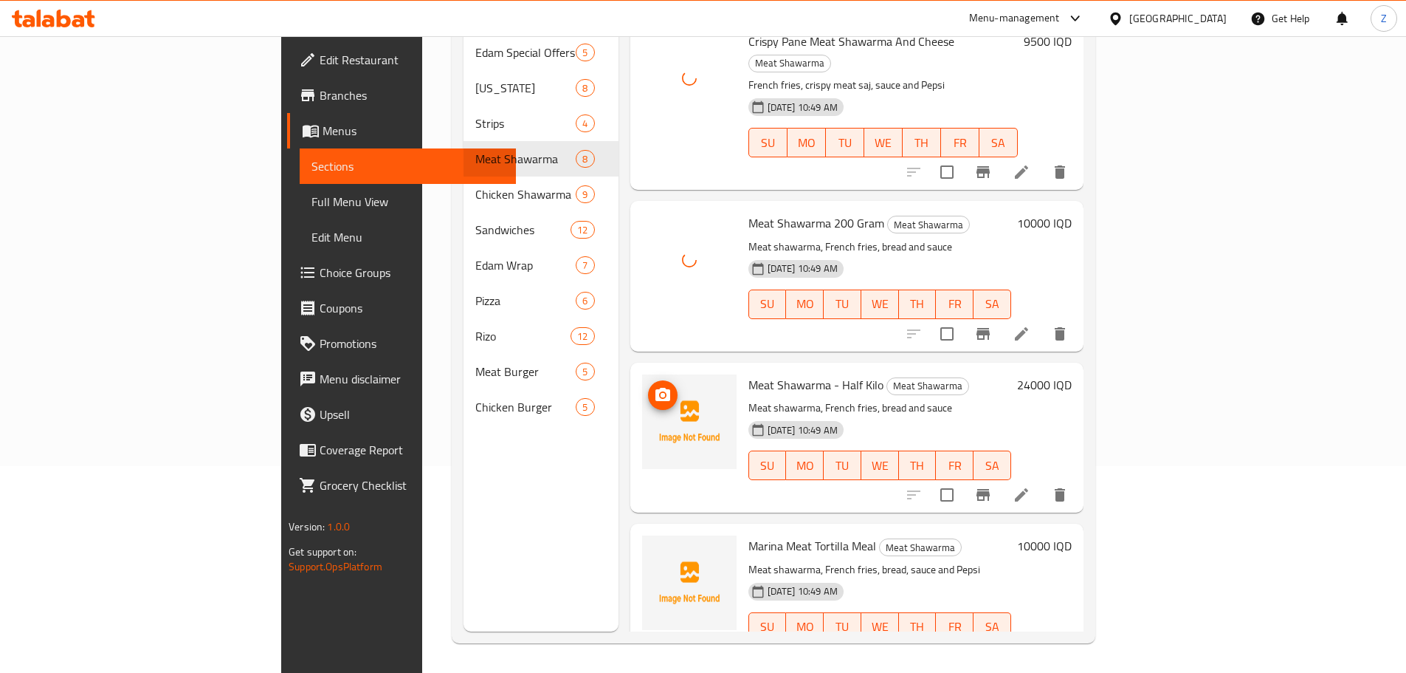
click at [648, 380] on button "upload picture" at bounding box center [663, 395] width 30 height 30
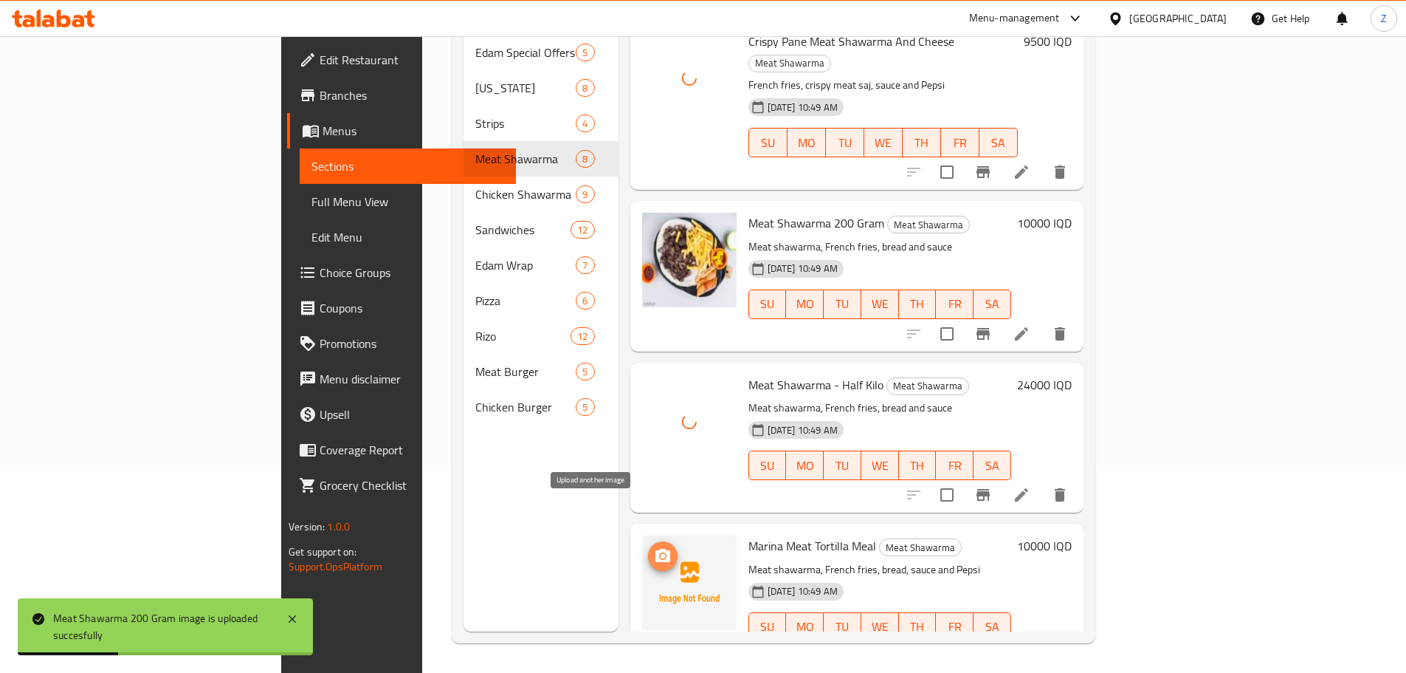
click at [648, 541] on button "upload picture" at bounding box center [663, 556] width 30 height 30
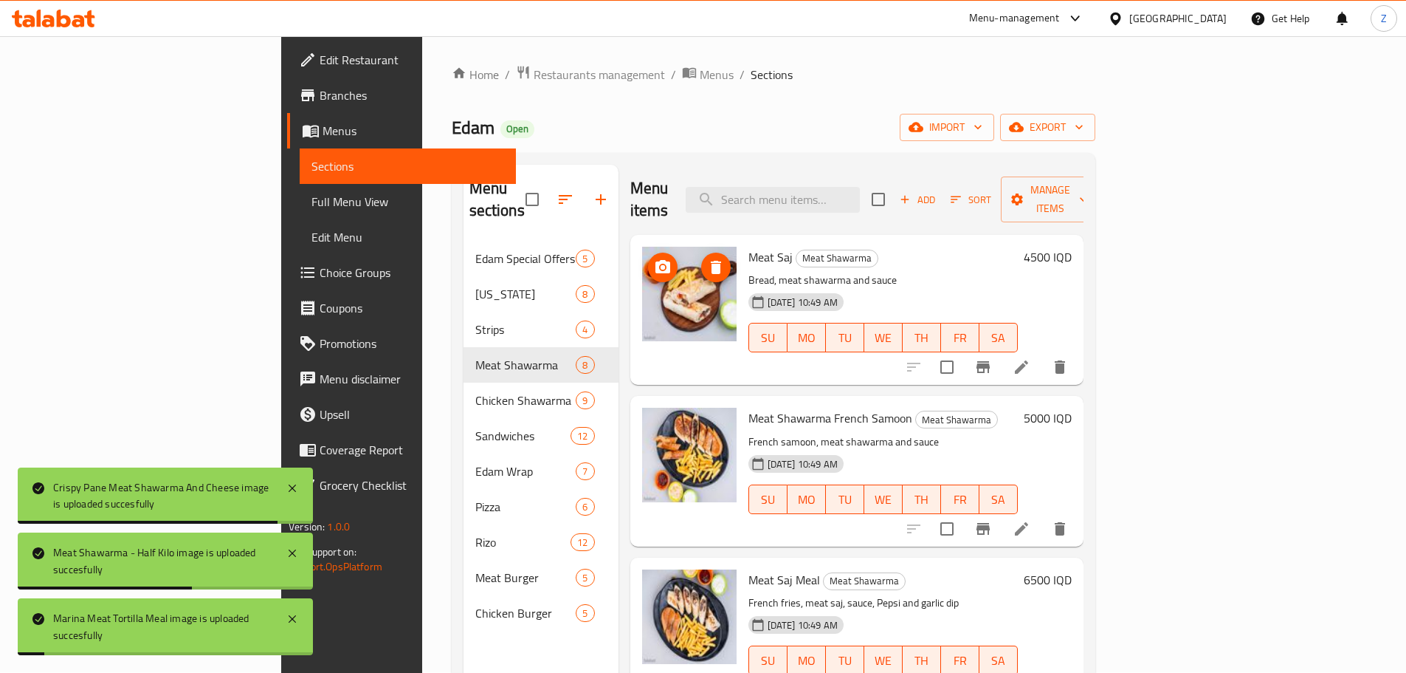
scroll to position [0, 0]
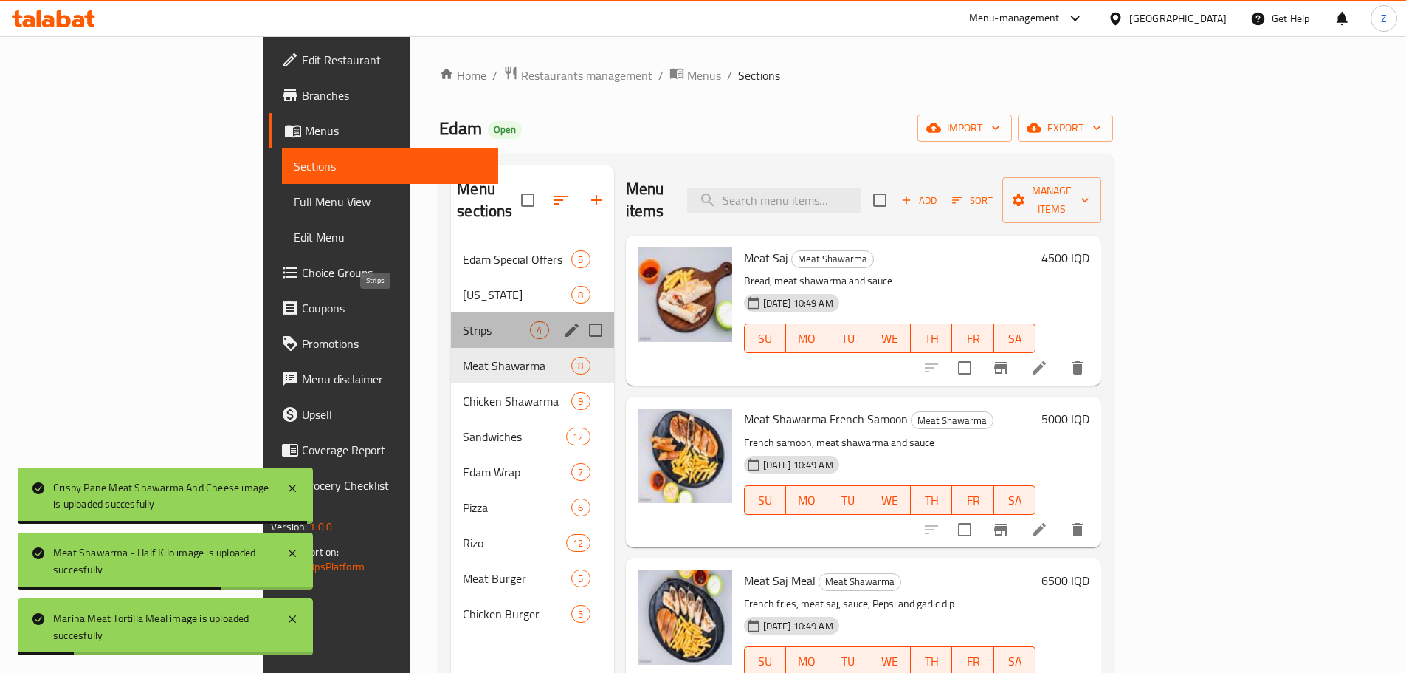
click at [463, 321] on span "Strips" at bounding box center [496, 330] width 67 height 18
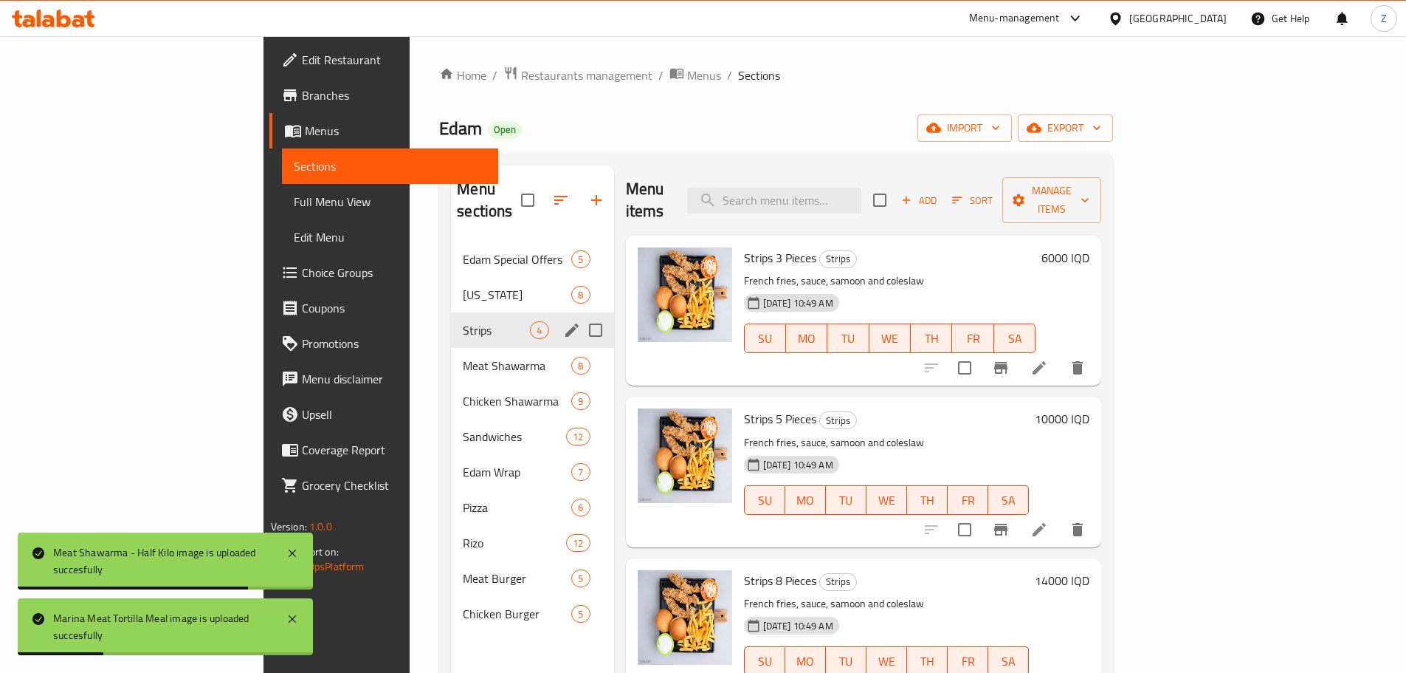
click at [451, 312] on div "Strips 4" at bounding box center [532, 329] width 162 height 35
click at [451, 283] on div "[US_STATE] 8" at bounding box center [532, 294] width 162 height 35
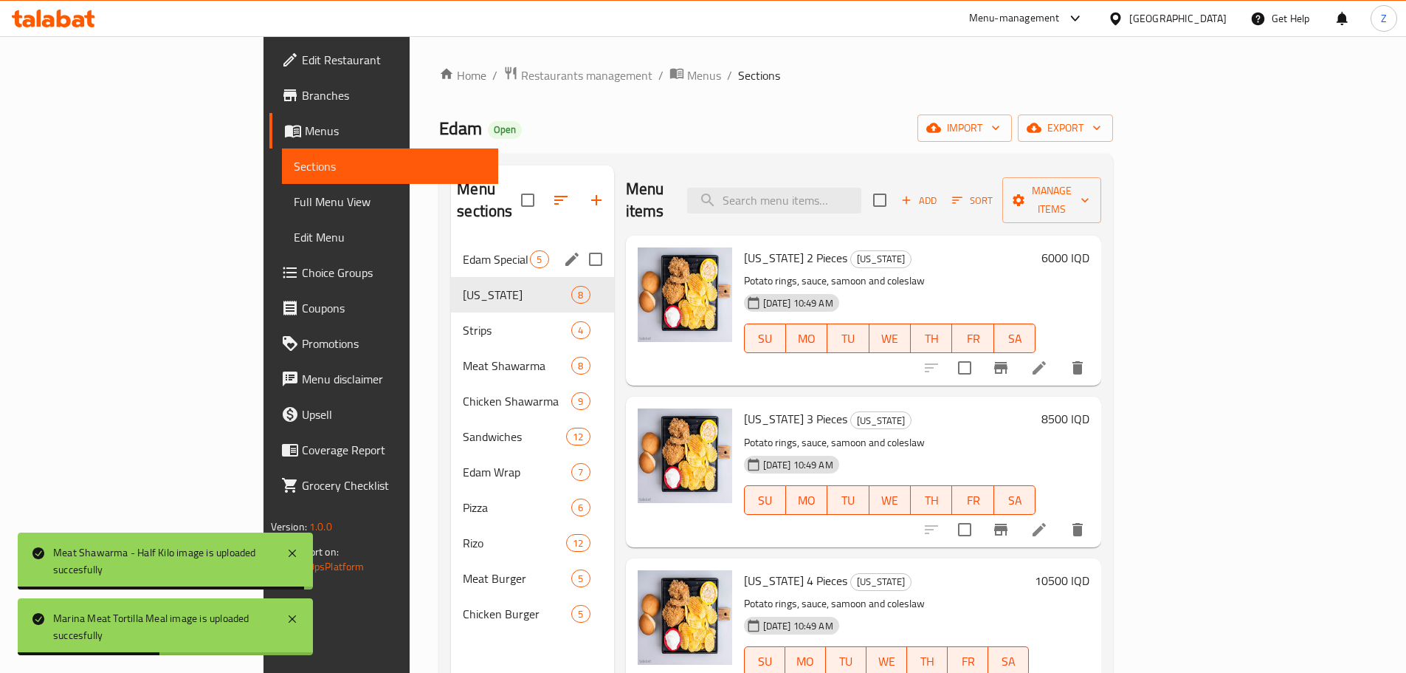
click at [451, 247] on div "Edam Special Offers 5" at bounding box center [532, 258] width 162 height 35
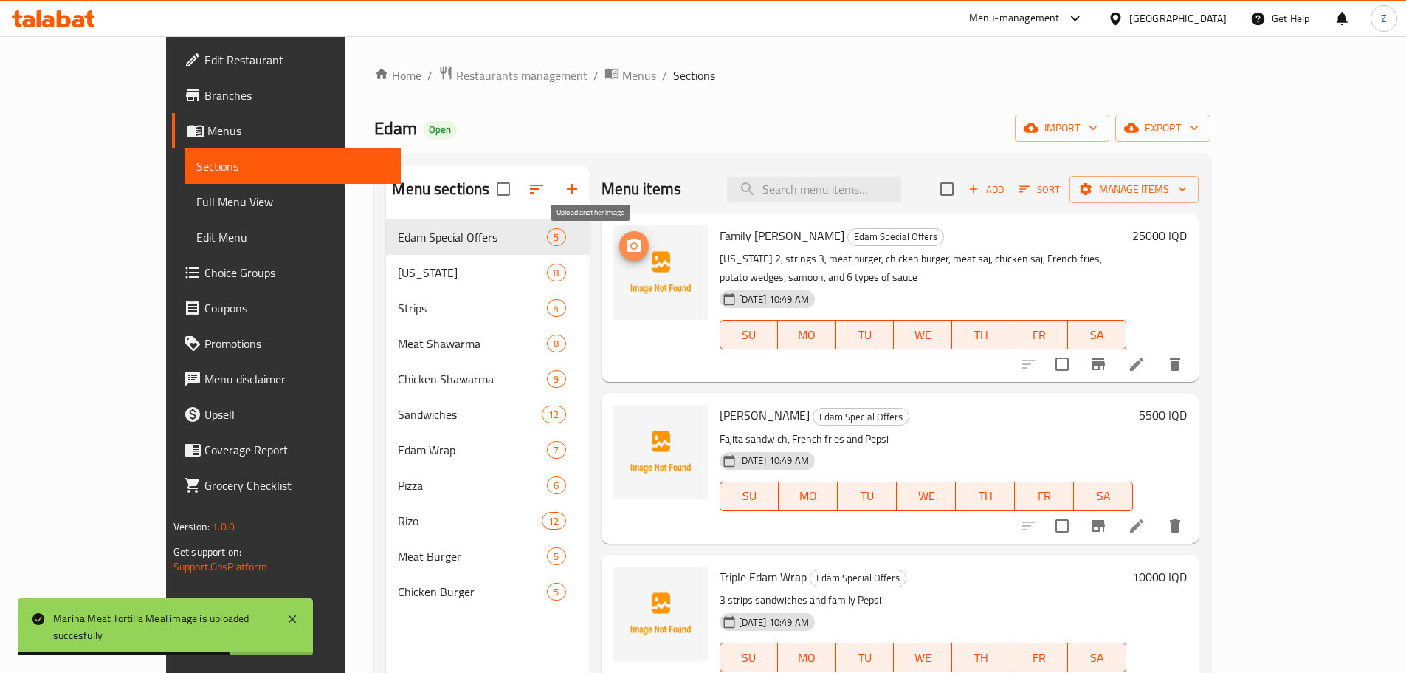
click at [627, 247] on icon "upload picture" at bounding box center [634, 244] width 15 height 13
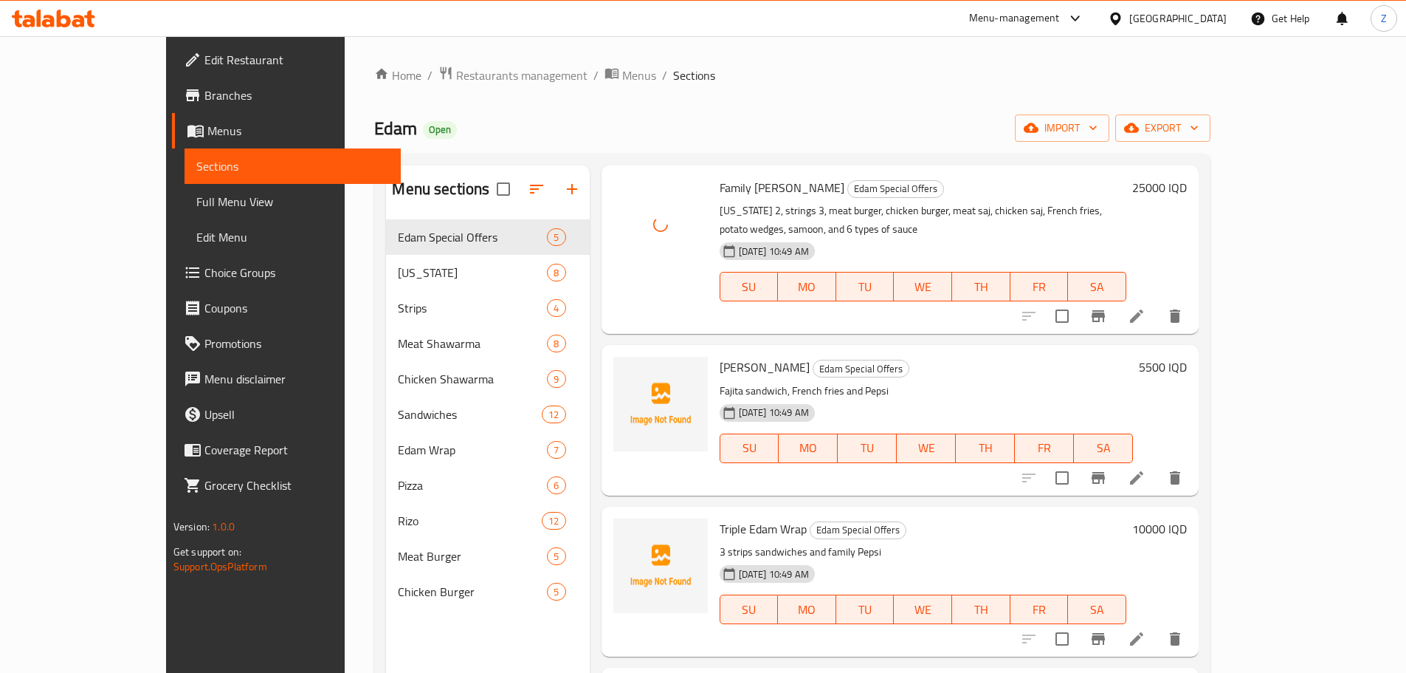
scroll to position [74, 0]
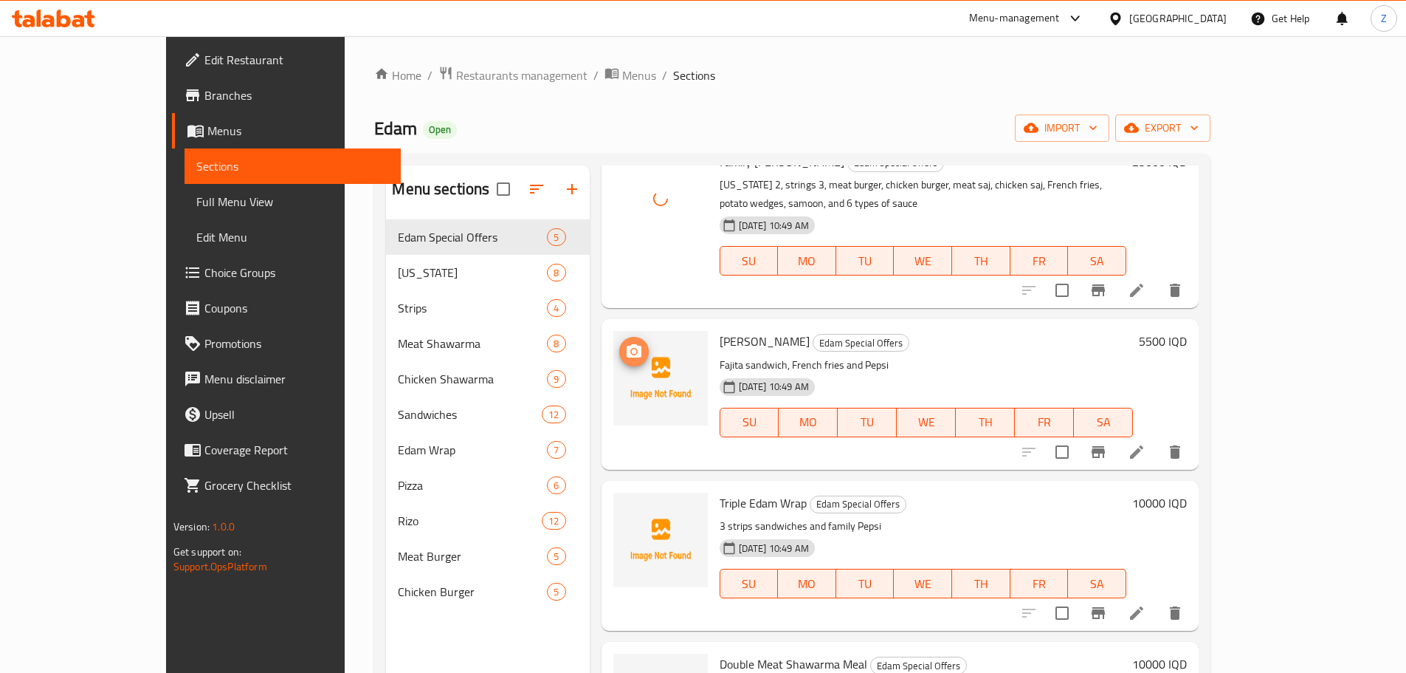
click at [625, 343] on icon "upload picture" at bounding box center [634, 352] width 18 height 18
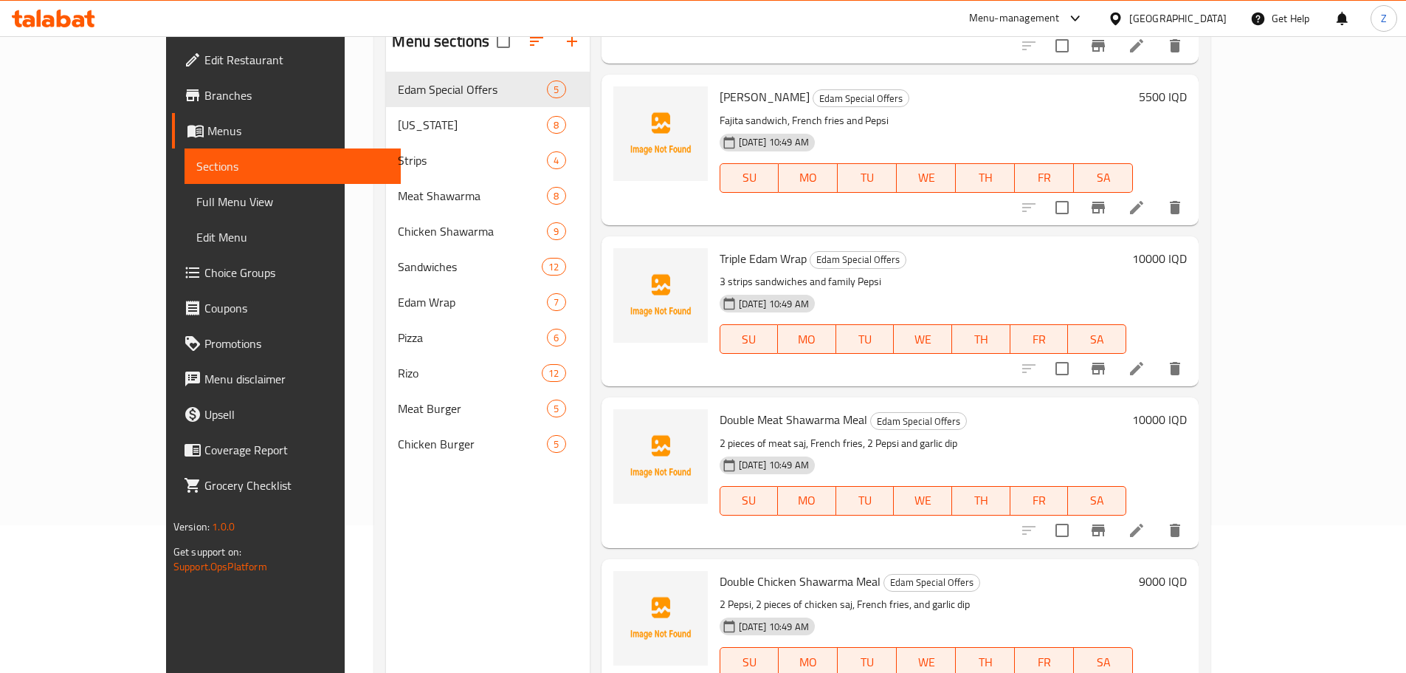
scroll to position [207, 0]
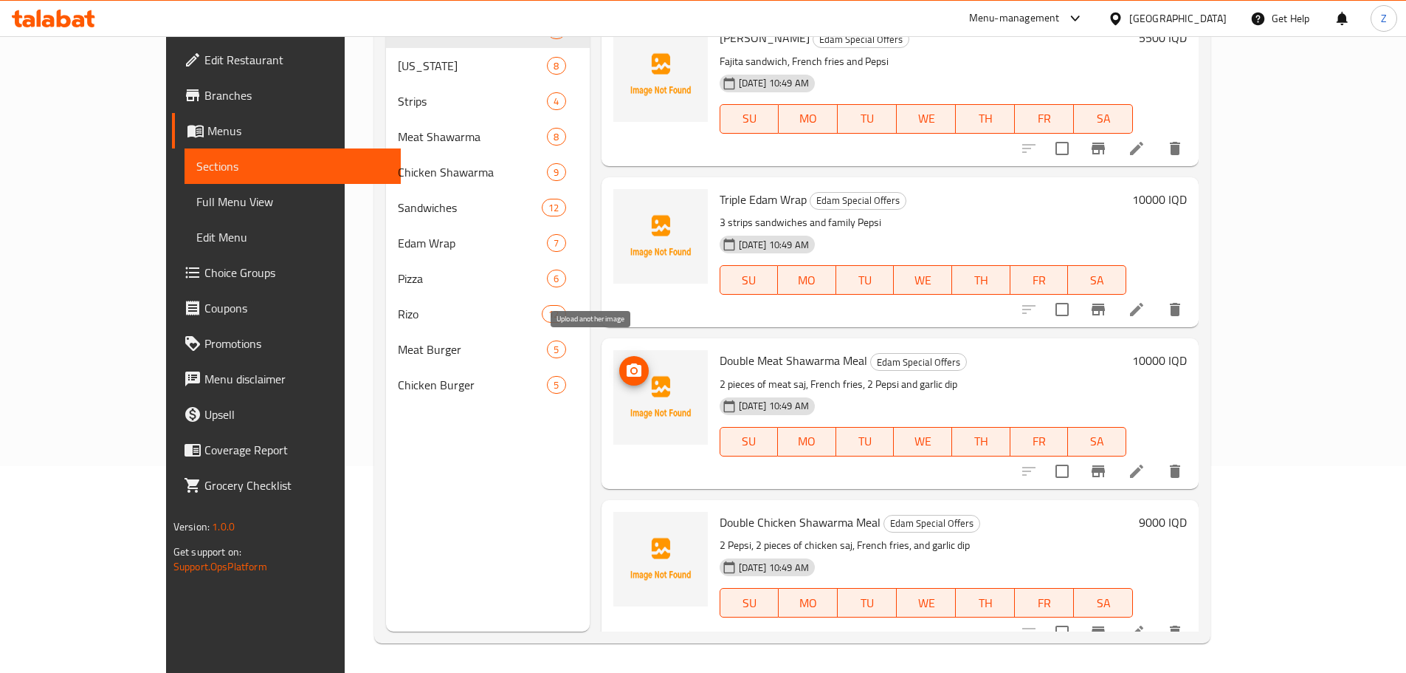
click at [627, 363] on icon "upload picture" at bounding box center [634, 369] width 15 height 13
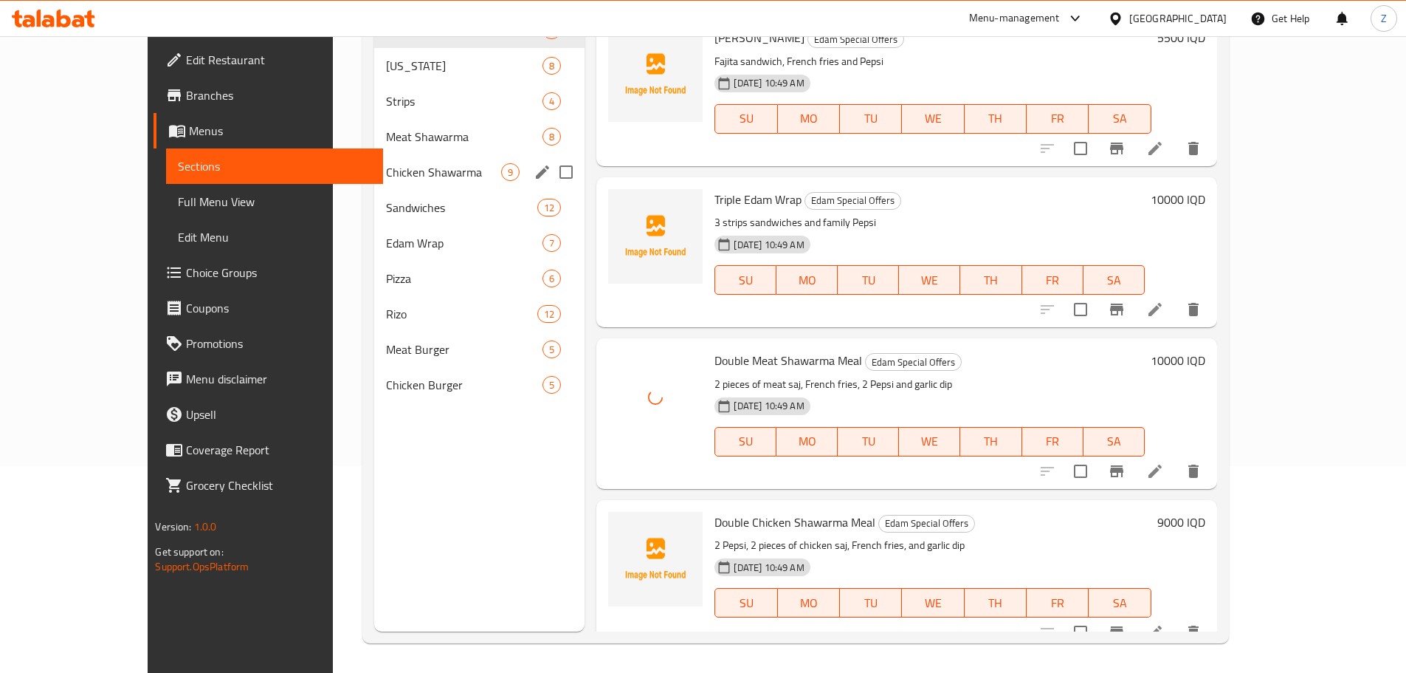
click at [374, 160] on div "Chicken Shawarma 9" at bounding box center [479, 171] width 210 height 35
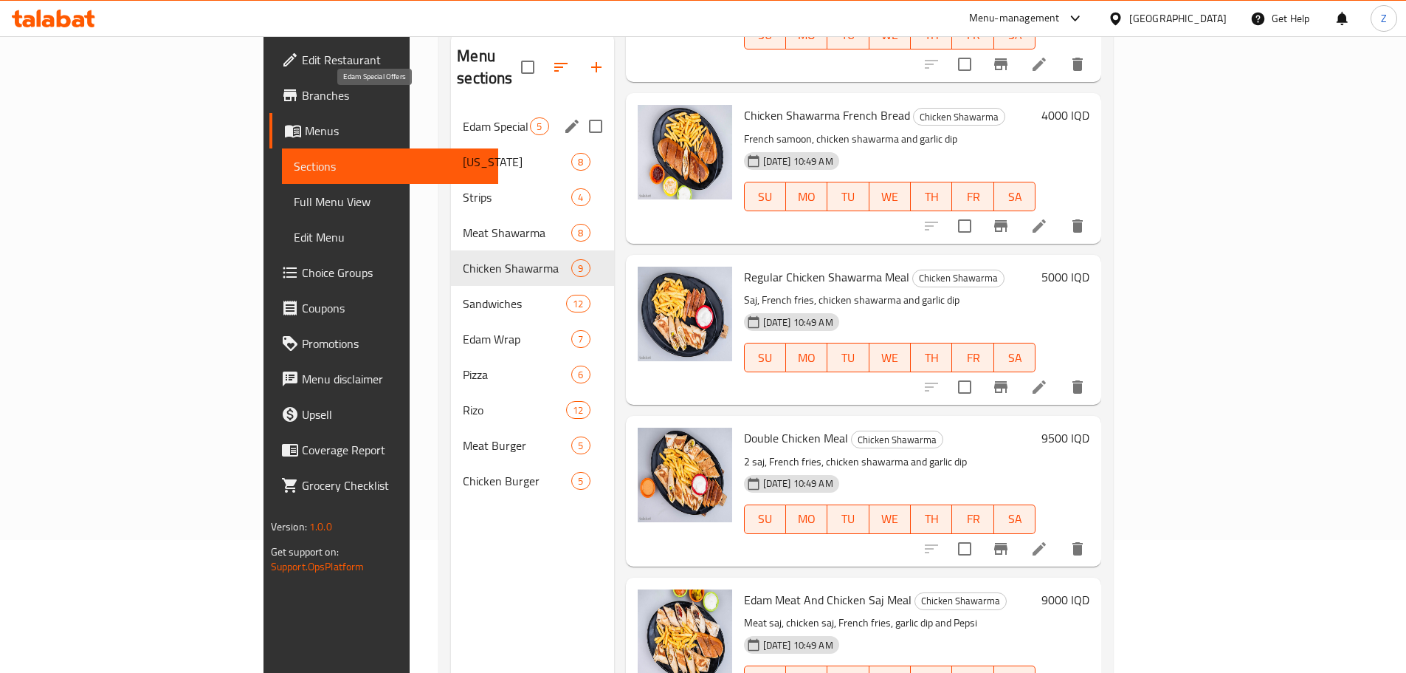
click at [463, 117] on span "Edam Special Offers" at bounding box center [496, 126] width 67 height 18
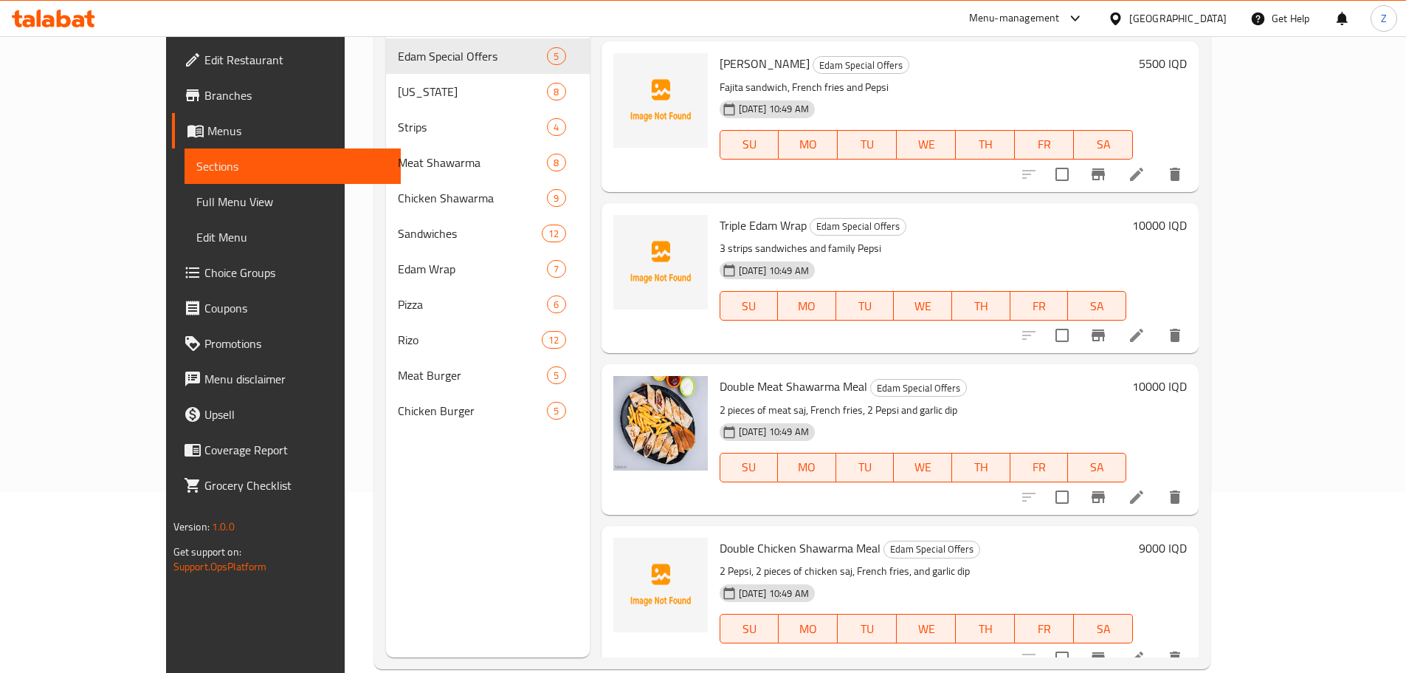
scroll to position [207, 0]
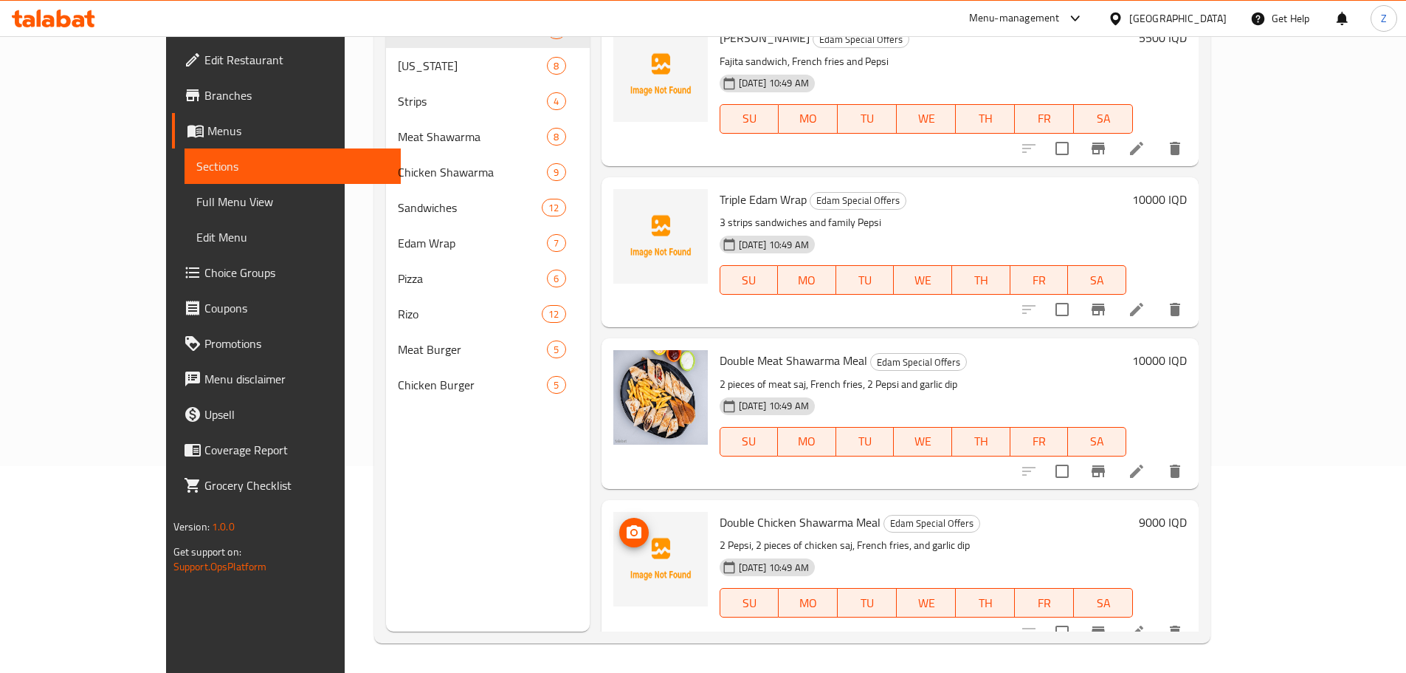
click at [627, 525] on icon "upload picture" at bounding box center [634, 531] width 15 height 13
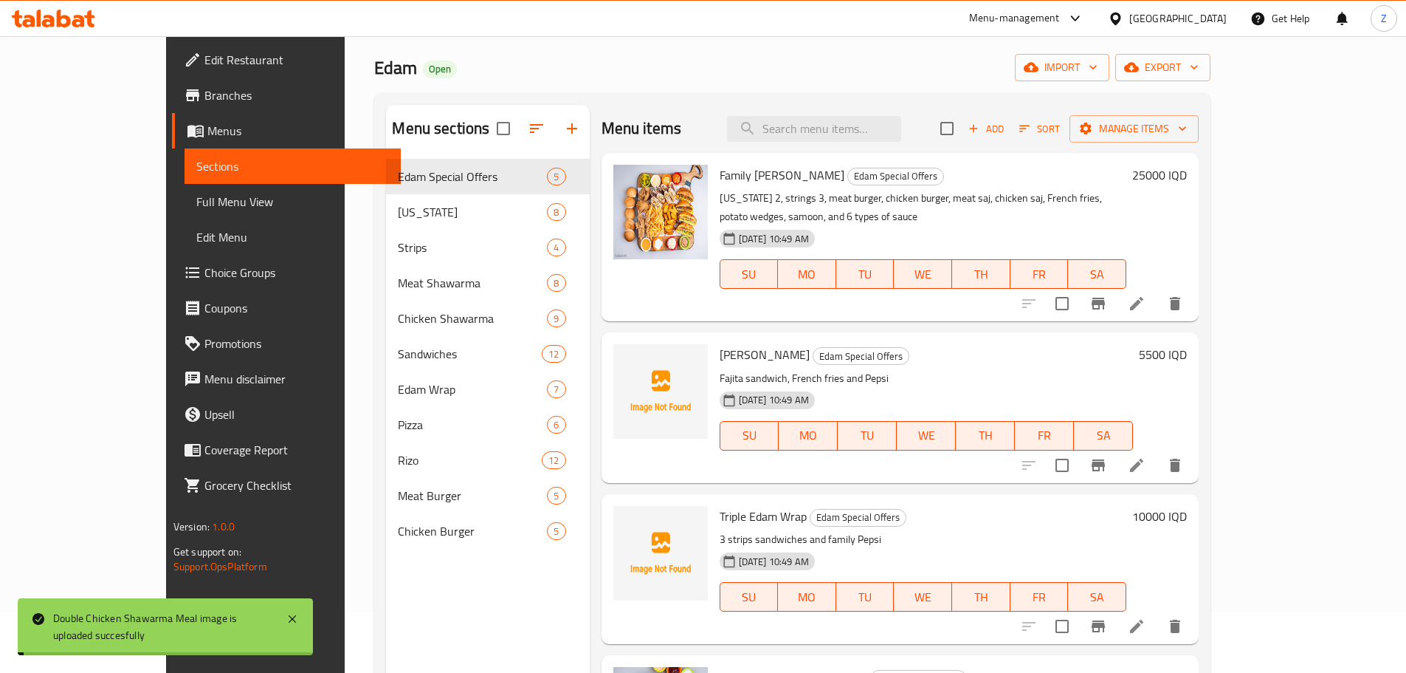
scroll to position [59, 0]
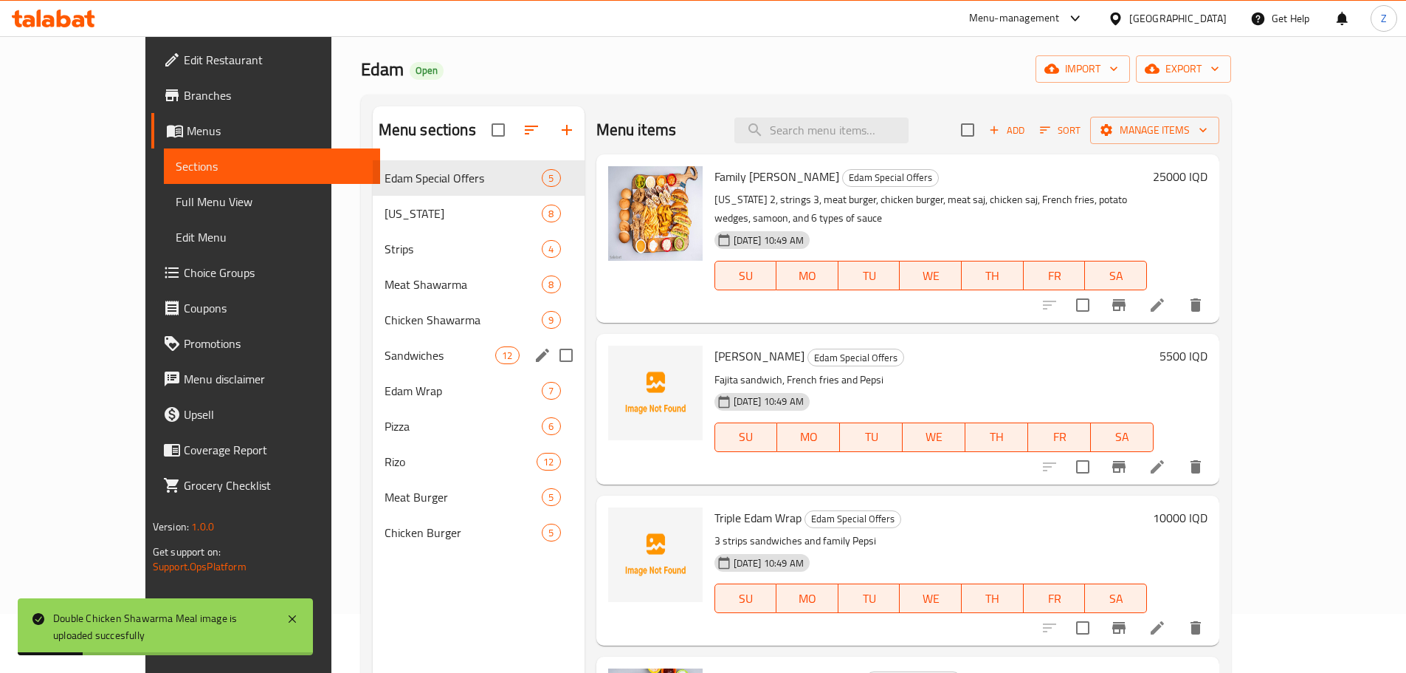
click at [385, 359] on span "Sandwiches" at bounding box center [440, 355] width 111 height 18
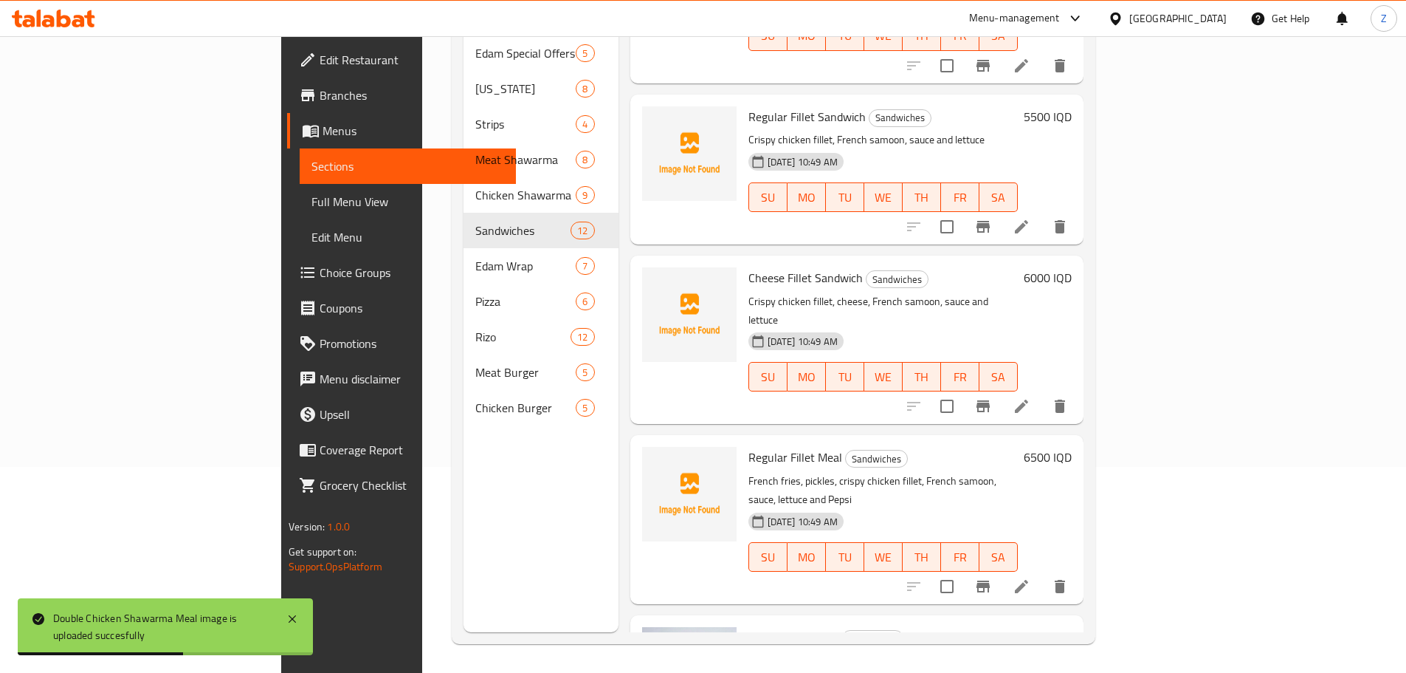
scroll to position [207, 0]
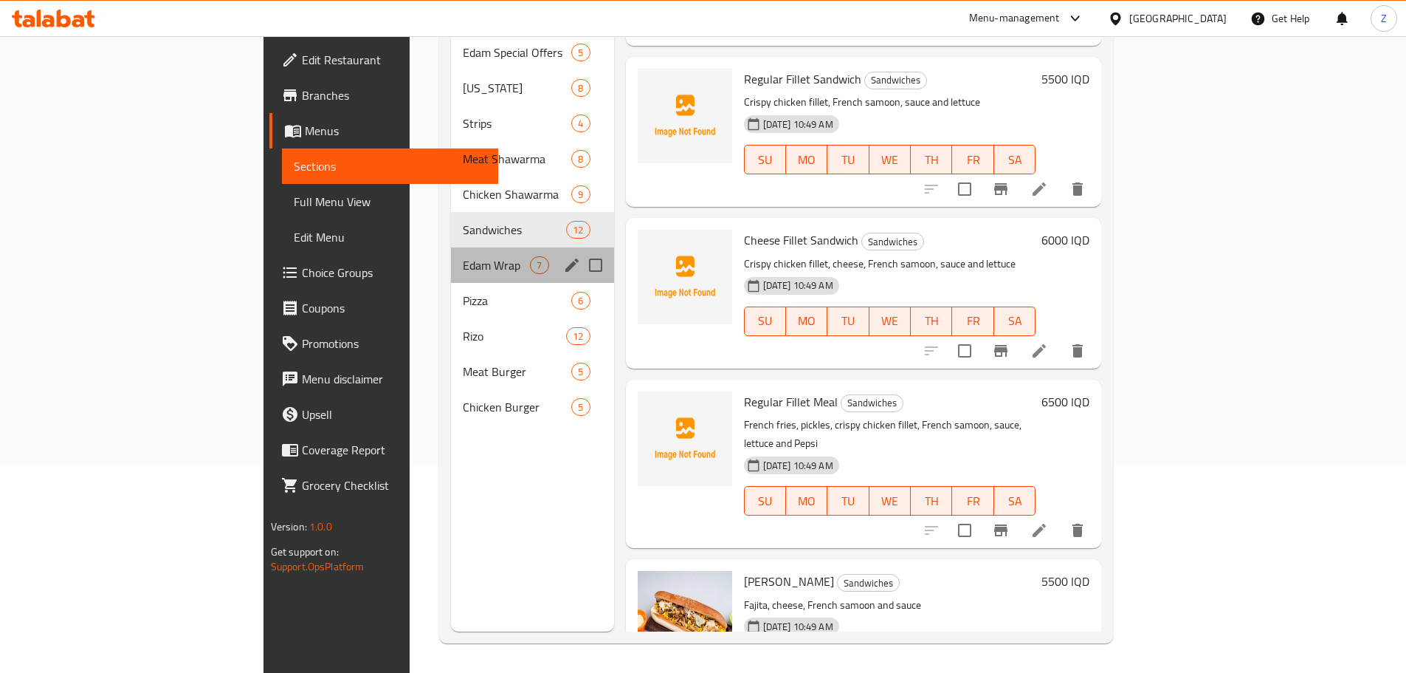
click at [451, 247] on div "Edam Wrap 7" at bounding box center [532, 264] width 162 height 35
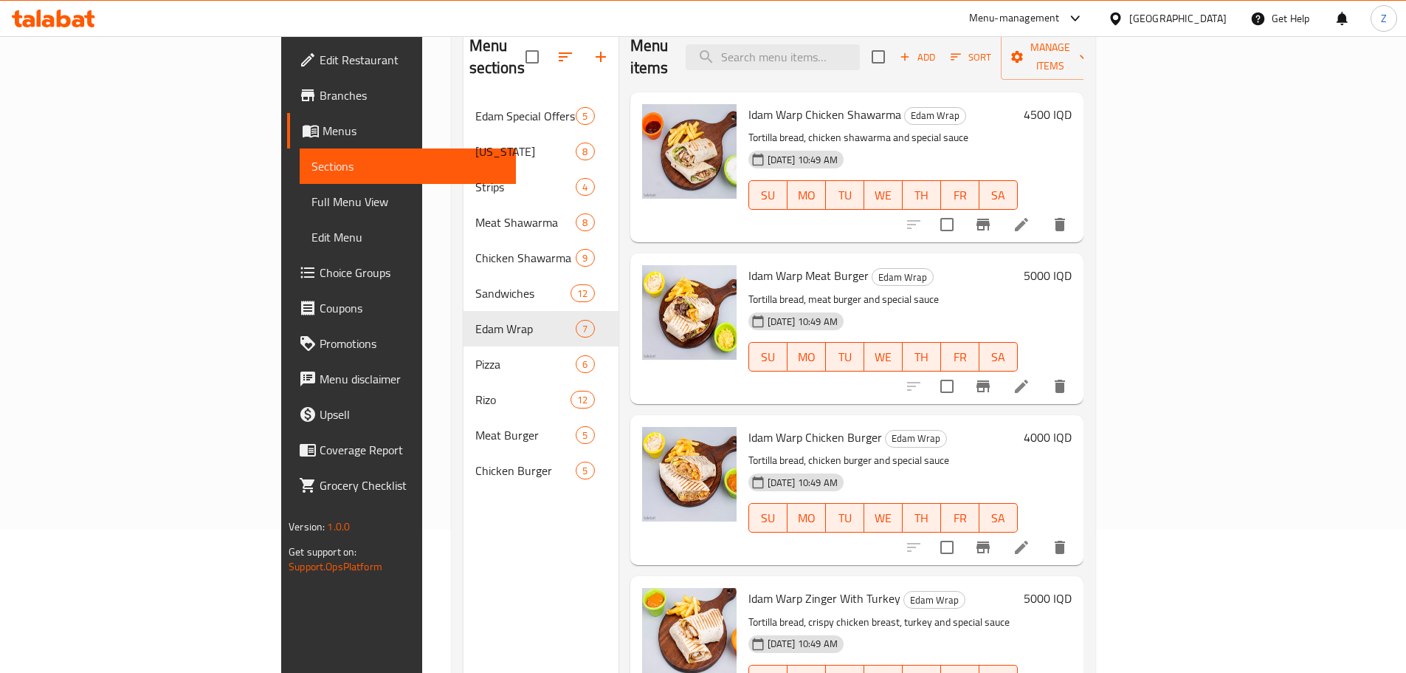
scroll to position [59, 0]
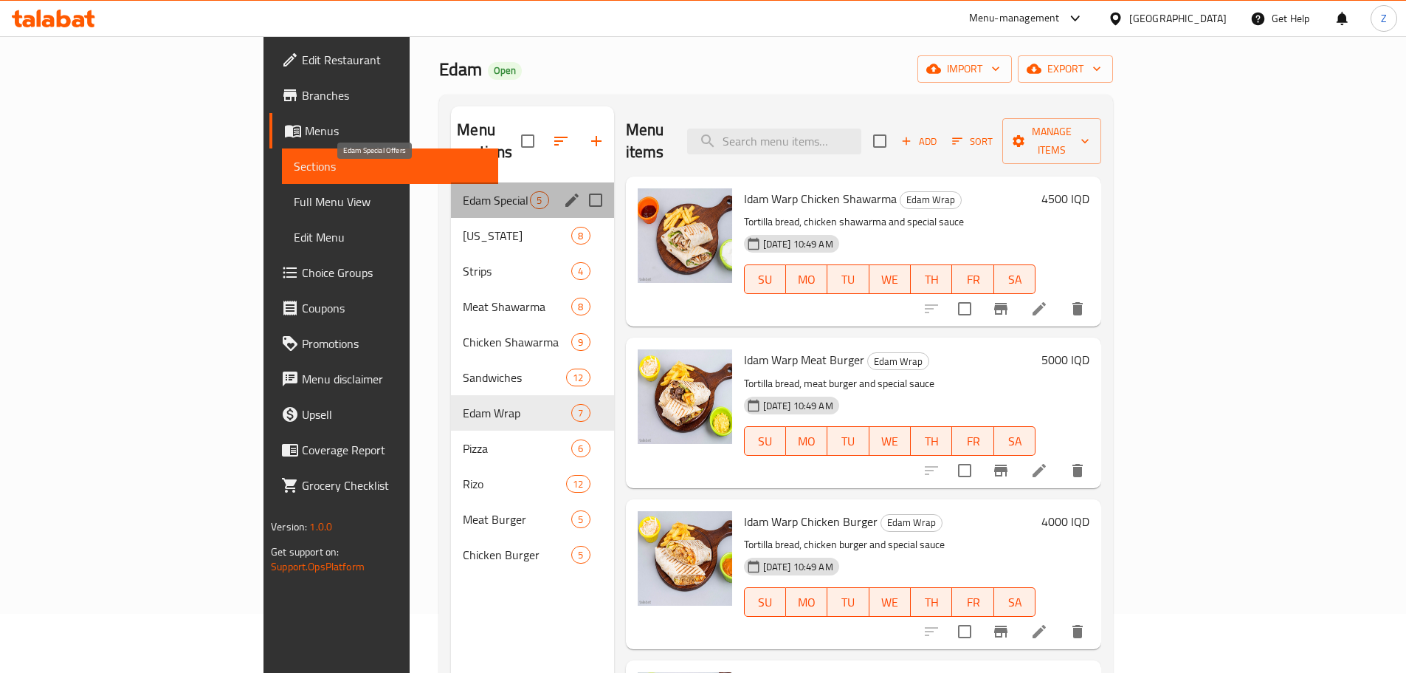
click at [463, 191] on span "Edam Special Offers" at bounding box center [496, 200] width 67 height 18
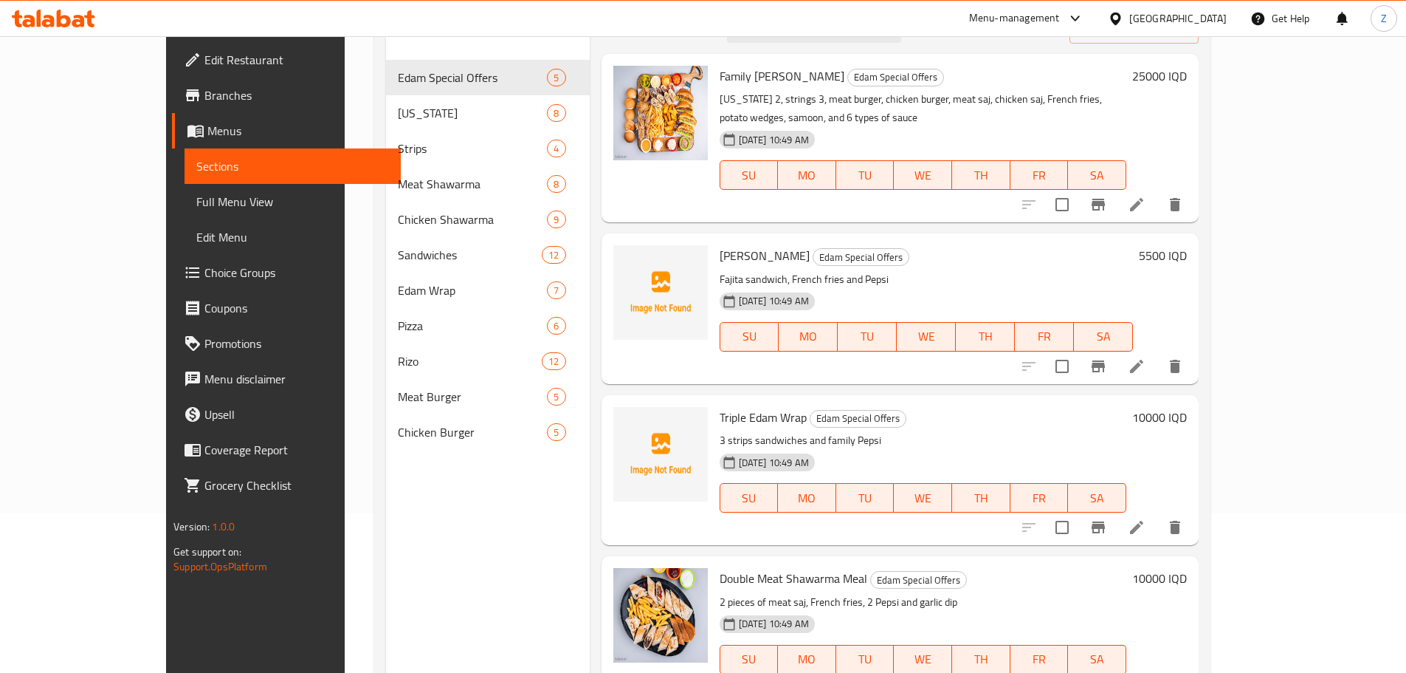
scroll to position [133, 0]
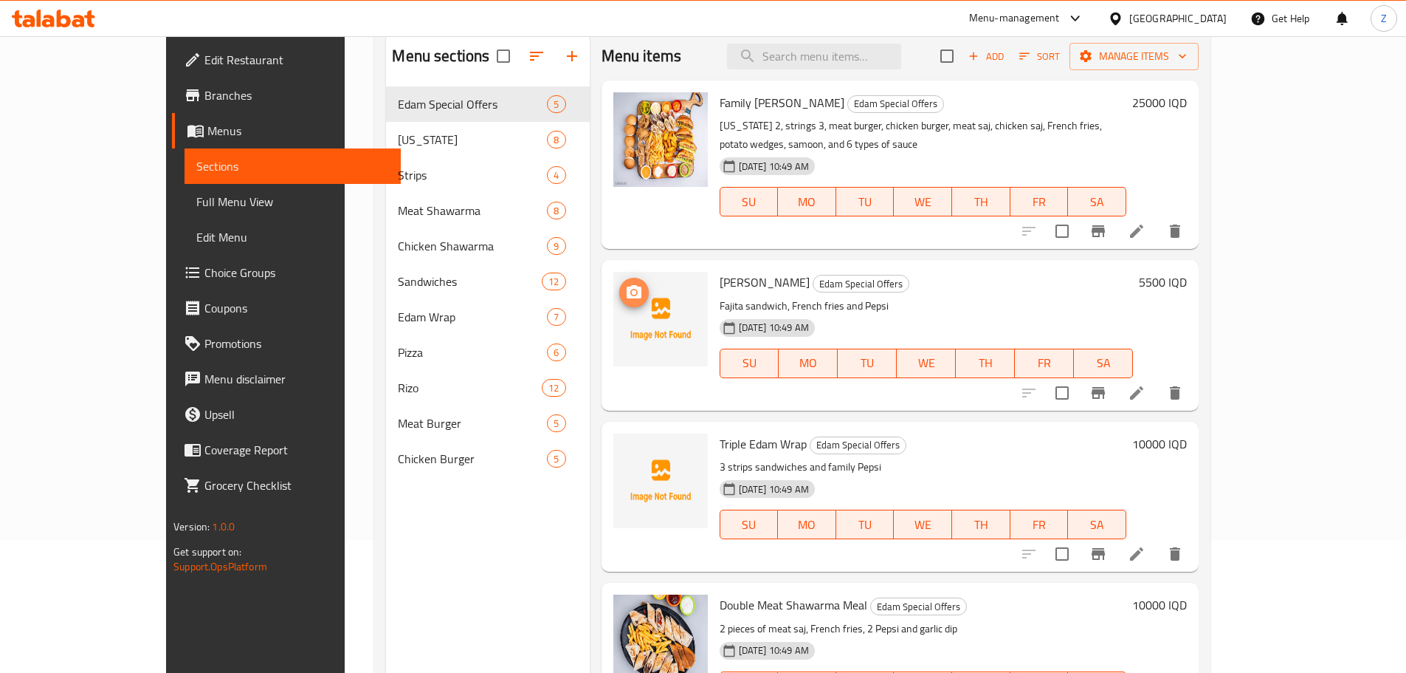
click at [619, 278] on button "upload picture" at bounding box center [634, 293] width 30 height 30
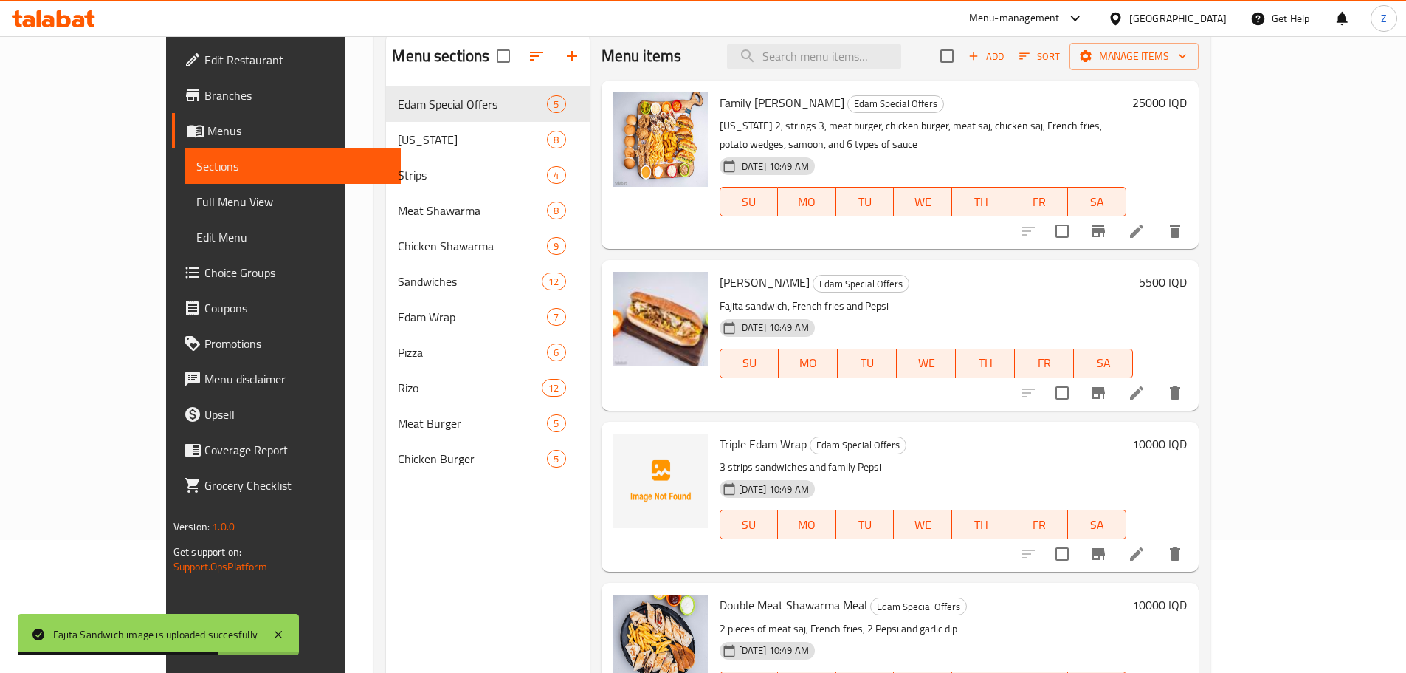
scroll to position [0, 0]
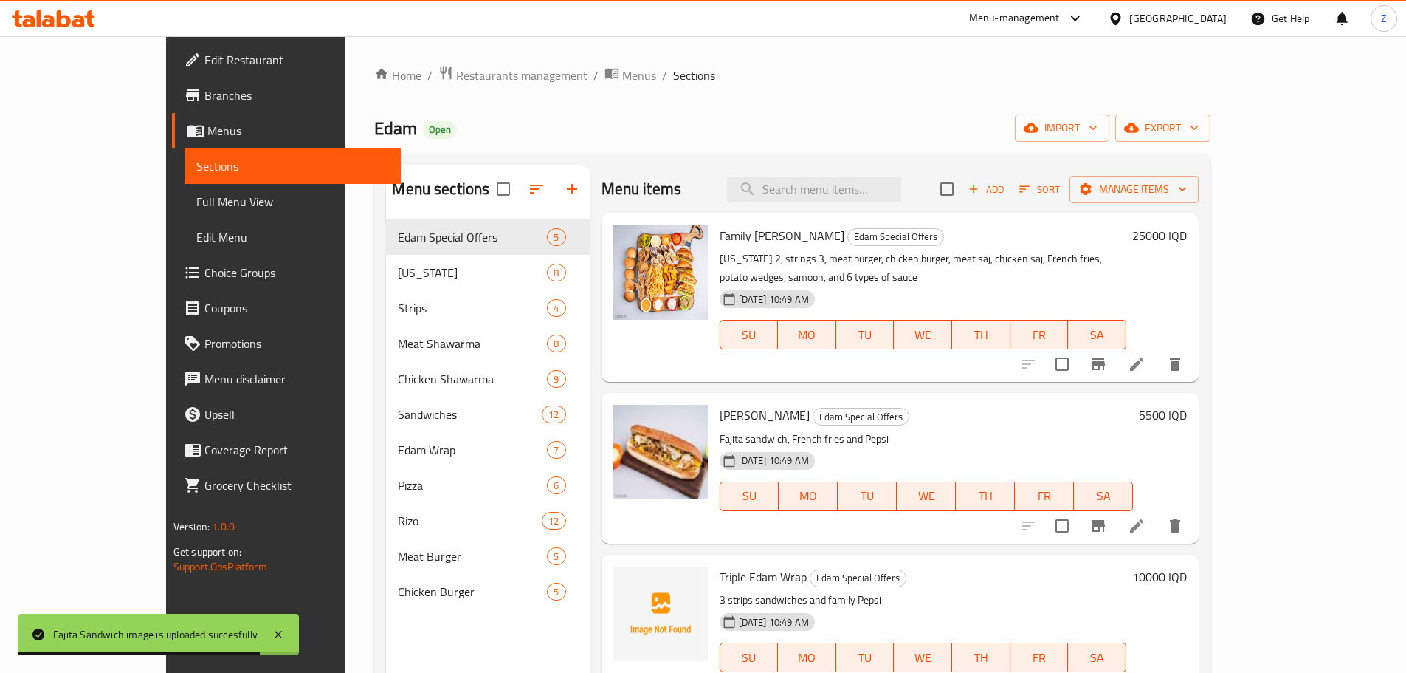
click at [622, 78] on span "Menus" at bounding box center [639, 75] width 34 height 18
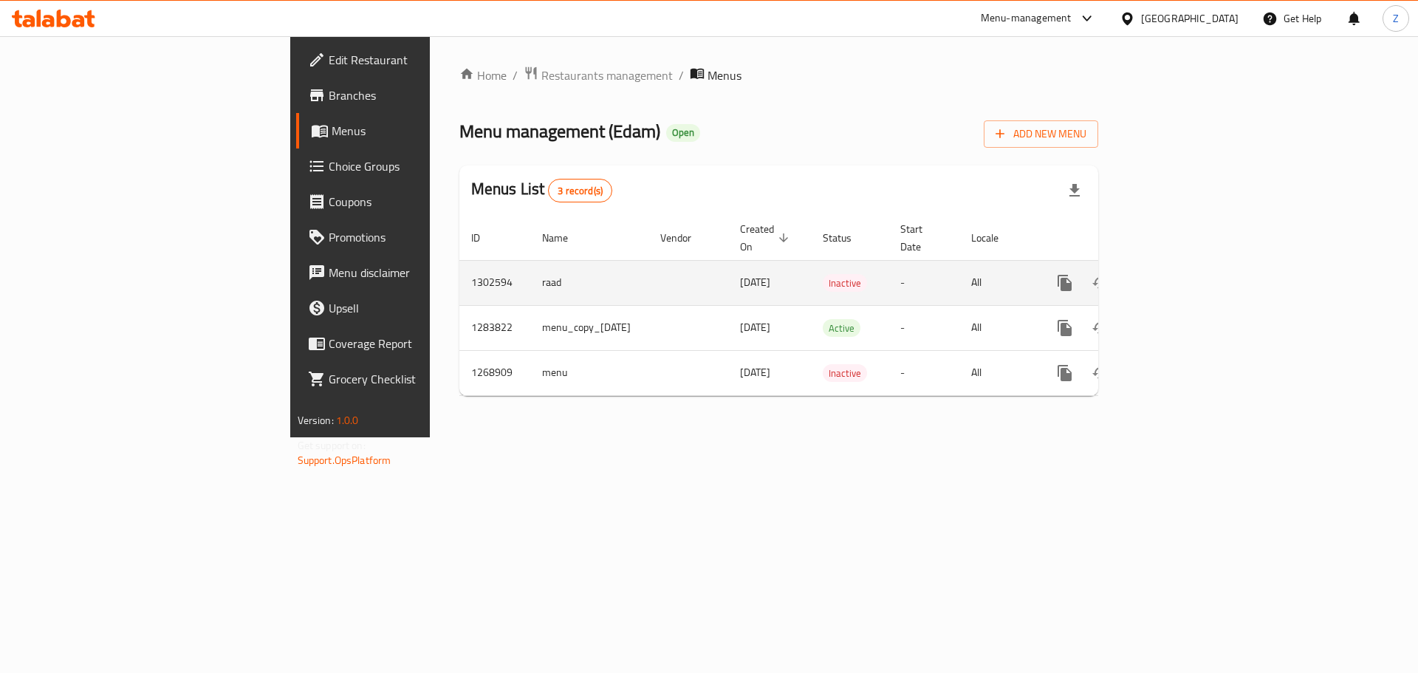
click at [1109, 274] on icon "enhanced table" at bounding box center [1100, 283] width 18 height 18
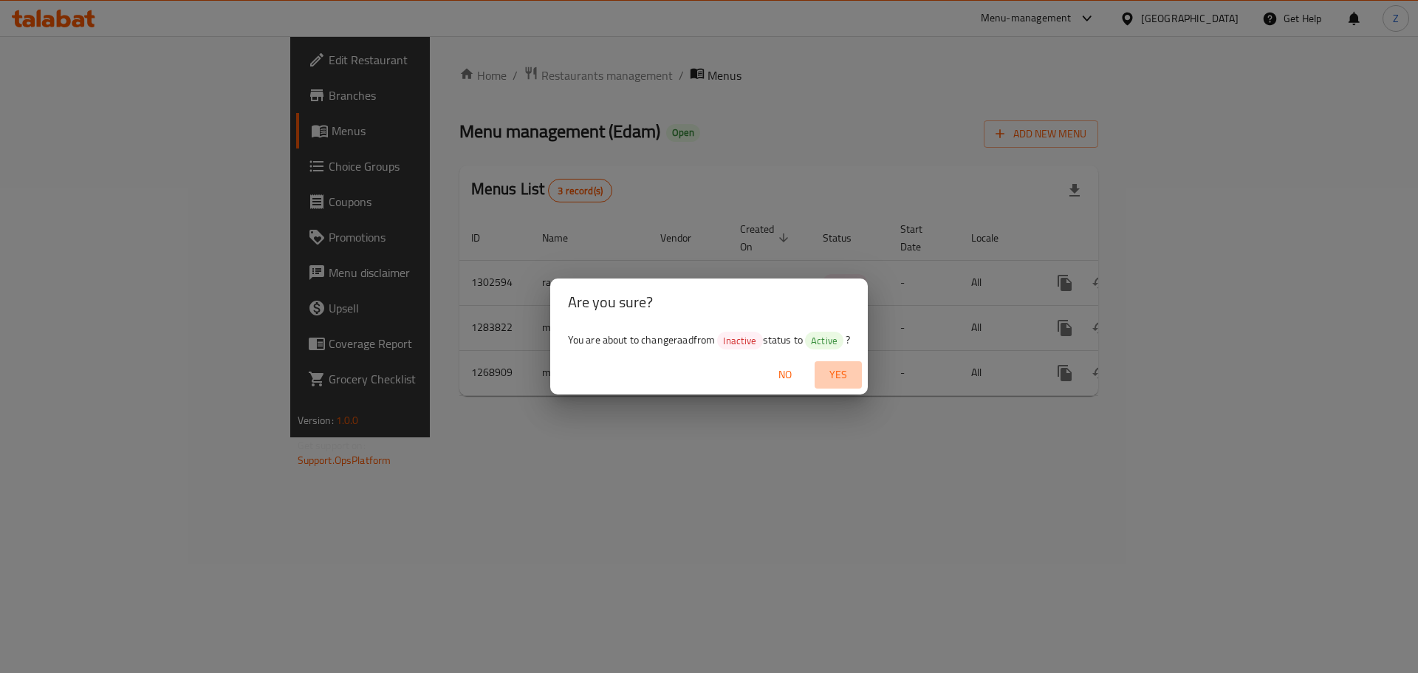
click at [846, 366] on span "Yes" at bounding box center [837, 374] width 35 height 18
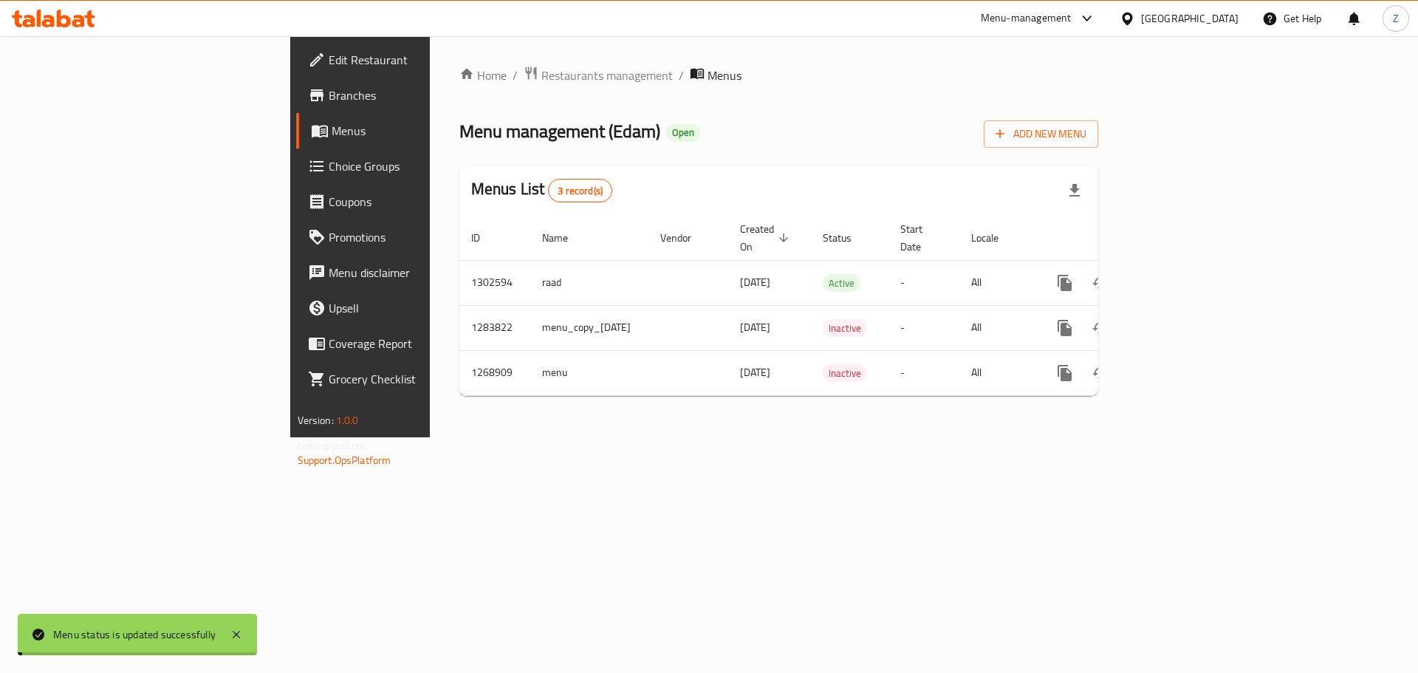
click at [881, 437] on div "Home / Restaurants management / Menus Menu management ( Edam ) Open Add New Men…" at bounding box center [779, 236] width 698 height 401
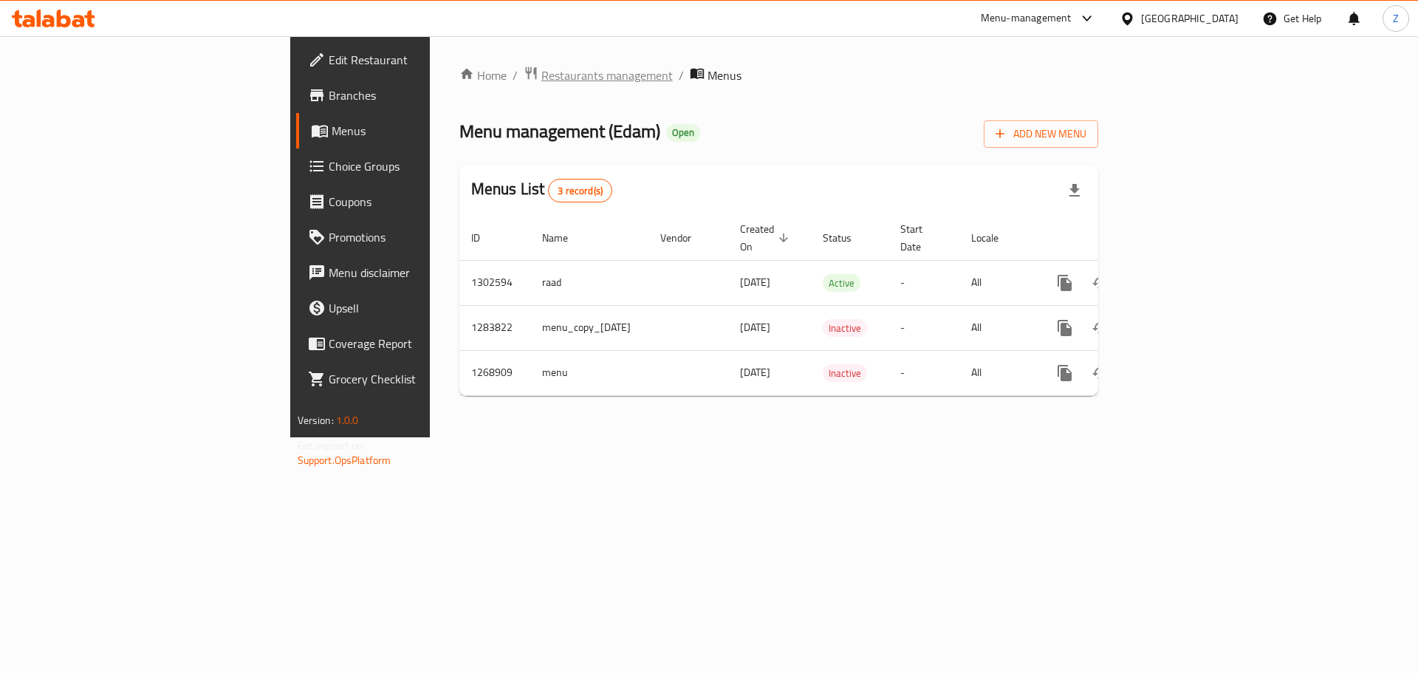
click at [541, 84] on span "Restaurants management" at bounding box center [606, 75] width 131 height 18
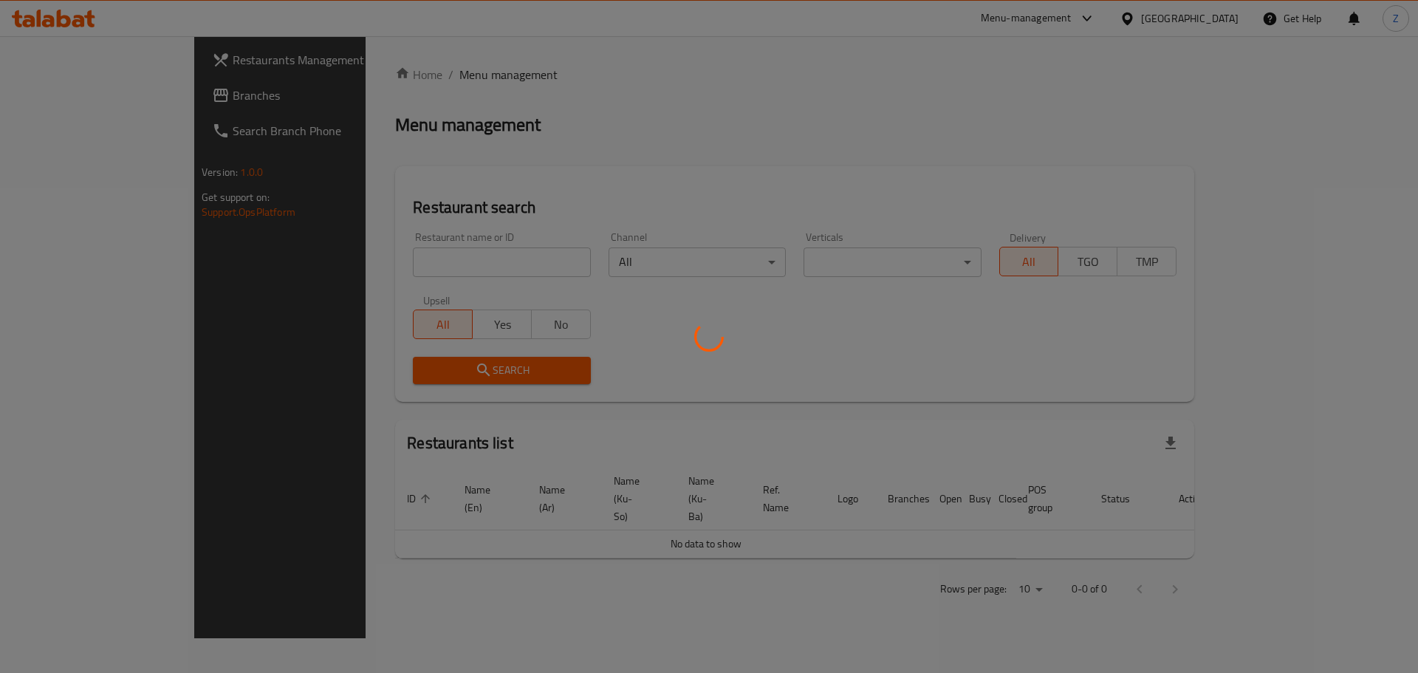
drag, startPoint x: 447, startPoint y: 275, endPoint x: 441, endPoint y: 269, distance: 8.4
click at [446, 274] on div at bounding box center [709, 336] width 1418 height 673
click at [429, 258] on div at bounding box center [709, 336] width 1418 height 673
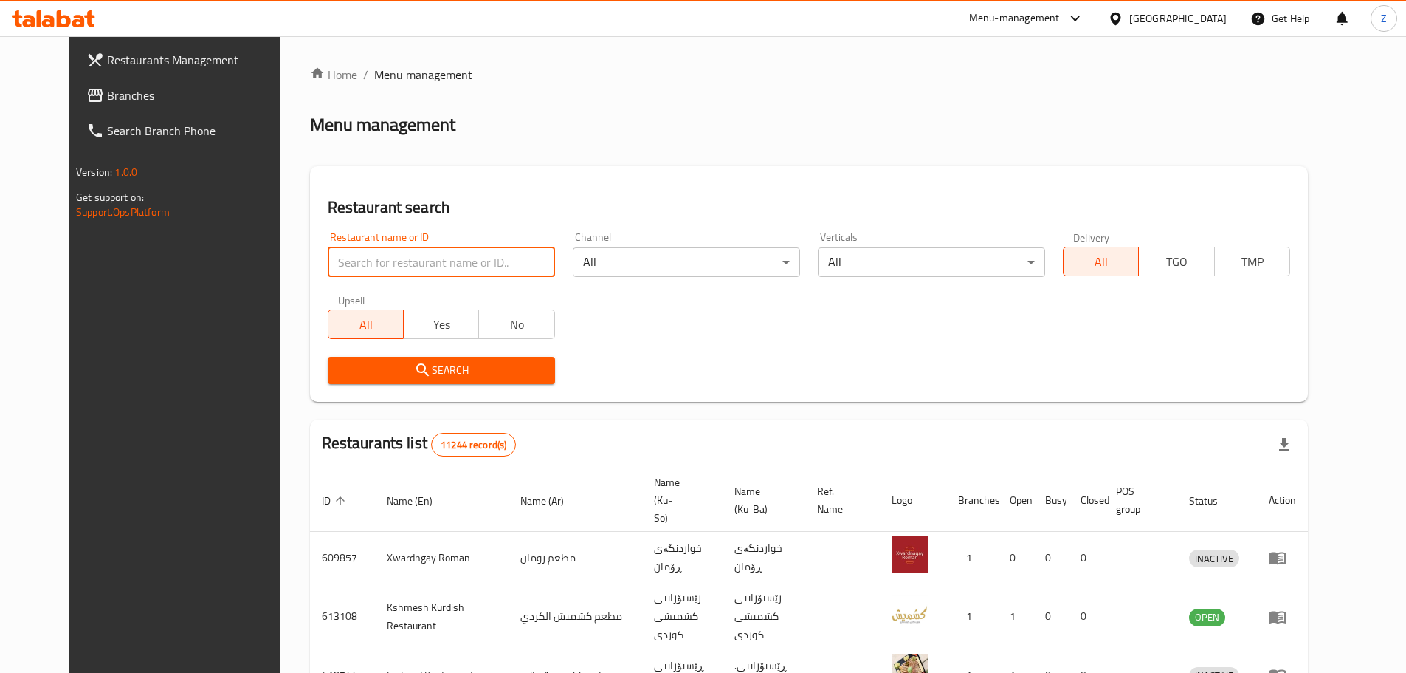
click at [437, 264] on input "search" at bounding box center [441, 262] width 227 height 30
paste input "654601"
type input "654601"
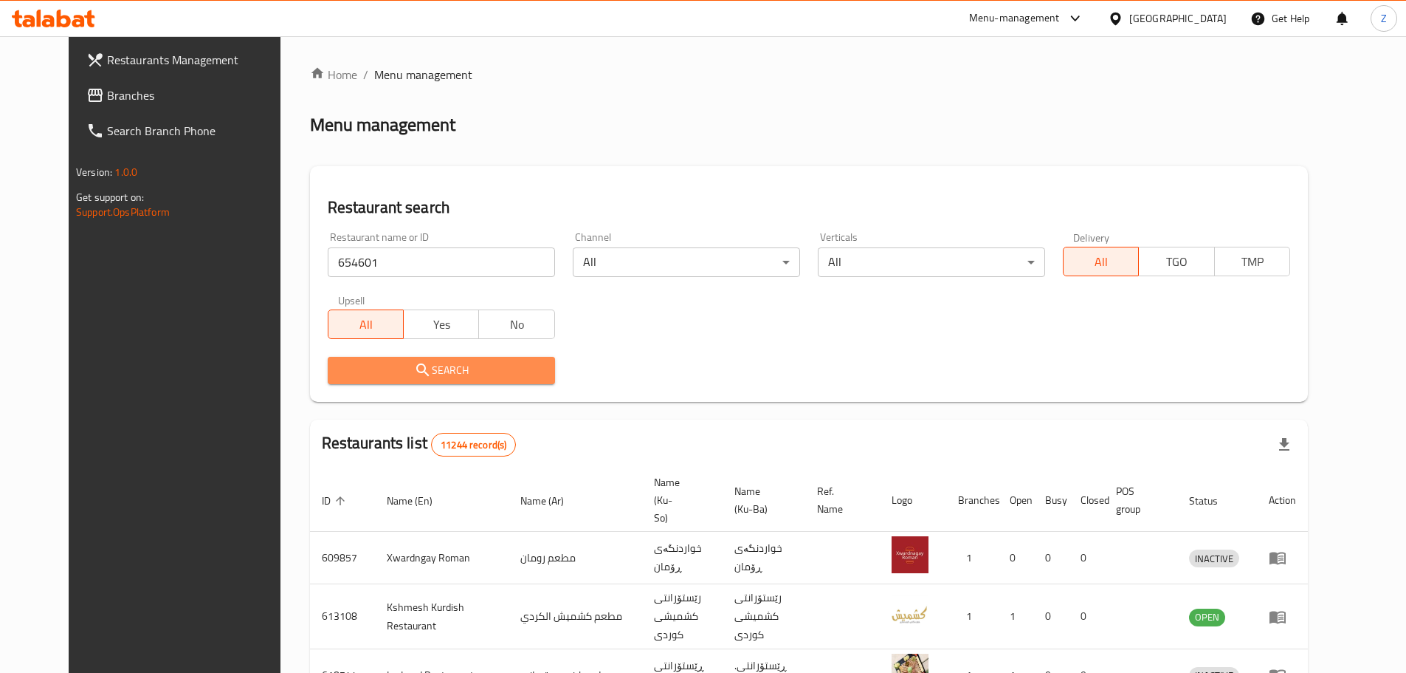
click at [450, 361] on span "Search" at bounding box center [442, 370] width 204 height 18
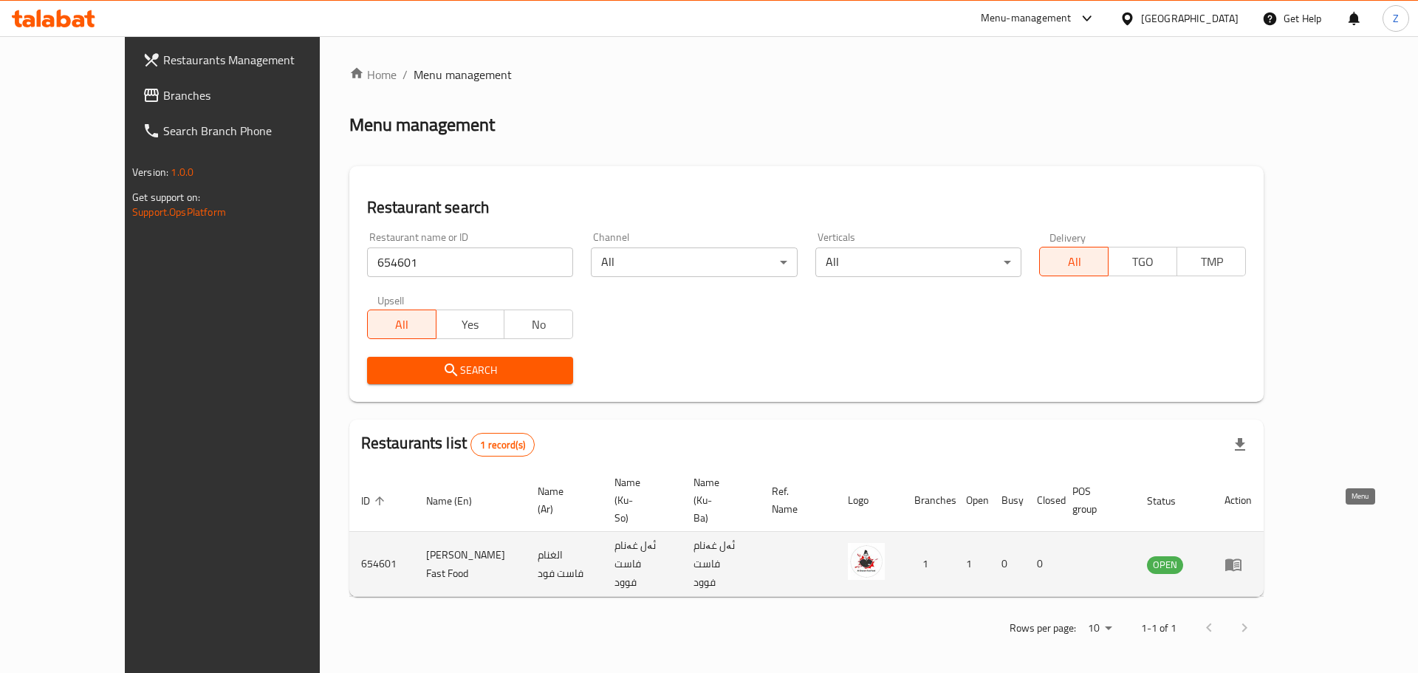
click at [1241, 558] on icon "enhanced table" at bounding box center [1233, 564] width 16 height 13
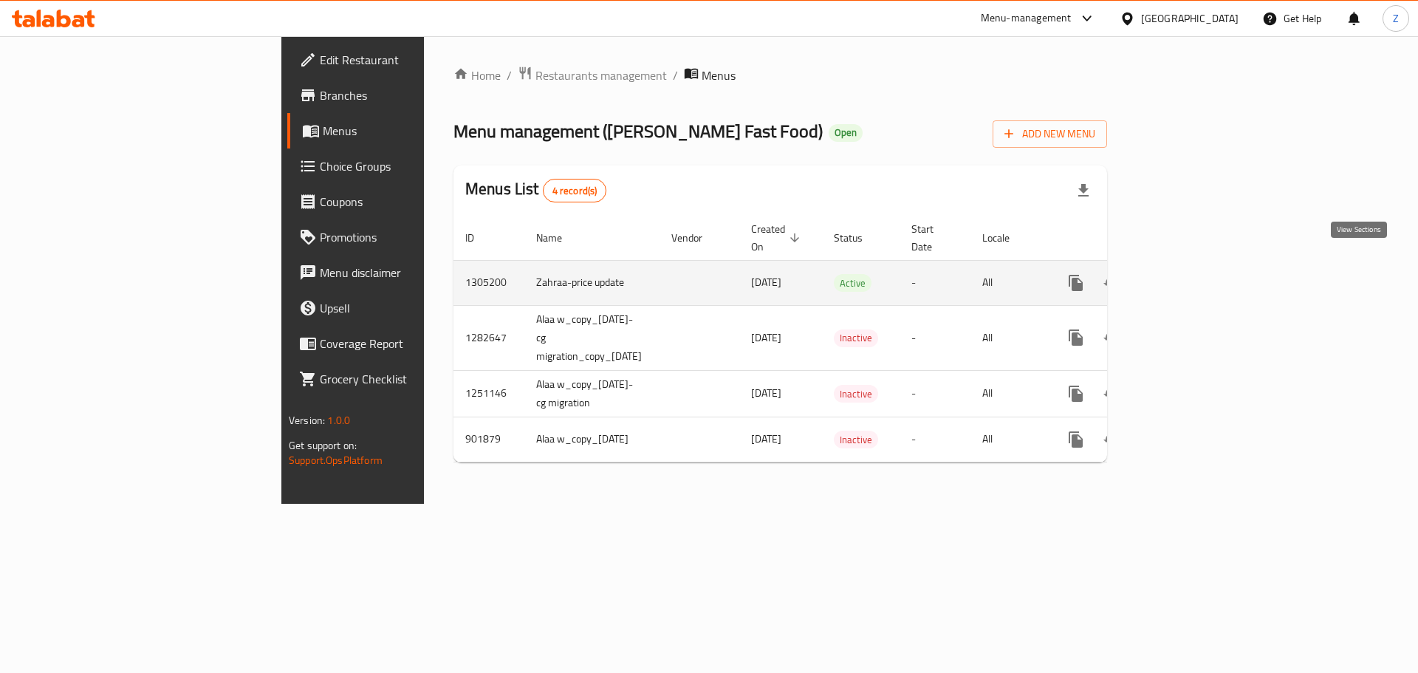
click at [1191, 274] on icon "enhanced table" at bounding box center [1182, 283] width 18 height 18
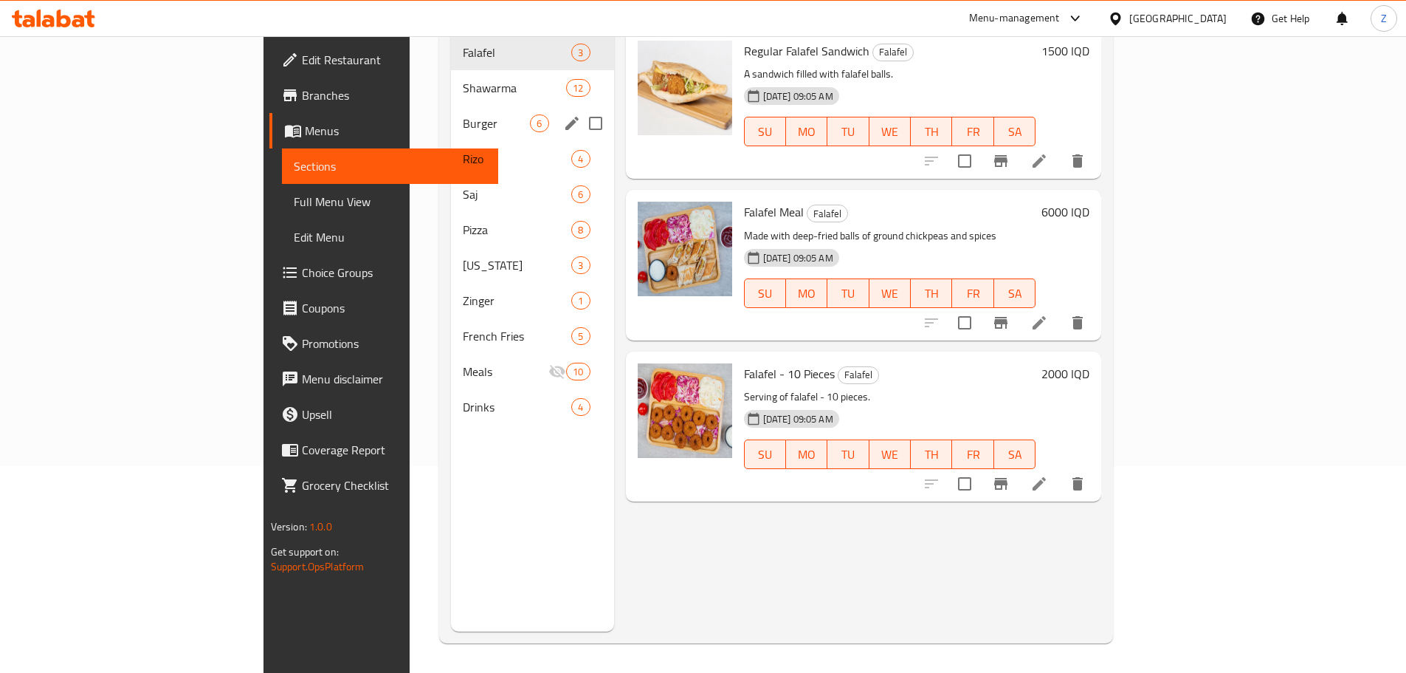
scroll to position [133, 0]
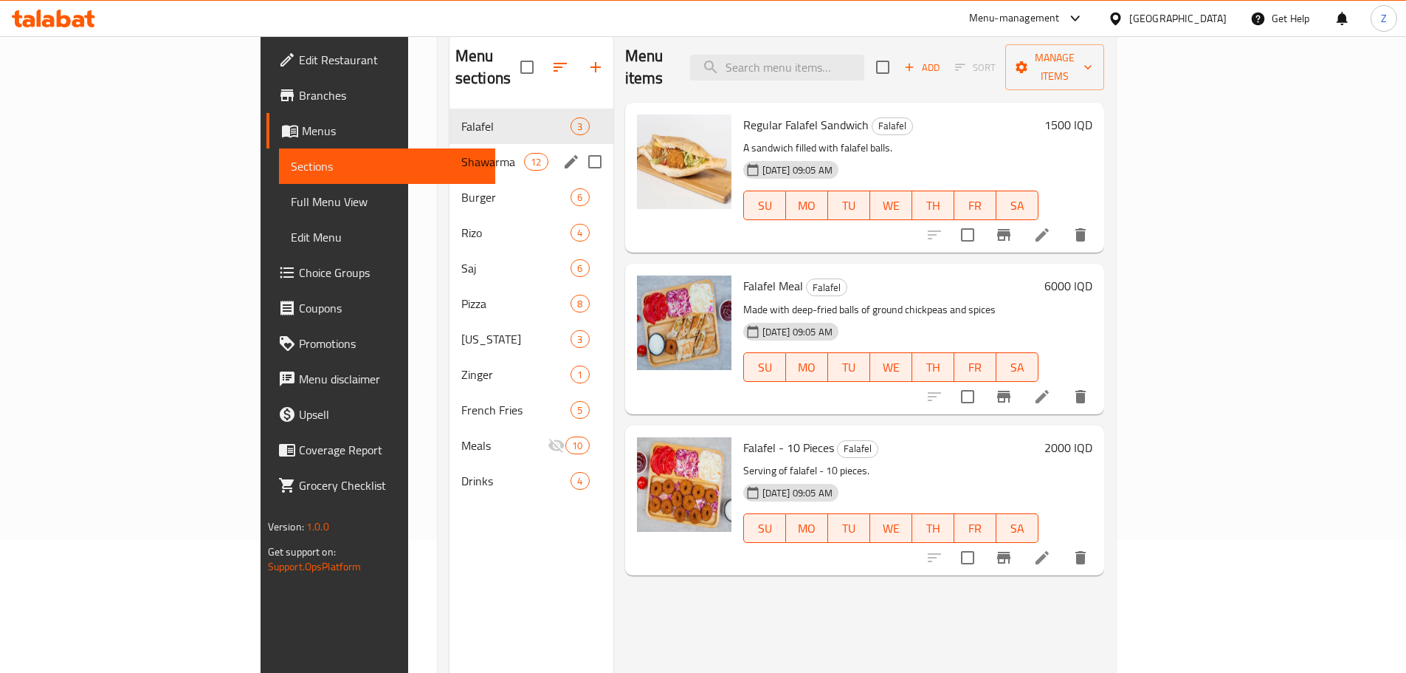
click at [461, 153] on span "Shawarma" at bounding box center [492, 162] width 63 height 18
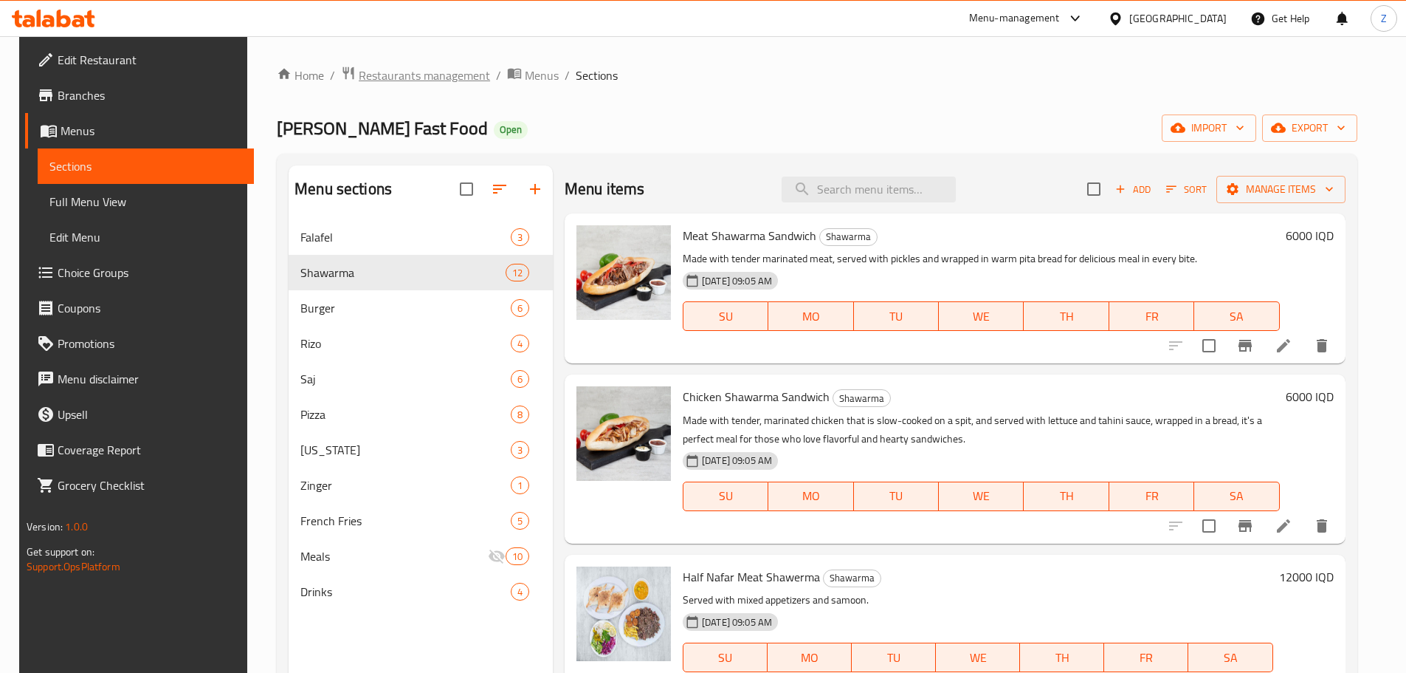
click at [426, 74] on span "Restaurants management" at bounding box center [424, 75] width 131 height 18
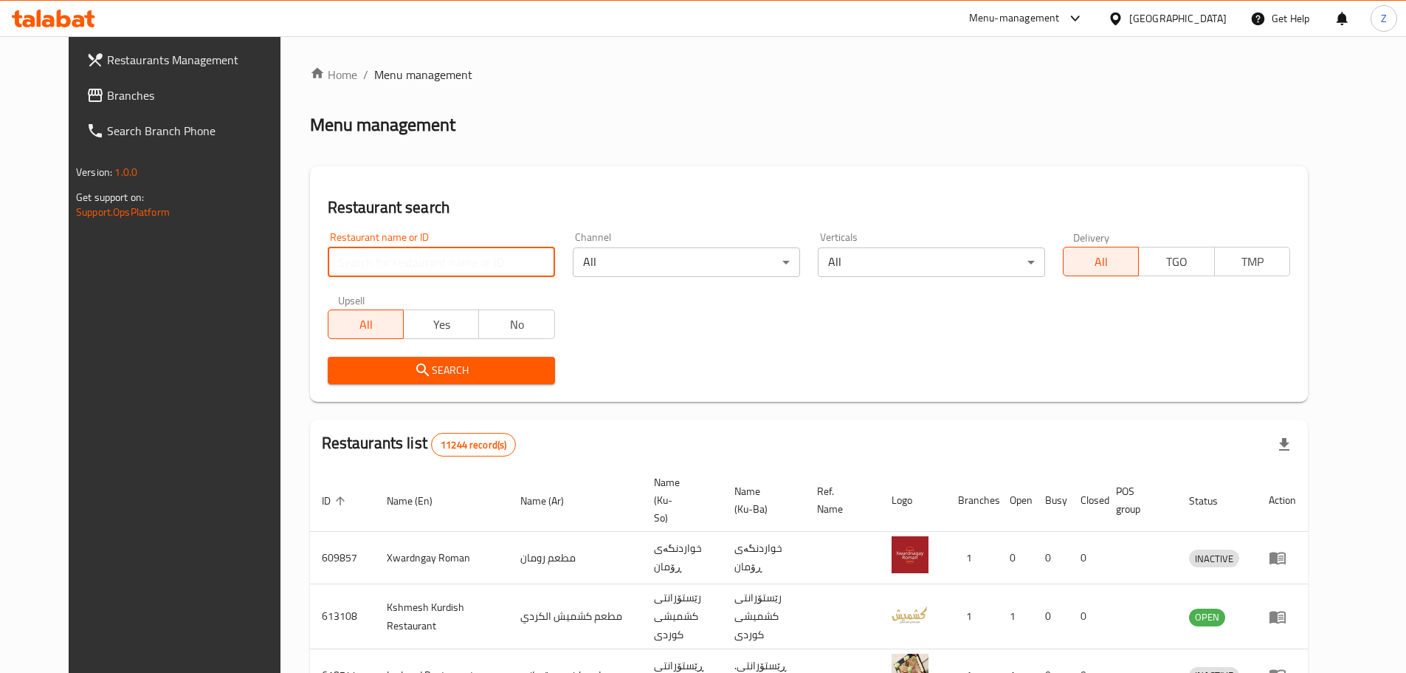
drag, startPoint x: 366, startPoint y: 250, endPoint x: 372, endPoint y: 255, distance: 7.8
click at [372, 255] on input "search" at bounding box center [441, 262] width 227 height 30
paste input "684692"
type input "684692"
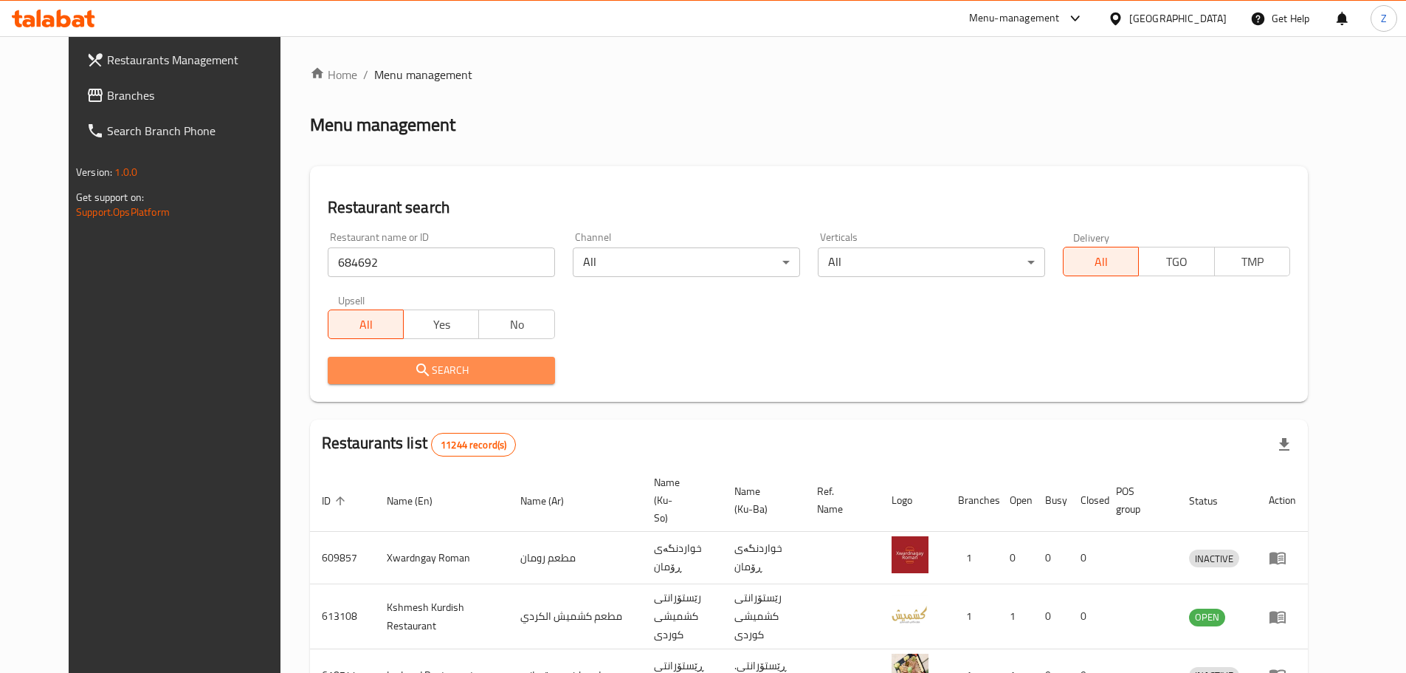
click at [447, 379] on span "Search" at bounding box center [442, 370] width 204 height 18
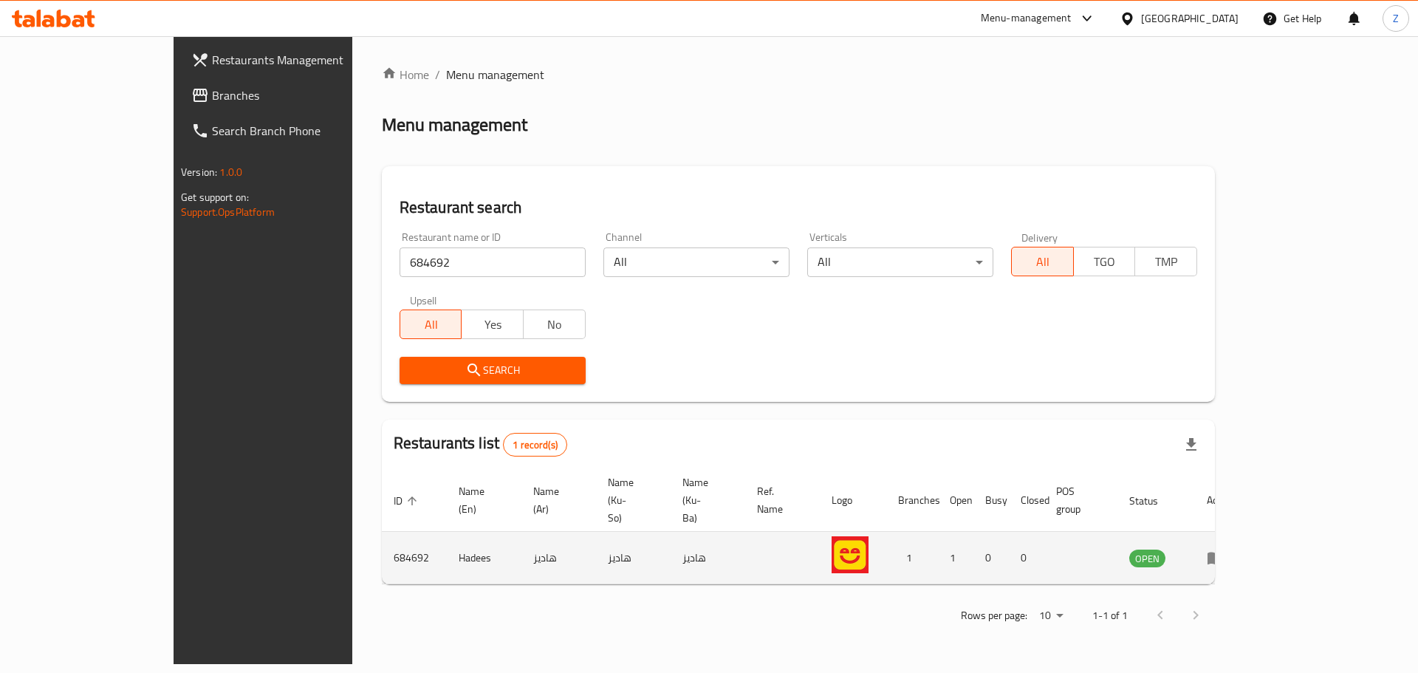
click at [1245, 532] on td "enhanced table" at bounding box center [1220, 558] width 51 height 52
click at [1234, 549] on link "enhanced table" at bounding box center [1219, 558] width 27 height 18
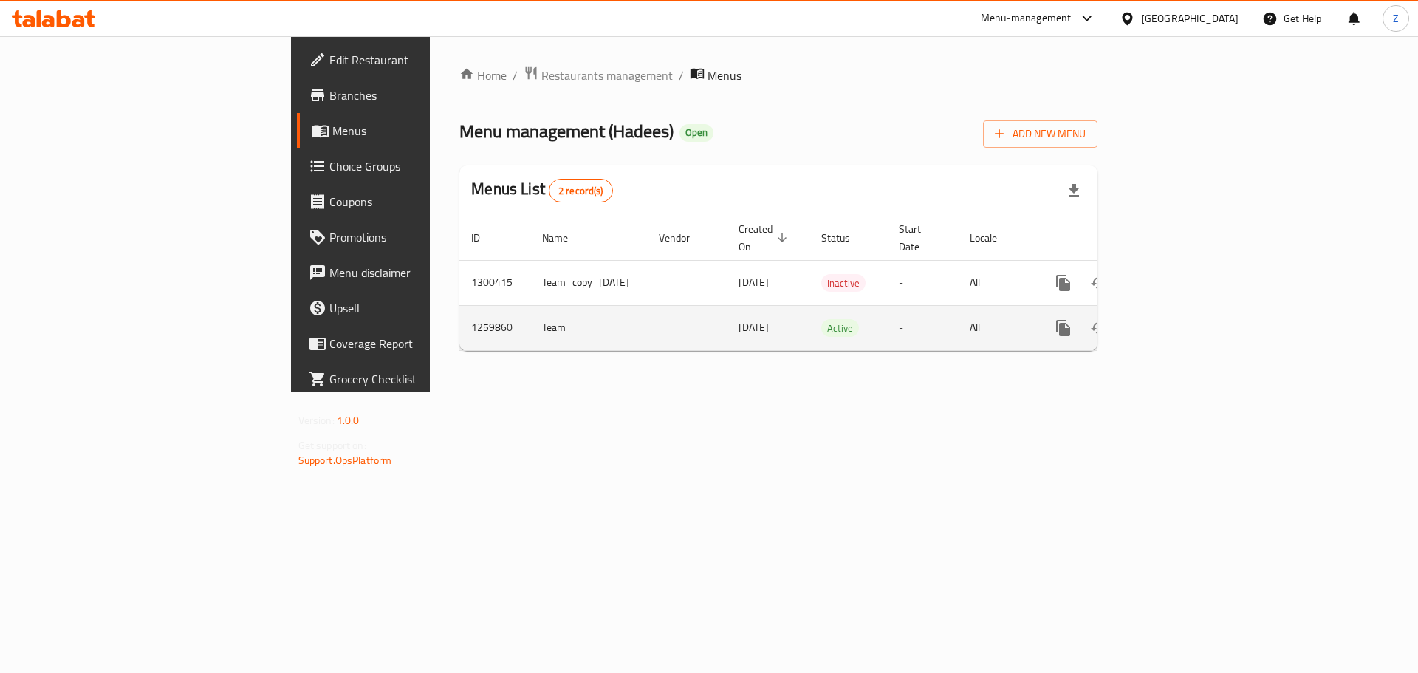
click at [1199, 323] on td "enhanced table" at bounding box center [1116, 327] width 165 height 45
click at [1187, 312] on link "enhanced table" at bounding box center [1169, 327] width 35 height 35
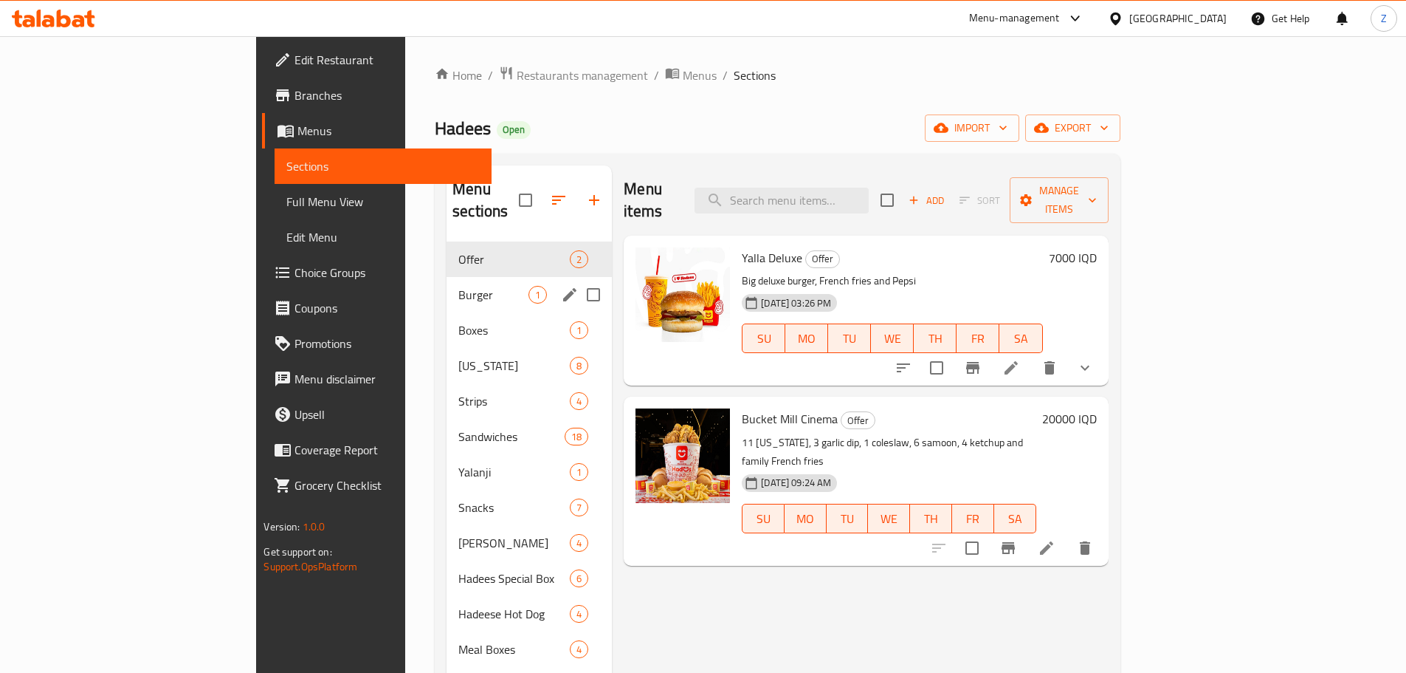
click at [447, 281] on div "Burger 1" at bounding box center [529, 294] width 165 height 35
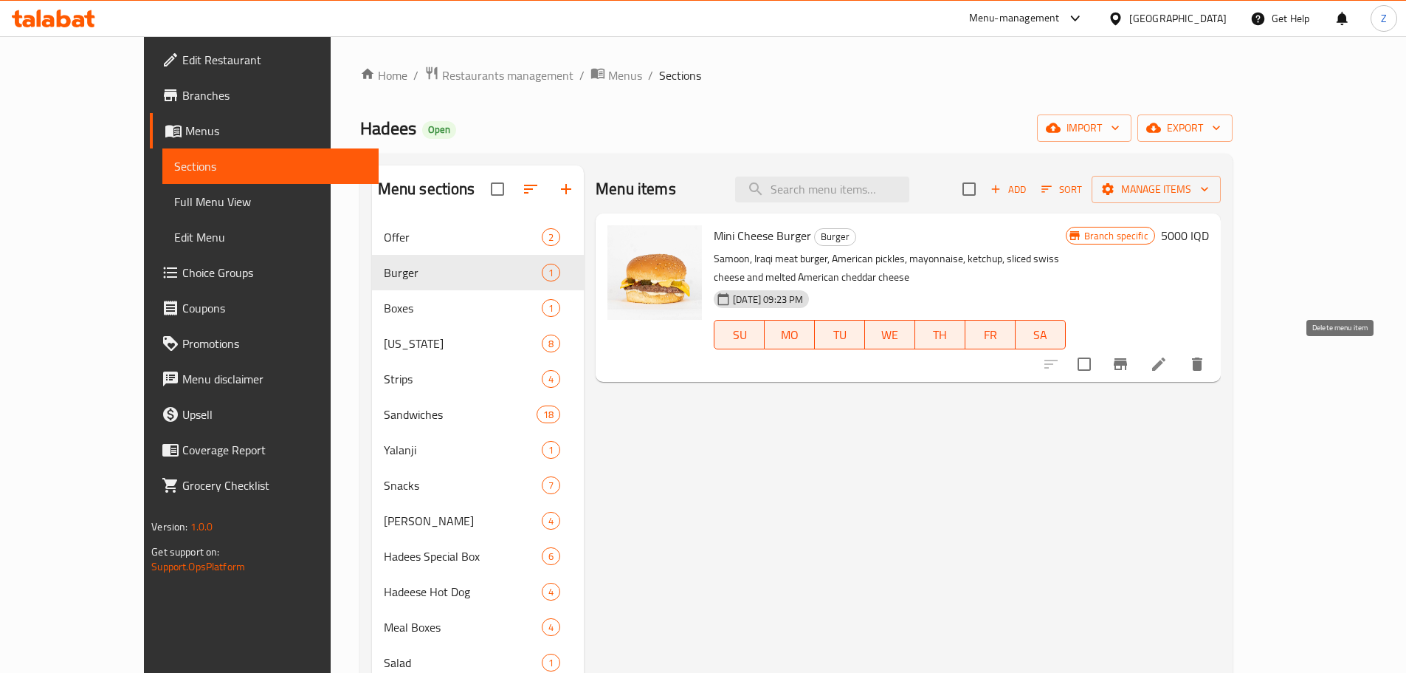
click at [1203, 360] on icon "delete" at bounding box center [1197, 363] width 10 height 13
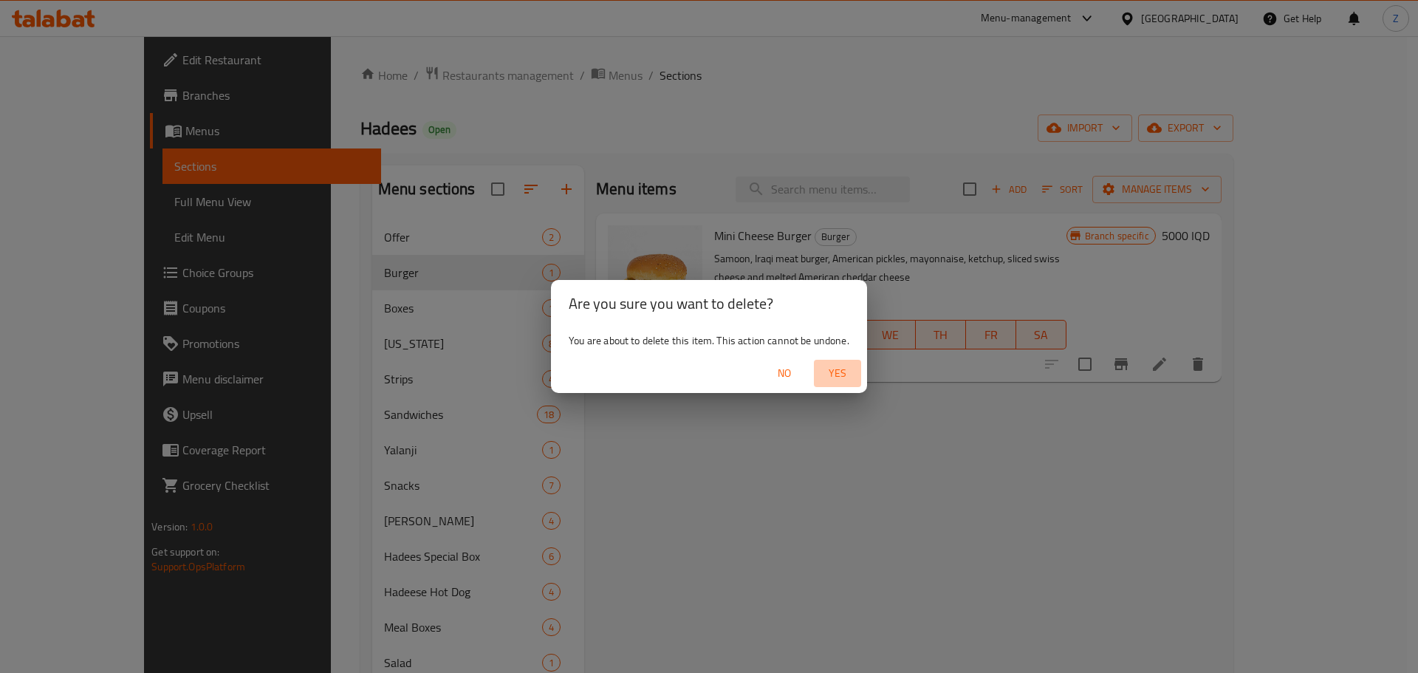
click at [842, 381] on span "Yes" at bounding box center [836, 373] width 35 height 18
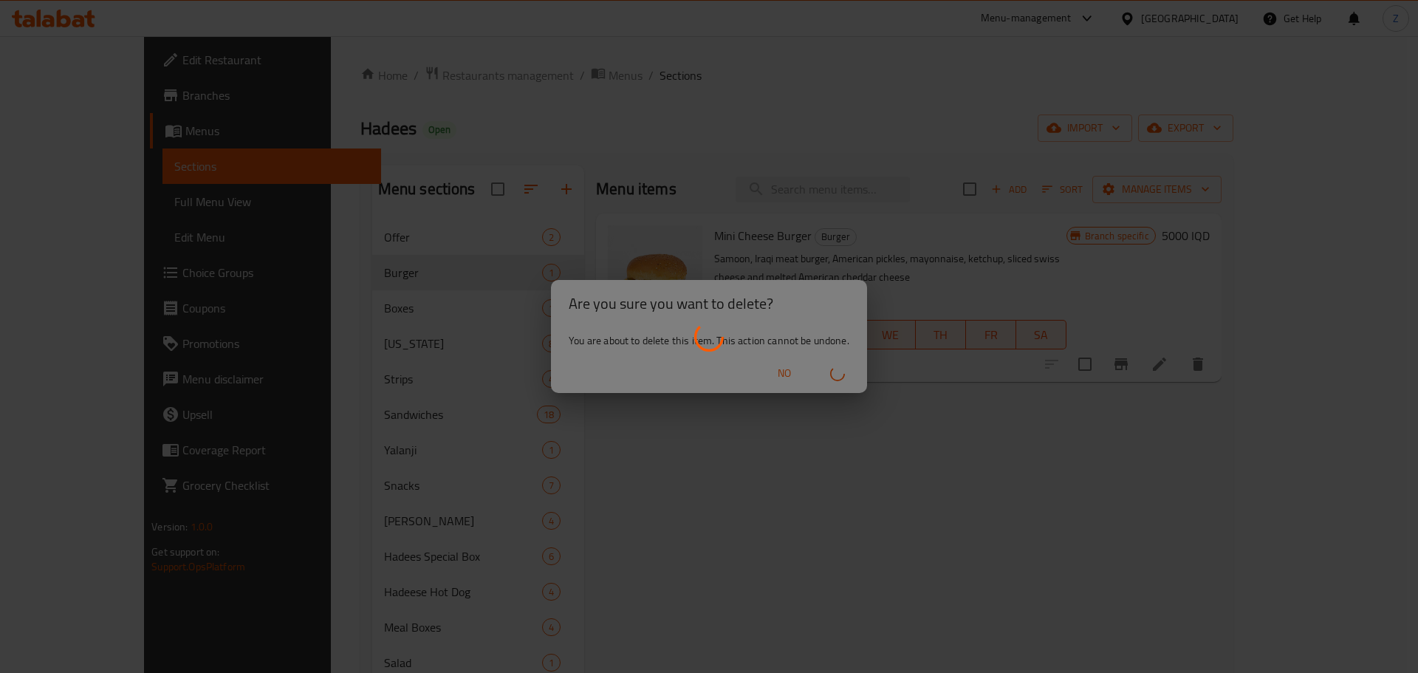
click at [746, 515] on div at bounding box center [709, 336] width 1418 height 673
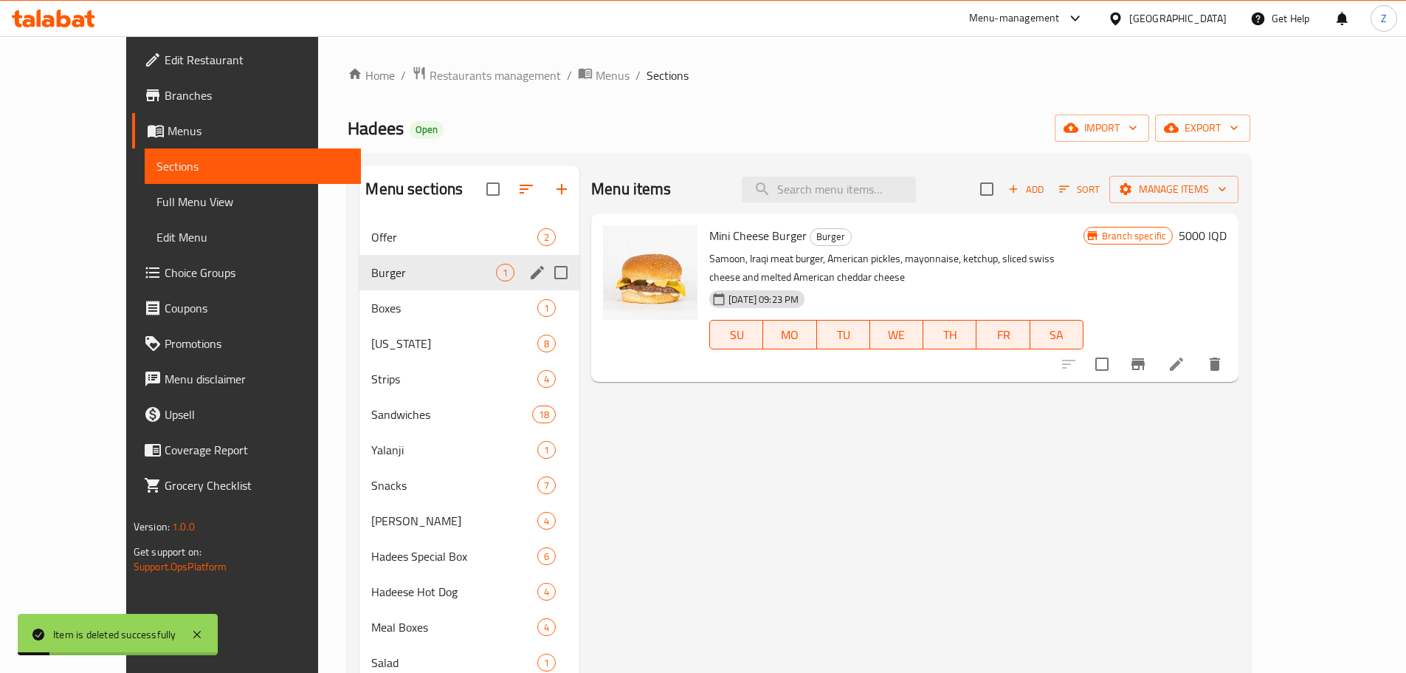
click at [546, 274] on input "Menu sections" at bounding box center [561, 272] width 31 height 31
checkbox input "true"
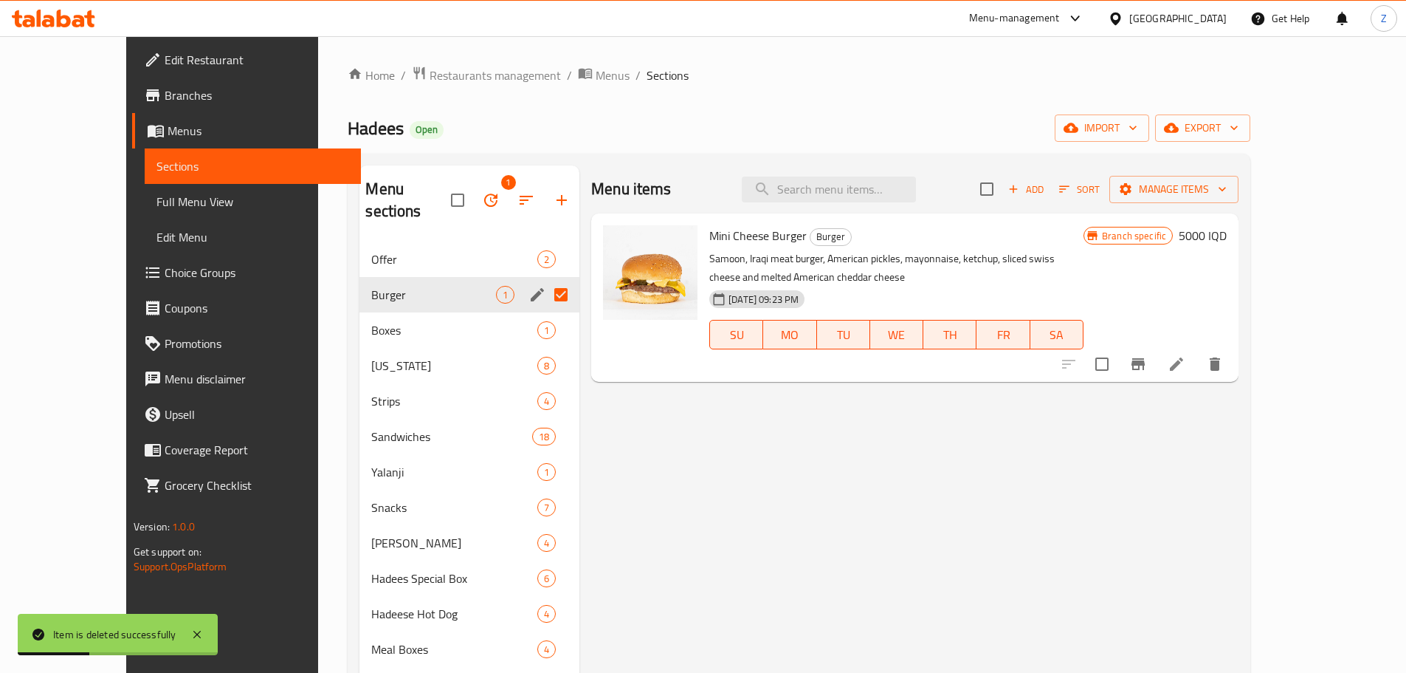
click at [484, 193] on icon "button" at bounding box center [490, 199] width 13 height 13
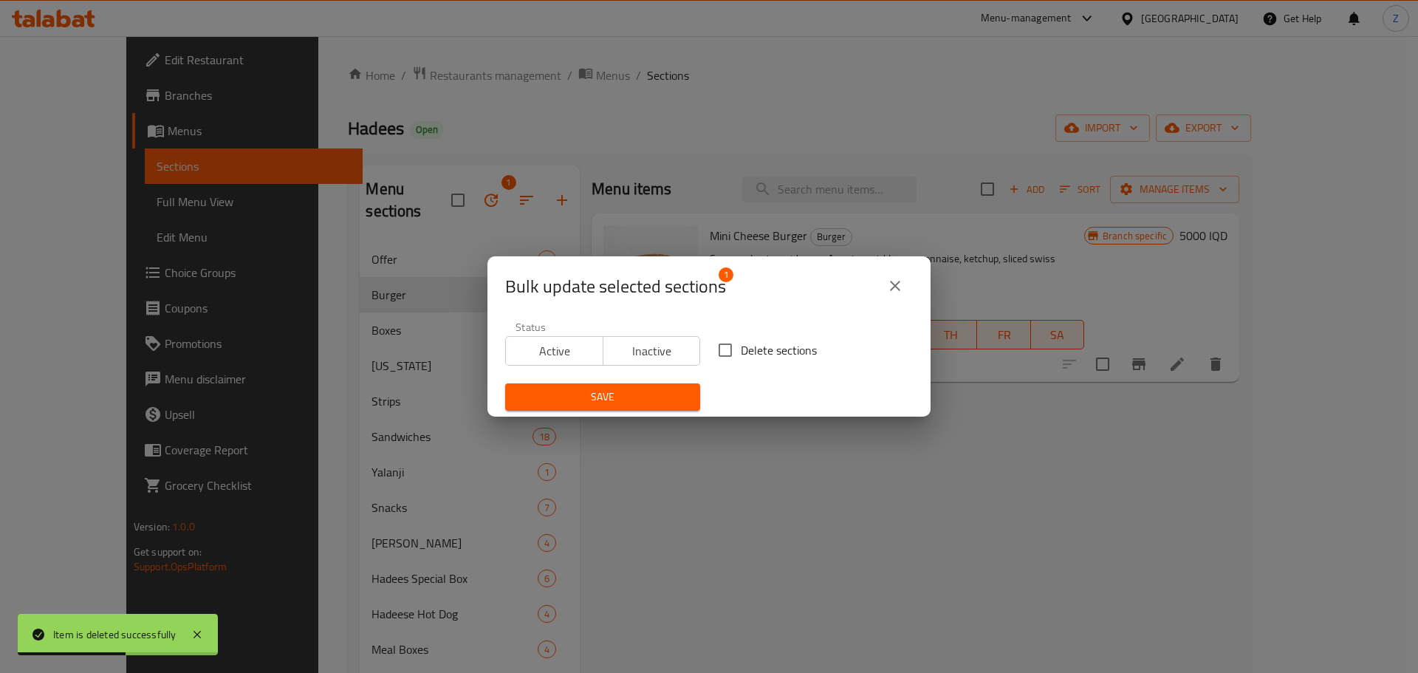
click at [742, 358] on span "Delete sections" at bounding box center [779, 350] width 76 height 18
click at [741, 358] on input "Delete sections" at bounding box center [724, 349] width 31 height 31
checkbox input "true"
click at [628, 391] on span "Save" at bounding box center [602, 397] width 171 height 18
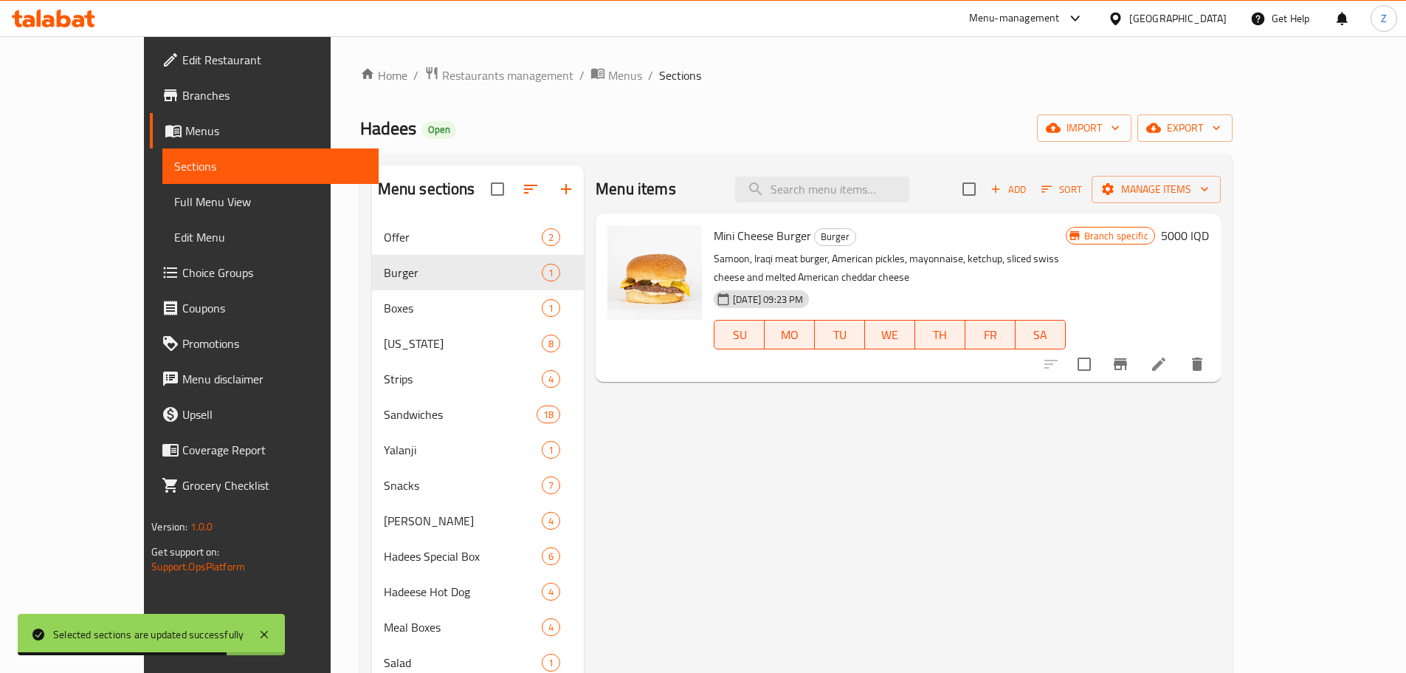
click at [639, 520] on div "Menu items Add Sort Manage items Mini Cheese Burger Burger Samoon, Iraqi meat b…" at bounding box center [902, 501] width 637 height 673
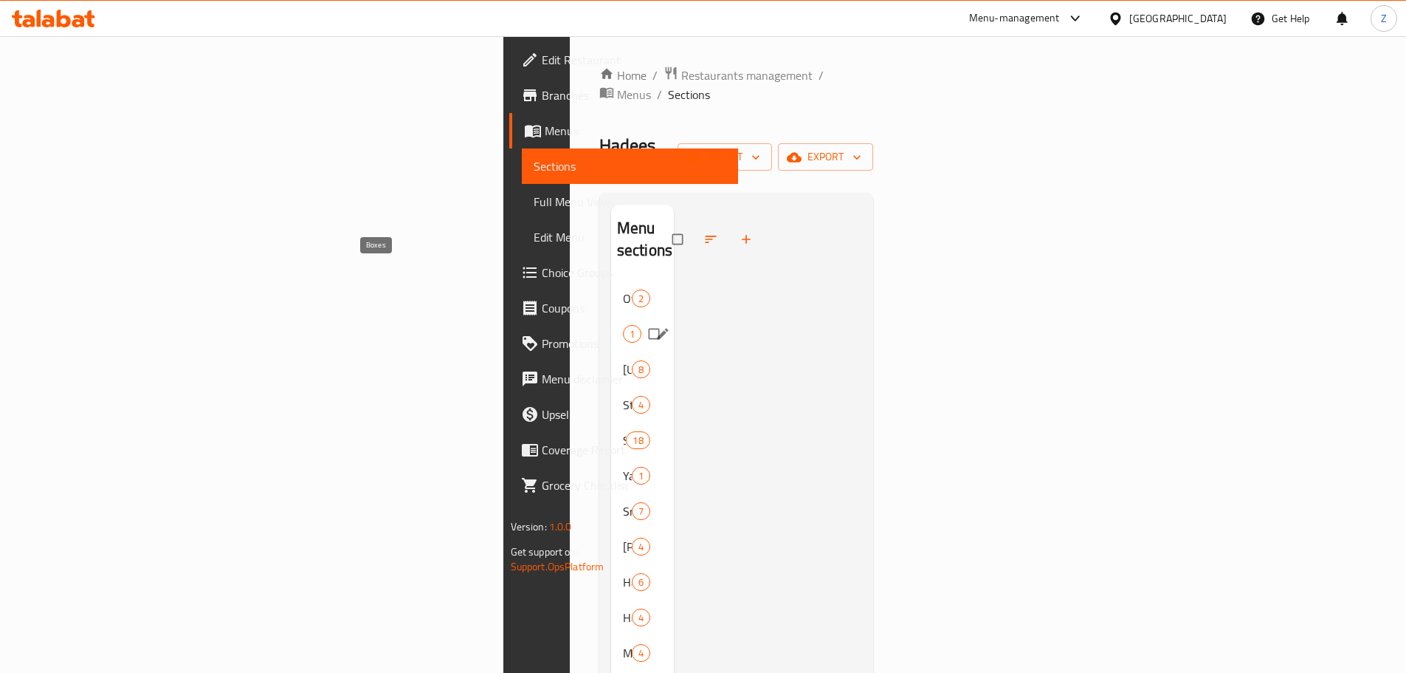
click at [623, 325] on span "Boxes" at bounding box center [623, 334] width 0 height 18
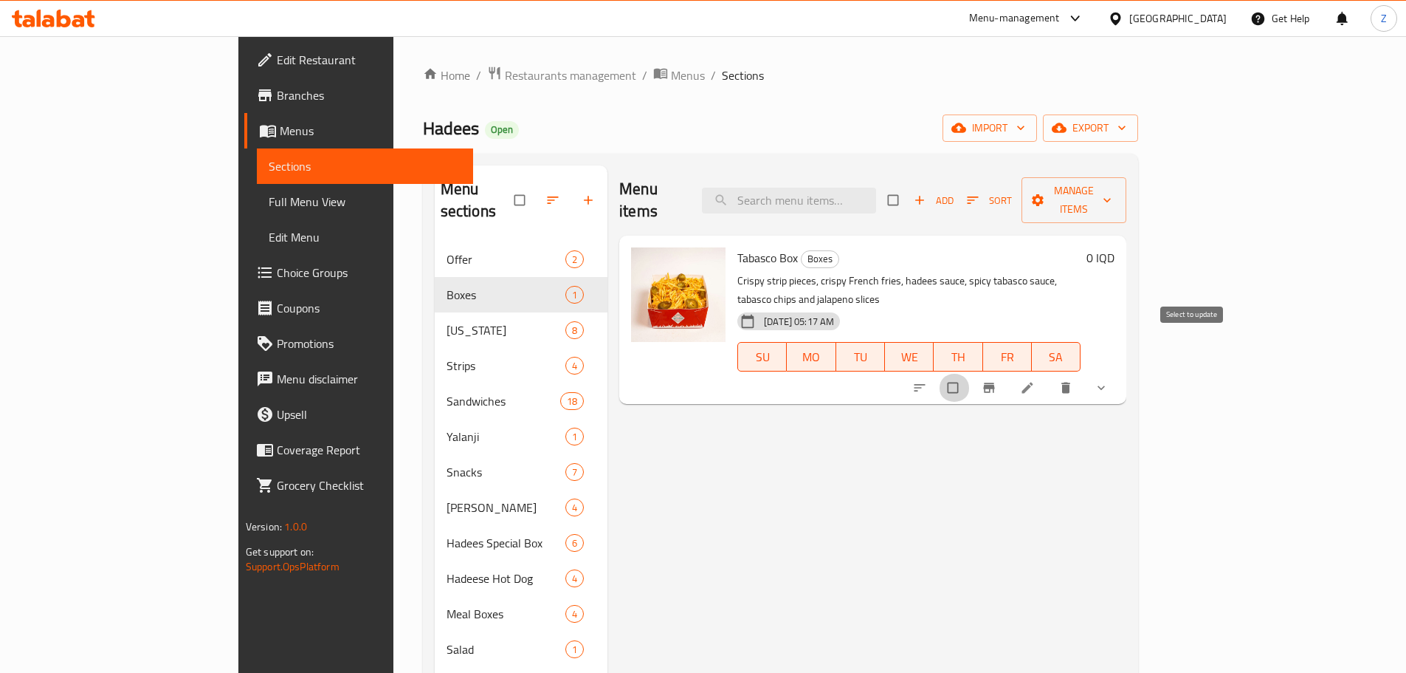
click at [970, 374] on input "checkbox" at bounding box center [954, 388] width 31 height 28
checkbox input "true"
click at [1115, 195] on span "Manage items" at bounding box center [1074, 200] width 81 height 37
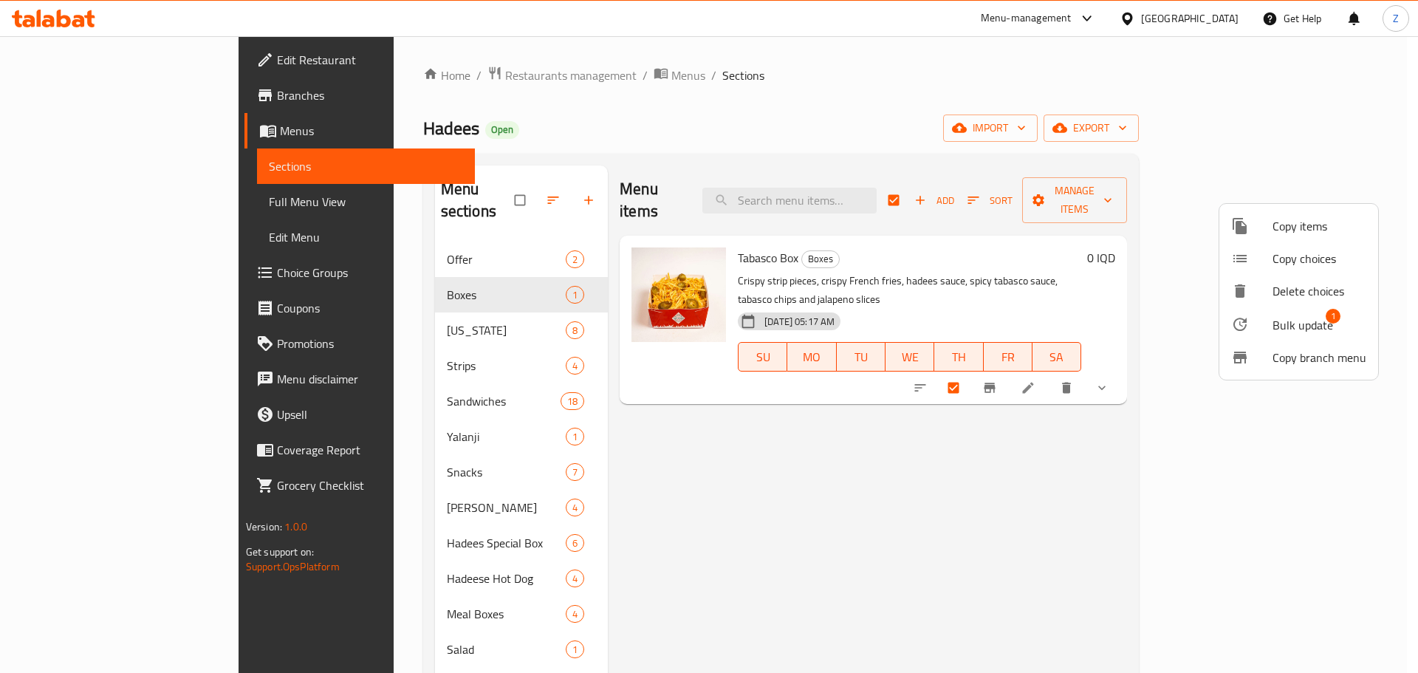
click at [1288, 331] on span "Bulk update" at bounding box center [1302, 325] width 61 height 18
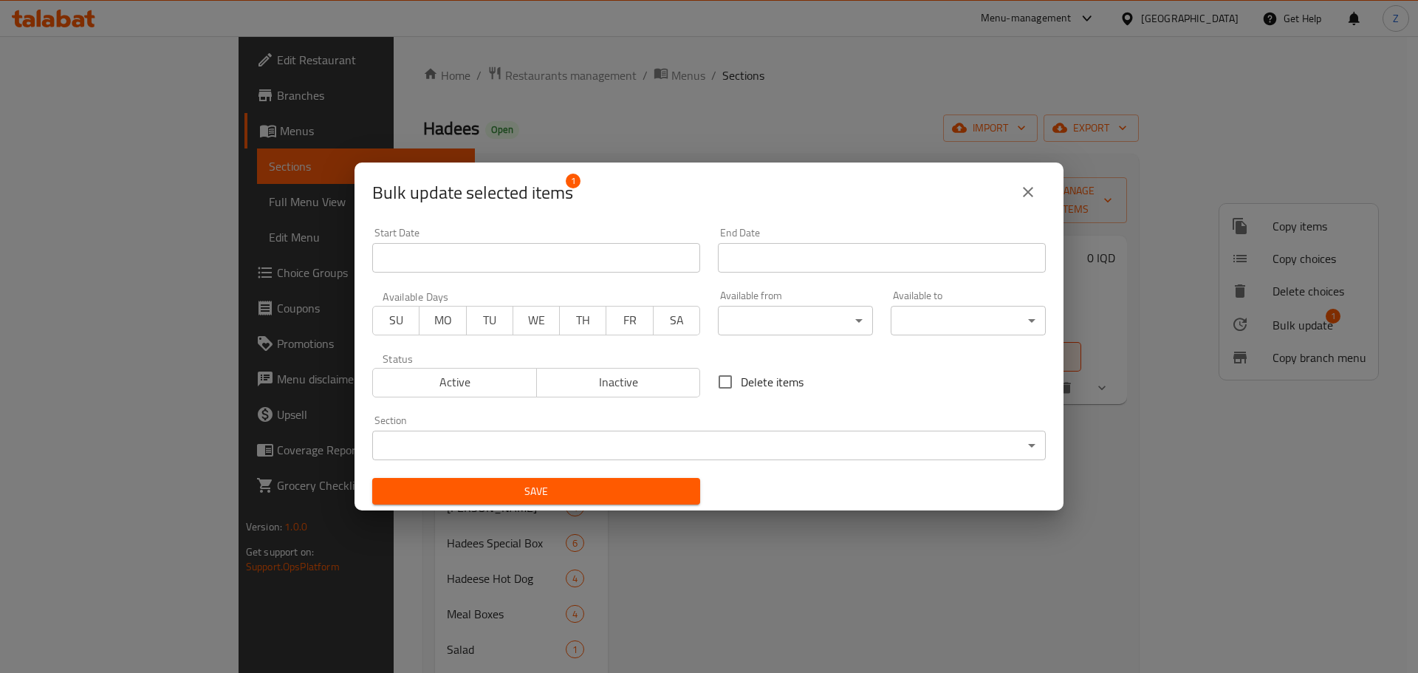
click at [777, 447] on body "​ Menu-management Iraq Get Help Z Edit Restaurant Branches Menus Sections Full …" at bounding box center [709, 354] width 1418 height 636
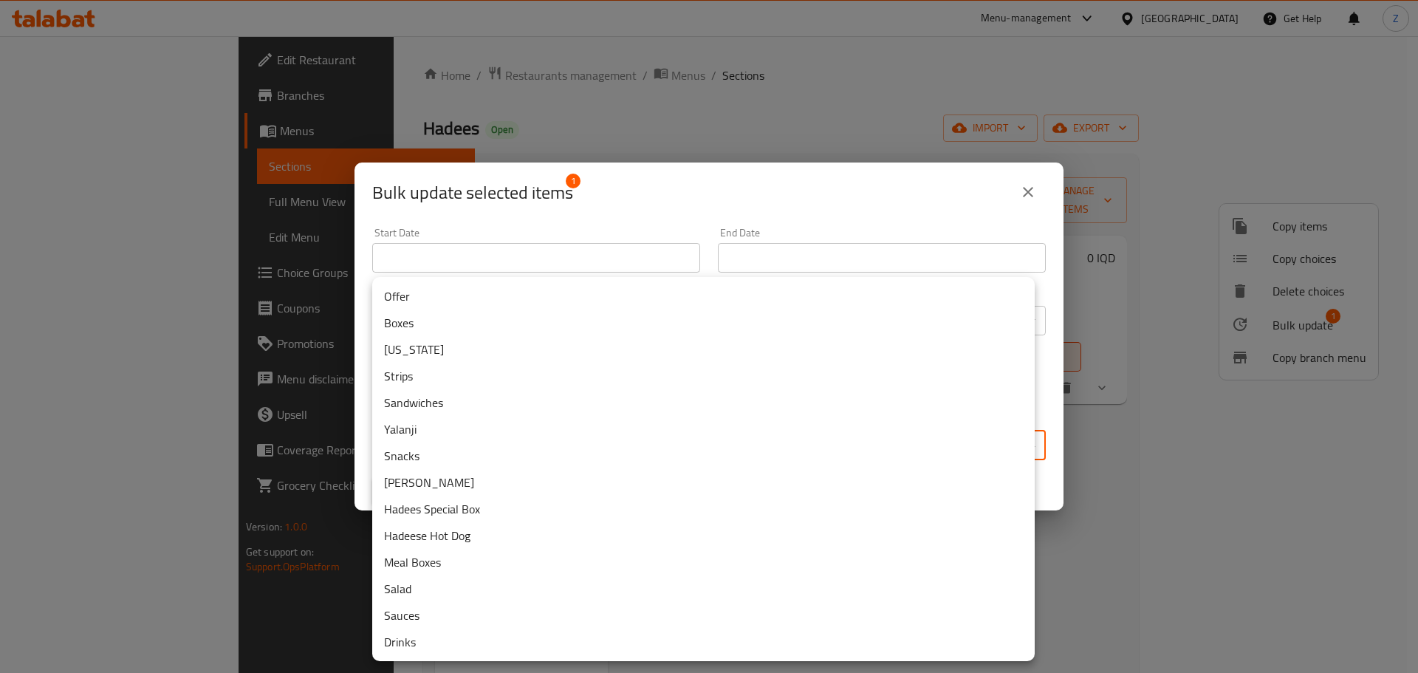
click at [503, 511] on li "Hadees Special Box" at bounding box center [703, 508] width 662 height 27
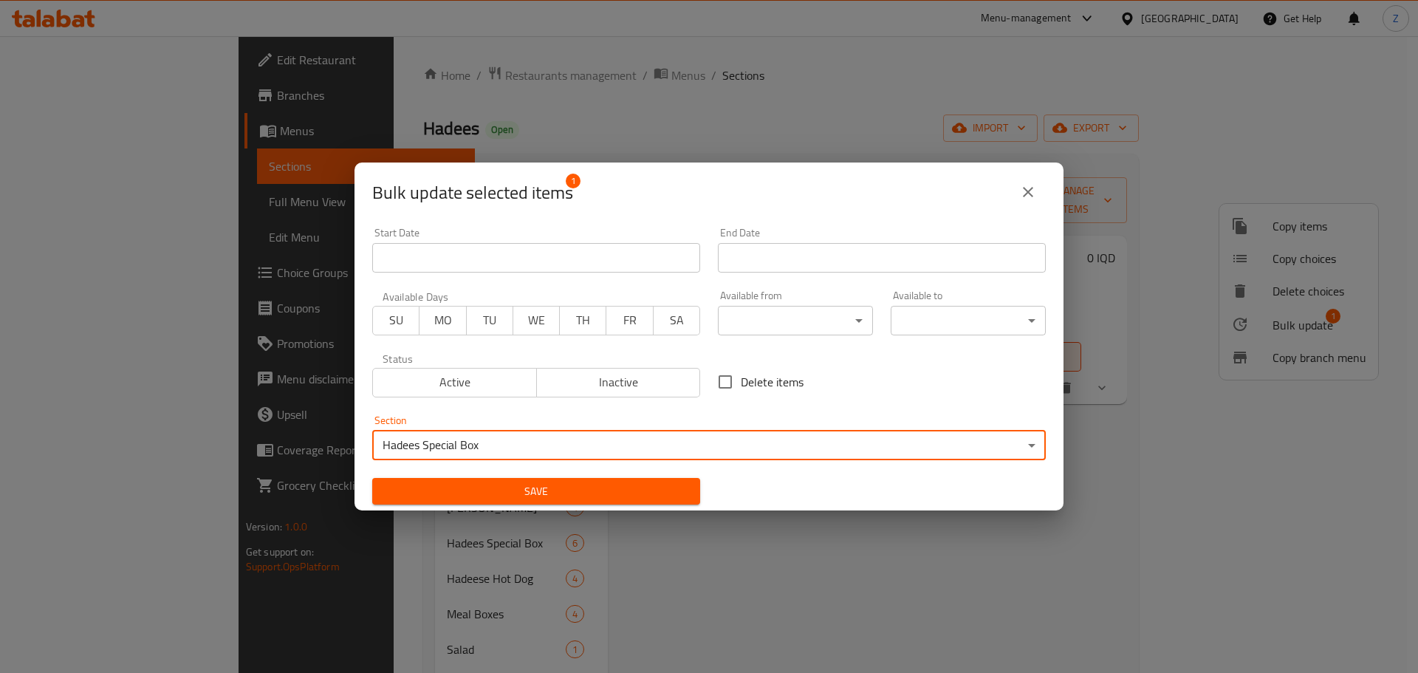
click at [498, 493] on span "Save" at bounding box center [536, 491] width 304 height 18
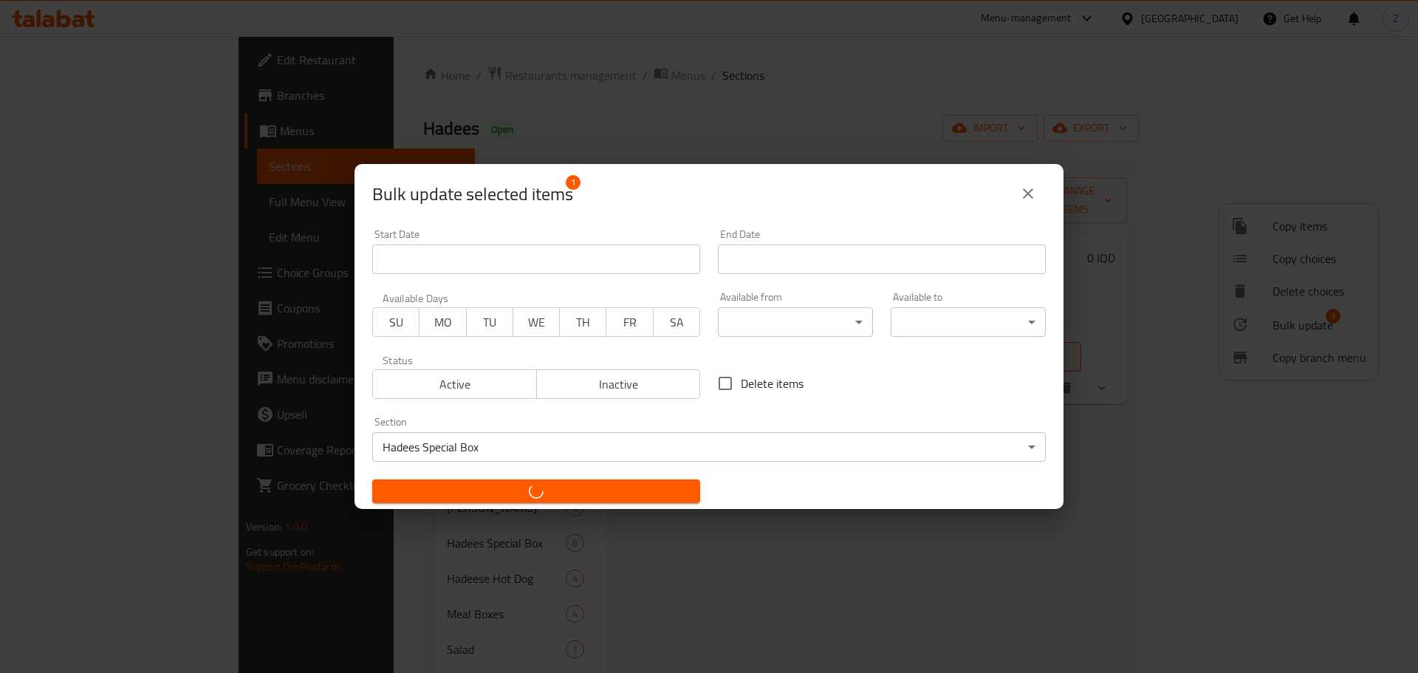
checkbox input "false"
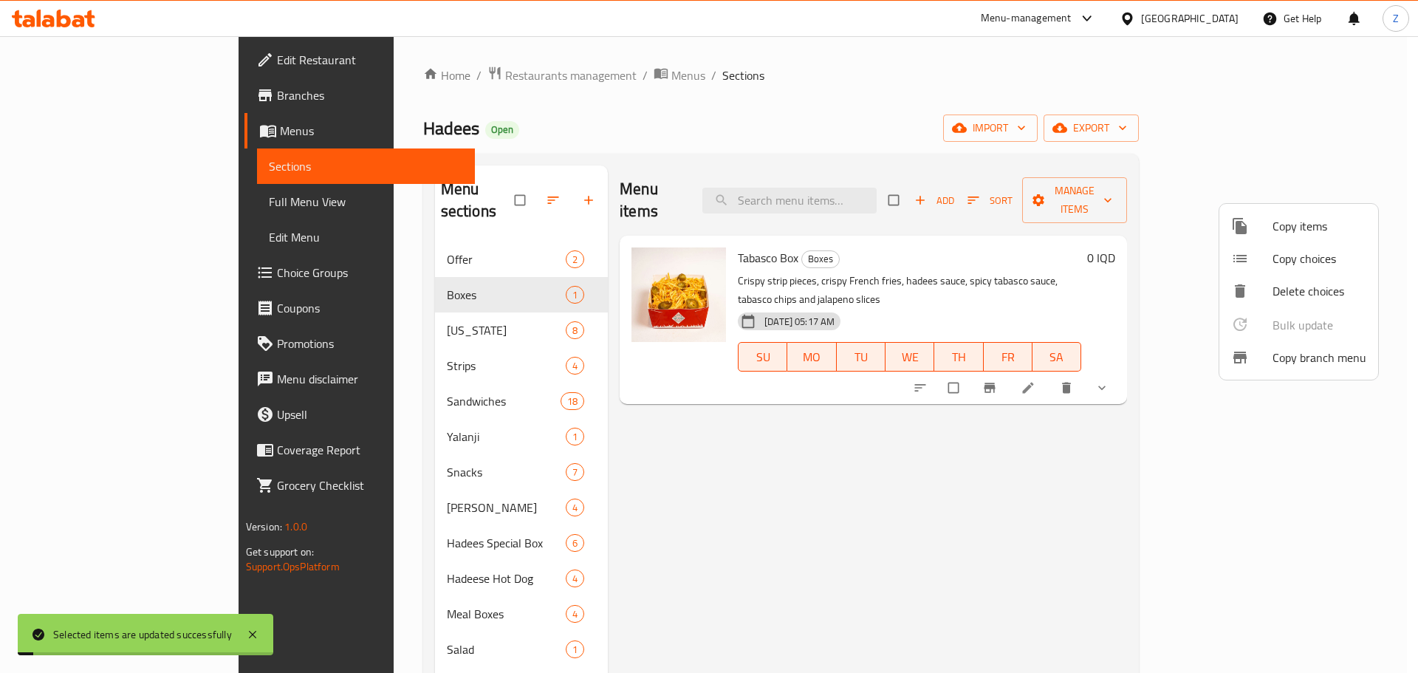
click at [877, 545] on div at bounding box center [709, 336] width 1418 height 673
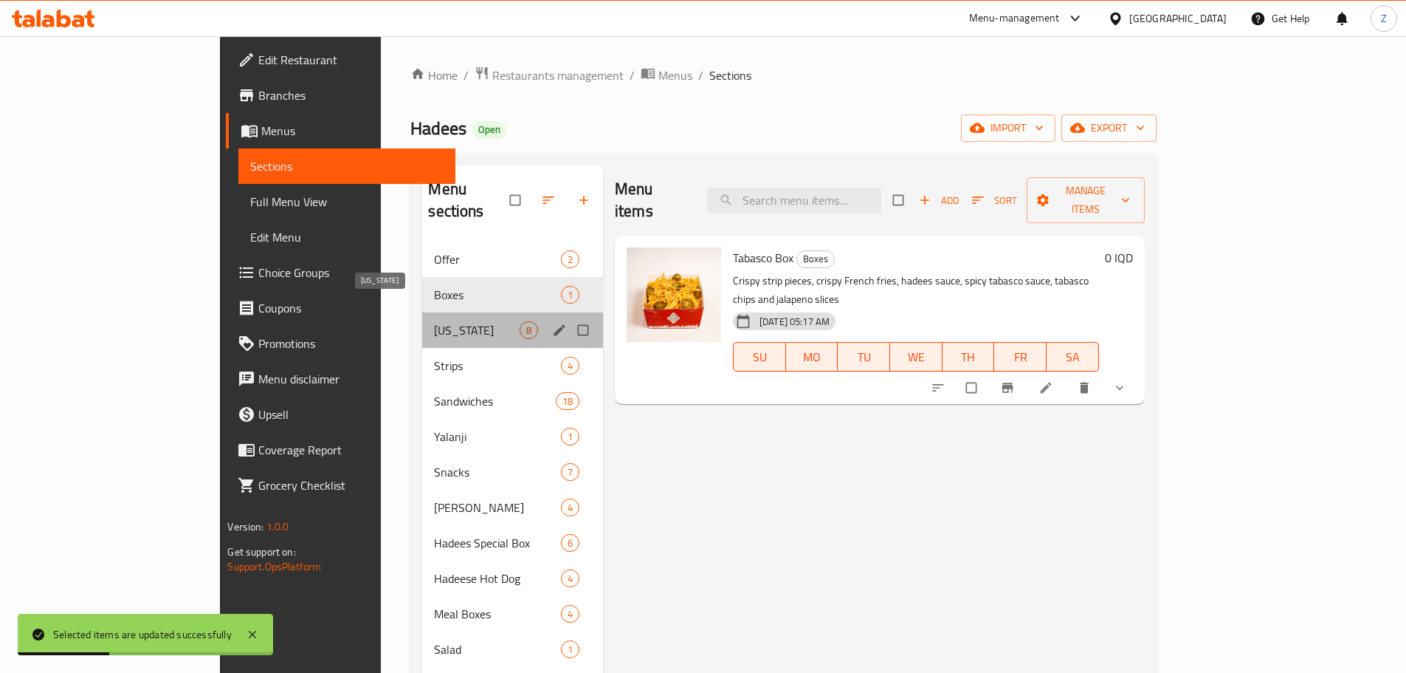
click at [434, 321] on span "[US_STATE]" at bounding box center [476, 330] width 85 height 18
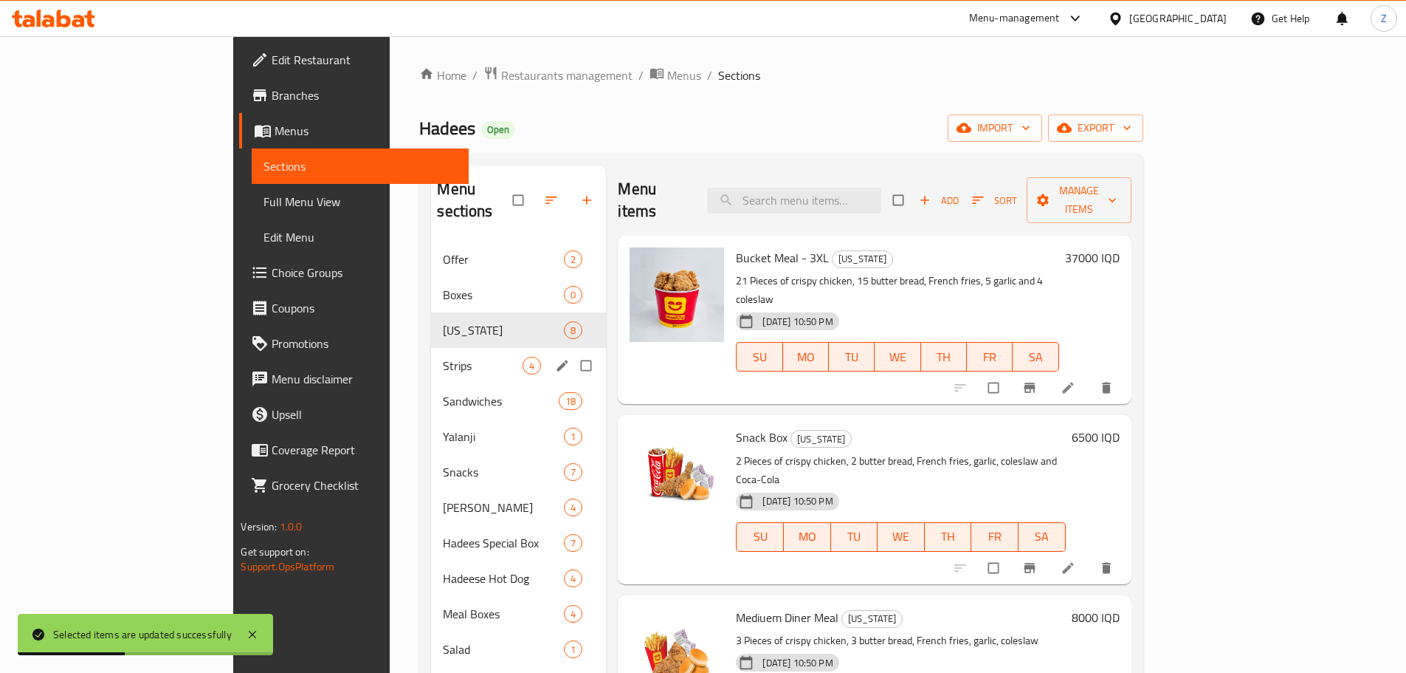
click at [431, 360] on div "Strips 4" at bounding box center [518, 365] width 175 height 35
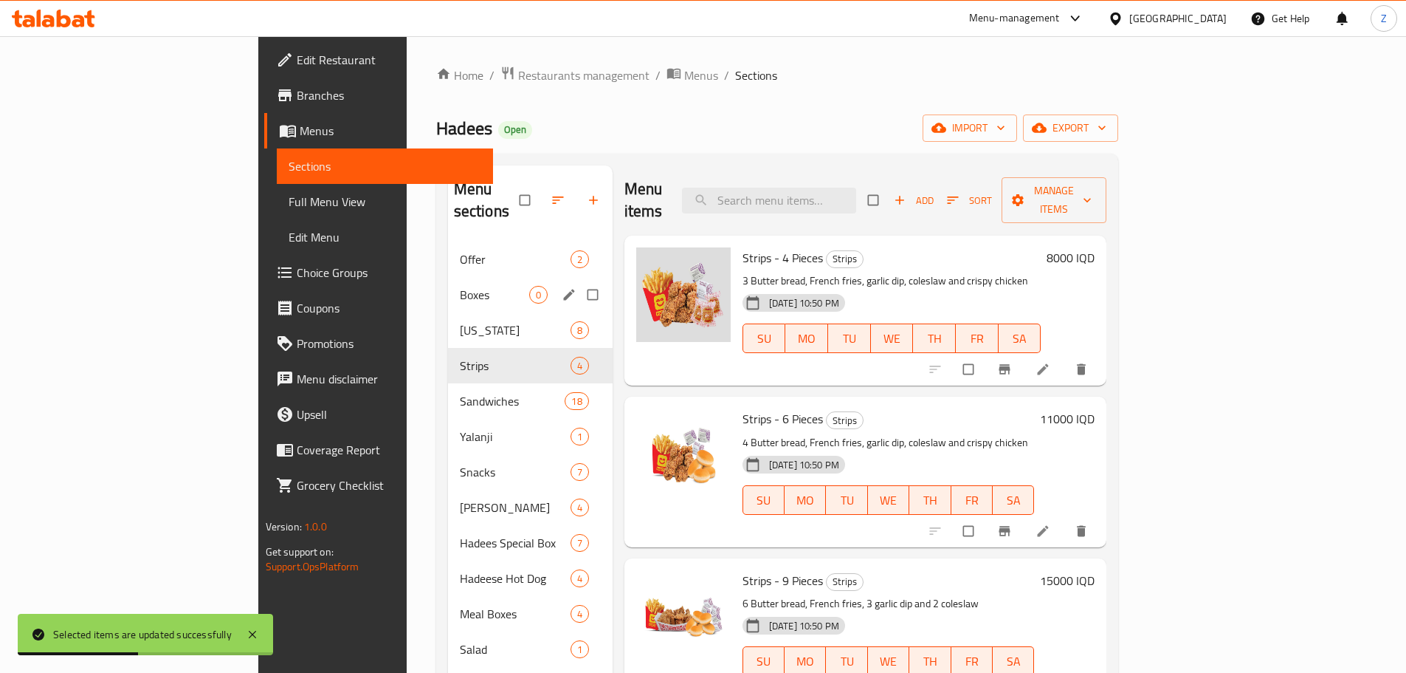
click at [448, 277] on div "Boxes 0" at bounding box center [530, 294] width 165 height 35
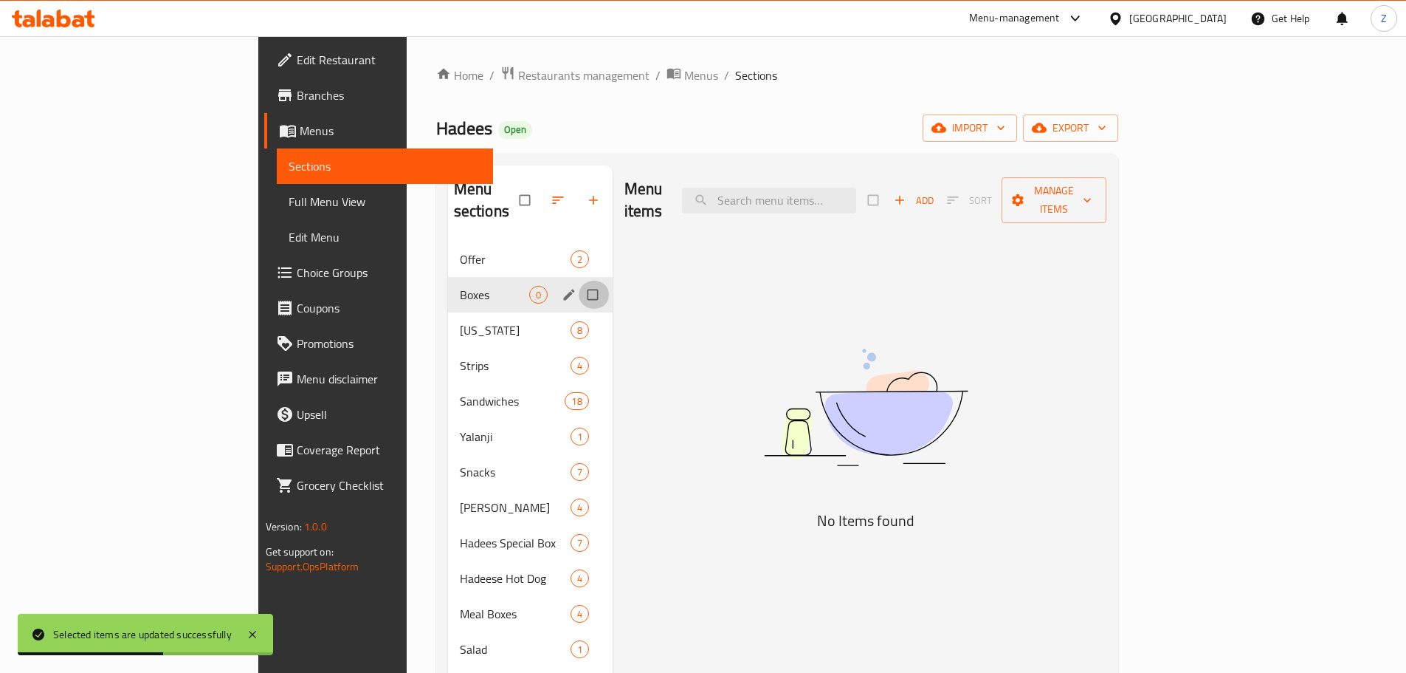
click at [579, 281] on input "Menu sections" at bounding box center [594, 295] width 31 height 28
checkbox input "true"
click at [540, 193] on span "button" at bounding box center [549, 200] width 18 height 15
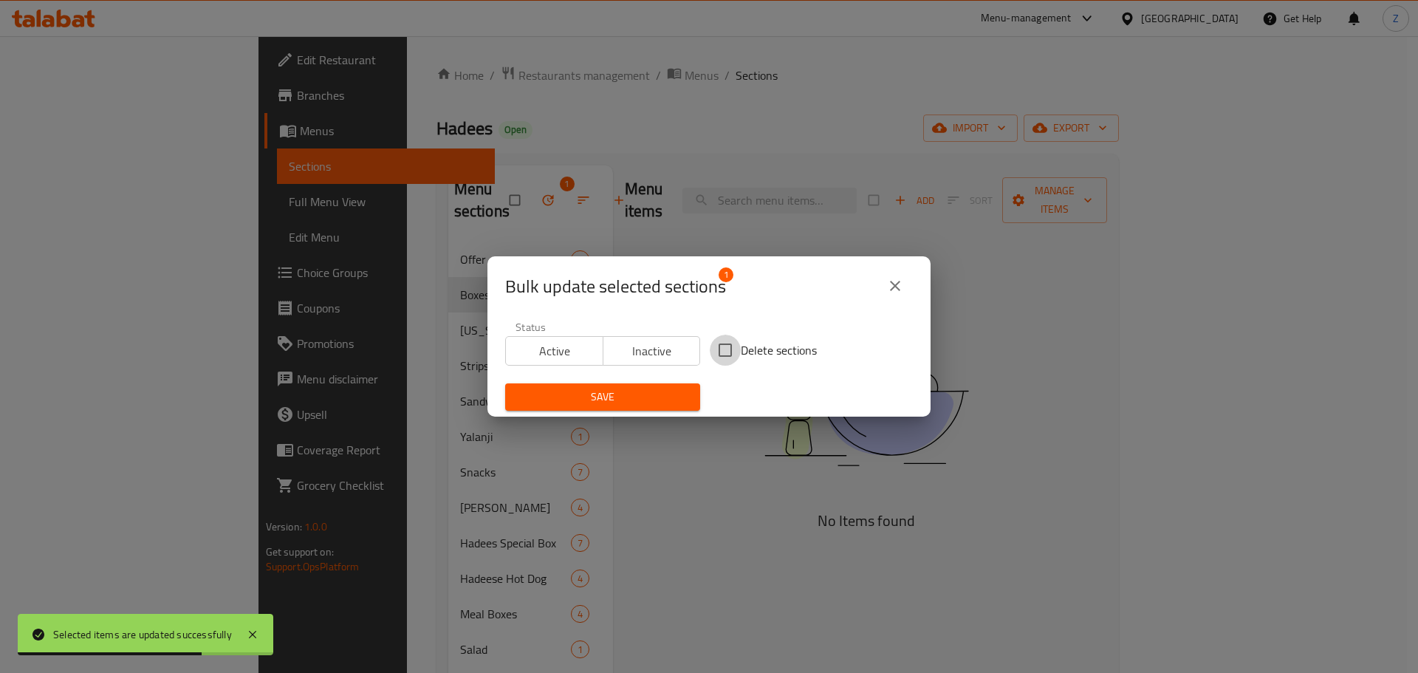
click at [731, 354] on input "Delete sections" at bounding box center [724, 349] width 31 height 31
checkbox input "true"
click at [659, 396] on span "Save" at bounding box center [602, 397] width 171 height 18
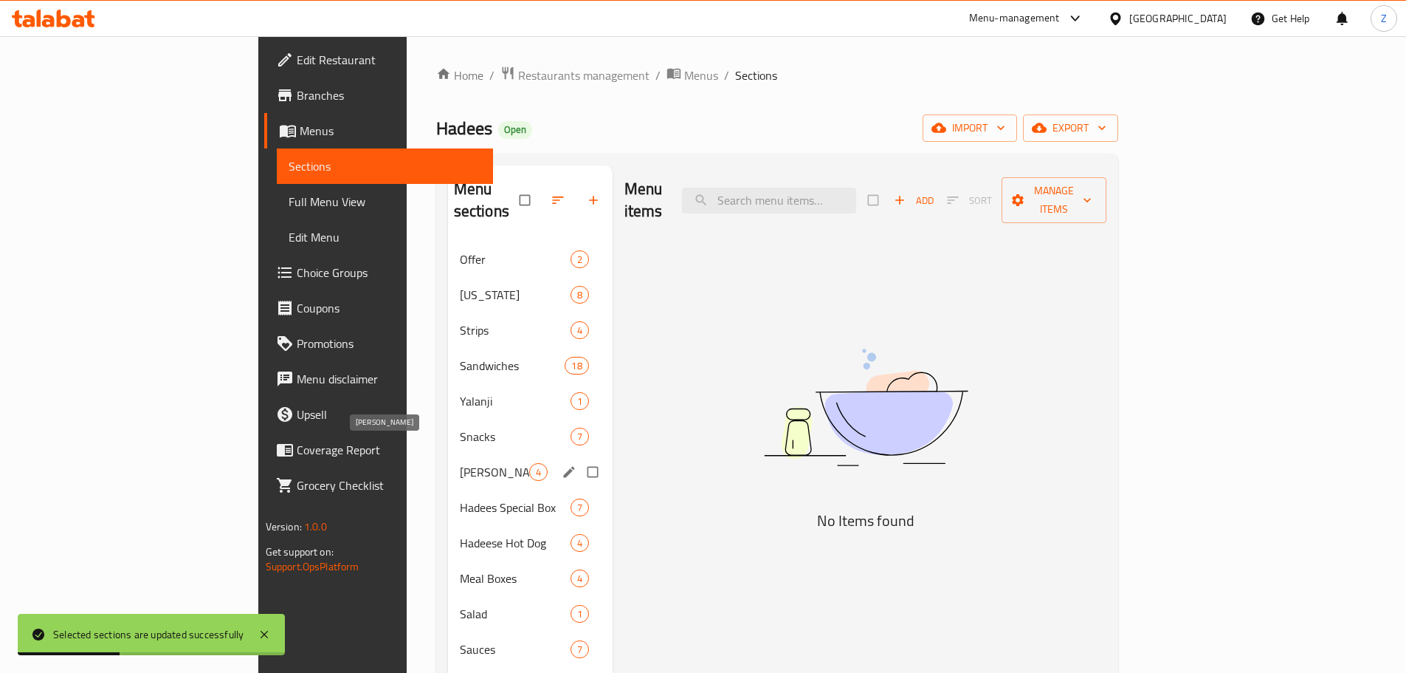
click at [460, 463] on span "[PERSON_NAME]" at bounding box center [494, 472] width 69 height 18
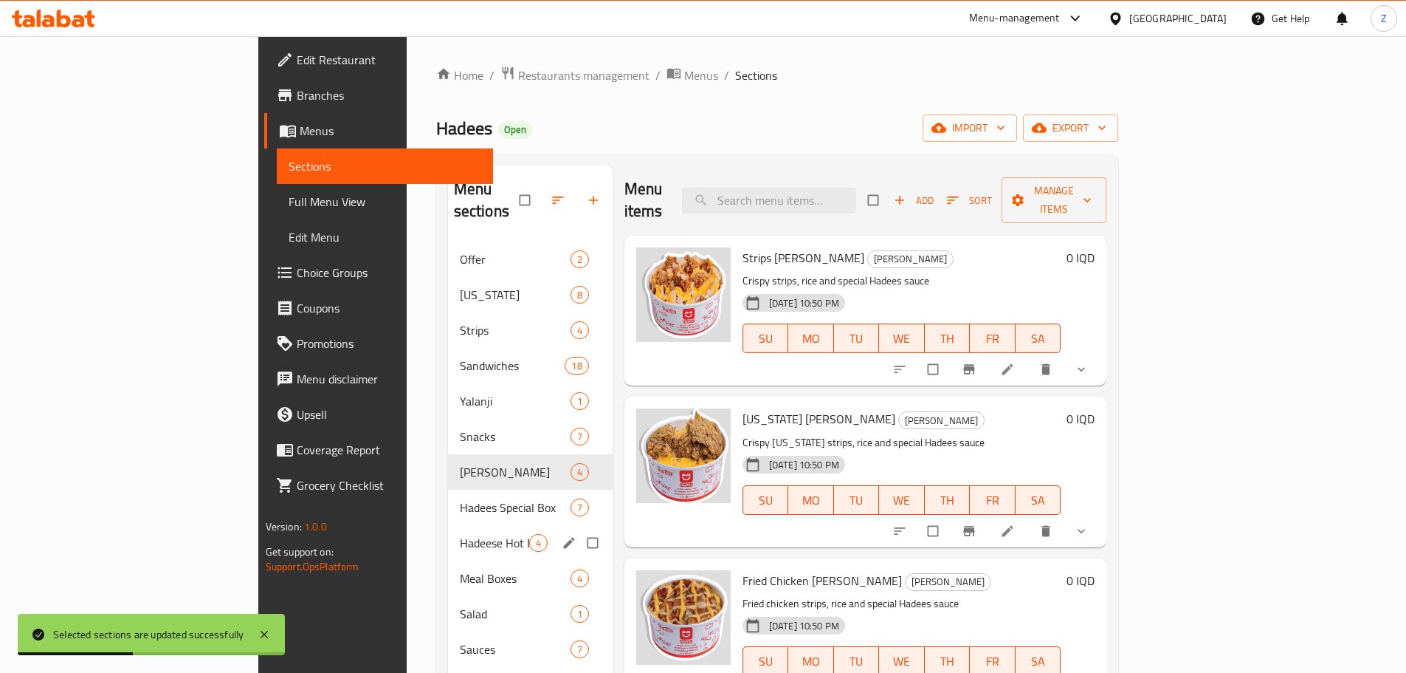
click at [448, 535] on div "Hadeese Hot Dog 4" at bounding box center [530, 542] width 165 height 35
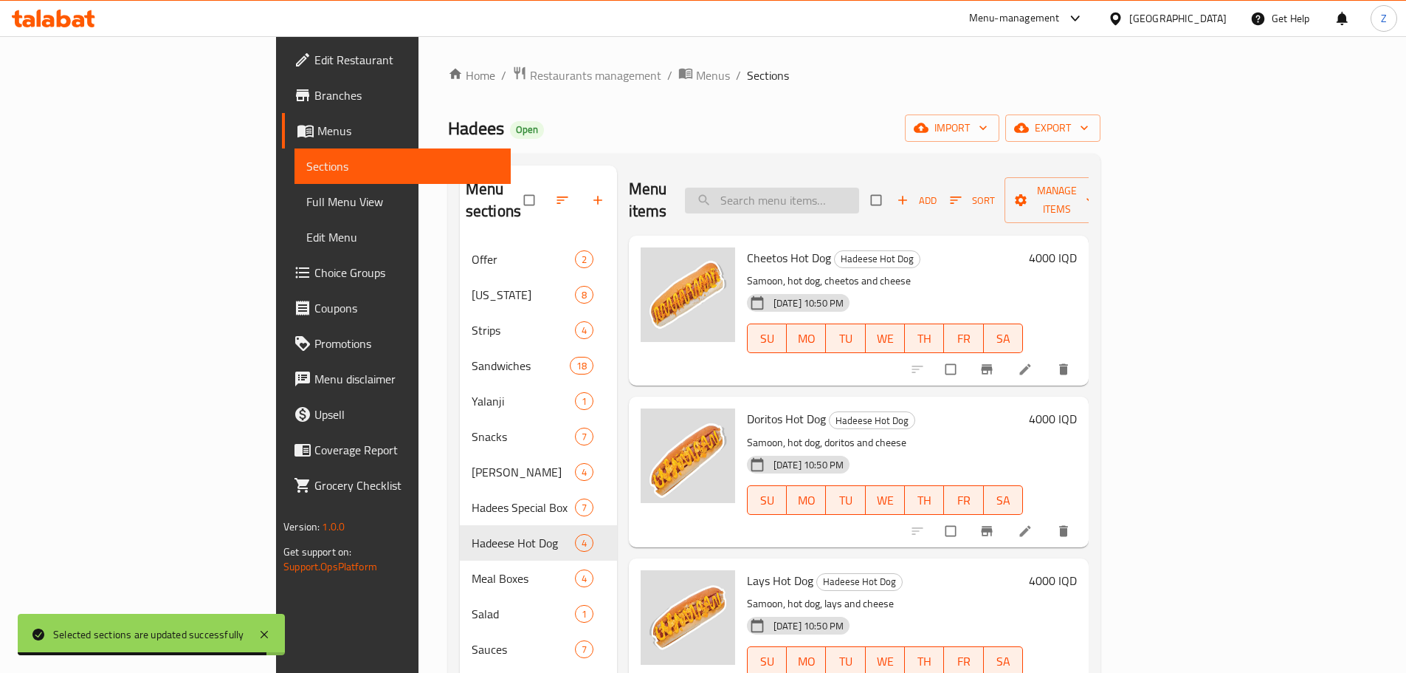
click at [859, 196] on input "search" at bounding box center [772, 201] width 174 height 26
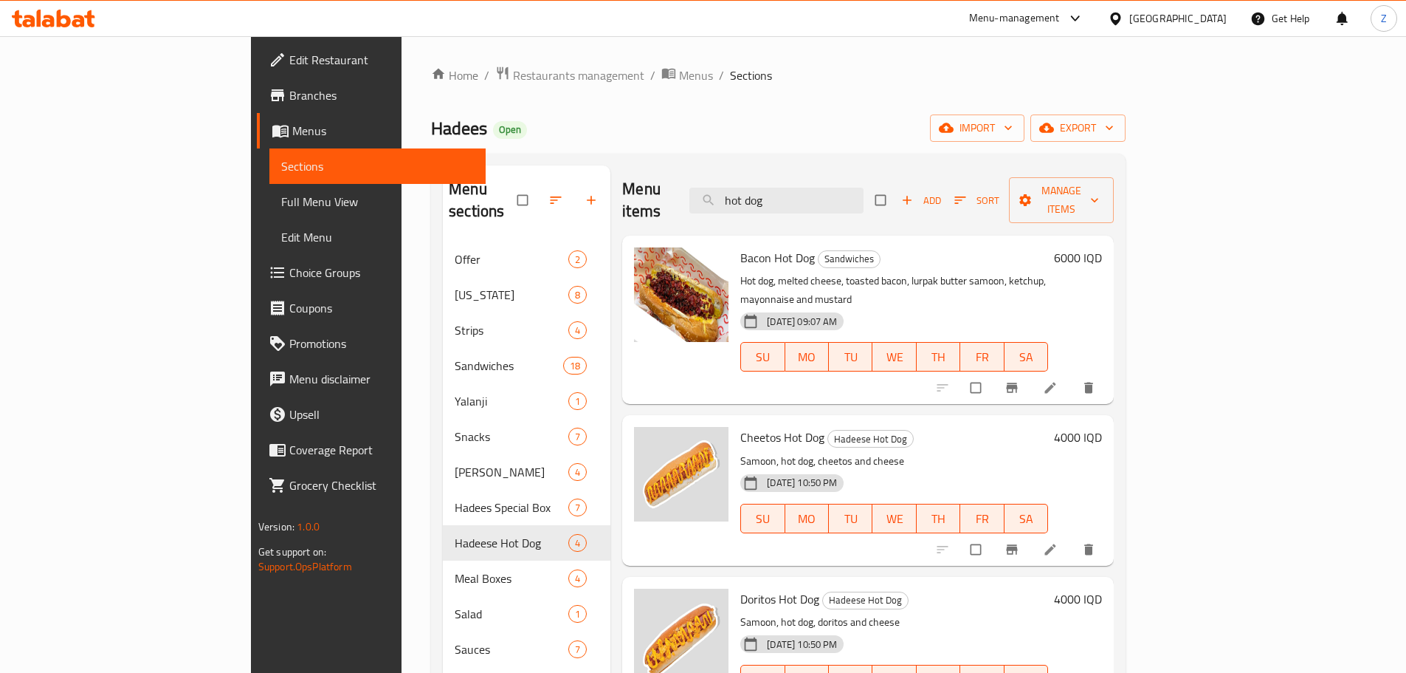
type input "hot dog"
click at [993, 374] on input "checkbox" at bounding box center [977, 388] width 31 height 28
click at [1102, 190] on span "Manage items" at bounding box center [1061, 200] width 81 height 37
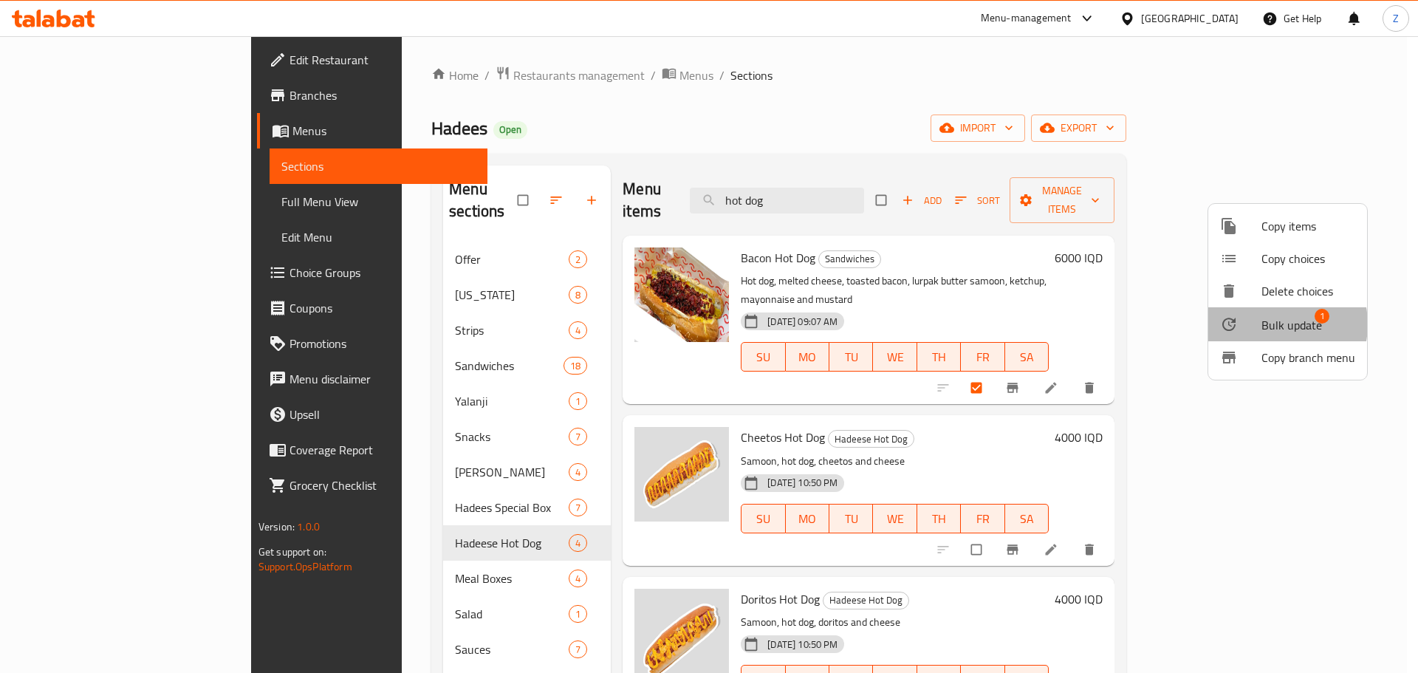
click at [1269, 324] on span "Bulk update" at bounding box center [1291, 325] width 61 height 18
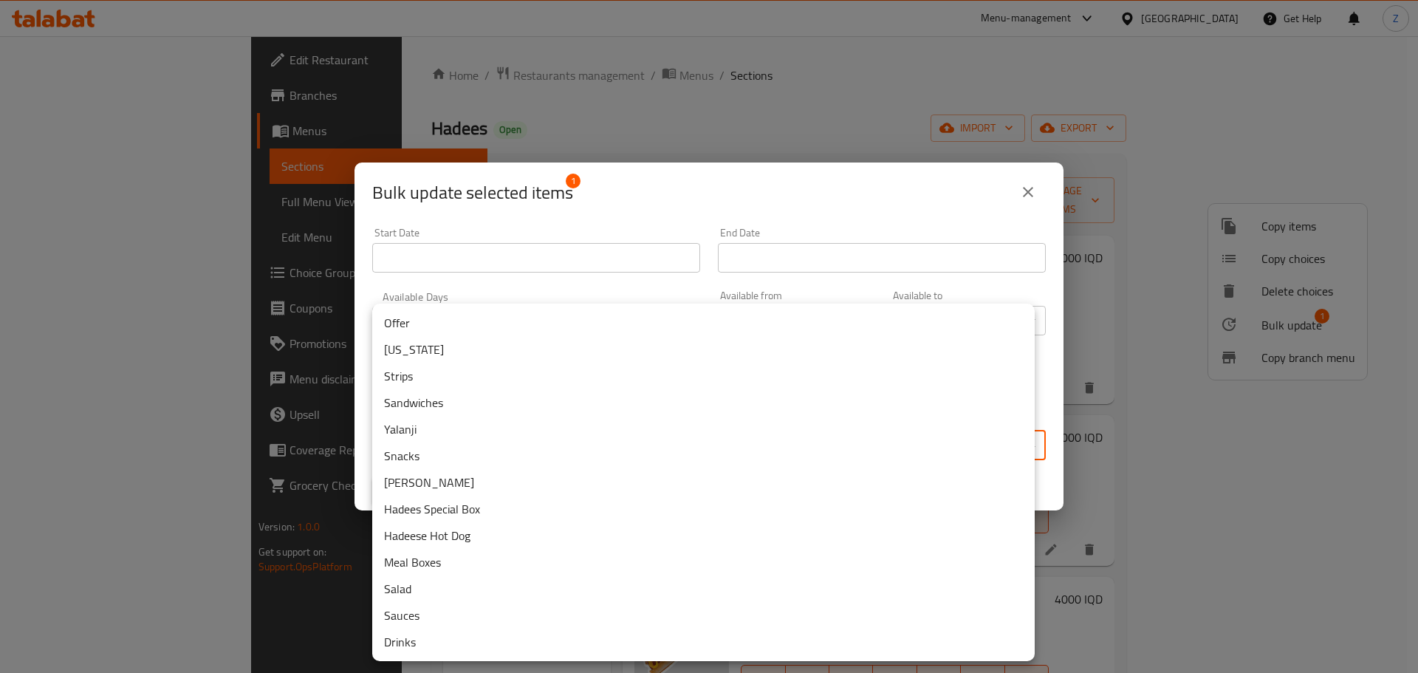
click at [720, 441] on body "​ Menu-management Iraq Get Help Z Edit Restaurant Branches Menus Sections Full …" at bounding box center [709, 354] width 1418 height 636
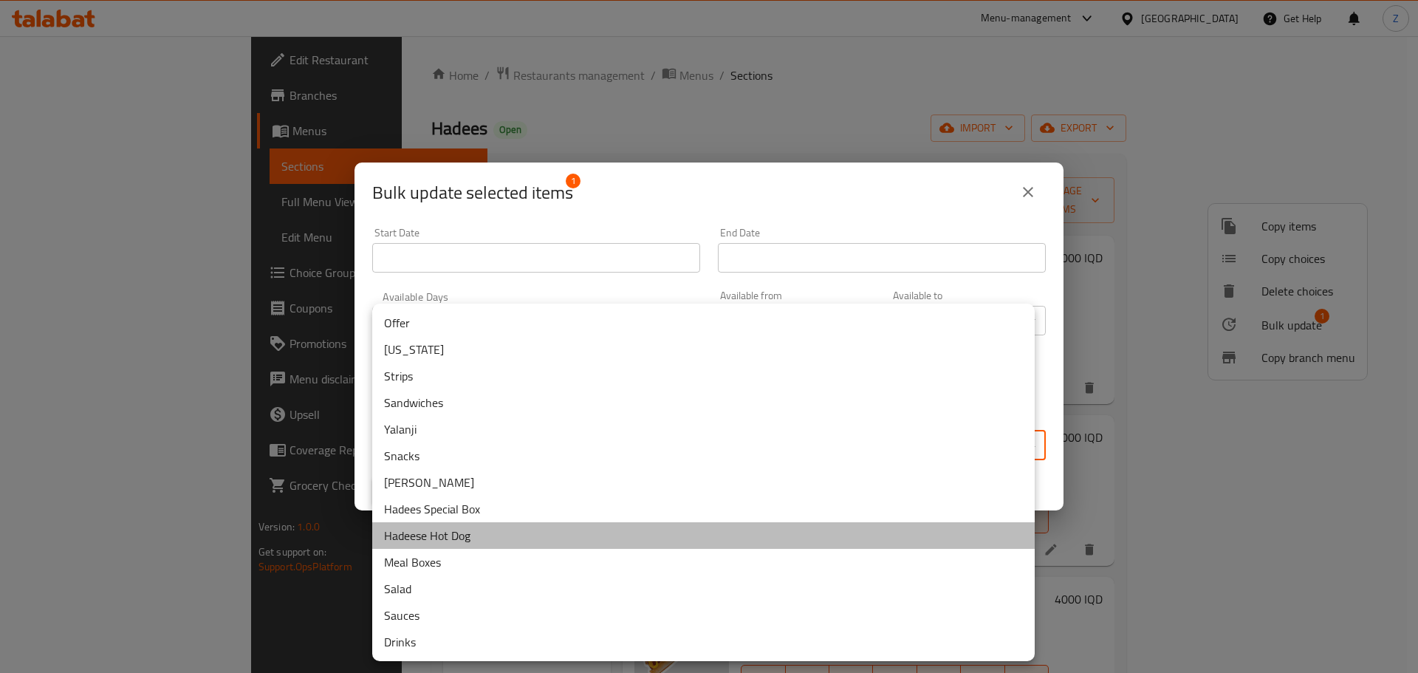
click at [456, 536] on li "Hadeese Hot Dog" at bounding box center [703, 535] width 662 height 27
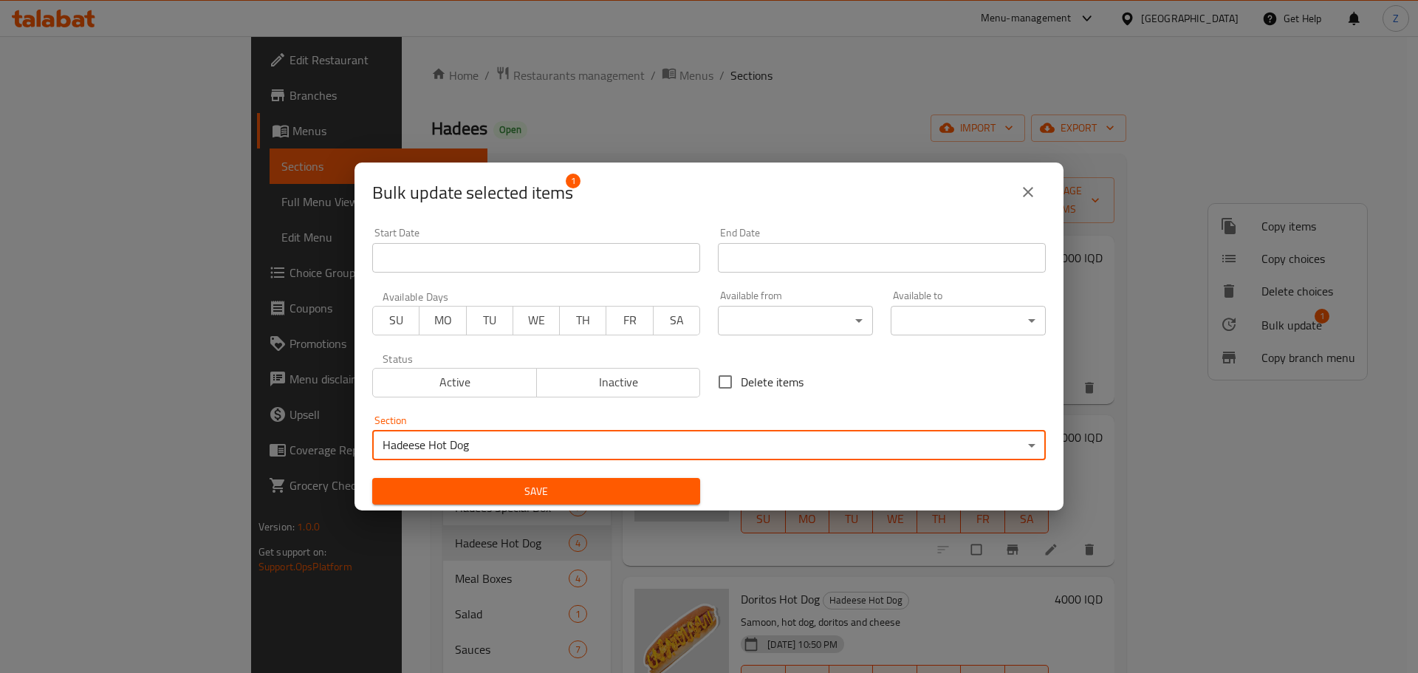
click at [495, 482] on span "Save" at bounding box center [536, 491] width 304 height 18
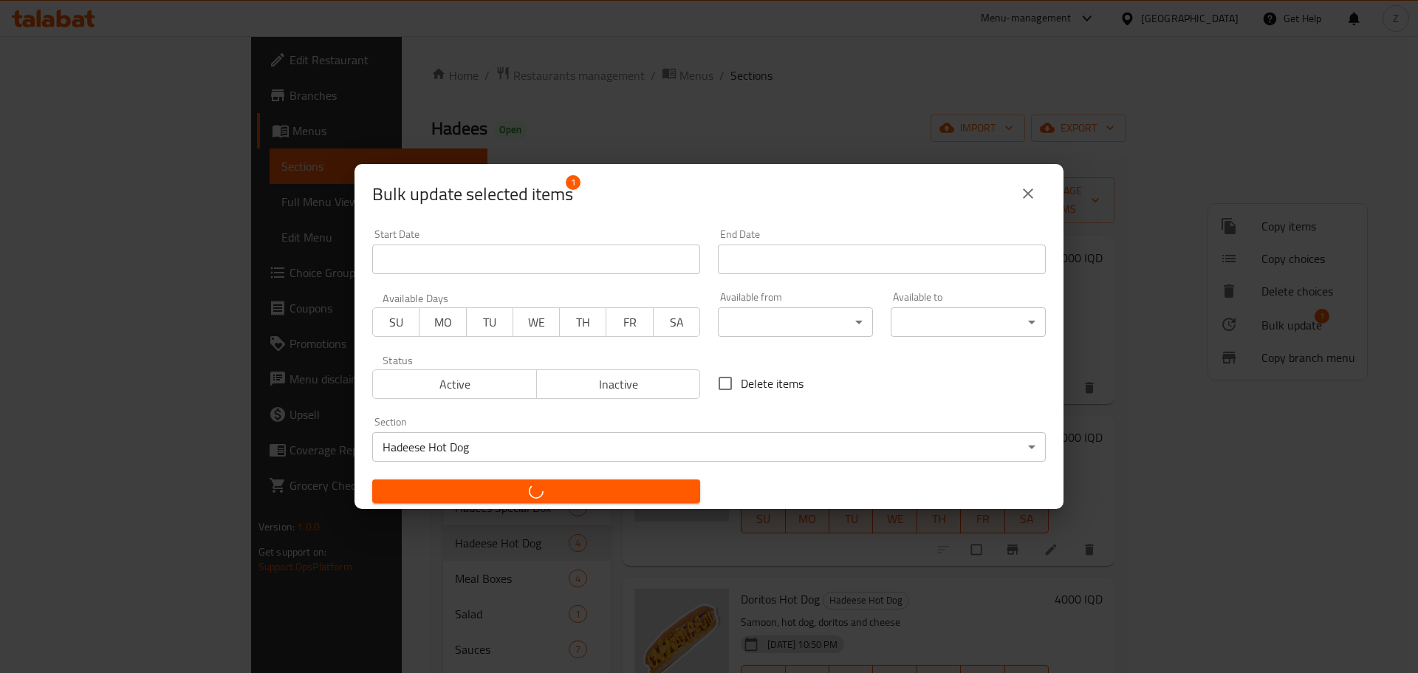
checkbox input "false"
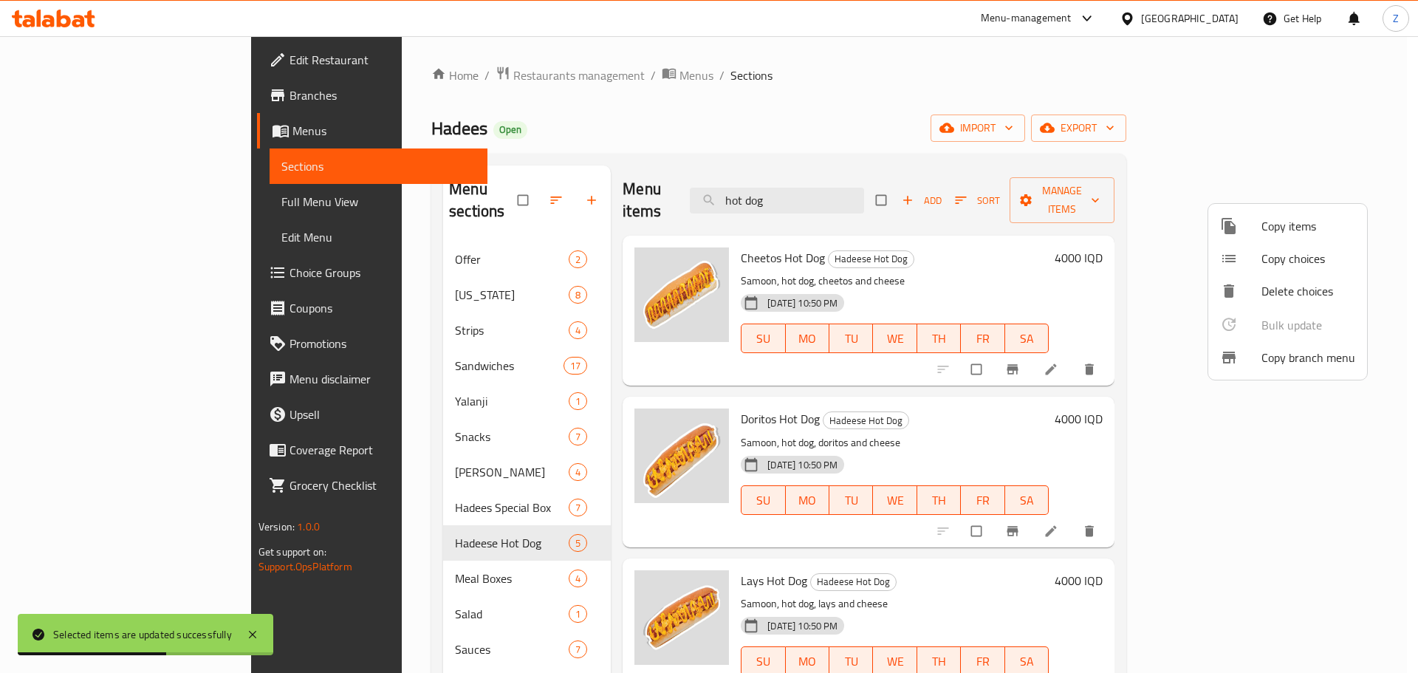
click at [342, 384] on div at bounding box center [709, 336] width 1418 height 673
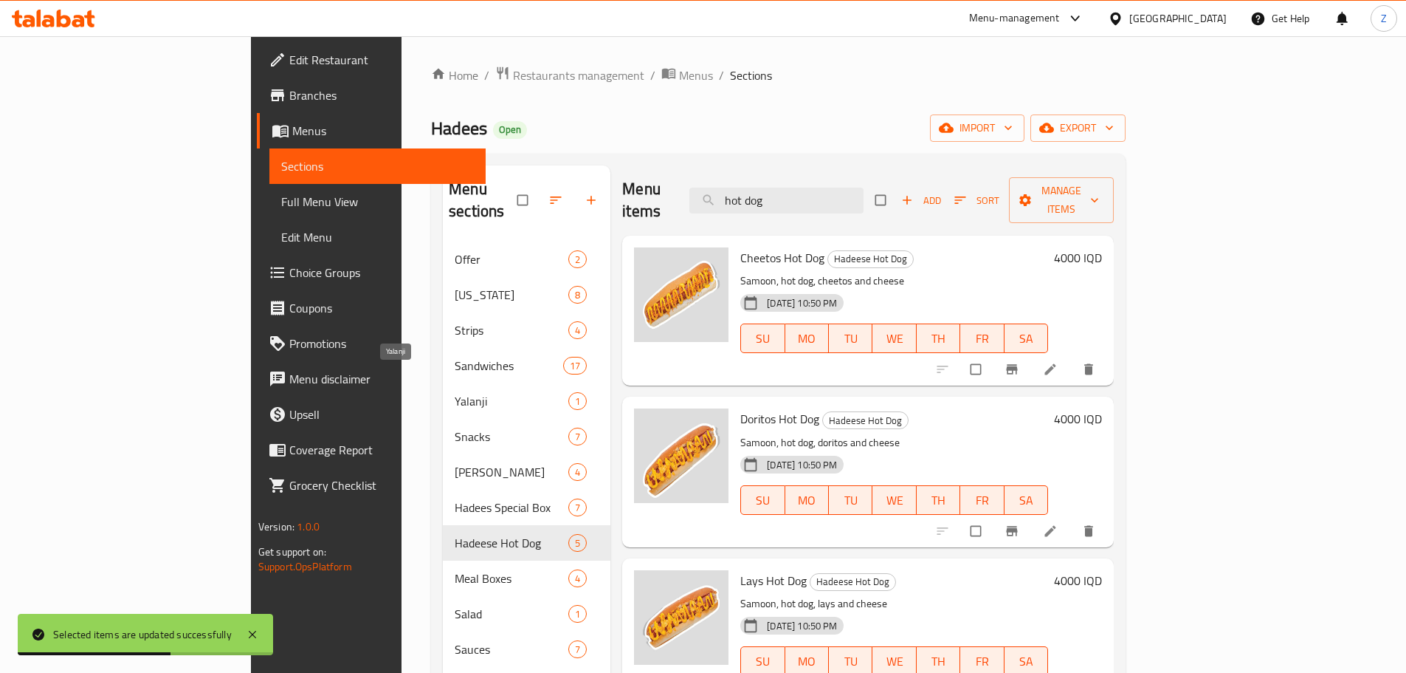
click at [455, 392] on span "Yalanji" at bounding box center [512, 401] width 114 height 18
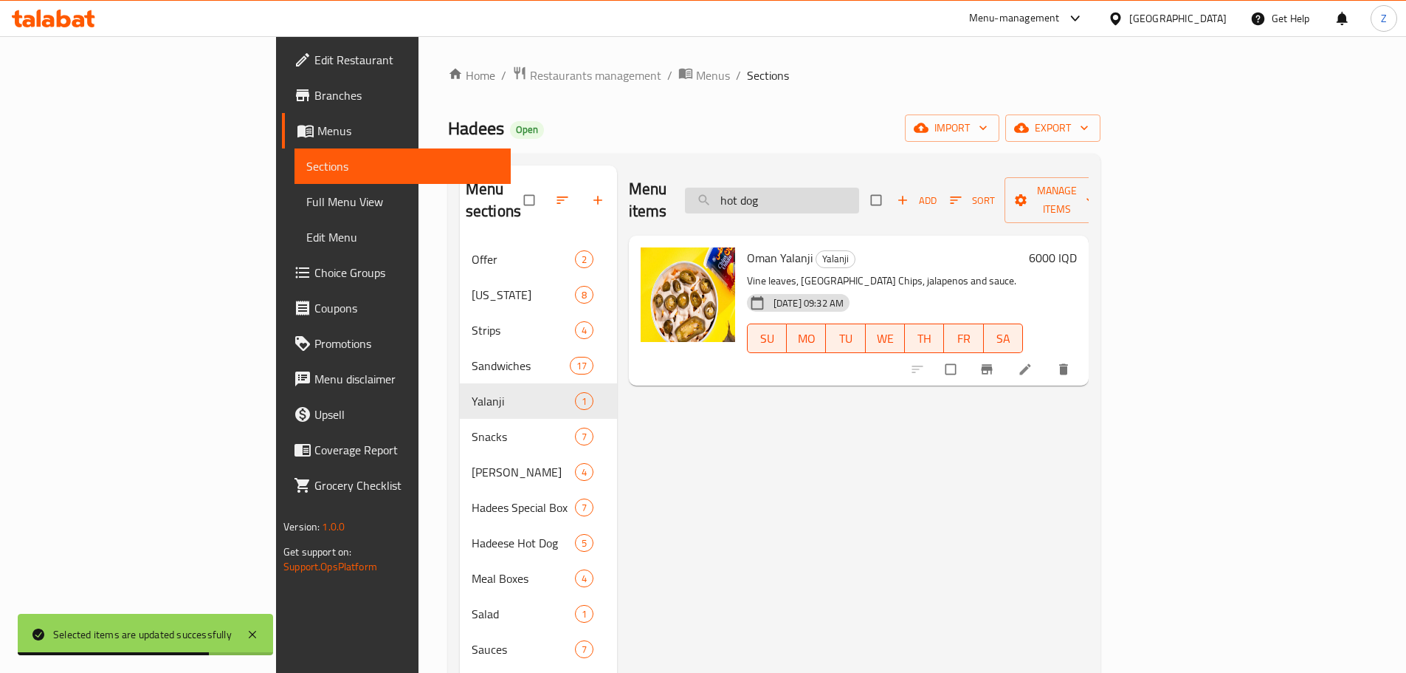
click at [842, 188] on input "hot dog" at bounding box center [772, 201] width 174 height 26
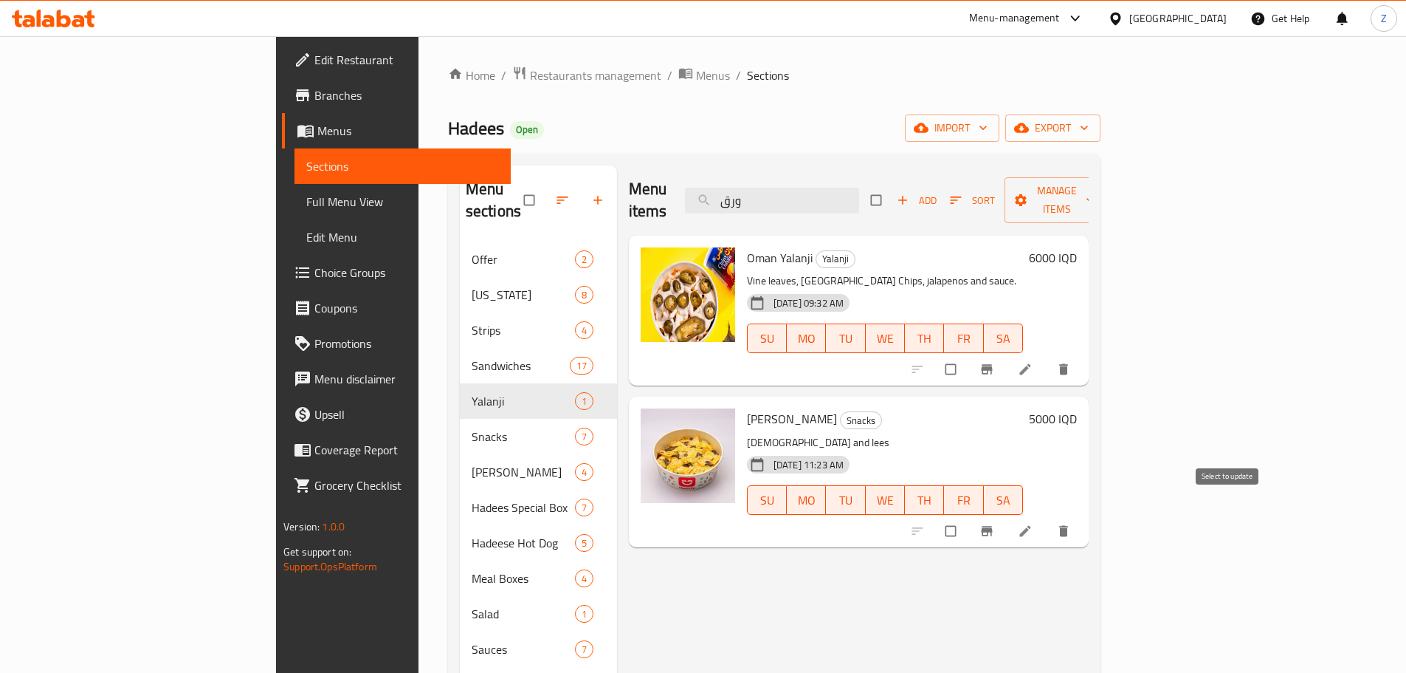
type input "ورق"
click at [968, 517] on input "checkbox" at bounding box center [952, 531] width 31 height 28
click at [1098, 195] on span "Manage items" at bounding box center [1057, 200] width 81 height 37
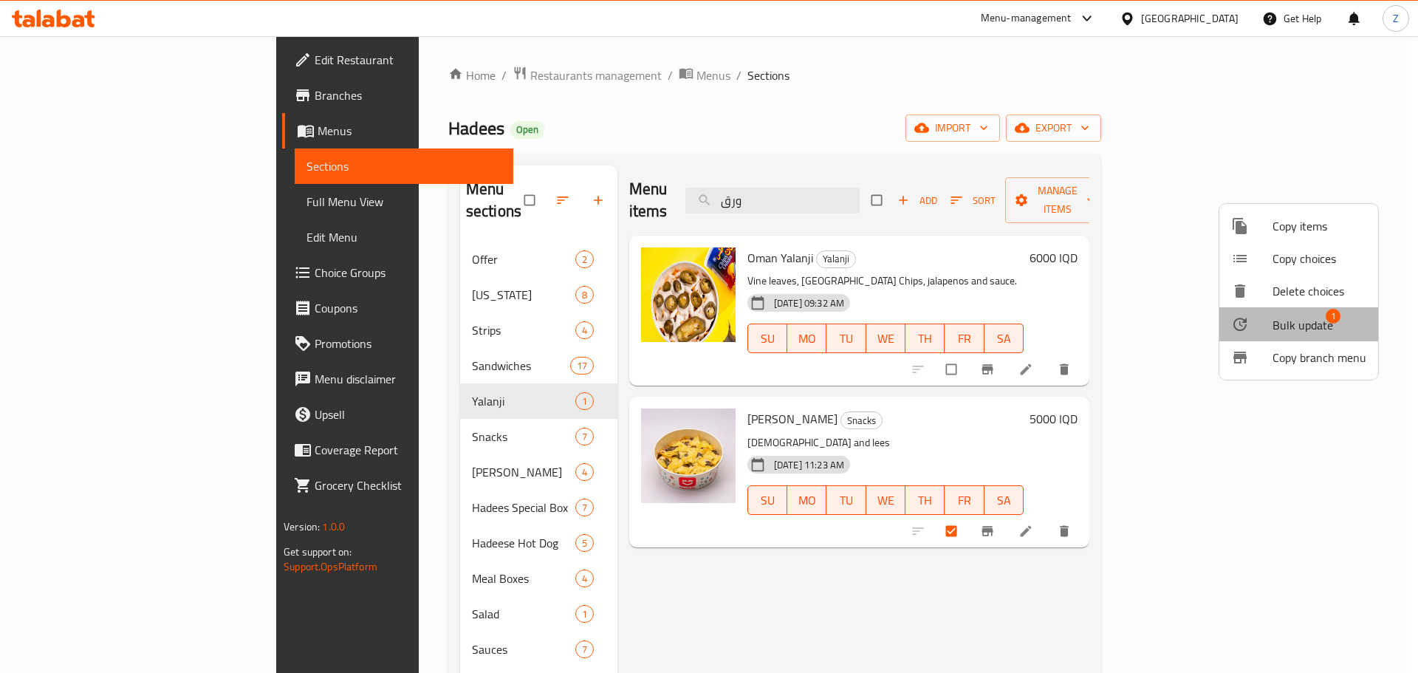
click at [1302, 318] on span "Bulk update" at bounding box center [1302, 325] width 61 height 18
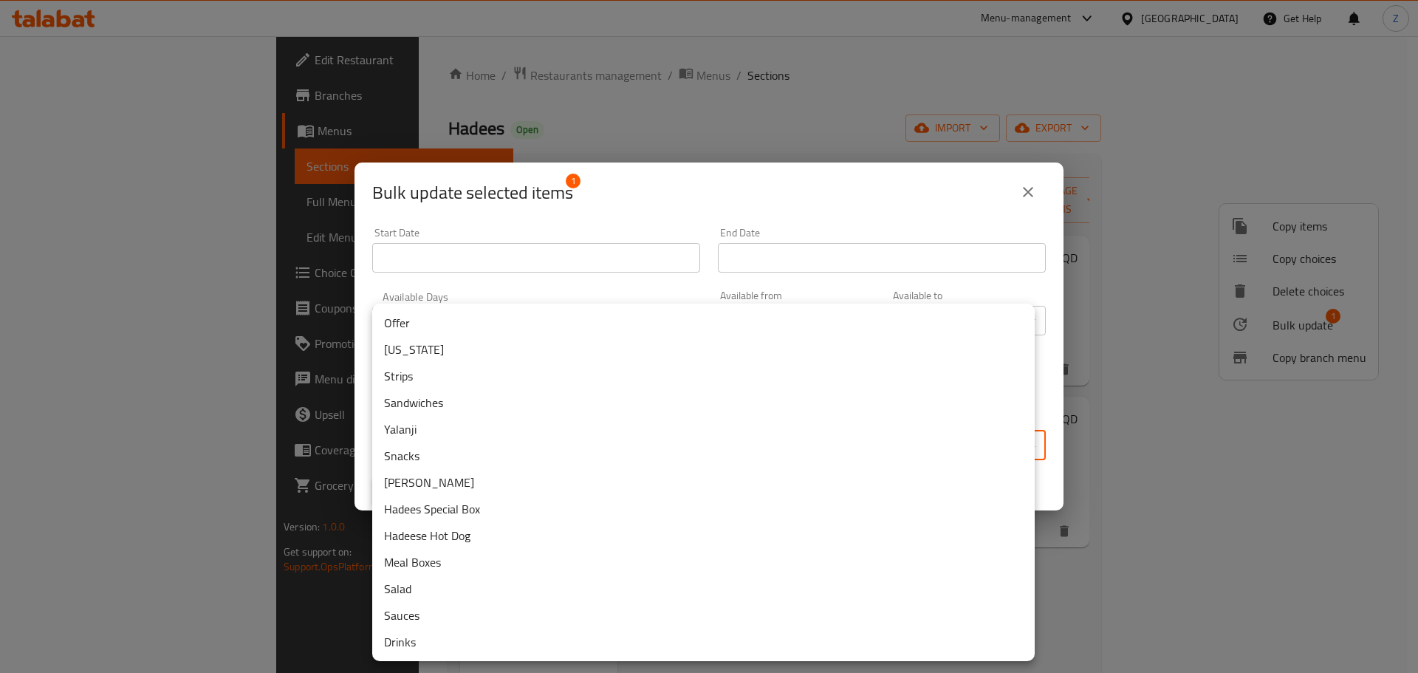
click at [780, 437] on body "​ Menu-management Iraq Get Help Z Edit Restaurant Branches Menus Sections Full …" at bounding box center [709, 354] width 1418 height 636
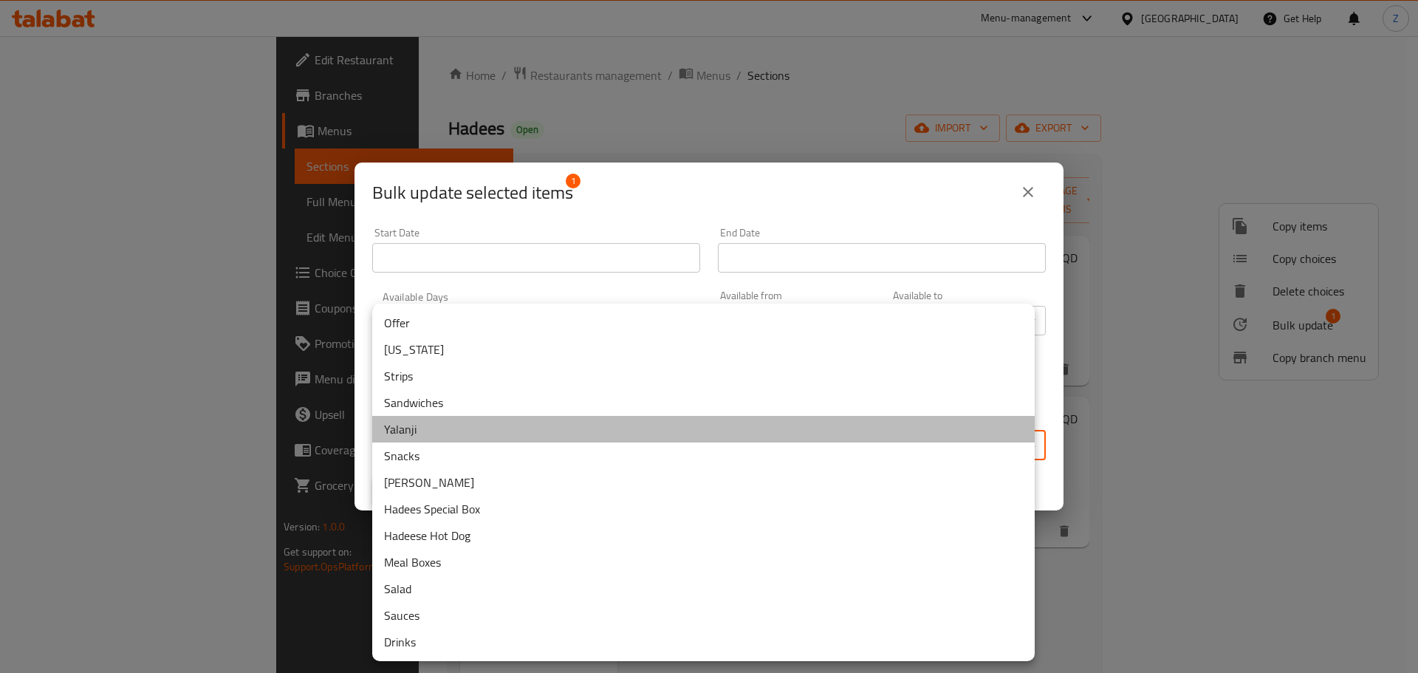
click at [400, 434] on li "Yalanji" at bounding box center [703, 429] width 662 height 27
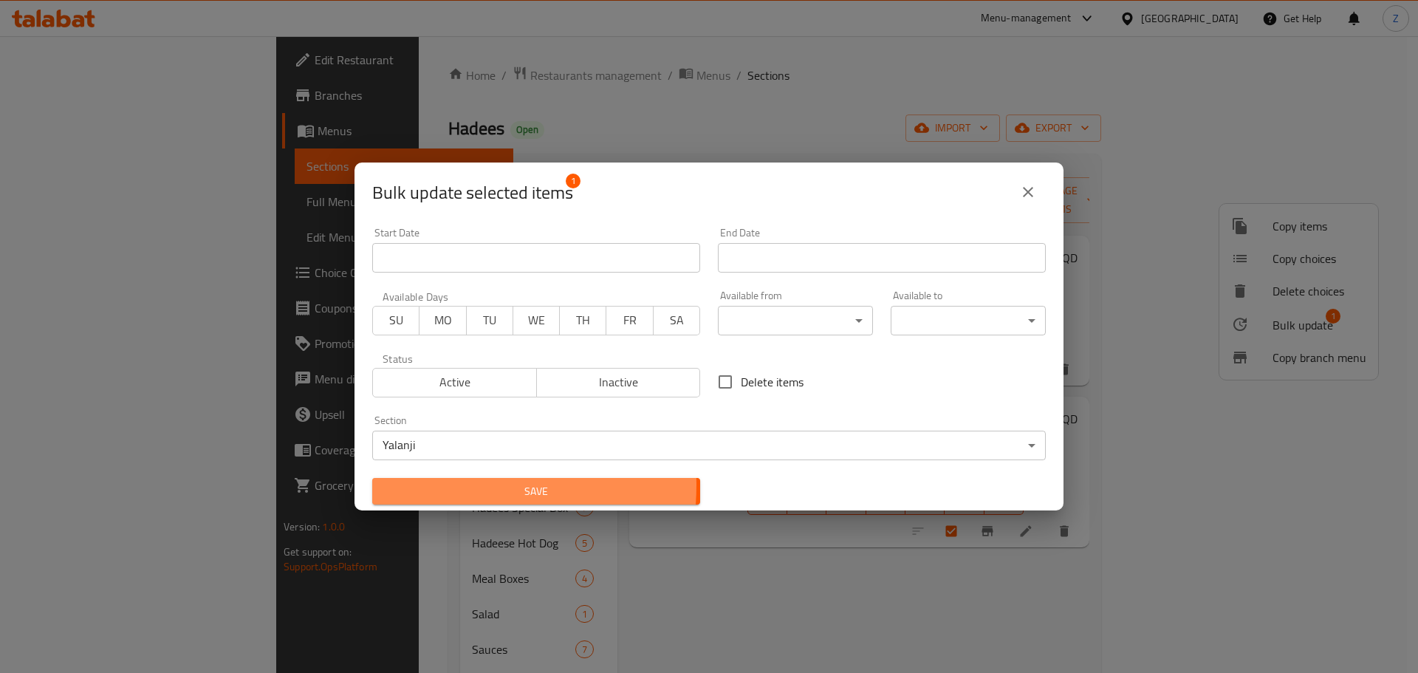
click at [444, 484] on span "Save" at bounding box center [536, 491] width 304 height 18
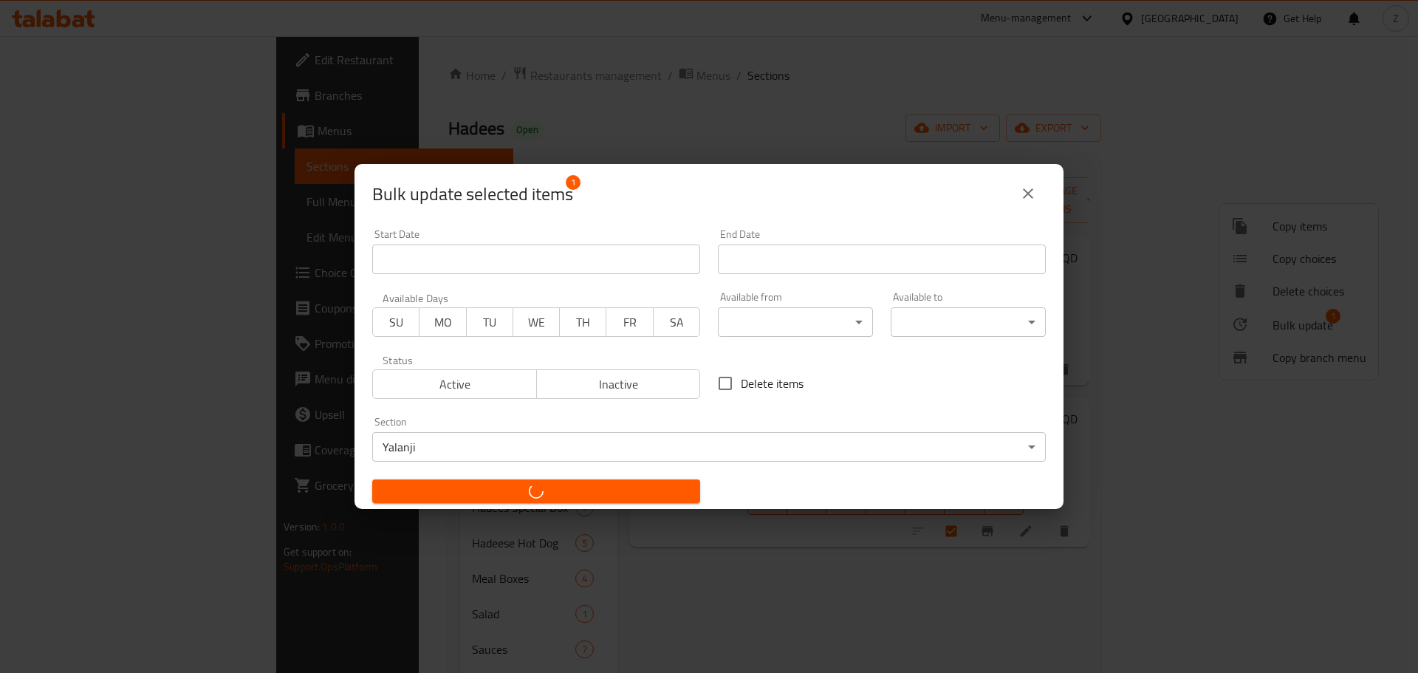
checkbox input "false"
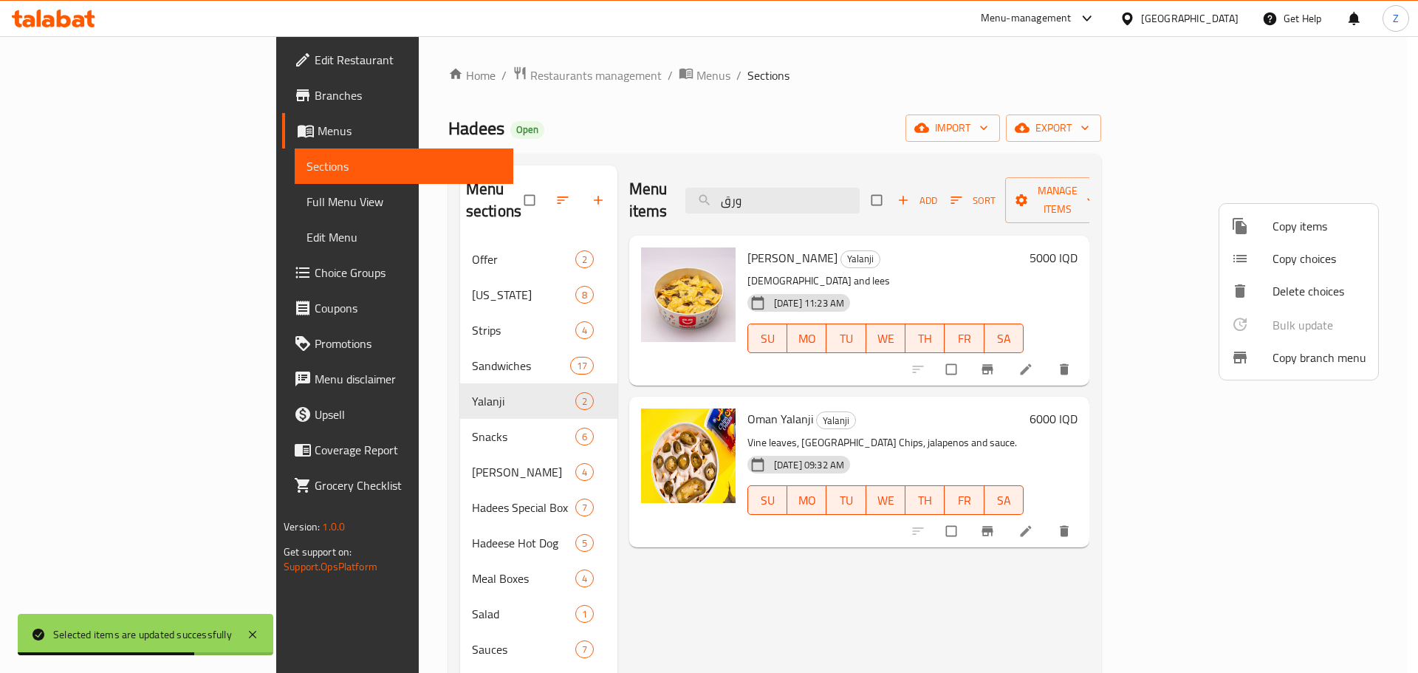
click at [868, 199] on div at bounding box center [709, 336] width 1418 height 673
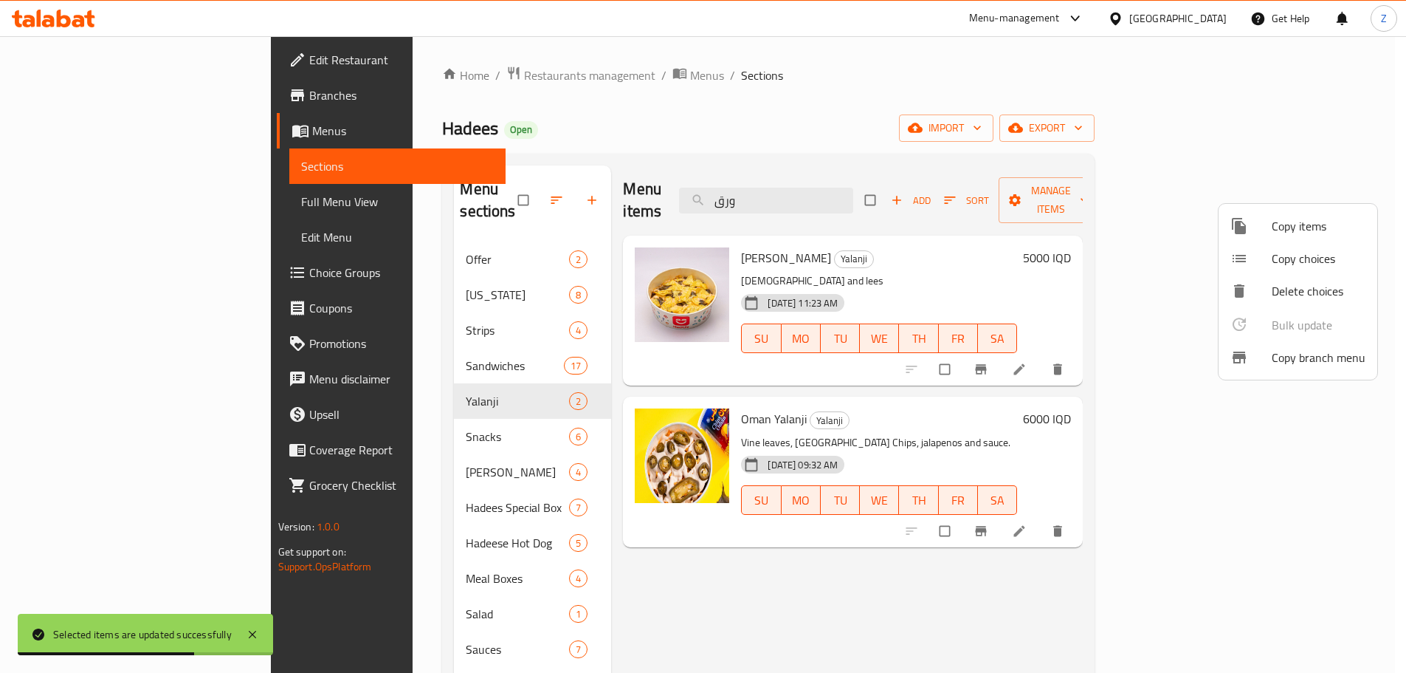
click at [853, 199] on input "ورق" at bounding box center [766, 201] width 174 height 26
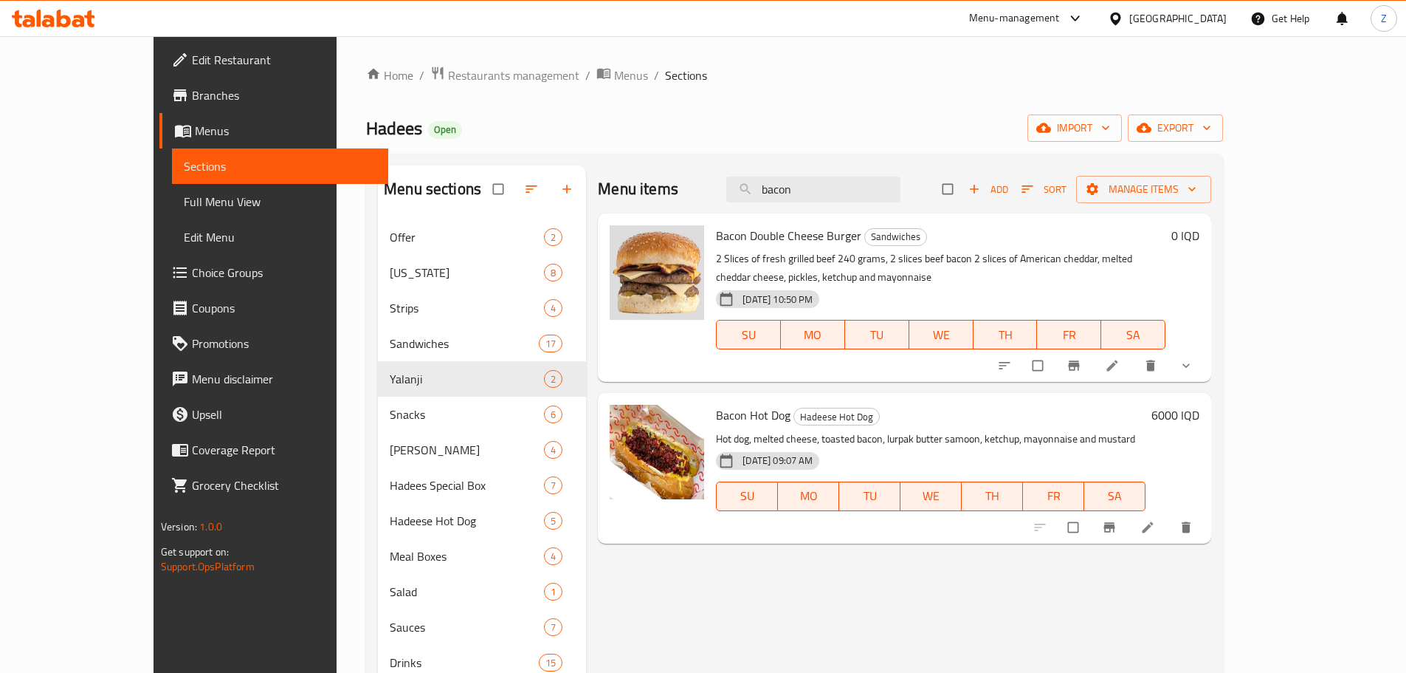
type input "bacon"
click at [1158, 358] on icon "delete" at bounding box center [1151, 365] width 15 height 15
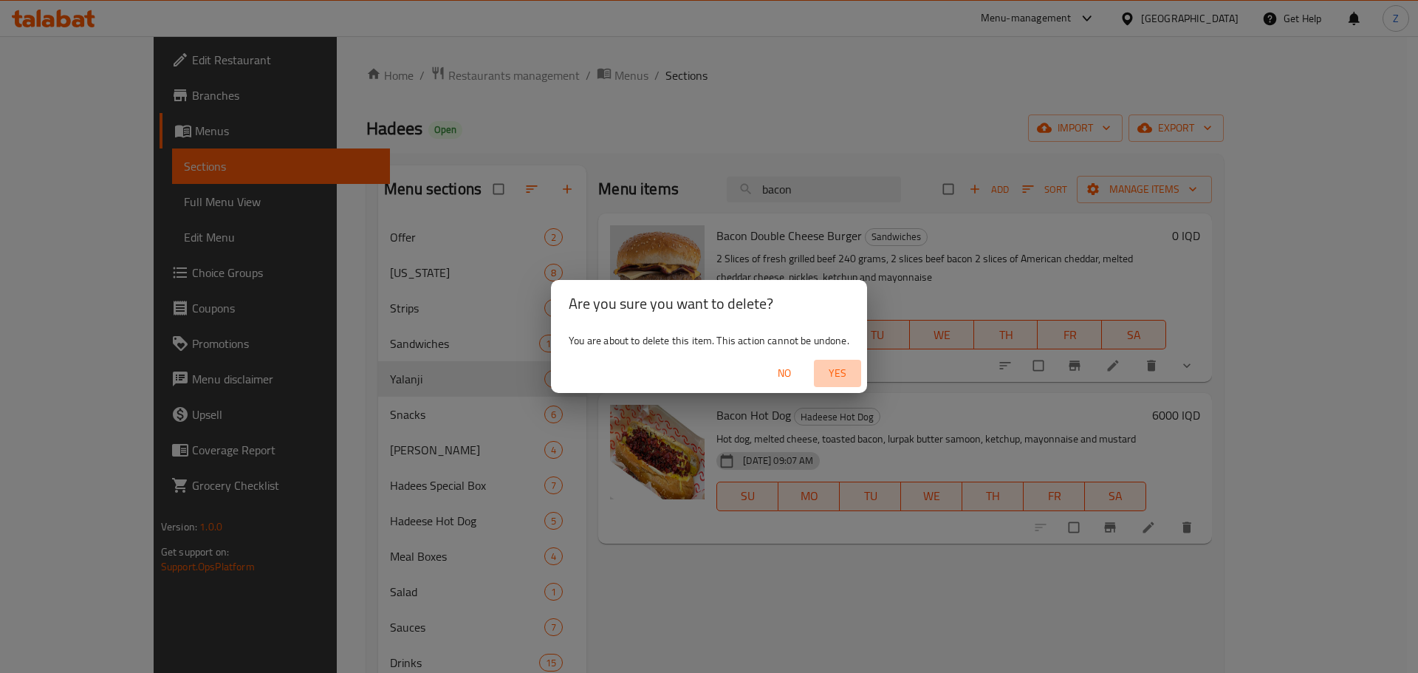
click at [838, 376] on span "Yes" at bounding box center [836, 373] width 35 height 18
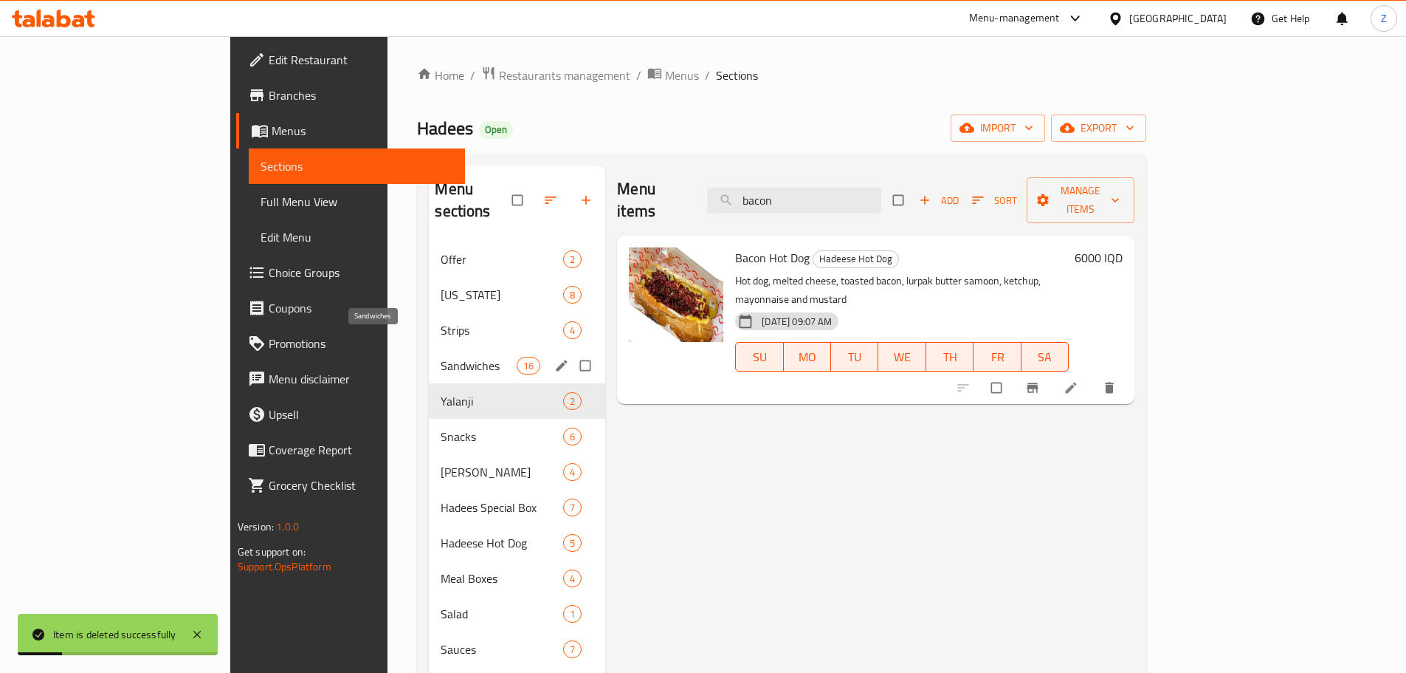
click at [441, 357] on span "Sandwiches" at bounding box center [479, 366] width 76 height 18
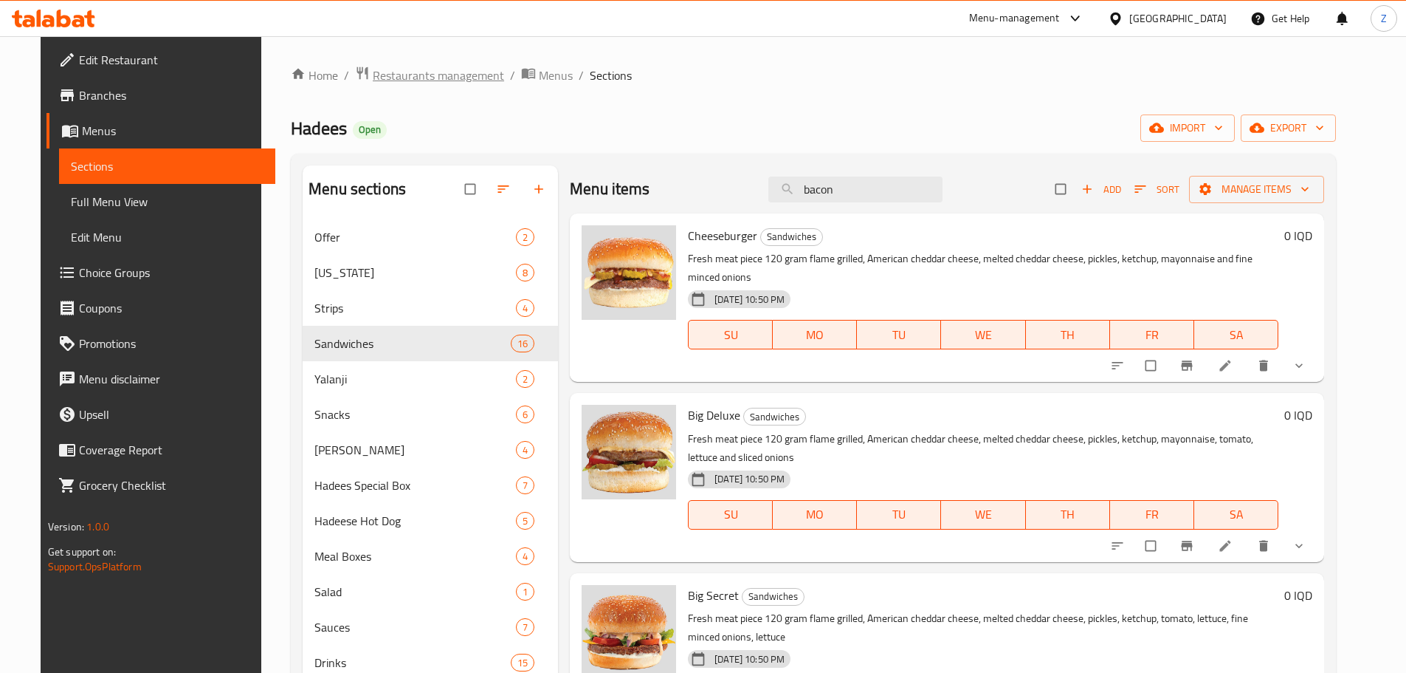
click at [436, 80] on span "Restaurants management" at bounding box center [438, 75] width 131 height 18
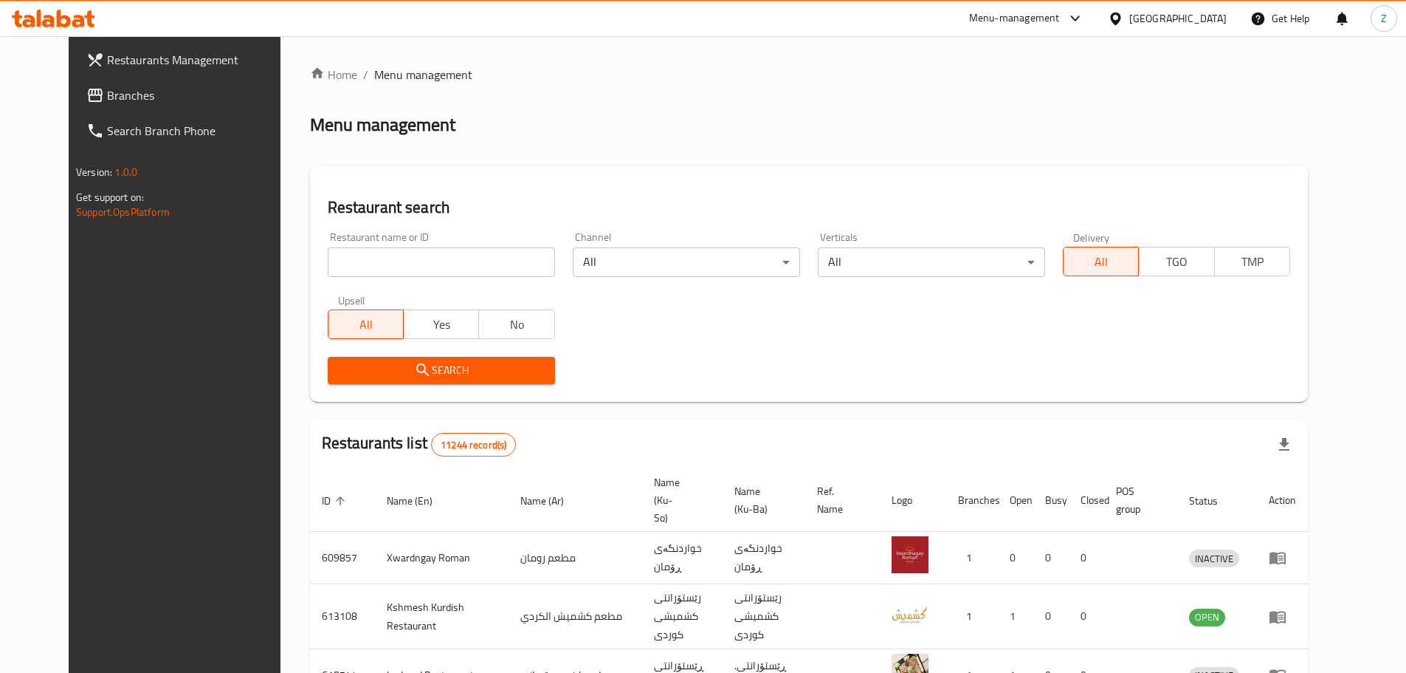
click at [450, 257] on input "search" at bounding box center [441, 262] width 227 height 30
paste input "674016"
type input "674016"
click at [471, 365] on span "Search" at bounding box center [442, 370] width 204 height 18
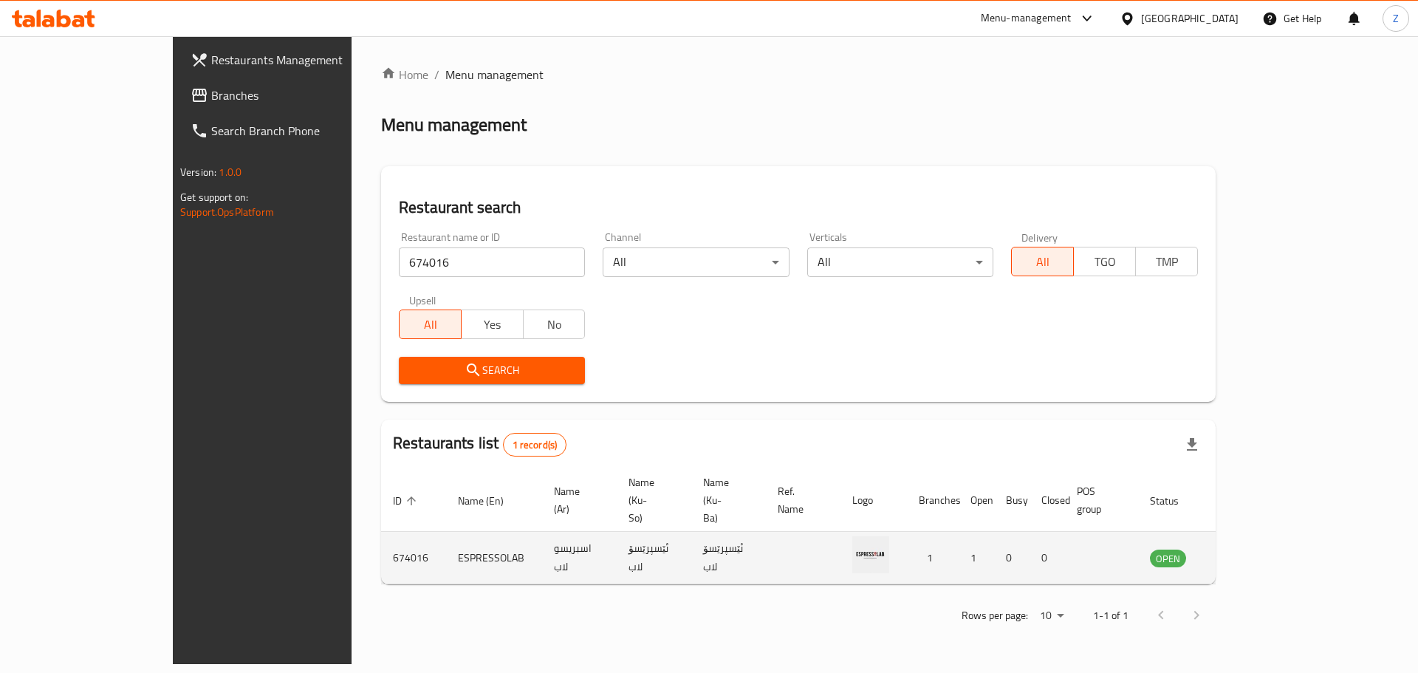
click at [1244, 552] on icon "enhanced table" at bounding box center [1236, 558] width 16 height 13
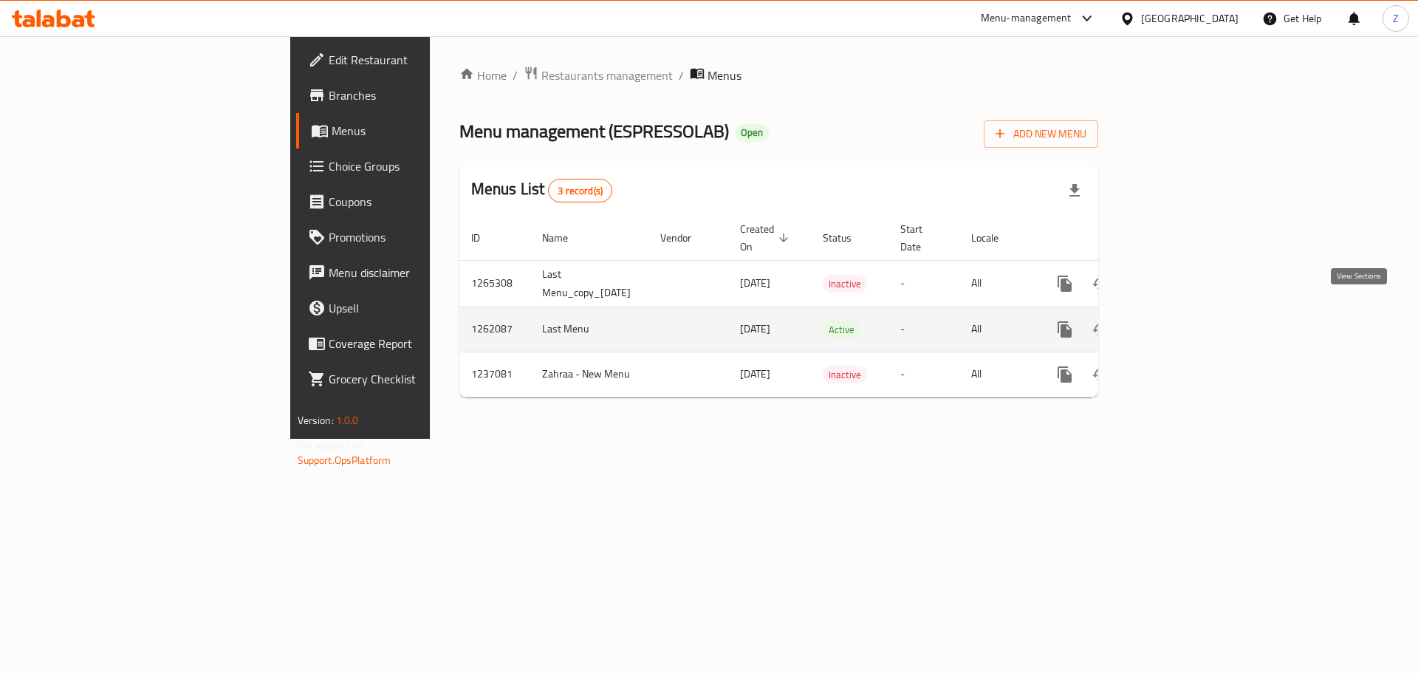
click at [1189, 313] on link "enhanced table" at bounding box center [1170, 329] width 35 height 35
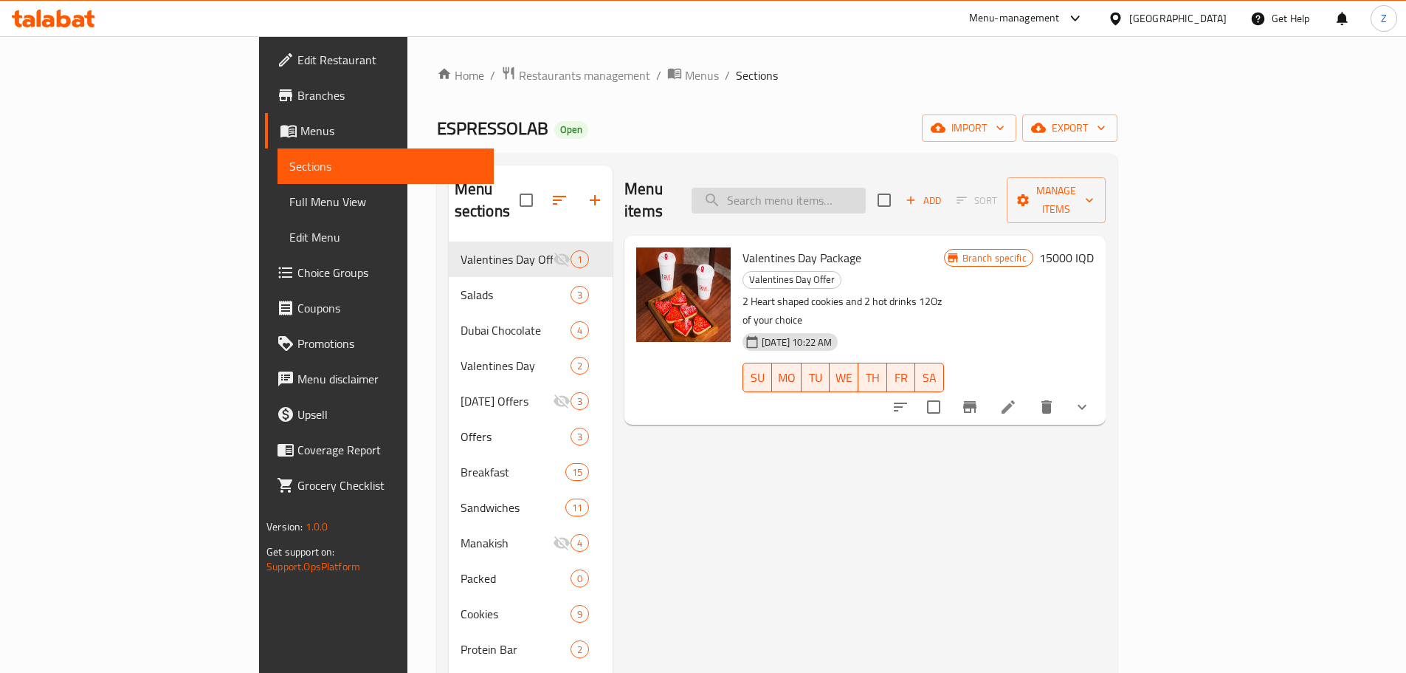
click at [845, 195] on input "search" at bounding box center [779, 201] width 174 height 26
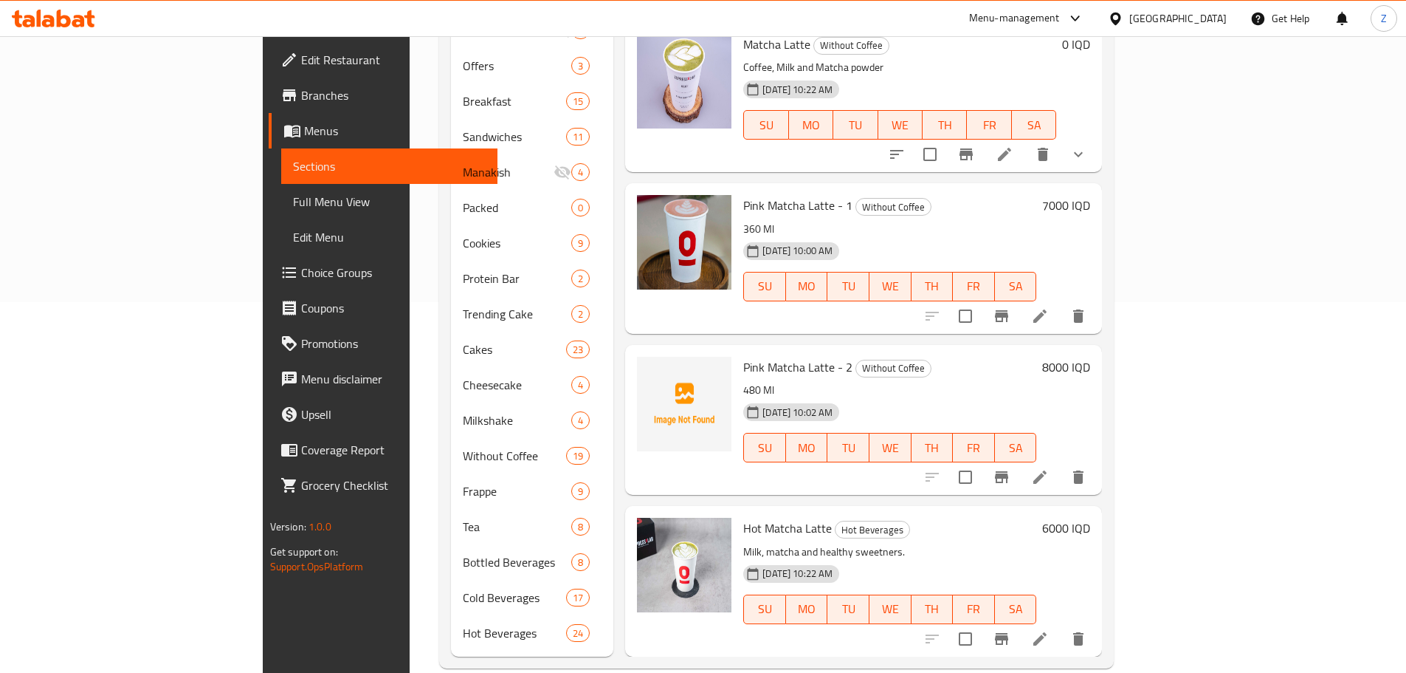
scroll to position [374, 0]
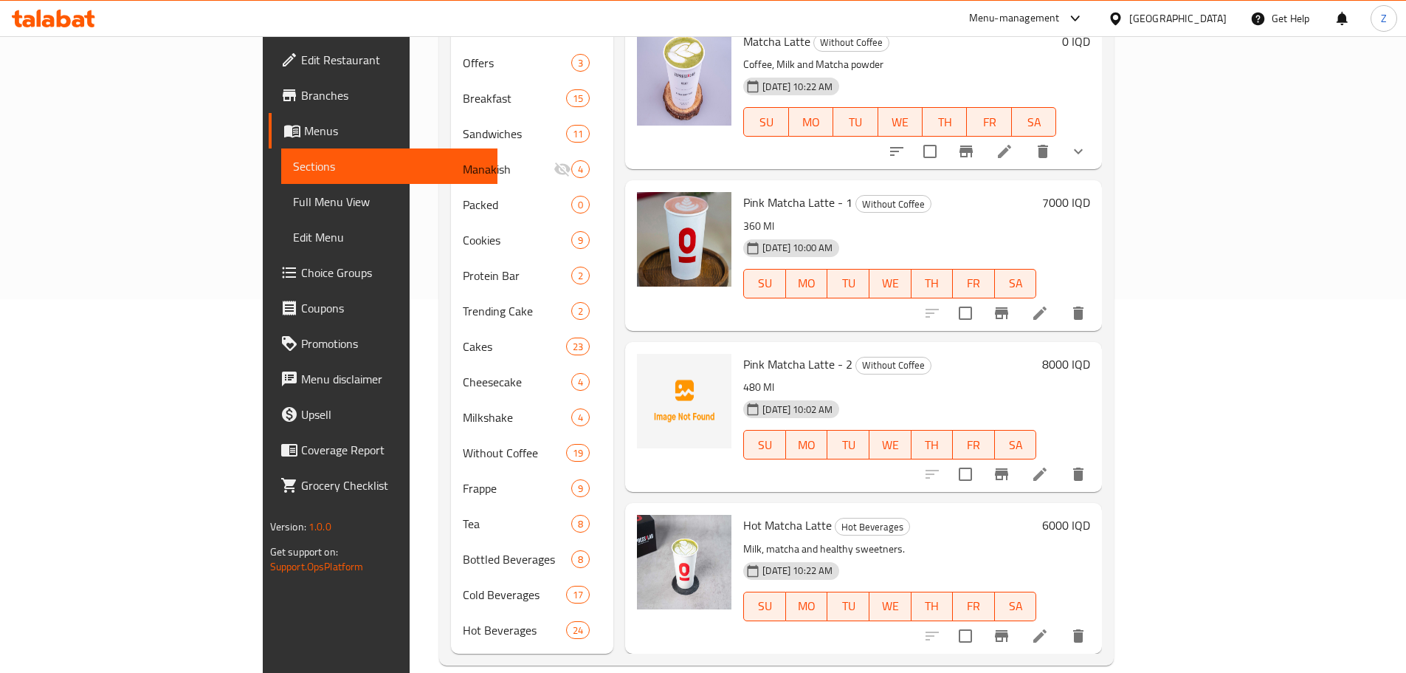
type input "mATCHA"
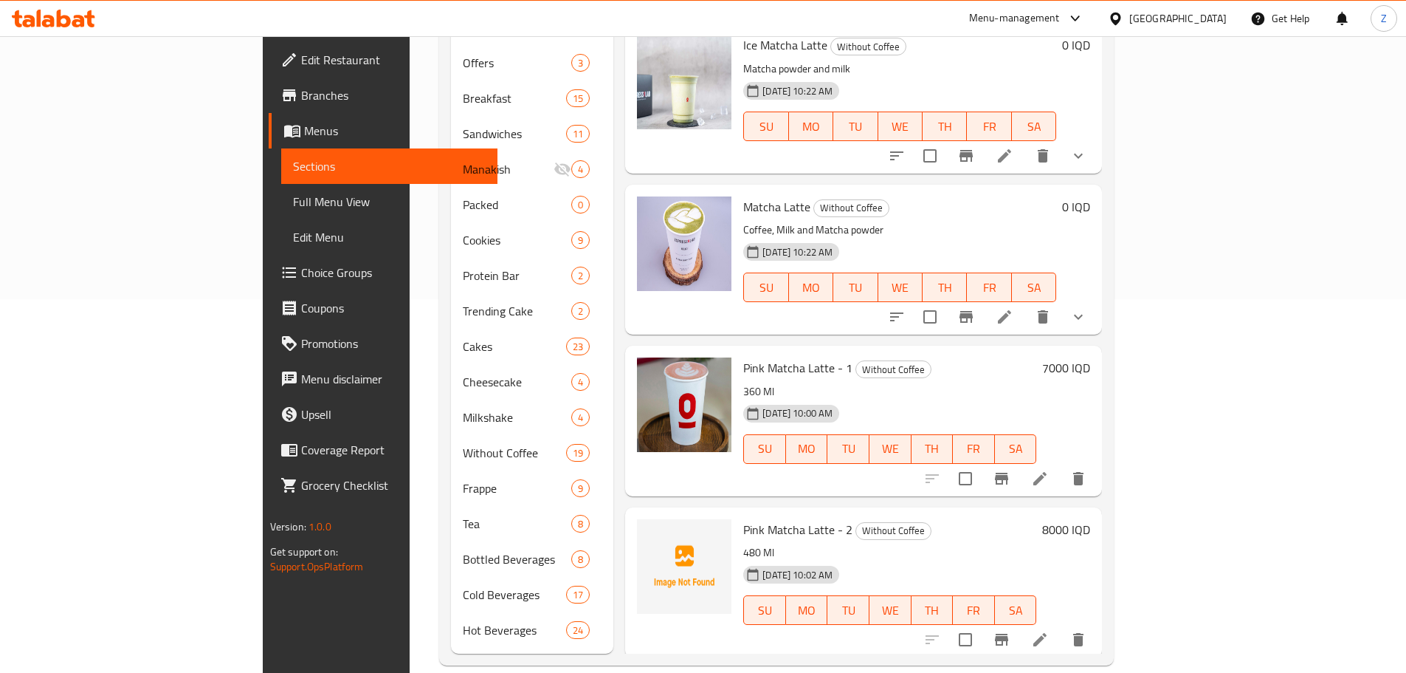
scroll to position [0, 0]
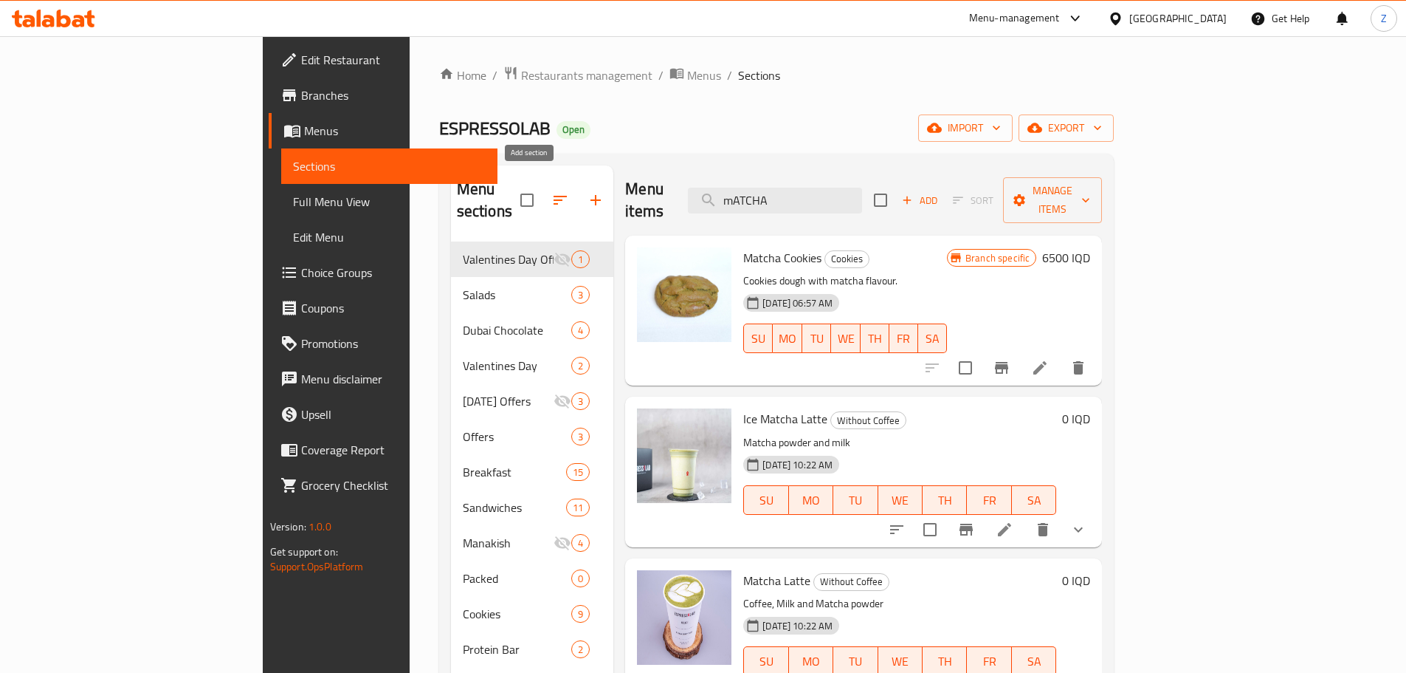
click at [587, 191] on icon "button" at bounding box center [596, 200] width 18 height 18
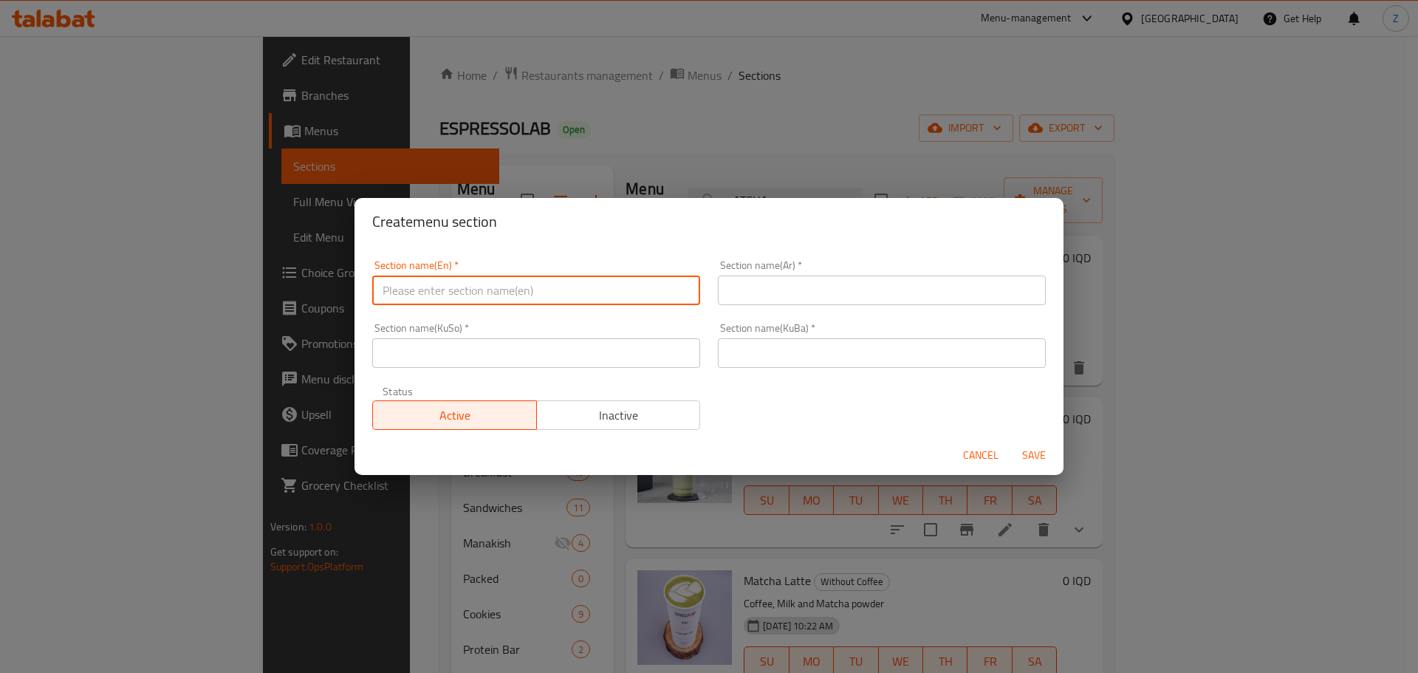
click at [546, 281] on input "text" at bounding box center [536, 290] width 328 height 30
type input "Matcha"
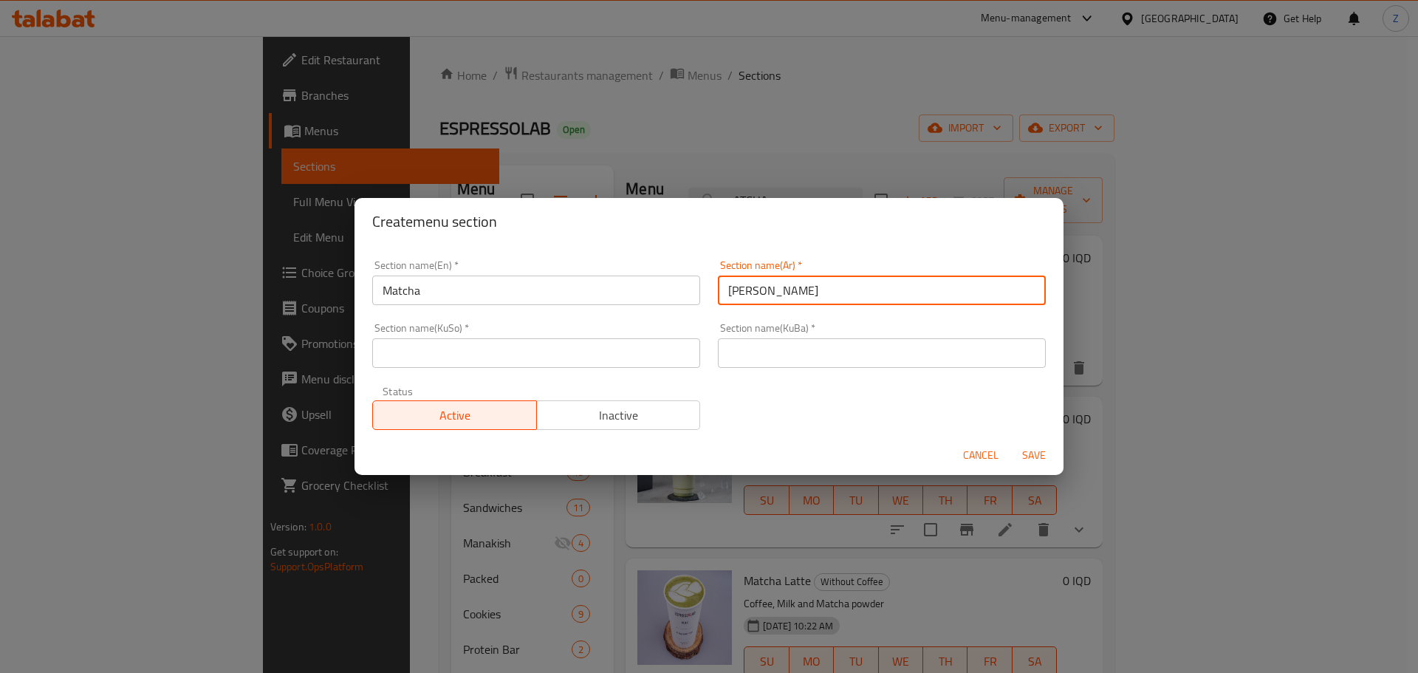
click at [830, 301] on input "ماتشا" at bounding box center [882, 290] width 328 height 30
click at [830, 300] on input "ماتشا" at bounding box center [882, 290] width 328 height 30
click at [833, 298] on input "ماتشا" at bounding box center [882, 290] width 328 height 30
click at [833, 299] on input "ماتشا" at bounding box center [882, 290] width 328 height 30
click at [833, 298] on input "ماتشا" at bounding box center [882, 290] width 328 height 30
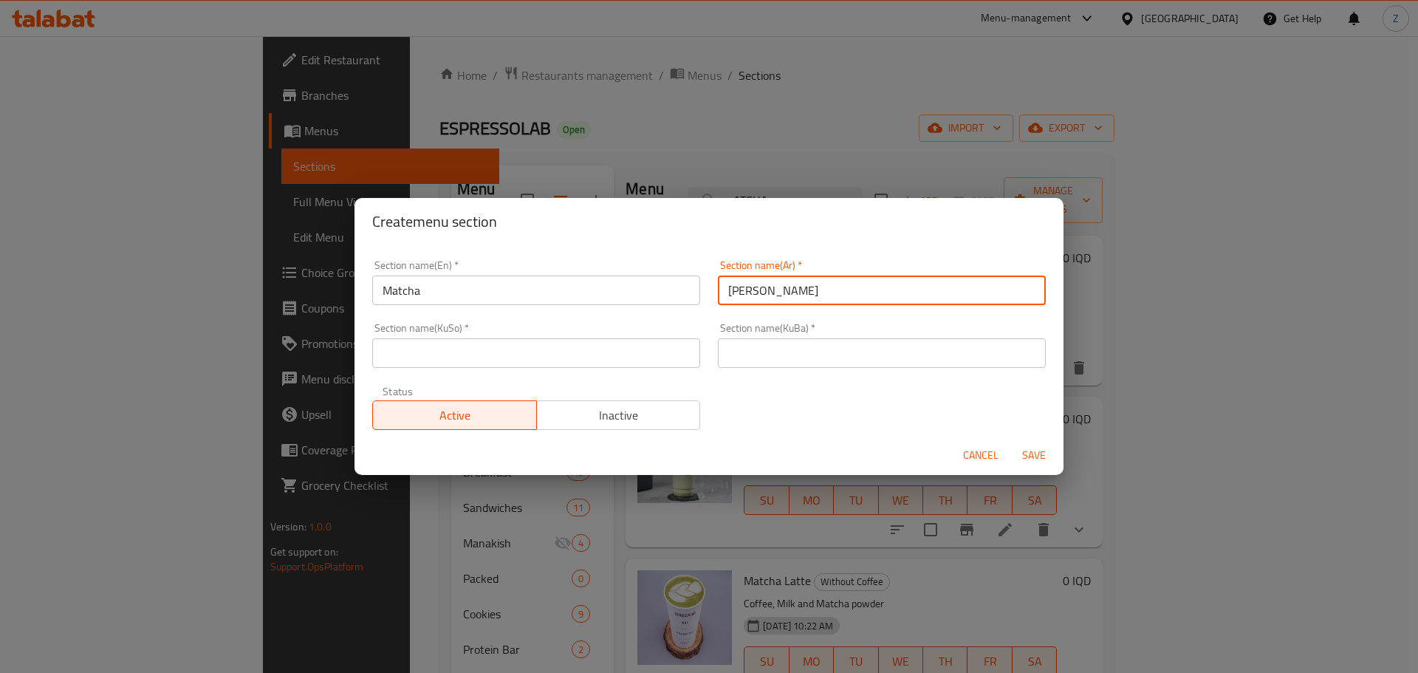
type input "ماتشا"
click at [803, 360] on input "text" at bounding box center [882, 353] width 328 height 30
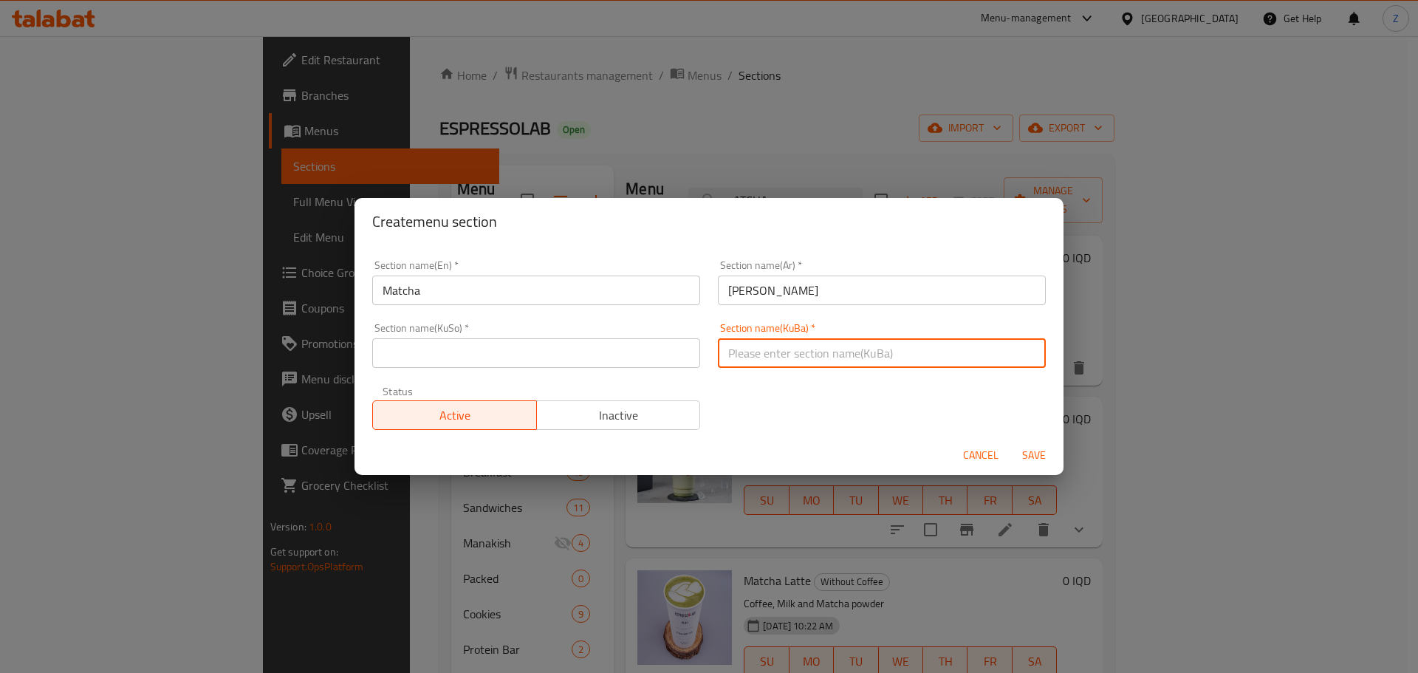
click at [788, 335] on div "Section name(KuBa)   * Section name(KuBa) *" at bounding box center [882, 345] width 328 height 45
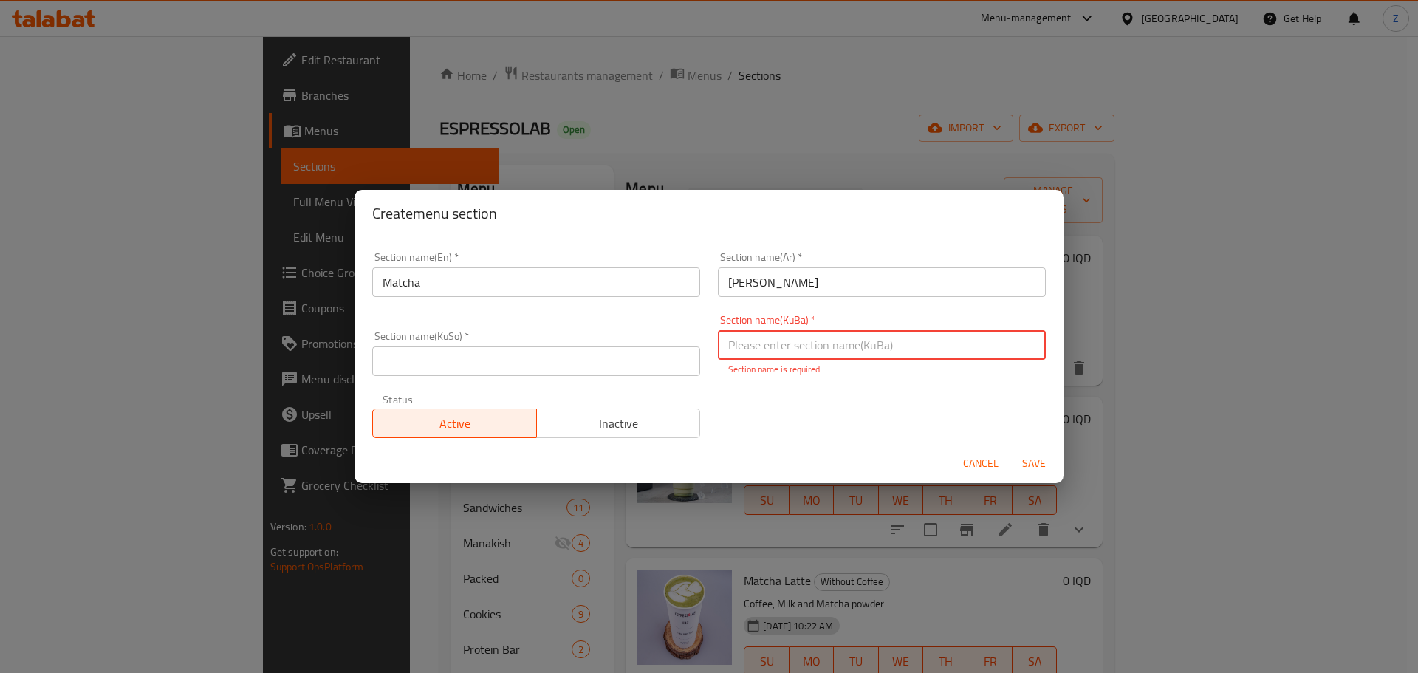
paste input "ماتشا"
type input "ماتشا"
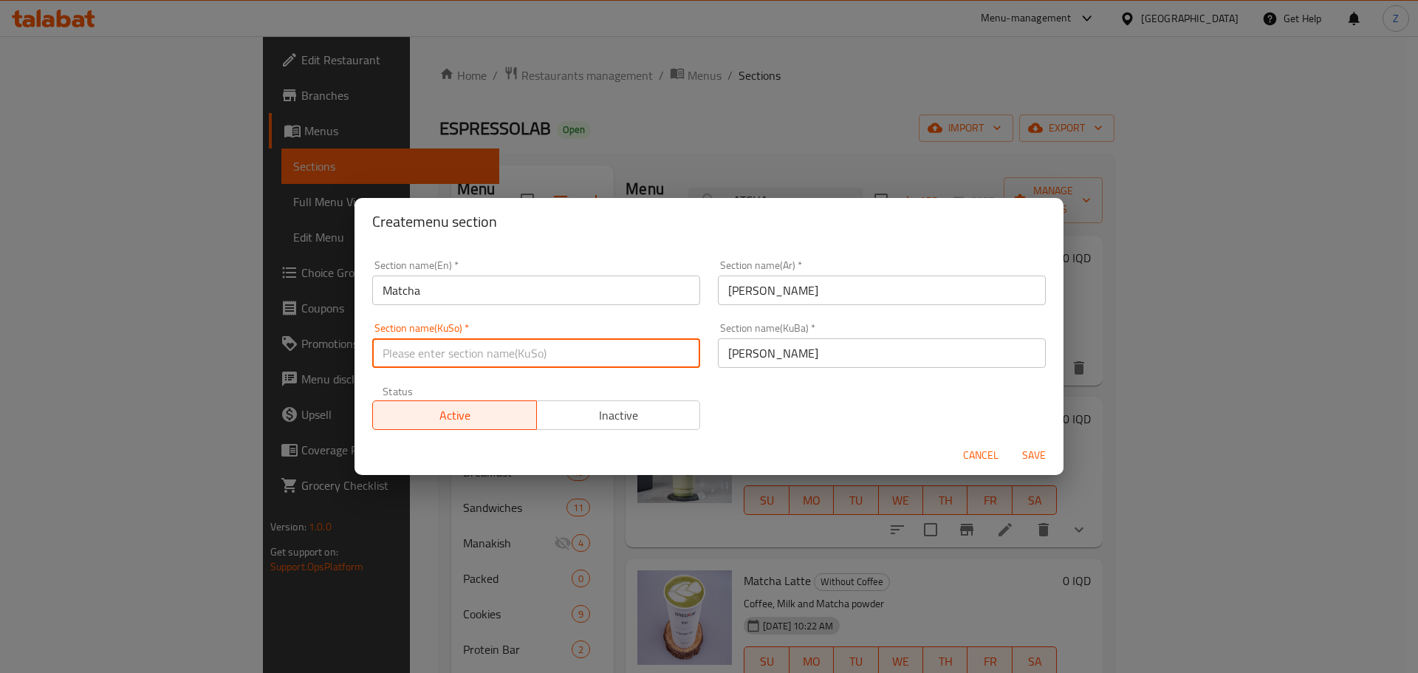
click at [591, 351] on input "text" at bounding box center [536, 353] width 328 height 30
paste input "ماتشا"
type input "ماتشا"
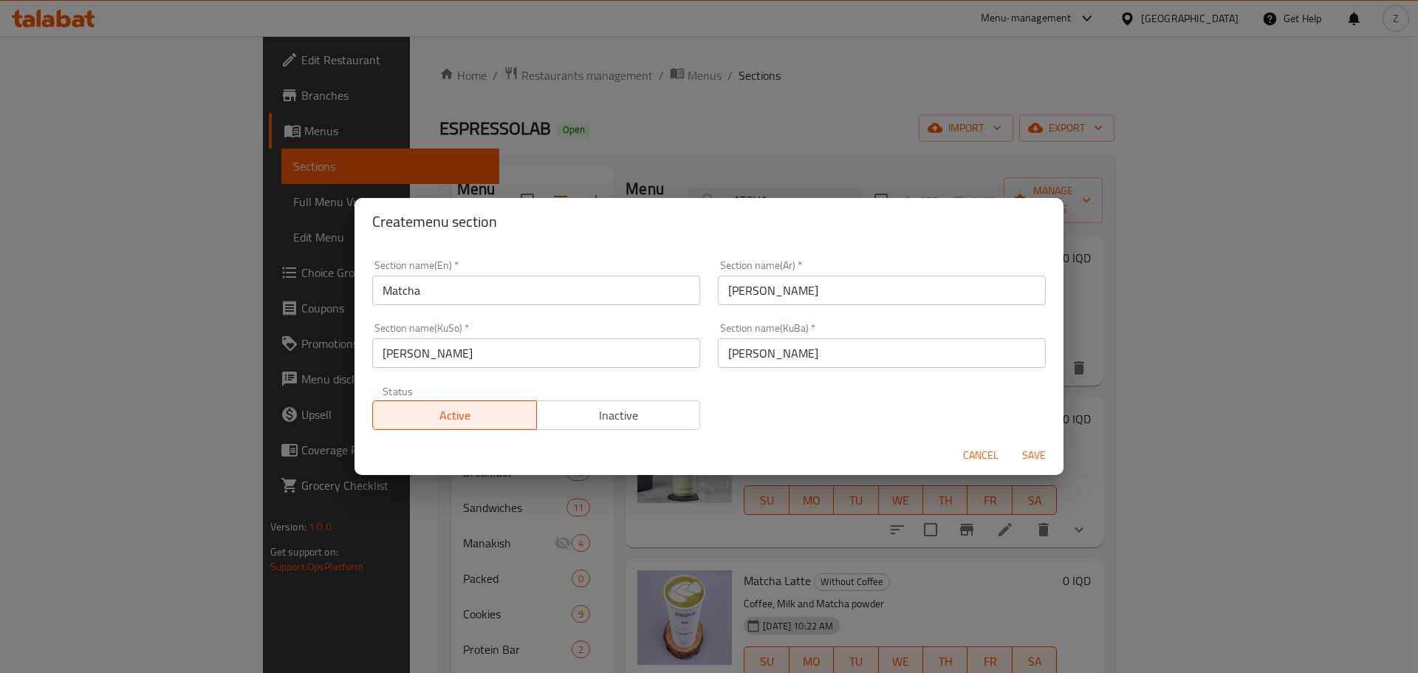
click at [754, 405] on div "Section name(En)   * Matcha Section name(En) * Section name(Ar)   * ماتشا Secti…" at bounding box center [708, 345] width 691 height 188
click at [1045, 456] on span "Save" at bounding box center [1033, 455] width 35 height 18
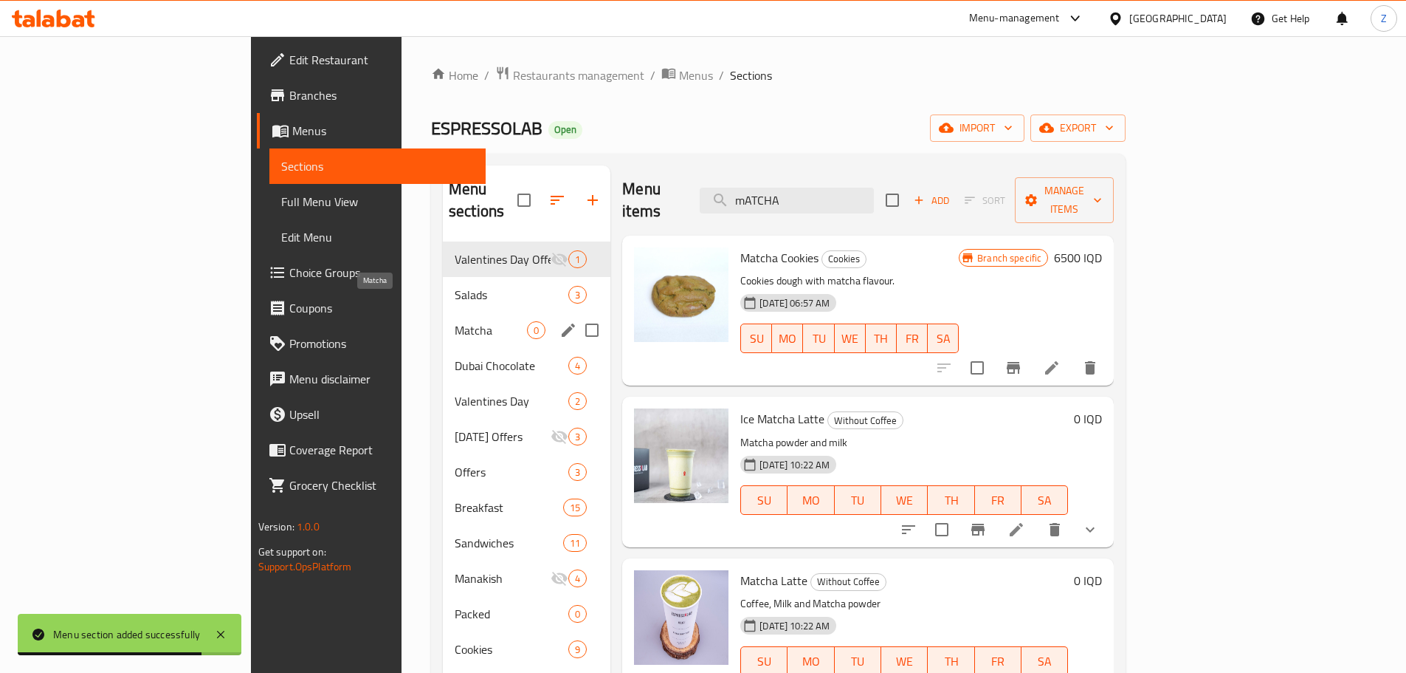
click at [455, 321] on span "Matcha" at bounding box center [491, 330] width 72 height 18
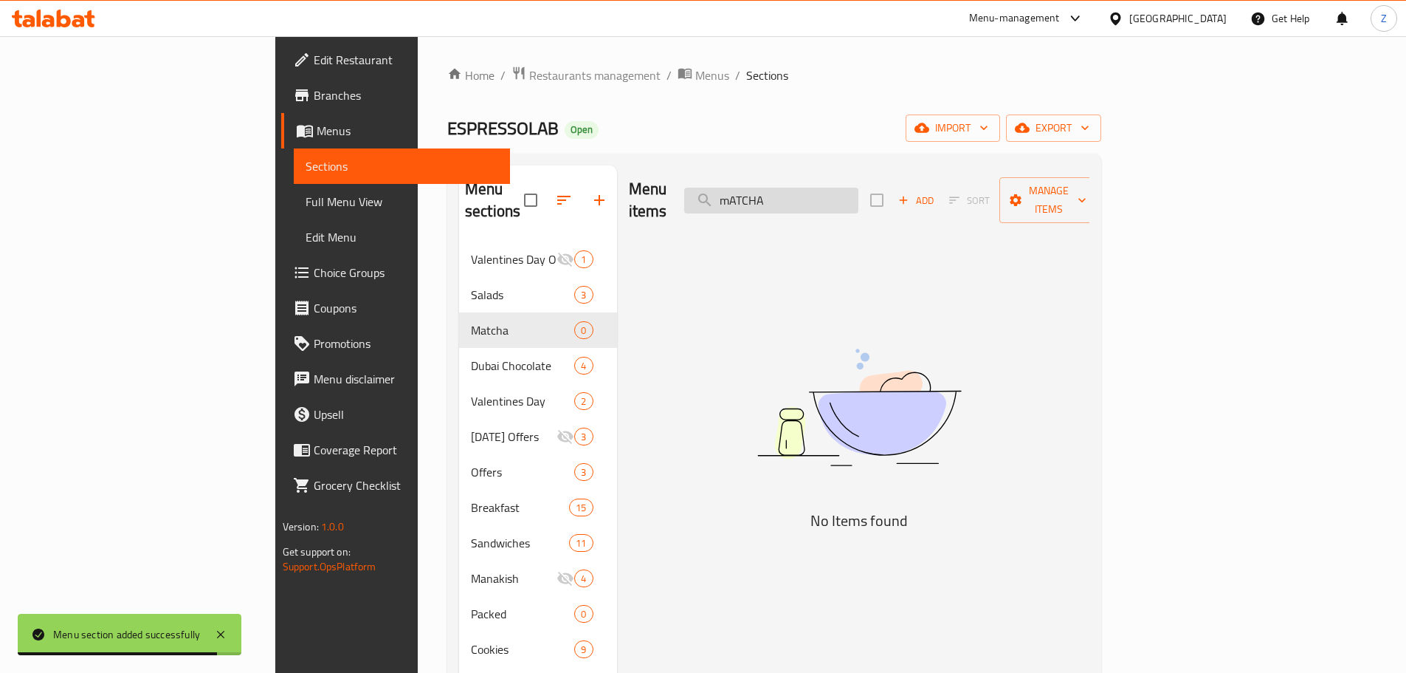
click at [859, 188] on input "mATCHA" at bounding box center [771, 201] width 174 height 26
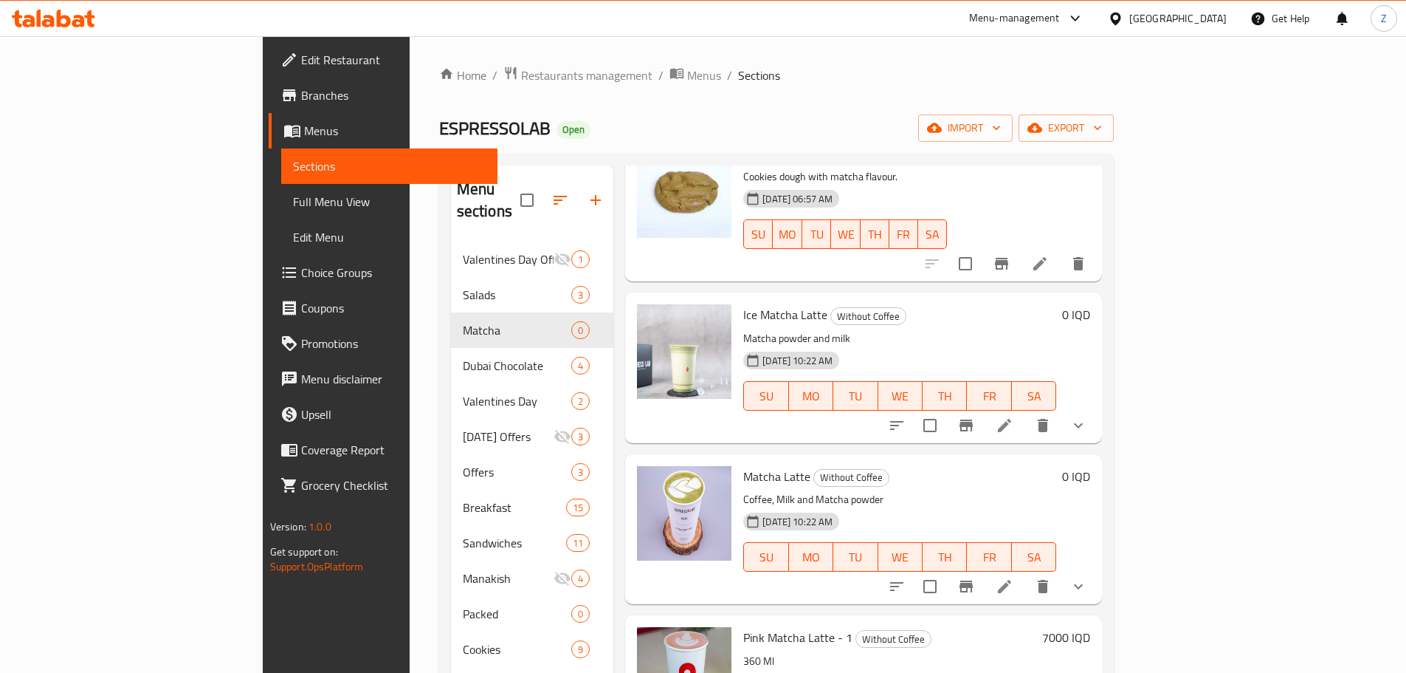
scroll to position [130, 0]
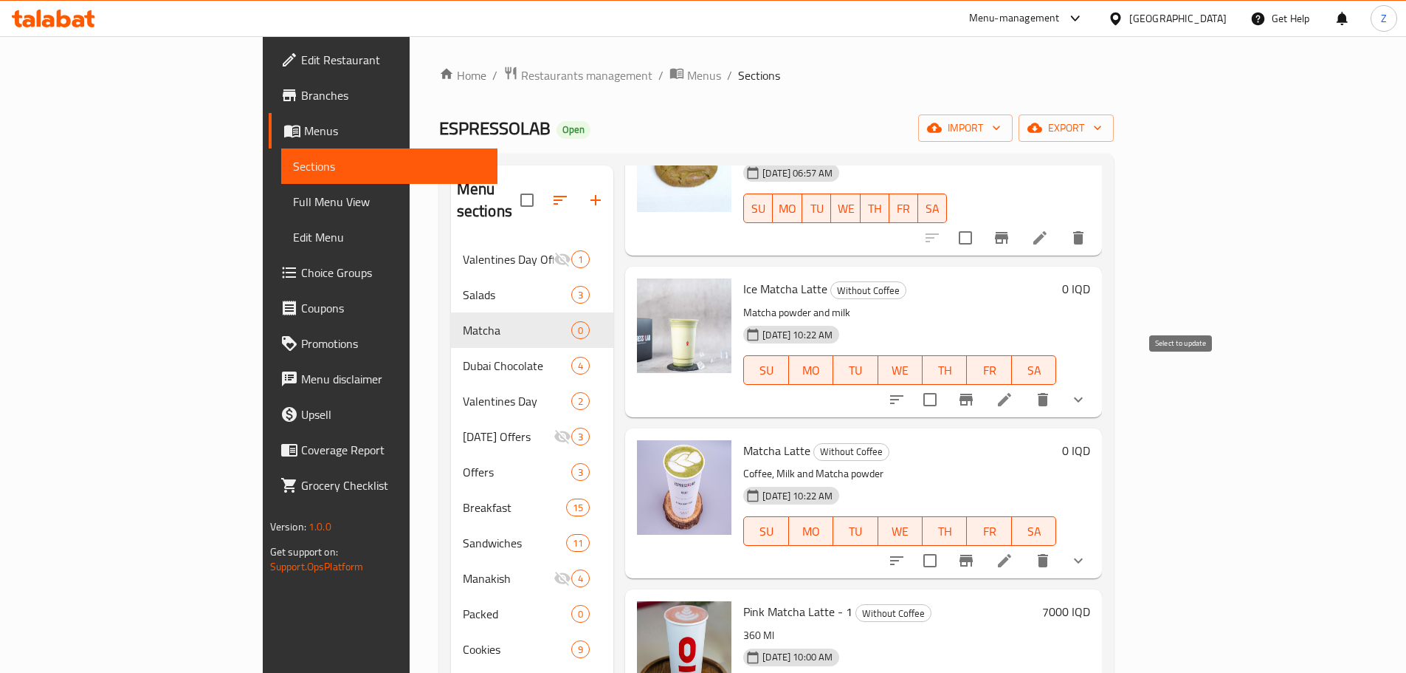
type input "Matcha"
click at [946, 384] on input "checkbox" at bounding box center [930, 399] width 31 height 31
checkbox input "true"
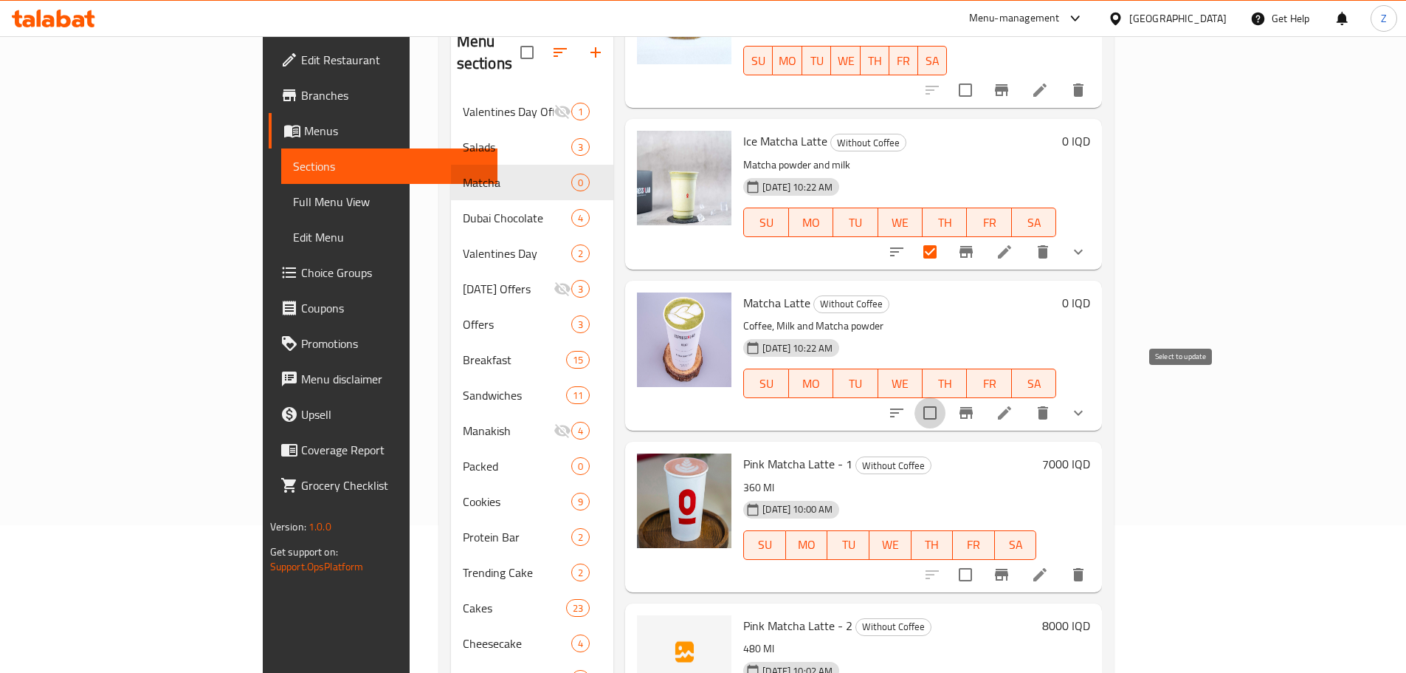
click at [946, 397] on input "checkbox" at bounding box center [930, 412] width 31 height 31
checkbox input "true"
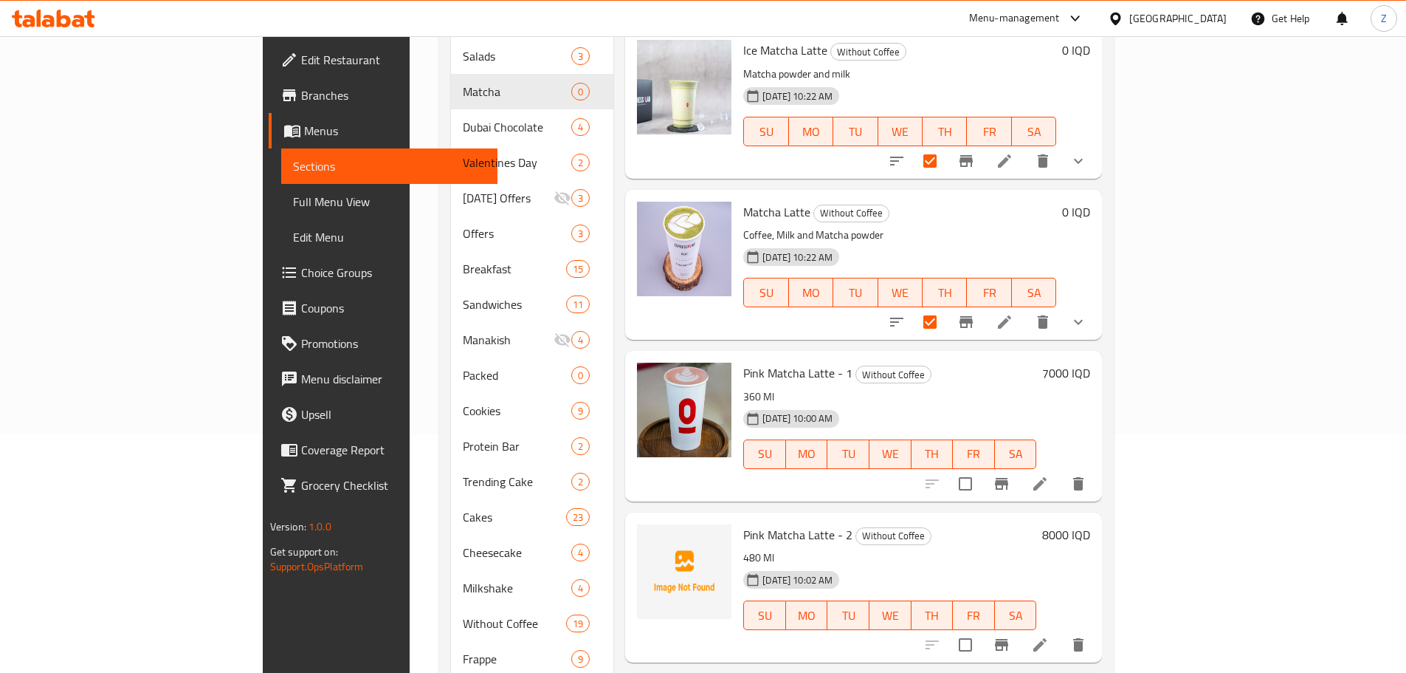
scroll to position [369, 0]
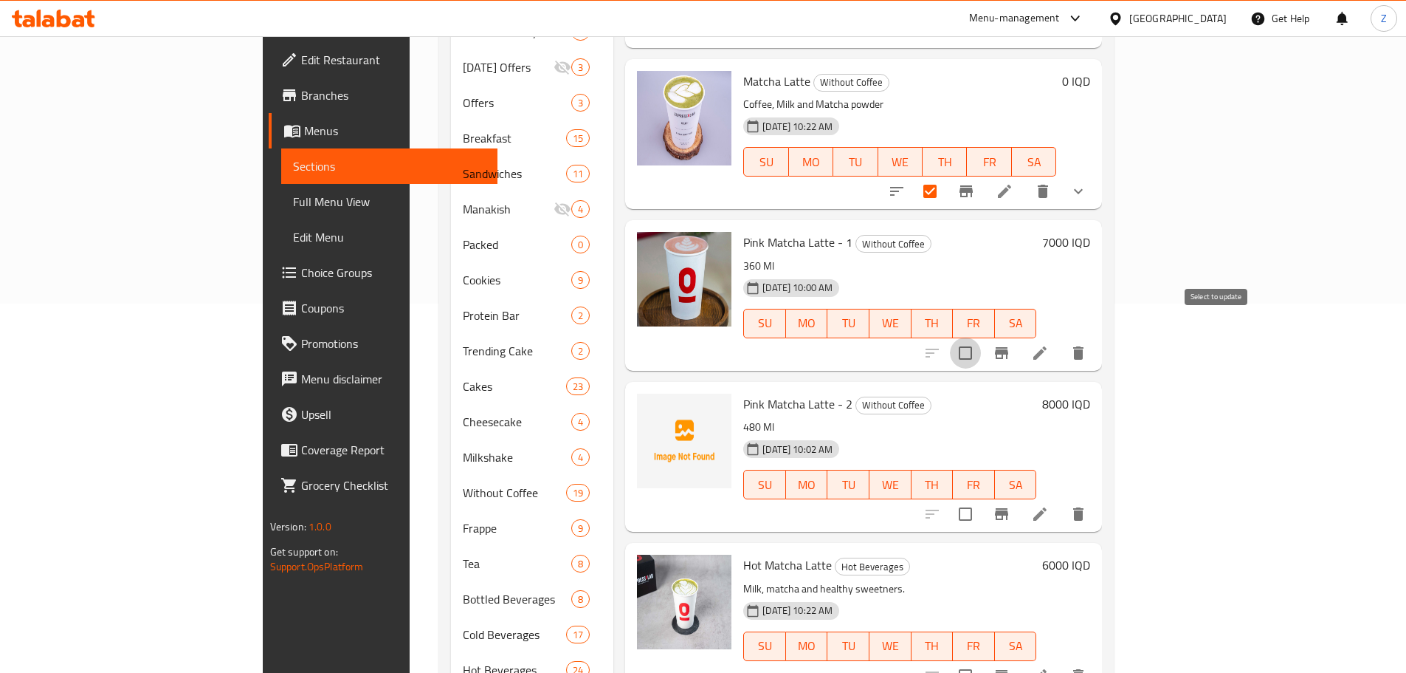
click at [981, 340] on input "checkbox" at bounding box center [965, 352] width 31 height 31
checkbox input "true"
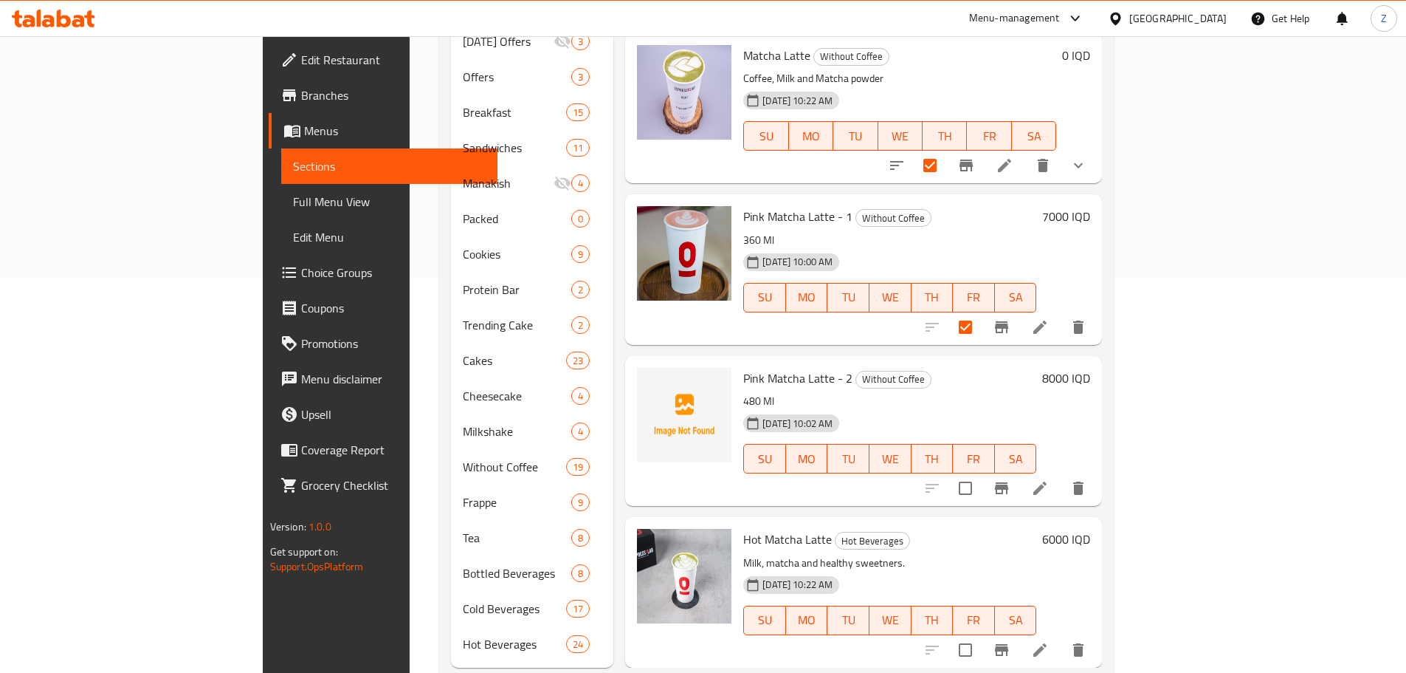
scroll to position [409, 0]
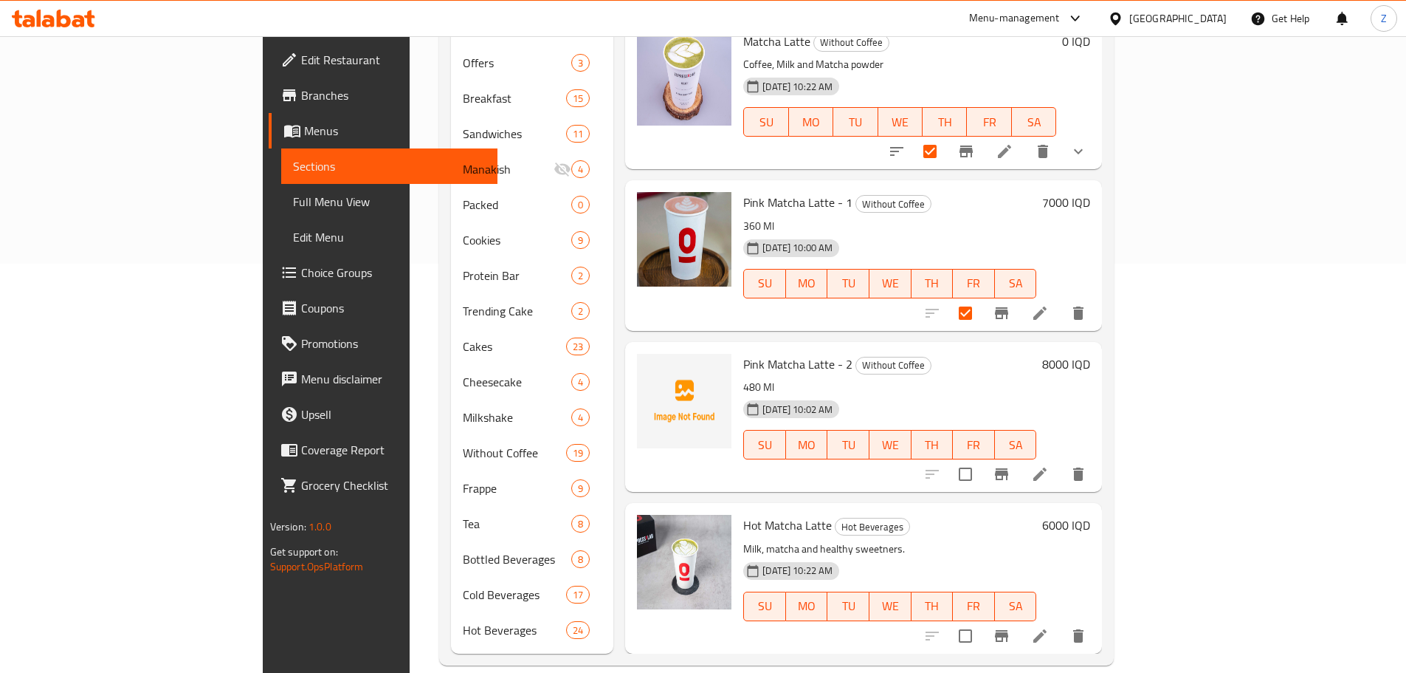
click at [981, 458] on input "checkbox" at bounding box center [965, 473] width 31 height 31
checkbox input "true"
click at [981, 620] on input "checkbox" at bounding box center [965, 635] width 31 height 31
checkbox input "true"
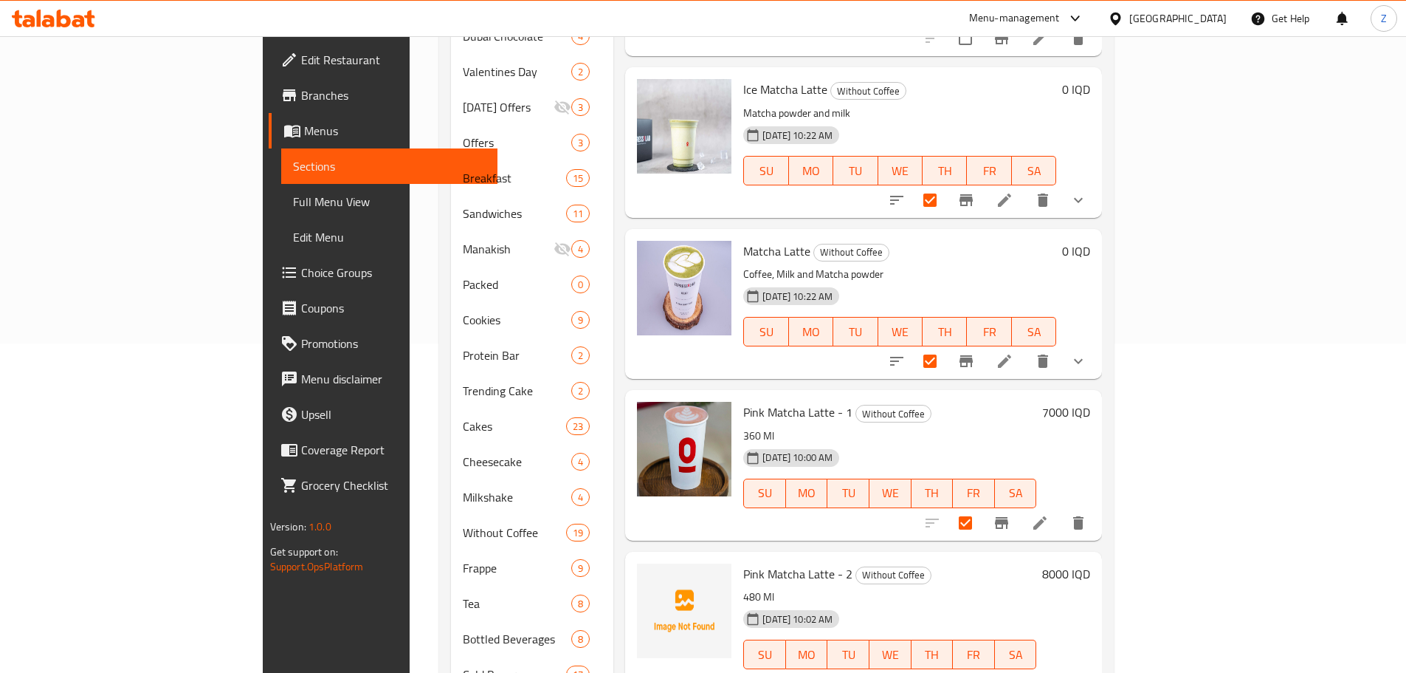
scroll to position [0, 0]
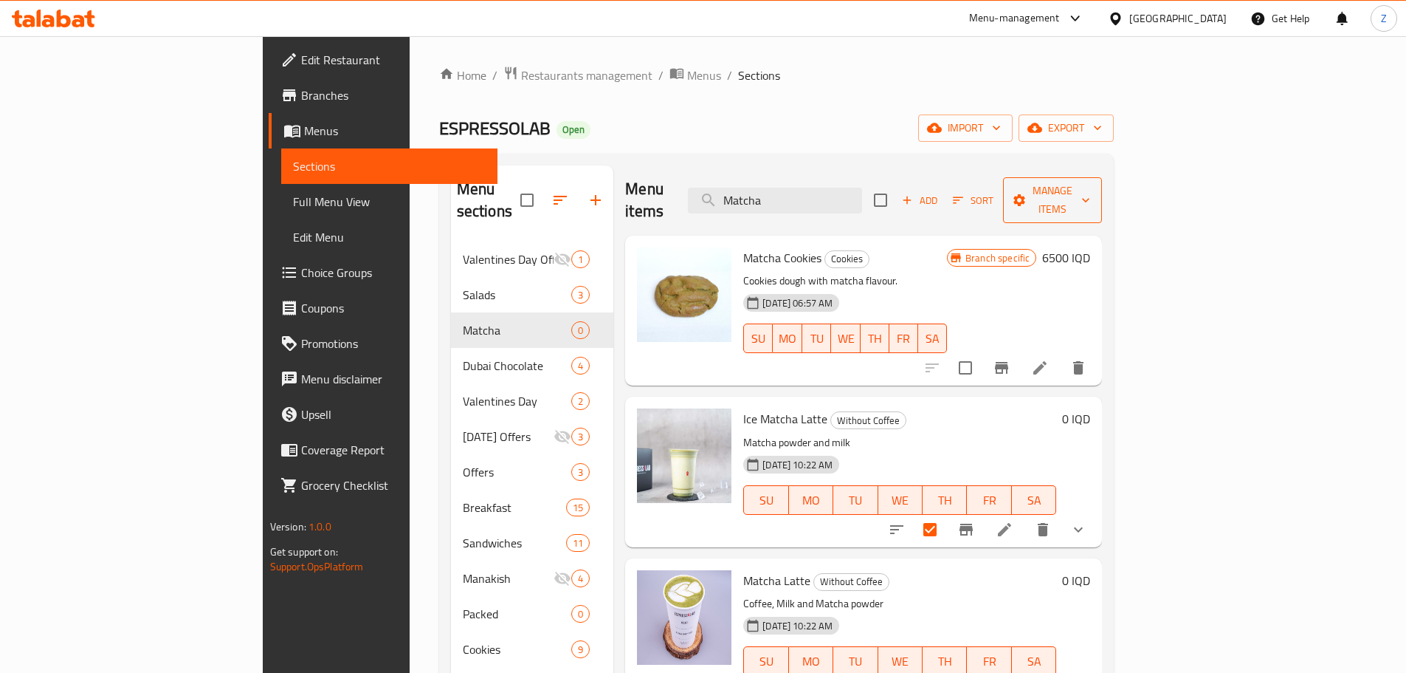
click at [1102, 199] on button "Manage items" at bounding box center [1052, 200] width 99 height 46
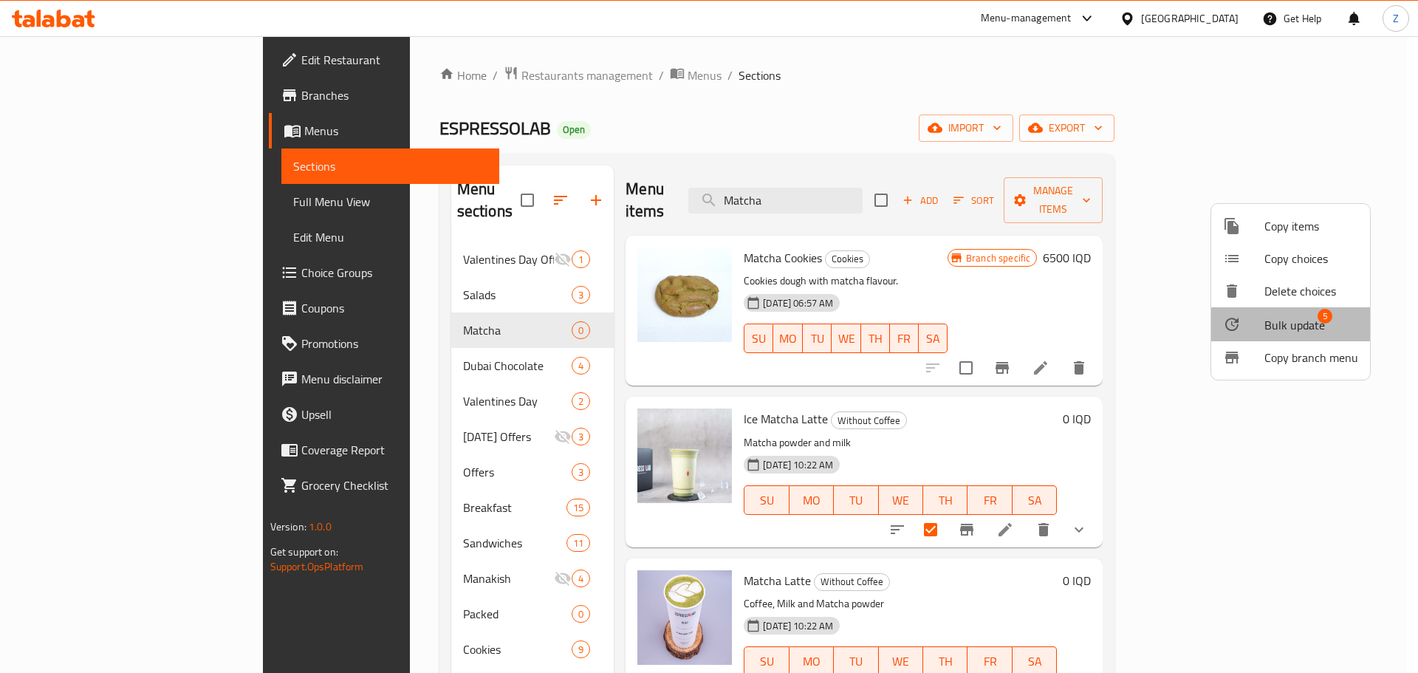
click at [1289, 317] on span "Bulk update" at bounding box center [1294, 325] width 61 height 18
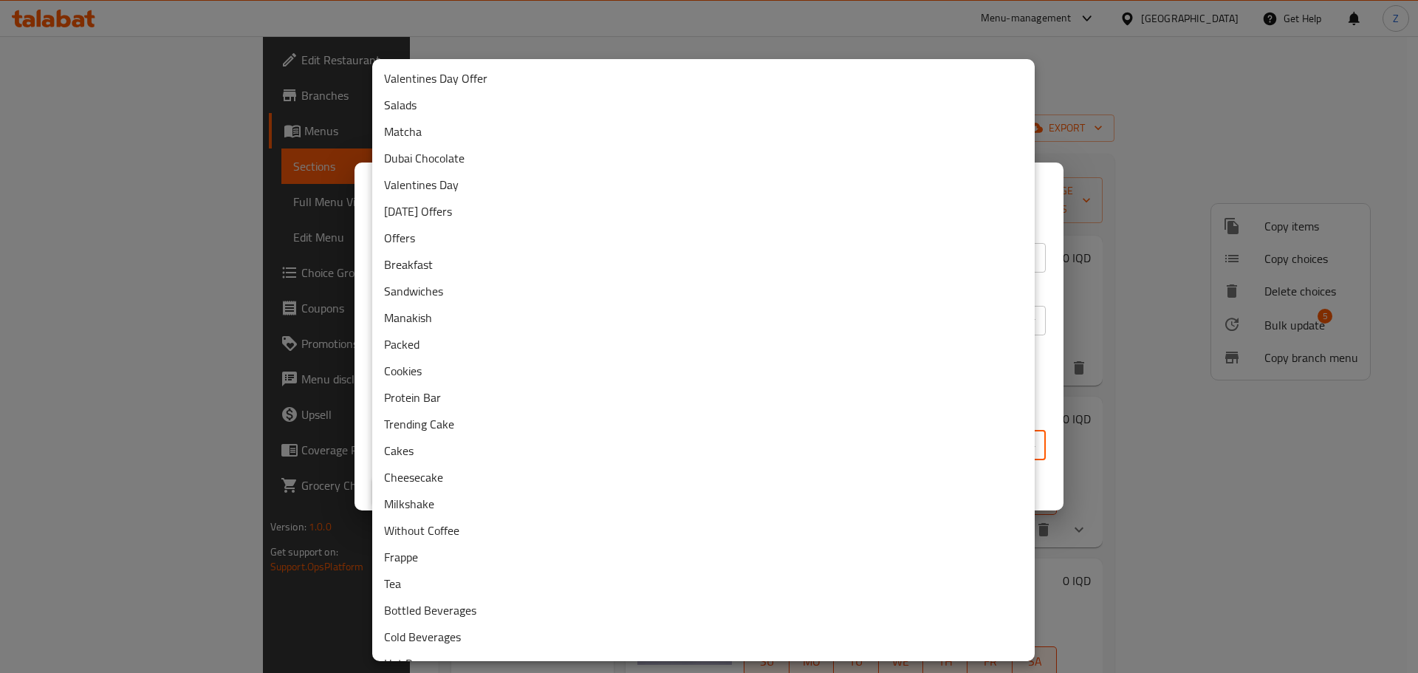
click at [925, 435] on body "​ Menu-management Iraq Get Help Z Edit Restaurant Branches Menus Sections Full …" at bounding box center [709, 354] width 1418 height 636
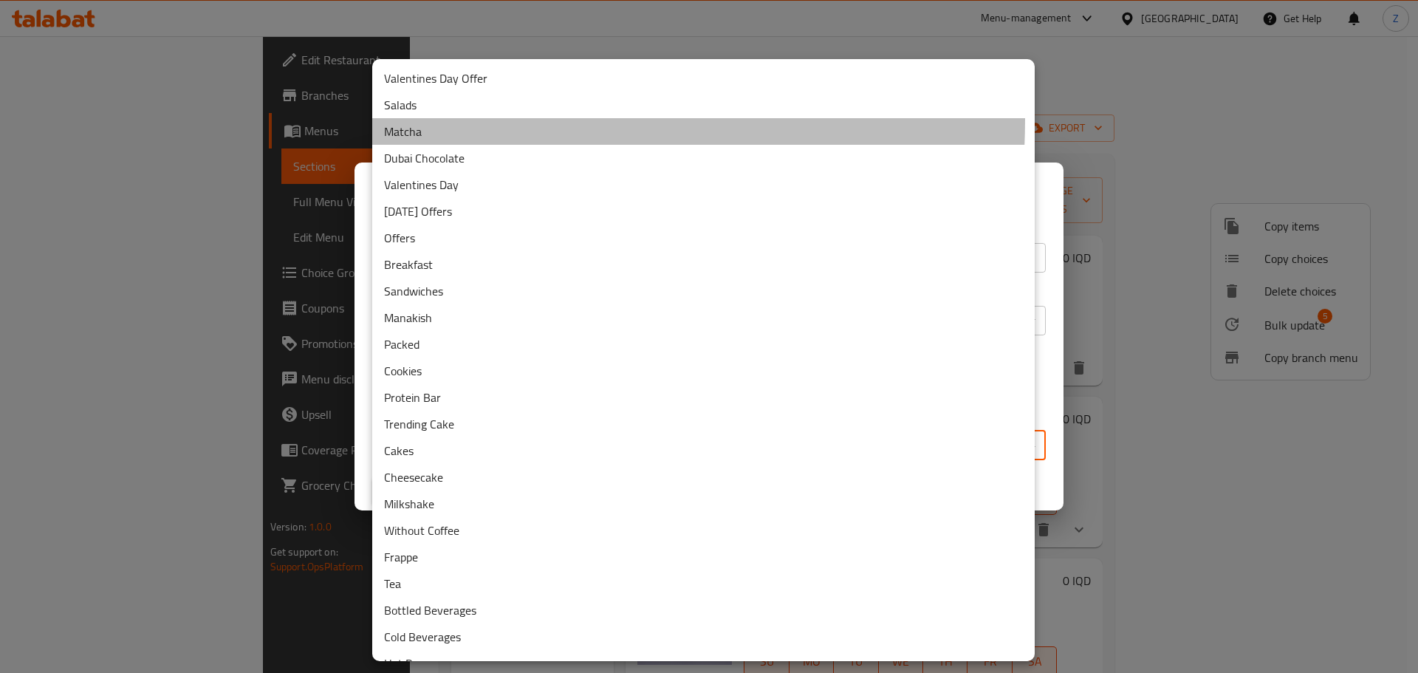
click at [429, 119] on li "Matcha" at bounding box center [703, 131] width 662 height 27
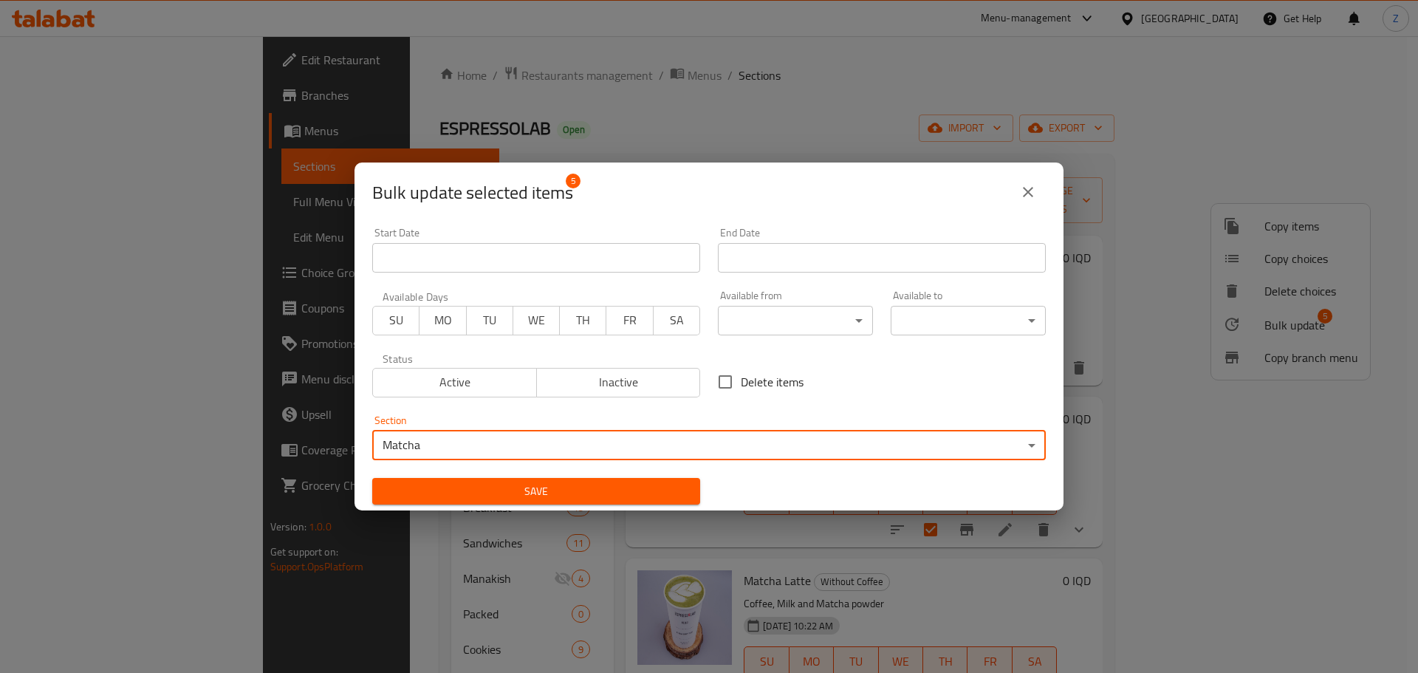
click at [478, 482] on span "Save" at bounding box center [536, 491] width 304 height 18
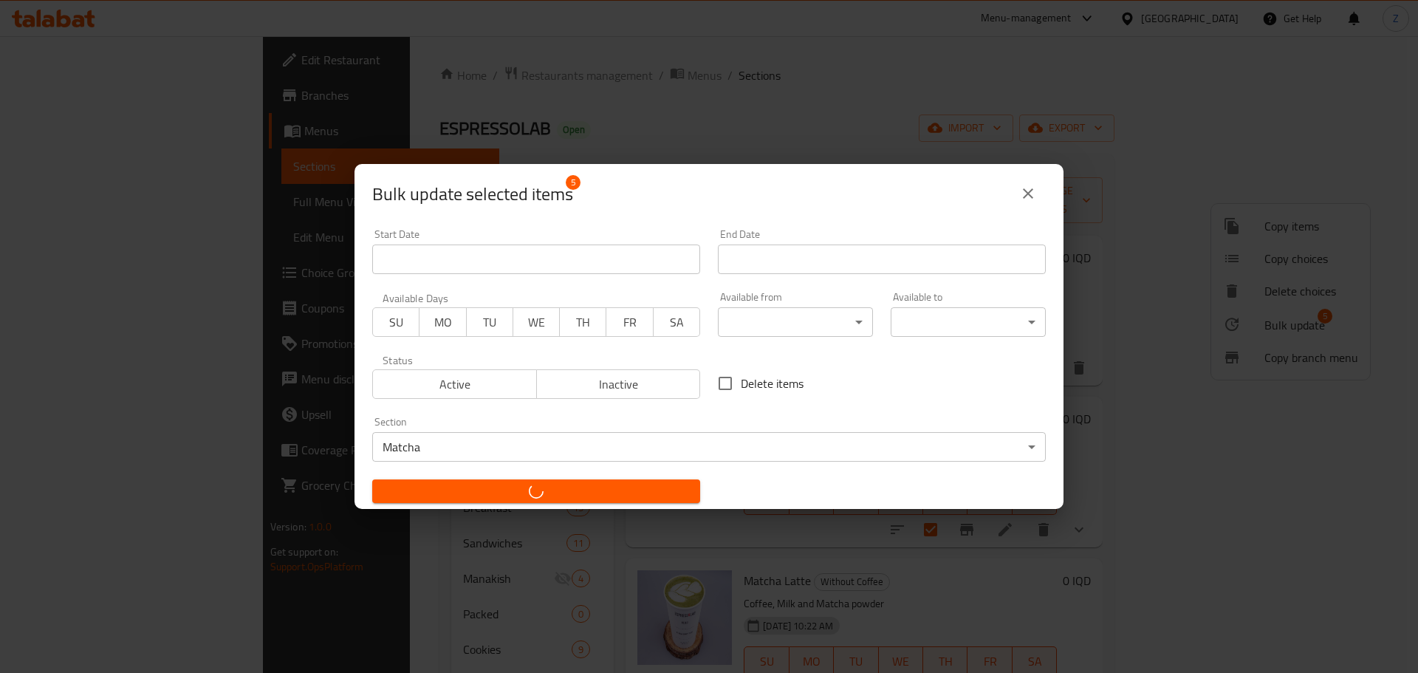
checkbox input "false"
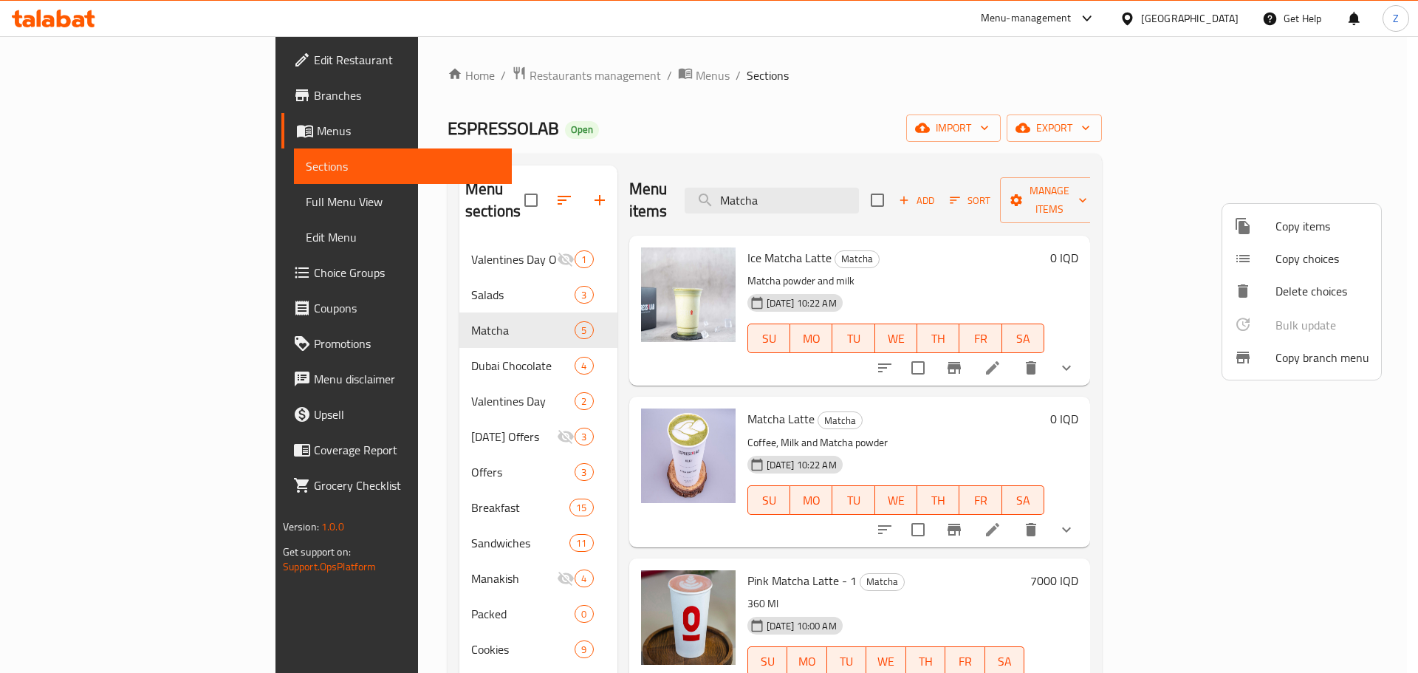
click at [438, 78] on div at bounding box center [709, 336] width 1418 height 673
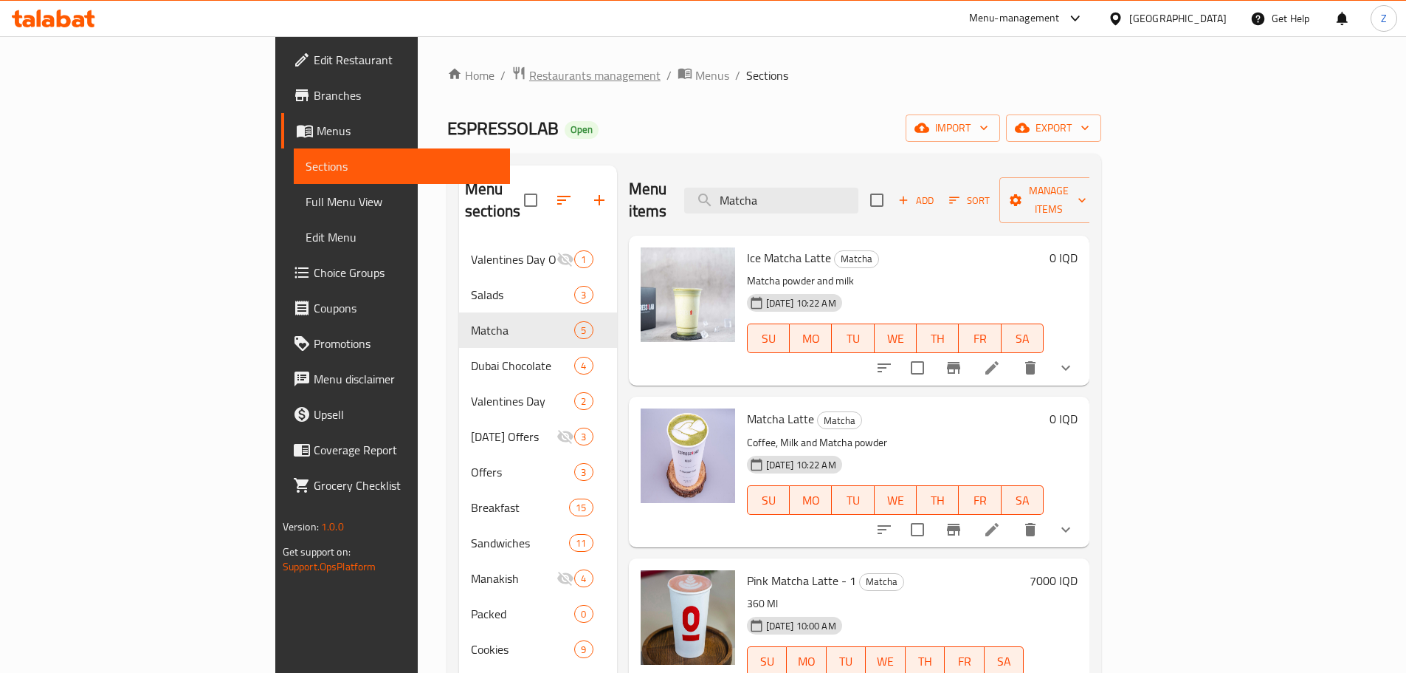
click at [529, 70] on span "Restaurants management" at bounding box center [594, 75] width 131 height 18
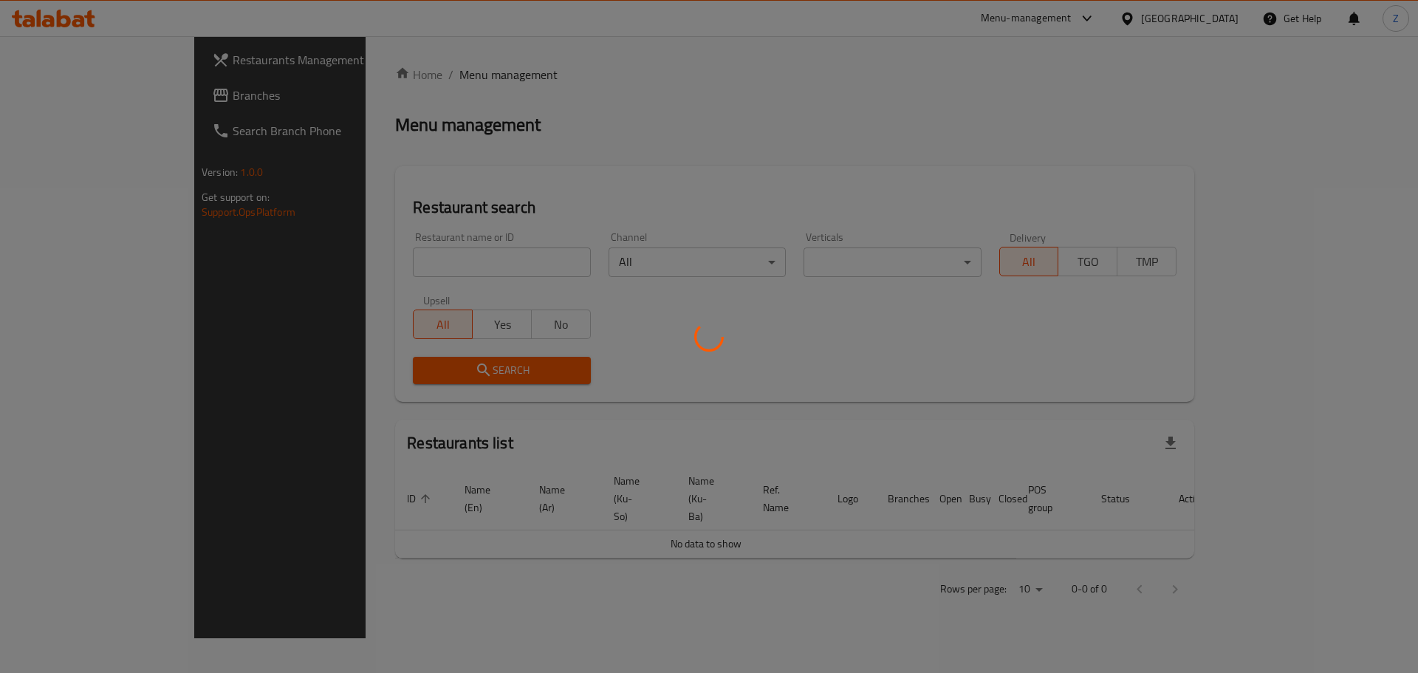
click at [437, 267] on div at bounding box center [709, 336] width 1418 height 673
click at [434, 260] on div at bounding box center [709, 336] width 1418 height 673
click at [431, 256] on div at bounding box center [709, 336] width 1418 height 673
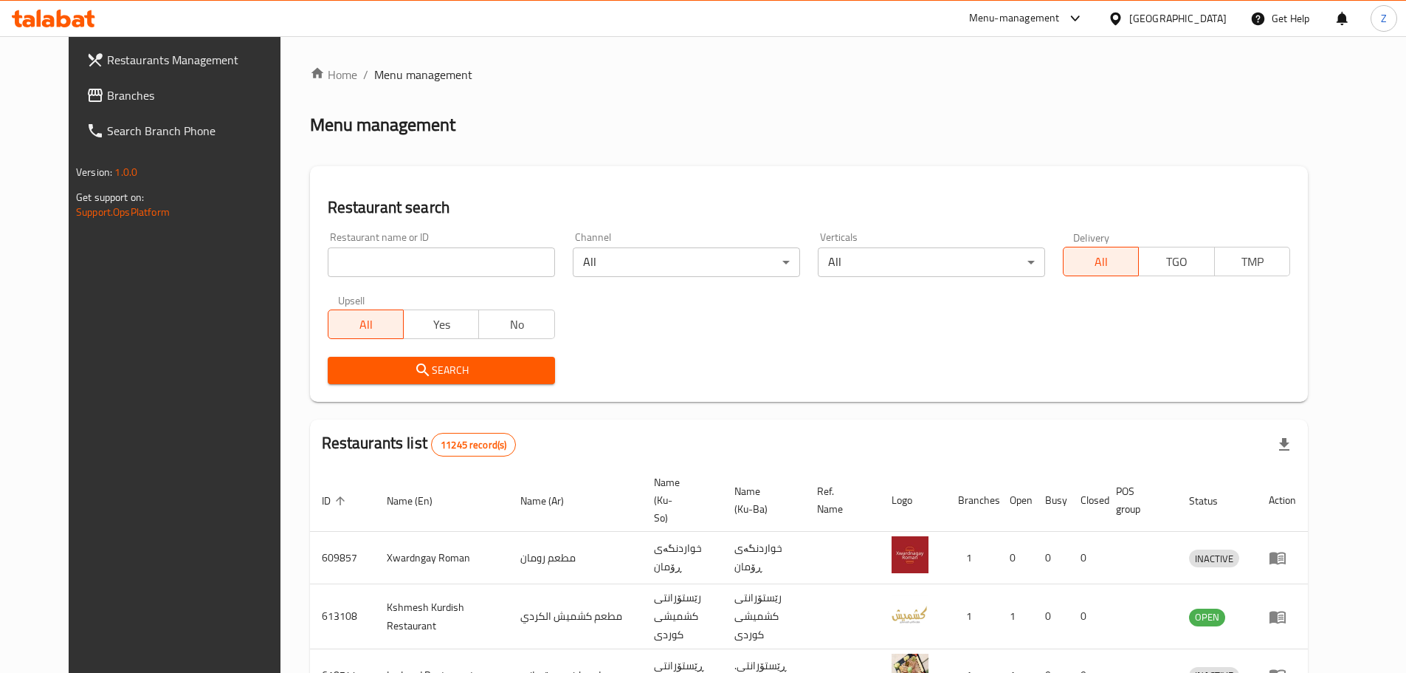
click at [437, 258] on input "search" at bounding box center [441, 262] width 227 height 30
paste input "677523"
type input "677523"
click at [459, 377] on span "Search" at bounding box center [442, 370] width 204 height 18
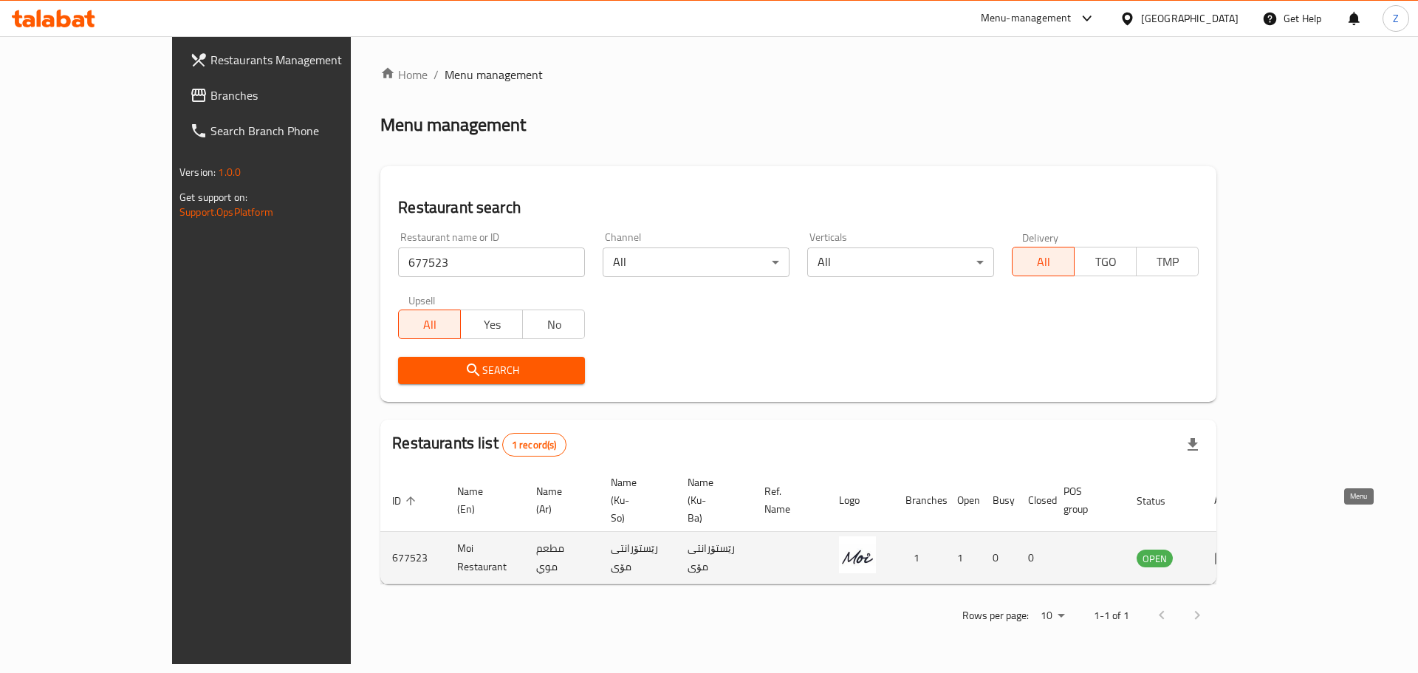
click at [1231, 549] on icon "enhanced table" at bounding box center [1223, 558] width 18 height 18
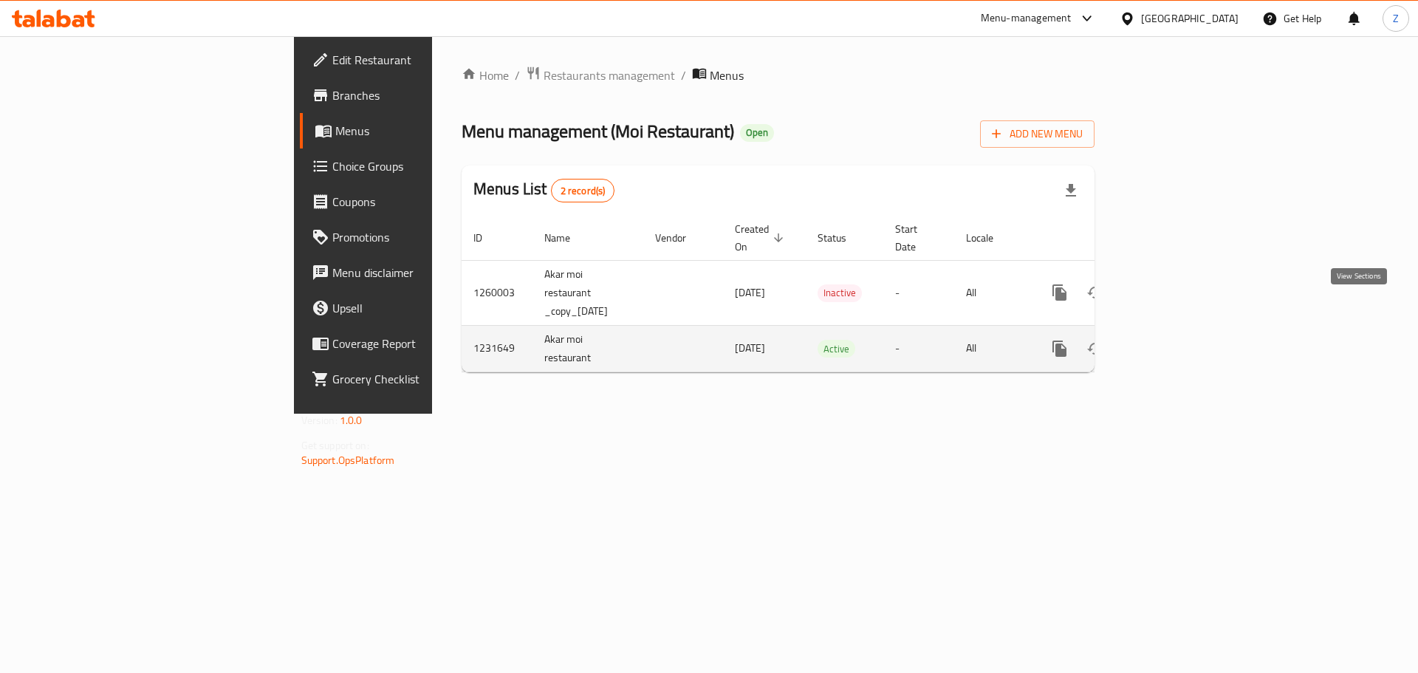
click at [1175, 340] on icon "enhanced table" at bounding box center [1166, 349] width 18 height 18
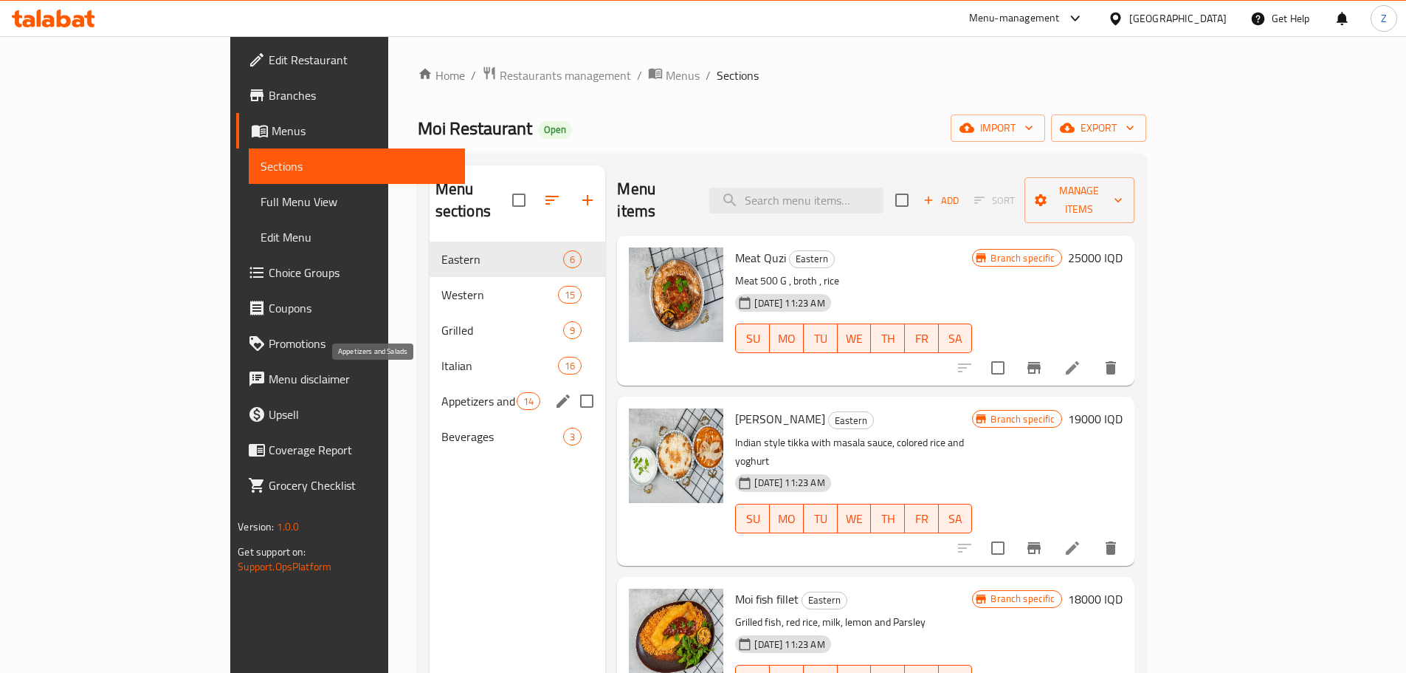
click at [441, 392] on span "Appetizers and Salads" at bounding box center [478, 401] width 75 height 18
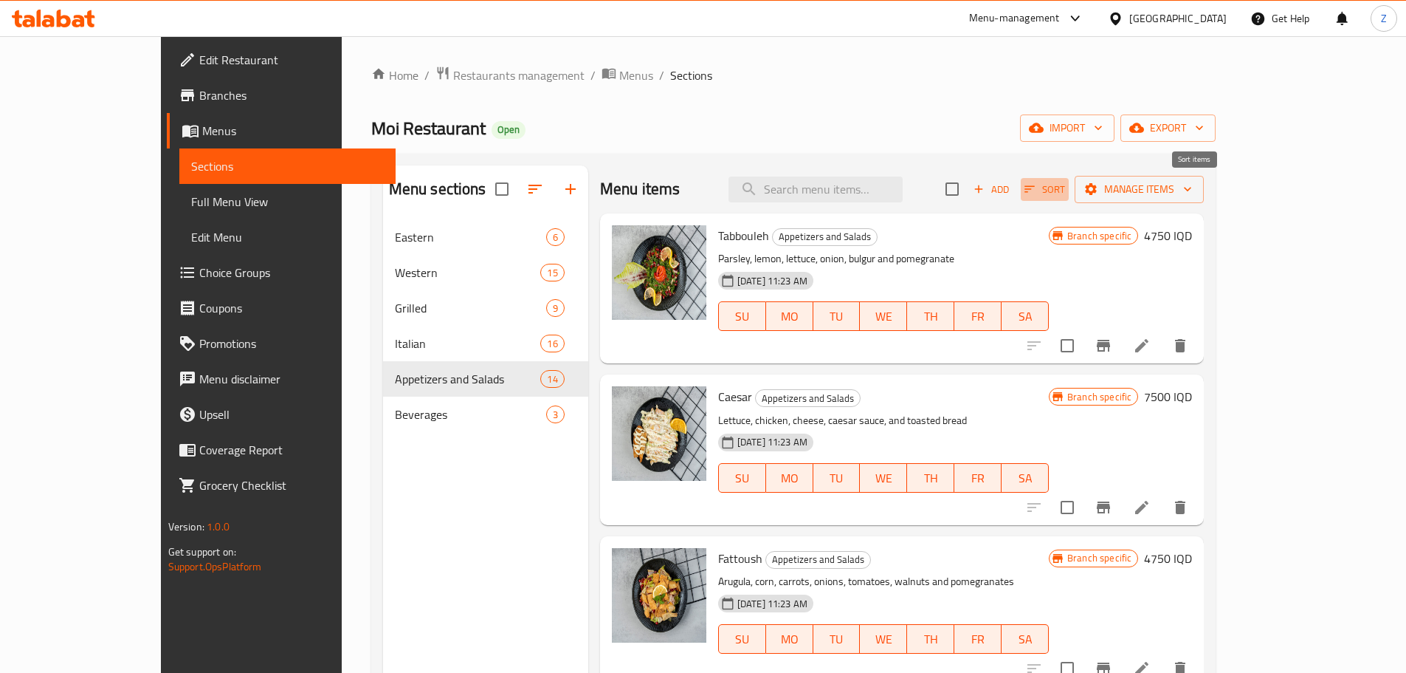
click at [1036, 186] on icon "button" at bounding box center [1030, 189] width 10 height 7
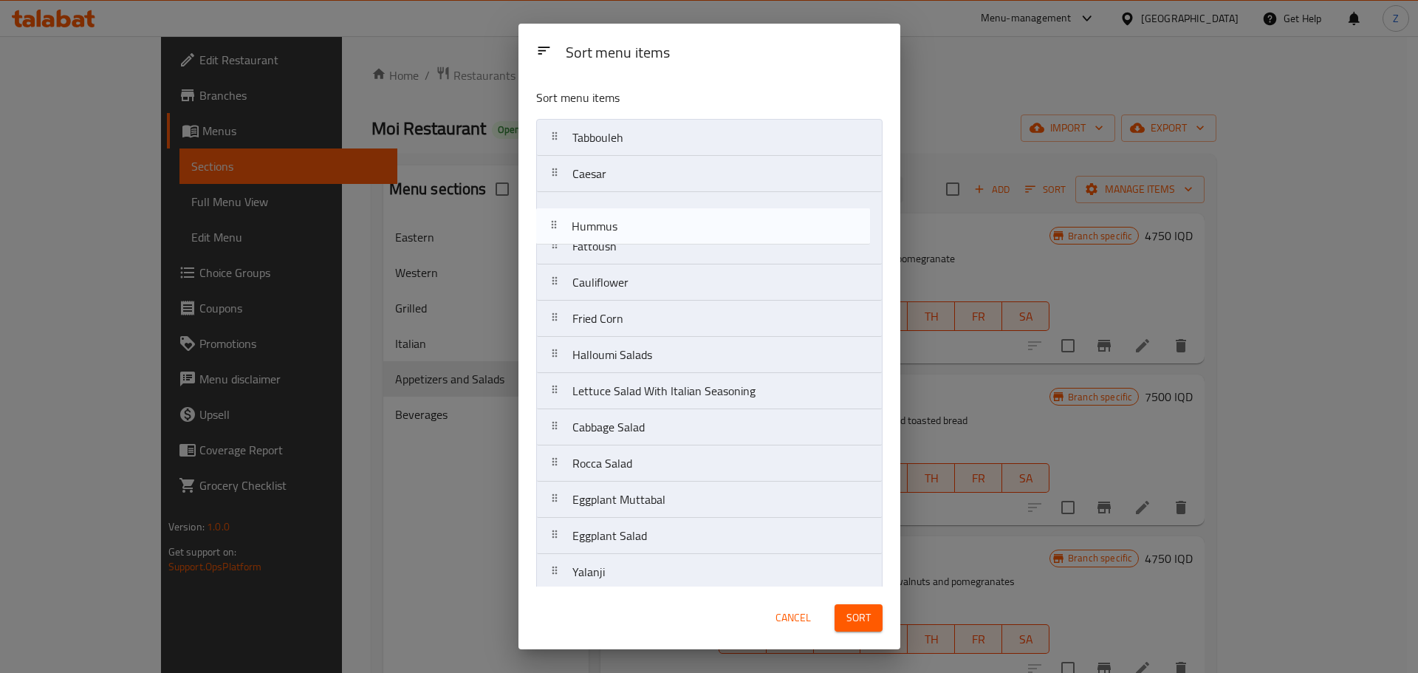
drag, startPoint x: 657, startPoint y: 227, endPoint x: 651, endPoint y: 140, distance: 87.3
click at [647, 148] on nav "Tabbouleh Caesar Fattoush Hummus Cauliflower Fried Corn Halloumi Salads Lettuce…" at bounding box center [709, 373] width 346 height 508
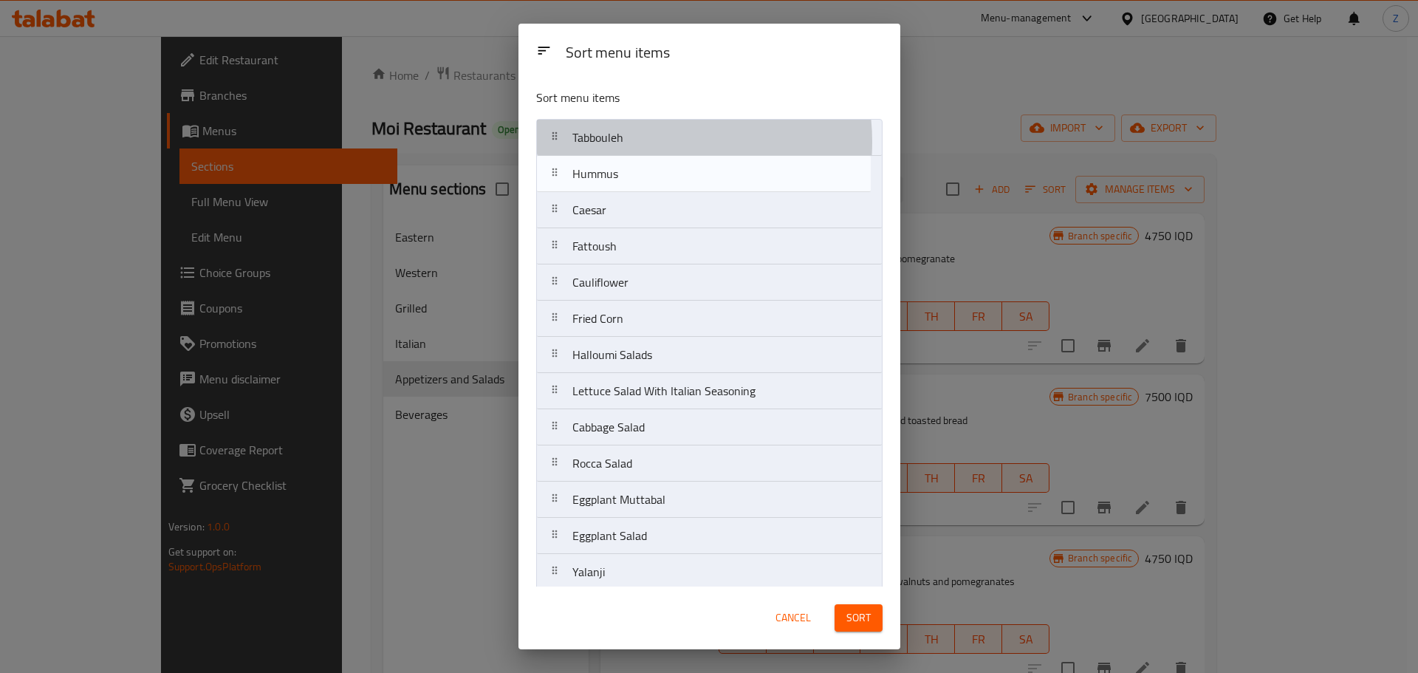
click at [652, 140] on div "Tabbouleh" at bounding box center [709, 137] width 333 height 35
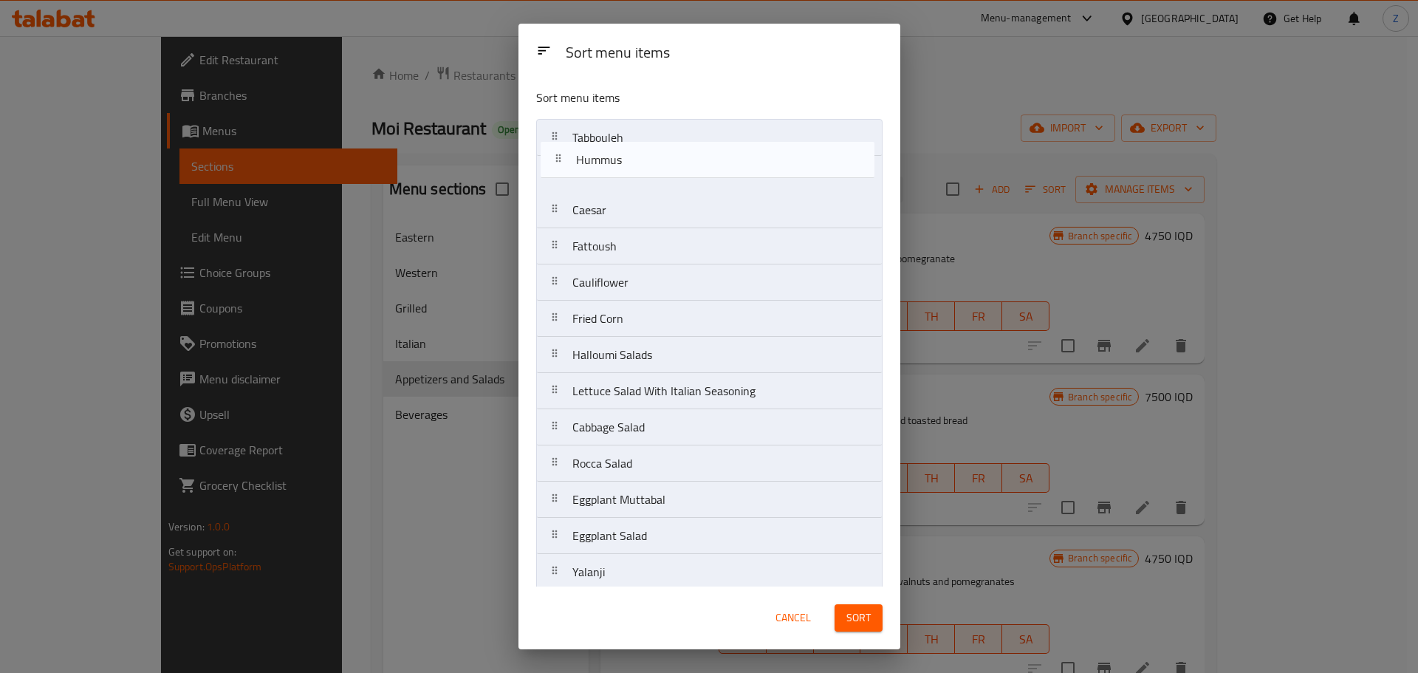
drag, startPoint x: 652, startPoint y: 140, endPoint x: 662, endPoint y: 132, distance: 12.6
click at [662, 132] on nav "Tabbouleh Hummus Caesar Fattoush Cauliflower Fried Corn Halloumi Salads Lettuce…" at bounding box center [709, 373] width 346 height 508
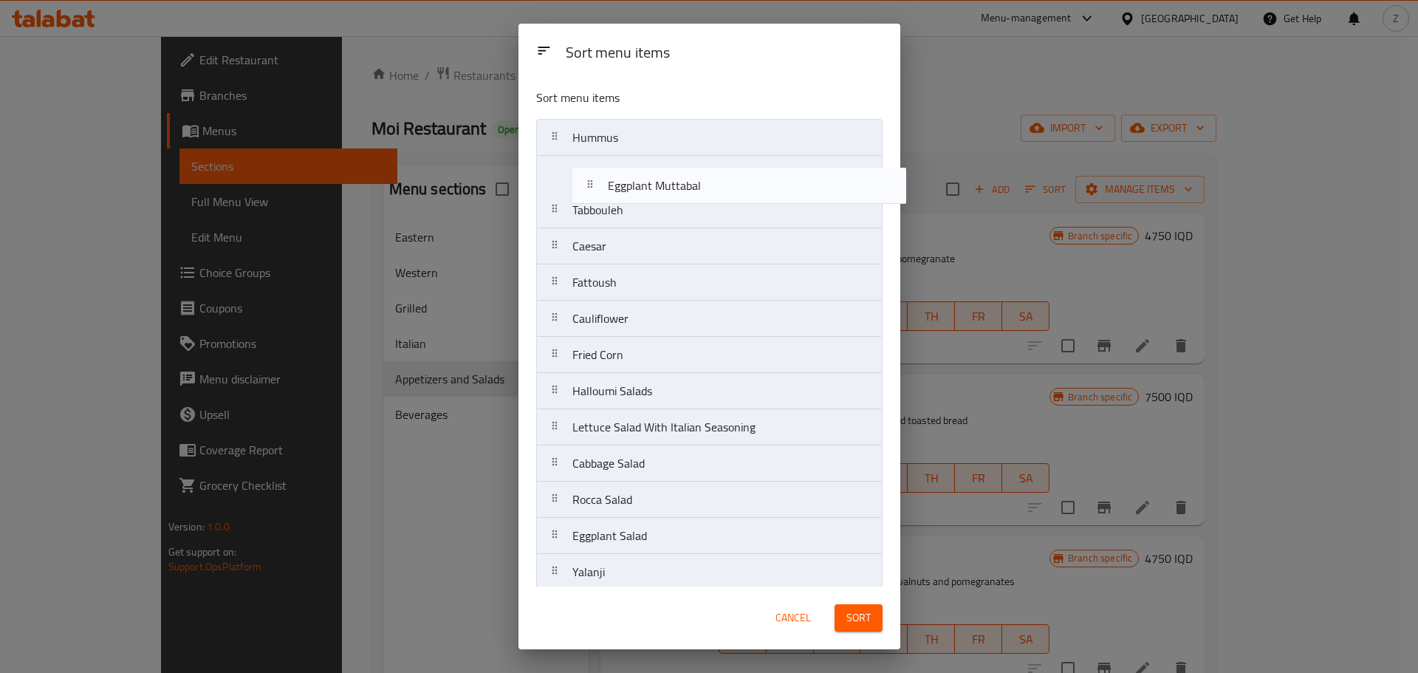
drag, startPoint x: 667, startPoint y: 506, endPoint x: 703, endPoint y: 184, distance: 324.7
click at [703, 184] on nav "Hummus Tabbouleh Caesar Fattoush Cauliflower Fried Corn Halloumi Salads Lettuce…" at bounding box center [709, 373] width 346 height 508
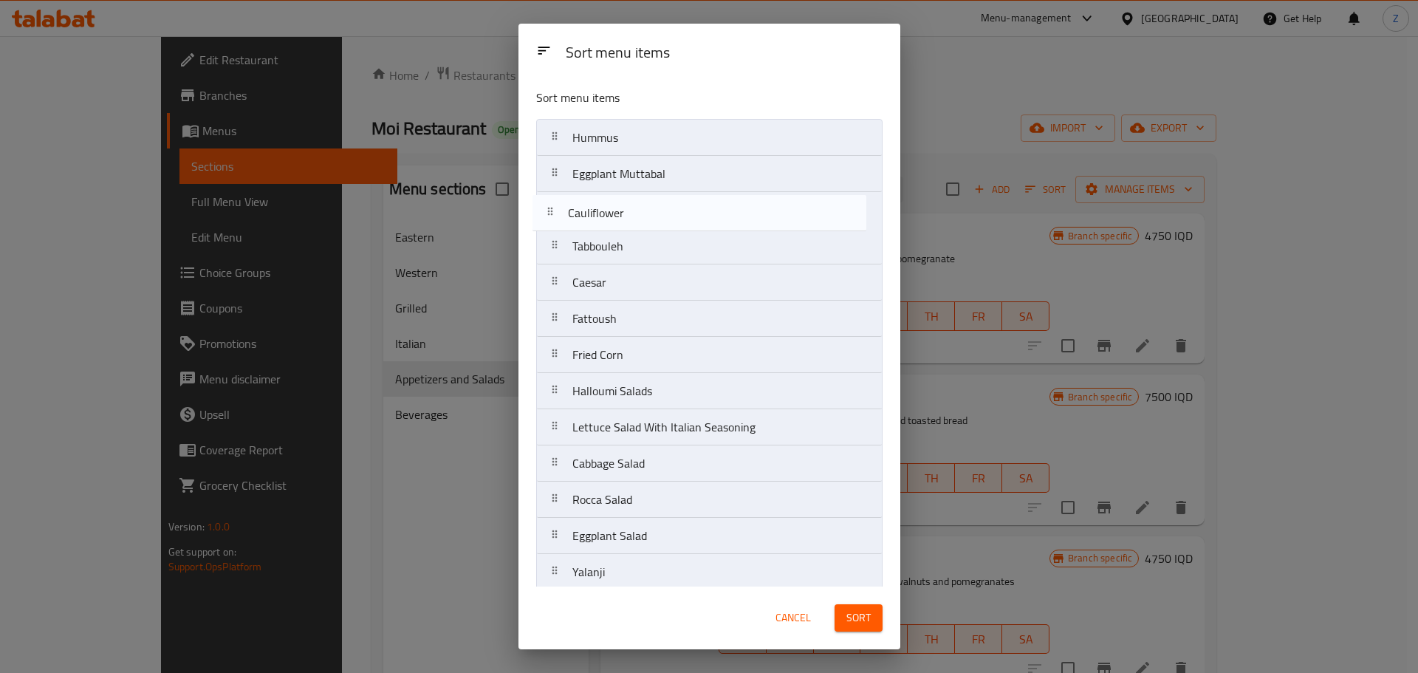
drag, startPoint x: 653, startPoint y: 318, endPoint x: 652, endPoint y: 199, distance: 119.6
click at [652, 199] on nav "Hummus Eggplant Muttabal Tabbouleh Caesar Fattoush Cauliflower Fried Corn Hallo…" at bounding box center [709, 373] width 346 height 508
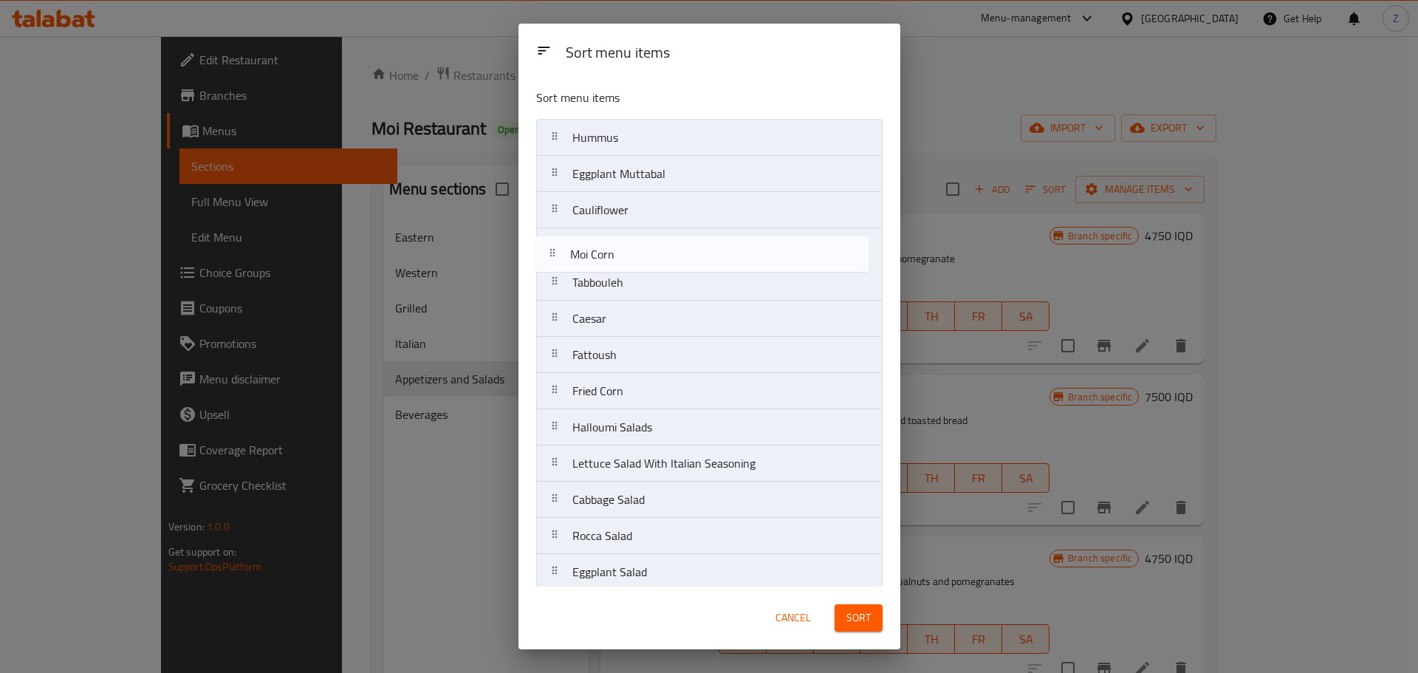
drag, startPoint x: 678, startPoint y: 565, endPoint x: 675, endPoint y: 250, distance: 314.5
click at [675, 250] on nav "Hummus Eggplant Muttabal Cauliflower Tabbouleh Caesar Fattoush Fried Corn Hallo…" at bounding box center [709, 373] width 346 height 508
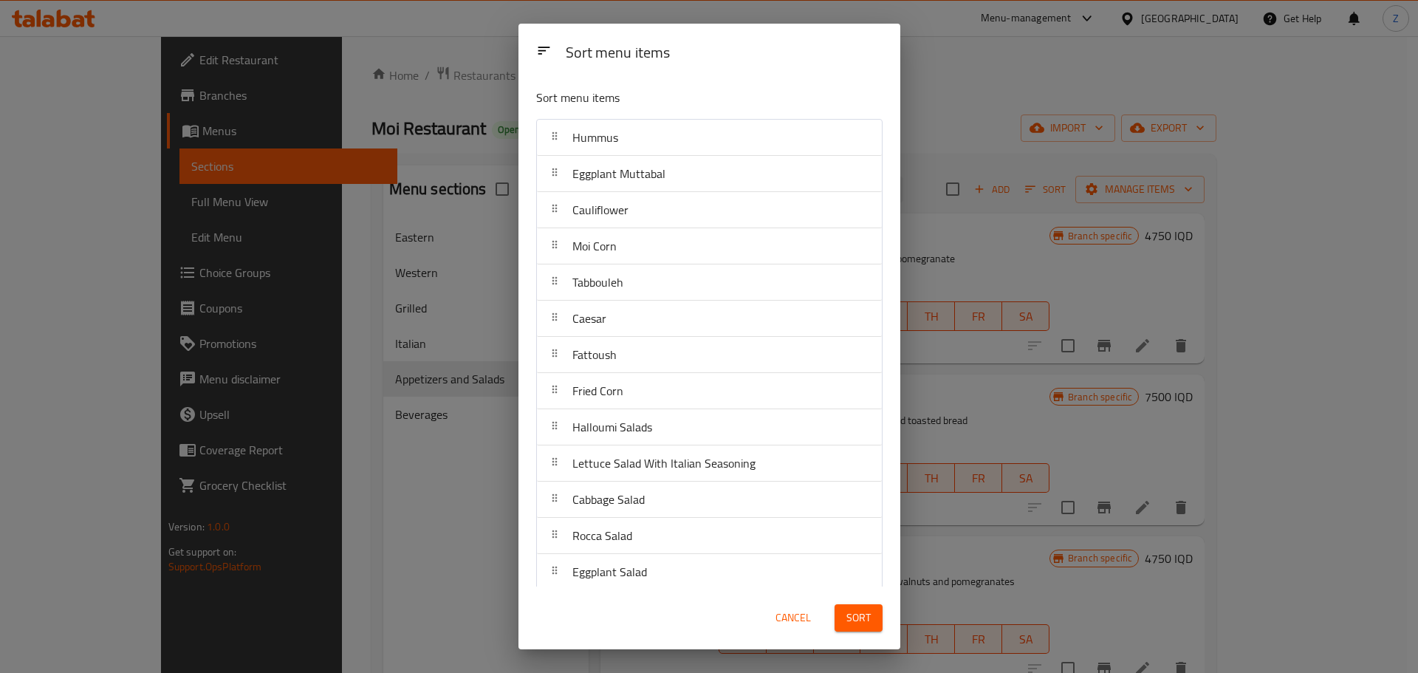
click at [788, 615] on span "Cancel" at bounding box center [792, 617] width 35 height 18
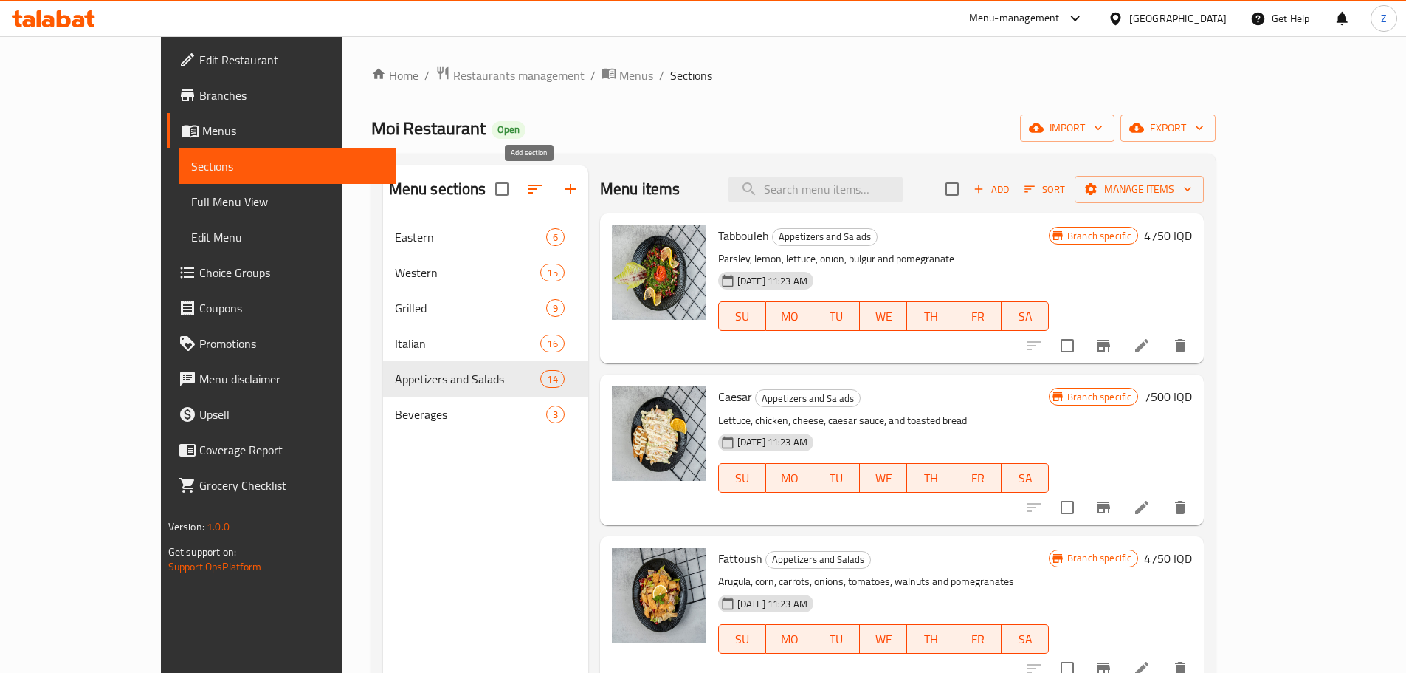
click at [562, 182] on icon "button" at bounding box center [571, 189] width 18 height 18
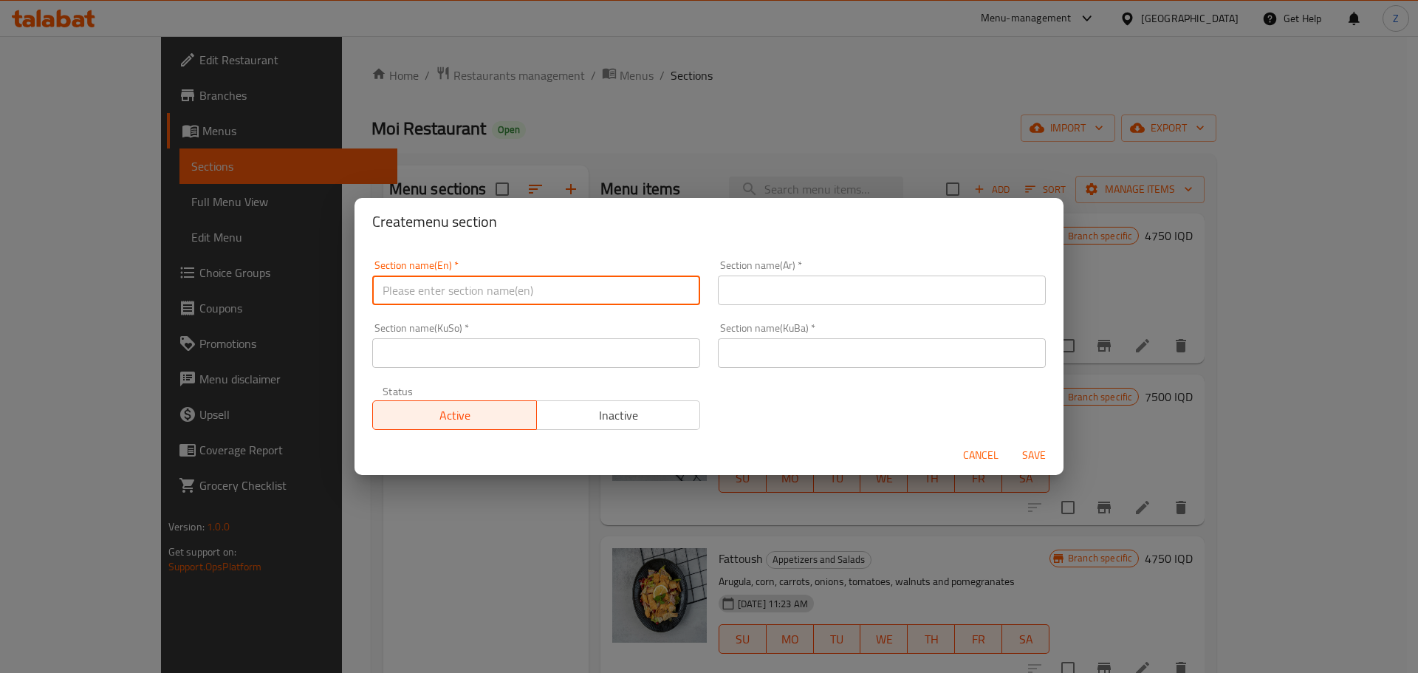
click at [437, 302] on input "text" at bounding box center [536, 290] width 328 height 30
type input "Salads"
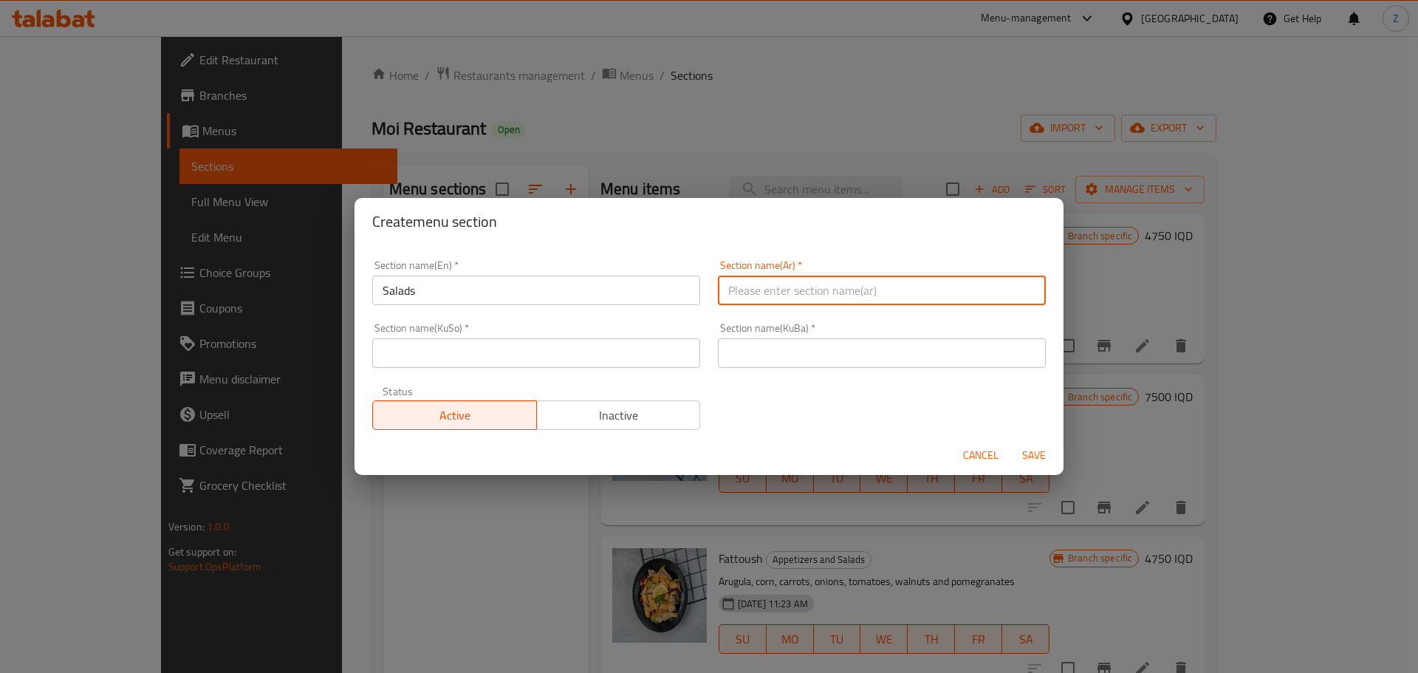
click at [825, 294] on input "text" at bounding box center [882, 290] width 328 height 30
click at [825, 293] on input "السلطات" at bounding box center [882, 290] width 328 height 30
type input "السلطات"
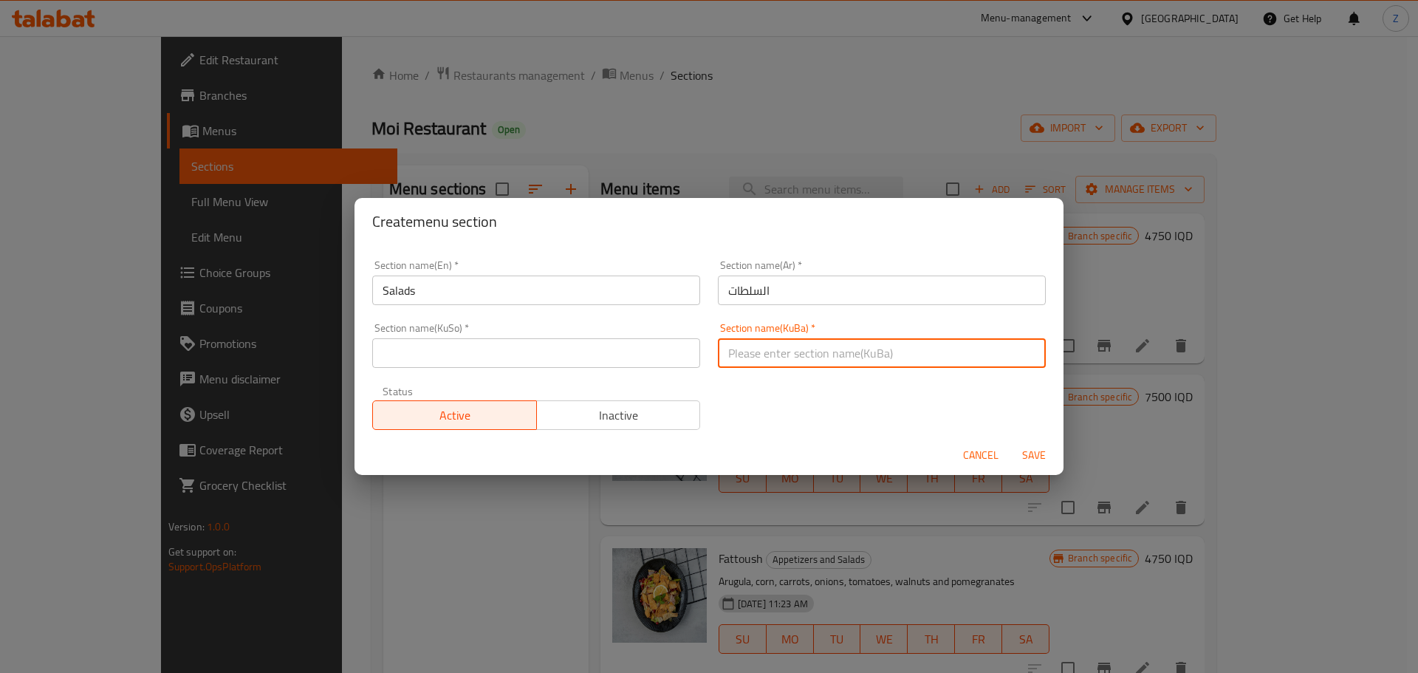
click at [815, 346] on input "text" at bounding box center [882, 353] width 328 height 30
paste input "السلطات"
type input "السلطات"
click at [557, 337] on div "Section name(KuSo)   * Section name(KuSo) *" at bounding box center [536, 345] width 328 height 45
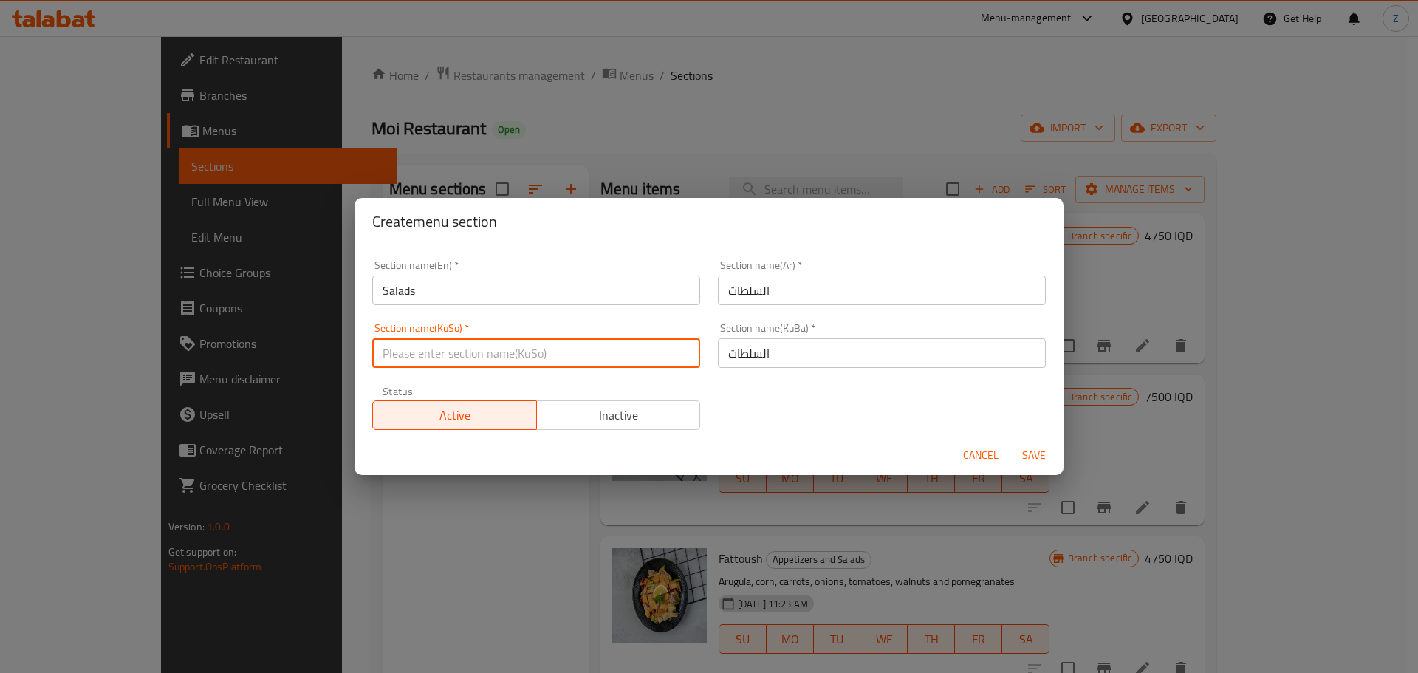
paste input "السلطات"
type input "السلطات"
click at [1045, 453] on span "Save" at bounding box center [1033, 455] width 35 height 18
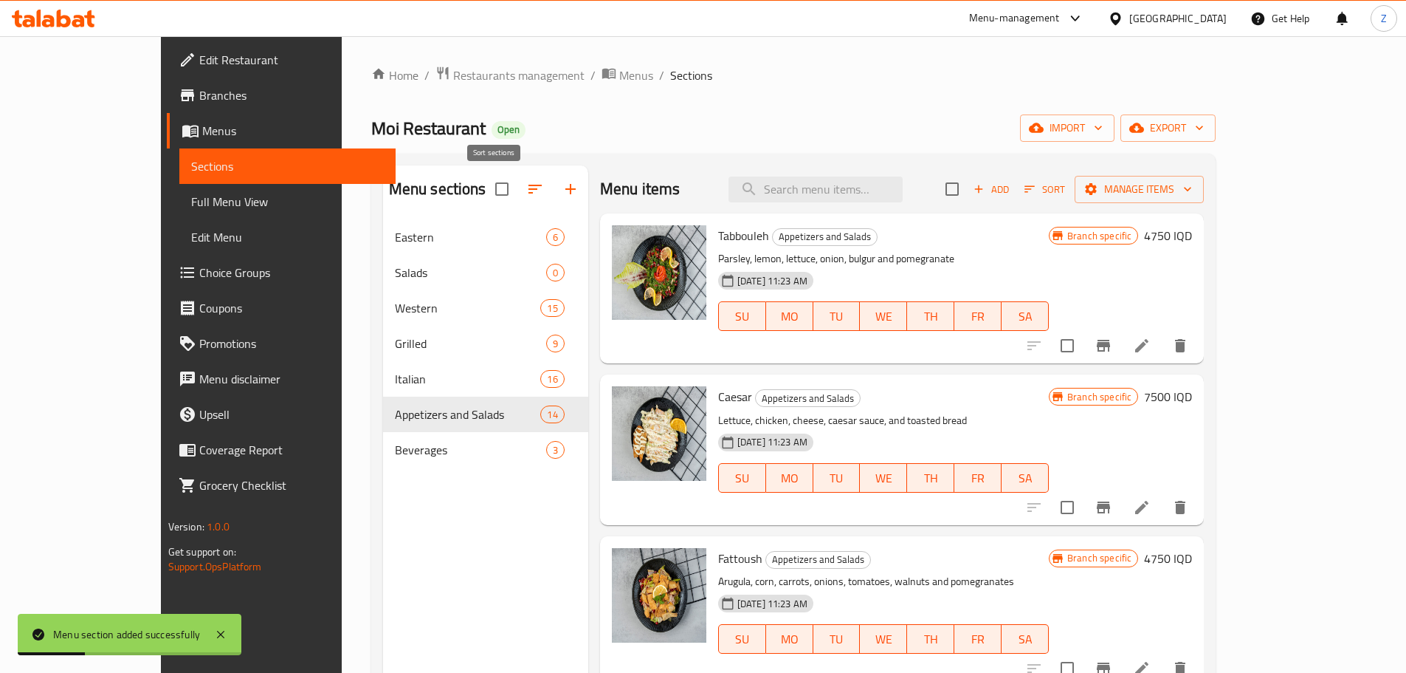
click at [526, 192] on icon "button" at bounding box center [535, 189] width 18 height 18
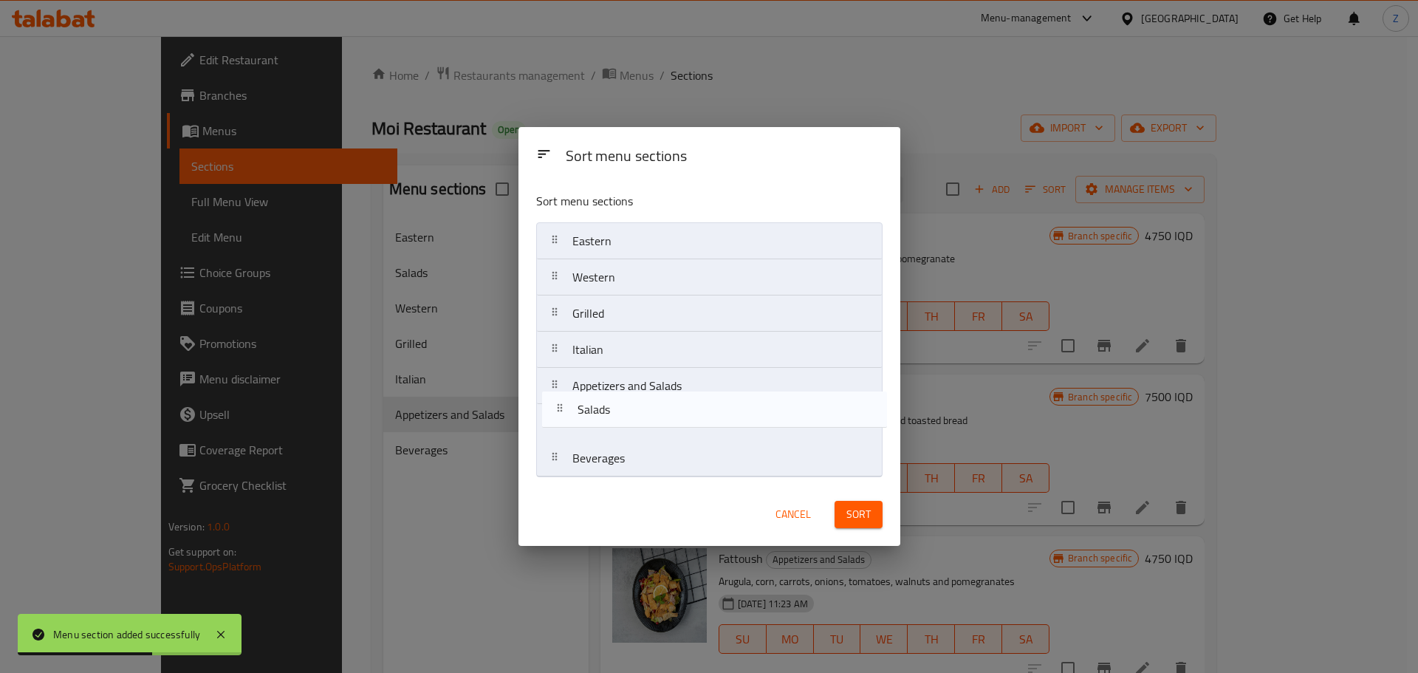
drag, startPoint x: 631, startPoint y: 303, endPoint x: 642, endPoint y: 431, distance: 128.1
click at [642, 431] on nav "Eastern Salads Western Grilled Italian Appetizers and Salads Beverages" at bounding box center [709, 349] width 346 height 255
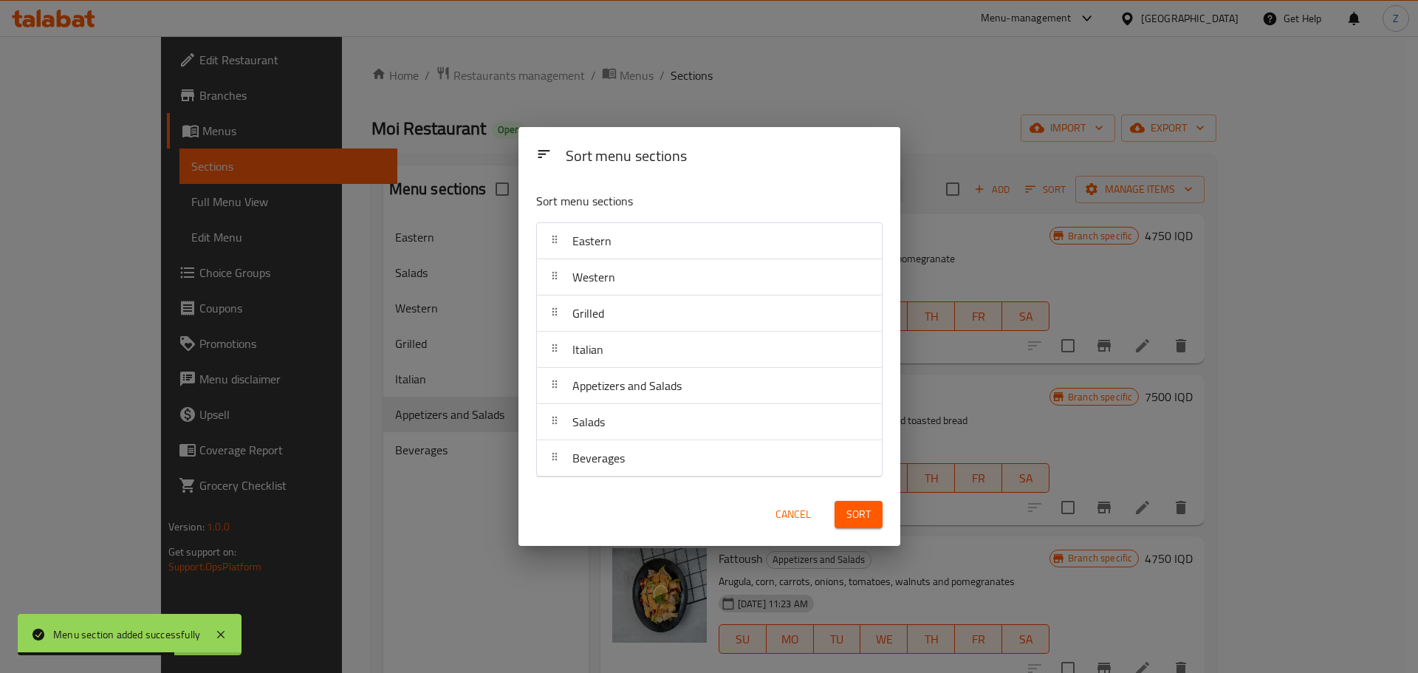
drag, startPoint x: 887, startPoint y: 515, endPoint x: 876, endPoint y: 515, distance: 11.1
click at [882, 515] on div "Sort" at bounding box center [858, 514] width 66 height 45
click at [870, 512] on button "Sort" at bounding box center [858, 514] width 48 height 27
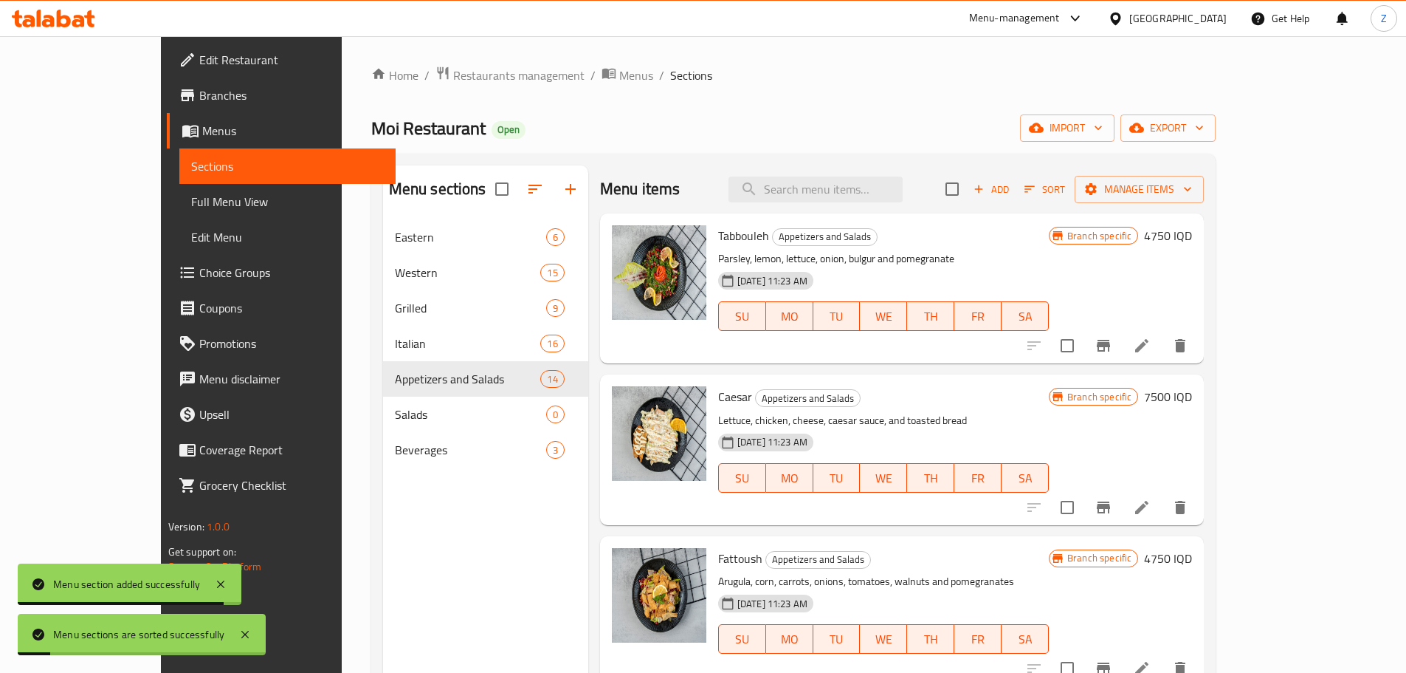
click at [984, 548] on h6 "Fattoush Appetizers and Salads" at bounding box center [883, 558] width 331 height 21
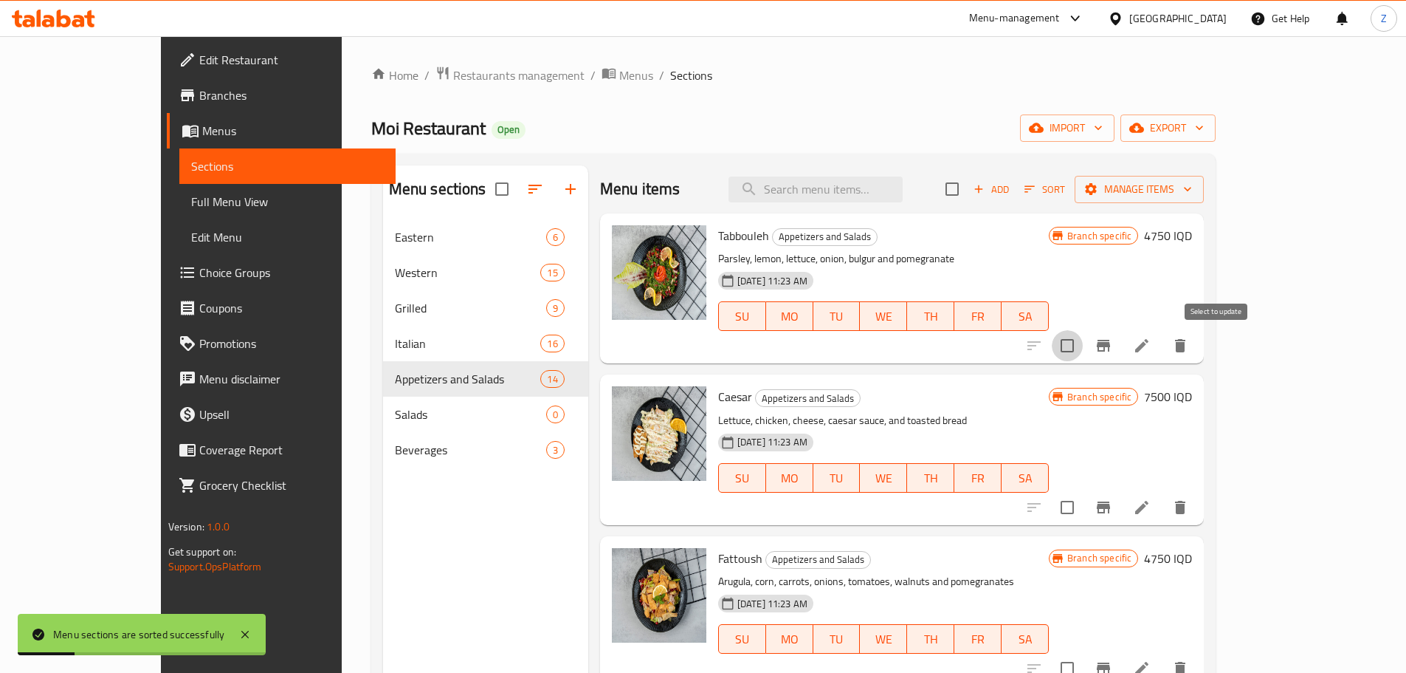
click at [1083, 338] on input "checkbox" at bounding box center [1067, 345] width 31 height 31
checkbox input "true"
click at [1083, 504] on input "checkbox" at bounding box center [1067, 507] width 31 height 31
checkbox input "true"
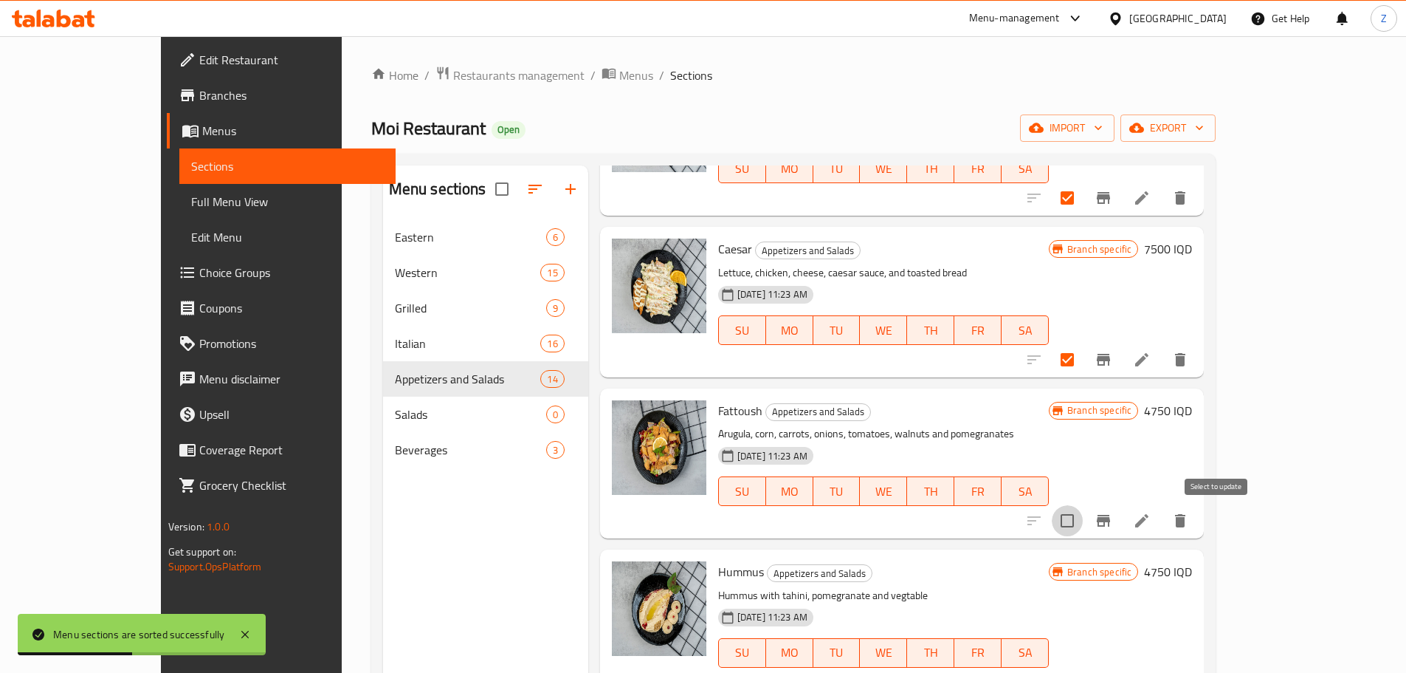
click at [1083, 515] on input "checkbox" at bounding box center [1067, 520] width 31 height 31
checkbox input "true"
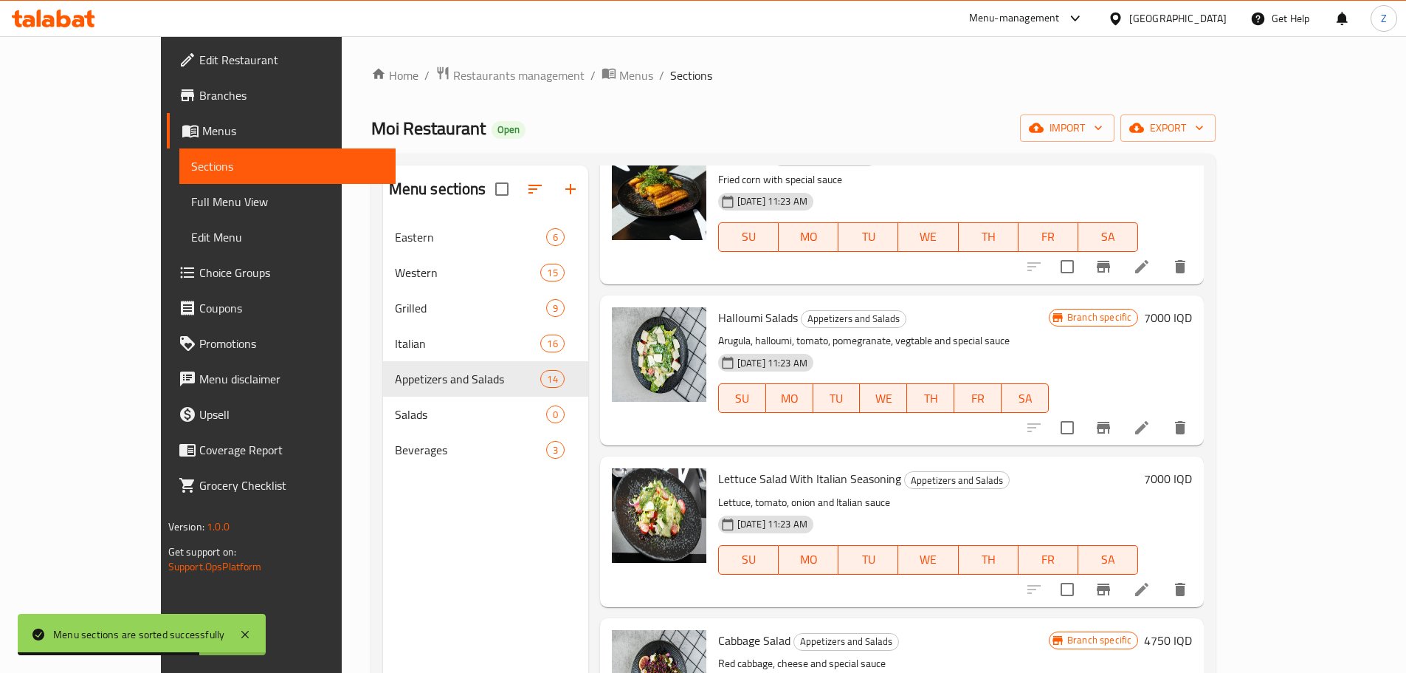
click at [1083, 422] on input "checkbox" at bounding box center [1067, 427] width 31 height 31
checkbox input "true"
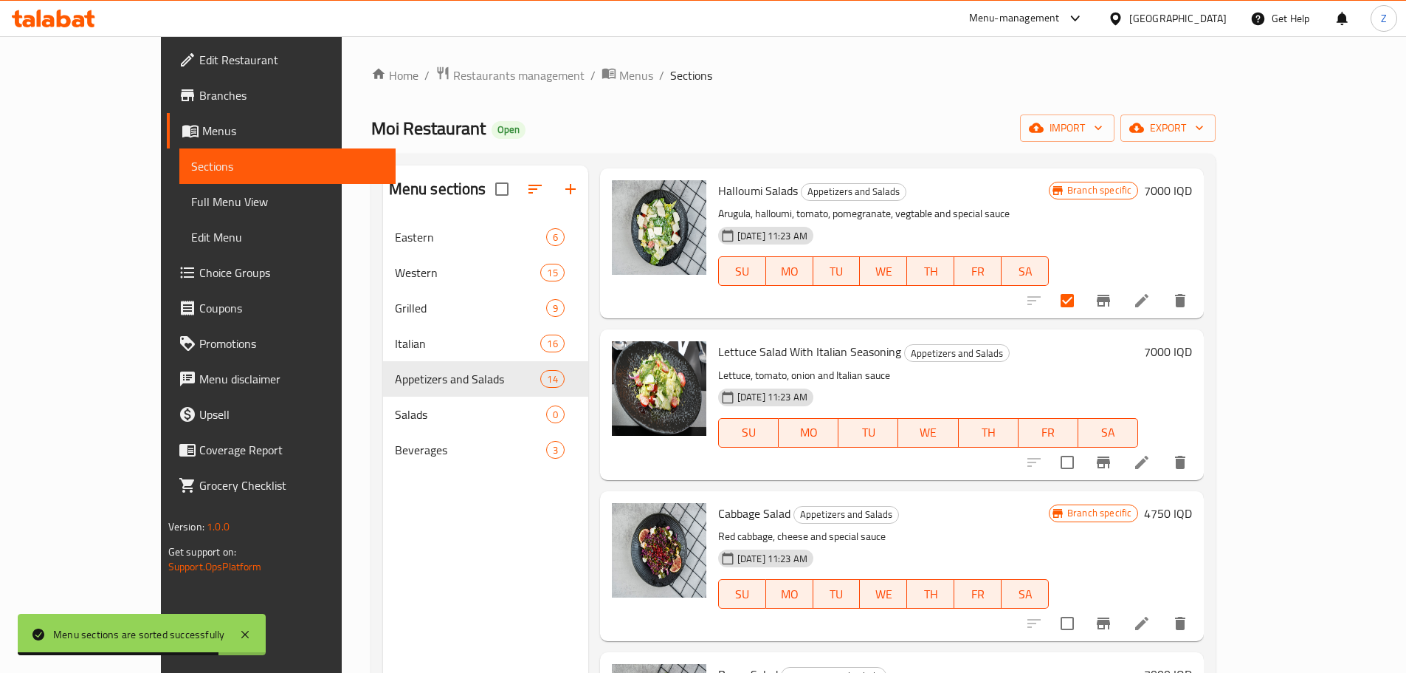
scroll to position [1034, 0]
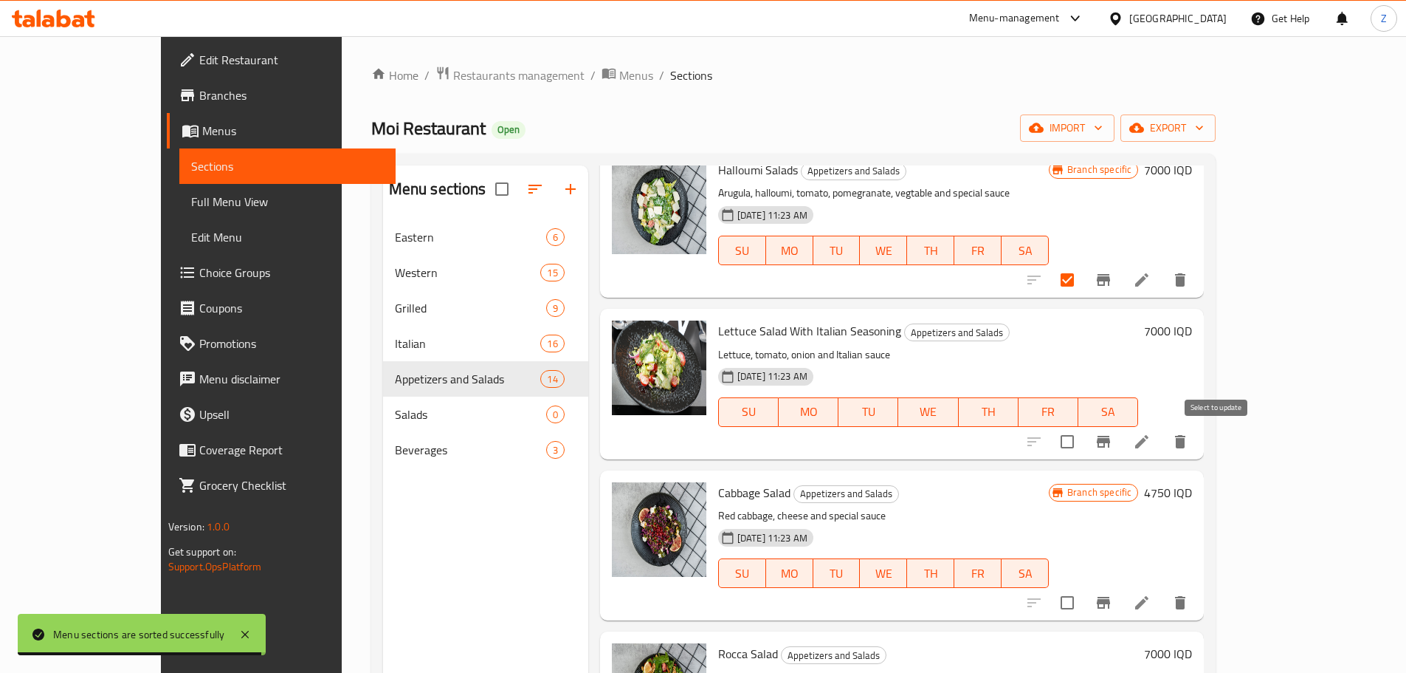
click at [1083, 444] on input "checkbox" at bounding box center [1067, 441] width 31 height 31
checkbox input "true"
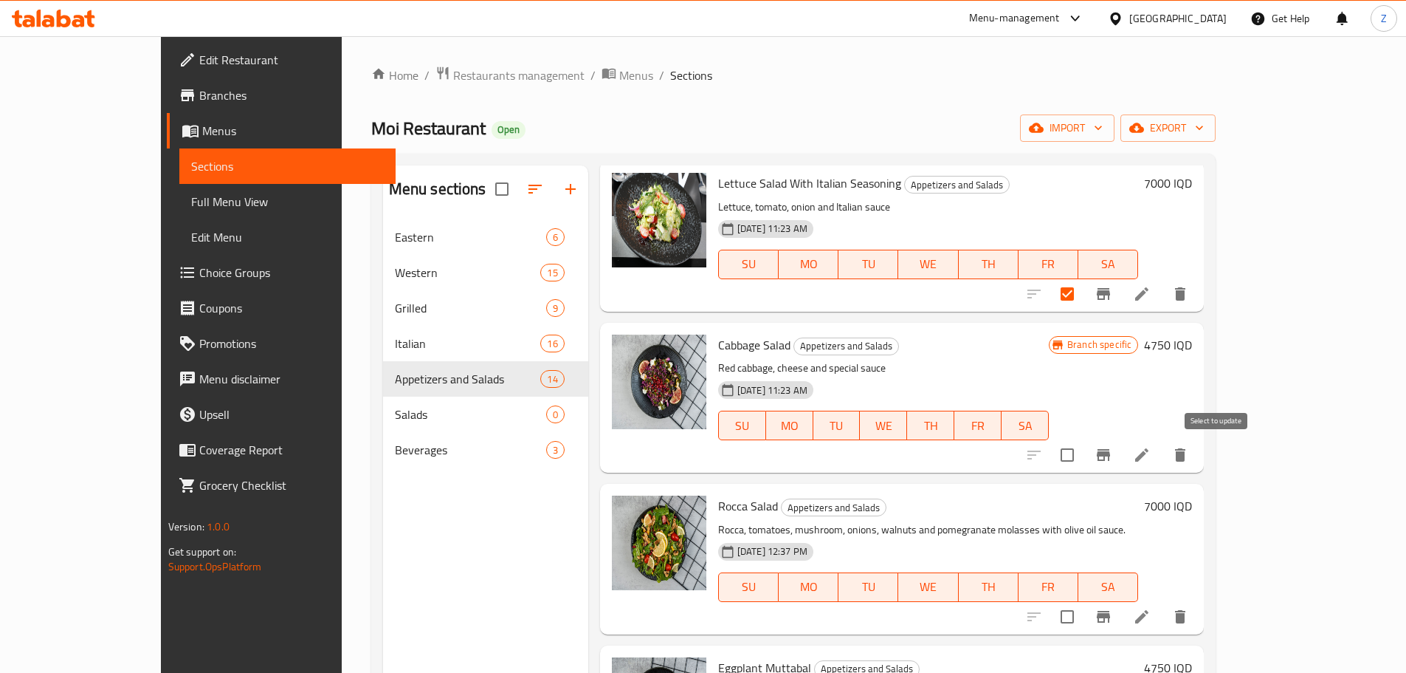
click at [1083, 464] on input "checkbox" at bounding box center [1067, 454] width 31 height 31
checkbox input "true"
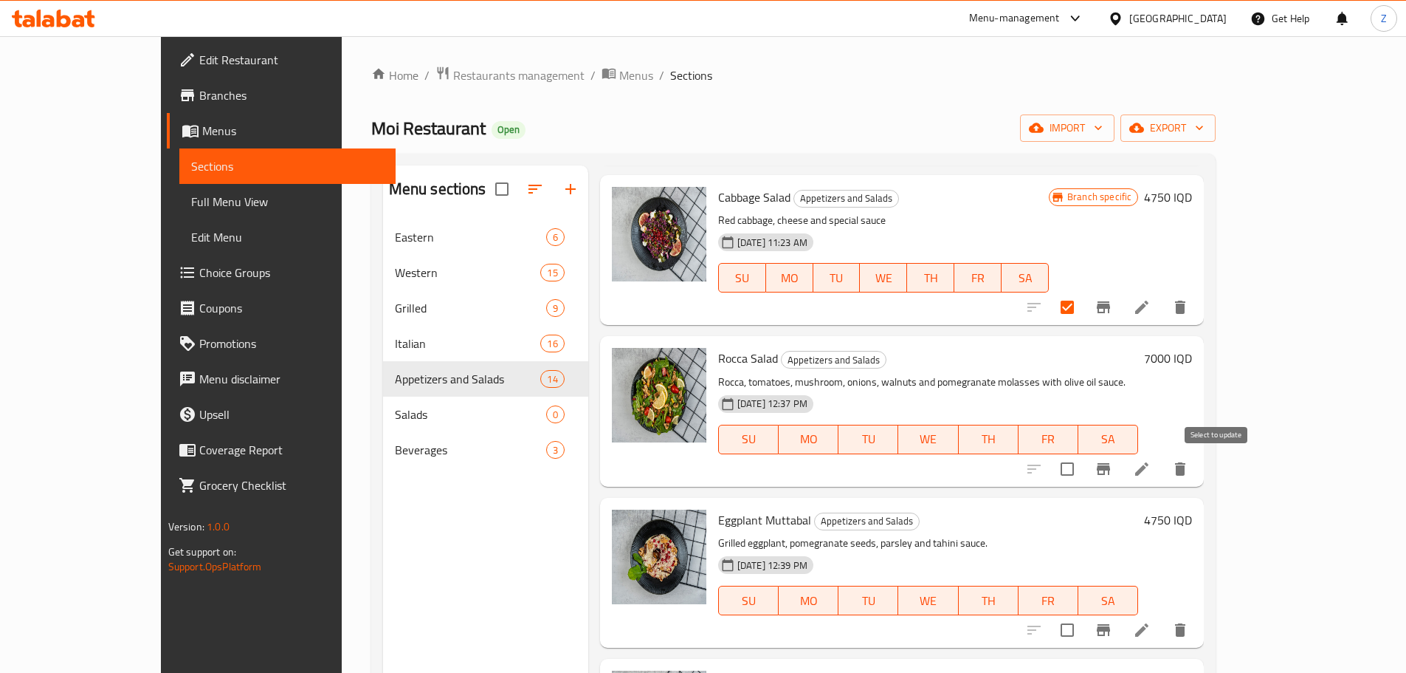
click at [1083, 472] on input "checkbox" at bounding box center [1067, 468] width 31 height 31
checkbox input "true"
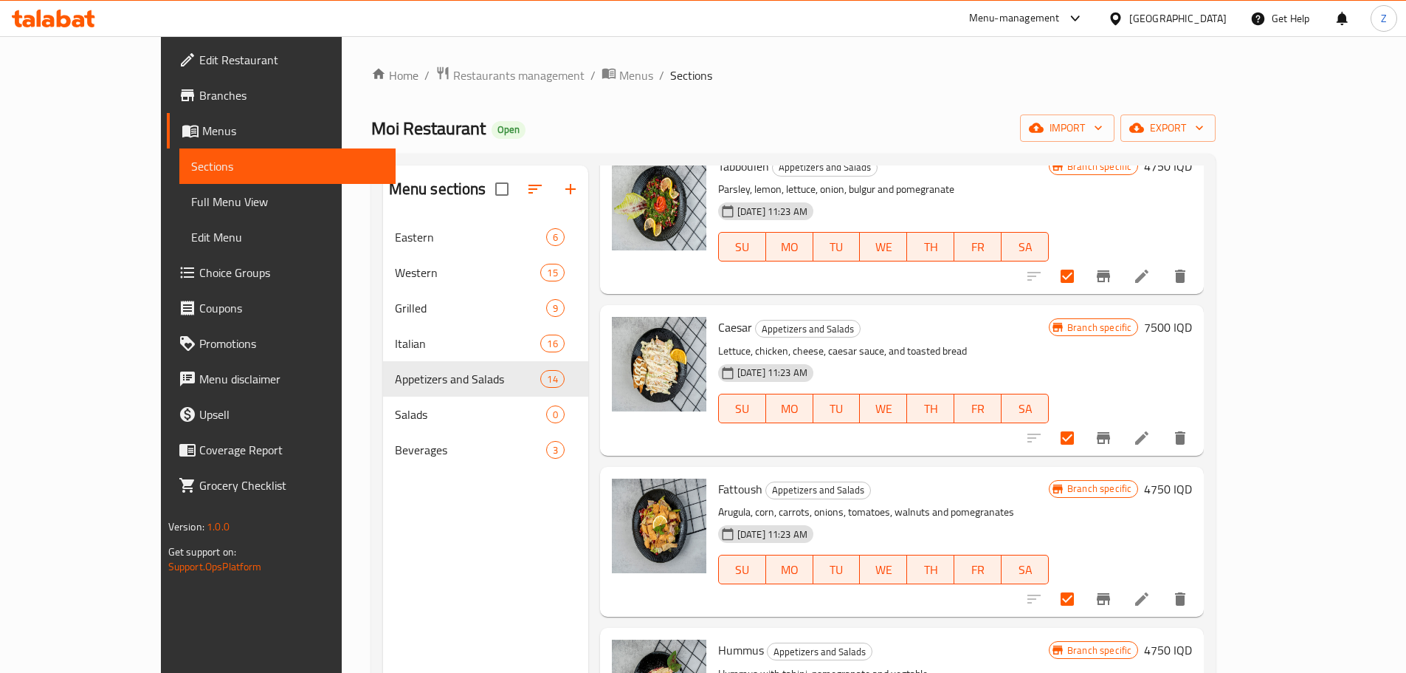
scroll to position [0, 0]
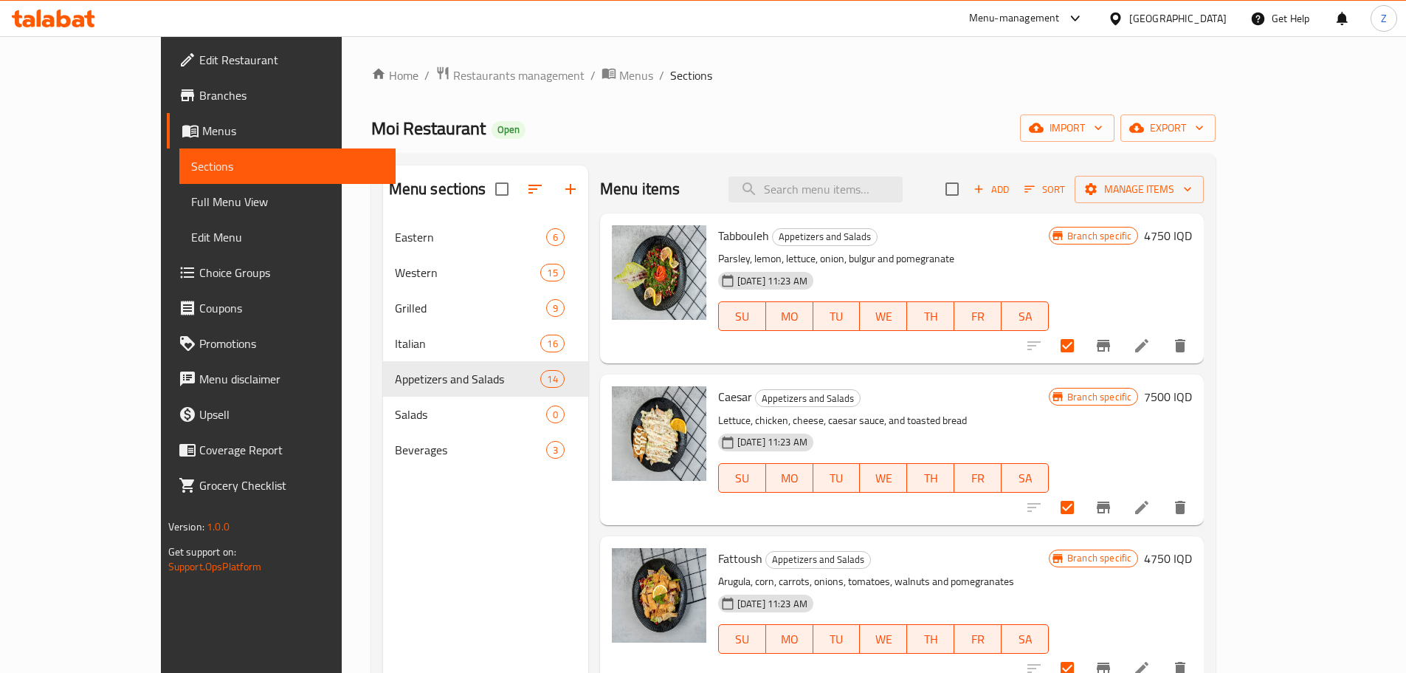
click at [1204, 203] on div "Add Sort Manage items" at bounding box center [1075, 188] width 258 height 31
click at [1192, 196] on span "Manage items" at bounding box center [1140, 189] width 106 height 18
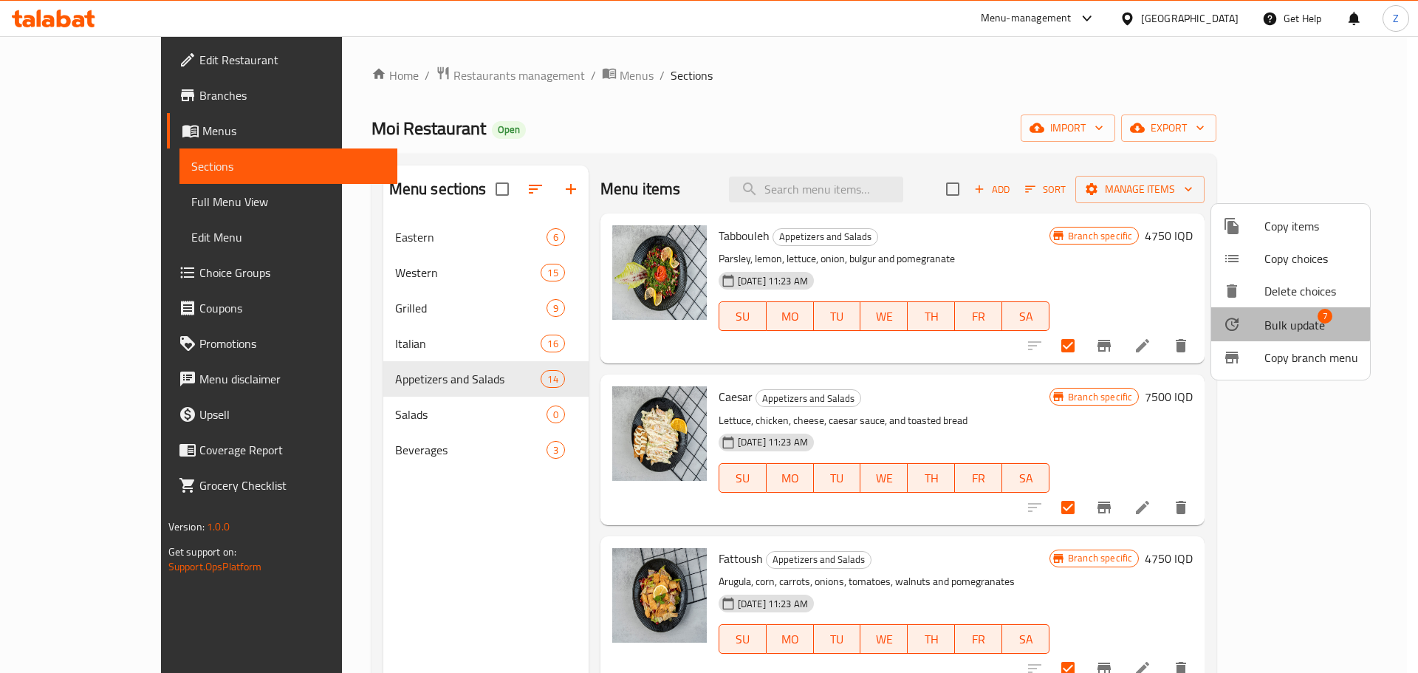
click at [1241, 315] on div at bounding box center [1243, 324] width 41 height 18
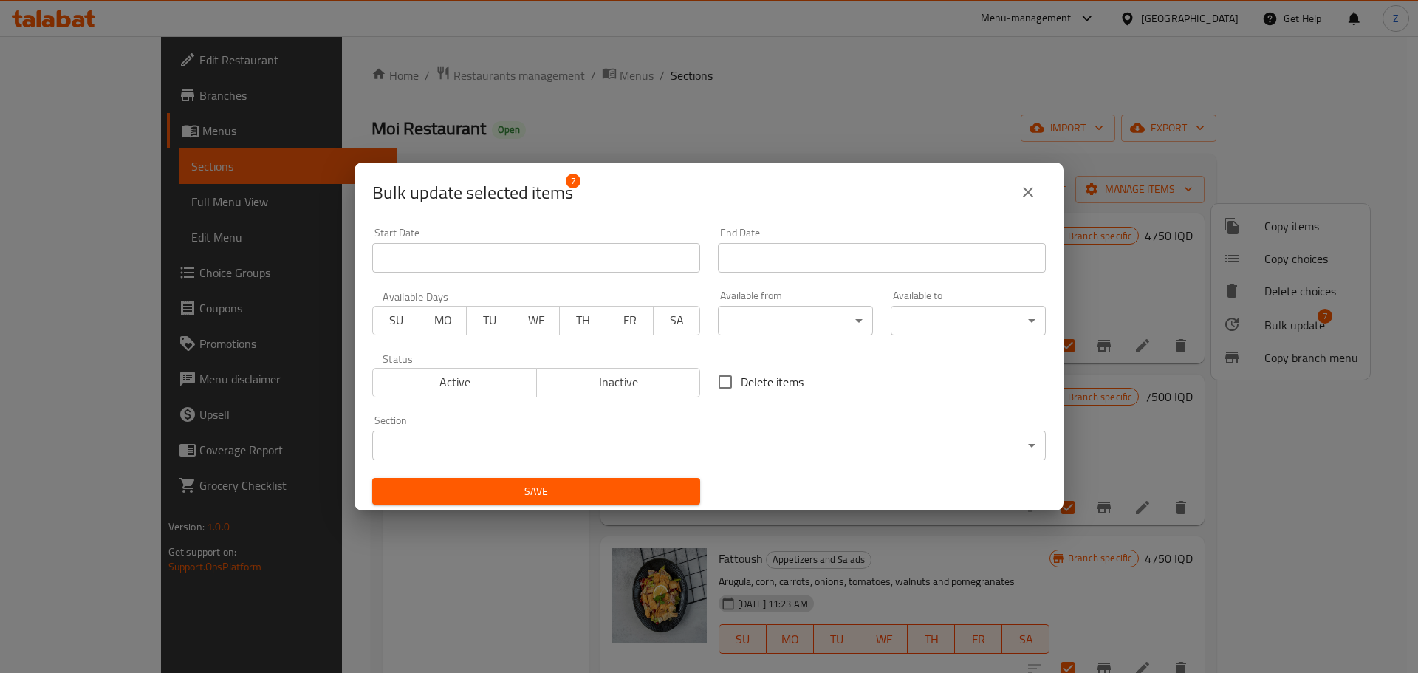
click at [737, 447] on body "​ Menu-management Iraq Get Help Z Edit Restaurant Branches Menus Sections Full …" at bounding box center [709, 354] width 1418 height 636
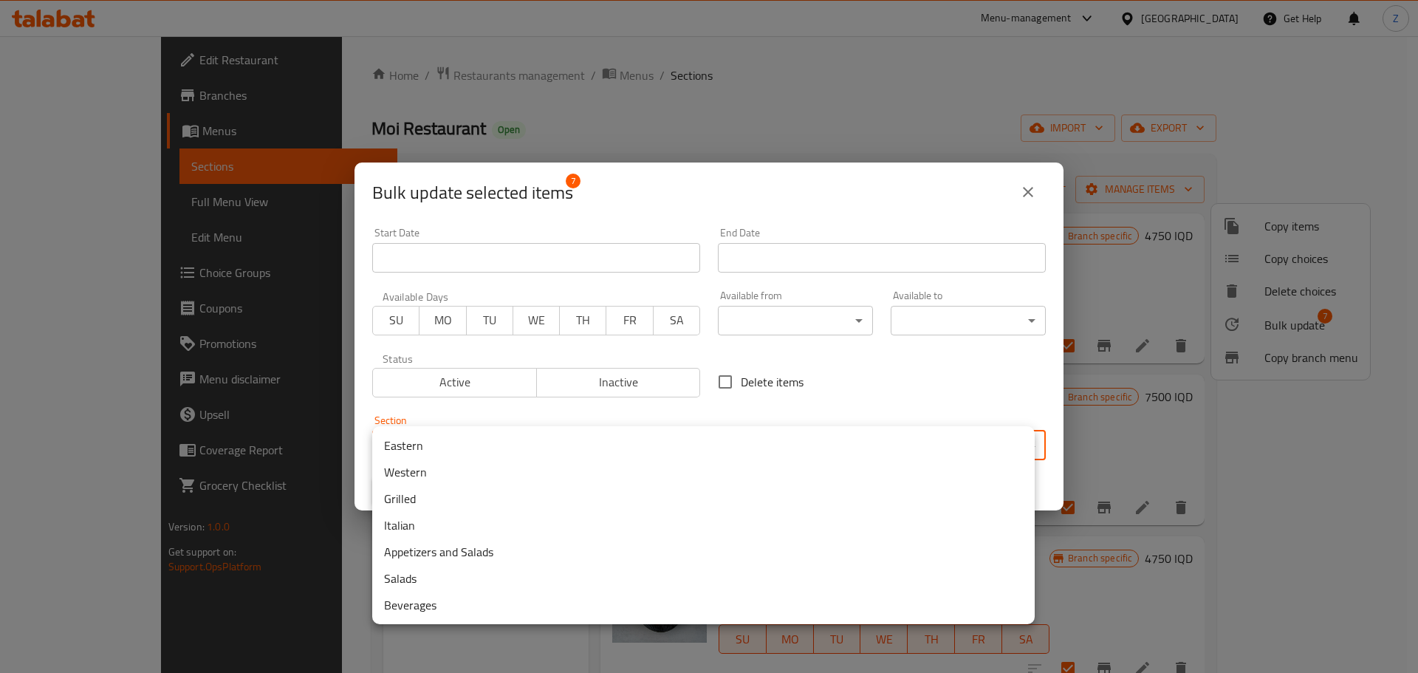
click at [408, 578] on li "Salads" at bounding box center [703, 578] width 662 height 27
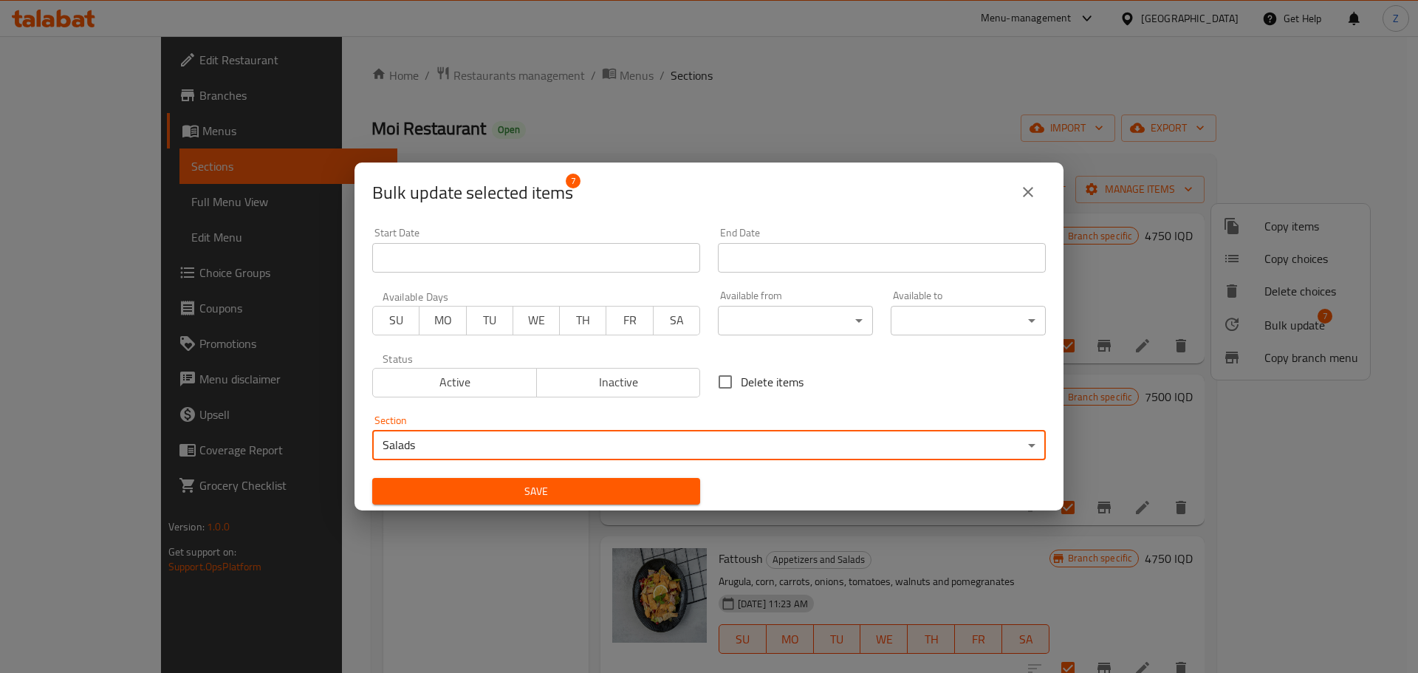
click at [433, 480] on button "Save" at bounding box center [536, 491] width 328 height 27
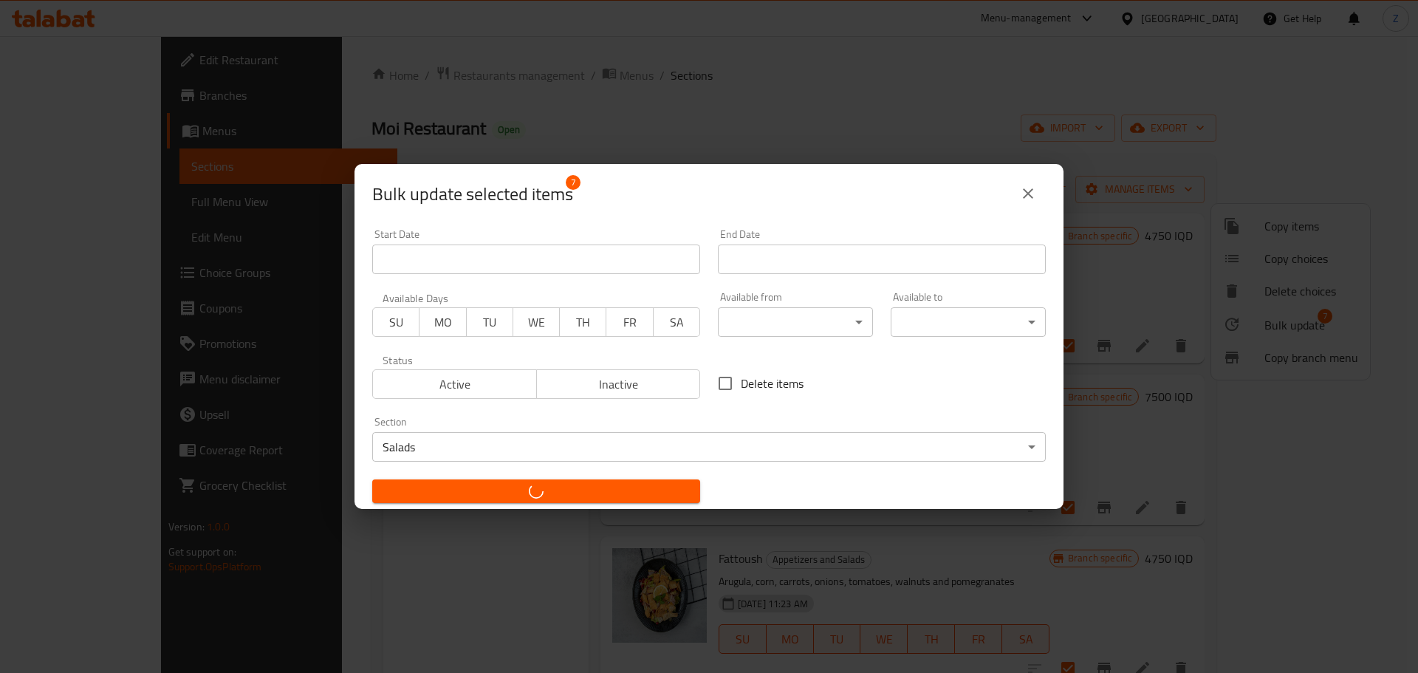
checkbox input "false"
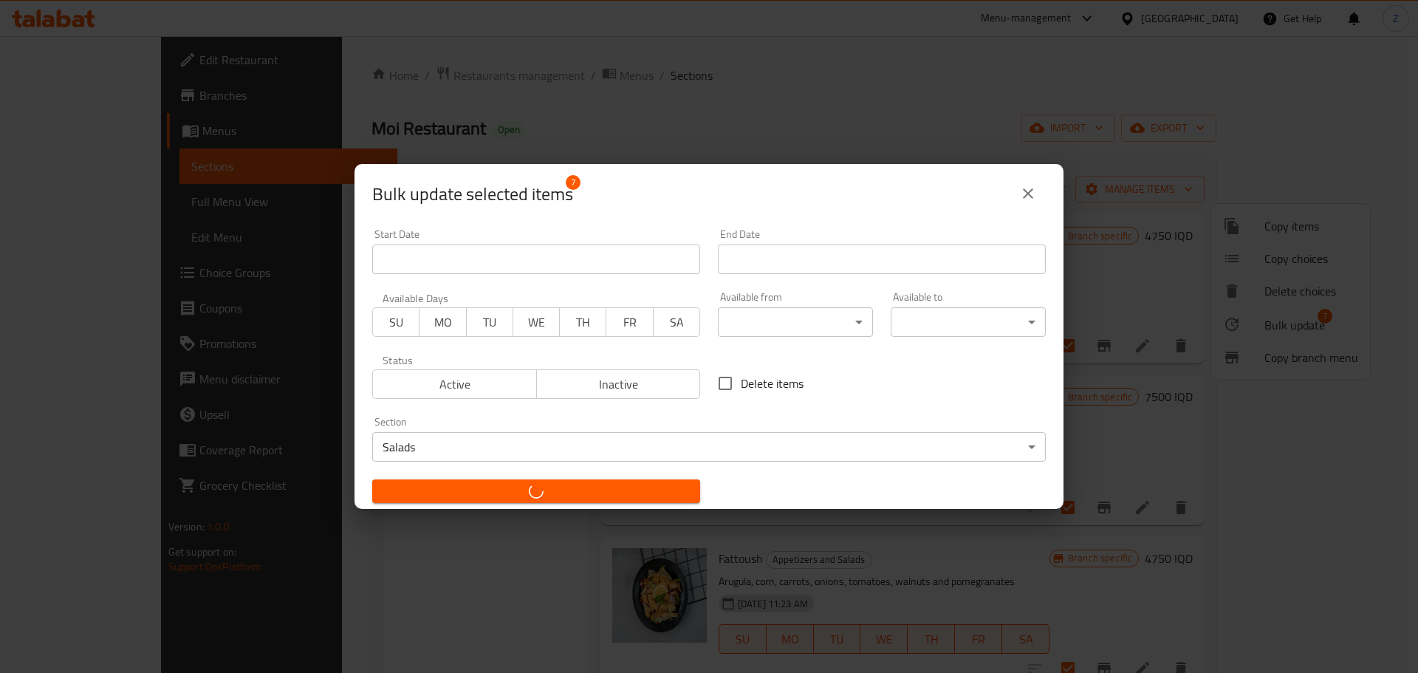
checkbox input "false"
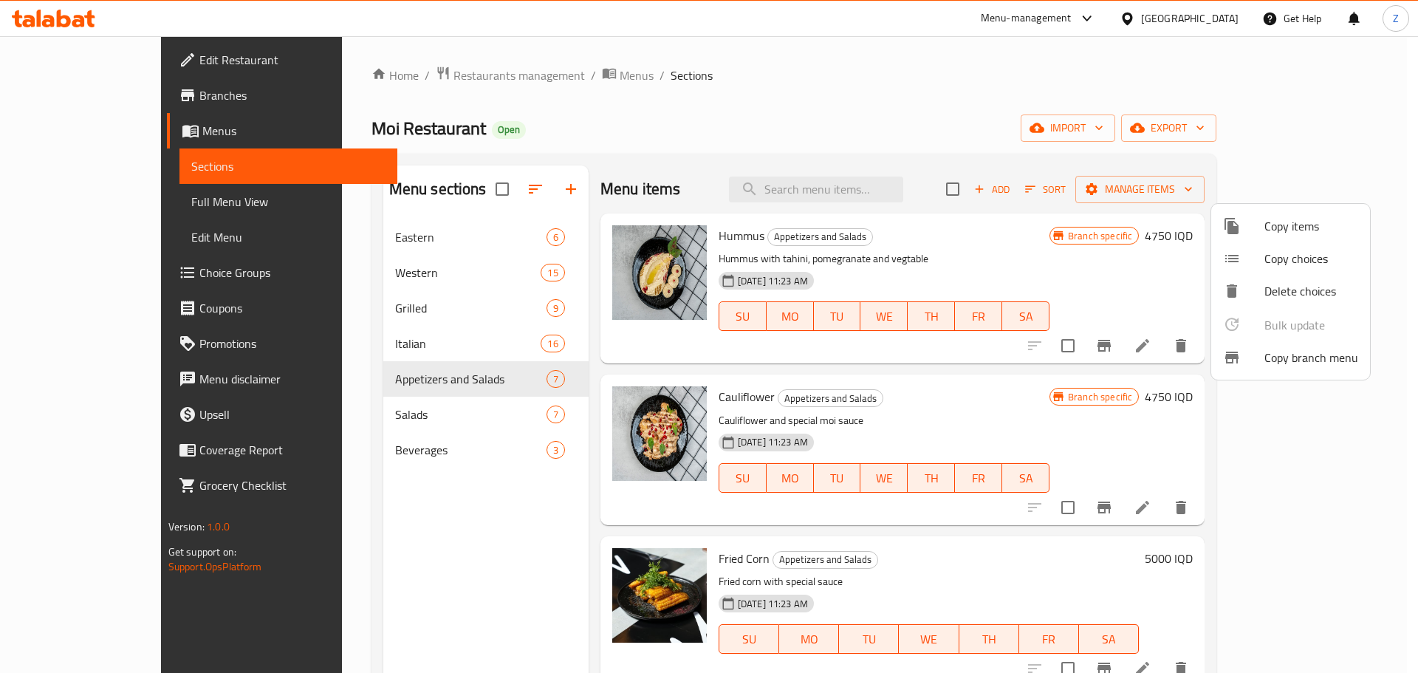
click at [346, 416] on div at bounding box center [709, 336] width 1418 height 673
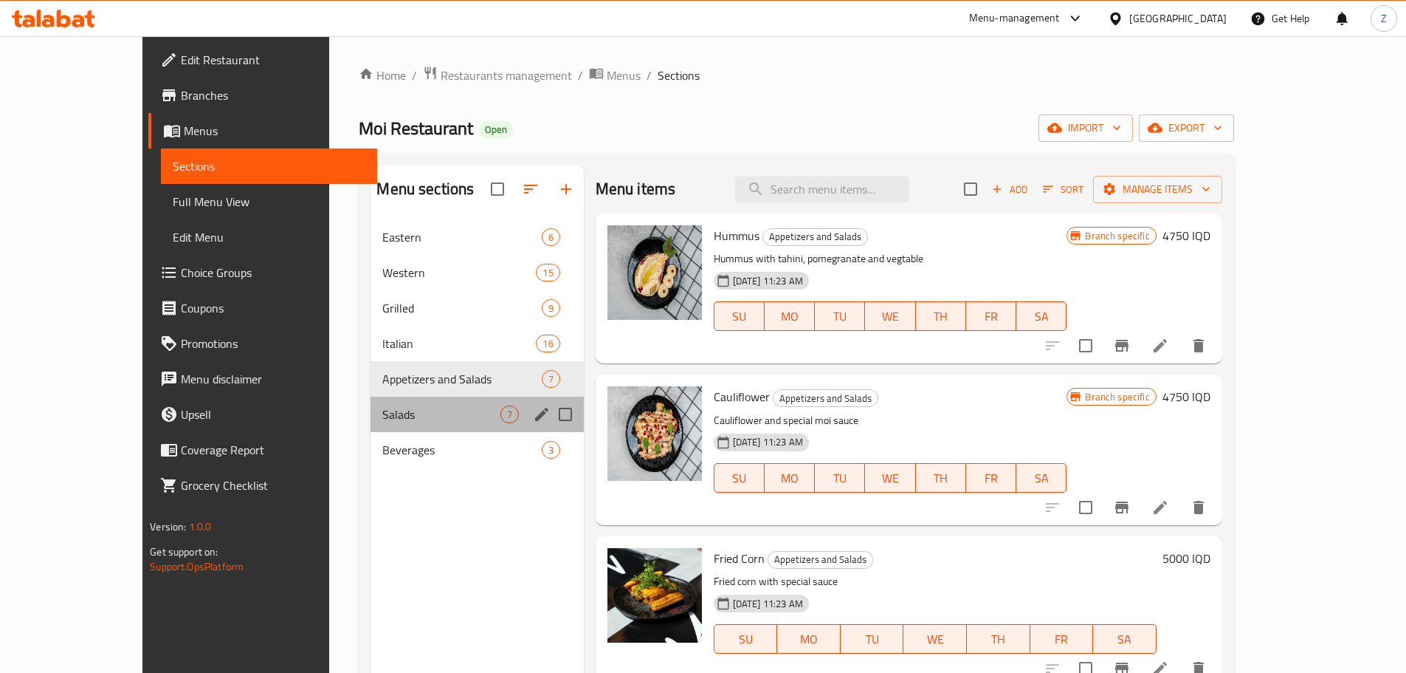
click at [400, 429] on div "Salads 7" at bounding box center [477, 413] width 213 height 35
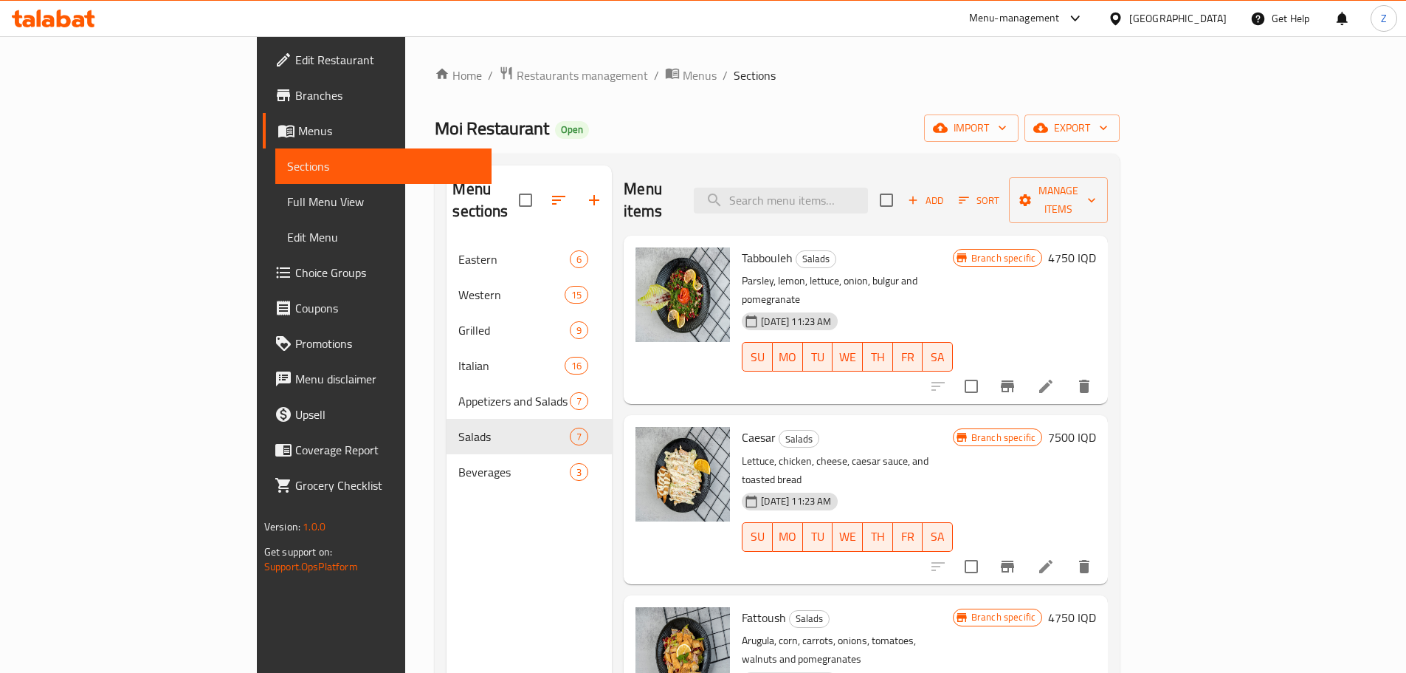
click at [1108, 208] on div "Menu items Add Sort Manage items" at bounding box center [866, 200] width 484 height 70
click at [971, 193] on icon "button" at bounding box center [964, 199] width 13 height 13
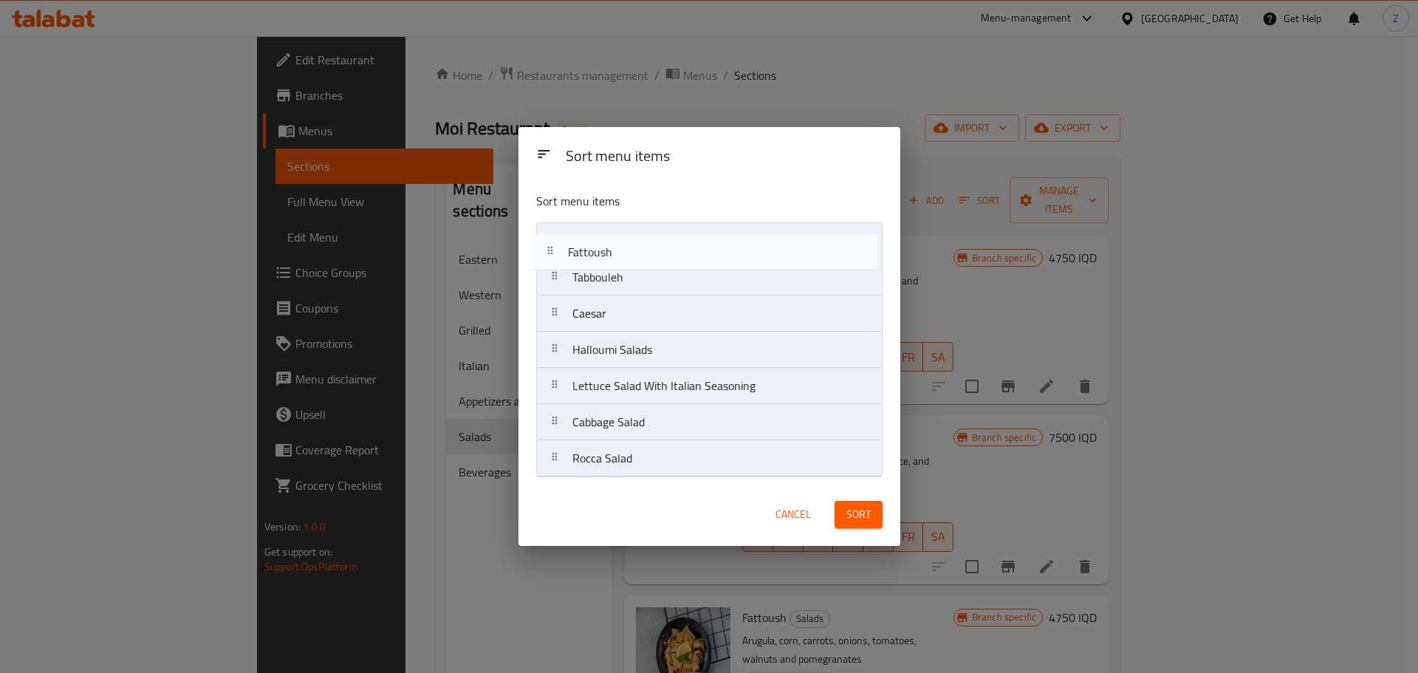
drag, startPoint x: 607, startPoint y: 316, endPoint x: 605, endPoint y: 241, distance: 74.6
click at [605, 241] on nav "Tabbouleh Caesar Fattoush Halloumi Salads Lettuce Salad With Italian Seasoning …" at bounding box center [709, 349] width 346 height 255
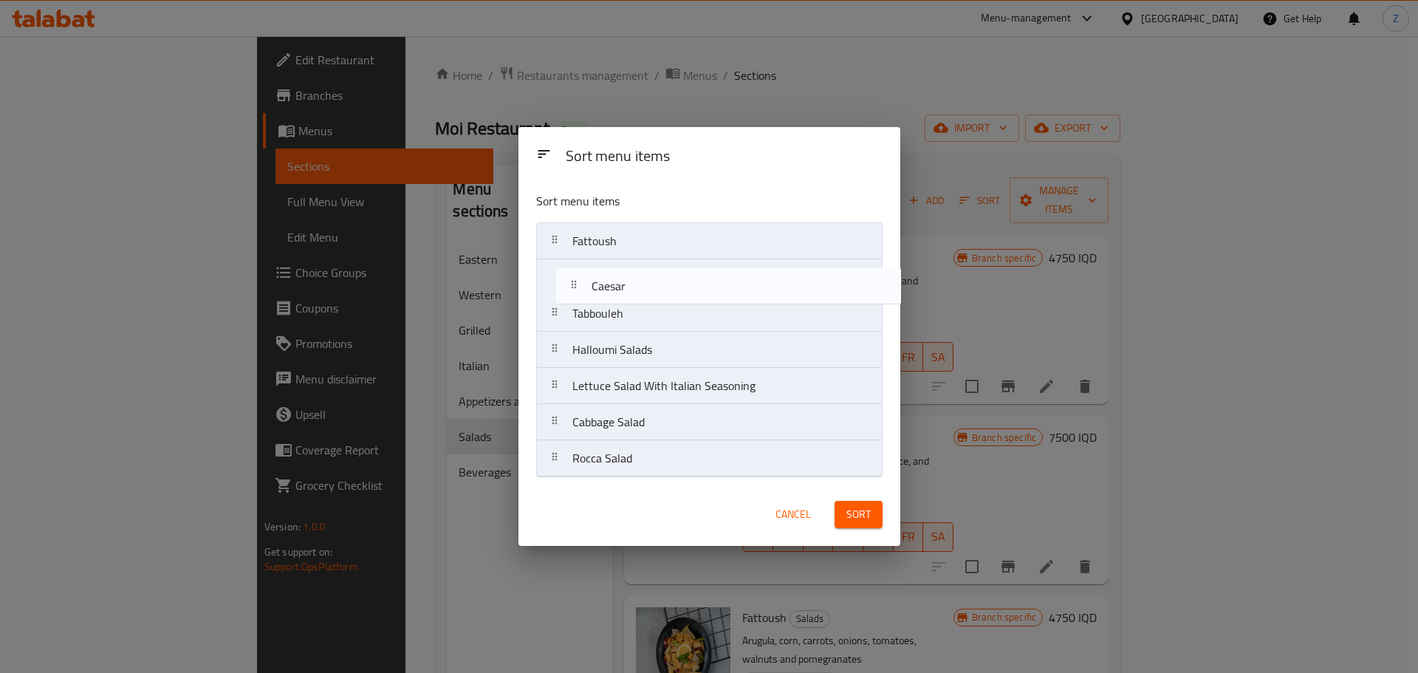
drag, startPoint x: 597, startPoint y: 311, endPoint x: 616, endPoint y: 279, distance: 37.1
click at [616, 279] on nav "Fattoush Tabbouleh Caesar Halloumi Salads Lettuce Salad With Italian Seasoning …" at bounding box center [709, 349] width 346 height 255
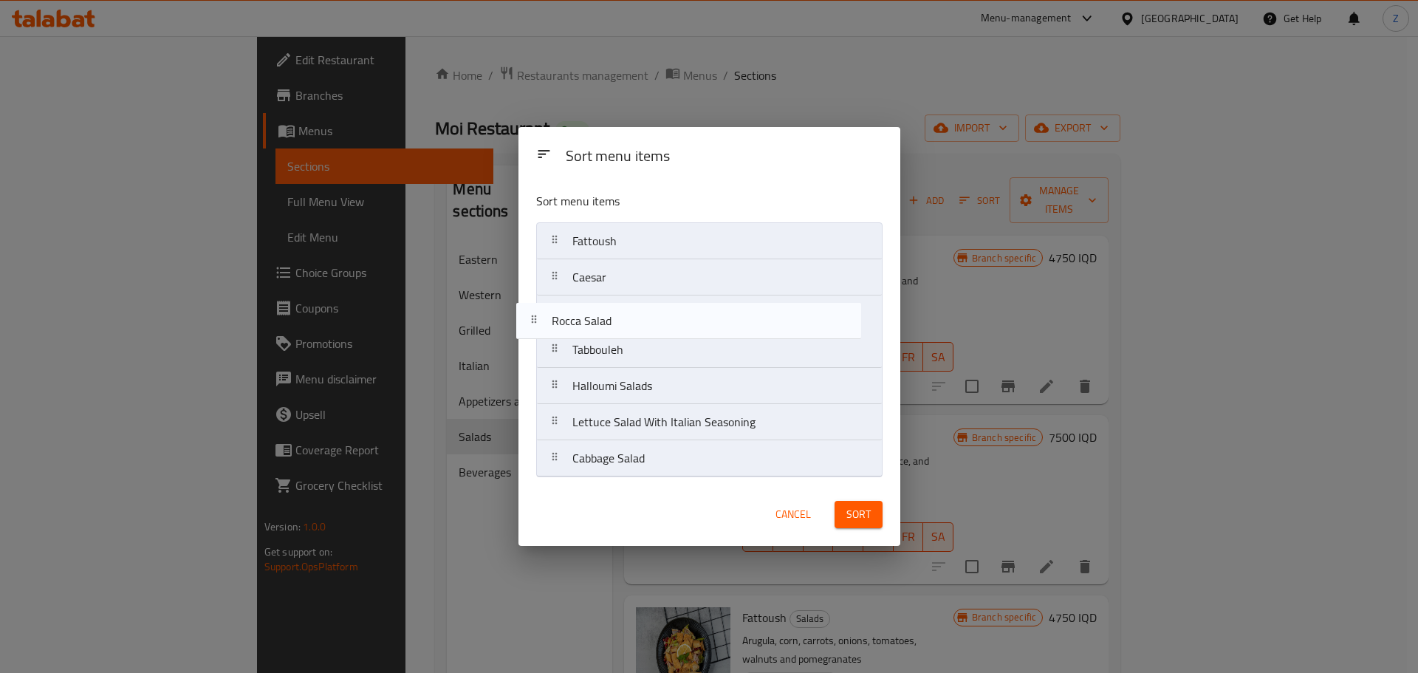
drag, startPoint x: 646, startPoint y: 460, endPoint x: 630, endPoint y: 292, distance: 169.1
click at [630, 292] on nav "Fattoush Caesar Tabbouleh Halloumi Salads Lettuce Salad With Italian Seasoning …" at bounding box center [709, 349] width 346 height 255
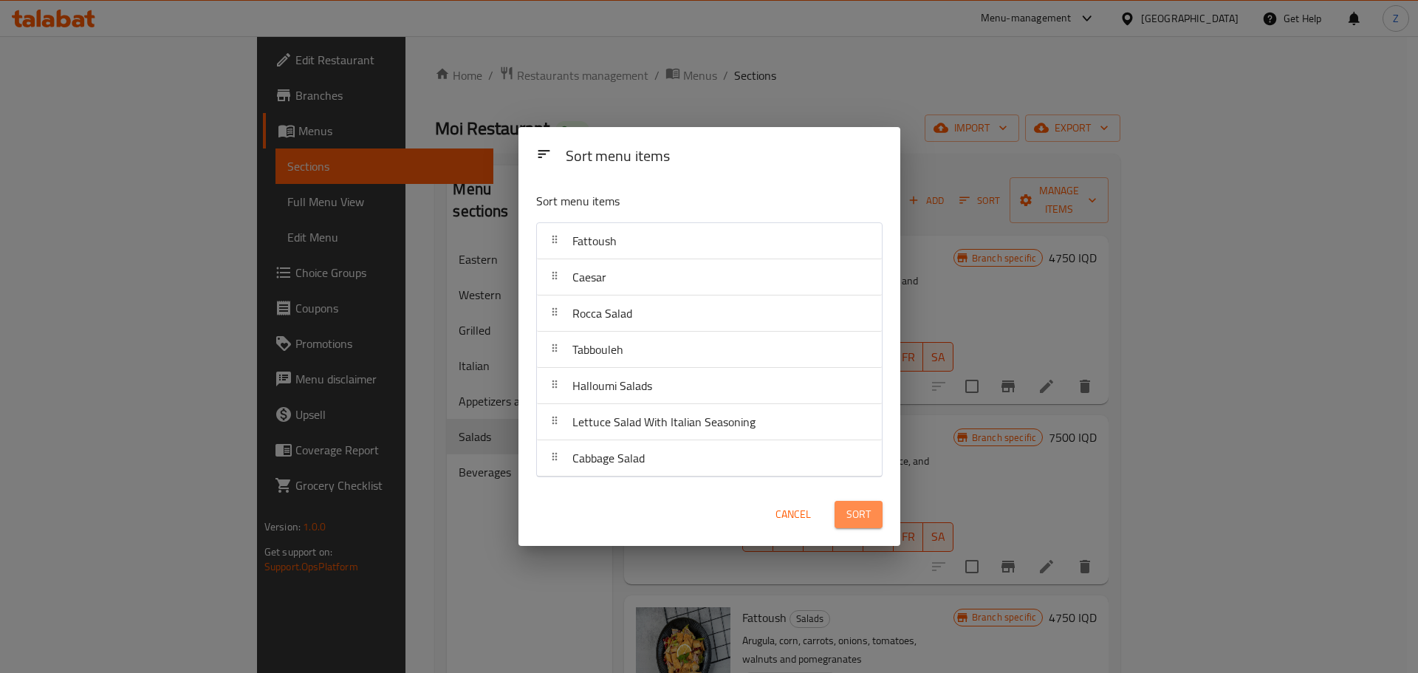
click at [865, 518] on span "Sort" at bounding box center [858, 514] width 24 height 18
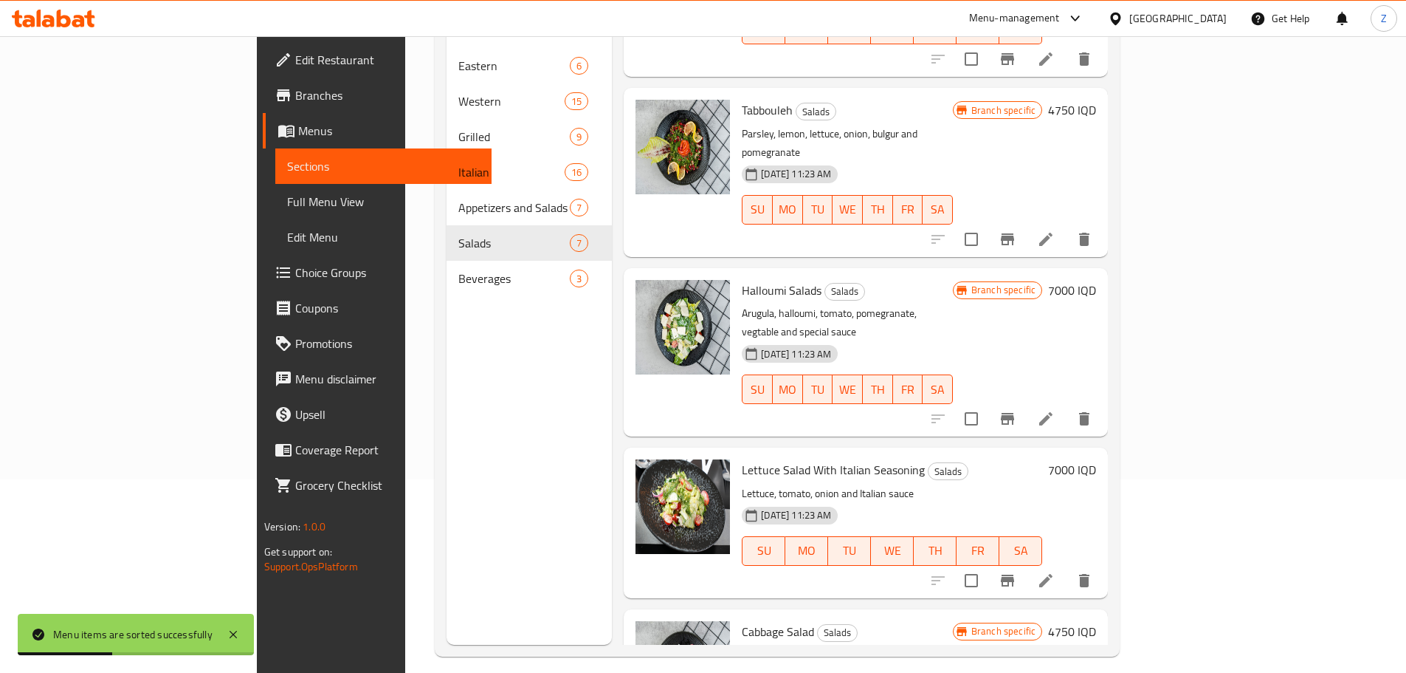
scroll to position [207, 0]
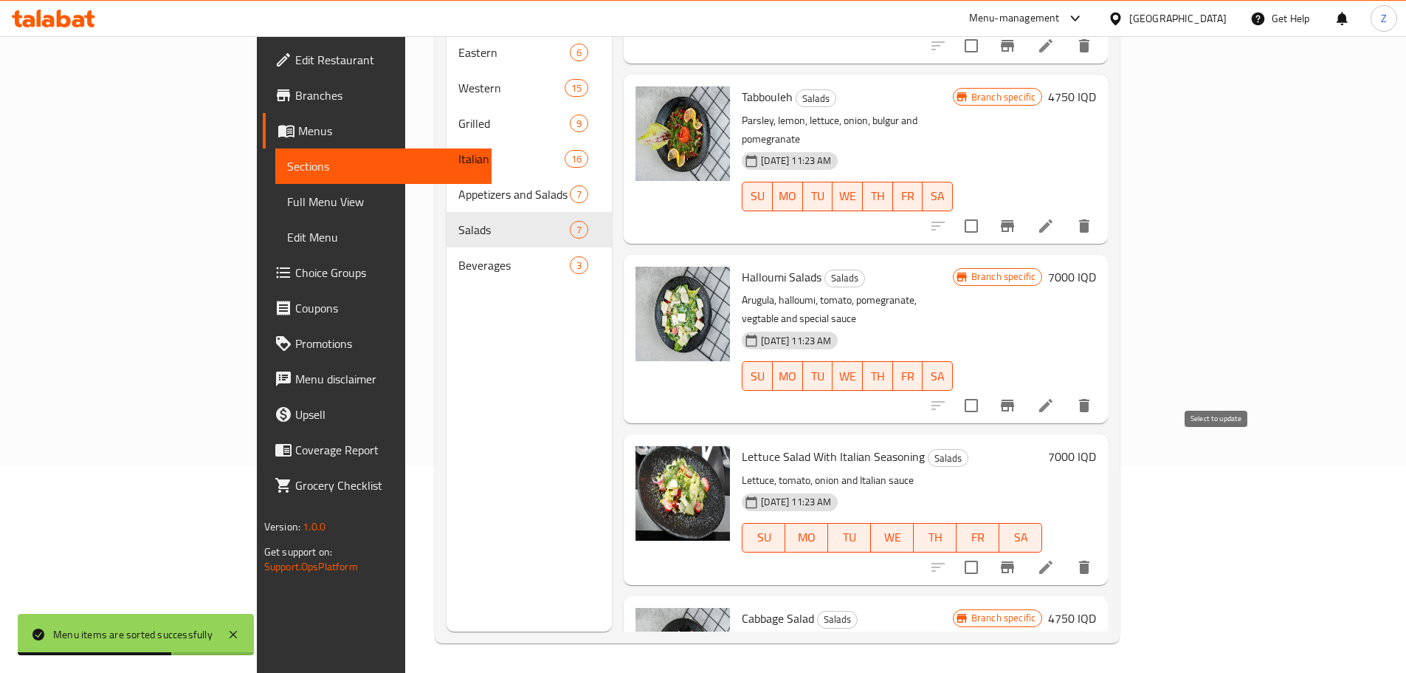
click at [987, 552] on input "checkbox" at bounding box center [971, 567] width 31 height 31
checkbox input "true"
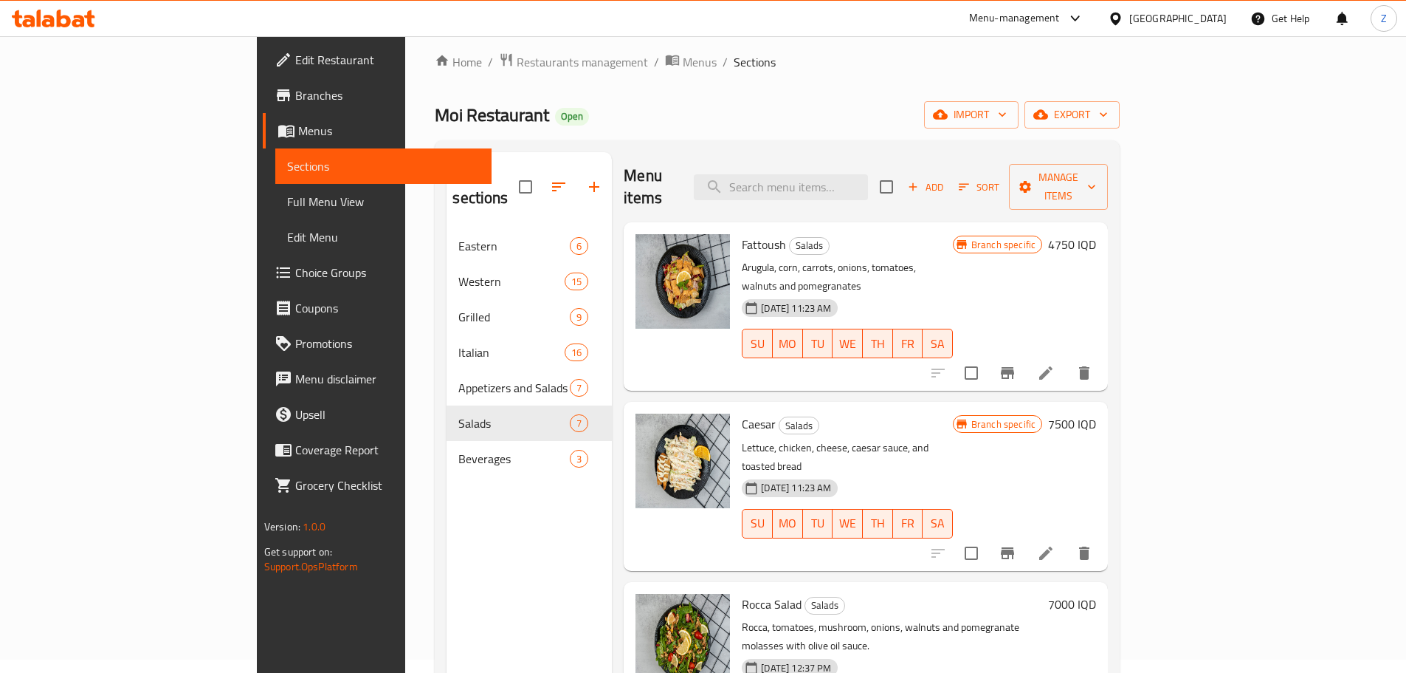
scroll to position [0, 0]
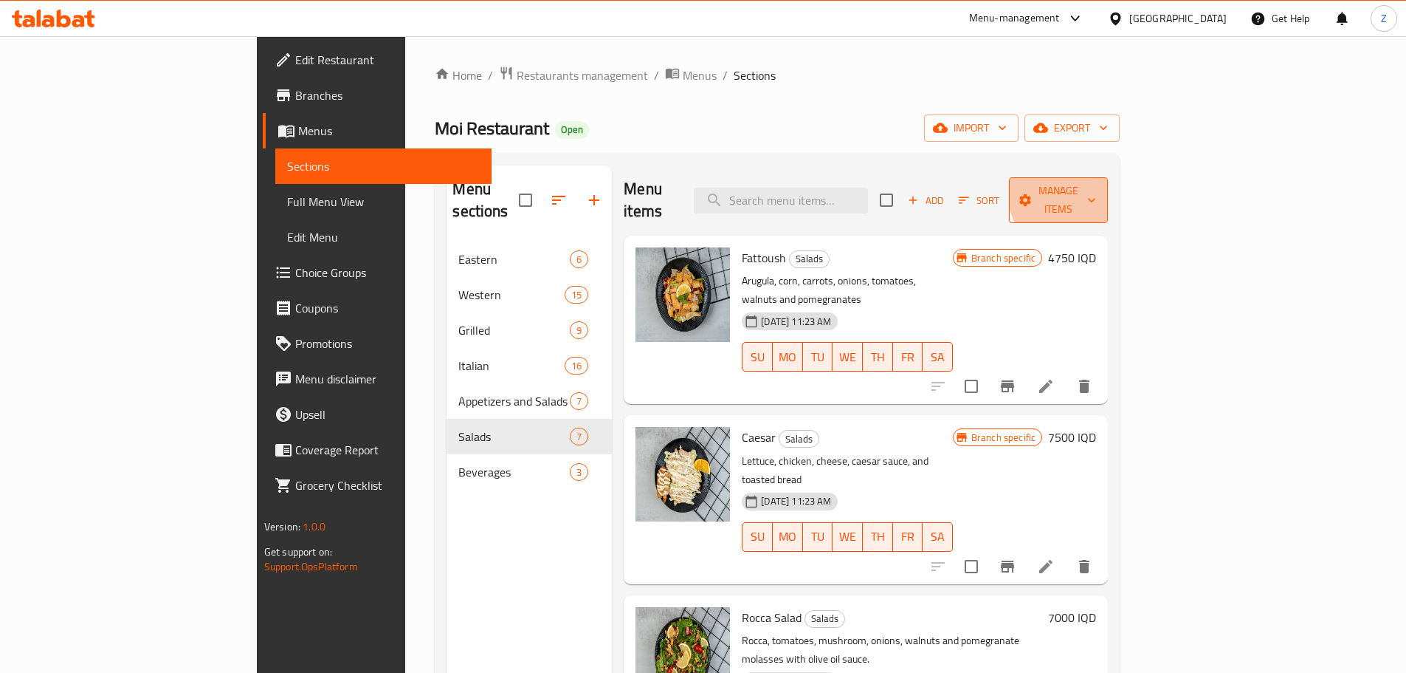
click at [1096, 189] on span "Manage items" at bounding box center [1058, 200] width 75 height 37
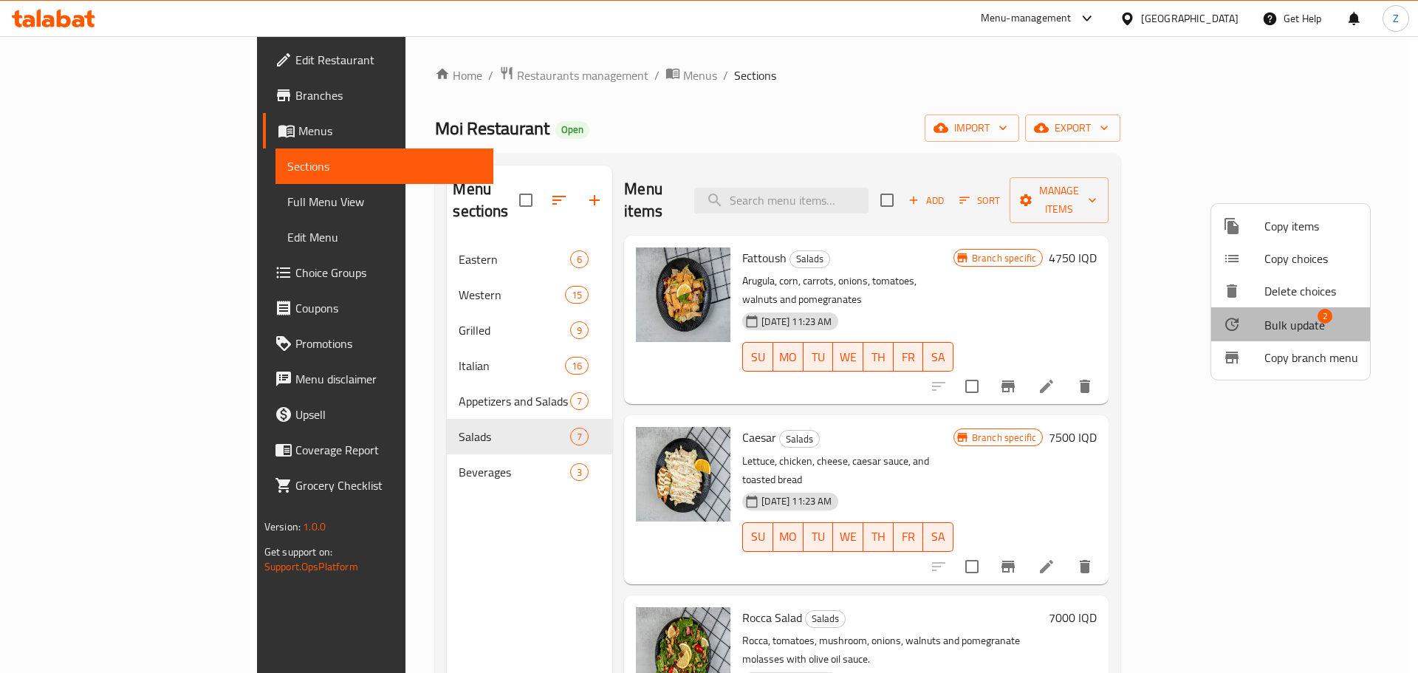
click at [1298, 317] on span "Bulk update" at bounding box center [1294, 325] width 61 height 18
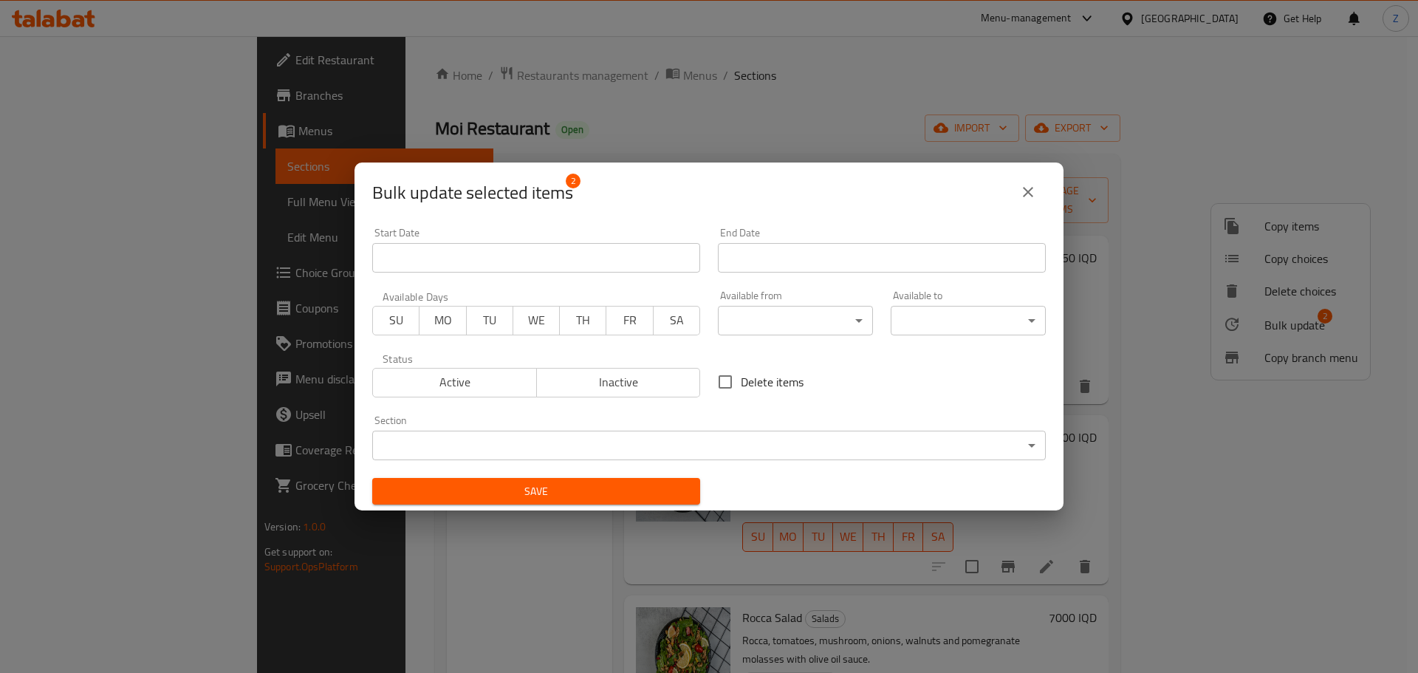
click at [757, 373] on span "Delete items" at bounding box center [772, 382] width 63 height 18
click at [741, 371] on input "Delete items" at bounding box center [724, 381] width 31 height 31
checkbox input "true"
click at [663, 474] on div "Save" at bounding box center [536, 491] width 346 height 45
click at [666, 481] on button "Save" at bounding box center [536, 491] width 328 height 27
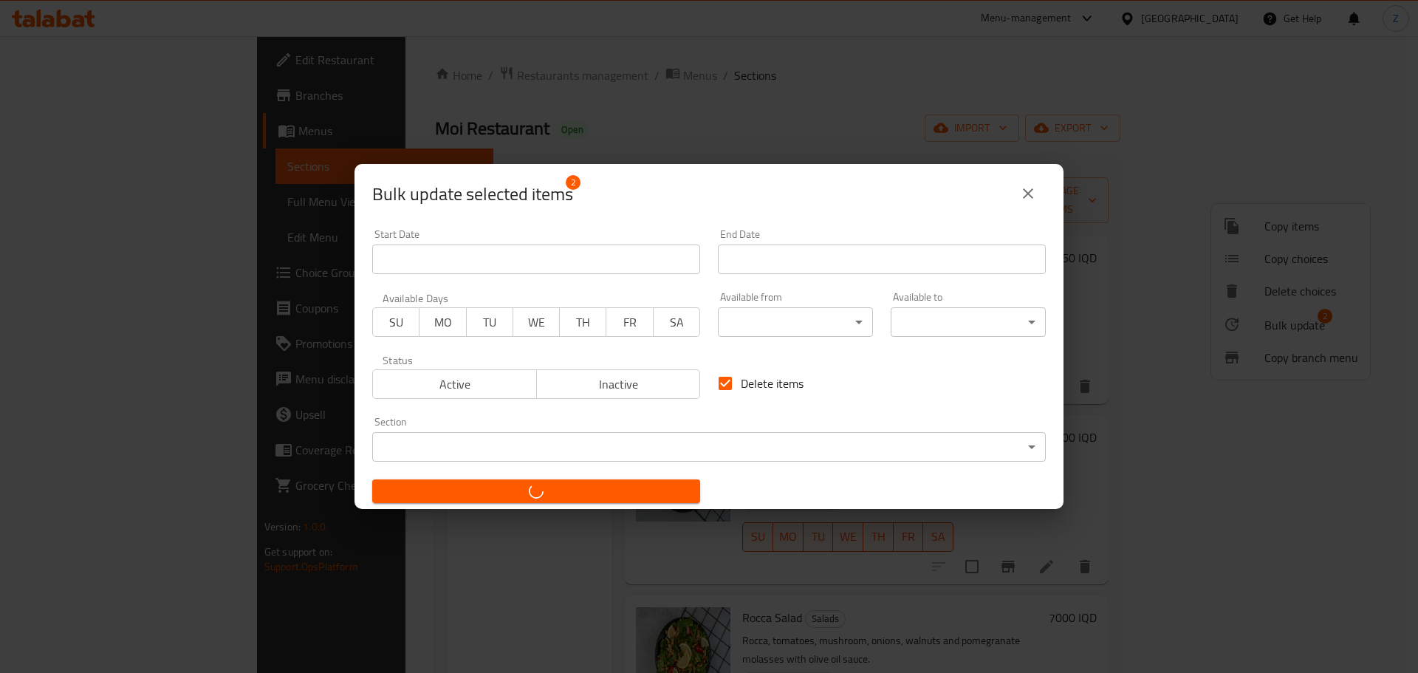
checkbox input "false"
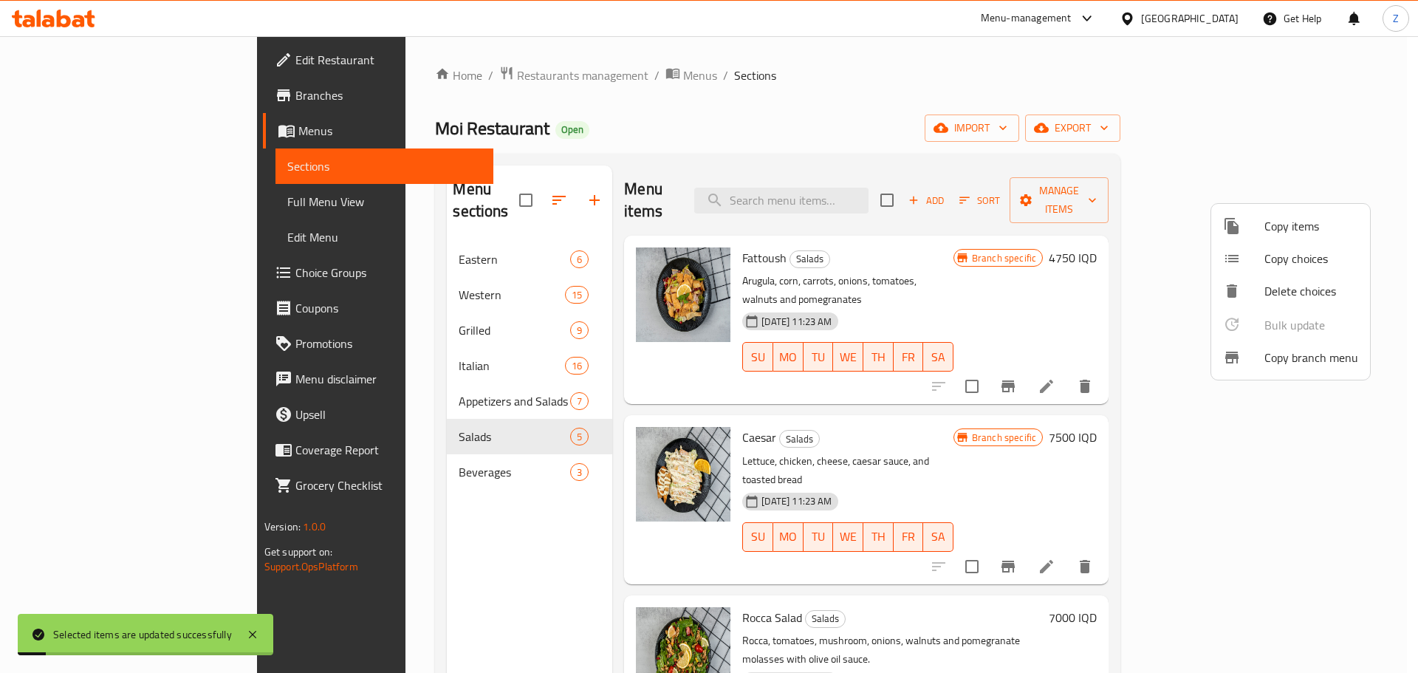
click at [981, 238] on div at bounding box center [709, 336] width 1418 height 673
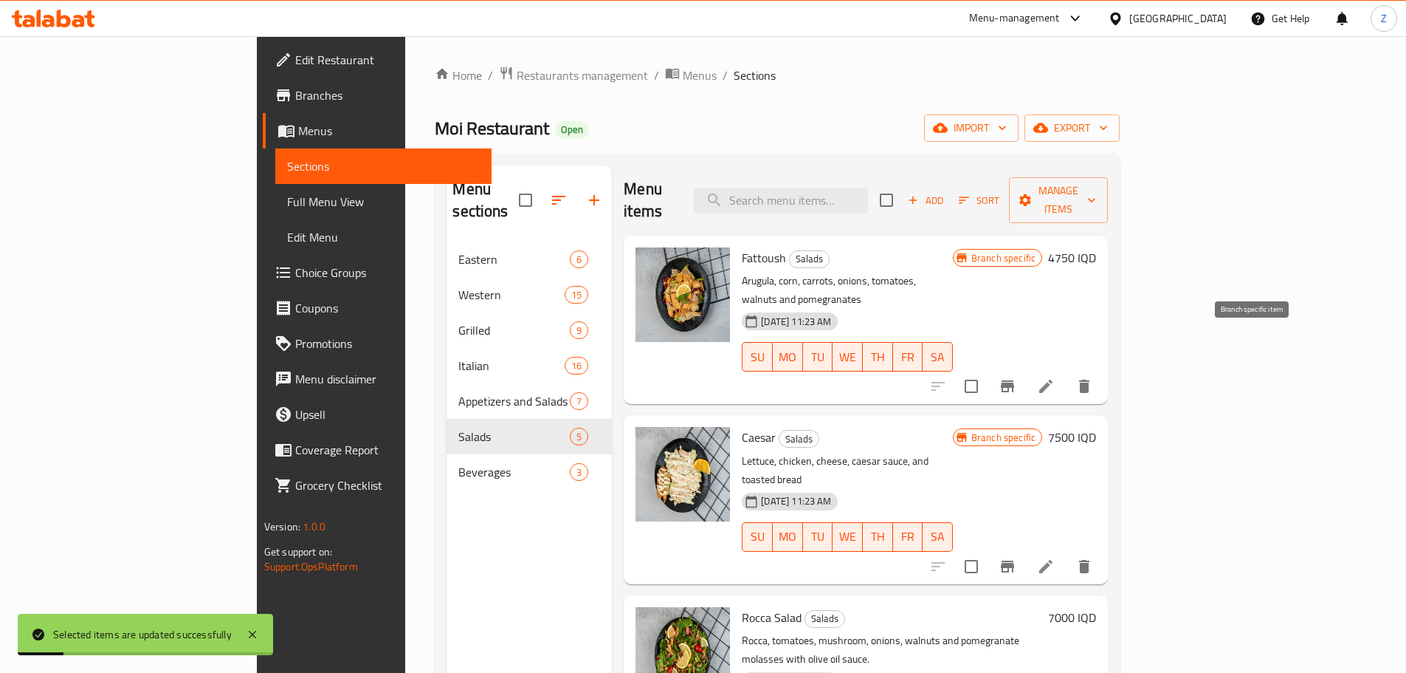
click at [1017, 377] on icon "Branch-specific-item" at bounding box center [1008, 386] width 18 height 18
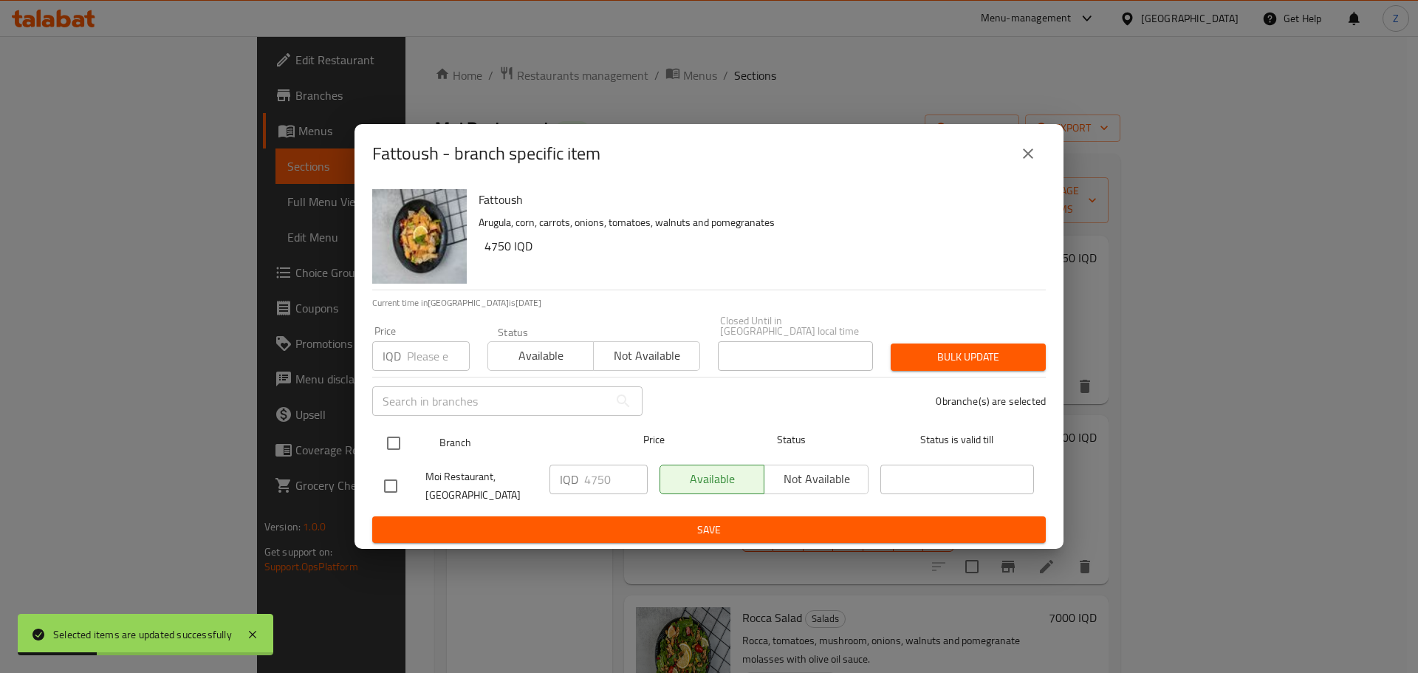
click at [408, 442] on input "checkbox" at bounding box center [393, 442] width 31 height 31
checkbox input "true"
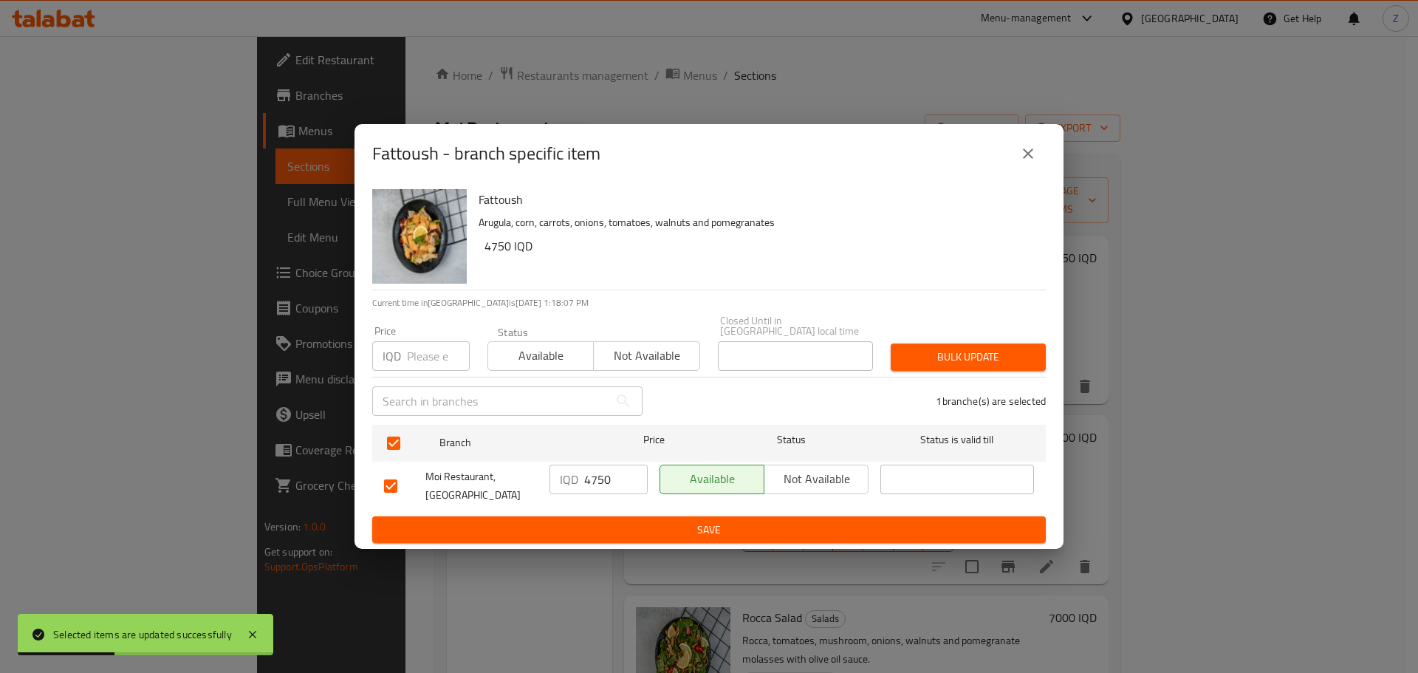
click at [593, 484] on input "4750" at bounding box center [615, 479] width 63 height 30
click at [594, 483] on input "4750" at bounding box center [615, 479] width 63 height 30
click at [594, 483] on input "5000" at bounding box center [615, 479] width 63 height 30
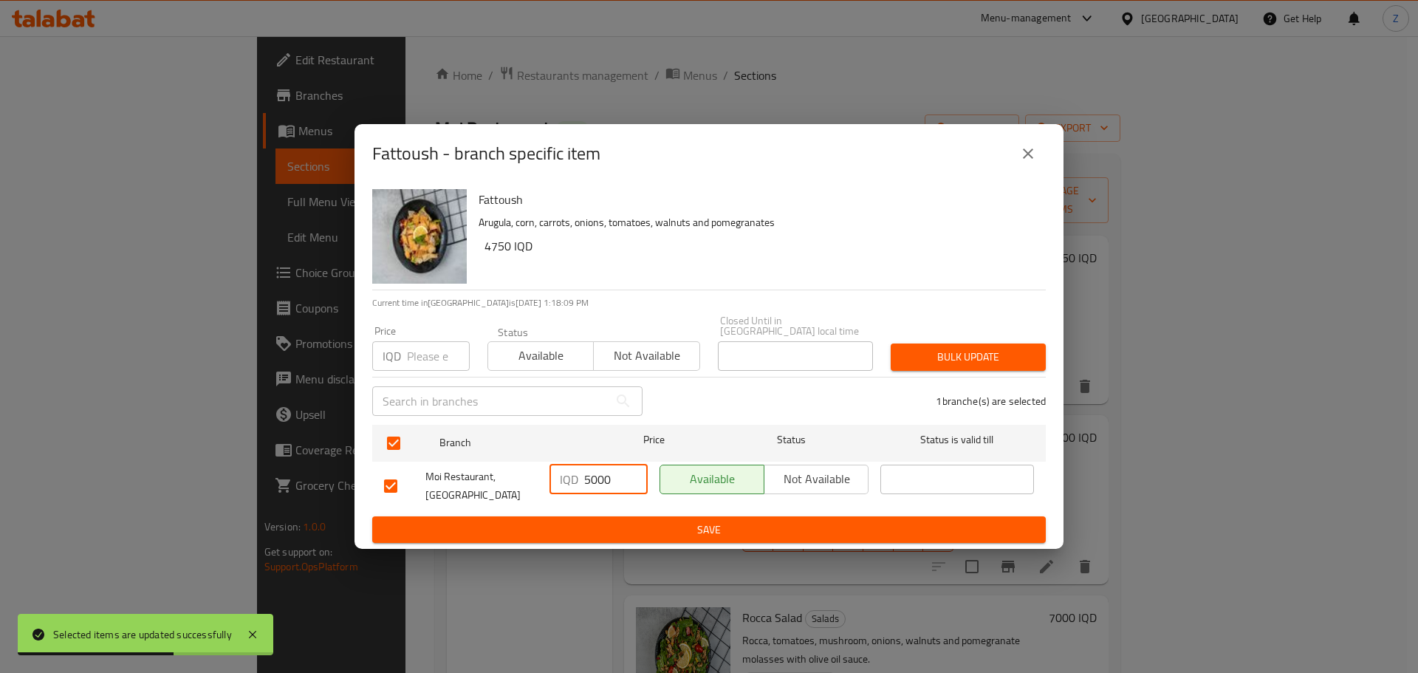
click at [594, 483] on input "5000" at bounding box center [615, 479] width 63 height 30
type input "5000"
click at [662, 534] on div "Fattoush Arugula, corn, carrots, onions, tomatoes, walnuts and pomegranates 475…" at bounding box center [708, 366] width 709 height 366
click at [670, 520] on span "Save" at bounding box center [709, 529] width 650 height 18
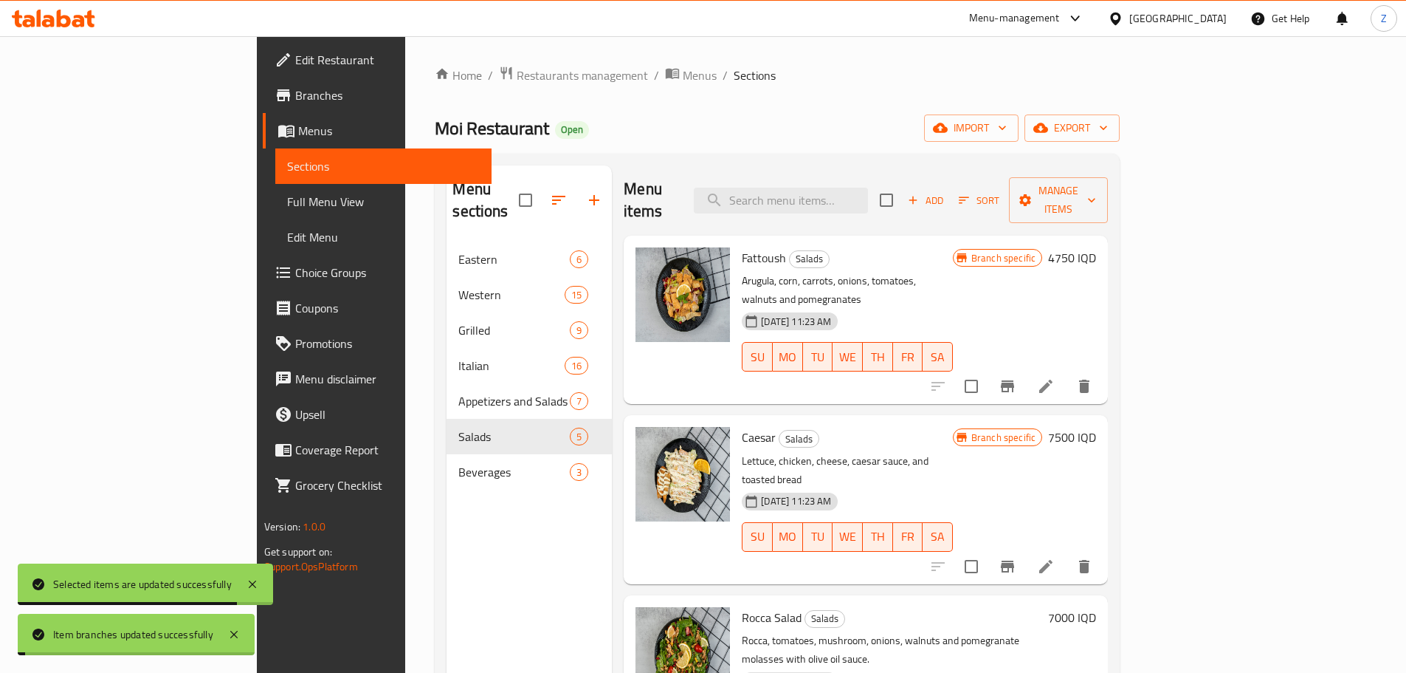
click at [1096, 247] on h6 "4750 IQD" at bounding box center [1072, 257] width 48 height 21
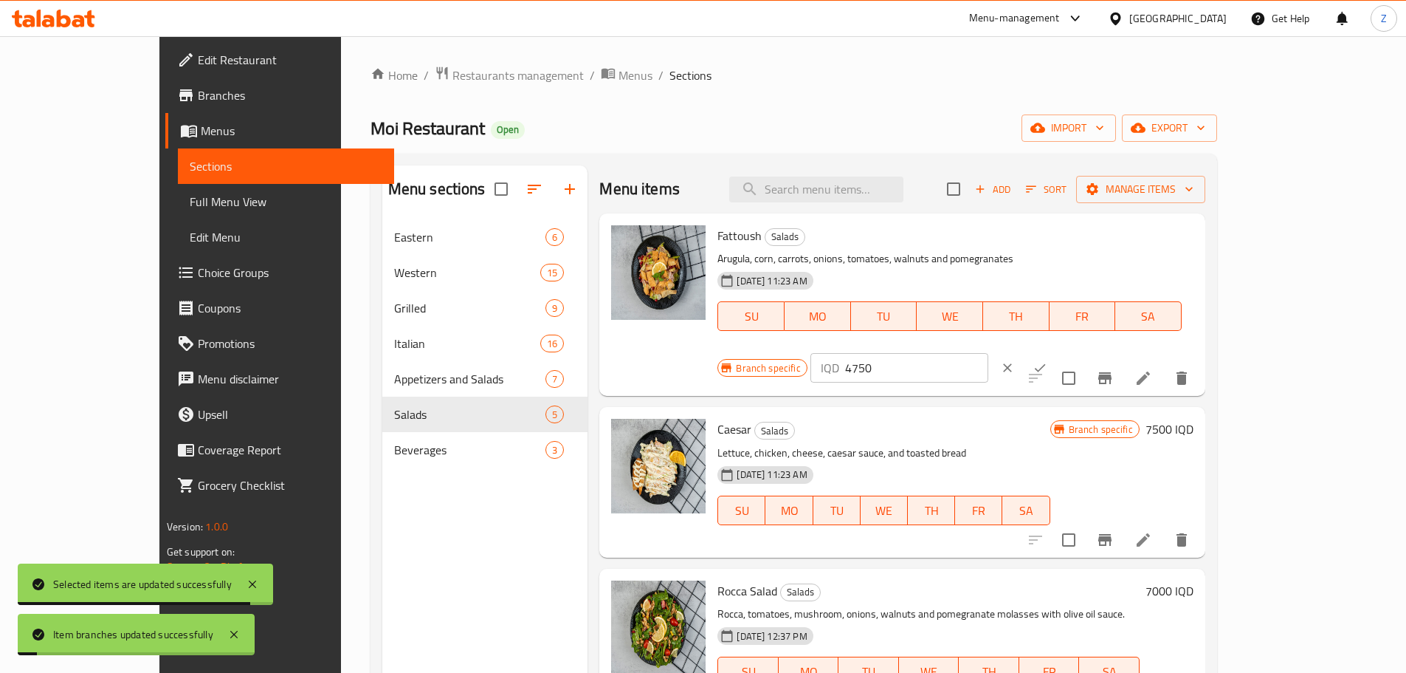
click at [989, 353] on input "4750" at bounding box center [916, 368] width 143 height 30
paste input "500"
type input "5000"
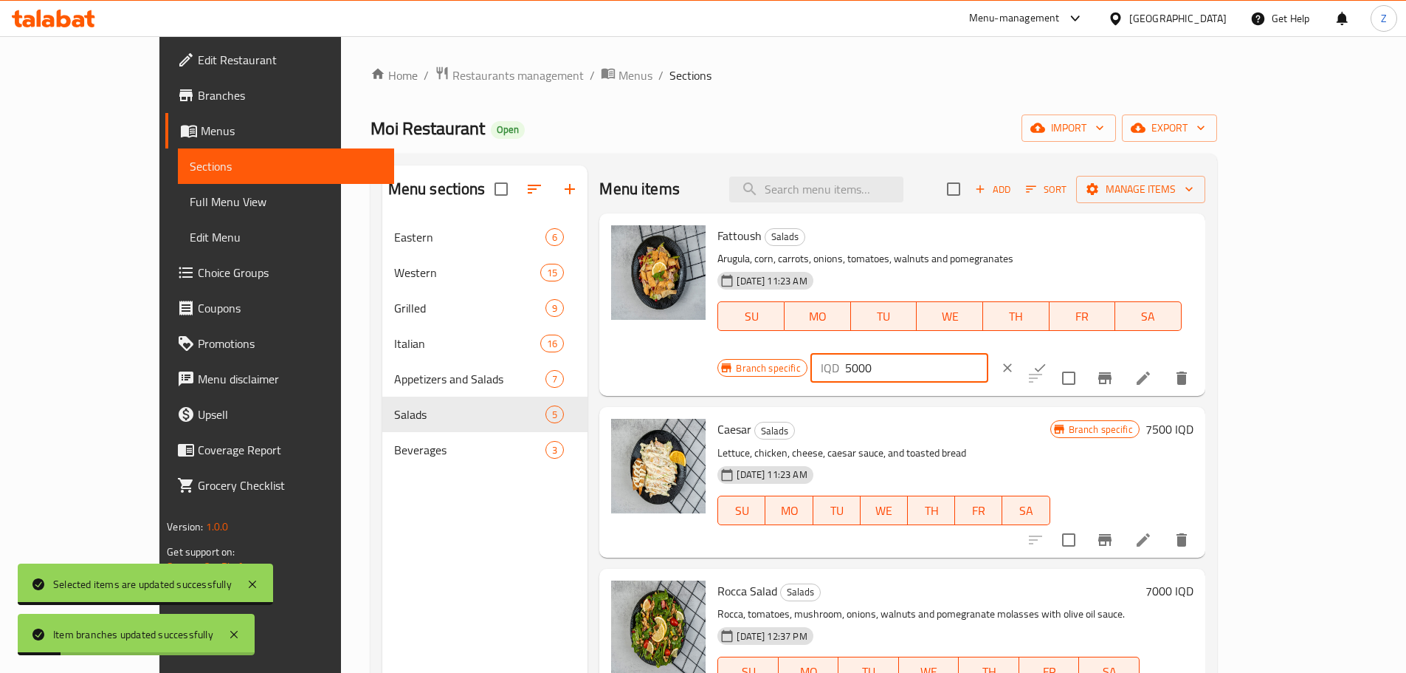
click at [1048, 360] on icon "ok" at bounding box center [1040, 367] width 15 height 15
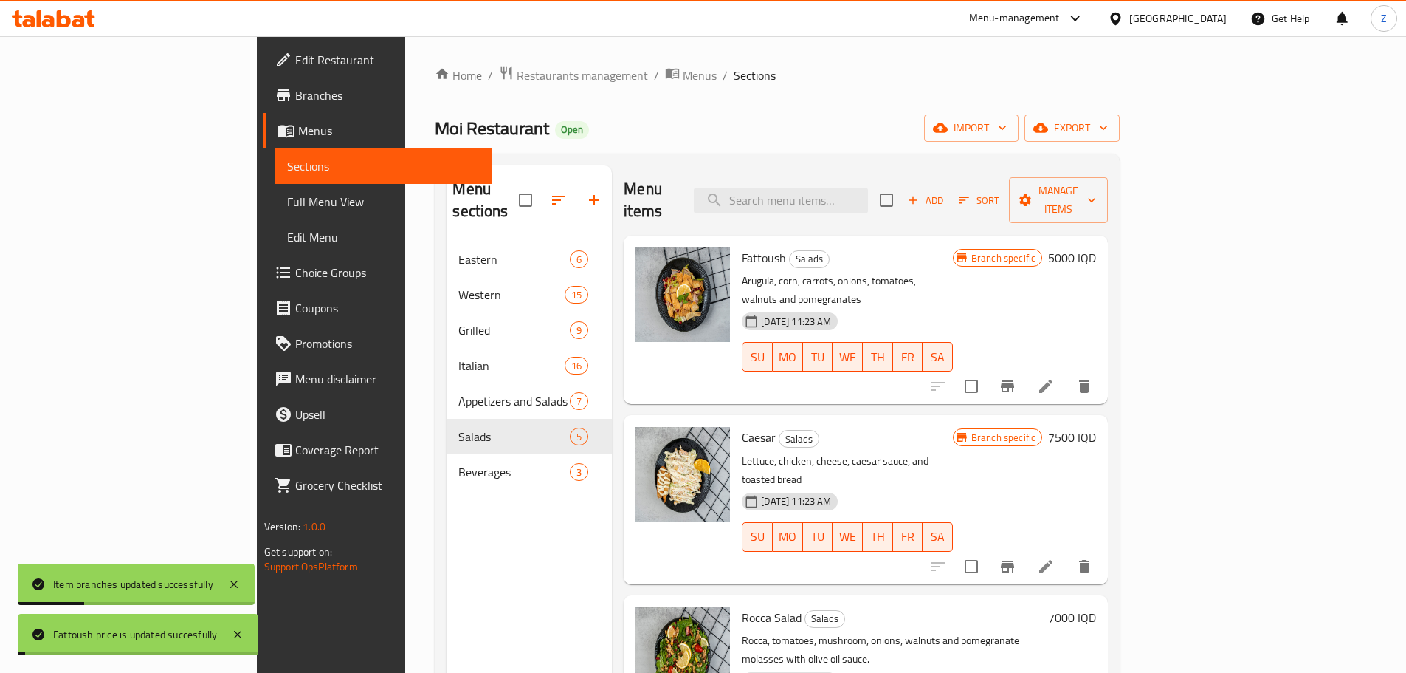
click at [1096, 427] on h6 "7500 IQD" at bounding box center [1072, 437] width 48 height 21
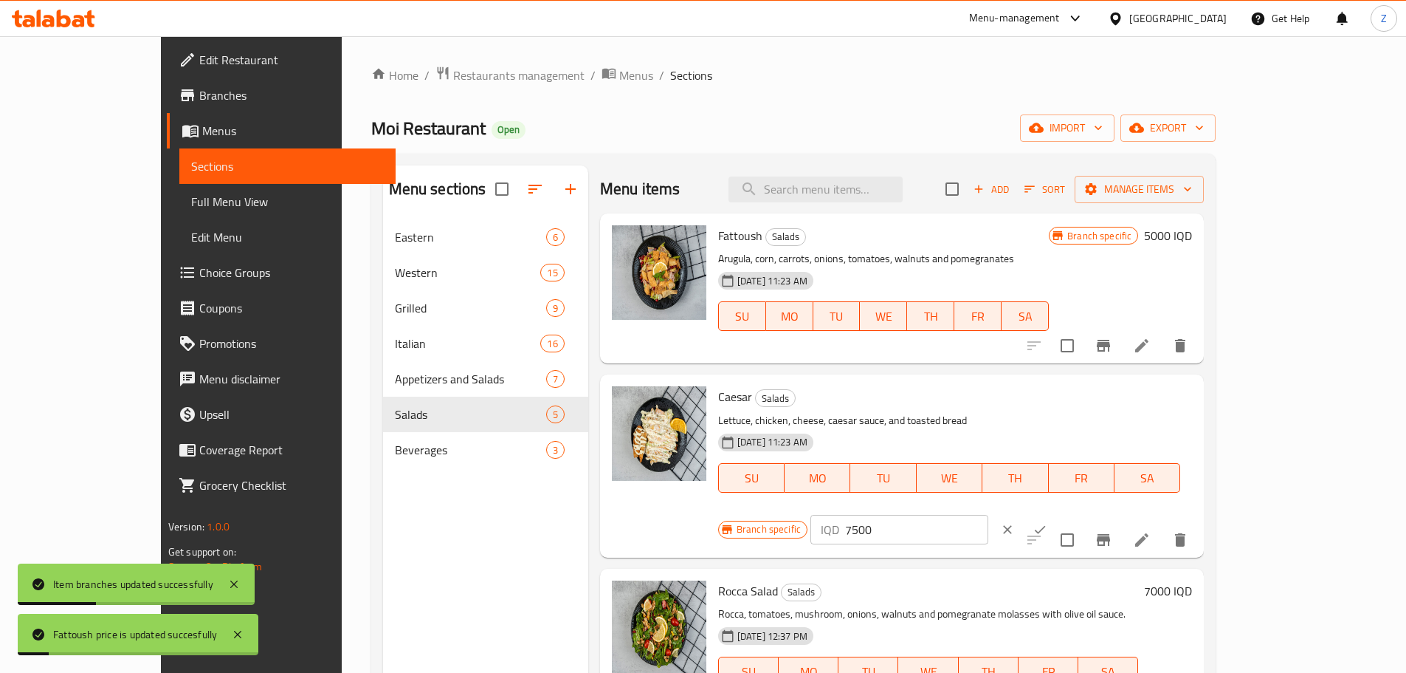
click at [989, 515] on input "7500" at bounding box center [916, 530] width 143 height 30
click at [989, 515] on input "9000" at bounding box center [916, 530] width 143 height 30
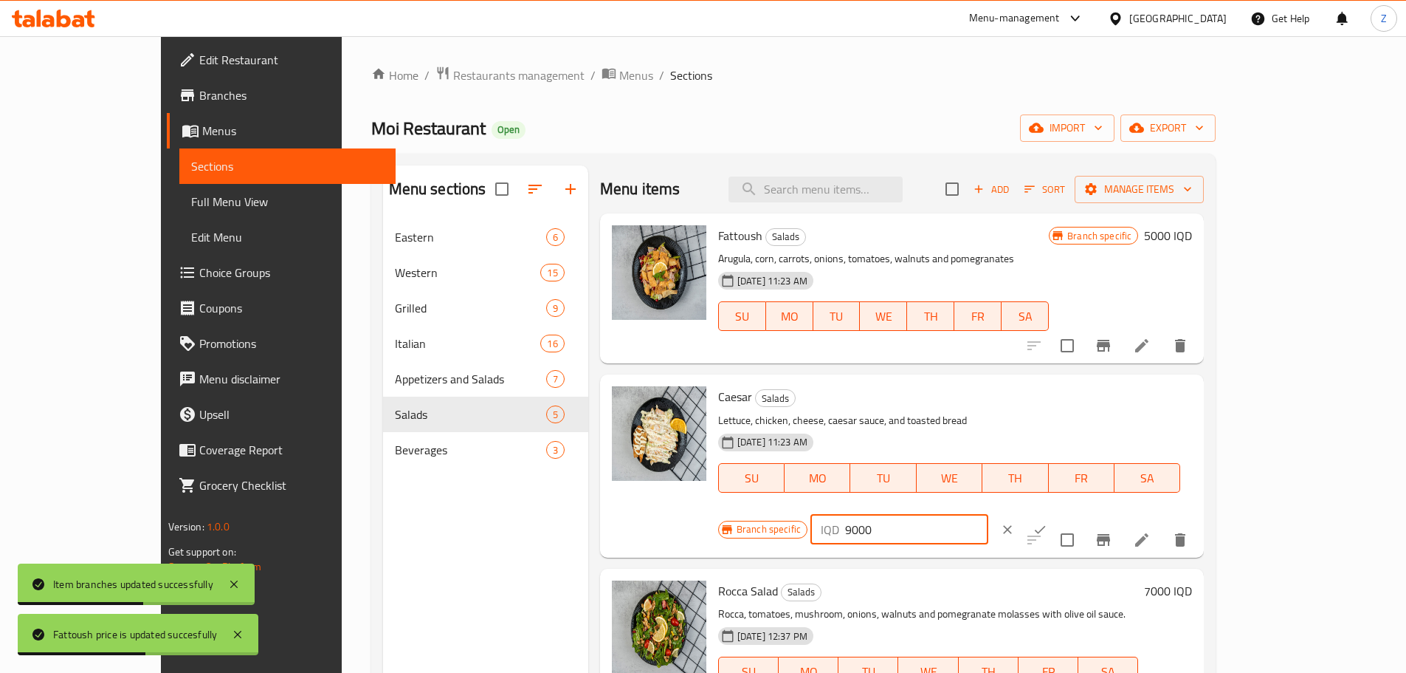
click at [989, 515] on input "9000" at bounding box center [916, 530] width 143 height 30
type input "9000"
click at [1048, 522] on icon "ok" at bounding box center [1040, 529] width 15 height 15
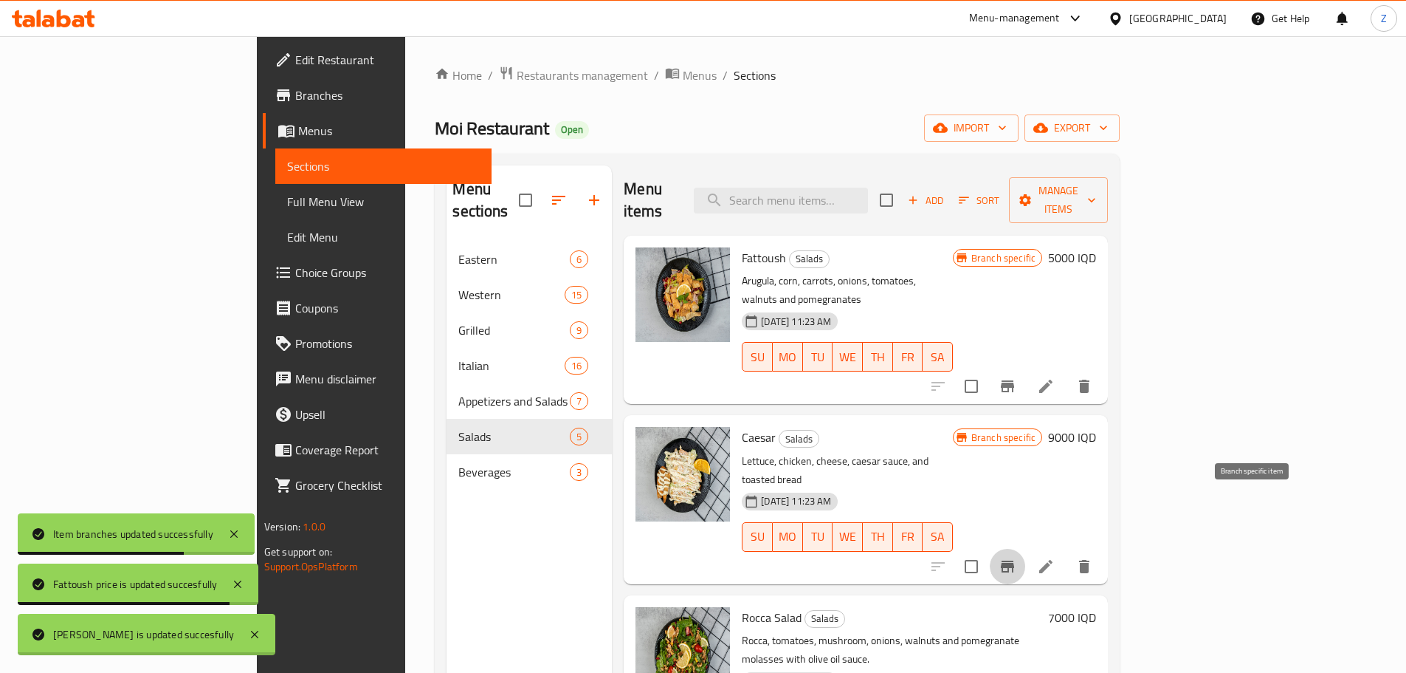
click at [1014, 560] on icon "Branch-specific-item" at bounding box center [1007, 566] width 13 height 12
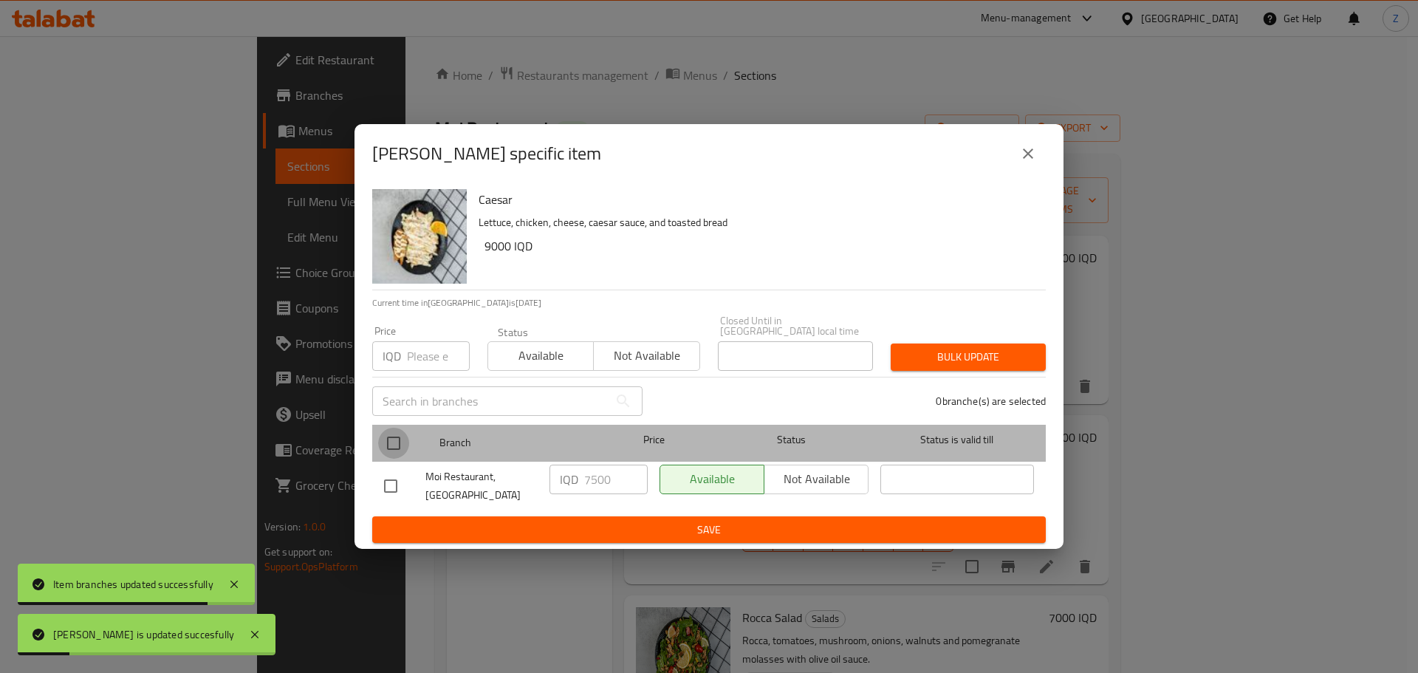
drag, startPoint x: 393, startPoint y: 439, endPoint x: 522, endPoint y: 475, distance: 134.0
click at [394, 439] on input "checkbox" at bounding box center [393, 442] width 31 height 31
checkbox input "true"
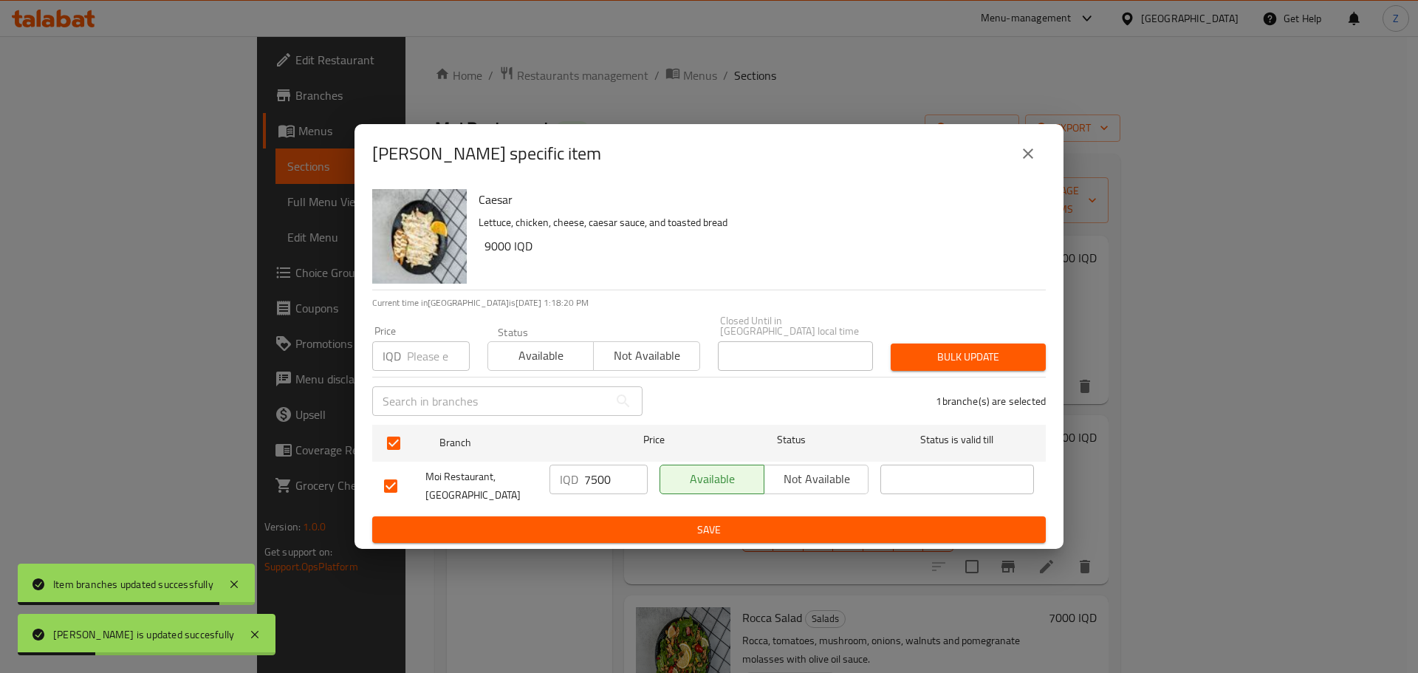
click at [616, 475] on input "7500" at bounding box center [615, 479] width 63 height 30
paste input "90"
type input "9000"
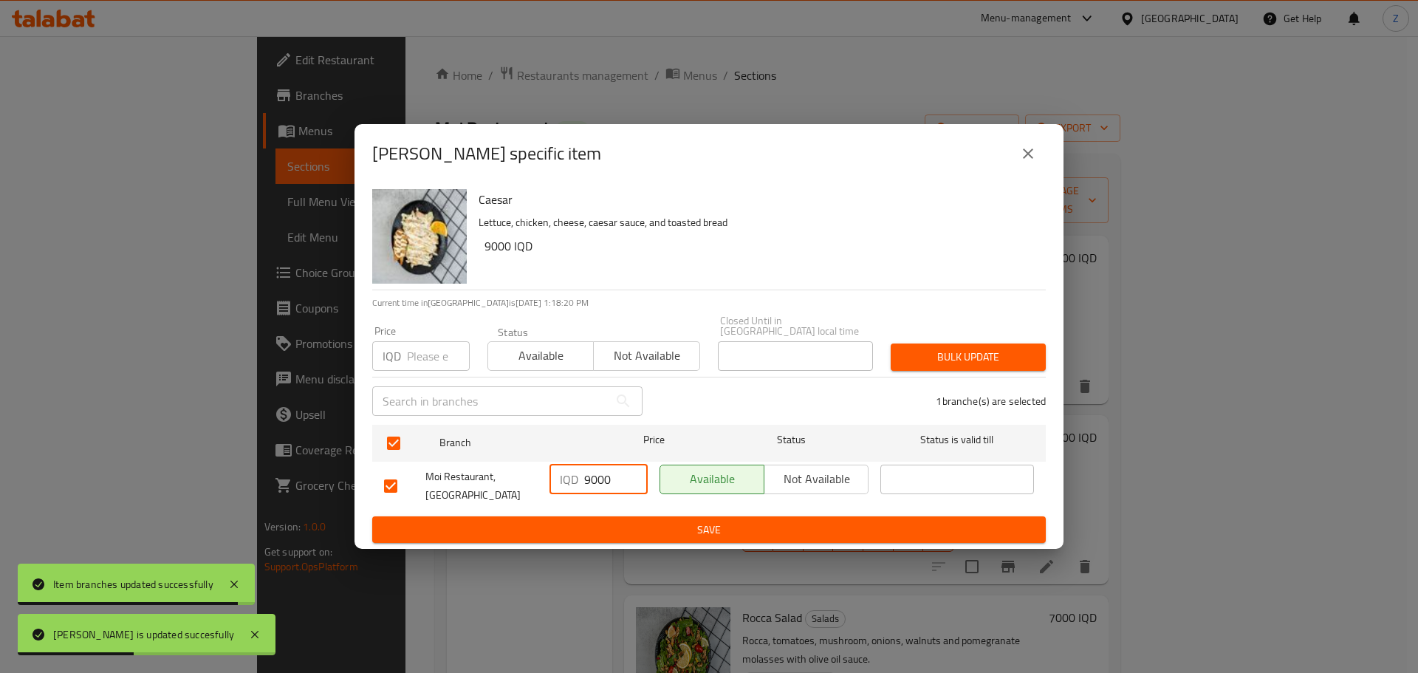
click at [624, 523] on span "Save" at bounding box center [709, 529] width 650 height 18
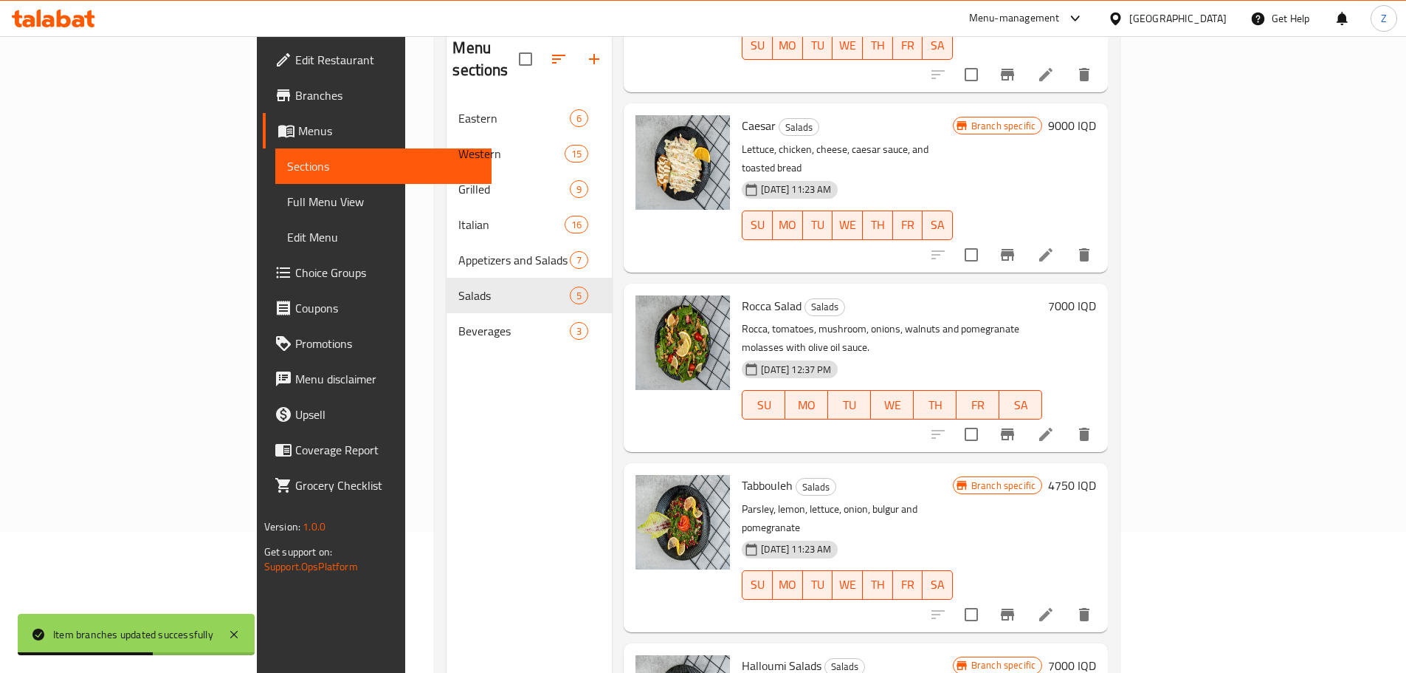
scroll to position [148, 0]
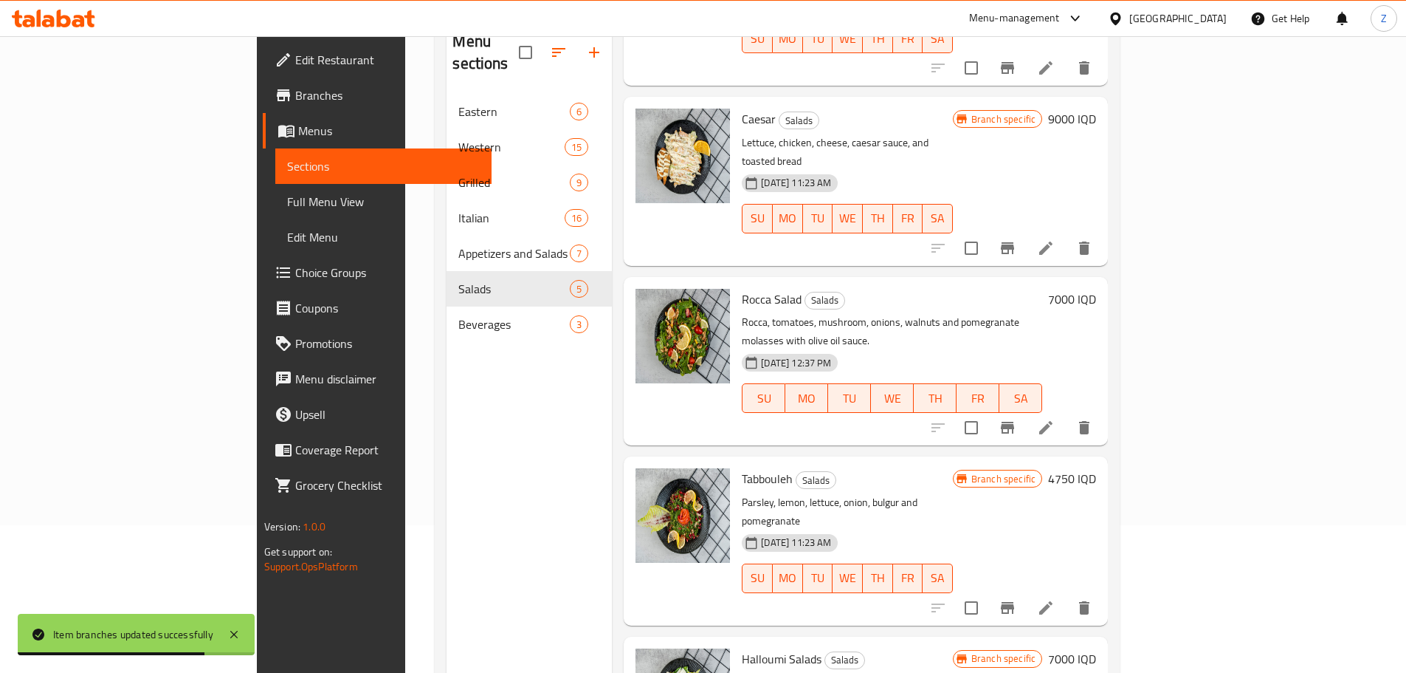
click at [1102, 462] on div "Tabbouleh Salads Parsley, lemon, lettuce, onion, bulgur and pomegranate 30-04-2…" at bounding box center [919, 540] width 366 height 157
click at [1096, 468] on h6 "4750 IQD" at bounding box center [1072, 478] width 48 height 21
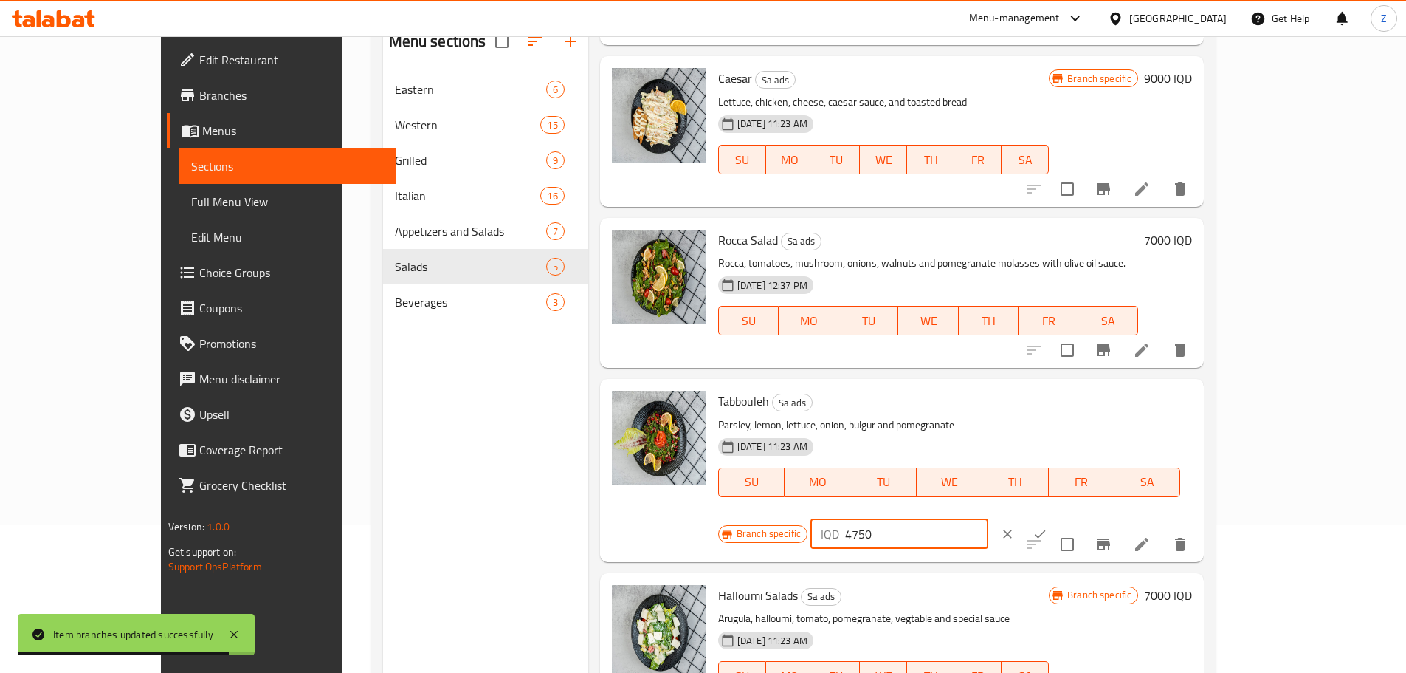
click at [989, 519] on input "4750" at bounding box center [916, 534] width 143 height 30
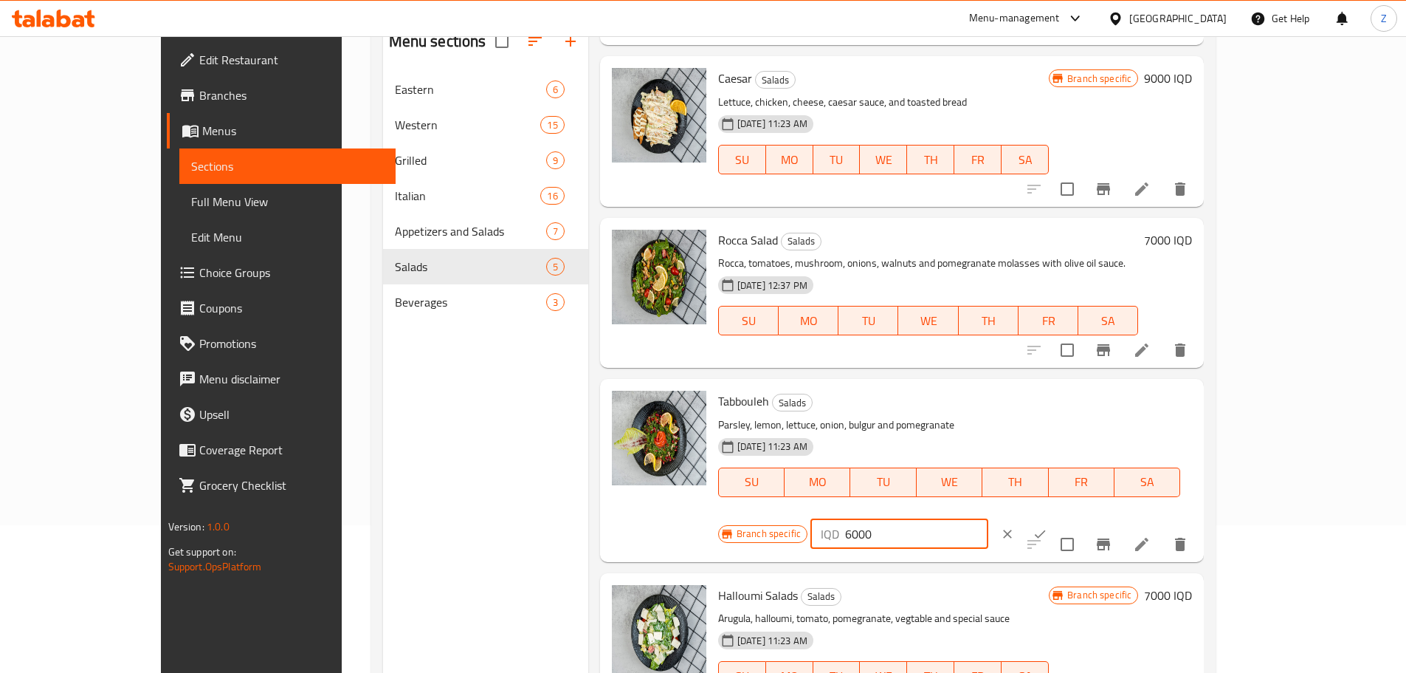
click at [989, 519] on input "6000" at bounding box center [916, 534] width 143 height 30
type input "6000"
click at [1048, 526] on icon "ok" at bounding box center [1040, 533] width 15 height 15
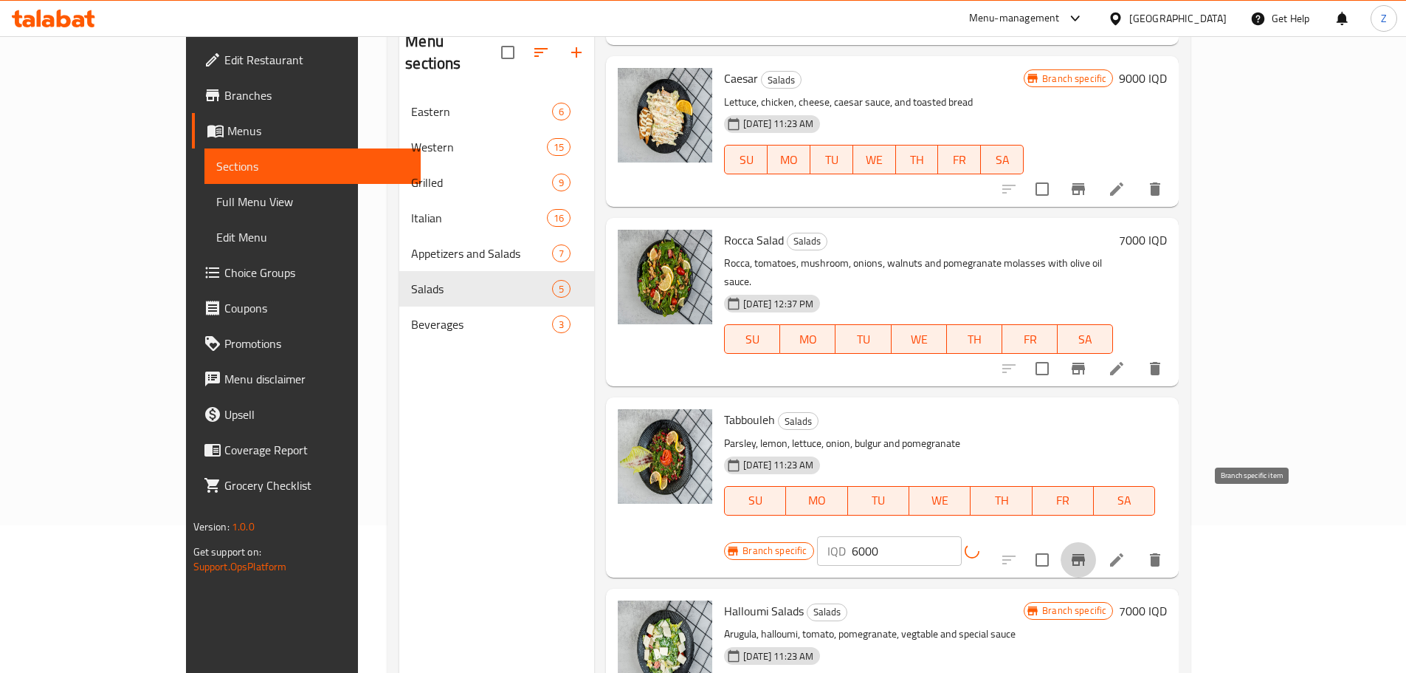
click at [1087, 551] on icon "Branch-specific-item" at bounding box center [1079, 560] width 18 height 18
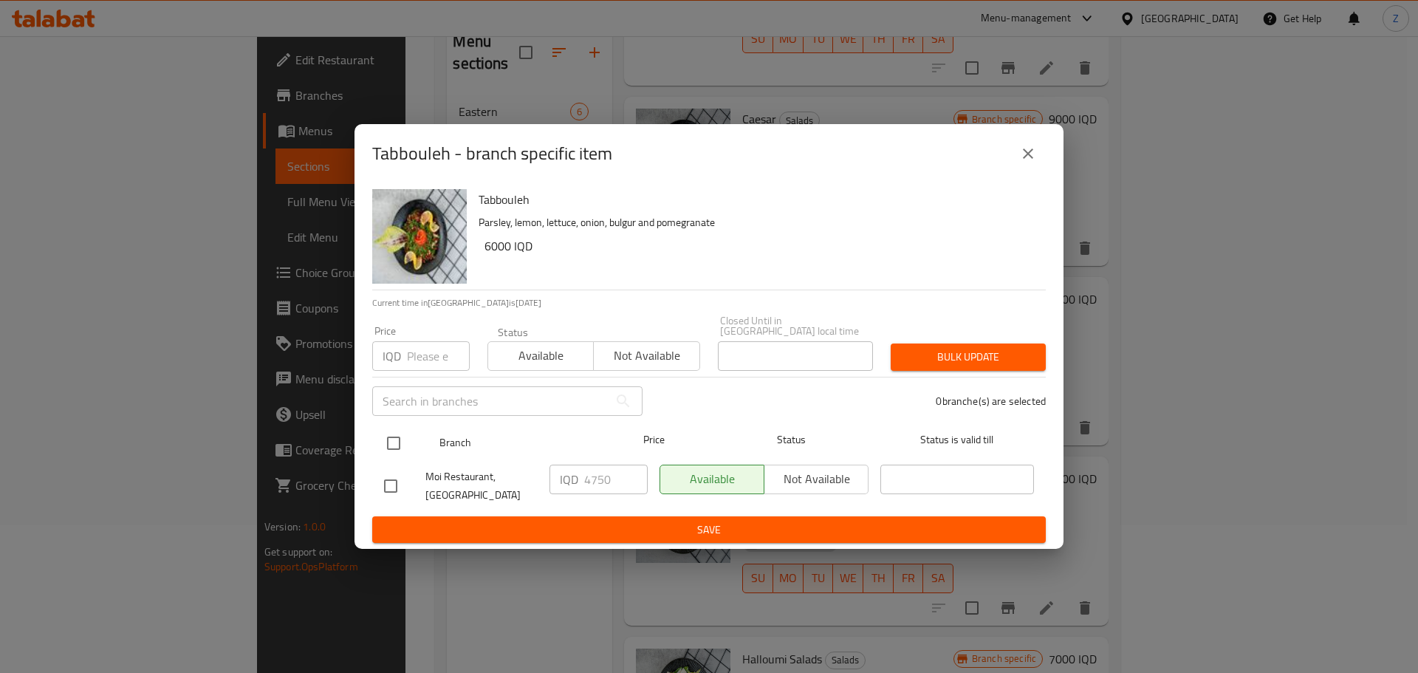
click at [388, 435] on input "checkbox" at bounding box center [393, 442] width 31 height 31
checkbox input "true"
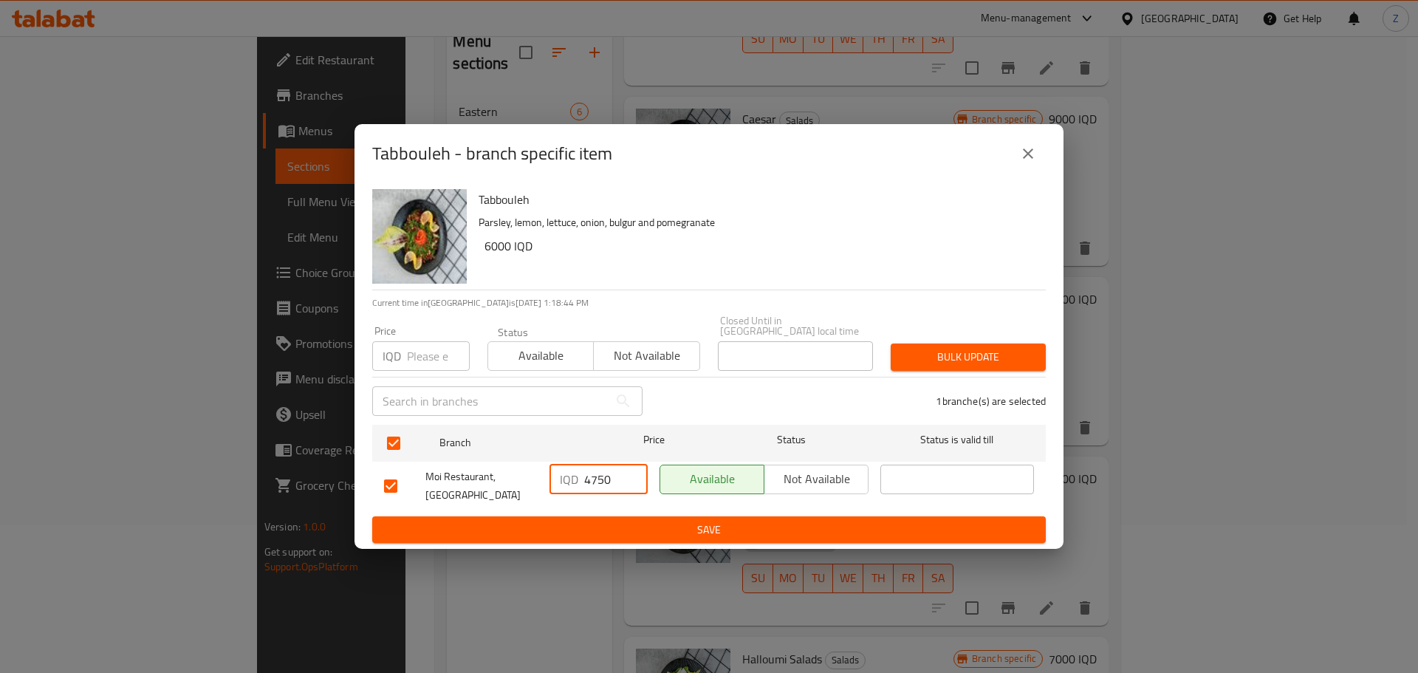
click at [600, 471] on input "4750" at bounding box center [615, 479] width 63 height 30
click at [600, 470] on input "4750" at bounding box center [615, 479] width 63 height 30
paste input "600"
type input "6000"
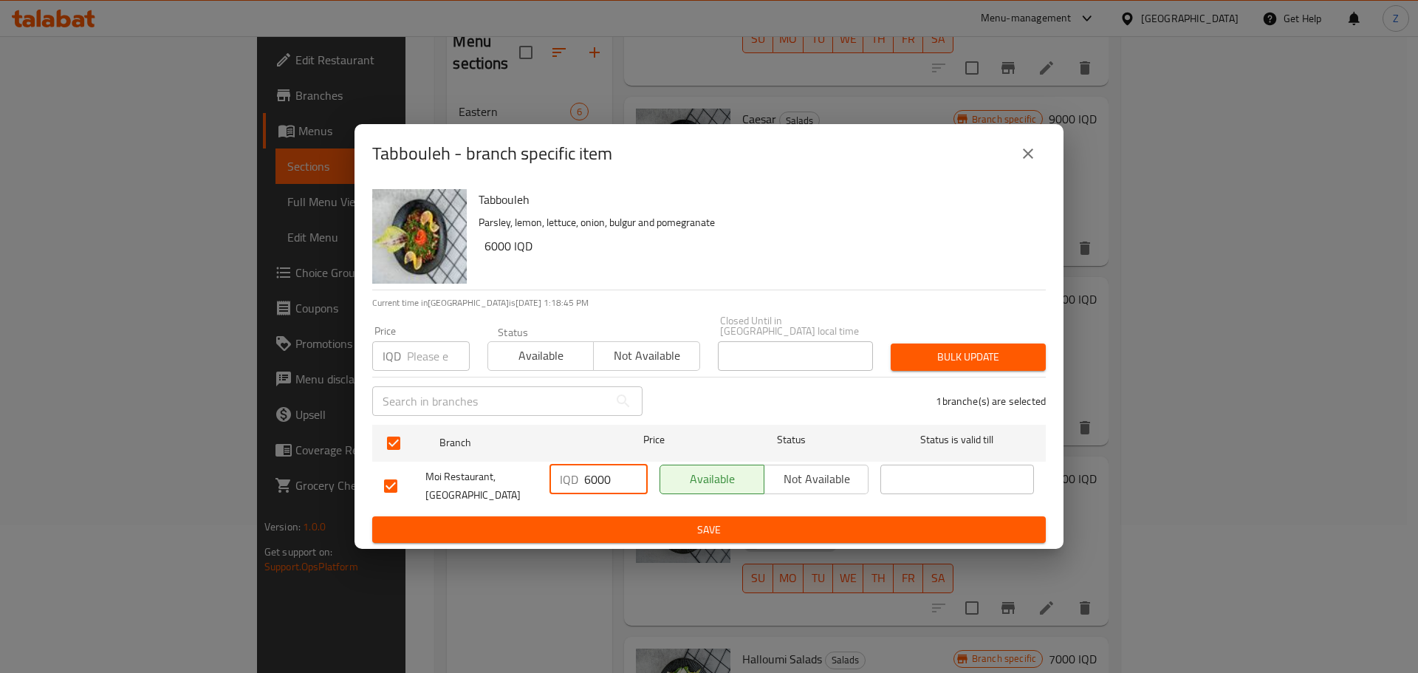
click at [611, 522] on span "Save" at bounding box center [709, 529] width 650 height 18
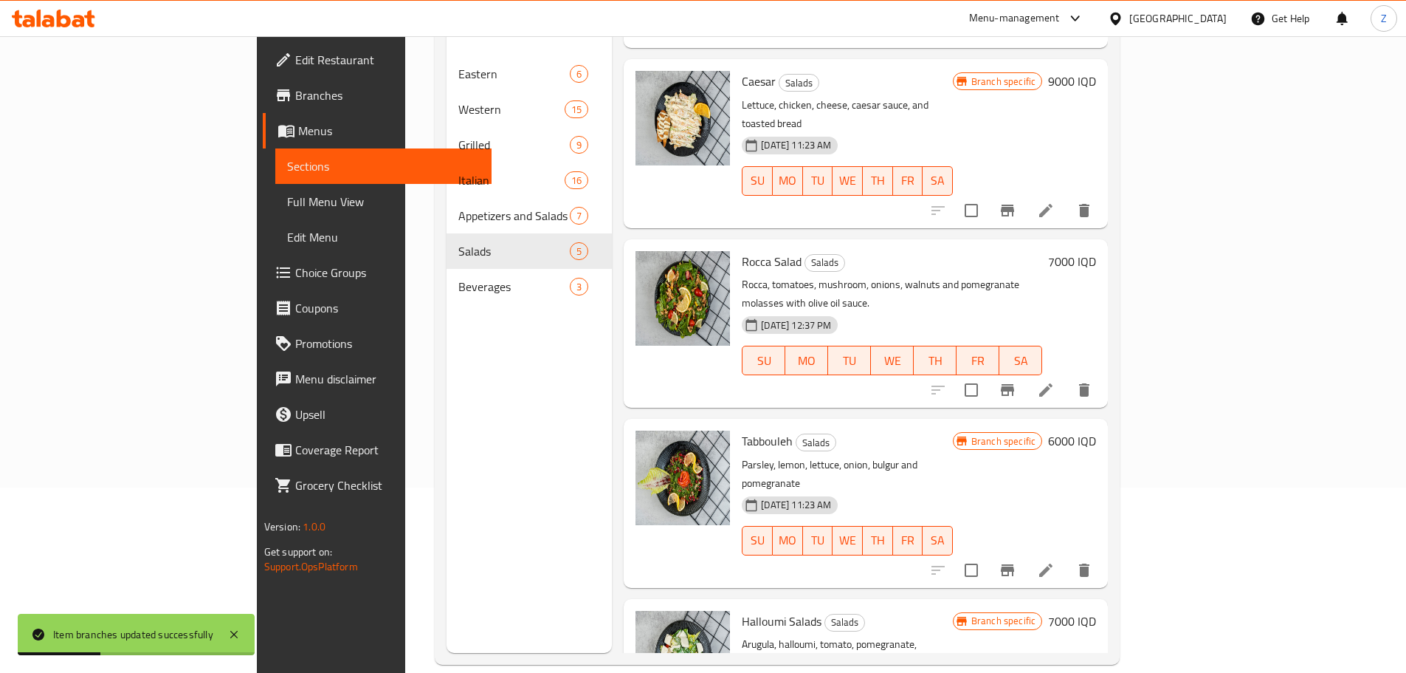
scroll to position [207, 0]
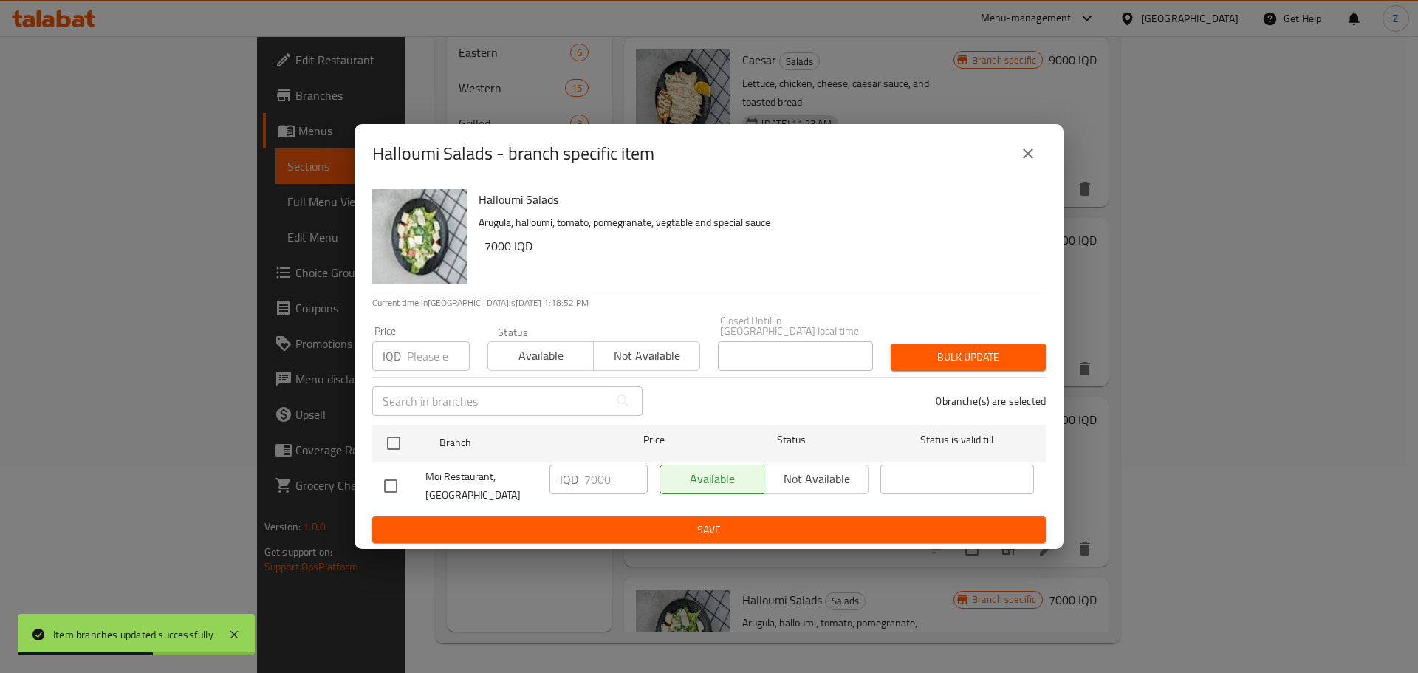
click at [1031, 162] on icon "close" at bounding box center [1028, 154] width 18 height 18
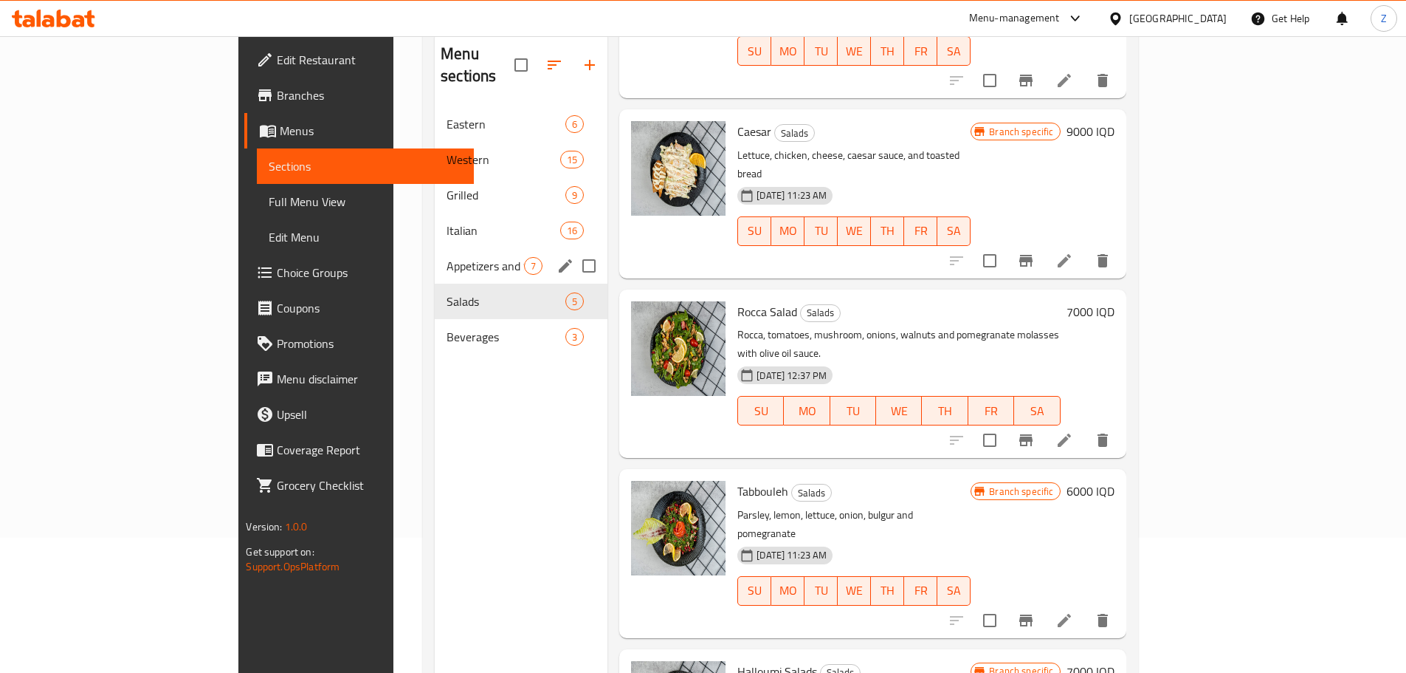
scroll to position [59, 0]
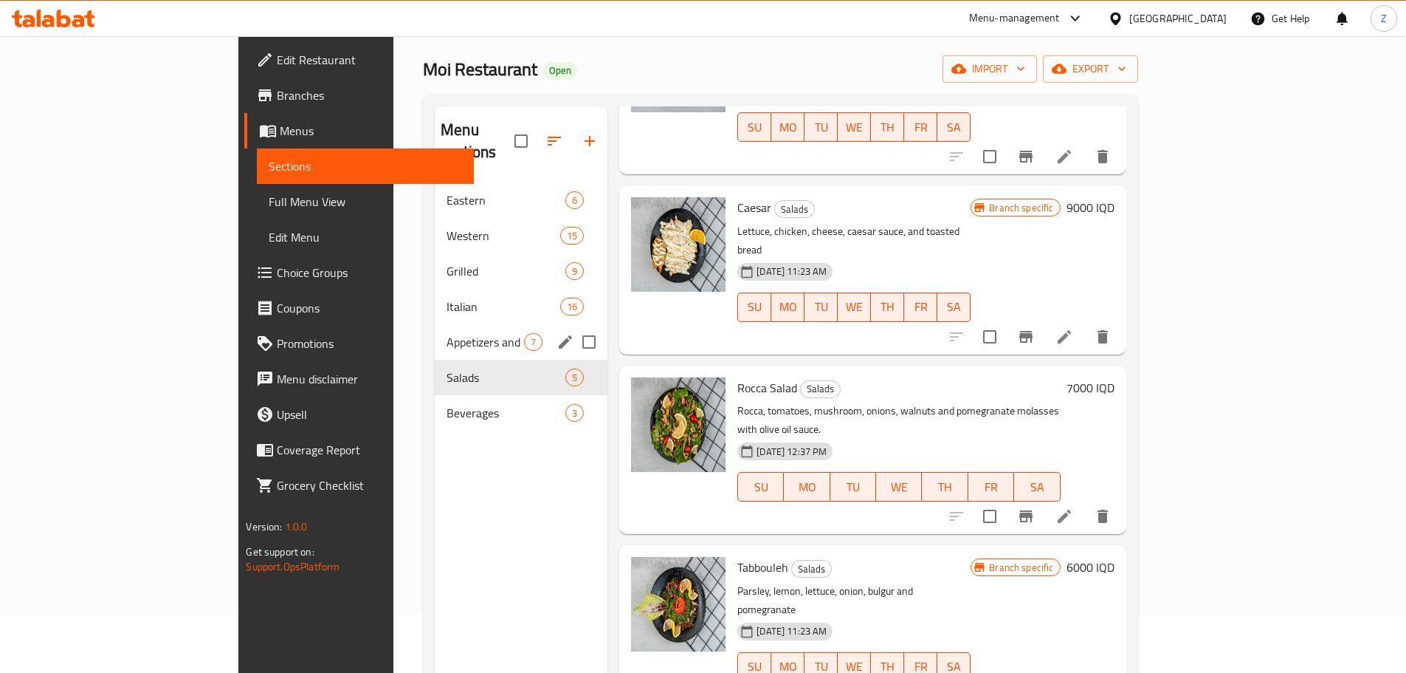
click at [435, 331] on div "Appetizers and Salads 7" at bounding box center [521, 341] width 173 height 35
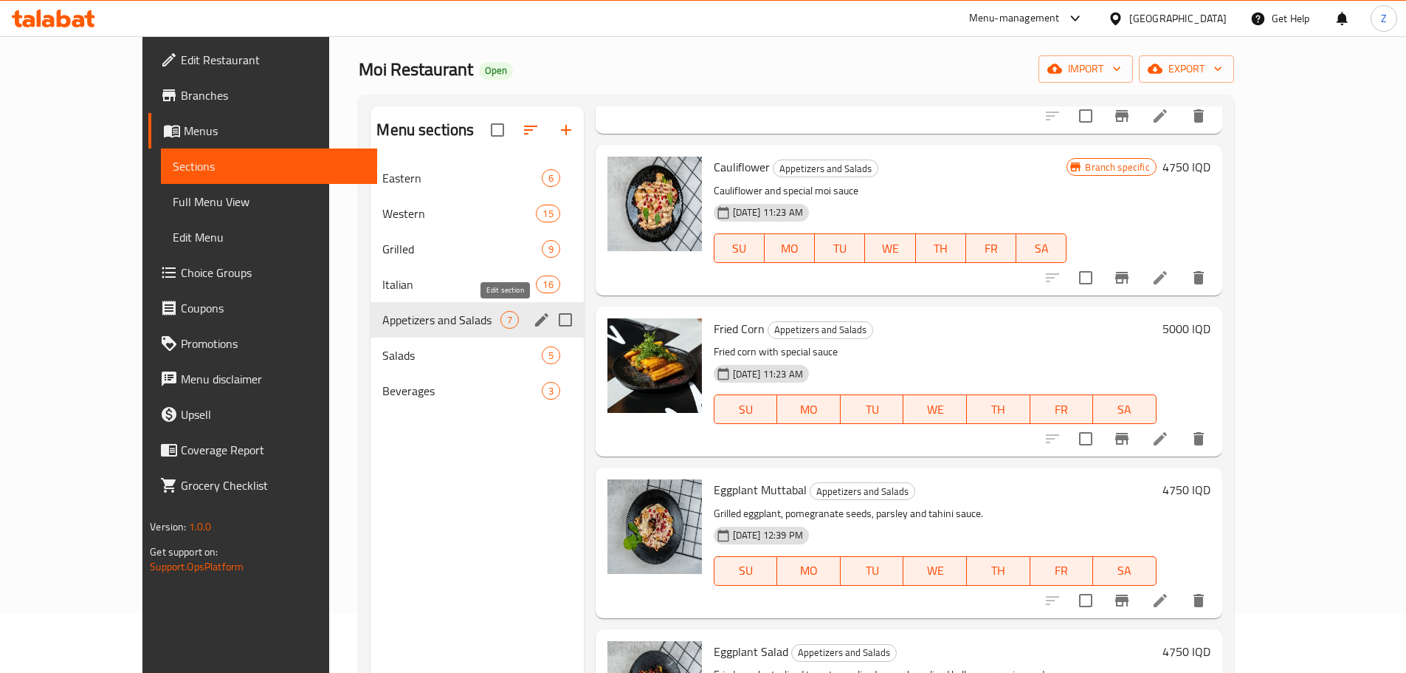
click at [533, 316] on icon "edit" at bounding box center [542, 320] width 18 height 18
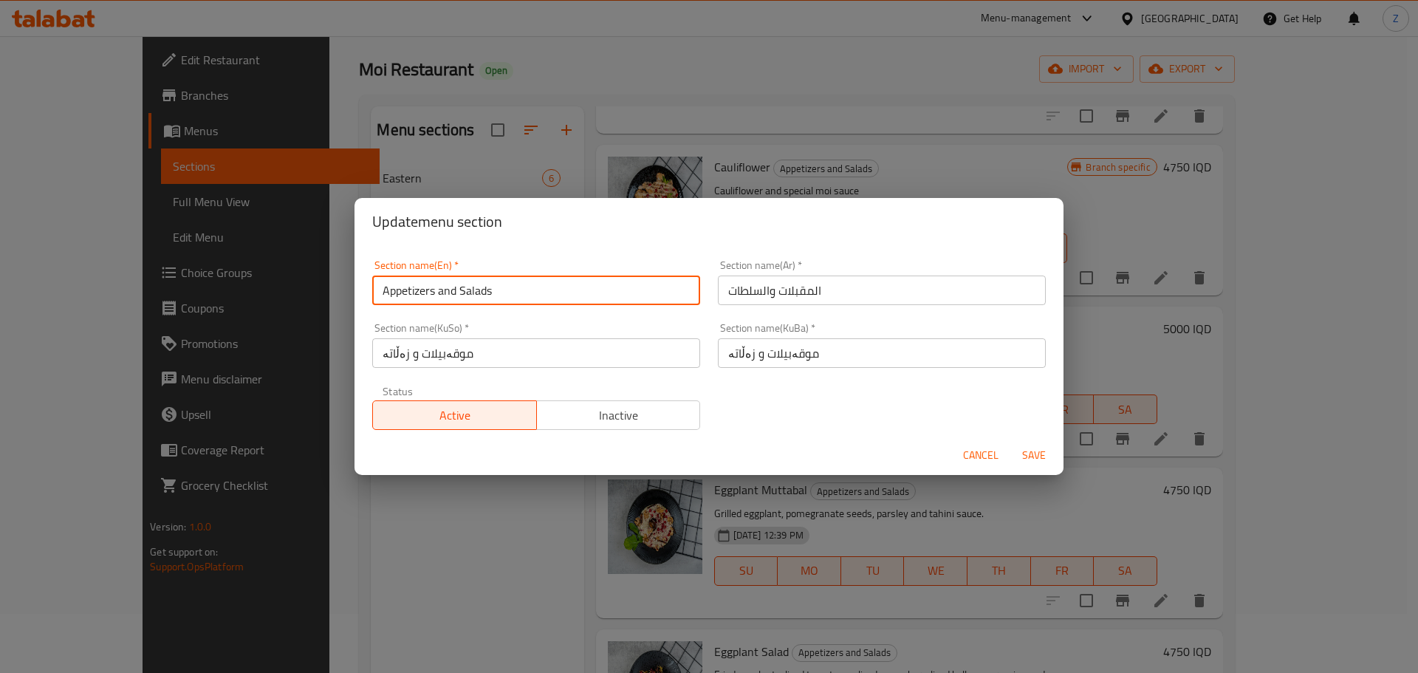
drag, startPoint x: 550, startPoint y: 294, endPoint x: 438, endPoint y: 314, distance: 114.0
click at [438, 314] on div "Section name(En)   * Appetizers and Salads Section name(En) * Section name(Ar) …" at bounding box center [708, 345] width 691 height 188
type input "Appetizers"
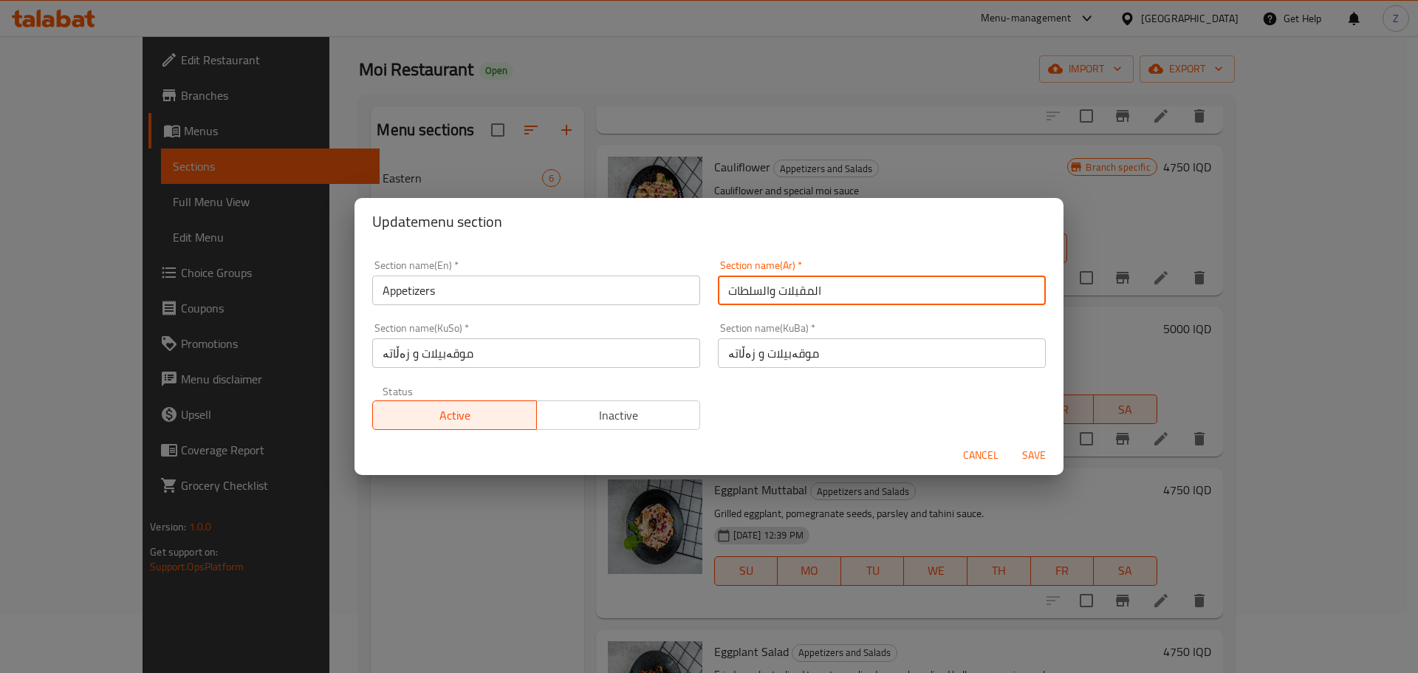
drag, startPoint x: 772, startPoint y: 292, endPoint x: 600, endPoint y: 295, distance: 171.3
click at [600, 295] on div "Section name(En)   * Appetizers Section name(En) * Section name(Ar)   * المقبلا…" at bounding box center [708, 345] width 691 height 188
type input "المقبلات"
click at [1037, 451] on span "Save" at bounding box center [1033, 455] width 35 height 18
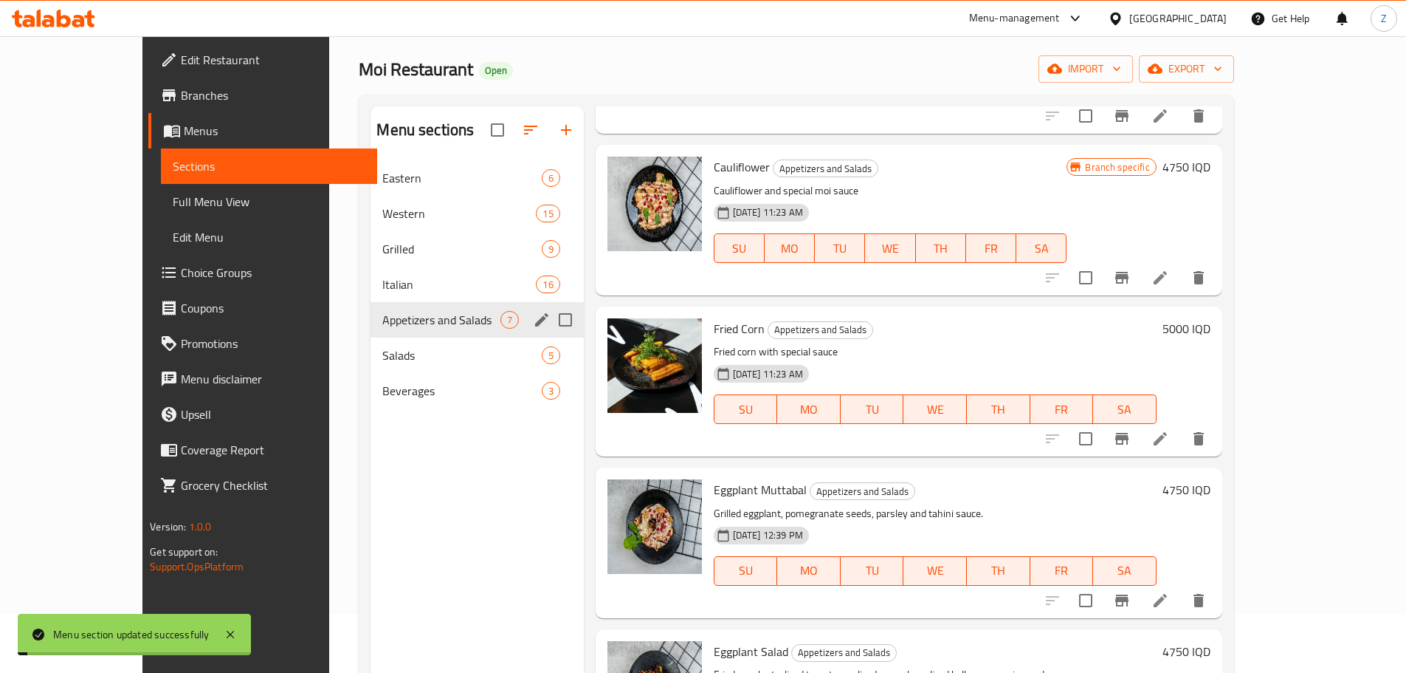
click at [416, 546] on div "Menu sections Eastern 6 Western 15 Grilled 9 Italian 16 Appetizers and Salads 7…" at bounding box center [477, 442] width 213 height 673
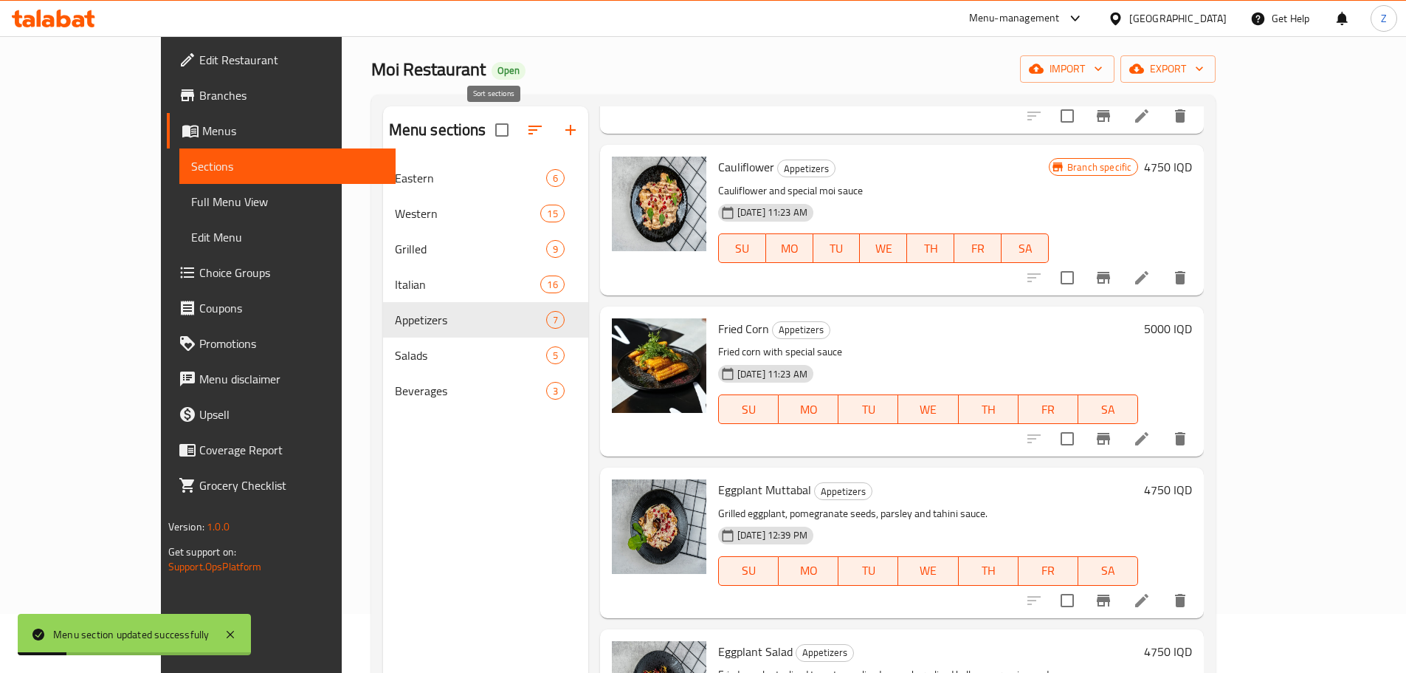
click at [518, 141] on button "button" at bounding box center [535, 129] width 35 height 35
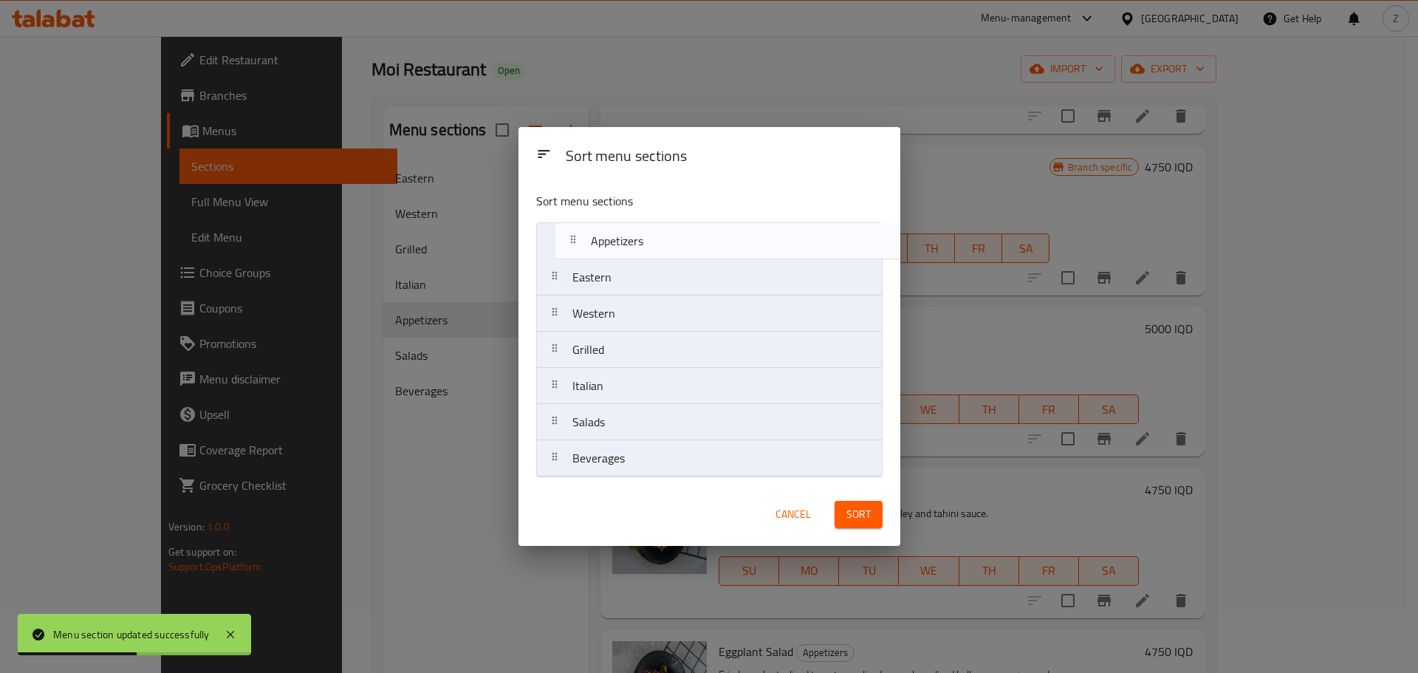
drag, startPoint x: 616, startPoint y: 395, endPoint x: 640, endPoint y: 244, distance: 153.2
click at [640, 244] on nav "Eastern Western Grilled Italian Appetizers Salads Beverages" at bounding box center [709, 349] width 346 height 255
drag, startPoint x: 630, startPoint y: 427, endPoint x: 636, endPoint y: 277, distance: 150.0
click at [636, 277] on nav "Appetizers Eastern Western Grilled Italian Salads Beverages" at bounding box center [709, 349] width 346 height 255
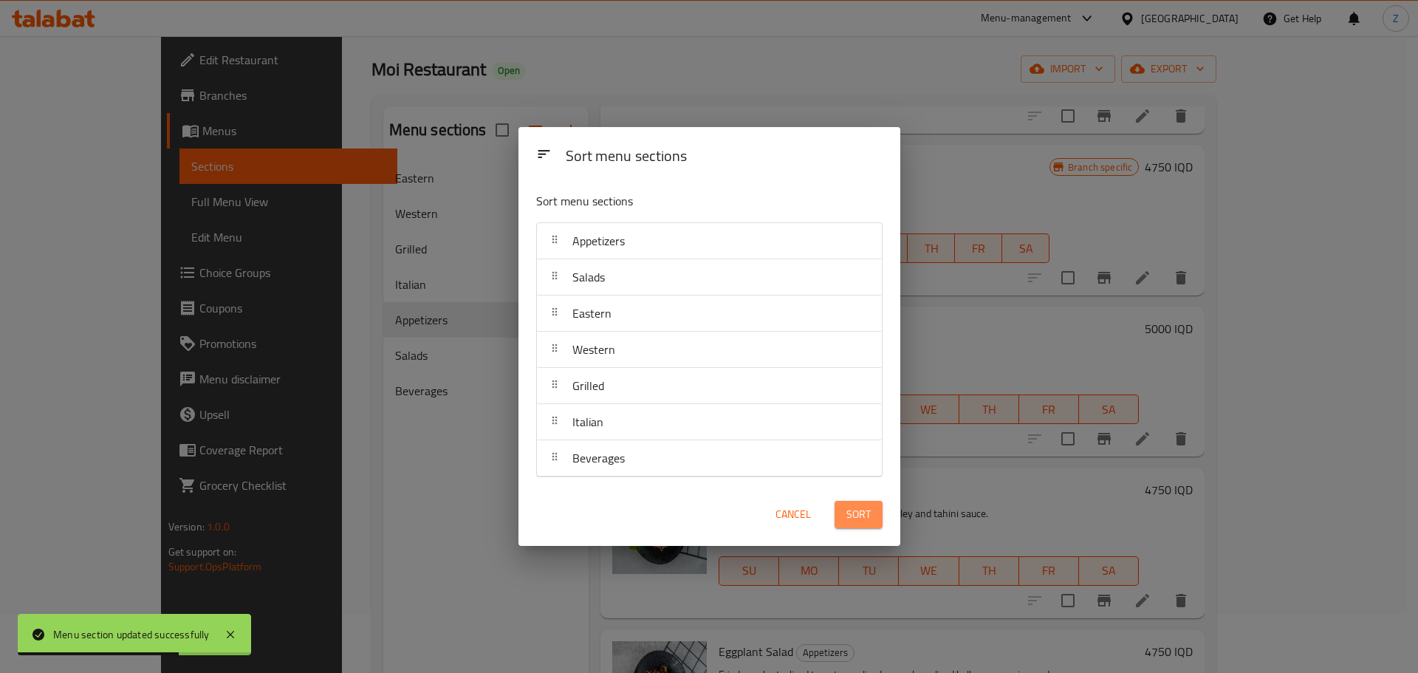
click at [859, 503] on button "Sort" at bounding box center [858, 514] width 48 height 27
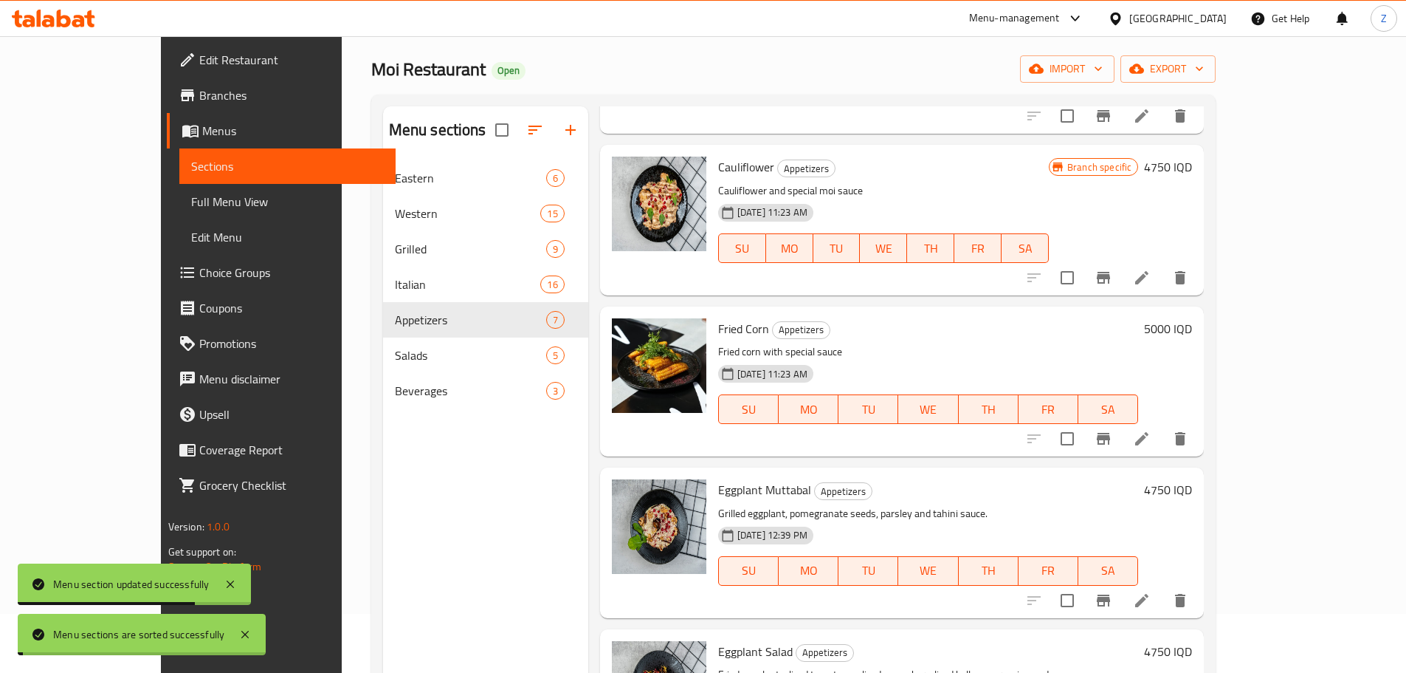
drag, startPoint x: 473, startPoint y: 503, endPoint x: 368, endPoint y: 298, distance: 229.8
click at [472, 498] on div "Menu sections Eastern 6 Western 15 Grilled 9 Italian 16 Appetizers 7 Salads 5 B…" at bounding box center [485, 442] width 205 height 673
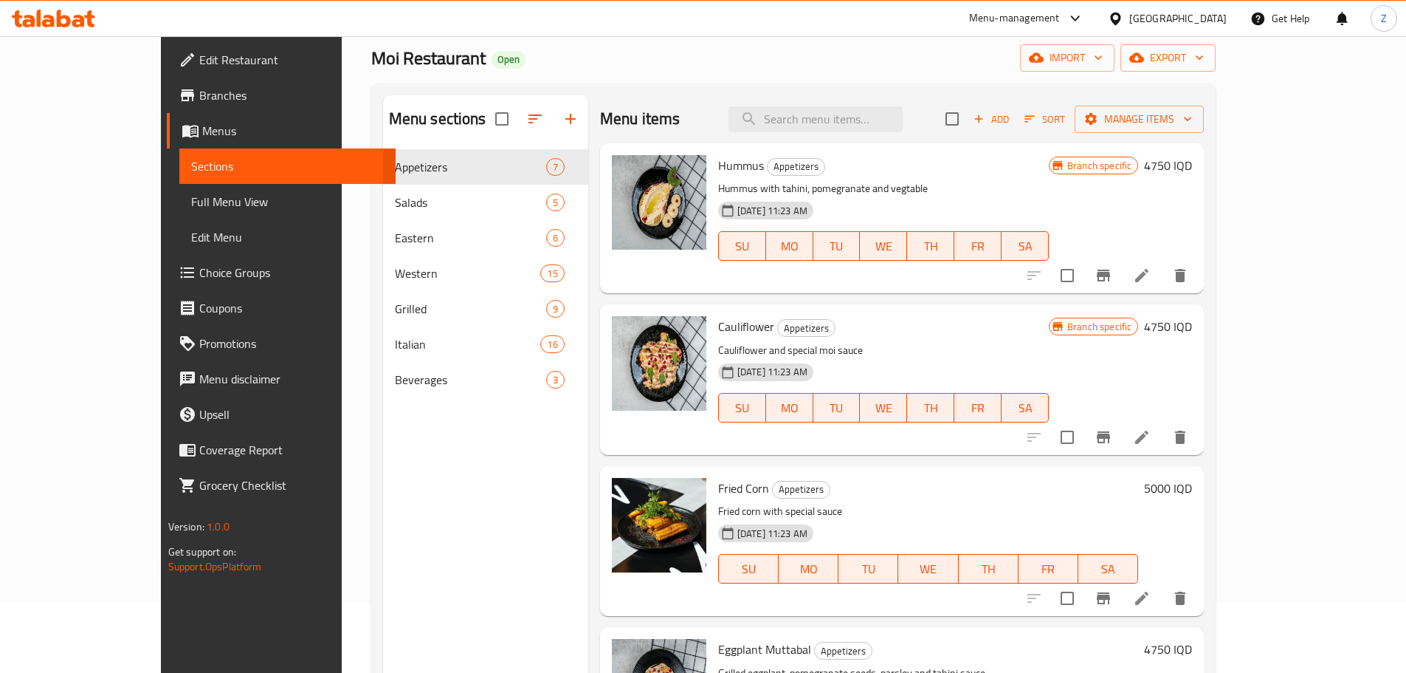
scroll to position [59, 0]
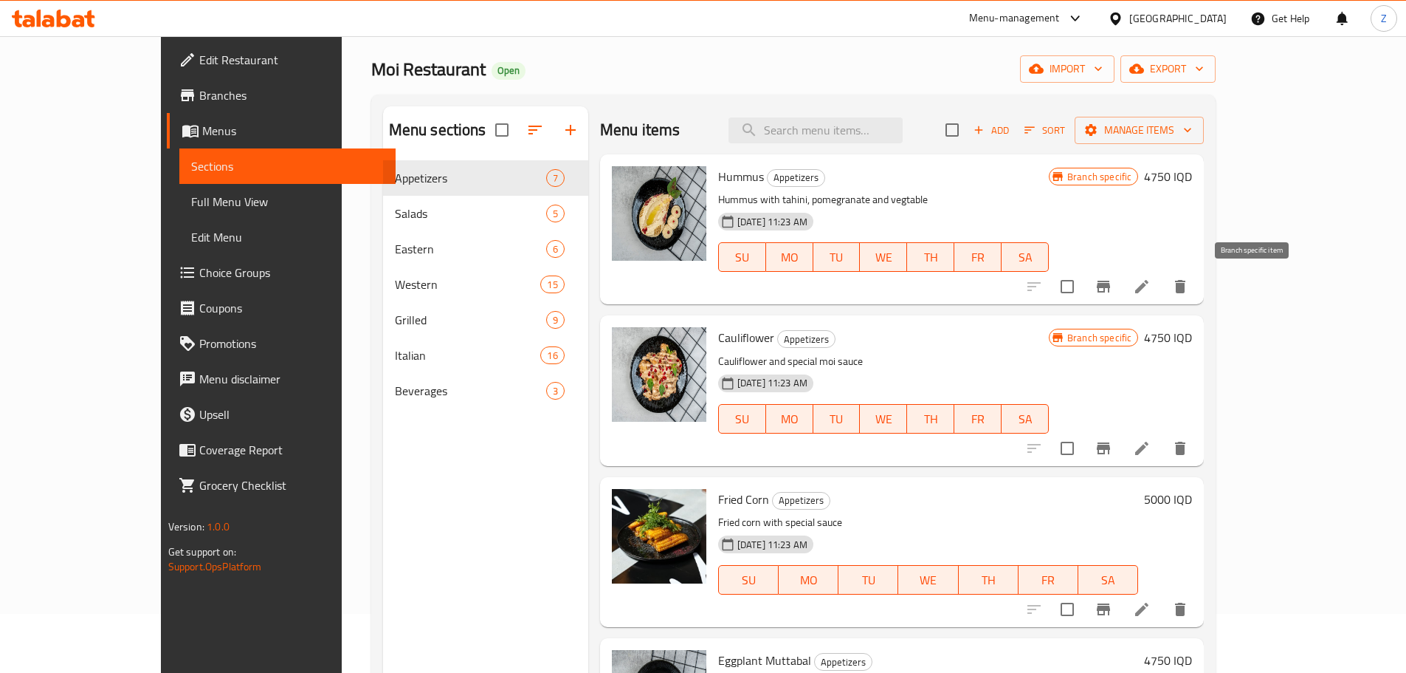
click at [1113, 281] on icon "Branch-specific-item" at bounding box center [1104, 287] width 18 height 18
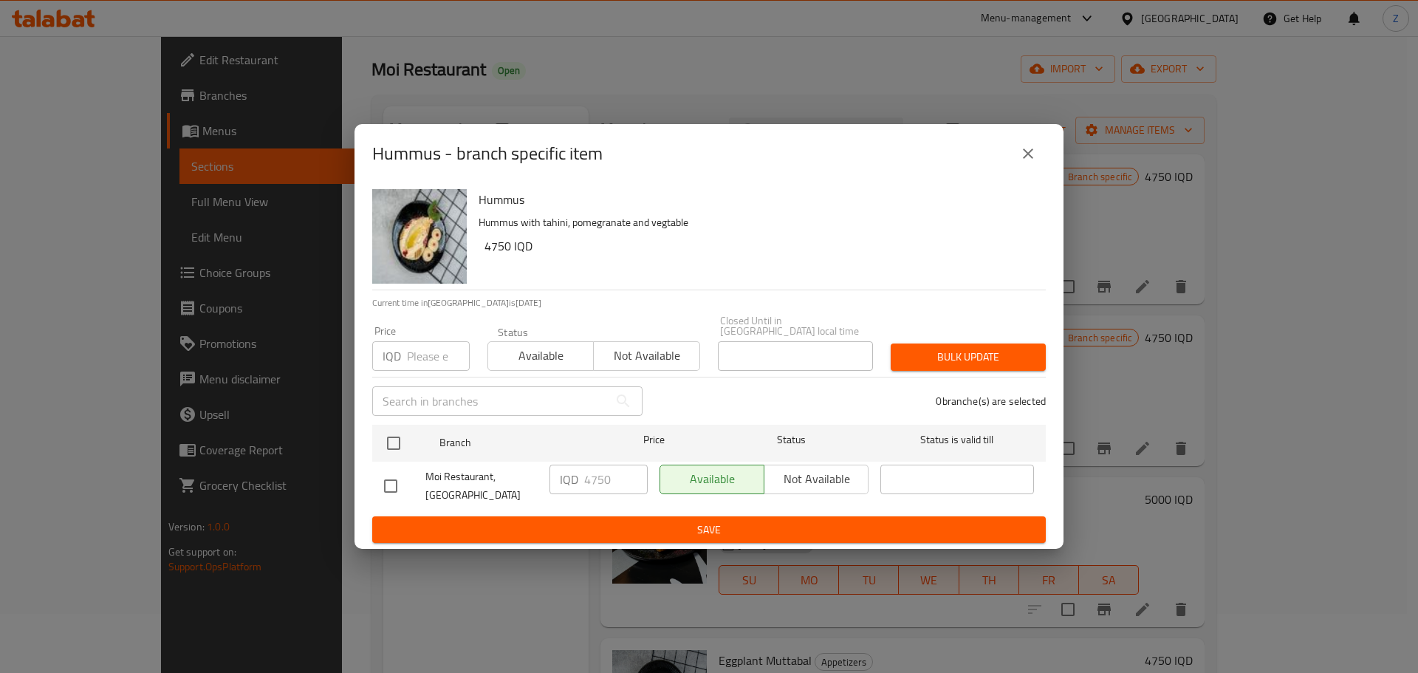
click at [1035, 171] on button "close" at bounding box center [1027, 153] width 35 height 35
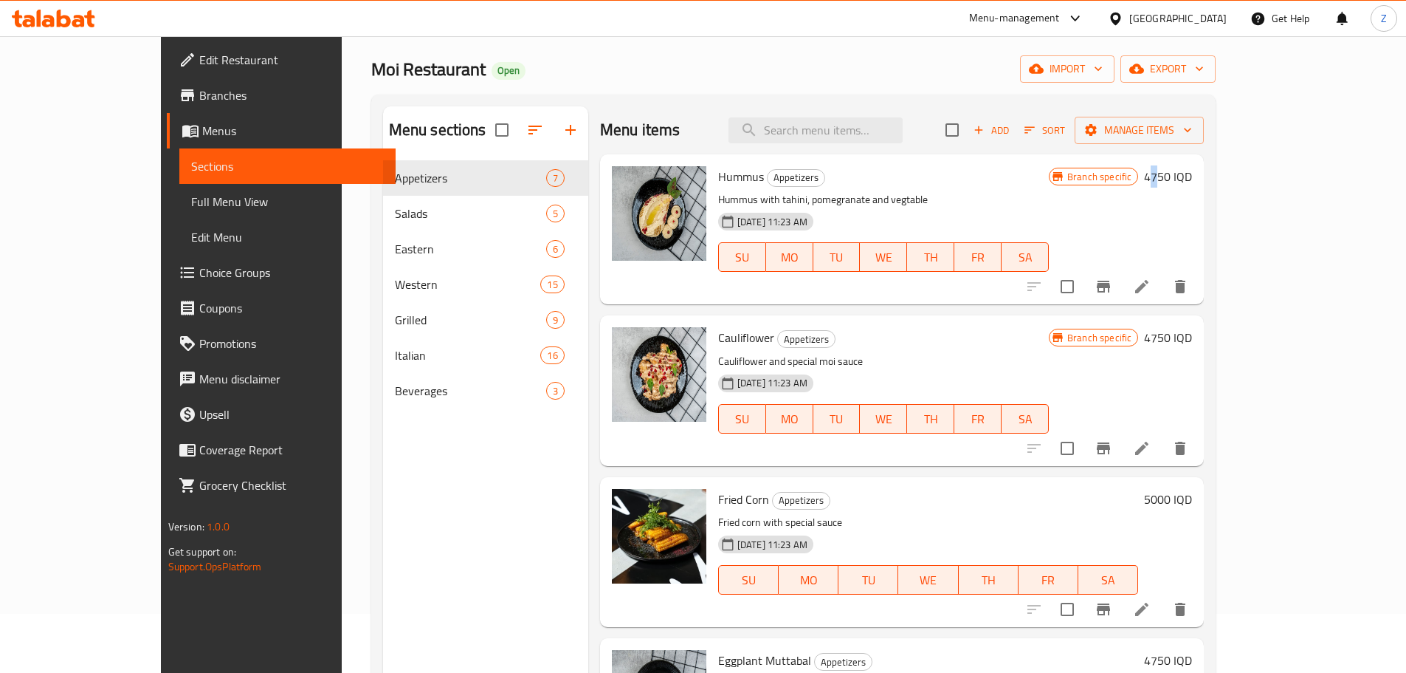
drag, startPoint x: 1305, startPoint y: 190, endPoint x: 1308, endPoint y: 181, distance: 10.0
click at [1192, 184] on div "Branch specific 4750 IQD" at bounding box center [1120, 229] width 143 height 126
click at [1192, 180] on h6 "4750 IQD" at bounding box center [1168, 176] width 48 height 21
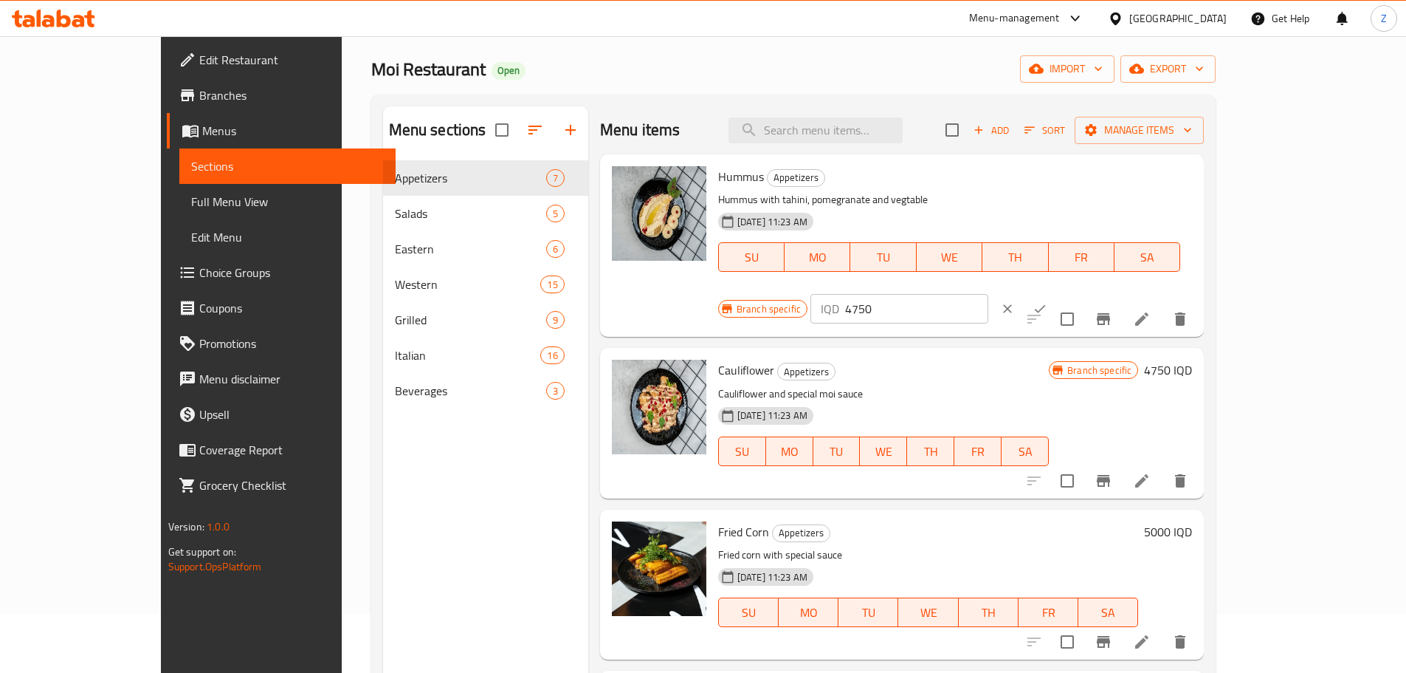
click at [989, 294] on input "4750" at bounding box center [916, 309] width 143 height 30
click at [989, 294] on input "5000" at bounding box center [916, 309] width 143 height 30
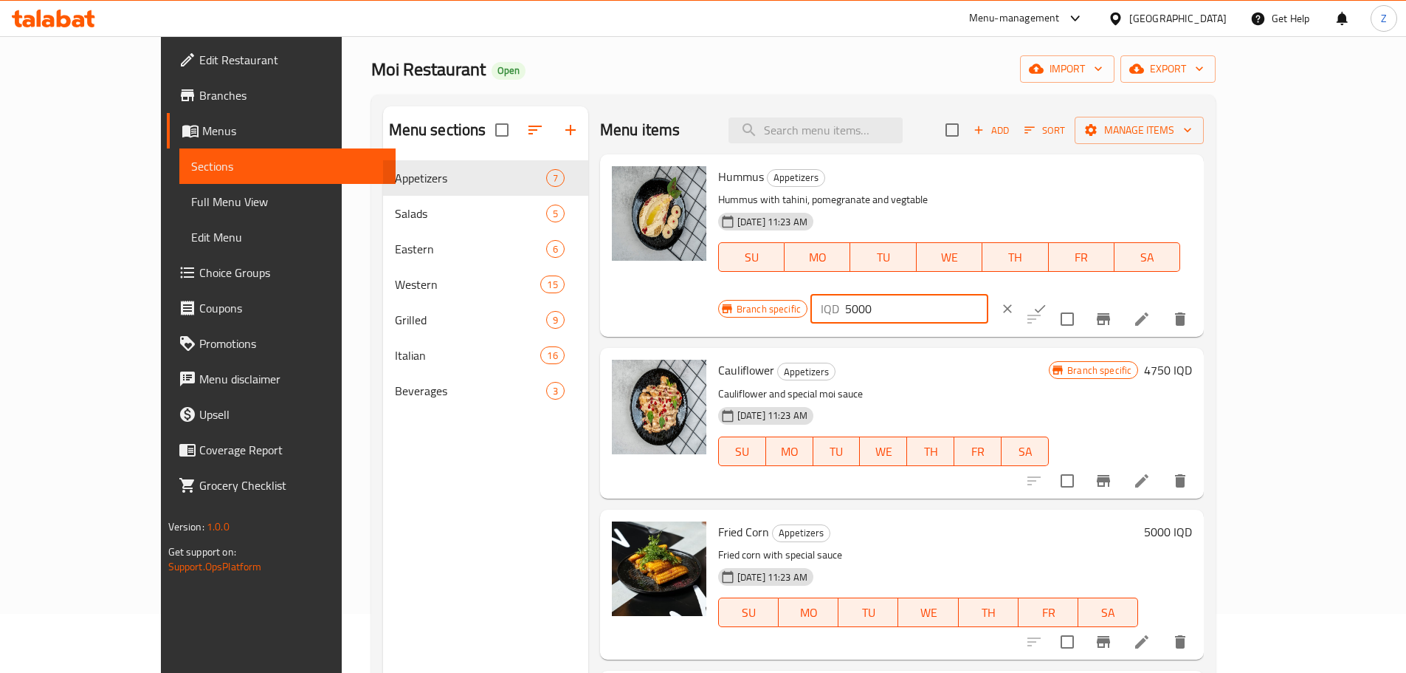
click at [989, 294] on input "5000" at bounding box center [916, 309] width 143 height 30
type input "5000"
click at [1056, 292] on button "ok" at bounding box center [1040, 308] width 32 height 32
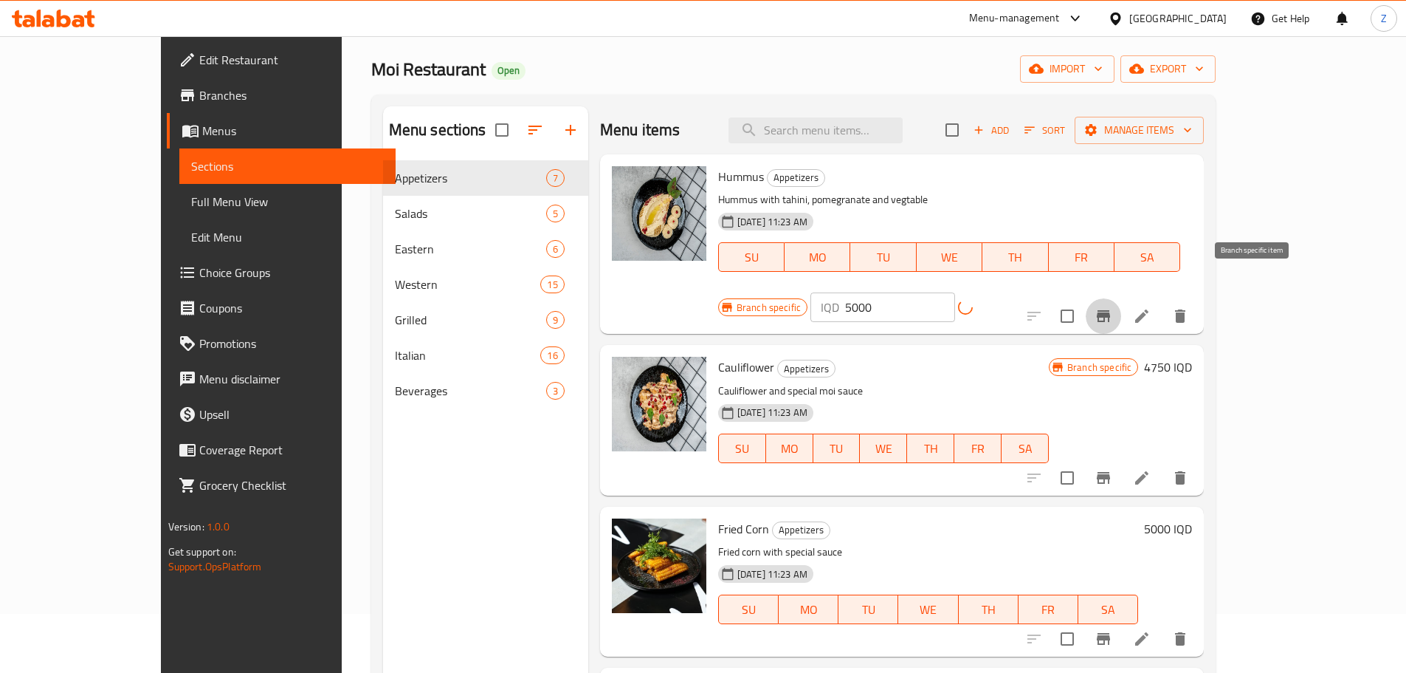
click at [1113, 307] on icon "Branch-specific-item" at bounding box center [1104, 316] width 18 height 18
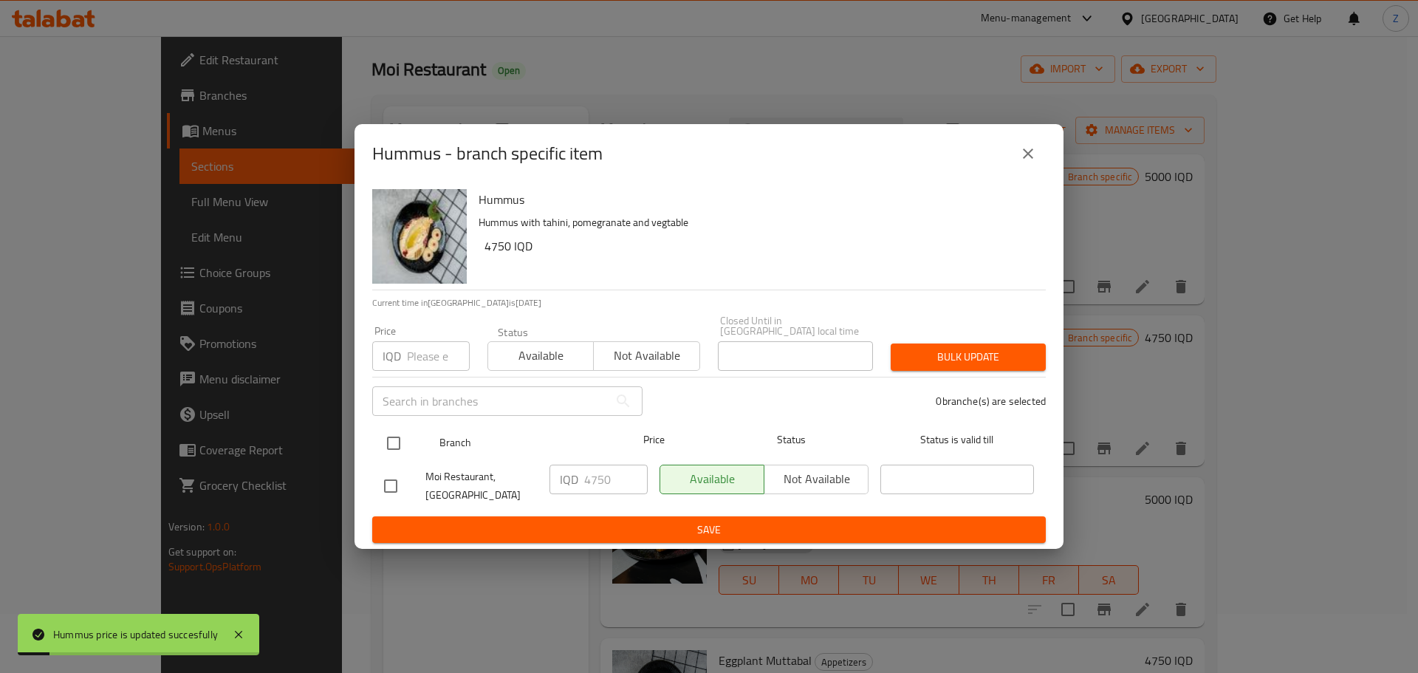
click at [384, 442] on input "checkbox" at bounding box center [393, 442] width 31 height 31
checkbox input "true"
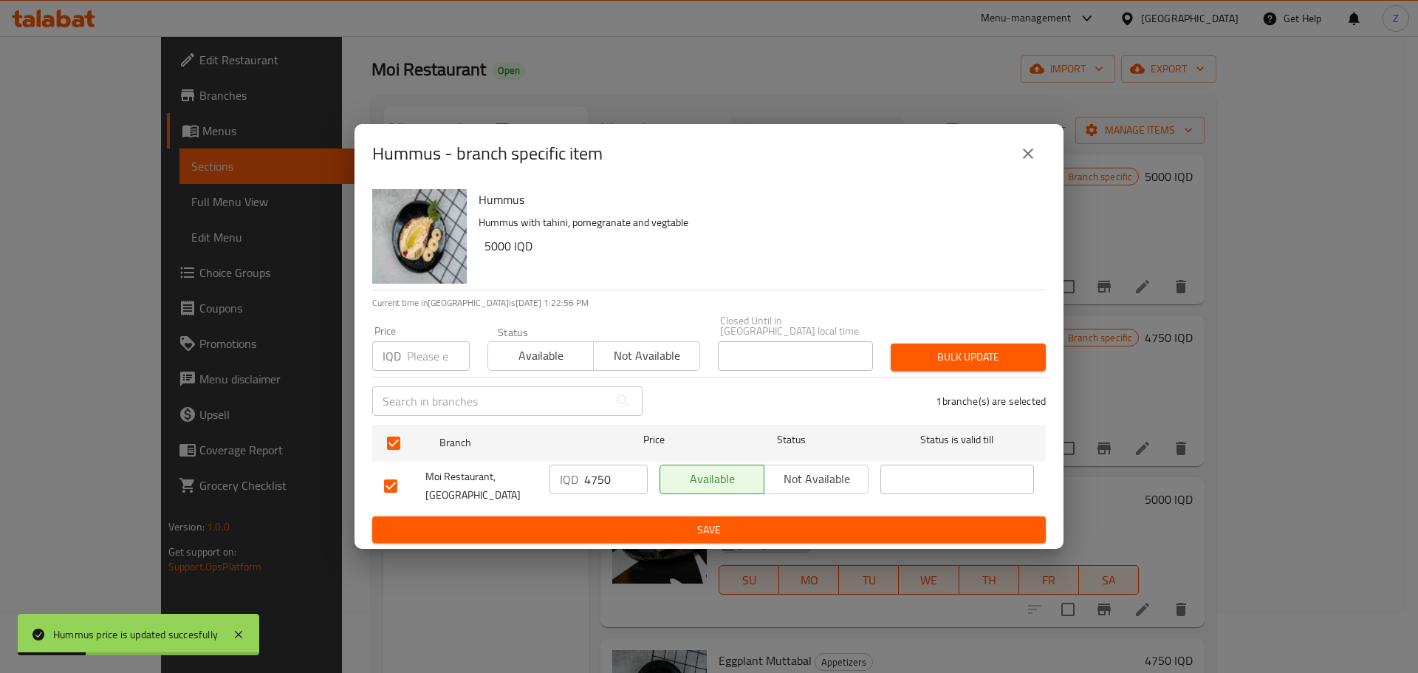
click at [592, 483] on input "4750" at bounding box center [615, 479] width 63 height 30
click at [592, 482] on input "4750" at bounding box center [615, 479] width 63 height 30
paste input "500"
type input "5000"
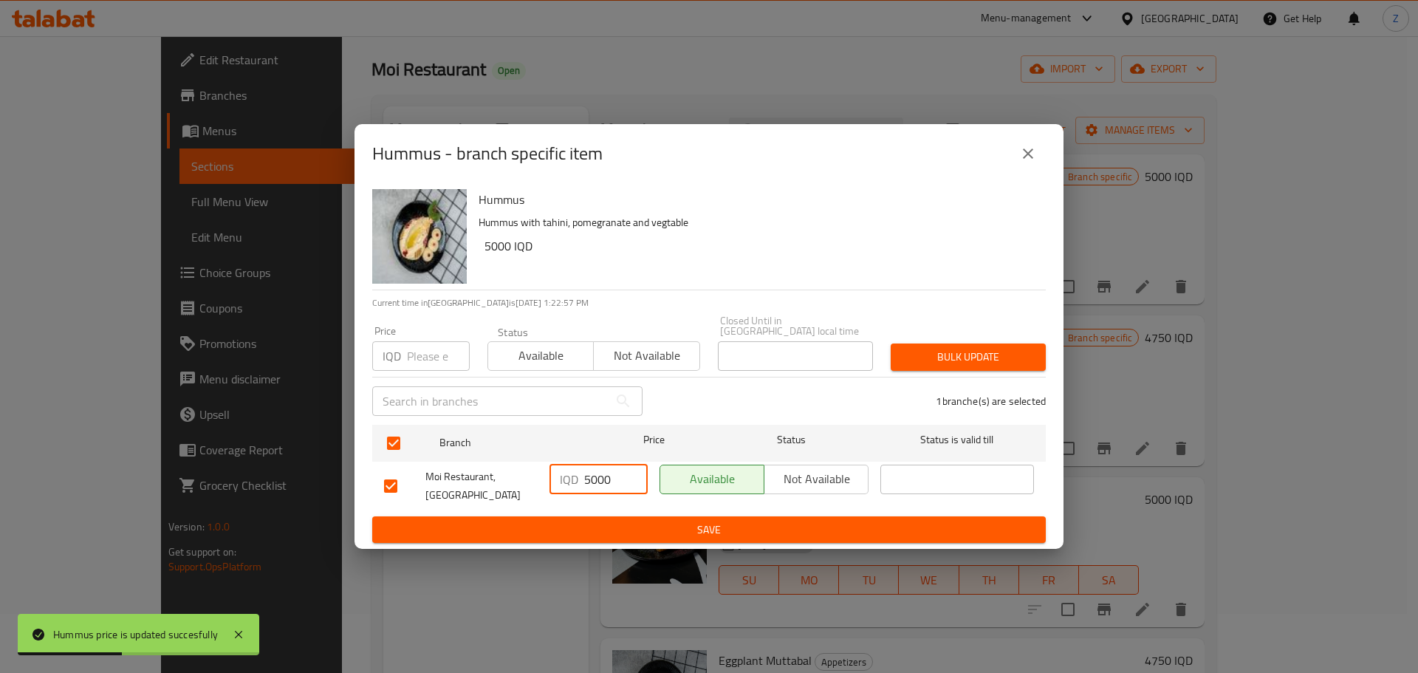
click at [603, 516] on button "Save" at bounding box center [708, 529] width 673 height 27
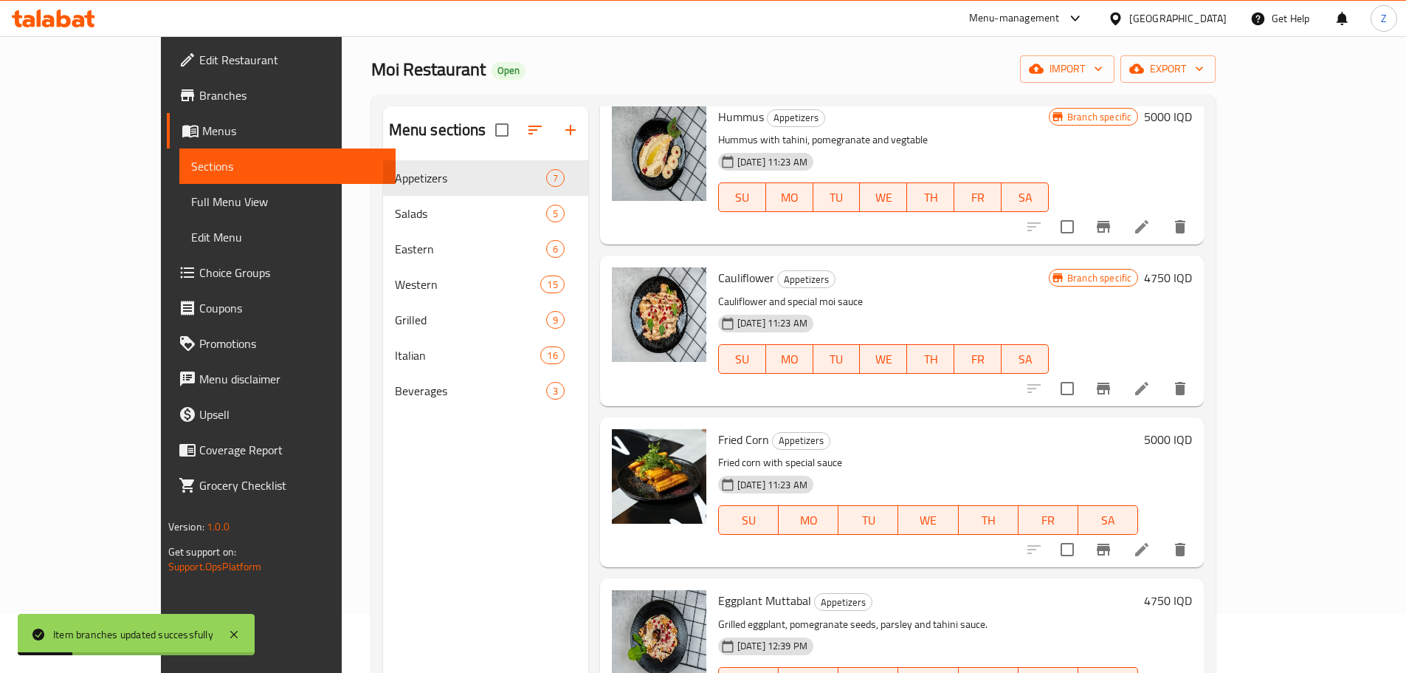
scroll to position [148, 0]
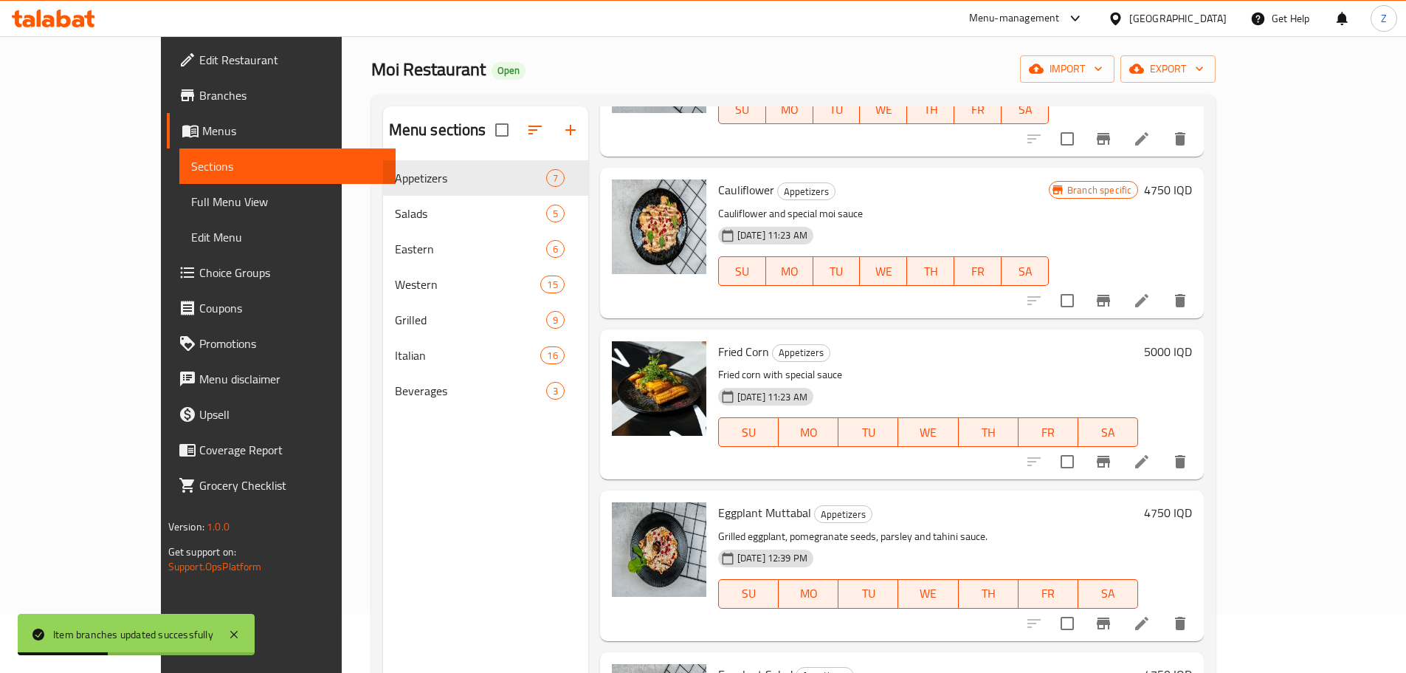
click at [1192, 505] on h6 "4750 IQD" at bounding box center [1168, 512] width 48 height 21
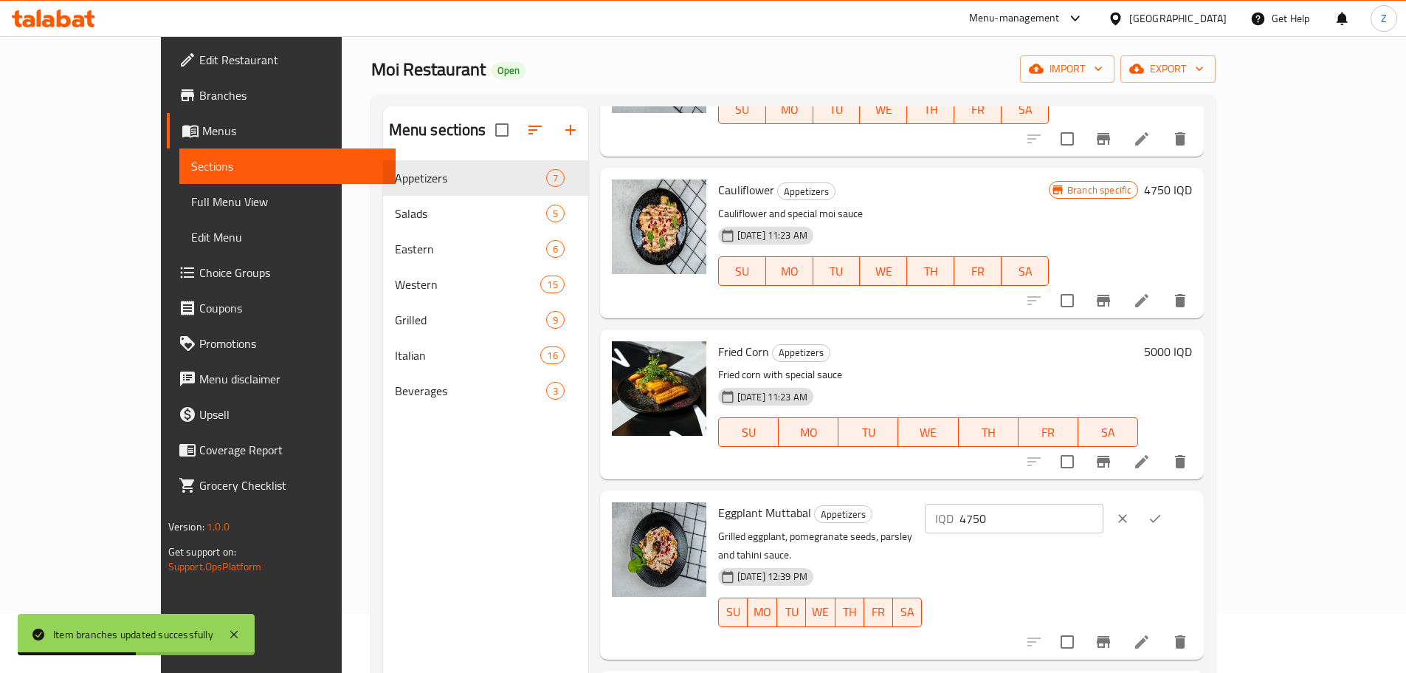
click at [1103, 526] on input "4750" at bounding box center [1031, 519] width 143 height 30
click at [1103, 525] on input "4750" at bounding box center [1031, 519] width 143 height 30
type input "6000"
click at [1172, 520] on button "ok" at bounding box center [1155, 518] width 32 height 32
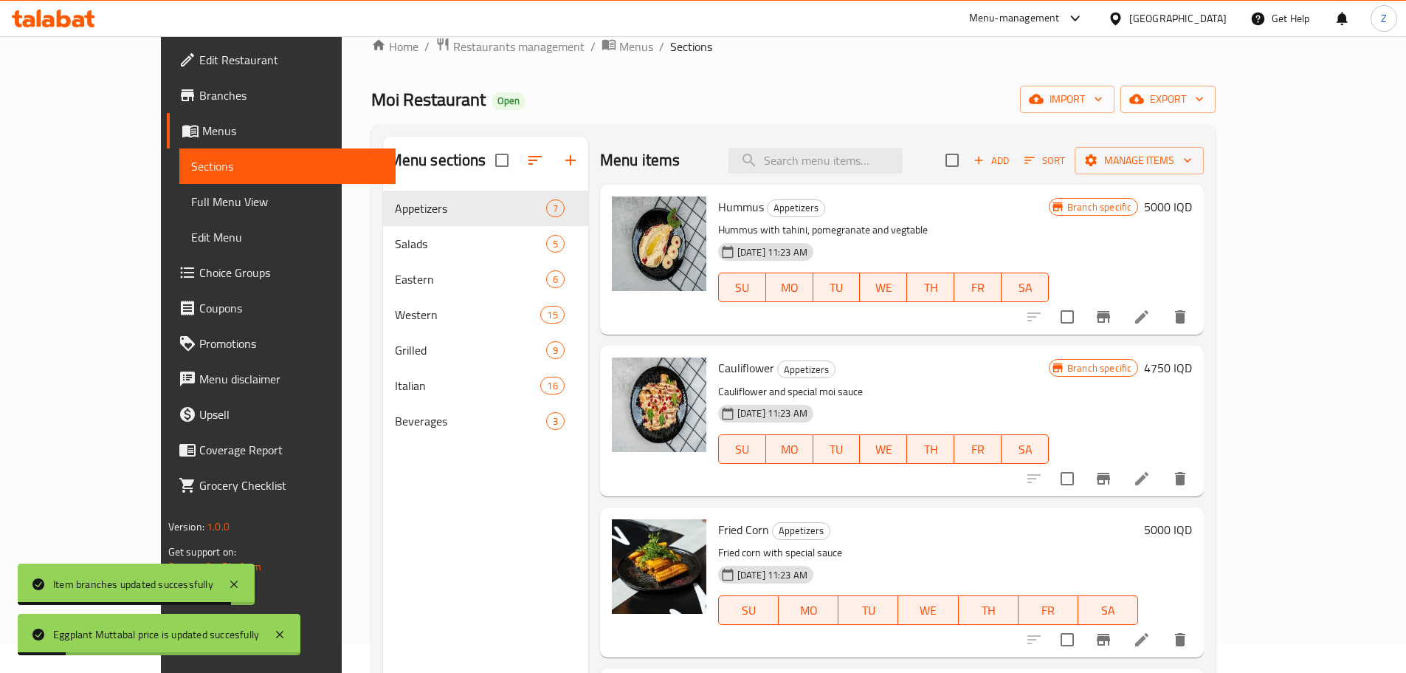
scroll to position [0, 0]
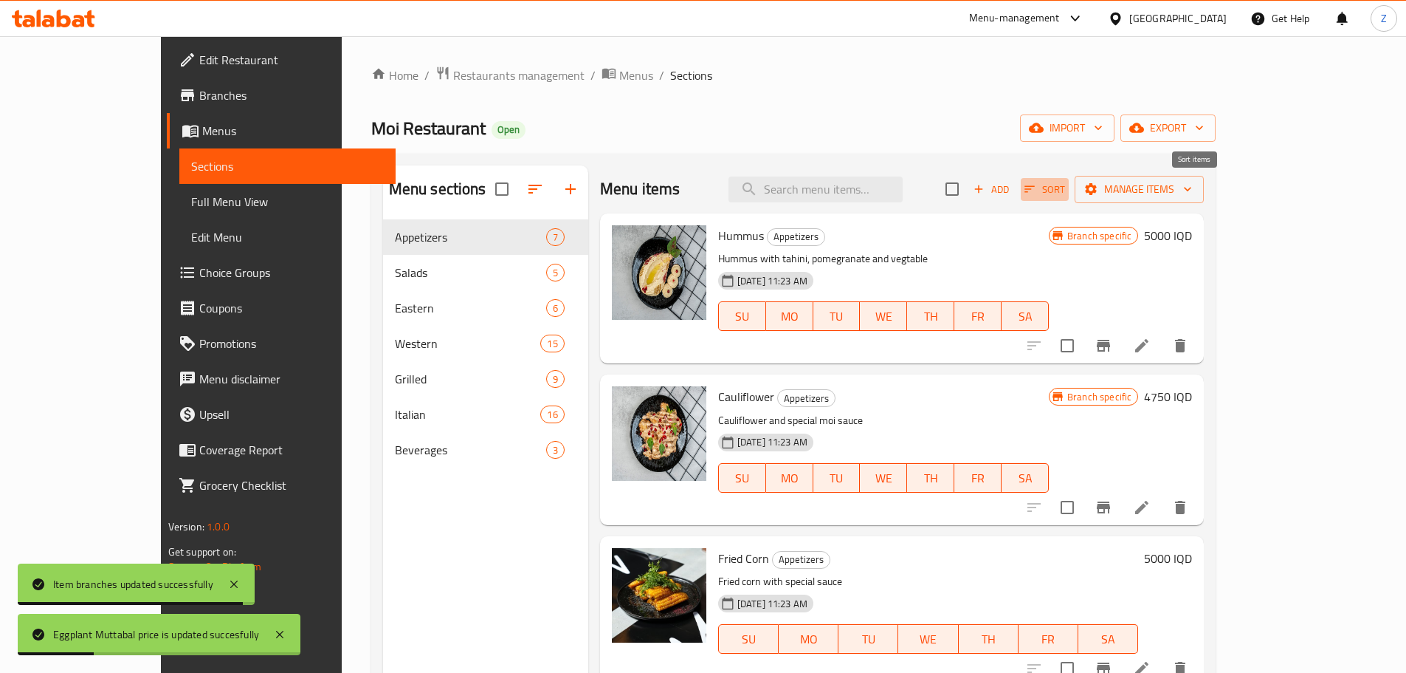
click at [1065, 189] on span "Sort" at bounding box center [1045, 189] width 41 height 17
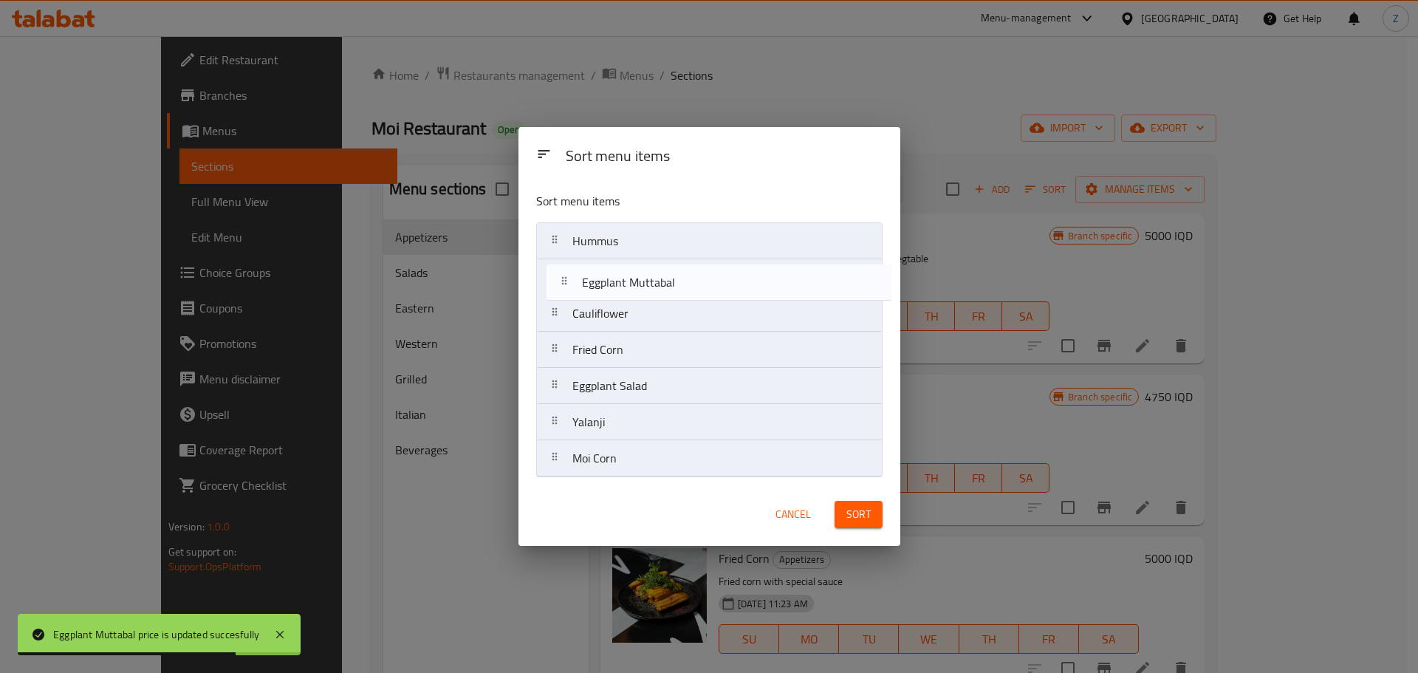
drag, startPoint x: 654, startPoint y: 360, endPoint x: 662, endPoint y: 286, distance: 75.0
click at [662, 286] on nav "Hummus Cauliflower Fried Corn Eggplant Muttabal Eggplant Salad Yalanji Moi Corn" at bounding box center [709, 349] width 346 height 255
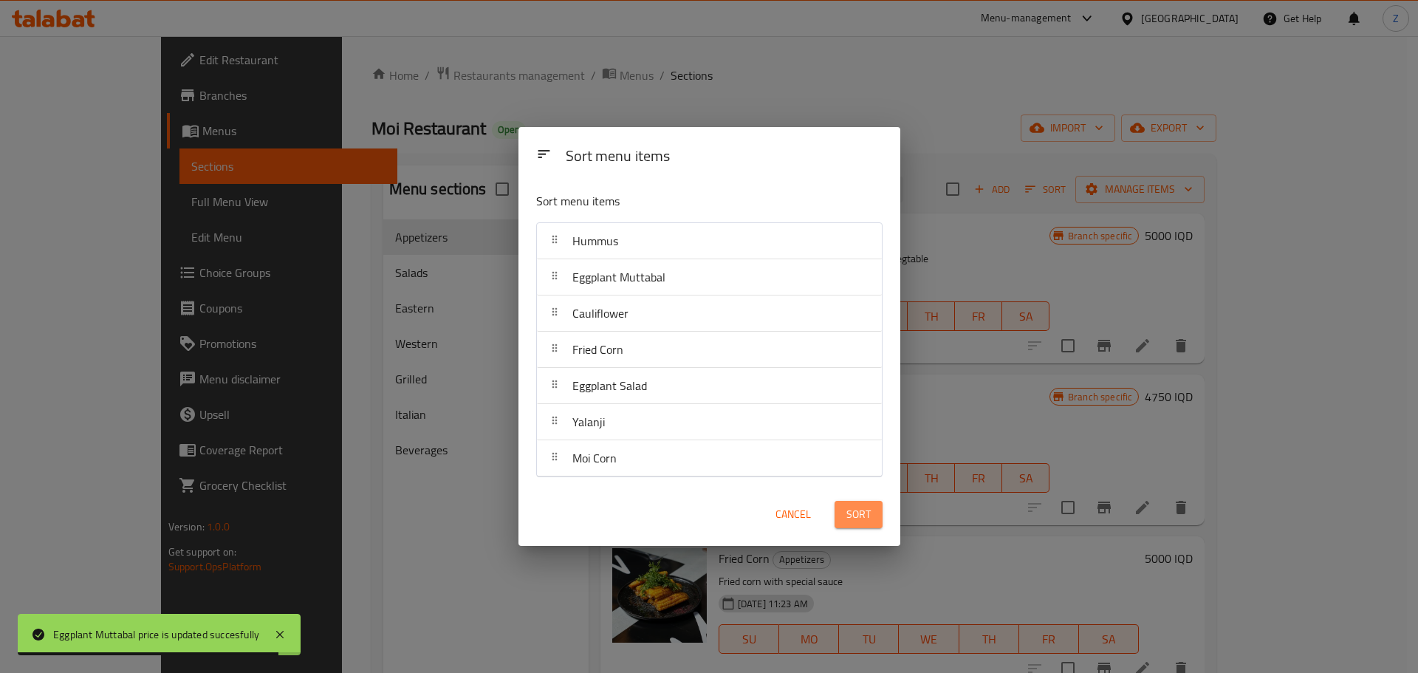
click at [861, 512] on span "Sort" at bounding box center [858, 514] width 24 height 18
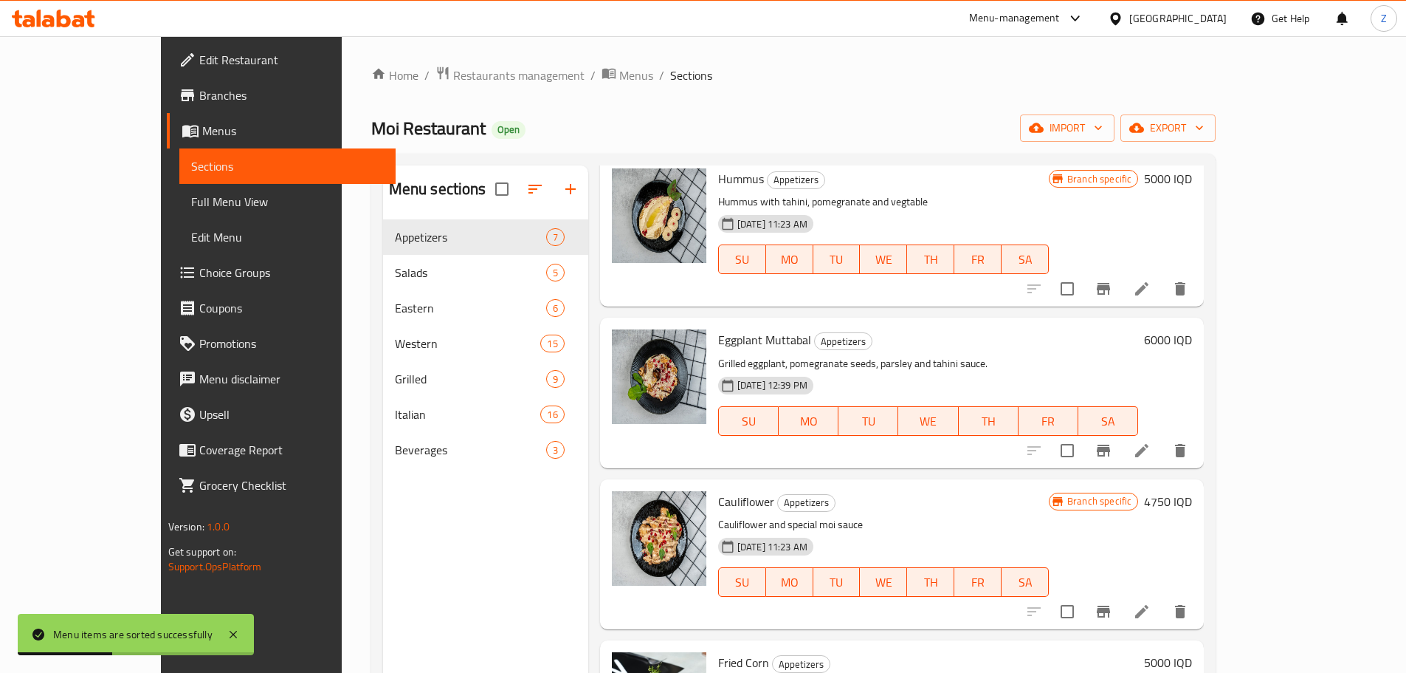
scroll to position [74, 0]
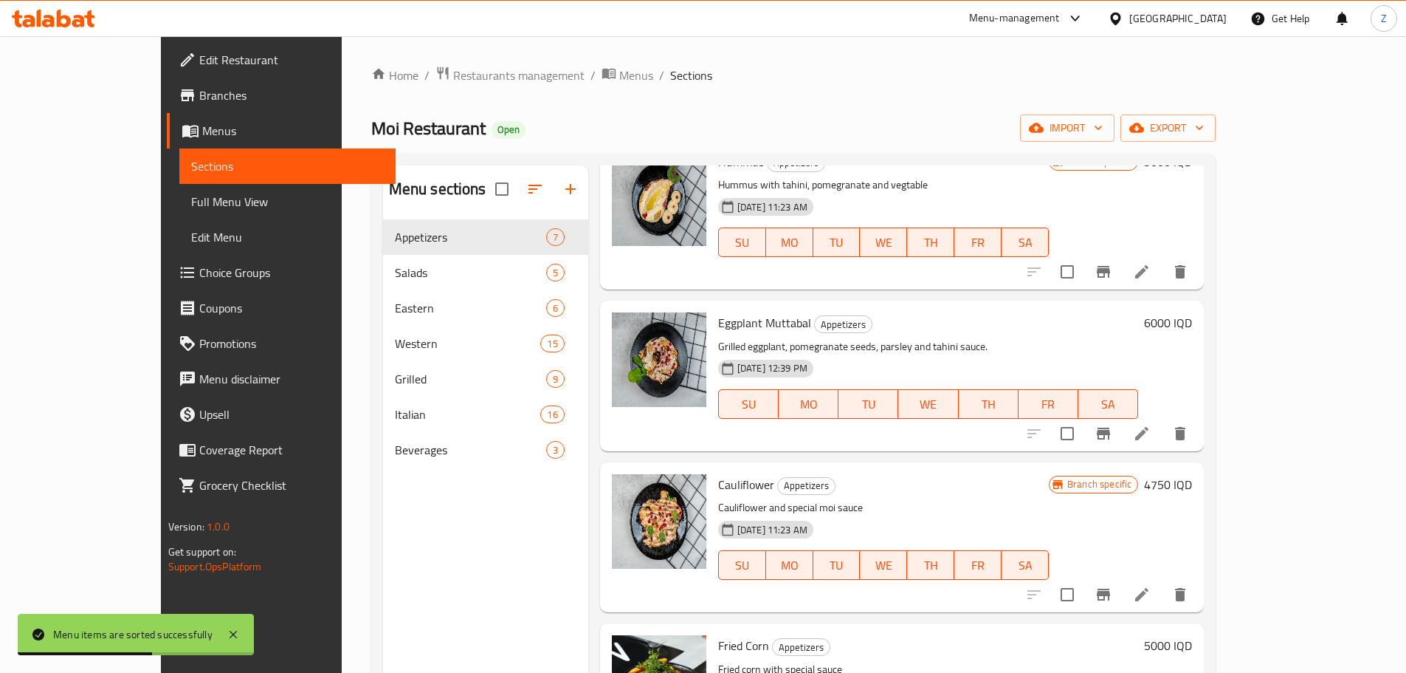
click at [1192, 484] on h6 "4750 IQD" at bounding box center [1168, 484] width 48 height 21
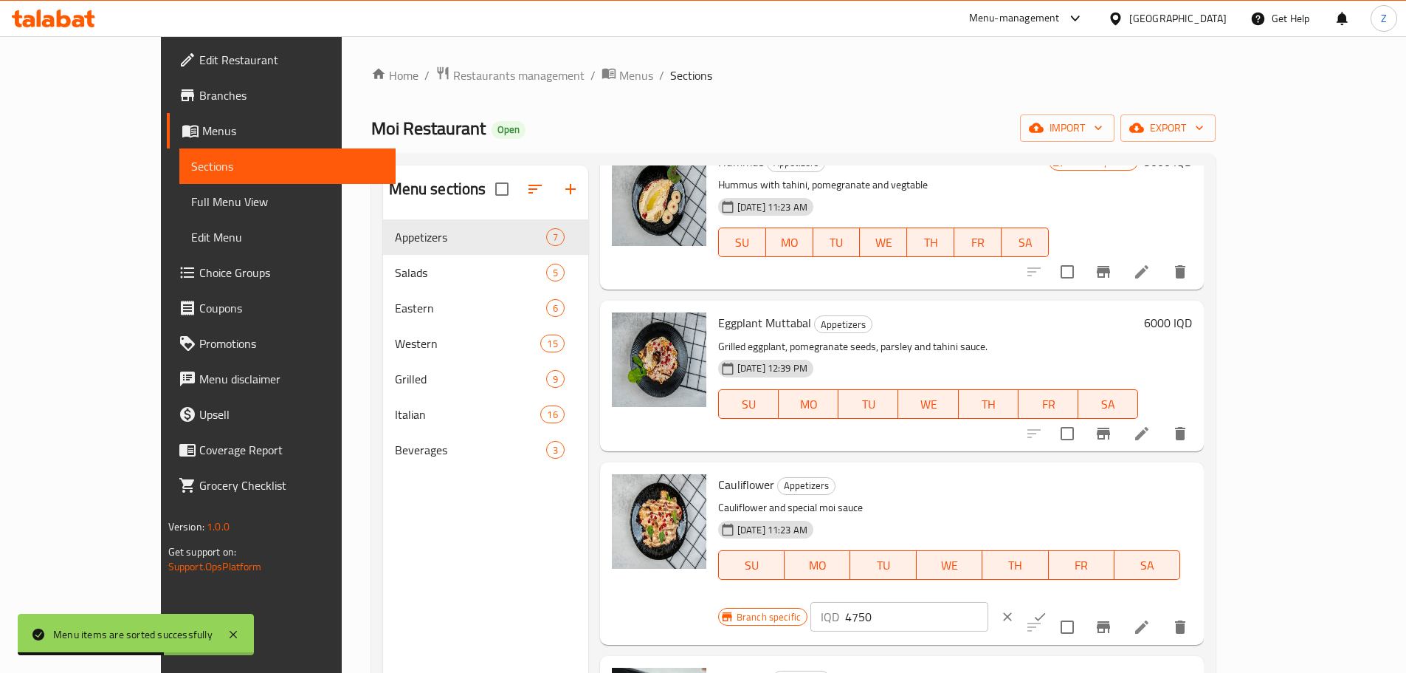
click at [989, 602] on input "4750" at bounding box center [916, 617] width 143 height 30
click at [989, 602] on input "4000" at bounding box center [916, 617] width 143 height 30
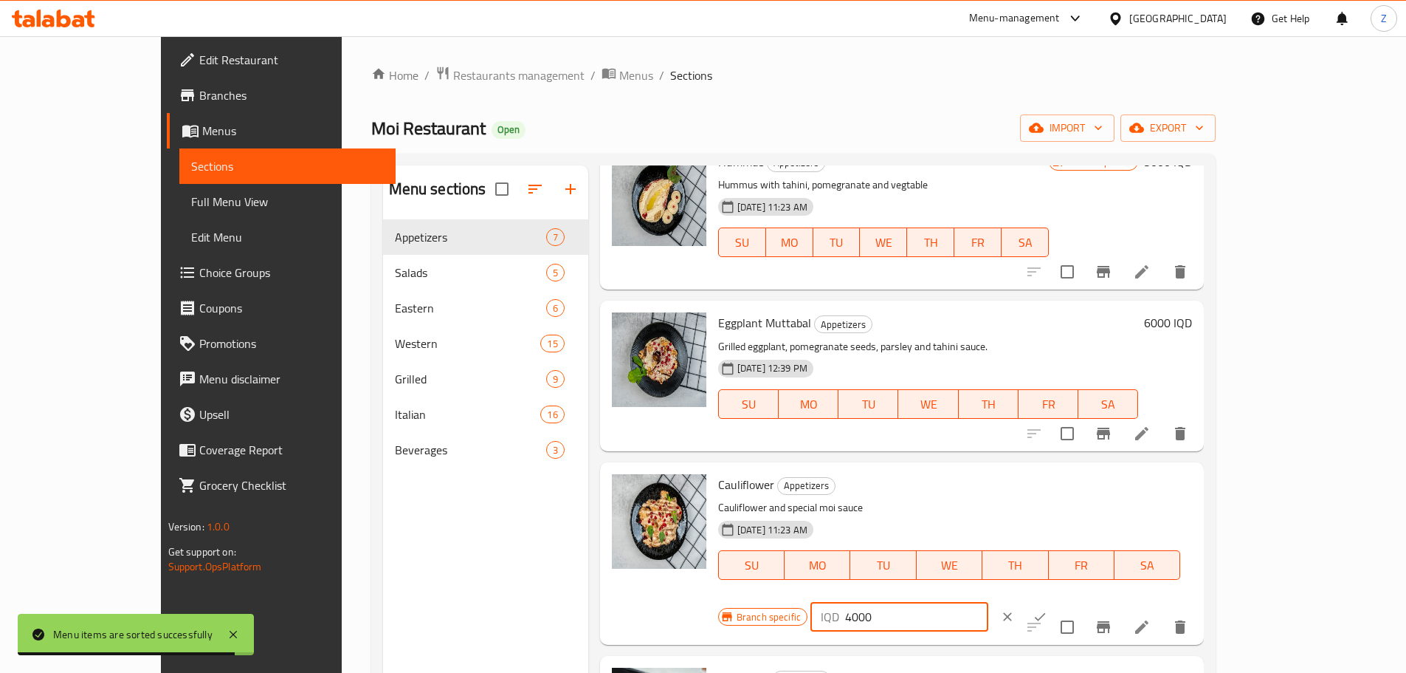
click at [989, 602] on input "4000" at bounding box center [916, 617] width 143 height 30
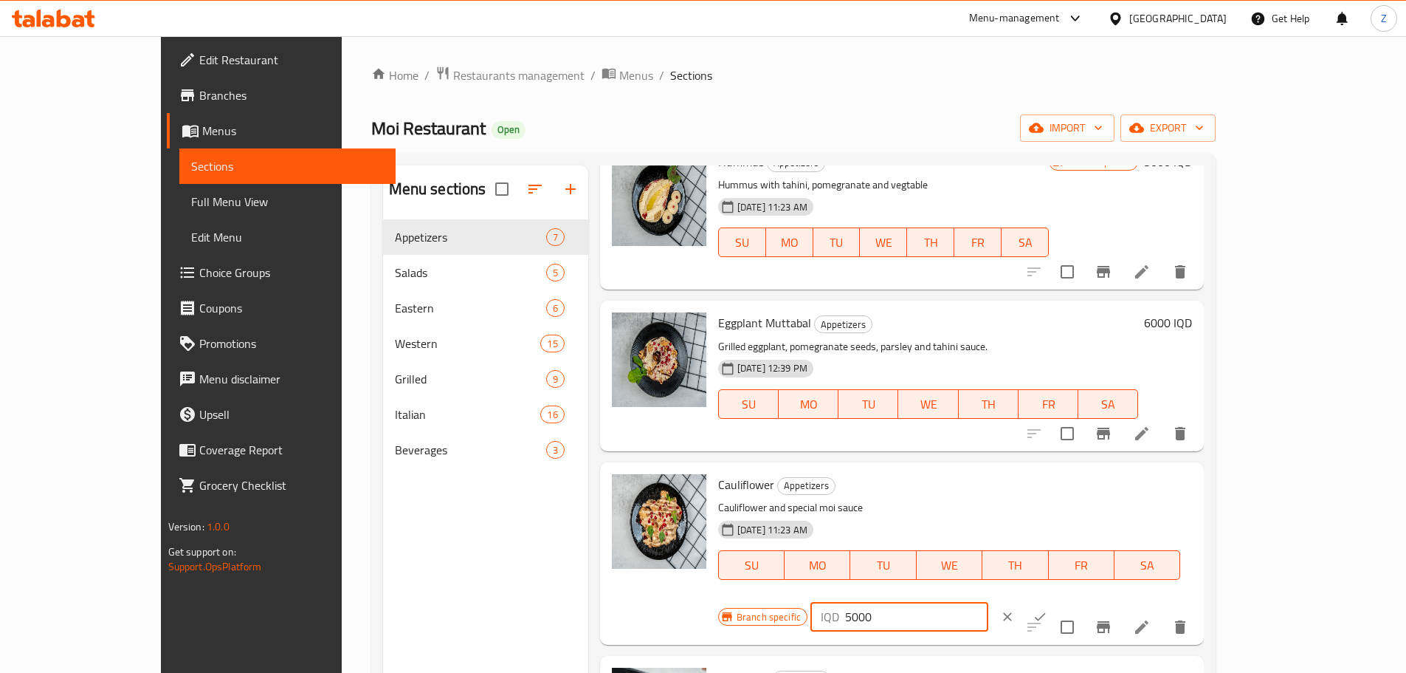
type input "5000"
click at [1056, 600] on button "ok" at bounding box center [1040, 616] width 32 height 32
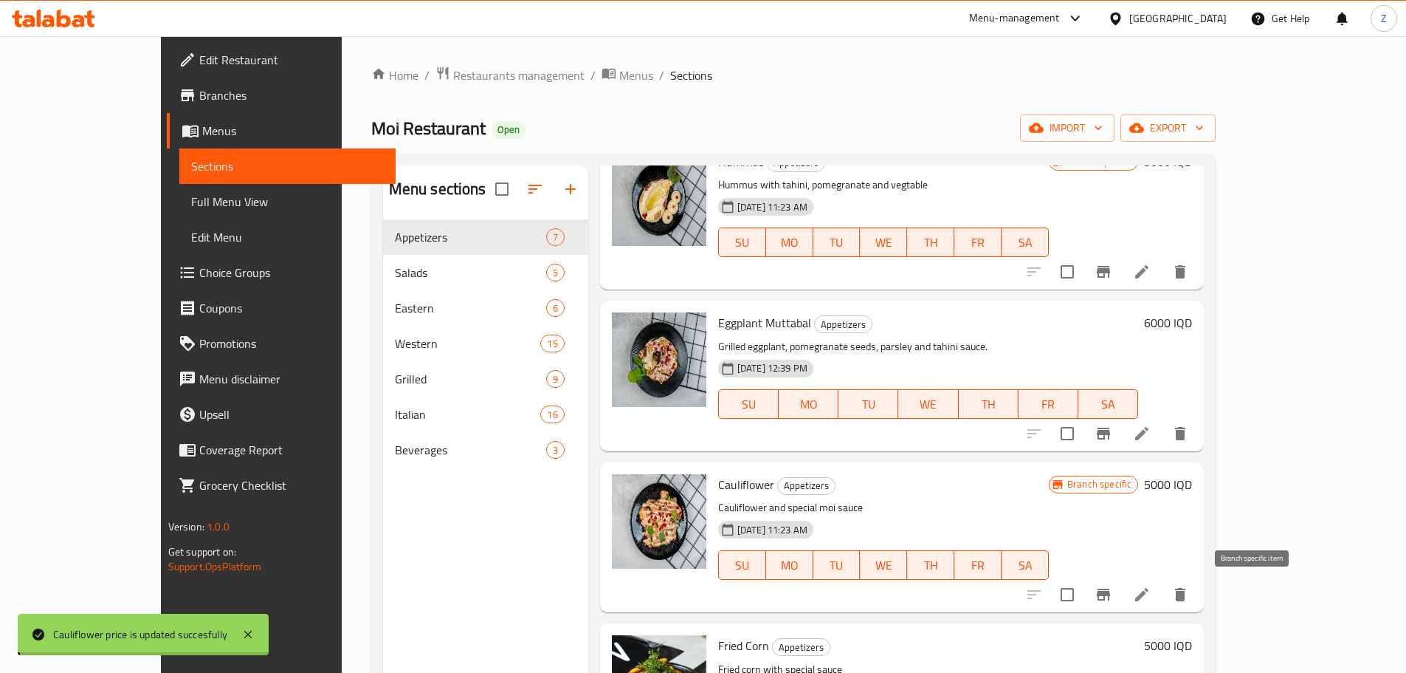
click at [1110, 596] on icon "Branch-specific-item" at bounding box center [1103, 594] width 13 height 12
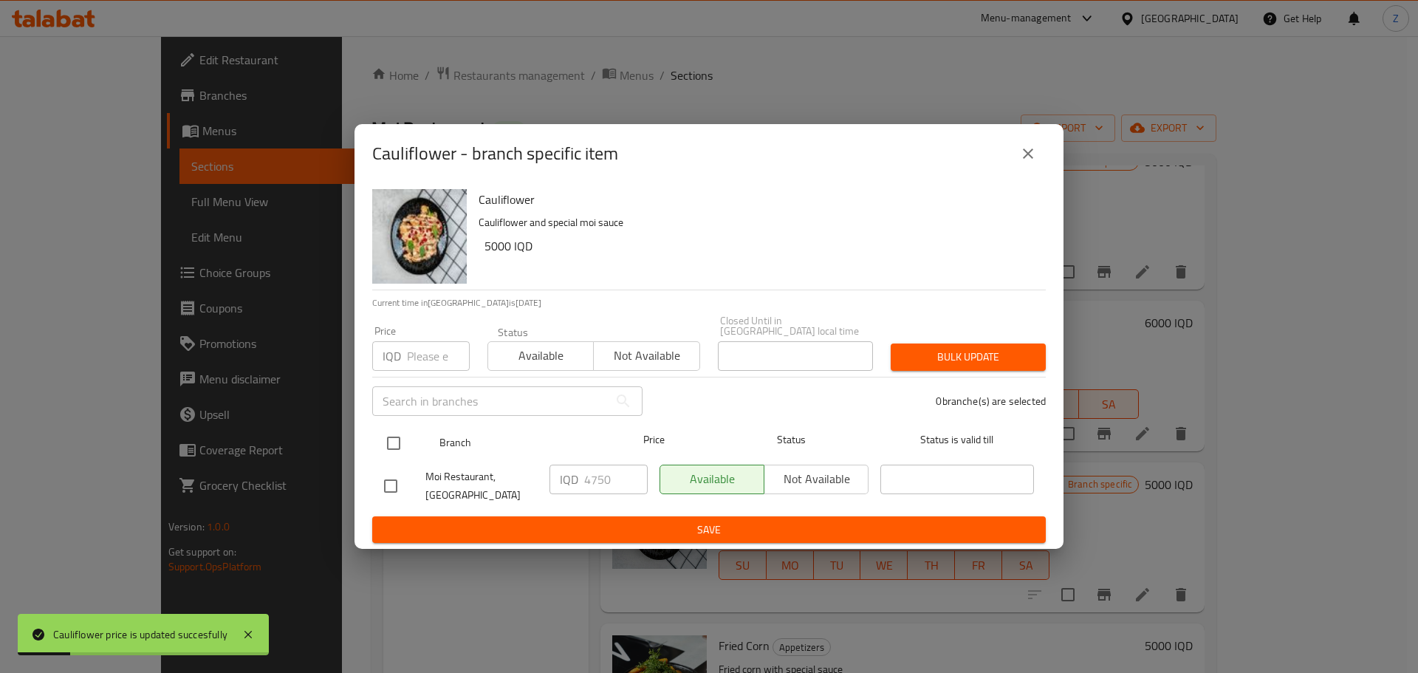
click at [395, 439] on input "checkbox" at bounding box center [393, 442] width 31 height 31
checkbox input "true"
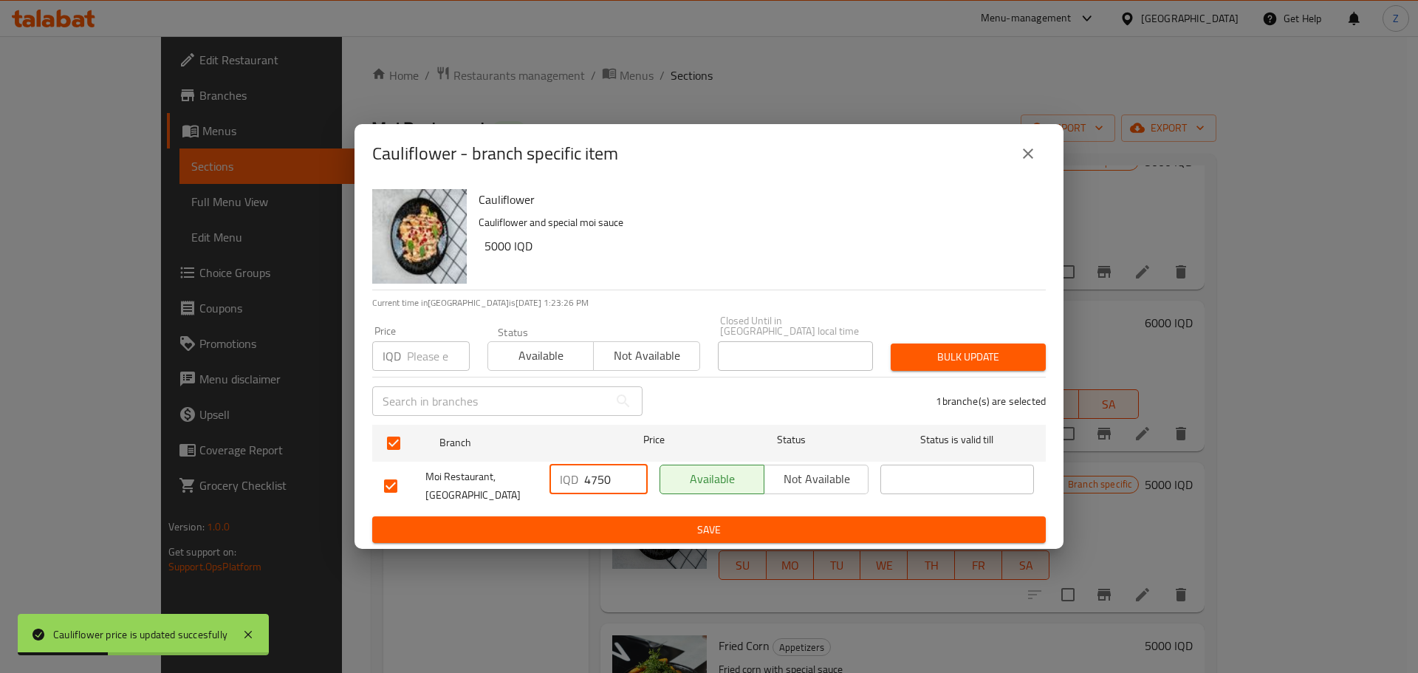
click at [608, 484] on input "4750" at bounding box center [615, 479] width 63 height 30
type input "5000"
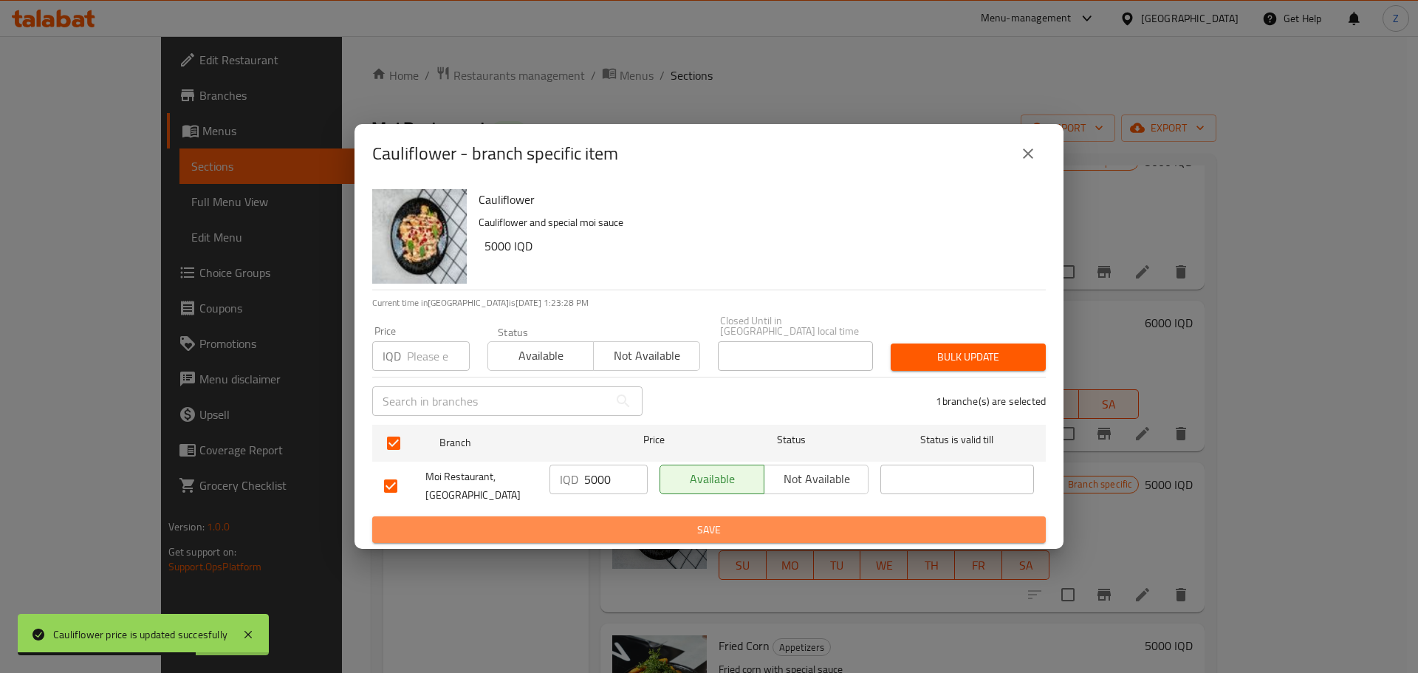
click at [621, 520] on span "Save" at bounding box center [709, 529] width 650 height 18
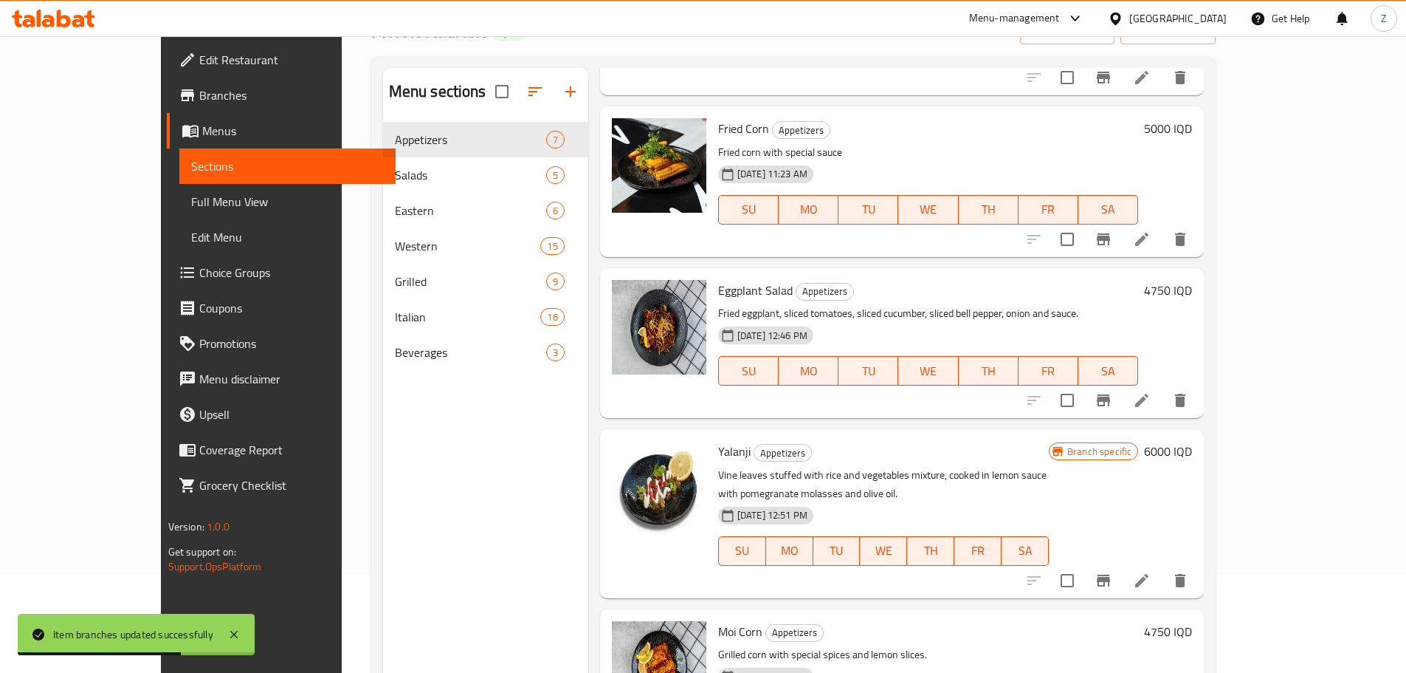
scroll to position [207, 0]
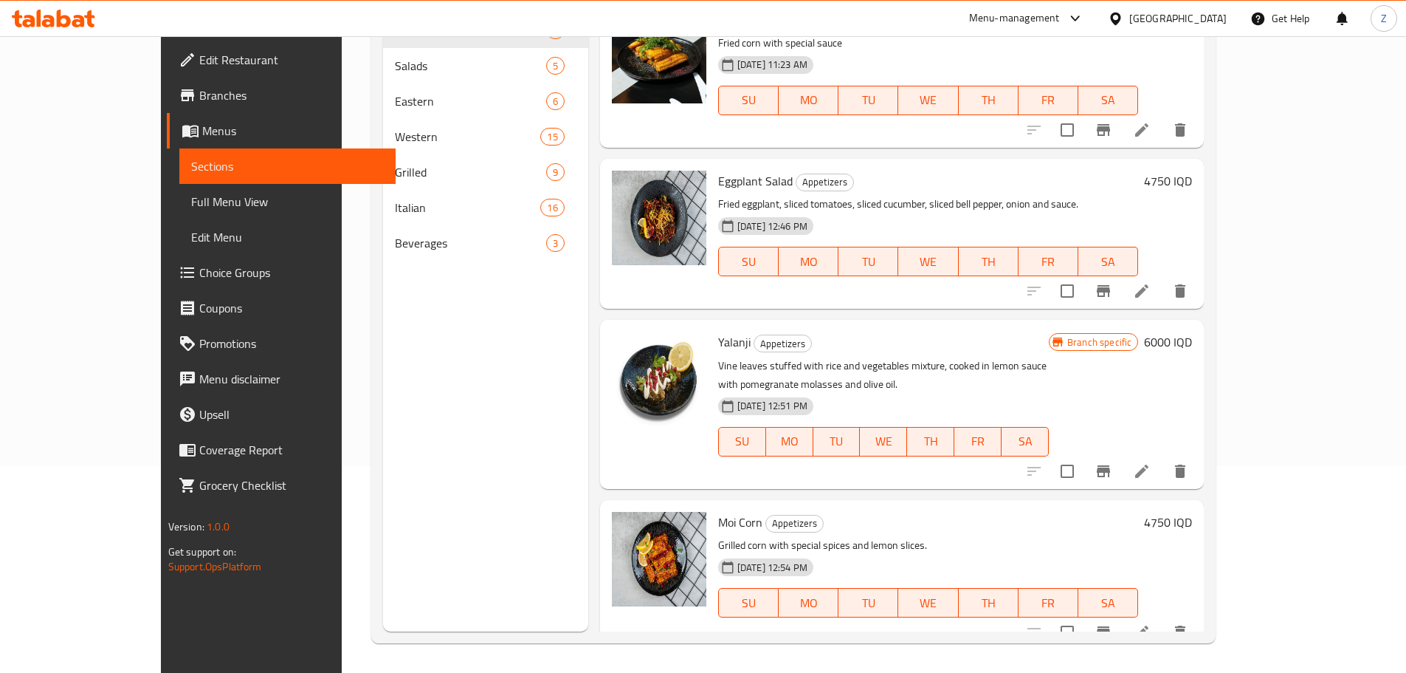
click at [1192, 512] on h6 "4750 IQD" at bounding box center [1168, 522] width 48 height 21
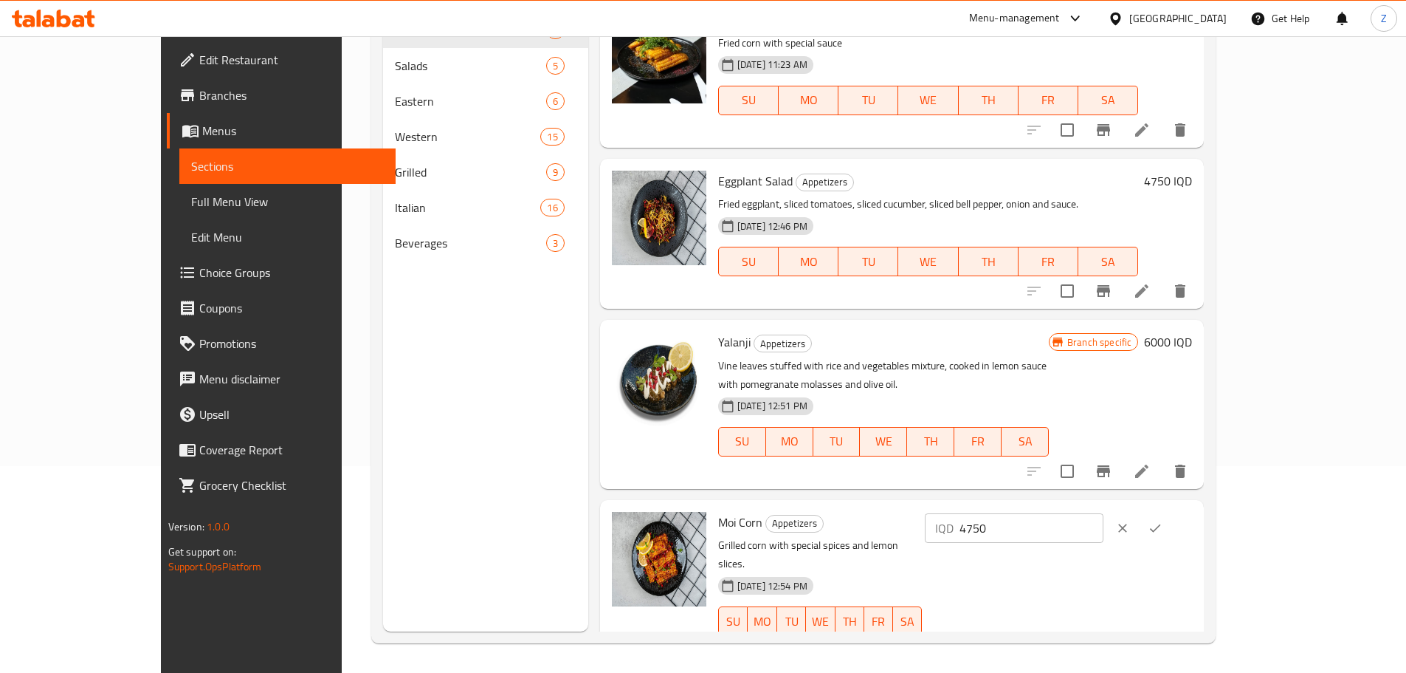
click at [1103, 516] on input "4750" at bounding box center [1031, 528] width 143 height 30
type input "5000"
click at [1163, 520] on icon "ok" at bounding box center [1155, 527] width 15 height 15
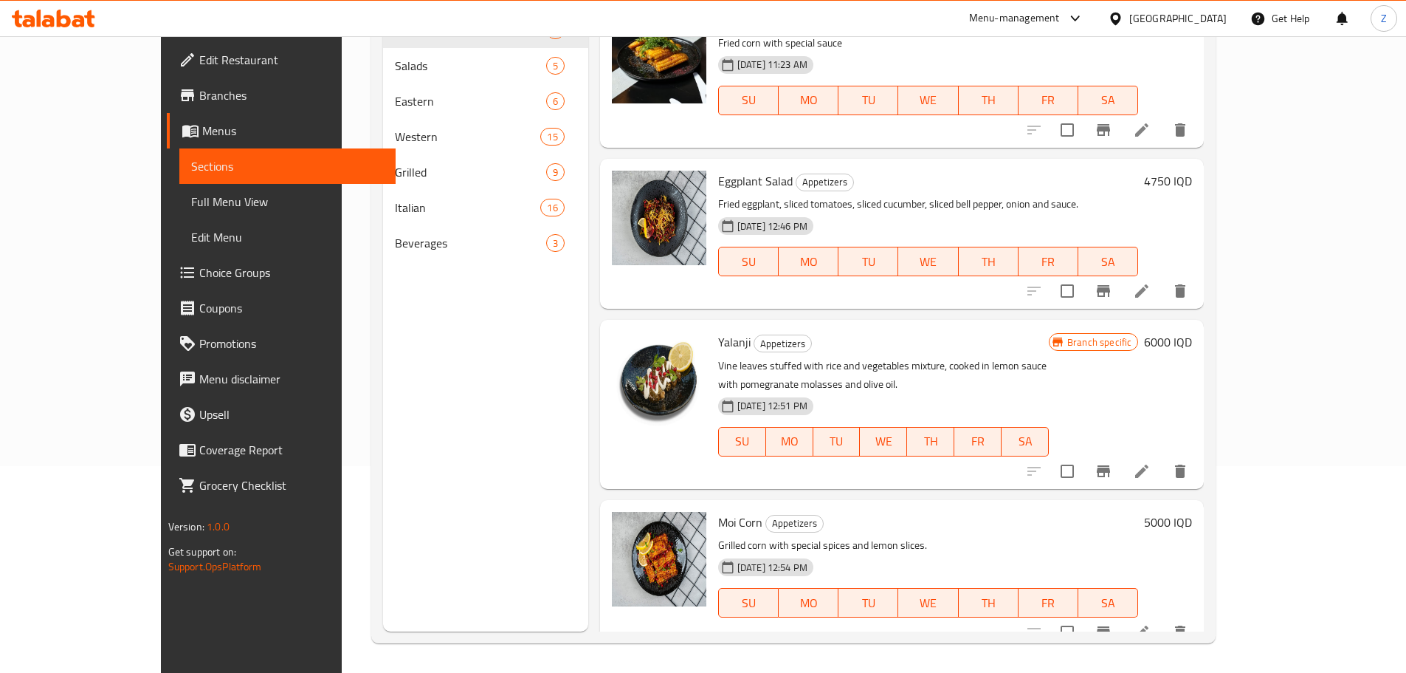
scroll to position [419, 0]
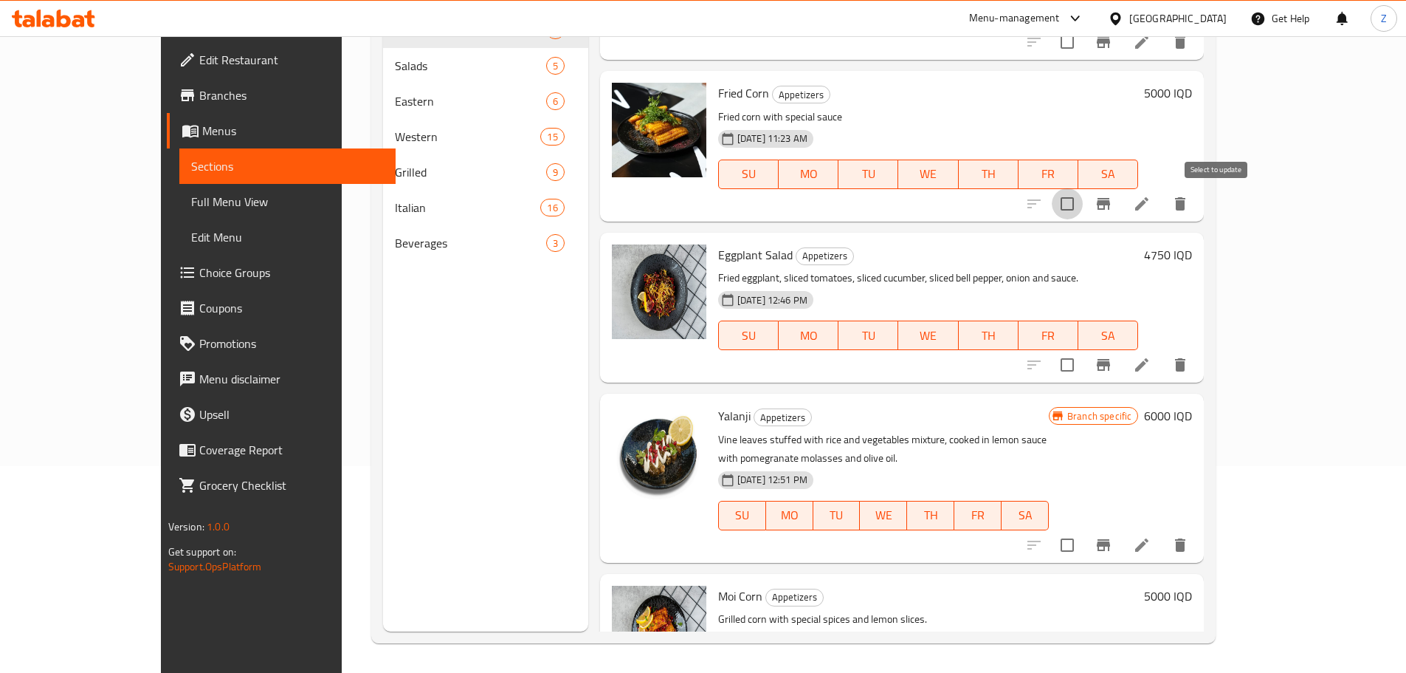
click at [1083, 200] on input "checkbox" at bounding box center [1067, 203] width 31 height 31
checkbox input "true"
click at [1083, 359] on input "checkbox" at bounding box center [1067, 364] width 31 height 31
checkbox input "true"
click at [1083, 529] on input "checkbox" at bounding box center [1067, 544] width 31 height 31
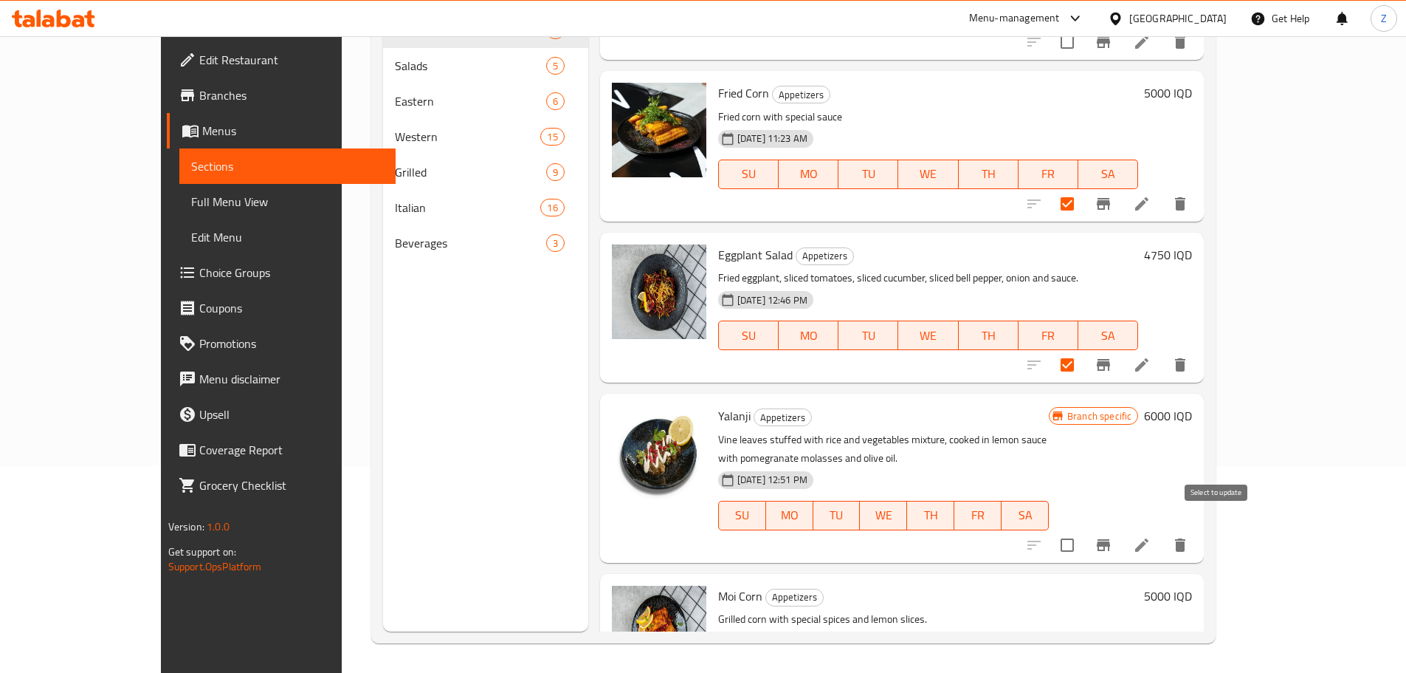
checkbox input "true"
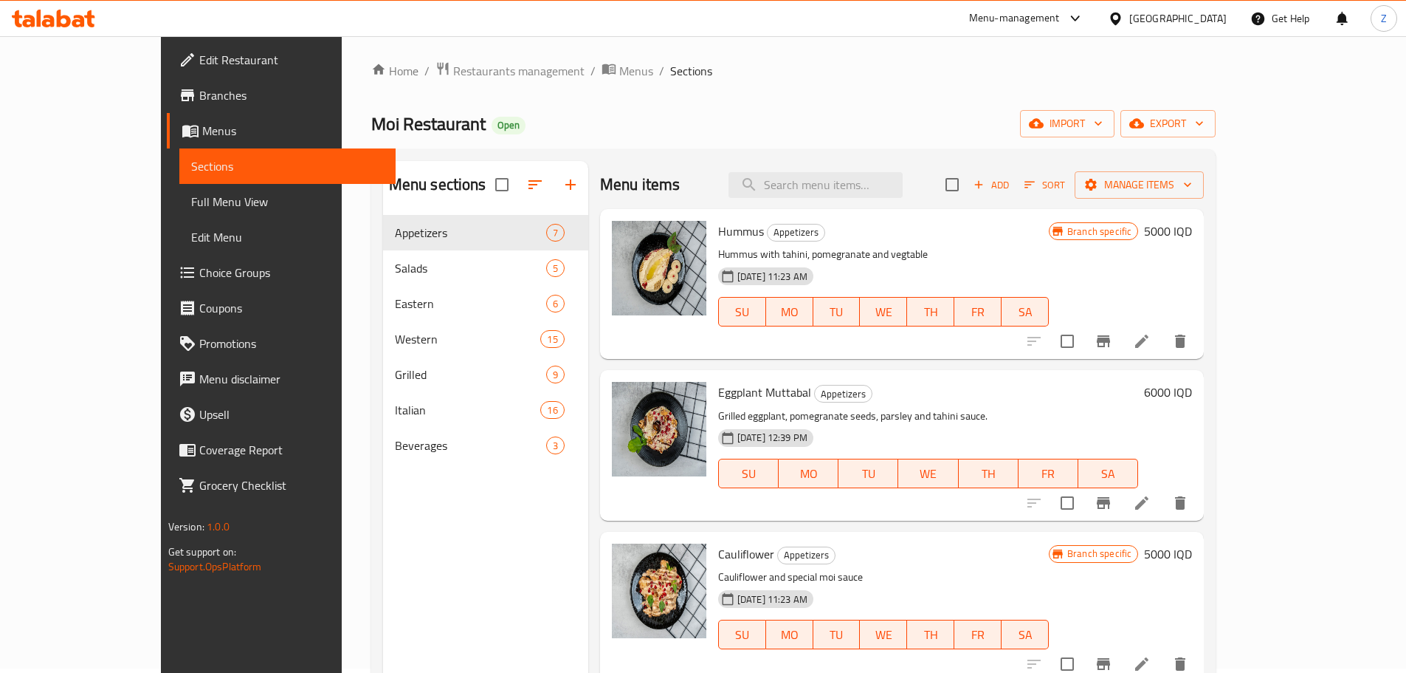
scroll to position [0, 0]
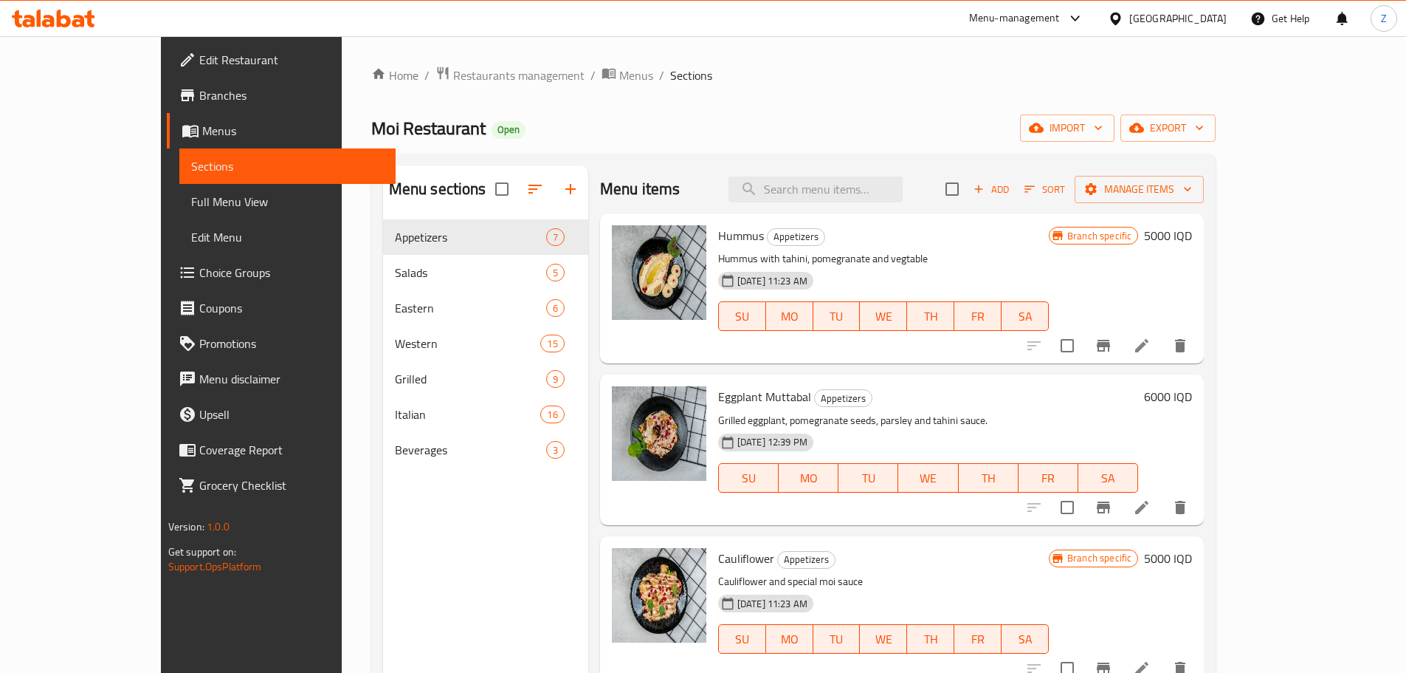
click at [1204, 206] on div "Menu items Add Sort Manage items" at bounding box center [902, 189] width 604 height 48
click at [1204, 202] on button "Manage items" at bounding box center [1139, 189] width 129 height 27
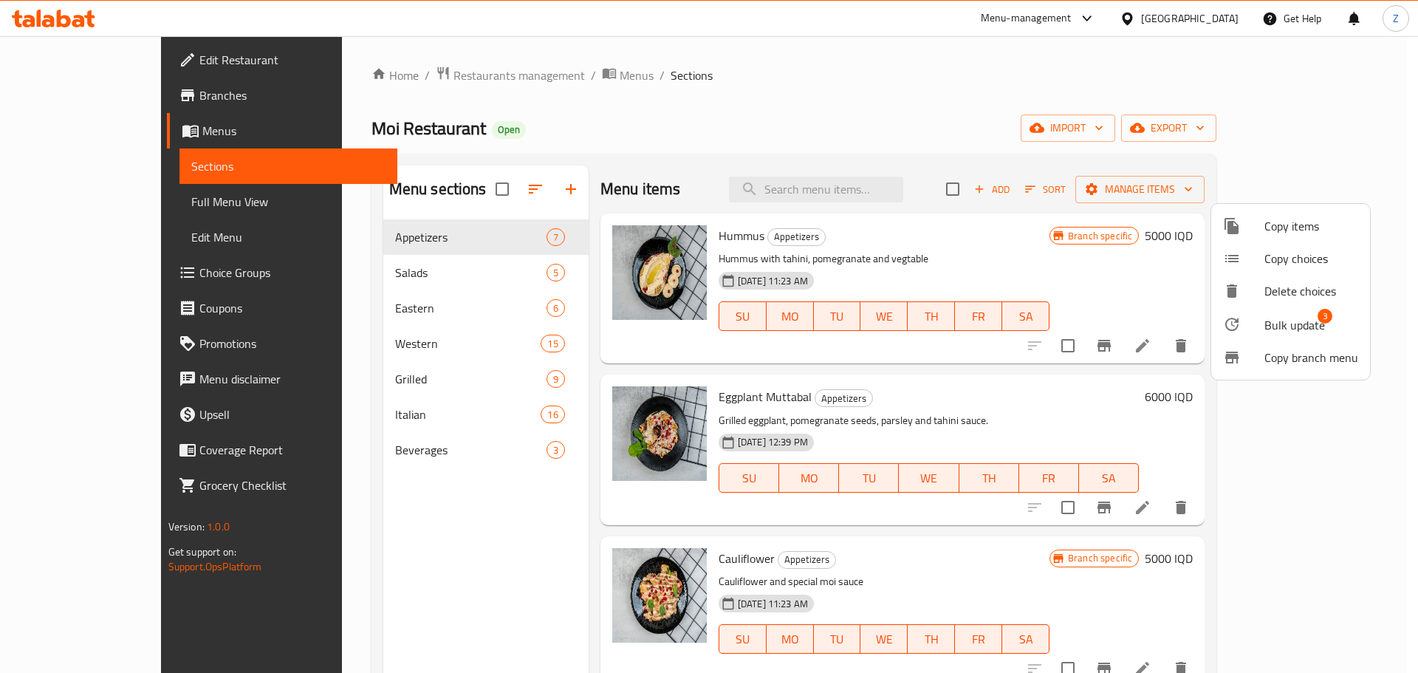
click at [1305, 313] on li "Bulk update 3" at bounding box center [1290, 324] width 159 height 34
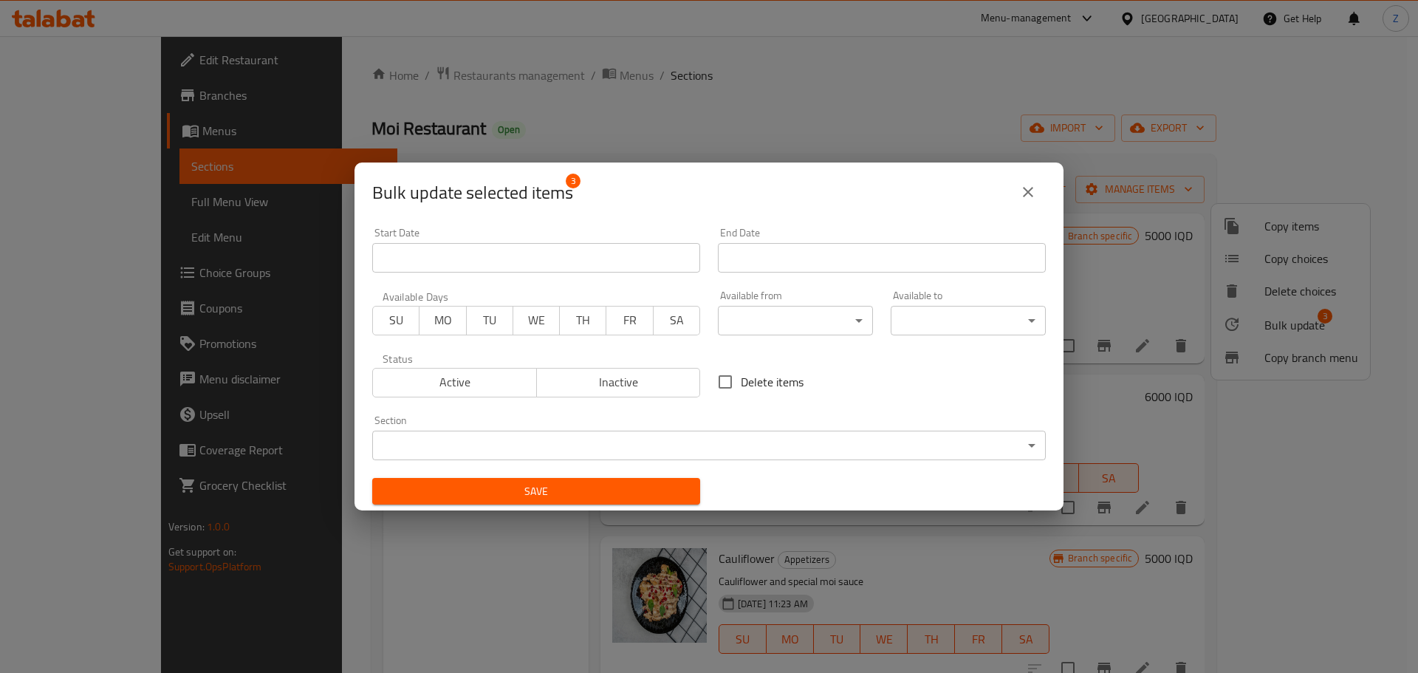
click at [750, 370] on label "Delete items" at bounding box center [756, 381] width 94 height 31
click at [741, 370] on input "Delete items" at bounding box center [724, 381] width 31 height 31
checkbox input "true"
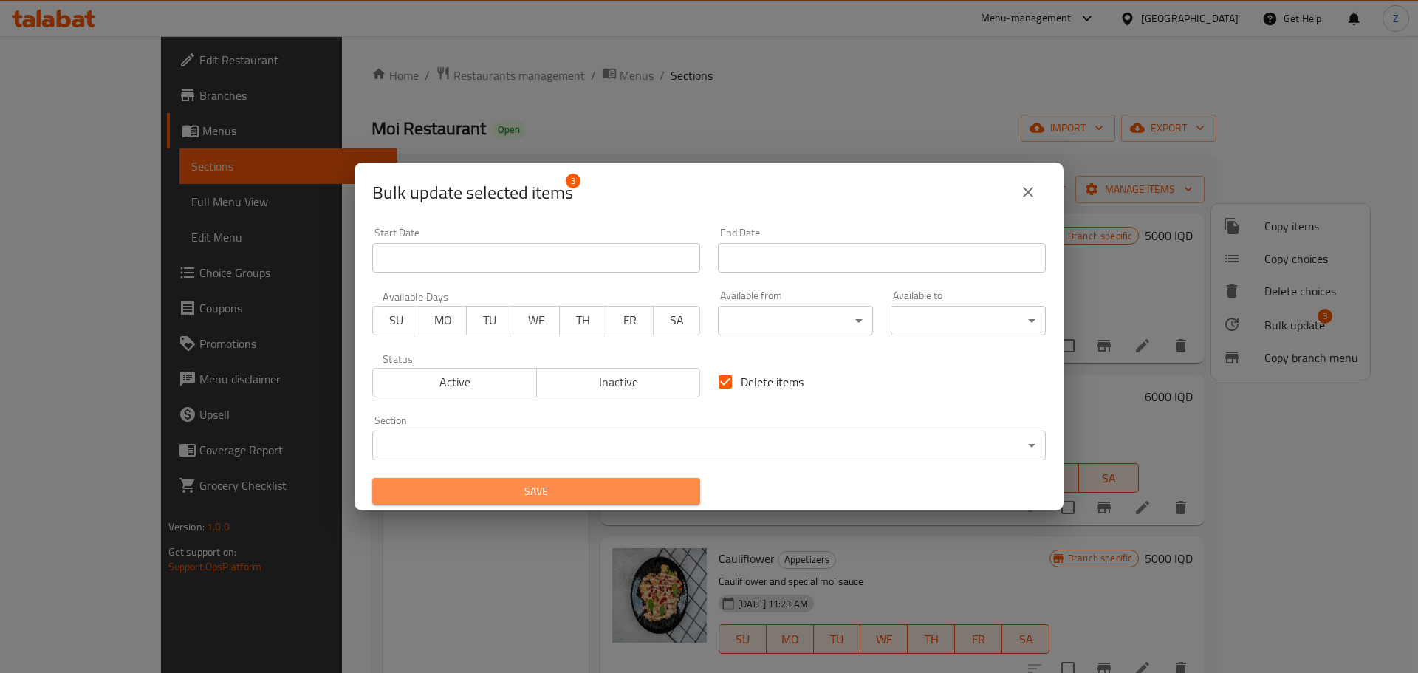
click at [656, 482] on span "Save" at bounding box center [536, 491] width 304 height 18
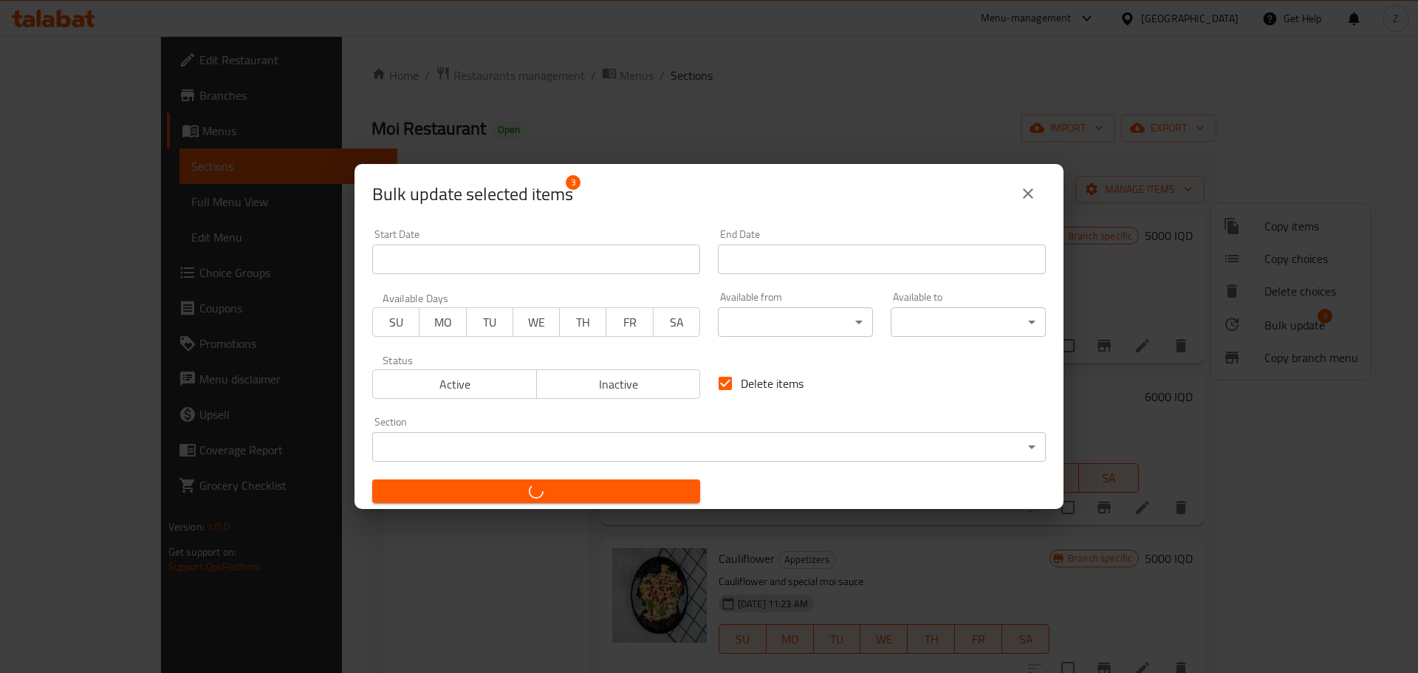
checkbox input "false"
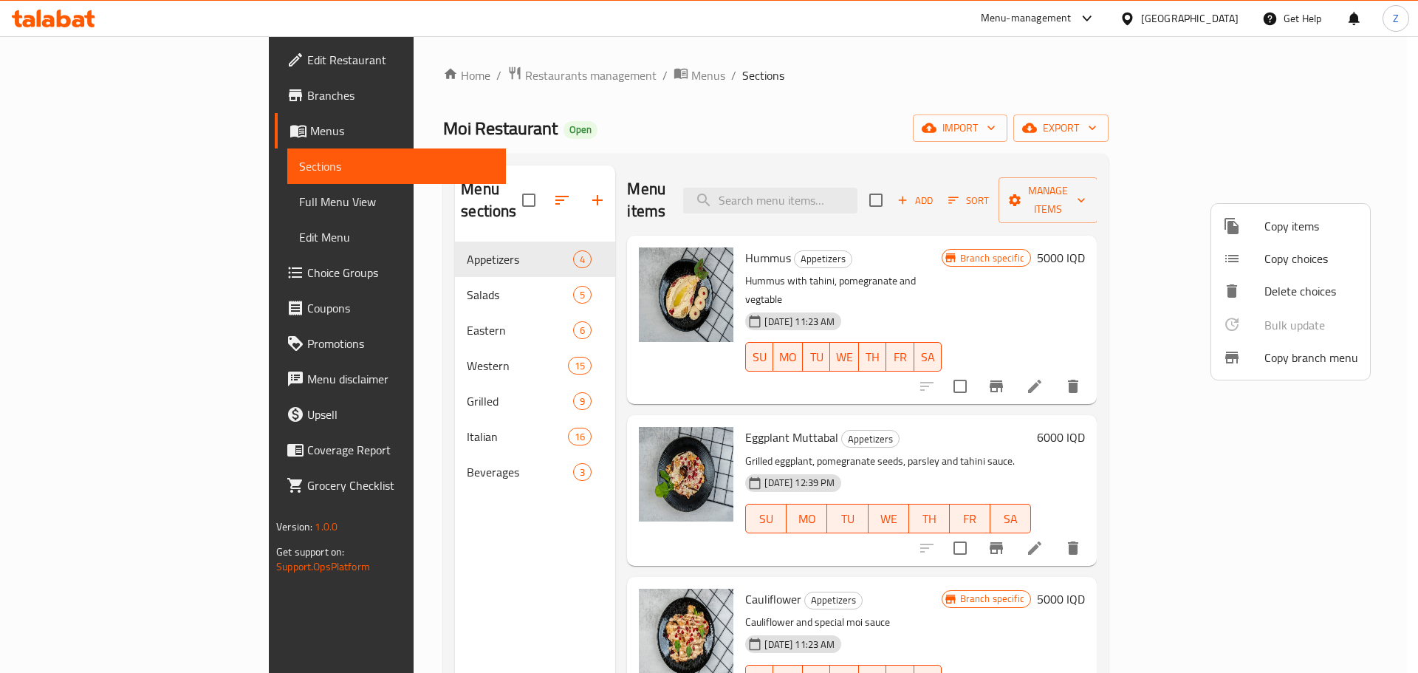
click at [1139, 185] on div at bounding box center [709, 336] width 1418 height 673
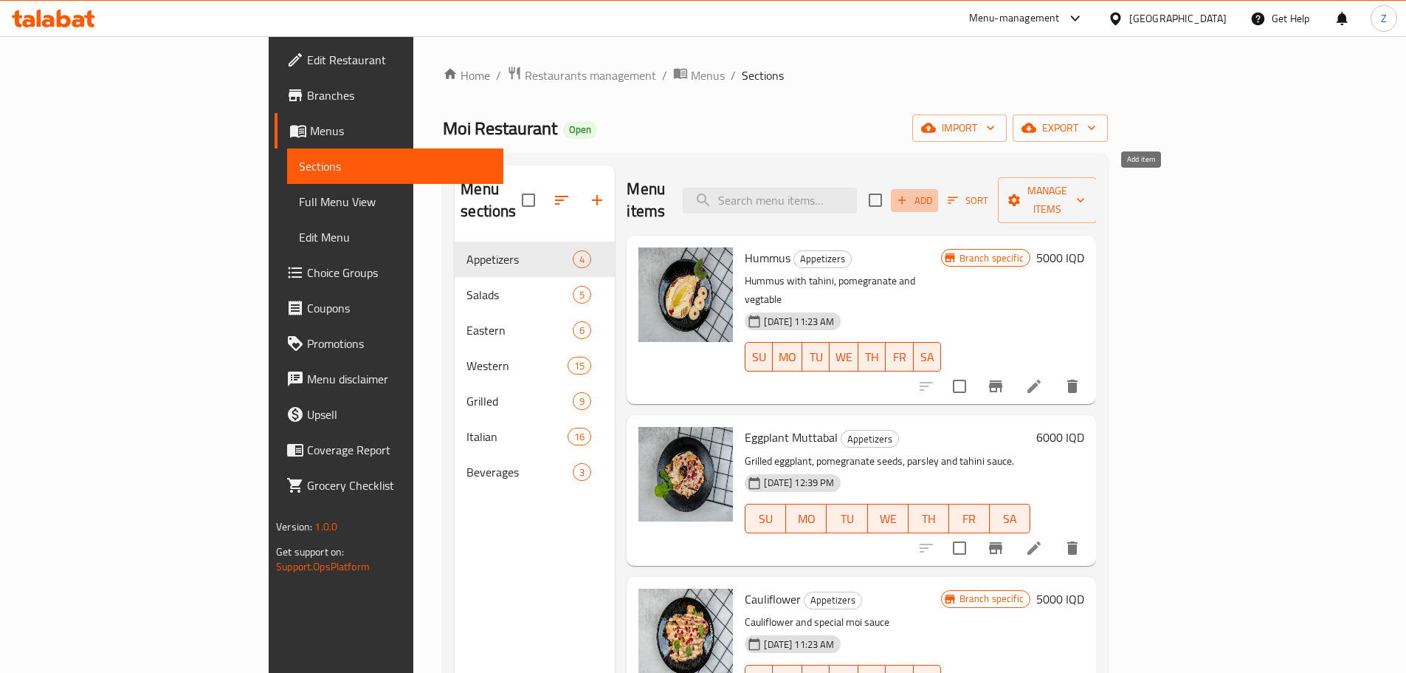
click at [935, 192] on span "Add" at bounding box center [915, 200] width 40 height 17
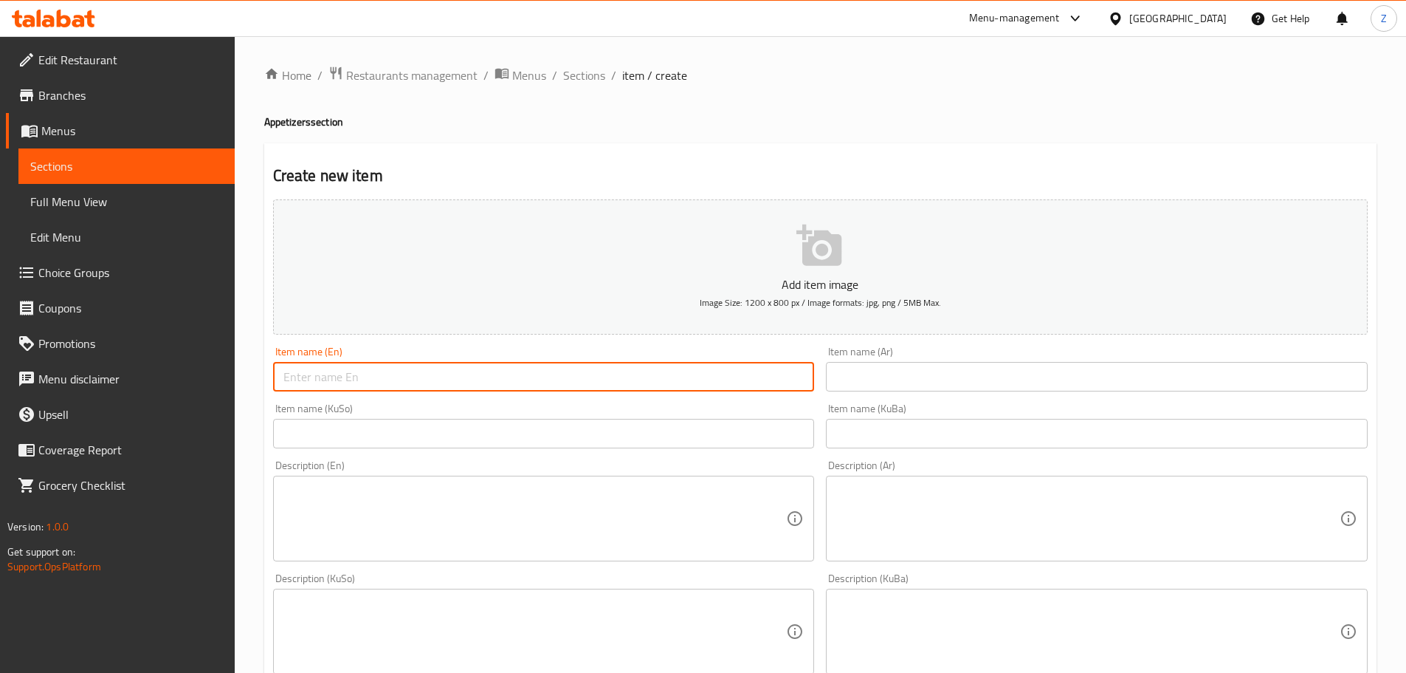
click at [321, 376] on input "text" at bounding box center [544, 377] width 542 height 30
paste input "Hummus with Meat"
type input "Hummus with Meat"
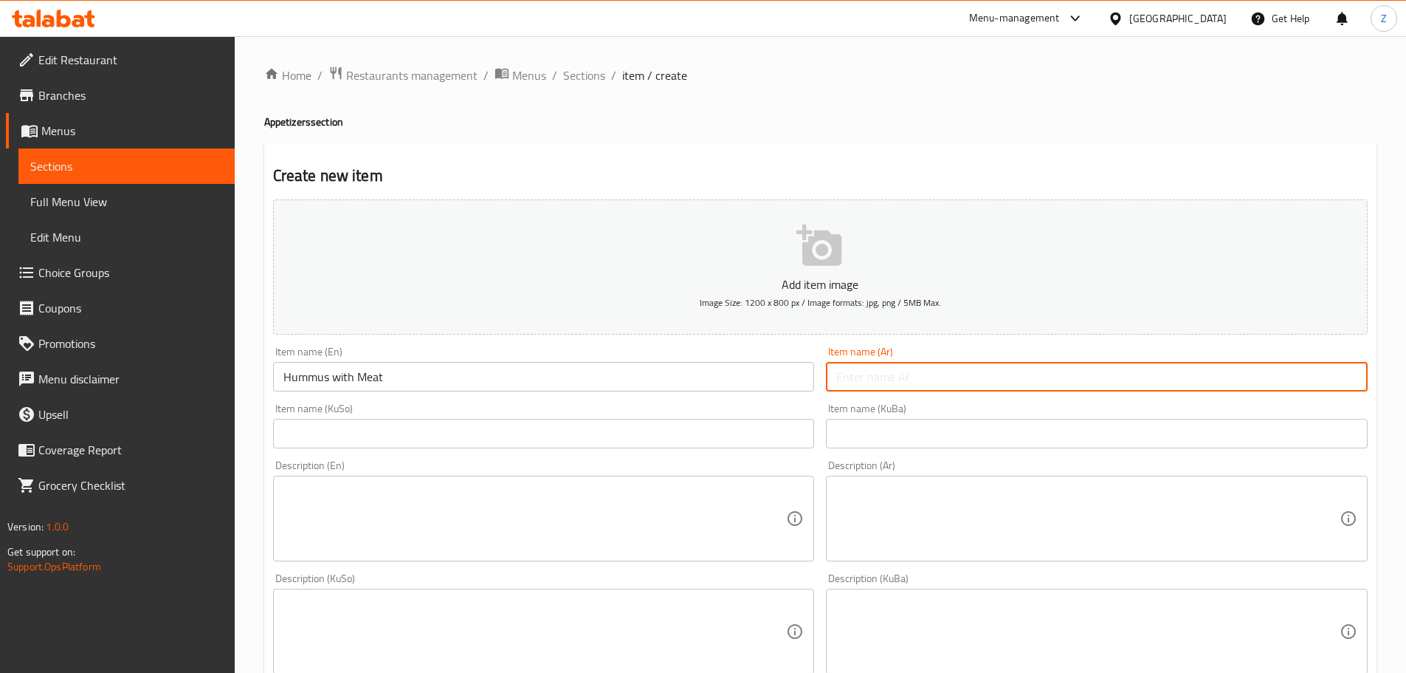
click at [1003, 385] on input "text" at bounding box center [1097, 377] width 542 height 30
paste input "حمص باللحمة"
type input "حمص باللحمة"
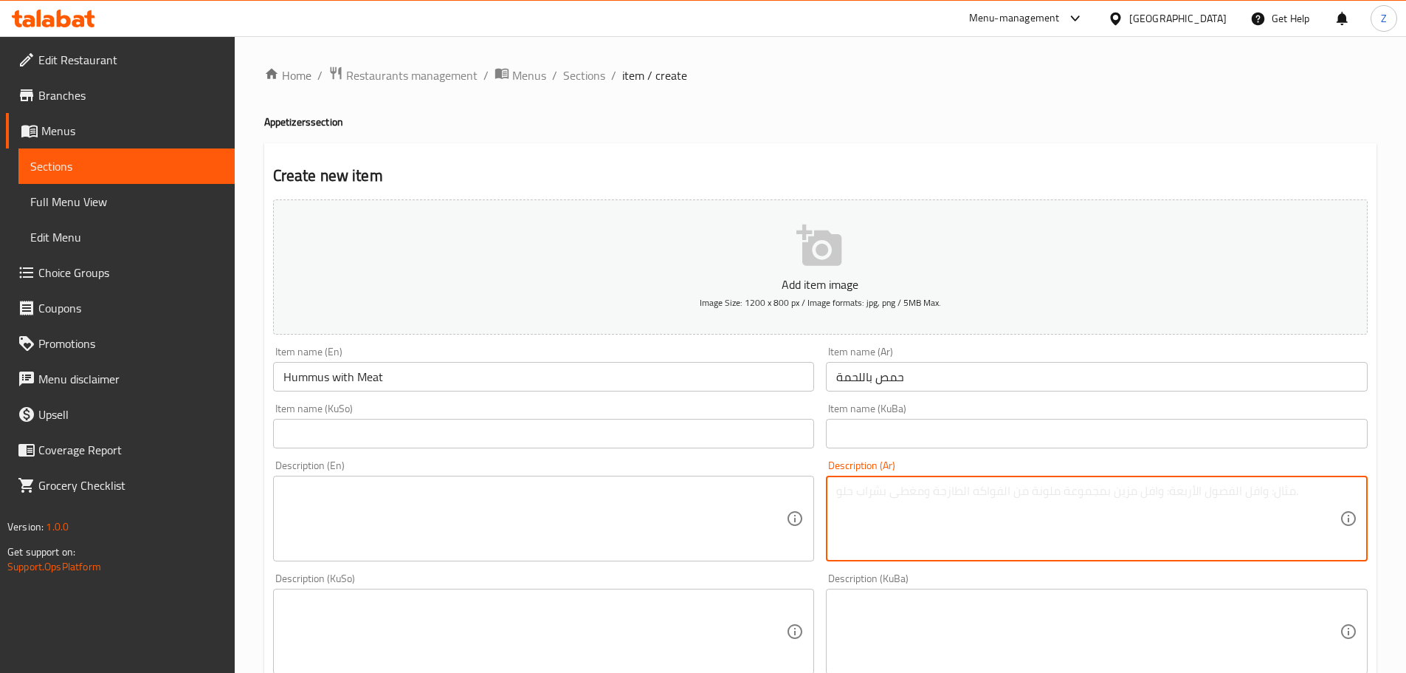
click at [1094, 536] on textarea at bounding box center [1088, 519] width 504 height 70
click at [1094, 537] on textarea "حمص بالطحينة مع شاورما لحم." at bounding box center [1088, 519] width 504 height 70
type textarea "حمص بالطحينة مع شاورما لحم."
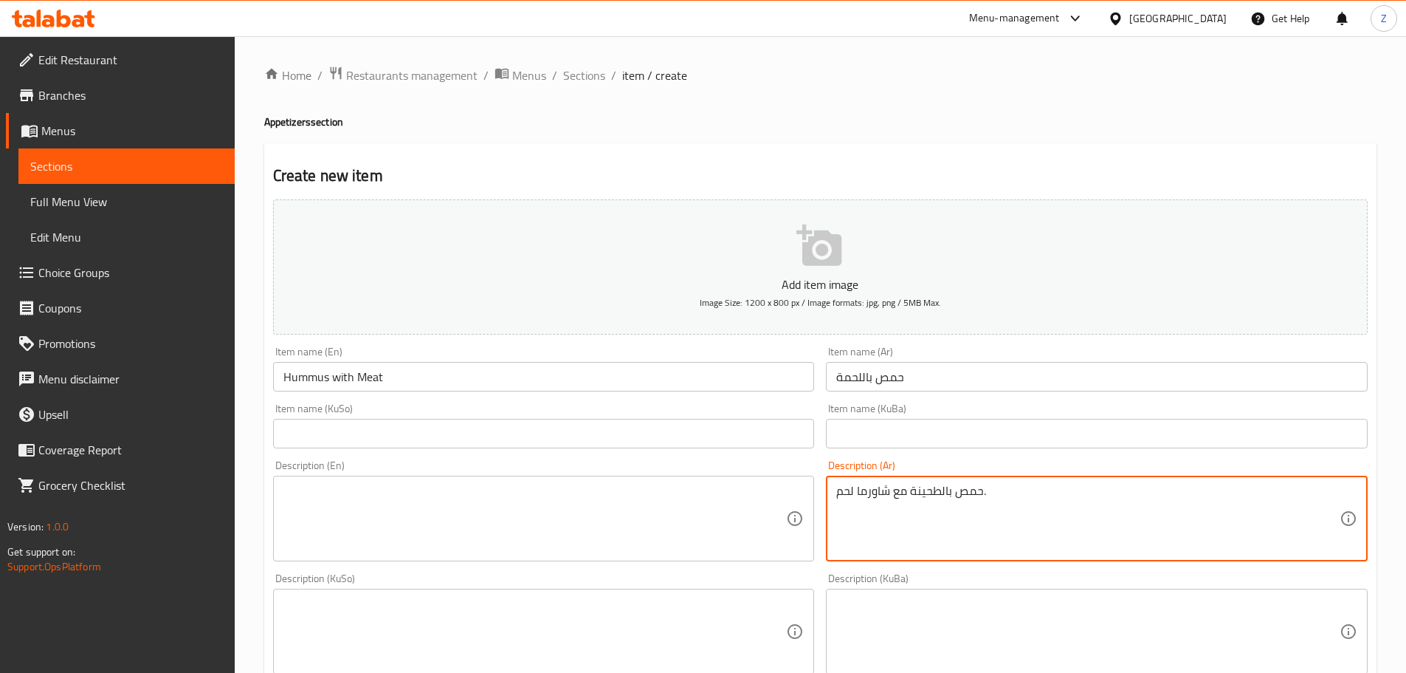
click at [689, 598] on textarea at bounding box center [536, 632] width 504 height 70
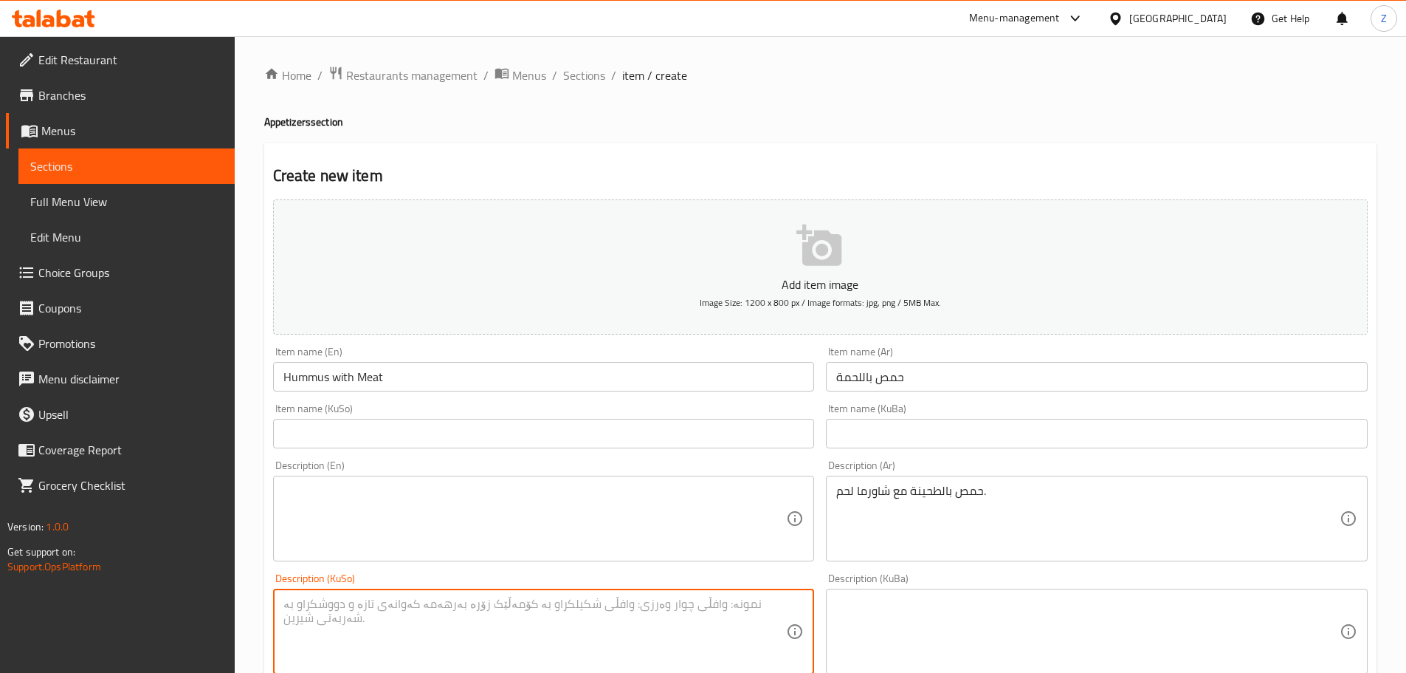
click at [667, 543] on textarea at bounding box center [536, 519] width 504 height 70
paste textarea "Hummus with tahini and shawarma meat."
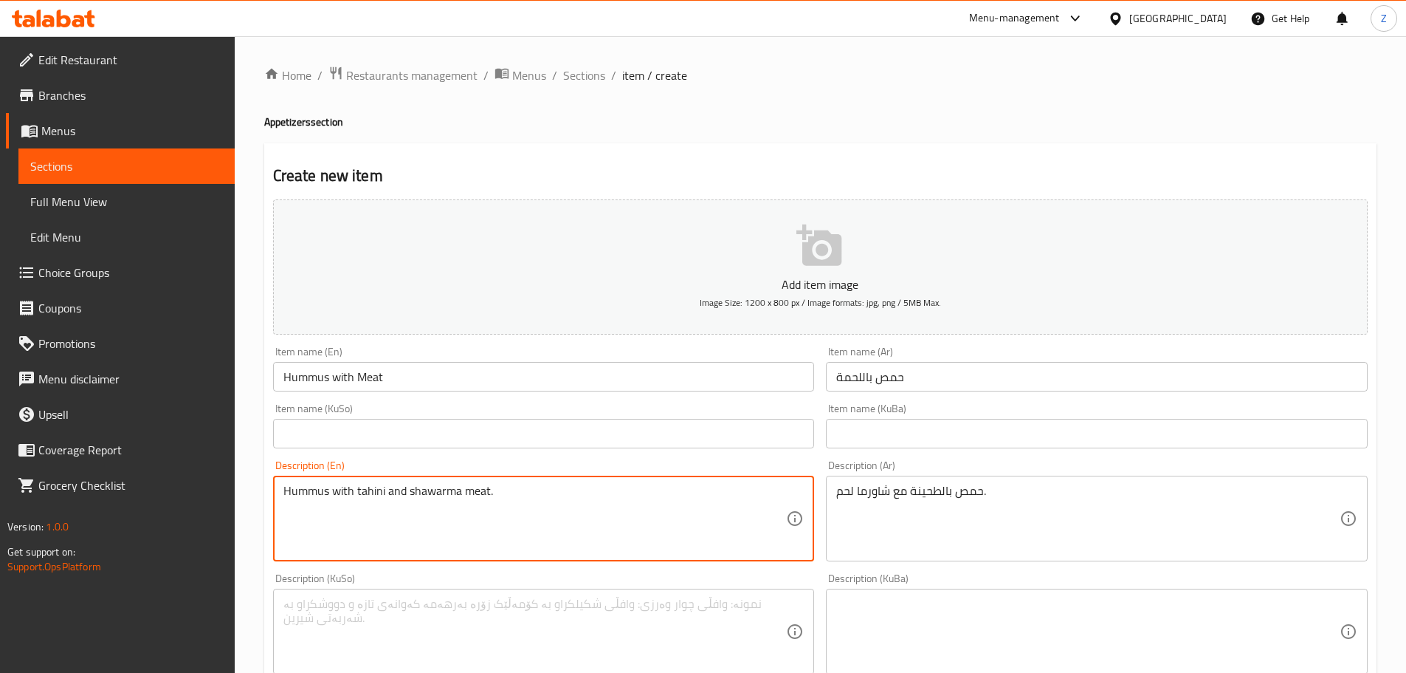
drag, startPoint x: 487, startPoint y: 492, endPoint x: 464, endPoint y: 486, distance: 23.8
click at [464, 486] on textarea "Hummus with tahini and shawarma meat." at bounding box center [536, 519] width 504 height 70
click at [410, 491] on textarea "Hummus with tahini and shawarma." at bounding box center [536, 519] width 504 height 70
paste textarea "meat"
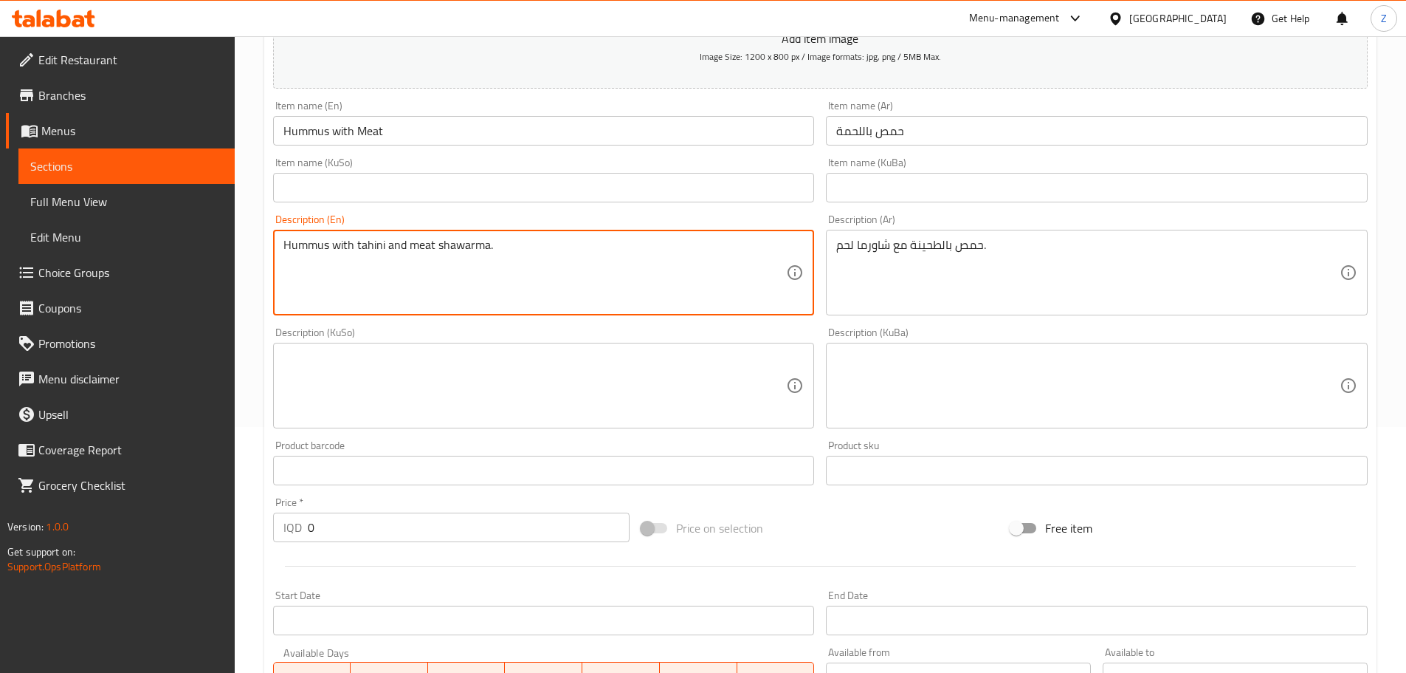
scroll to position [295, 0]
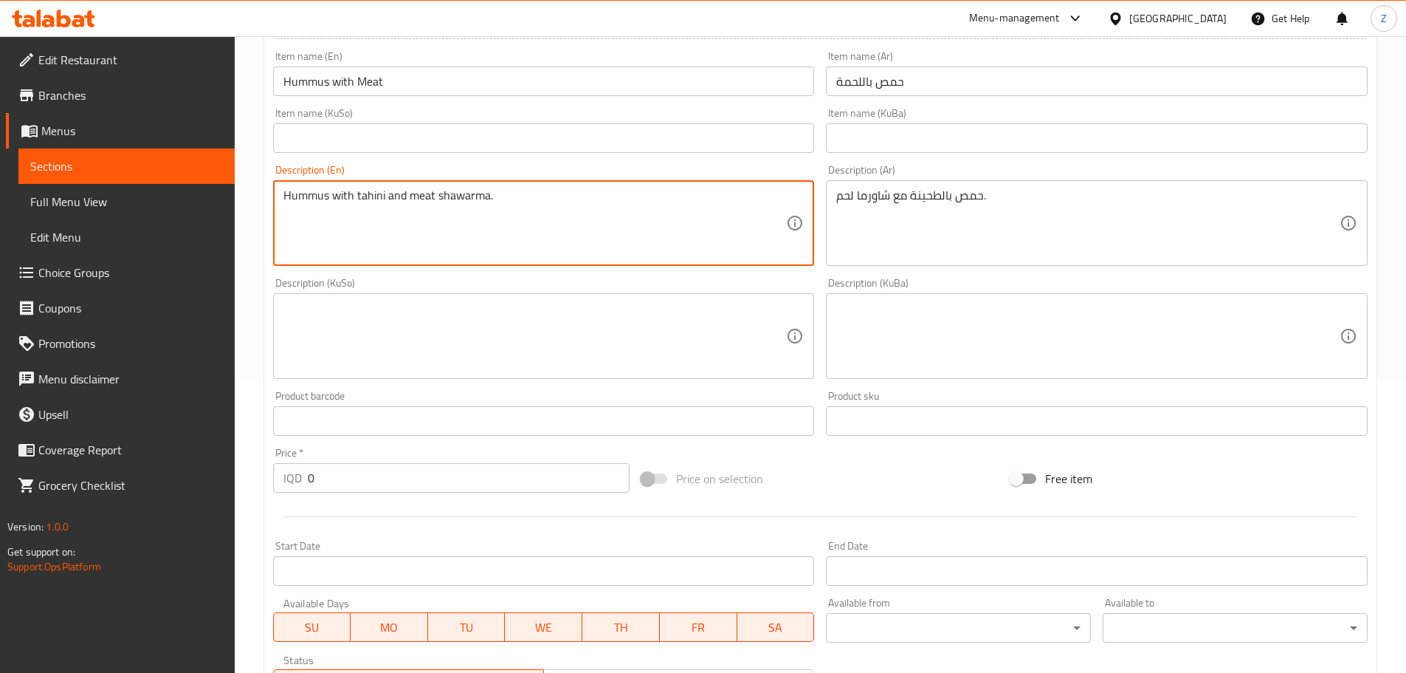
type textarea "Hummus with tahini and meat shawarma."
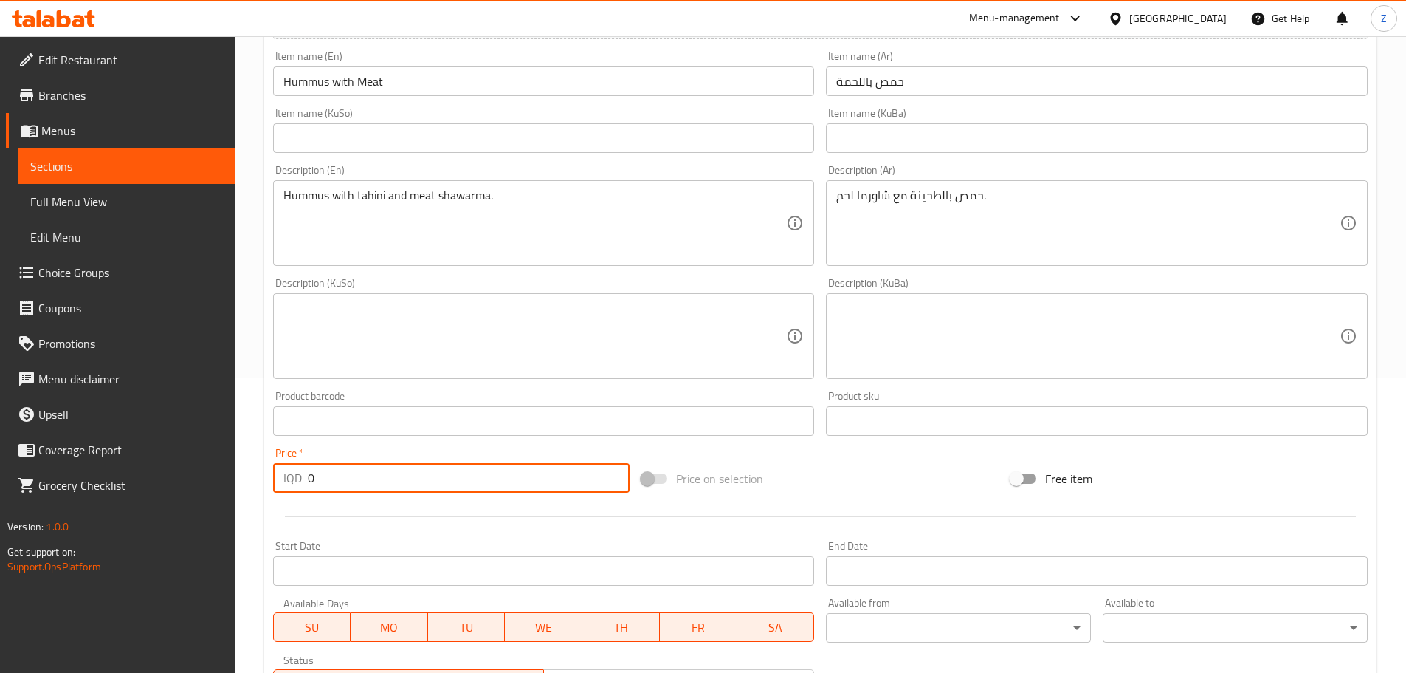
click at [331, 477] on input "0" at bounding box center [469, 478] width 323 height 30
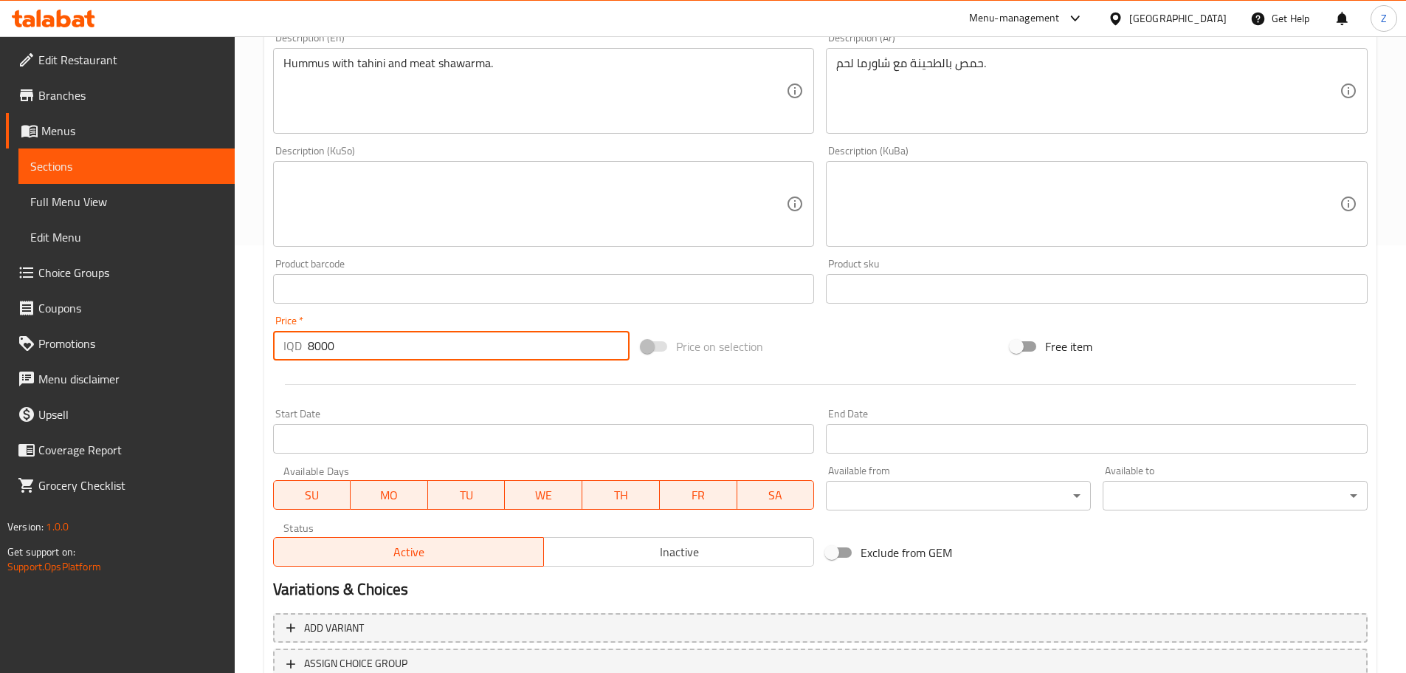
scroll to position [540, 0]
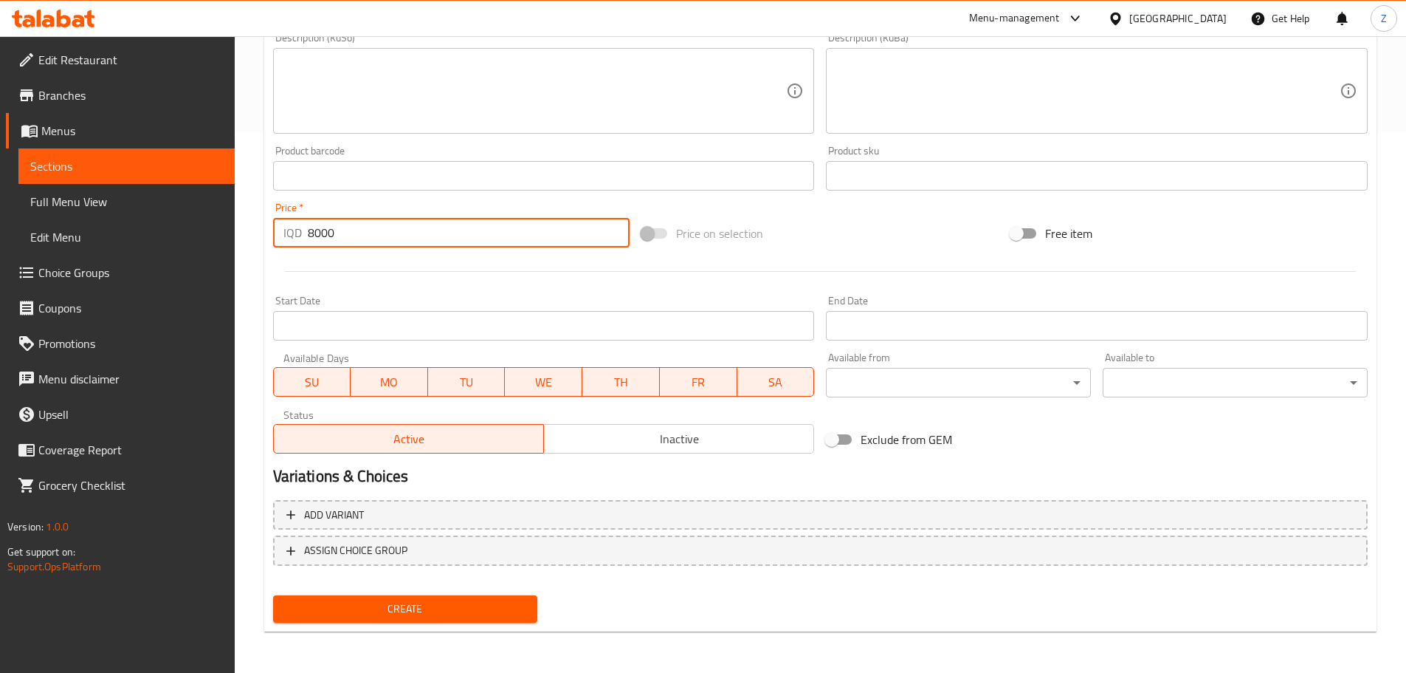
type input "8000"
click at [394, 622] on button "Create" at bounding box center [405, 608] width 265 height 27
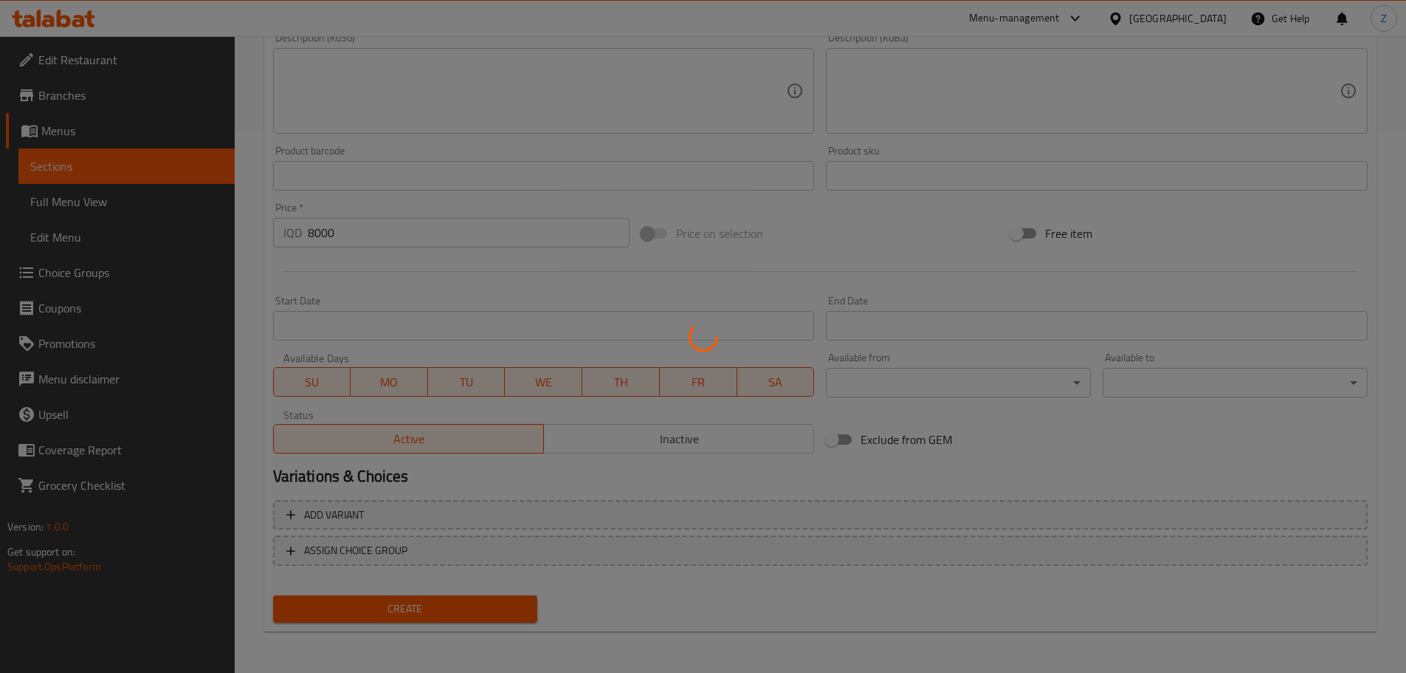
type input "0"
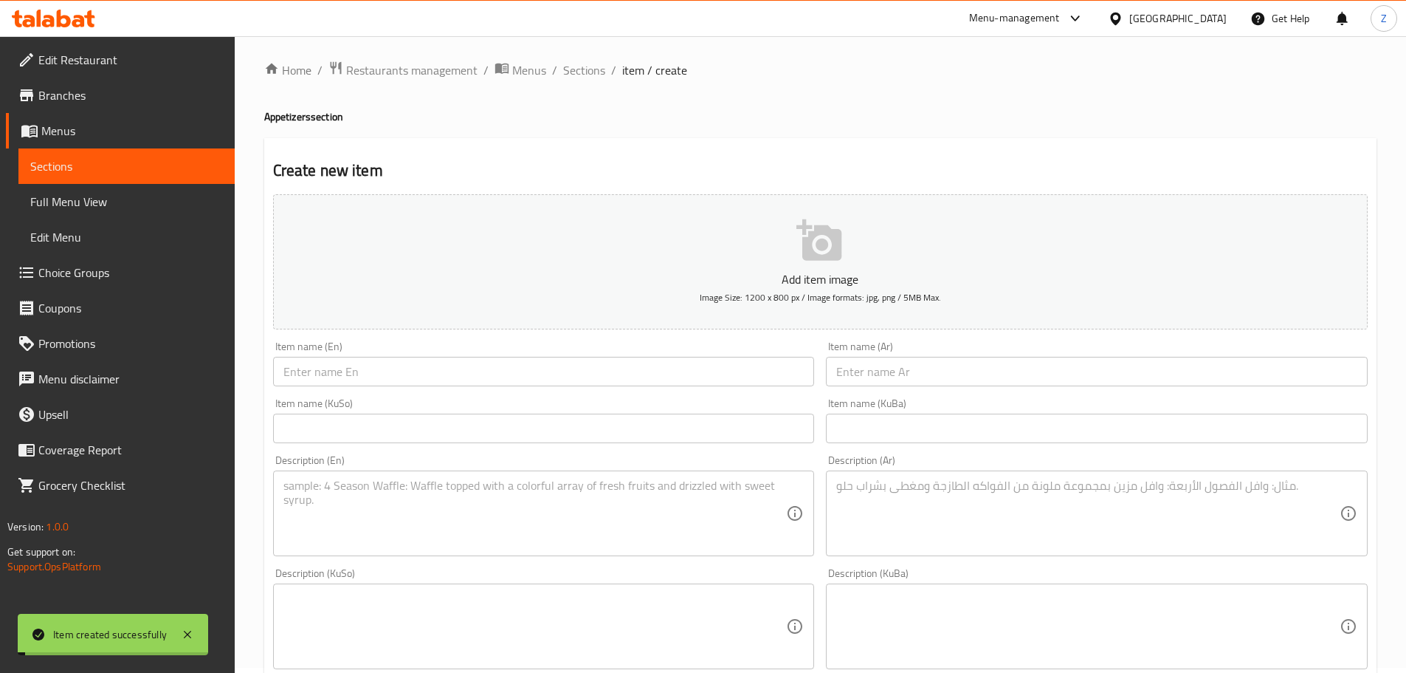
scroll to position [0, 0]
click at [602, 52] on div "Home / Restaurants management / Menus / Sections / item / create Appetizers sec…" at bounding box center [821, 624] width 1172 height 1177
click at [597, 69] on span "Sections" at bounding box center [584, 75] width 42 height 18
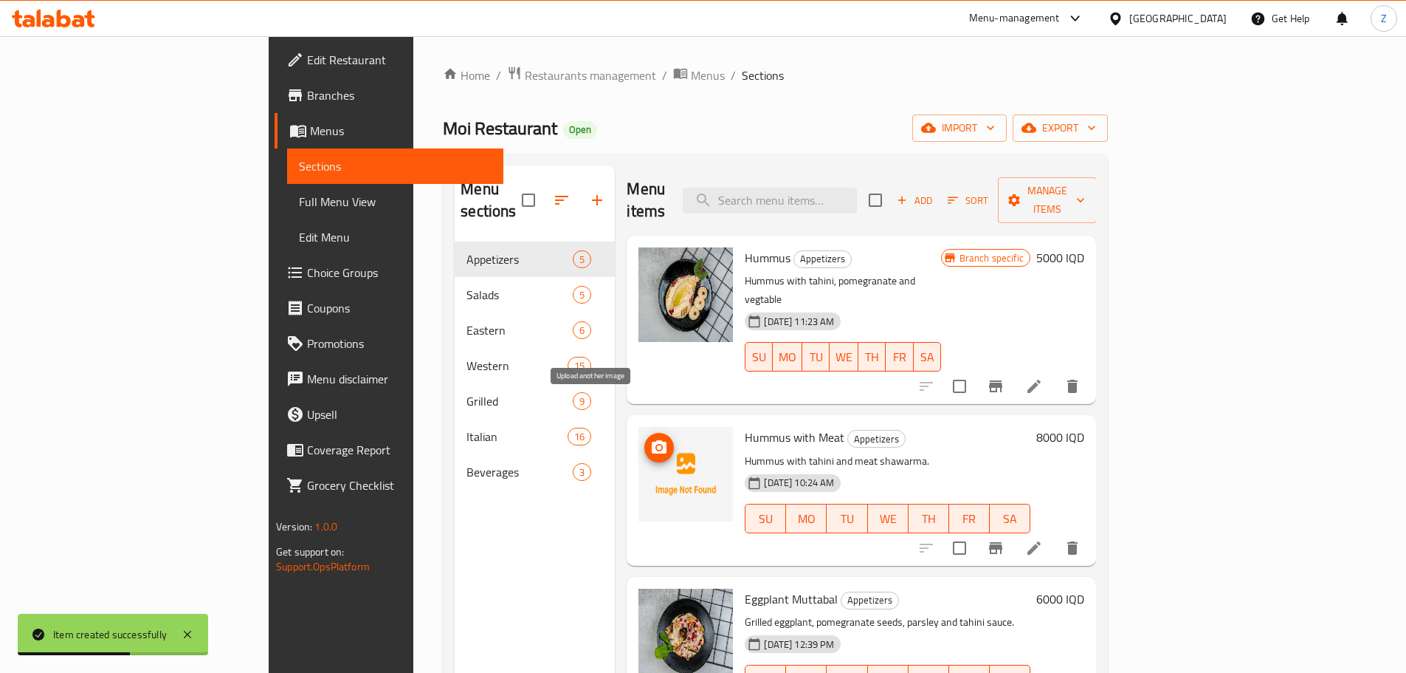
click at [652, 440] on icon "upload picture" at bounding box center [659, 446] width 15 height 13
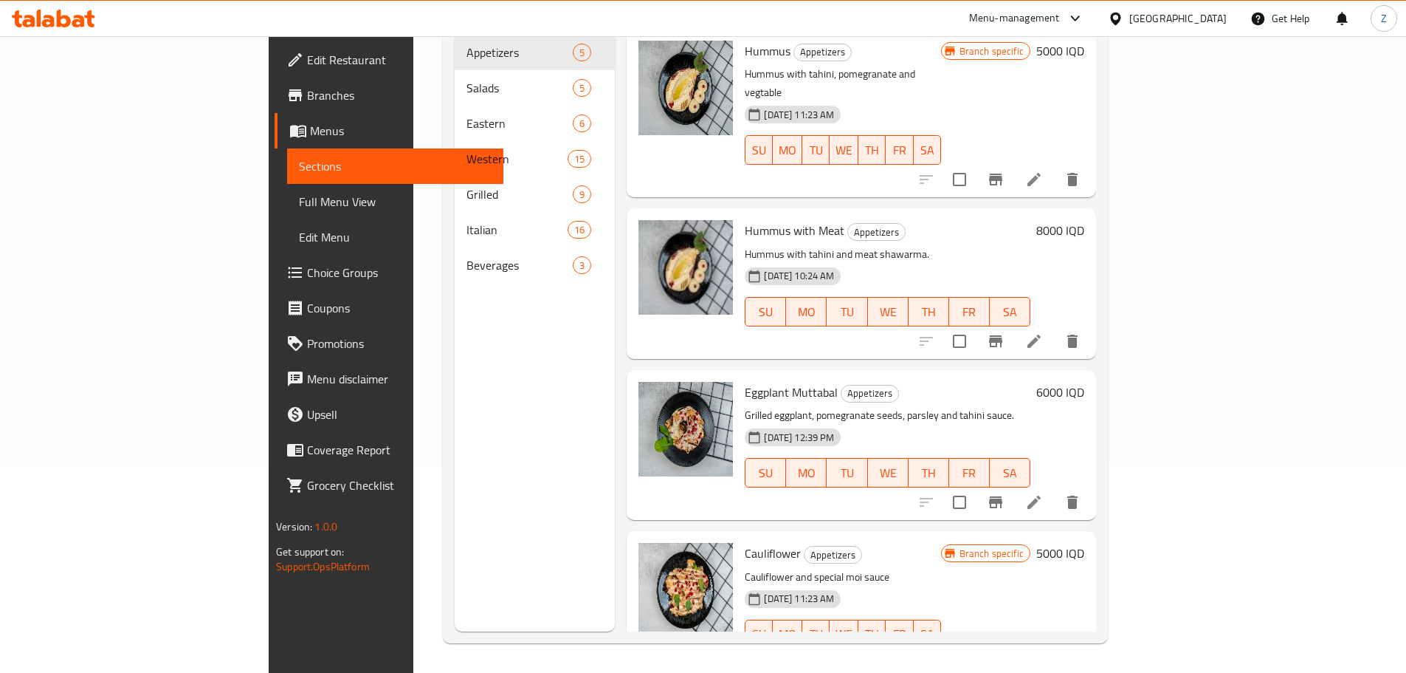
click at [1037, 311] on div "Hummus with Meat Appetizers Hummus with tahini and meat shawarma. 13-08-2025 10…" at bounding box center [888, 283] width 298 height 138
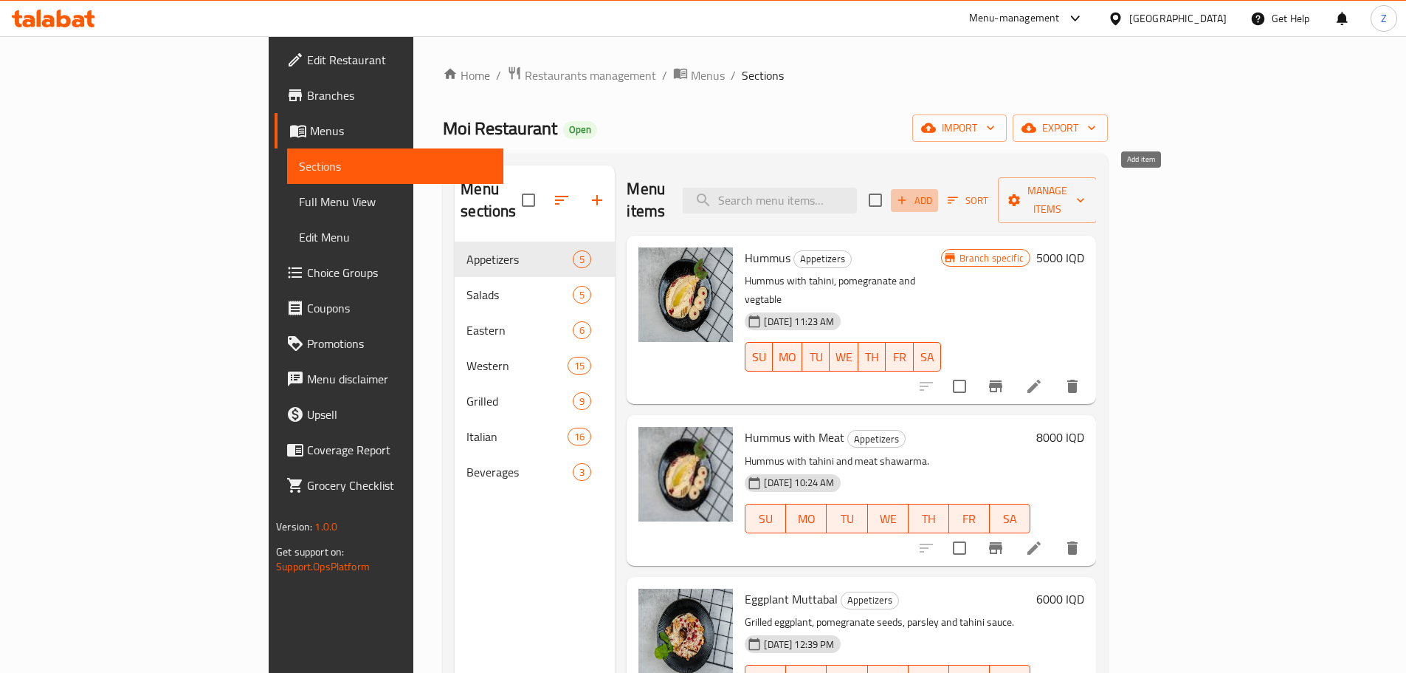
click at [935, 192] on span "Add" at bounding box center [915, 200] width 40 height 17
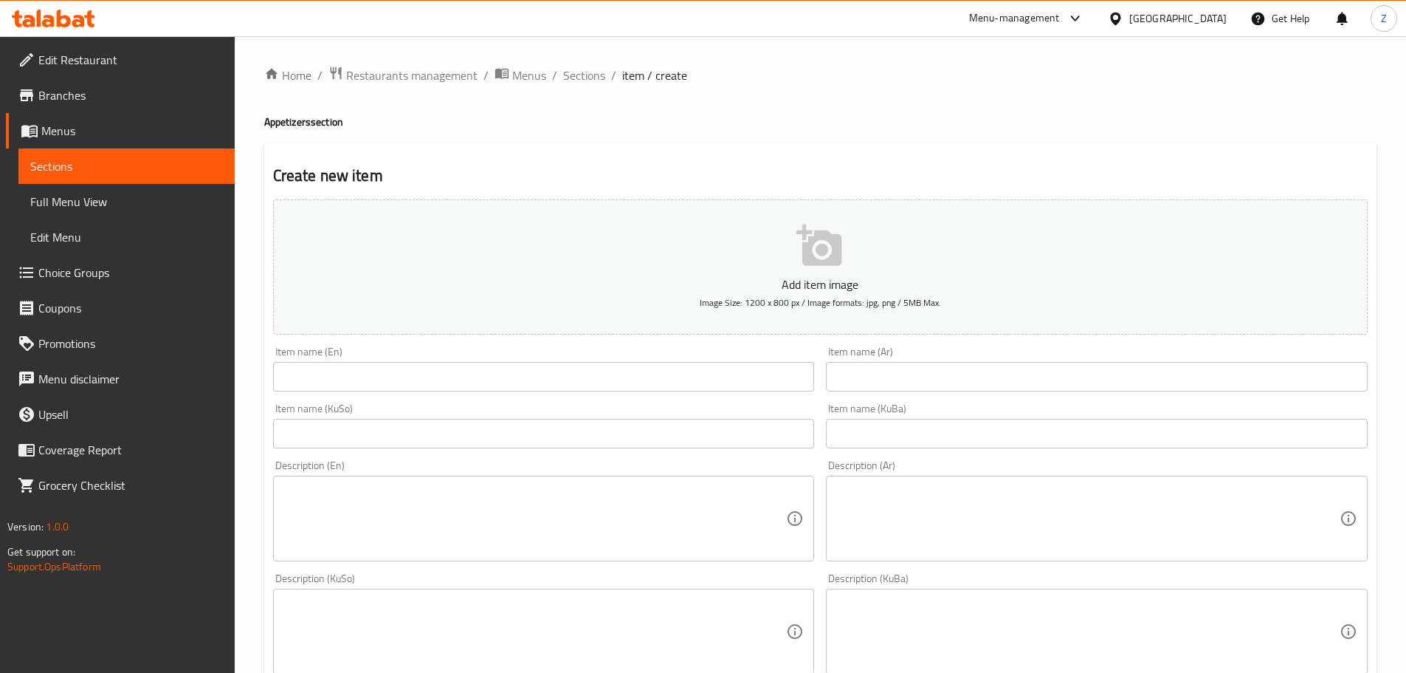
click at [402, 381] on input "text" at bounding box center [544, 377] width 542 height 30
paste input "French Fries"
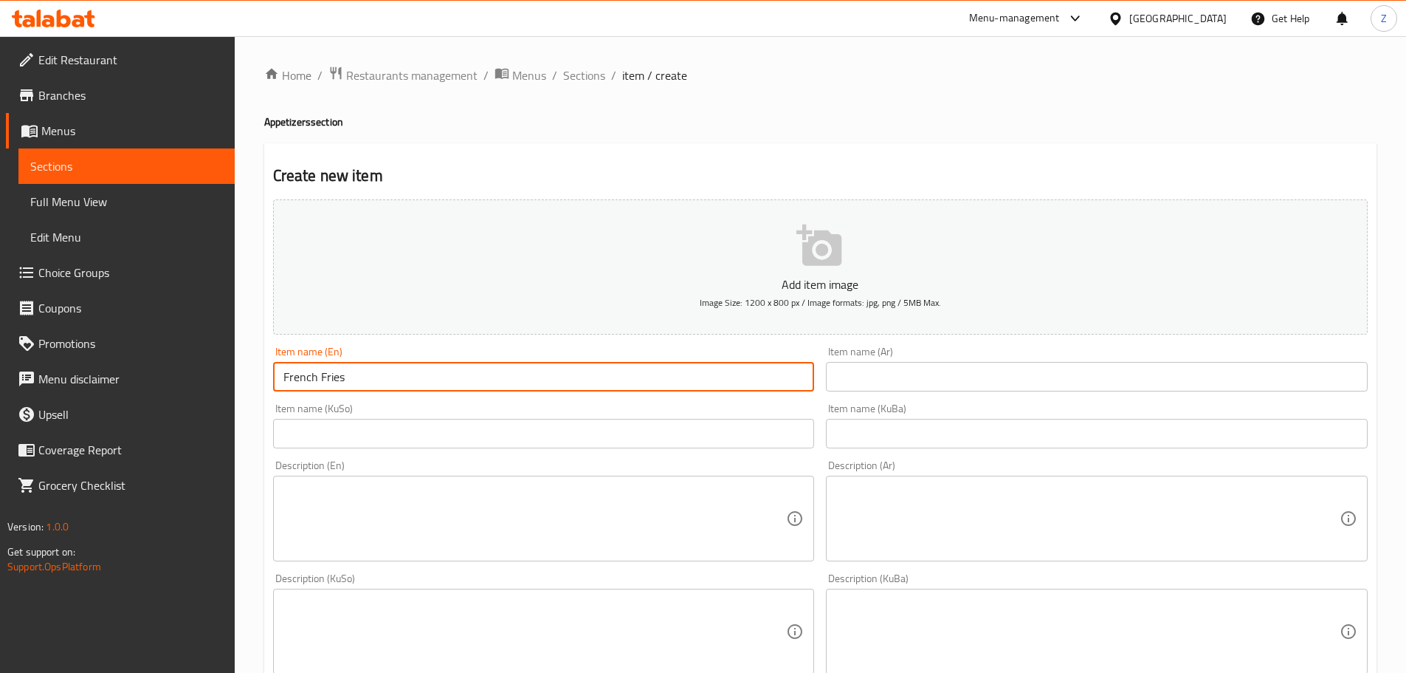
type input "French Fries"
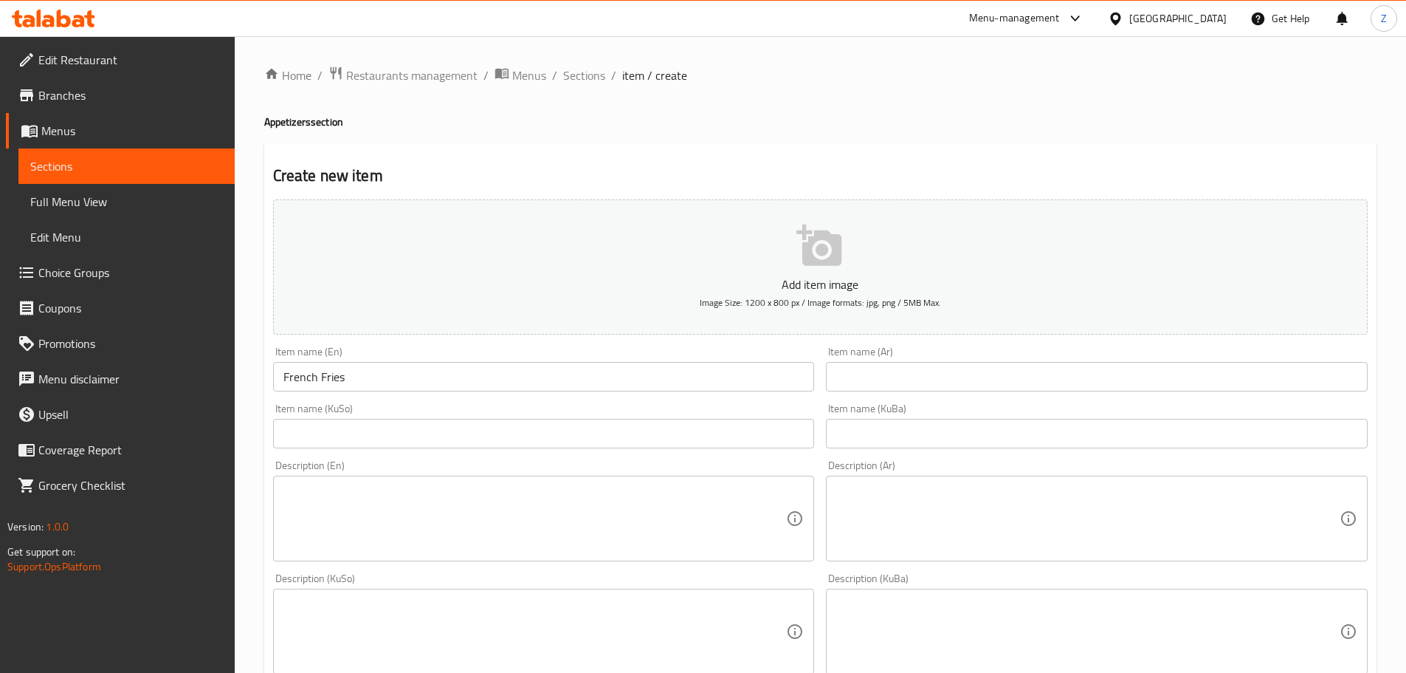
click at [892, 388] on input "text" at bounding box center [1097, 377] width 542 height 30
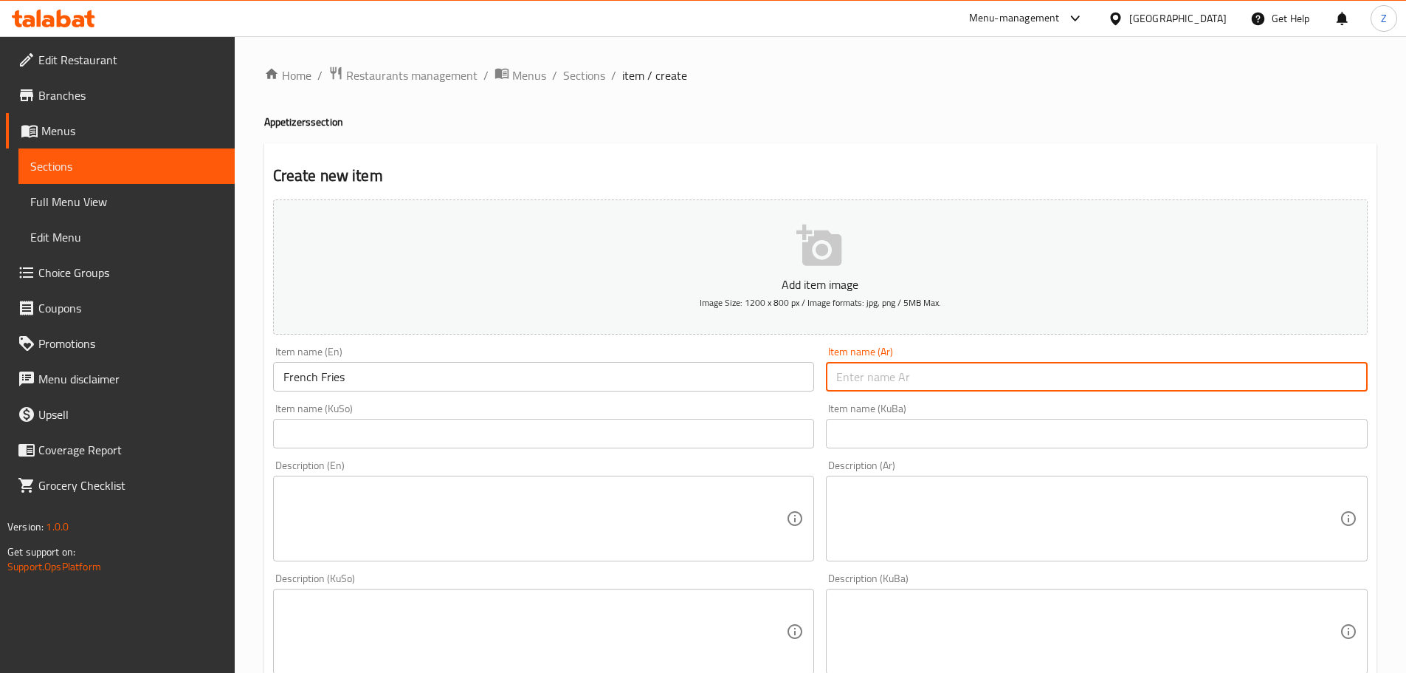
paste input "بطاطا مقلية"
type input "بطاطا مقلية"
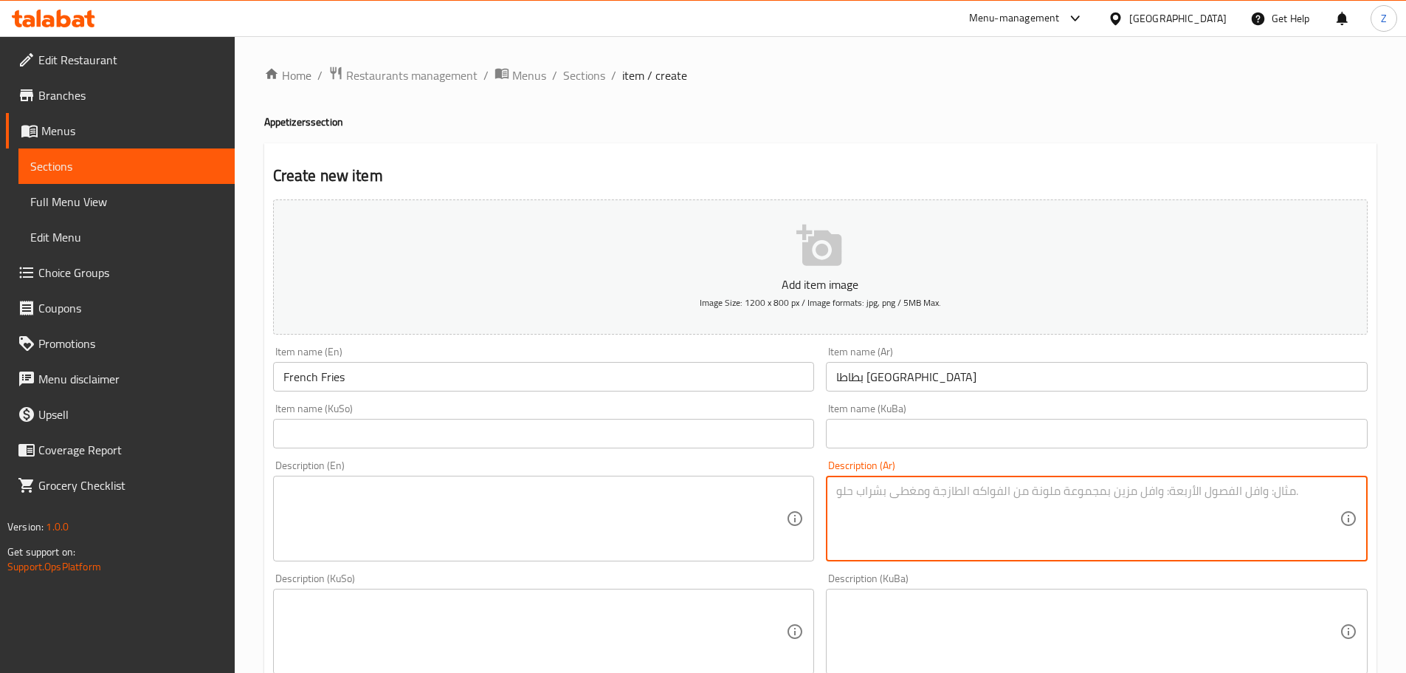
click at [987, 511] on textarea at bounding box center [1088, 519] width 504 height 70
paste textarea "اصابع البطاطا المقلية."
type textarea "اصابع البطاطا المقلية."
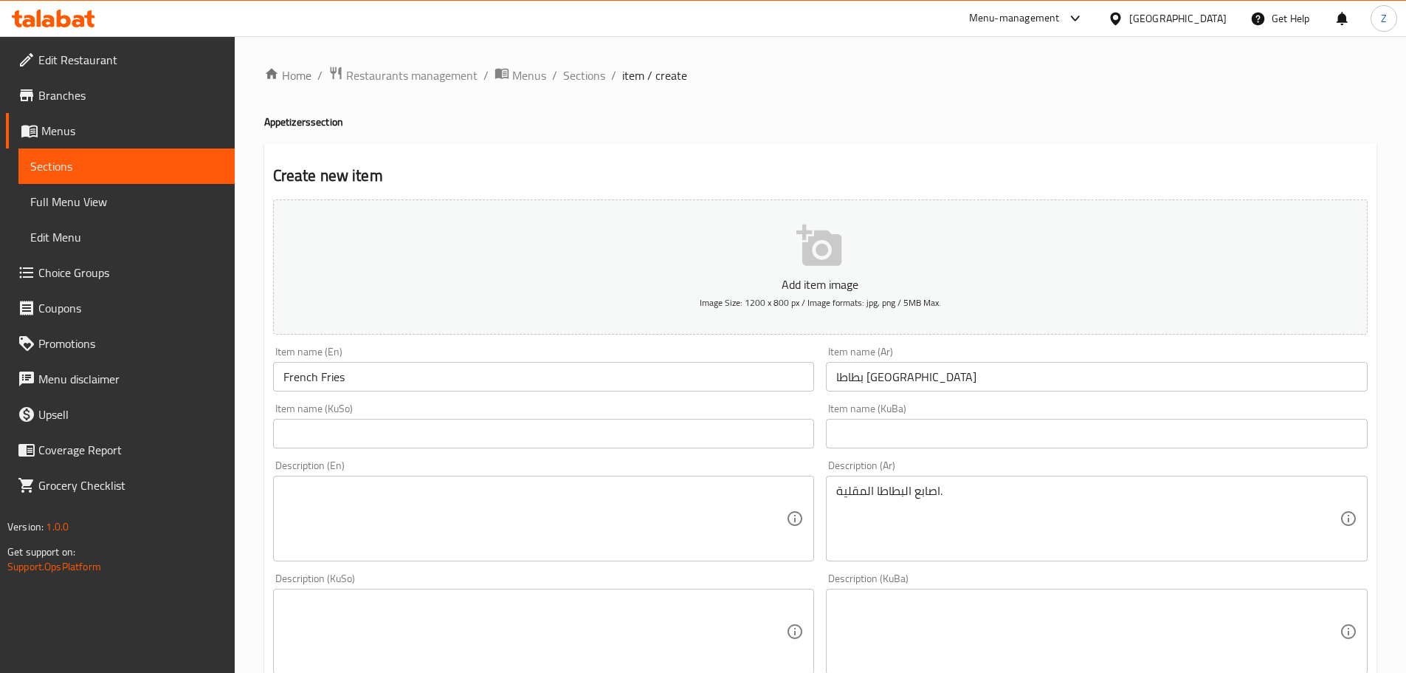
click at [564, 506] on textarea at bounding box center [536, 519] width 504 height 70
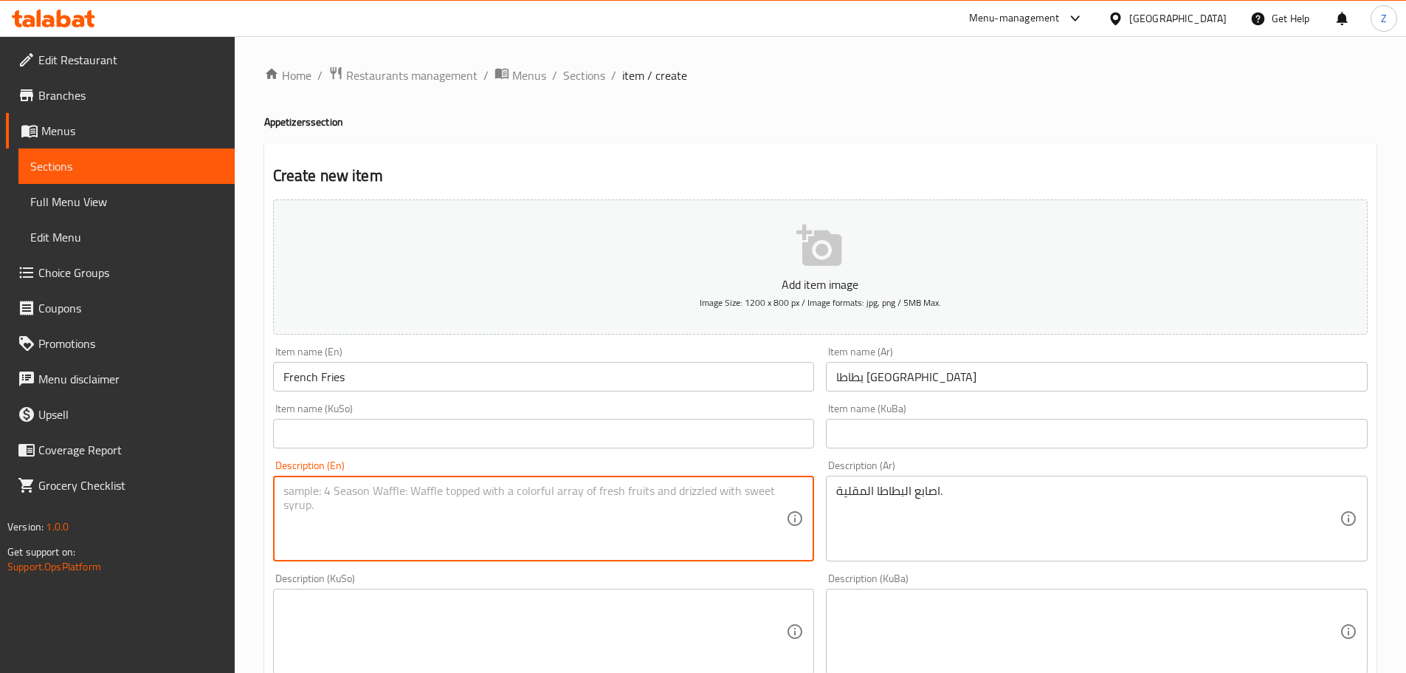
paste textarea "Fried potato fingers."
type textarea "Fried potato fingers."
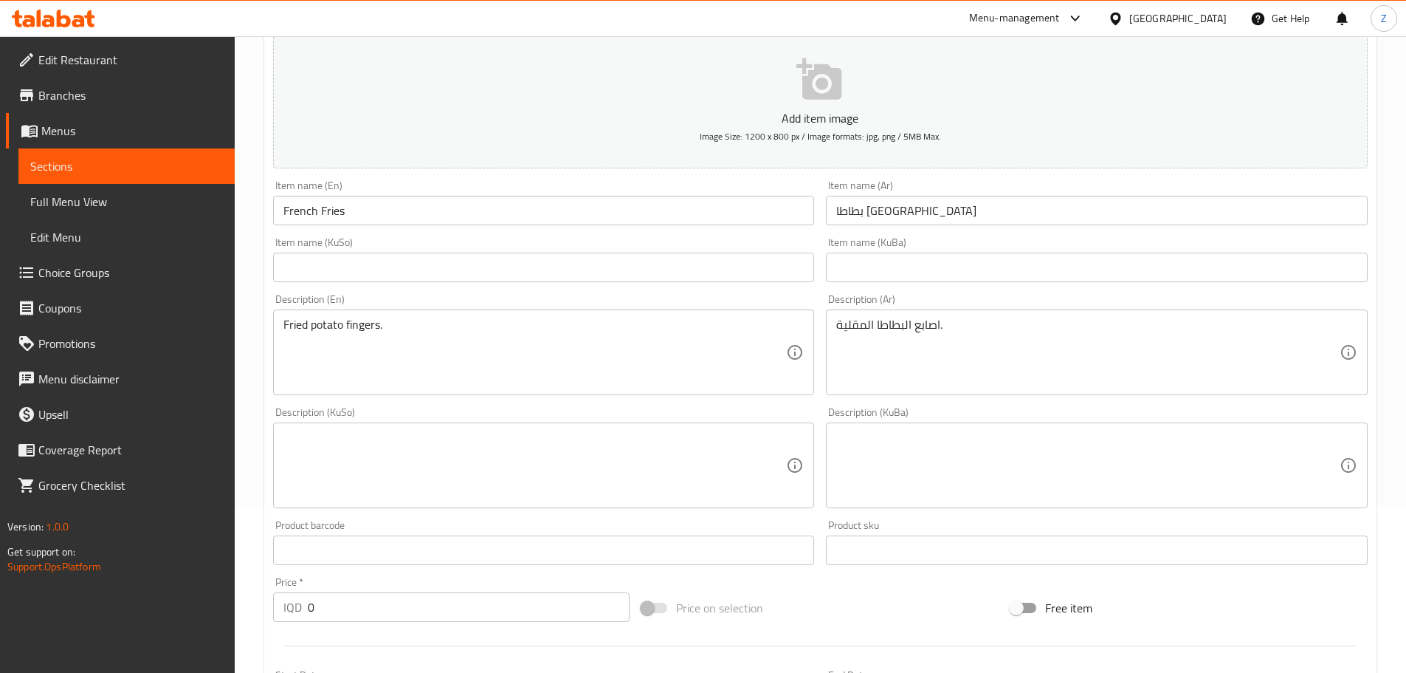
scroll to position [295, 0]
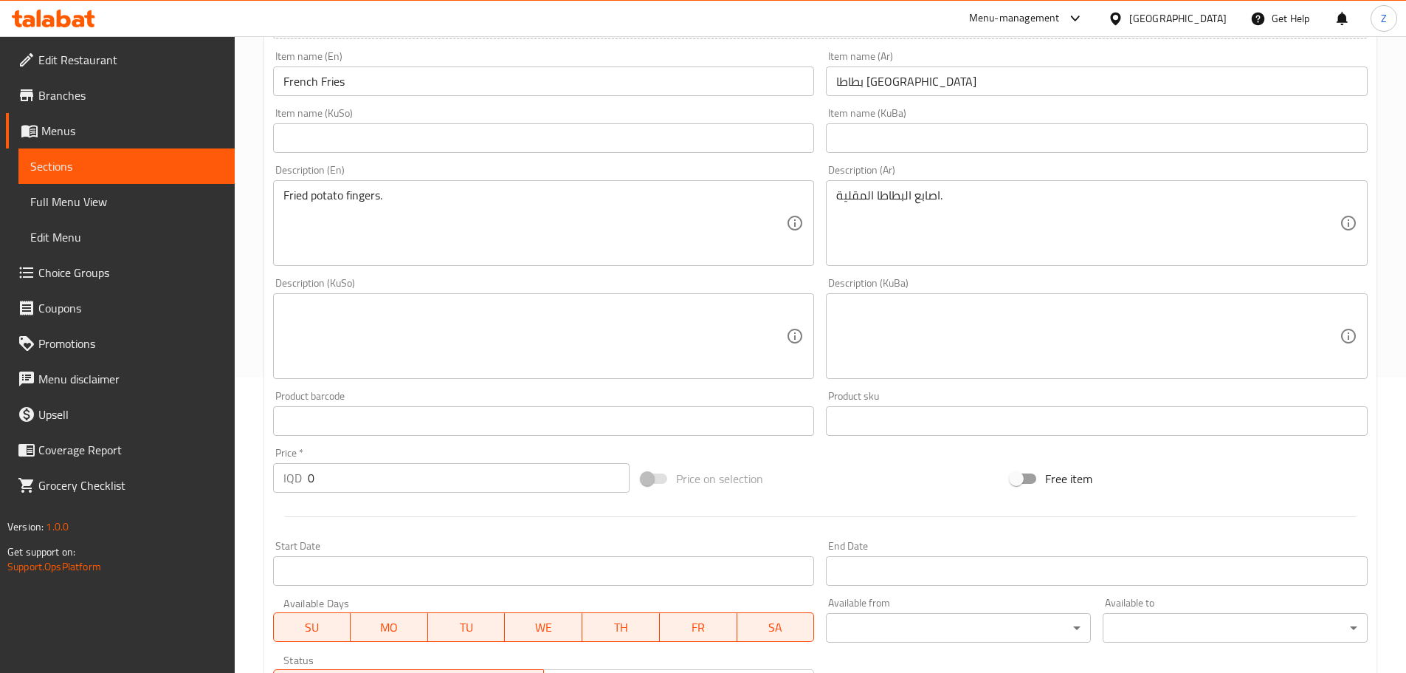
click at [344, 489] on input "0" at bounding box center [469, 478] width 323 height 30
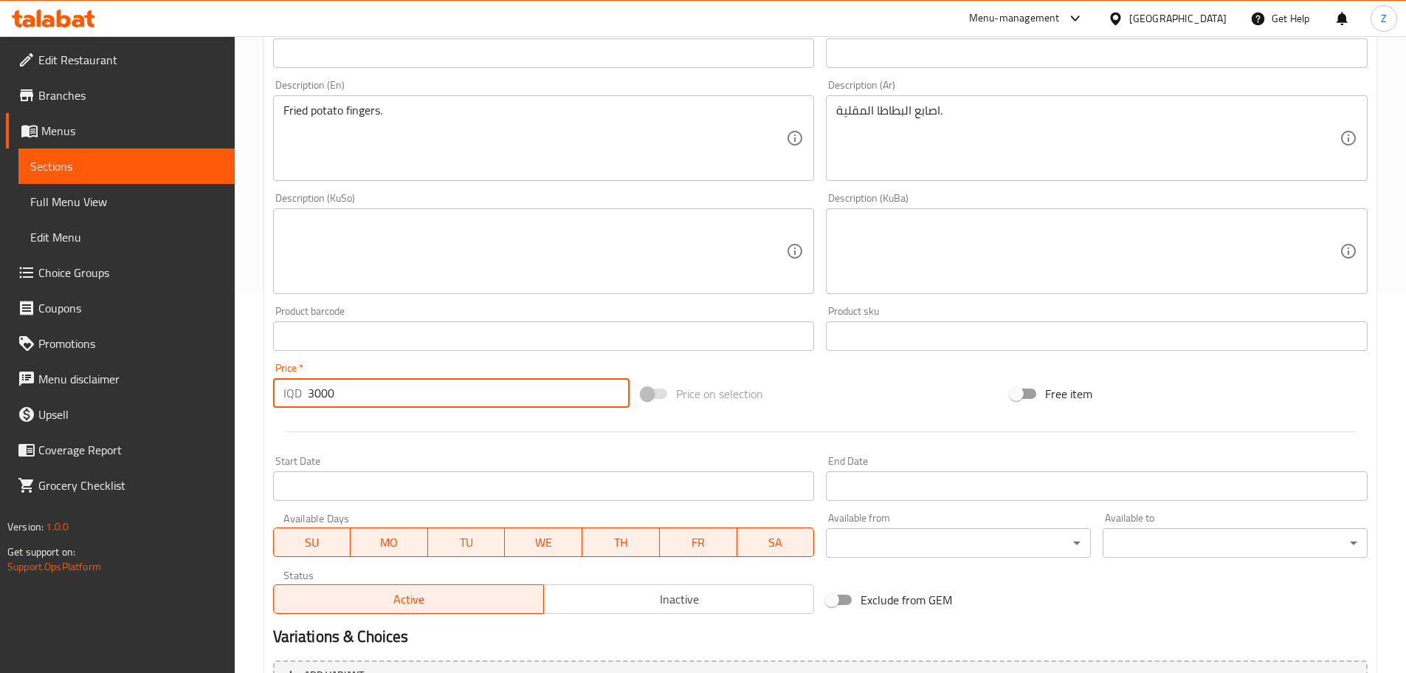
scroll to position [540, 0]
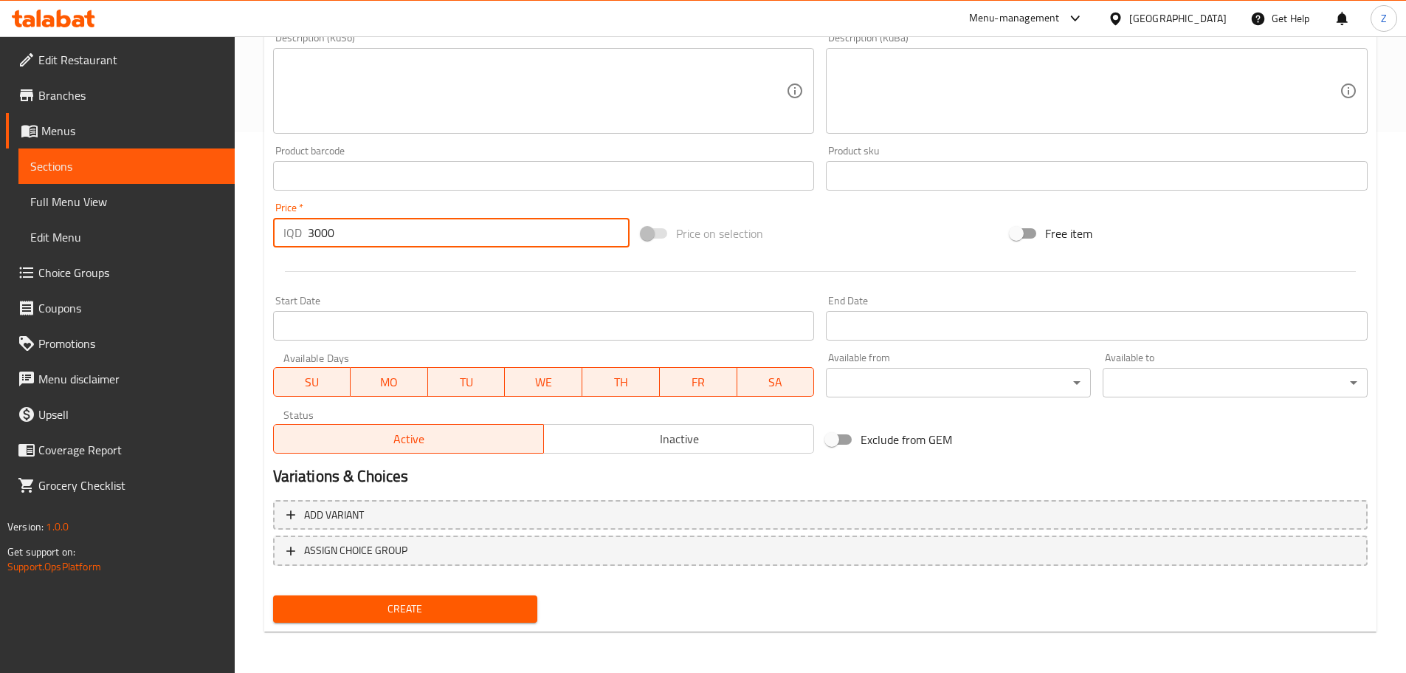
type input "3000"
click at [430, 602] on span "Create" at bounding box center [405, 608] width 241 height 18
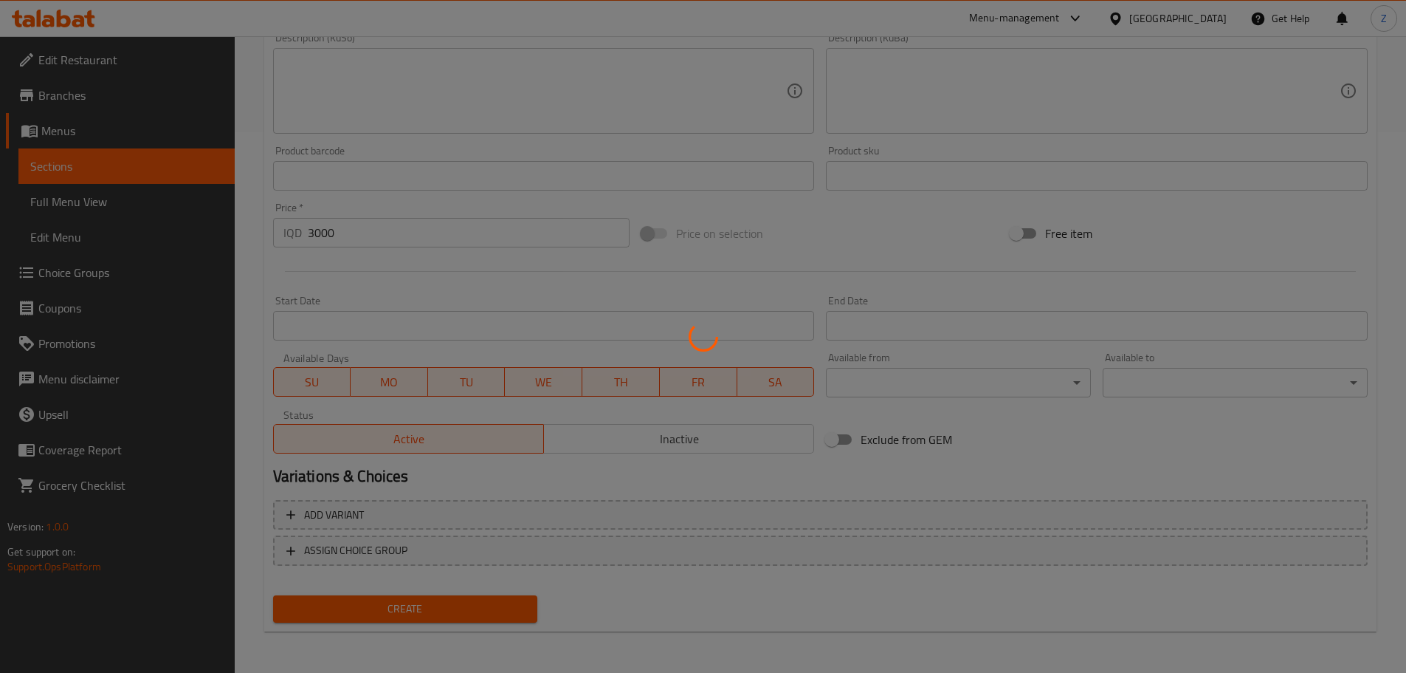
type input "0"
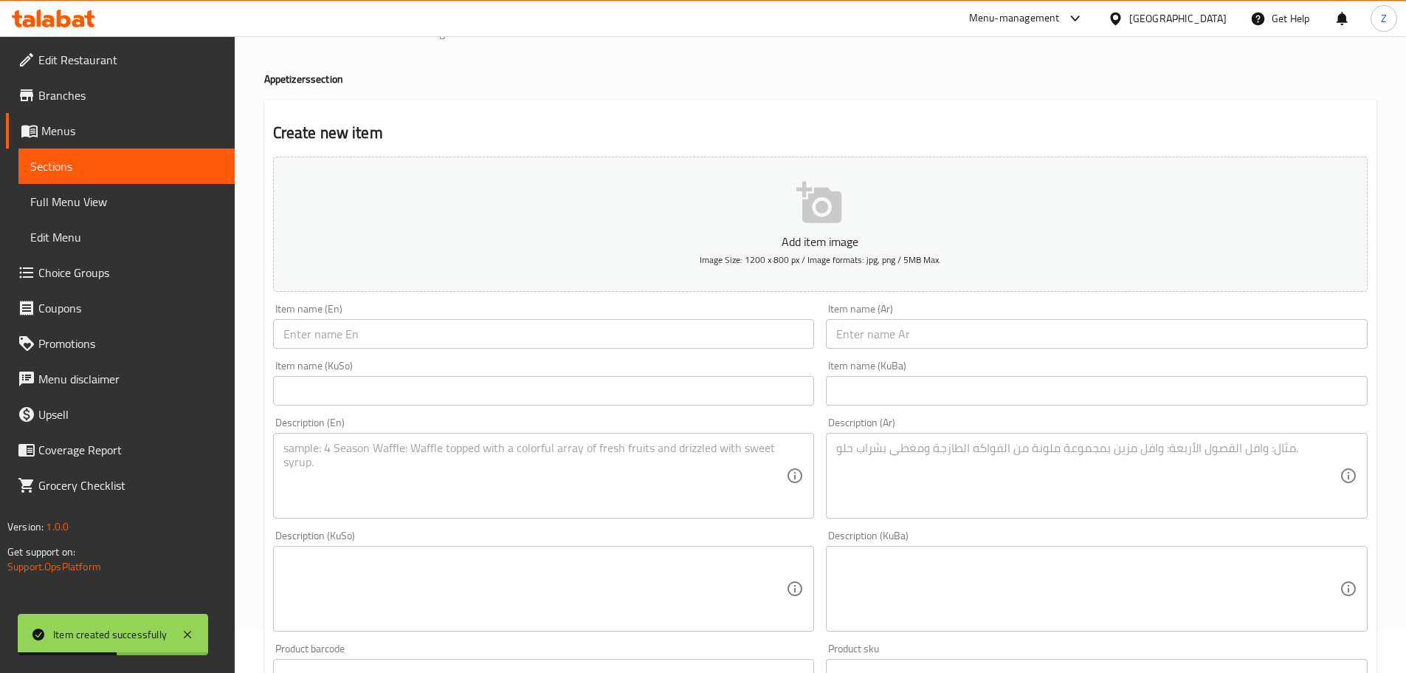
scroll to position [0, 0]
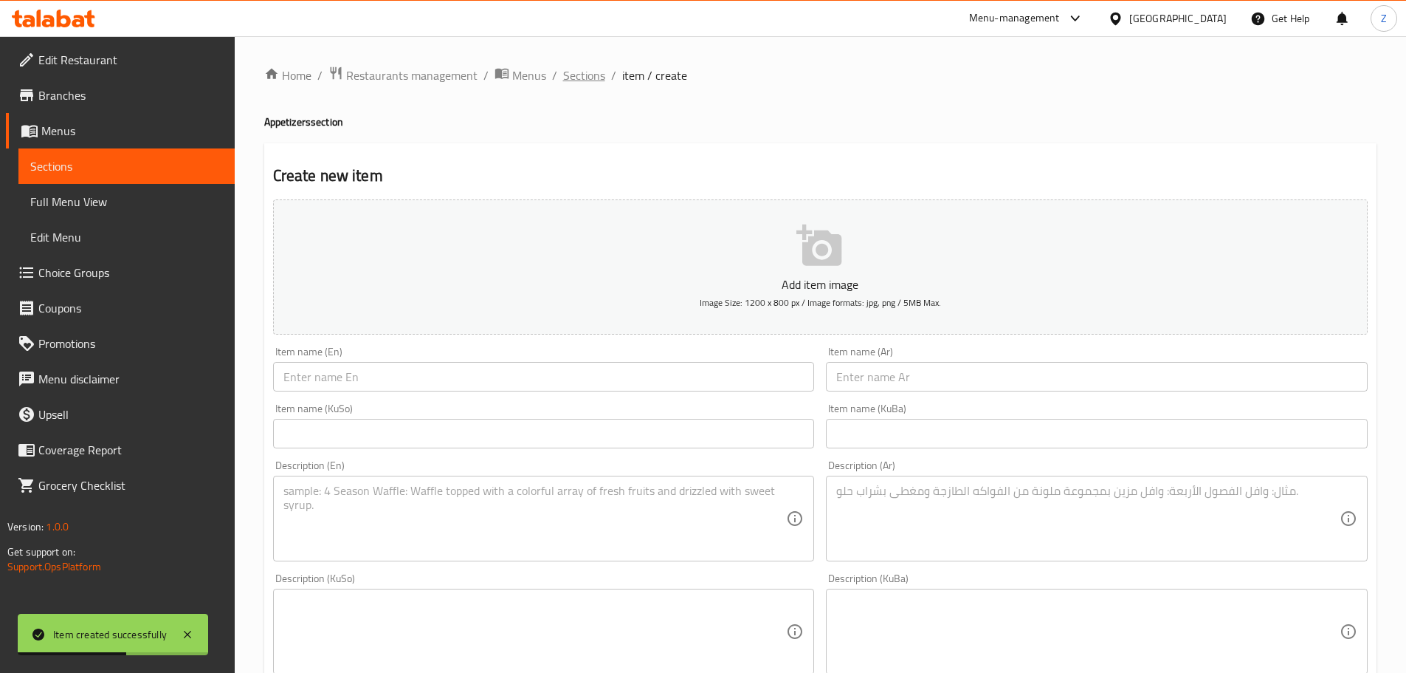
click at [587, 70] on span "Sections" at bounding box center [584, 75] width 42 height 18
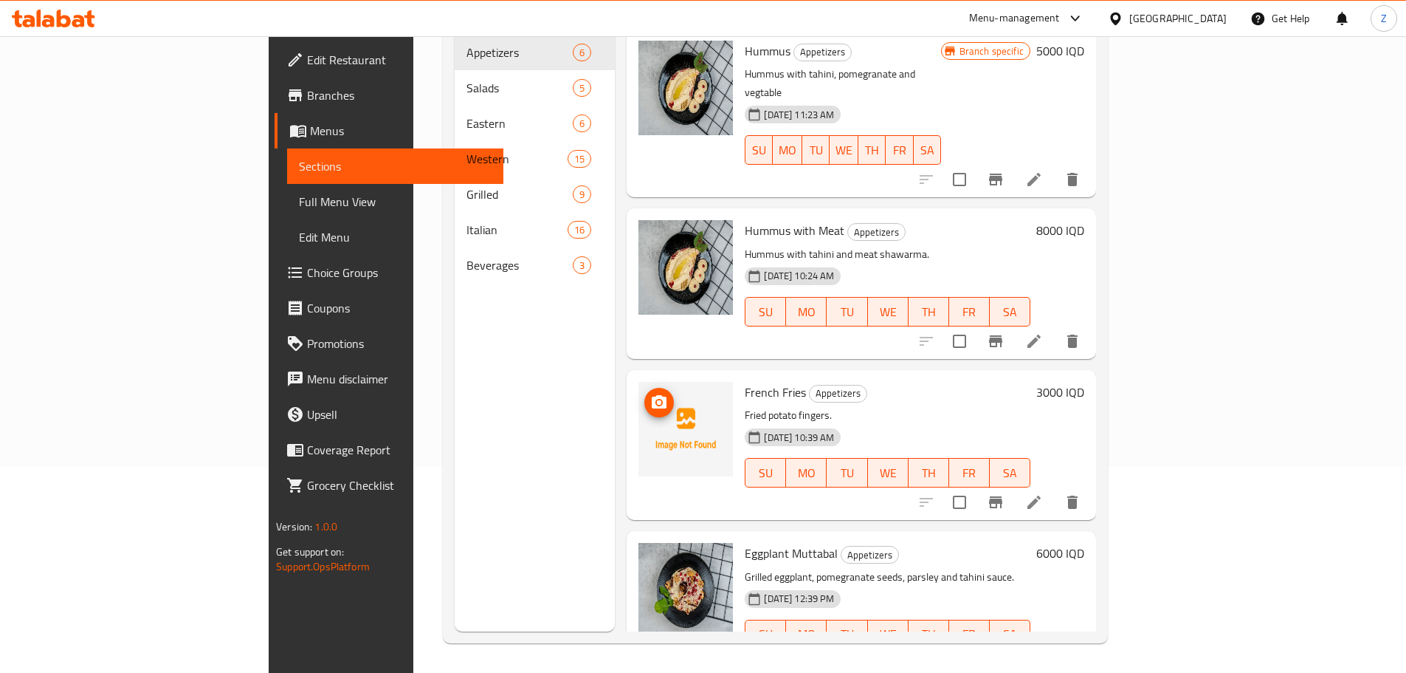
click at [639, 382] on img at bounding box center [686, 429] width 95 height 95
click at [645, 394] on span "upload picture" at bounding box center [660, 403] width 30 height 18
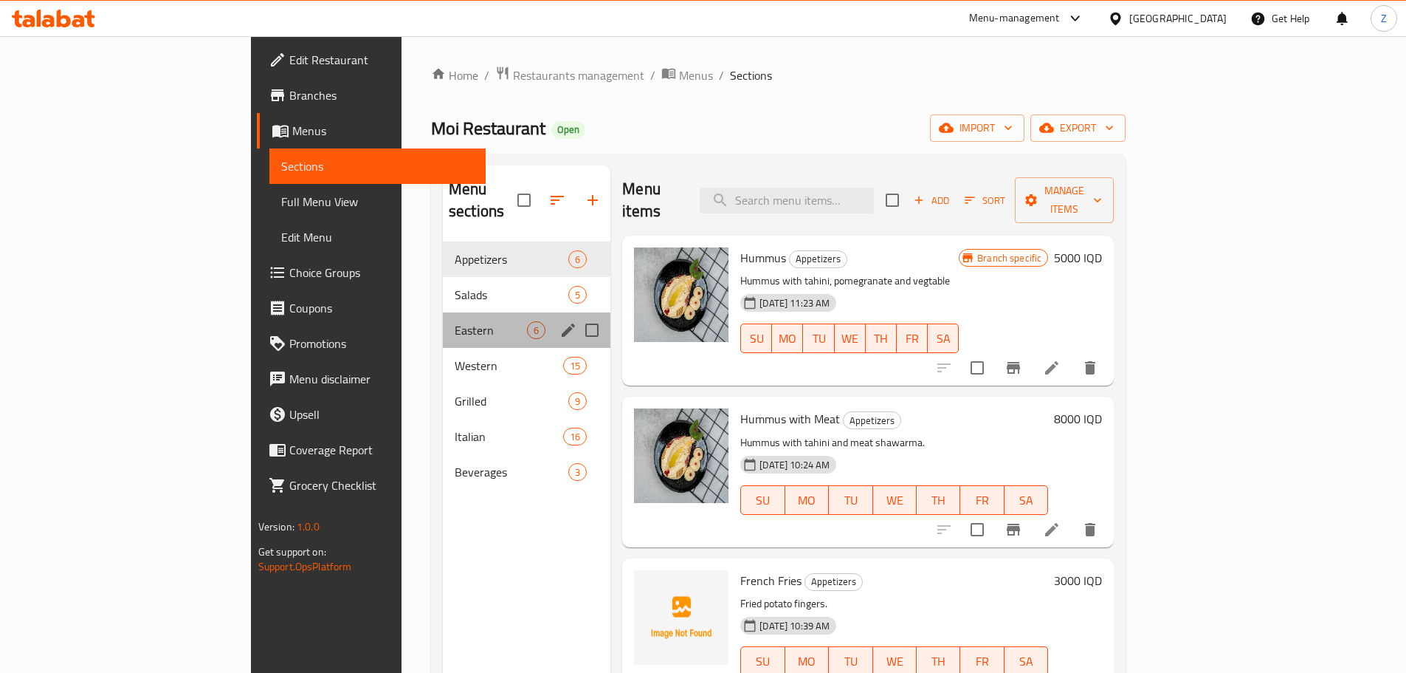
click at [443, 319] on div "Eastern 6" at bounding box center [527, 329] width 168 height 35
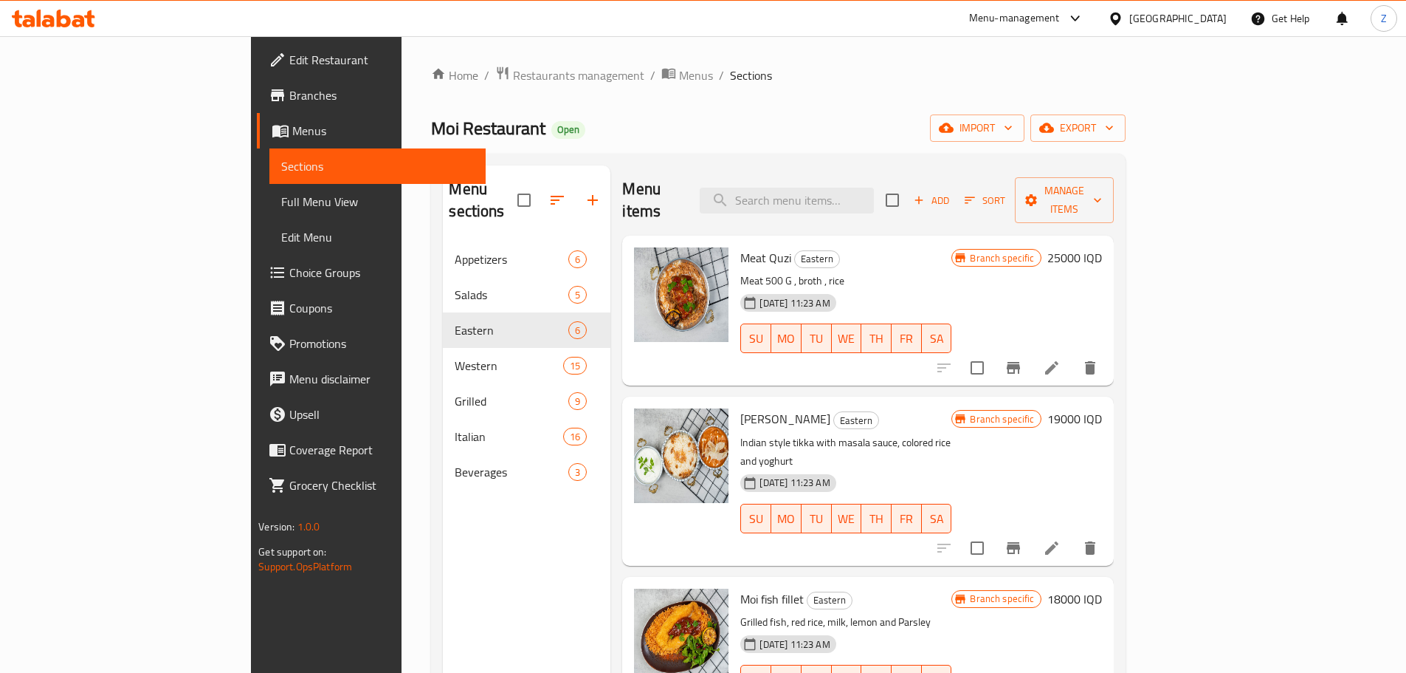
click at [977, 193] on icon "button" at bounding box center [969, 199] width 13 height 13
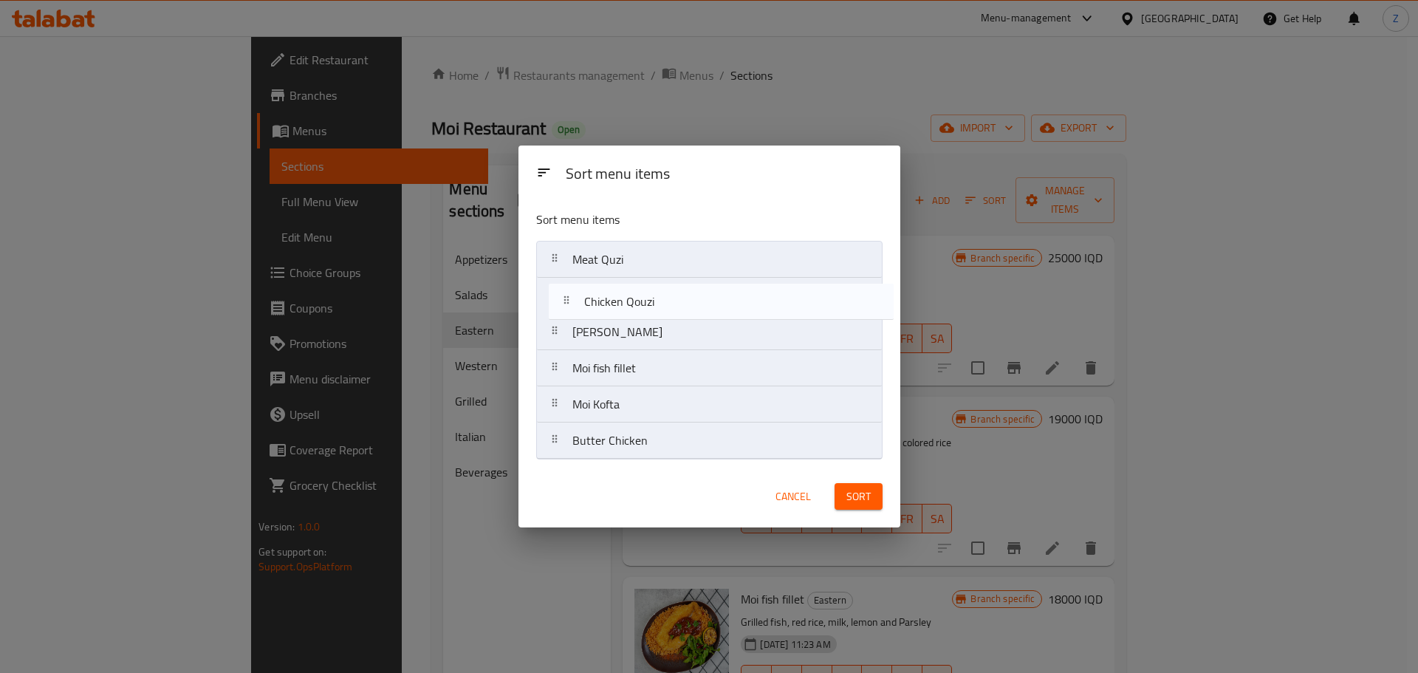
drag, startPoint x: 658, startPoint y: 408, endPoint x: 670, endPoint y: 289, distance: 119.5
click at [670, 289] on nav "Meat Quzi Masala Tikka Moi fish fillet Moi Kofta Chicken Qouzi Butter Chicken" at bounding box center [709, 350] width 346 height 219
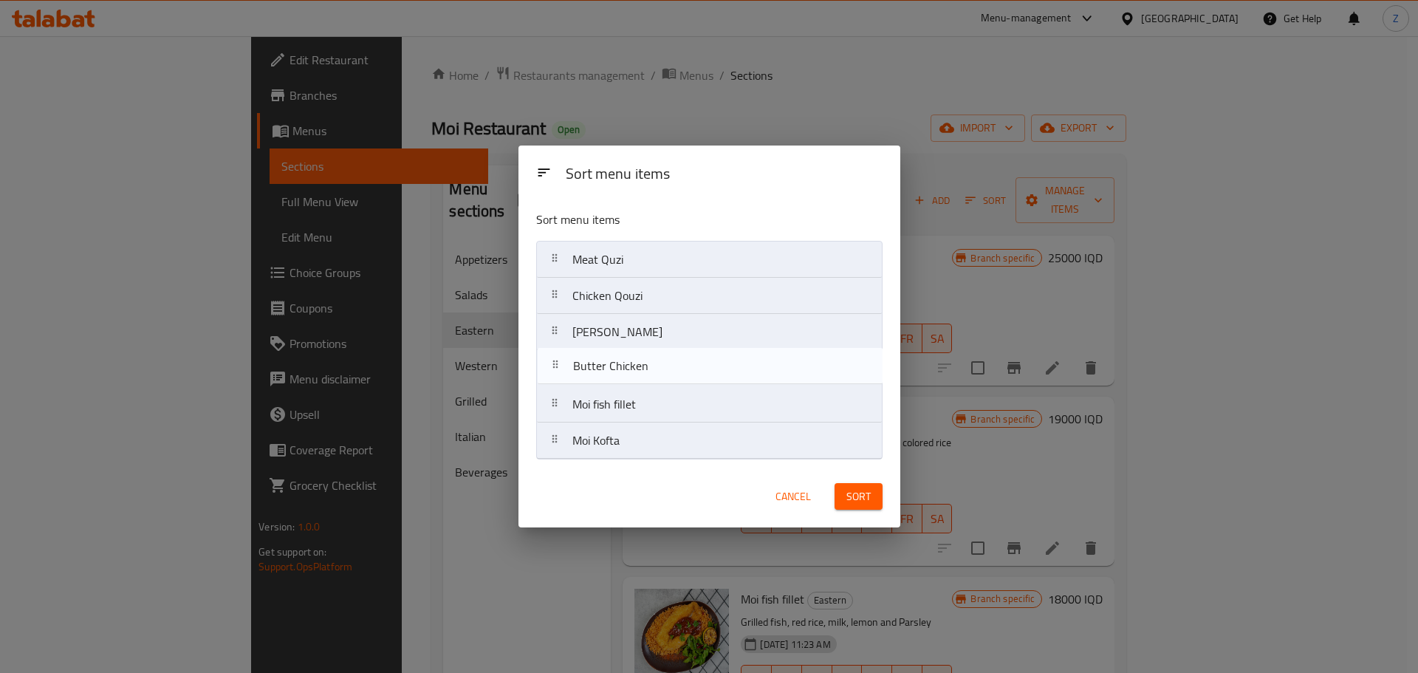
drag, startPoint x: 631, startPoint y: 453, endPoint x: 633, endPoint y: 368, distance: 84.9
click at [633, 368] on nav "Meat Quzi Chicken Qouzi Masala Tikka Moi fish fillet Moi Kofta Butter Chicken" at bounding box center [709, 350] width 346 height 219
drag, startPoint x: 663, startPoint y: 447, endPoint x: 670, endPoint y: 390, distance: 57.3
click at [670, 390] on nav "Meat Quzi Chicken Qouzi Masala Tikka Butter Chicken Moi fish fillet Moi Kofta" at bounding box center [709, 350] width 346 height 219
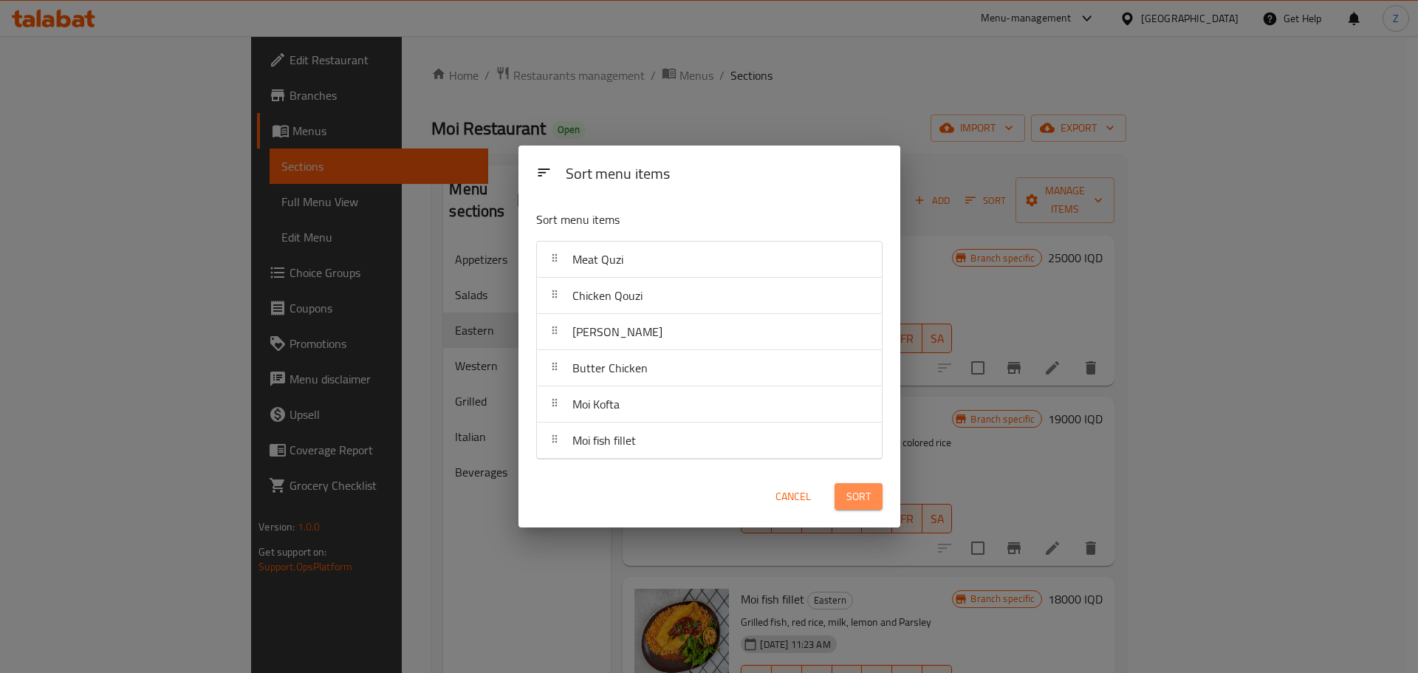
click at [846, 484] on button "Sort" at bounding box center [858, 496] width 48 height 27
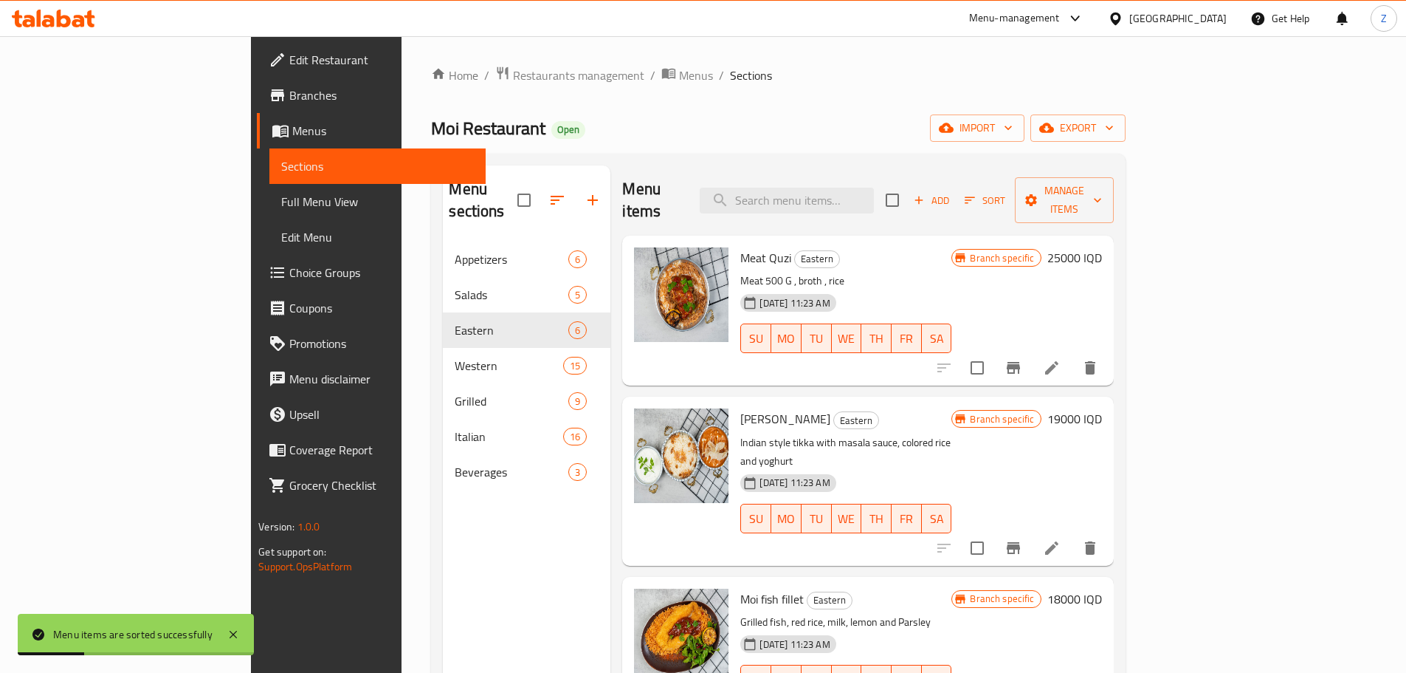
click at [943, 577] on div "Moi fish fillet Eastern Grilled fish, red rice, milk, lemon and Parsley 30-04-2…" at bounding box center [867, 652] width 491 height 150
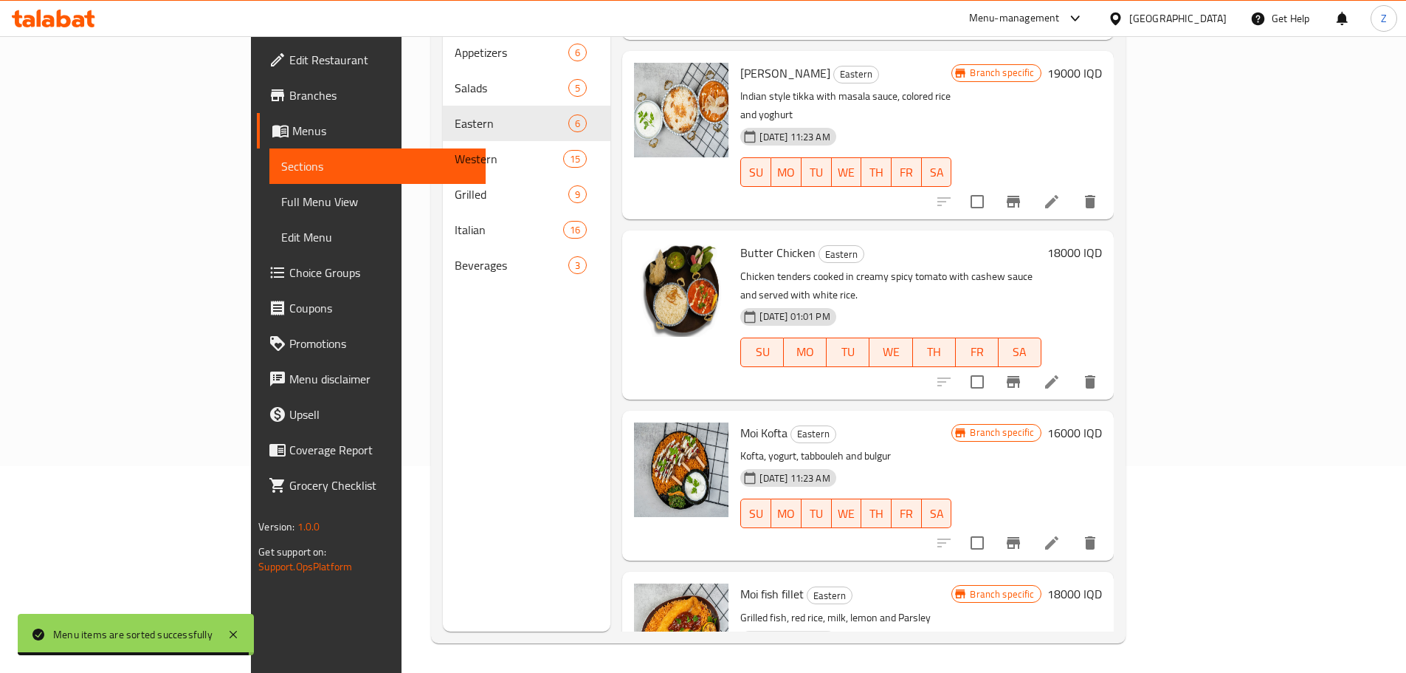
scroll to position [332, 0]
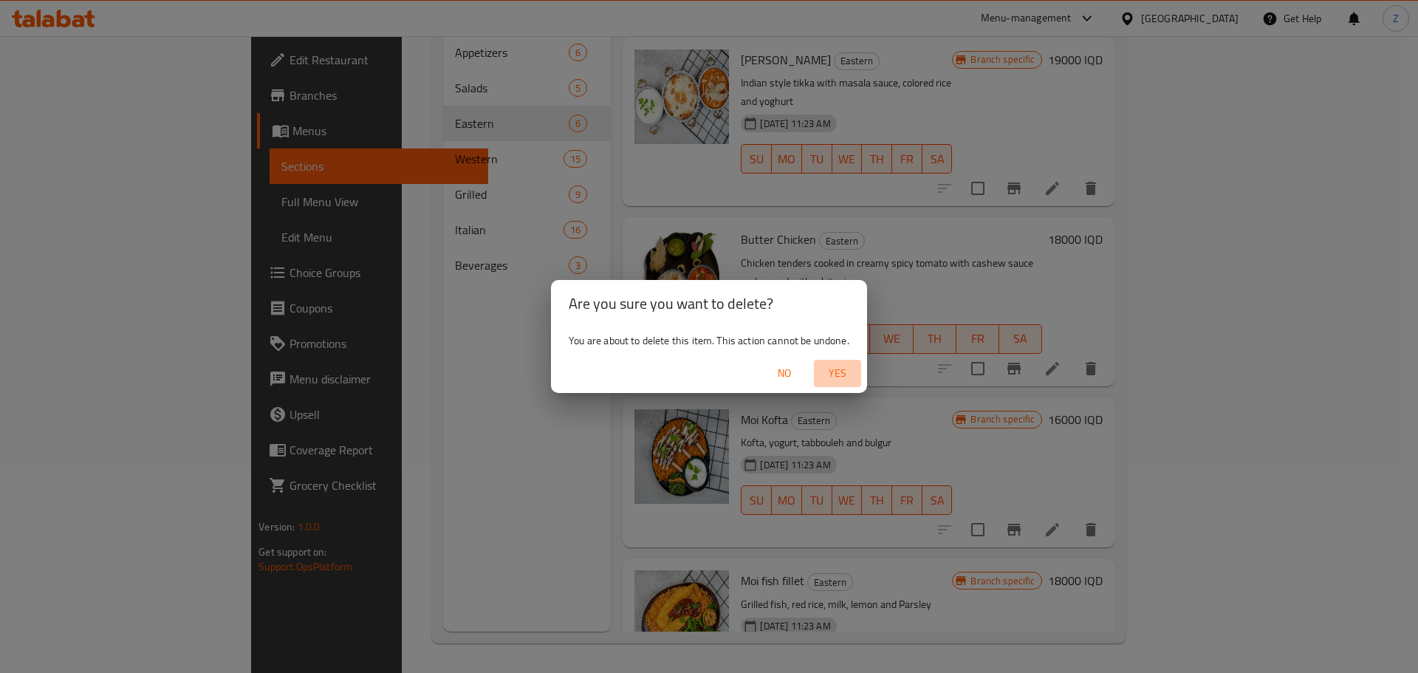
click at [841, 373] on span "Yes" at bounding box center [836, 373] width 35 height 18
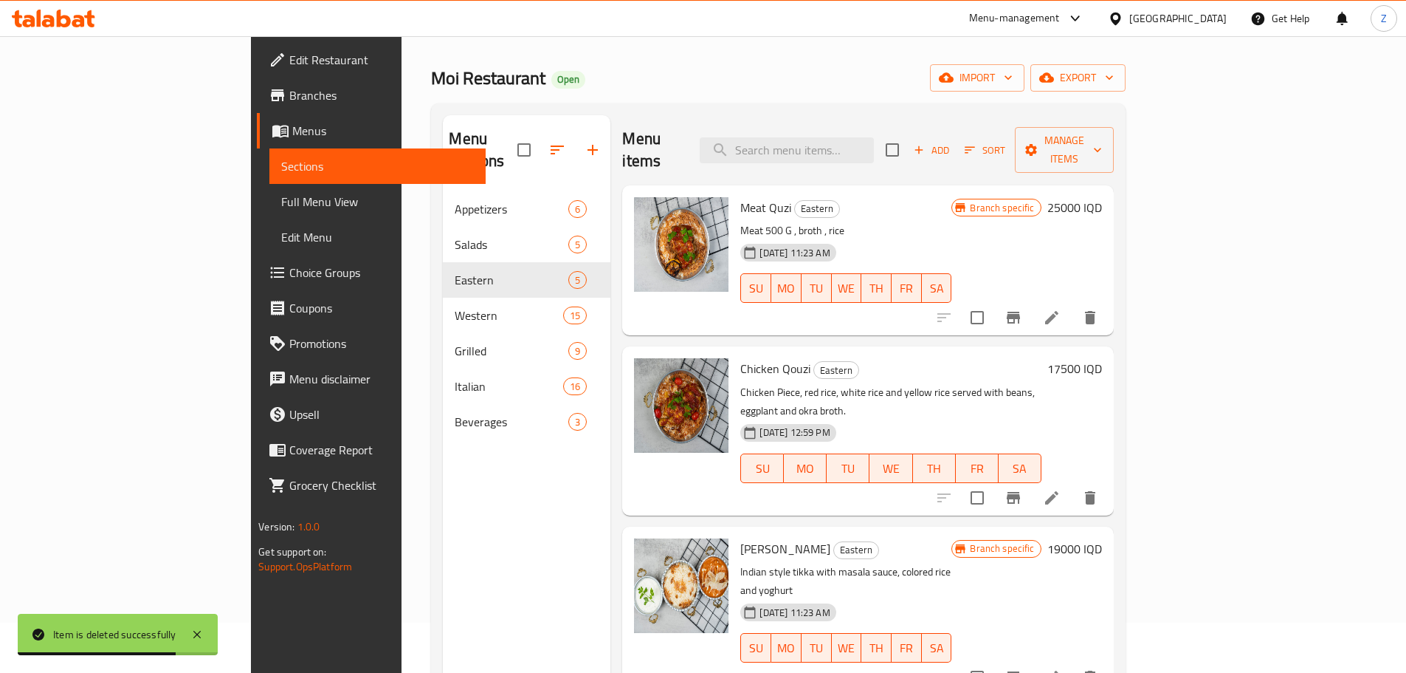
scroll to position [0, 0]
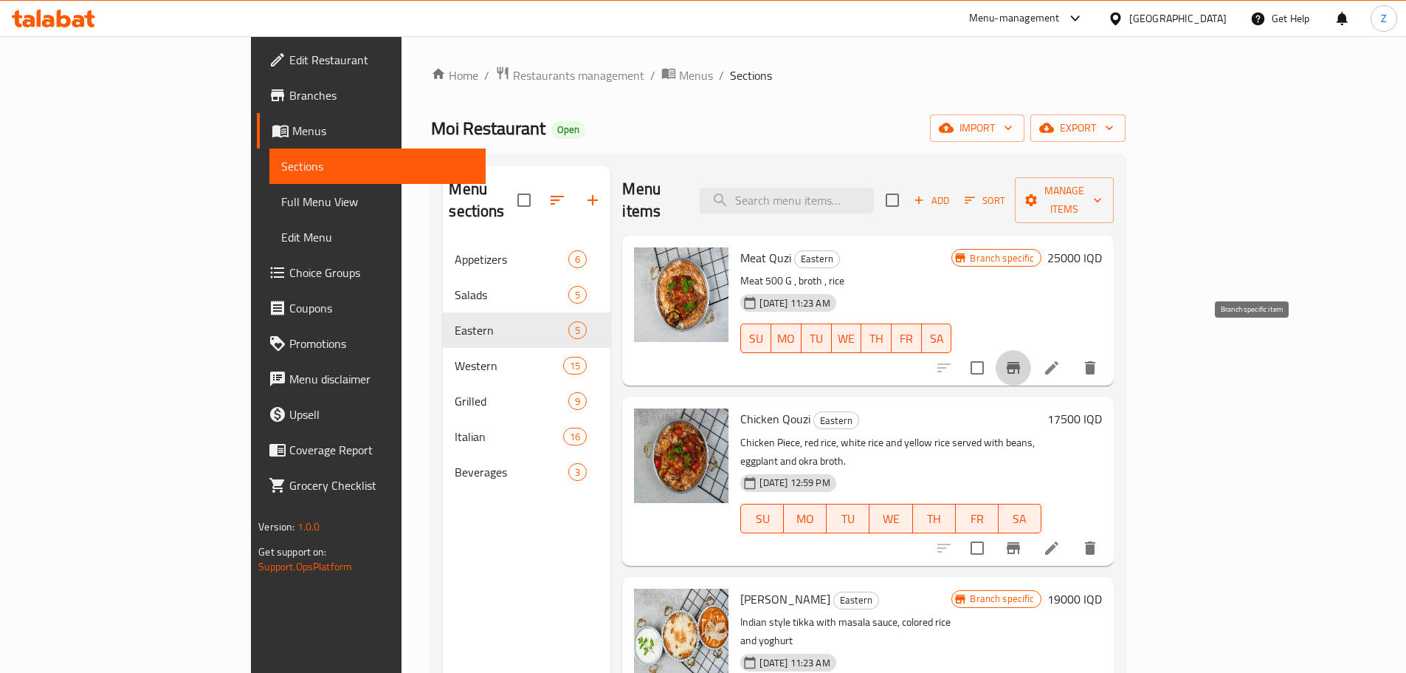
click at [1020, 362] on icon "Branch-specific-item" at bounding box center [1013, 368] width 13 height 12
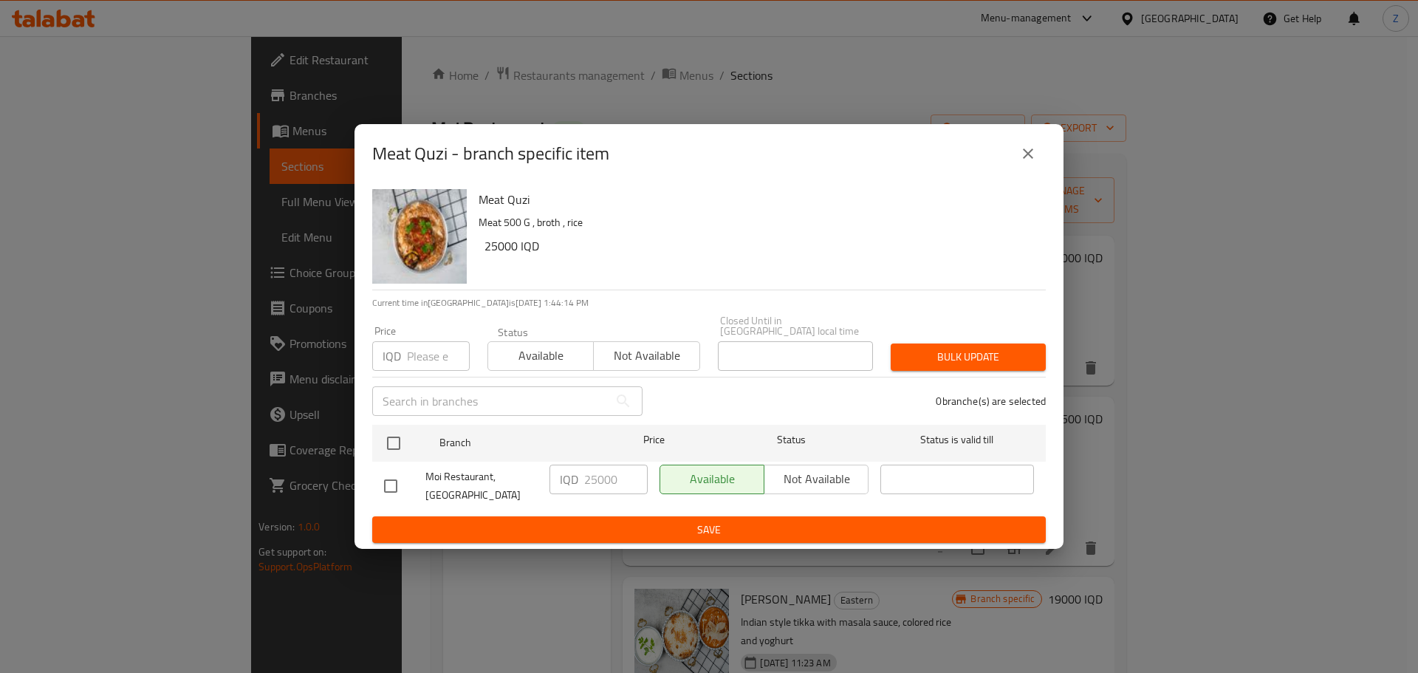
click at [1023, 162] on icon "close" at bounding box center [1028, 154] width 18 height 18
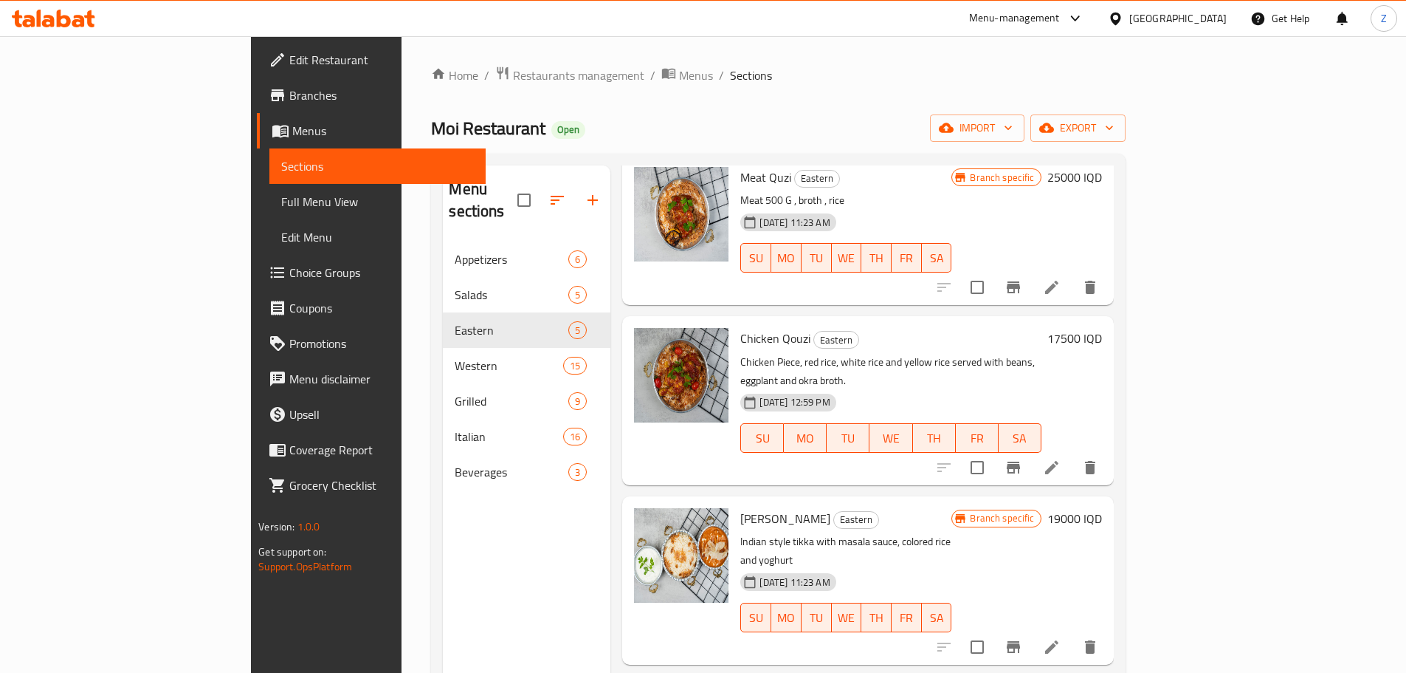
scroll to position [148, 0]
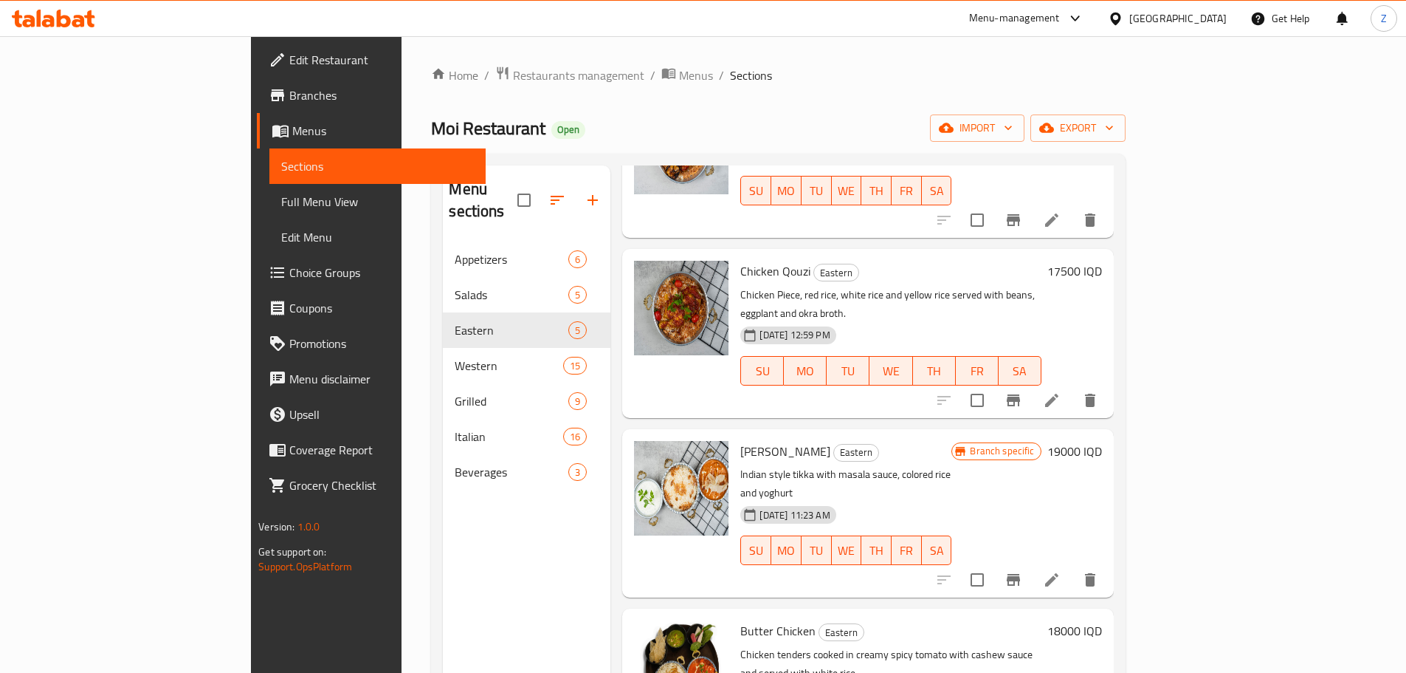
click at [1102, 261] on h6 "17500 IQD" at bounding box center [1075, 271] width 55 height 21
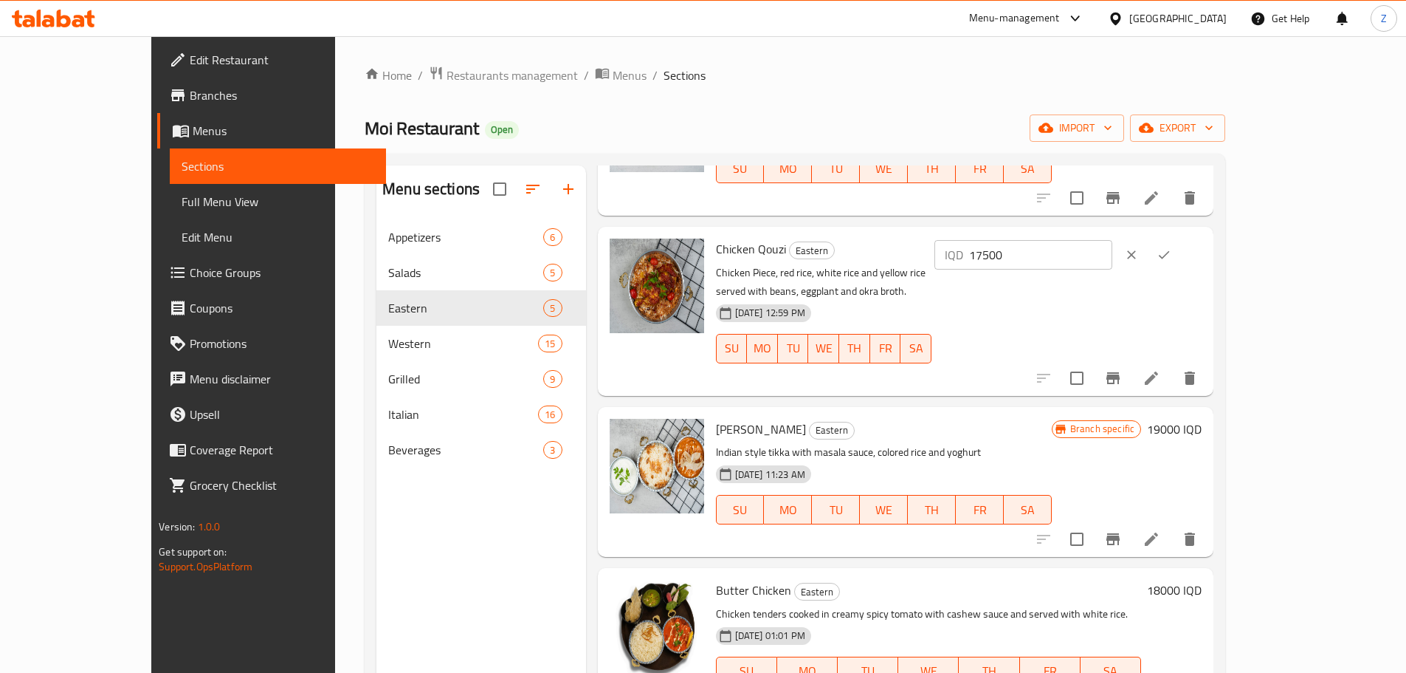
click at [1113, 259] on input "17500" at bounding box center [1040, 255] width 143 height 30
type input "18000"
click at [1172, 252] on icon "ok" at bounding box center [1164, 254] width 15 height 15
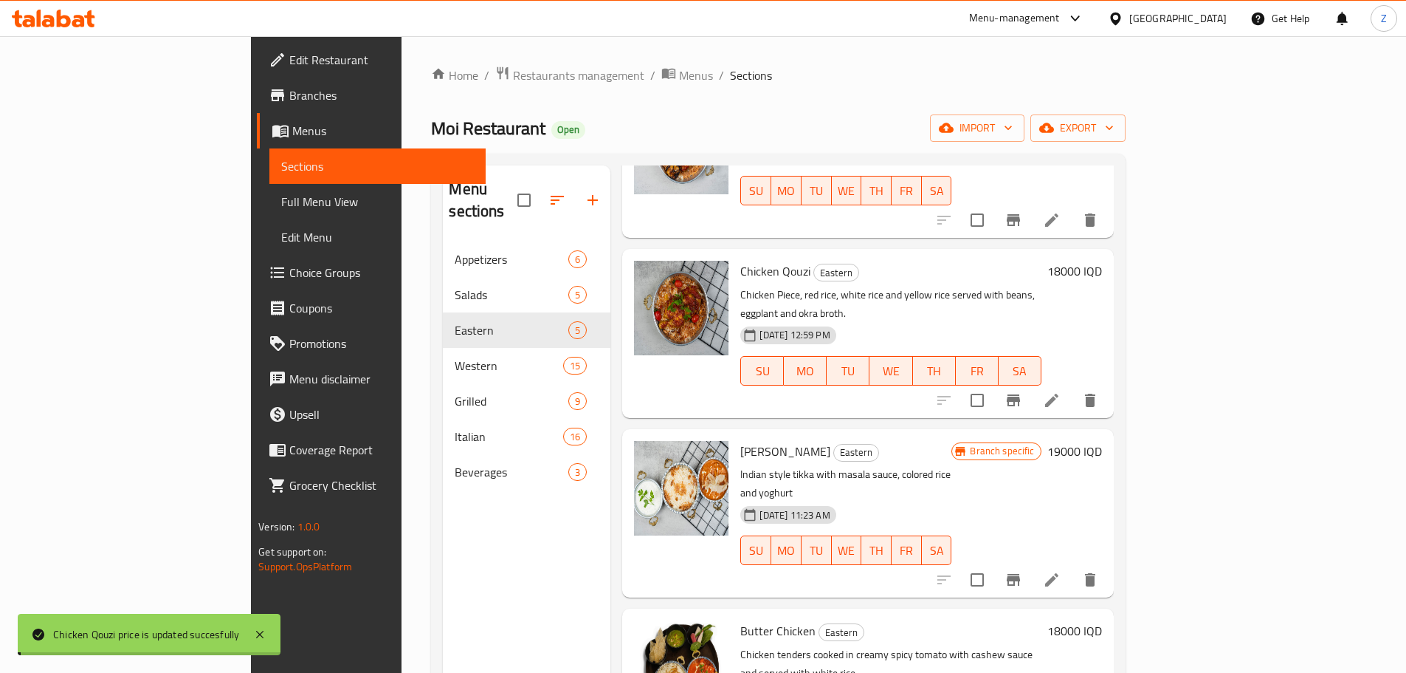
scroll to position [171, 0]
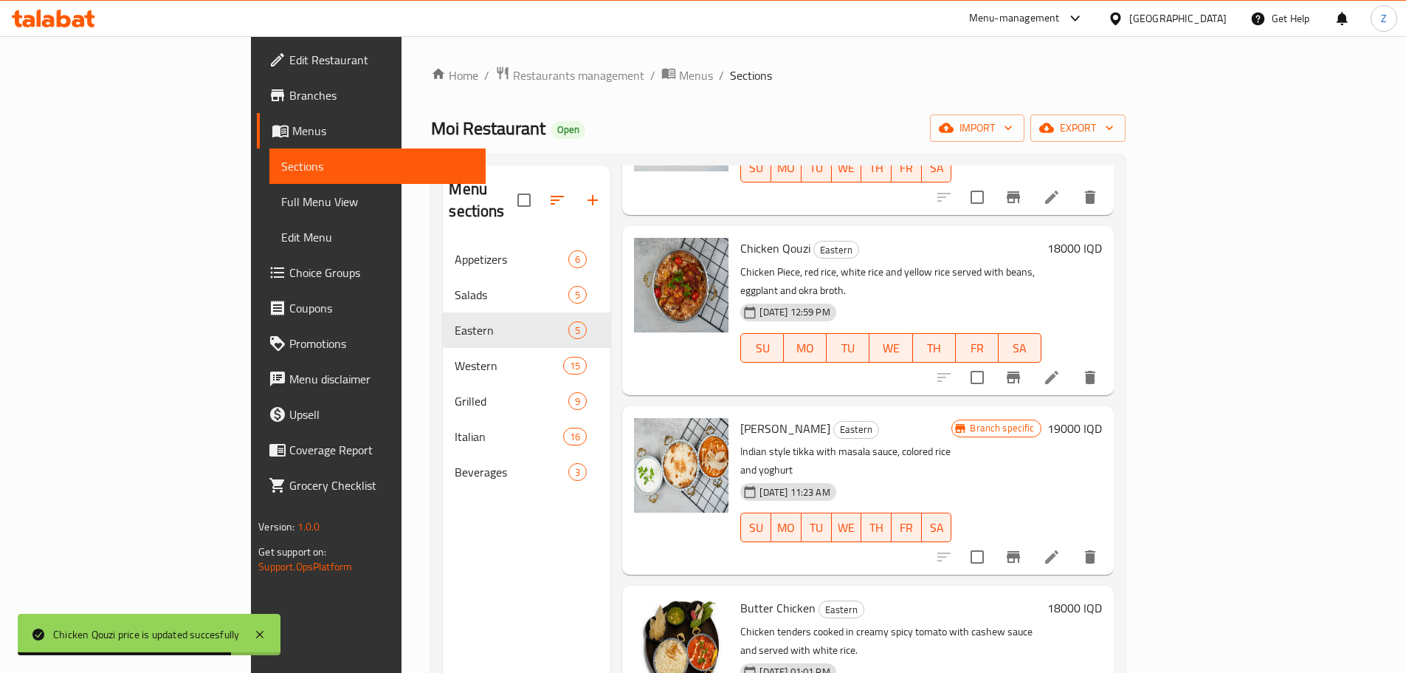
click at [1023, 548] on icon "Branch-specific-item" at bounding box center [1014, 557] width 18 height 18
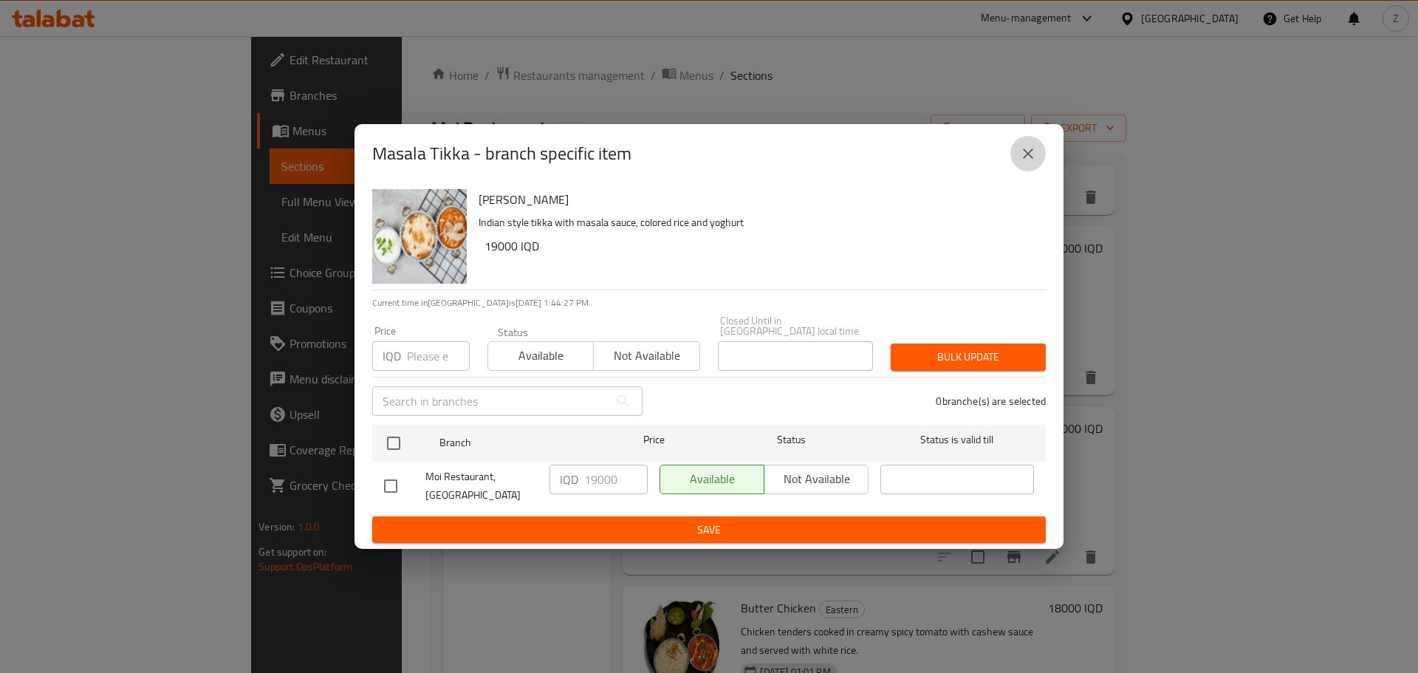
click at [1031, 159] on icon "close" at bounding box center [1028, 153] width 10 height 10
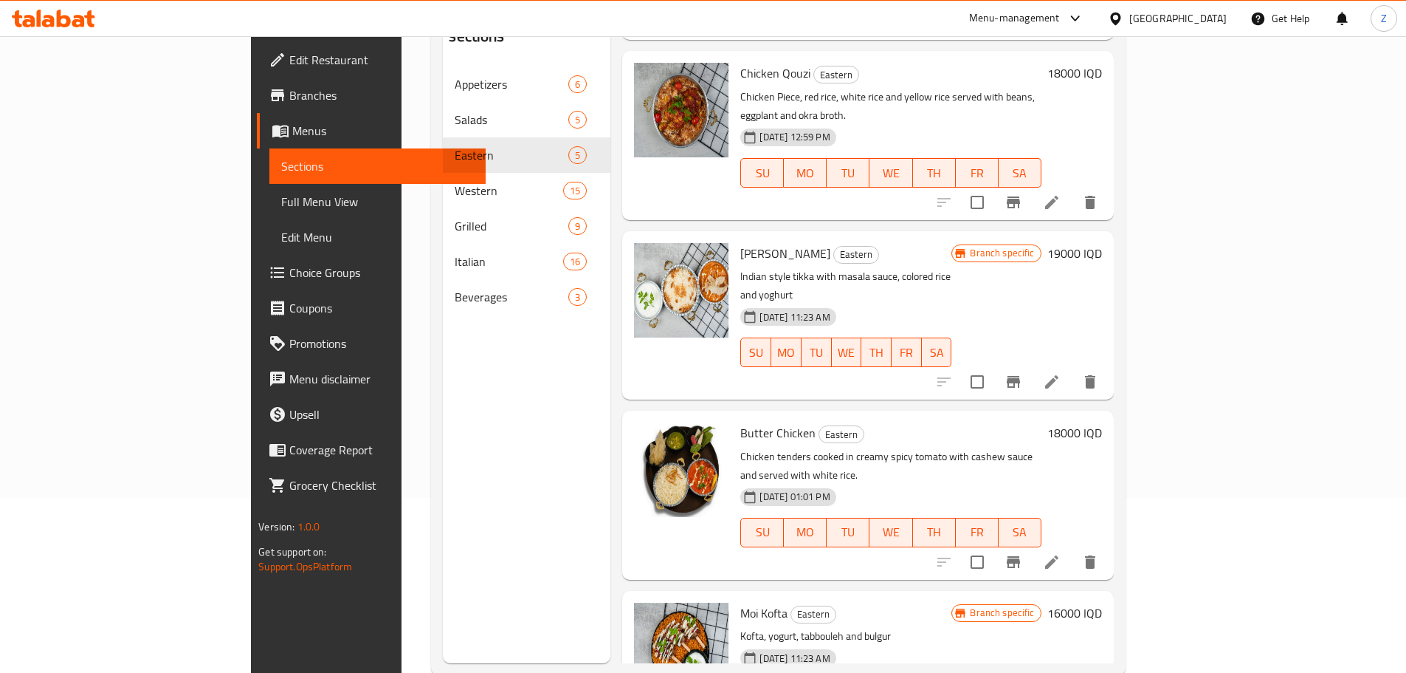
scroll to position [207, 0]
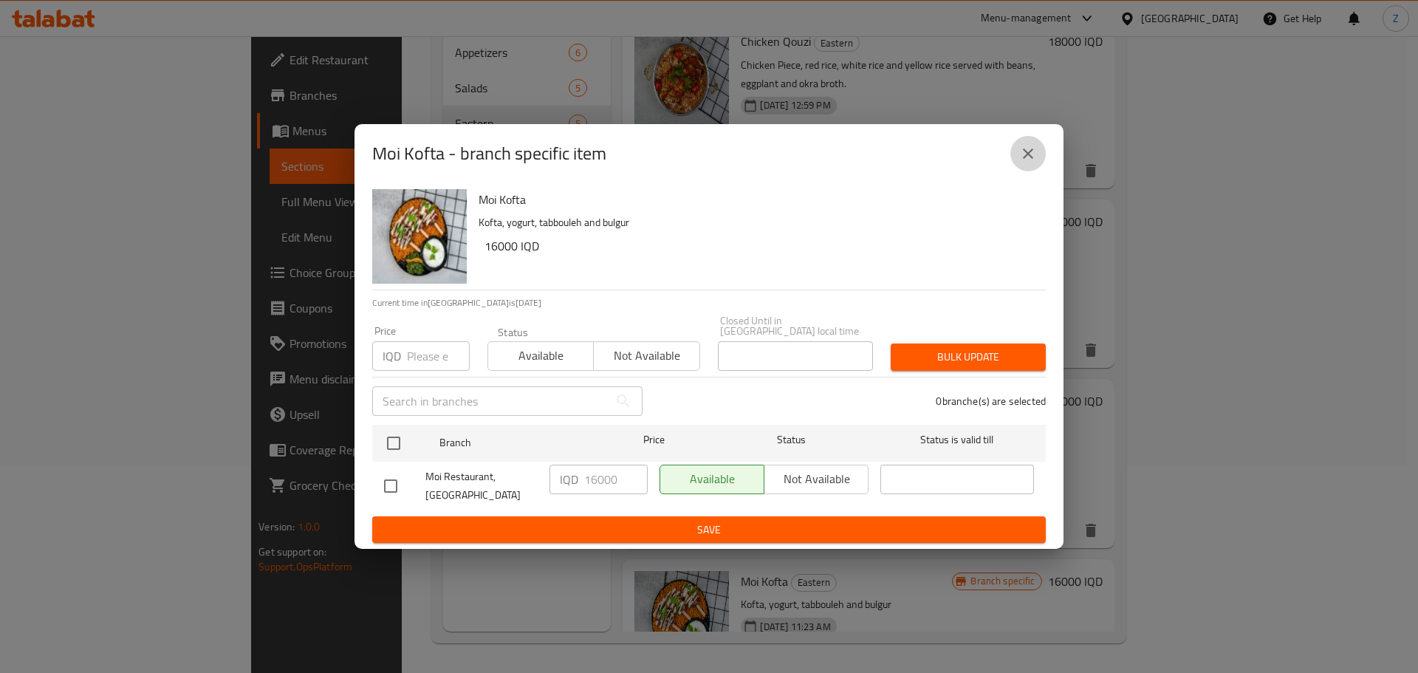
click at [1023, 159] on icon "close" at bounding box center [1028, 153] width 10 height 10
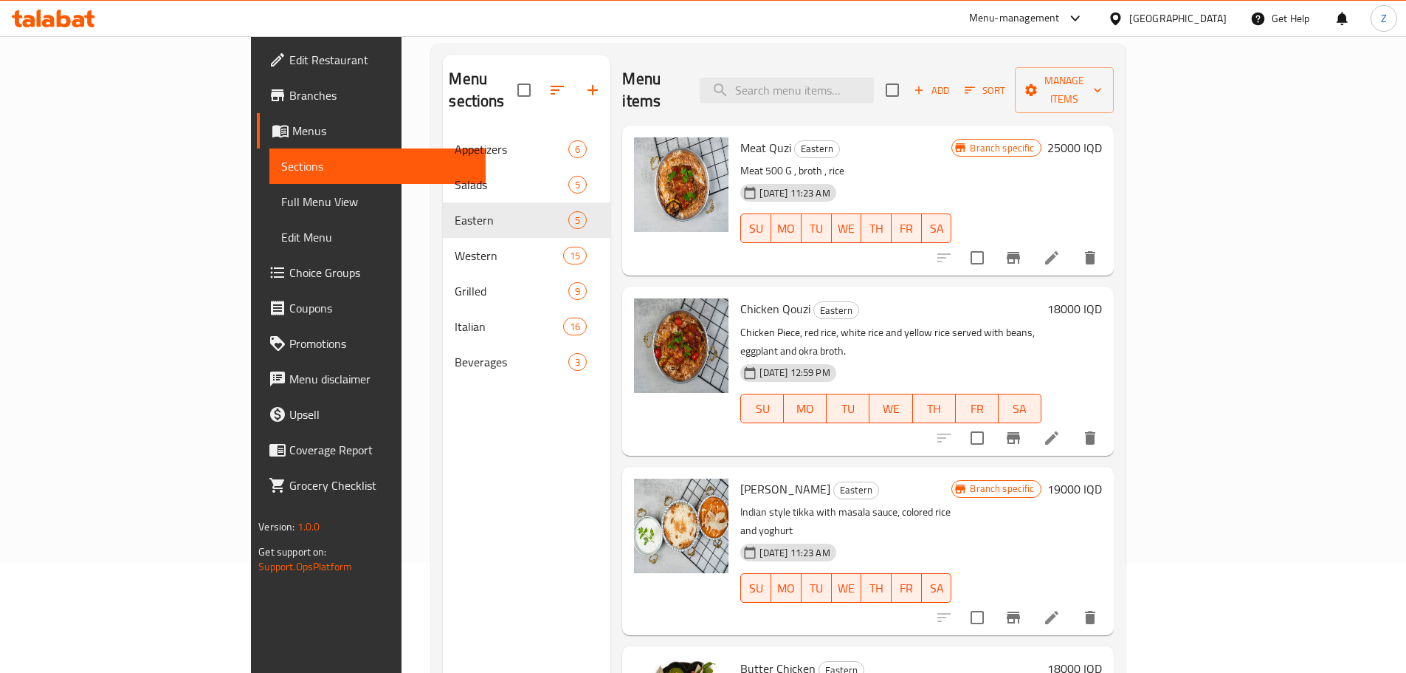
scroll to position [0, 0]
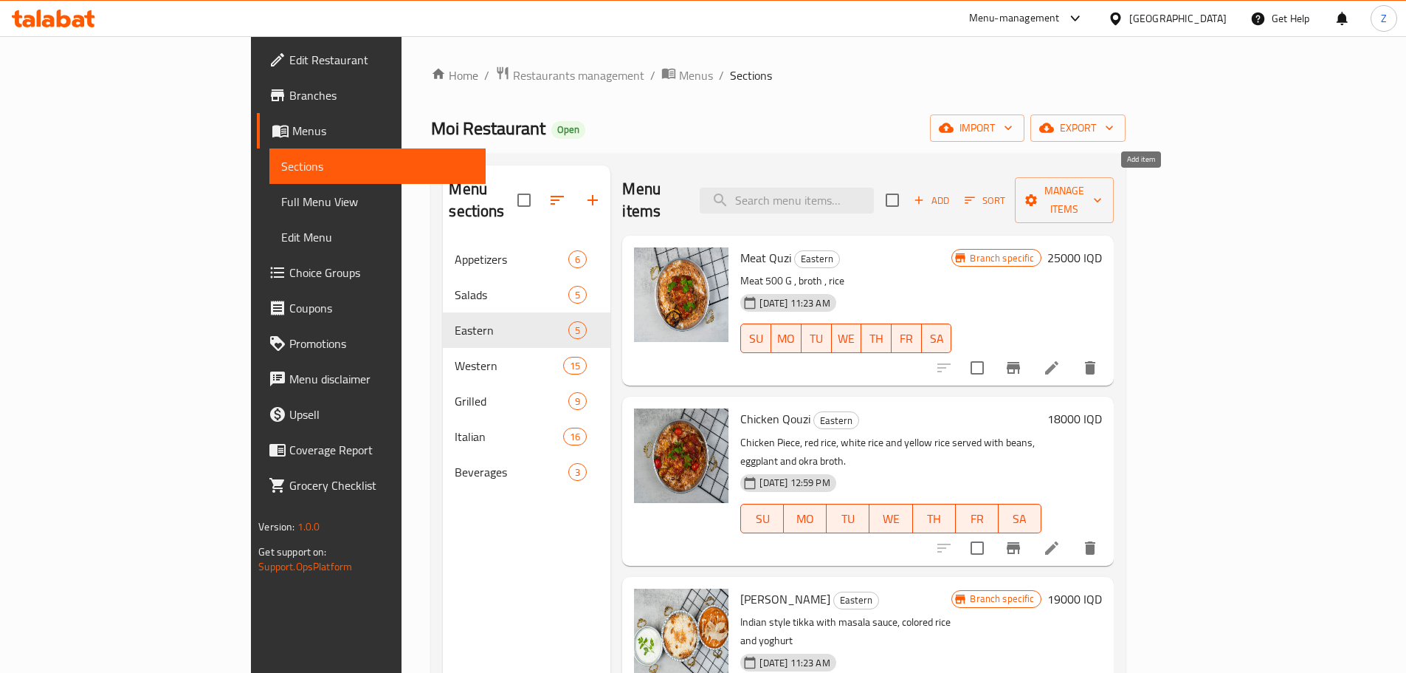
click at [952, 192] on span "Add" at bounding box center [932, 200] width 40 height 17
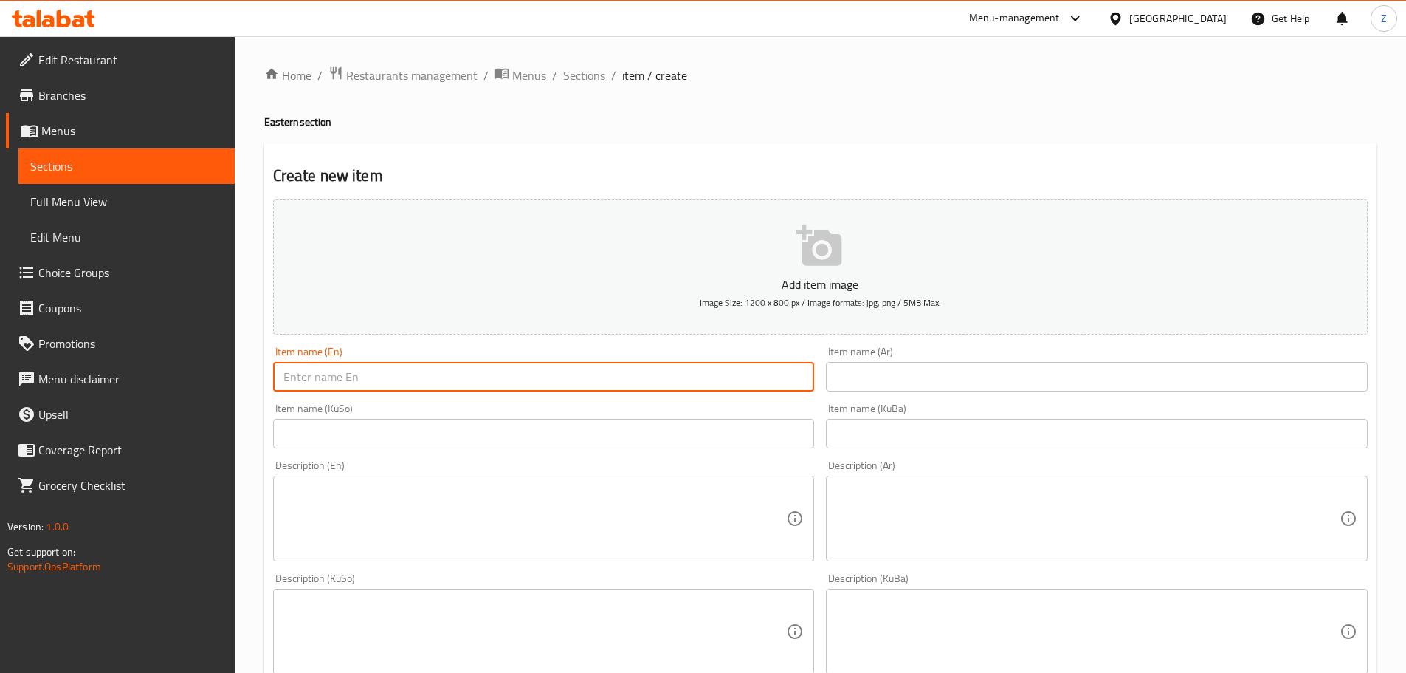
click at [352, 373] on input "text" at bounding box center [544, 377] width 542 height 30
paste input "Dolma"
type input "Dolma"
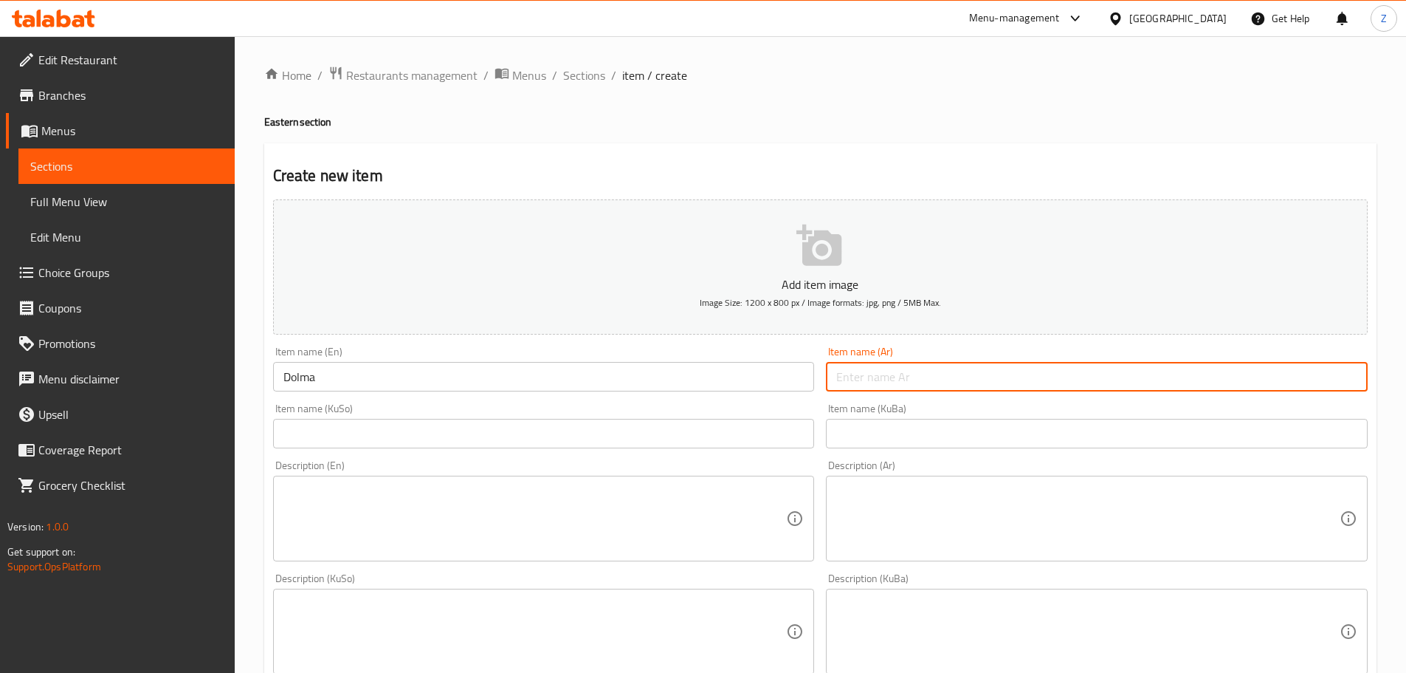
click at [1055, 390] on input "text" at bounding box center [1097, 377] width 542 height 30
paste input "دولمة"
type input "دولمة"
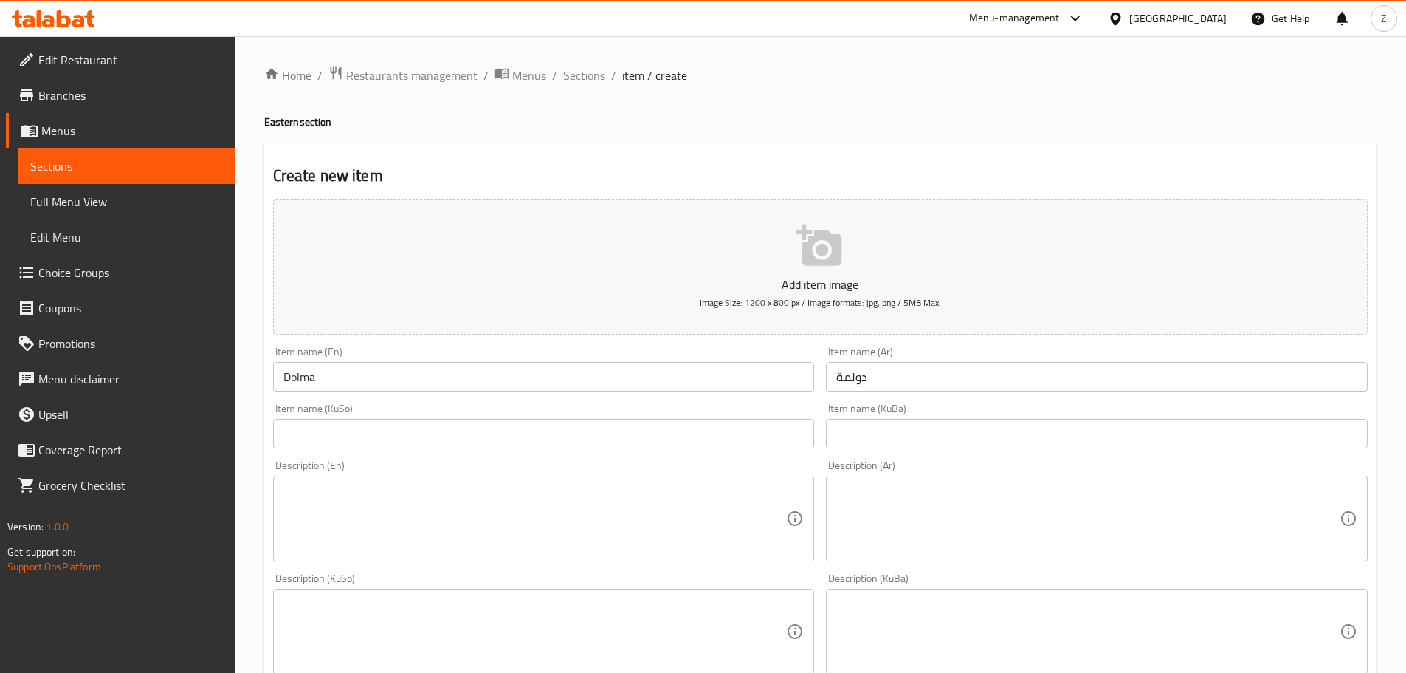
click at [1180, 487] on textarea at bounding box center [1088, 519] width 504 height 70
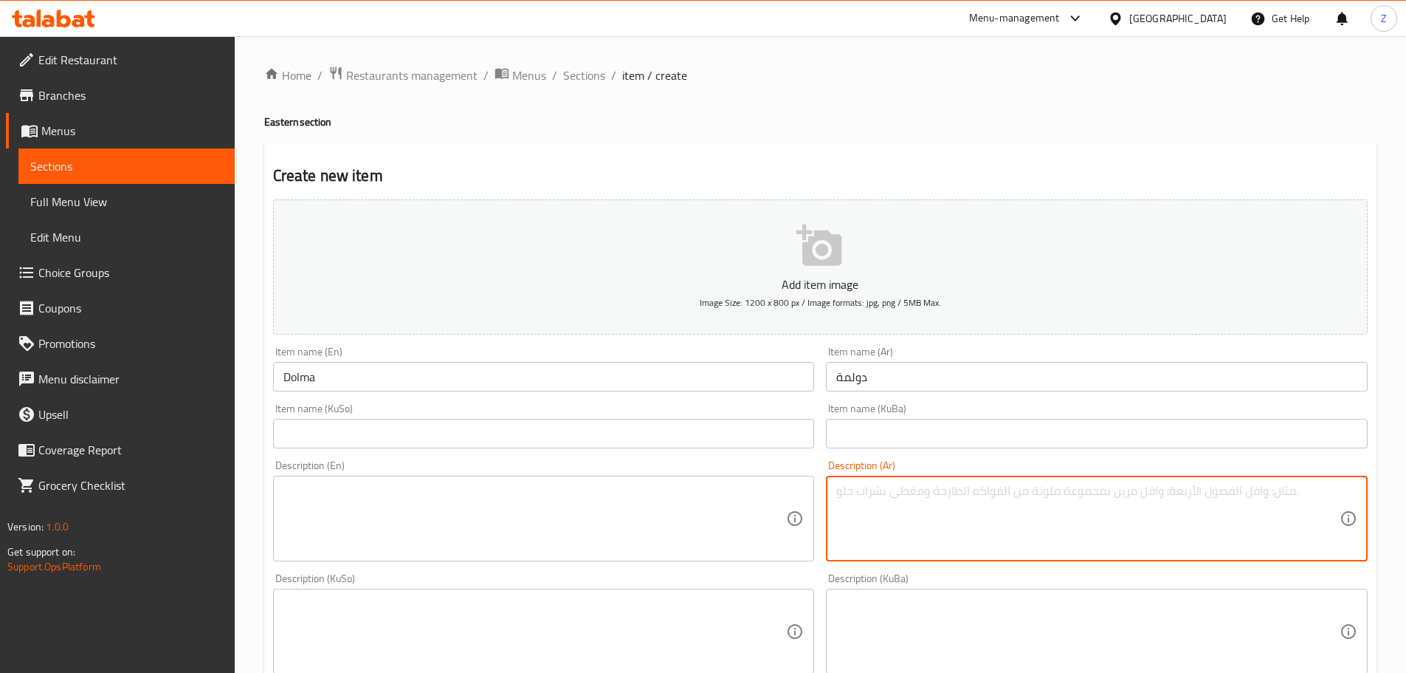
paste textarea "خضروات محشية باللحم، الرز، الطماطم، البقدونس والصلصة."
type textarea "خضروات محشية باللحم، الرز، الطماطم، البقدونس والصلصة."
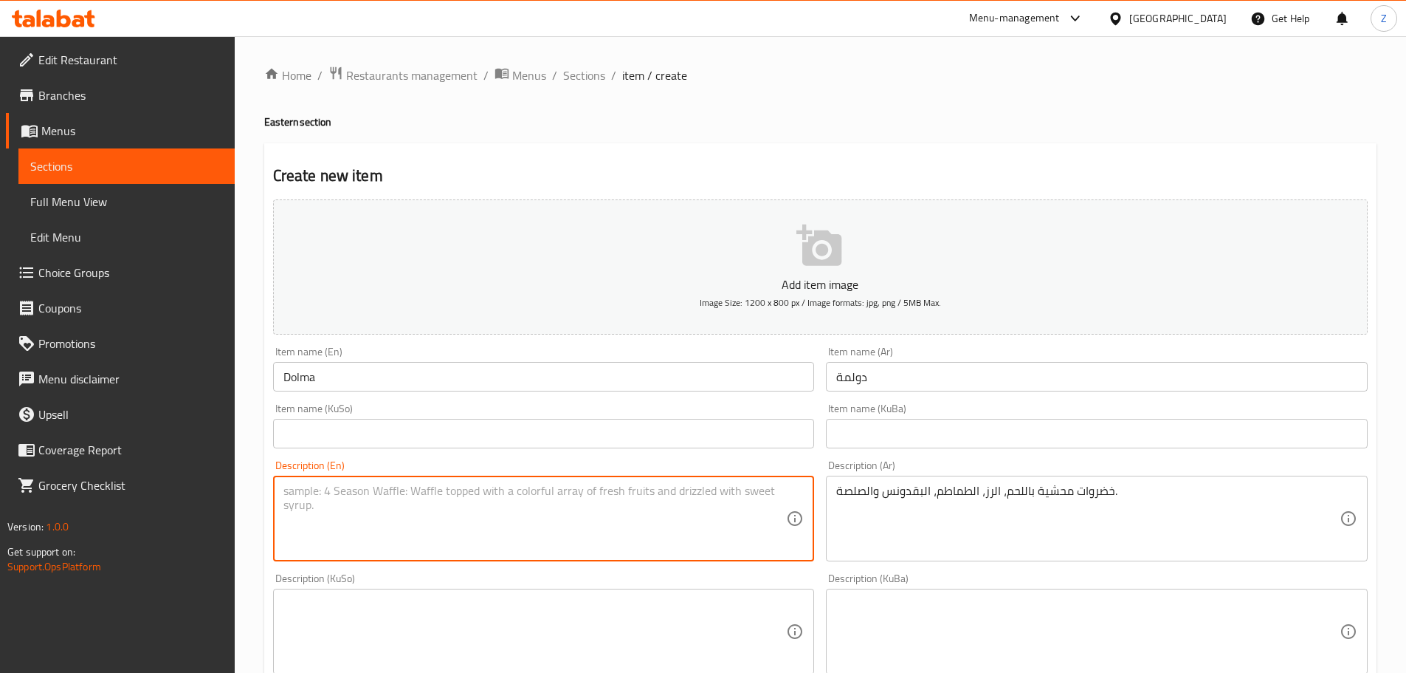
click at [573, 510] on textarea at bounding box center [536, 519] width 504 height 70
paste textarea "Vegetables stuffed with meat, rice, tomatoes, parsley and sauce."
type textarea "Vegetables stuffed with meat, rice, tomatoes, parsley and sauce."
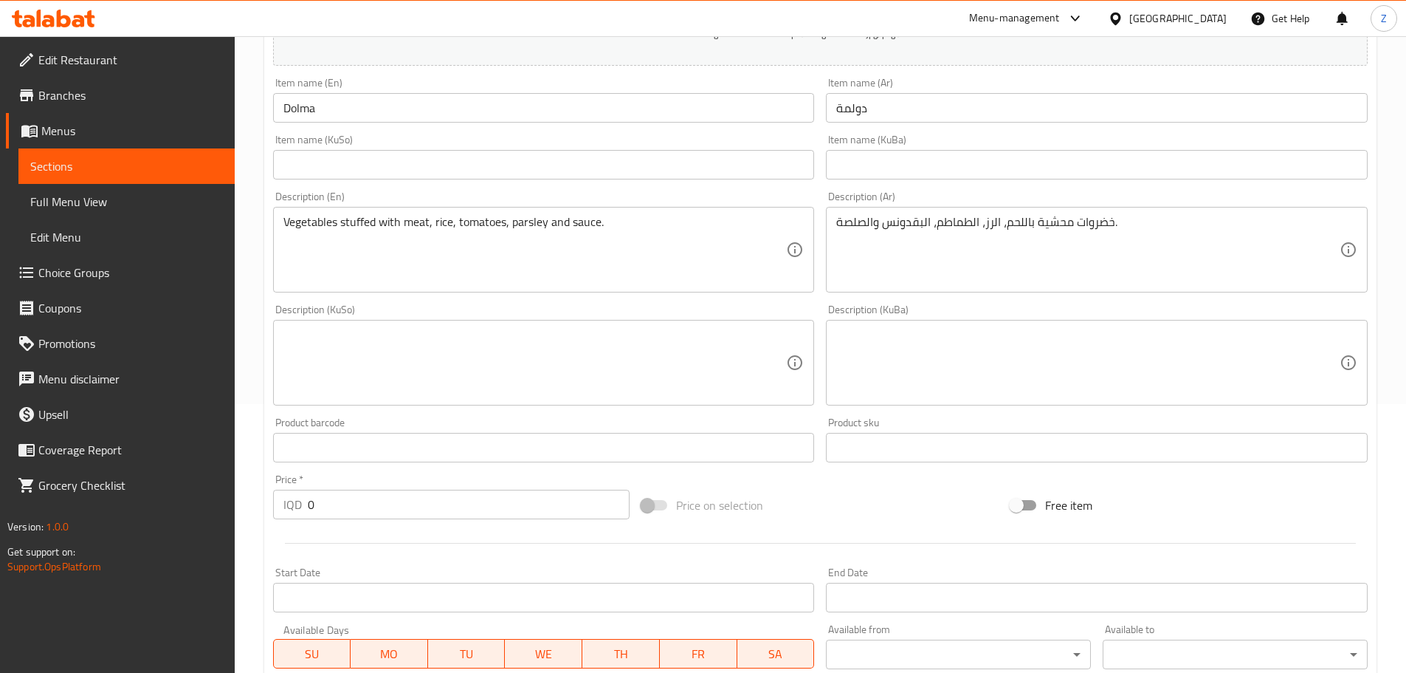
scroll to position [295, 0]
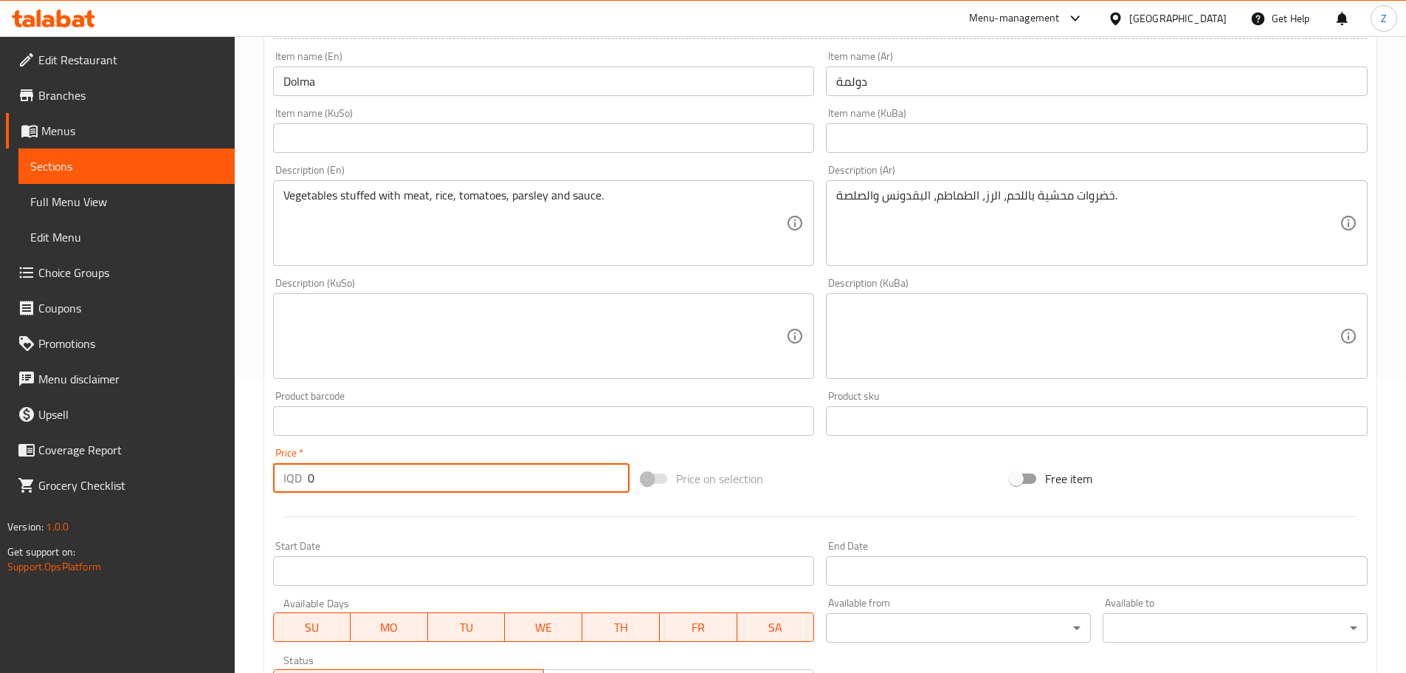
click at [357, 472] on input "0" at bounding box center [469, 478] width 323 height 30
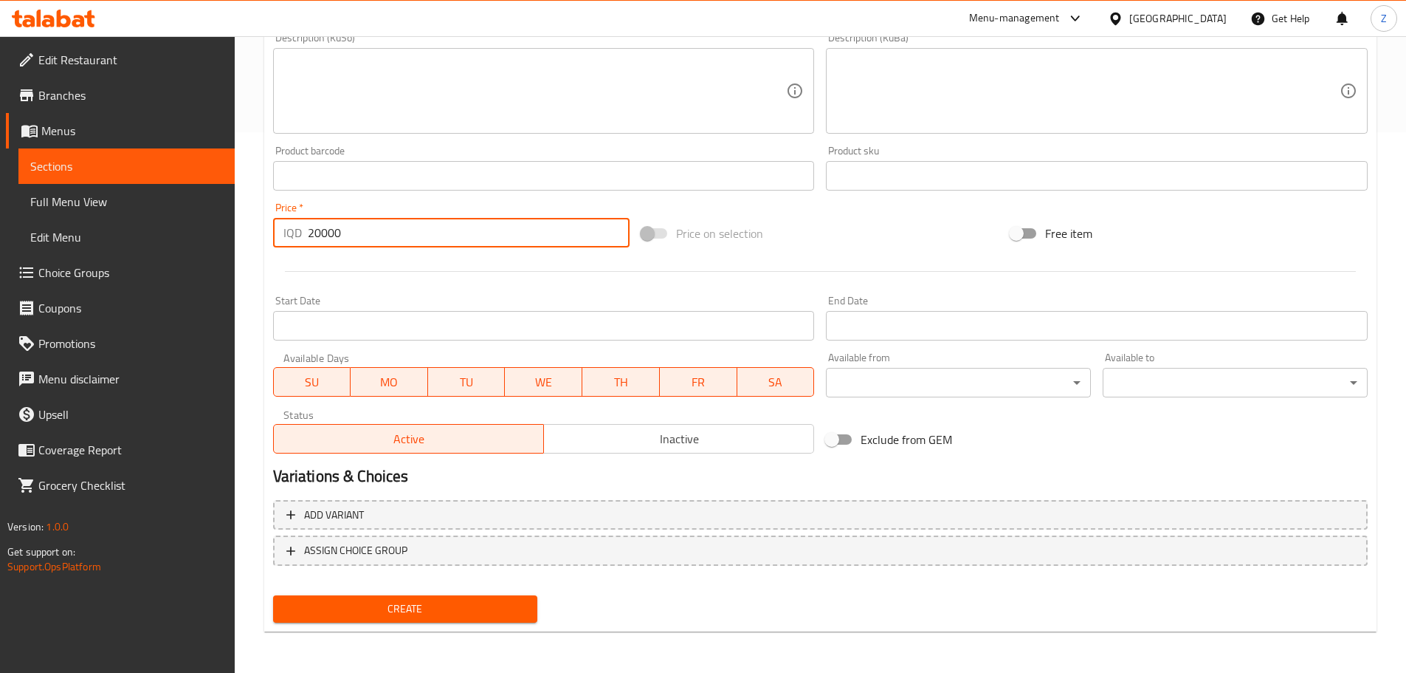
type input "20000"
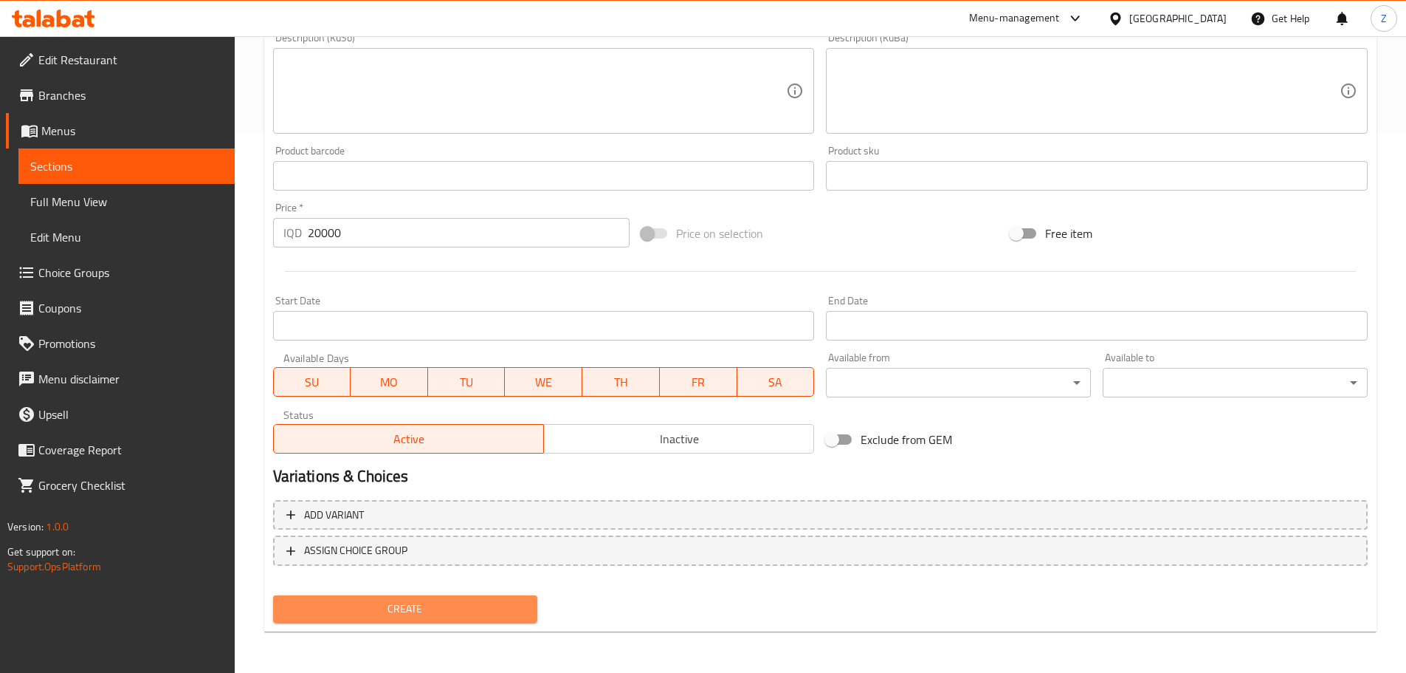
click at [491, 610] on span "Create" at bounding box center [405, 608] width 241 height 18
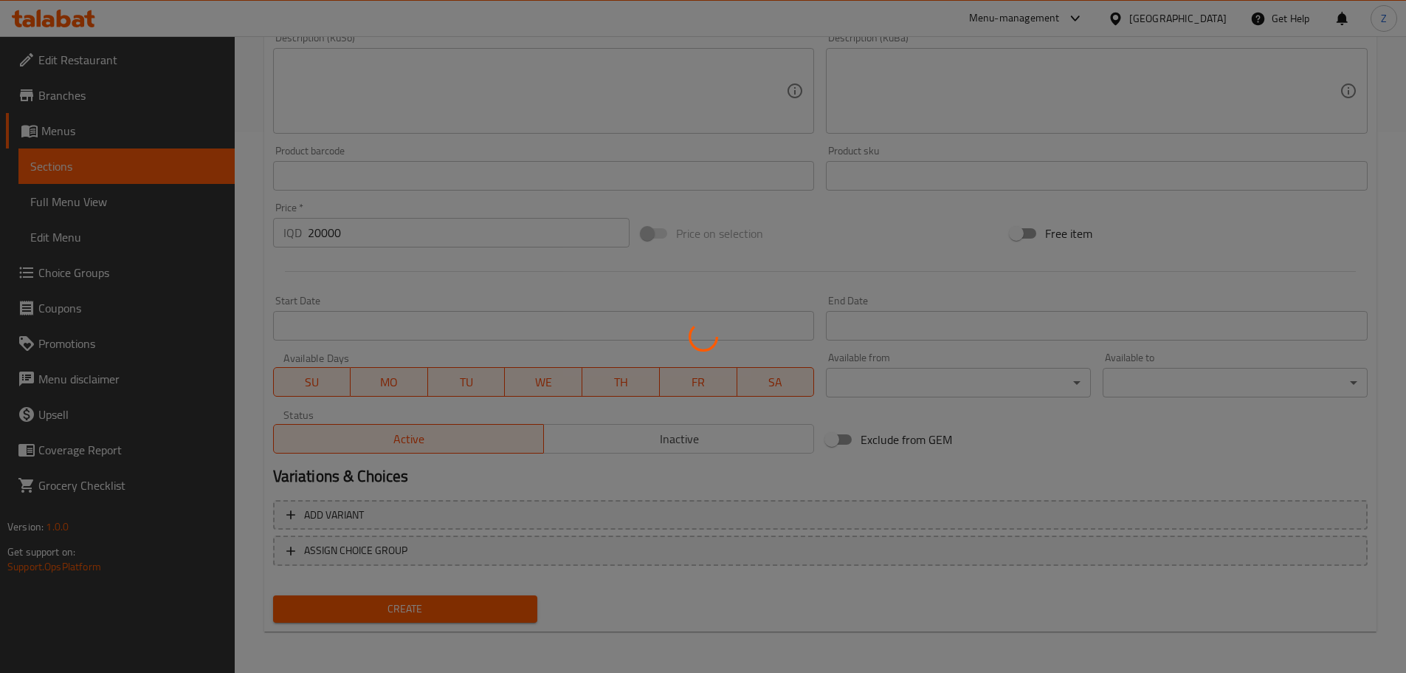
type input "0"
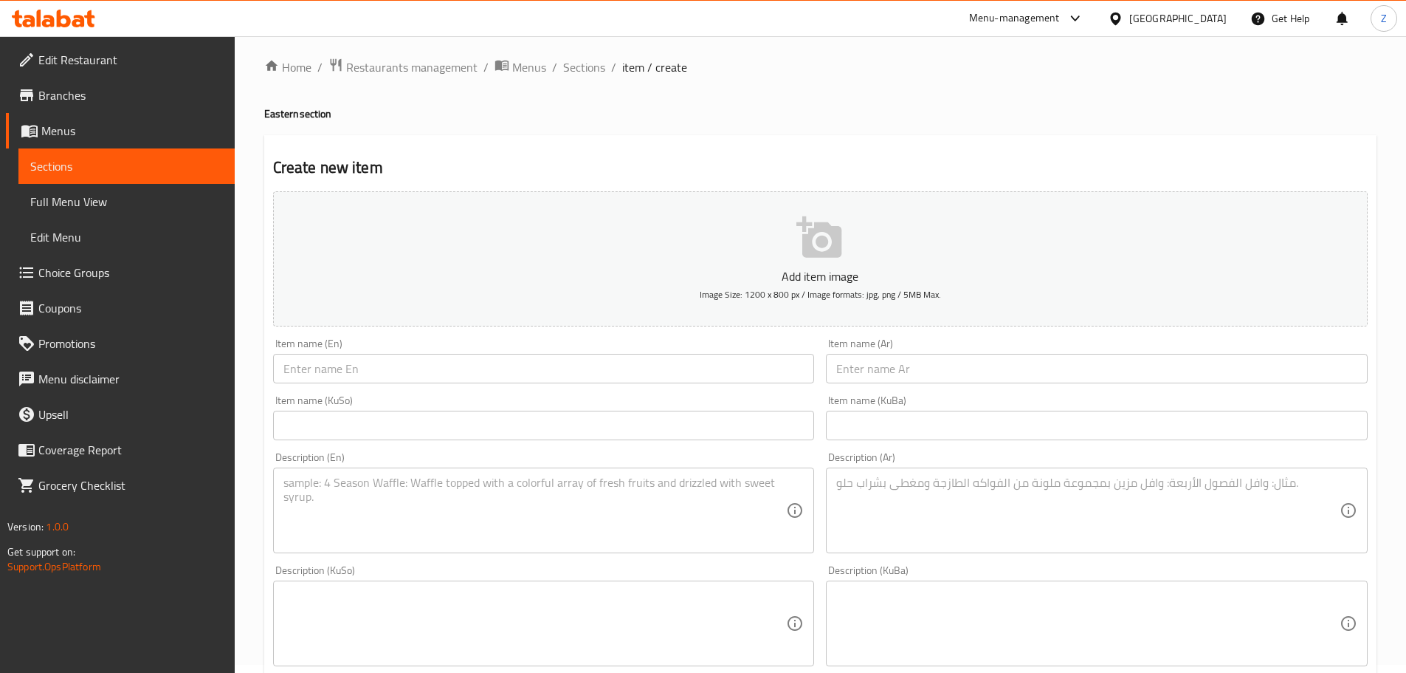
scroll to position [0, 0]
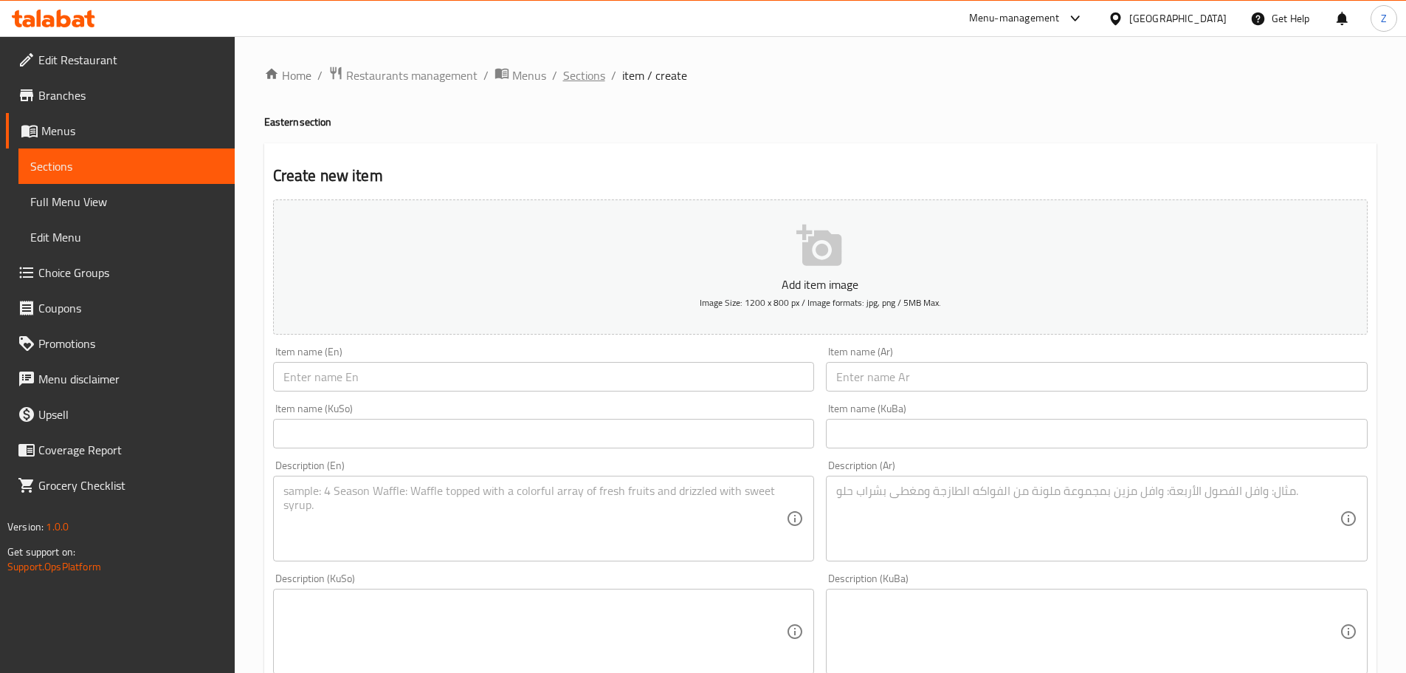
click at [582, 70] on span "Sections" at bounding box center [584, 75] width 42 height 18
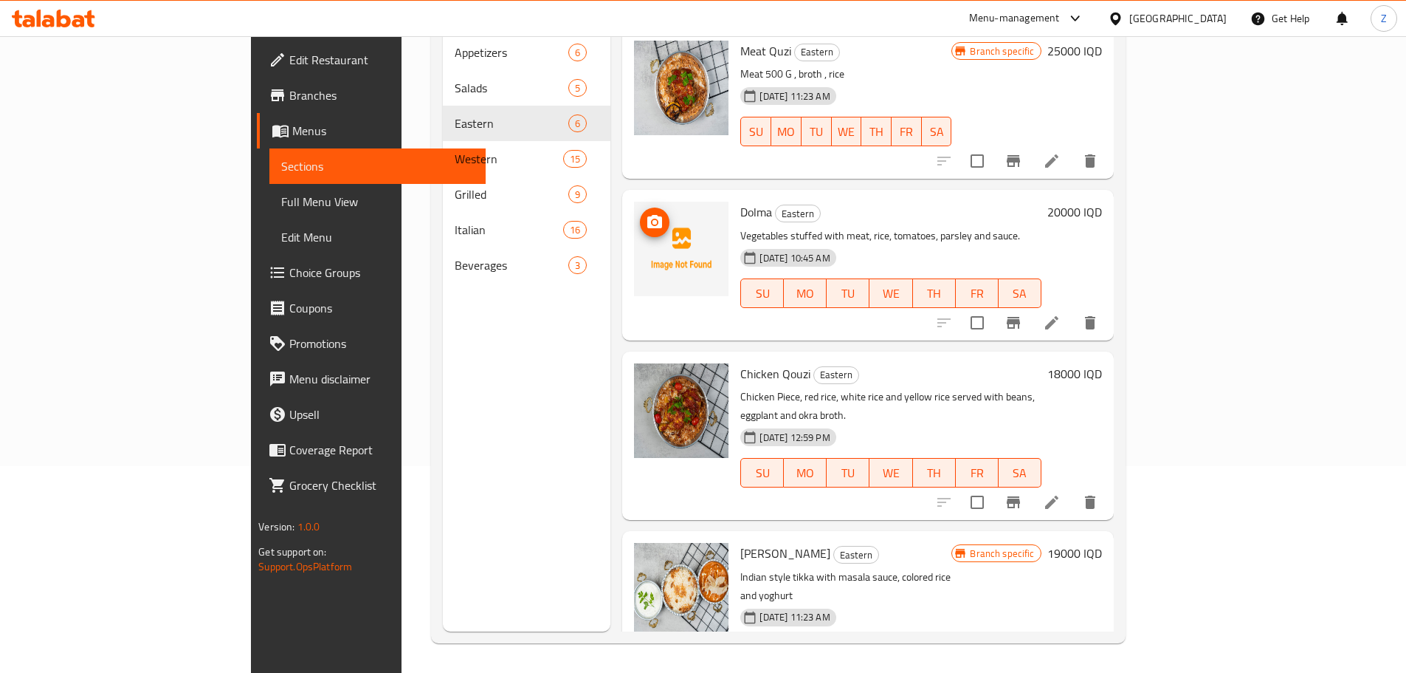
click at [646, 213] on icon "upload picture" at bounding box center [655, 222] width 18 height 18
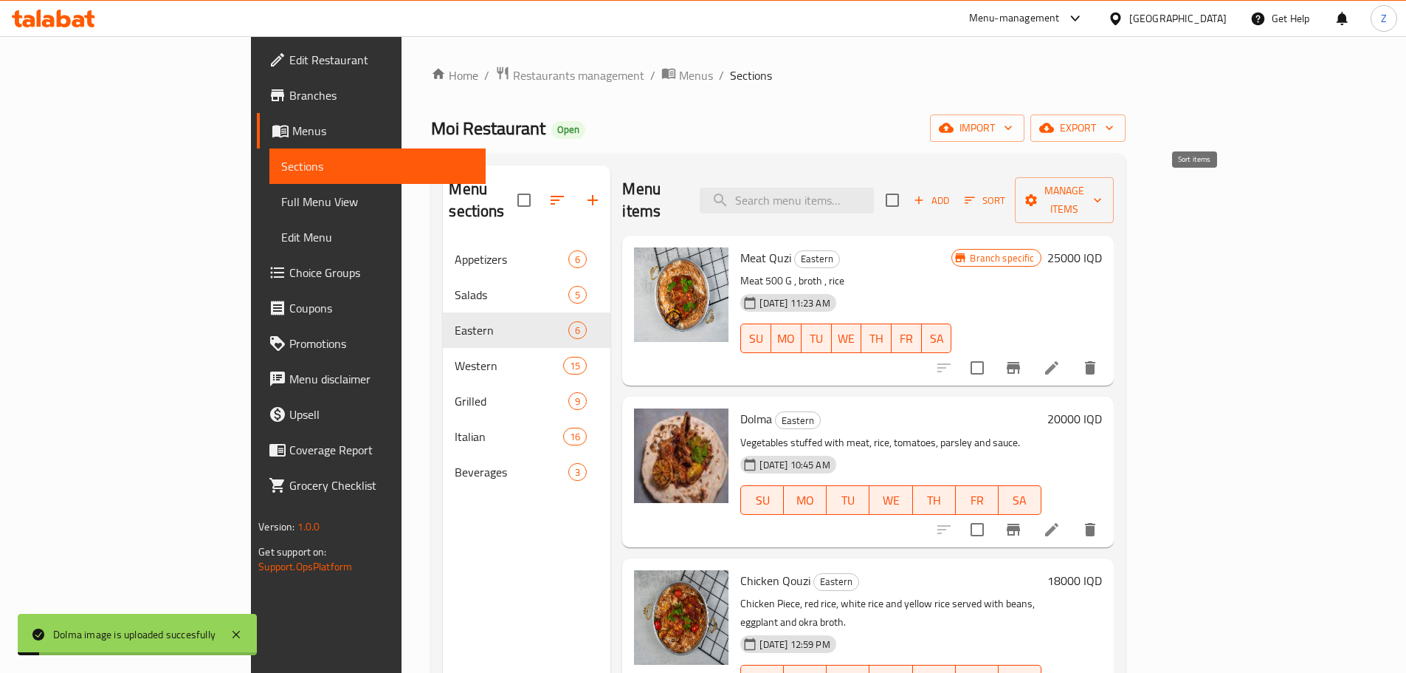
click at [1006, 192] on span "Sort" at bounding box center [985, 200] width 41 height 17
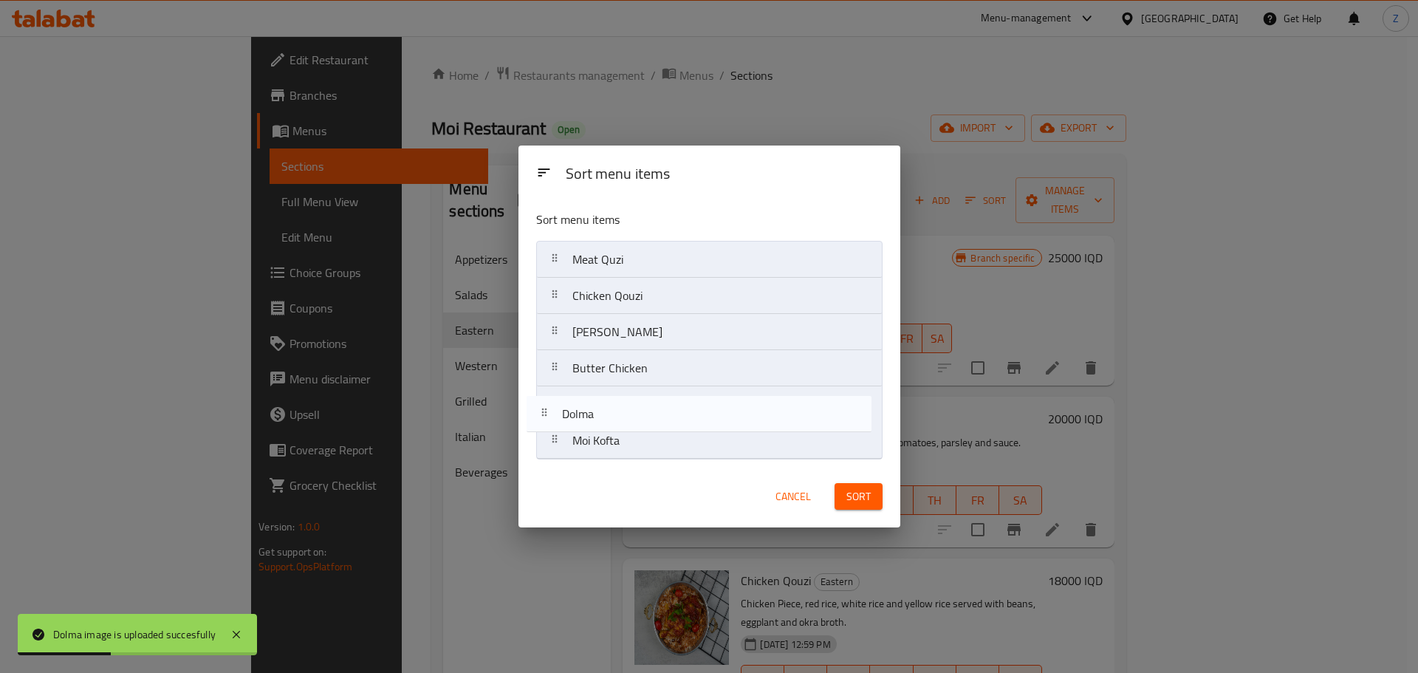
drag, startPoint x: 633, startPoint y: 300, endPoint x: 628, endPoint y: 461, distance: 161.8
click at [628, 461] on div "Sort menu items Meat Quzi Dolma Chicken Qouzi Masala Tikka Butter Chicken Moi K…" at bounding box center [709, 332] width 382 height 267
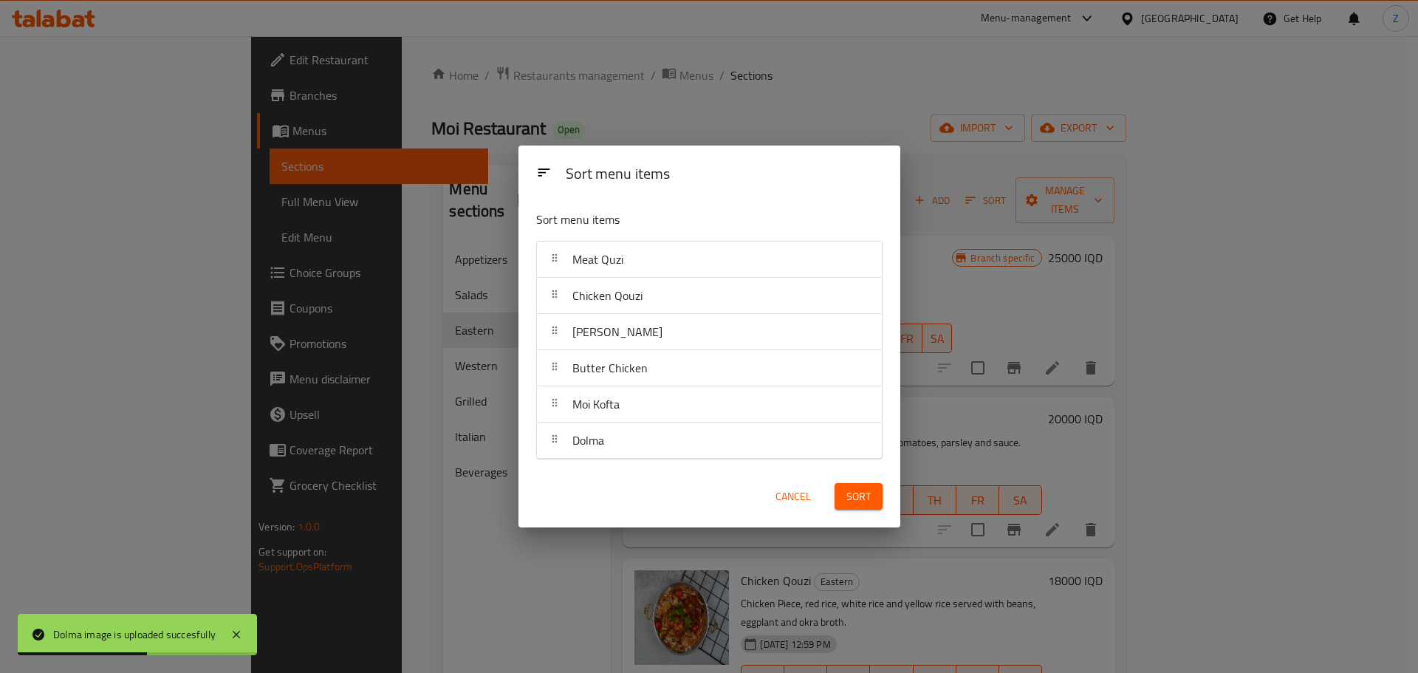
click at [848, 506] on button "Sort" at bounding box center [858, 496] width 48 height 27
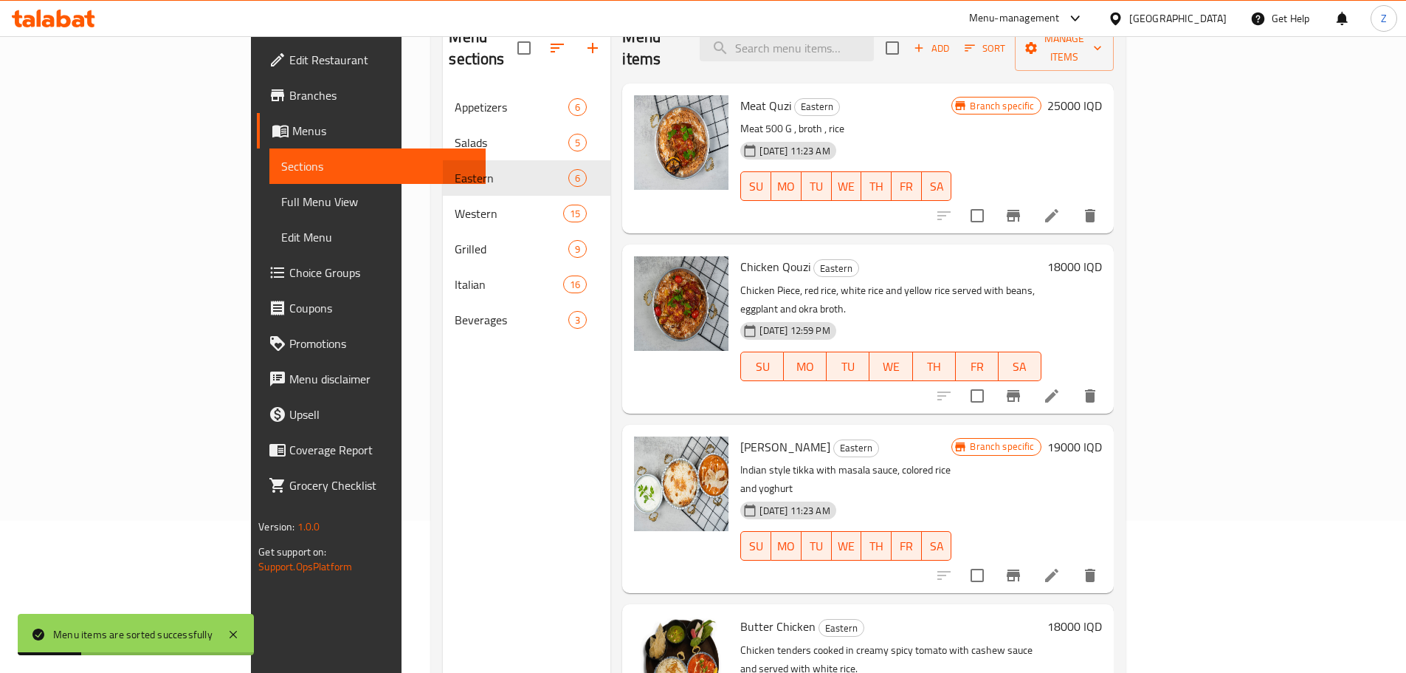
scroll to position [59, 0]
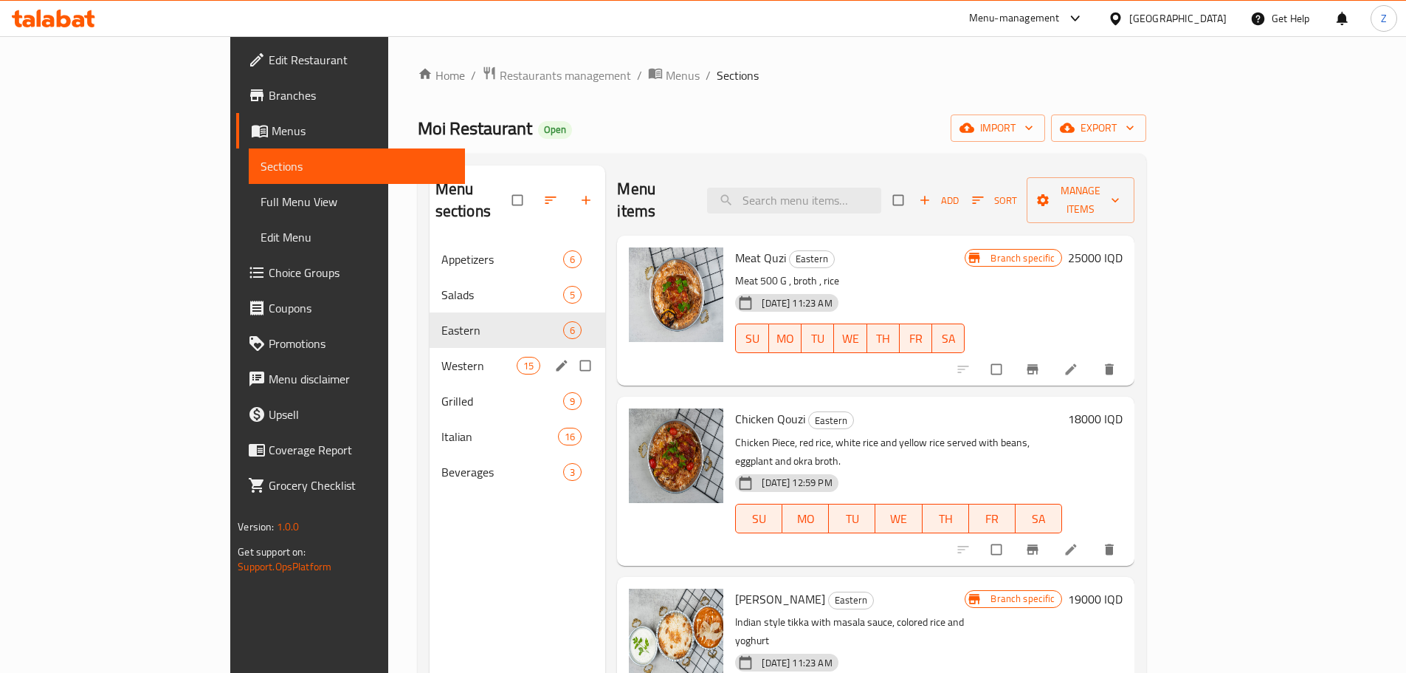
click at [441, 357] on span "Western" at bounding box center [478, 366] width 75 height 18
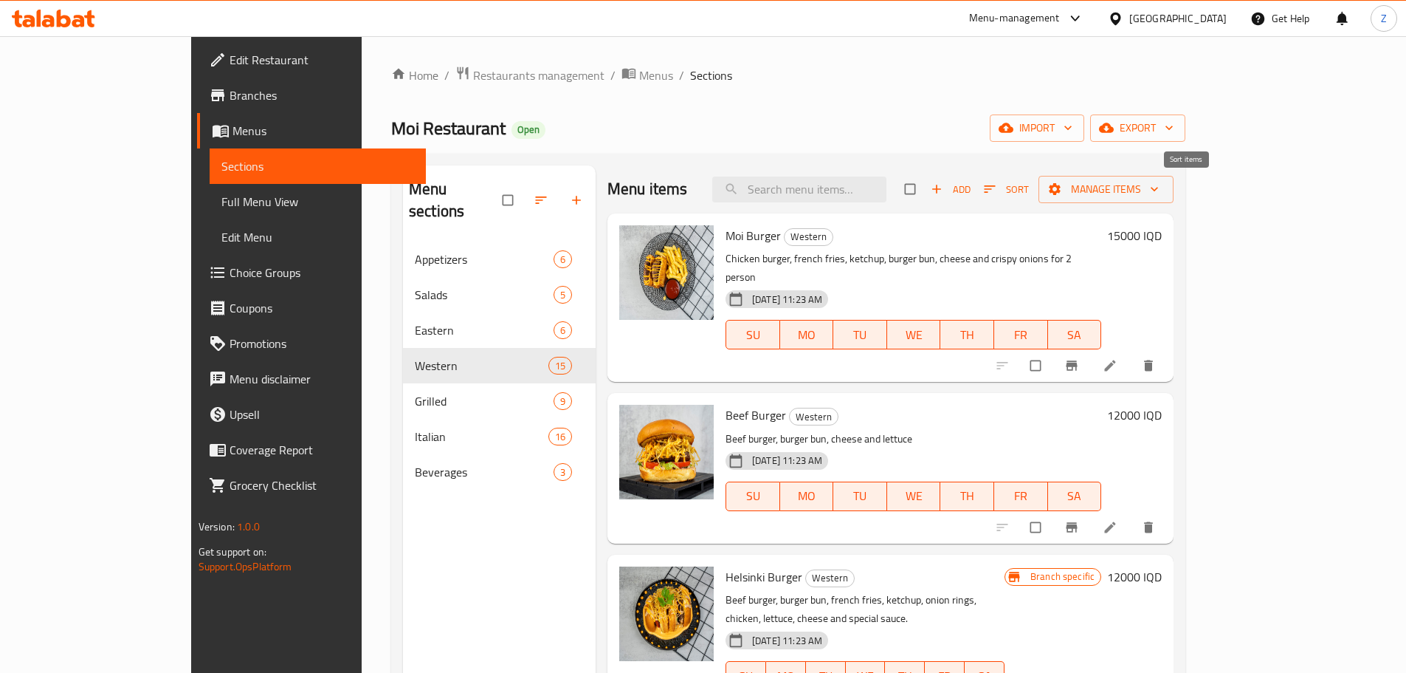
click at [1033, 190] on button "Sort" at bounding box center [1006, 189] width 52 height 23
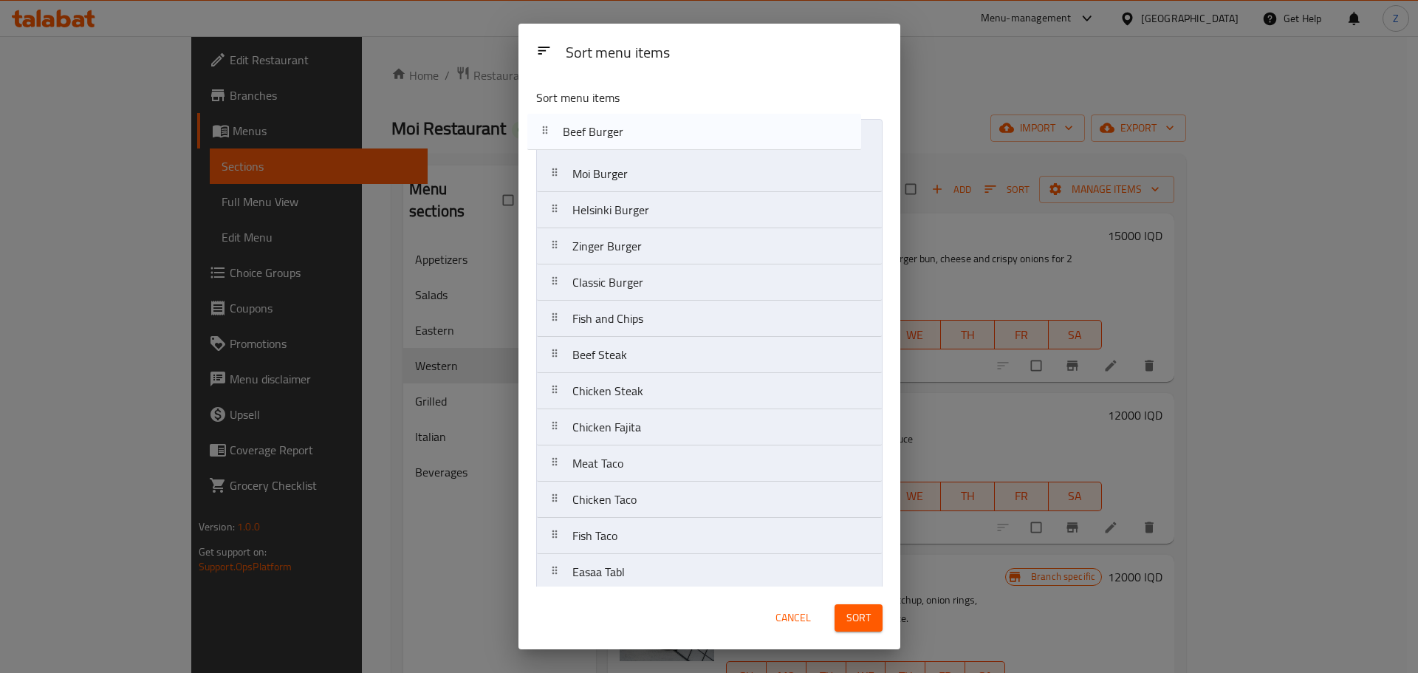
drag, startPoint x: 677, startPoint y: 187, endPoint x: 668, endPoint y: 139, distance: 48.8
click at [668, 139] on nav "Moi Burger Beef Burger Helsinki Burger Zinger Burger Classic Burger Fish and Ch…" at bounding box center [709, 391] width 346 height 544
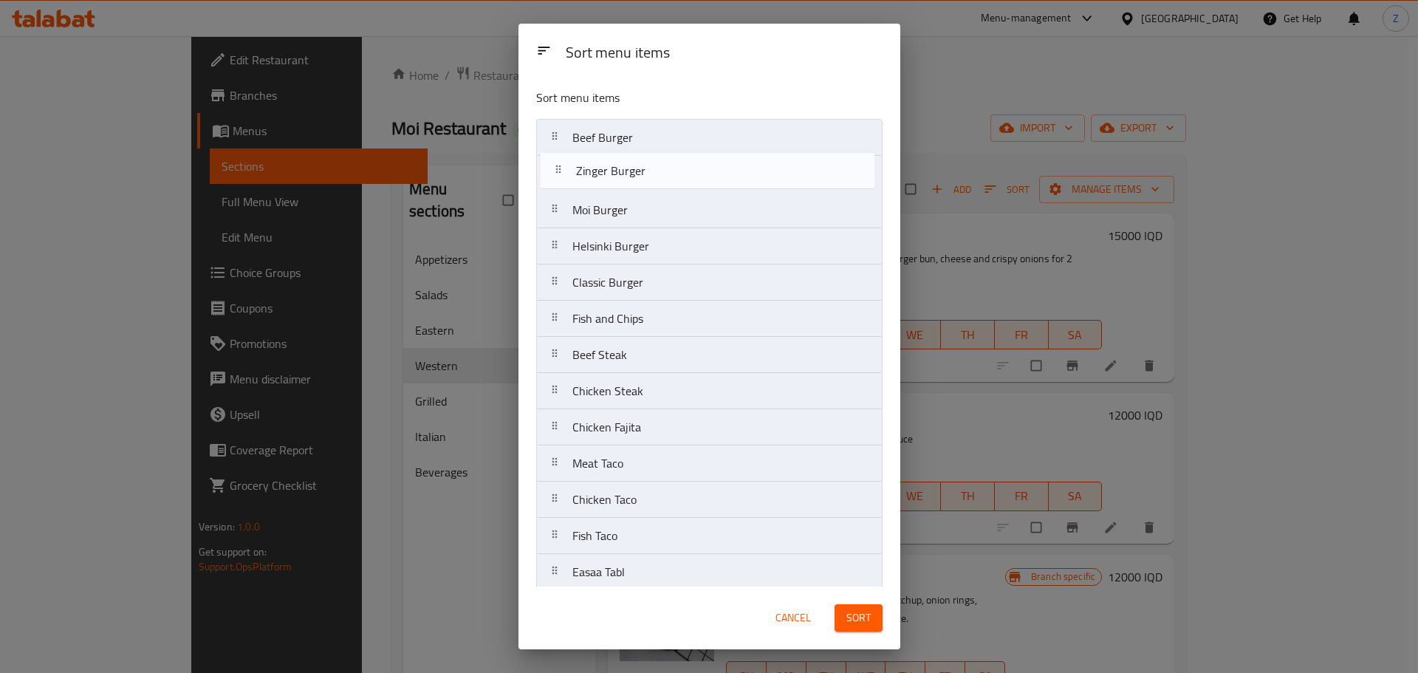
drag, startPoint x: 648, startPoint y: 255, endPoint x: 655, endPoint y: 172, distance: 83.0
click at [655, 172] on nav "Beef Burger Moi Burger Helsinki Burger Zinger Burger Classic Burger Fish and Ch…" at bounding box center [709, 391] width 346 height 544
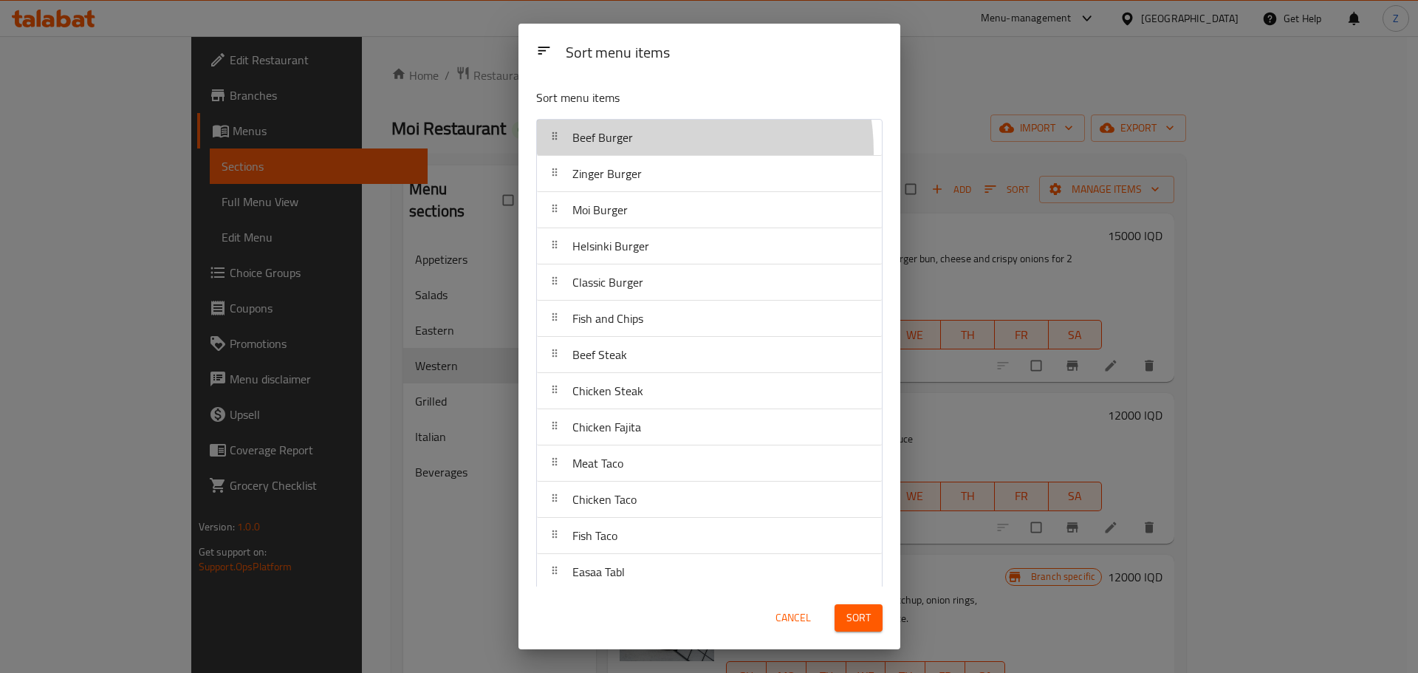
click at [651, 151] on div "Beef Burger" at bounding box center [709, 137] width 333 height 35
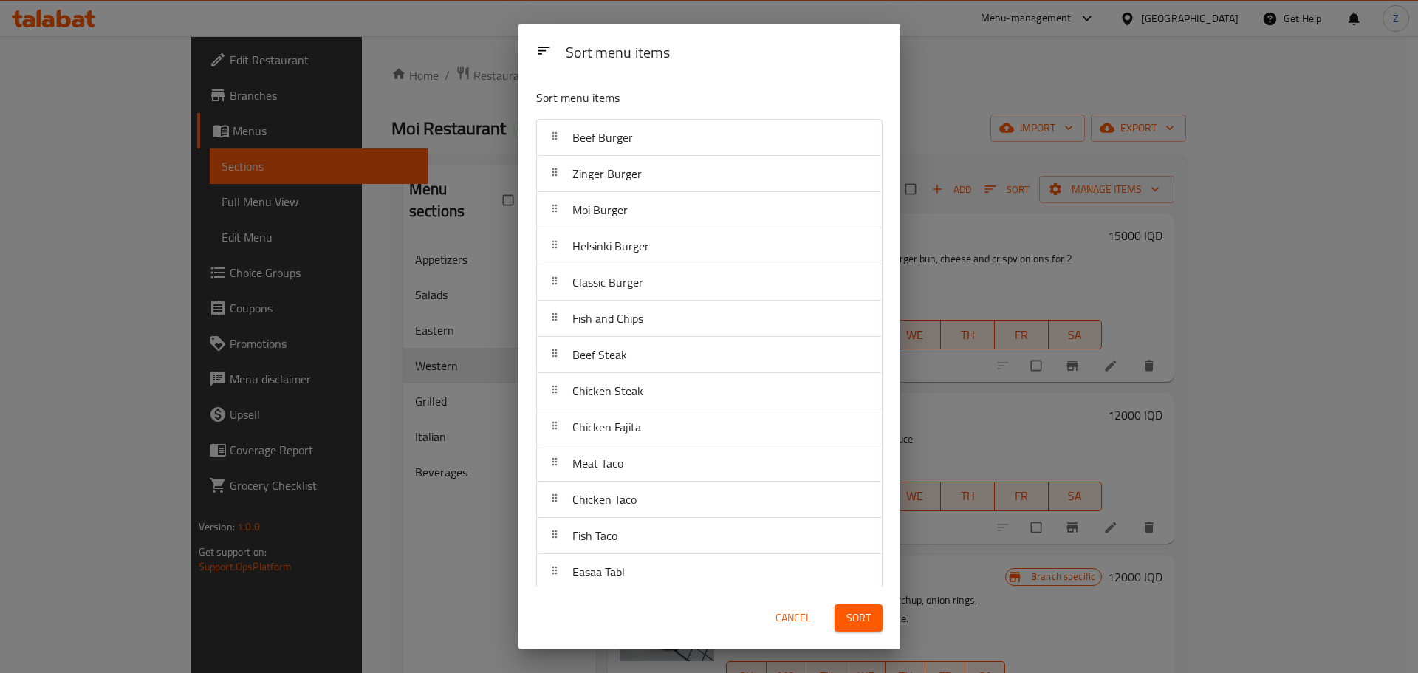
click at [646, 176] on div "Zinger Burger" at bounding box center [709, 173] width 333 height 35
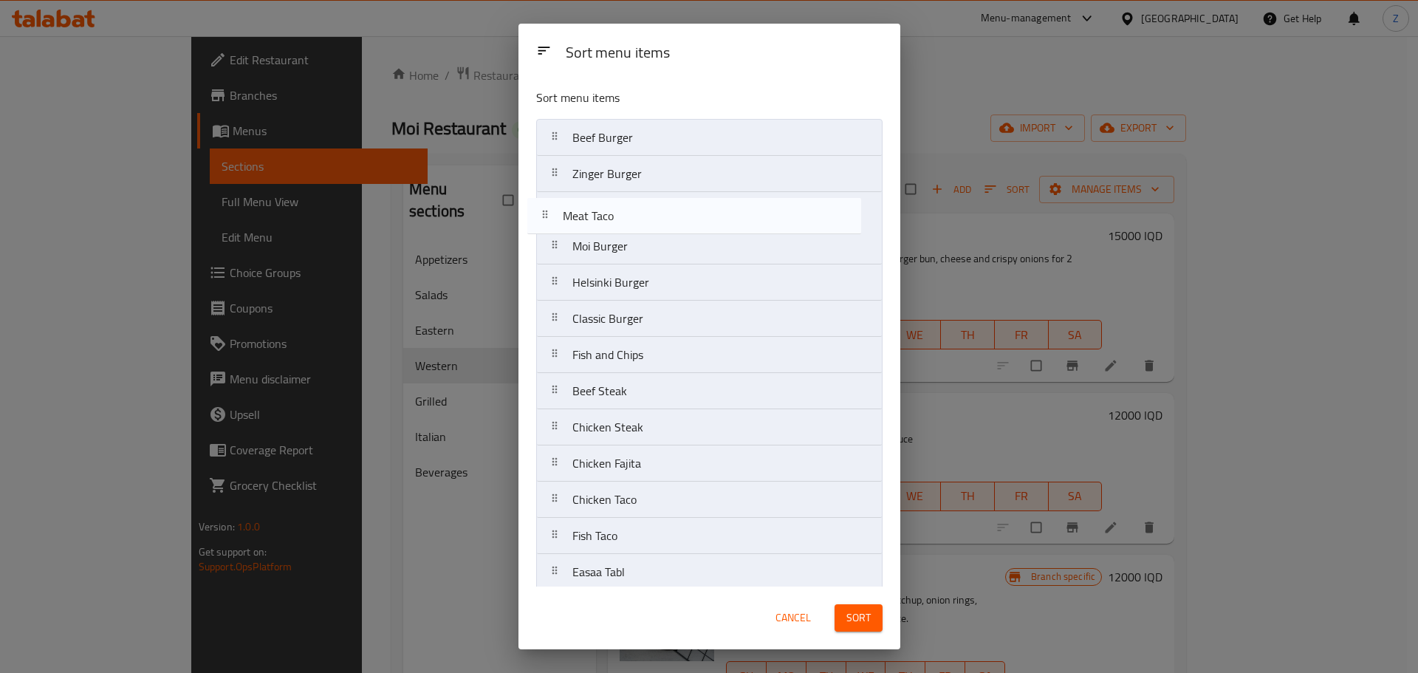
drag, startPoint x: 700, startPoint y: 470, endPoint x: 695, endPoint y: 216, distance: 254.0
click at [695, 216] on nav "Beef Burger Zinger Burger Moi Burger Helsinki Burger Classic Burger Fish and Ch…" at bounding box center [709, 391] width 346 height 544
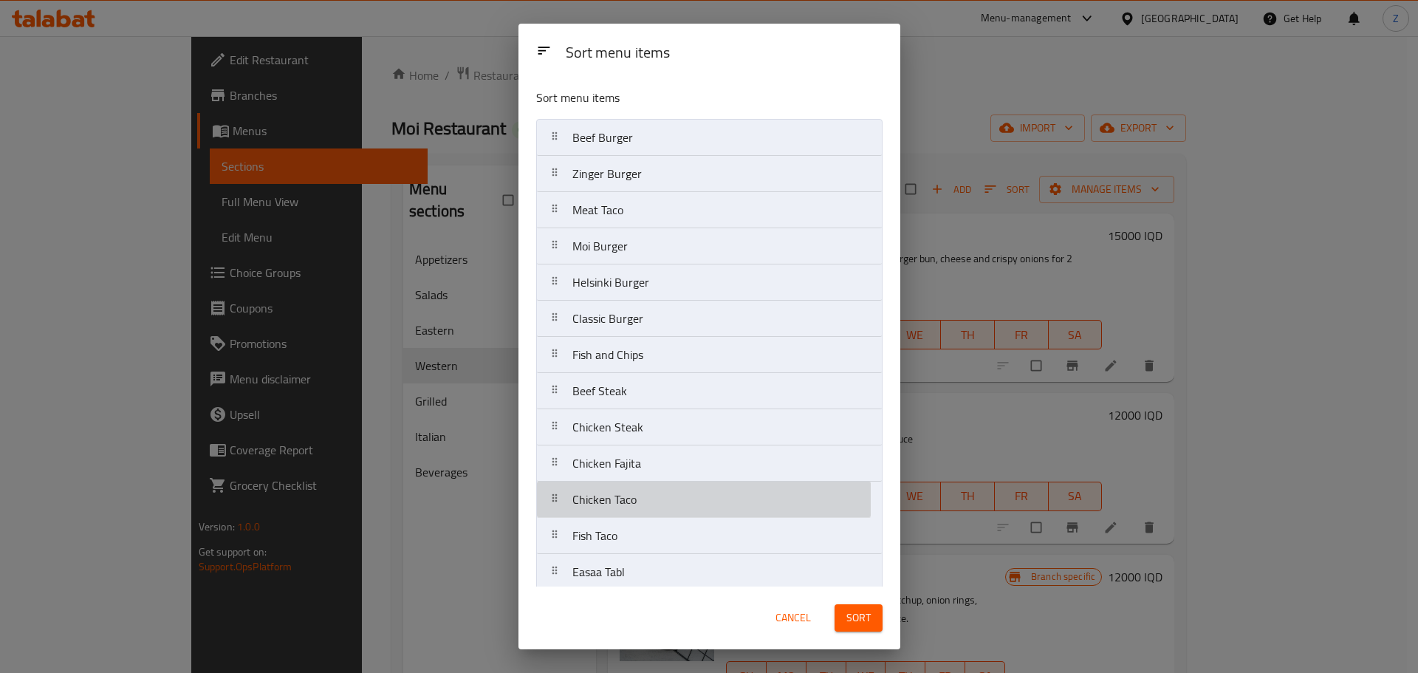
scroll to position [4, 0]
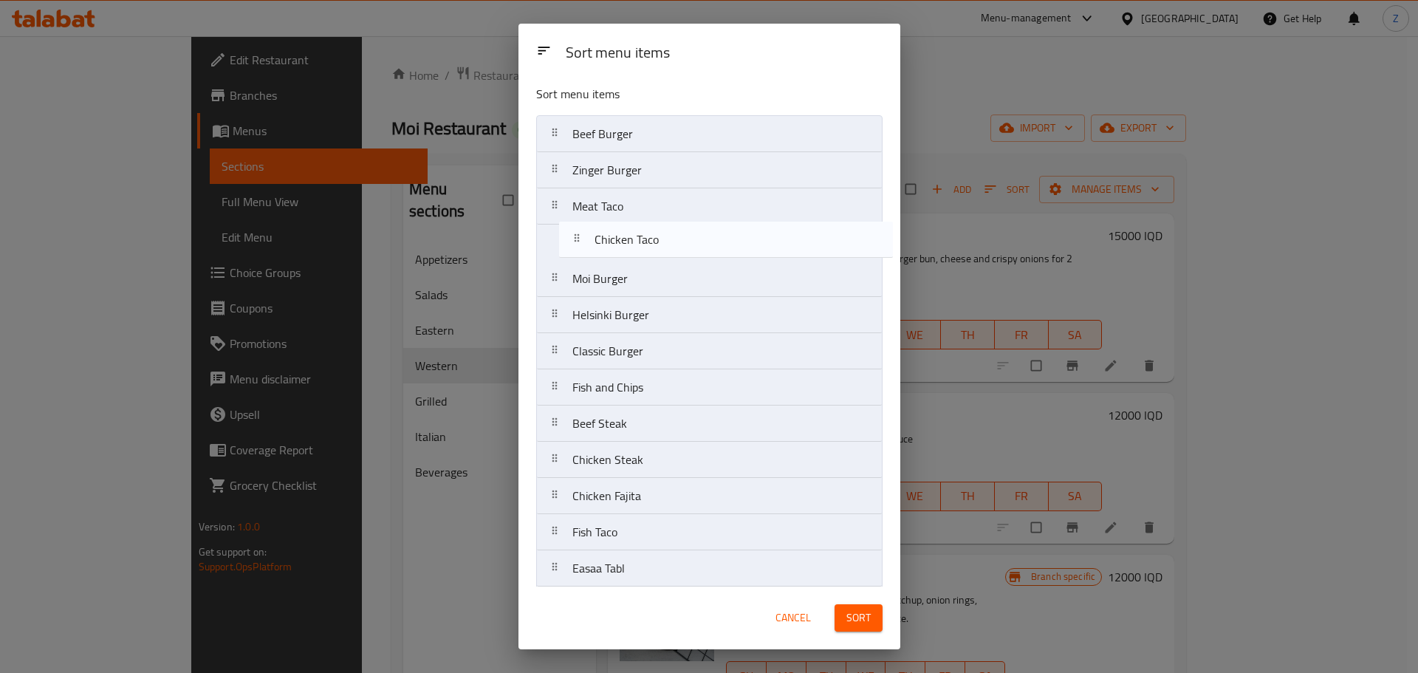
drag, startPoint x: 639, startPoint y: 504, endPoint x: 660, endPoint y: 233, distance: 271.8
click at [660, 233] on nav "Beef Burger Zinger Burger Meat Taco Moi Burger Helsinki Burger Classic Burger F…" at bounding box center [709, 387] width 346 height 544
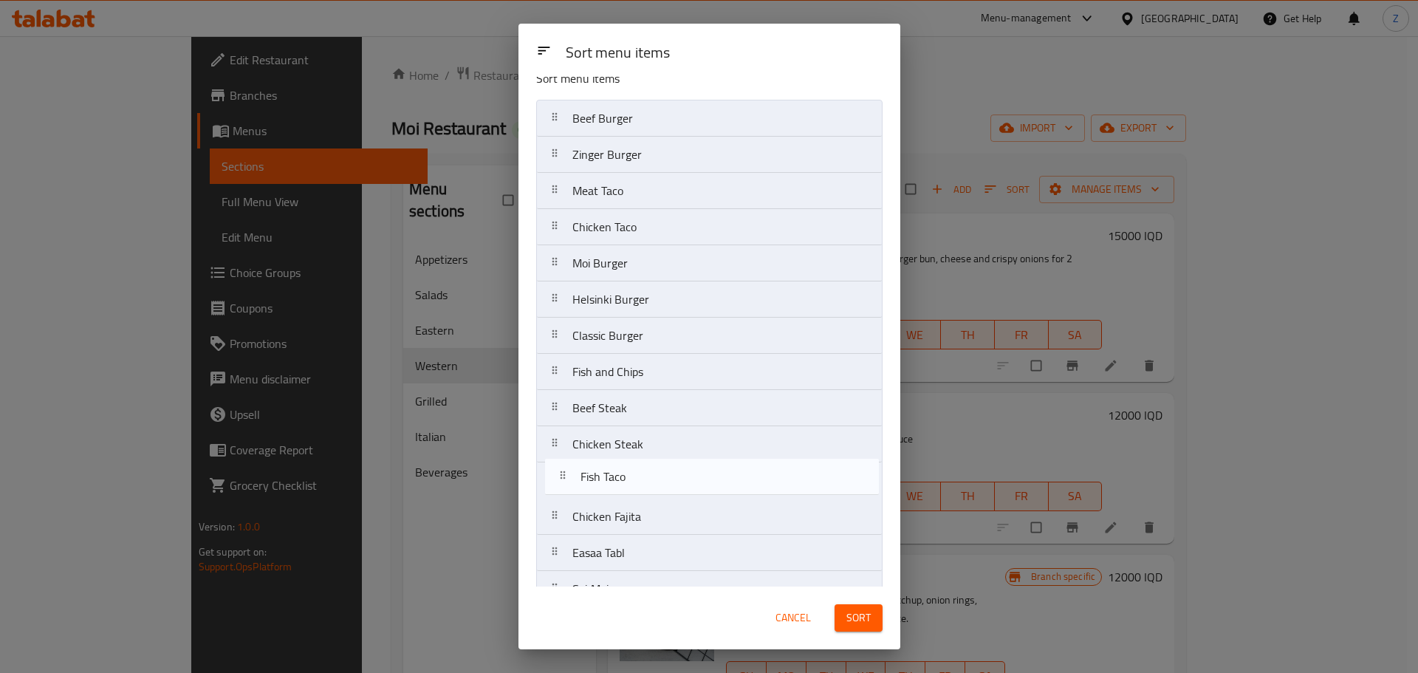
scroll to position [24, 0]
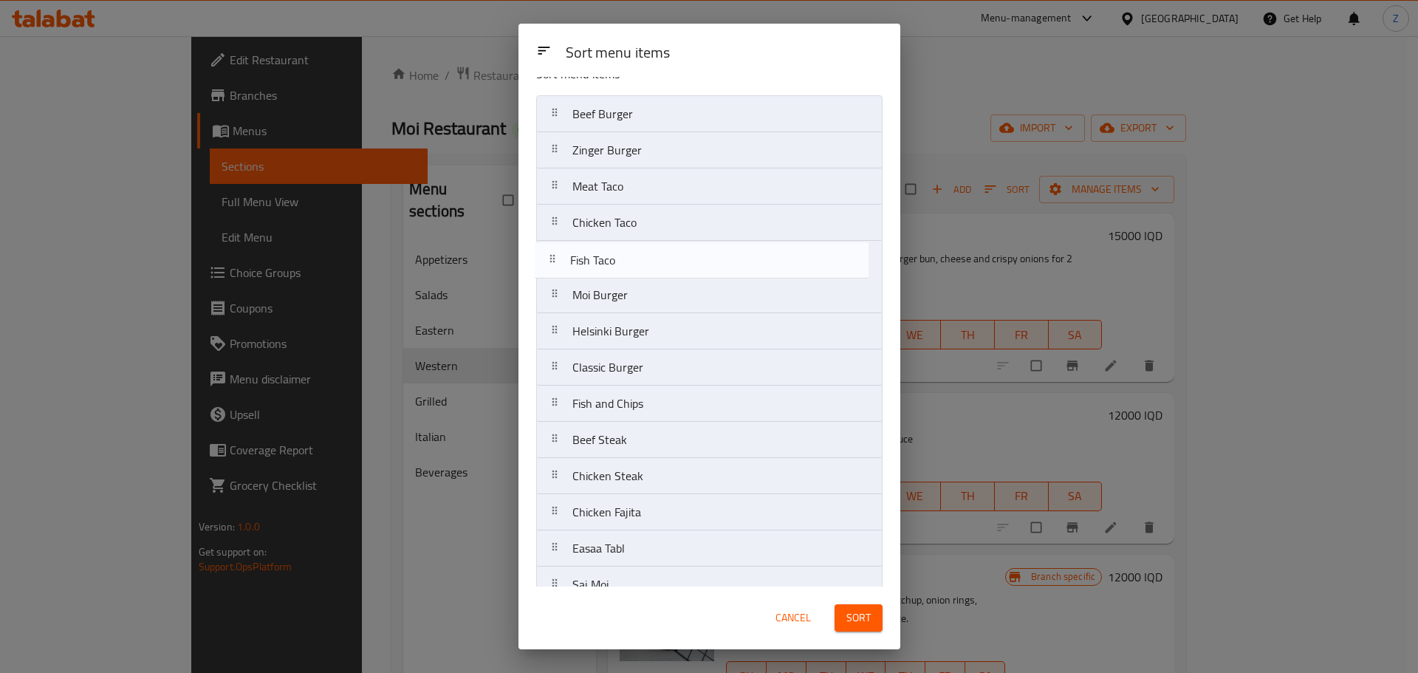
drag, startPoint x: 648, startPoint y: 535, endPoint x: 646, endPoint y: 261, distance: 274.7
click at [646, 261] on nav "Beef Burger Zinger Burger Meat Taco Chicken Taco Moi Burger Helsinki Burger Cla…" at bounding box center [709, 367] width 346 height 544
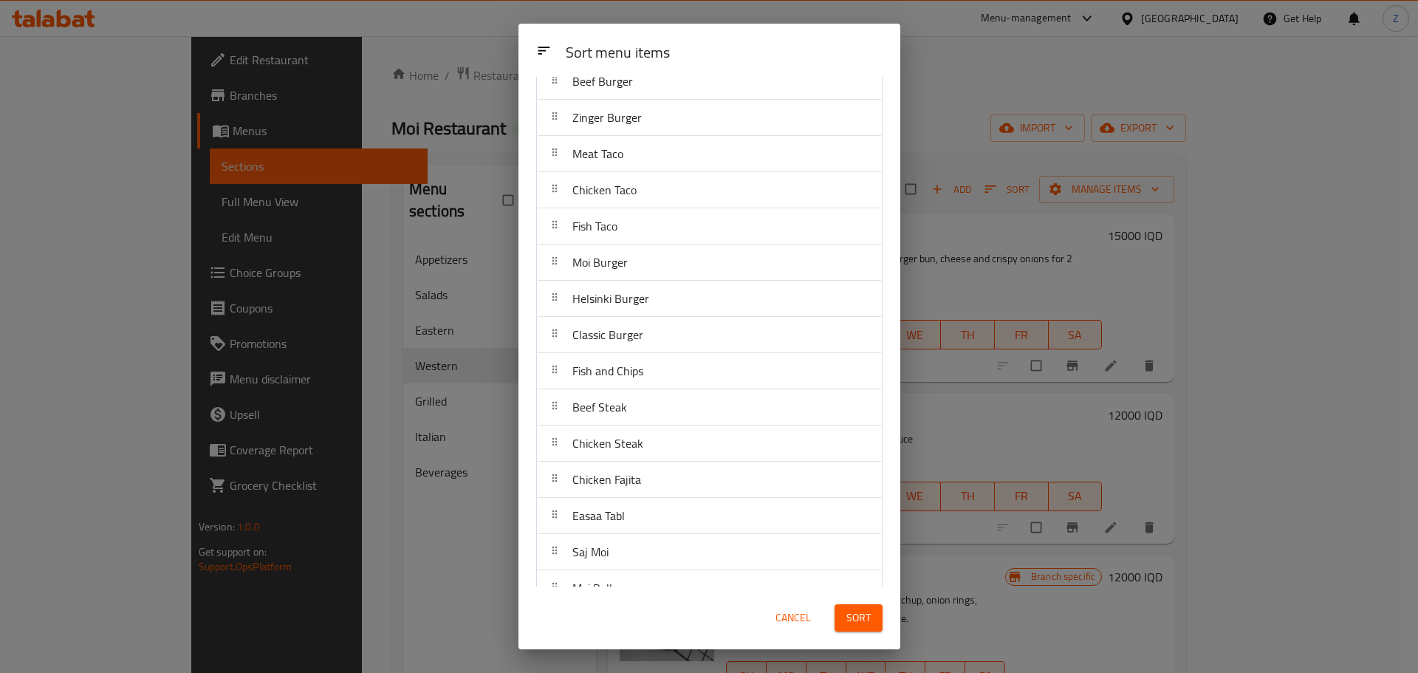
scroll to position [83, 0]
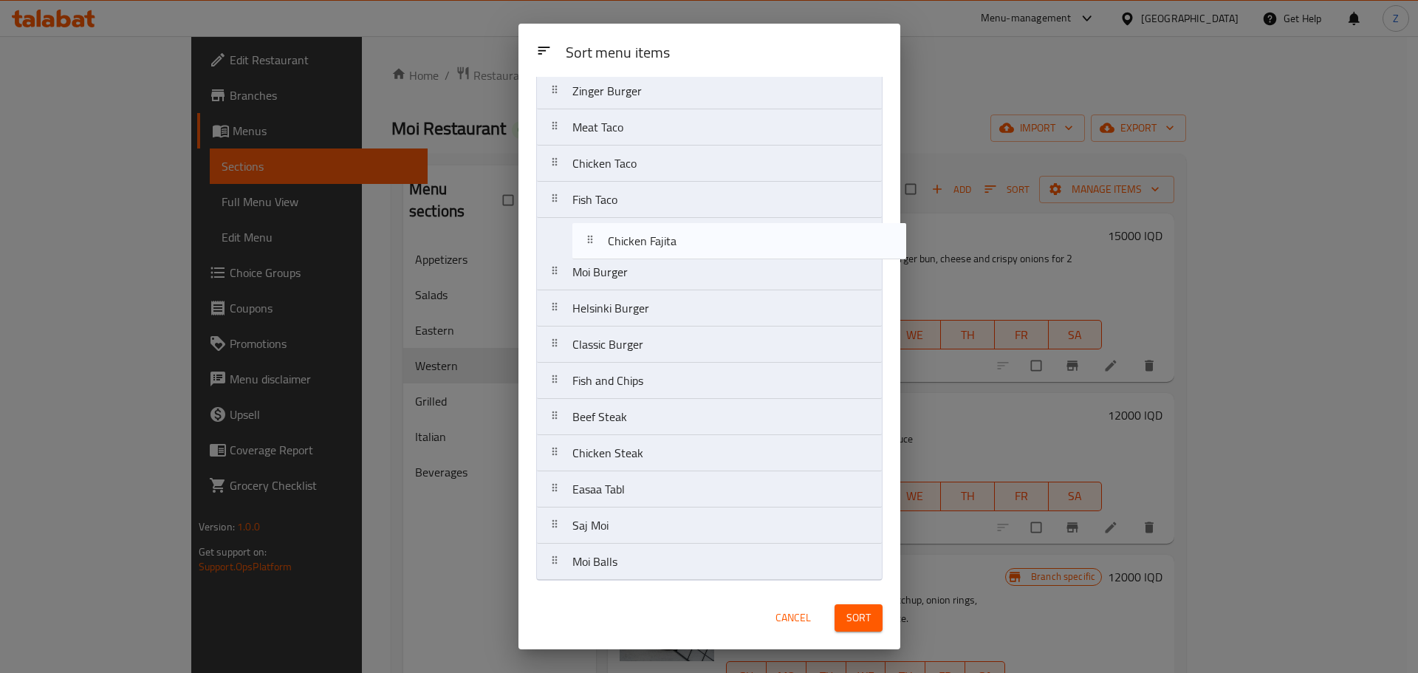
drag, startPoint x: 701, startPoint y: 462, endPoint x: 737, endPoint y: 241, distance: 224.3
click at [737, 241] on nav "Beef Burger Zinger Burger Meat Taco Chicken Taco Fish Taco Moi Burger Helsinki …" at bounding box center [709, 308] width 346 height 544
drag, startPoint x: 690, startPoint y: 425, endPoint x: 678, endPoint y: 280, distance: 145.2
click at [678, 280] on nav "Beef Burger Zinger Burger Meat Taco Chicken Taco Fish Taco Chicken Fajita Moi B…" at bounding box center [709, 308] width 346 height 544
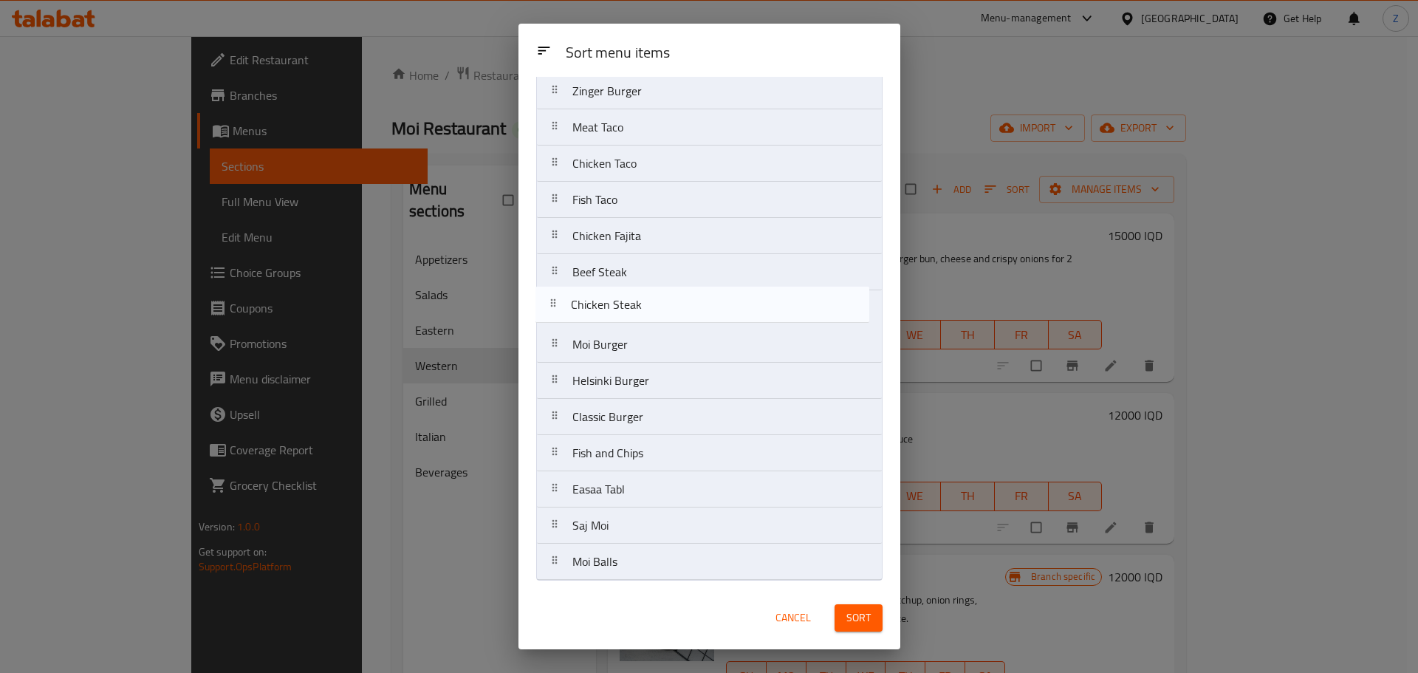
drag, startPoint x: 663, startPoint y: 441, endPoint x: 664, endPoint y: 302, distance: 139.5
click at [664, 302] on nav "Beef Burger Zinger Burger Meat Taco Chicken Taco Fish Taco Chicken Fajita Beef …" at bounding box center [709, 308] width 346 height 544
drag, startPoint x: 682, startPoint y: 448, endPoint x: 679, endPoint y: 330, distance: 118.2
click at [679, 330] on nav "Beef Burger Zinger Burger Meat Taco Chicken Taco Fish Taco Chicken Fajita Beef …" at bounding box center [709, 308] width 346 height 544
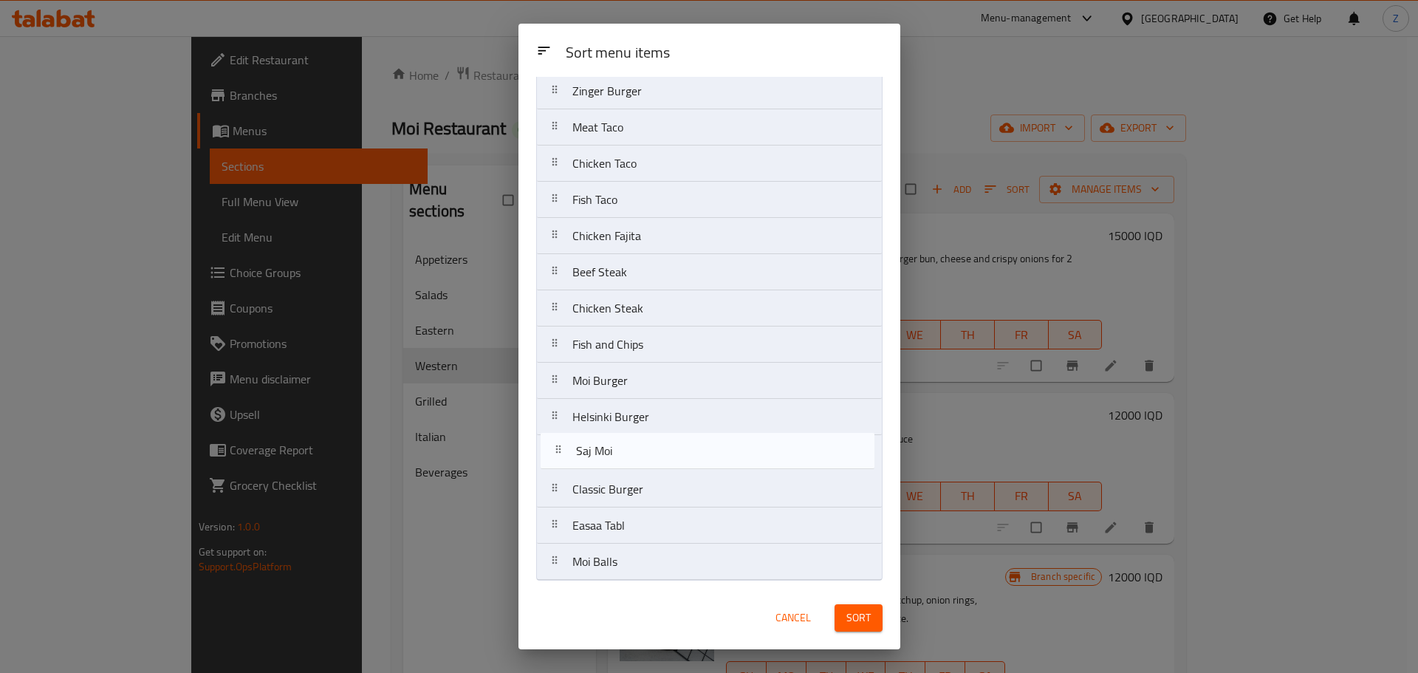
drag, startPoint x: 631, startPoint y: 532, endPoint x: 637, endPoint y: 453, distance: 79.2
click at [637, 453] on nav "Beef Burger Zinger Burger Meat Taco Chicken Taco Fish Taco Chicken Fajita Beef …" at bounding box center [709, 308] width 346 height 544
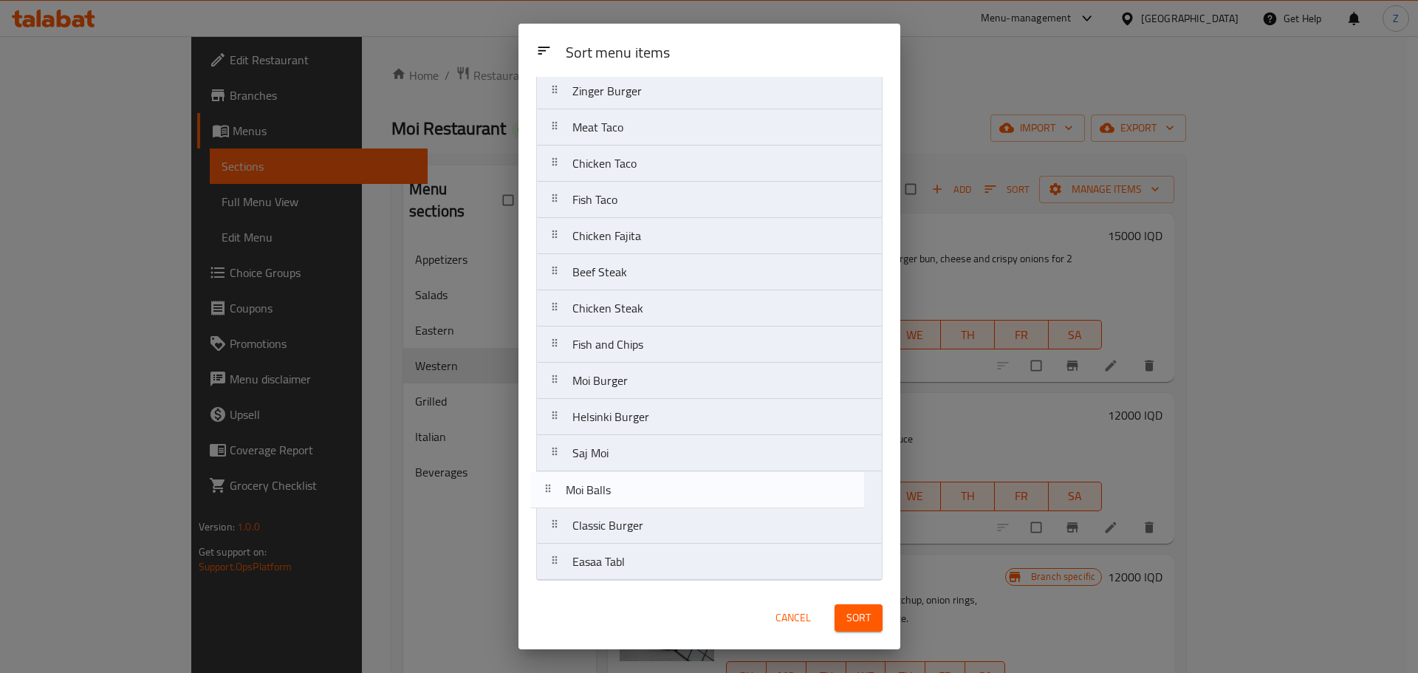
drag, startPoint x: 601, startPoint y: 557, endPoint x: 596, endPoint y: 481, distance: 76.2
click at [596, 481] on nav "Beef Burger Zinger Burger Meat Taco Chicken Taco Fish Taco Chicken Fajita Beef …" at bounding box center [709, 308] width 346 height 544
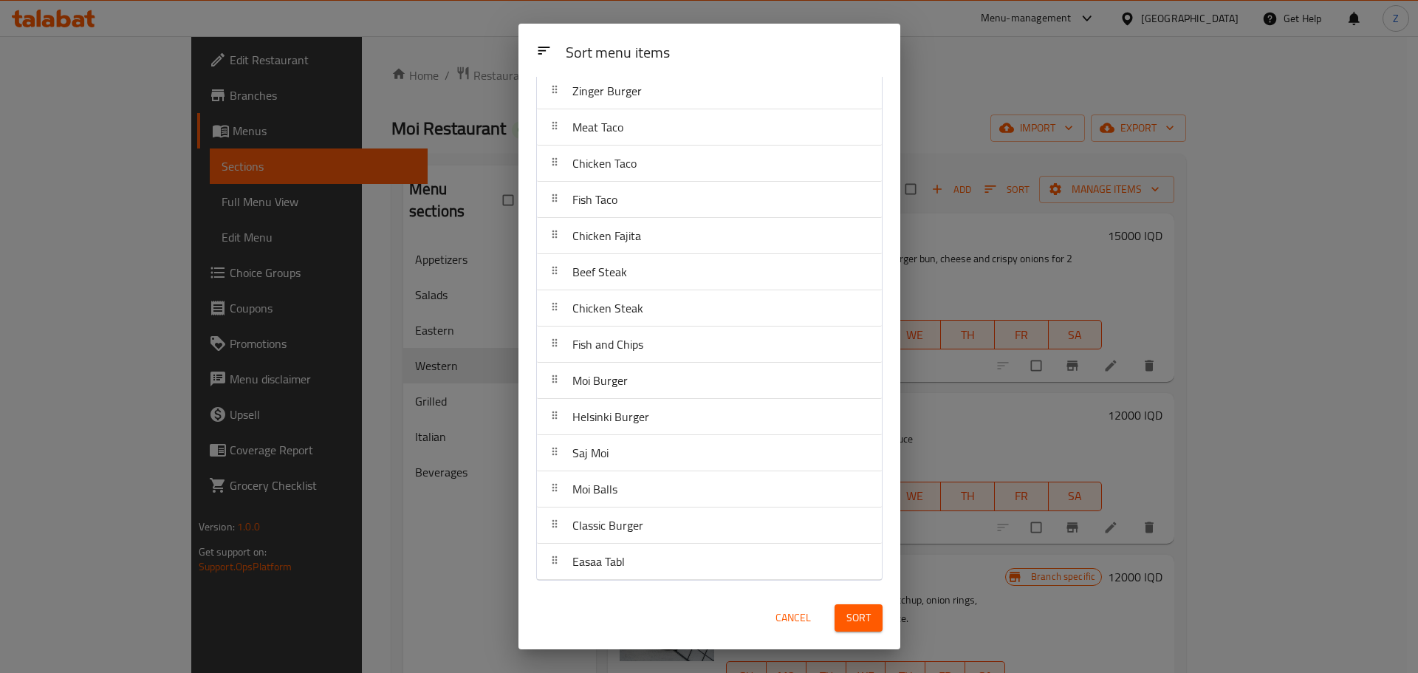
click at [865, 613] on span "Sort" at bounding box center [858, 617] width 24 height 18
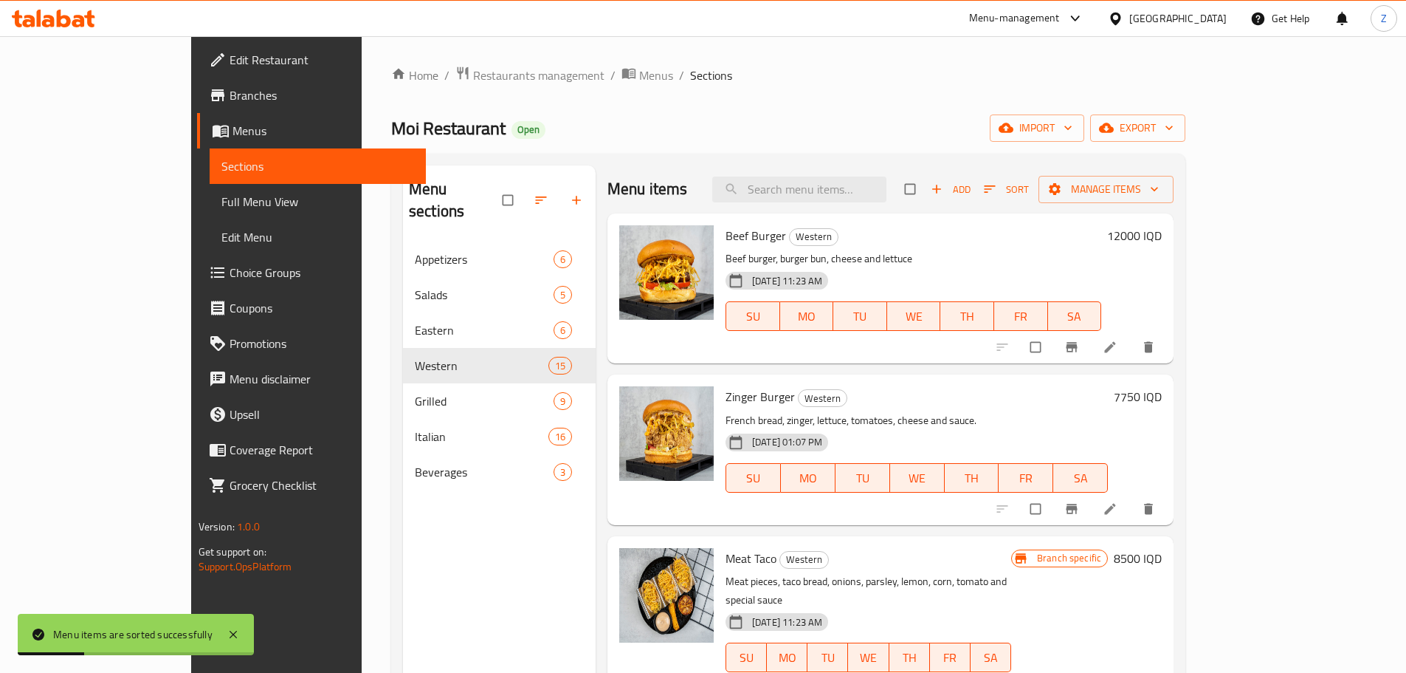
click at [999, 382] on div "Zinger Burger Western French bread, zinger, lettuce, tomatoes, cheese and sauce…" at bounding box center [917, 449] width 394 height 138
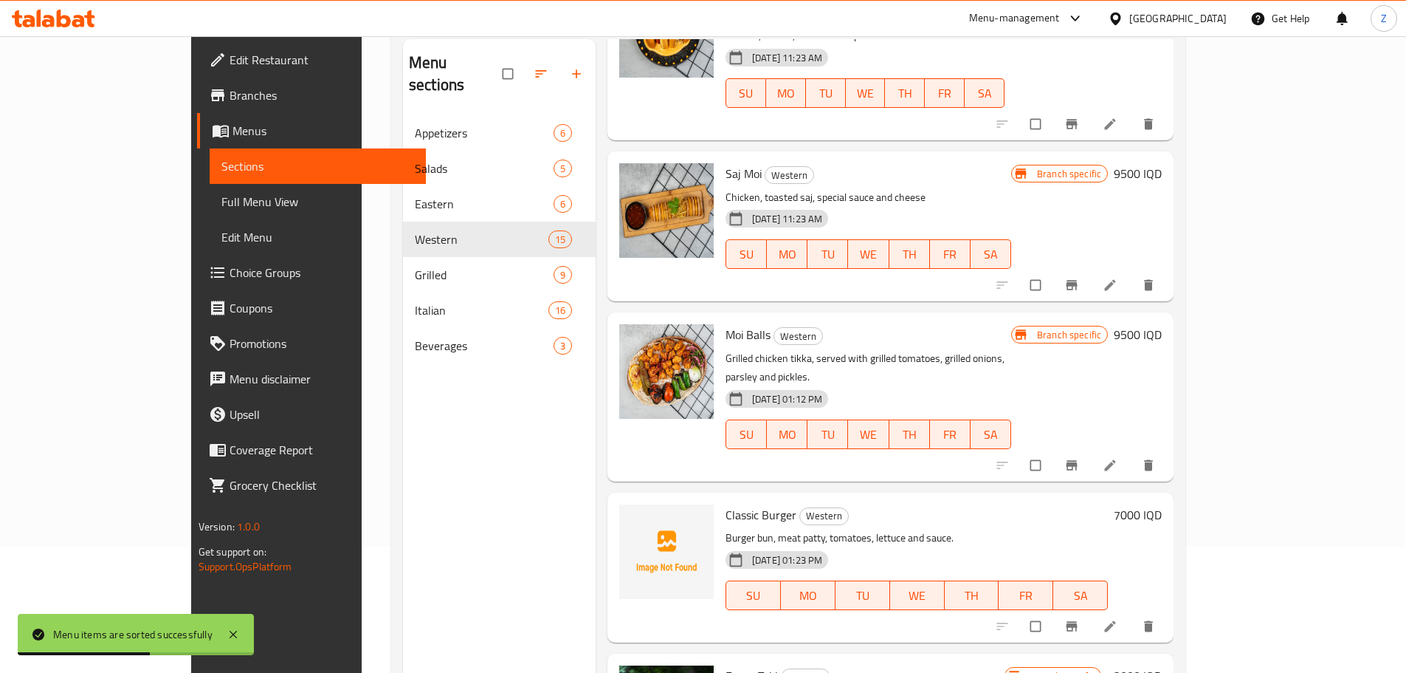
scroll to position [207, 0]
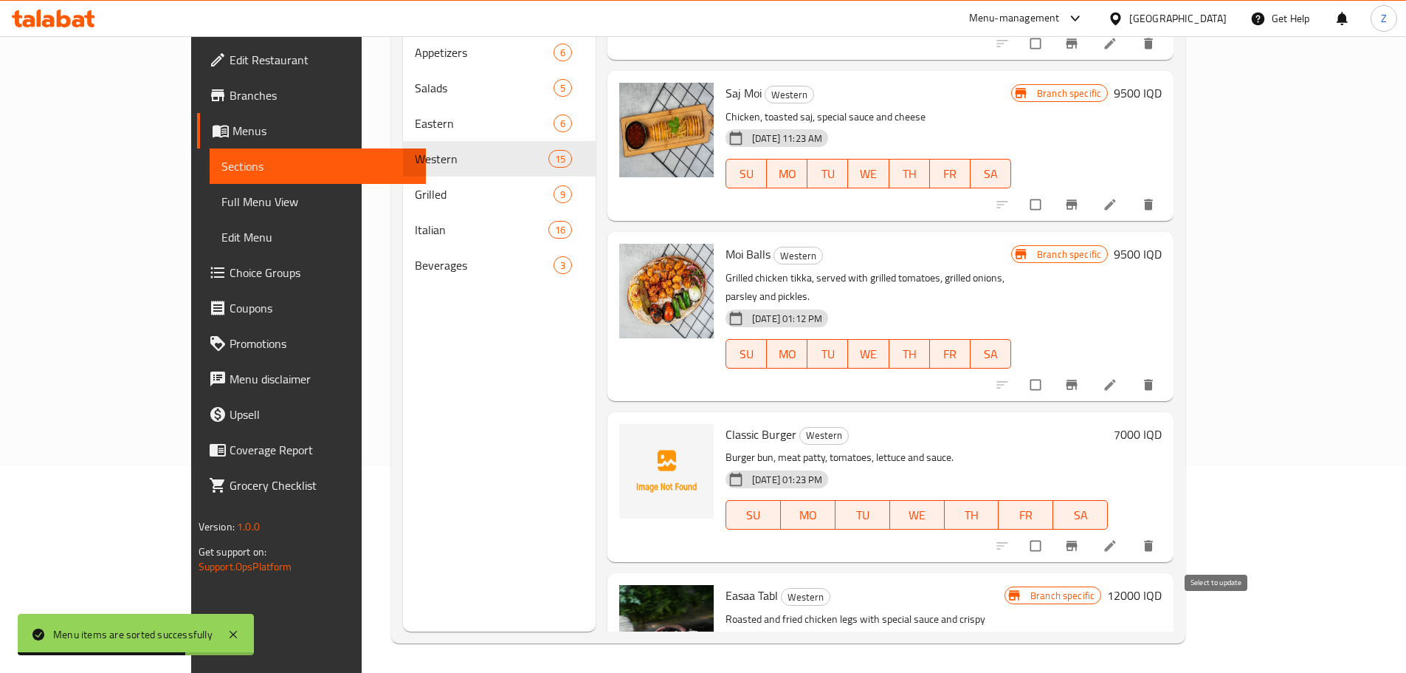
drag, startPoint x: 1213, startPoint y: 611, endPoint x: 1210, endPoint y: 585, distance: 25.3
checkbox input "true"
click at [1053, 532] on input "checkbox" at bounding box center [1037, 546] width 31 height 28
checkbox input "true"
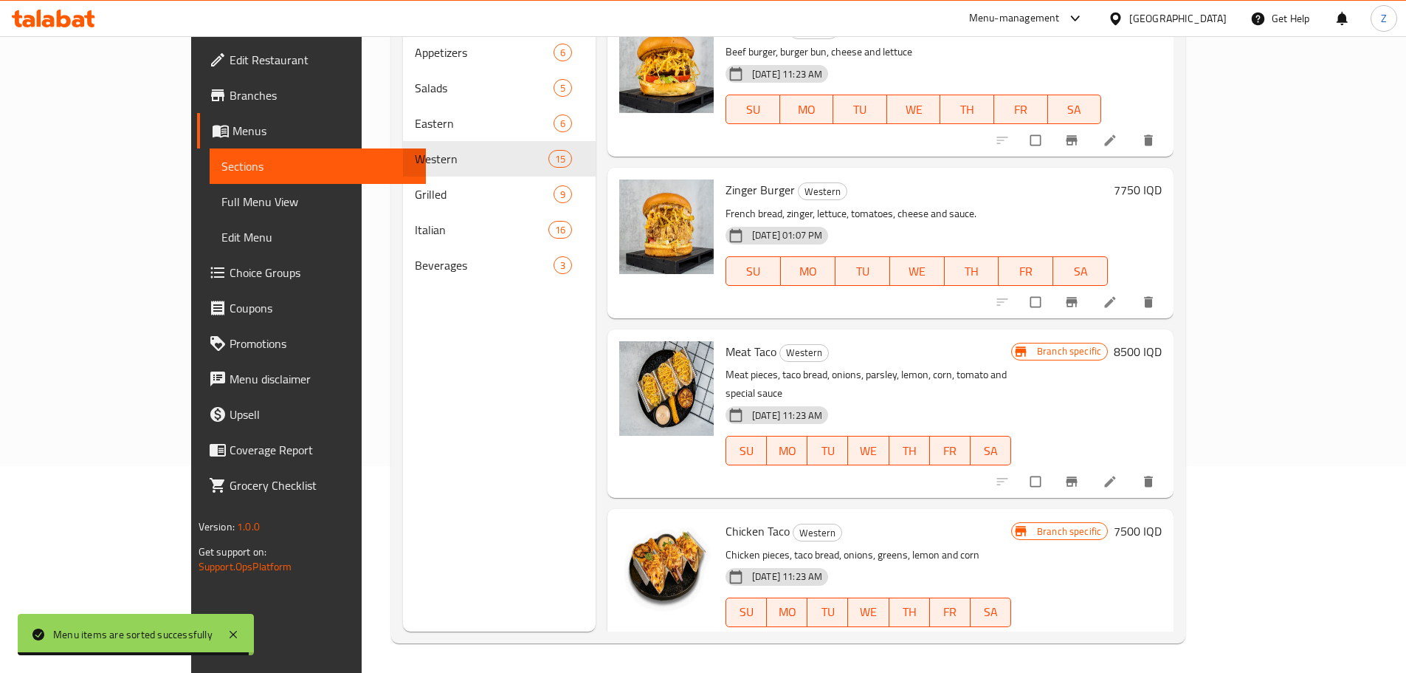
scroll to position [0, 0]
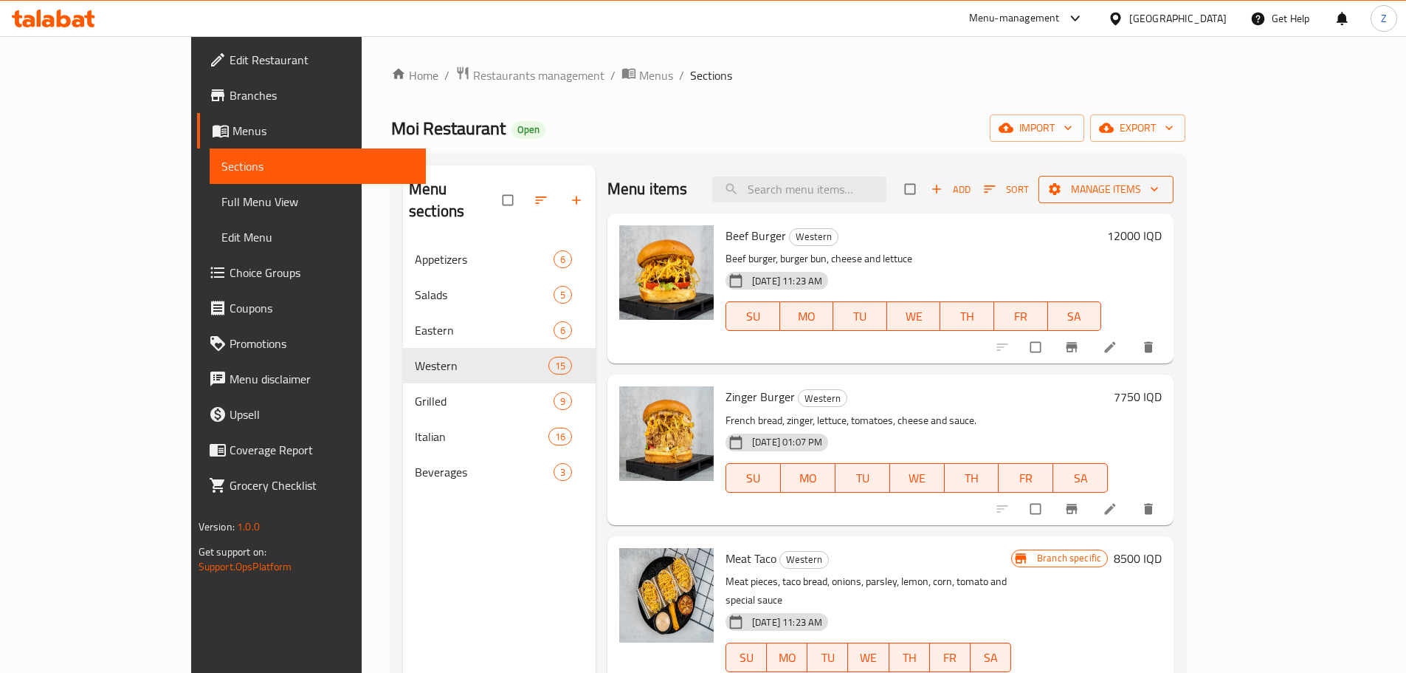
click at [1174, 178] on button "Manage items" at bounding box center [1106, 189] width 135 height 27
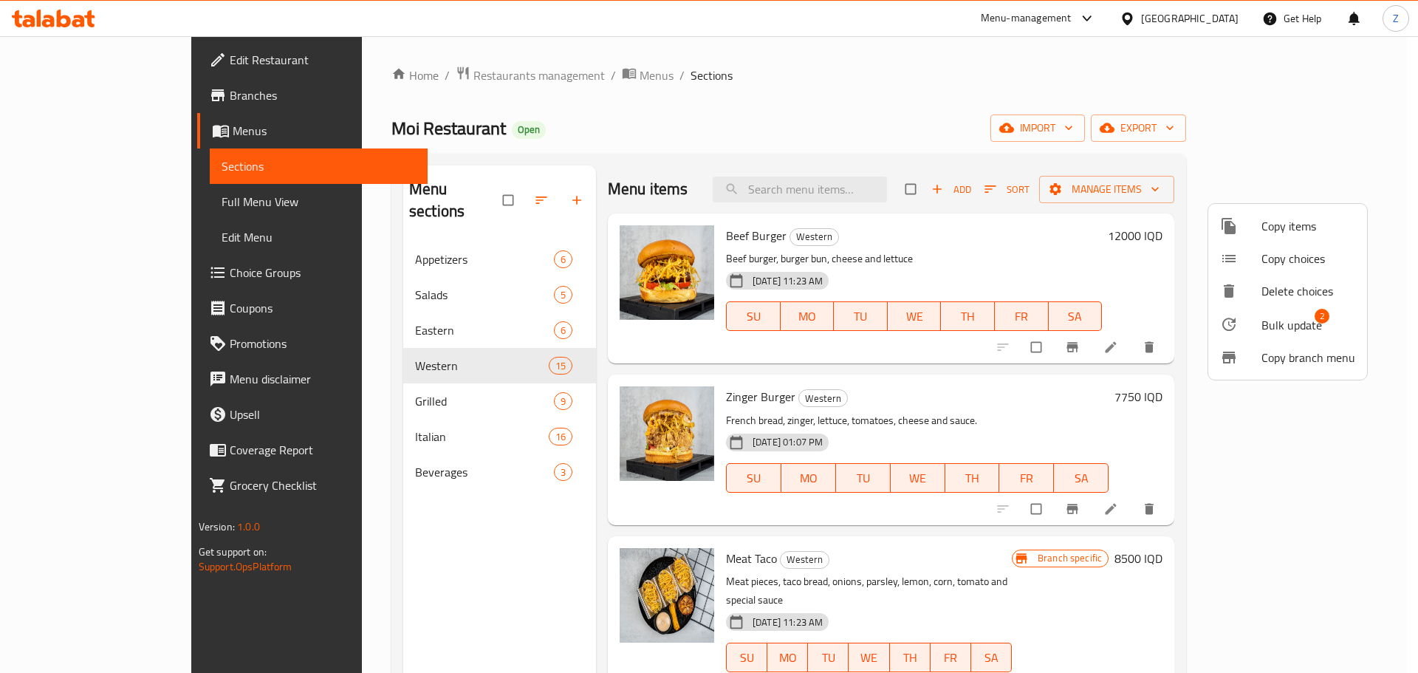
click at [1302, 321] on span "Bulk update" at bounding box center [1291, 325] width 61 height 18
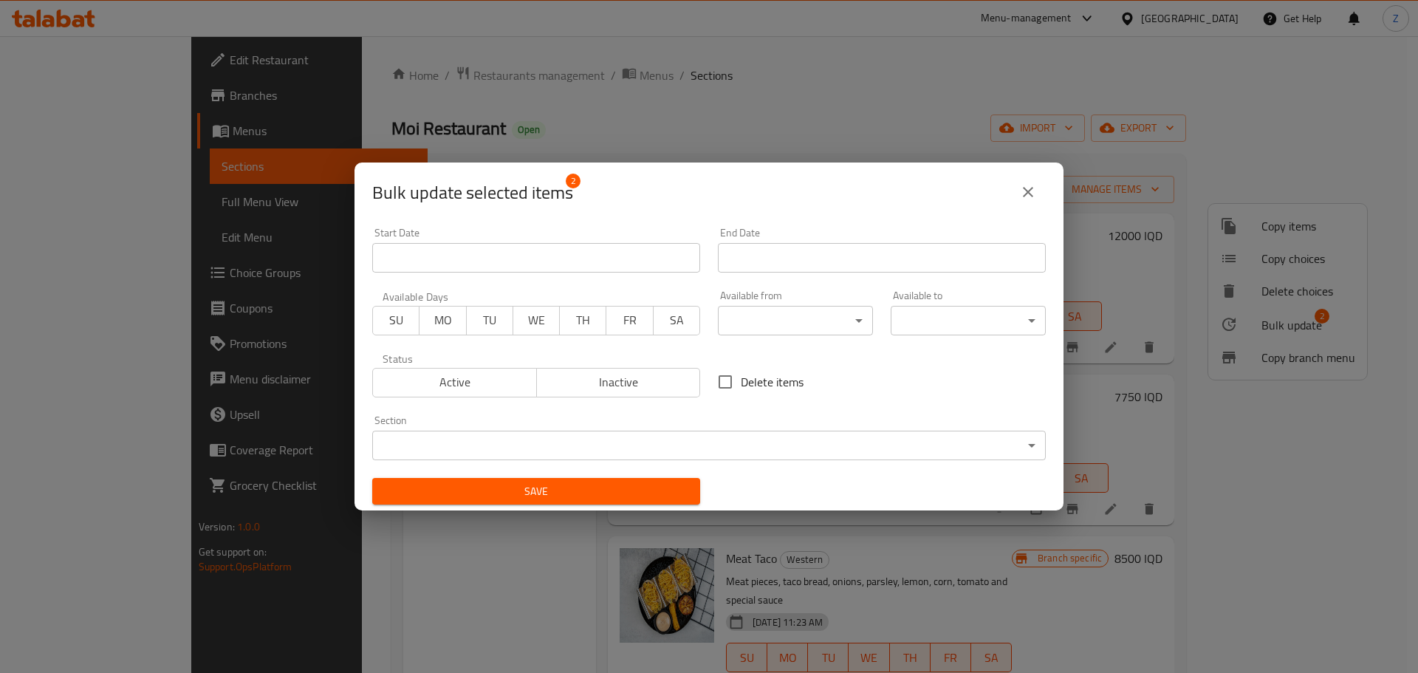
click at [746, 388] on span "Delete items" at bounding box center [772, 382] width 63 height 18
click at [741, 388] on input "Delete items" at bounding box center [724, 381] width 31 height 31
checkbox input "true"
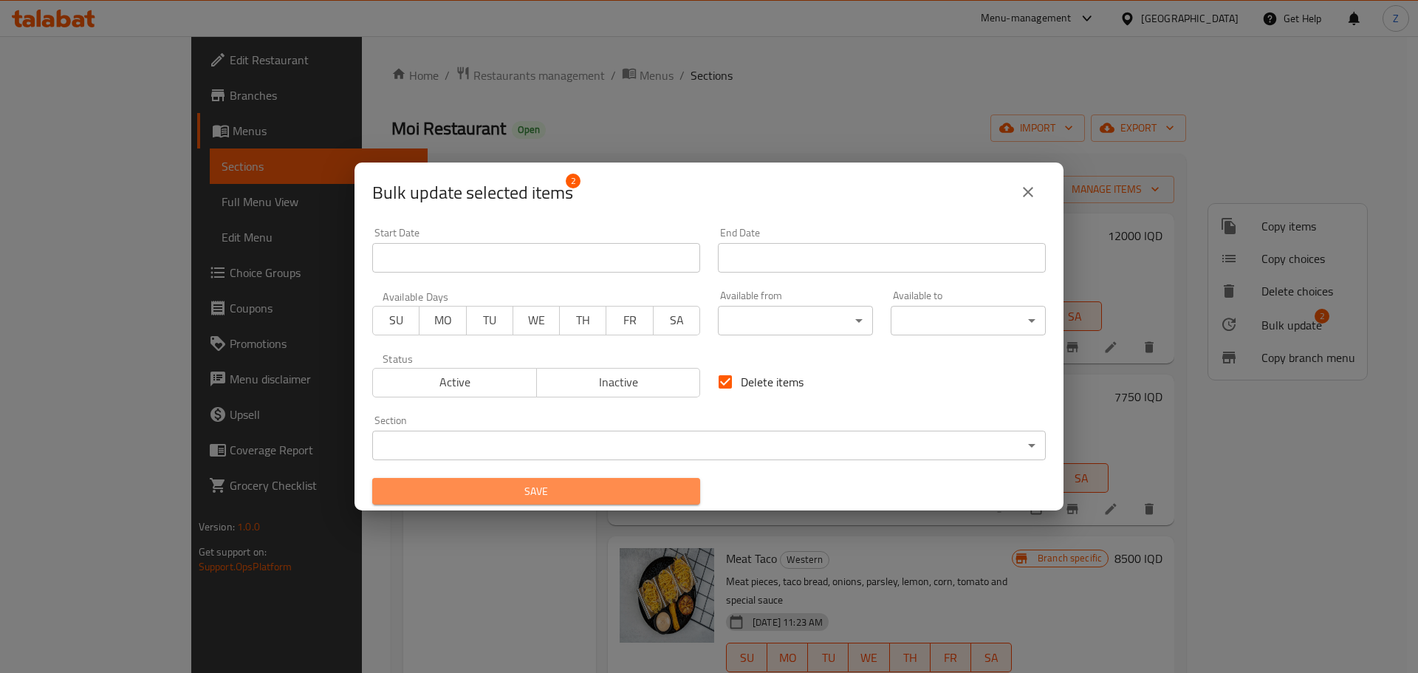
click at [619, 484] on span "Save" at bounding box center [536, 491] width 304 height 18
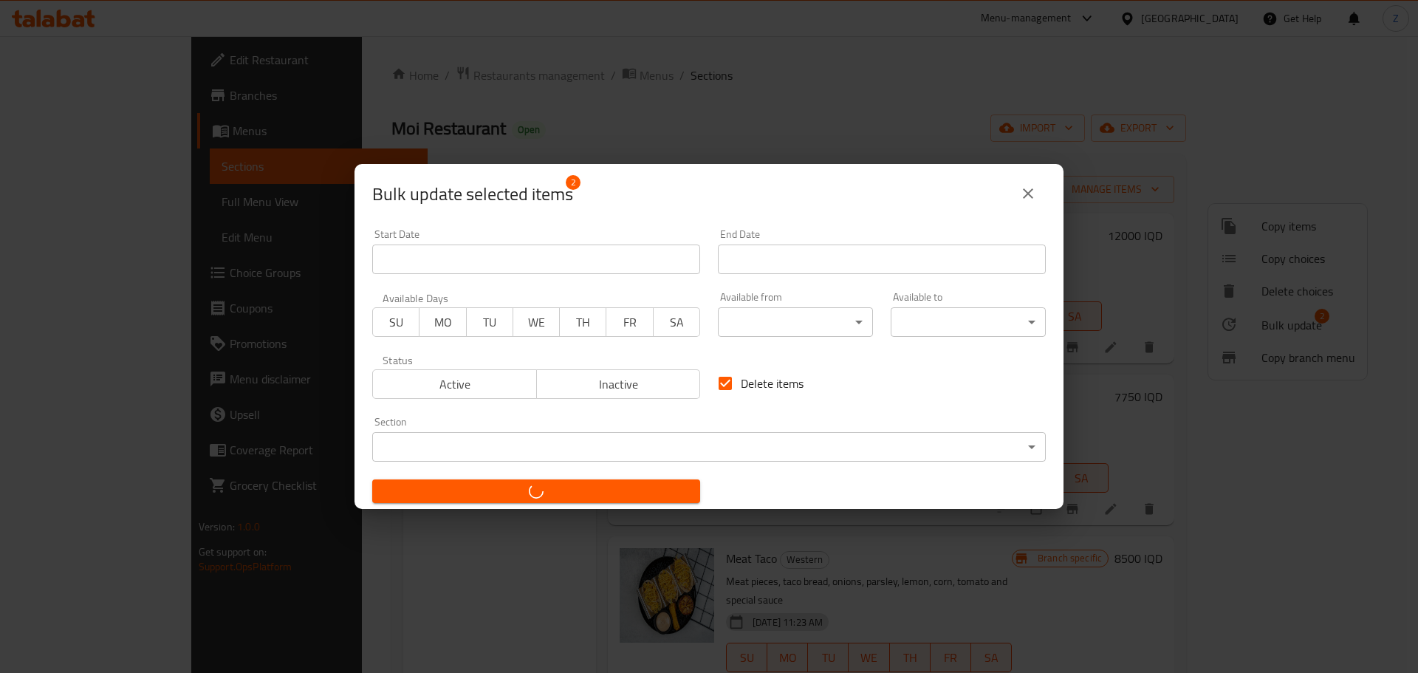
checkbox input "false"
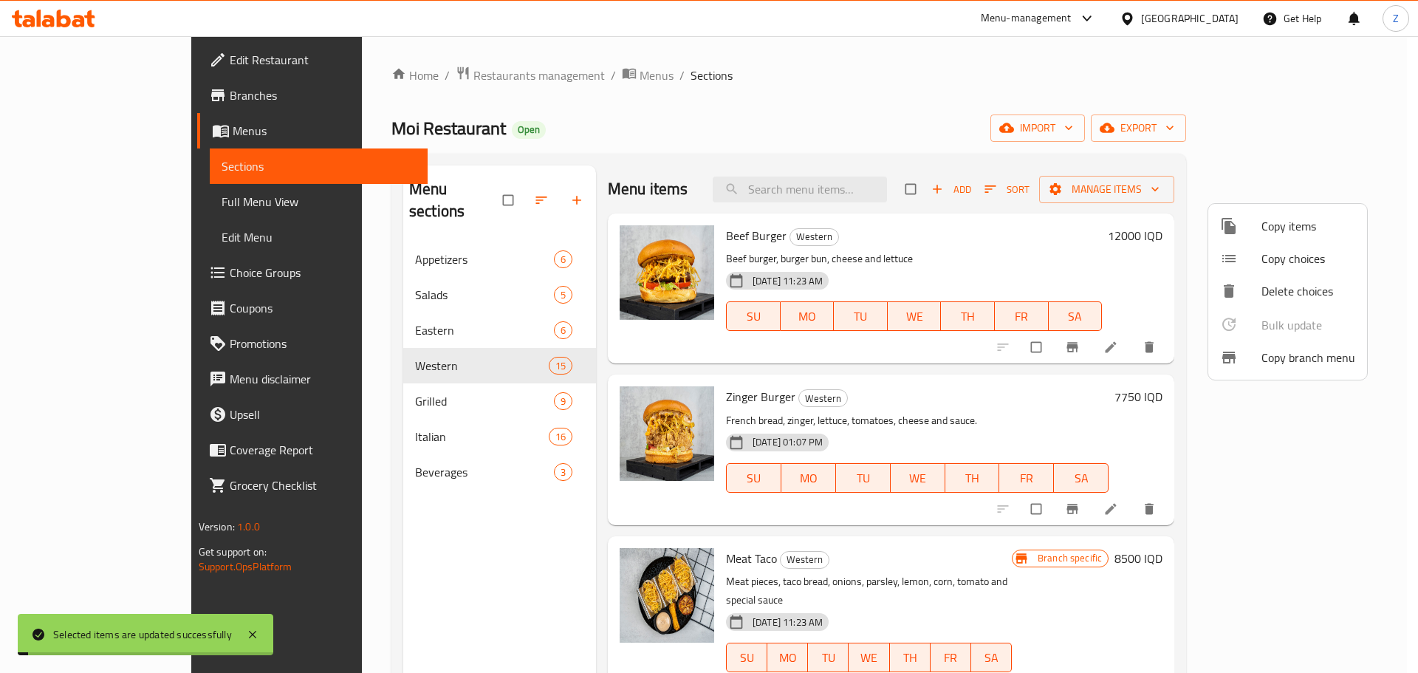
click at [465, 543] on div at bounding box center [709, 336] width 1418 height 673
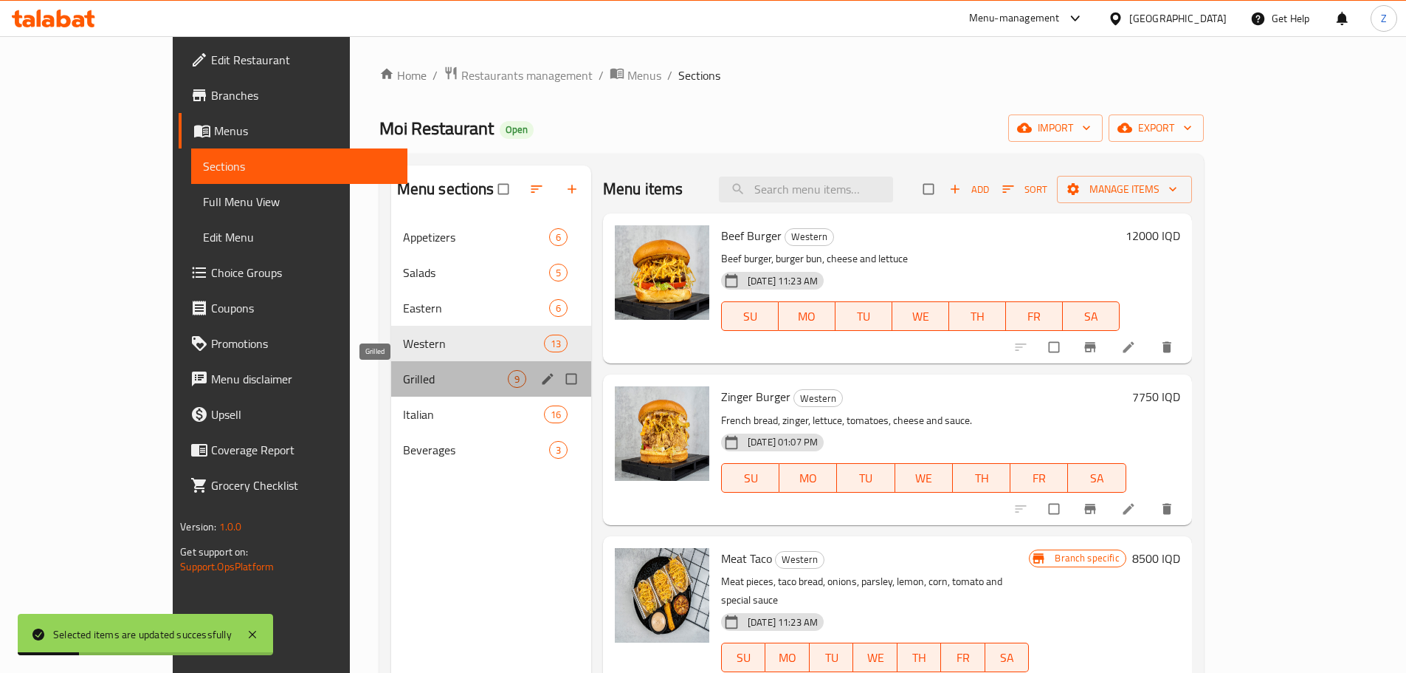
click at [403, 372] on span "Grilled" at bounding box center [455, 379] width 105 height 18
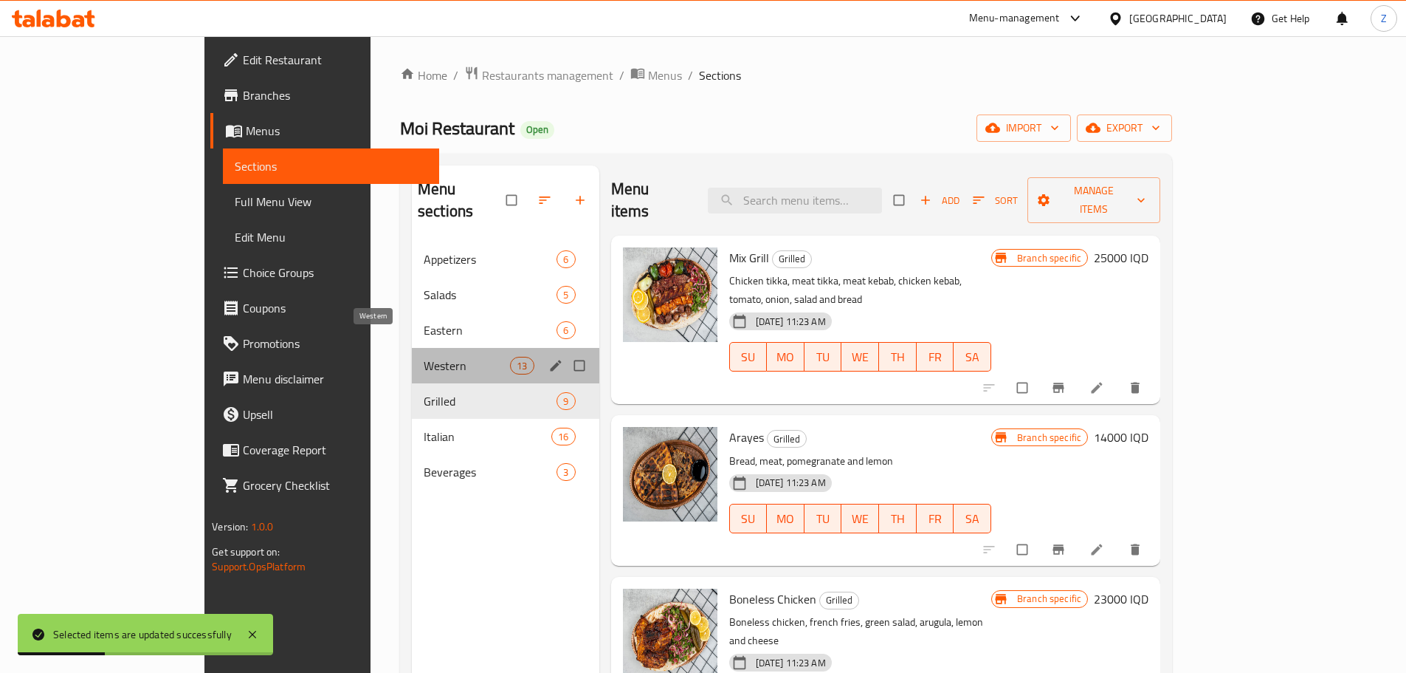
click at [424, 357] on span "Western" at bounding box center [467, 366] width 86 height 18
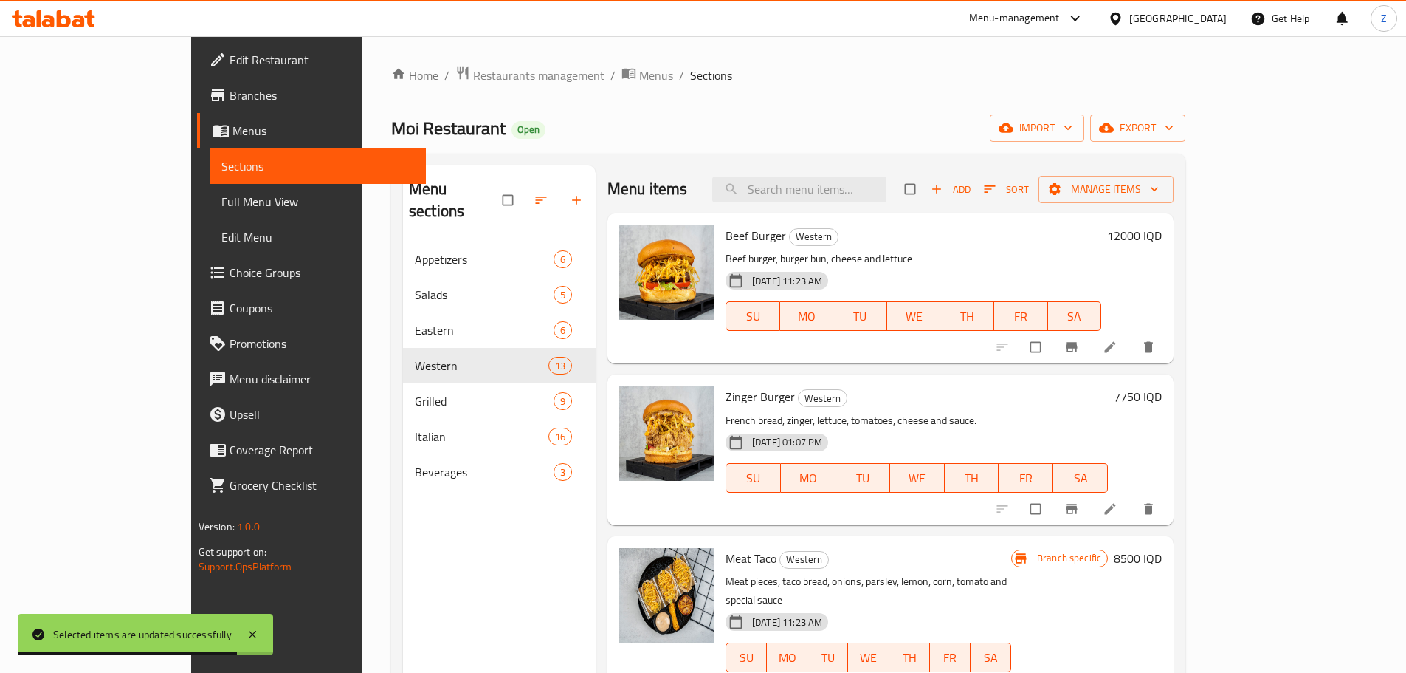
click at [1162, 238] on h6 "12000 IQD" at bounding box center [1134, 235] width 55 height 21
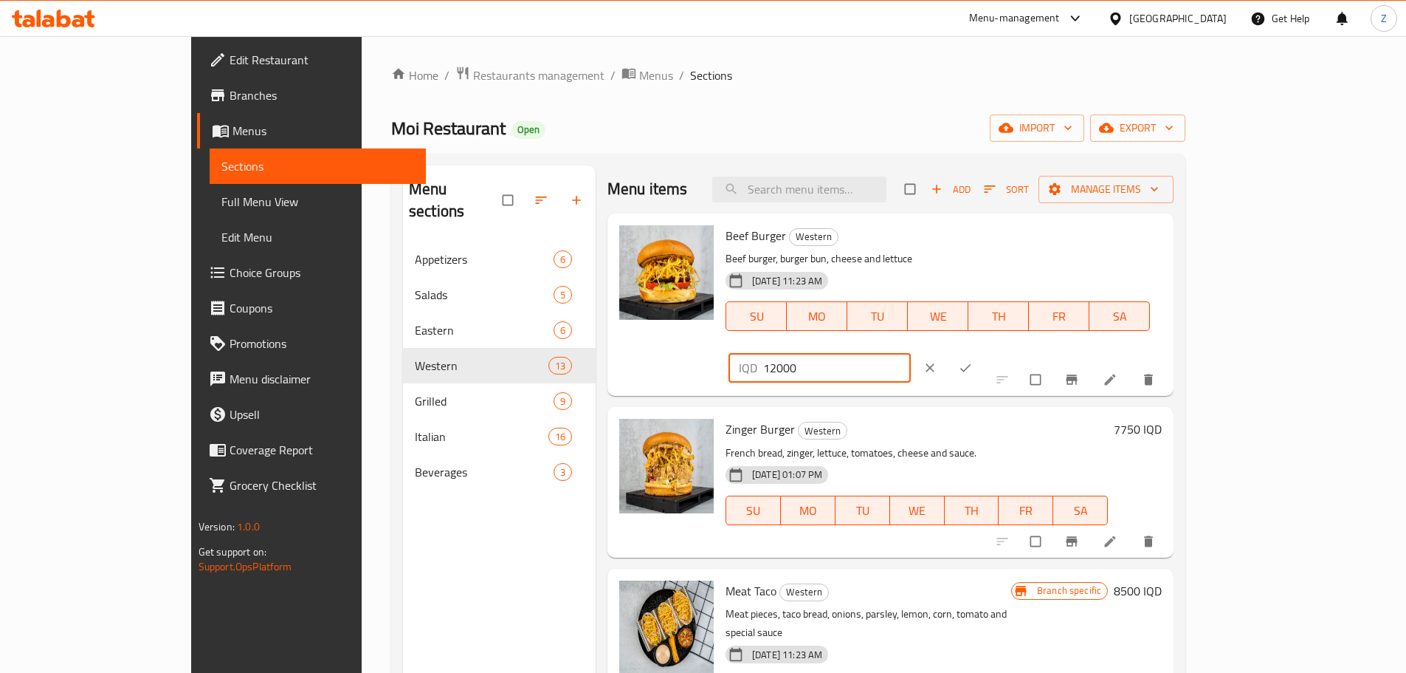
click at [911, 353] on input "12000" at bounding box center [837, 368] width 148 height 30
type input "11000"
click at [985, 351] on button "ok" at bounding box center [966, 367] width 35 height 32
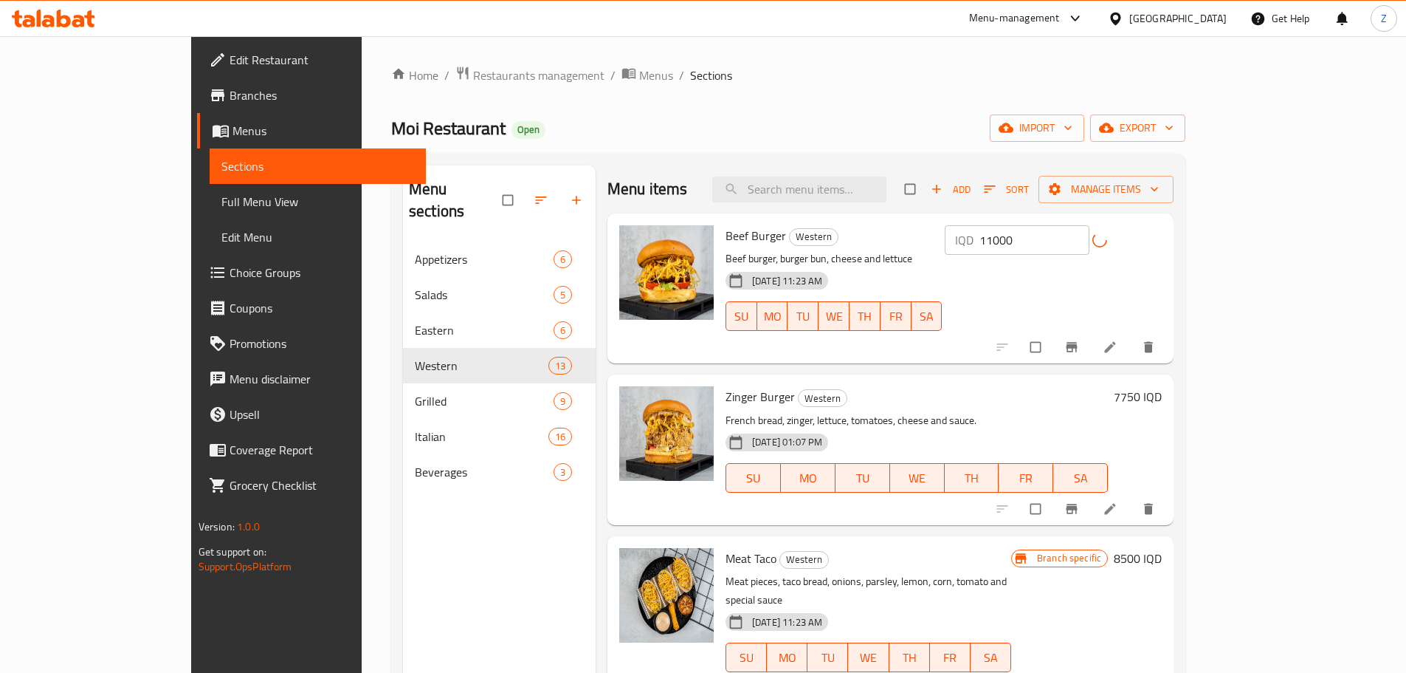
click at [1162, 388] on h6 "7750 IQD" at bounding box center [1138, 396] width 48 height 21
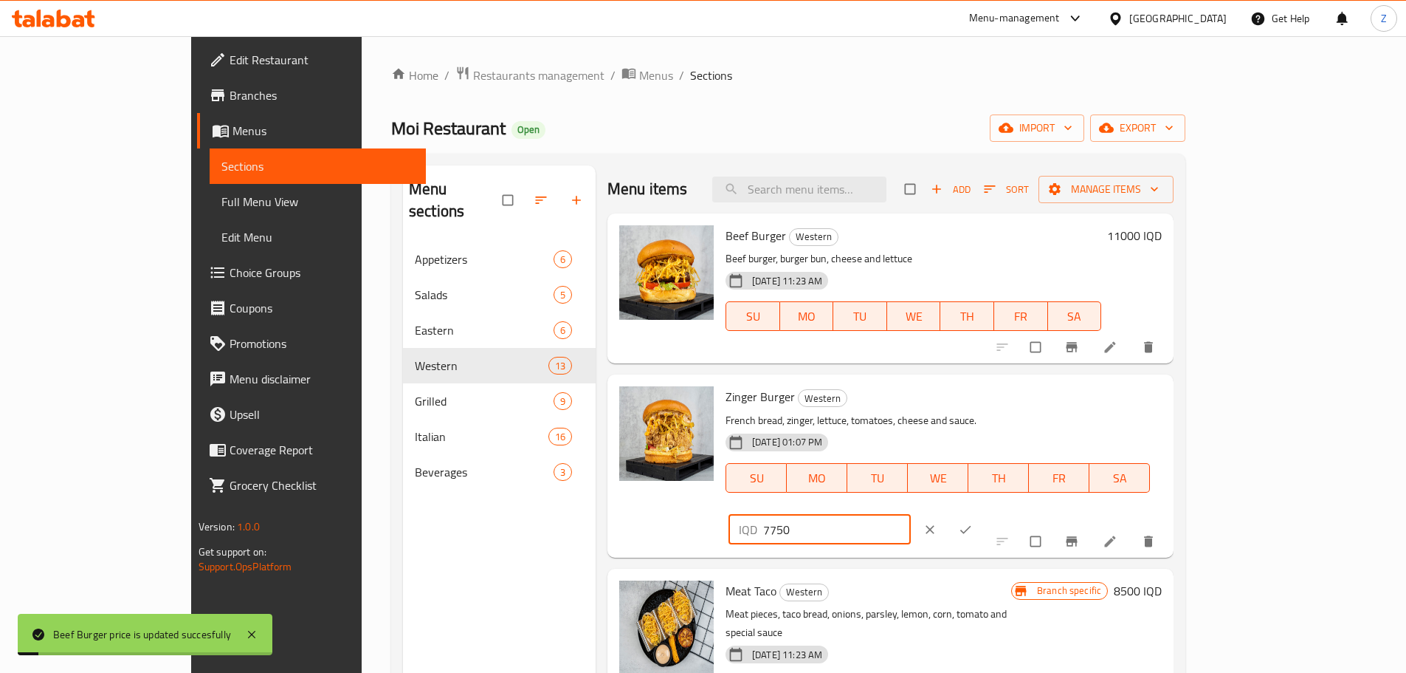
click at [911, 515] on input "7750" at bounding box center [837, 530] width 148 height 30
type input "9500"
click at [973, 522] on icon "ok" at bounding box center [965, 529] width 15 height 15
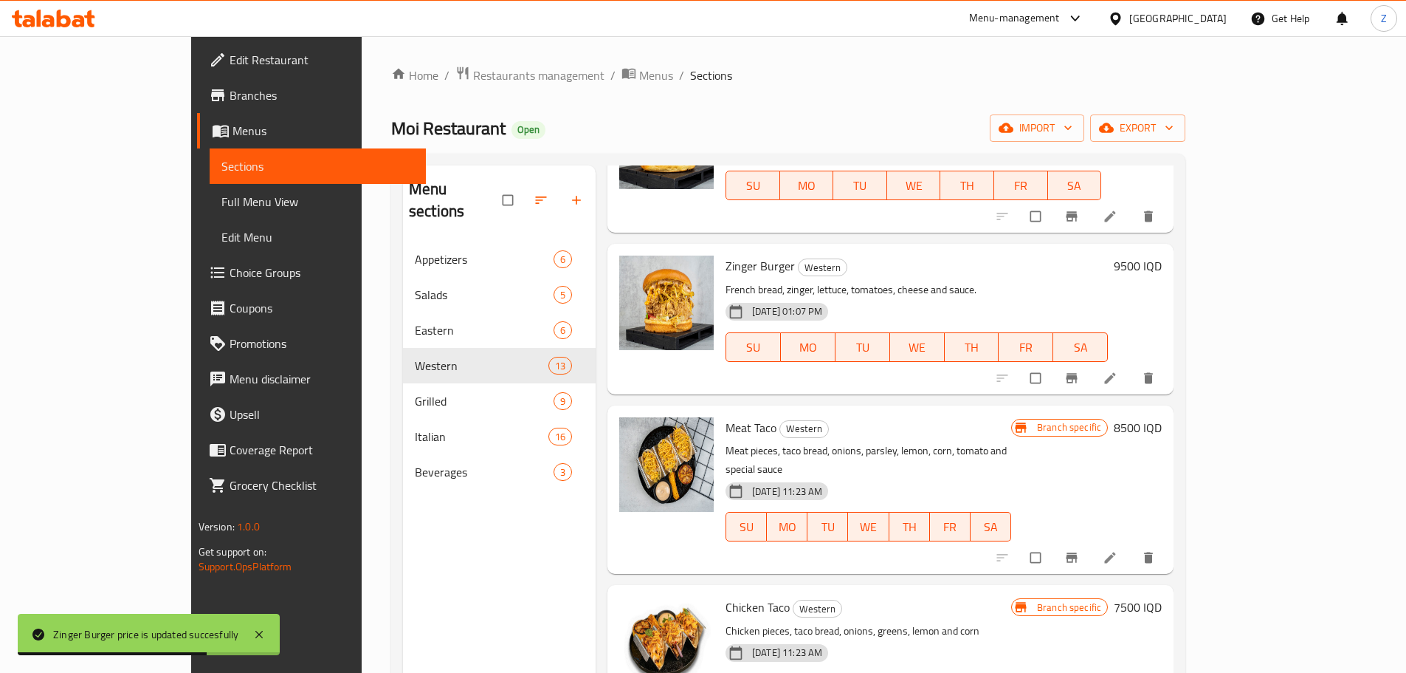
scroll to position [148, 0]
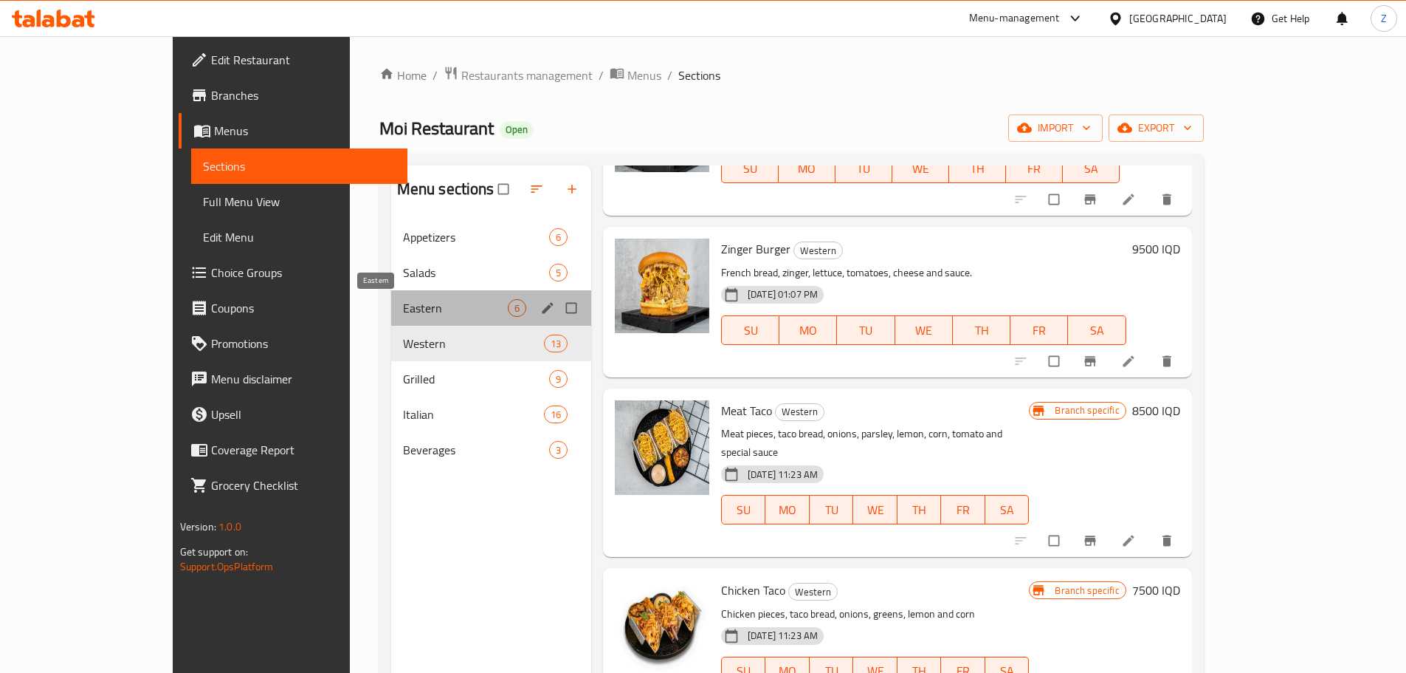
click at [411, 300] on span "Eastern" at bounding box center [455, 308] width 105 height 18
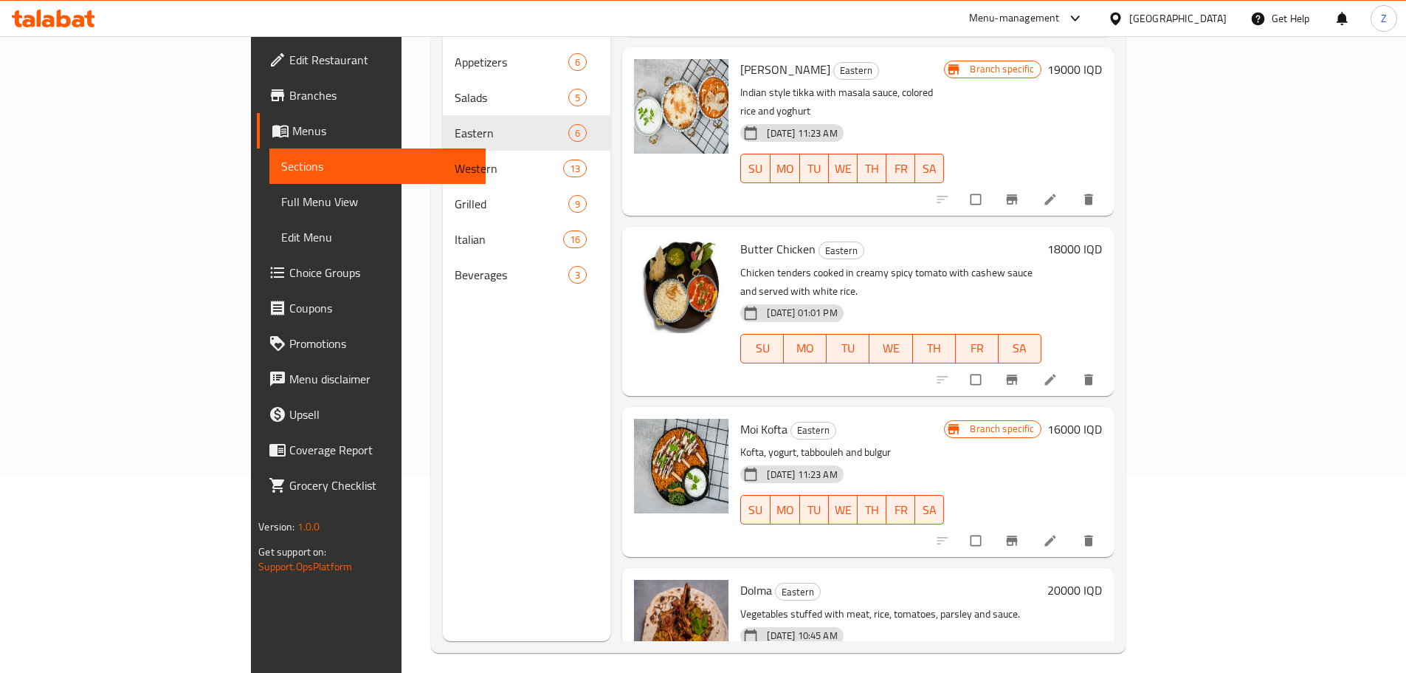
scroll to position [207, 0]
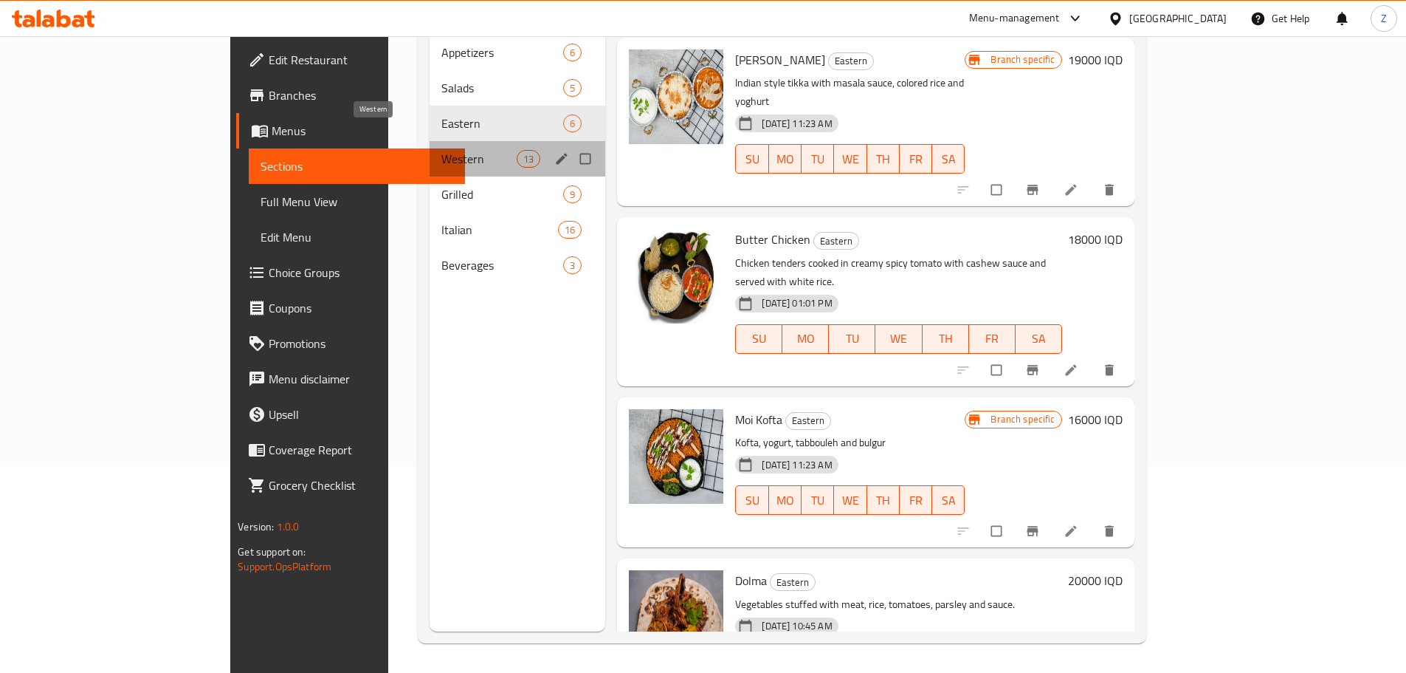
click at [441, 150] on span "Western" at bounding box center [478, 159] width 75 height 18
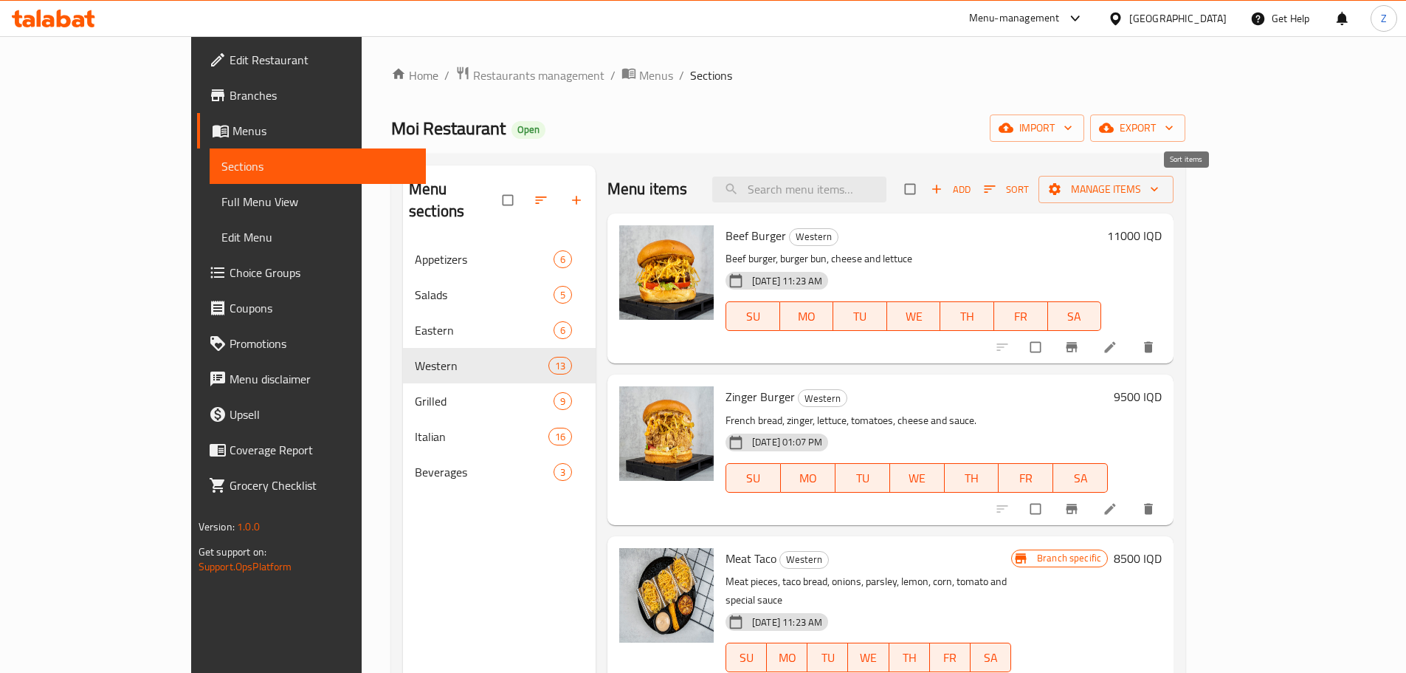
click at [1039, 179] on span "Sort" at bounding box center [1007, 189] width 64 height 23
click at [971, 187] on span "Add" at bounding box center [951, 189] width 40 height 17
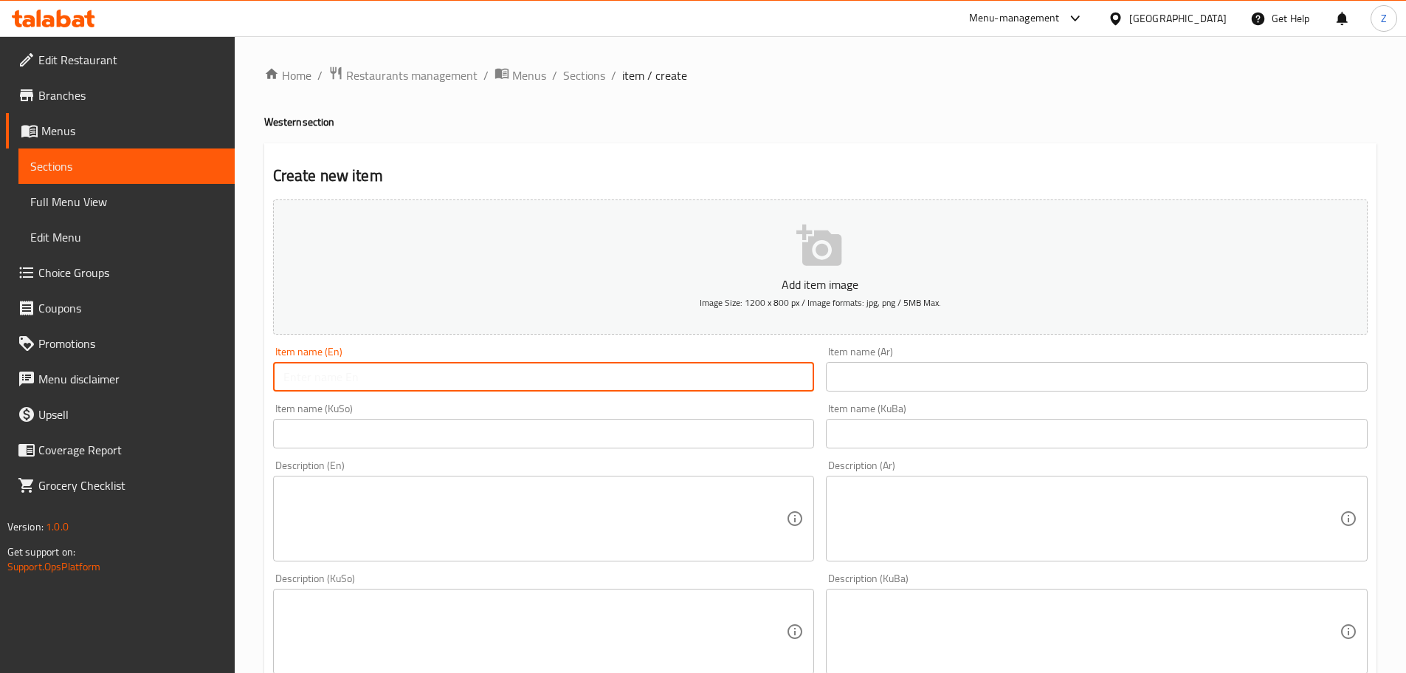
click at [581, 376] on input "text" at bounding box center [544, 377] width 542 height 30
type input "Moi Taco"
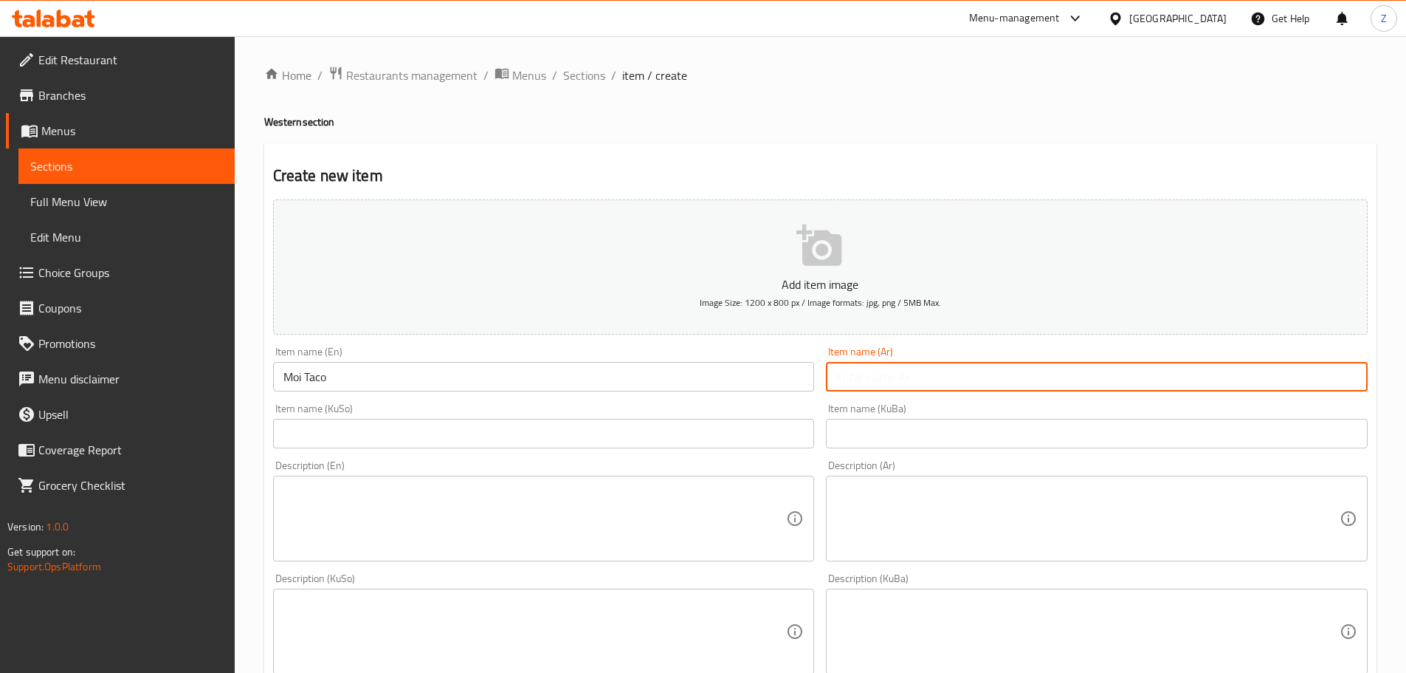
click at [882, 379] on input "text" at bounding box center [1097, 377] width 542 height 30
type input "تاكو موي"
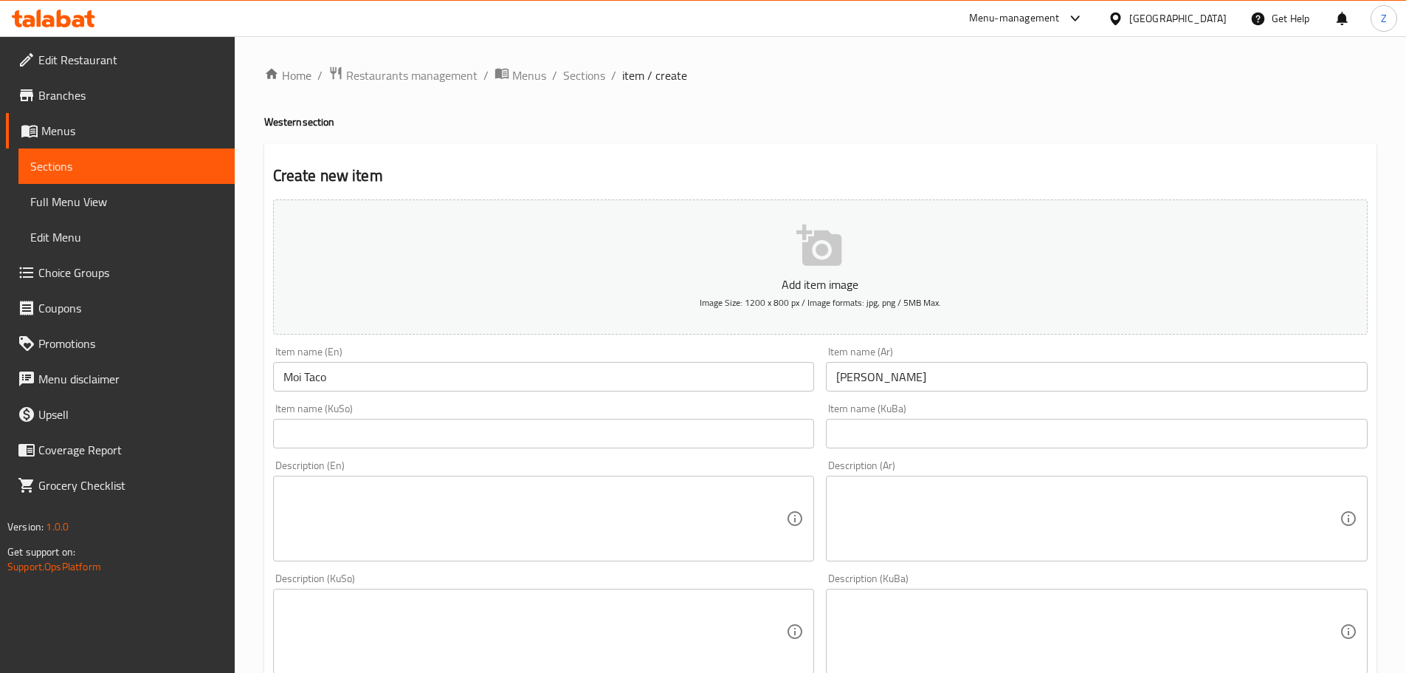
click at [999, 535] on textarea at bounding box center [1088, 519] width 504 height 70
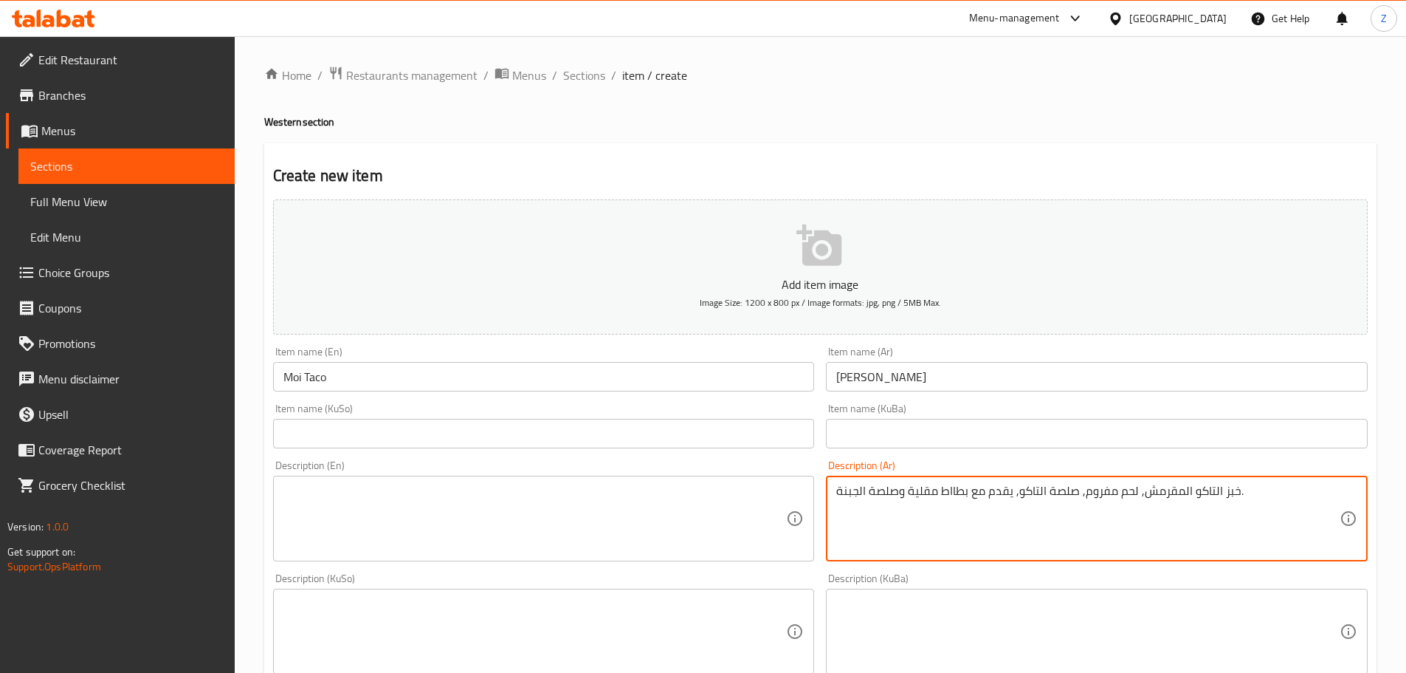
click at [999, 534] on textarea "خبز التاكو المقرمش, لحم مفروم, صلصة التاكو, يقدم مع بطااط مقلية وصلصة الجبنة." at bounding box center [1088, 519] width 504 height 70
click at [900, 501] on textarea "خبز التاكو المقرمش, لحم مفروم, صلصة التاكو, يقدم مع بطااط مقلية وصلصة الجبنة." at bounding box center [1088, 519] width 504 height 70
drag, startPoint x: 941, startPoint y: 500, endPoint x: 950, endPoint y: 498, distance: 9.7
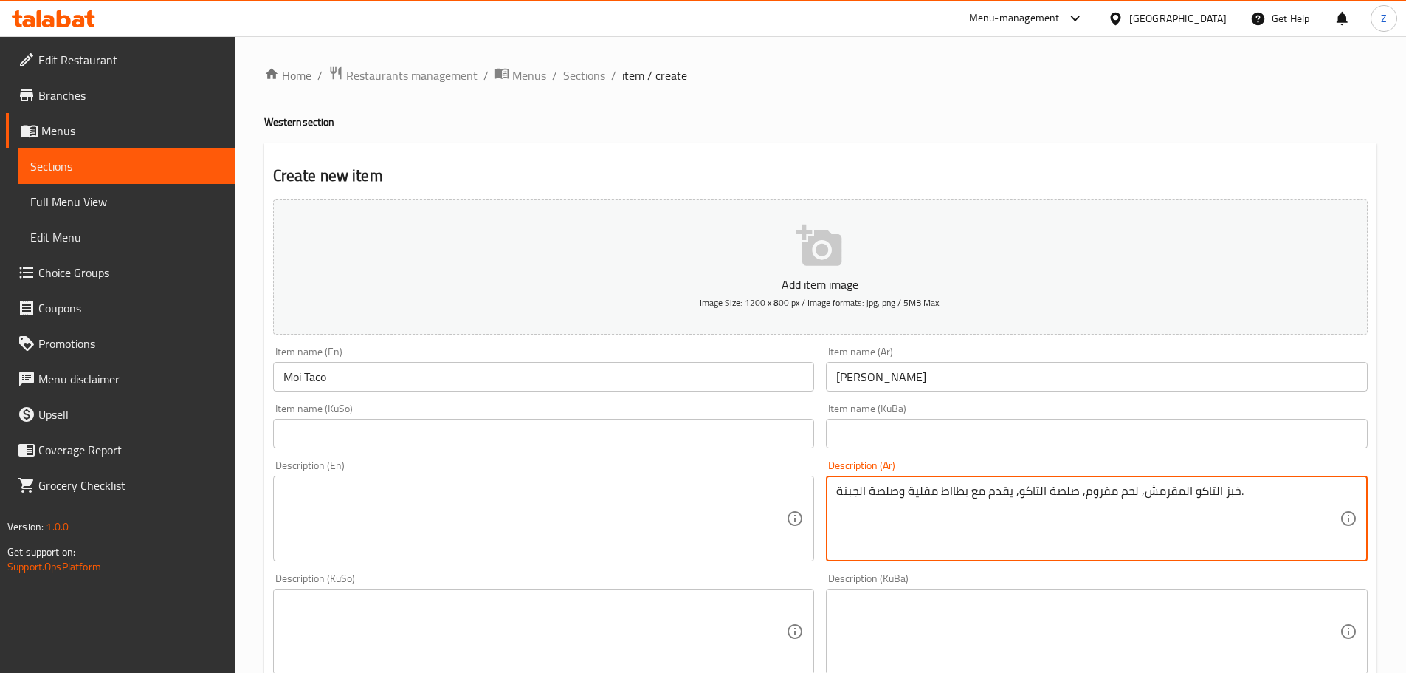
click at [950, 498] on textarea "خبز التاكو المقرمش, لحم مفروم, صلصة التاكو, يقدم مع بطااط مقلية وصلصة الجبنة." at bounding box center [1088, 519] width 504 height 70
type textarea "خبز التاكو المقرمش, لحم مفروم, صلصة التاكو, يقدم مع بطاطا مقلية وصلصة الجبنة."
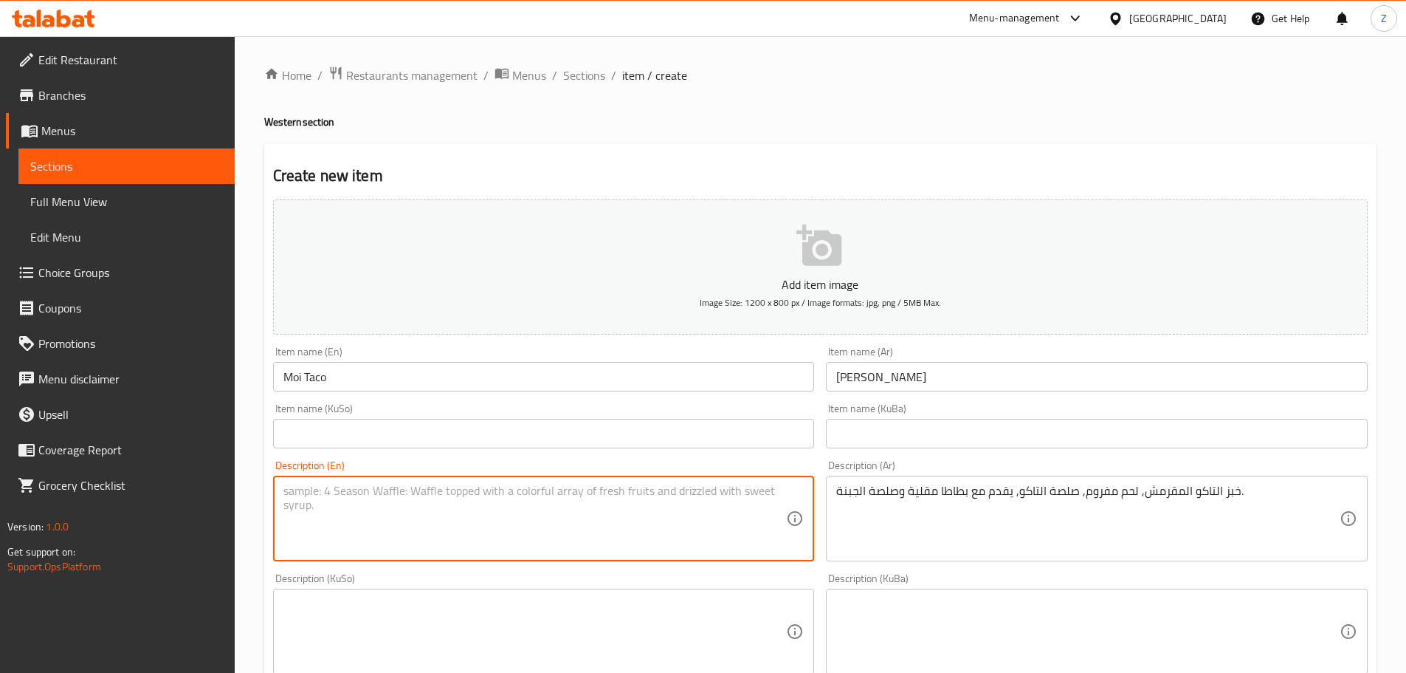
click at [700, 520] on textarea at bounding box center [536, 519] width 504 height 70
paste textarea "Crispy taco bread, ground beef, taco sauce, served with french fries and cheese…"
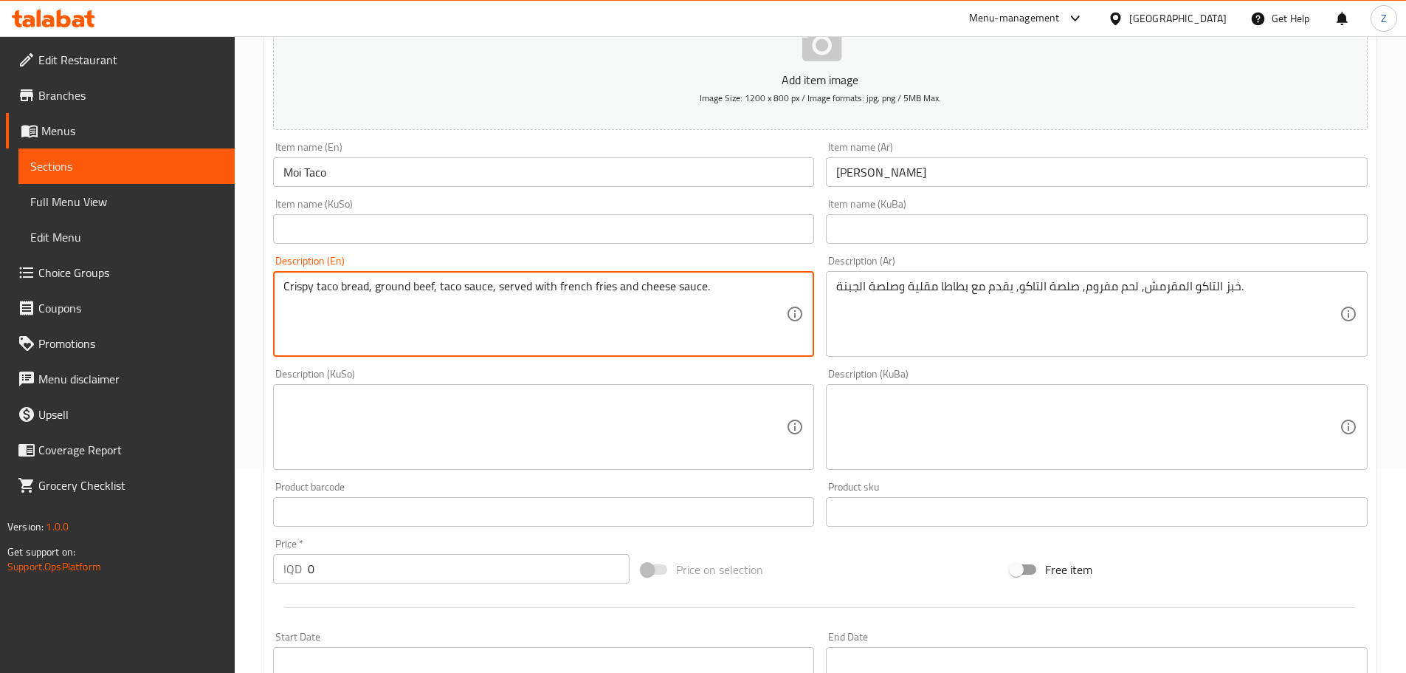
scroll to position [369, 0]
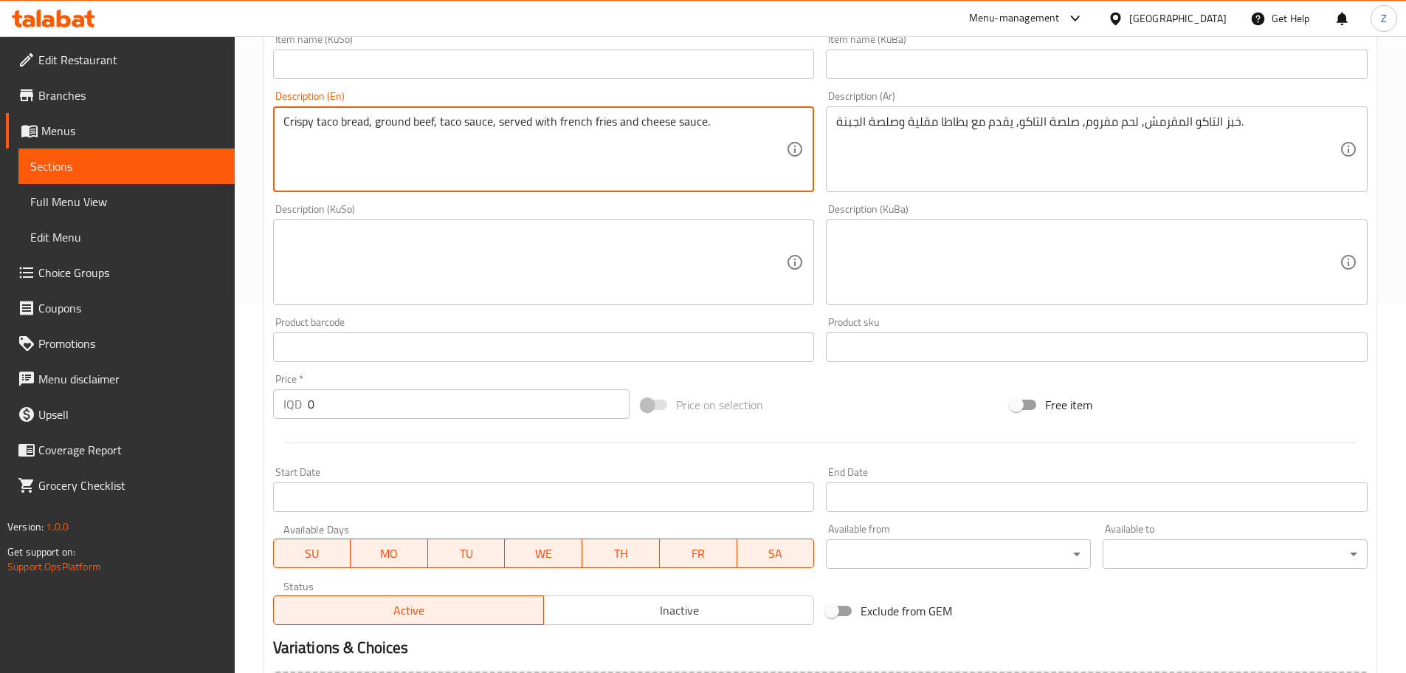
type textarea "Crispy taco bread, ground beef, taco sauce, served with french fries and cheese…"
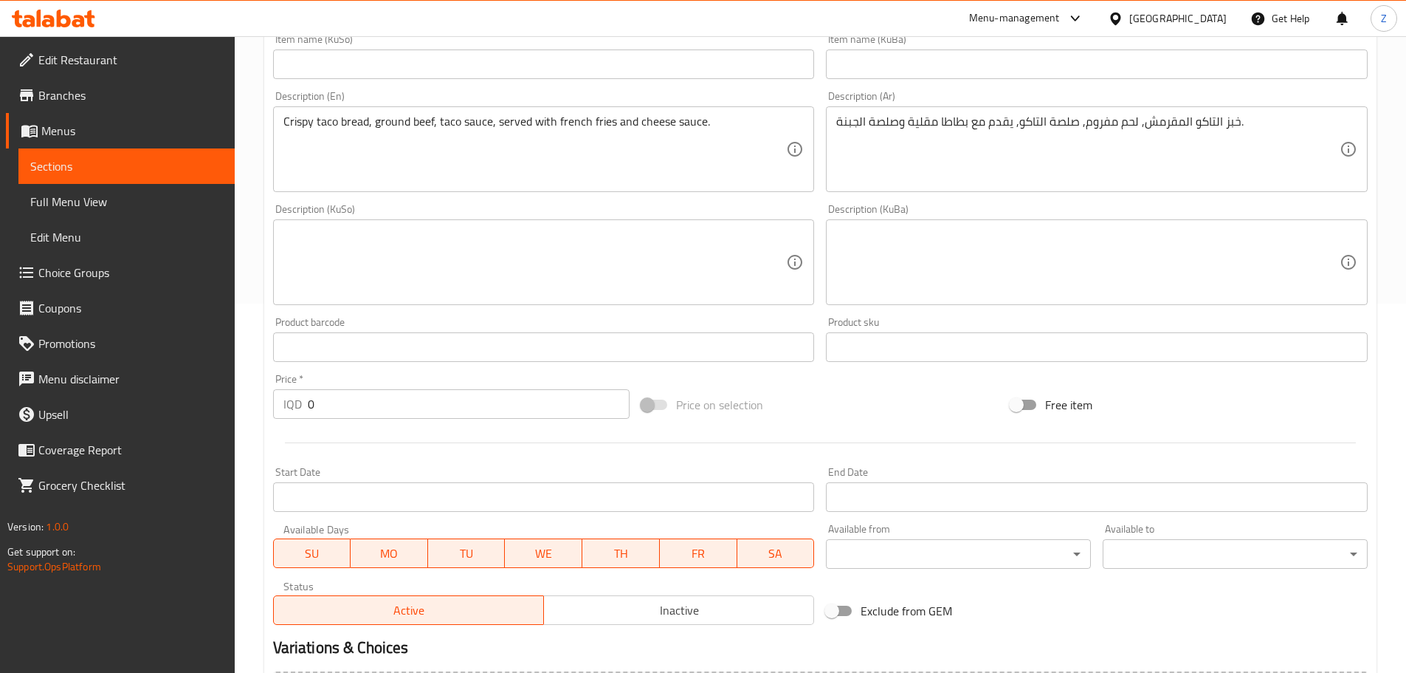
click at [410, 409] on input "0" at bounding box center [469, 404] width 323 height 30
click at [410, 408] on input "0" at bounding box center [469, 404] width 323 height 30
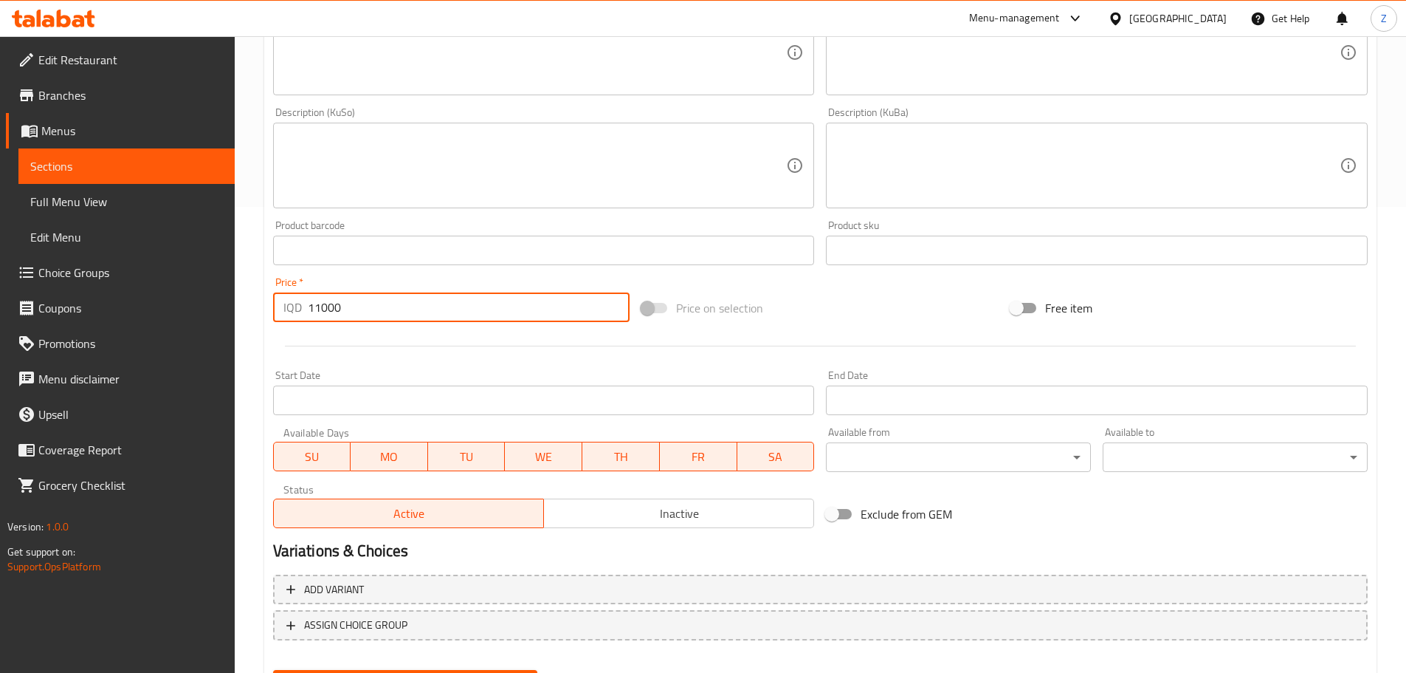
scroll to position [540, 0]
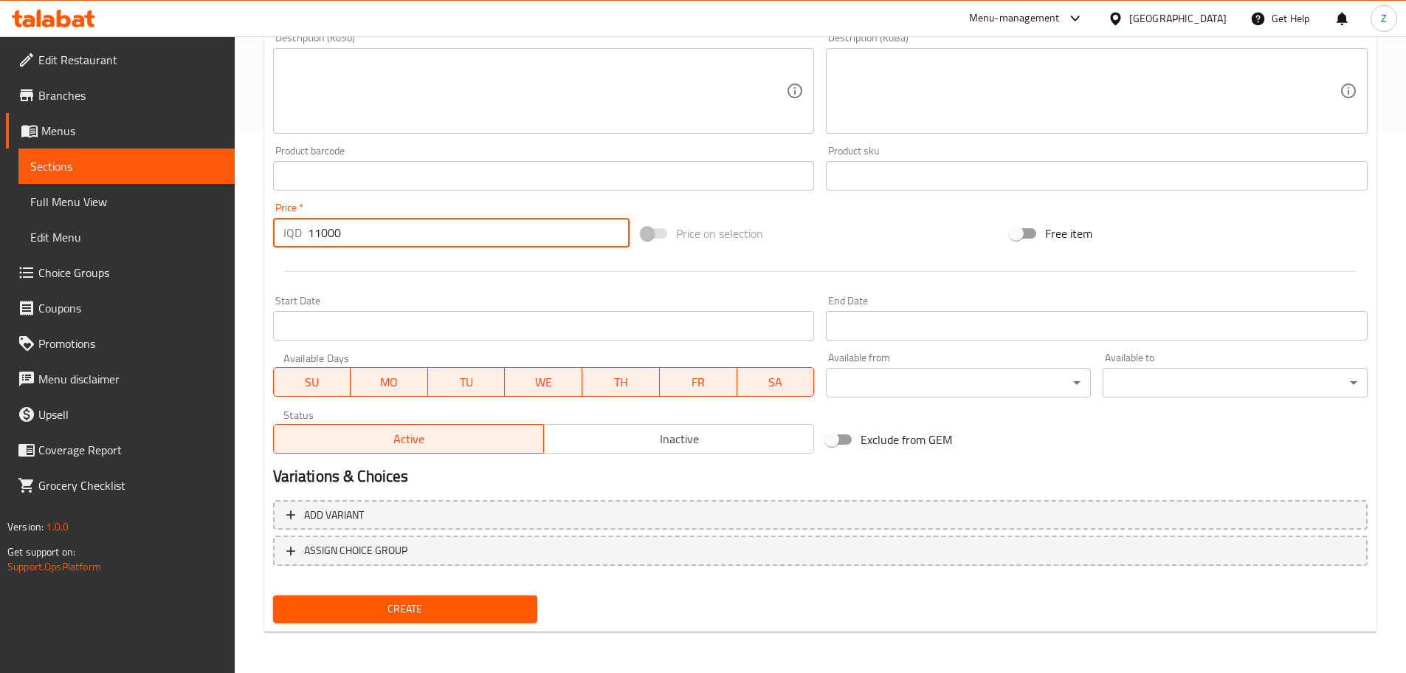
type input "11000"
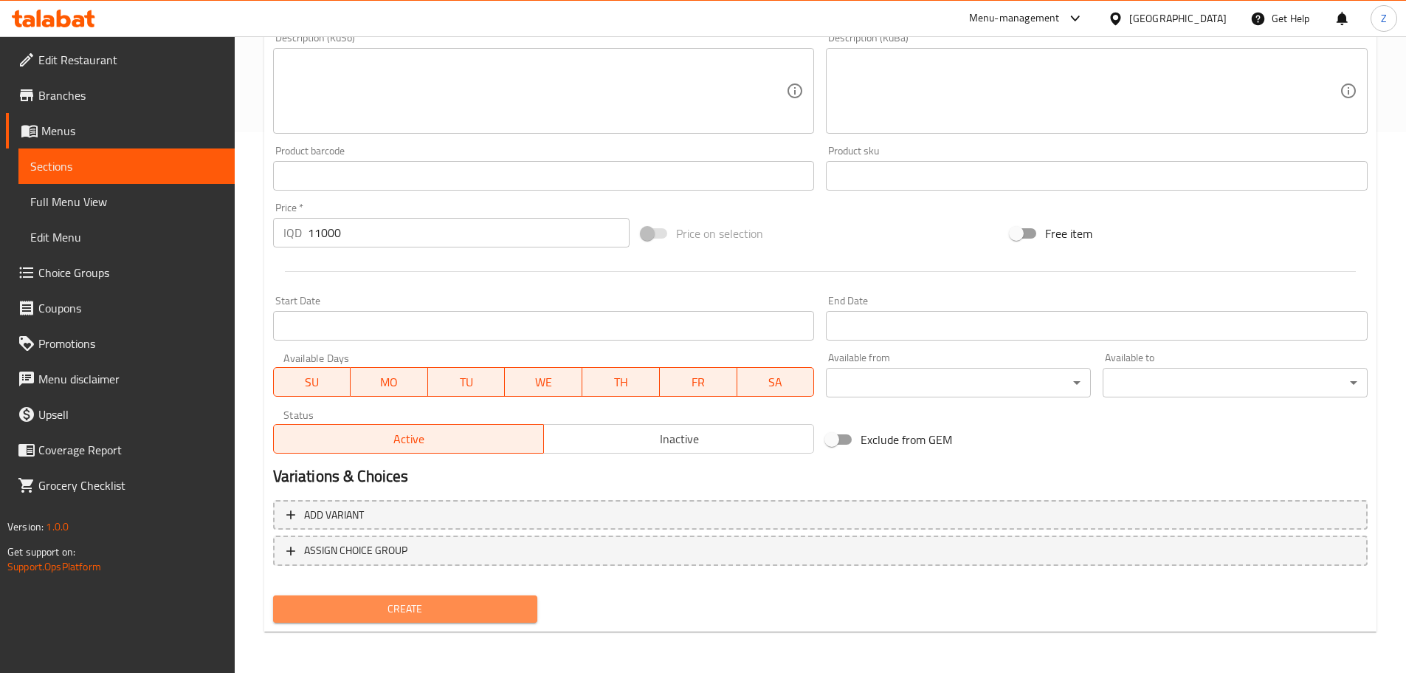
click at [516, 616] on span "Create" at bounding box center [405, 608] width 241 height 18
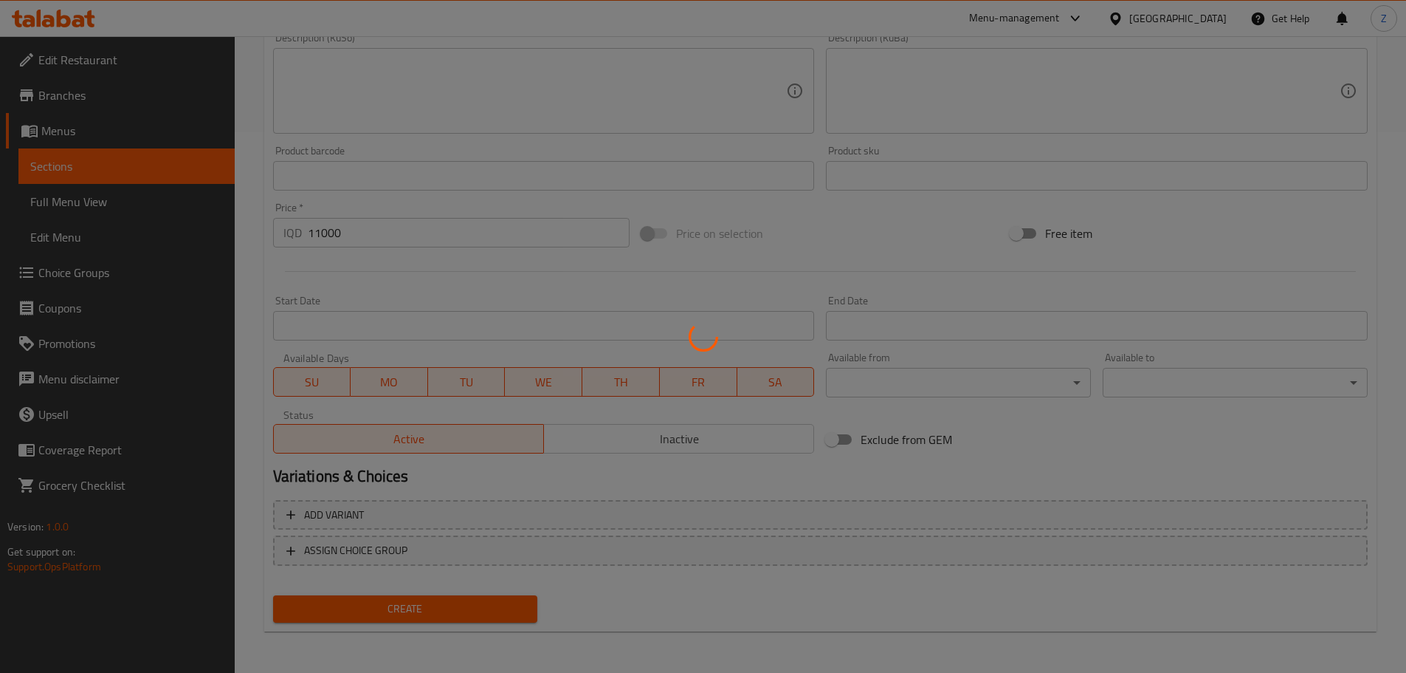
type input "0"
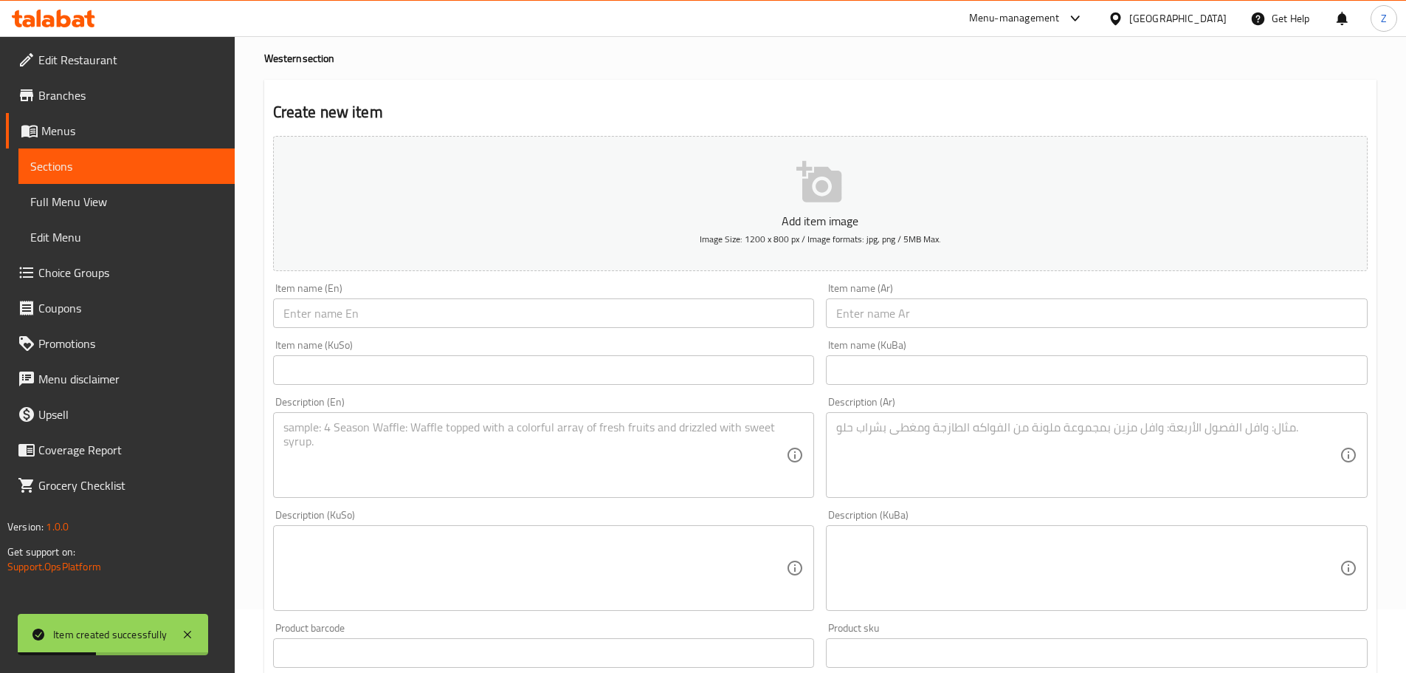
scroll to position [0, 0]
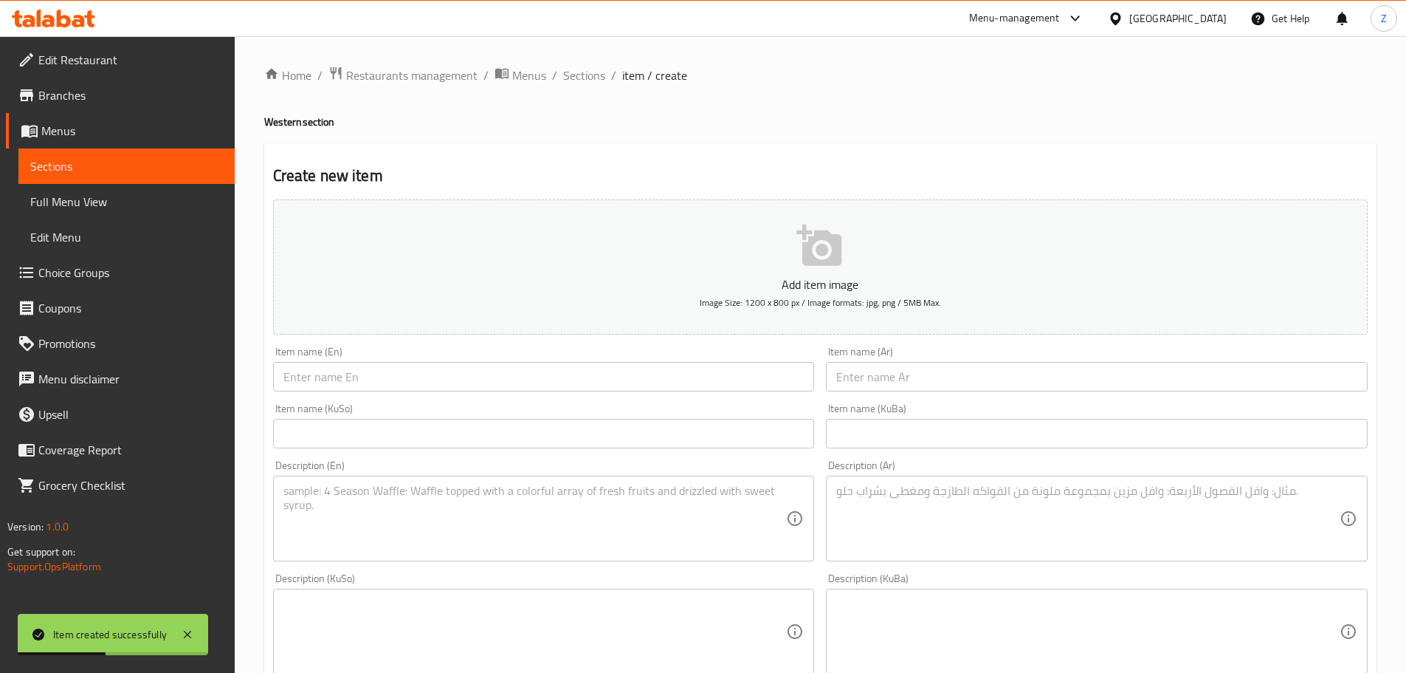
click at [590, 63] on div "Home / Restaurants management / Menus / Sections / item / create Western sectio…" at bounding box center [821, 624] width 1172 height 1177
click at [598, 90] on div "Home / Restaurants management / Menus / Sections / item / create Western sectio…" at bounding box center [820, 625] width 1113 height 1118
click at [587, 80] on span "Sections" at bounding box center [584, 75] width 42 height 18
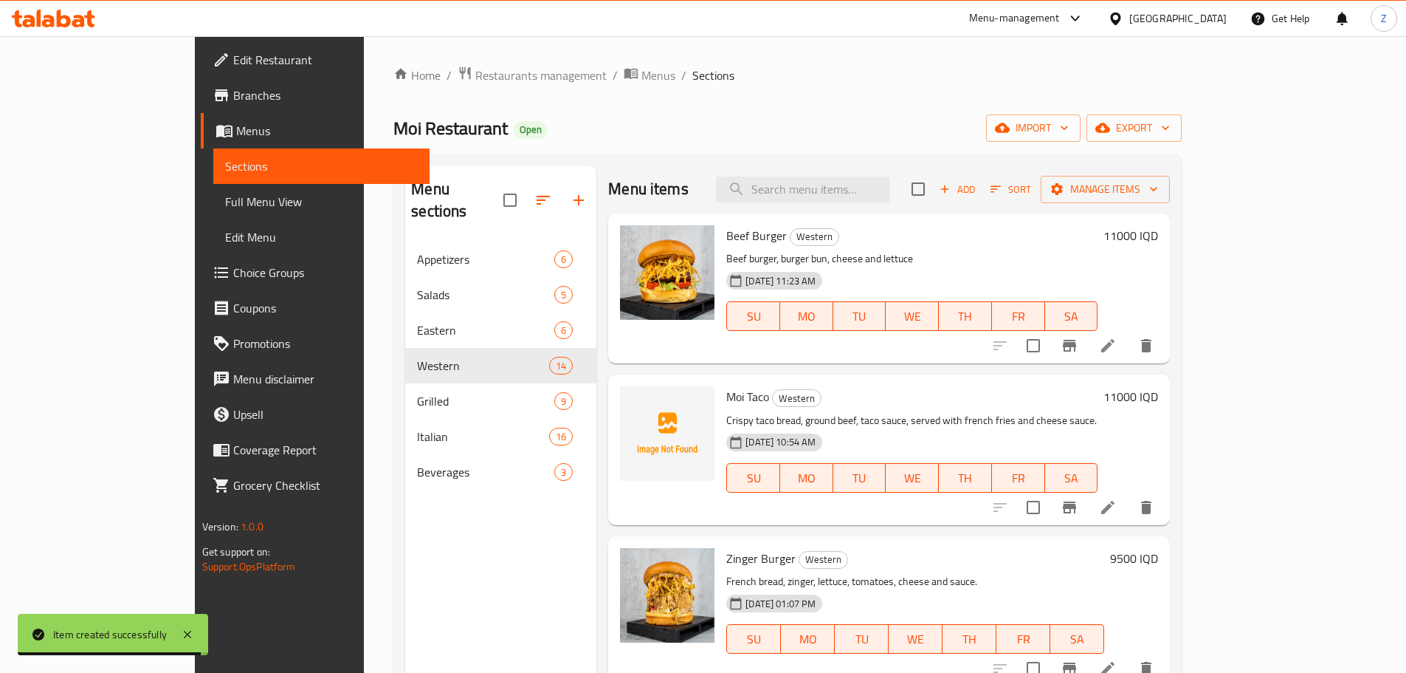
click at [830, 386] on h6 "Moi Taco Western" at bounding box center [911, 396] width 371 height 21
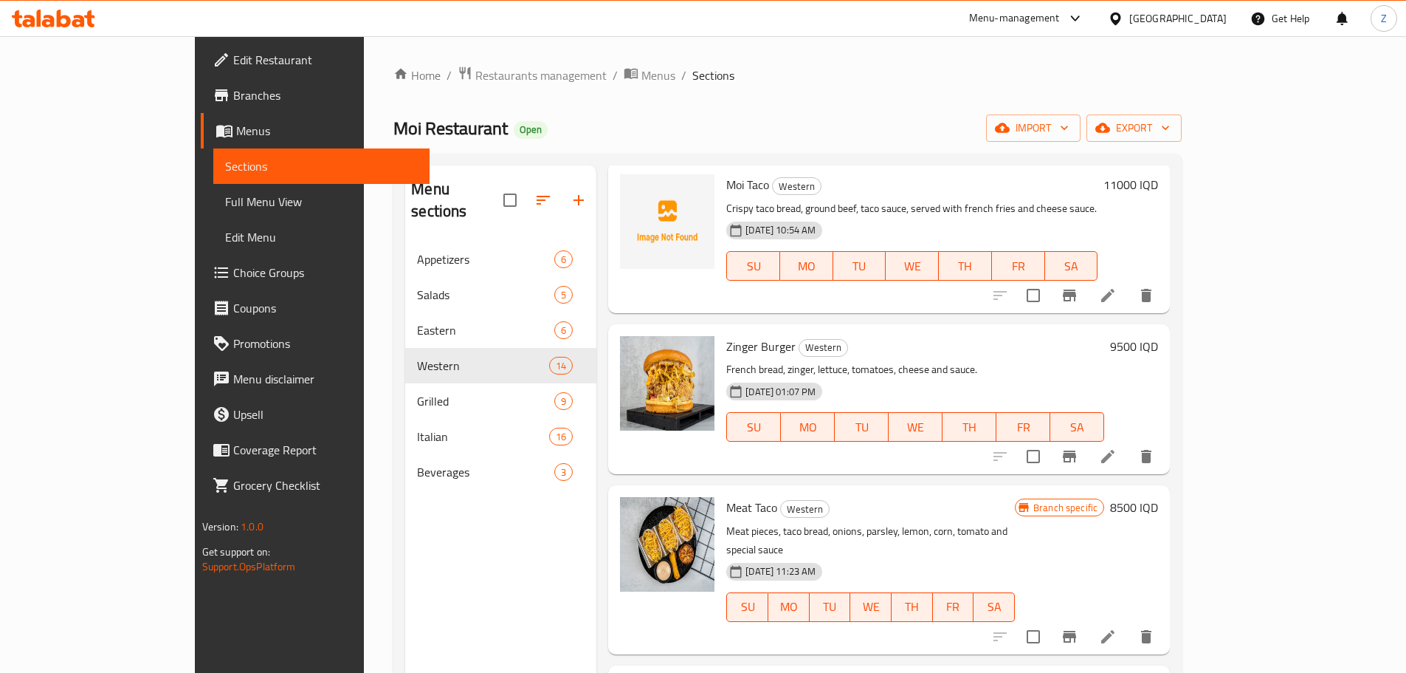
scroll to position [74, 0]
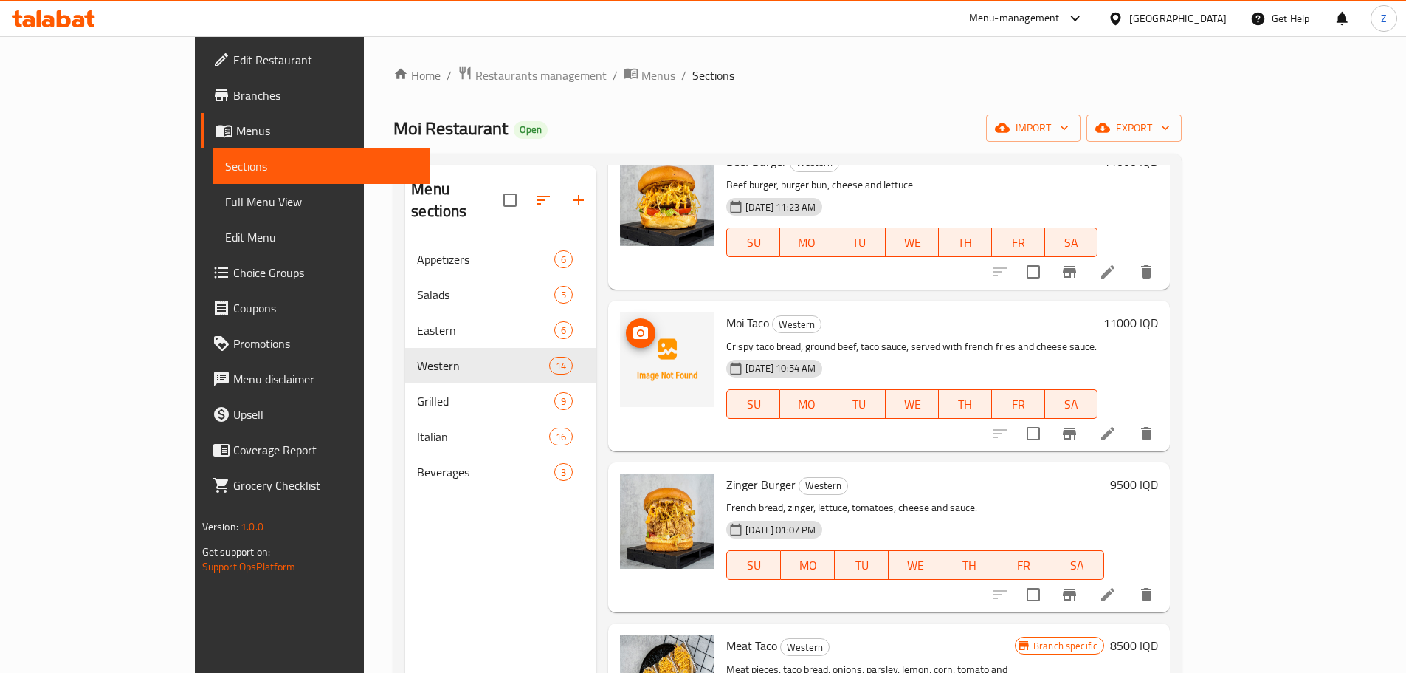
click at [626, 337] on span "upload picture" at bounding box center [641, 333] width 30 height 18
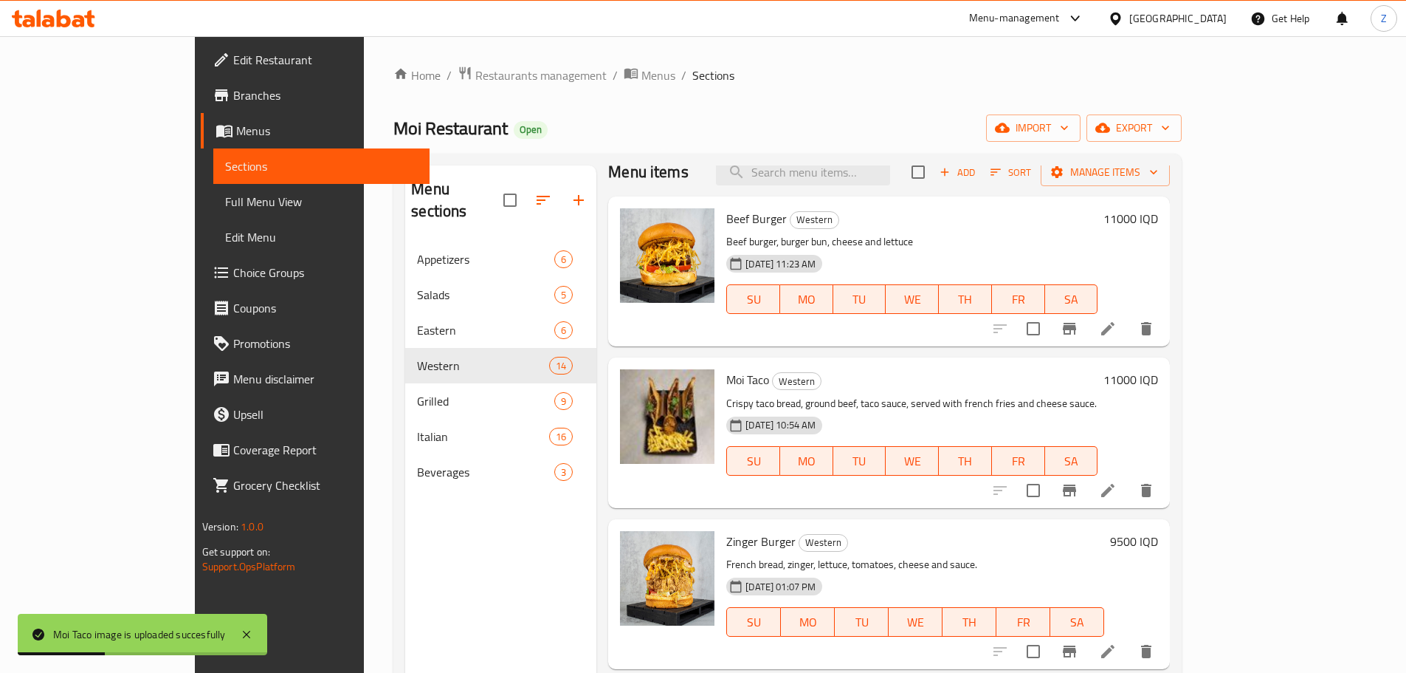
scroll to position [0, 0]
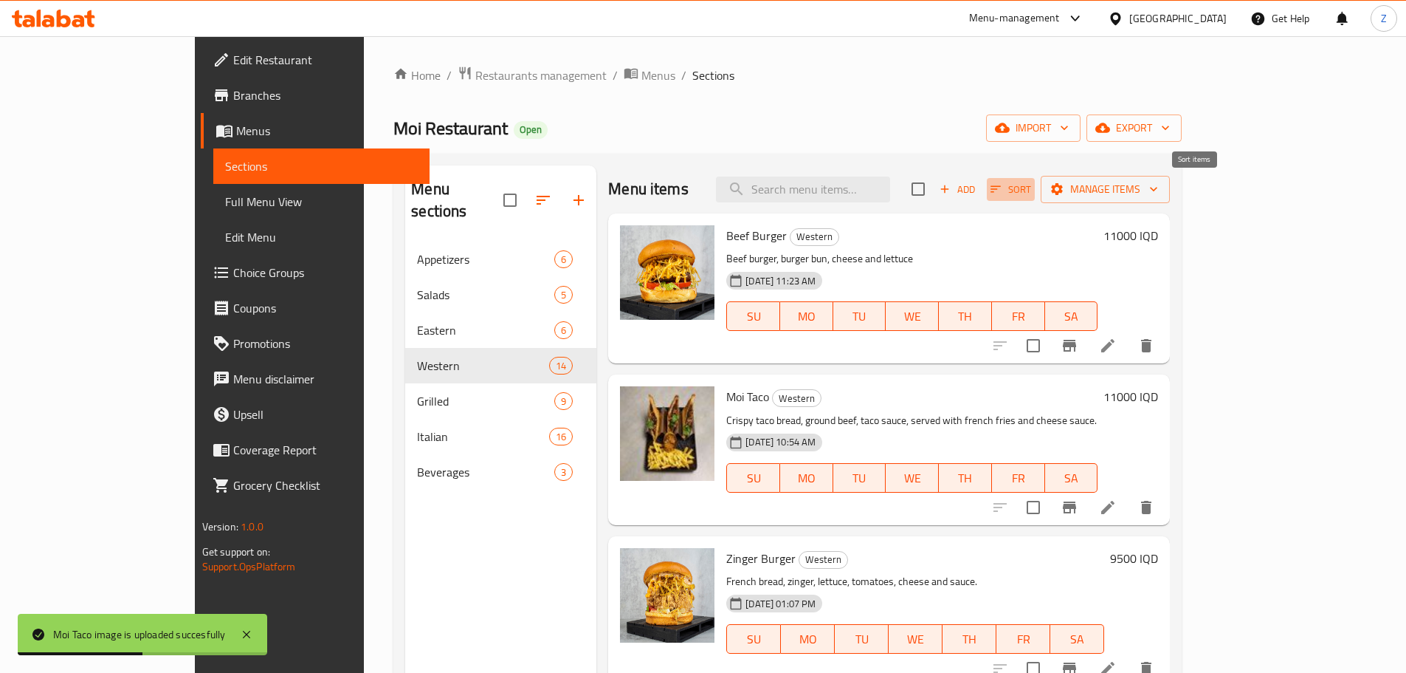
click at [1031, 189] on span "Sort" at bounding box center [1011, 189] width 41 height 17
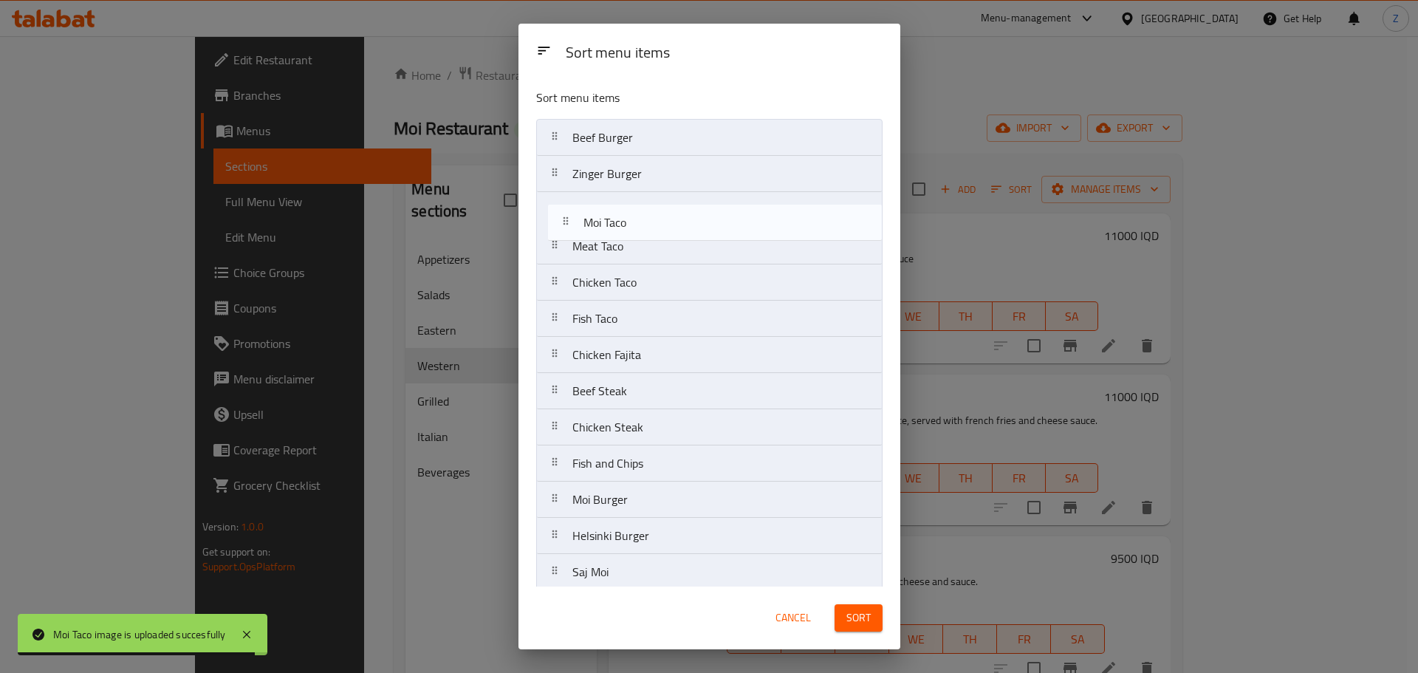
drag, startPoint x: 625, startPoint y: 189, endPoint x: 639, endPoint y: 246, distance: 58.4
click at [639, 246] on nav "Beef Burger Moi Taco Zinger Burger Meat Taco Chicken Taco Fish Taco Chicken Faj…" at bounding box center [709, 373] width 346 height 508
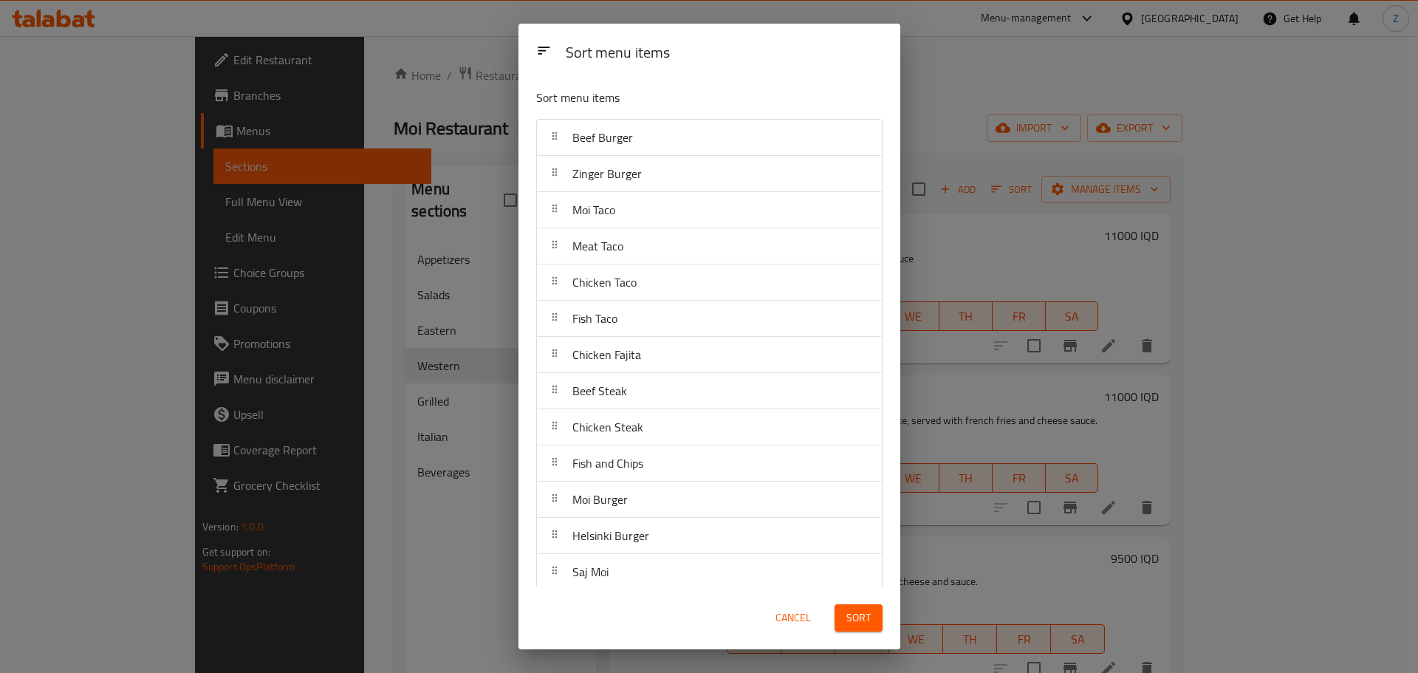
click at [848, 614] on span "Sort" at bounding box center [858, 617] width 24 height 18
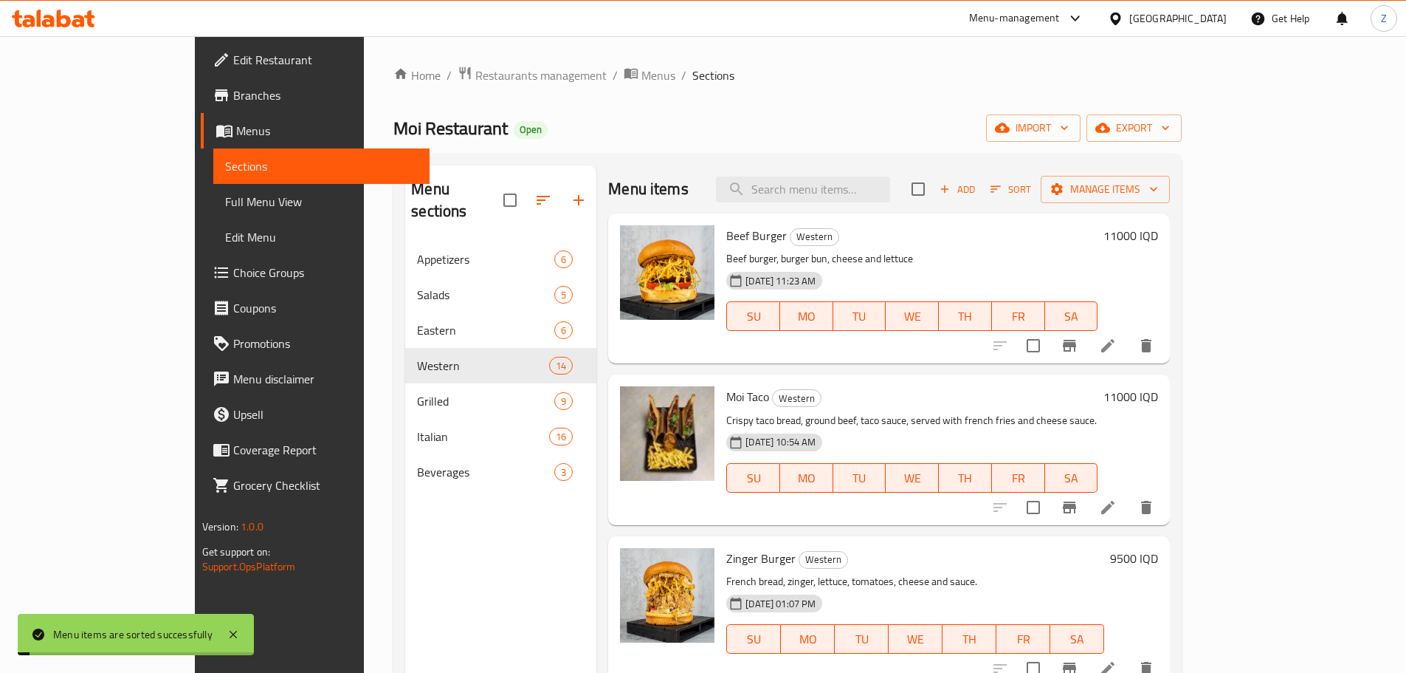
click at [914, 591] on div "07-10-2024 01:07 PM SU MO TU WE TH FR SA" at bounding box center [916, 628] width 390 height 80
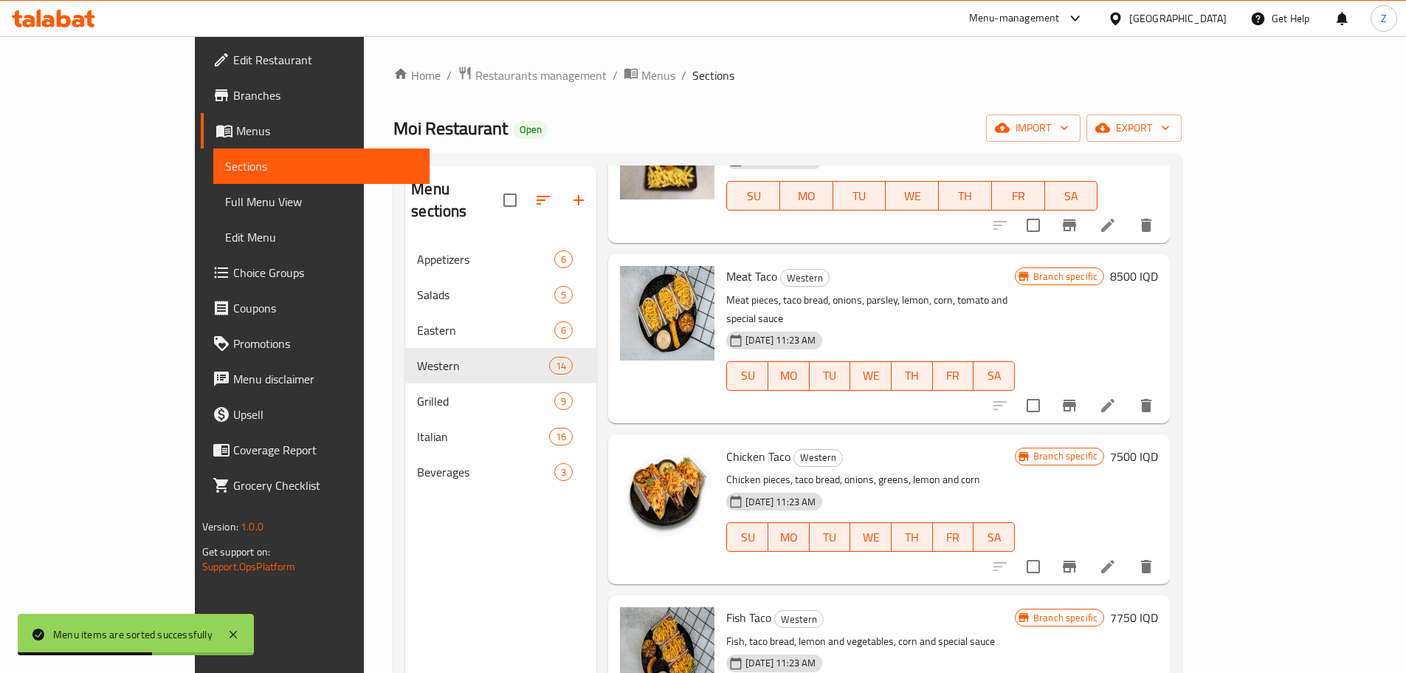
scroll to position [295, 0]
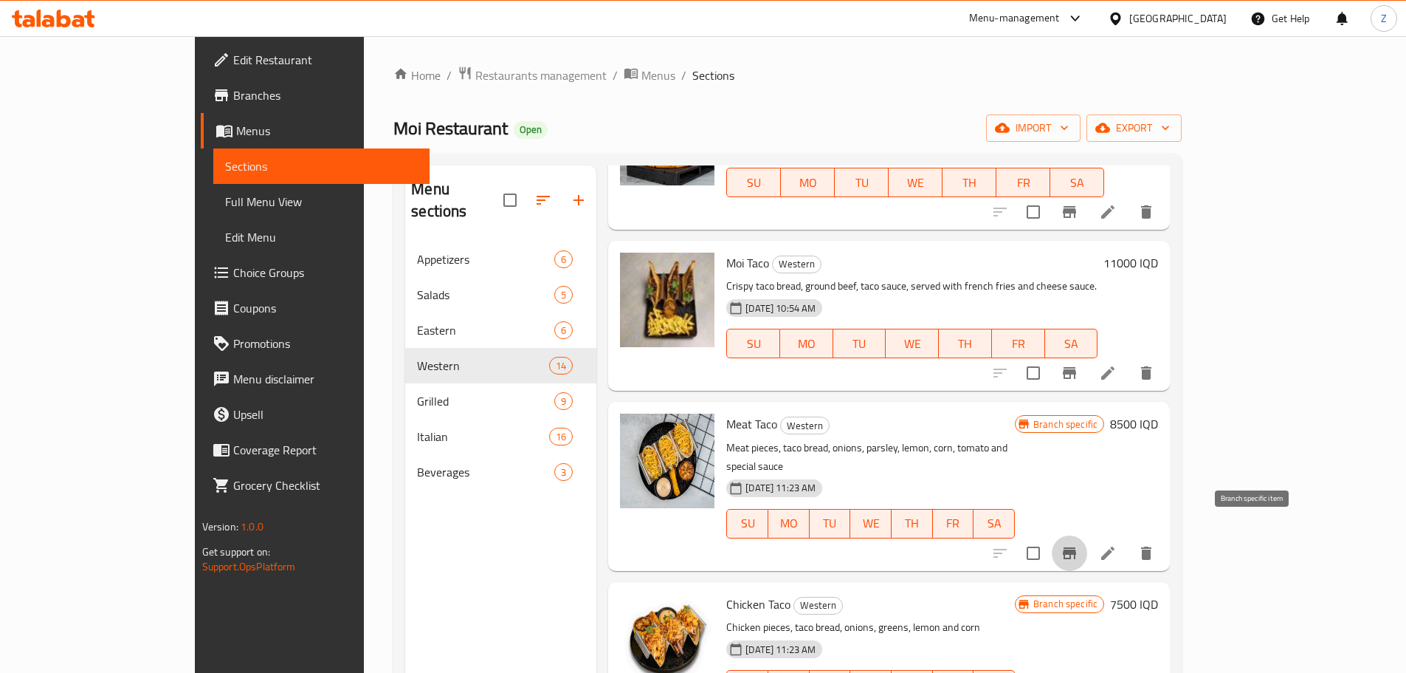
click at [1076, 547] on icon "Branch-specific-item" at bounding box center [1069, 553] width 13 height 12
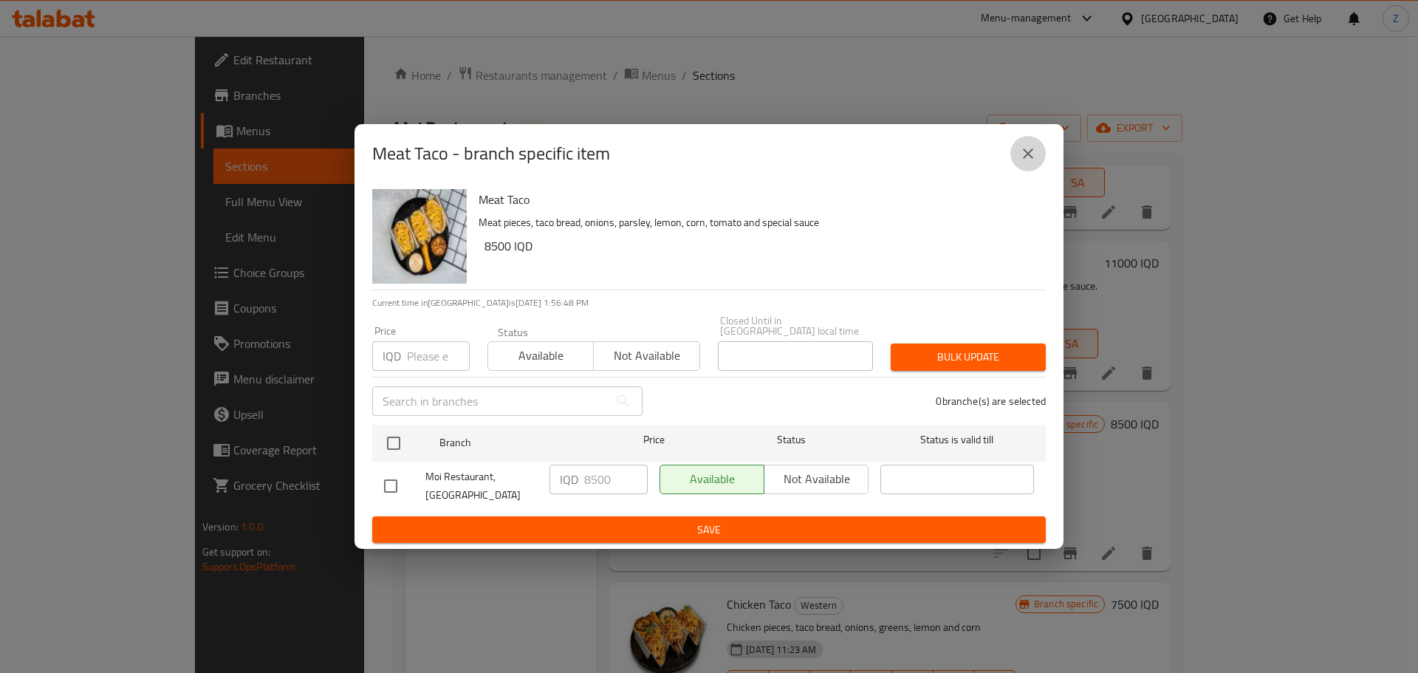
click at [1026, 171] on button "close" at bounding box center [1027, 153] width 35 height 35
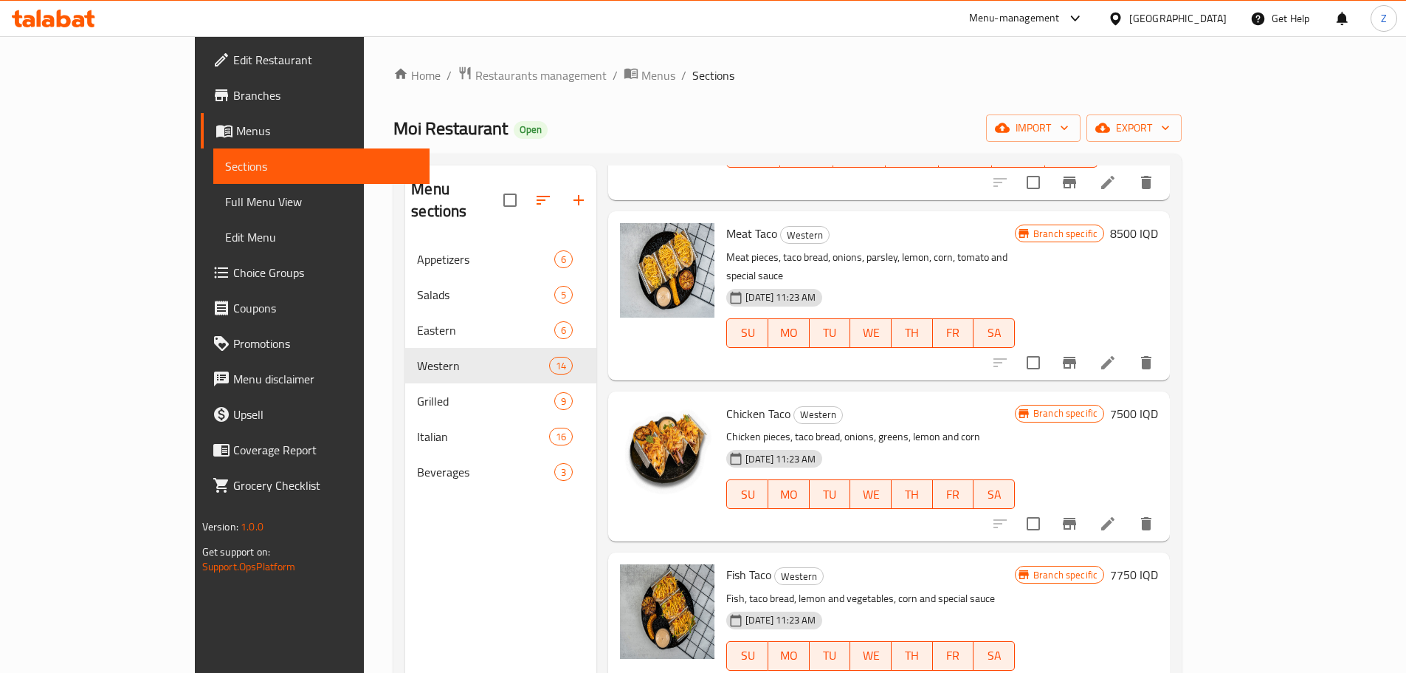
scroll to position [517, 0]
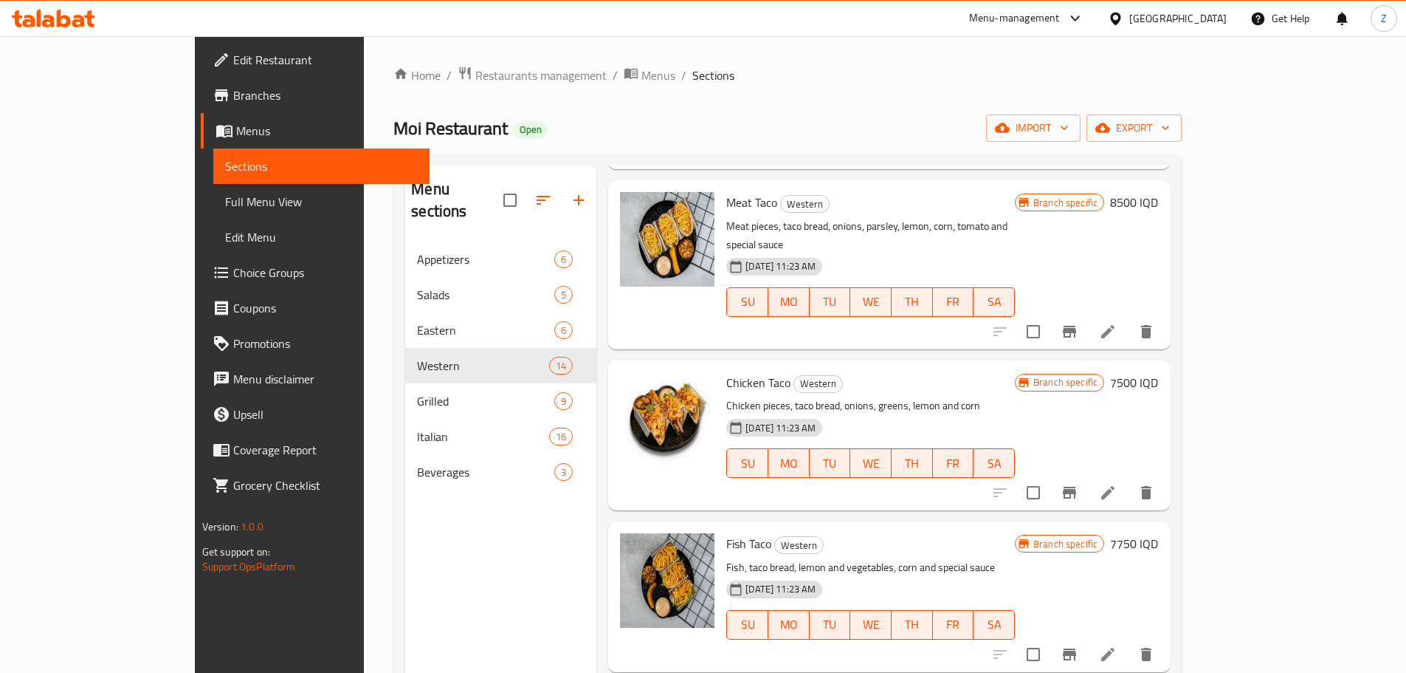
click at [1158, 372] on h6 "7500 IQD" at bounding box center [1134, 382] width 48 height 21
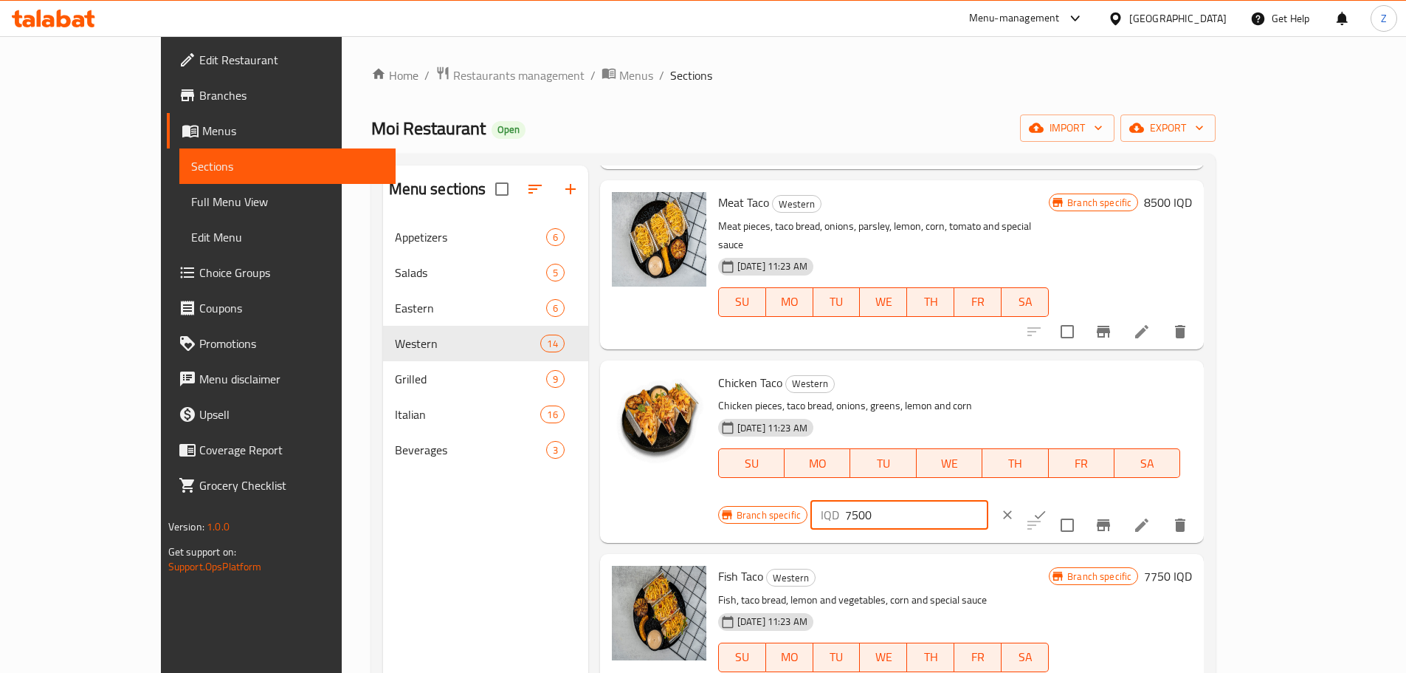
click at [989, 500] on input "7500" at bounding box center [916, 515] width 143 height 30
click at [989, 500] on input "10000" at bounding box center [916, 515] width 143 height 30
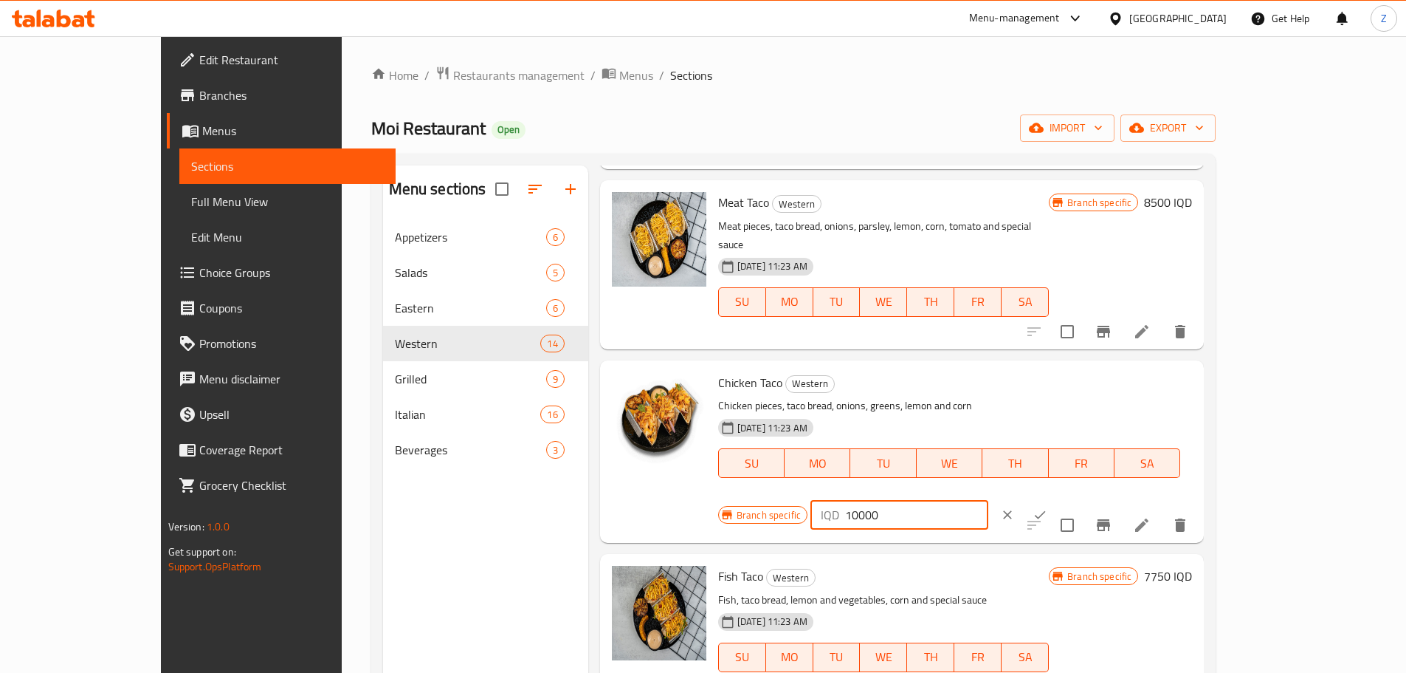
click at [989, 500] on input "10000" at bounding box center [916, 515] width 143 height 30
type input "10000"
click at [1048, 507] on icon "ok" at bounding box center [1040, 514] width 15 height 15
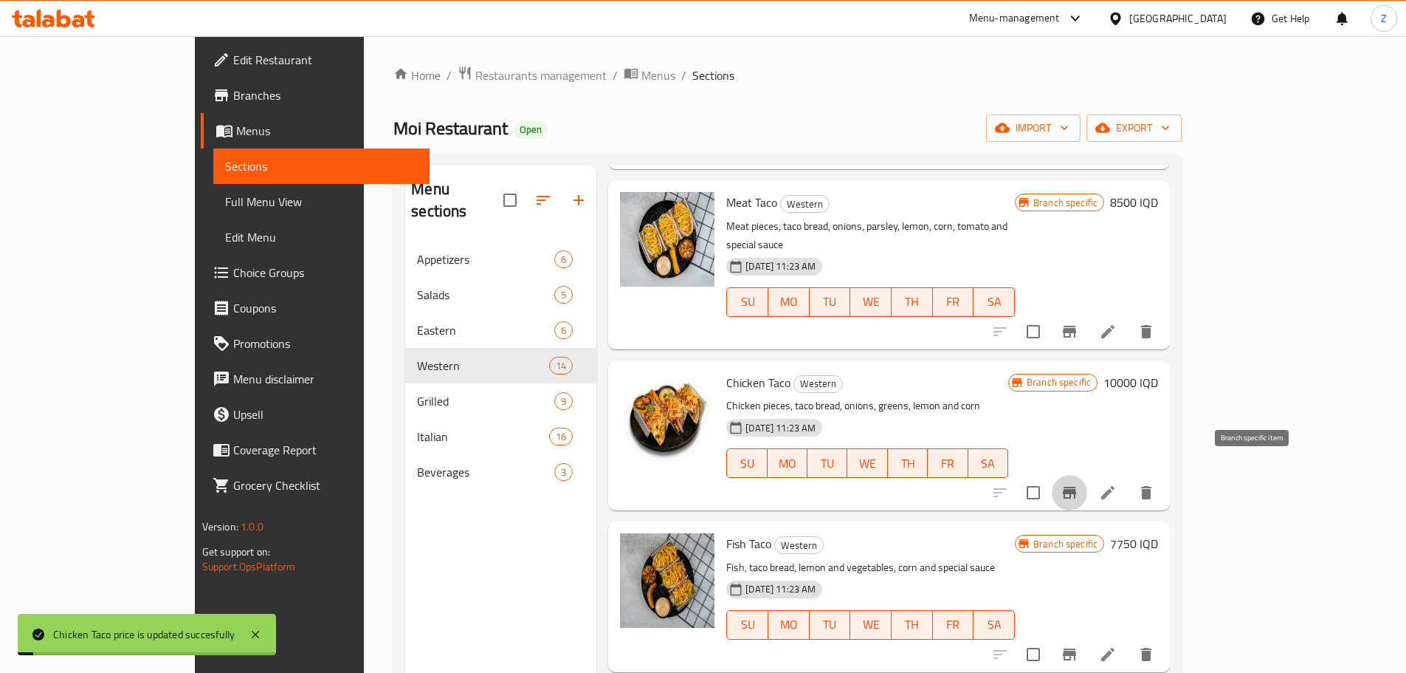
click at [1087, 484] on button "Branch-specific-item" at bounding box center [1069, 492] width 35 height 35
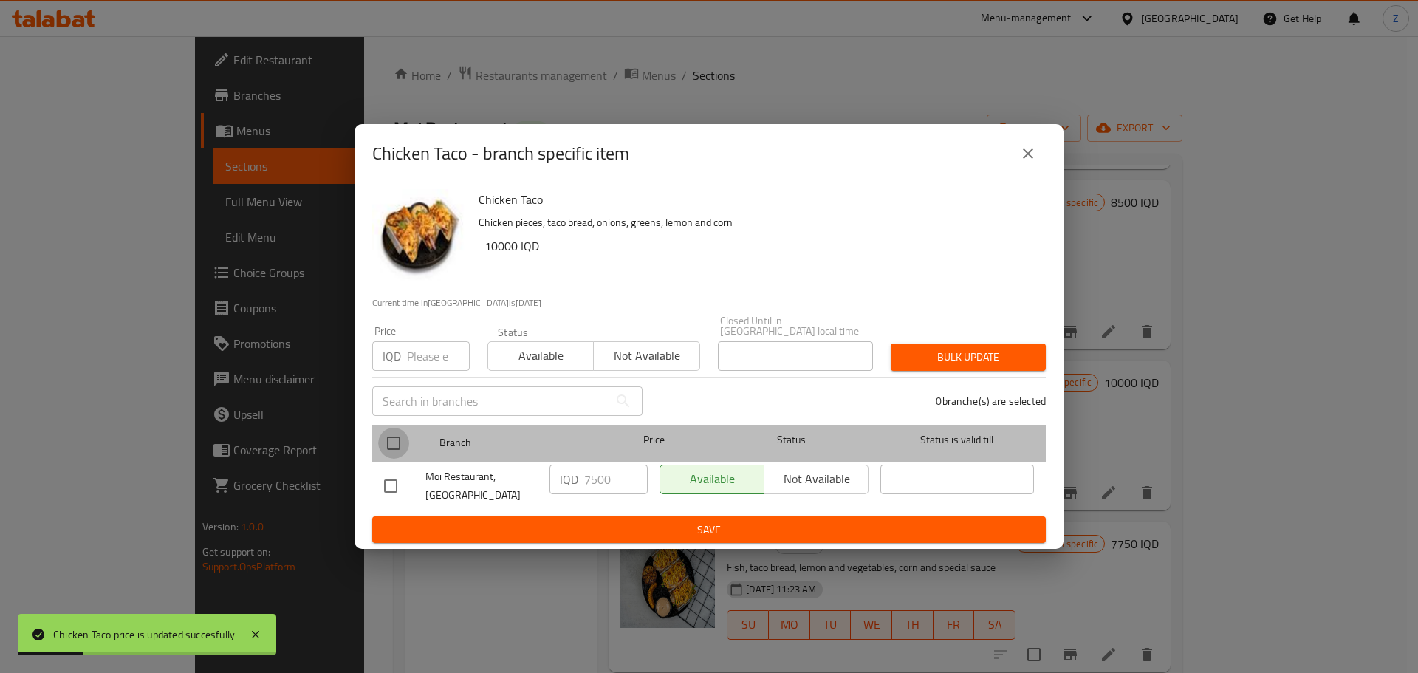
click at [389, 433] on input "checkbox" at bounding box center [393, 442] width 31 height 31
checkbox input "true"
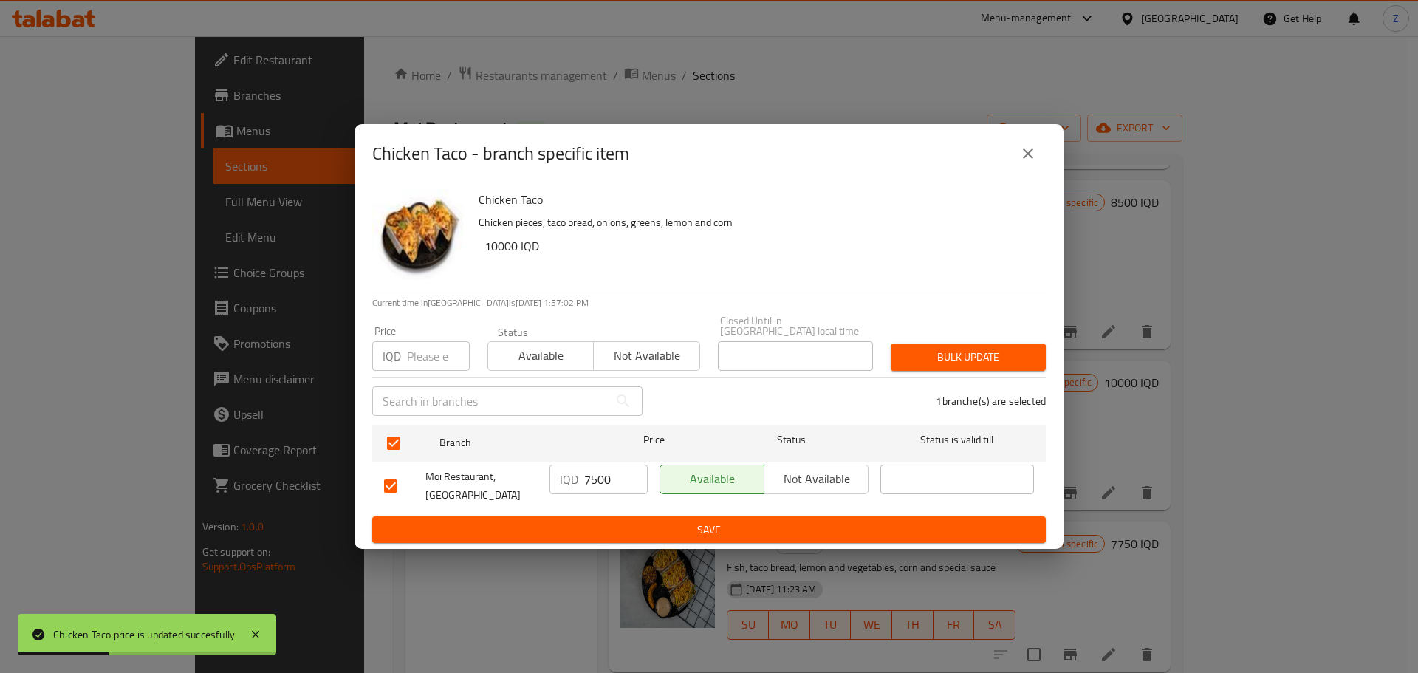
click at [585, 481] on input "7500" at bounding box center [615, 479] width 63 height 30
paste input "100"
type input "10000"
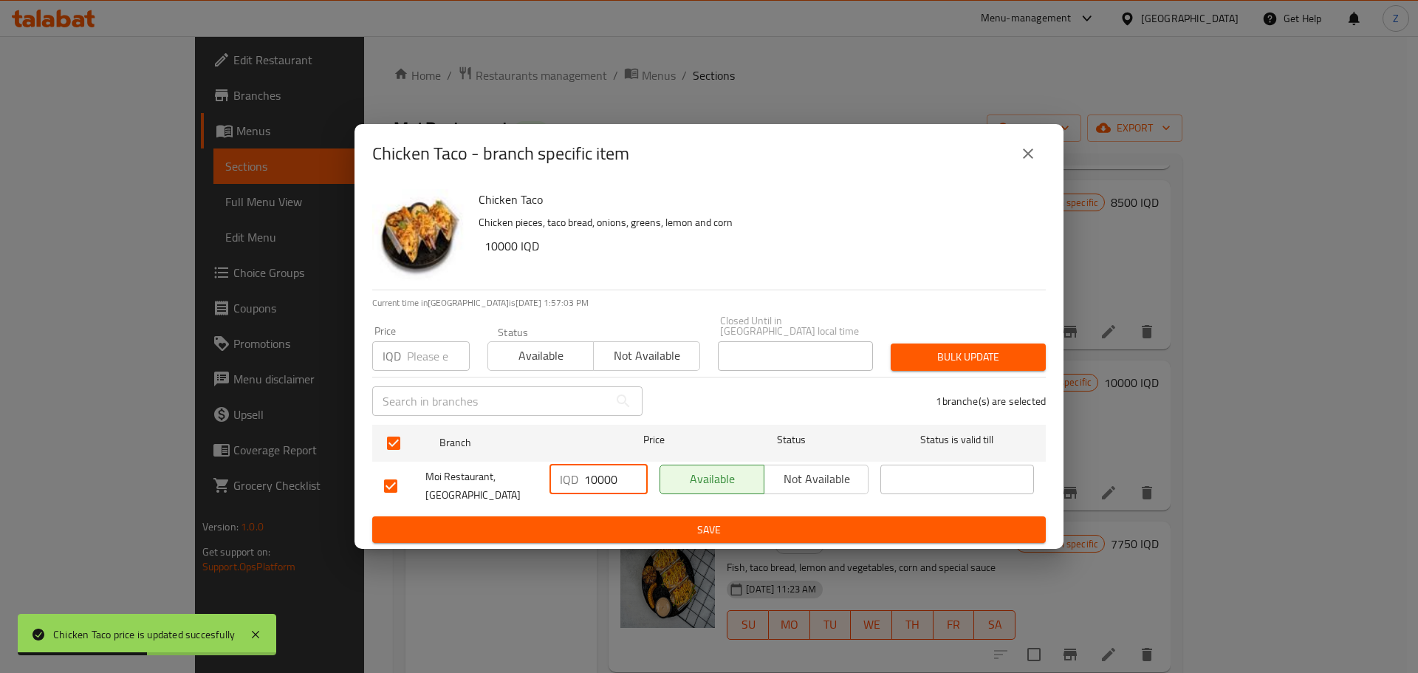
click at [602, 520] on span "Save" at bounding box center [709, 529] width 650 height 18
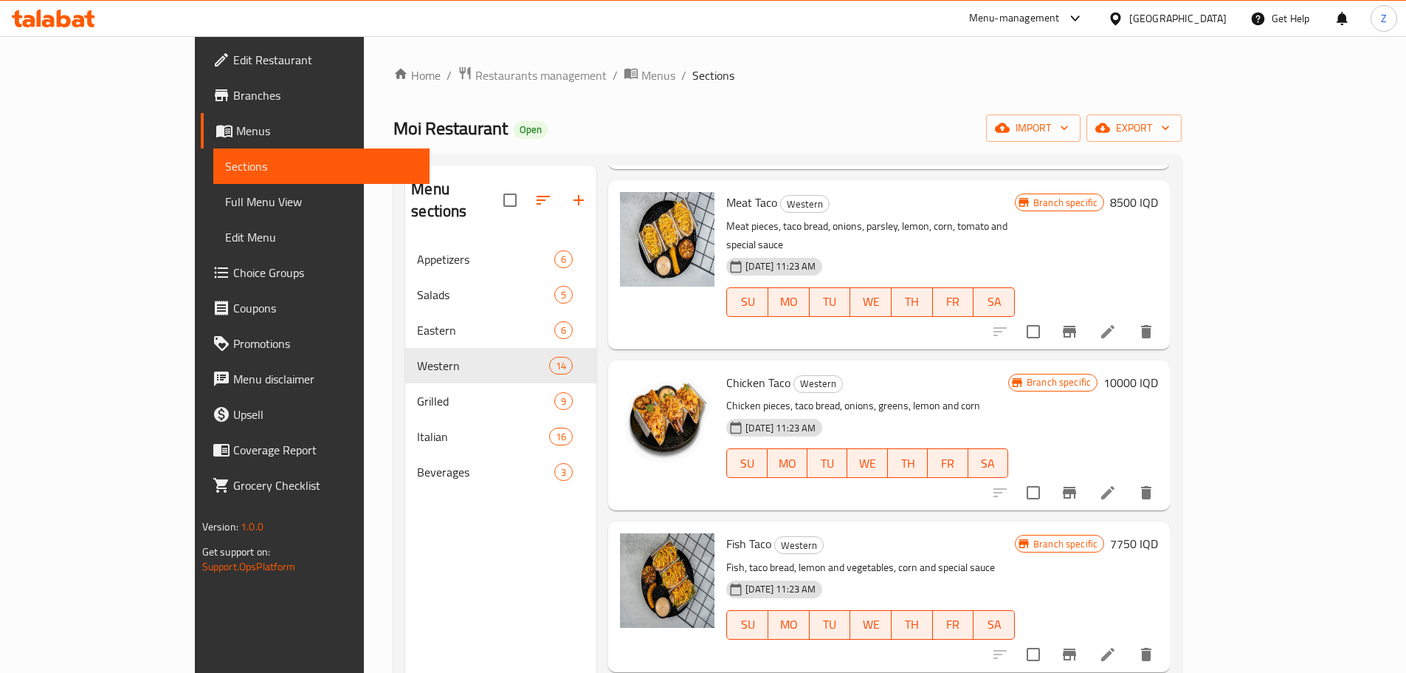
click at [1158, 533] on h6 "7750 IQD" at bounding box center [1134, 543] width 48 height 21
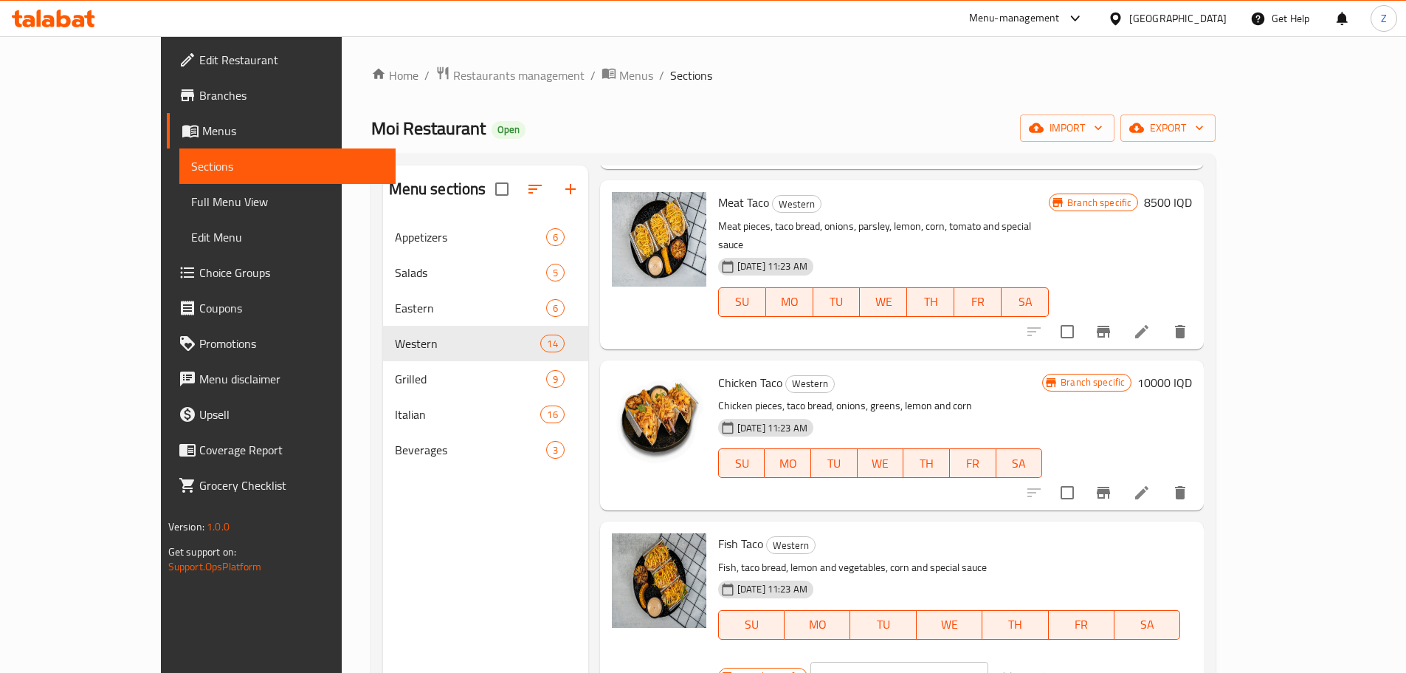
click at [1078, 660] on div "IQD 7750 ​" at bounding box center [944, 676] width 267 height 32
click at [989, 662] on input "7750" at bounding box center [916, 677] width 143 height 30
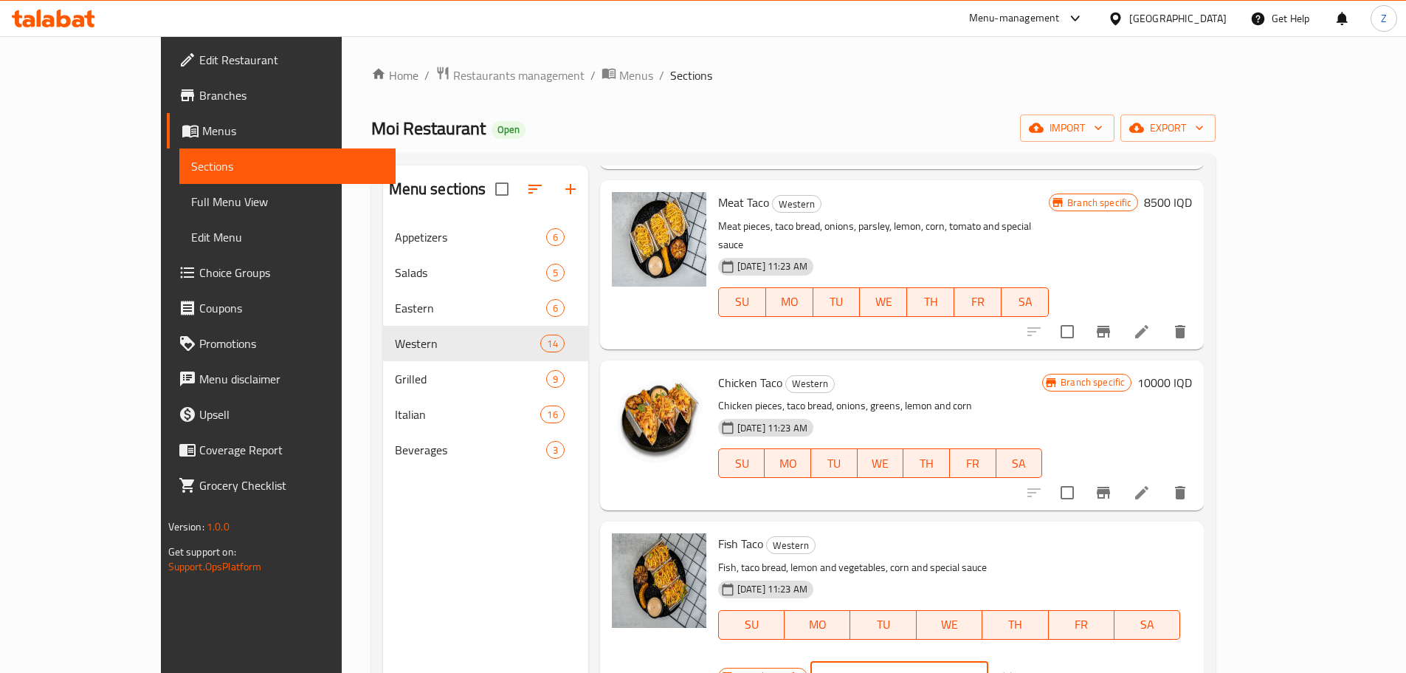
type input "9000"
click at [1048, 669] on icon "ok" at bounding box center [1040, 676] width 15 height 15
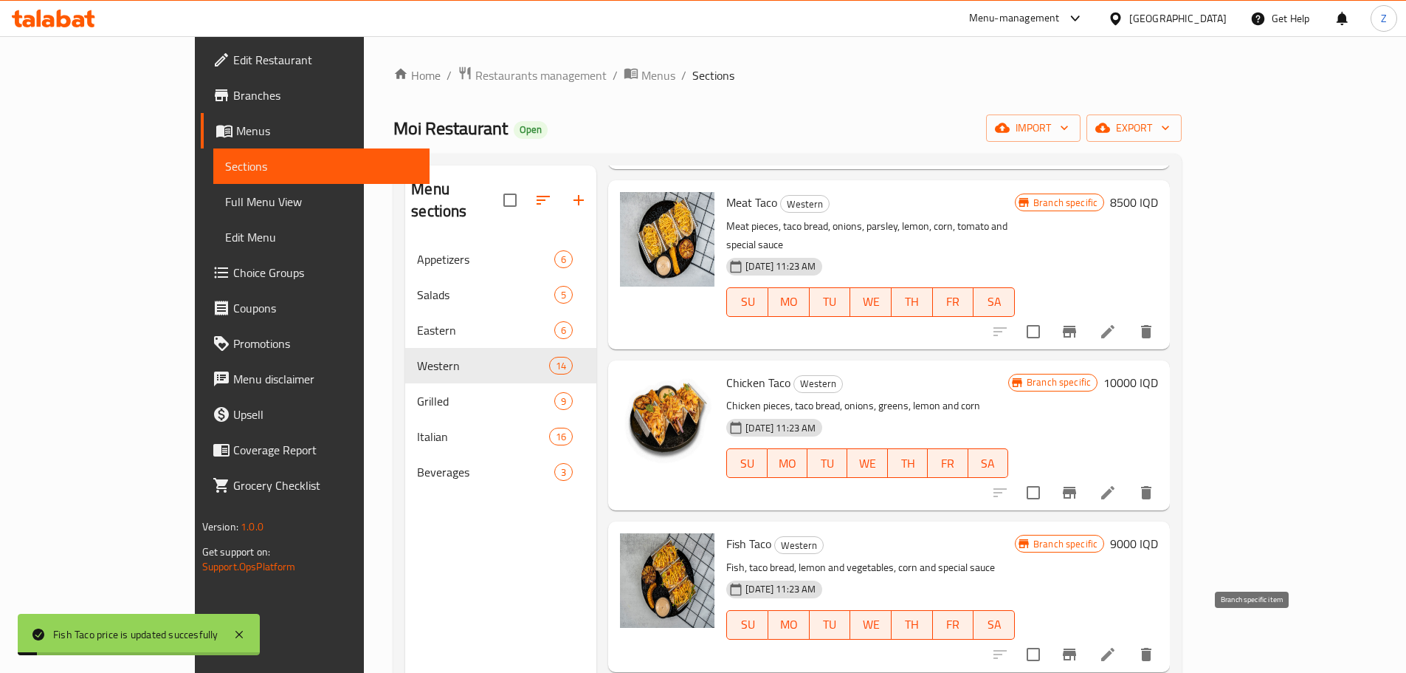
click at [1087, 636] on button "Branch-specific-item" at bounding box center [1069, 653] width 35 height 35
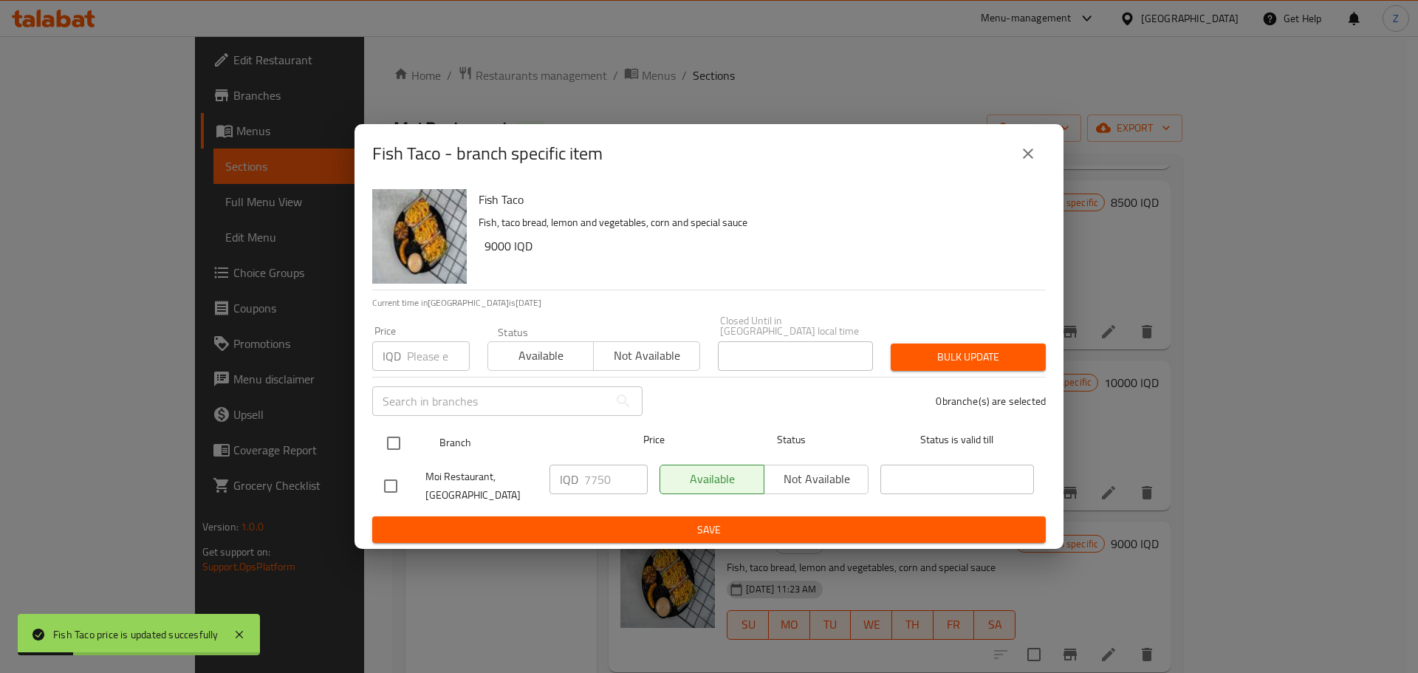
click at [408, 424] on div at bounding box center [405, 443] width 55 height 43
click at [391, 439] on input "checkbox" at bounding box center [393, 442] width 31 height 31
checkbox input "true"
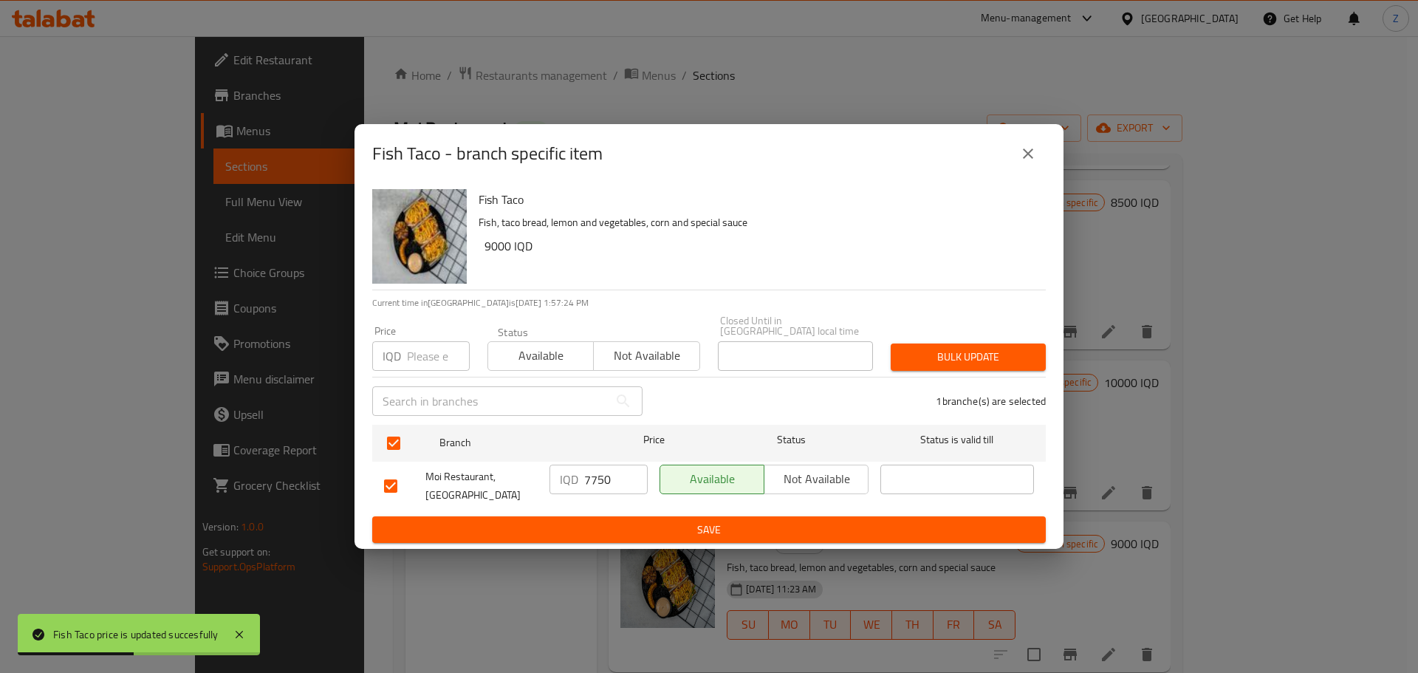
click at [602, 475] on input "7750" at bounding box center [615, 479] width 63 height 30
click at [602, 474] on input "7750" at bounding box center [615, 479] width 63 height 30
type input "9000"
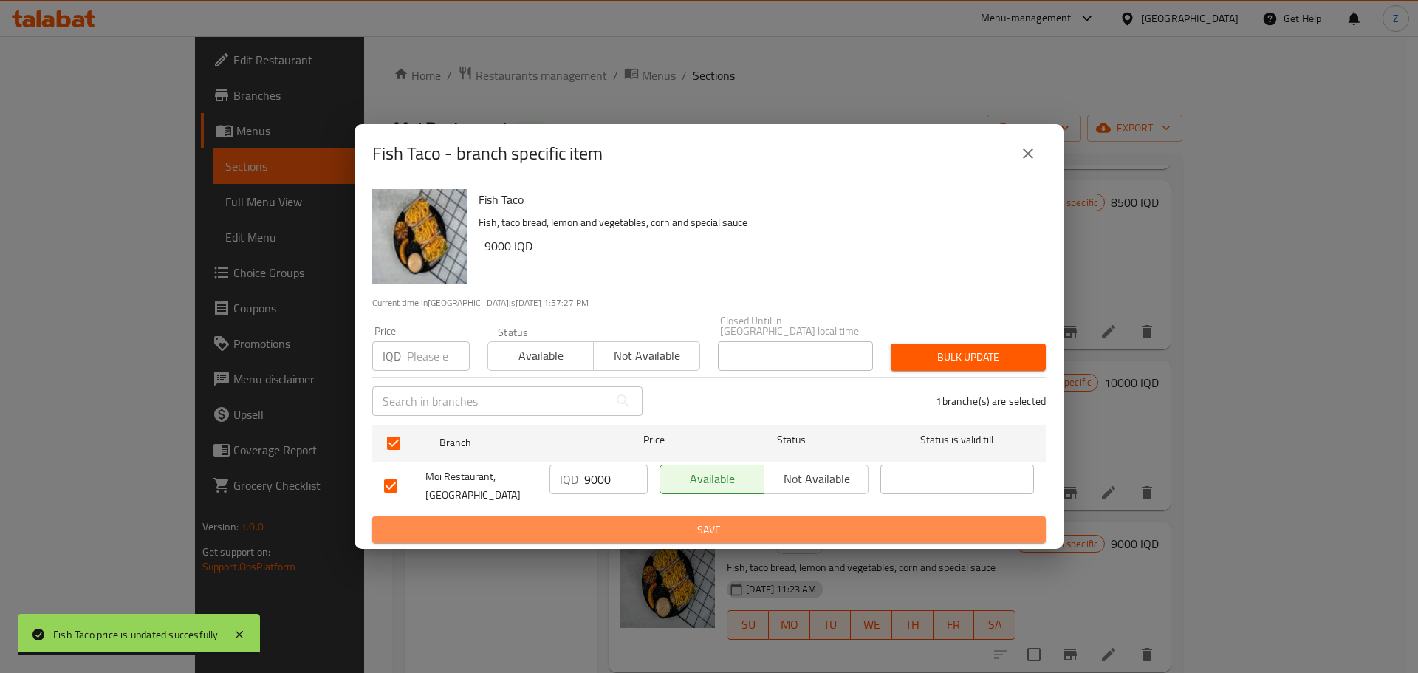
click at [634, 520] on span "Save" at bounding box center [709, 529] width 650 height 18
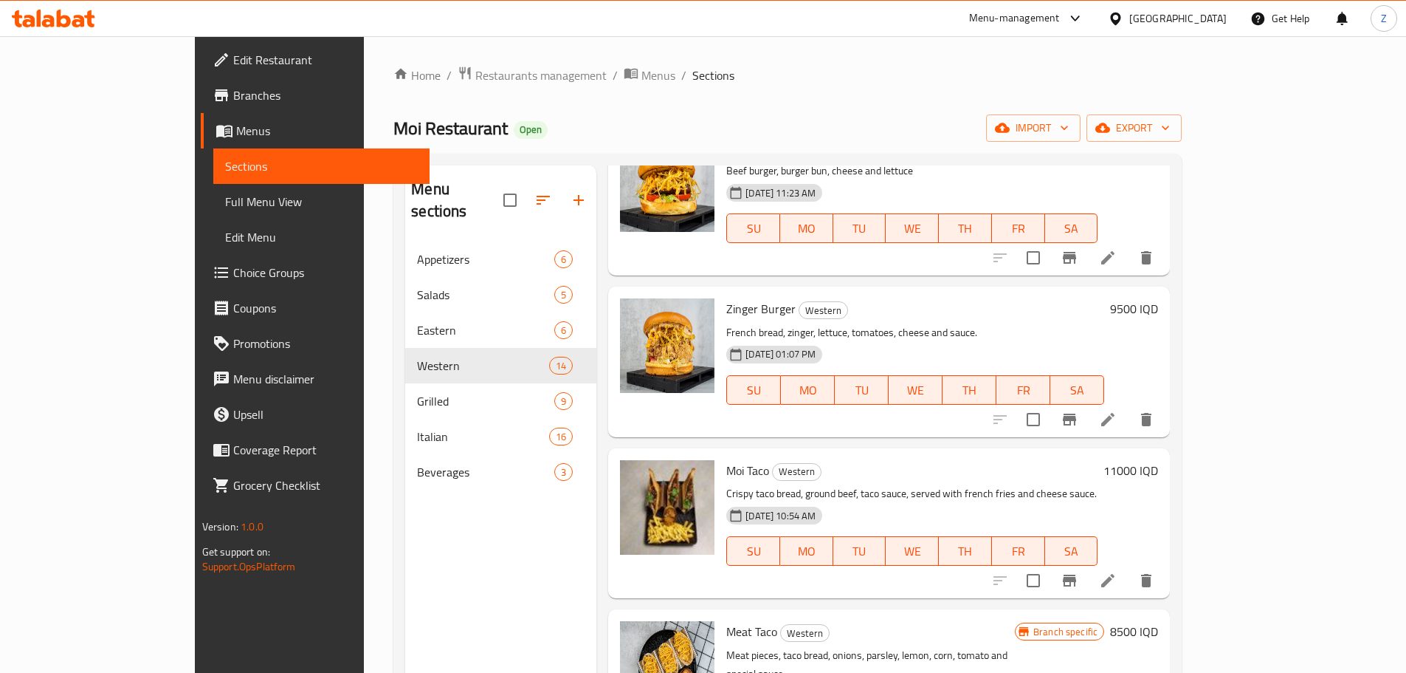
scroll to position [0, 0]
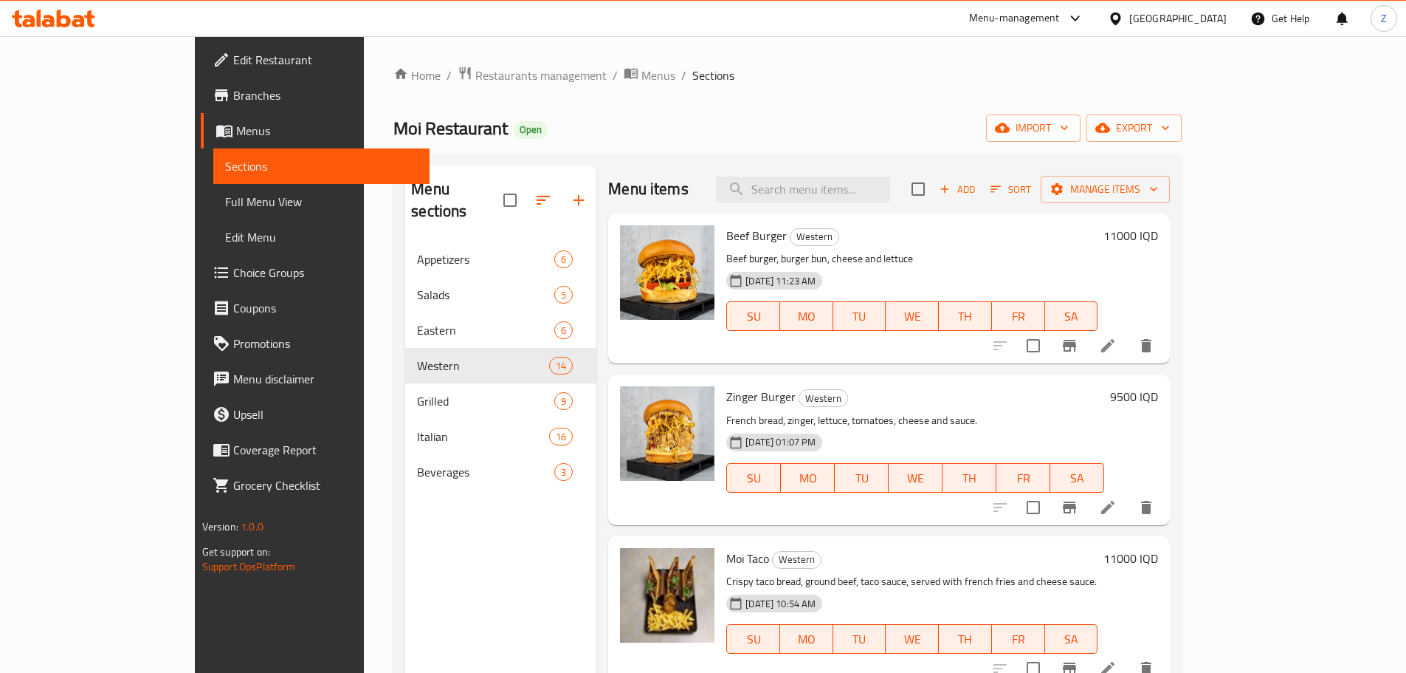
click at [977, 182] on span "Add" at bounding box center [958, 189] width 40 height 17
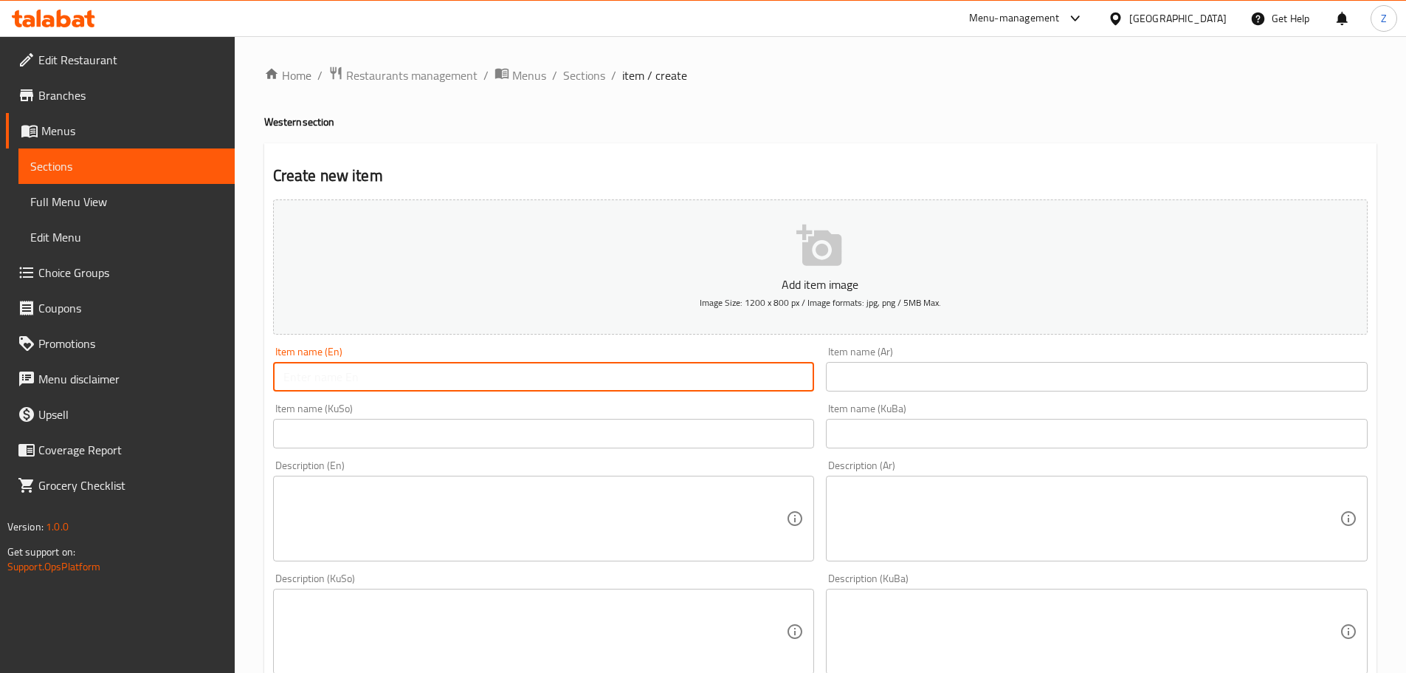
click at [491, 382] on input "text" at bounding box center [544, 377] width 542 height 30
type input "Zinger Taco"
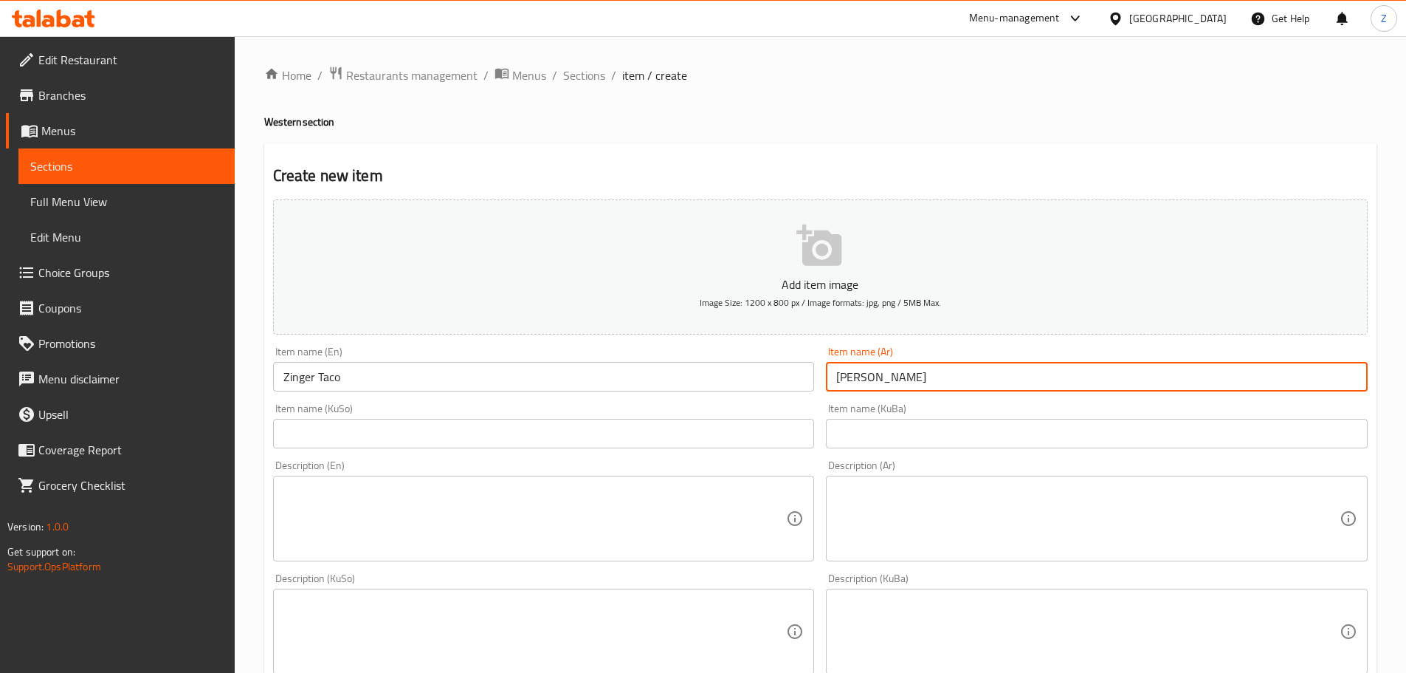
type input "تاكو زنجر"
click at [1056, 513] on textarea at bounding box center [1088, 519] width 504 height 70
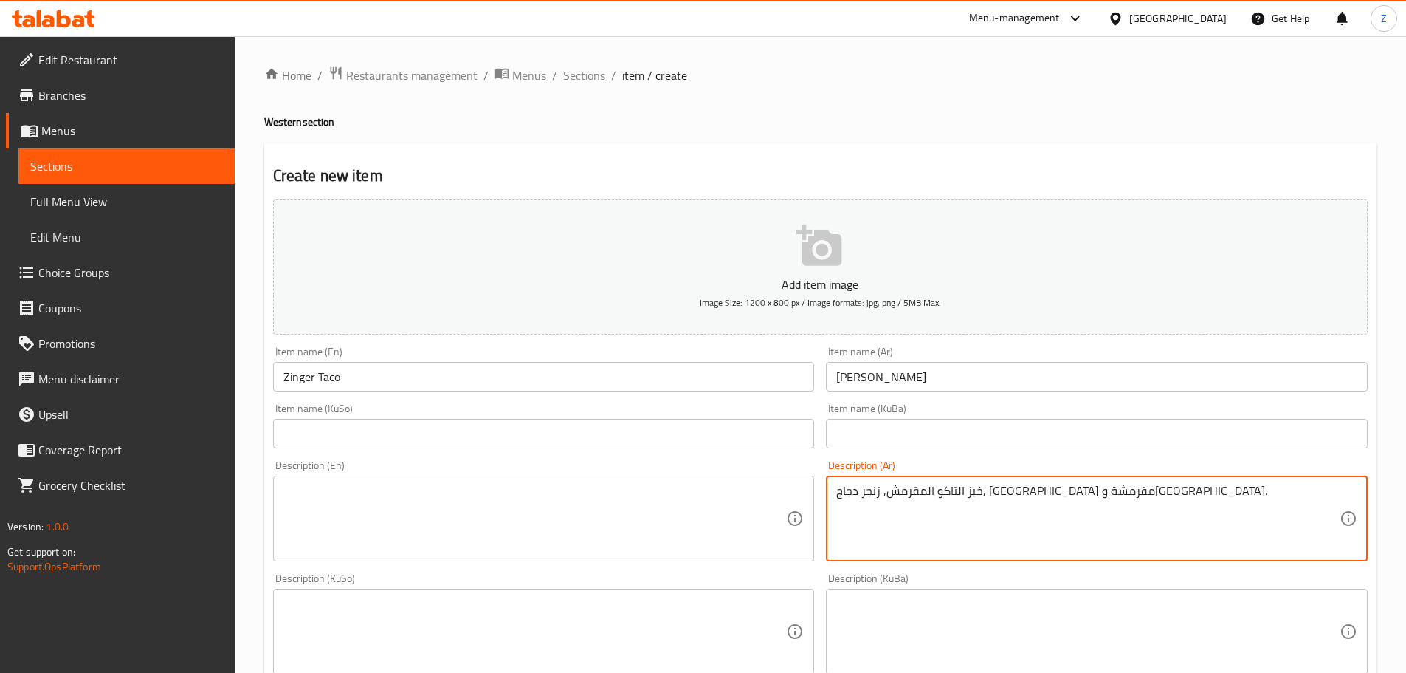
click at [1056, 514] on textarea "خبز التاكو المقرمش, زنجر دجاج, بطاطا مقرمشة وصلصة." at bounding box center [1088, 519] width 504 height 70
type textarea "خبز التاكو المقرمش, زنجر دجاج, بطاطا مقرمشة وصلصة."
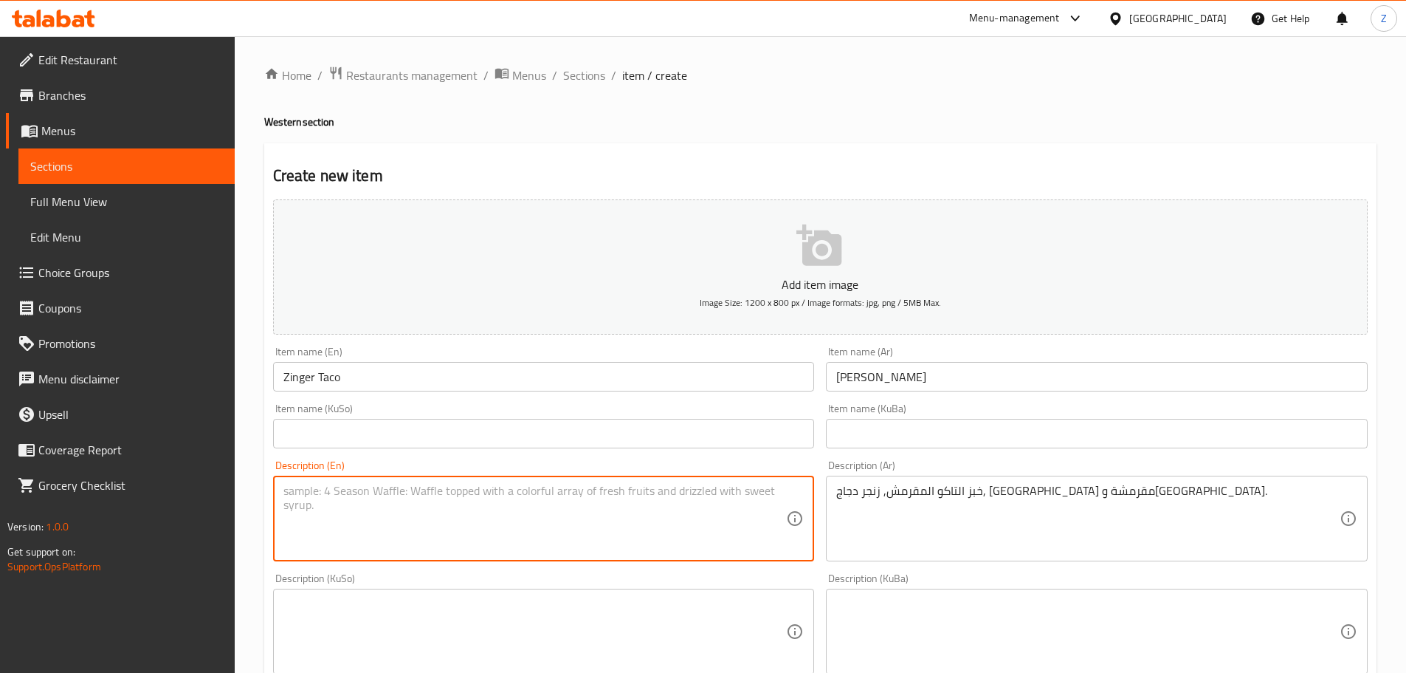
click at [491, 522] on textarea at bounding box center [536, 519] width 504 height 70
paste textarea "Crispy taco bread, chicken zinger, crispy fries and salsa."
drag, startPoint x: 549, startPoint y: 493, endPoint x: 538, endPoint y: 493, distance: 10.3
click at [537, 493] on textarea "Crispy taco bread, chicken zinger, crispy fries and salsa." at bounding box center [536, 519] width 504 height 70
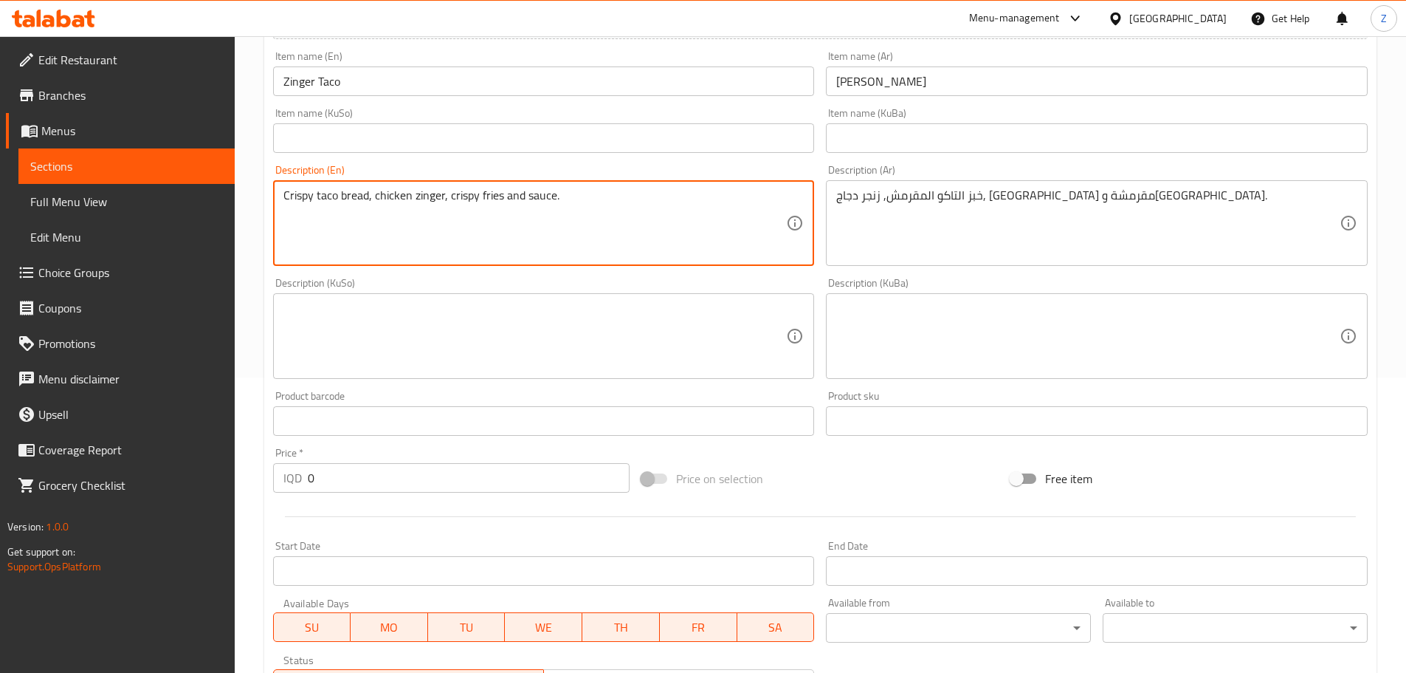
type textarea "Crispy taco bread, chicken zinger, crispy fries and sauce."
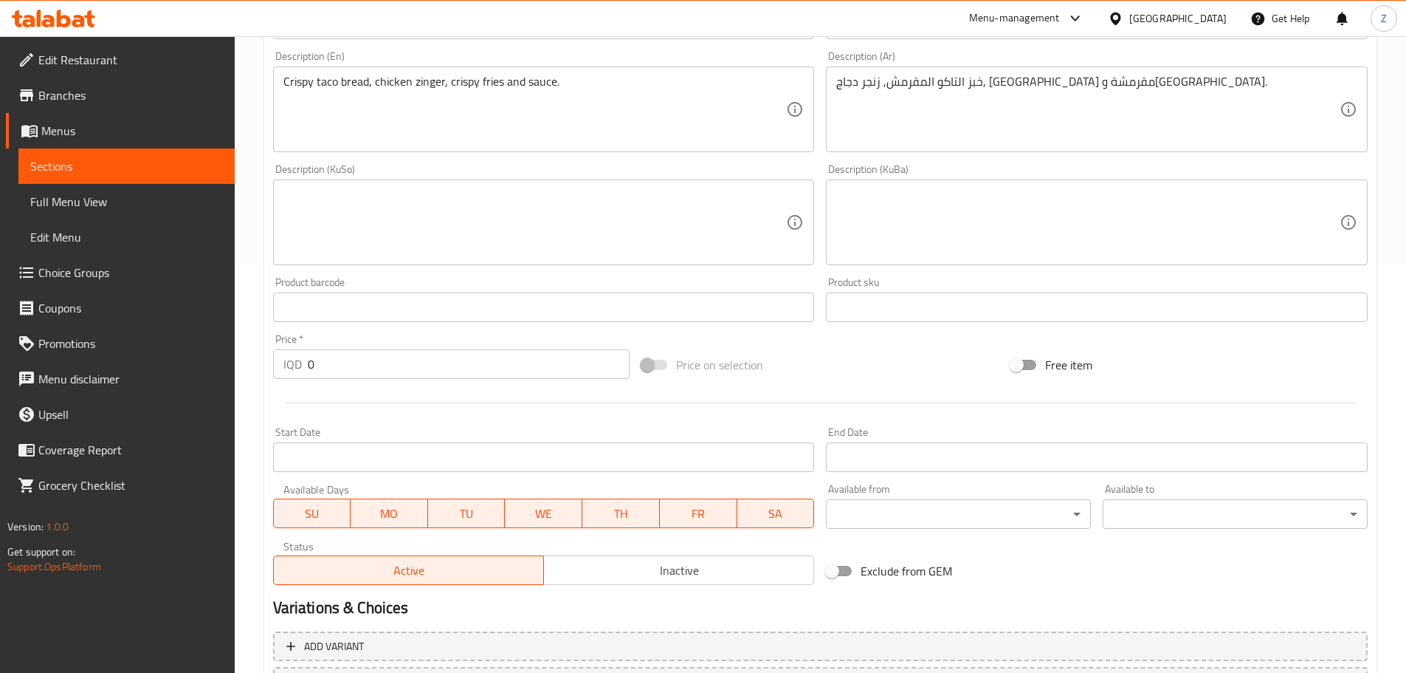
scroll to position [540, 0]
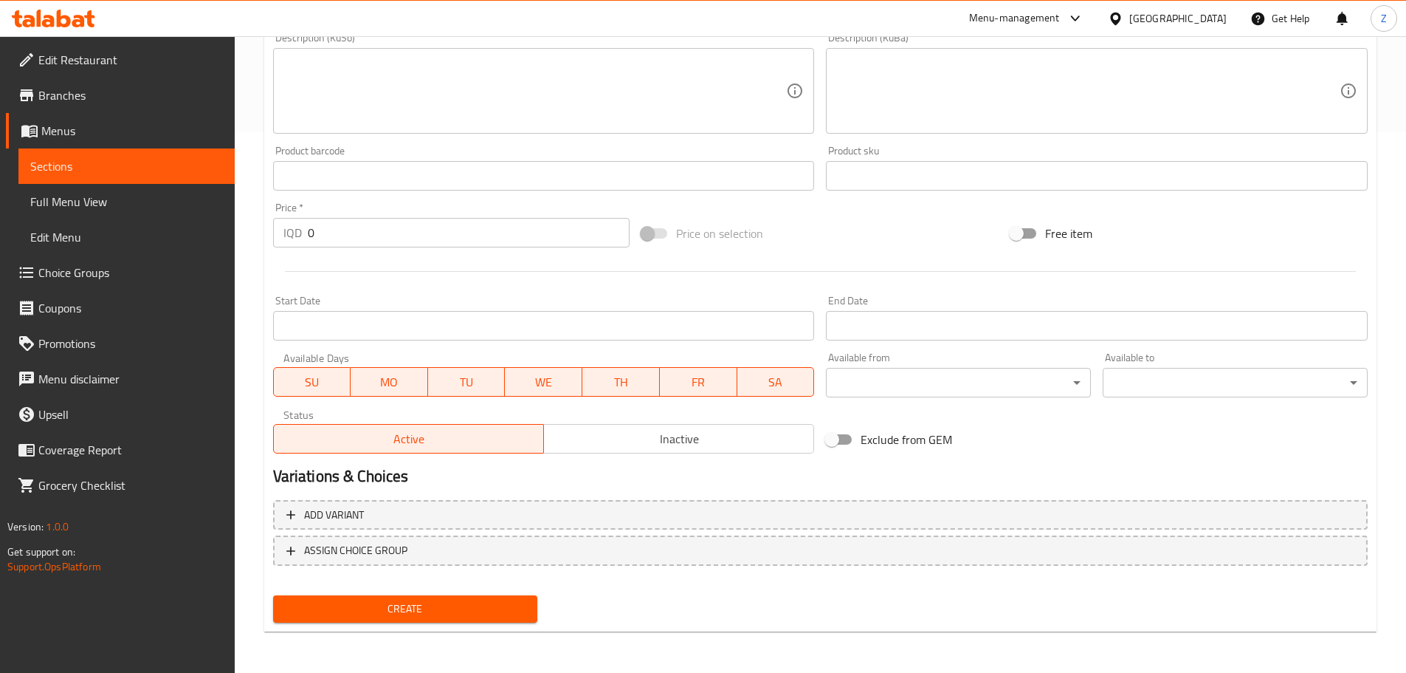
click at [343, 243] on input "0" at bounding box center [469, 233] width 323 height 30
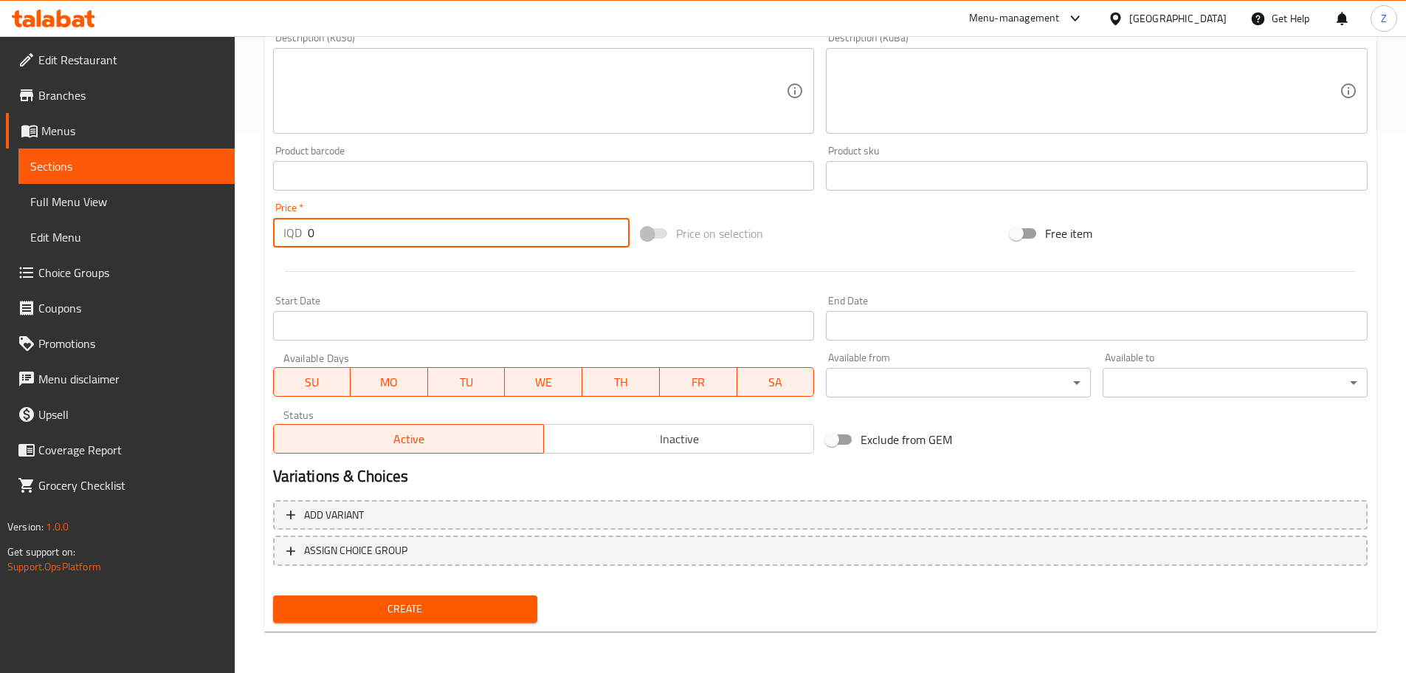
click at [343, 243] on input "0" at bounding box center [469, 233] width 323 height 30
type input "10000"
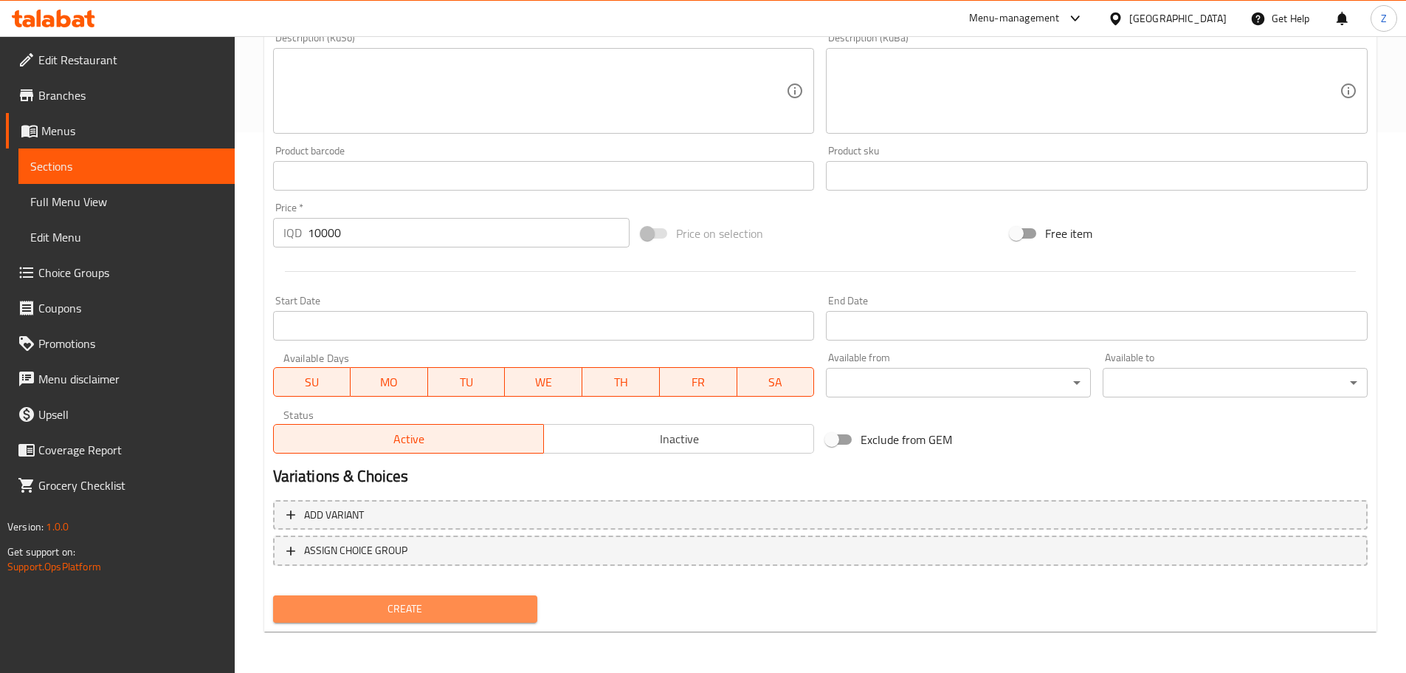
click at [478, 604] on span "Create" at bounding box center [405, 608] width 241 height 18
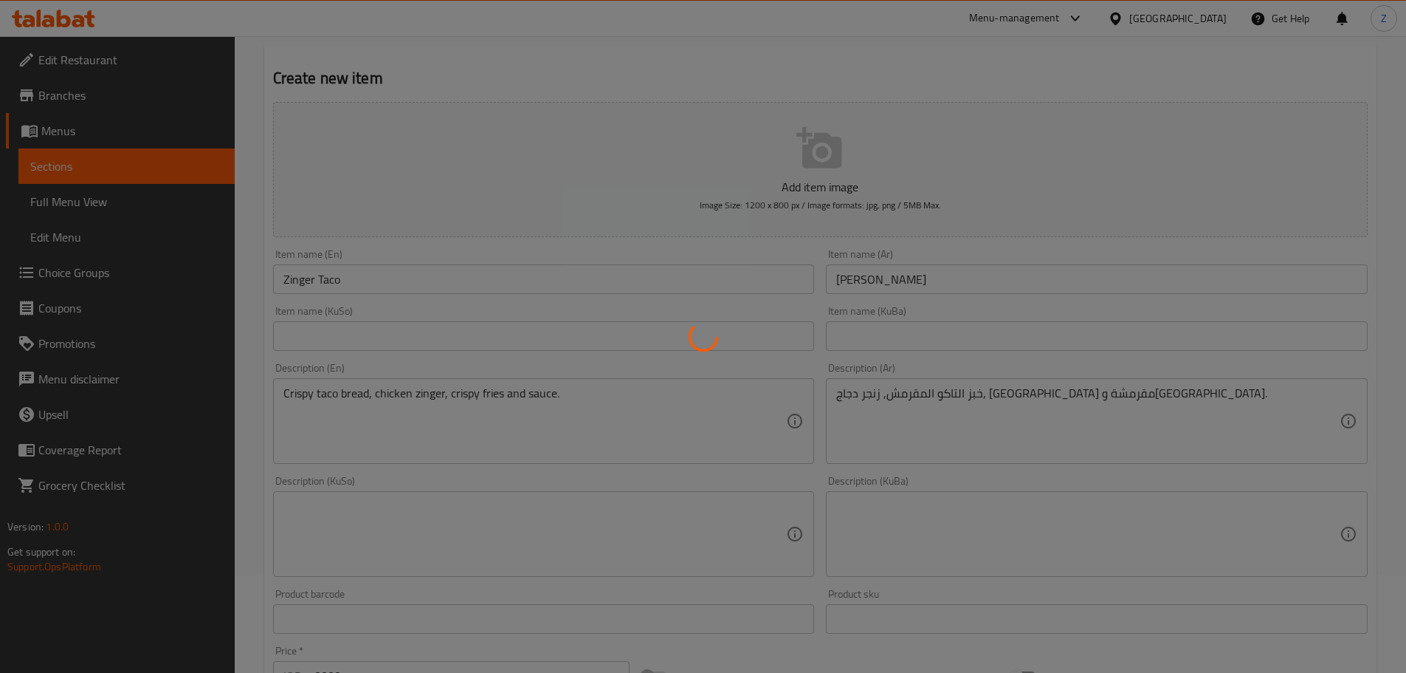
scroll to position [43, 0]
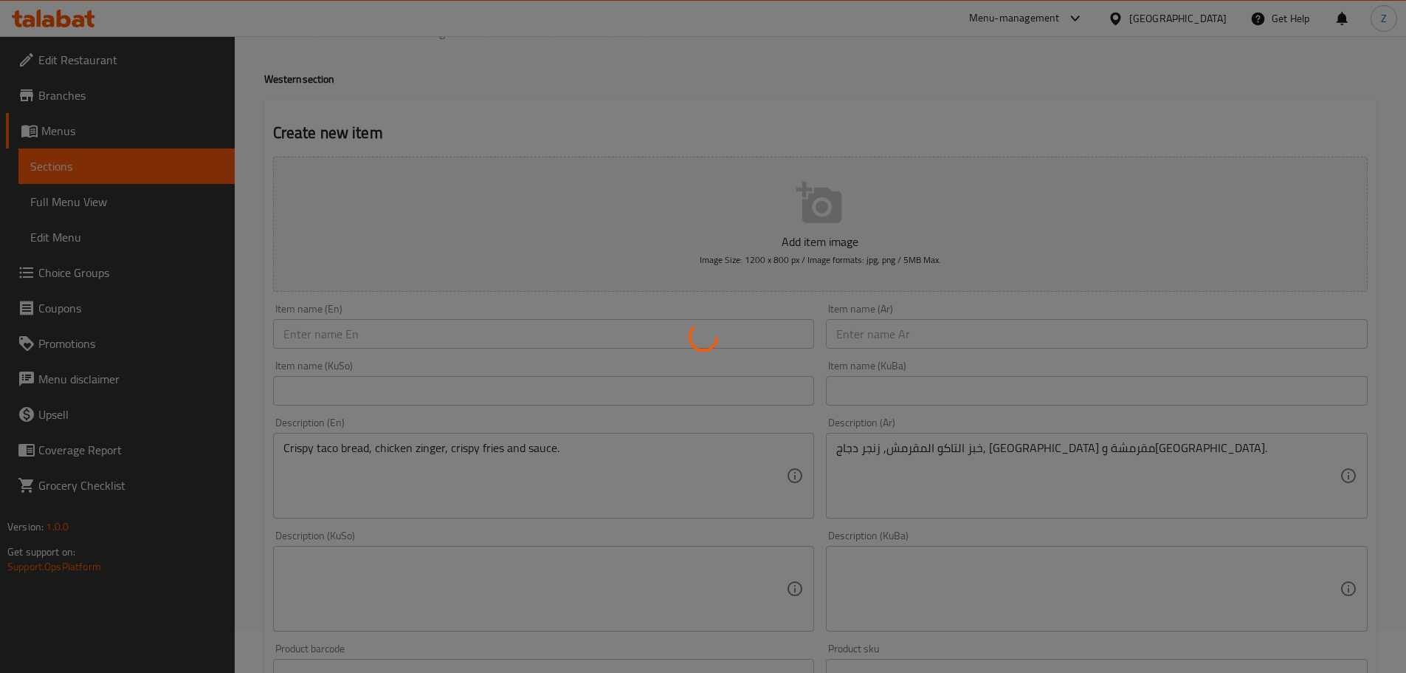
type input "0"
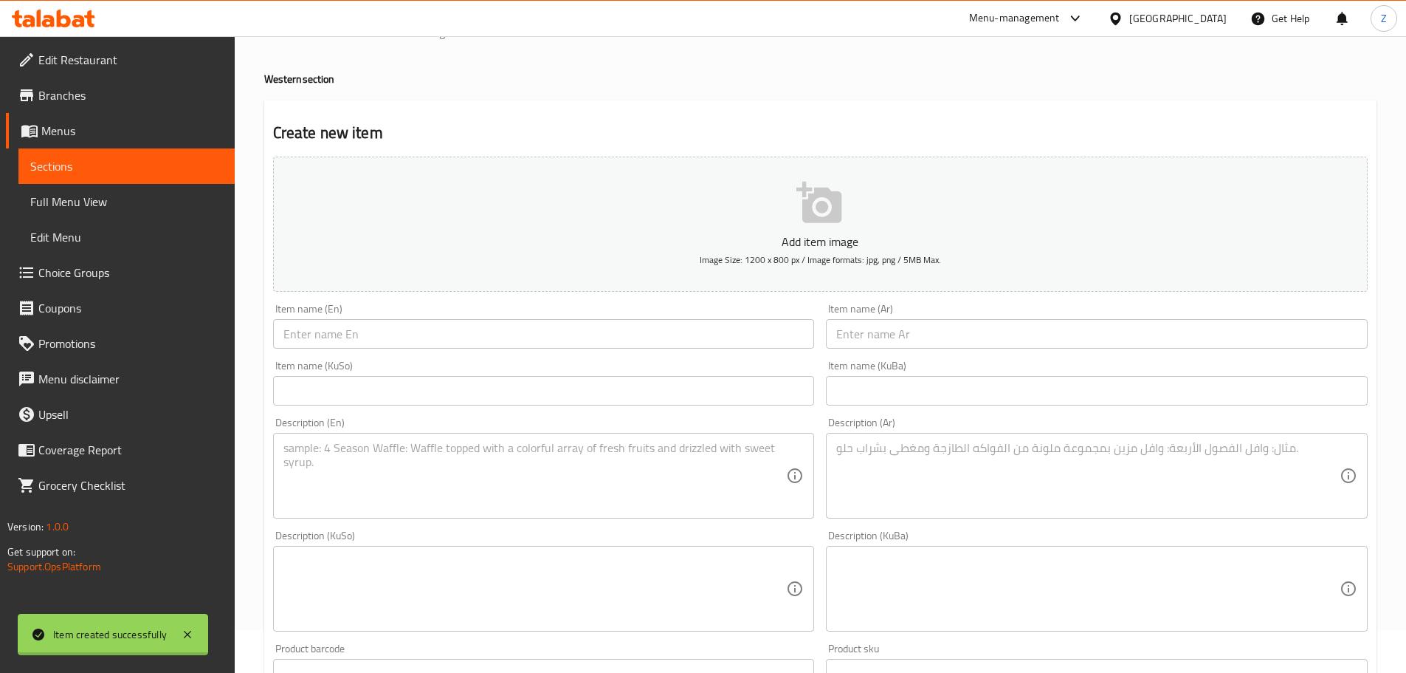
scroll to position [0, 0]
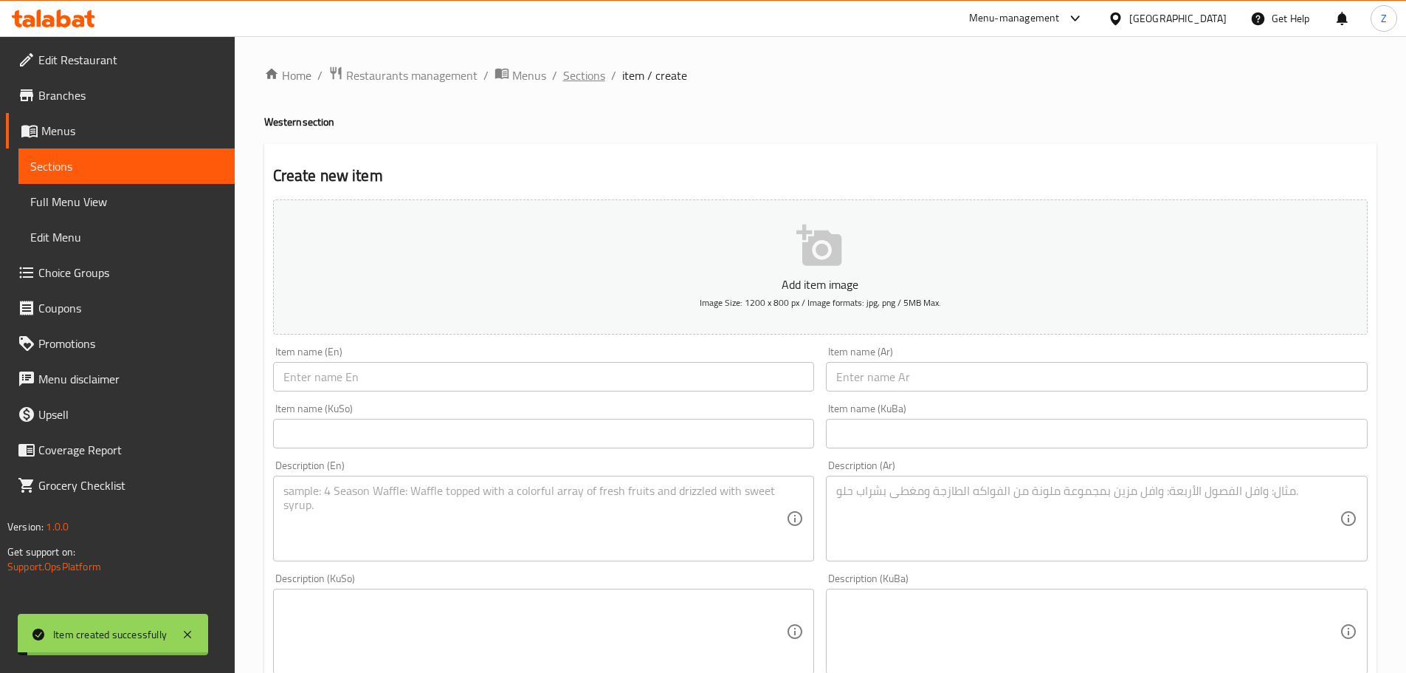
click at [580, 66] on span "Sections" at bounding box center [584, 75] width 42 height 18
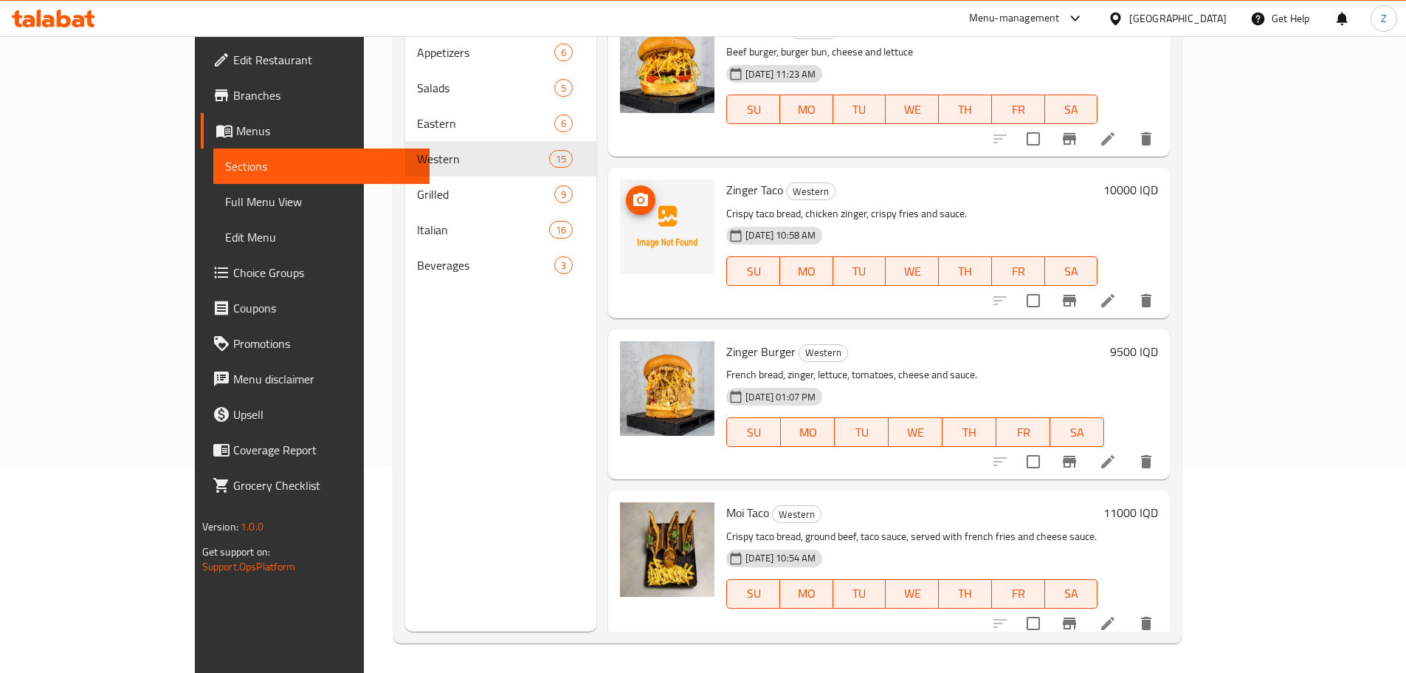
click at [620, 207] on img at bounding box center [667, 226] width 95 height 95
click at [626, 204] on span "upload picture" at bounding box center [641, 200] width 30 height 18
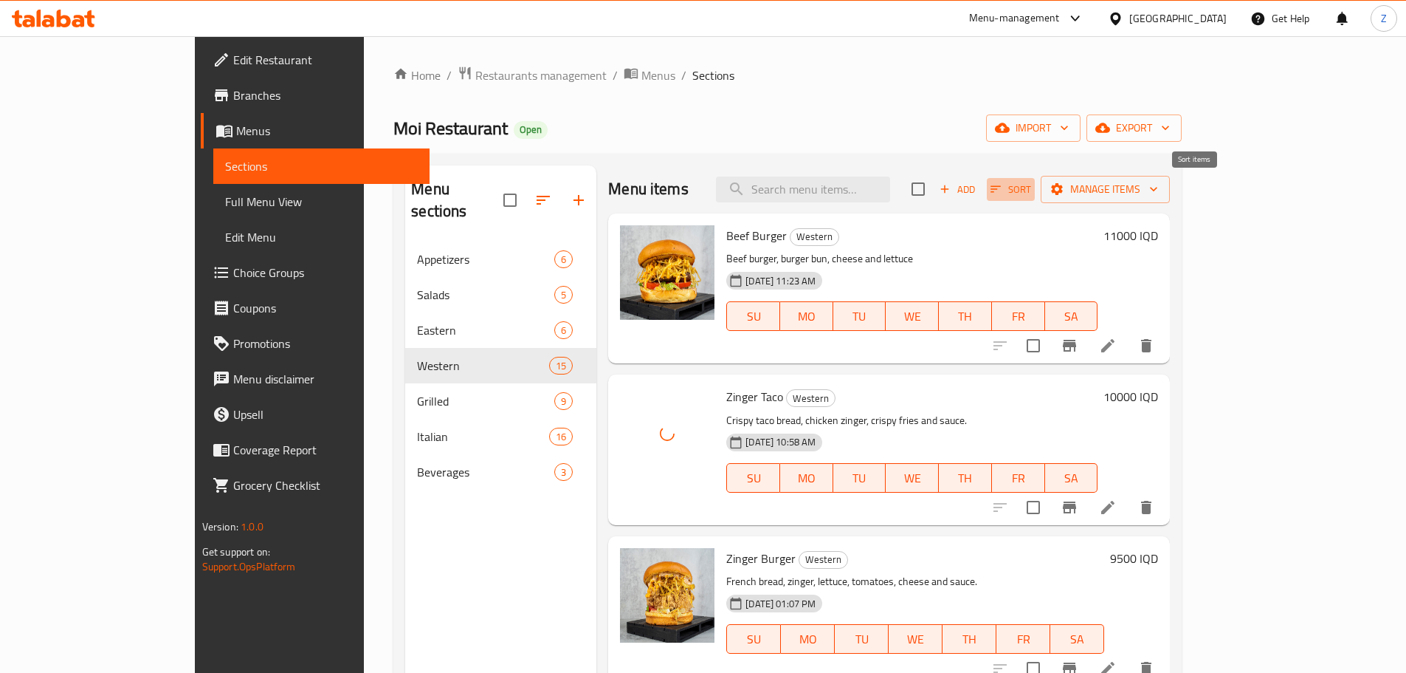
click at [1031, 191] on span "Sort" at bounding box center [1011, 189] width 41 height 17
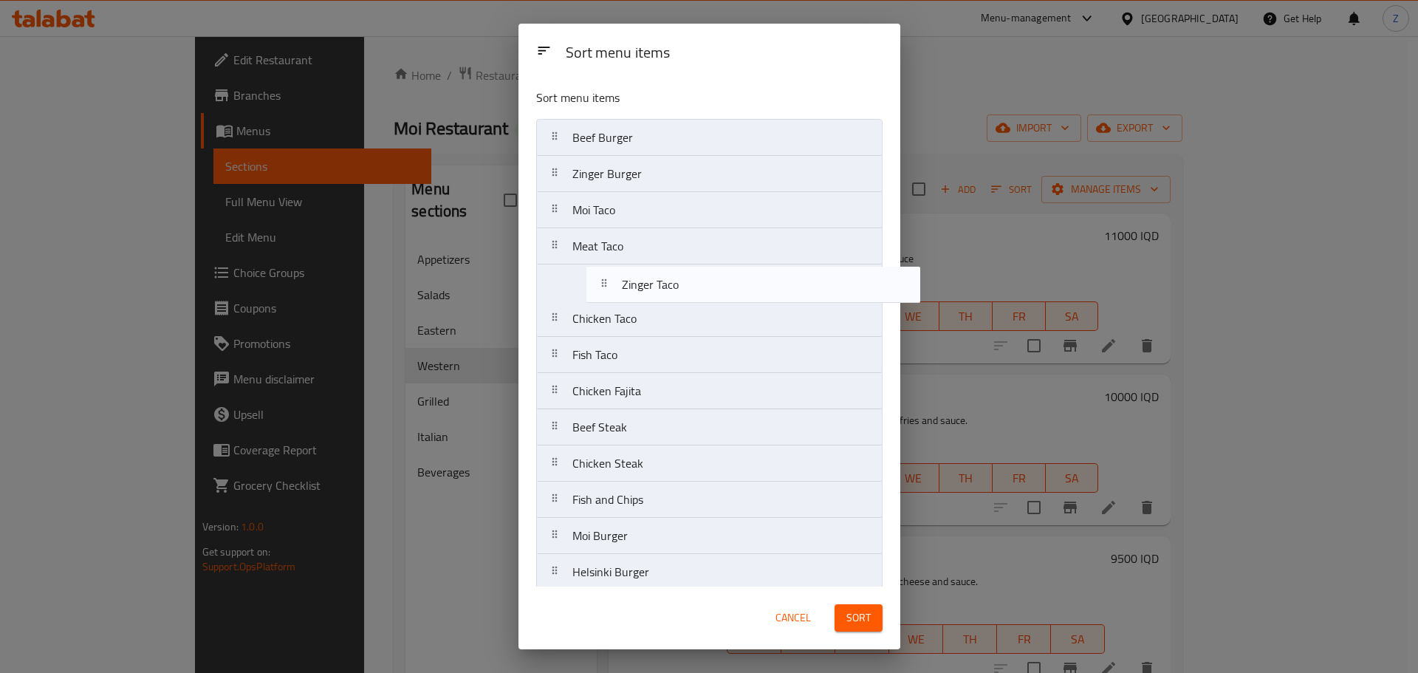
drag, startPoint x: 598, startPoint y: 176, endPoint x: 653, endPoint y: 304, distance: 139.2
click at [653, 304] on nav "Beef Burger Zinger Taco Zinger Burger Moi Taco Meat Taco Chicken Taco Fish Taco…" at bounding box center [709, 391] width 346 height 544
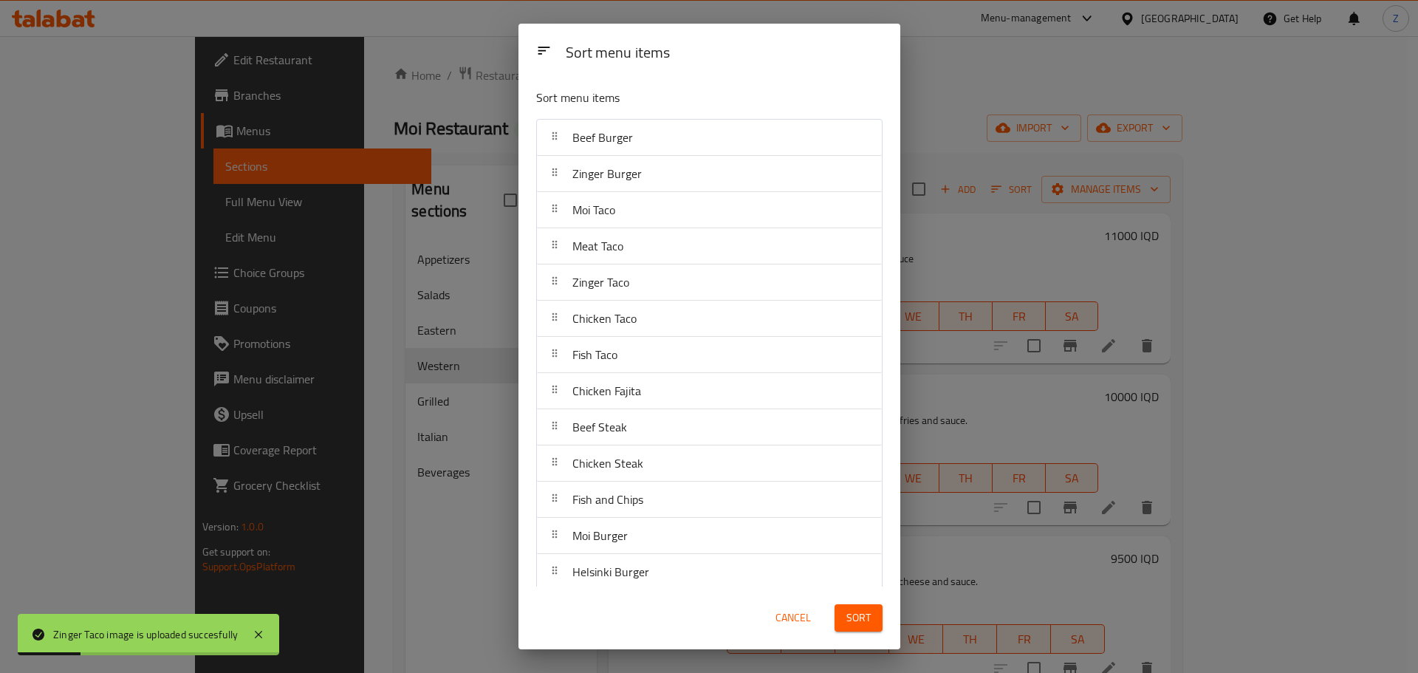
click at [631, 303] on div "Chicken Taco" at bounding box center [604, 317] width 76 height 35
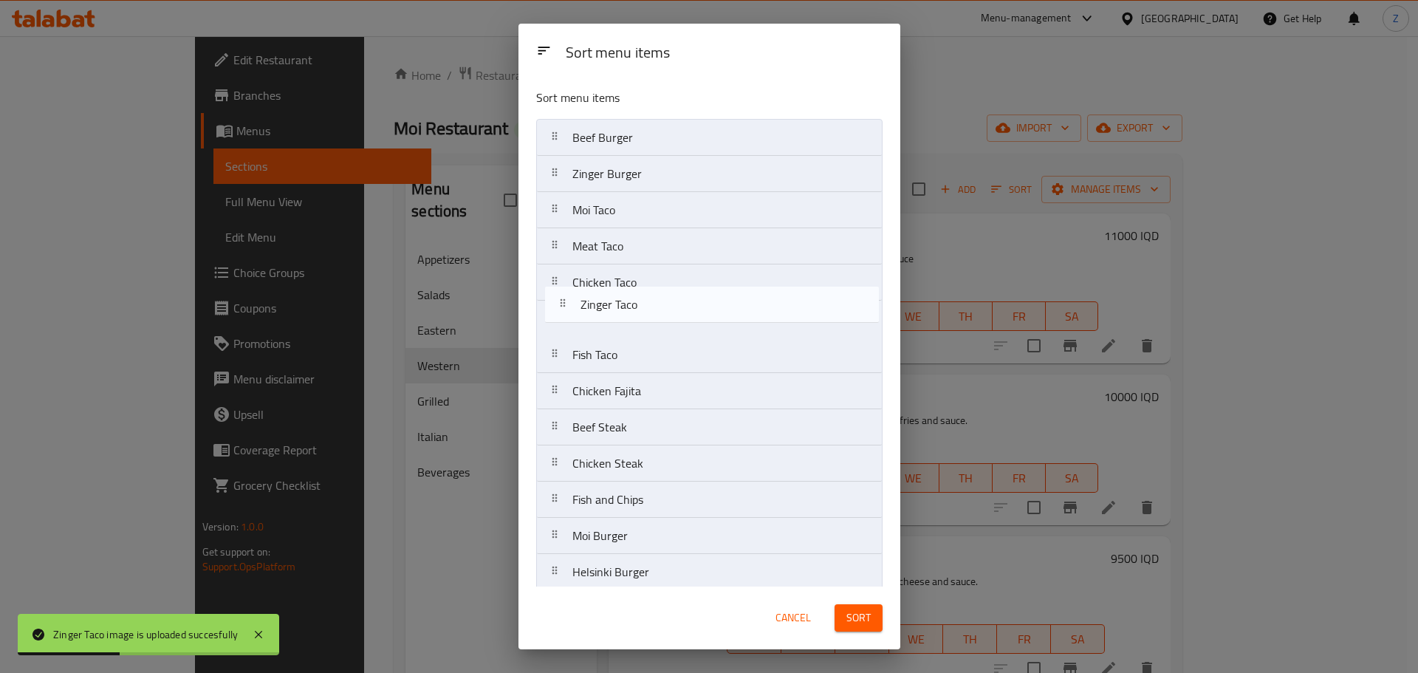
drag, startPoint x: 630, startPoint y: 292, endPoint x: 645, endPoint y: 327, distance: 37.4
click at [645, 327] on nav "Beef Burger Zinger Burger Moi Taco Meat Taco Zinger Taco Chicken Taco Fish Taco…" at bounding box center [709, 391] width 346 height 544
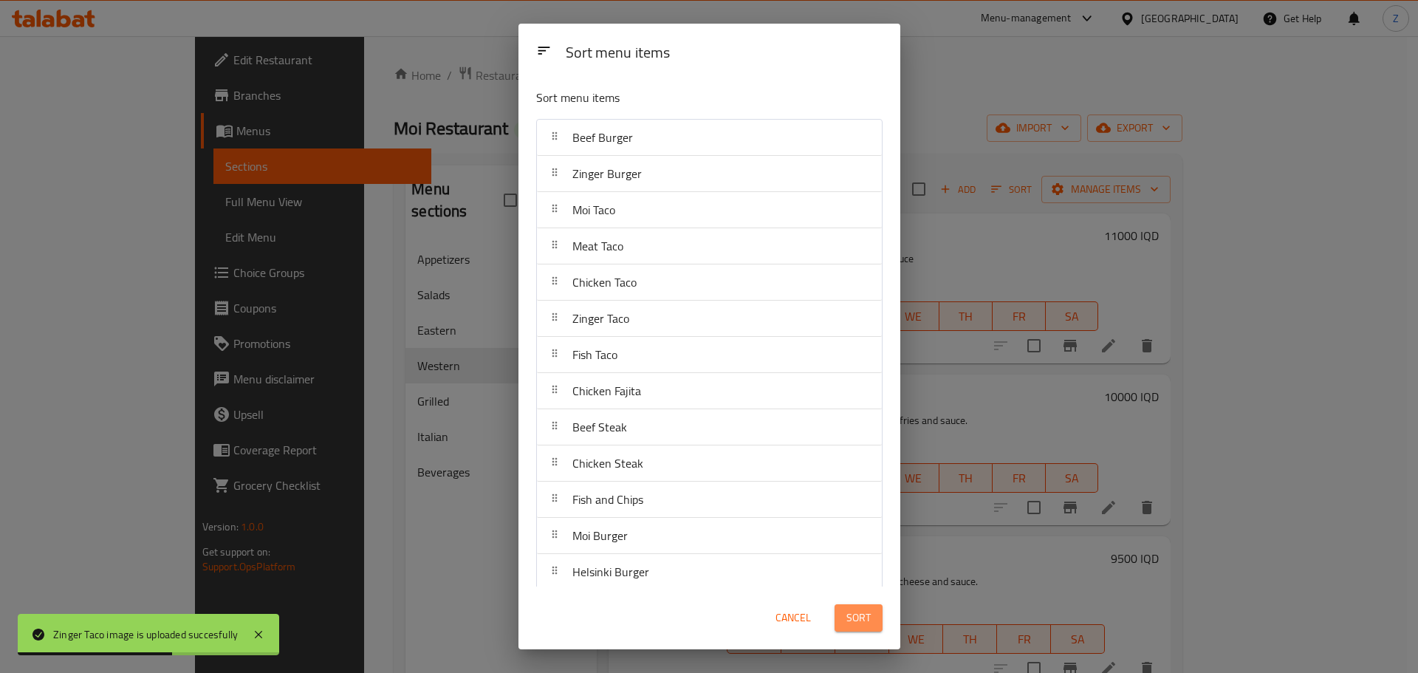
click at [879, 628] on button "Sort" at bounding box center [858, 617] width 48 height 27
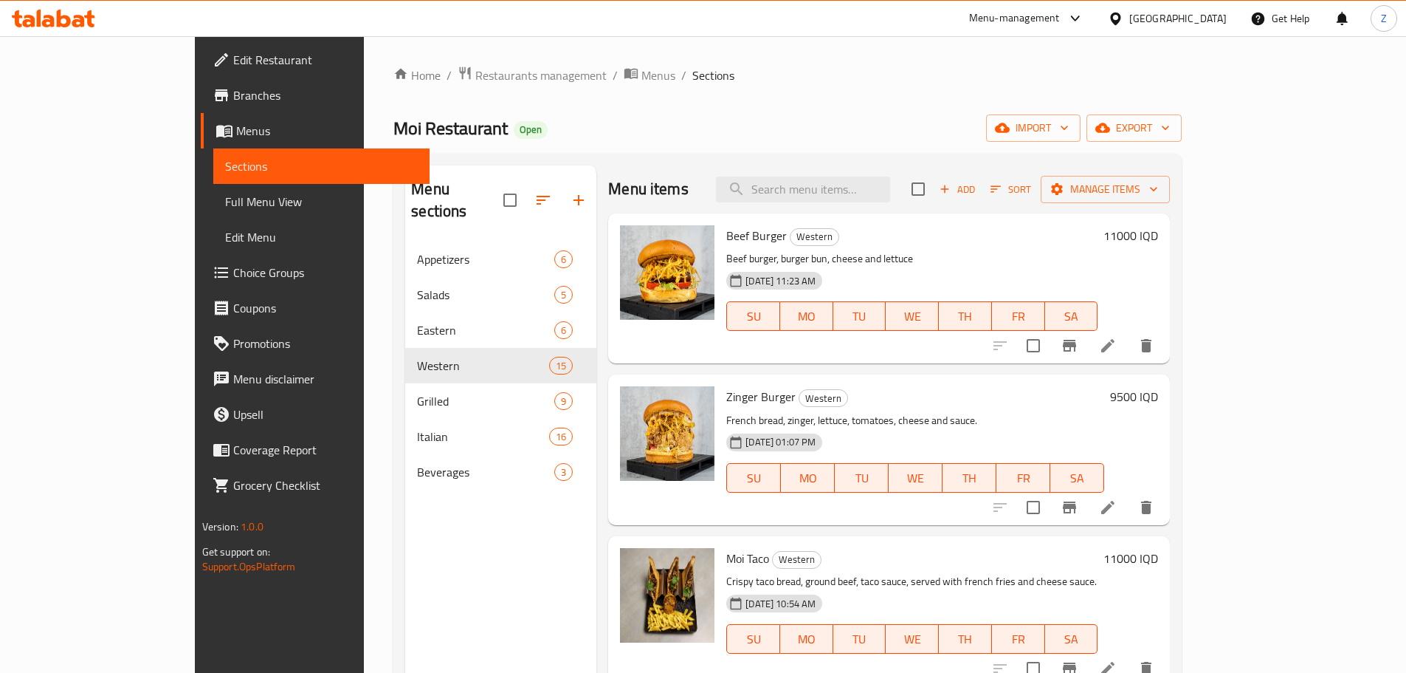
click at [977, 188] on span "Add" at bounding box center [958, 189] width 40 height 17
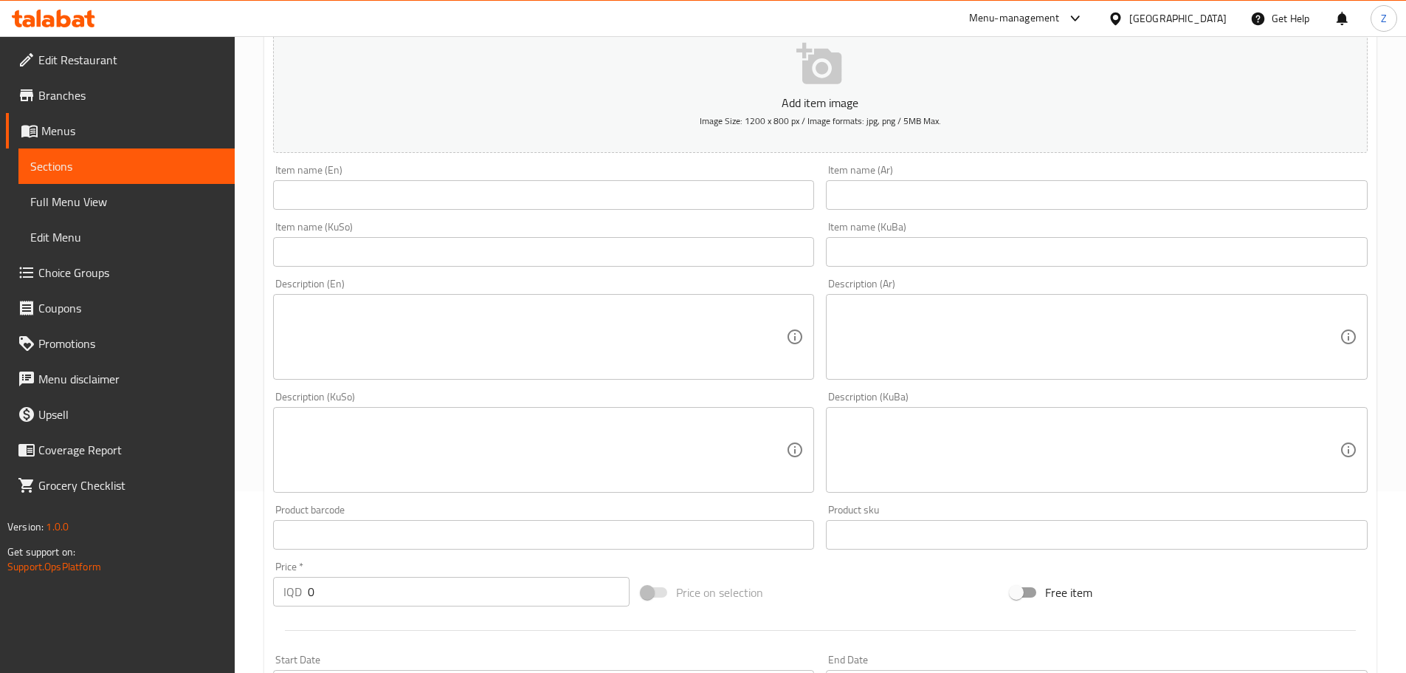
scroll to position [295, 0]
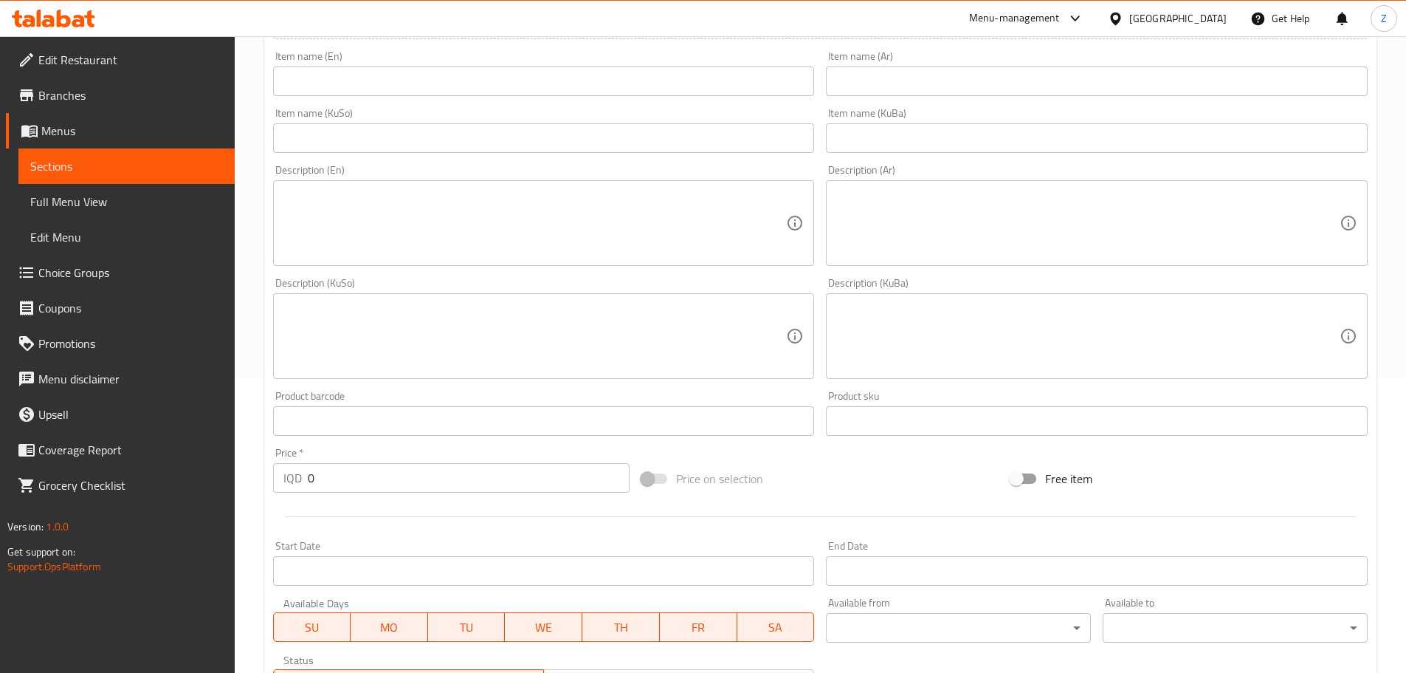
click at [412, 478] on input "0" at bounding box center [469, 478] width 323 height 30
click at [412, 477] on input "0" at bounding box center [469, 478] width 323 height 30
click at [324, 478] on input "77500" at bounding box center [469, 478] width 323 height 30
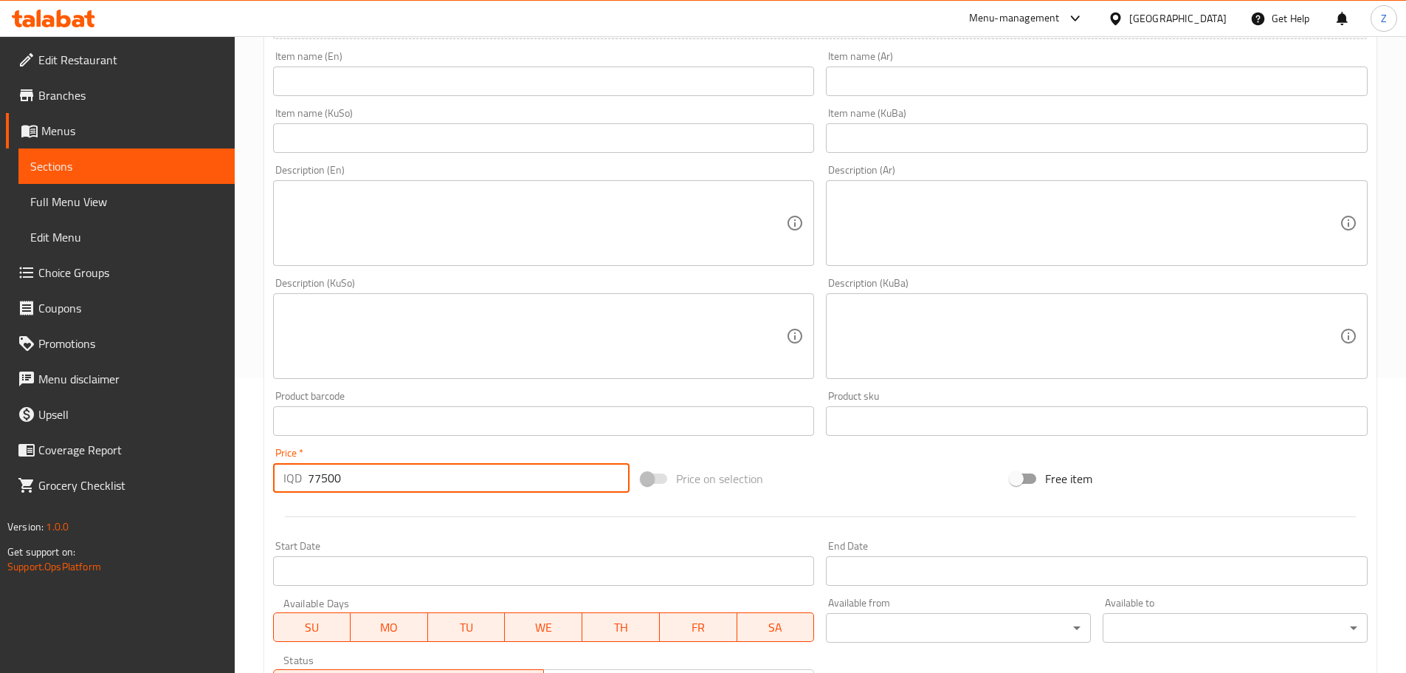
click at [322, 478] on input "77500" at bounding box center [469, 478] width 323 height 30
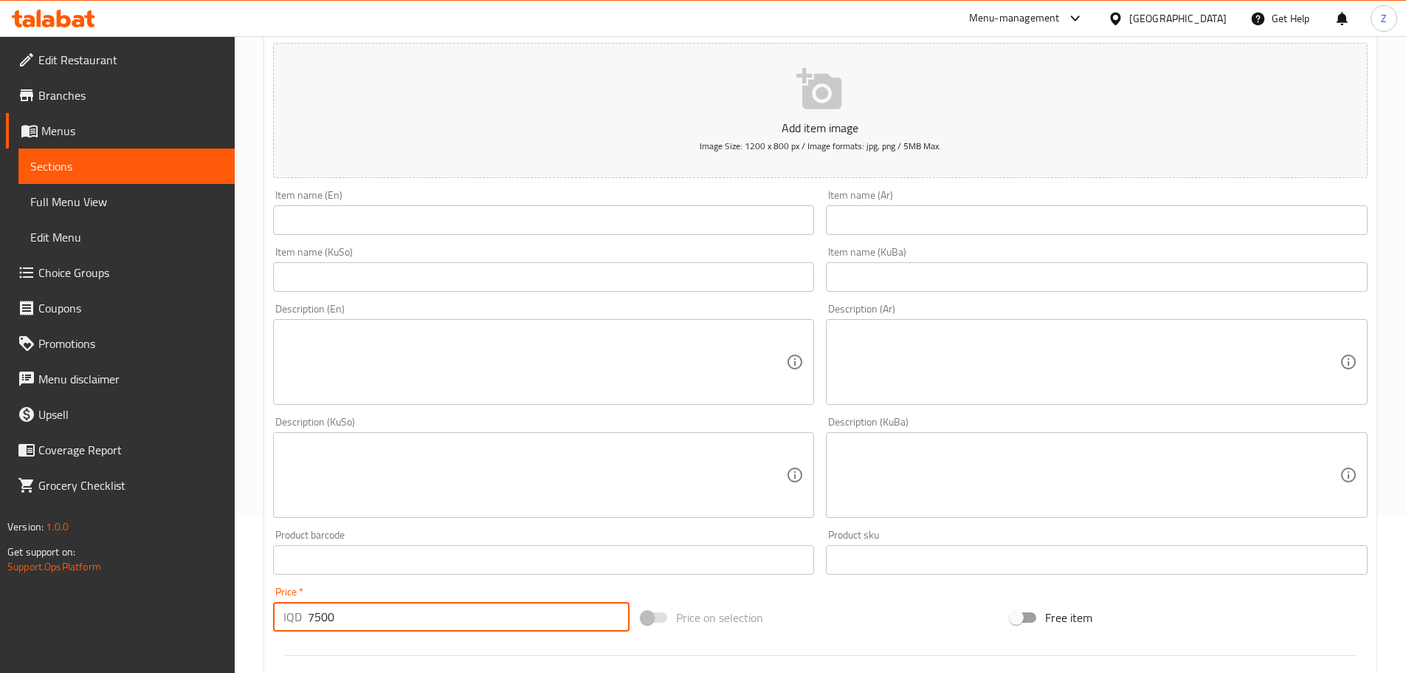
scroll to position [0, 0]
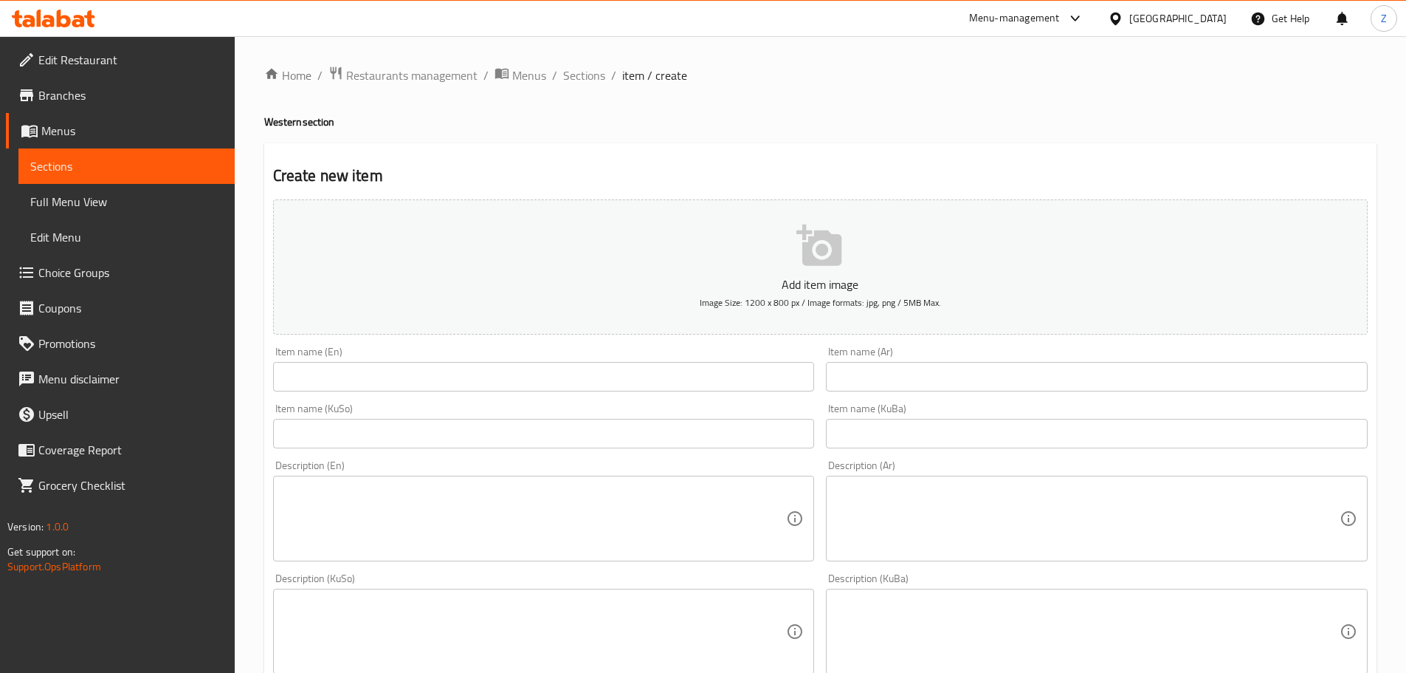
type input "7500"
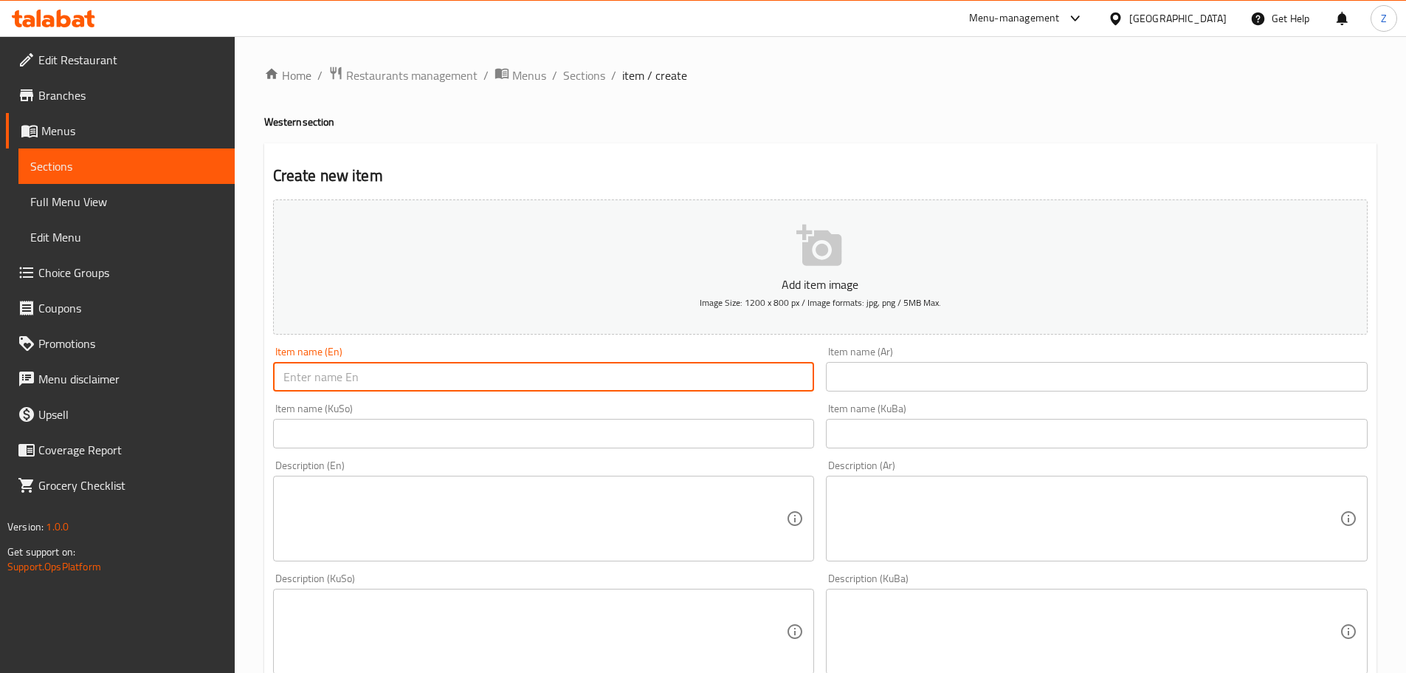
click at [393, 374] on input "text" at bounding box center [544, 377] width 542 height 30
paste input "Chicken Saj"
type input "Chicken Saj"
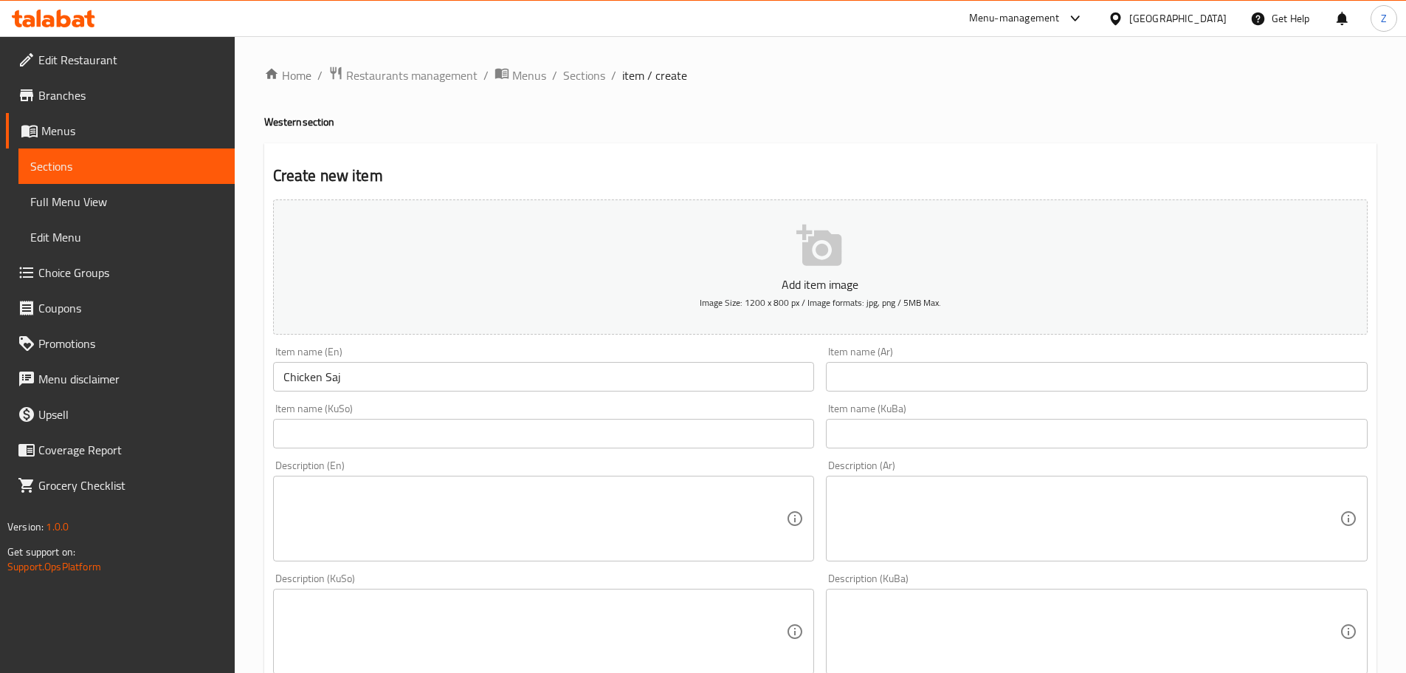
click at [867, 373] on input "text" at bounding box center [1097, 377] width 542 height 30
paste input "صاج دجاج"
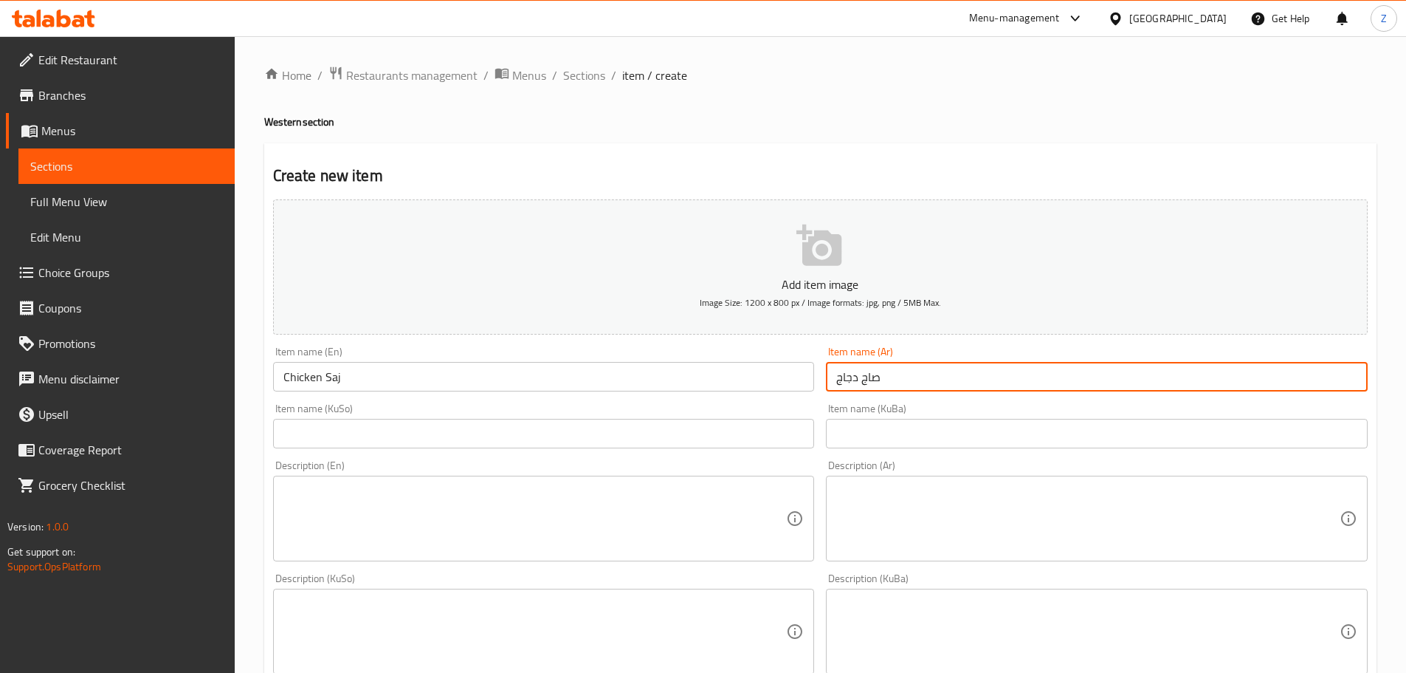
type input "صاج دجاج"
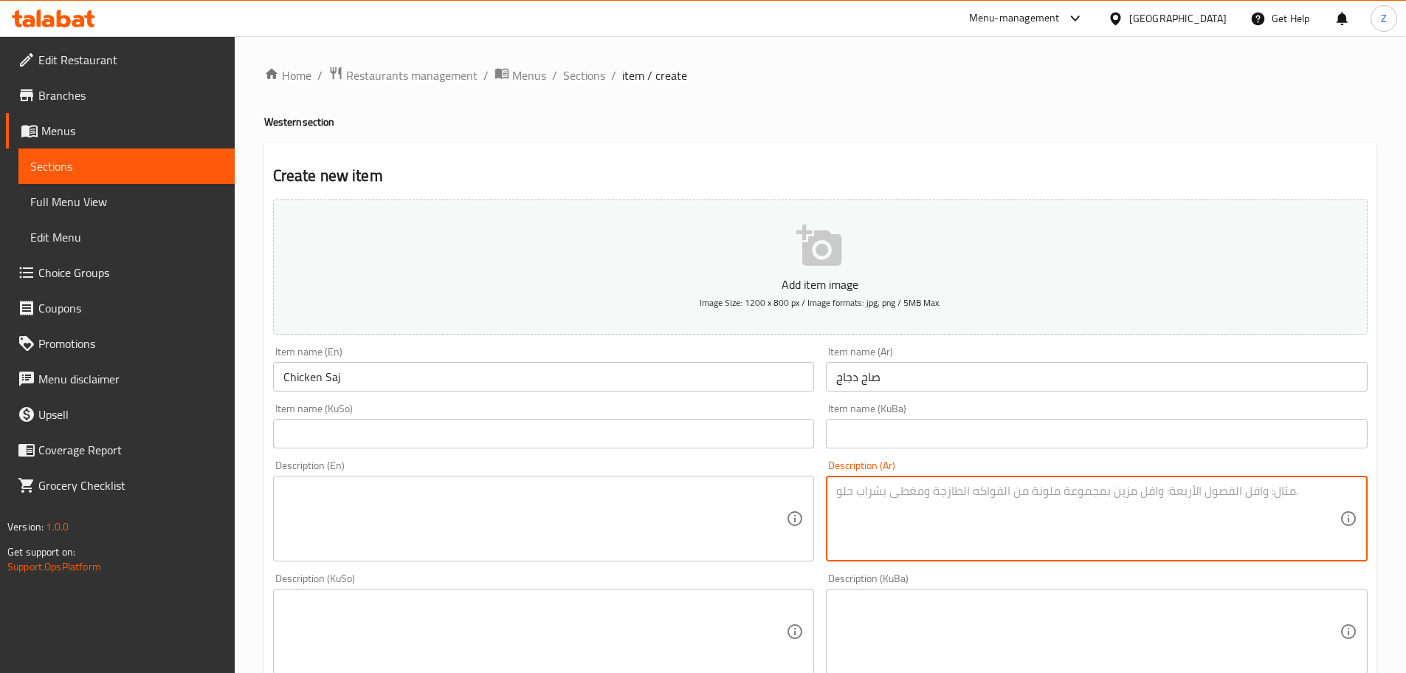
click at [914, 552] on textarea at bounding box center [1088, 519] width 504 height 70
paste textarea "خبز الصاج, شاورما دجاج، بطاطا مقلية، مخلل وثومية."
type textarea "خبز الصاج, شاورما دجاج، بطاطا مقلية، مخلل وثومية."
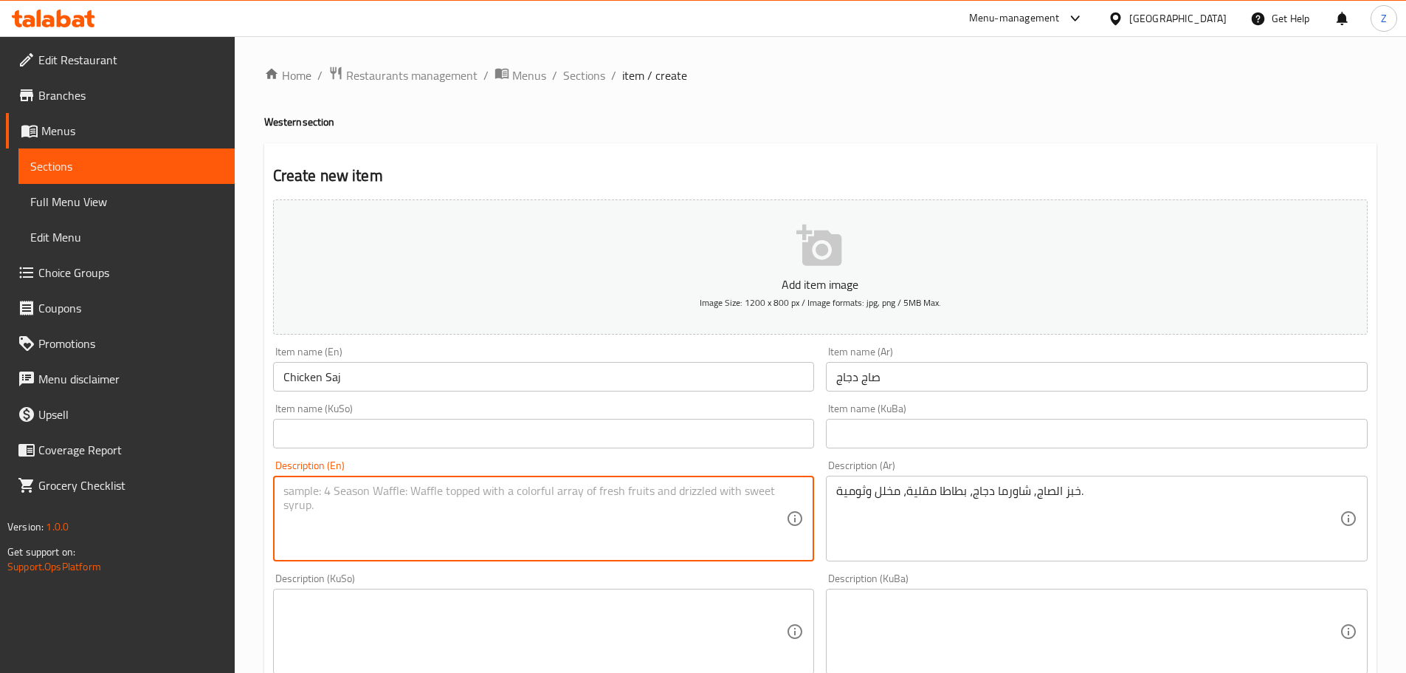
click at [545, 523] on textarea at bounding box center [536, 519] width 504 height 70
paste textarea "Saj bread, chicken pieces, lettuce, cheese and sauce."
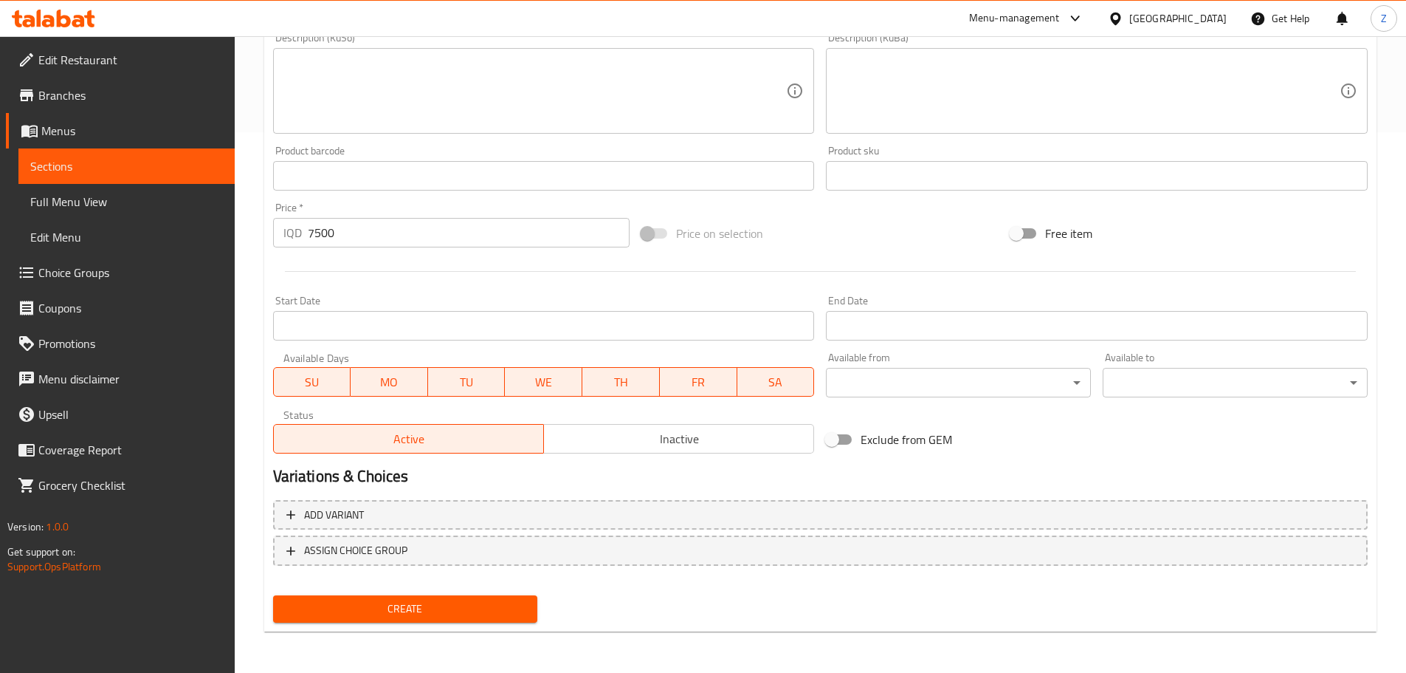
type textarea "Saj bread, chicken pieces, lettuce, cheese and sauce."
click at [494, 613] on span "Create" at bounding box center [405, 608] width 241 height 18
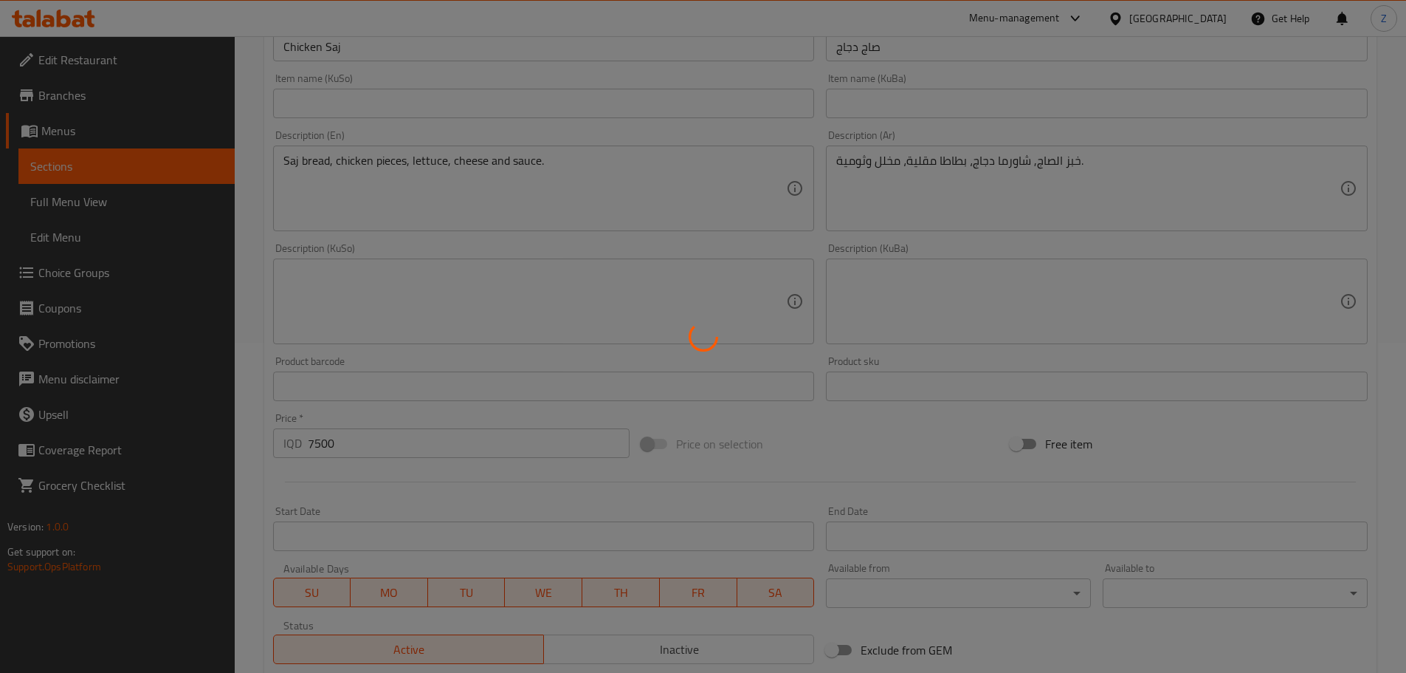
type input "0"
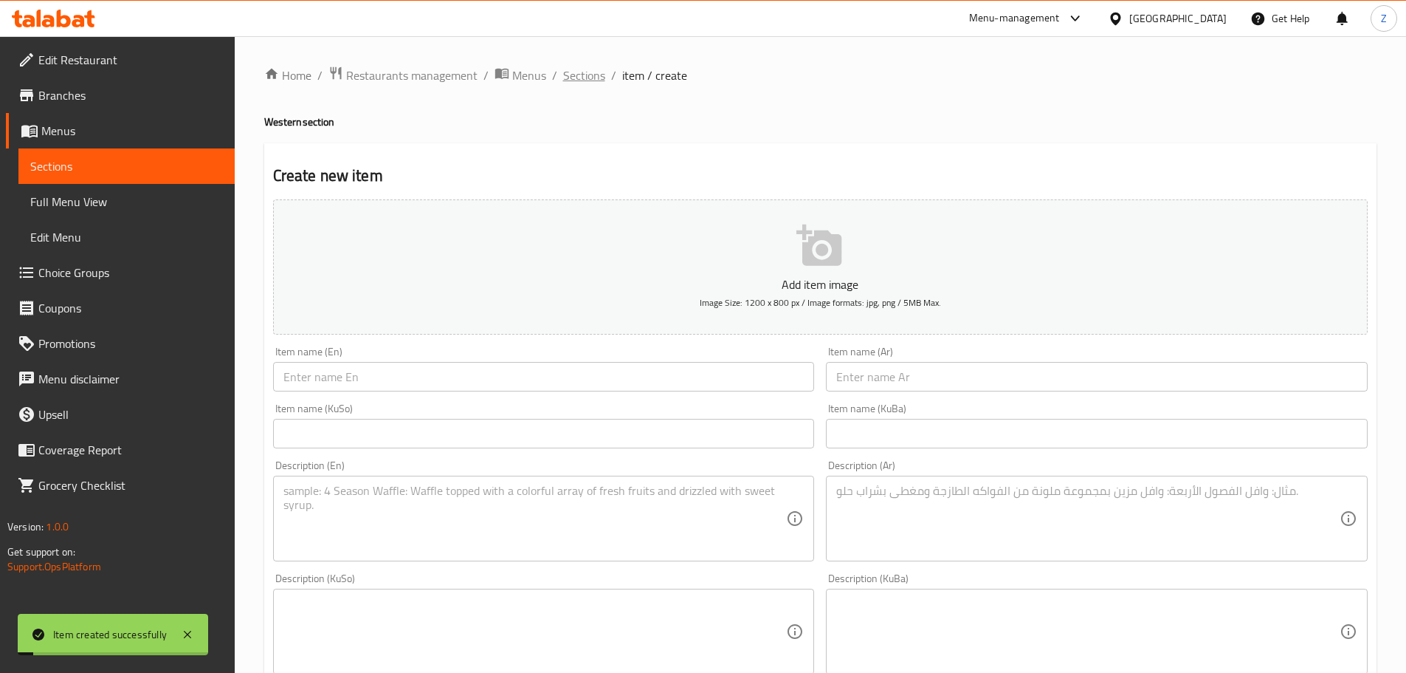
click at [583, 78] on span "Sections" at bounding box center [584, 75] width 42 height 18
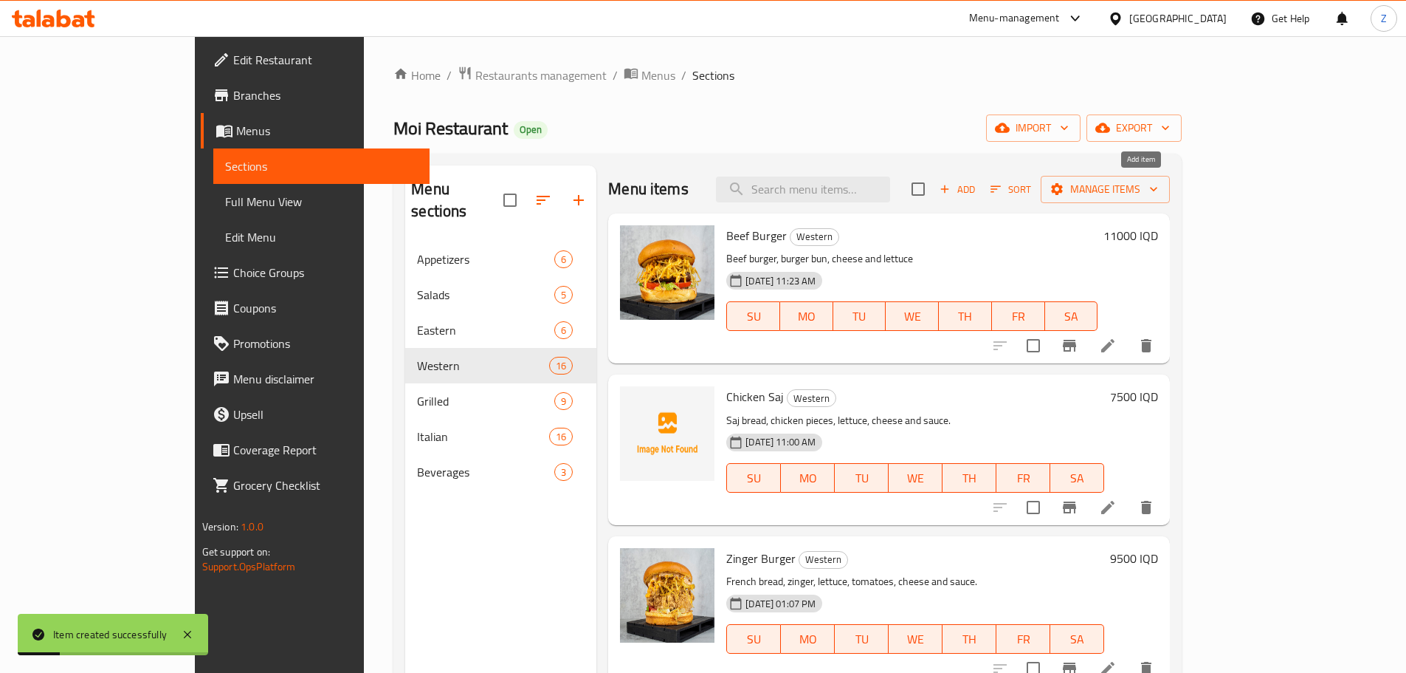
click at [977, 190] on span "Add" at bounding box center [958, 189] width 40 height 17
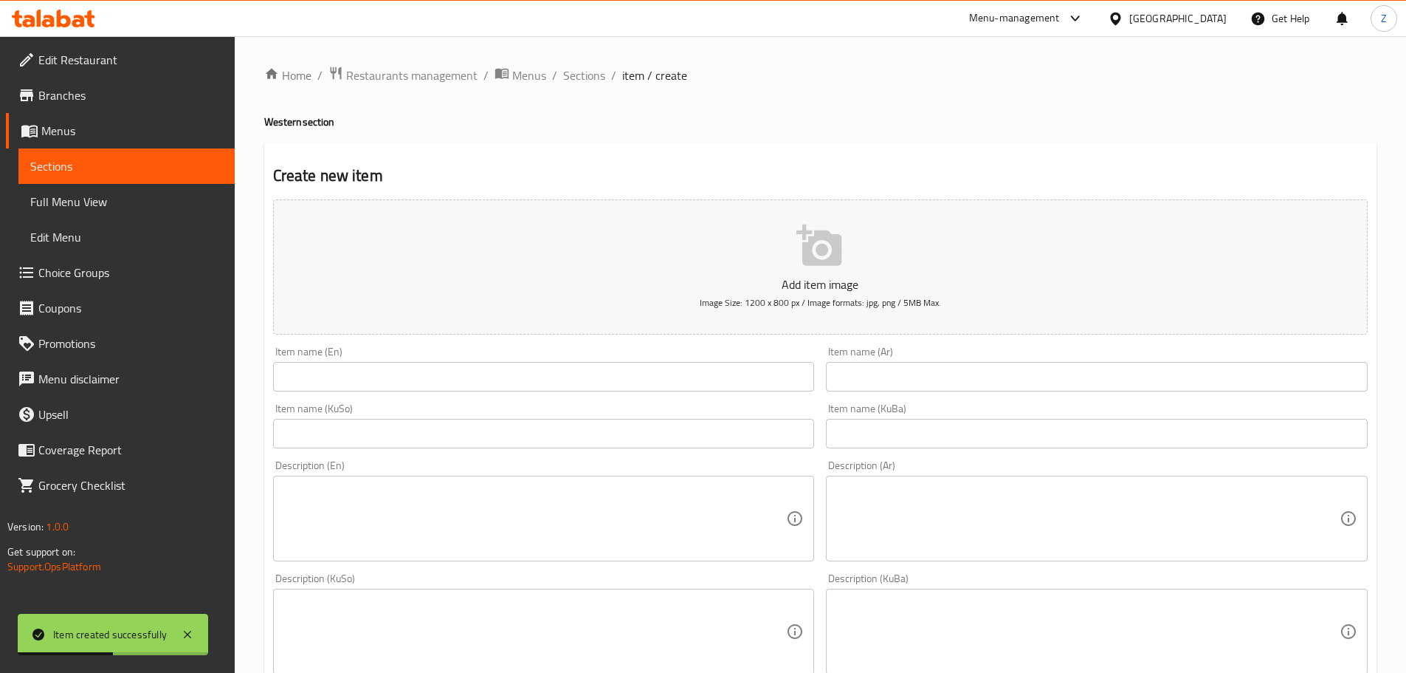
click at [333, 378] on input "text" at bounding box center [544, 377] width 542 height 30
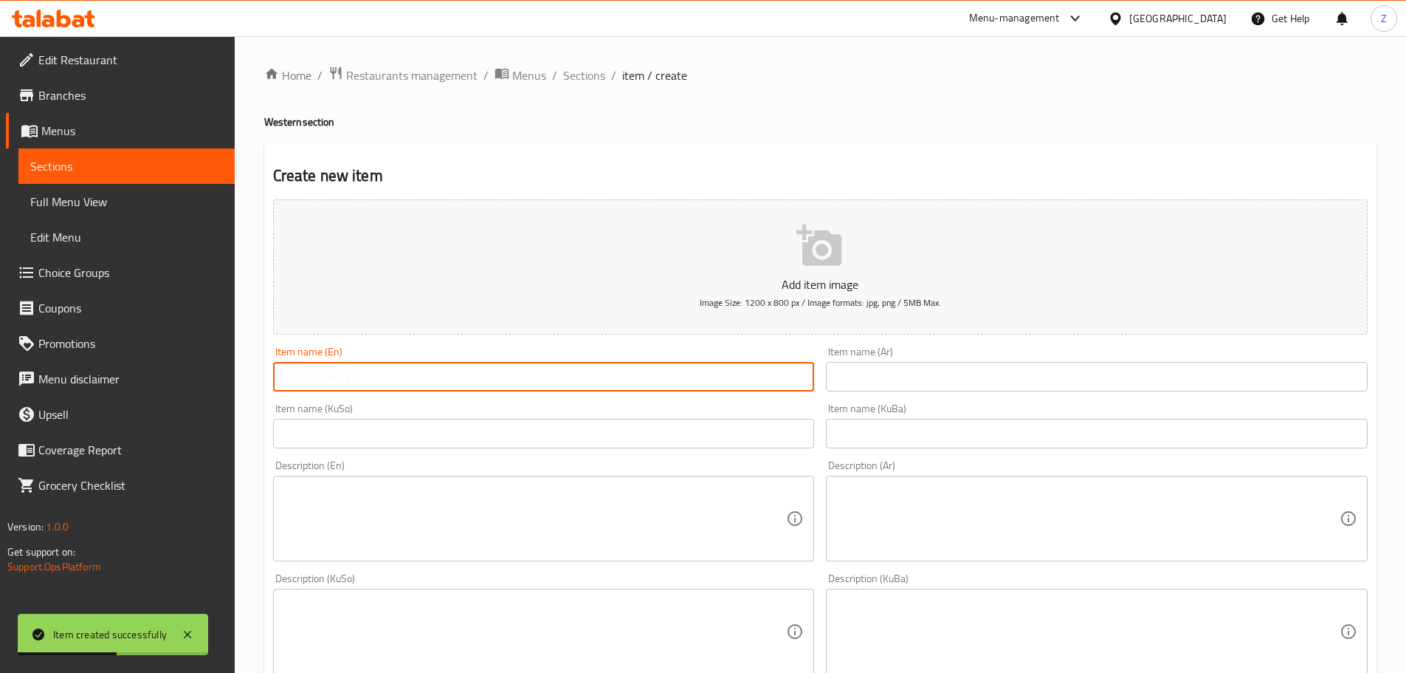
paste input "Meat Saj"
type input "Meat Saj"
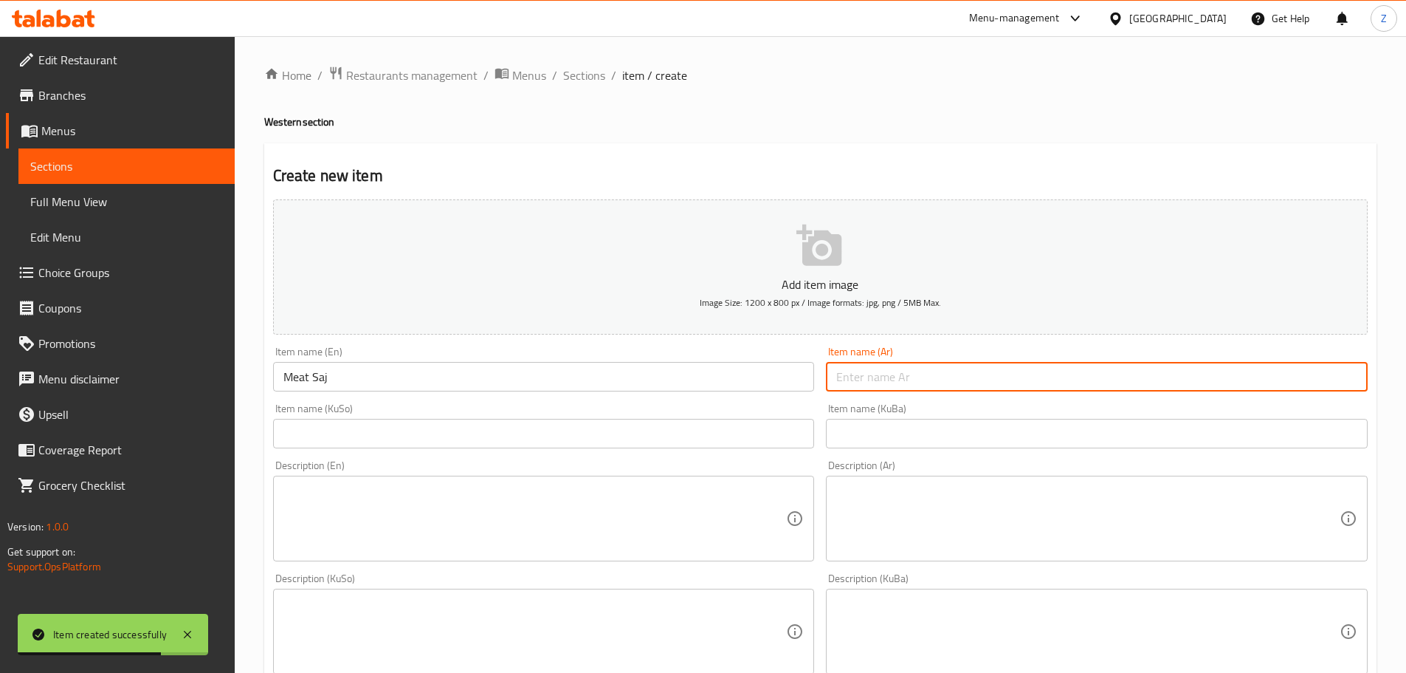
click at [930, 373] on input "text" at bounding box center [1097, 377] width 542 height 30
paste input "صاج لحم"
type input "صاج لحم"
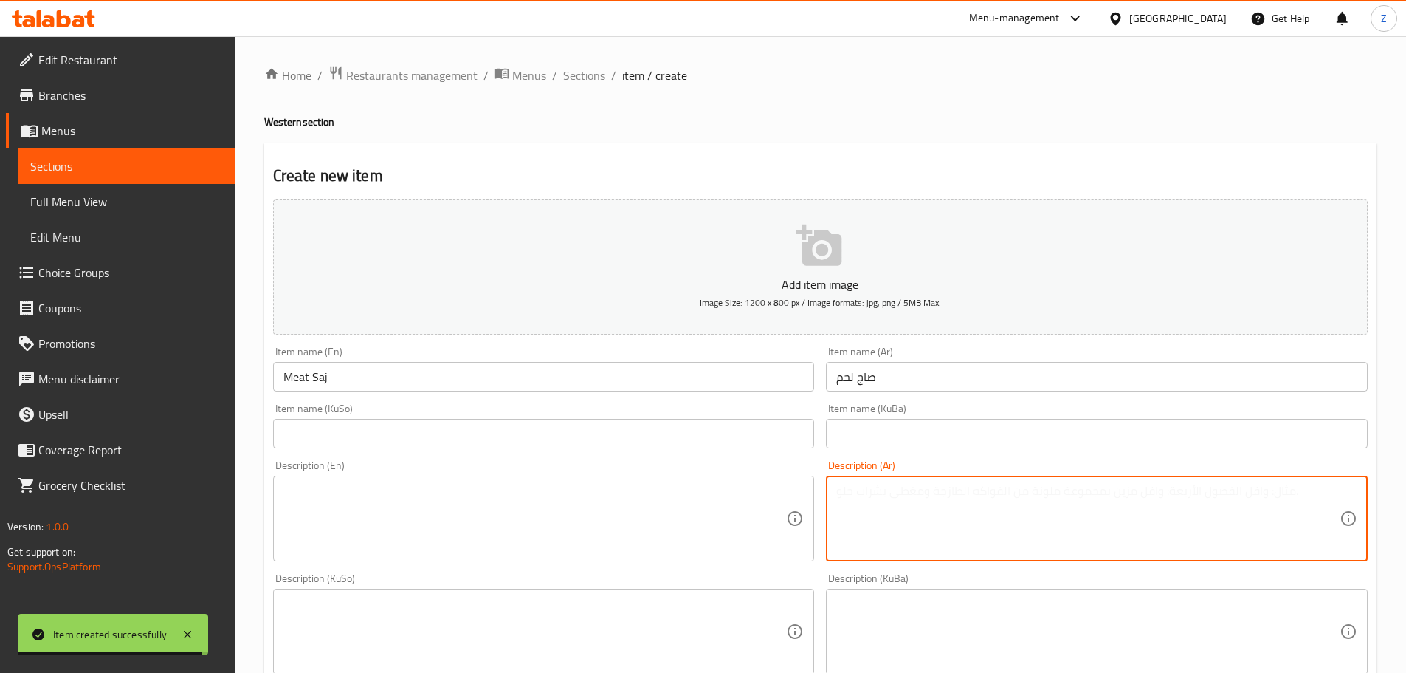
click at [982, 484] on textarea at bounding box center [1088, 519] width 504 height 70
paste textarea "خبز الصاج, شاورما لحم، بطاطا مقلية، مخلل وثومية."
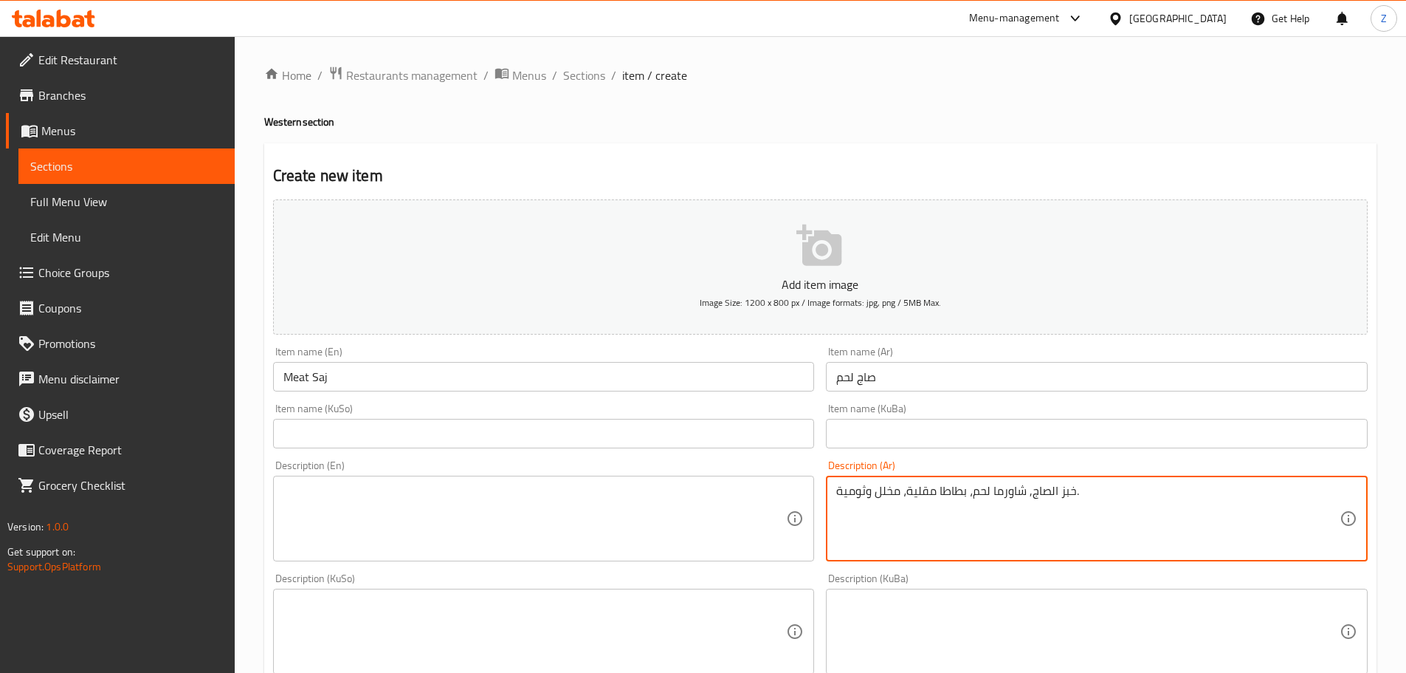
type textarea "خبز الصاج, شاورما لحم، بطاطا مقلية، مخلل وثومية."
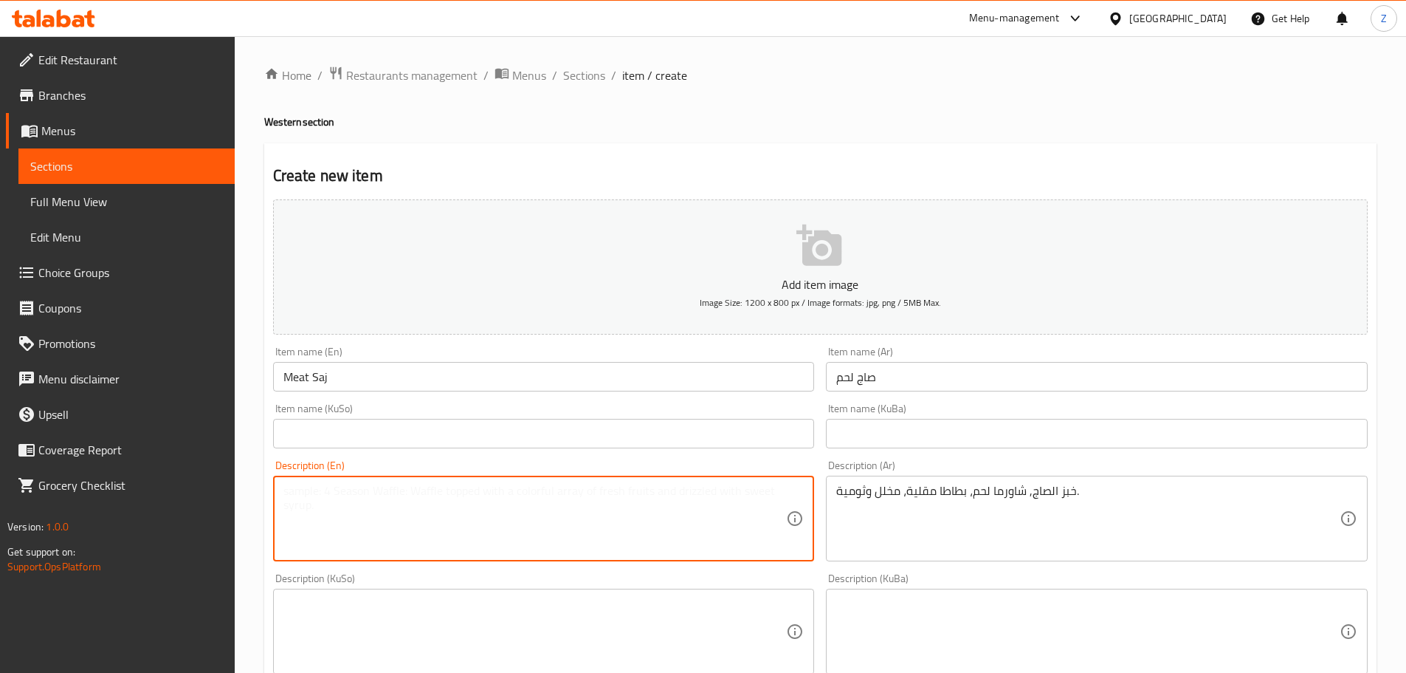
click at [661, 506] on textarea at bounding box center [536, 519] width 504 height 70
paste textarea "Saj bread, meat slices, lettuce, cheese and sauce."
type textarea "Saj bread, meat slices, lettuce, cheese and sauce."
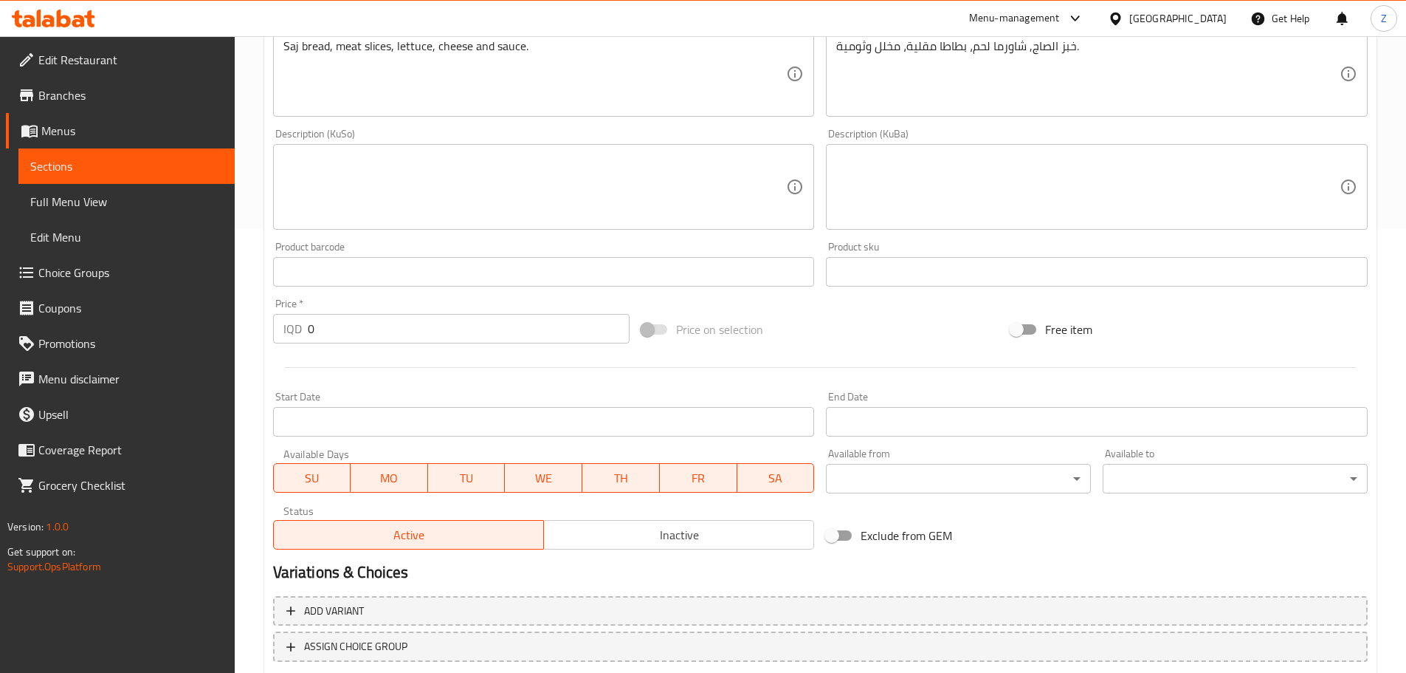
scroll to position [517, 0]
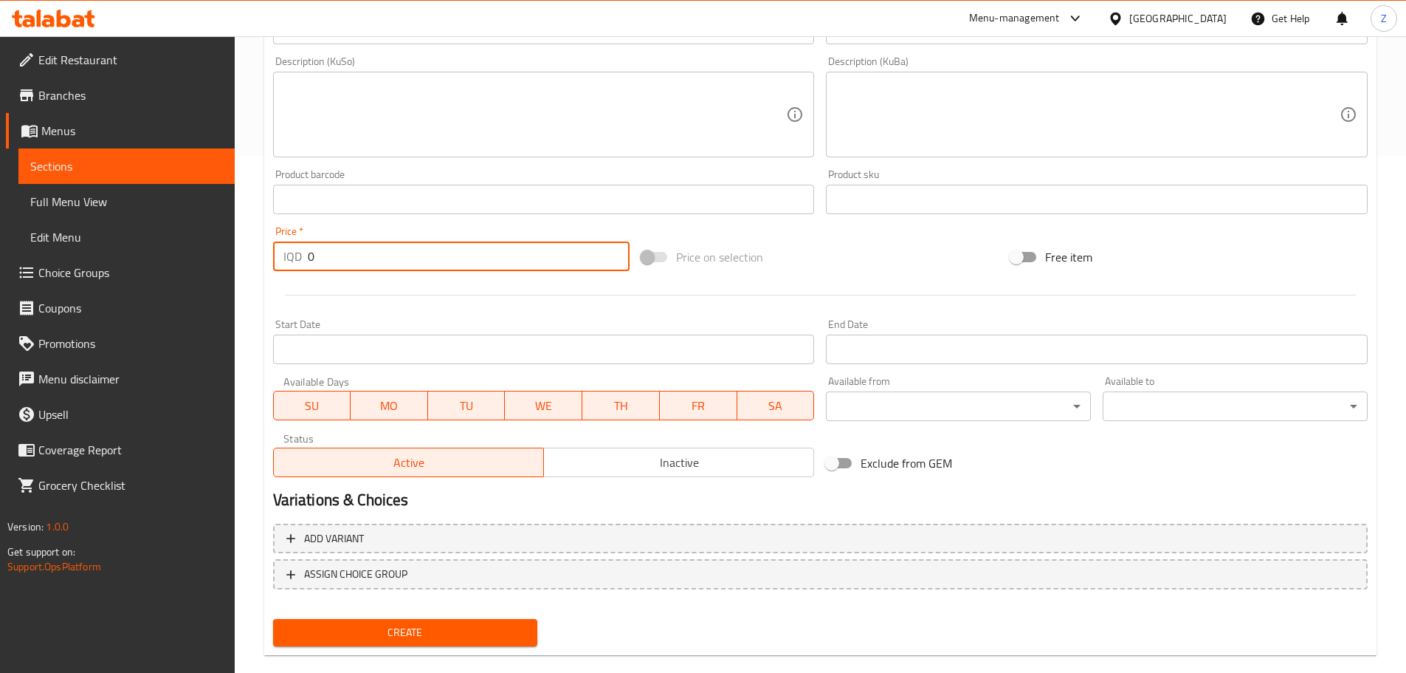
click at [360, 261] on input "0" at bounding box center [469, 256] width 323 height 30
type input "11000"
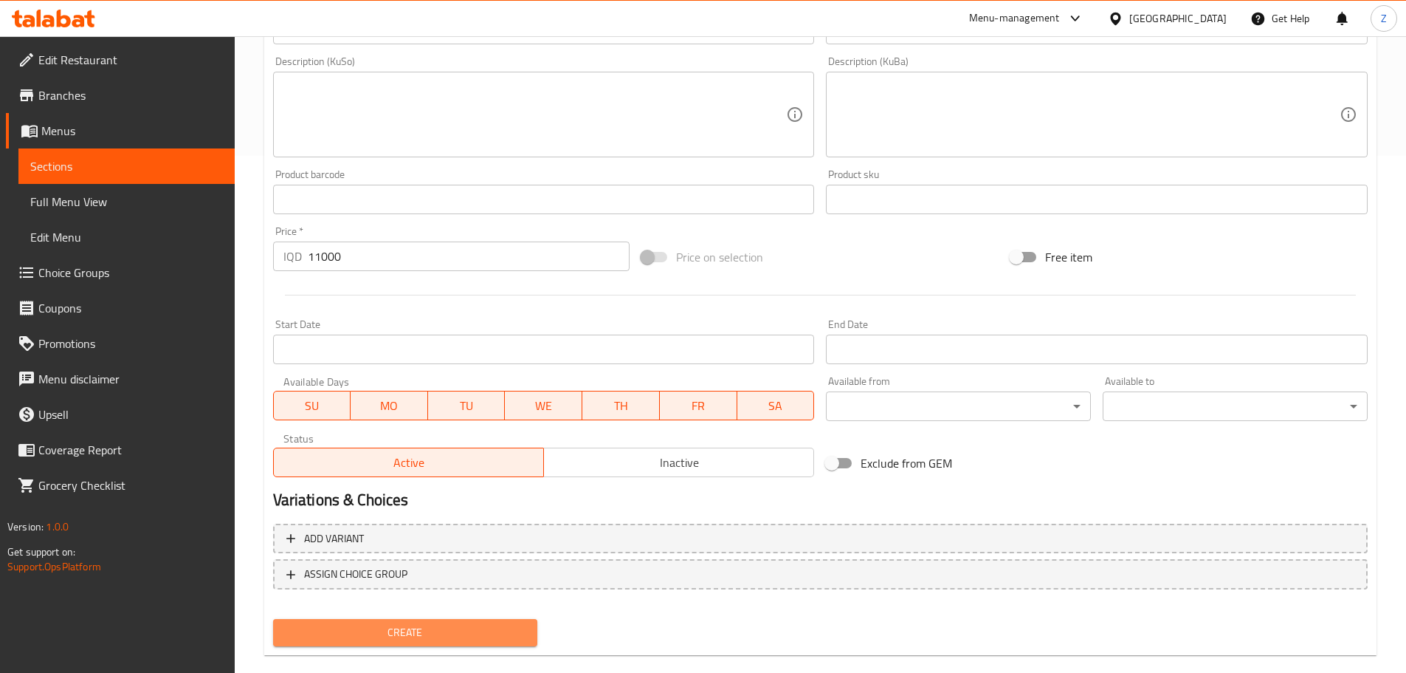
click at [476, 646] on button "Create" at bounding box center [405, 632] width 265 height 27
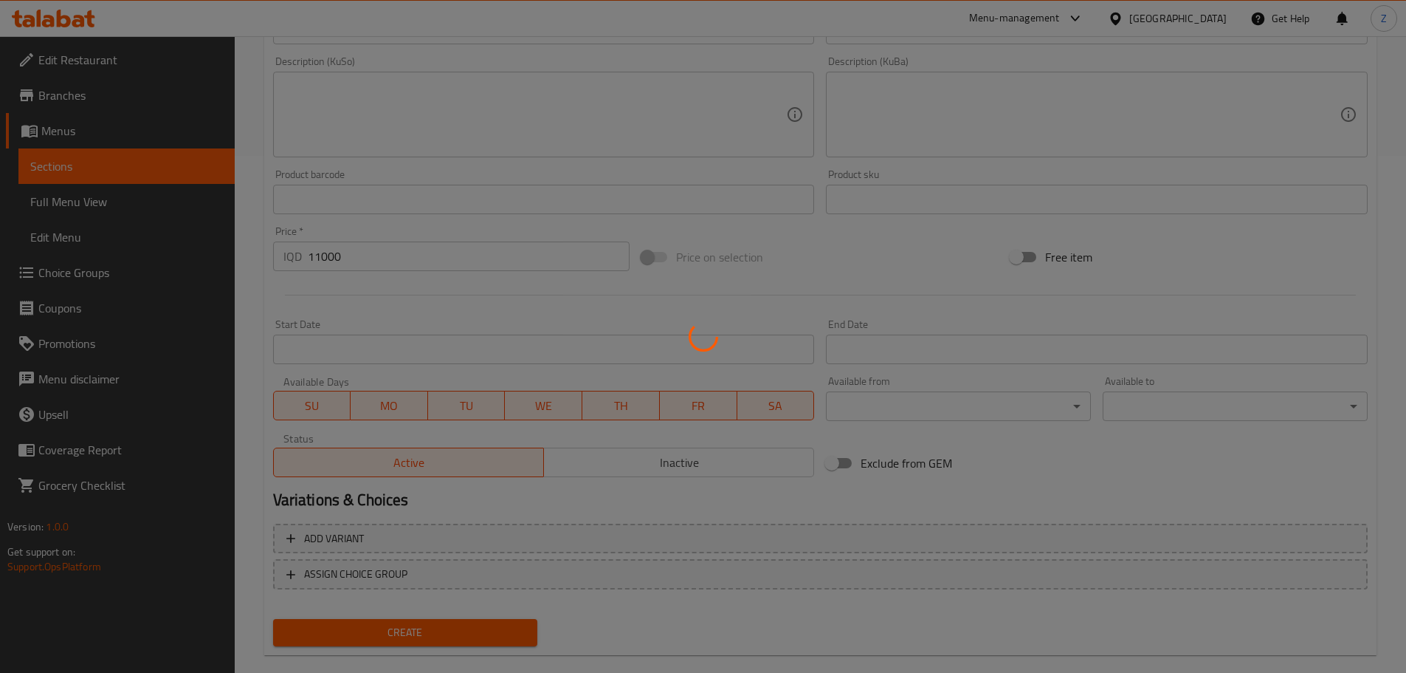
type input "0"
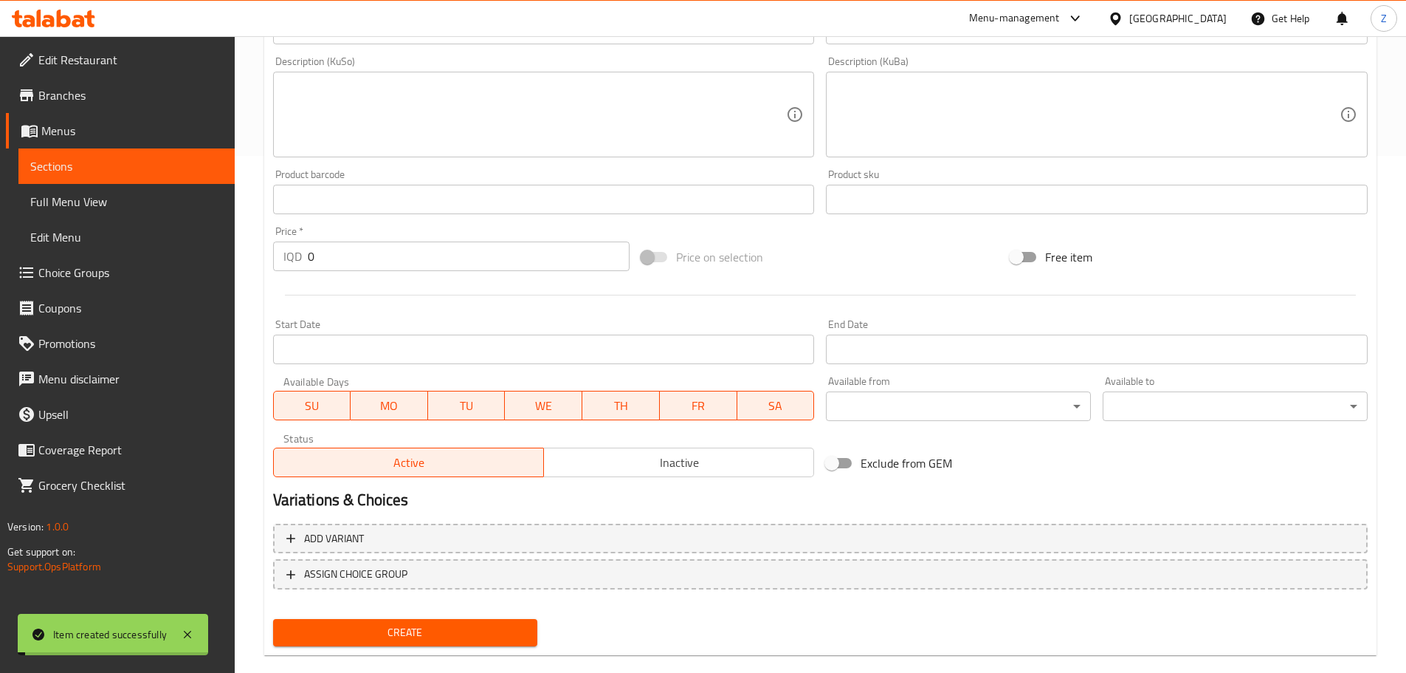
scroll to position [0, 0]
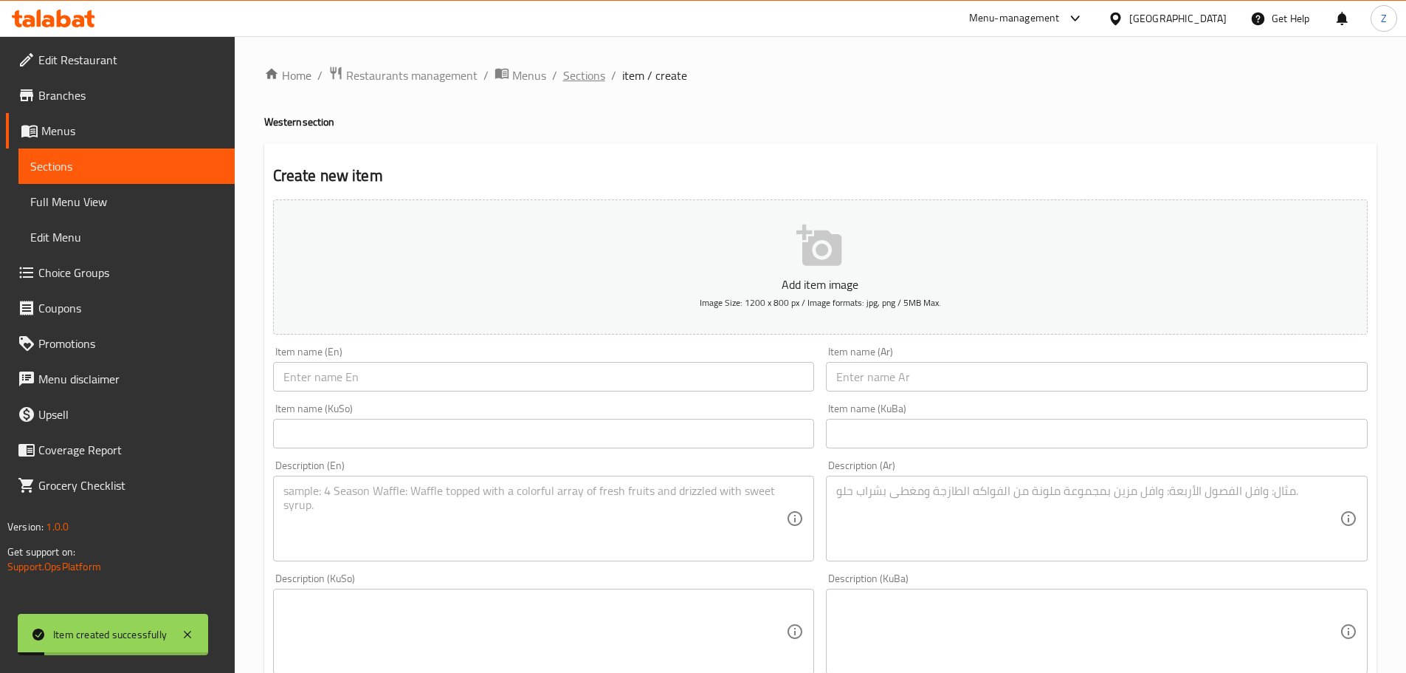
click at [580, 83] on span "Sections" at bounding box center [584, 75] width 42 height 18
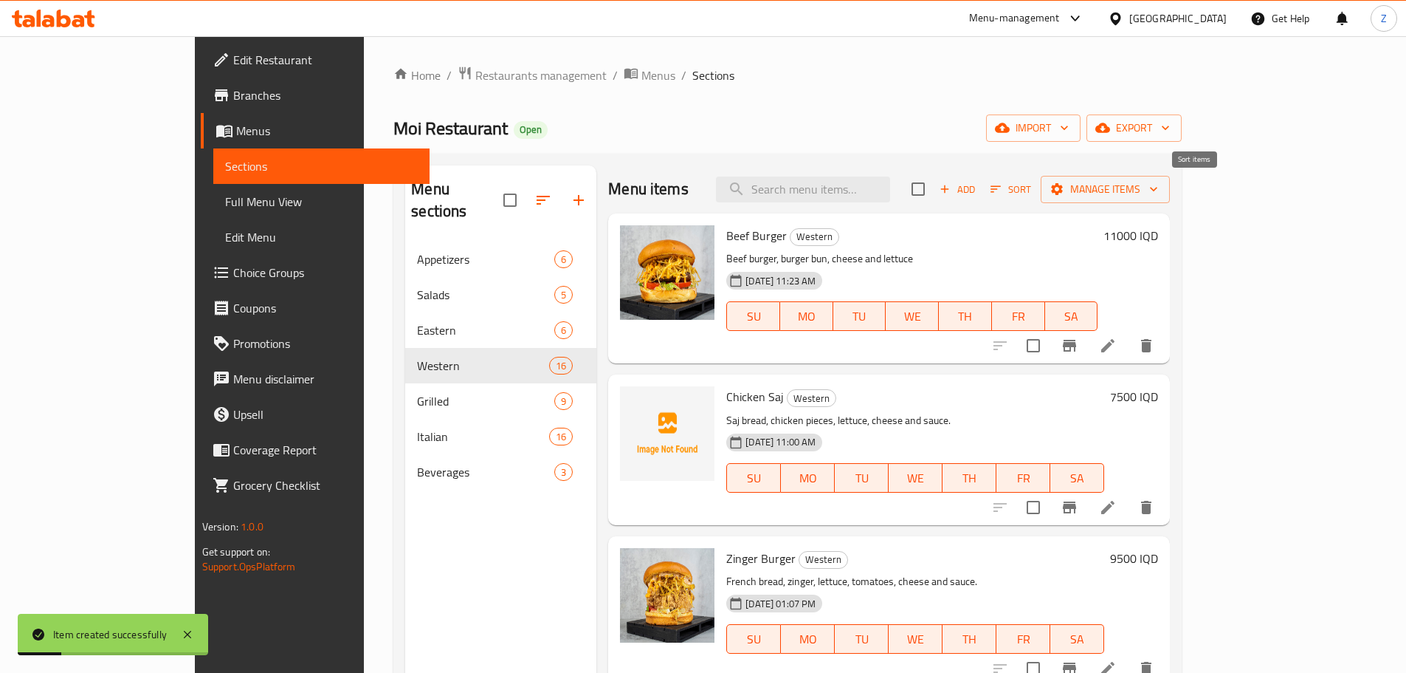
click at [1031, 183] on span "Sort" at bounding box center [1011, 189] width 41 height 17
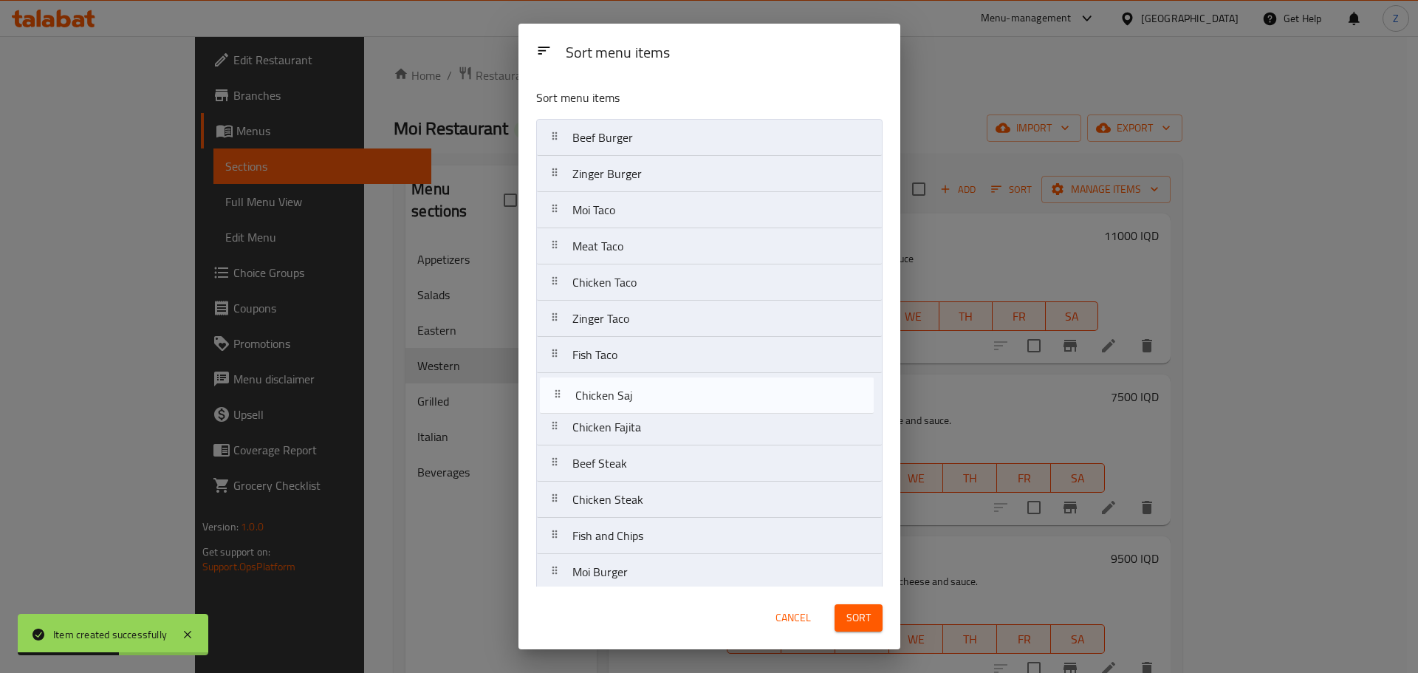
drag, startPoint x: 656, startPoint y: 182, endPoint x: 659, endPoint y: 413, distance: 231.8
click at [659, 413] on nav "Beef Burger Chicken Saj Zinger Burger Moi Taco Meat Taco Chicken Taco Zinger Ta…" at bounding box center [709, 409] width 346 height 580
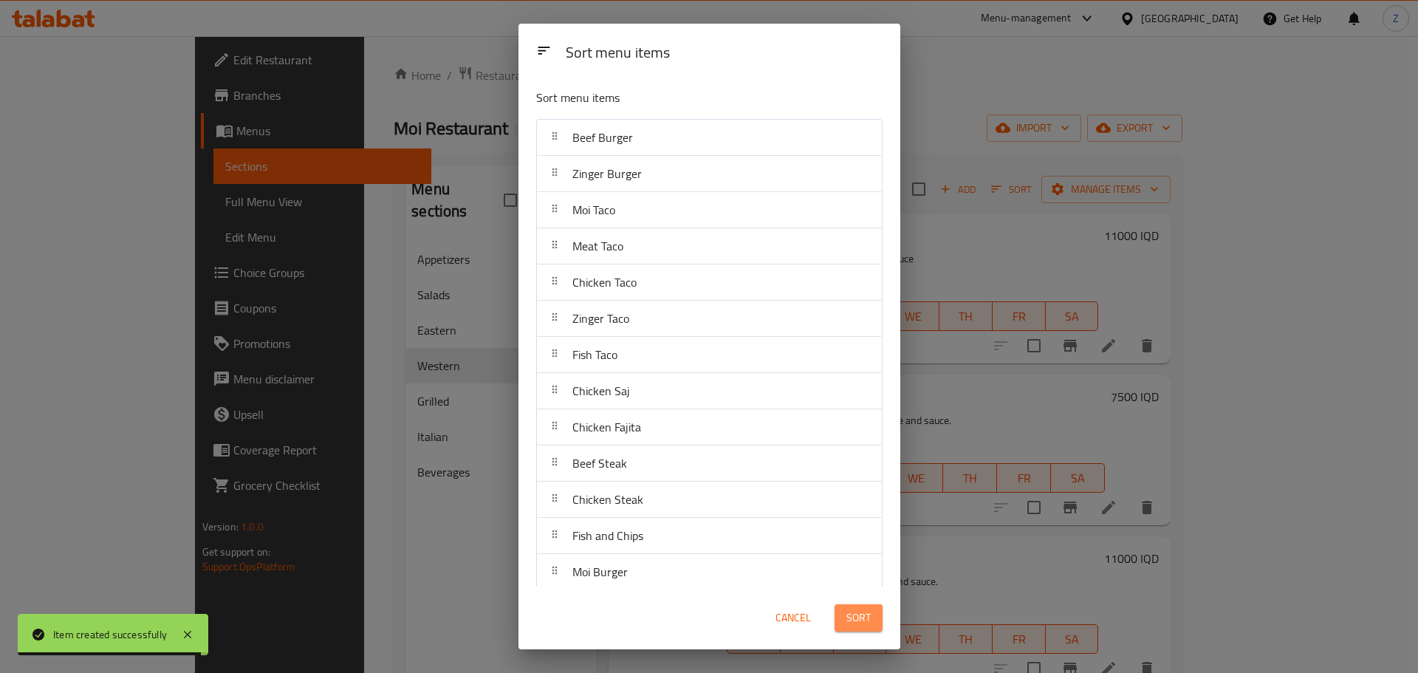
click at [858, 613] on span "Sort" at bounding box center [858, 617] width 24 height 18
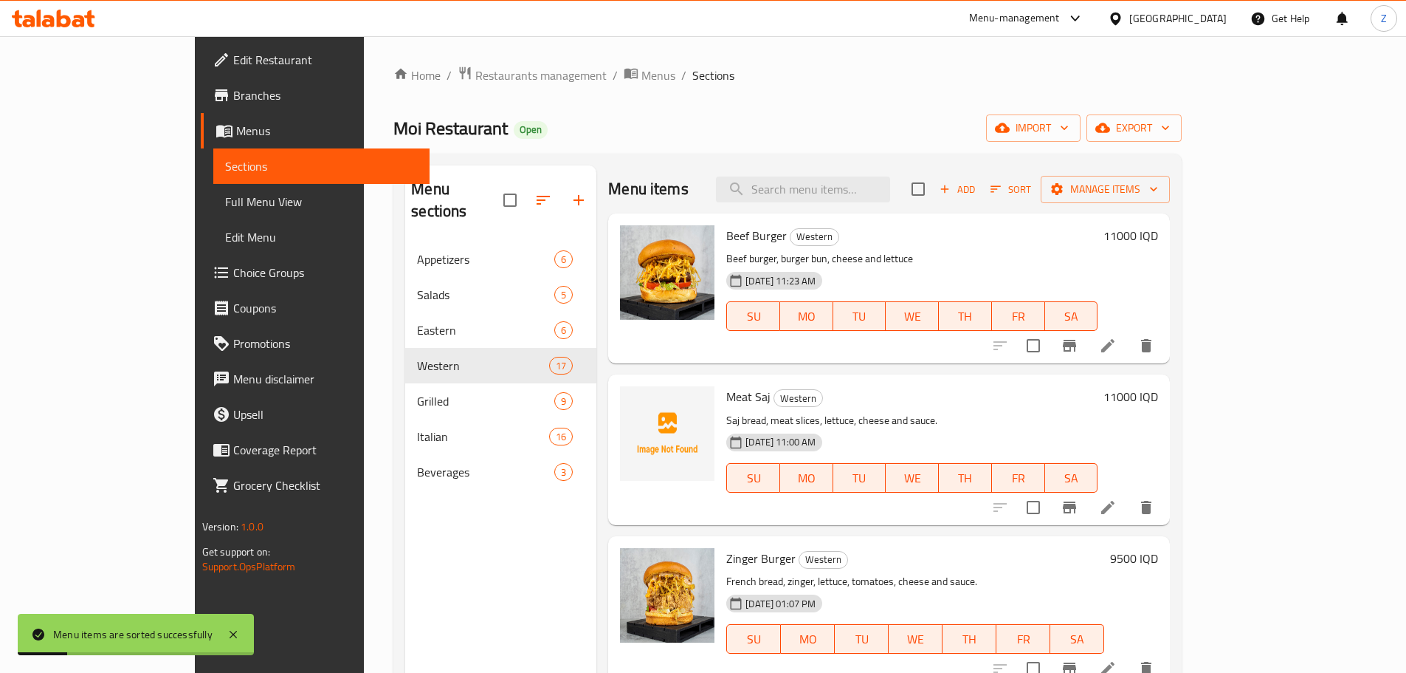
click at [1170, 175] on div "Add Sort Manage items" at bounding box center [1041, 188] width 258 height 31
drag, startPoint x: 1200, startPoint y: 175, endPoint x: 1195, endPoint y: 190, distance: 15.6
click at [1170, 179] on div "Add Sort Manage items" at bounding box center [1041, 188] width 258 height 31
click at [1031, 193] on span "Sort" at bounding box center [1011, 189] width 41 height 17
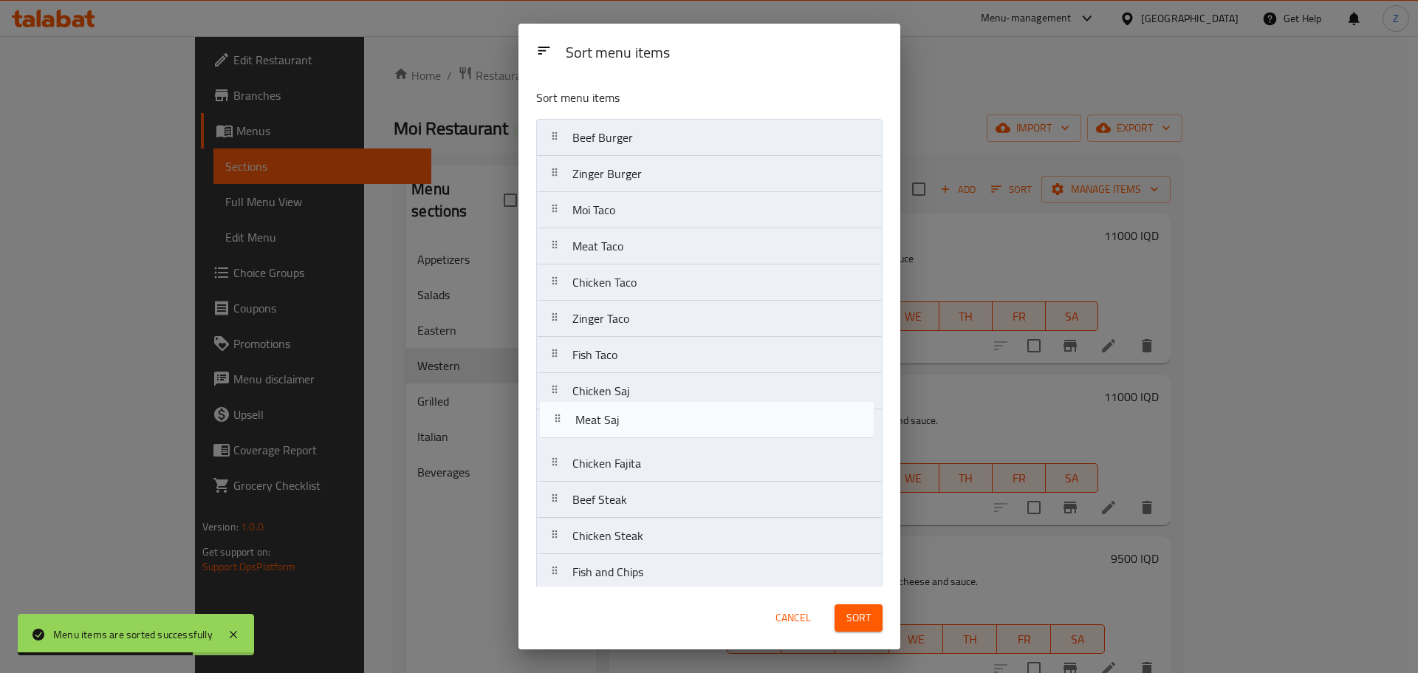
drag, startPoint x: 653, startPoint y: 182, endPoint x: 659, endPoint y: 442, distance: 259.9
click at [659, 442] on nav "Beef Burger Meat Saj Zinger Burger Moi Taco Meat Taco Chicken Taco Zinger Taco …" at bounding box center [709, 427] width 346 height 616
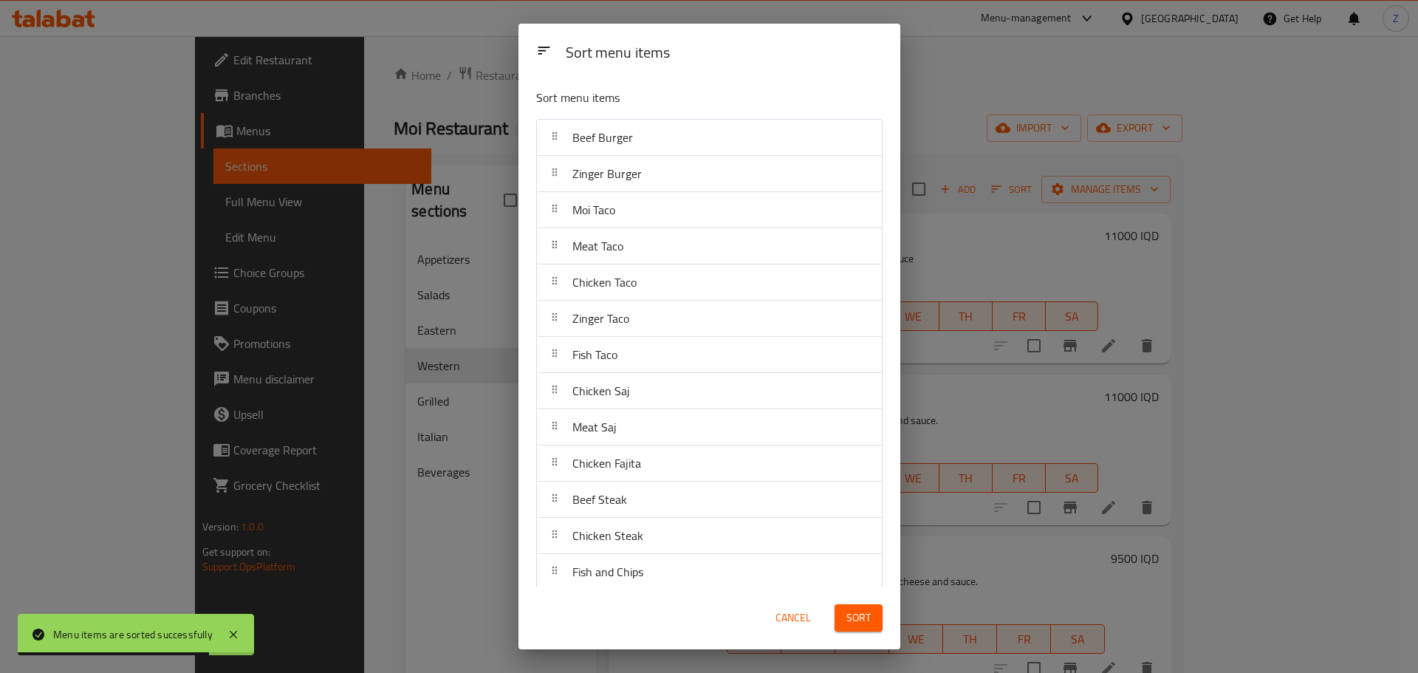
click at [859, 616] on span "Sort" at bounding box center [858, 617] width 24 height 18
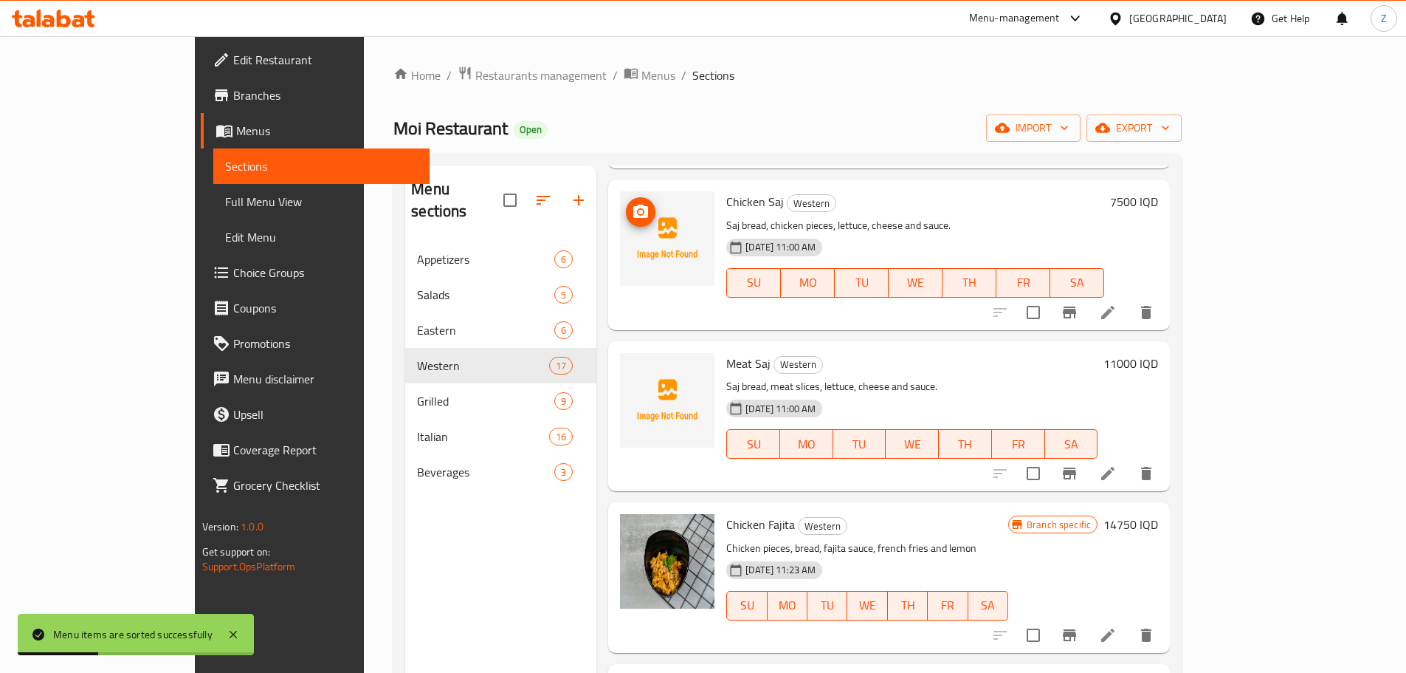
scroll to position [1020, 0]
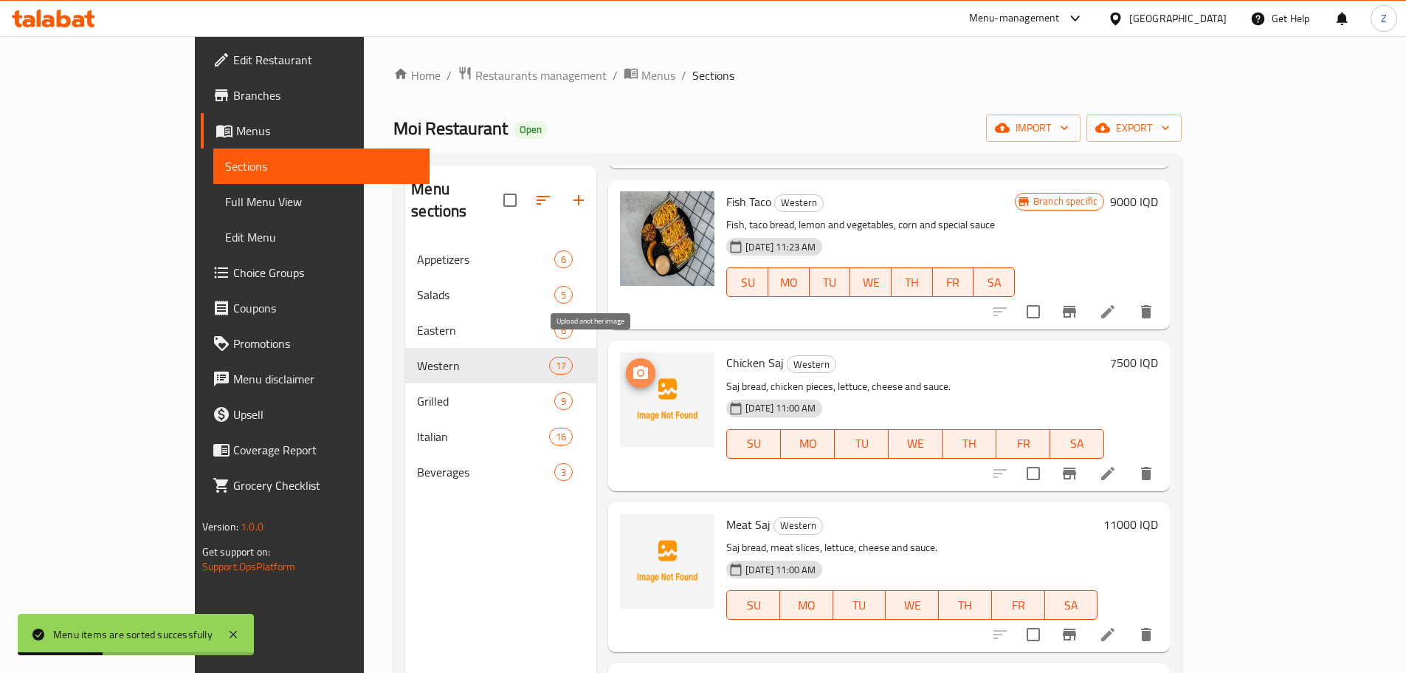
click at [633, 365] on icon "upload picture" at bounding box center [640, 371] width 15 height 13
click at [620, 514] on img at bounding box center [667, 561] width 95 height 95
click at [626, 526] on span "upload picture" at bounding box center [641, 535] width 30 height 18
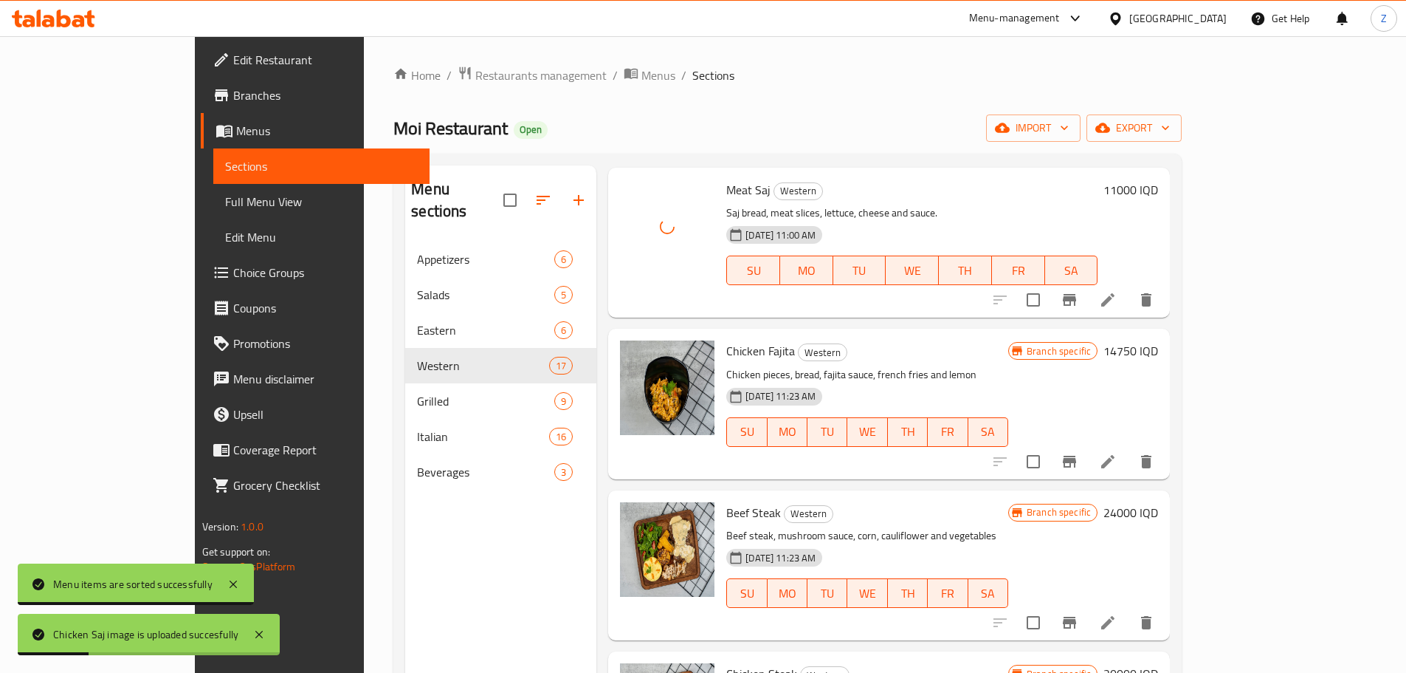
scroll to position [1389, 0]
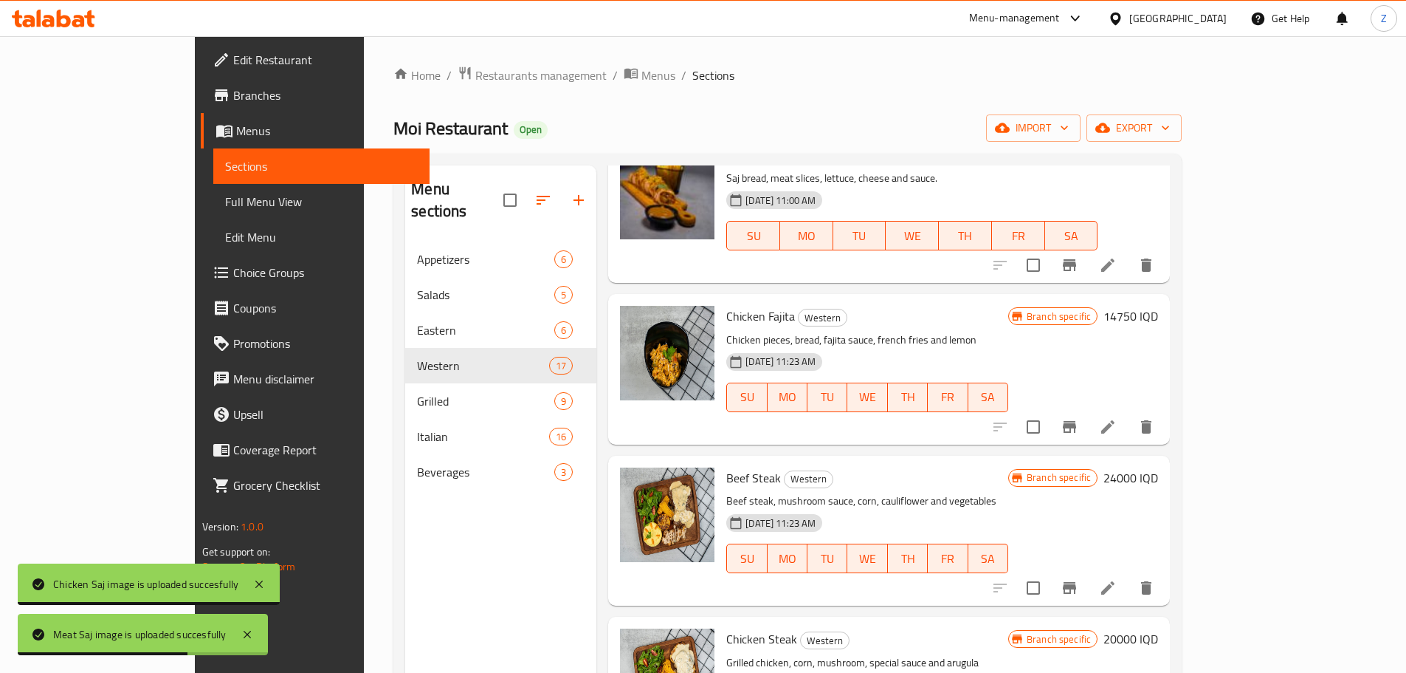
click at [1158, 306] on h6 "14750 IQD" at bounding box center [1131, 316] width 55 height 21
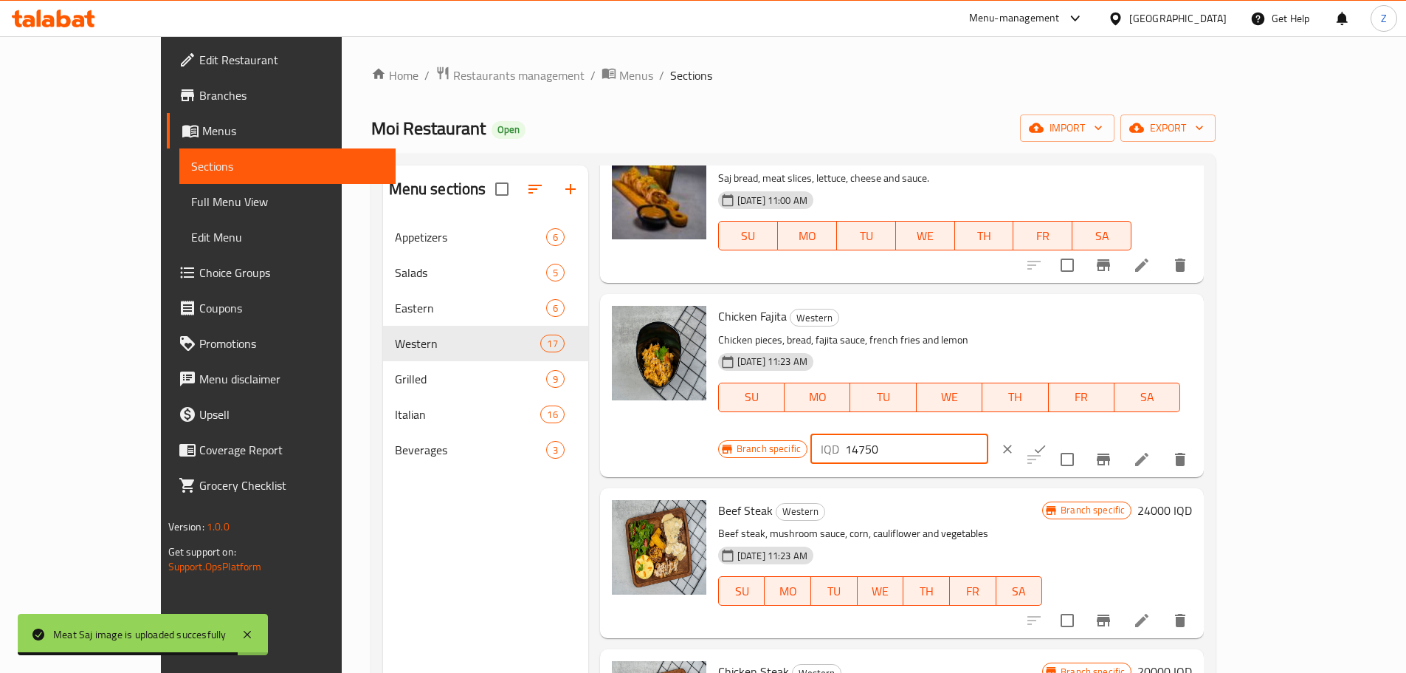
drag, startPoint x: 1181, startPoint y: 303, endPoint x: 1157, endPoint y: 304, distance: 23.6
click at [989, 434] on input "14750" at bounding box center [916, 449] width 143 height 30
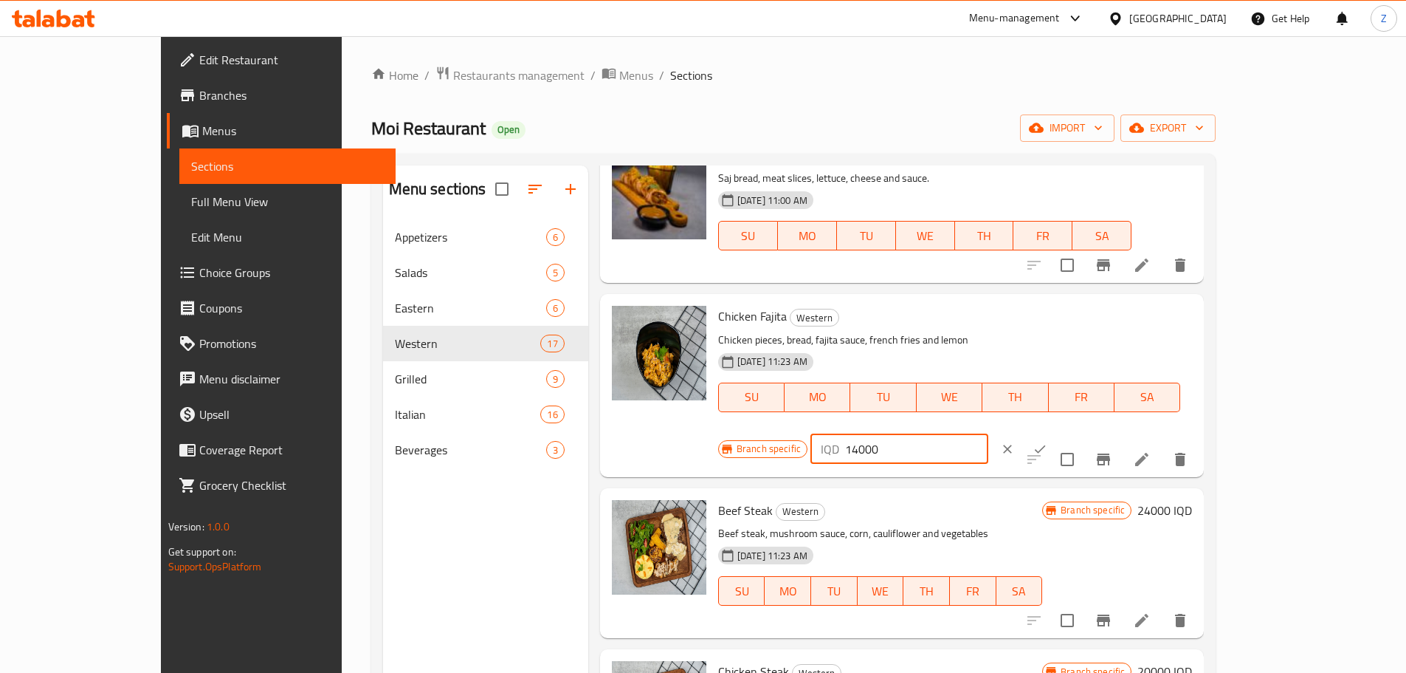
type input "14000"
click at [1048, 441] on icon "ok" at bounding box center [1040, 448] width 15 height 15
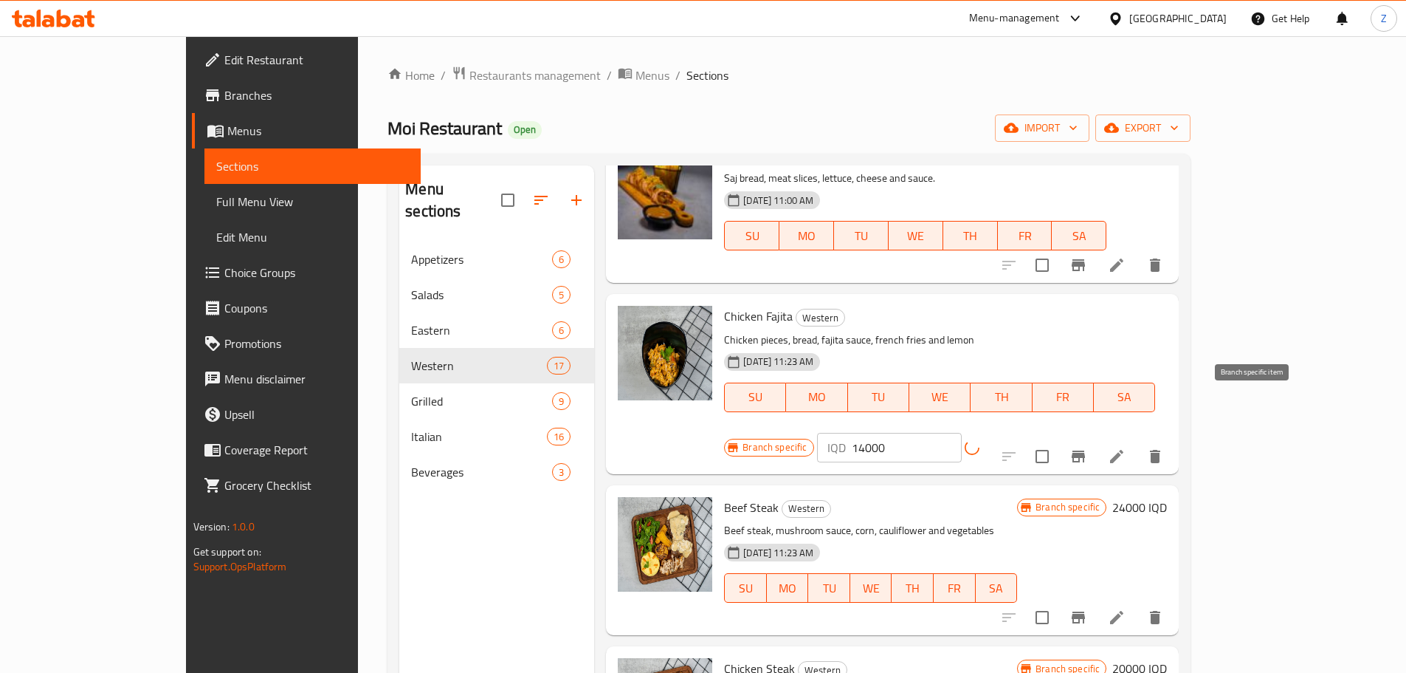
click at [1096, 439] on button "Branch-specific-item" at bounding box center [1078, 456] width 35 height 35
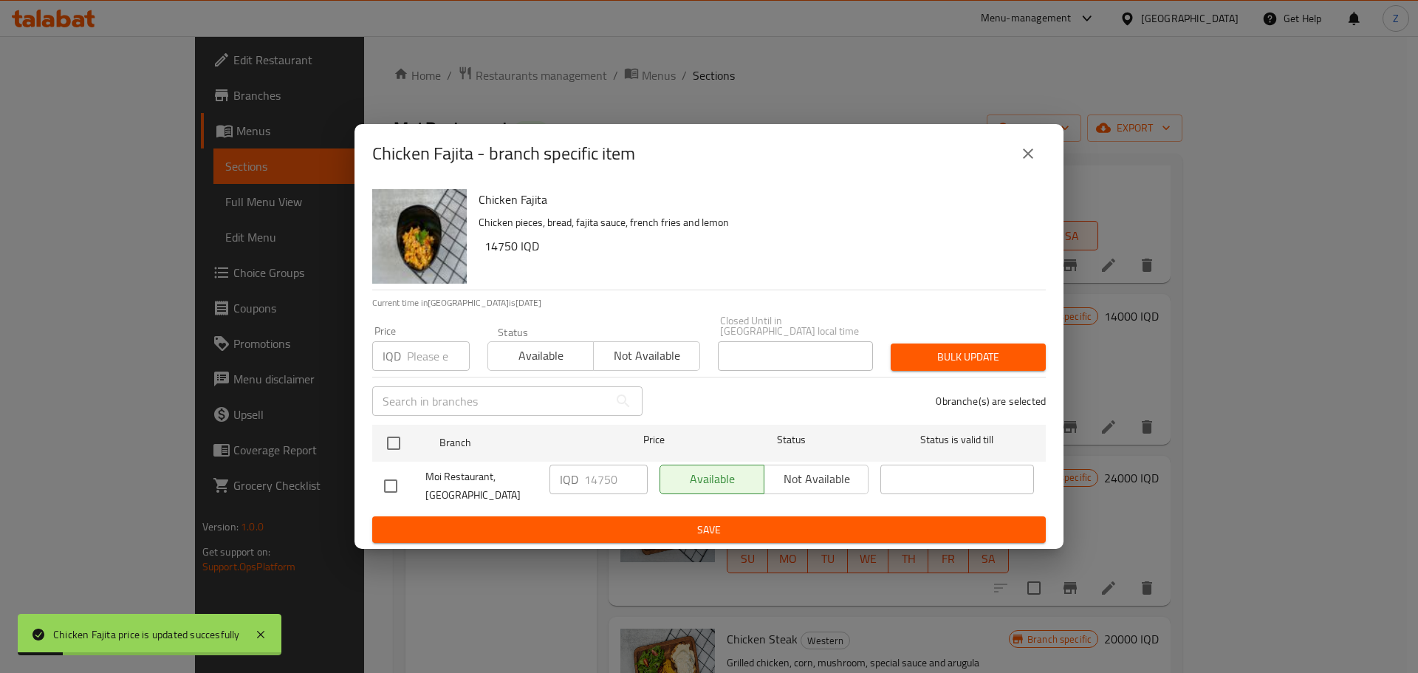
click at [391, 419] on ul "Branch Price Status Status is valid till Moi Restaurant, Yarmuk IQD 14750 ​ Ava…" at bounding box center [708, 467] width 673 height 97
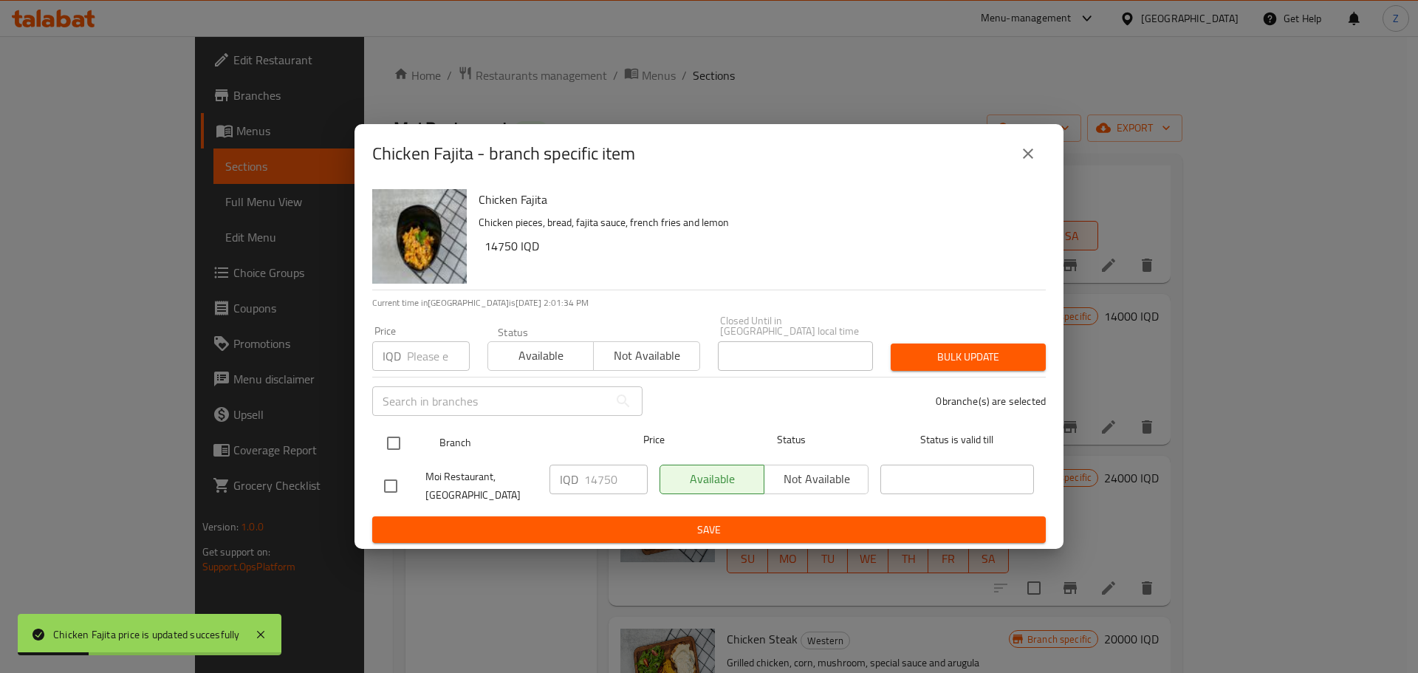
click at [390, 441] on input "checkbox" at bounding box center [393, 442] width 31 height 31
checkbox input "true"
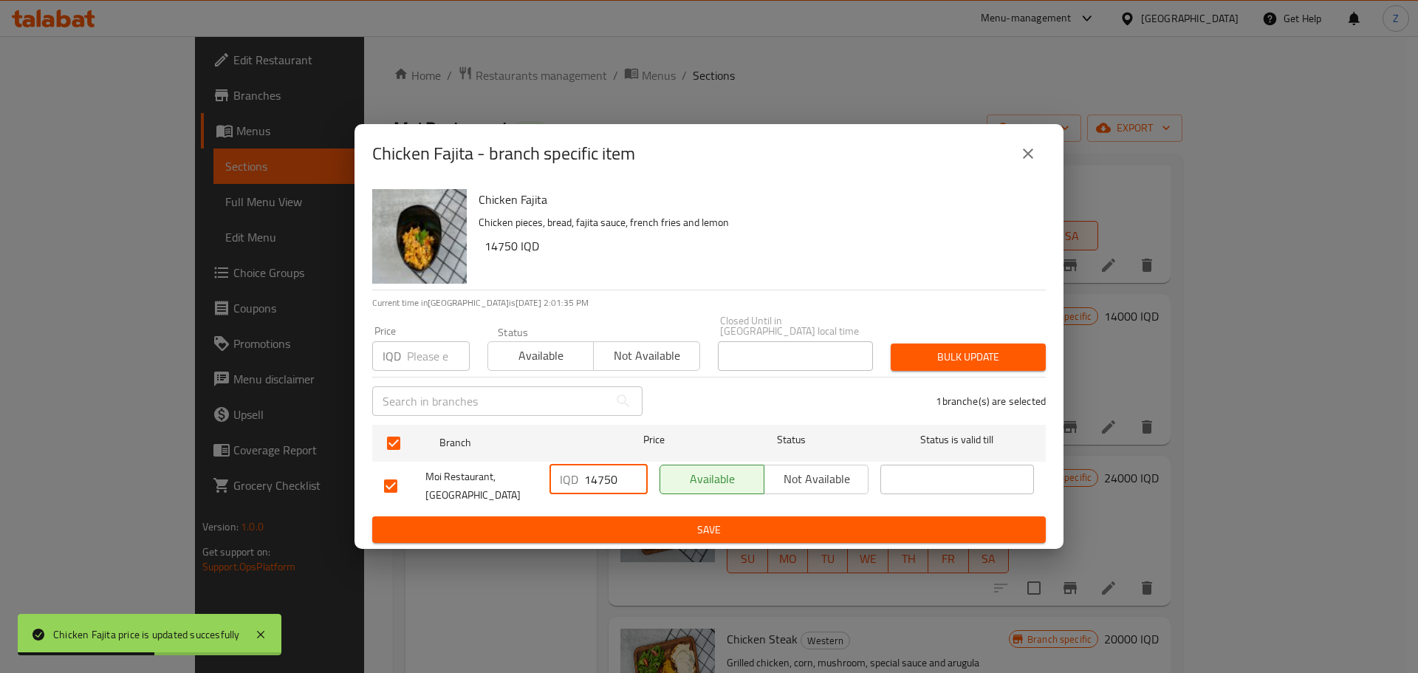
drag, startPoint x: 619, startPoint y: 483, endPoint x: 597, endPoint y: 484, distance: 22.2
click at [597, 484] on input "14750" at bounding box center [615, 479] width 63 height 30
type input "14000"
click at [638, 520] on span "Save" at bounding box center [709, 529] width 650 height 18
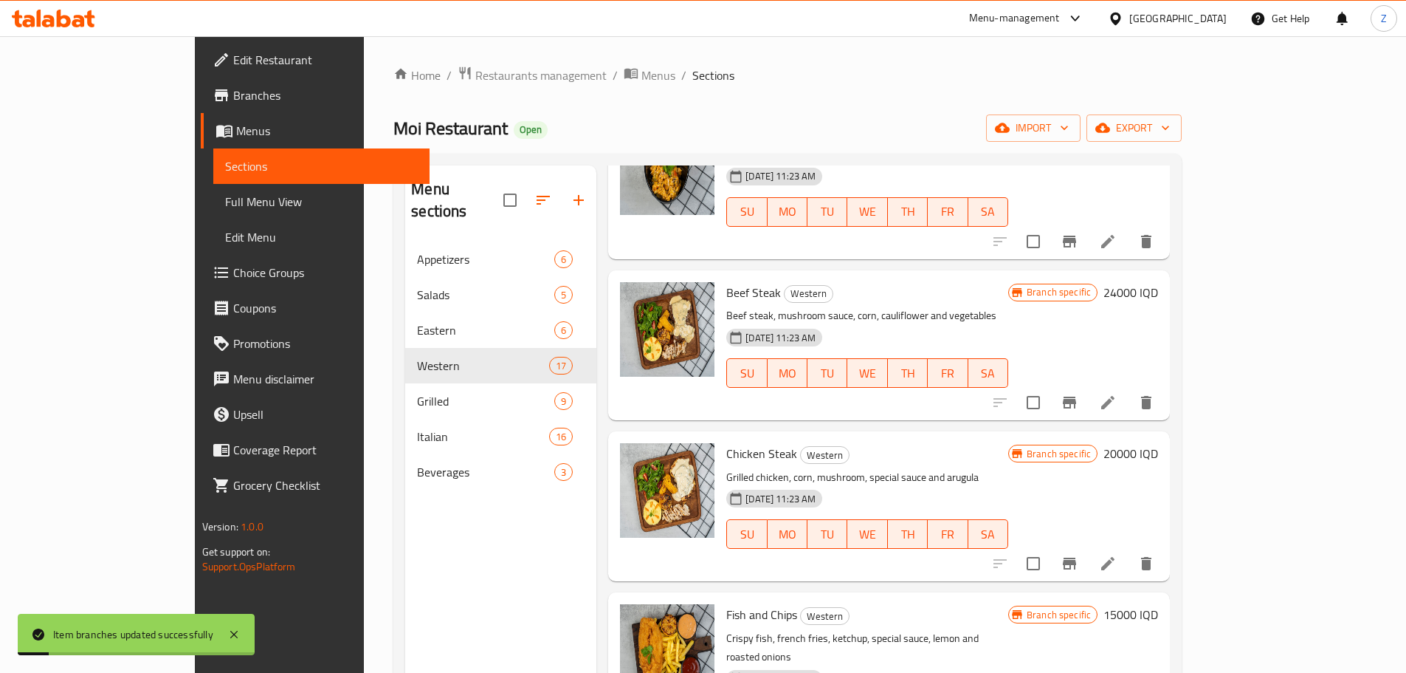
scroll to position [1611, 0]
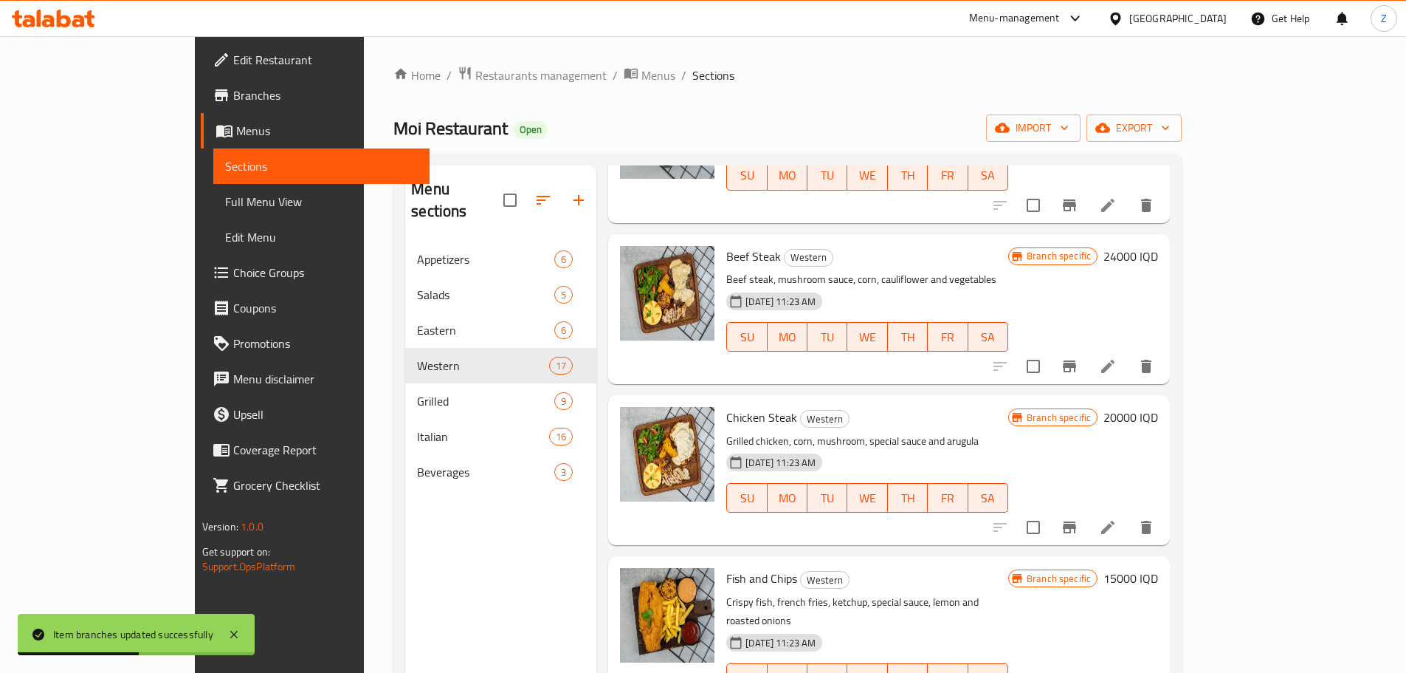
click at [1087, 360] on button "Branch-specific-item" at bounding box center [1069, 365] width 35 height 35
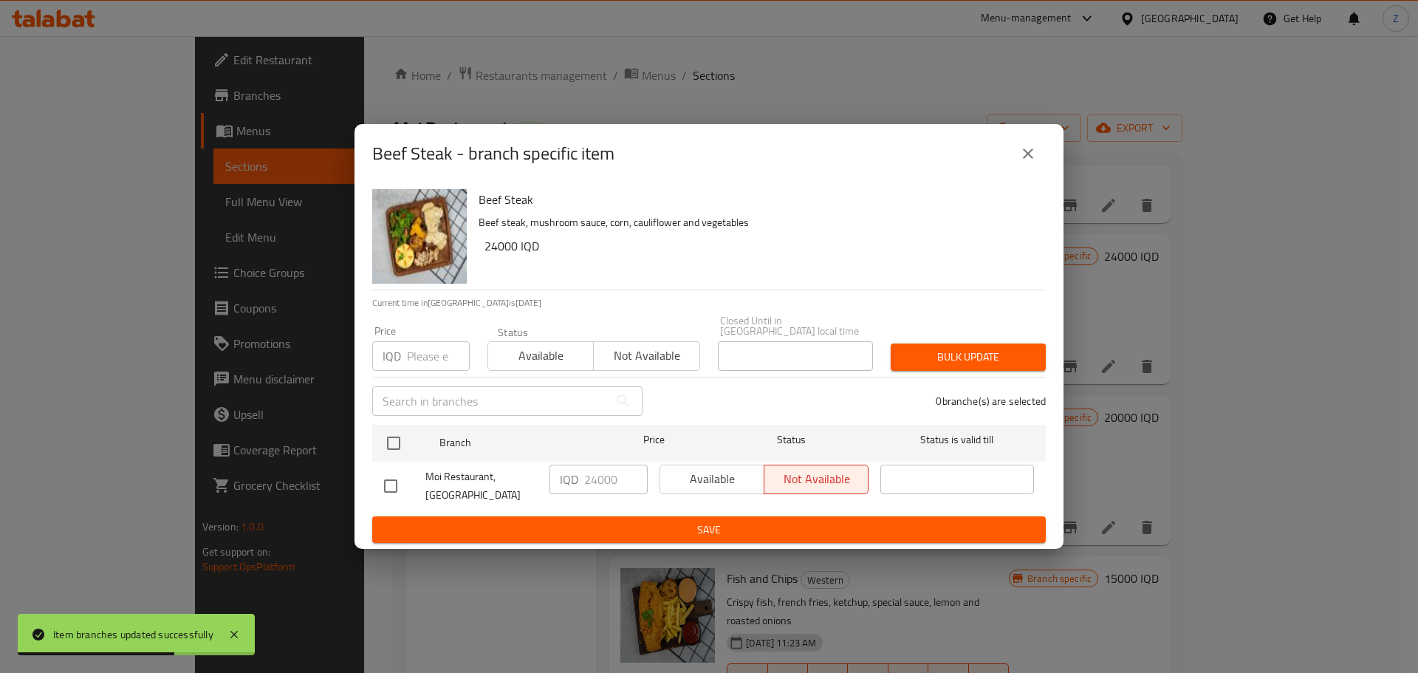
click at [1028, 162] on icon "close" at bounding box center [1028, 154] width 18 height 18
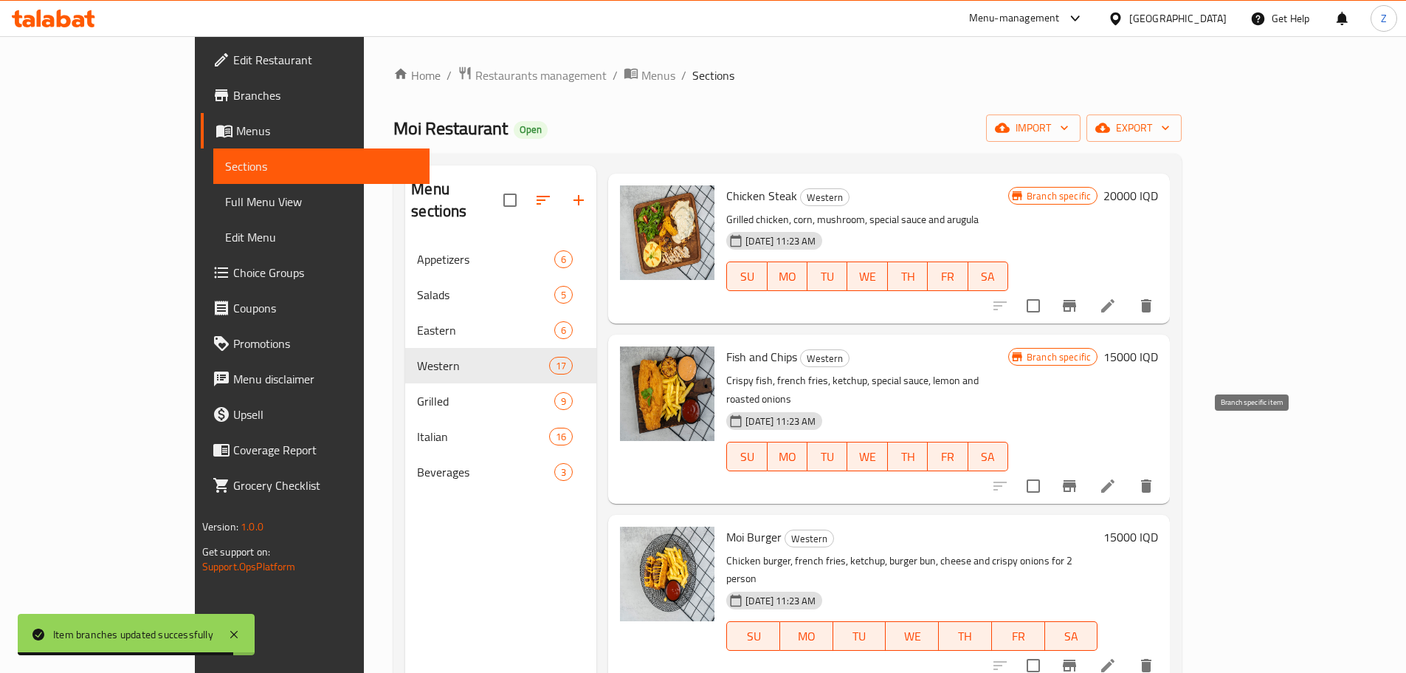
scroll to position [1906, 0]
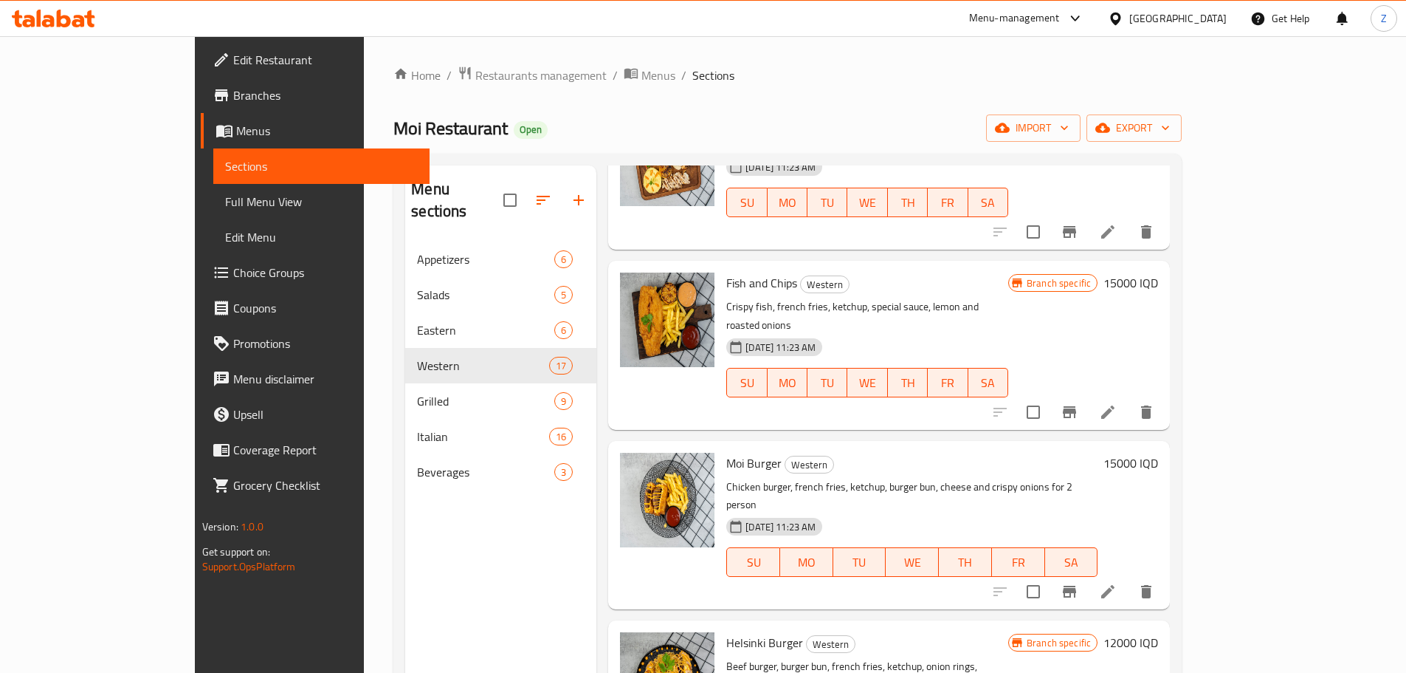
click at [1158, 272] on h6 "15000 IQD" at bounding box center [1131, 282] width 55 height 21
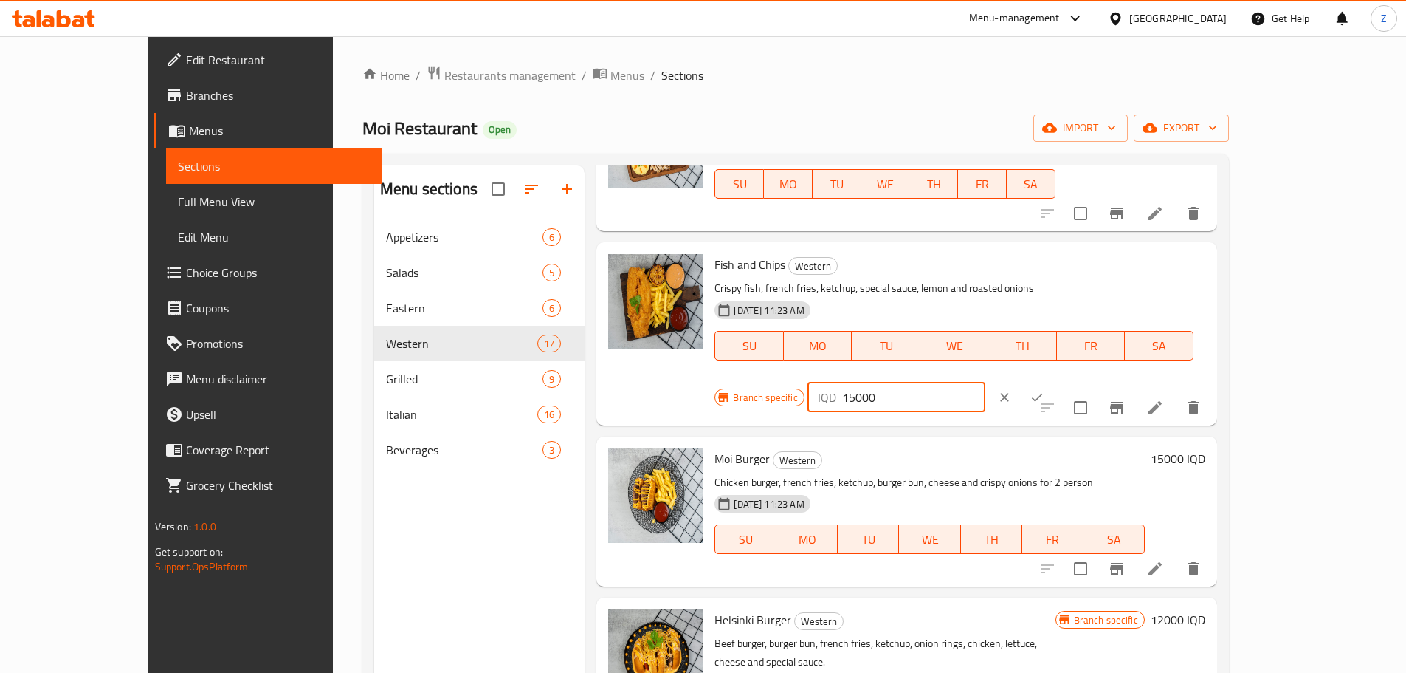
click at [986, 382] on input "15000" at bounding box center [913, 397] width 143 height 30
type input "18000"
click at [1043, 394] on icon "ok" at bounding box center [1037, 398] width 11 height 8
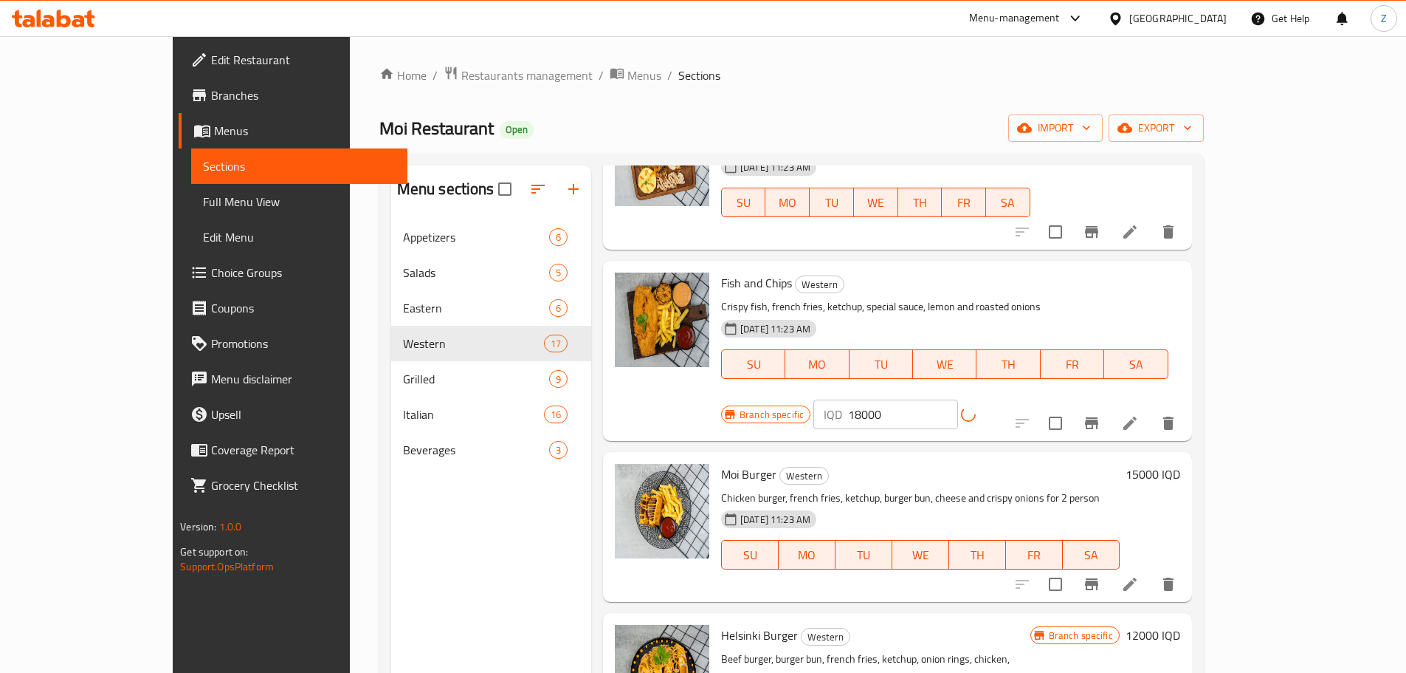
click at [1099, 417] on icon "Branch-specific-item" at bounding box center [1091, 423] width 13 height 12
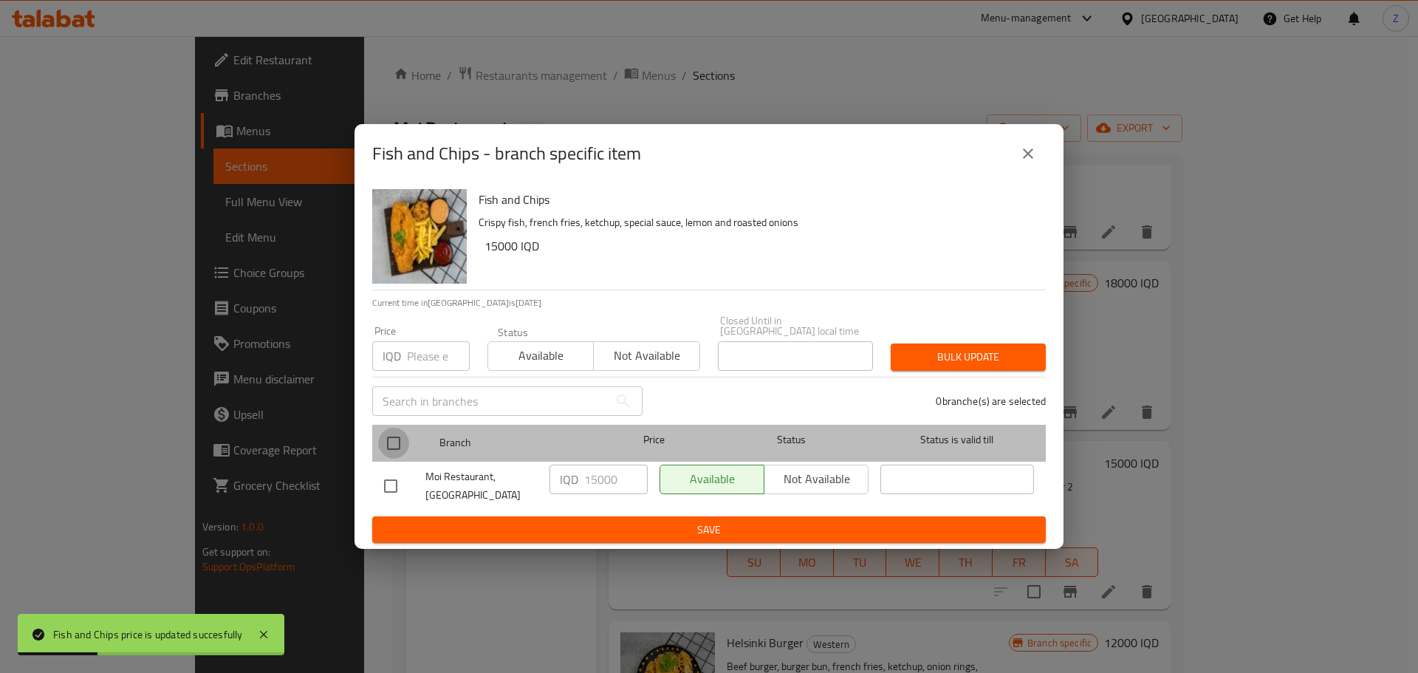
click at [398, 451] on input "checkbox" at bounding box center [393, 442] width 31 height 31
checkbox input "true"
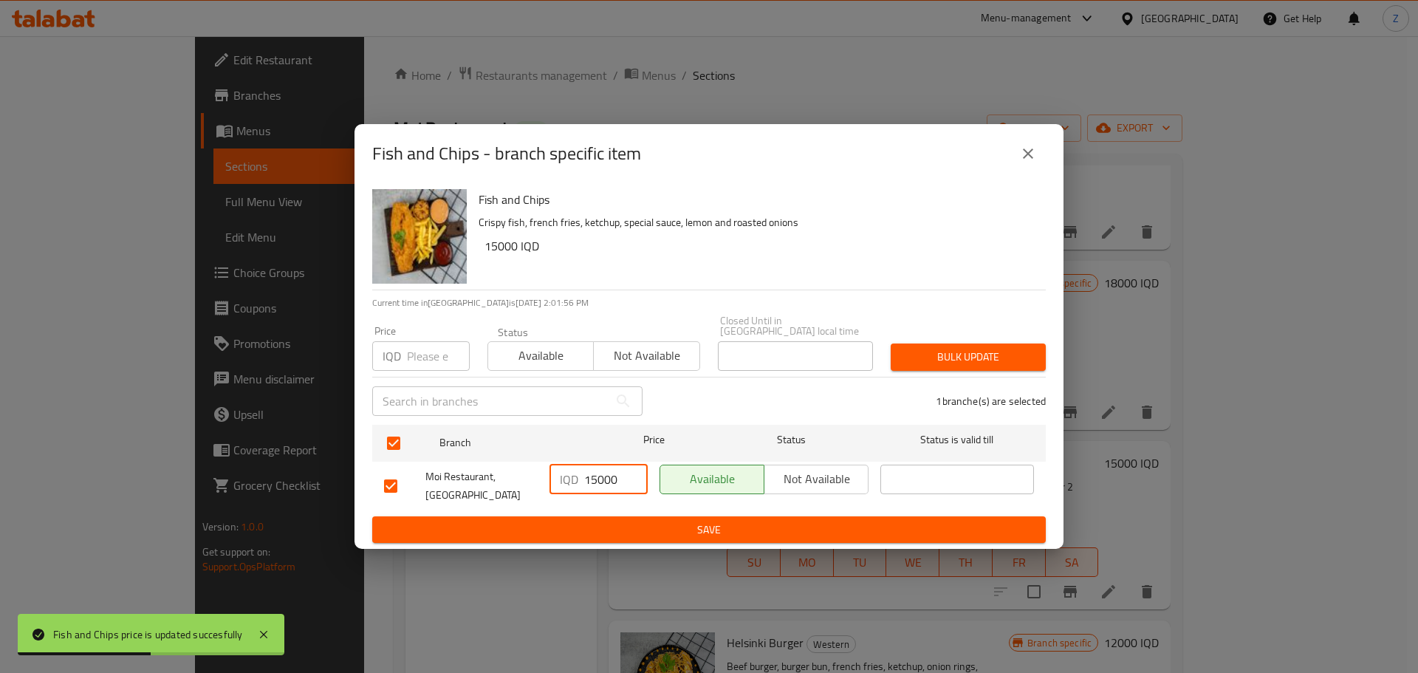
click at [592, 484] on input "15000" at bounding box center [615, 479] width 63 height 30
type input "18000"
click at [611, 520] on span "Save" at bounding box center [709, 529] width 650 height 18
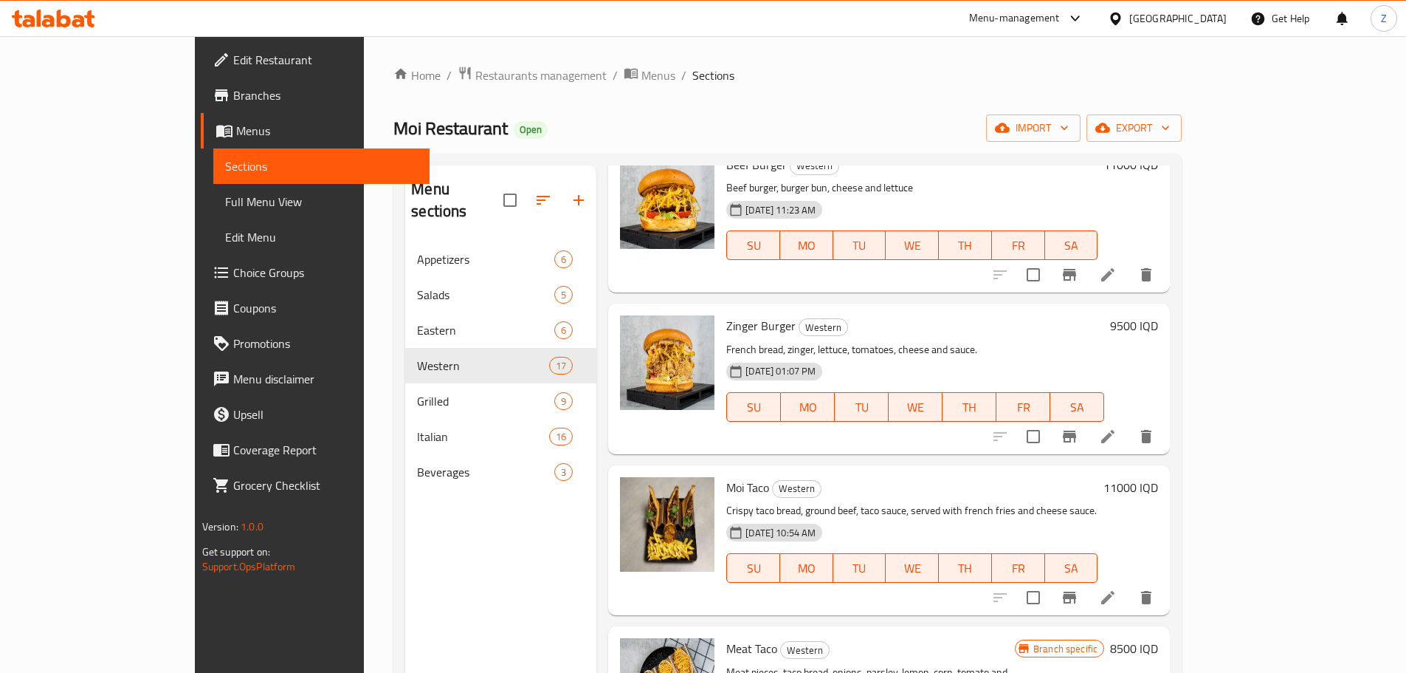
scroll to position [0, 0]
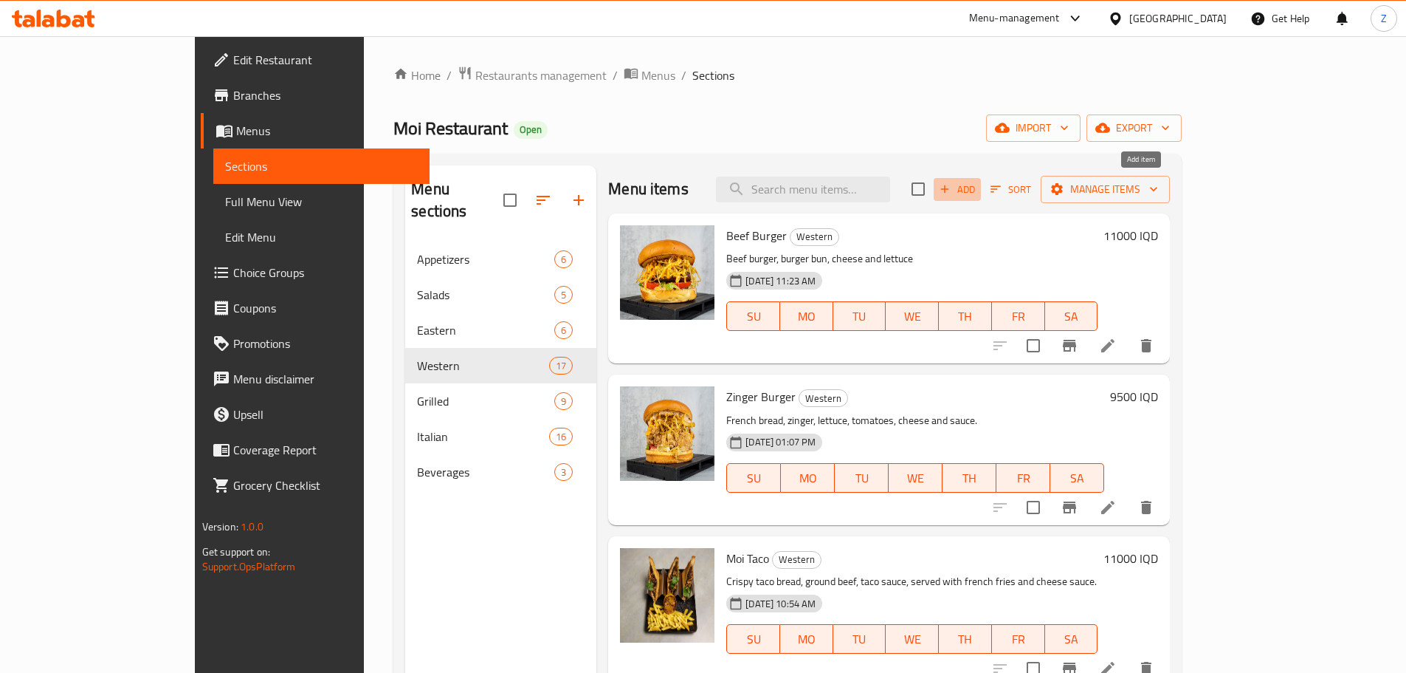
click at [977, 183] on span "Add" at bounding box center [958, 189] width 40 height 17
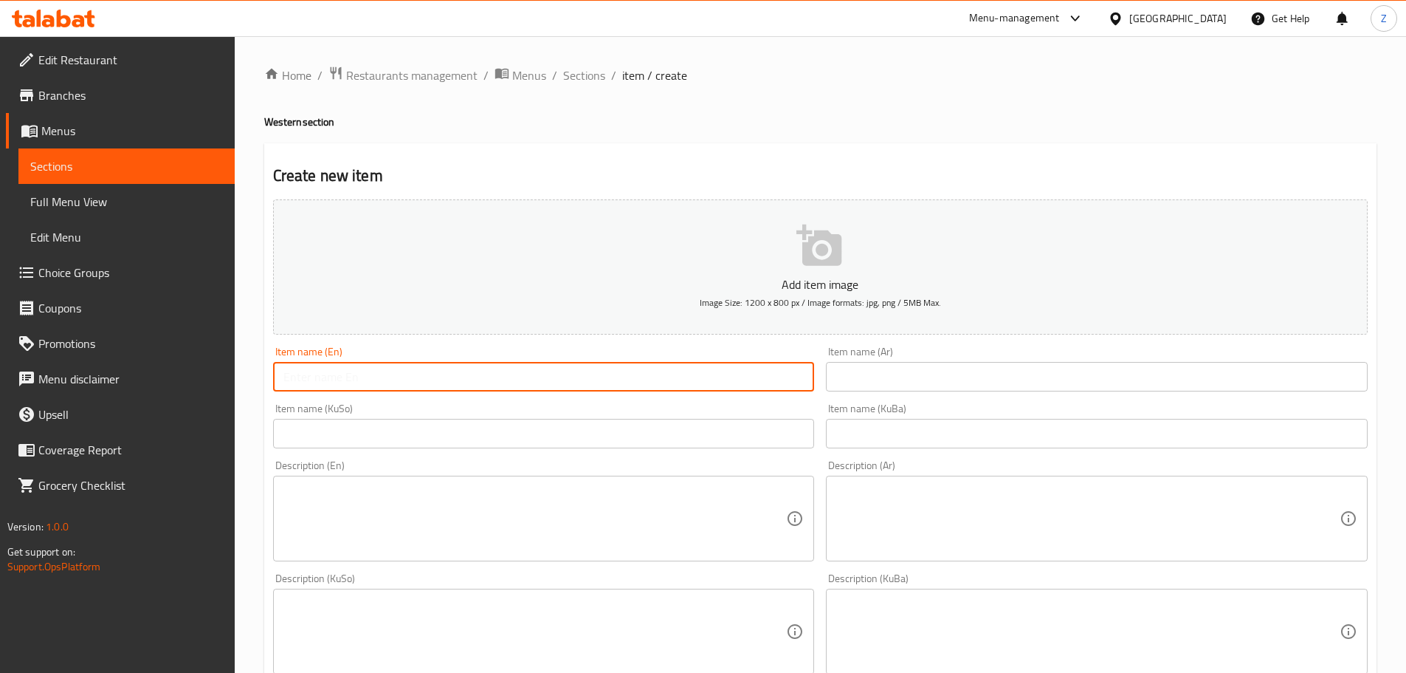
click at [495, 374] on input "text" at bounding box center [544, 377] width 542 height 30
type input "Chicken Crispy"
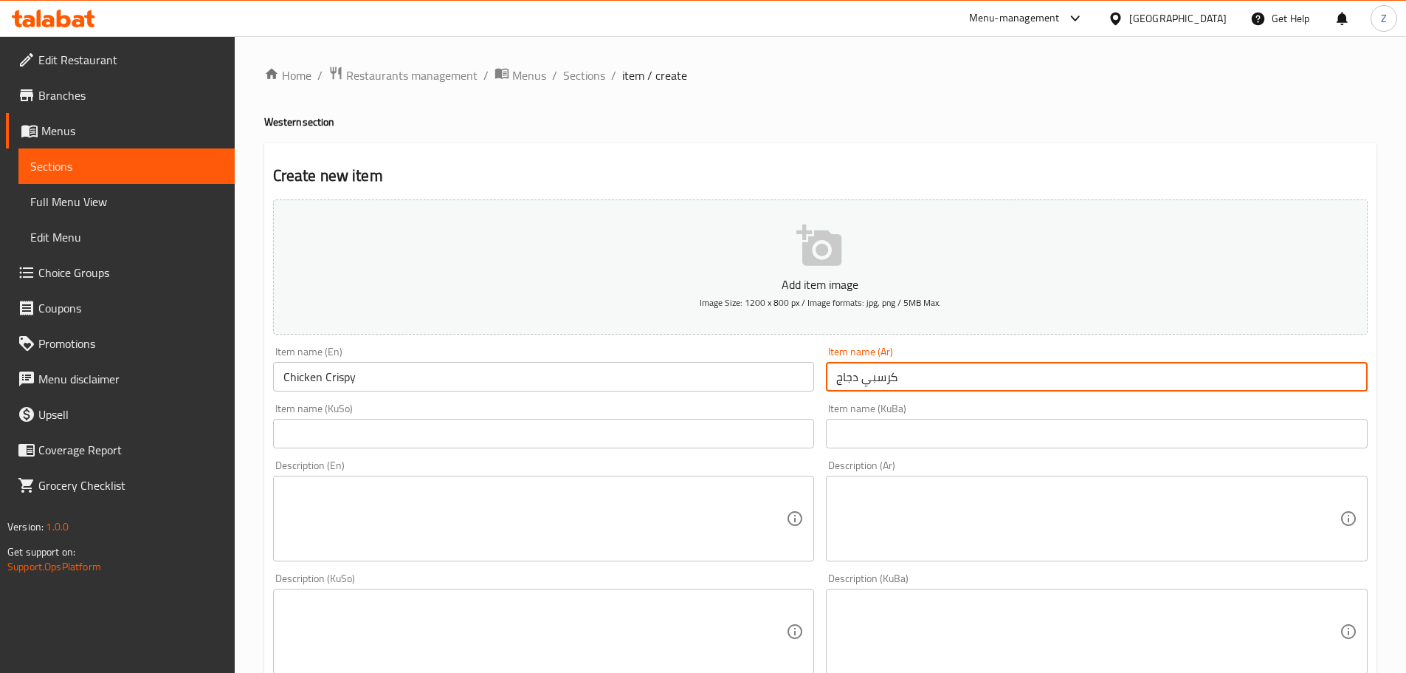
type input "كرسبي دجاج"
click at [896, 552] on textarea at bounding box center [1088, 519] width 504 height 70
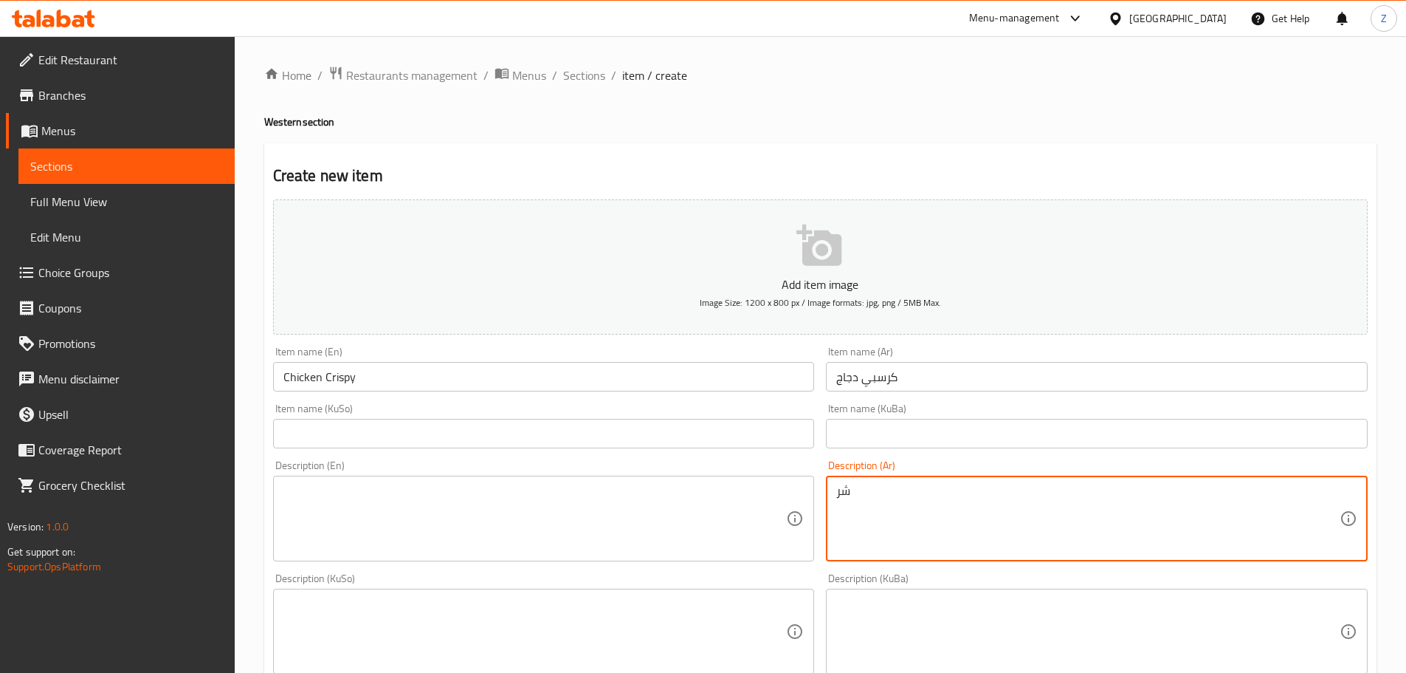
type textarea "ش"
type textarea "ر"
click at [896, 552] on textarea "كرسبي دجاج, بطاطا مقلية, كولسلو وثلاث صلصات." at bounding box center [1088, 519] width 504 height 70
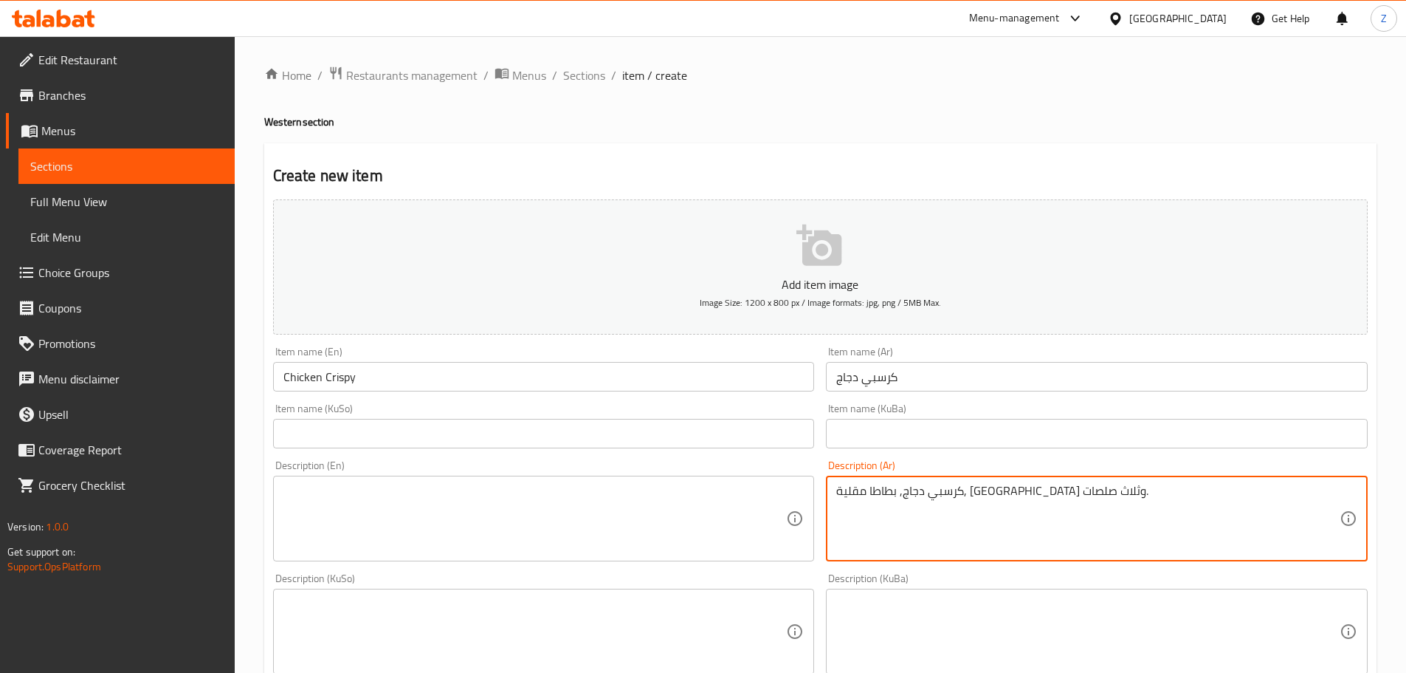
type textarea "كرسبي دجاج, بطاطا مقلية, كولسلو وثلاث صلصات."
click at [628, 526] on textarea at bounding box center [536, 519] width 504 height 70
paste textarea "Crispy chicken, fries, coleslaw and three sauces."
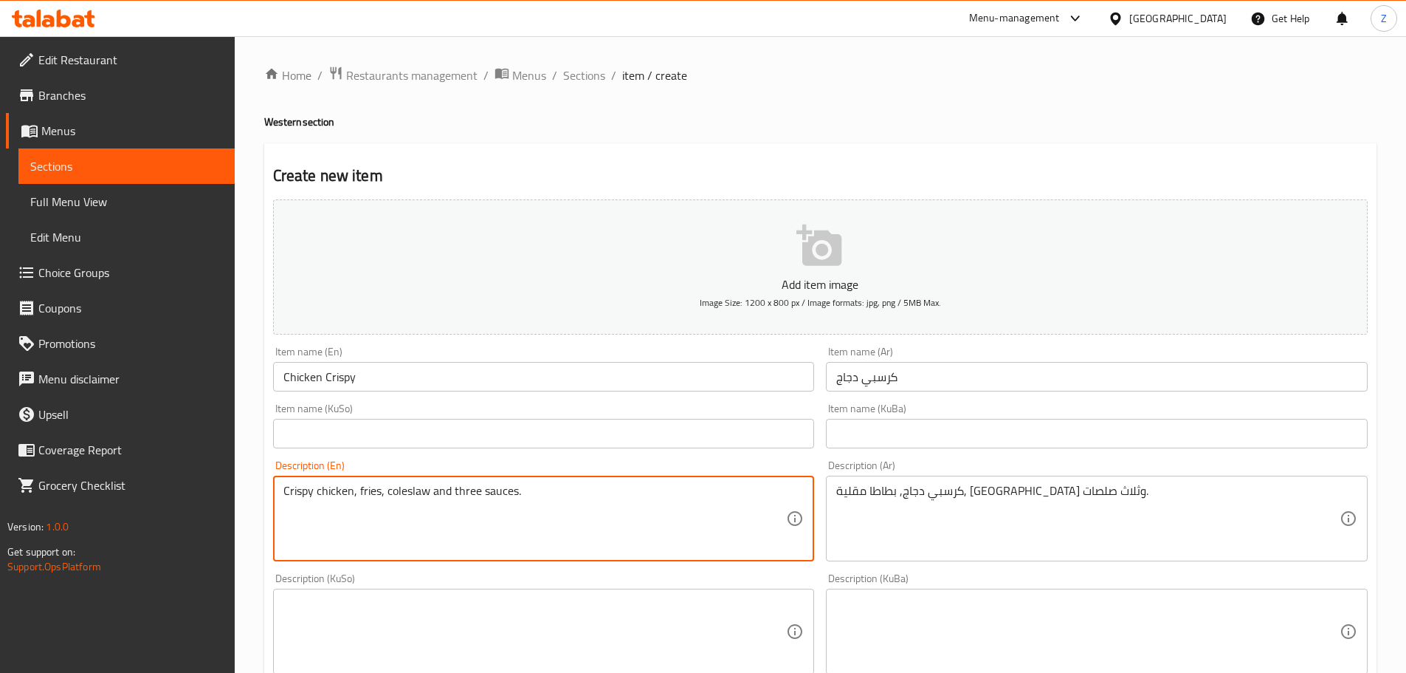
type textarea "Crispy chicken, fries, coleslaw and three sauces."
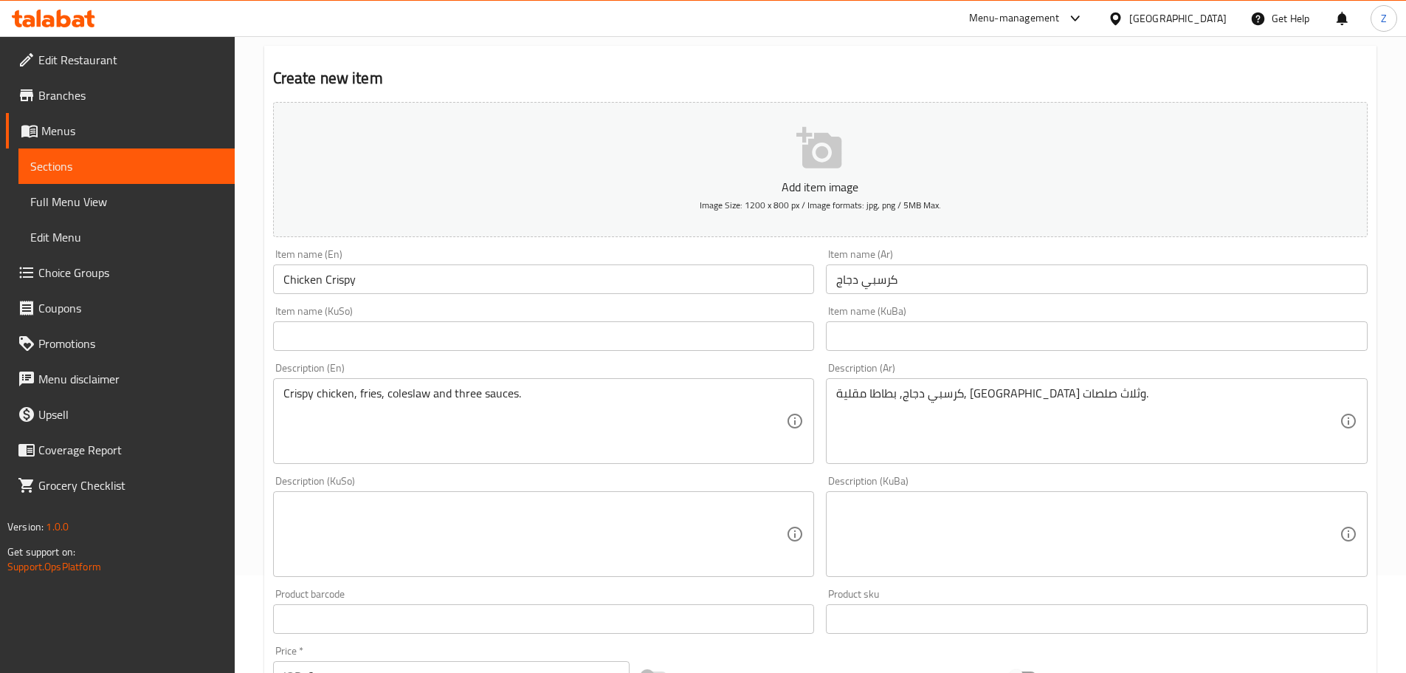
scroll to position [221, 0]
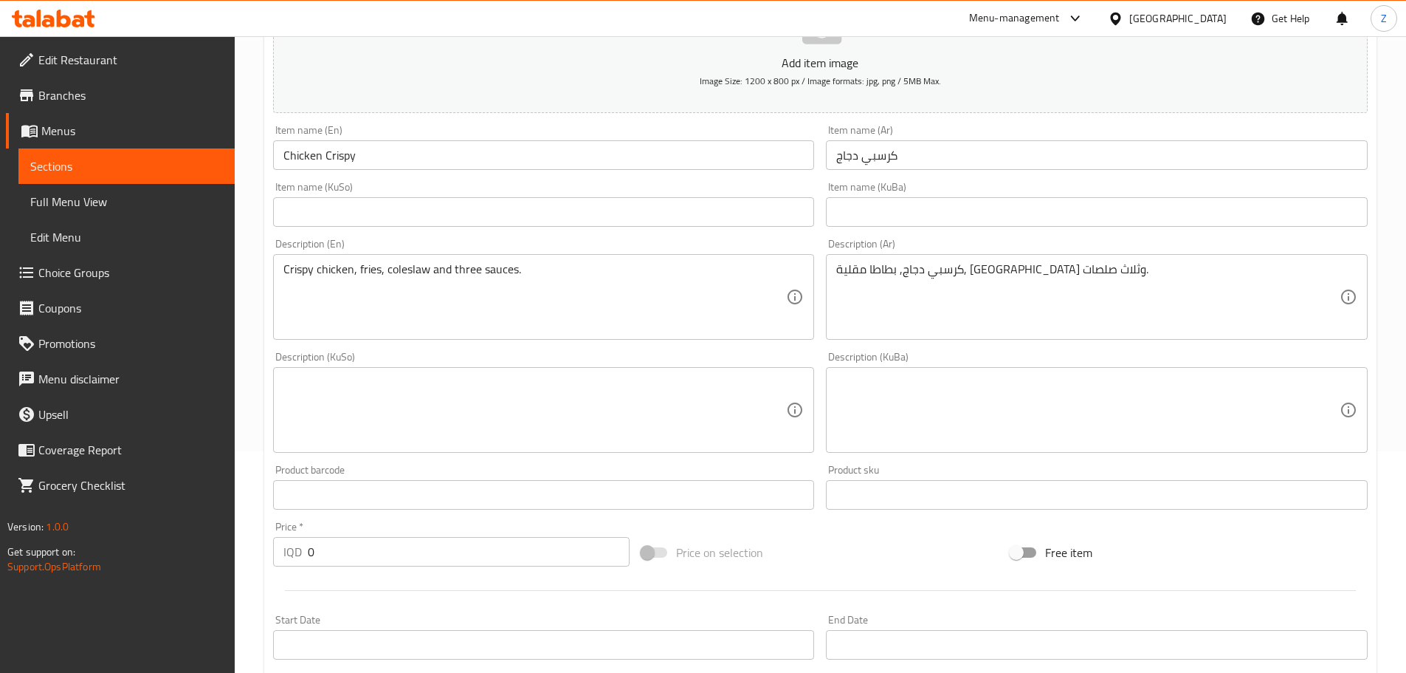
click at [347, 544] on input "0" at bounding box center [469, 552] width 323 height 30
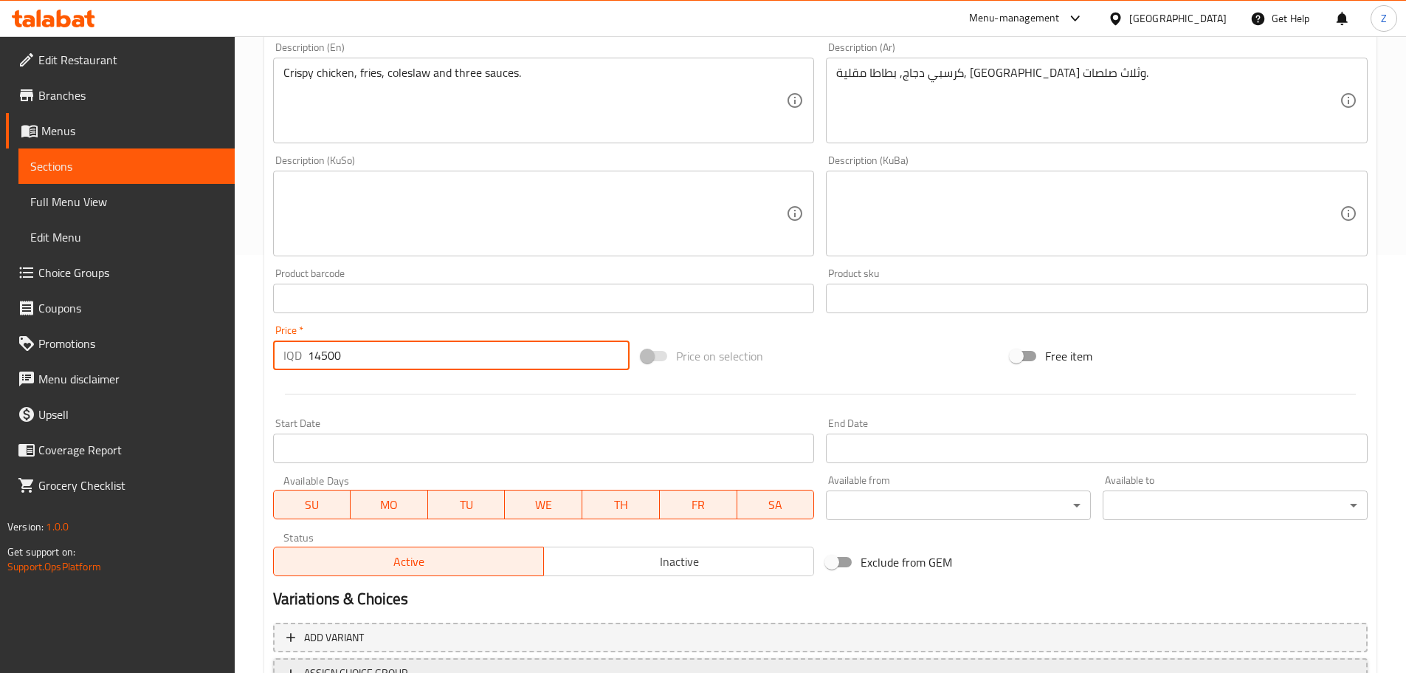
scroll to position [517, 0]
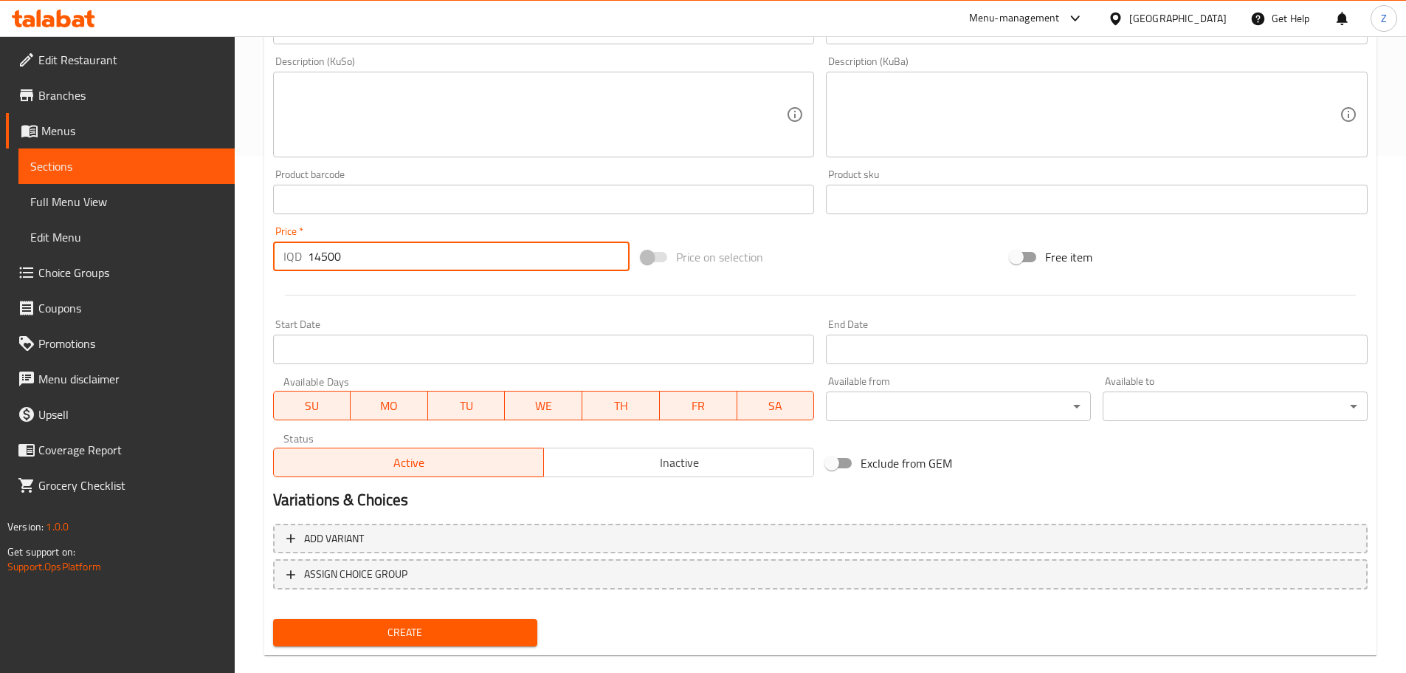
type input "14500"
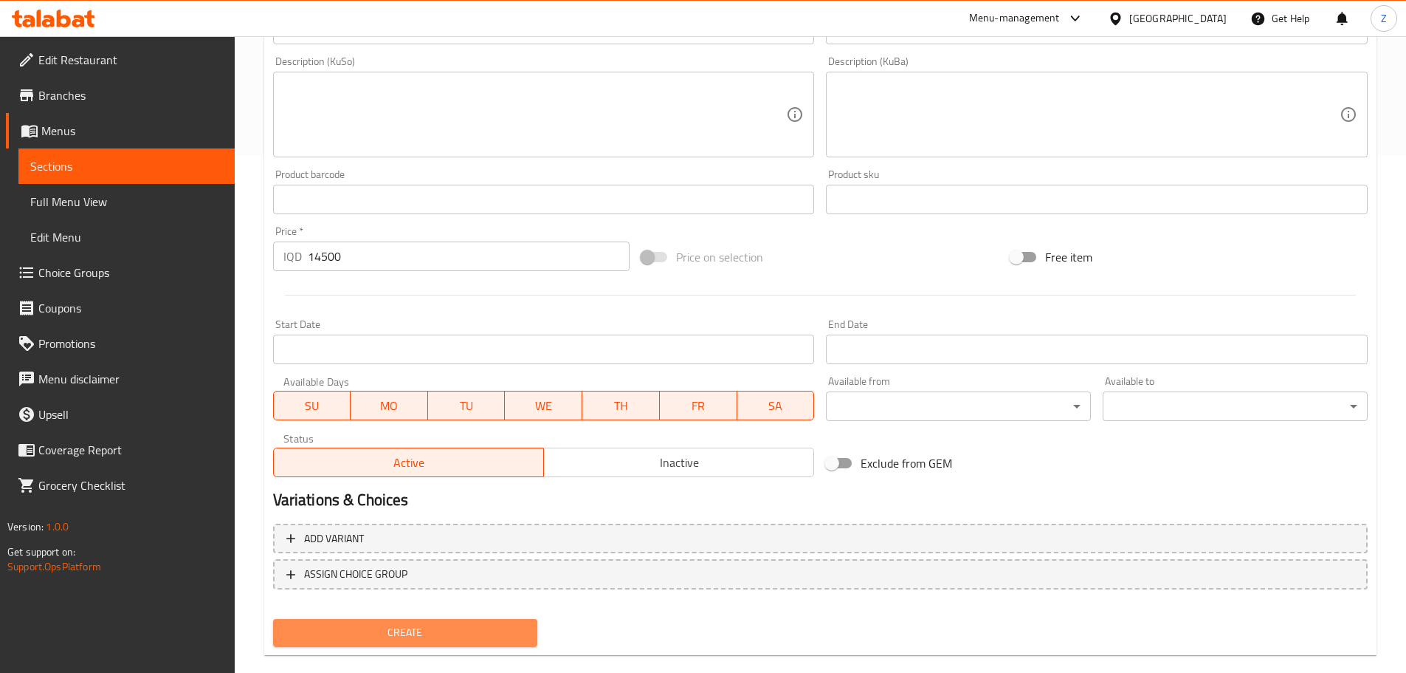
click at [509, 627] on span "Create" at bounding box center [405, 632] width 241 height 18
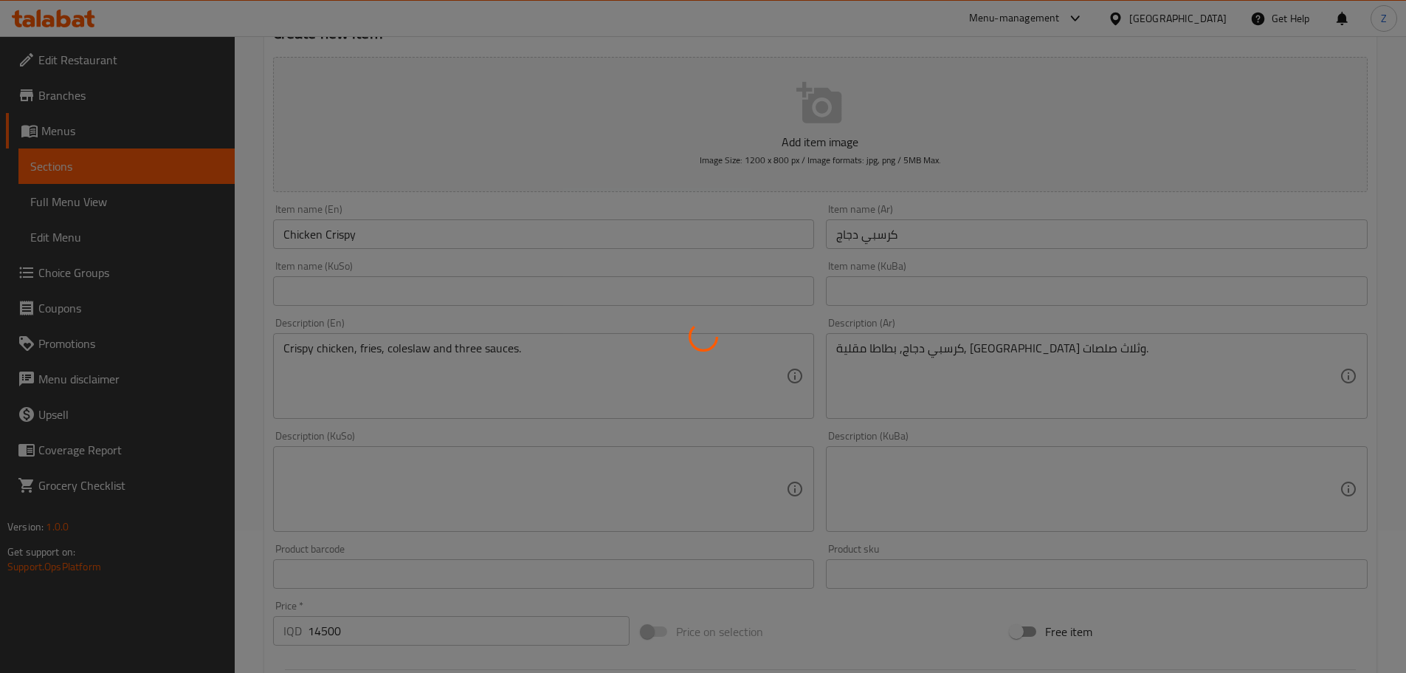
scroll to position [0, 0]
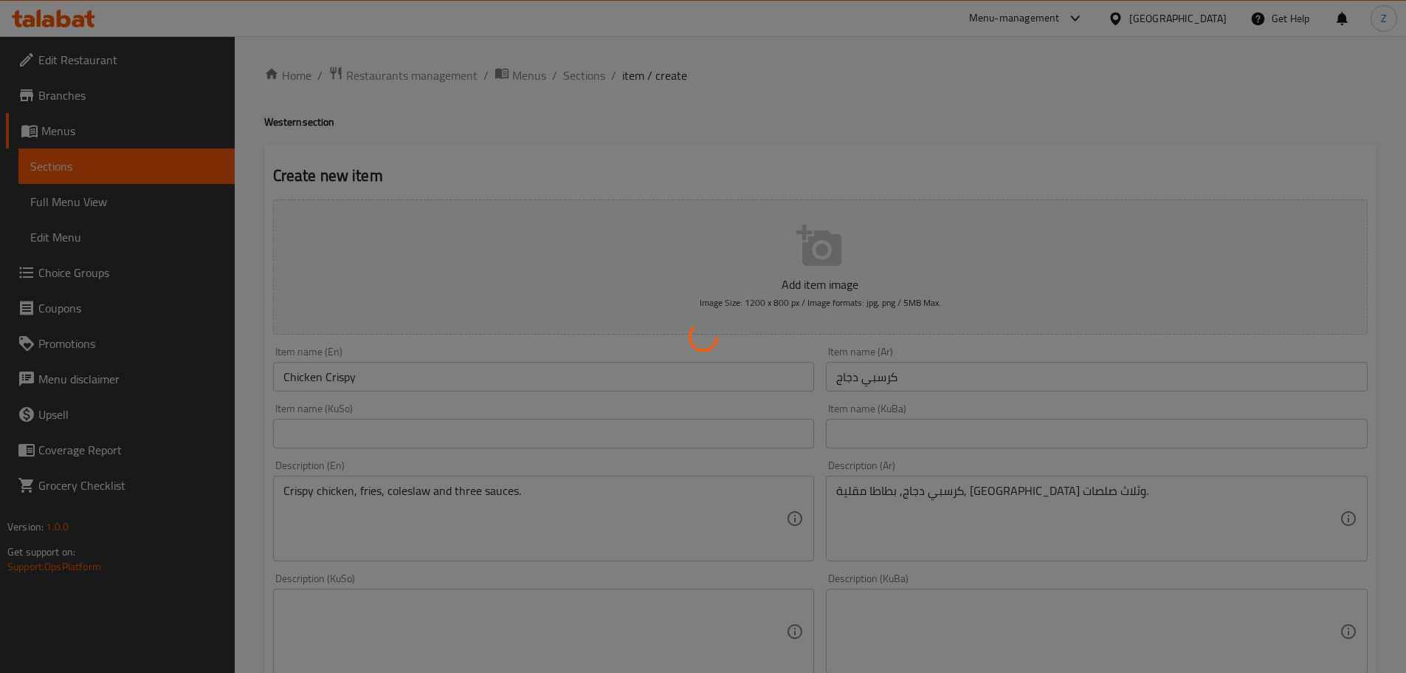
type input "0"
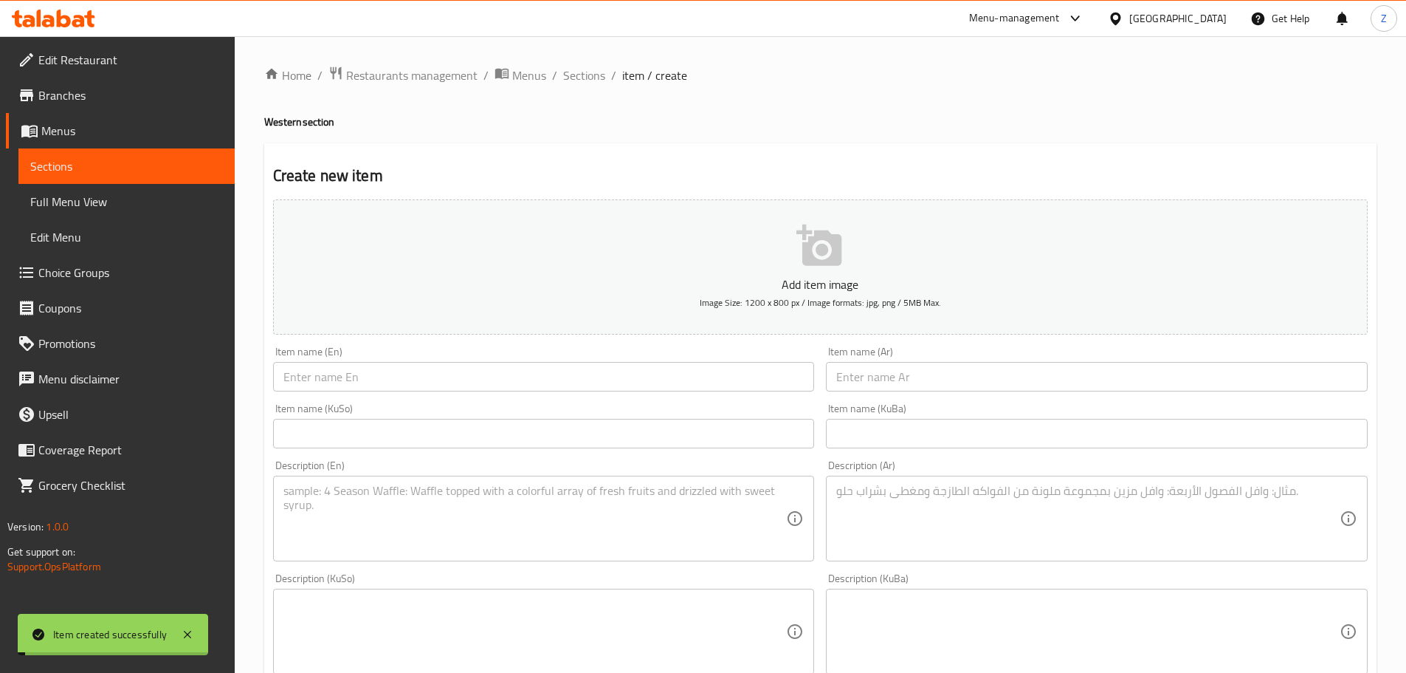
click at [576, 73] on span "Sections" at bounding box center [584, 75] width 42 height 18
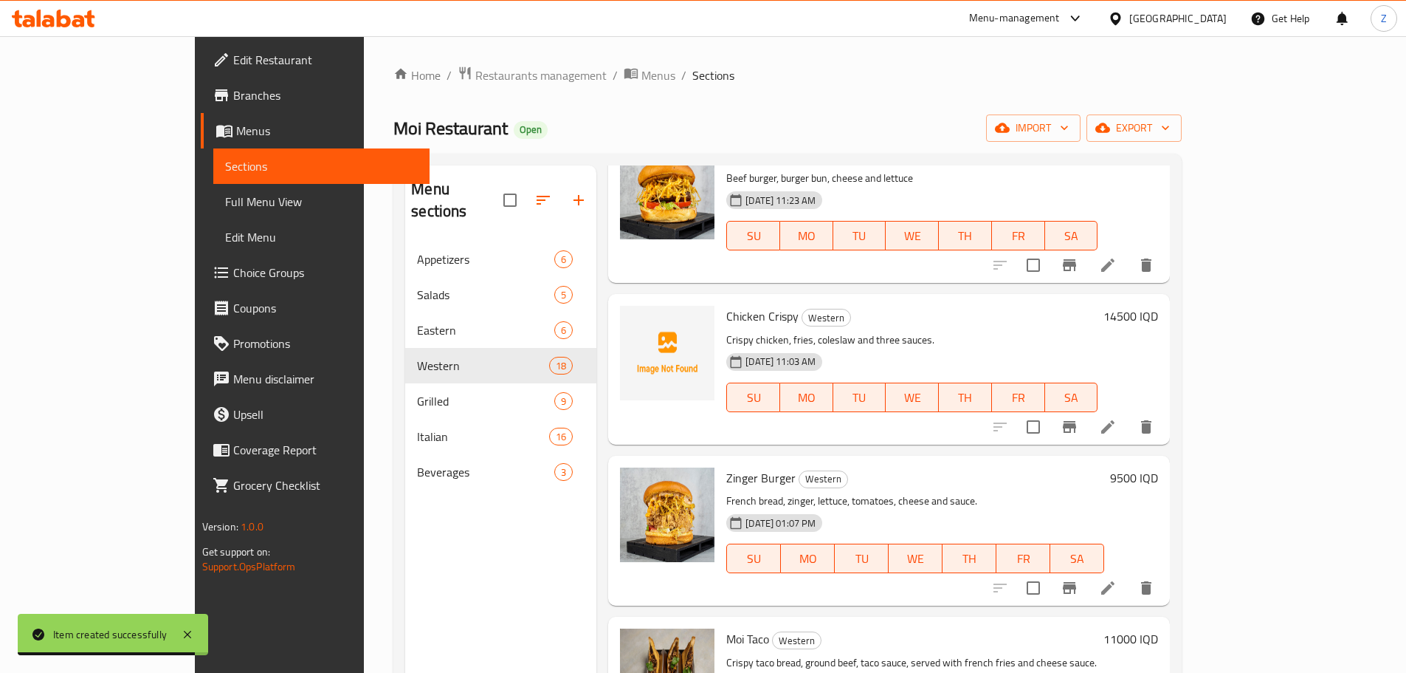
scroll to position [74, 0]
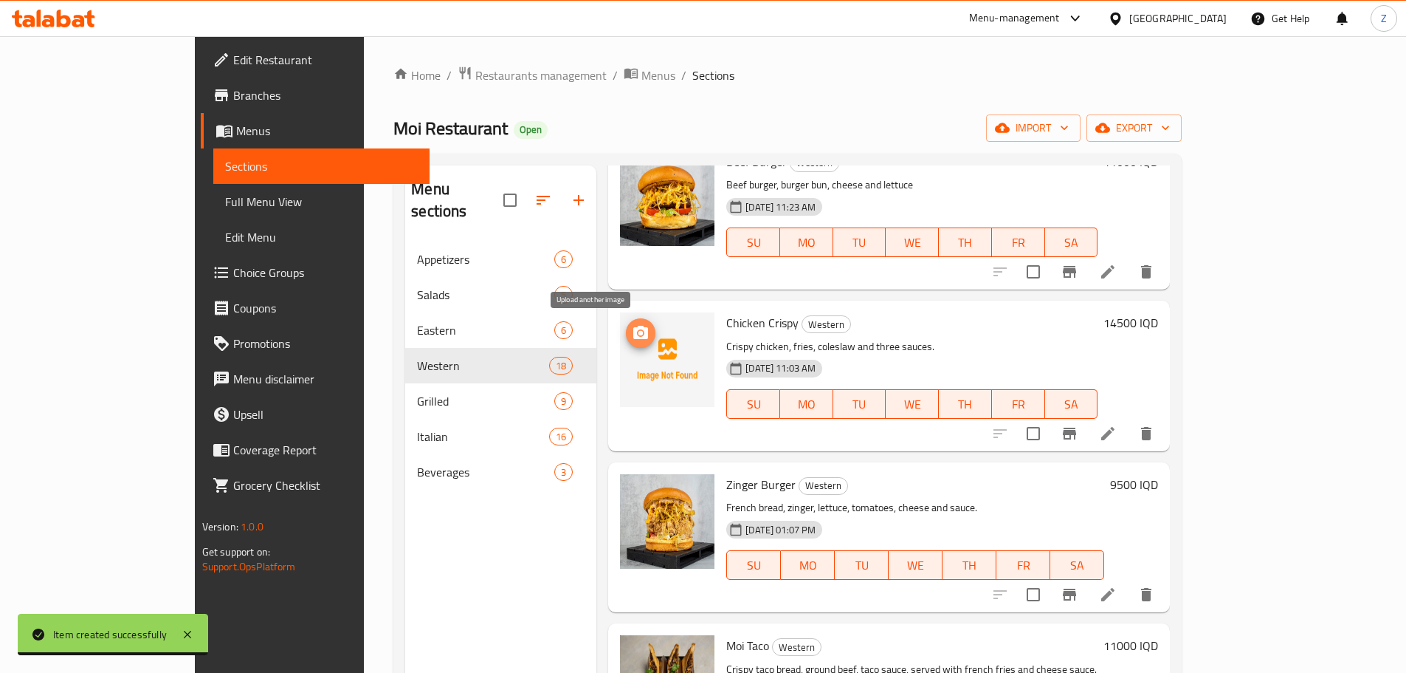
click at [632, 326] on icon "upload picture" at bounding box center [641, 333] width 18 height 18
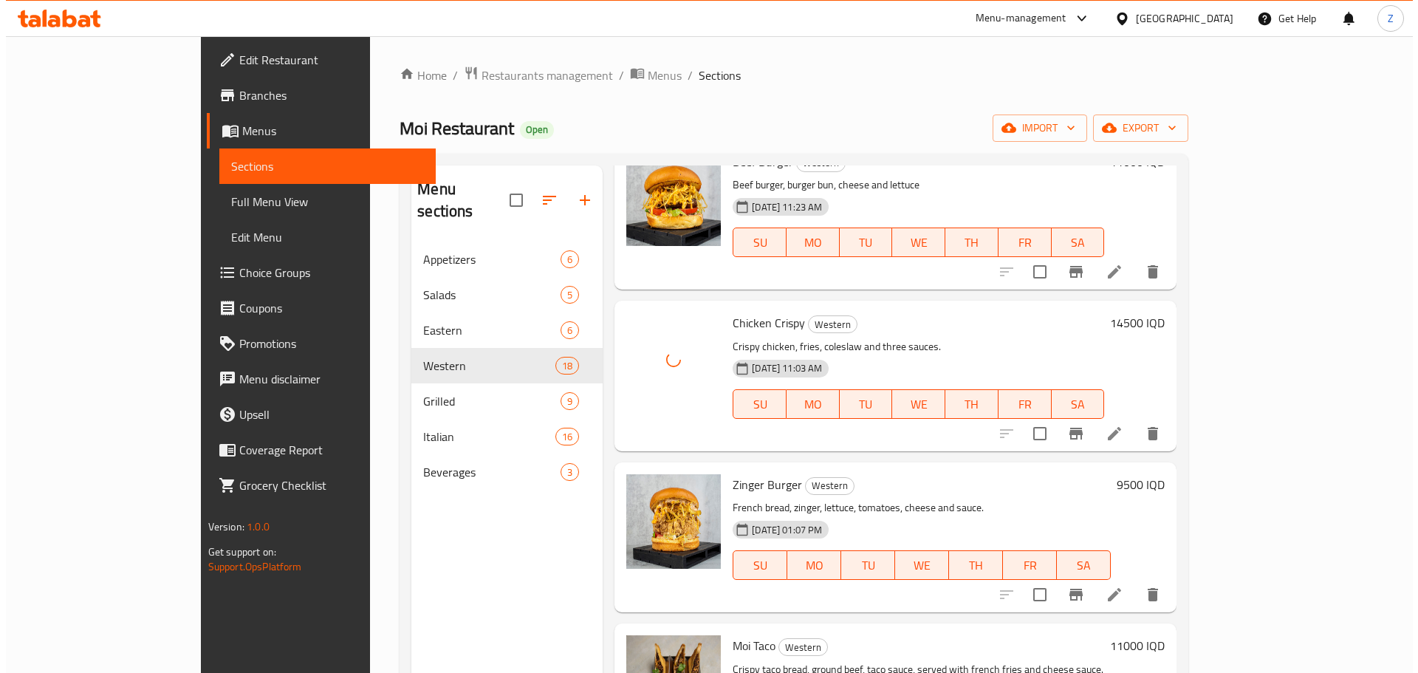
scroll to position [0, 0]
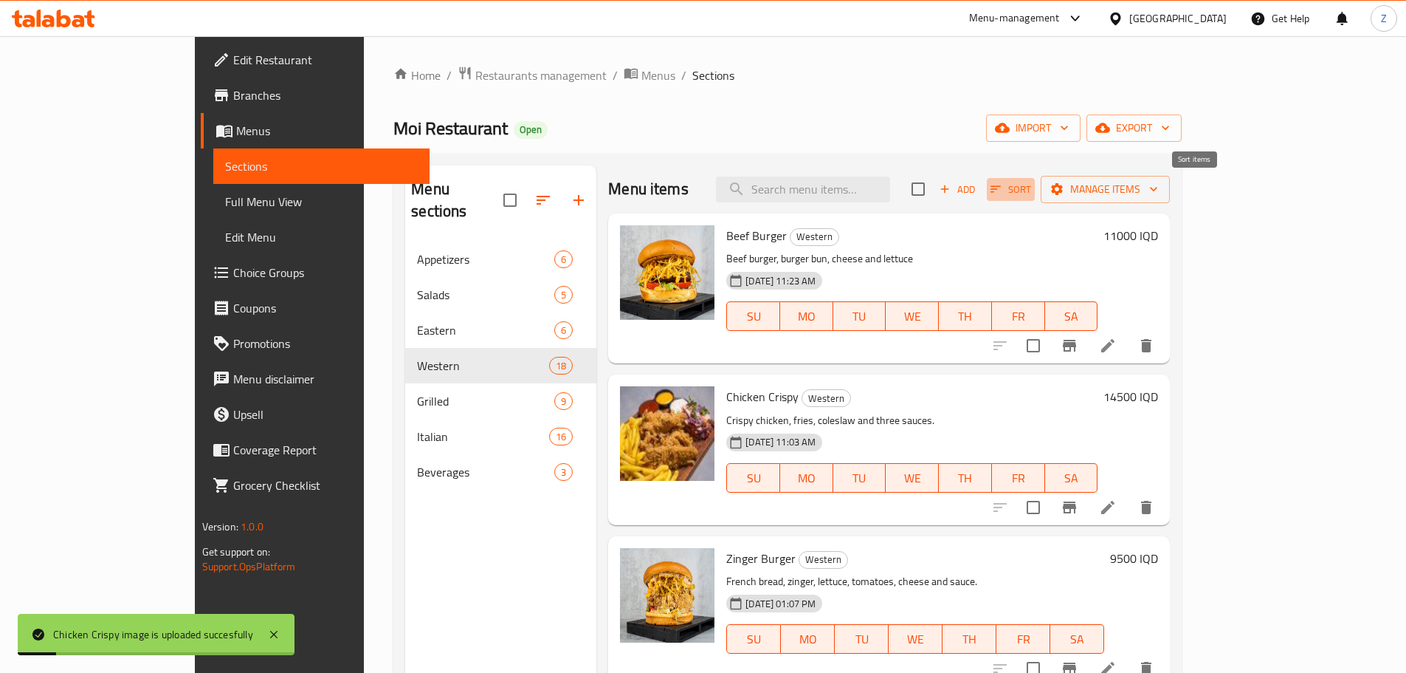
click at [1031, 187] on span "Sort" at bounding box center [1011, 189] width 41 height 17
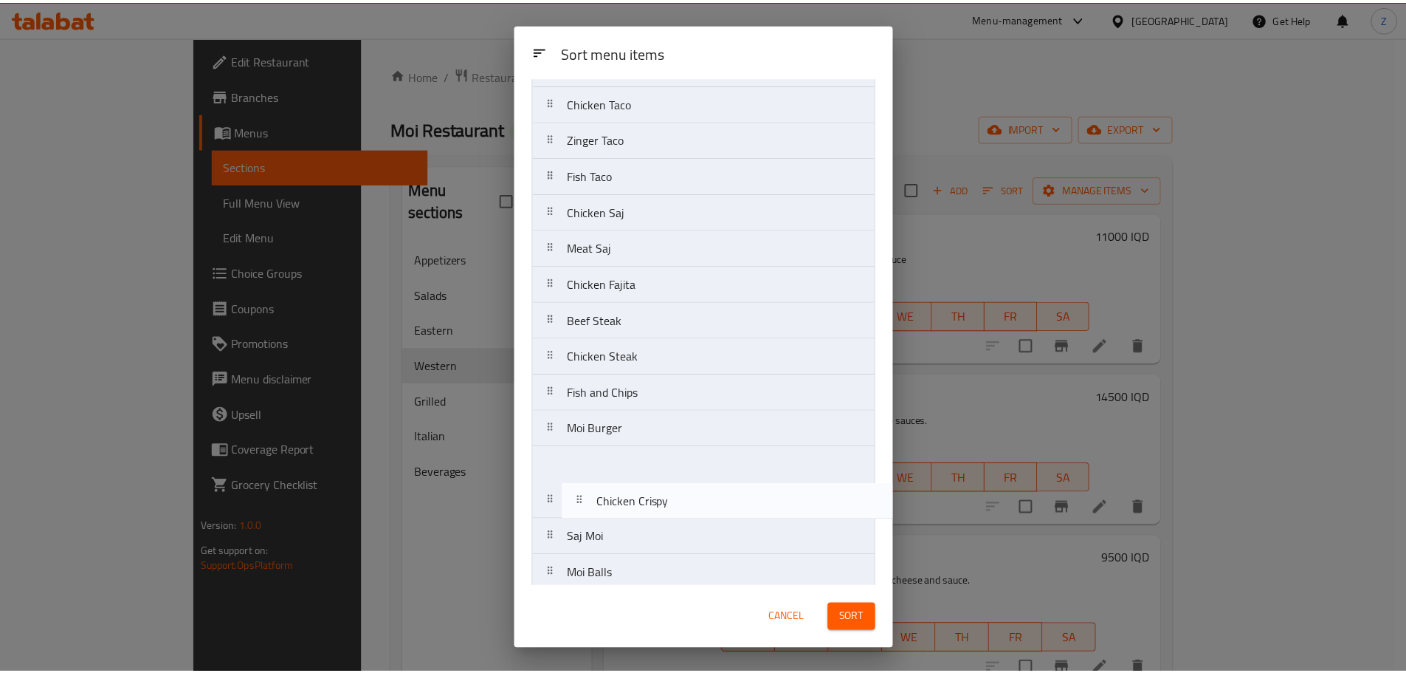
scroll to position [191, 0]
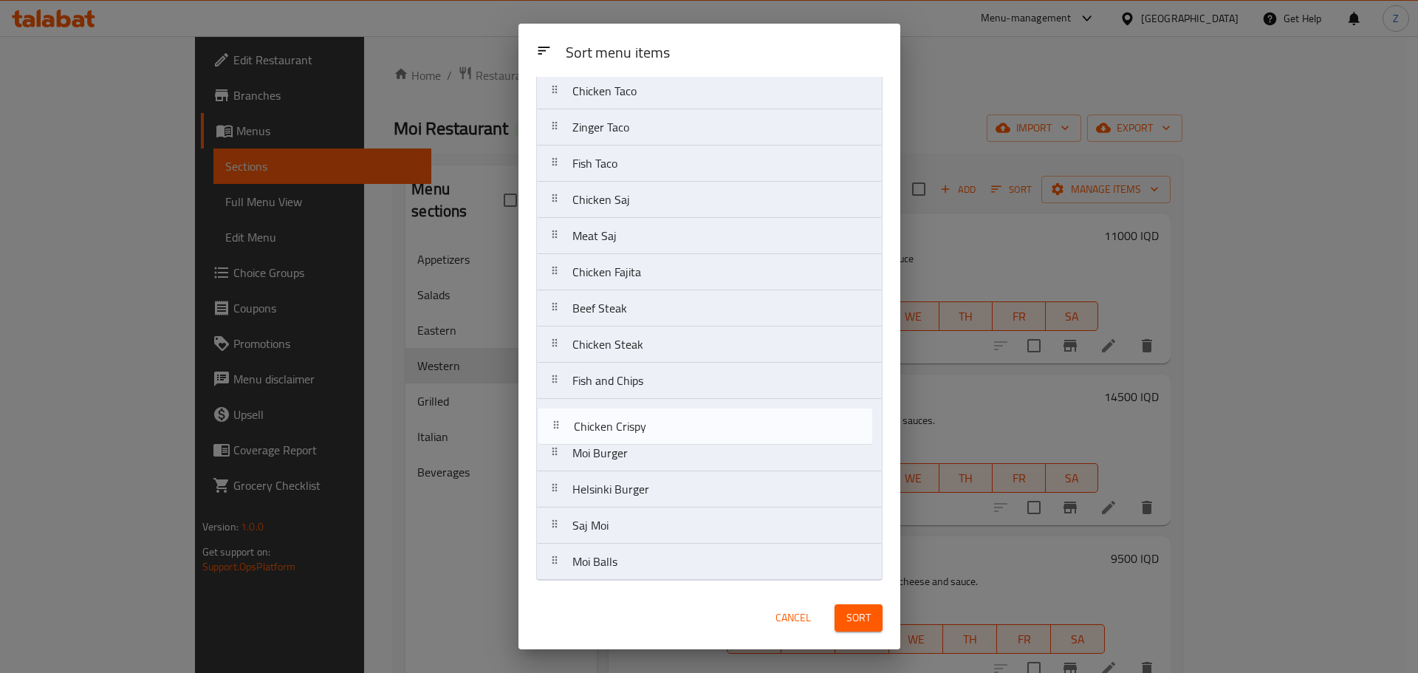
drag, startPoint x: 643, startPoint y: 188, endPoint x: 655, endPoint y: 457, distance: 269.7
click at [655, 457] on nav "Beef Burger Chicken Crispy Zinger Burger Moi Taco Meat Taco Chicken Taco Zinger…" at bounding box center [709, 254] width 346 height 653
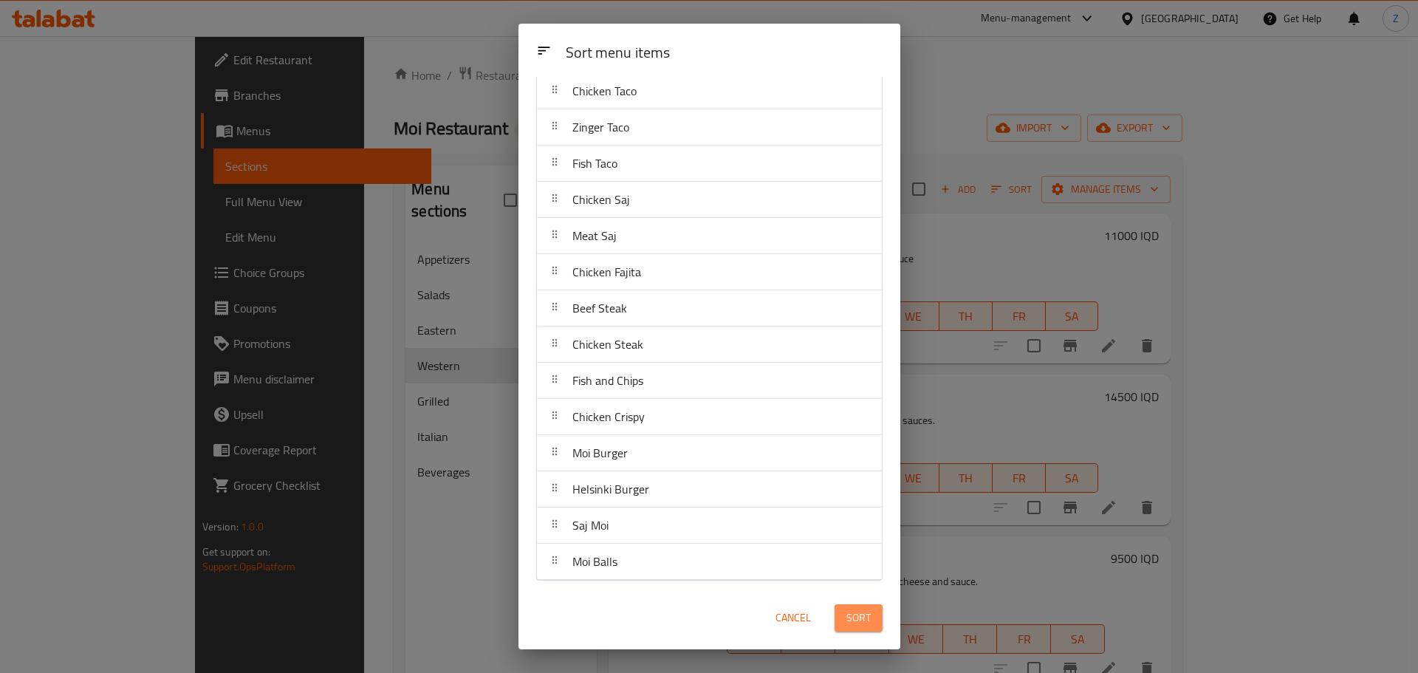
click at [865, 611] on span "Sort" at bounding box center [858, 617] width 24 height 18
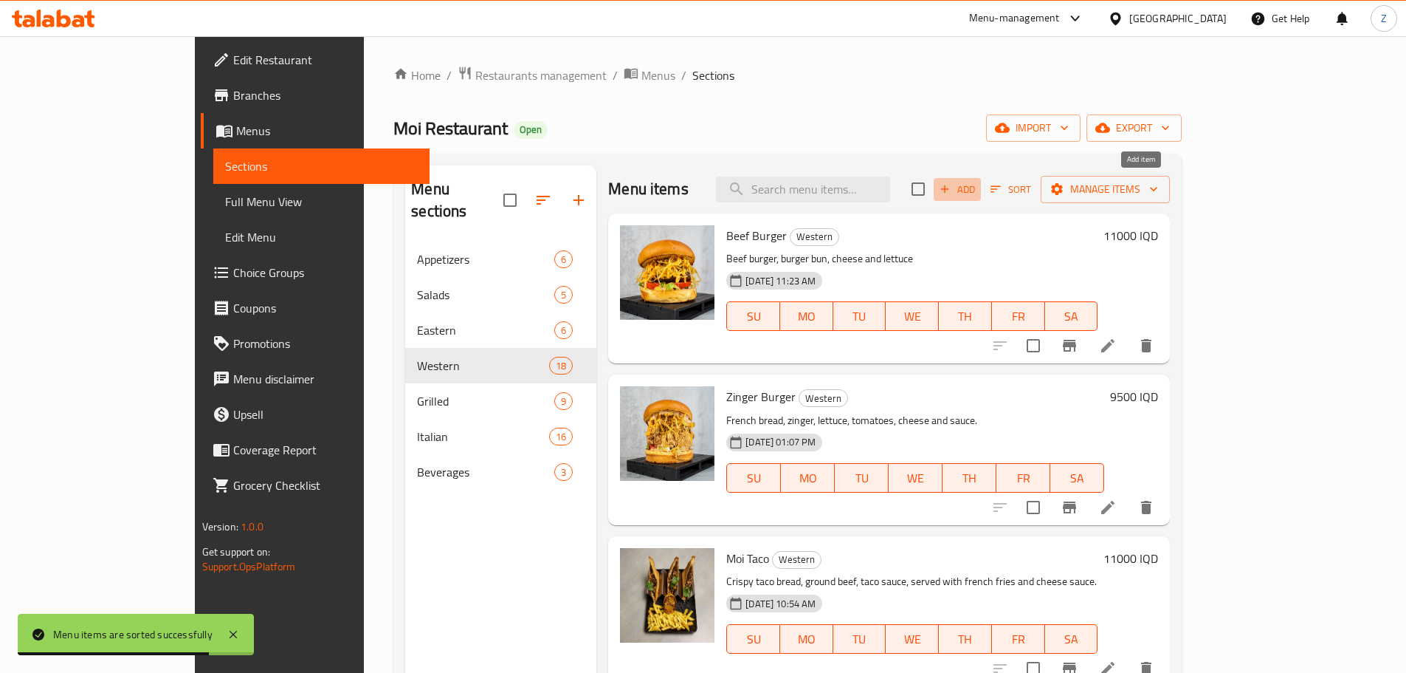
click at [977, 185] on span "Add" at bounding box center [958, 189] width 40 height 17
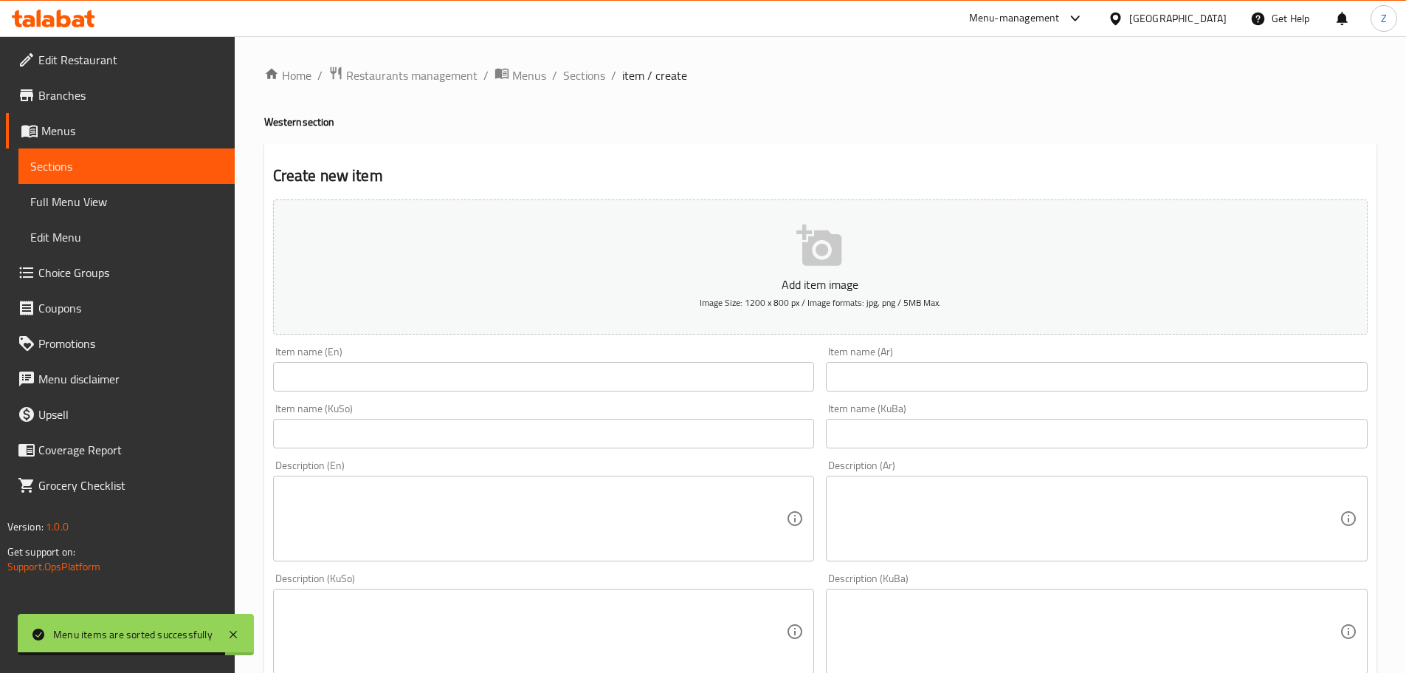
click at [396, 394] on div "Item name (En) Item name (En)" at bounding box center [544, 368] width 554 height 57
click at [393, 383] on input "text" at bounding box center [544, 377] width 542 height 30
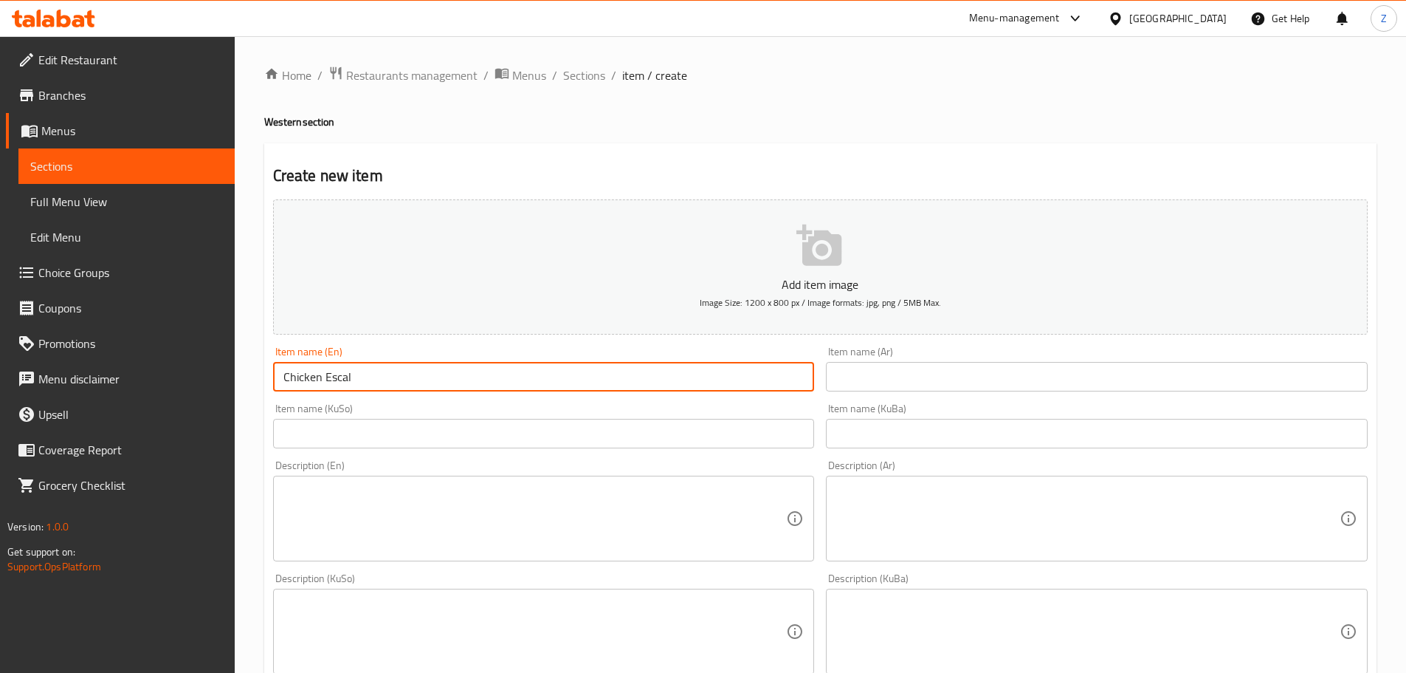
type input "Chicken Escalope Platter"
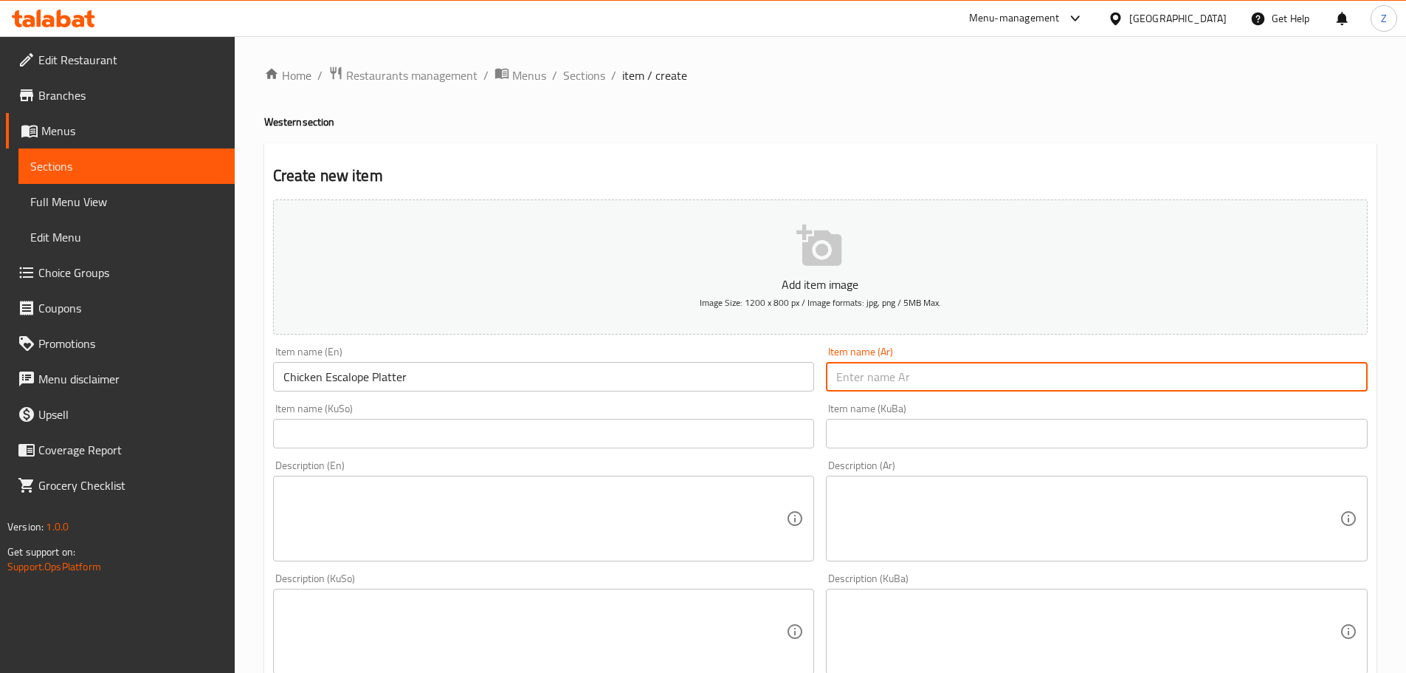
click at [970, 391] on input "text" at bounding box center [1097, 377] width 542 height 30
type input "طبق سكالوب دجاج"
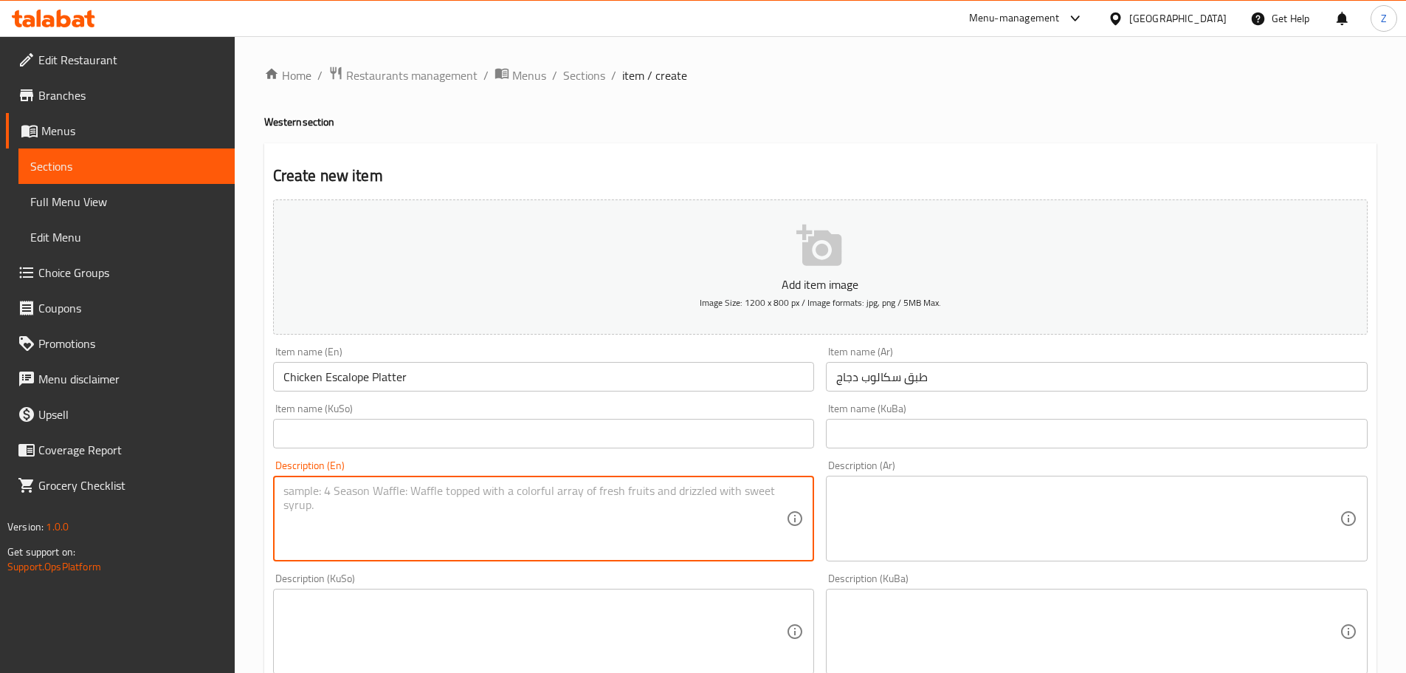
click at [425, 526] on textarea at bounding box center [536, 519] width 504 height 70
click at [425, 527] on textarea at bounding box center [536, 519] width 504 height 70
click at [941, 508] on textarea at bounding box center [1088, 519] width 504 height 70
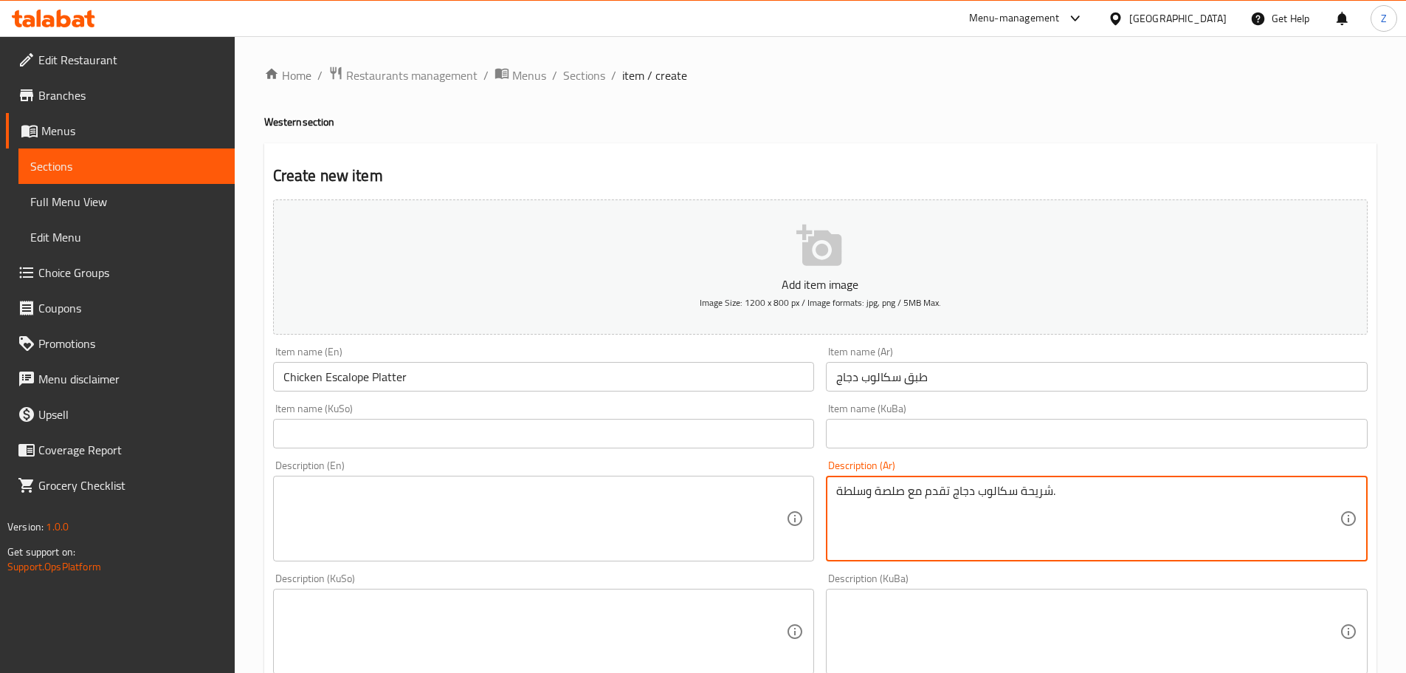
click at [941, 509] on textarea "شريحة سكالوب دجاج تقدم مع صلصة وسلطة." at bounding box center [1088, 519] width 504 height 70
type textarea "شريحة سكالوب دجاج تقدم مع صلصة وسلطة."
click at [486, 570] on div "Description (KuSo) Description (KuSo)" at bounding box center [544, 623] width 554 height 113
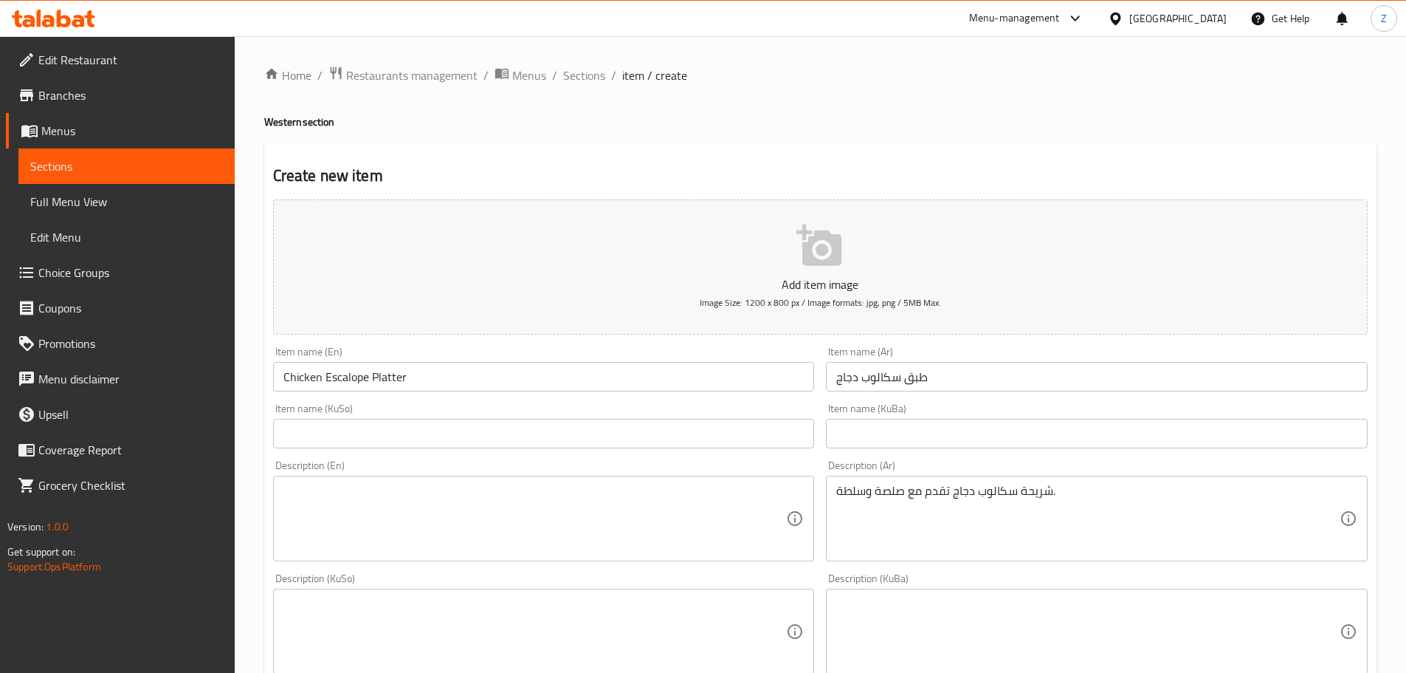
click at [481, 516] on textarea at bounding box center [536, 519] width 504 height 70
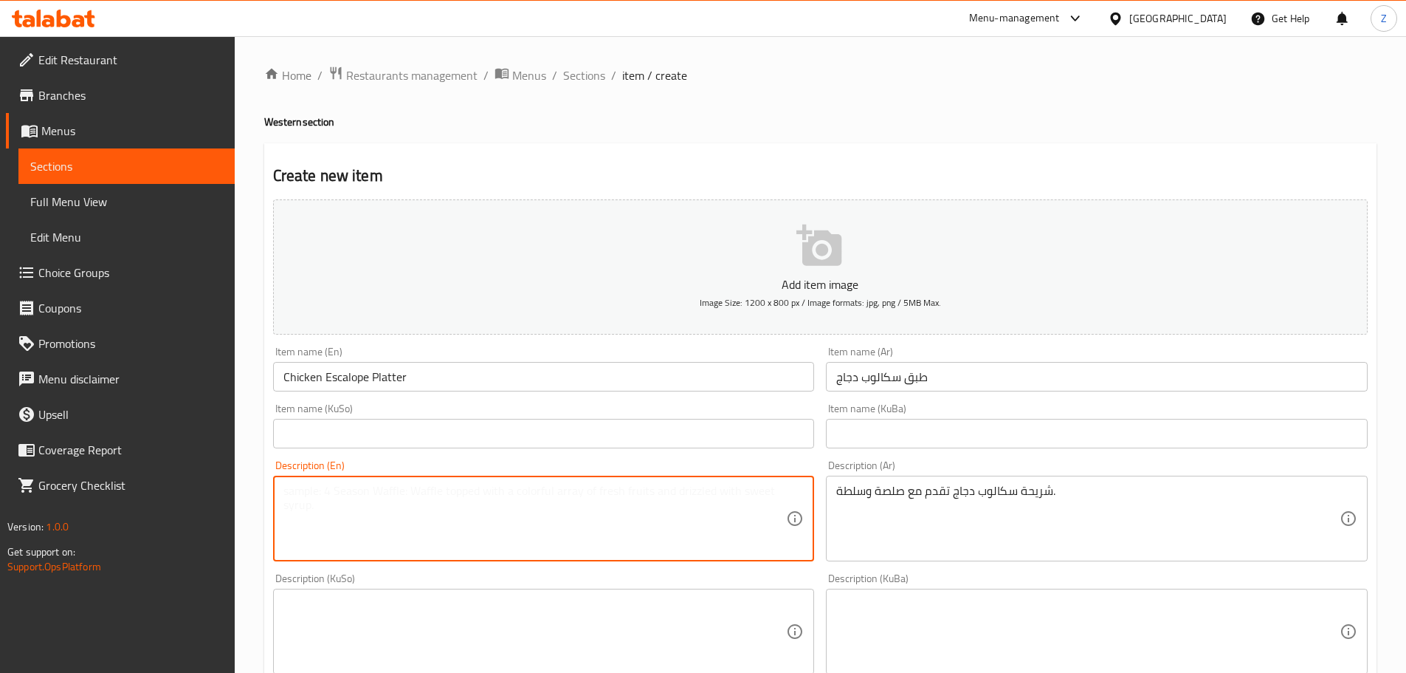
paste textarea "Chicken escalope steak served with sauce and salad."
type textarea "Chicken escalope steak served with sauce and salad."
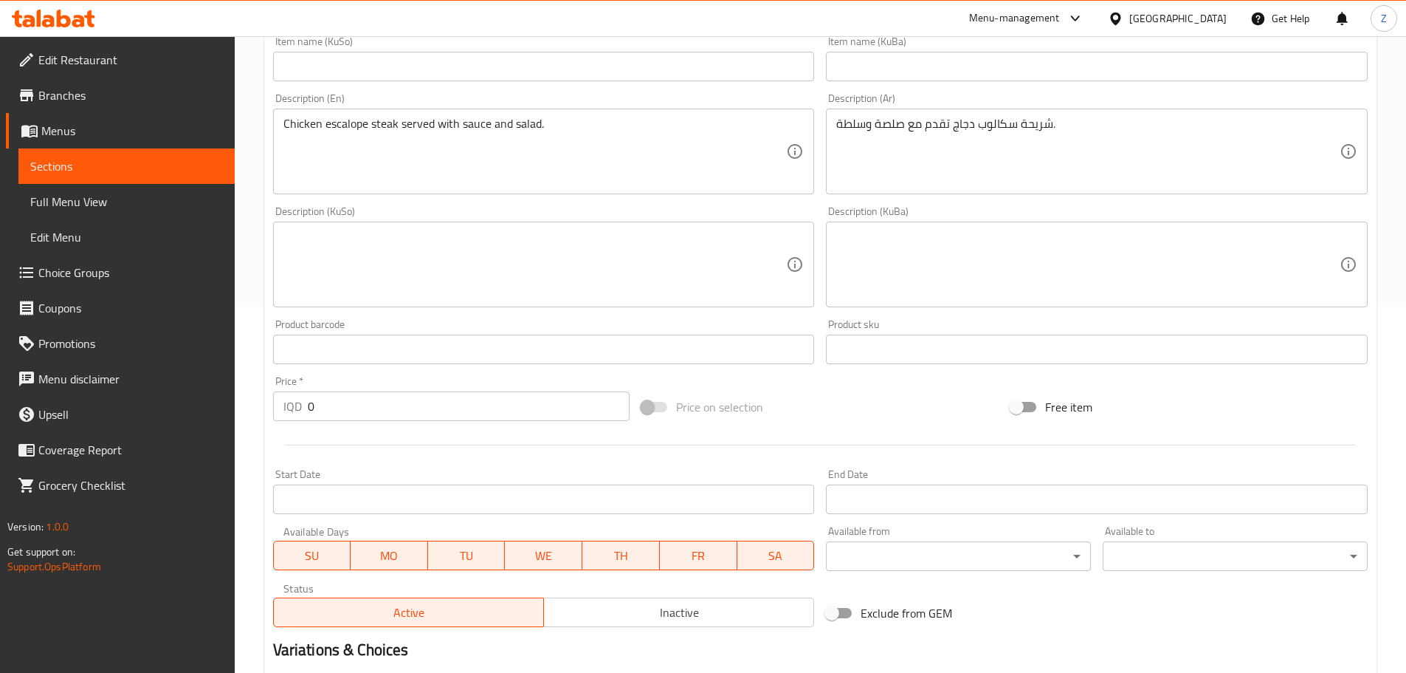
scroll to position [369, 0]
click at [347, 411] on input "0" at bounding box center [469, 404] width 323 height 30
click at [347, 410] on input "0" at bounding box center [469, 404] width 323 height 30
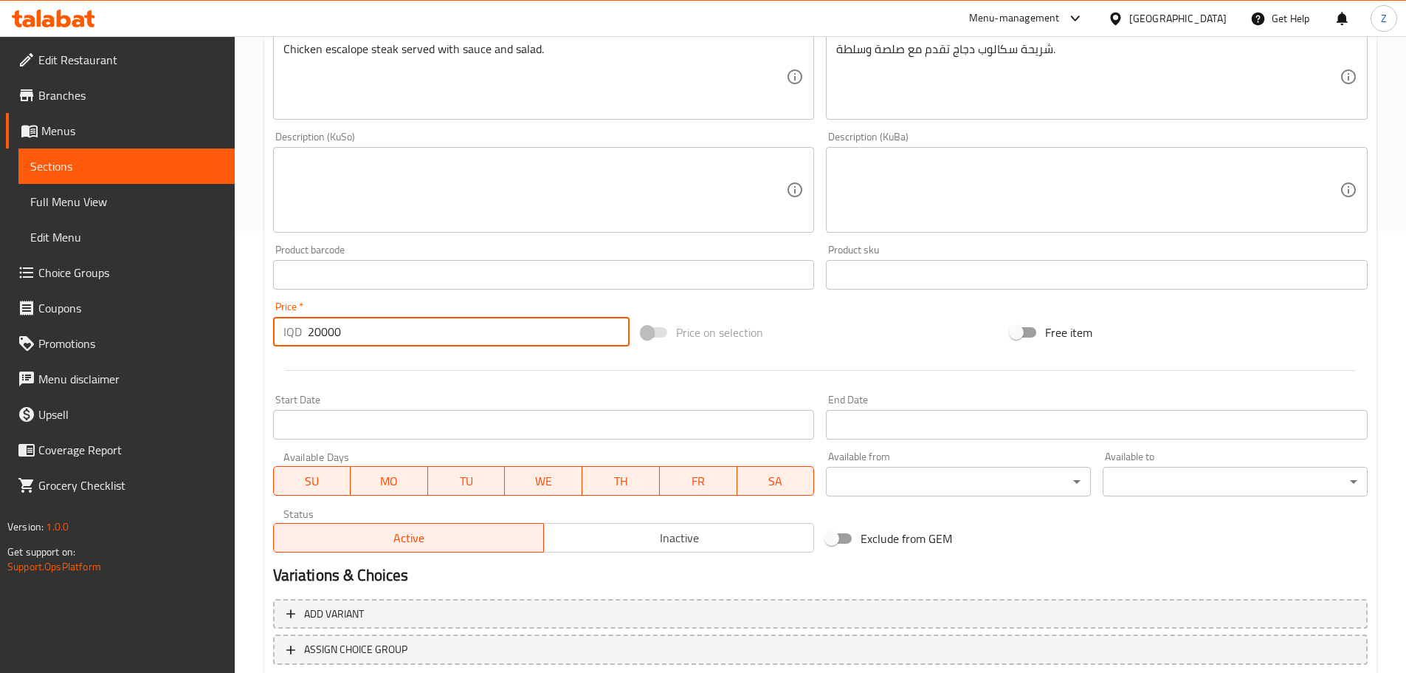
scroll to position [540, 0]
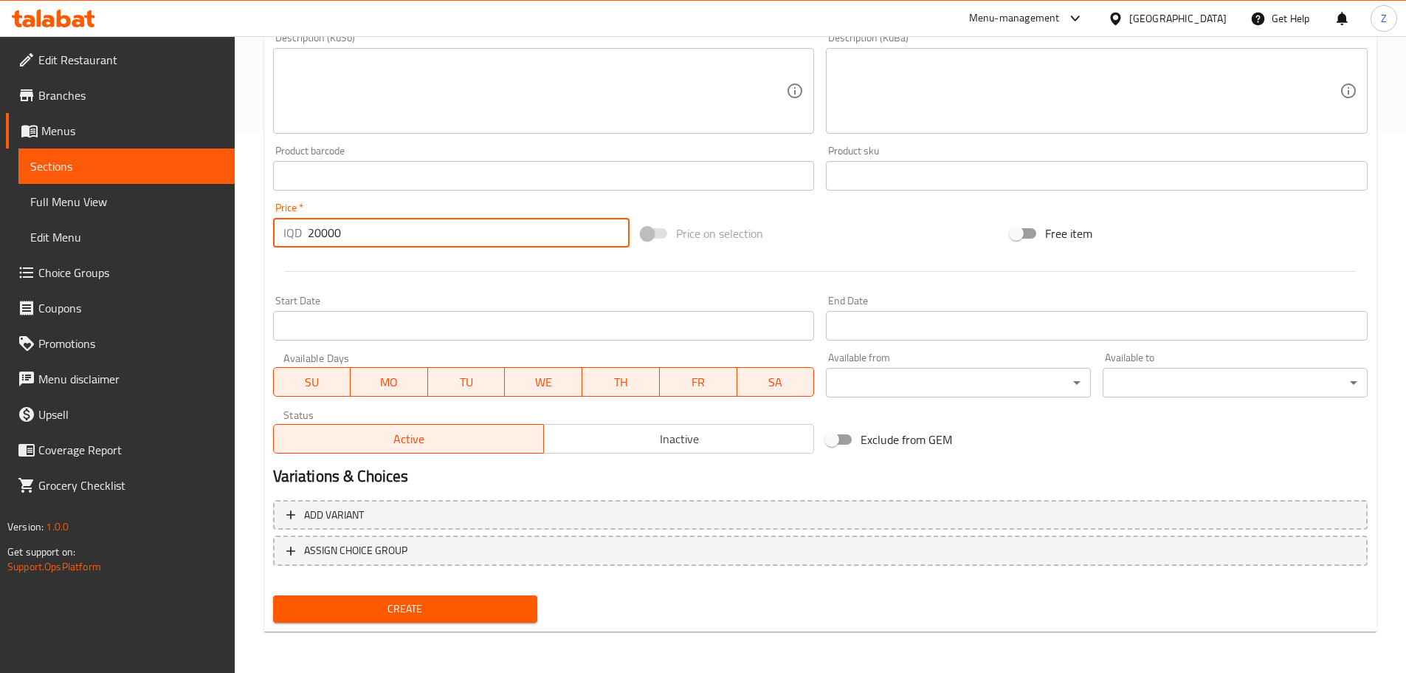
type input "20000"
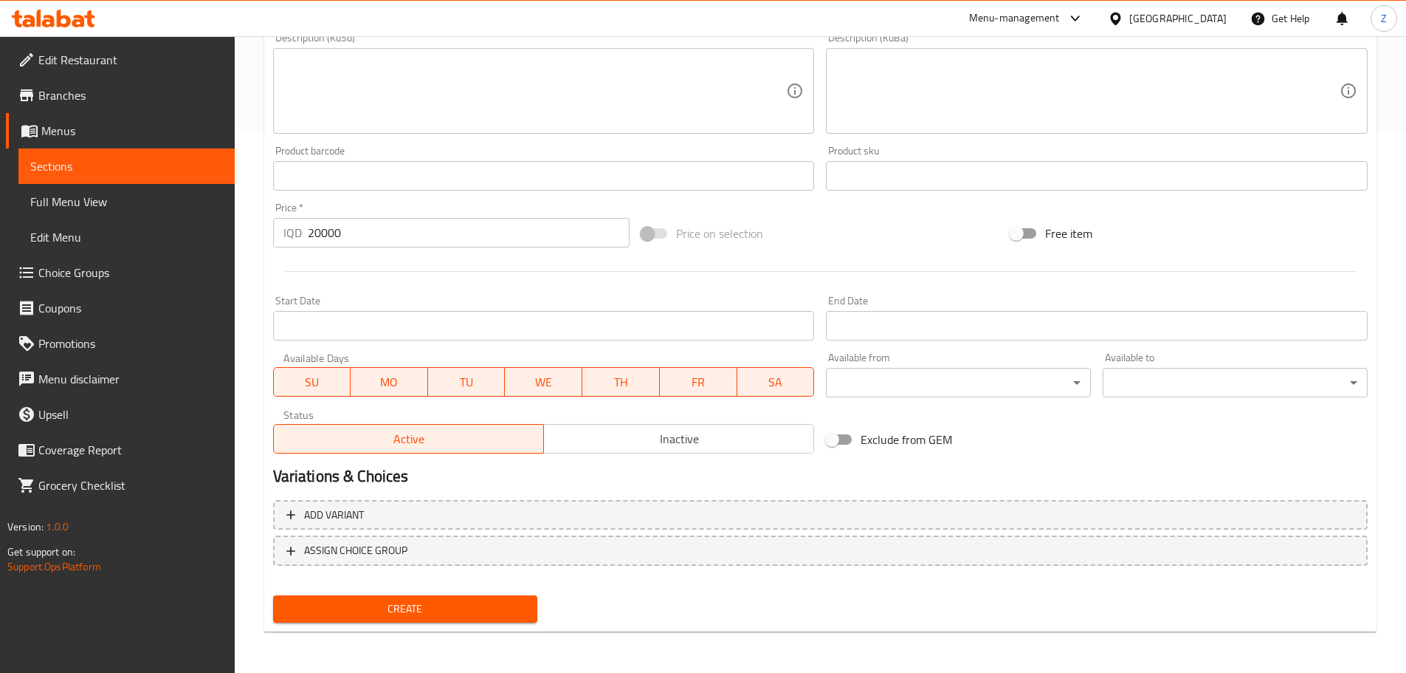
click at [484, 594] on div "Create" at bounding box center [405, 608] width 277 height 39
click at [511, 609] on span "Create" at bounding box center [405, 608] width 241 height 18
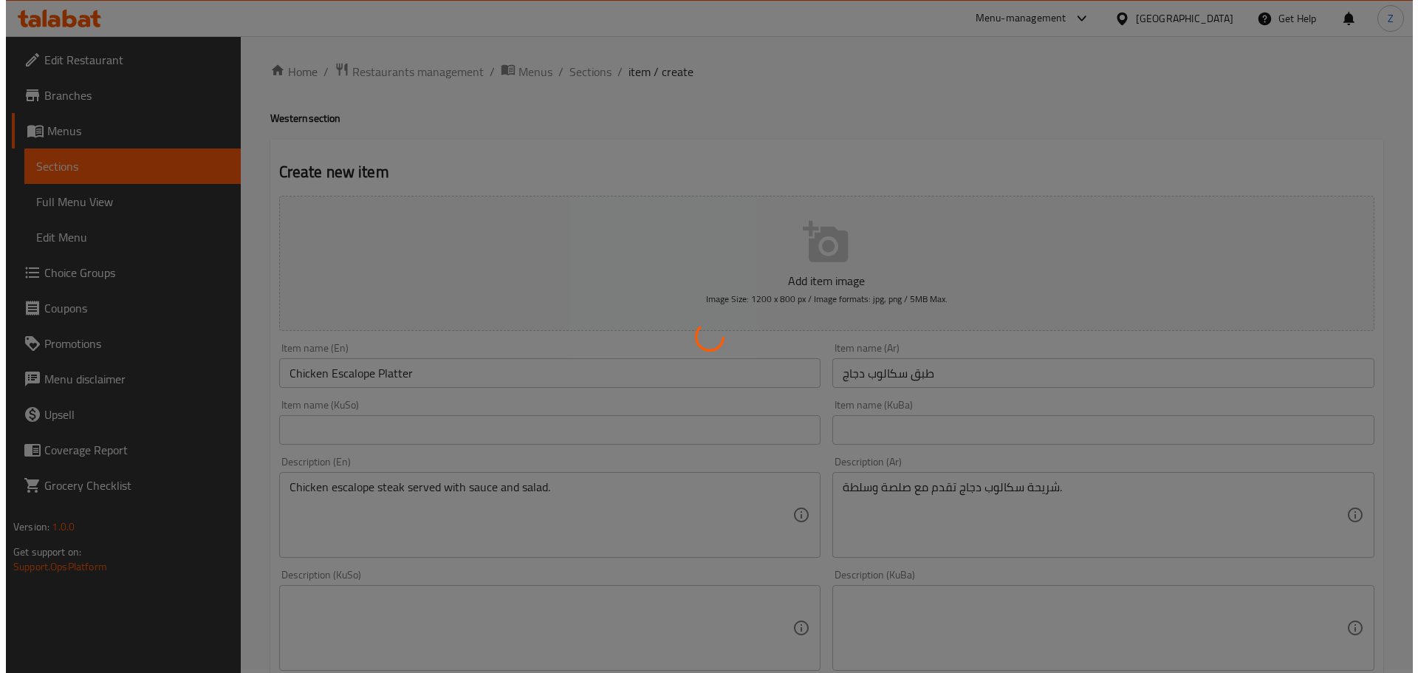
scroll to position [0, 0]
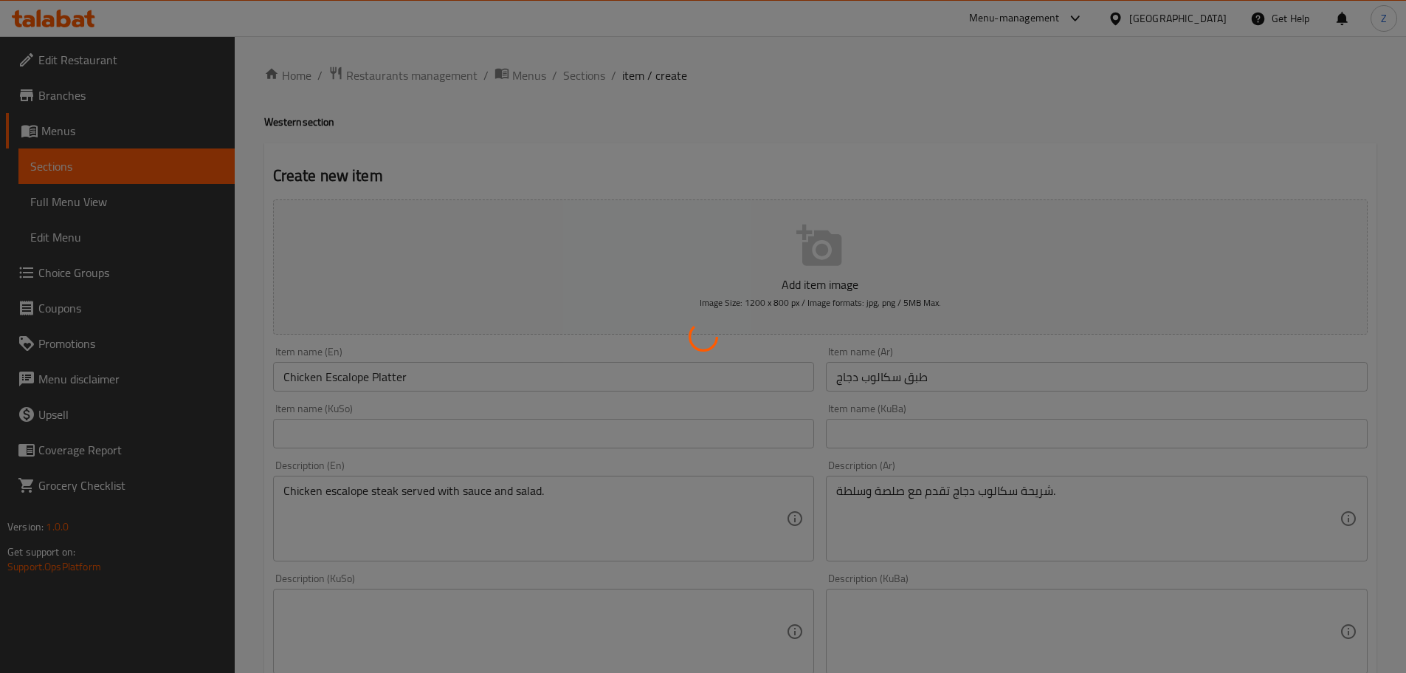
type input "0"
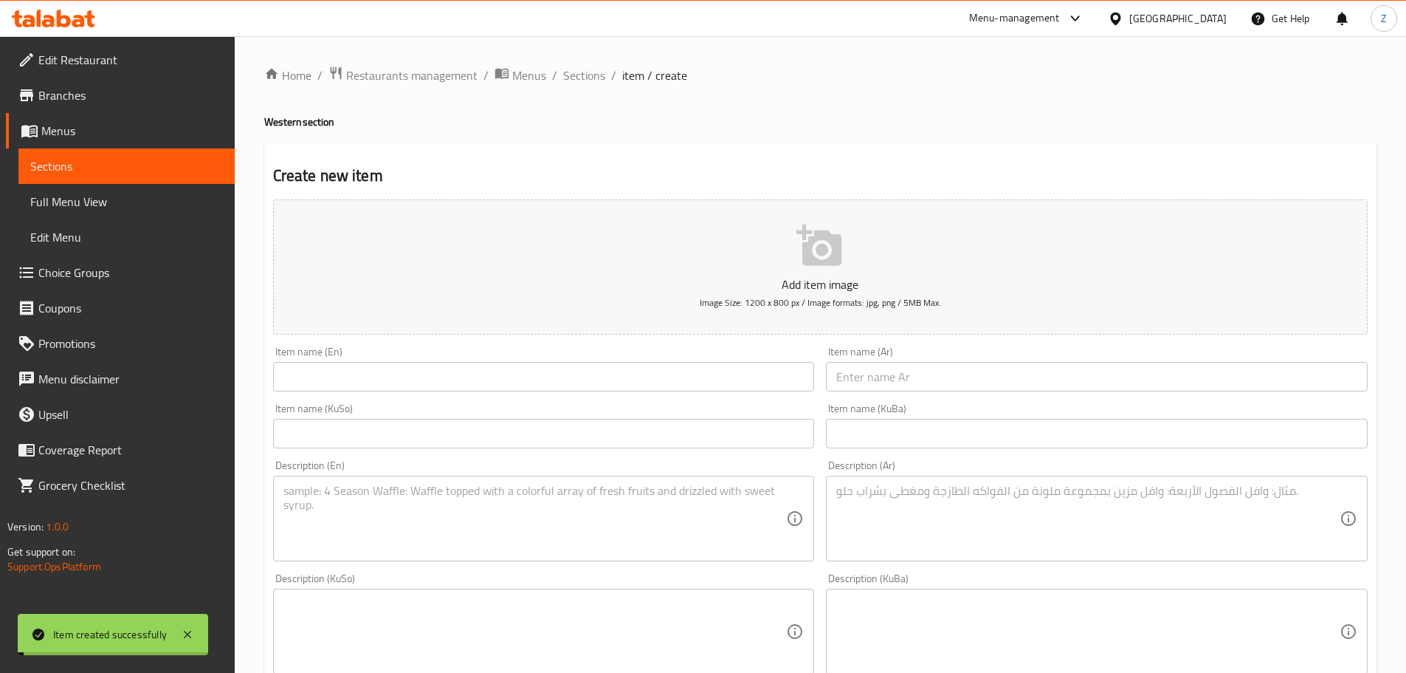
click at [572, 69] on span "Sections" at bounding box center [584, 75] width 42 height 18
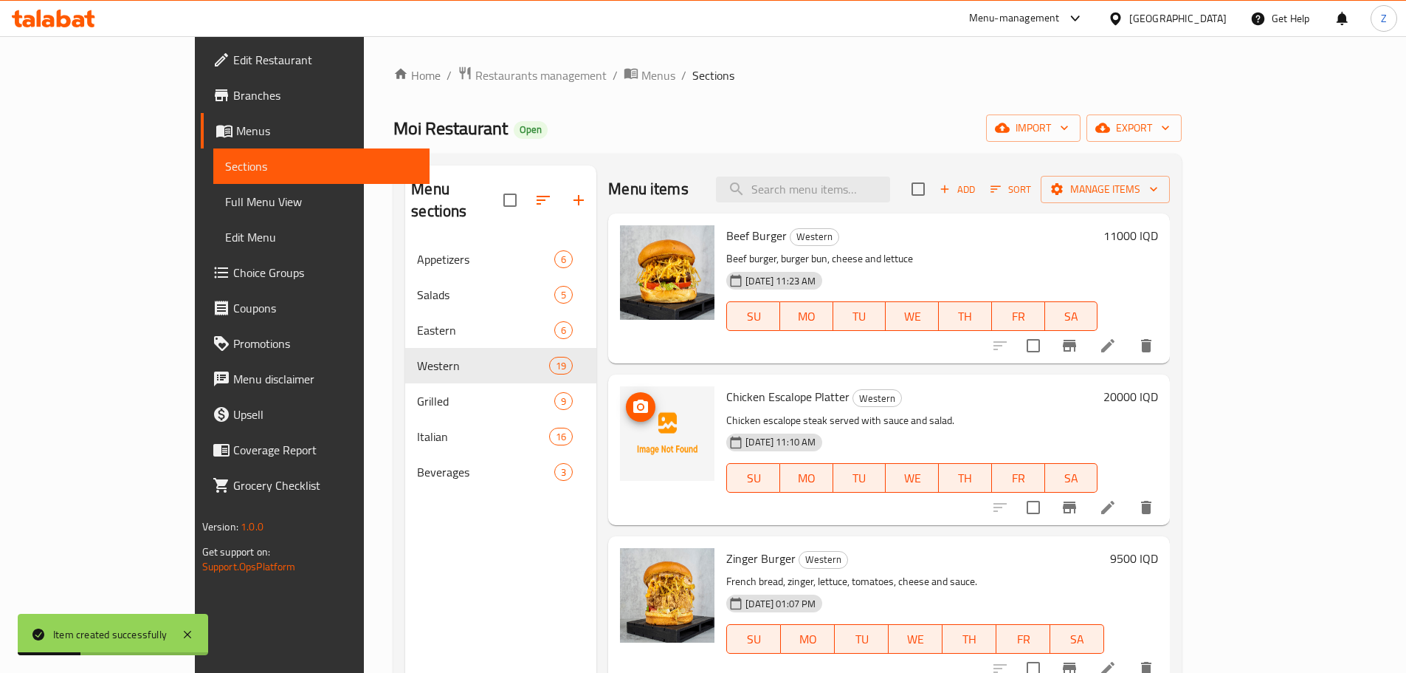
click at [620, 425] on img at bounding box center [667, 433] width 95 height 95
click at [632, 410] on icon "upload picture" at bounding box center [641, 407] width 18 height 18
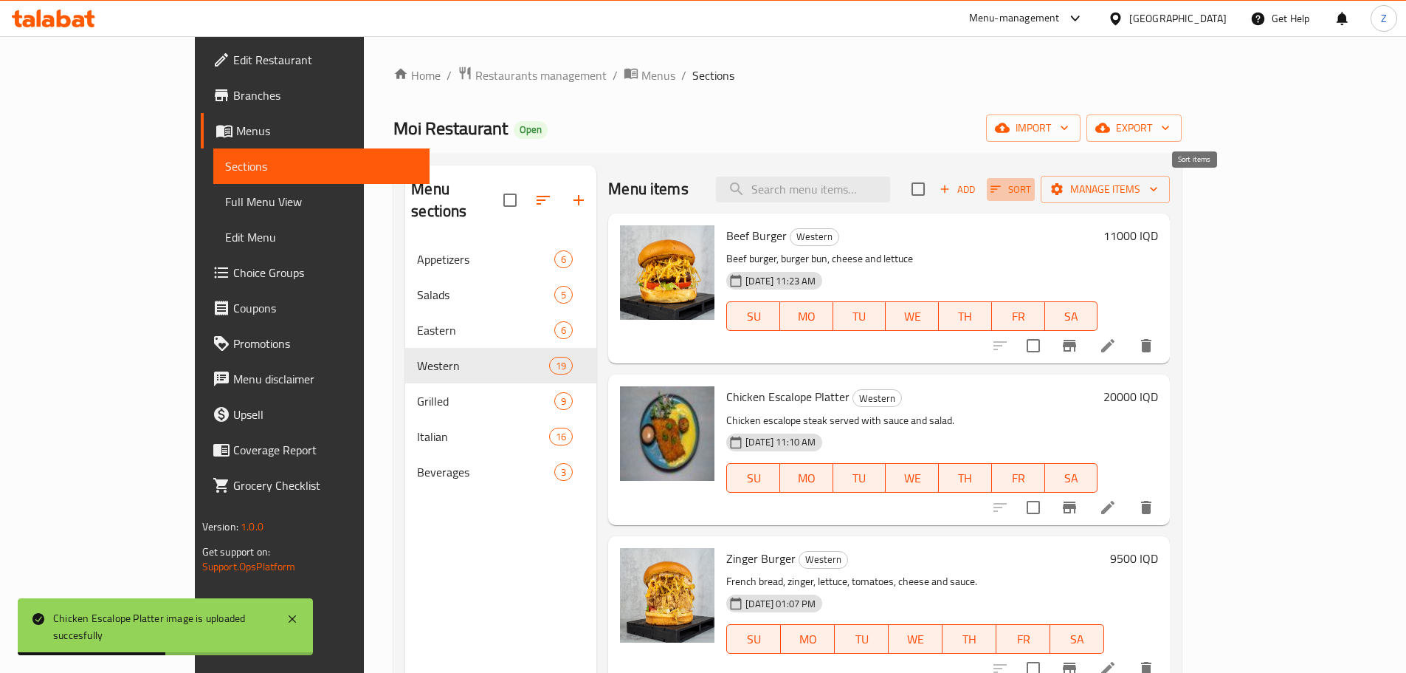
click at [1031, 189] on span "Sort" at bounding box center [1011, 189] width 41 height 17
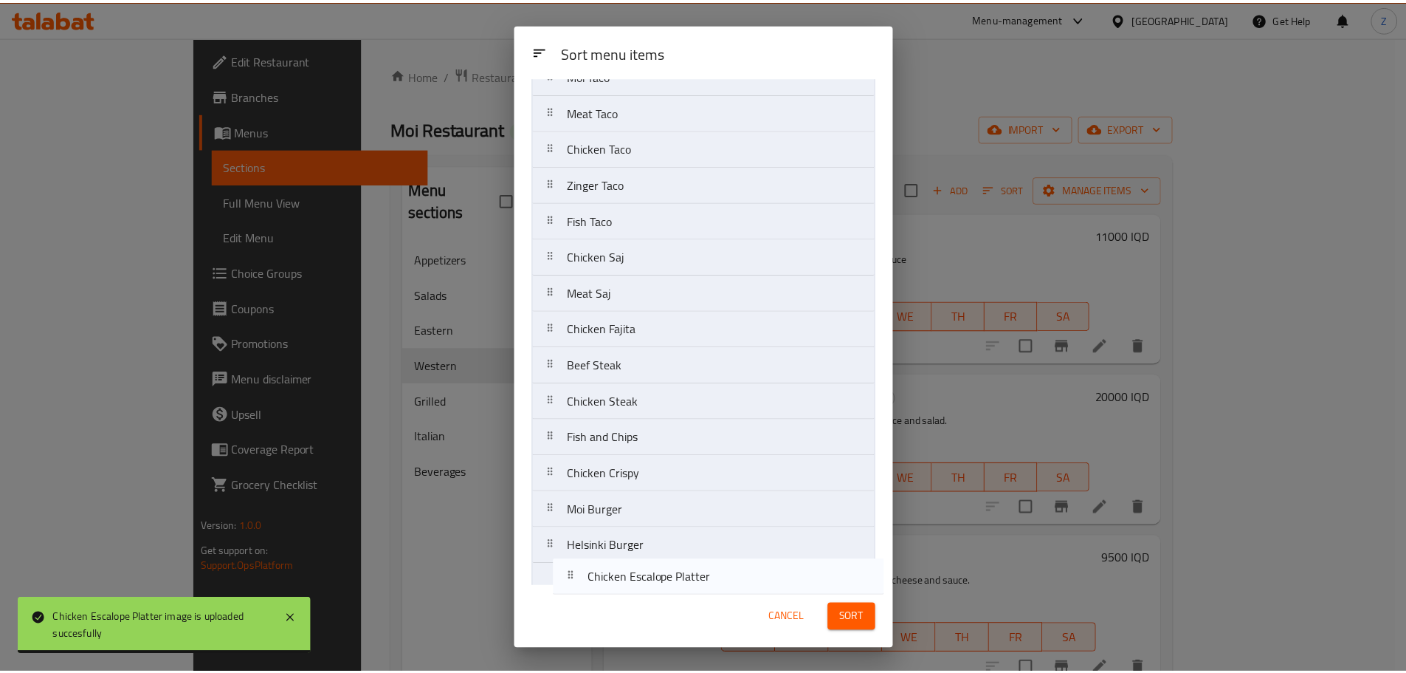
scroll to position [227, 0]
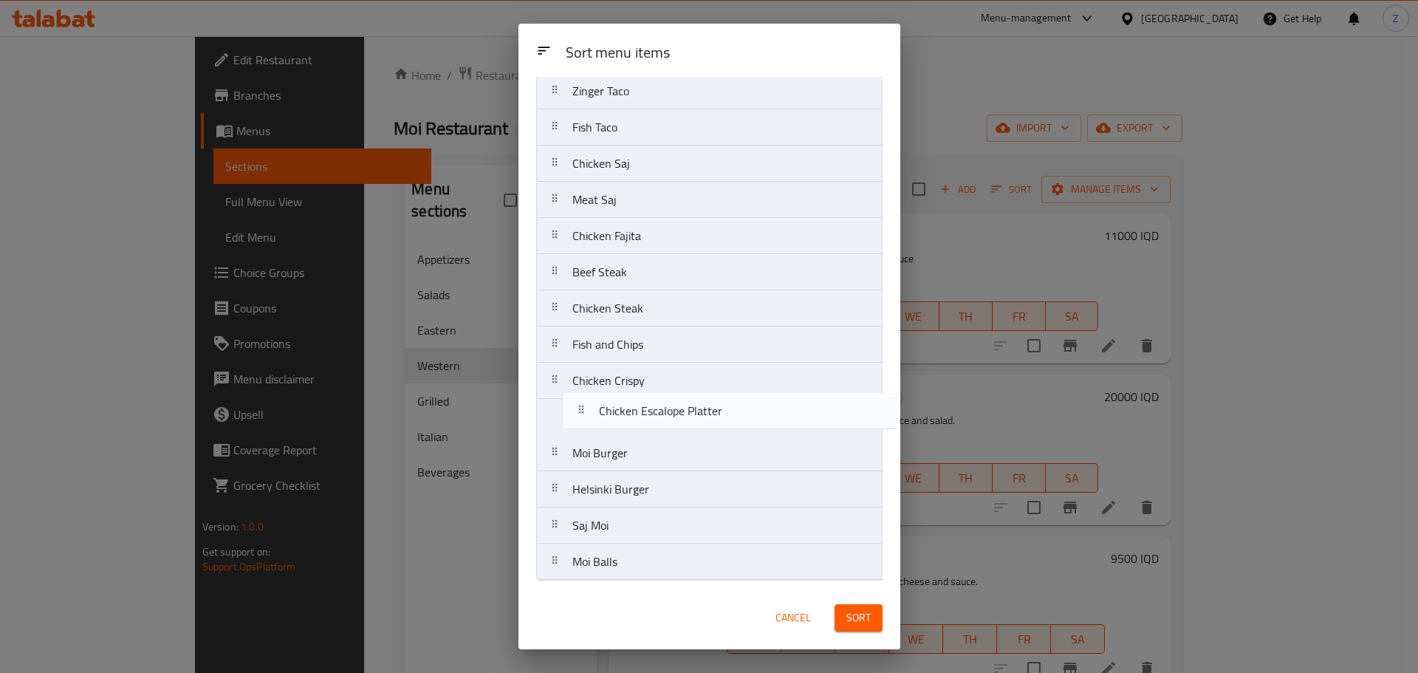
drag, startPoint x: 660, startPoint y: 173, endPoint x: 688, endPoint y: 420, distance: 248.2
click at [688, 420] on nav "Beef Burger Chicken Escalope Platter Zinger Burger Moi Taco Meat Taco Chicken T…" at bounding box center [709, 235] width 346 height 689
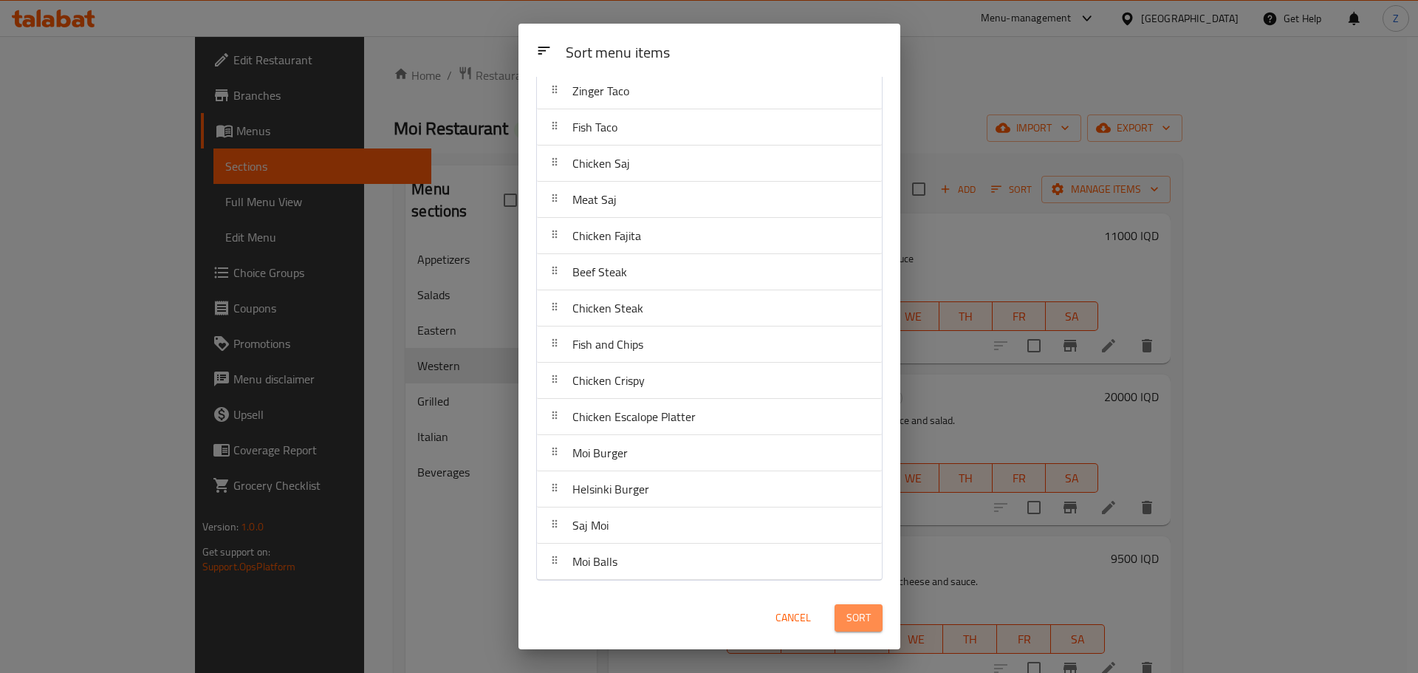
click at [870, 619] on span "Sort" at bounding box center [858, 617] width 24 height 18
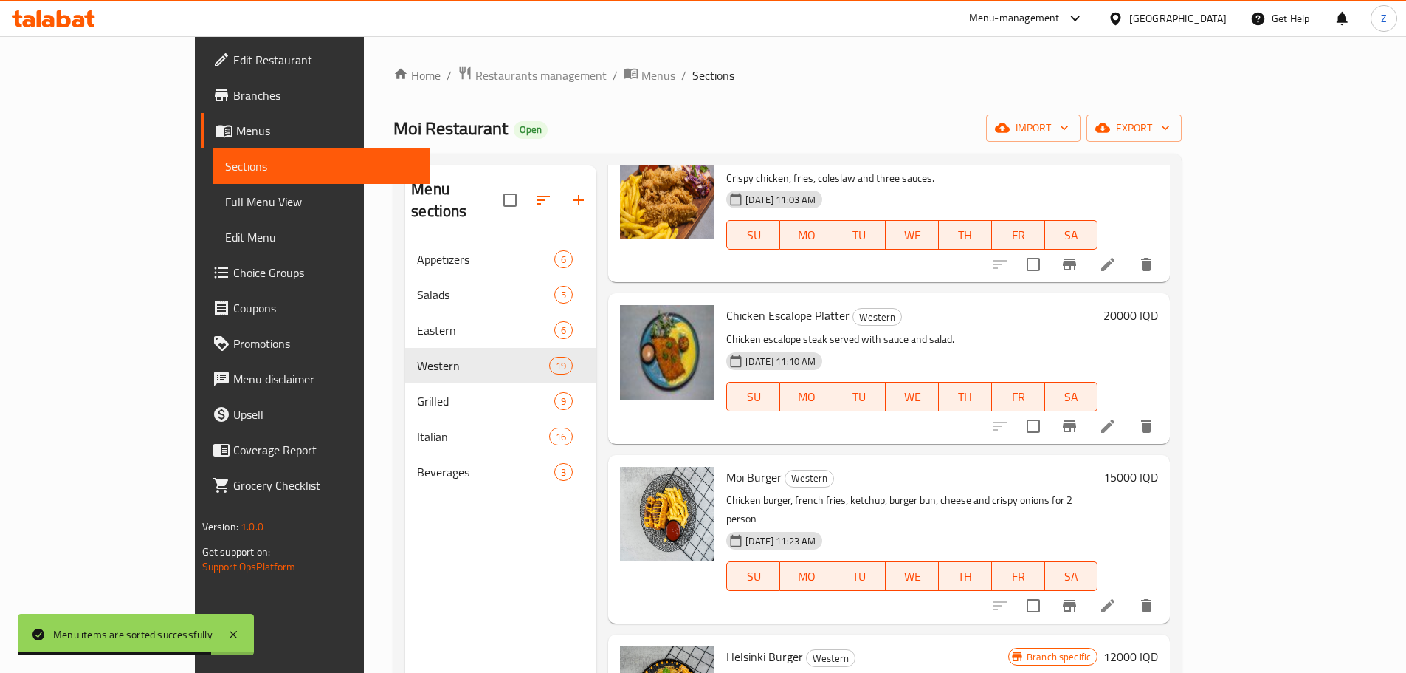
scroll to position [2429, 0]
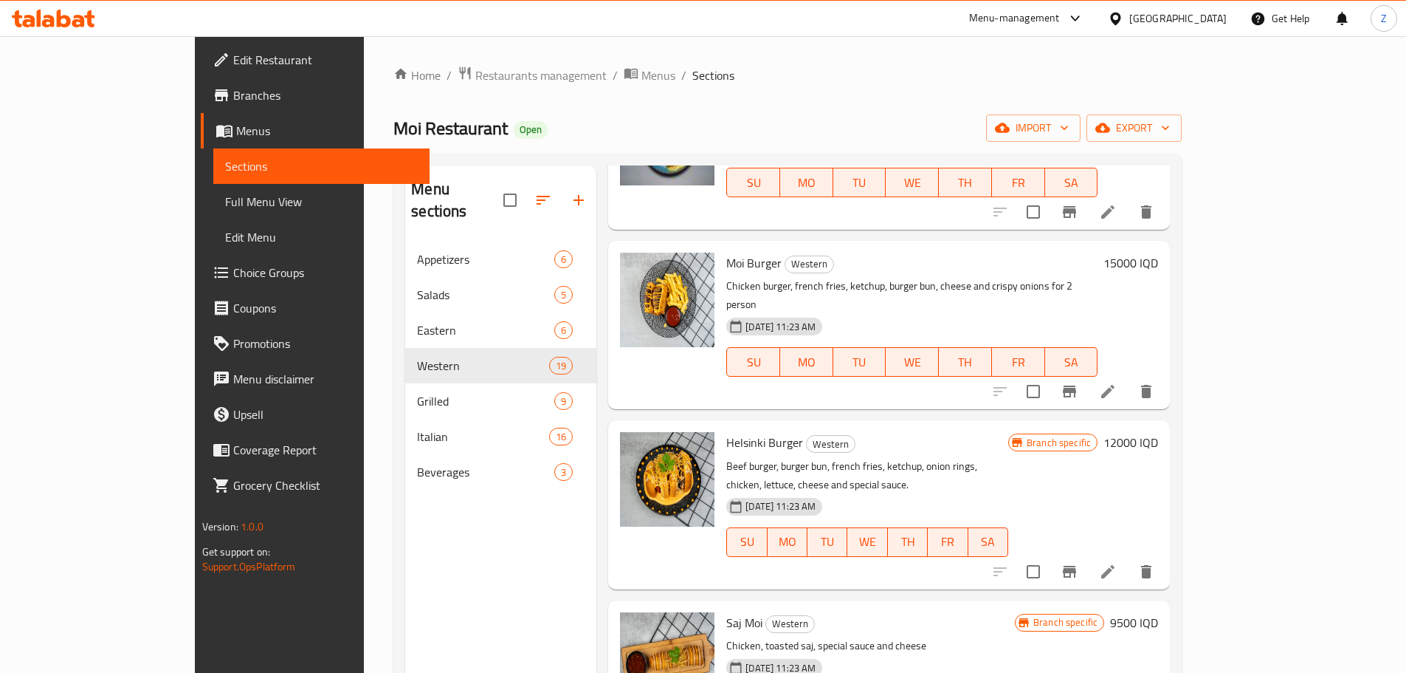
click at [1158, 432] on h6 "12000 IQD" at bounding box center [1131, 442] width 55 height 21
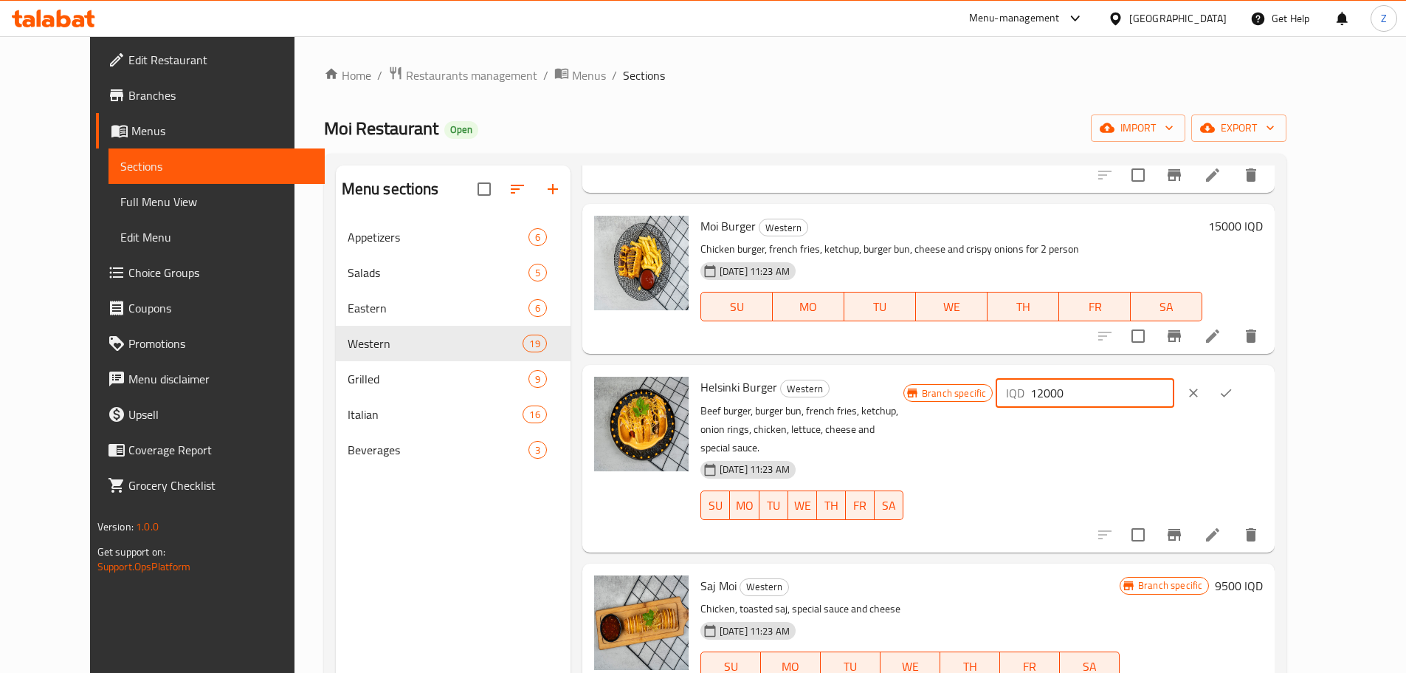
click at [1152, 398] on input "12000" at bounding box center [1102, 393] width 143 height 30
type input "13000"
click at [1243, 396] on button "ok" at bounding box center [1226, 393] width 32 height 32
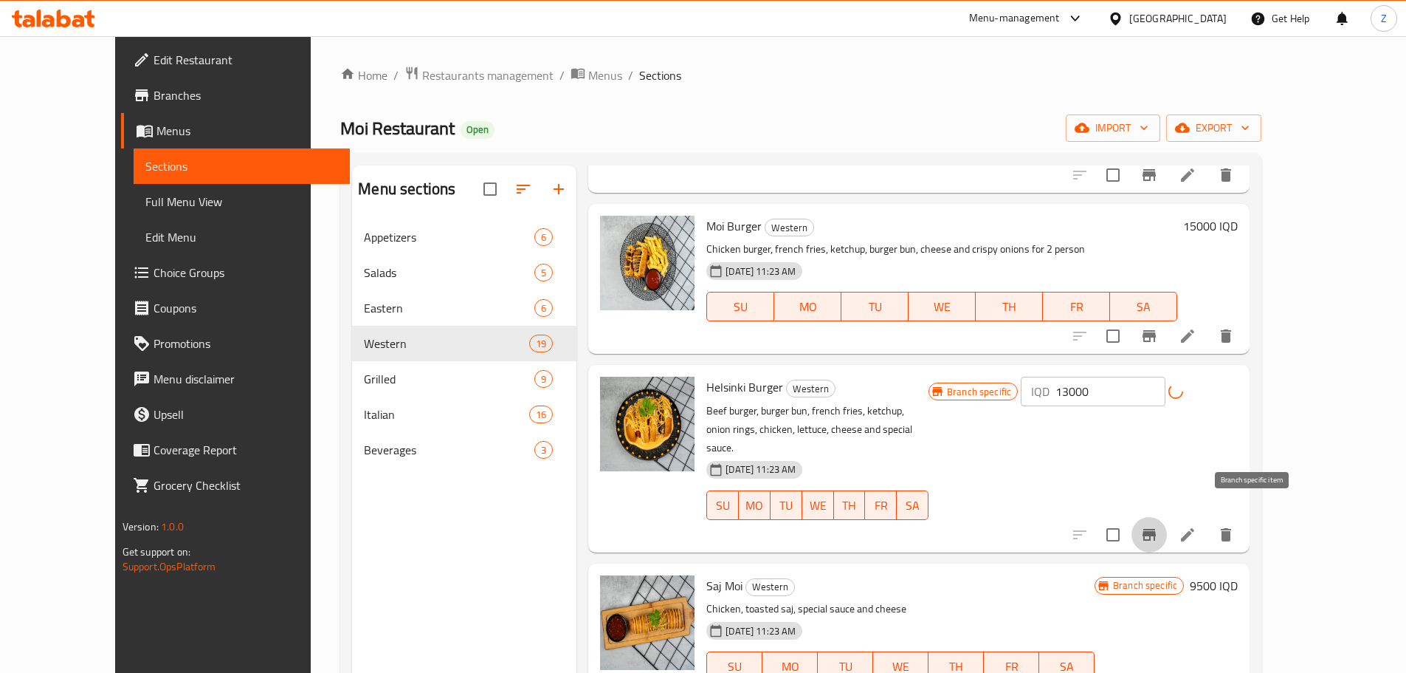
click at [1167, 517] on button "Branch-specific-item" at bounding box center [1149, 534] width 35 height 35
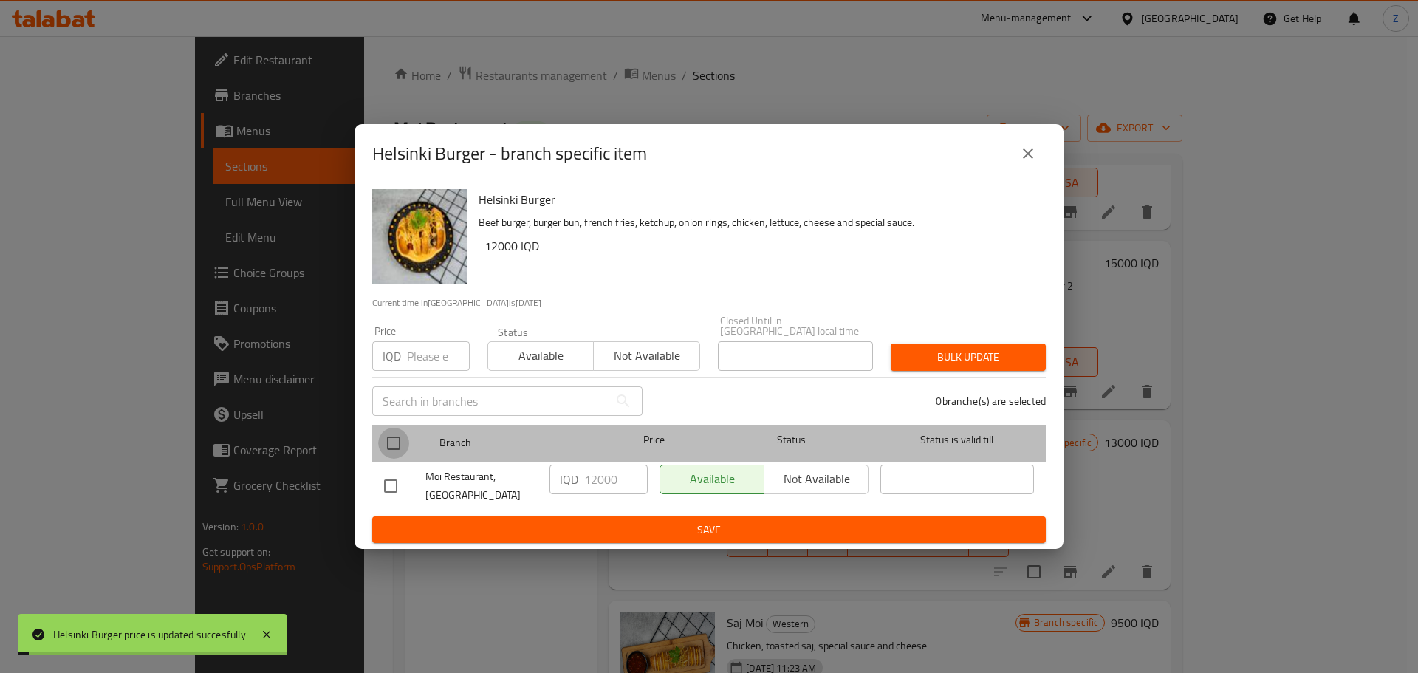
click at [407, 438] on input "checkbox" at bounding box center [393, 442] width 31 height 31
checkbox input "true"
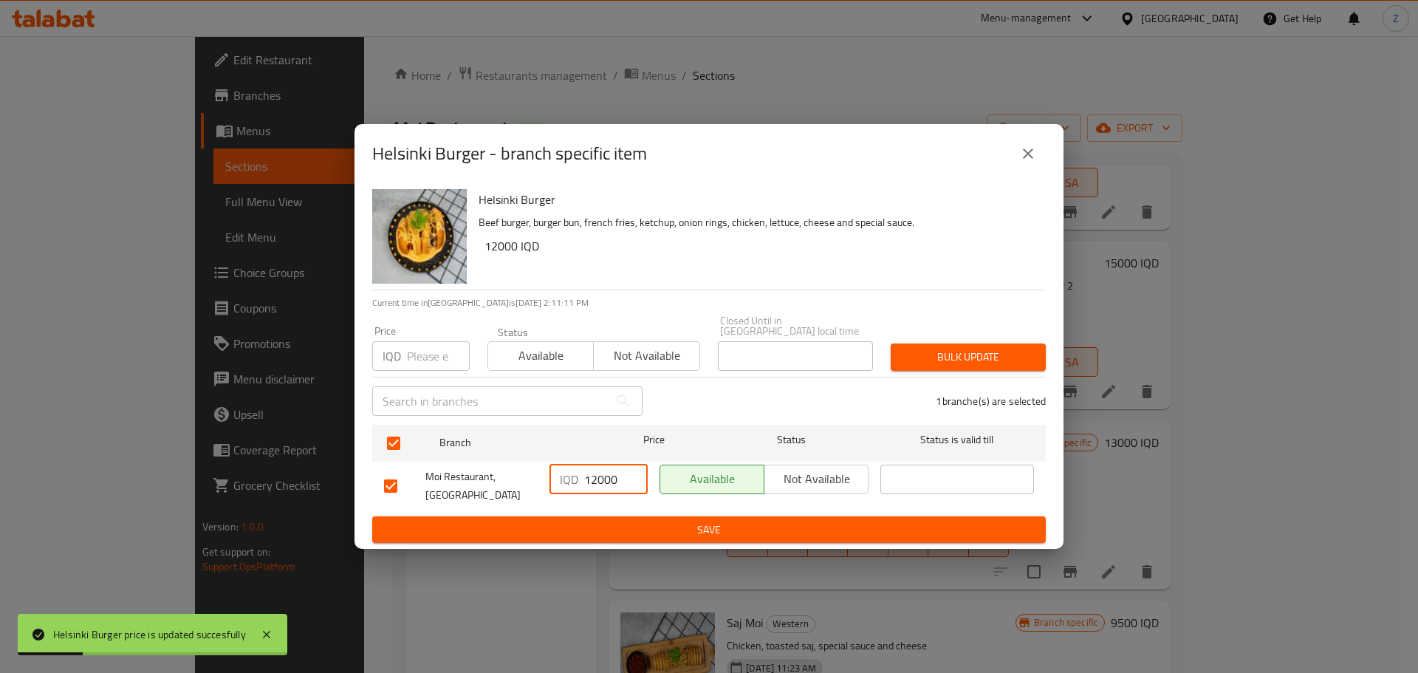
click at [592, 487] on input "12000" at bounding box center [615, 479] width 63 height 30
type input "13000"
click at [593, 504] on ul "Branch Price Status Status is valid till Moi Restaurant, Yarmuk IQD 13000 ​ Ava…" at bounding box center [708, 467] width 673 height 97
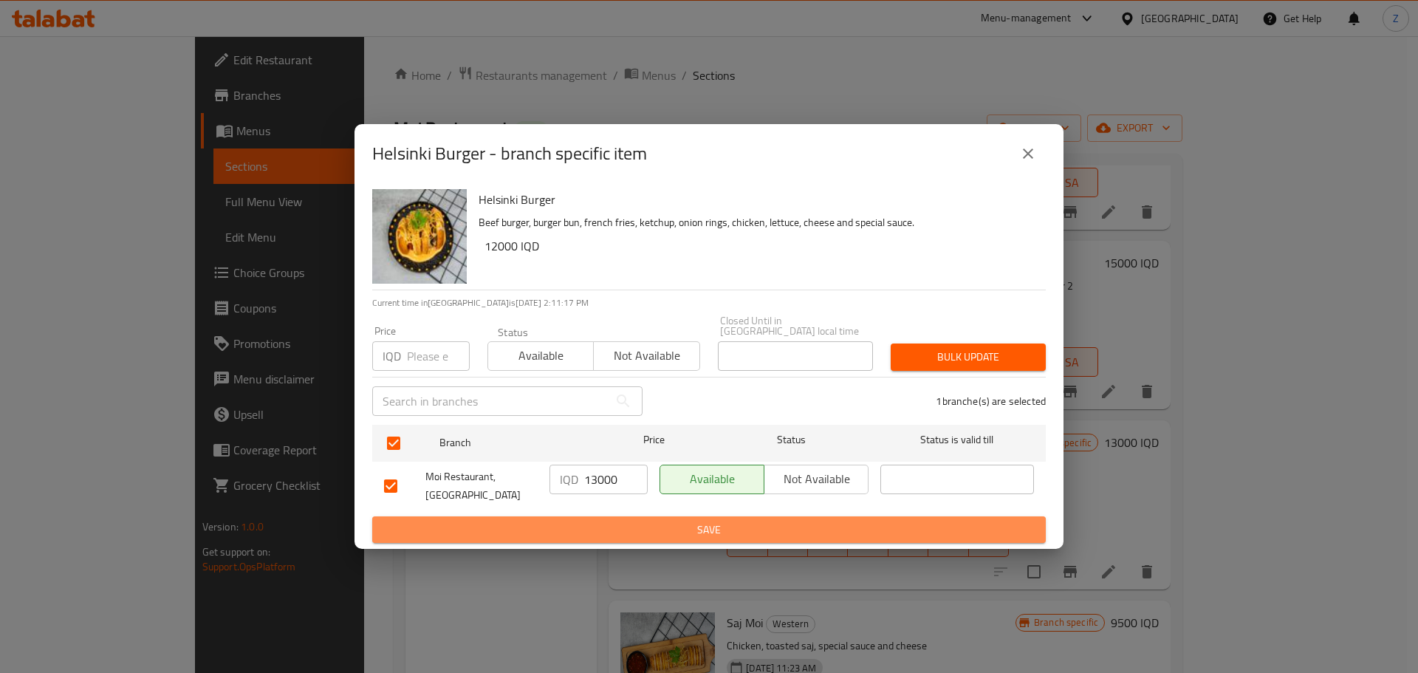
click at [747, 516] on button "Save" at bounding box center [708, 529] width 673 height 27
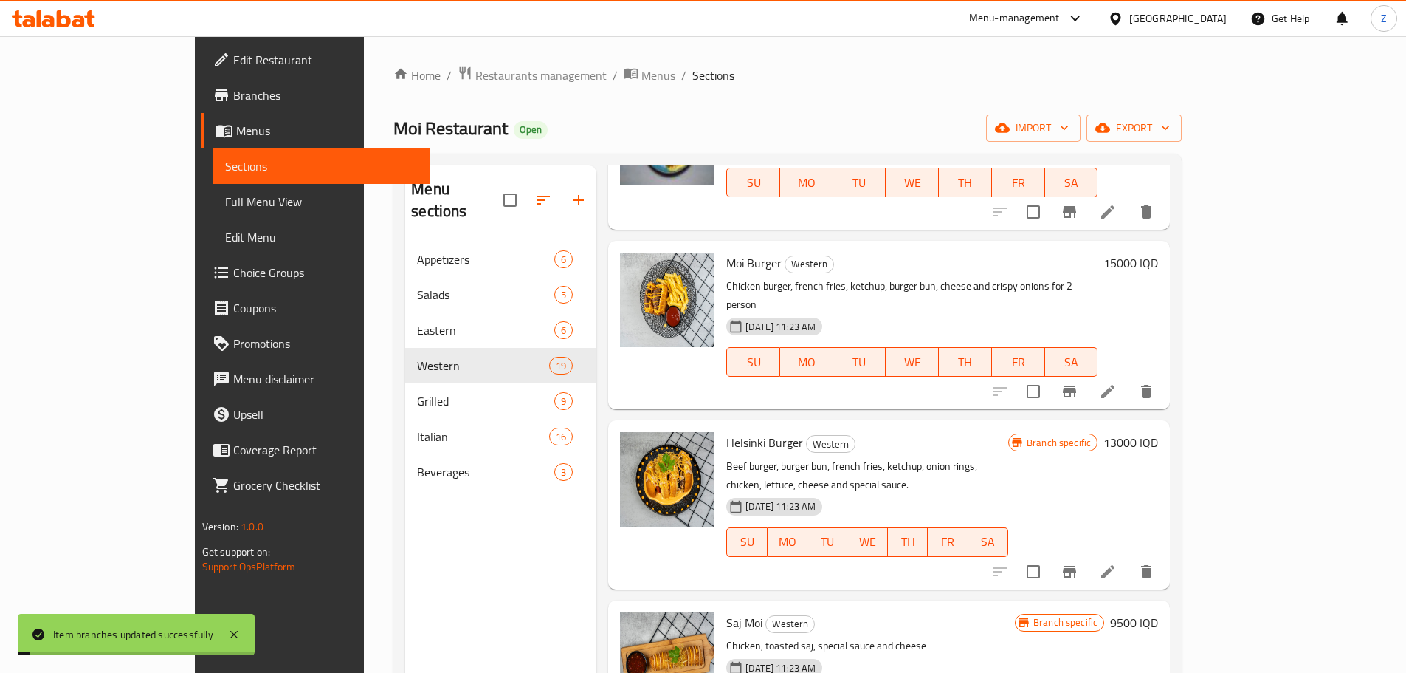
click at [1158, 612] on h6 "9500 IQD" at bounding box center [1134, 622] width 48 height 21
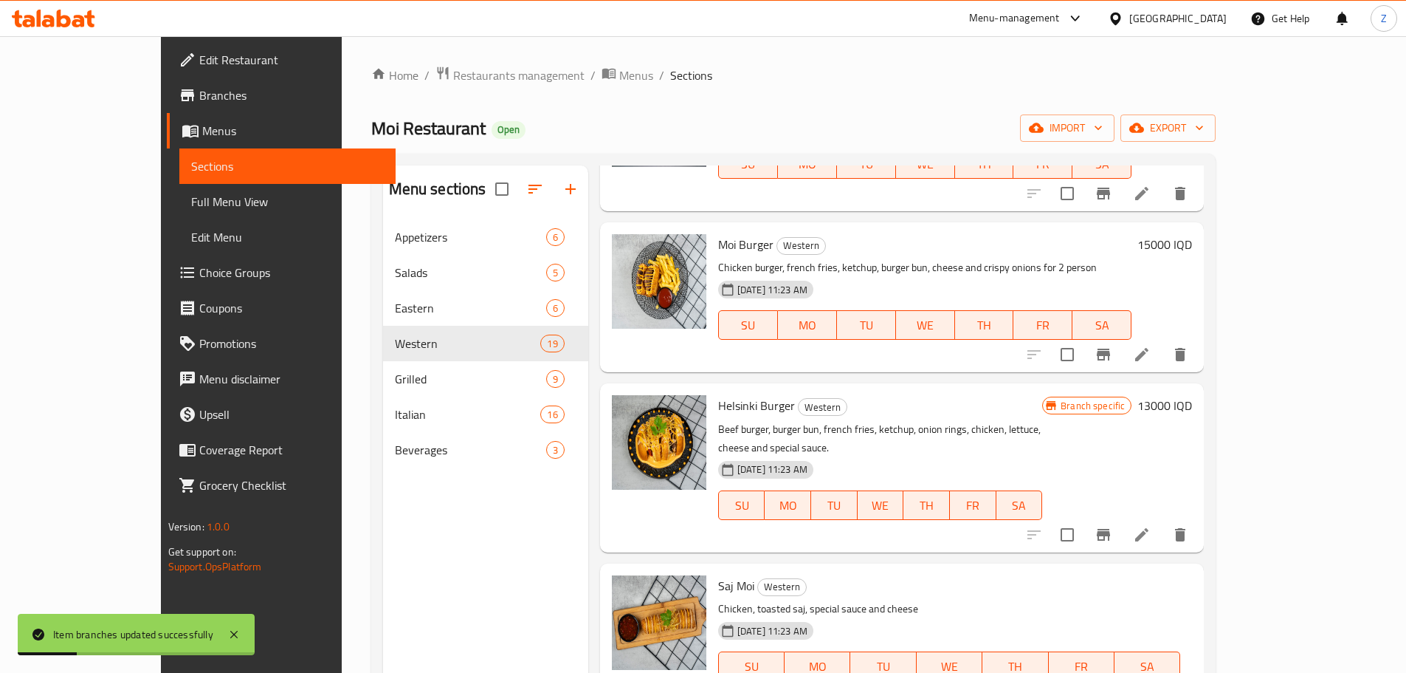
type input "12000"
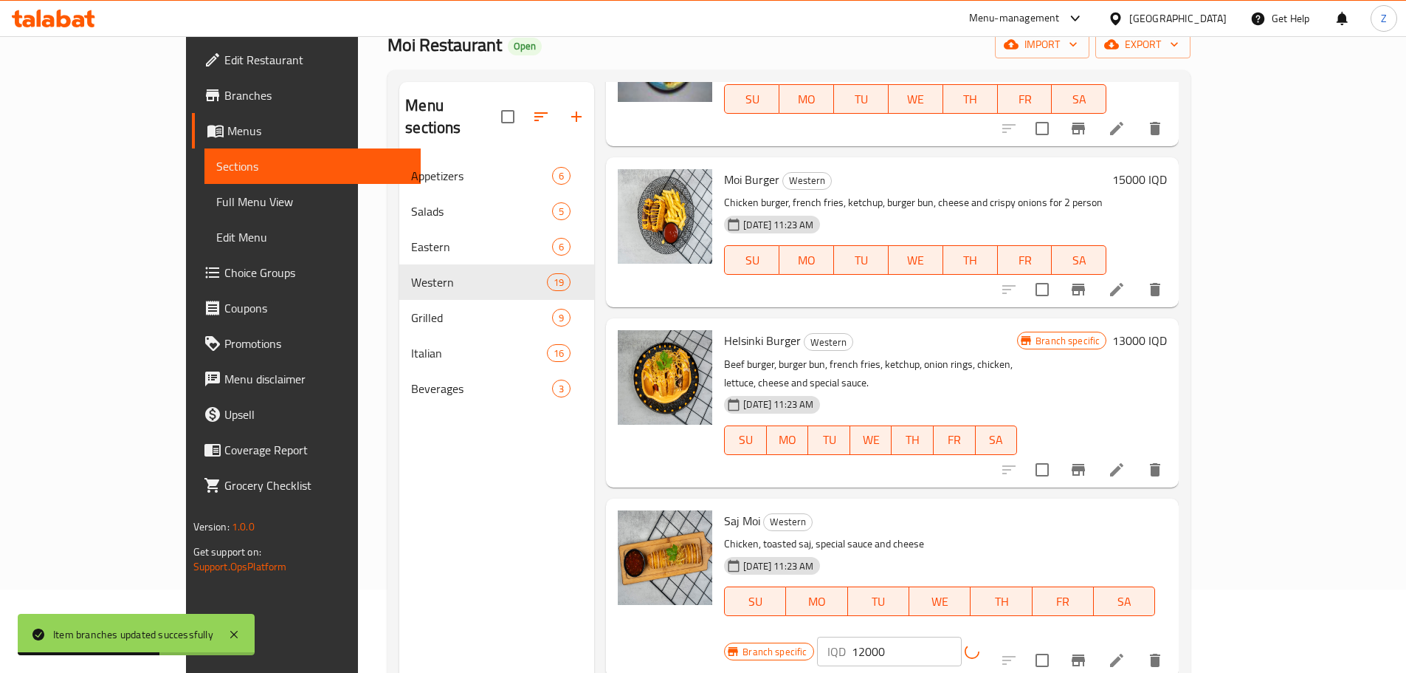
scroll to position [207, 0]
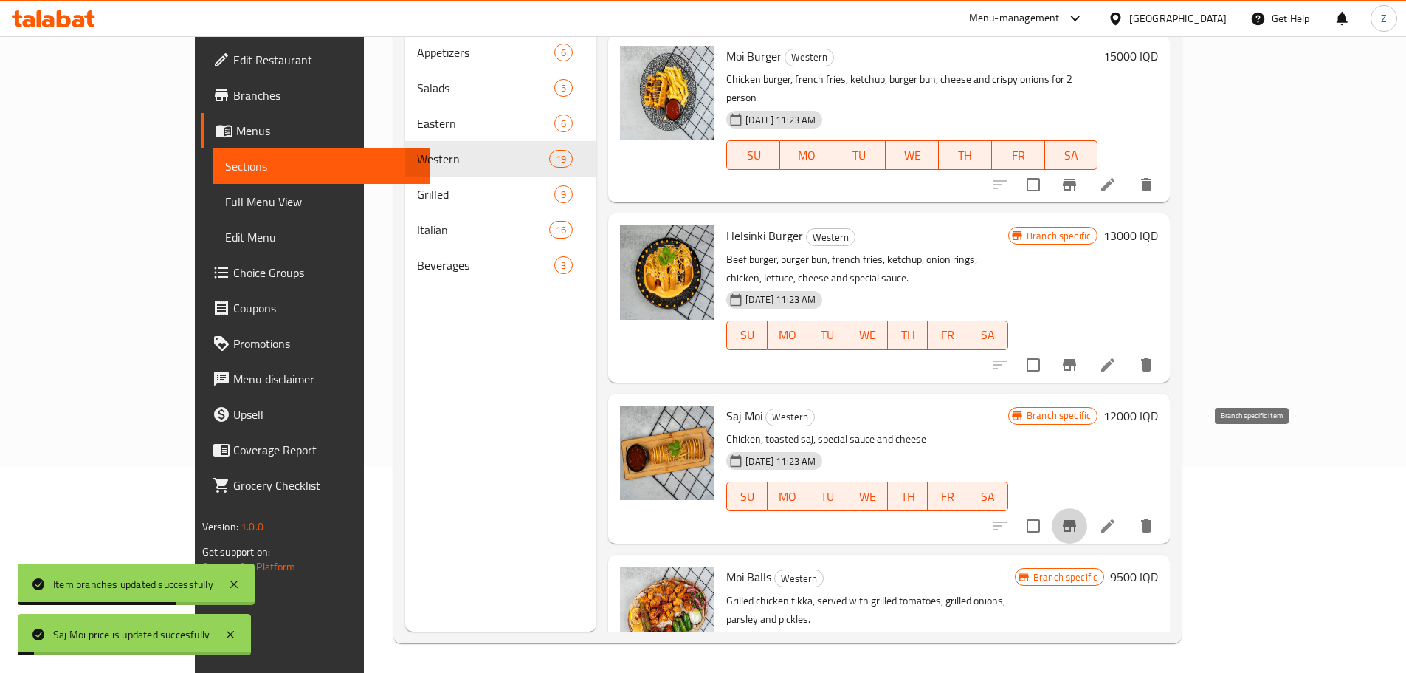
click at [1076, 520] on icon "Branch-specific-item" at bounding box center [1069, 526] width 13 height 12
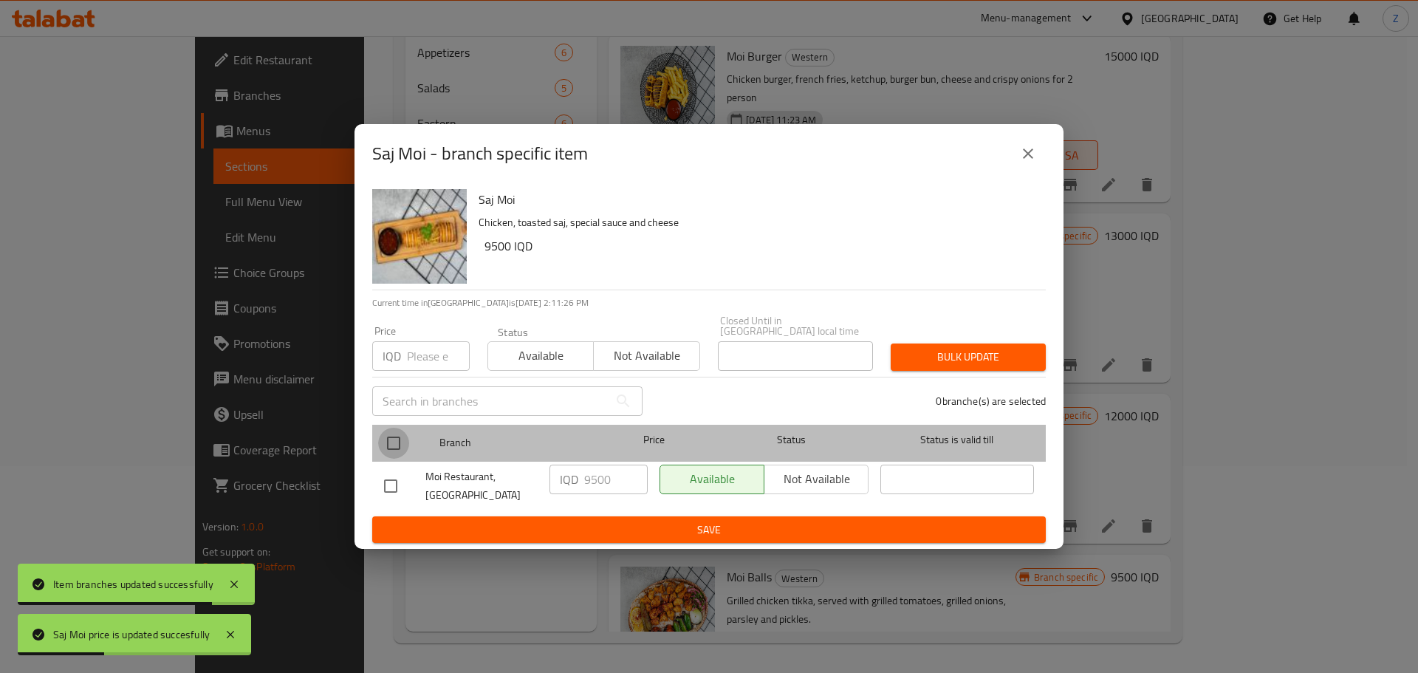
click at [388, 436] on input "checkbox" at bounding box center [393, 442] width 31 height 31
checkbox input "true"
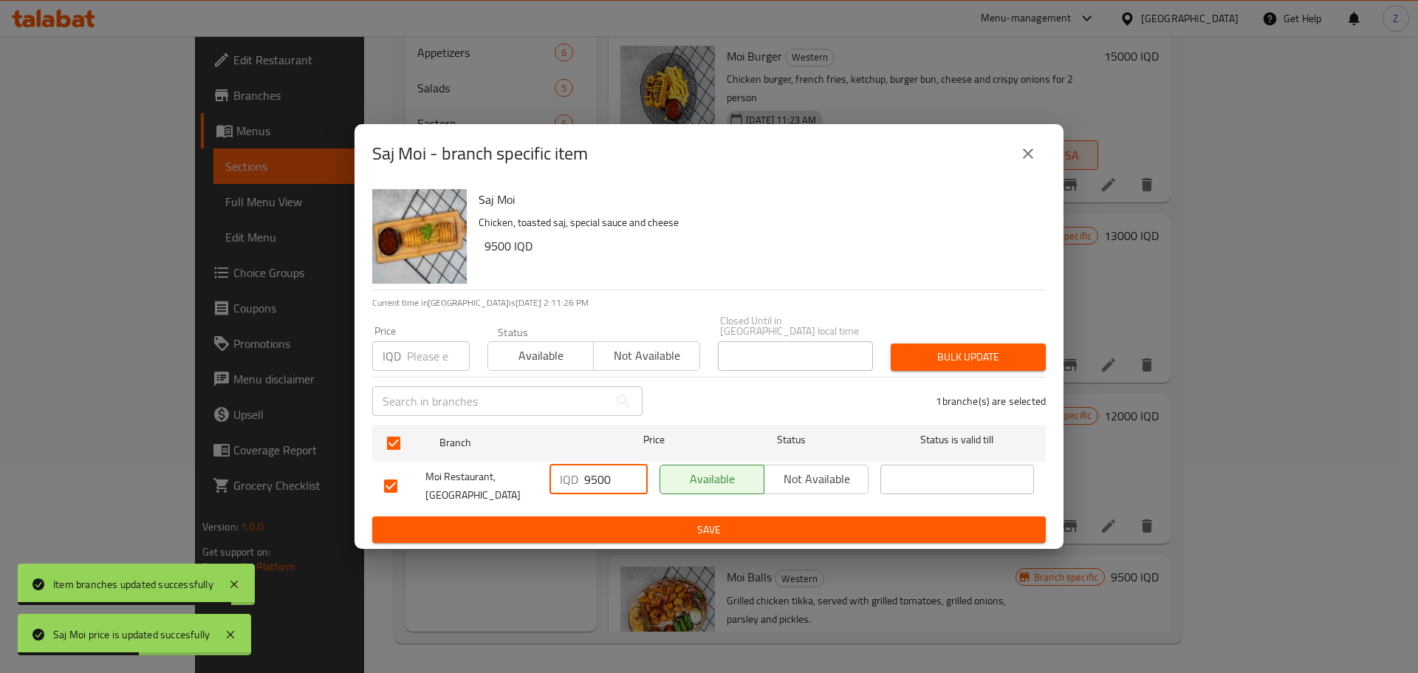
click at [598, 481] on input "9500" at bounding box center [615, 479] width 63 height 30
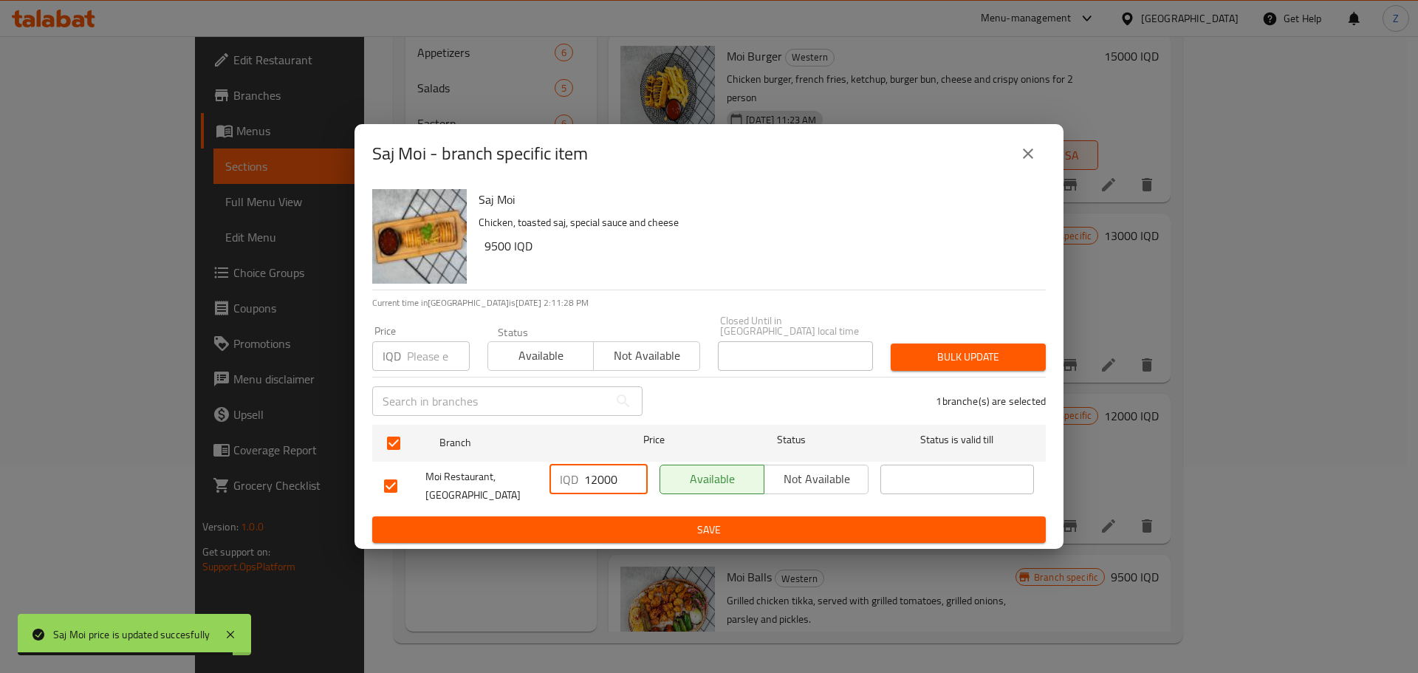
type input "12000"
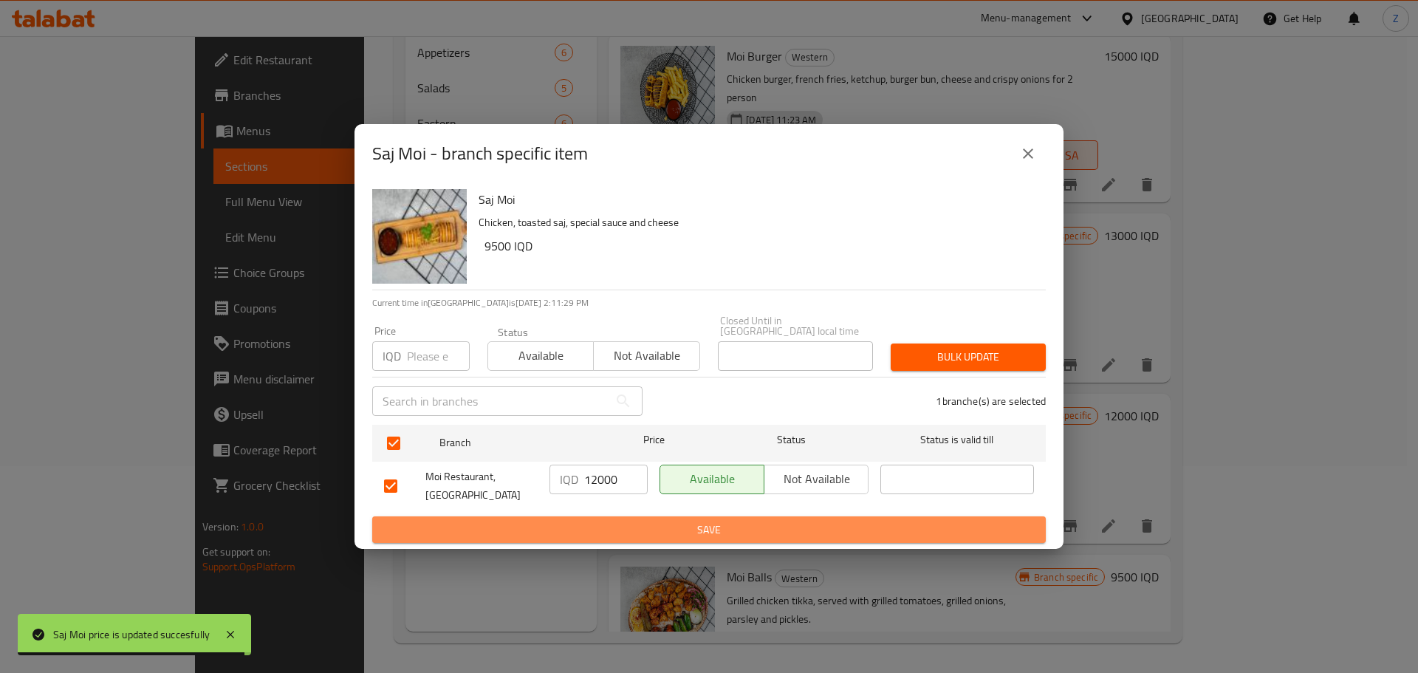
click at [619, 520] on span "Save" at bounding box center [709, 529] width 650 height 18
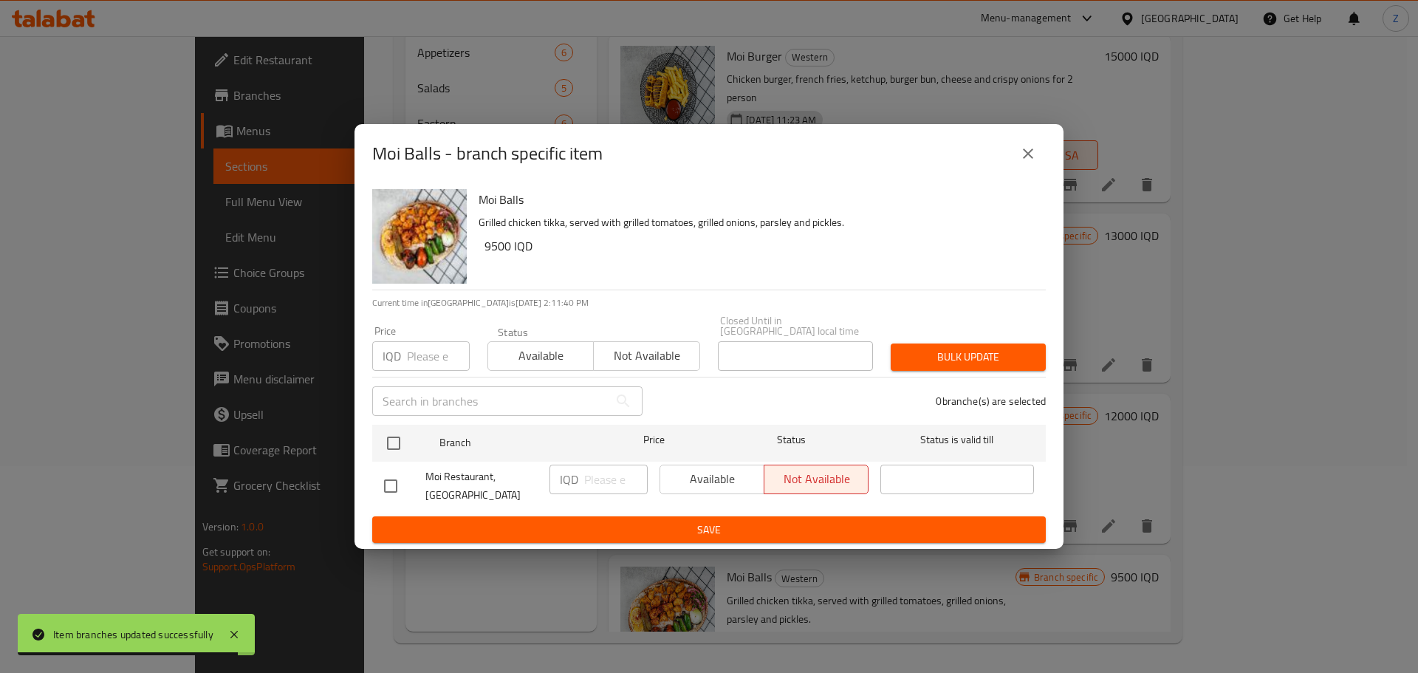
click at [1033, 171] on button "close" at bounding box center [1027, 153] width 35 height 35
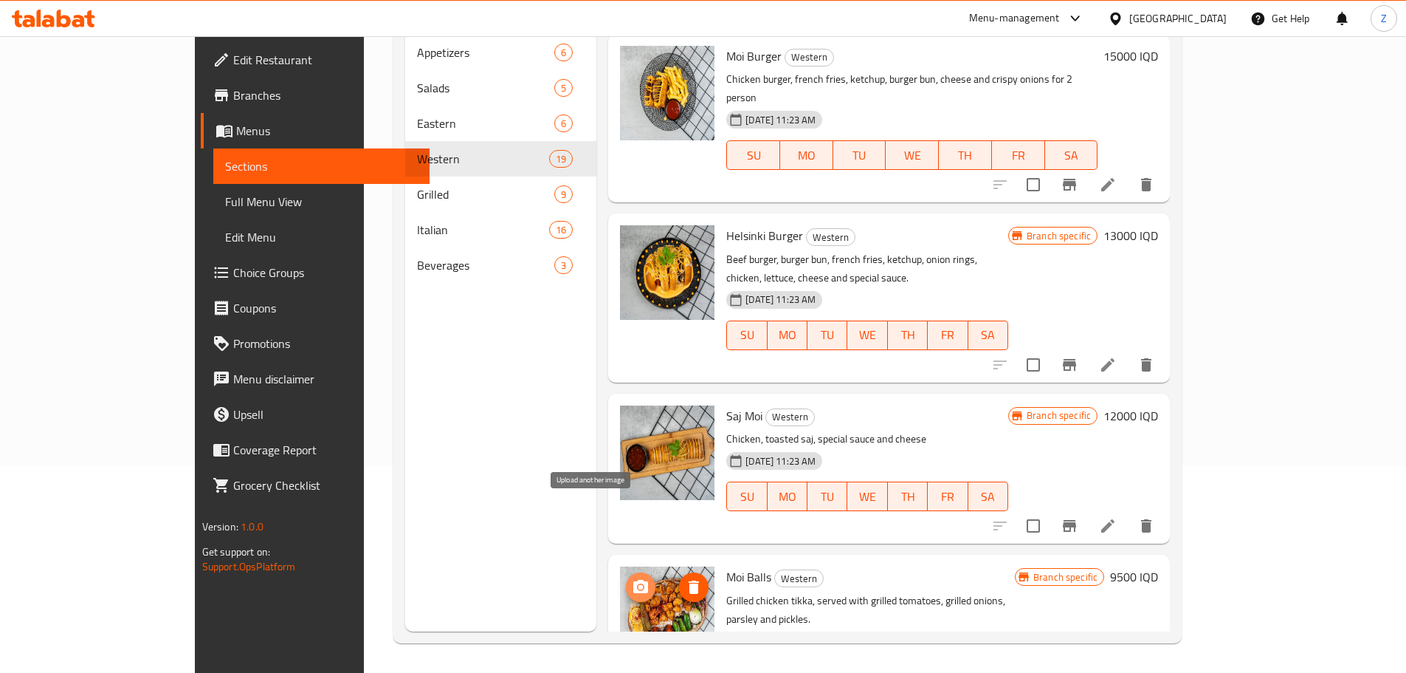
click at [633, 580] on icon "upload picture" at bounding box center [640, 586] width 15 height 13
